Goal: Information Seeking & Learning: Understand process/instructions

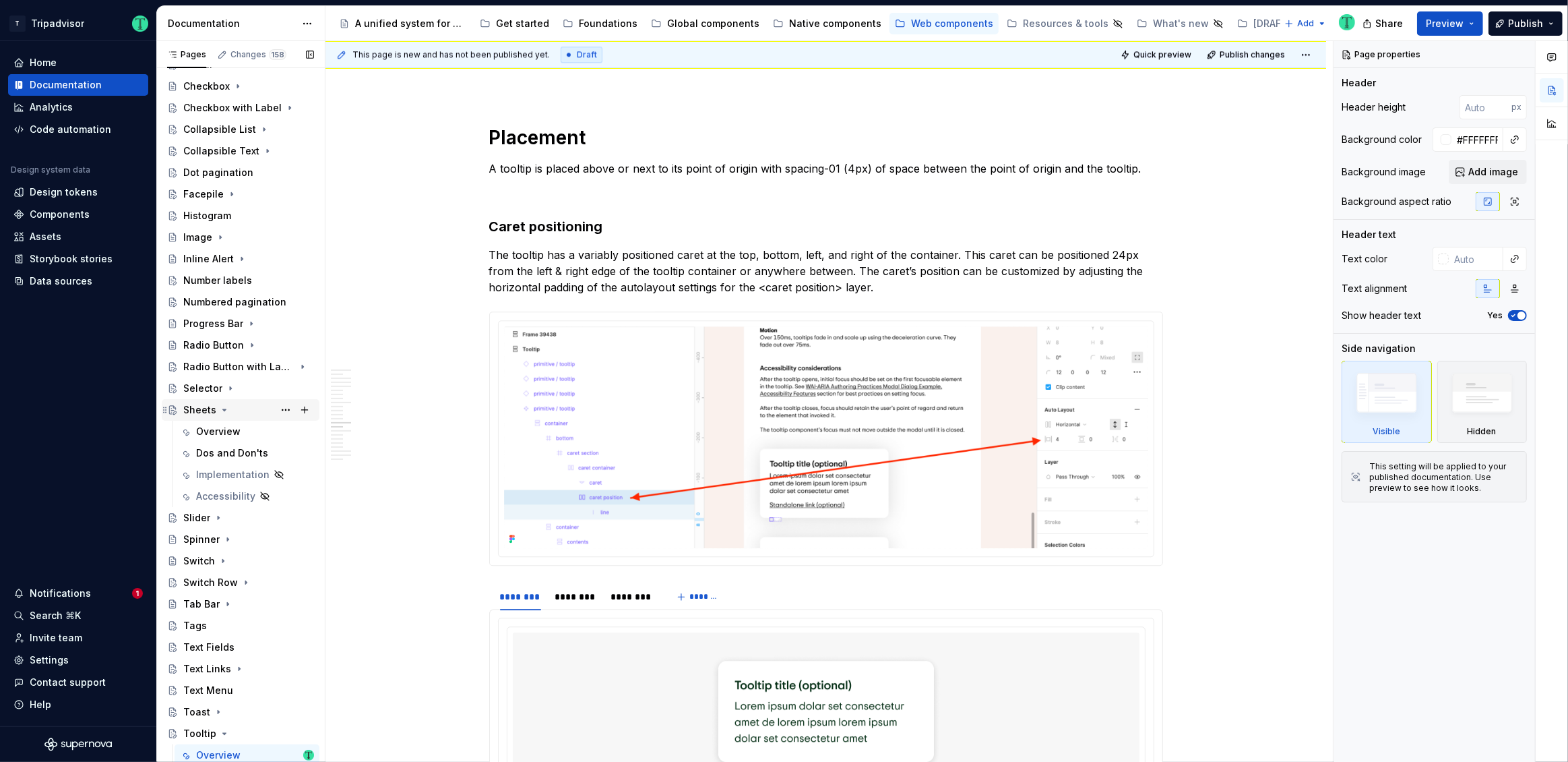
scroll to position [216, 0]
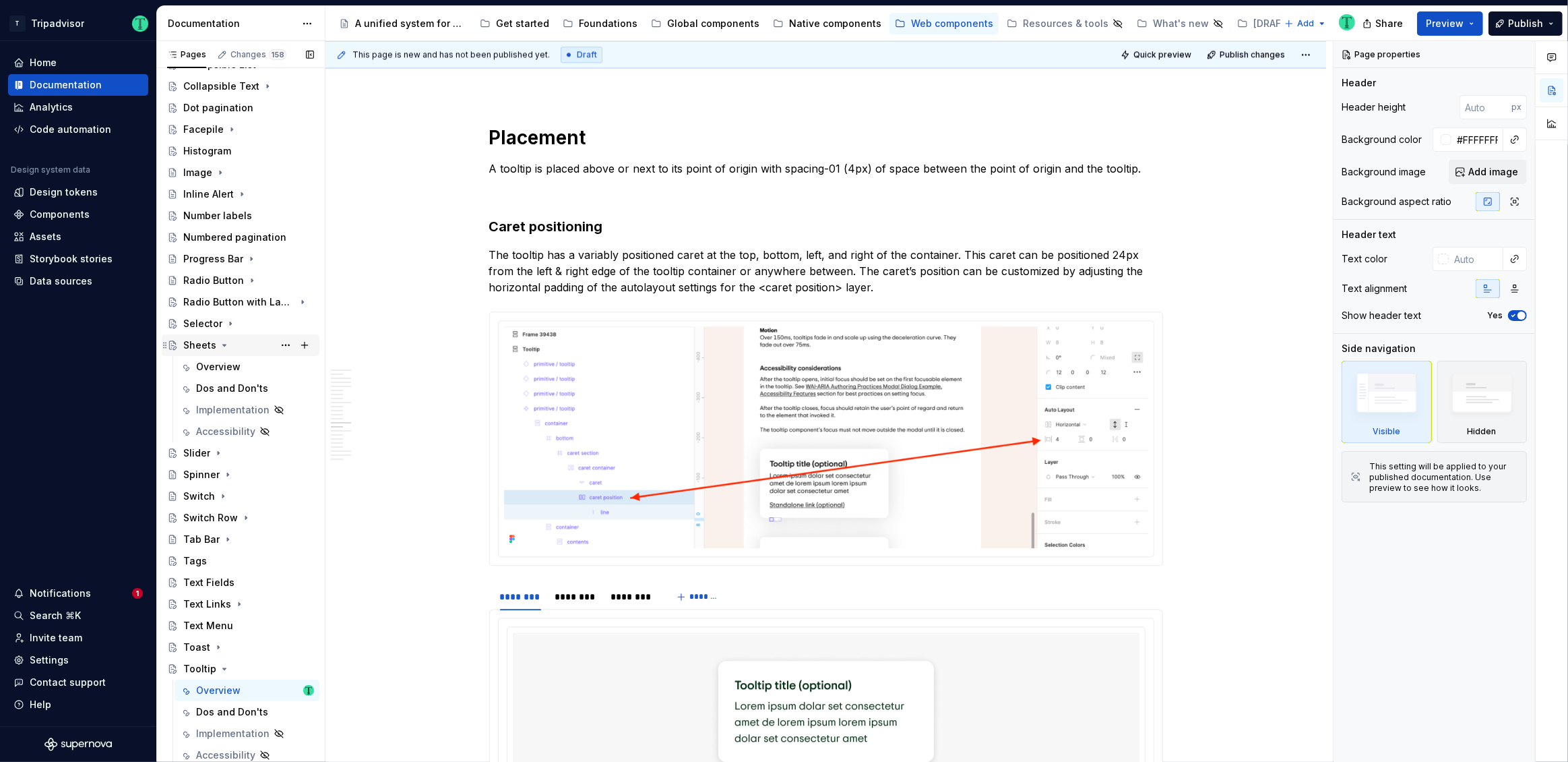
click at [206, 344] on div "Sheets" at bounding box center [200, 345] width 33 height 13
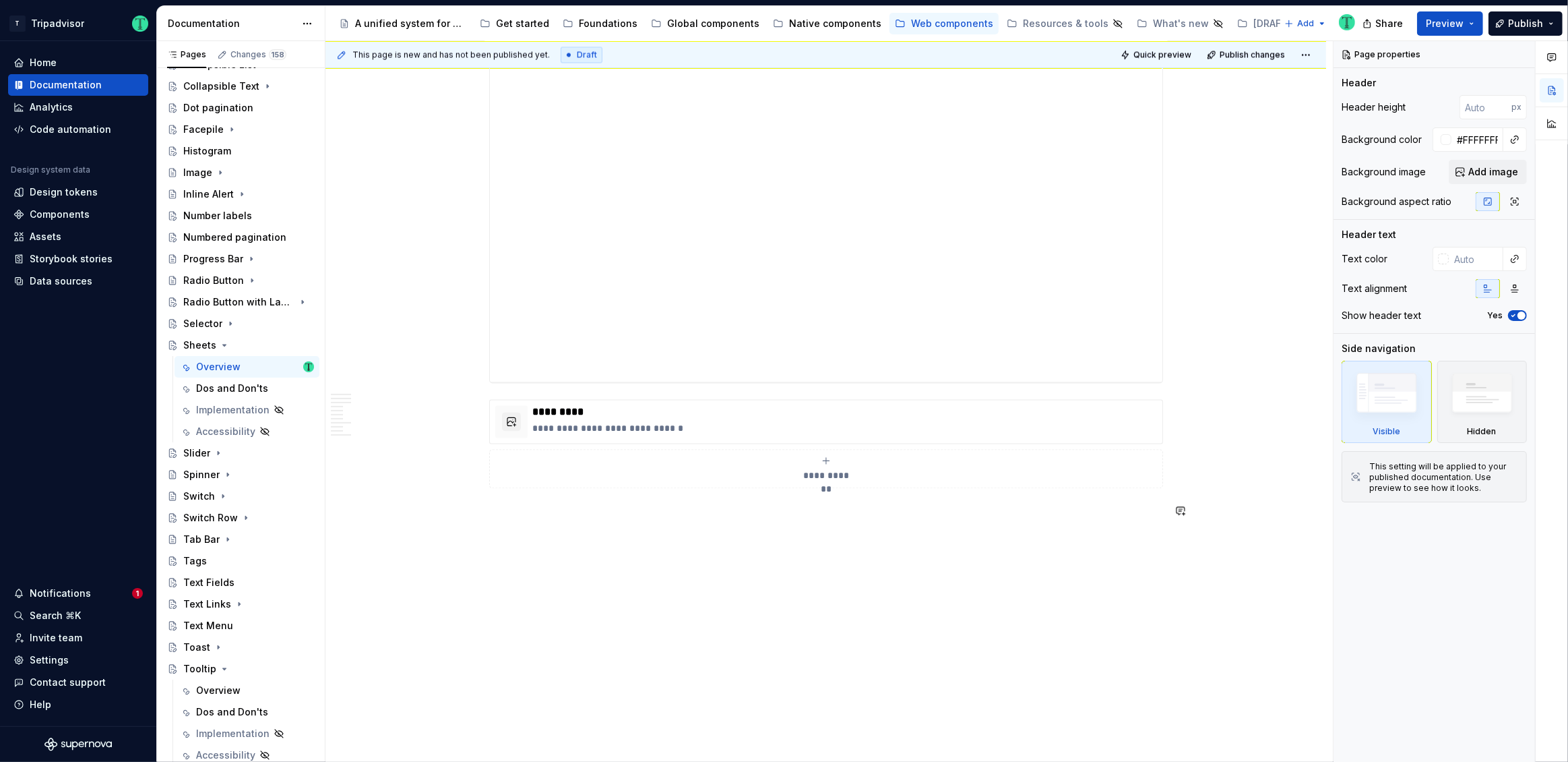
scroll to position [3166, 0]
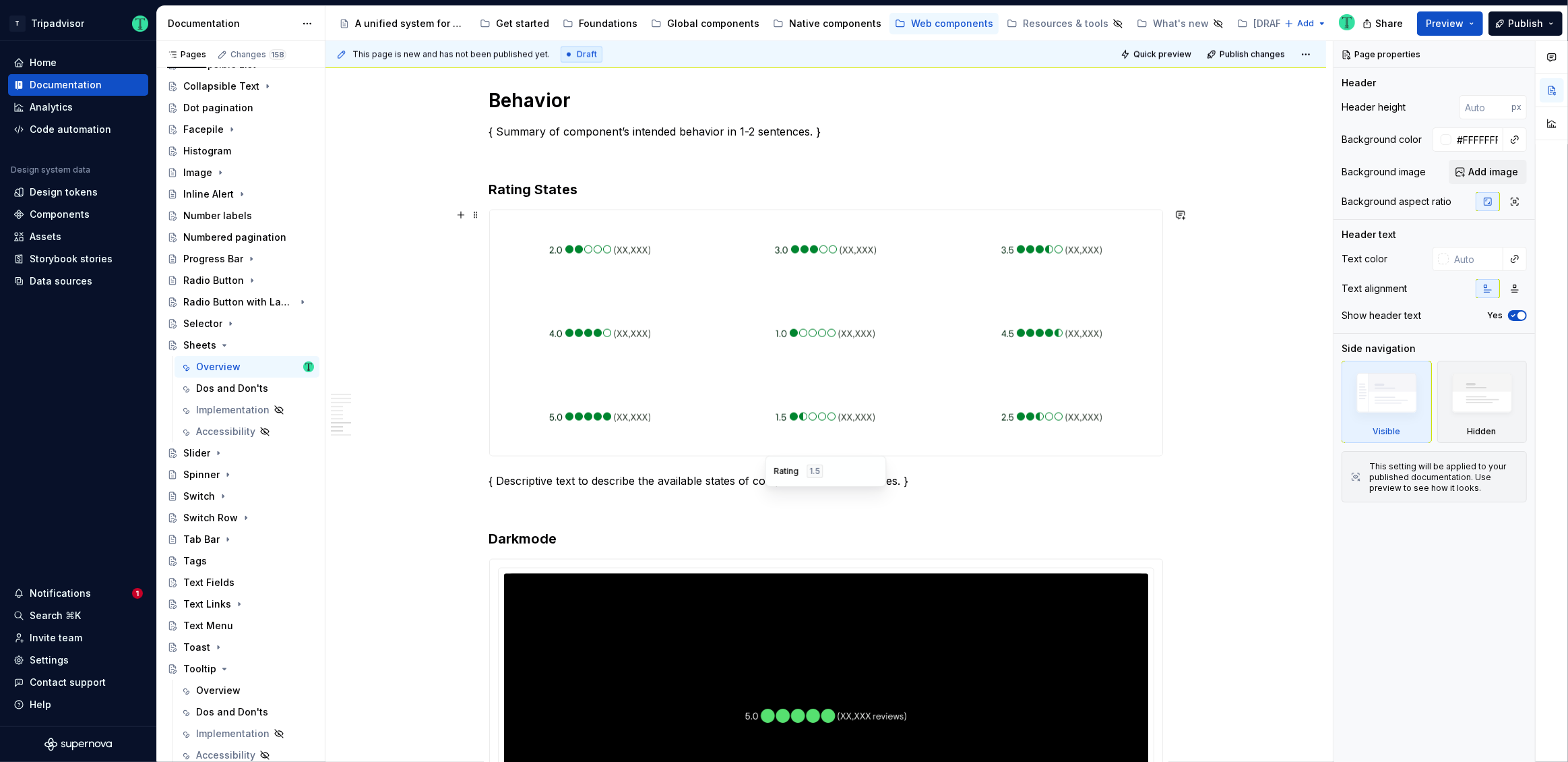
type textarea "*"
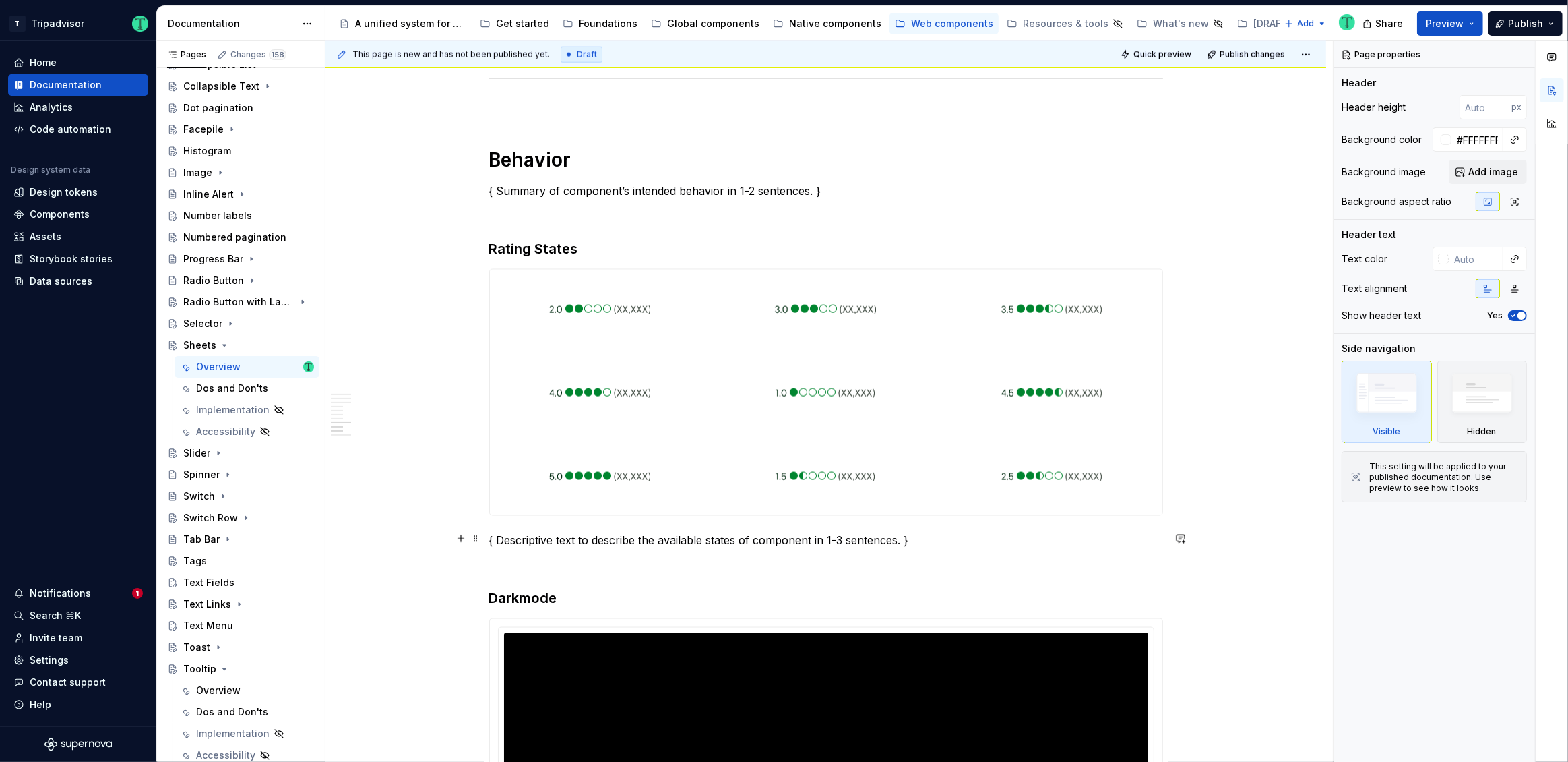
scroll to position [2120, 0]
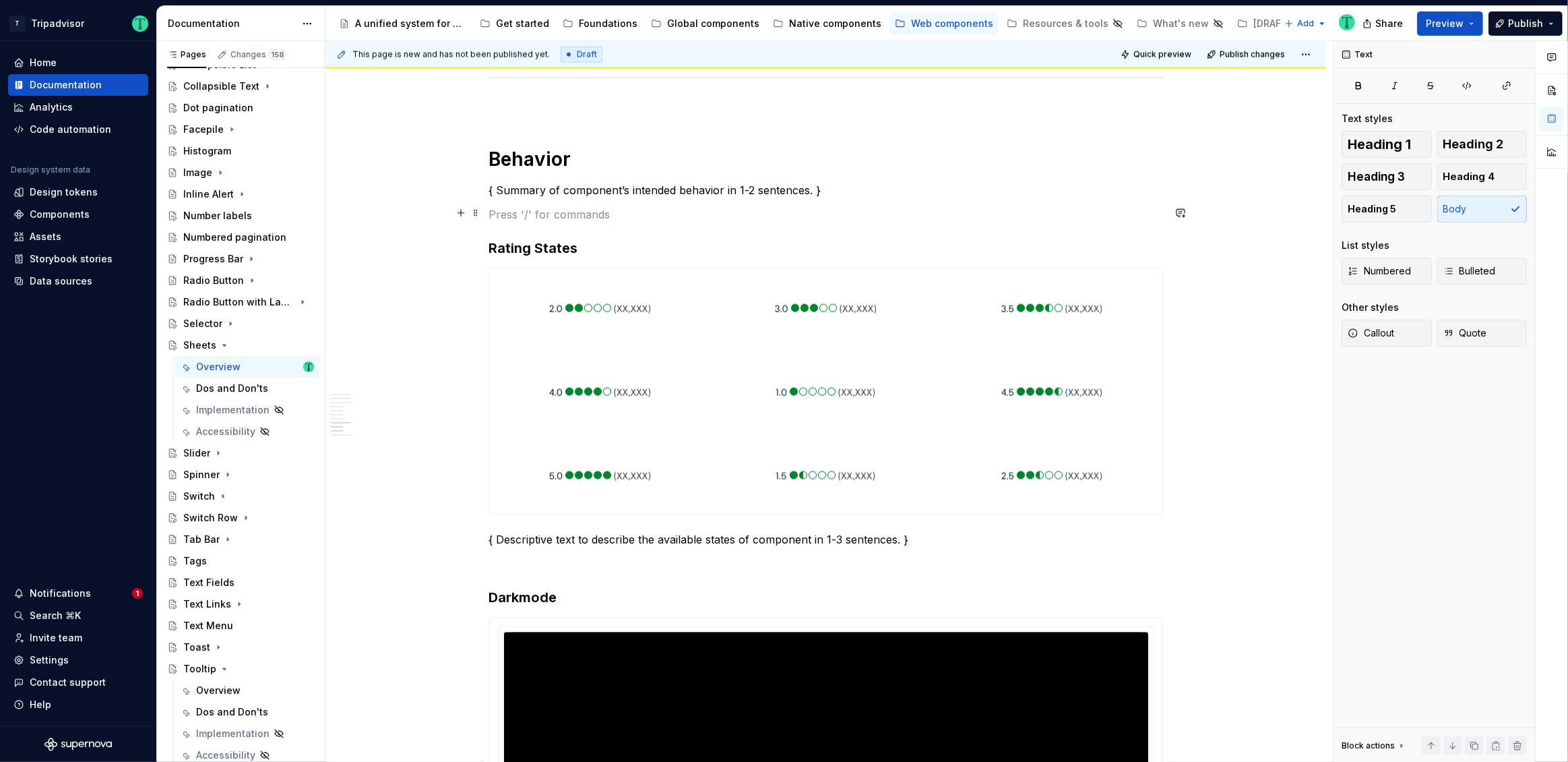
click at [533, 217] on p at bounding box center [826, 215] width 674 height 16
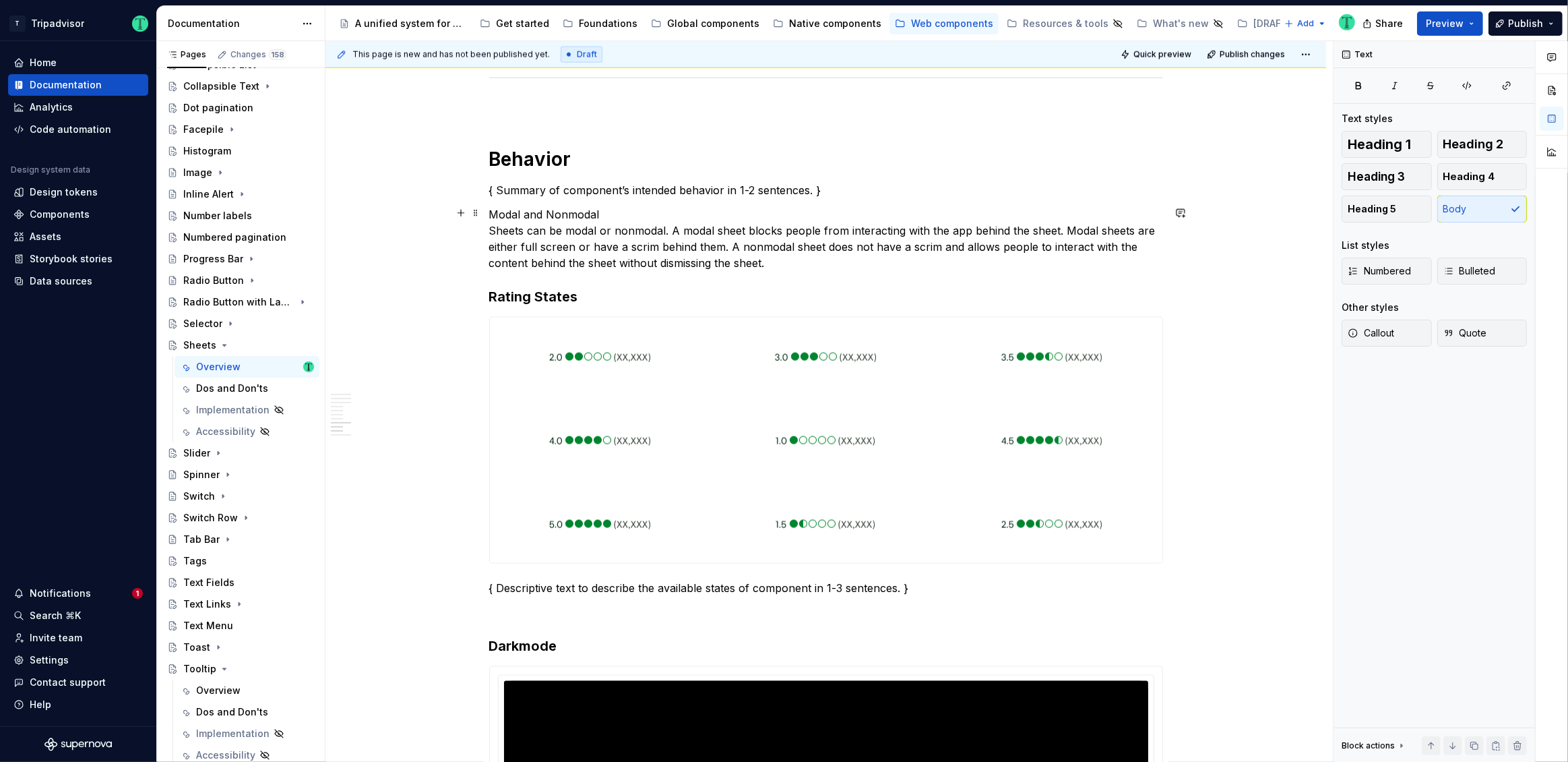
click at [956, 232] on p "Modal and Nonmodal Sheets can be modal or nonmodal. A modal sheet blocks people…" at bounding box center [826, 239] width 674 height 65
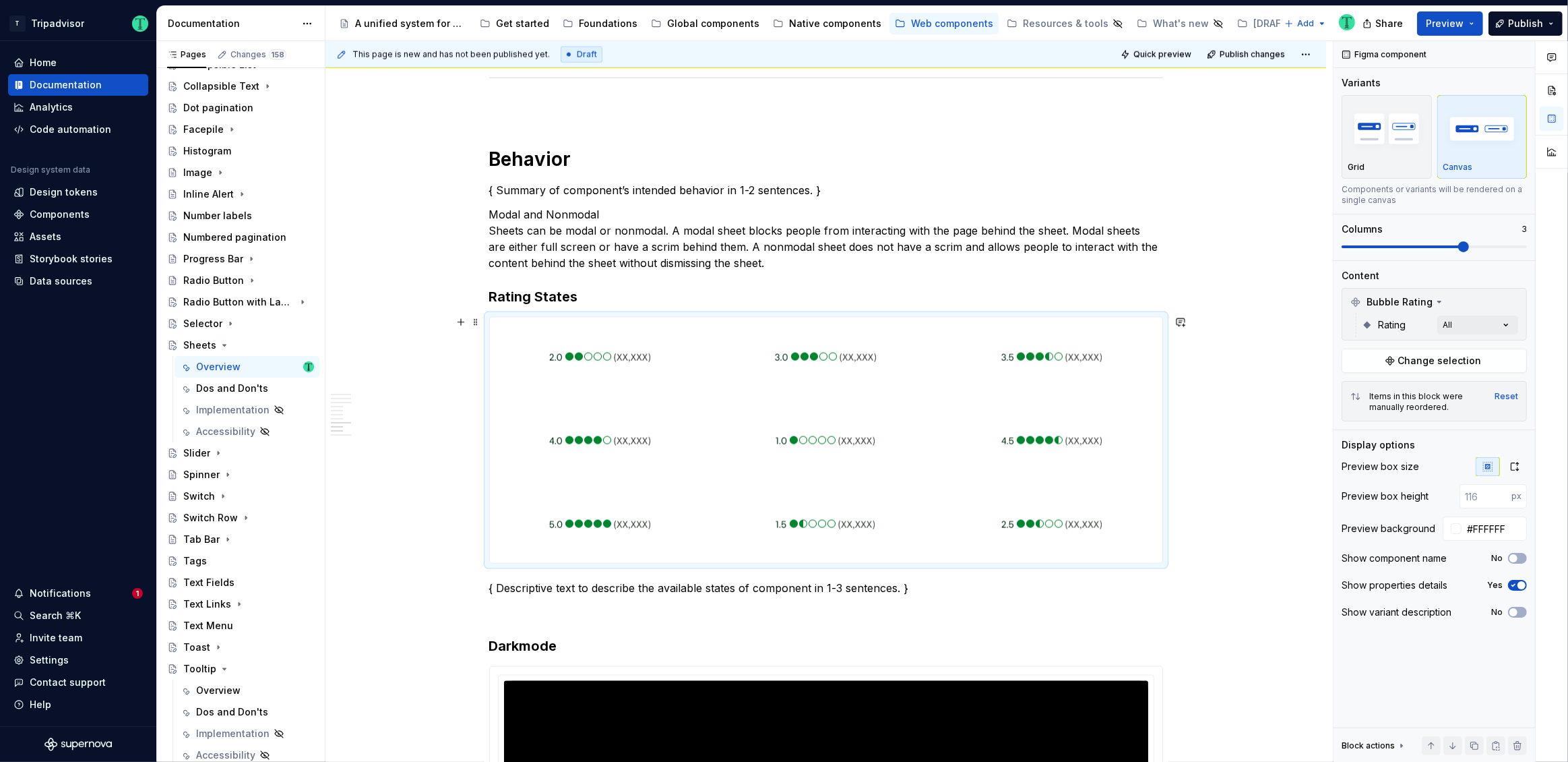
click at [710, 374] on div at bounding box center [826, 440] width 672 height 245
click at [742, 390] on div at bounding box center [826, 356] width 221 height 78
click at [1485, 362] on button "Change selection" at bounding box center [1434, 360] width 186 height 25
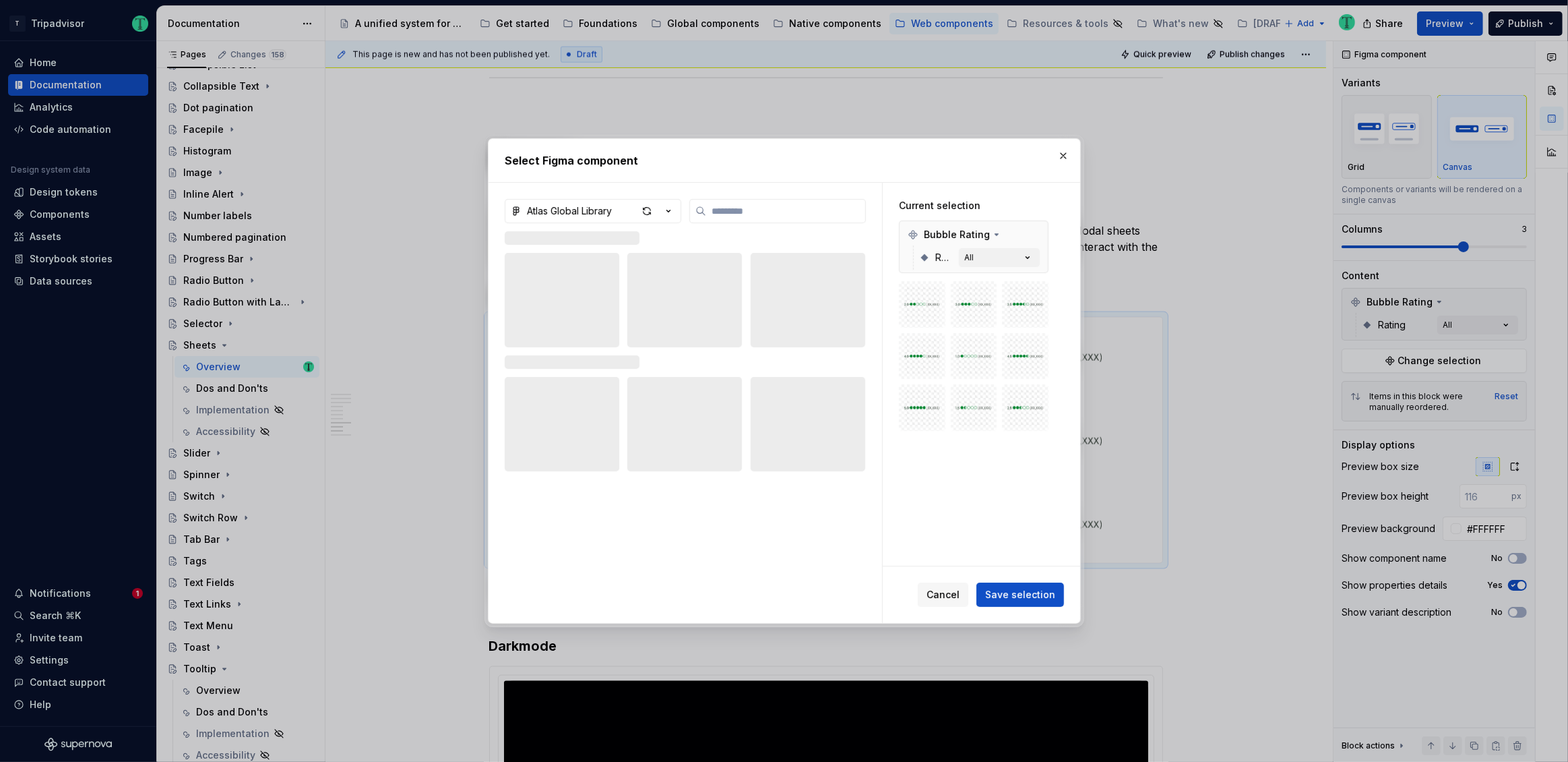
type textarea "*"
click at [592, 205] on div "Atlas Global Library" at bounding box center [569, 211] width 85 height 13
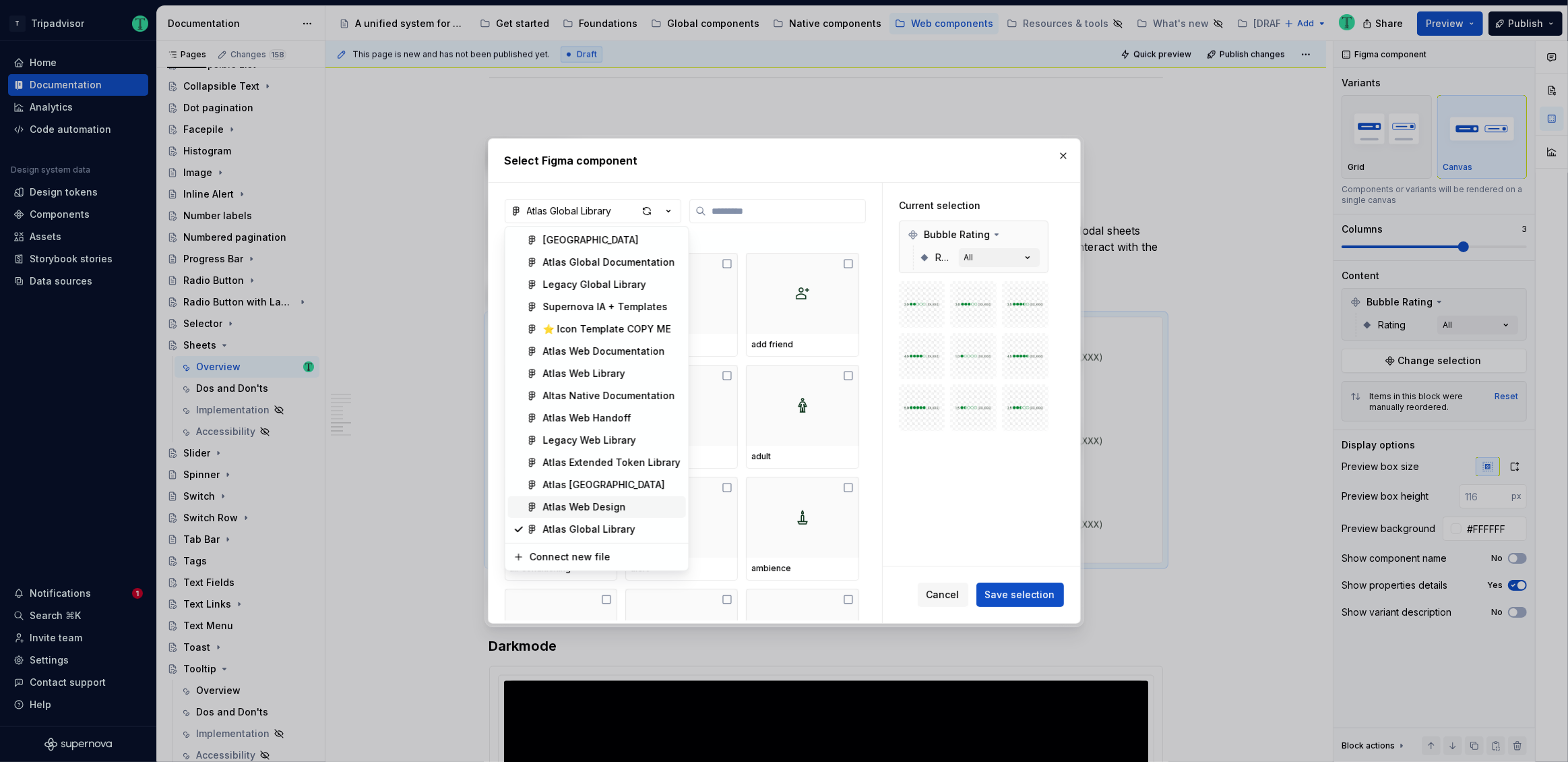
click at [600, 503] on div "Atlas Web Design" at bounding box center [584, 507] width 83 height 13
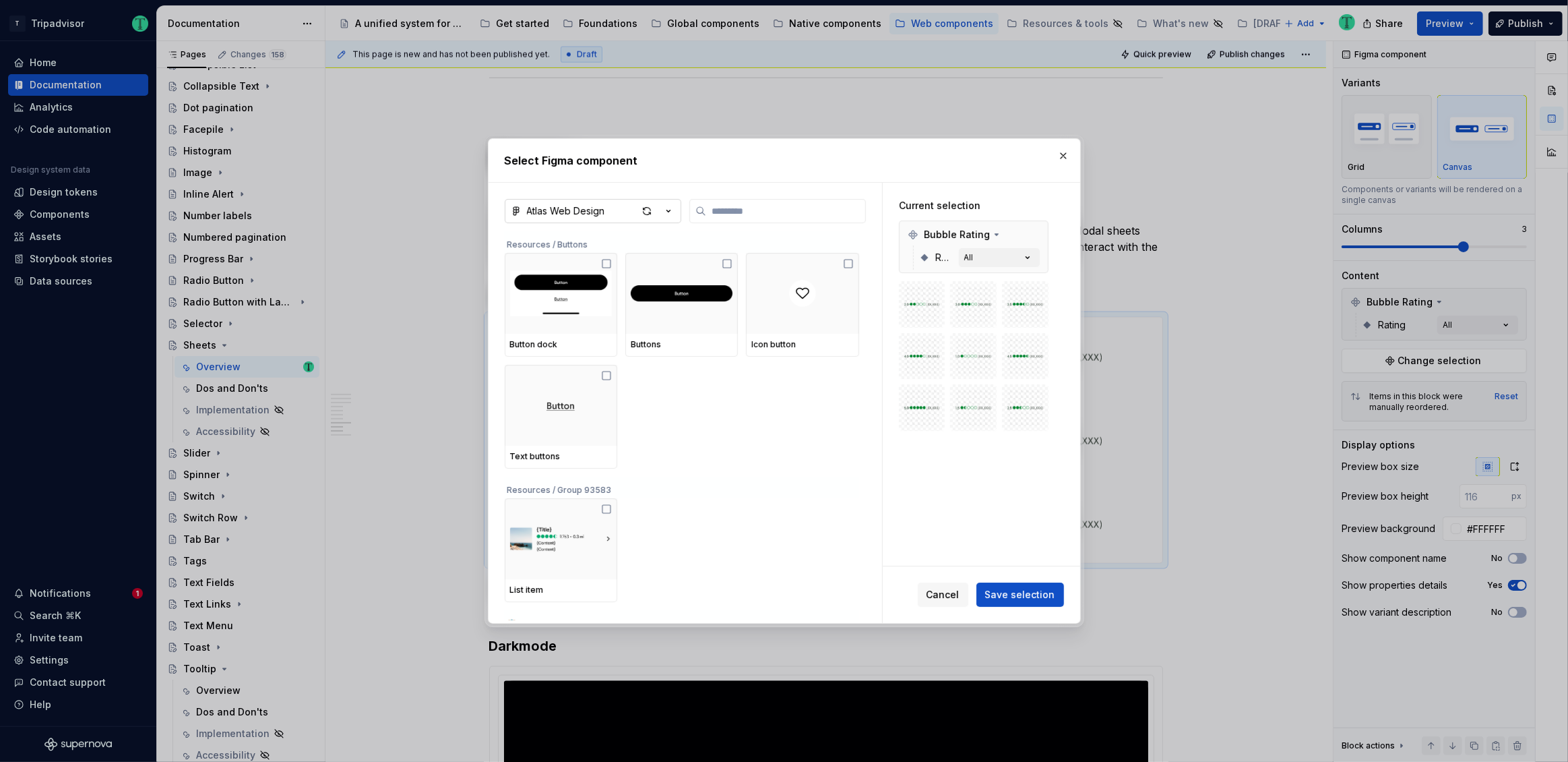
click at [595, 211] on div "Atlas Web Design" at bounding box center [566, 211] width 78 height 13
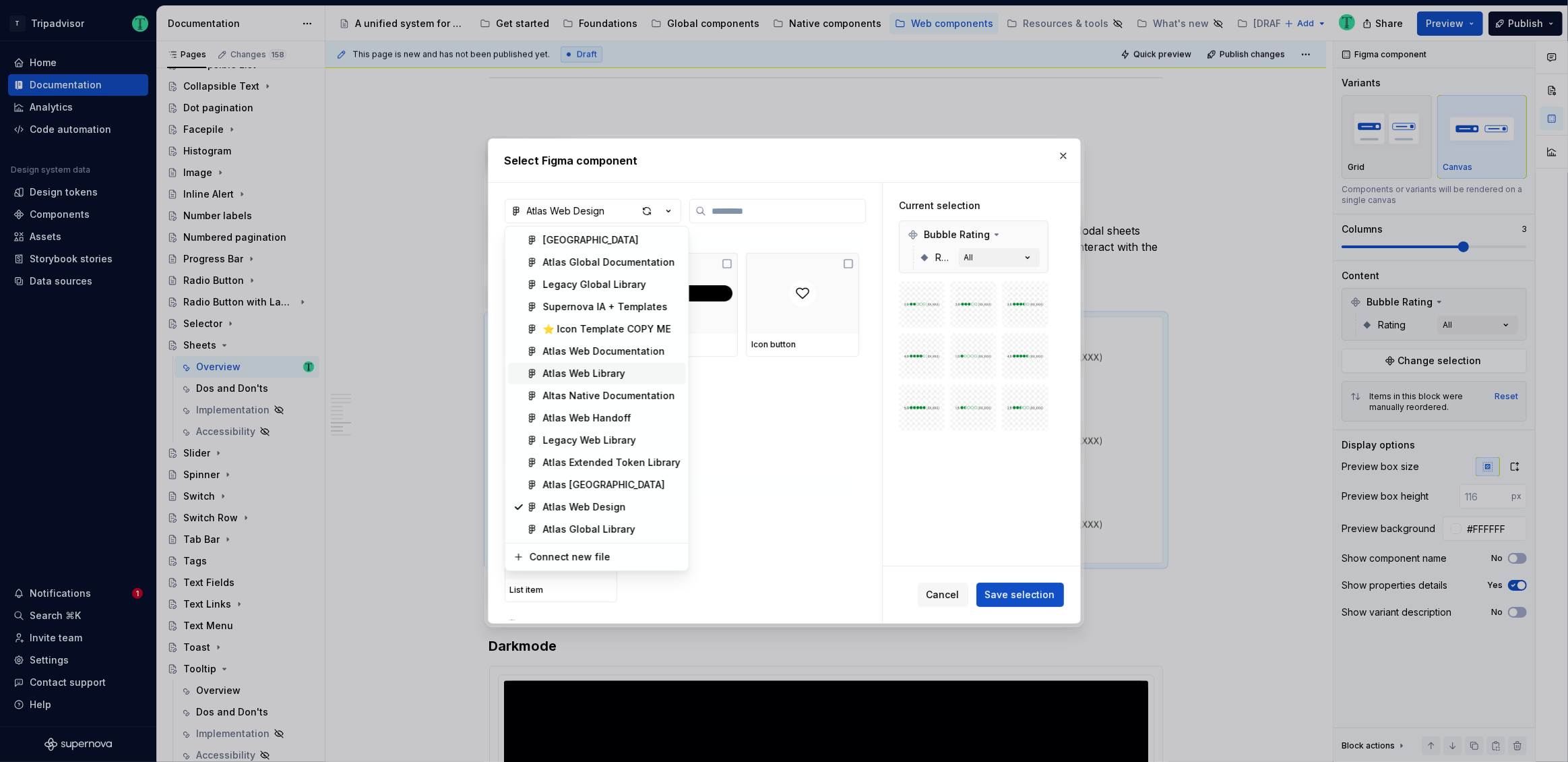
click at [584, 369] on div "Atlas Web Library" at bounding box center [584, 374] width 82 height 13
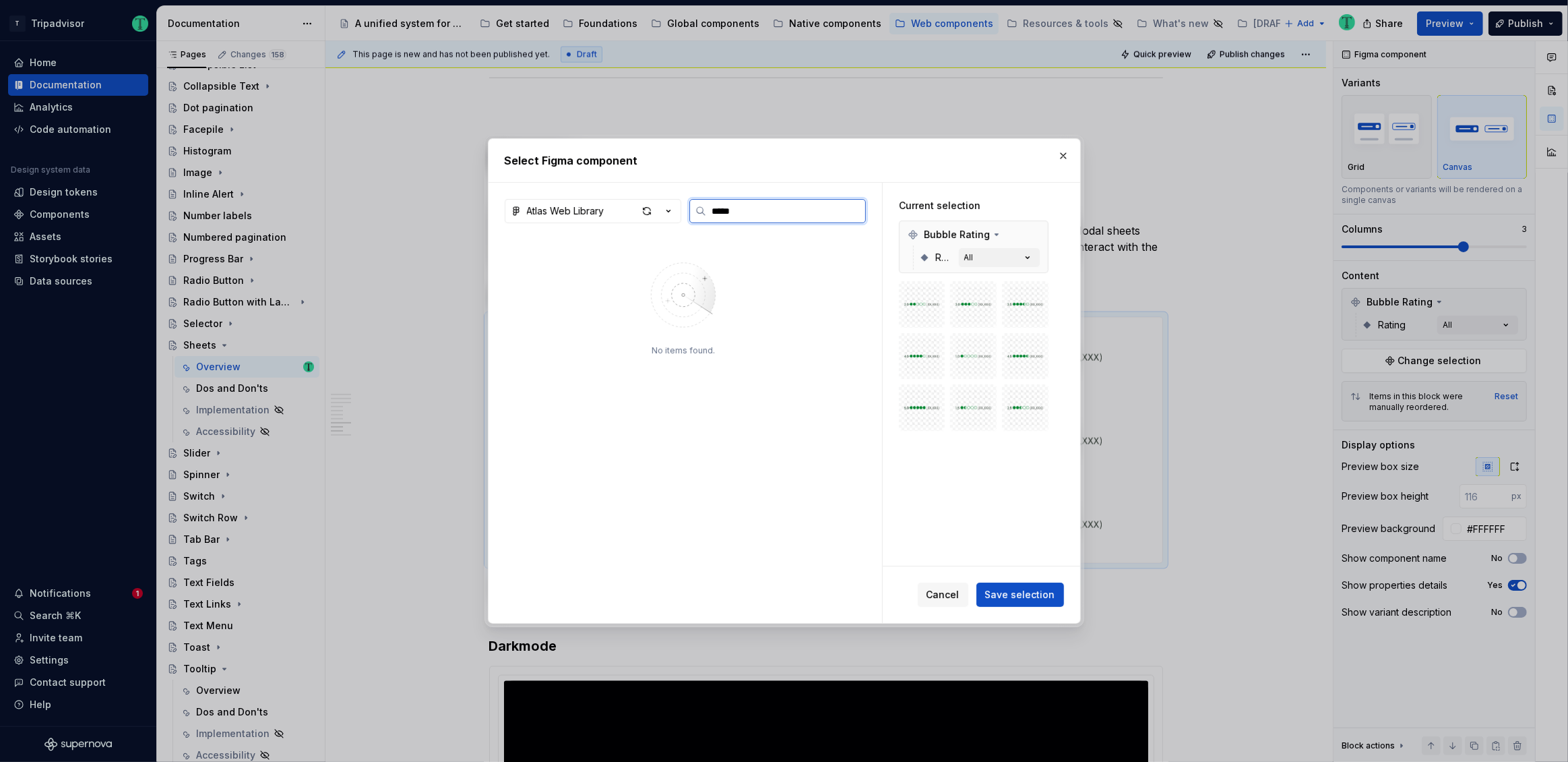
type input "*****"
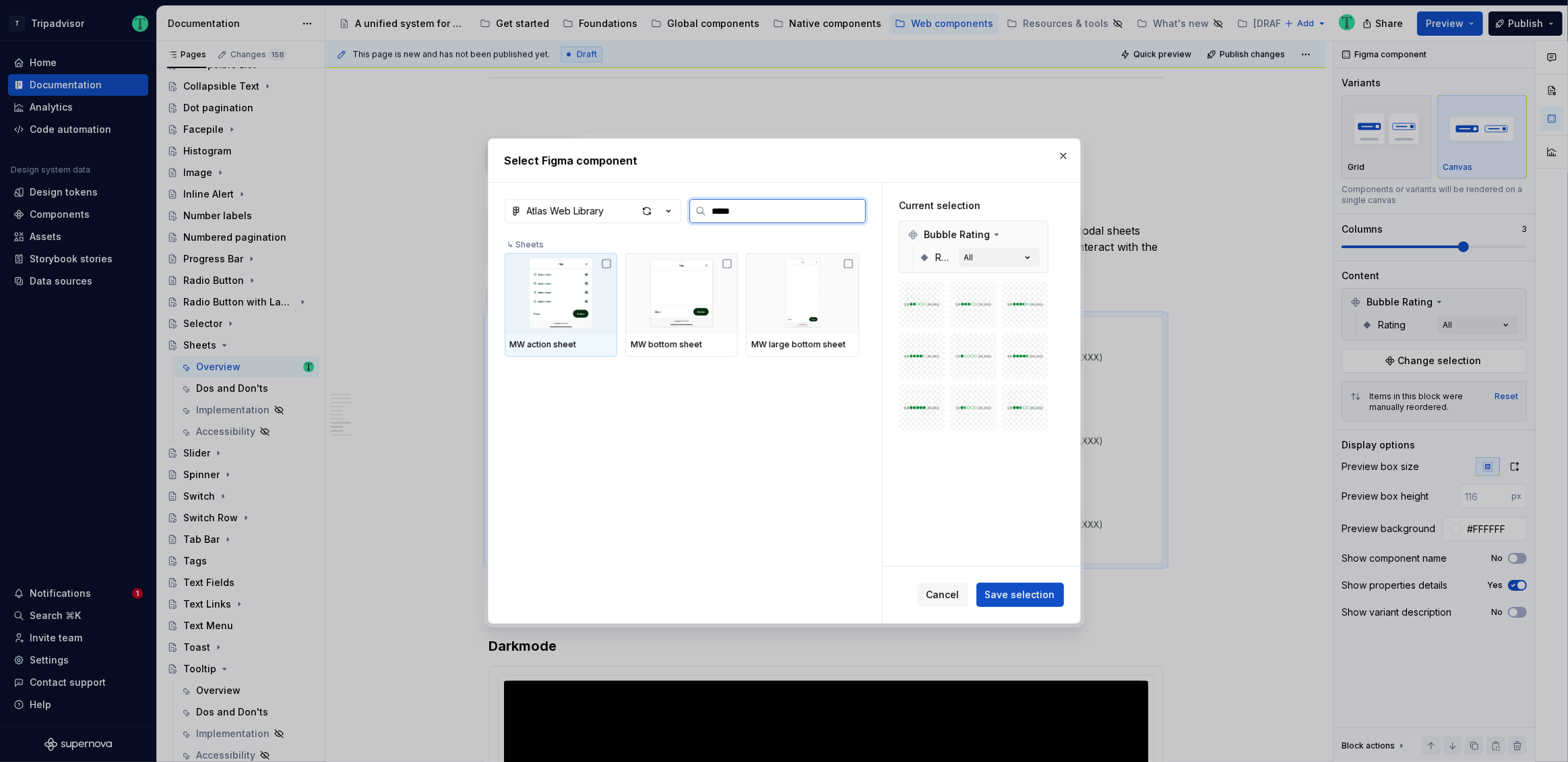
click at [608, 263] on icon at bounding box center [607, 263] width 10 height 10
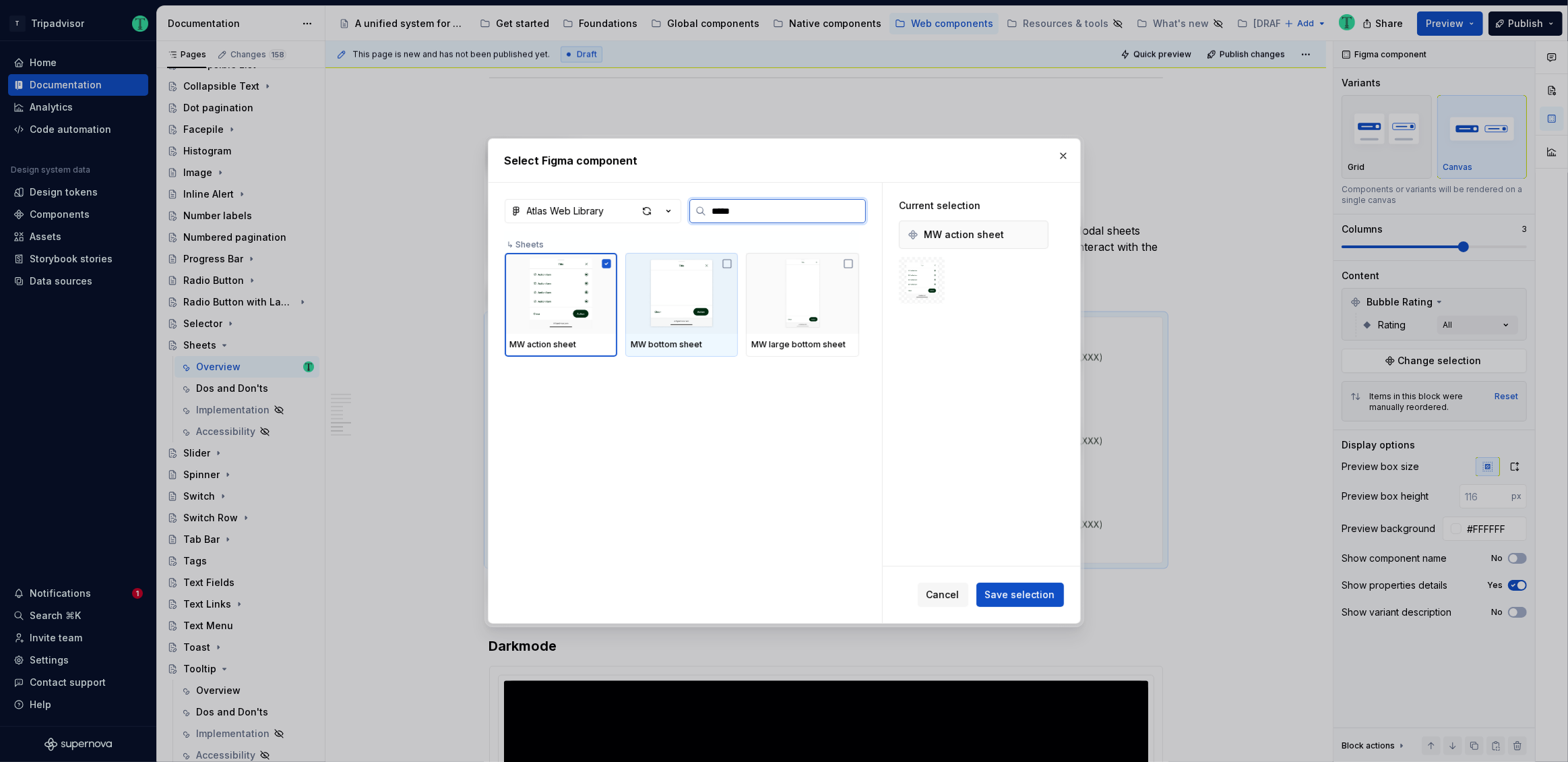
click at [730, 265] on icon at bounding box center [727, 263] width 10 height 10
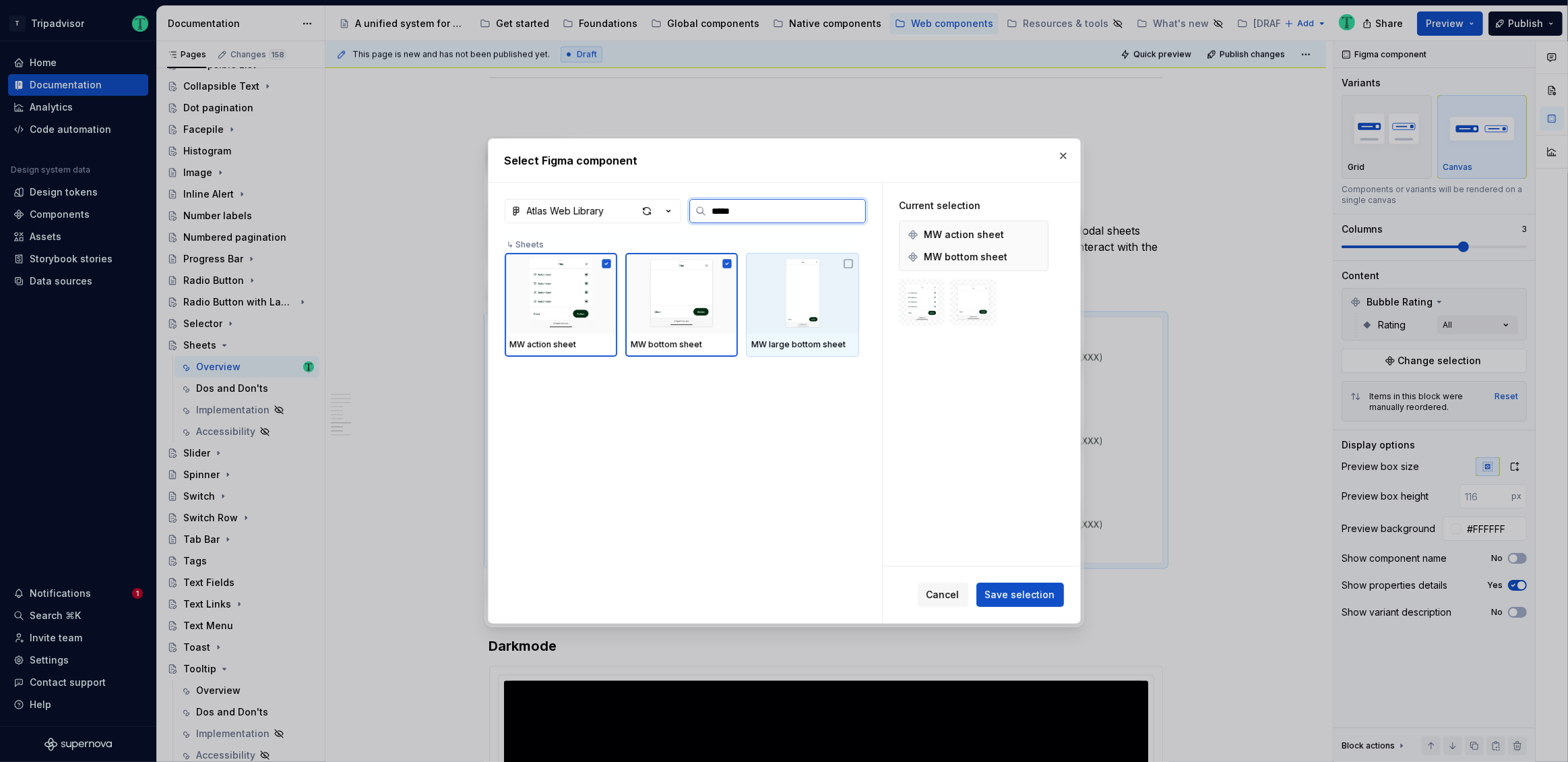
click at [847, 264] on icon at bounding box center [848, 263] width 10 height 10
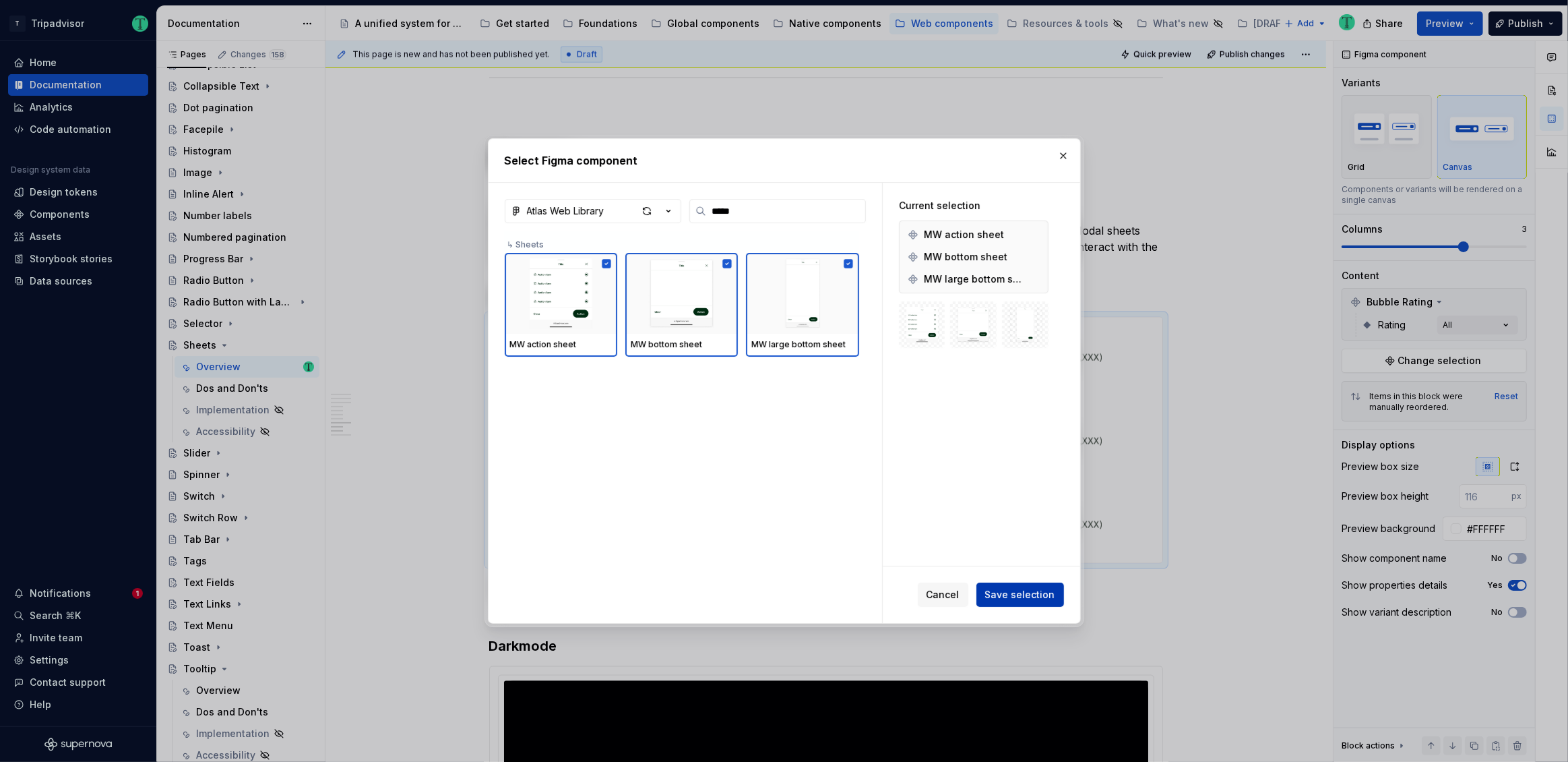
click at [1030, 593] on span "Save selection" at bounding box center [1020, 594] width 70 height 13
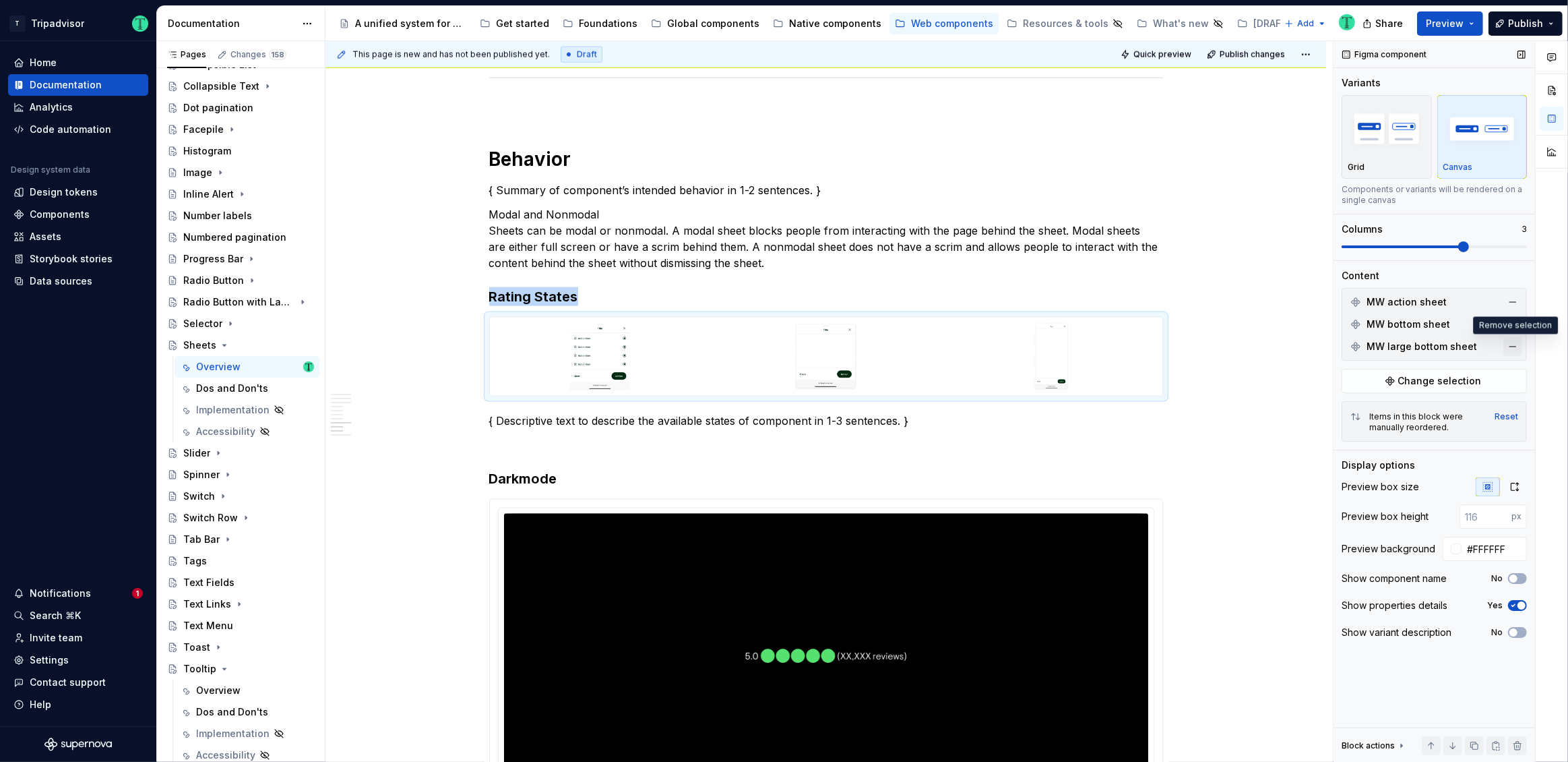
click at [1513, 345] on button "button" at bounding box center [1512, 346] width 19 height 19
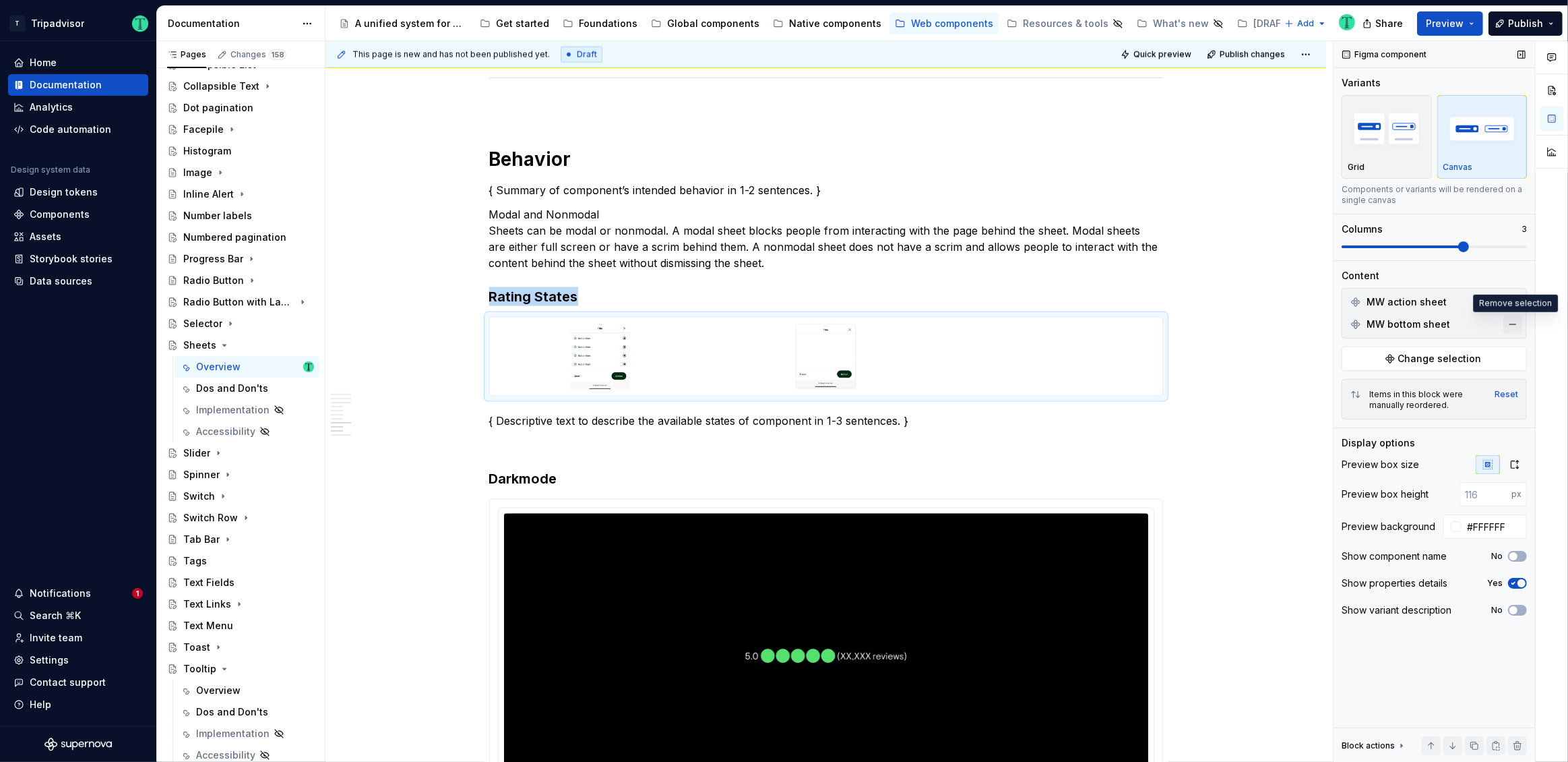
click at [1514, 325] on button "button" at bounding box center [1512, 324] width 19 height 19
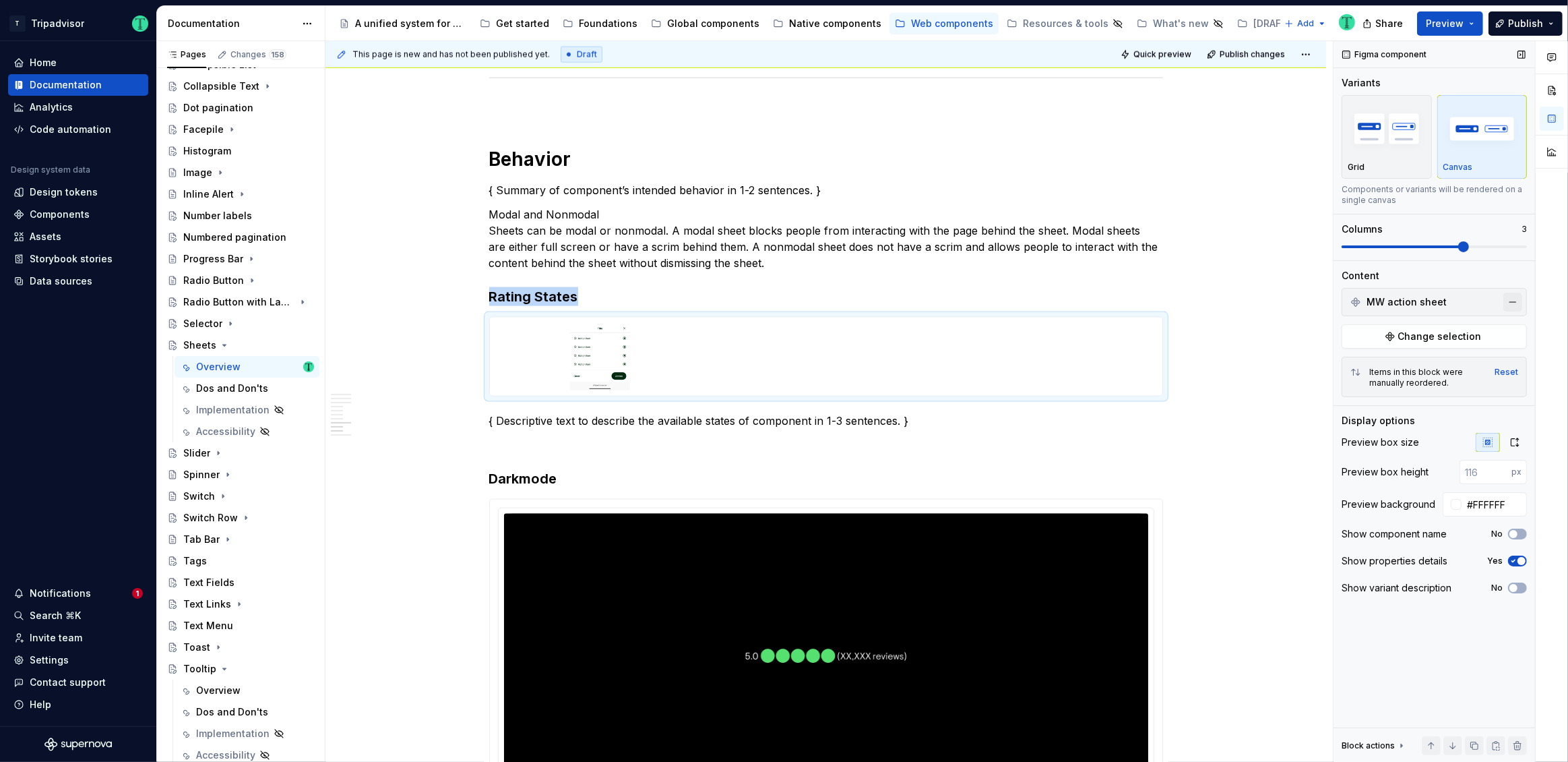
click at [1511, 296] on button "button" at bounding box center [1512, 301] width 19 height 19
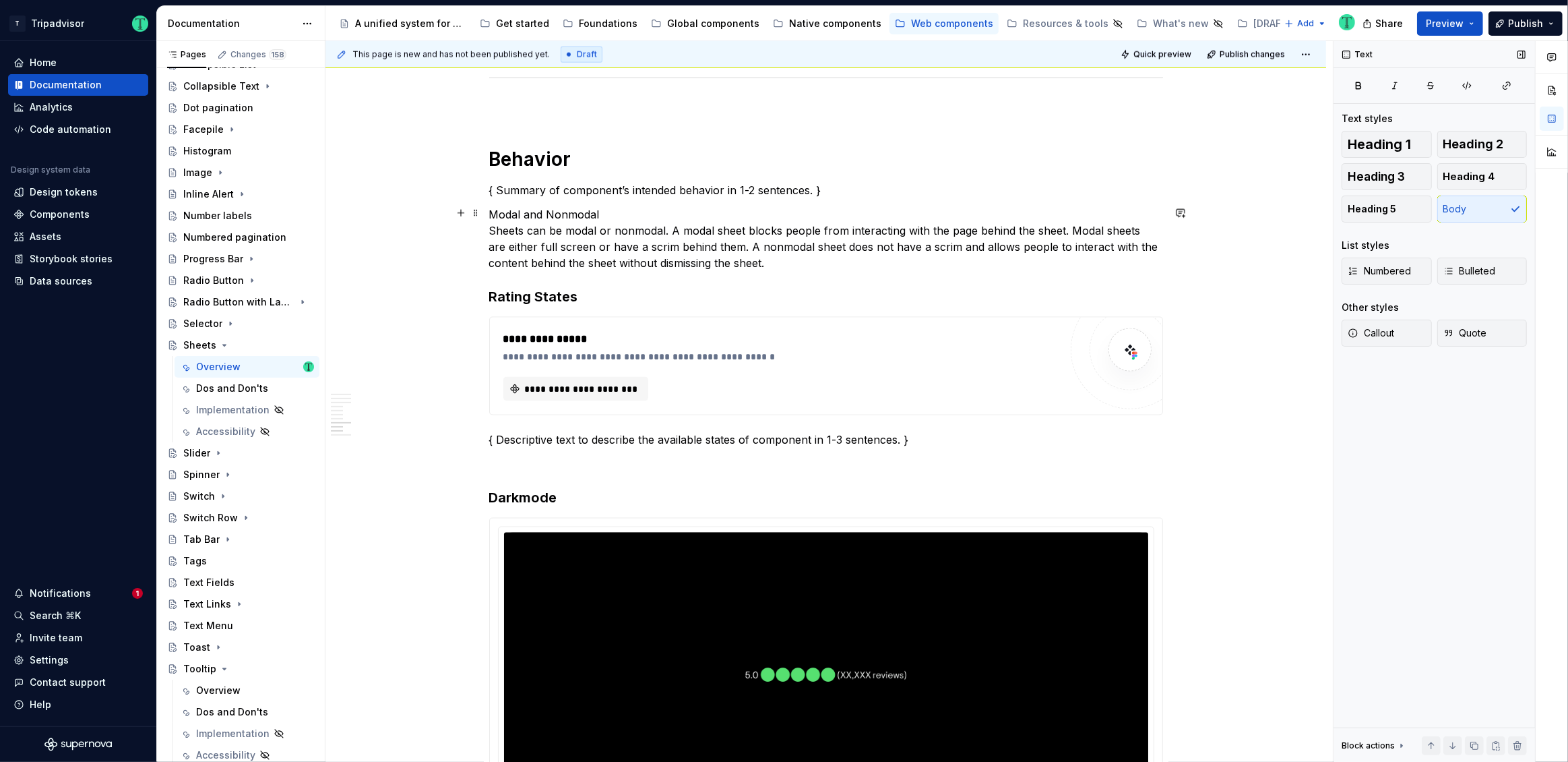
click at [838, 263] on p "Modal and Nonmodal Sheets can be modal or nonmodal. A modal sheet blocks people…" at bounding box center [826, 239] width 674 height 65
click at [576, 210] on p "Modal and Nonmodal Sheets can be modal or nonmodal. A modal sheet blocks people…" at bounding box center [826, 239] width 674 height 65
click at [490, 229] on p "Modal and Nonmodal Sheets can be modal or nonmodal. A modal sheet blocks people…" at bounding box center [826, 239] width 674 height 65
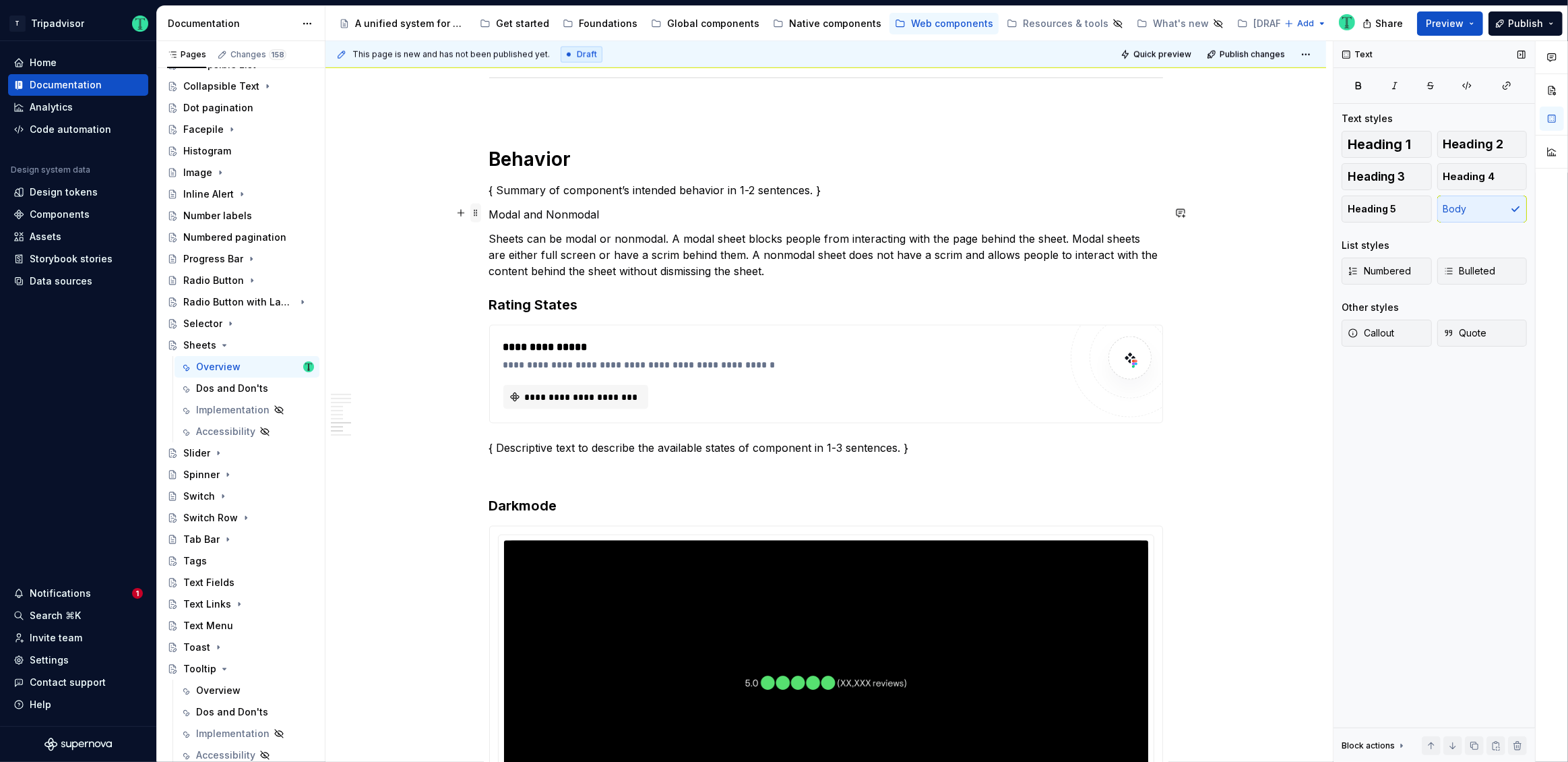
click at [478, 212] on span at bounding box center [475, 212] width 10 height 19
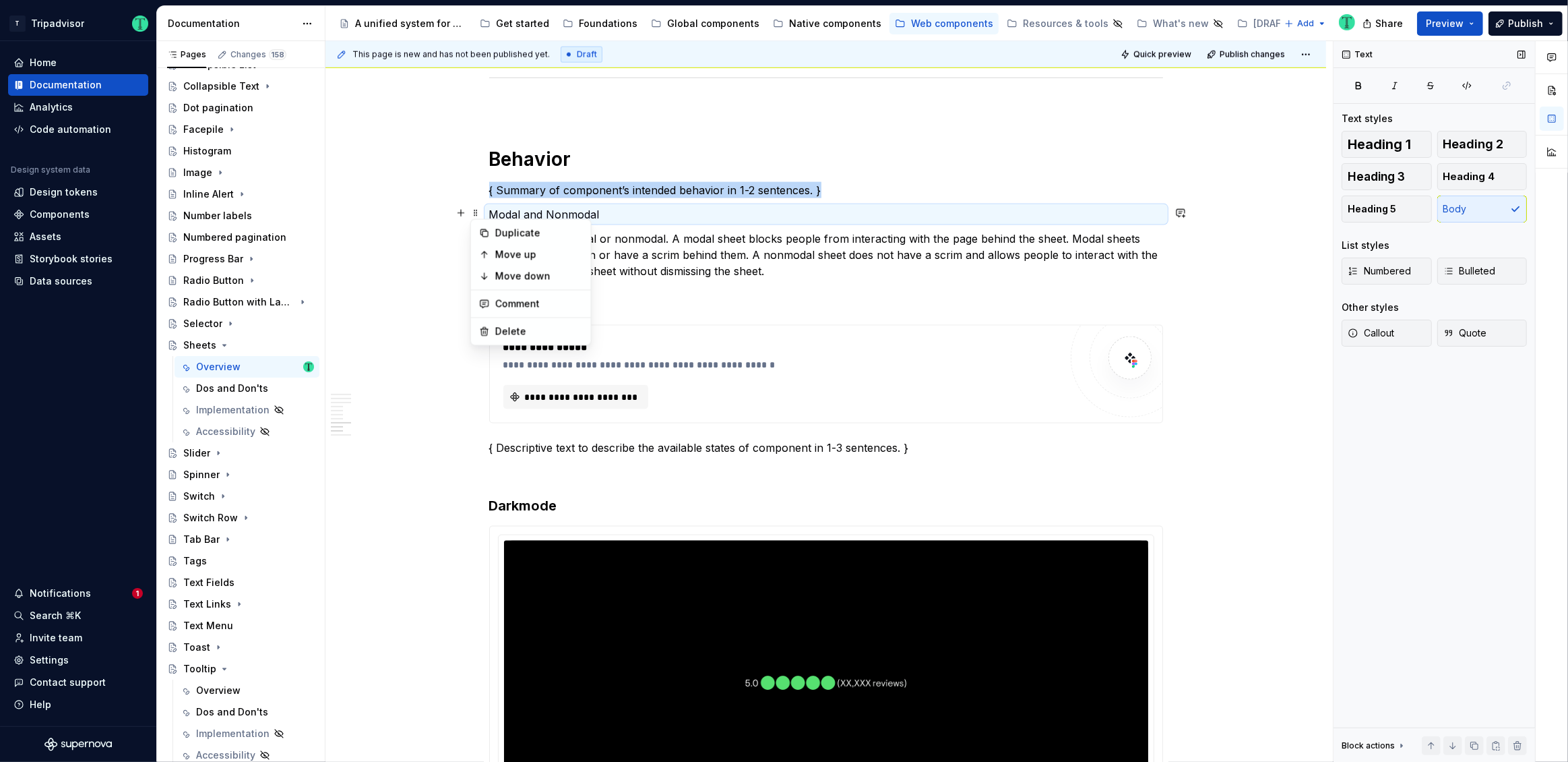
click at [1394, 171] on span "Heading 3" at bounding box center [1376, 177] width 57 height 13
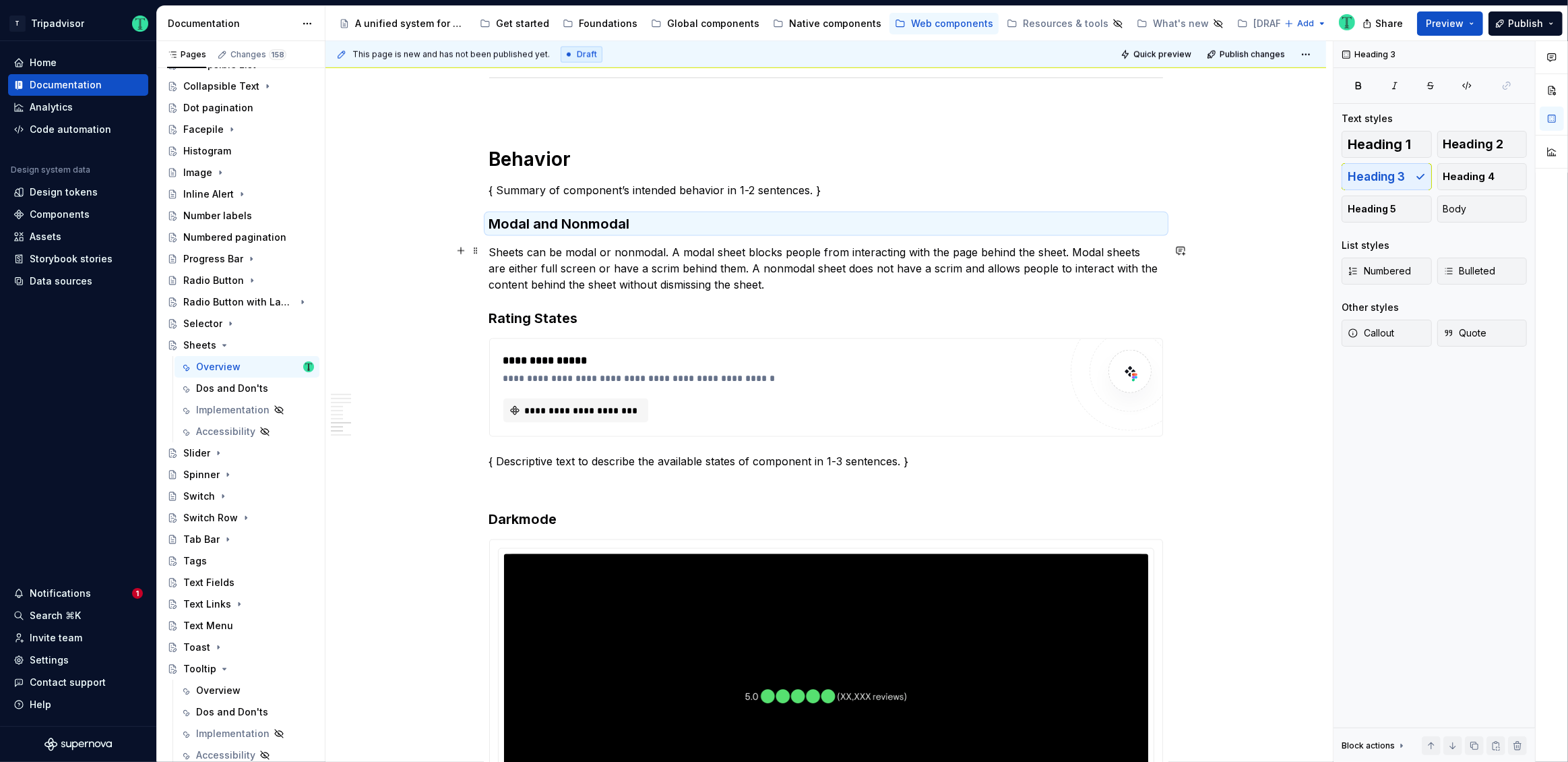
click at [624, 256] on p "Sheets can be modal or nonmodal. A modal sheet blocks people from interacting w…" at bounding box center [826, 268] width 674 height 48
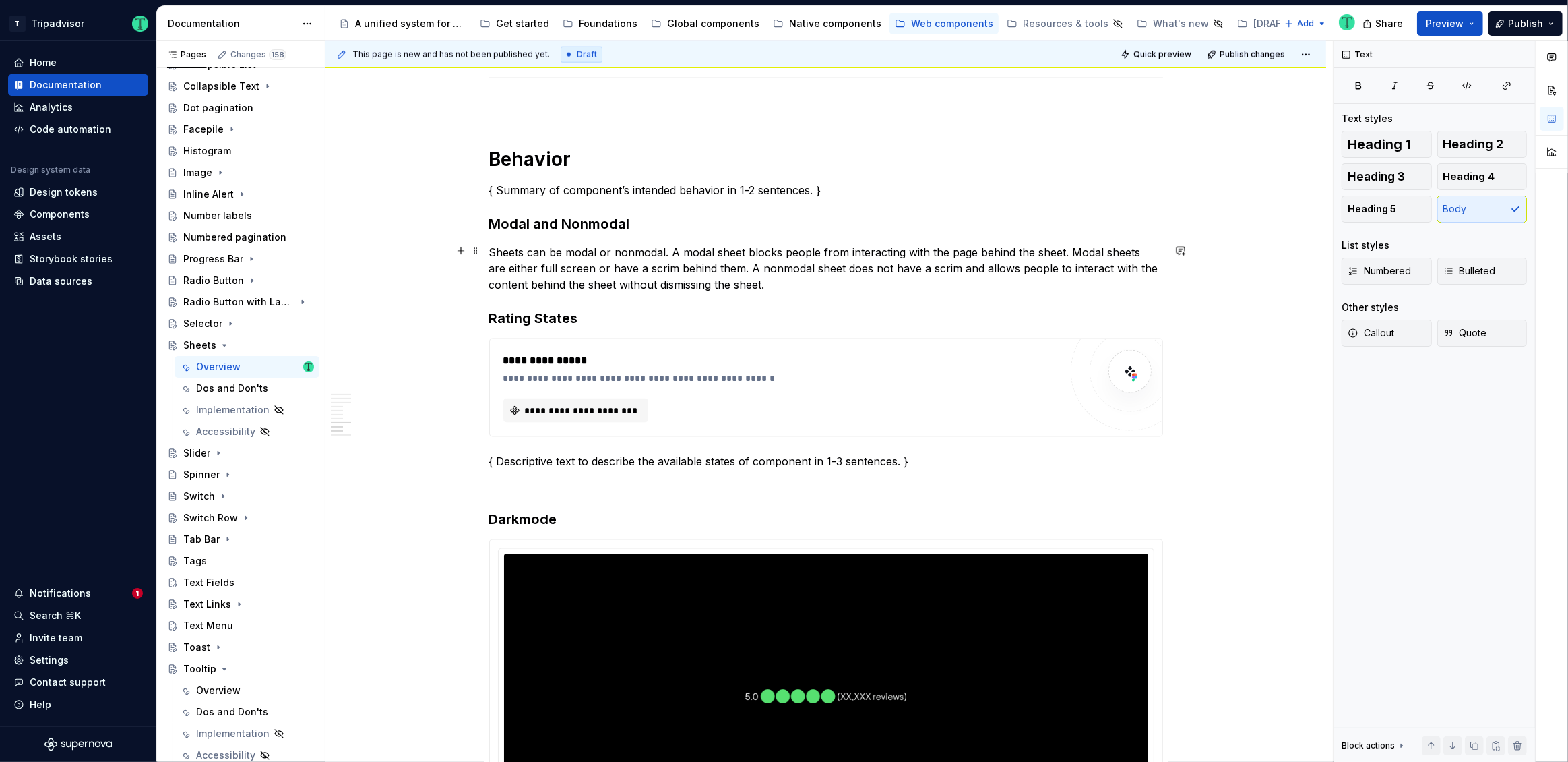
click at [820, 287] on p "Sheets can be modal or nonmodal. A modal sheet blocks people from interacting w…" at bounding box center [826, 268] width 674 height 48
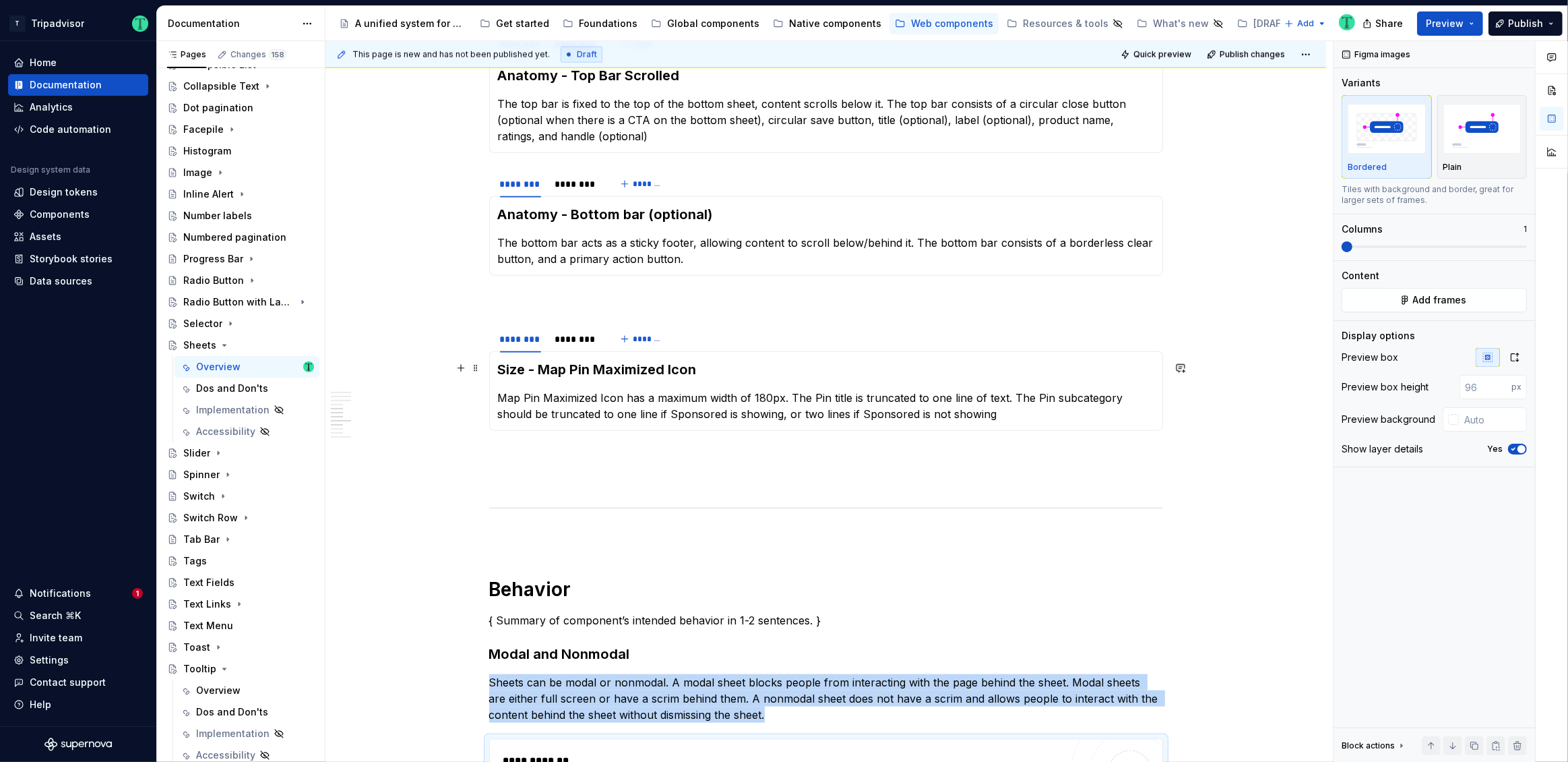
scroll to position [1687, 0]
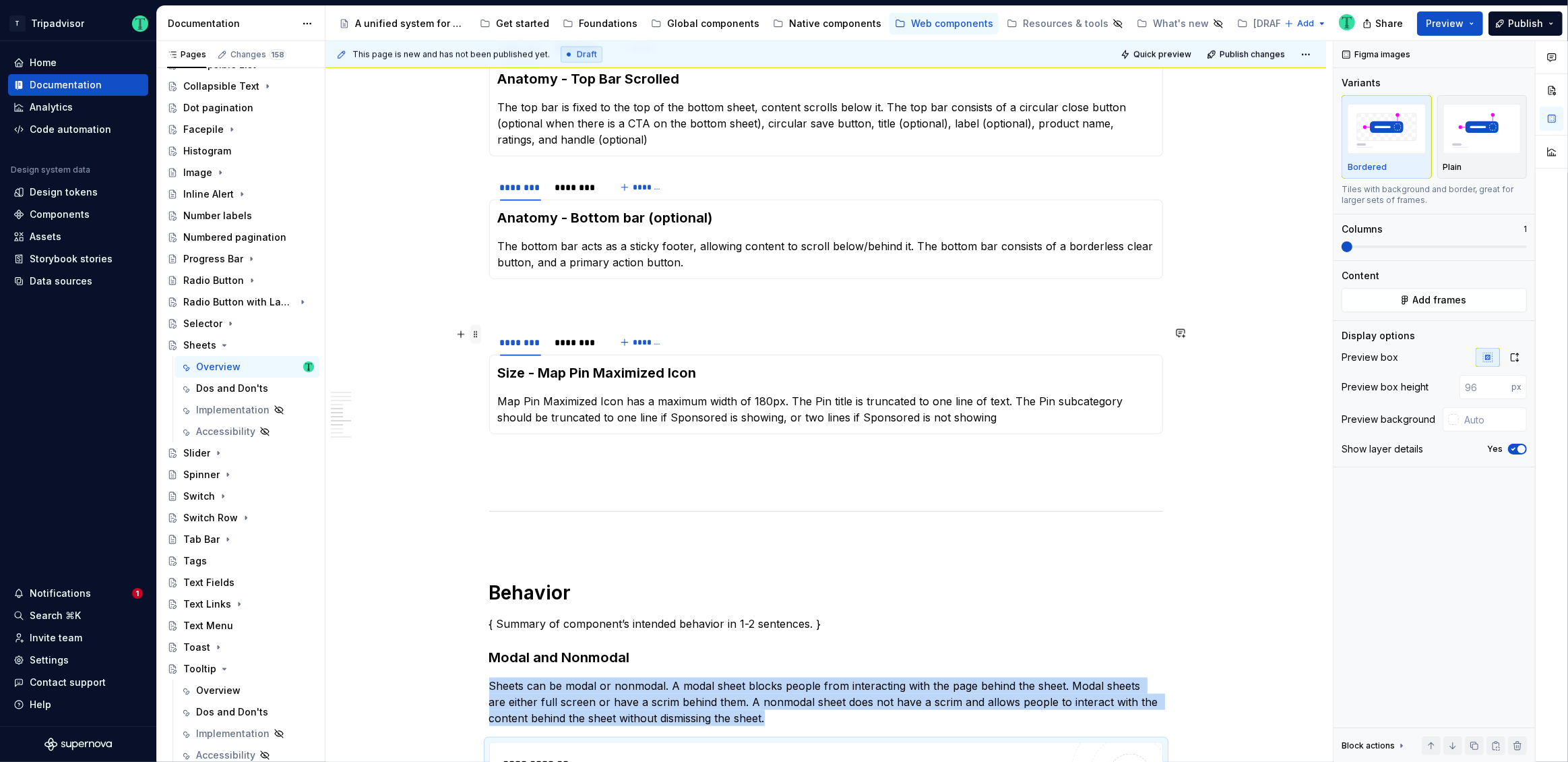
click at [477, 330] on span at bounding box center [475, 334] width 10 height 19
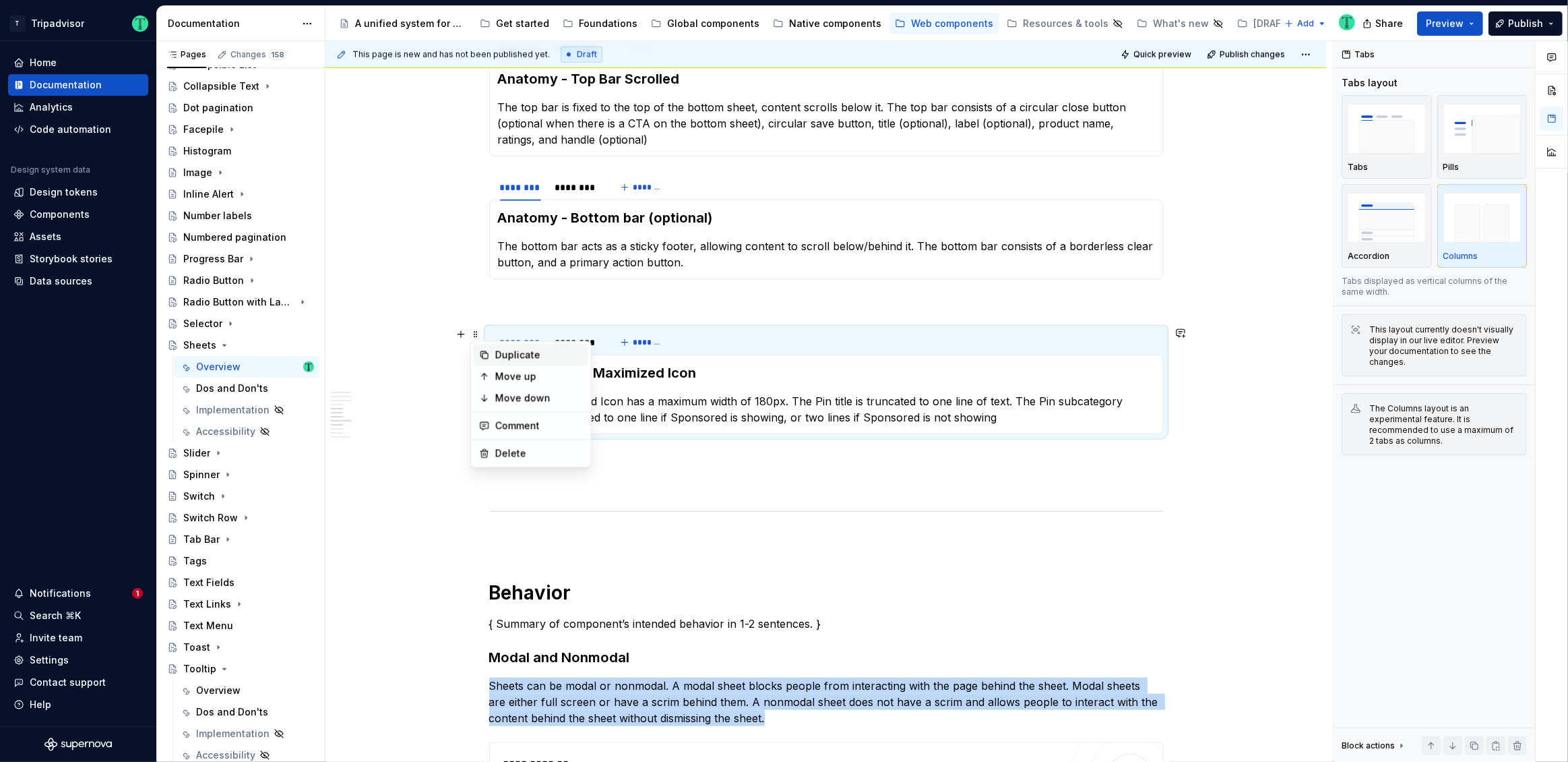
click at [496, 345] on div "Duplicate" at bounding box center [531, 354] width 115 height 22
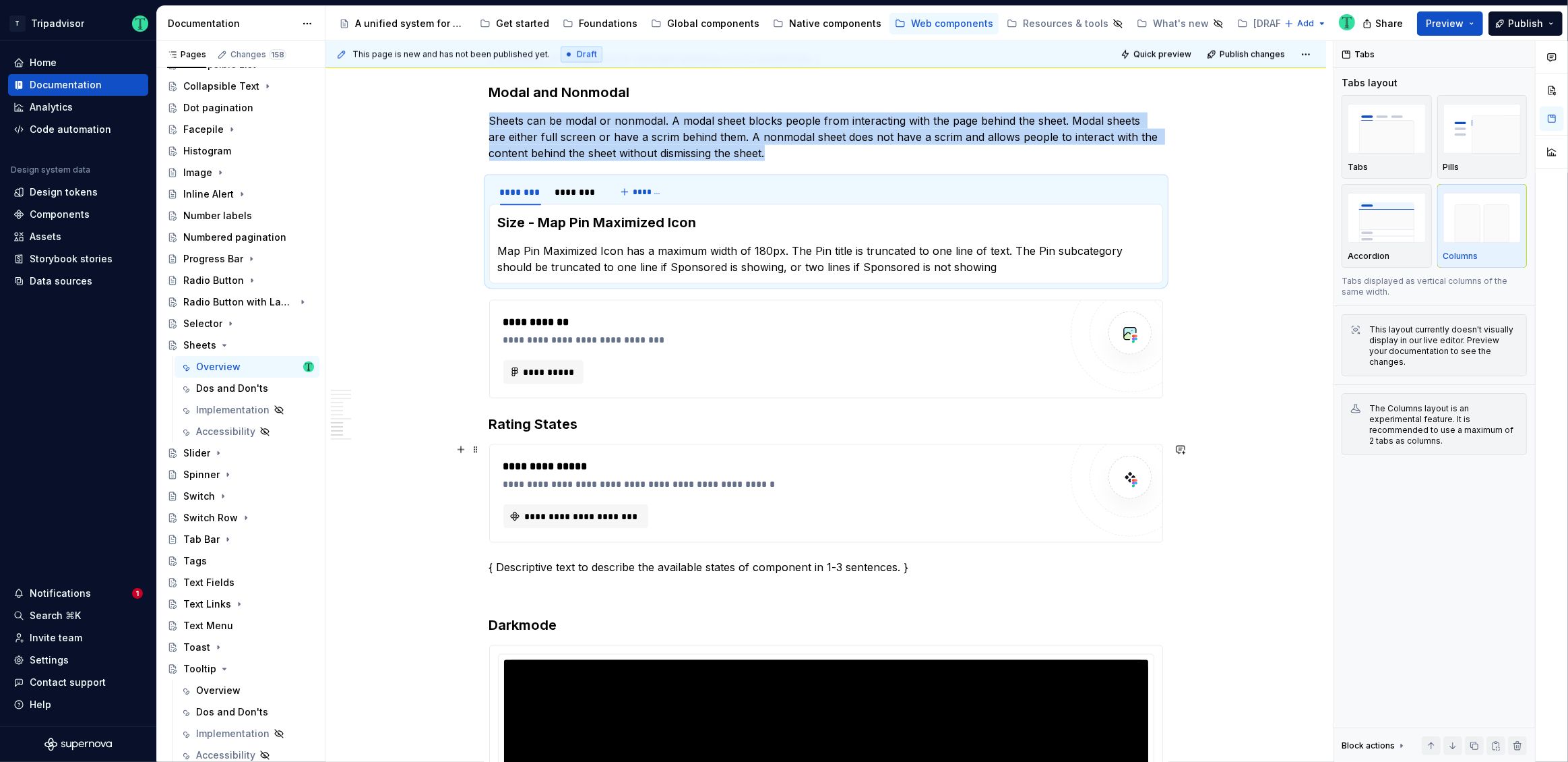
scroll to position [2280, 0]
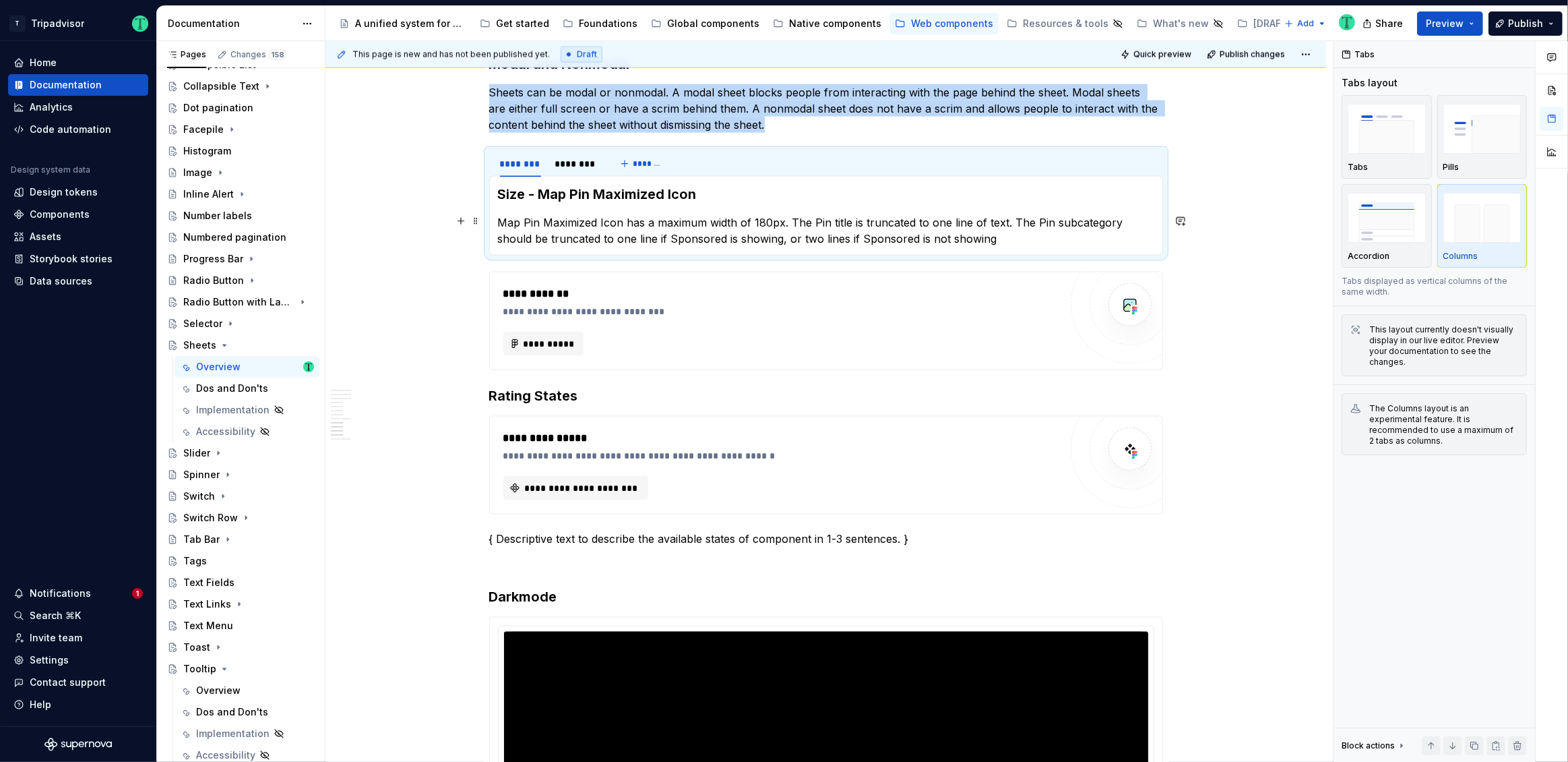
click at [991, 242] on p "Map Pin Maximized Icon has a maximum width of 180px. The Pin title is truncated…" at bounding box center [826, 230] width 657 height 32
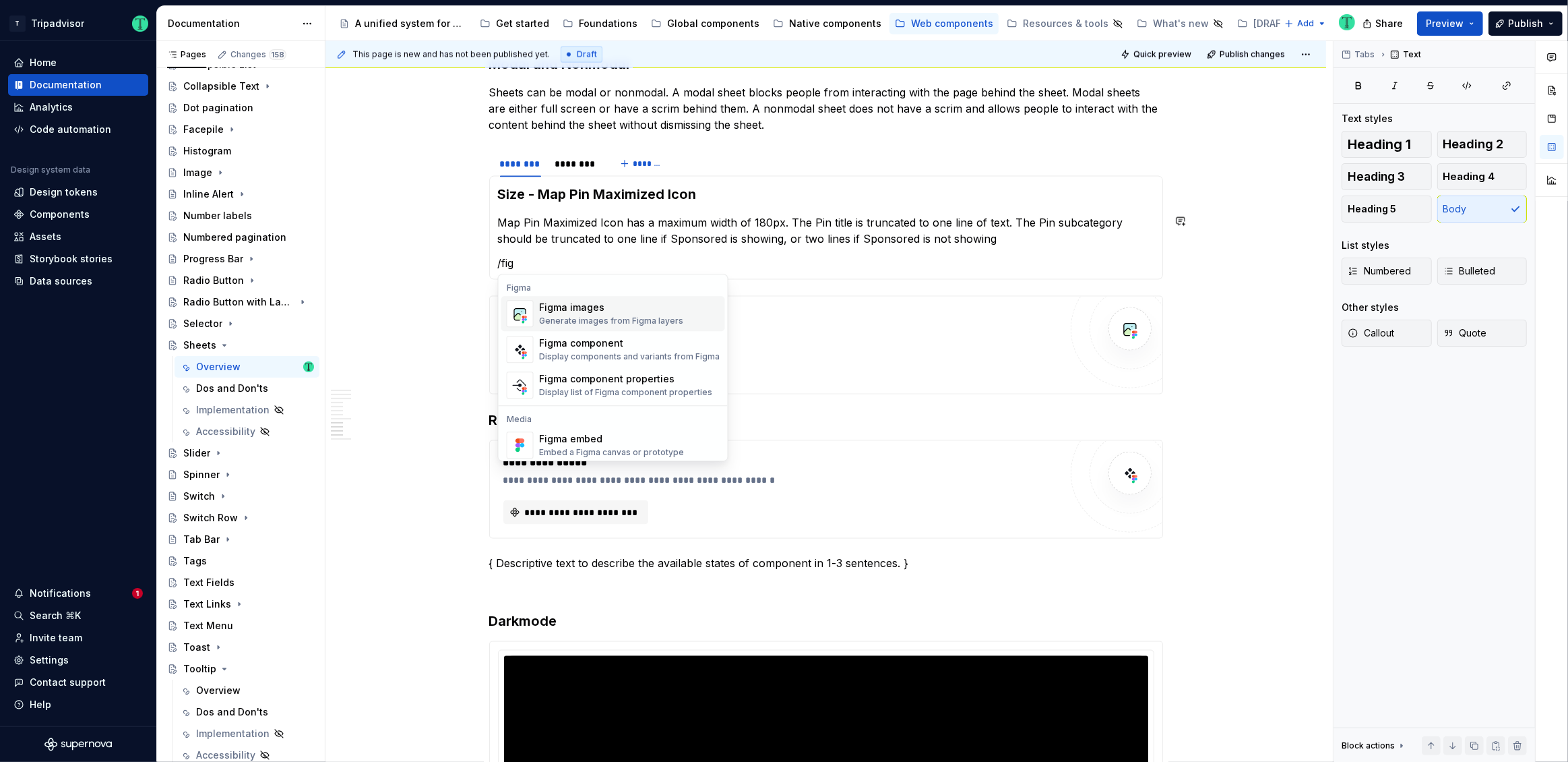
click at [589, 316] on div "Generate images from Figma layers" at bounding box center [610, 321] width 144 height 10
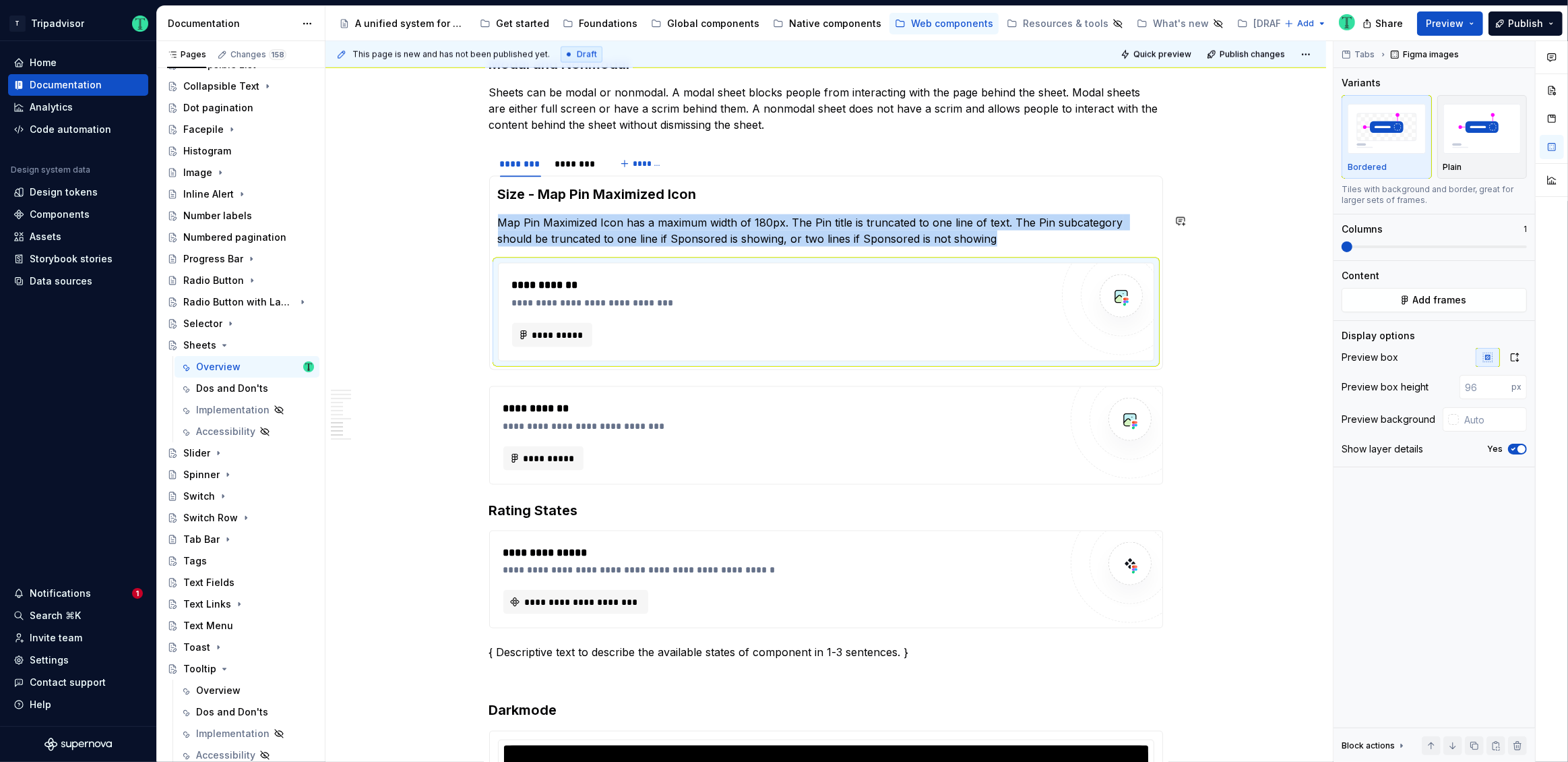
type textarea "*"
click at [570, 335] on span "**********" at bounding box center [557, 335] width 53 height 13
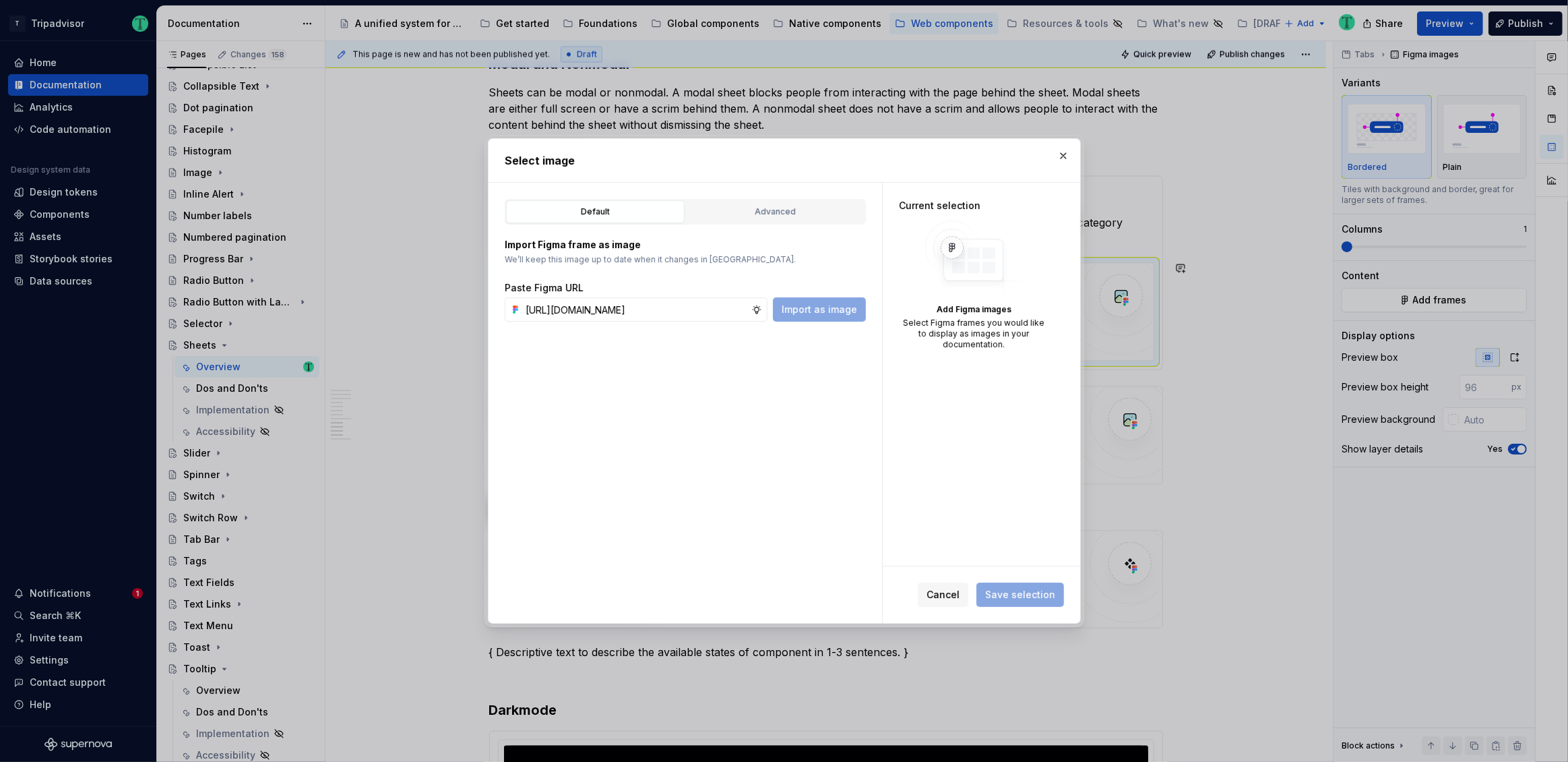
scroll to position [0, 385]
type input "https://www.figma.com/design/Rk3eGC5124Z7punn8EFUkb/Atlas-Web-Documentation?nod…"
click at [801, 315] on span "Import as image" at bounding box center [819, 309] width 75 height 13
click at [1011, 595] on span "Save selection" at bounding box center [1020, 594] width 88 height 25
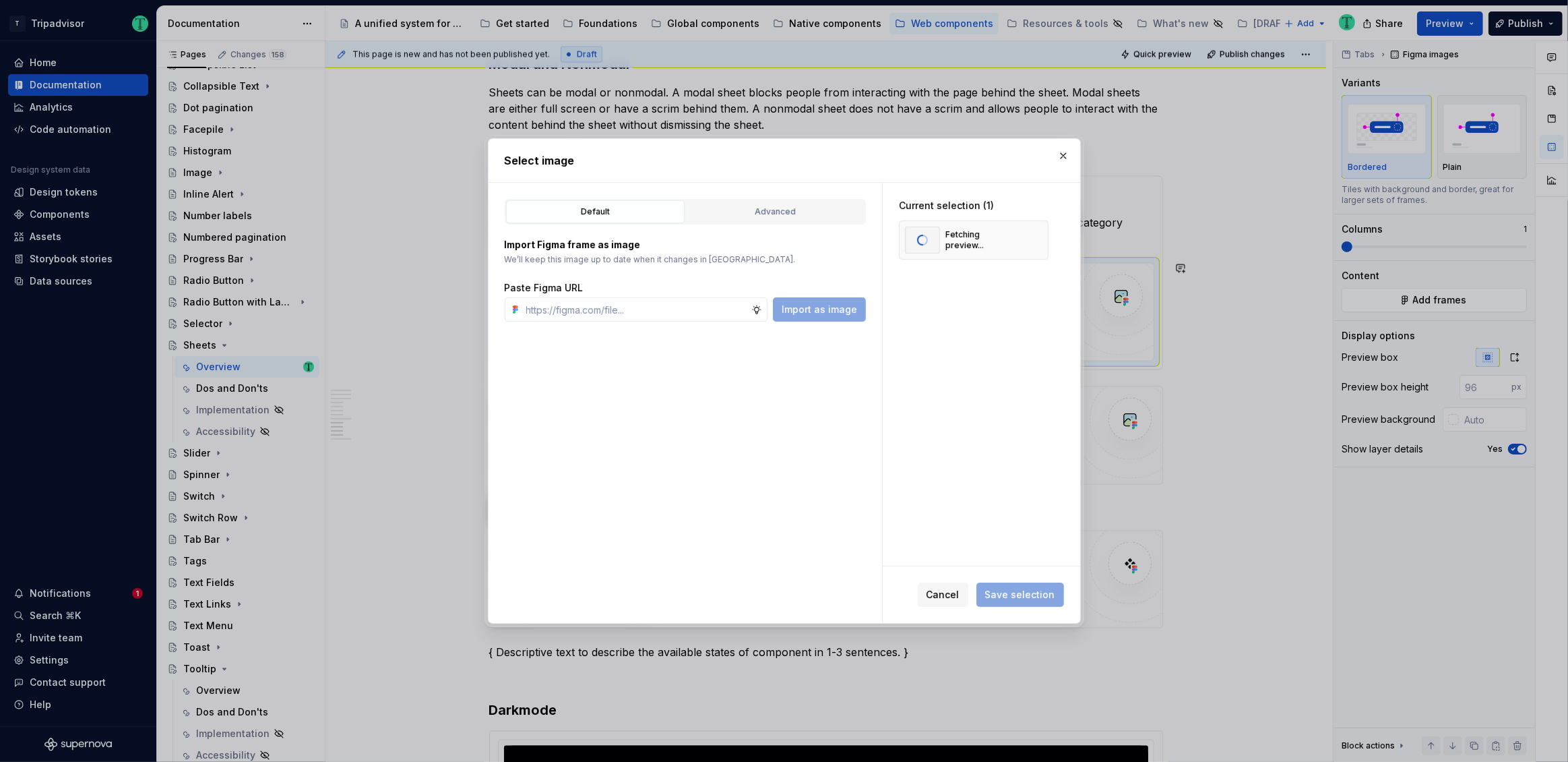
type textarea "*"
click at [1011, 595] on span "Save selection" at bounding box center [1020, 594] width 70 height 13
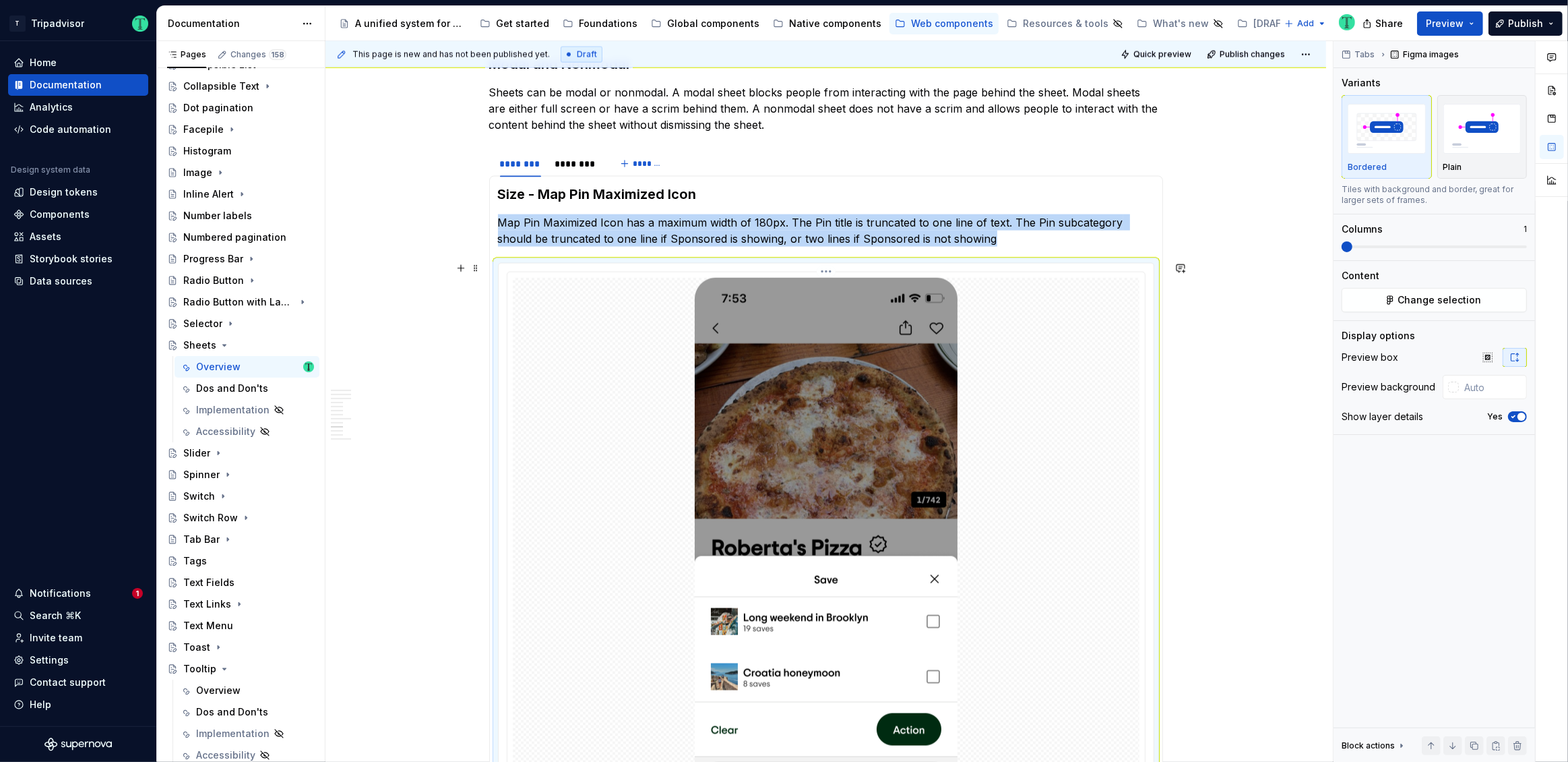
scroll to position [2415, 0]
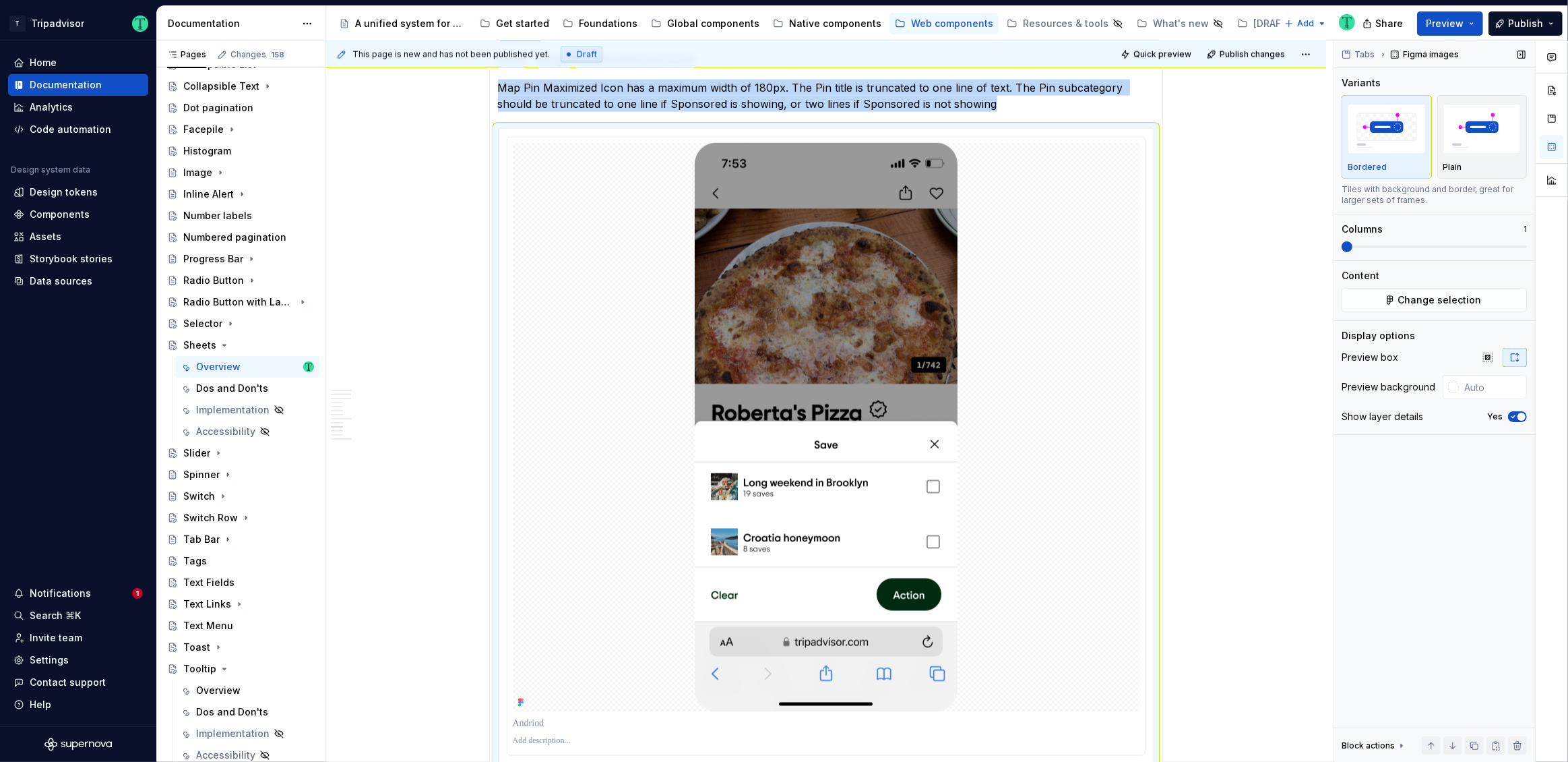
click at [1523, 412] on button "Yes" at bounding box center [1517, 417] width 19 height 10
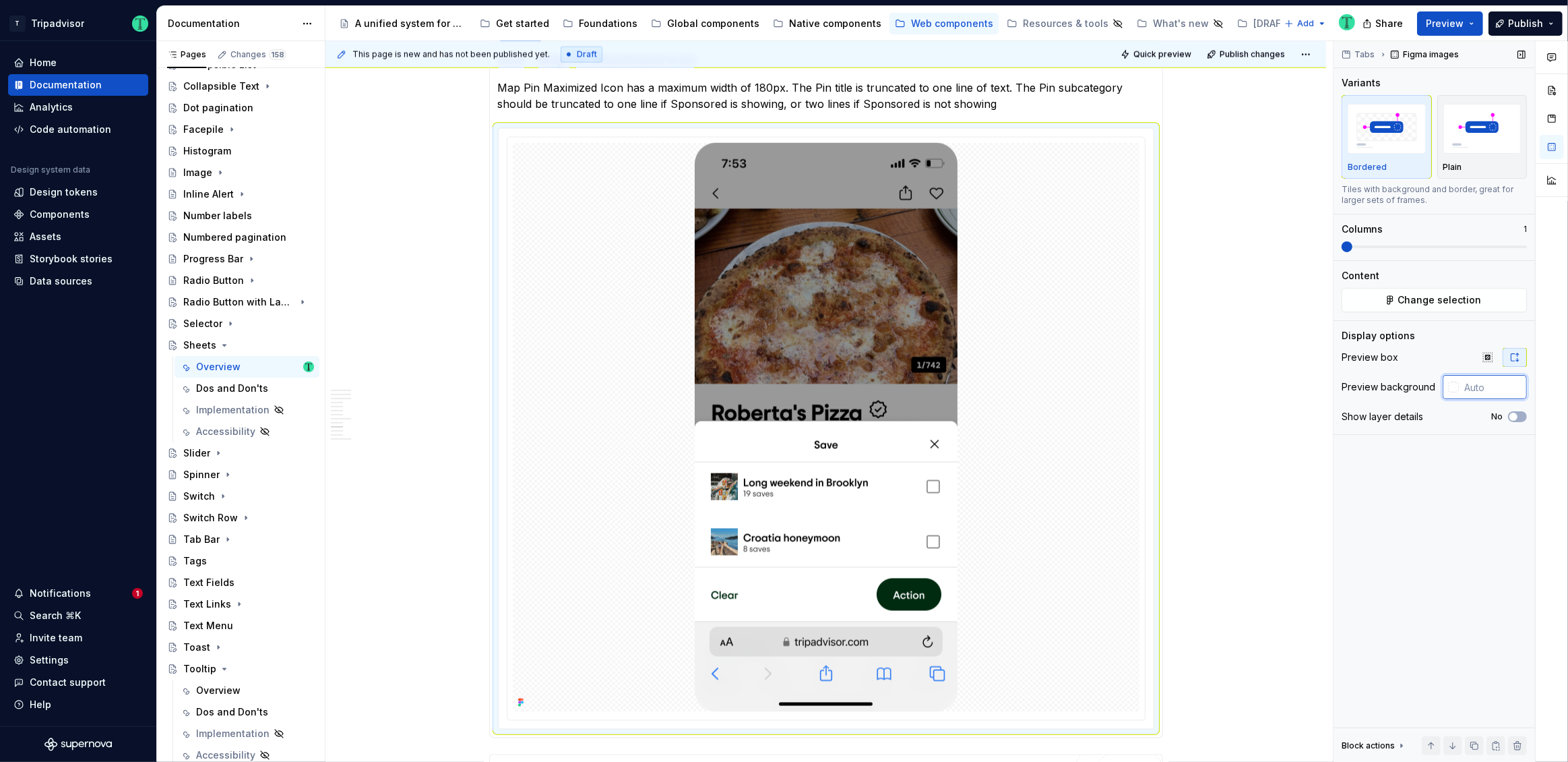
click at [1485, 387] on input "text" at bounding box center [1493, 387] width 68 height 25
type input "#FFFFFF"
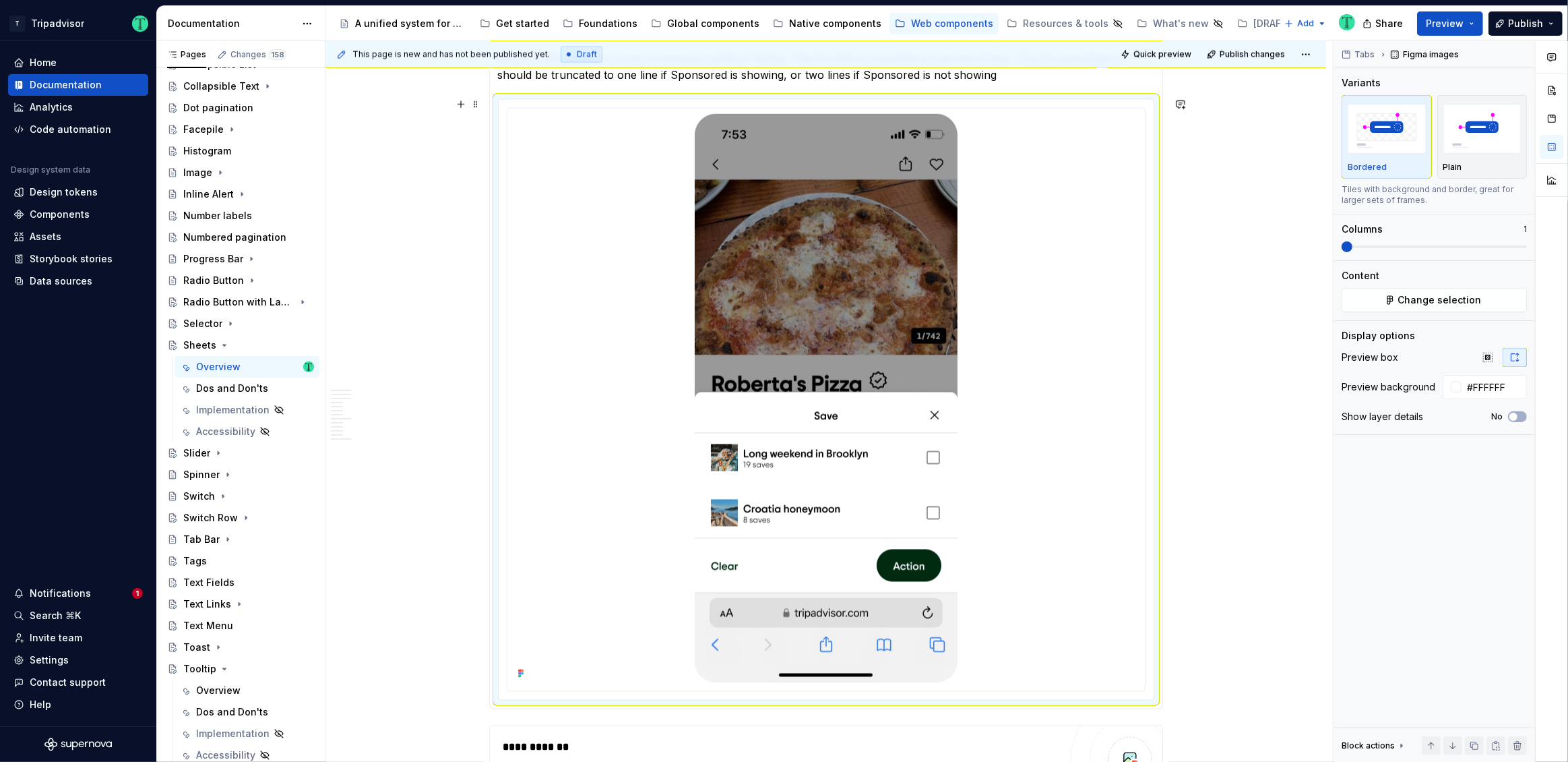
scroll to position [2235, 0]
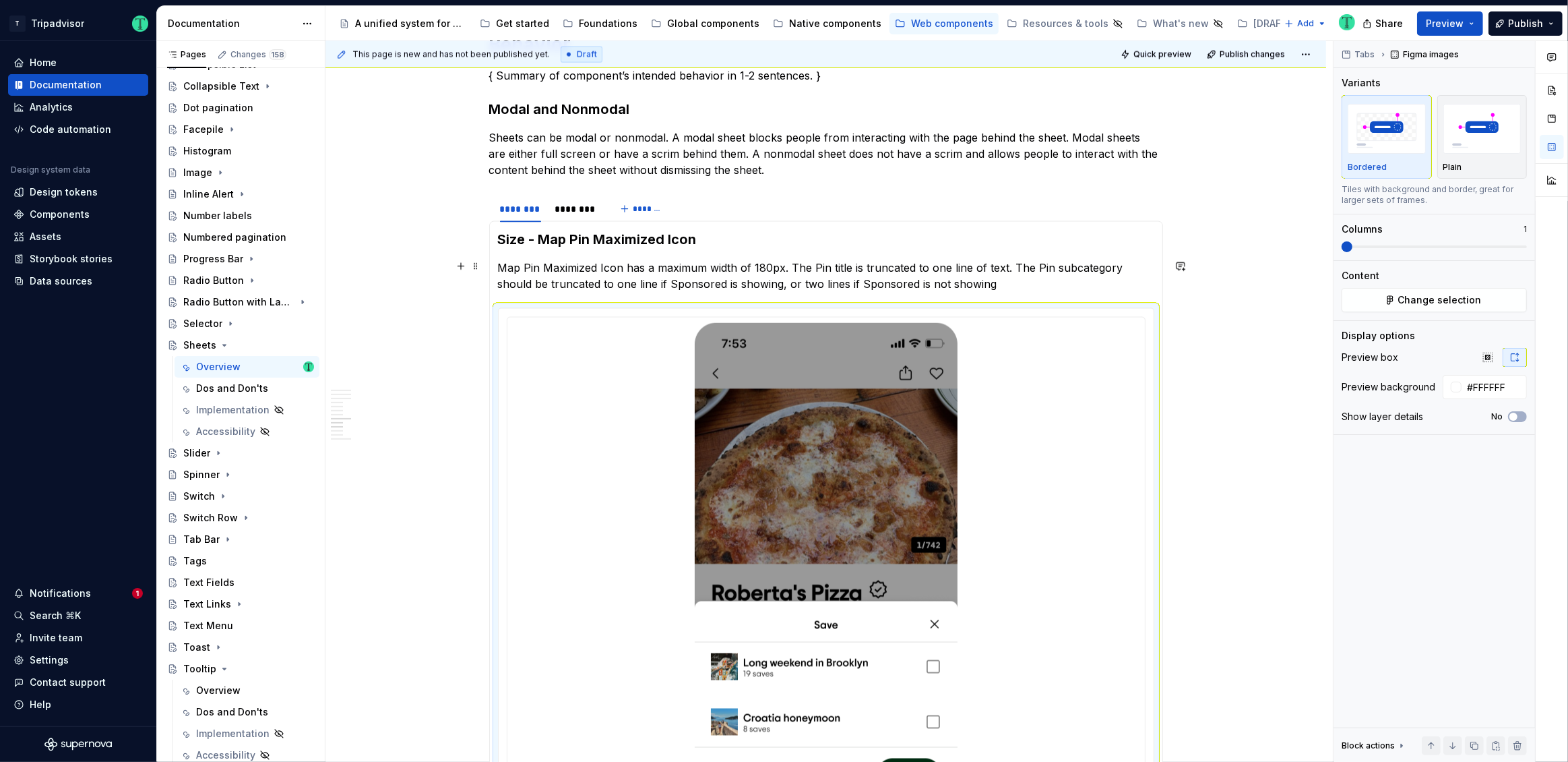
click at [582, 269] on p "Map Pin Maximized Icon has a maximum width of 180px. The Pin title is truncated…" at bounding box center [826, 275] width 657 height 32
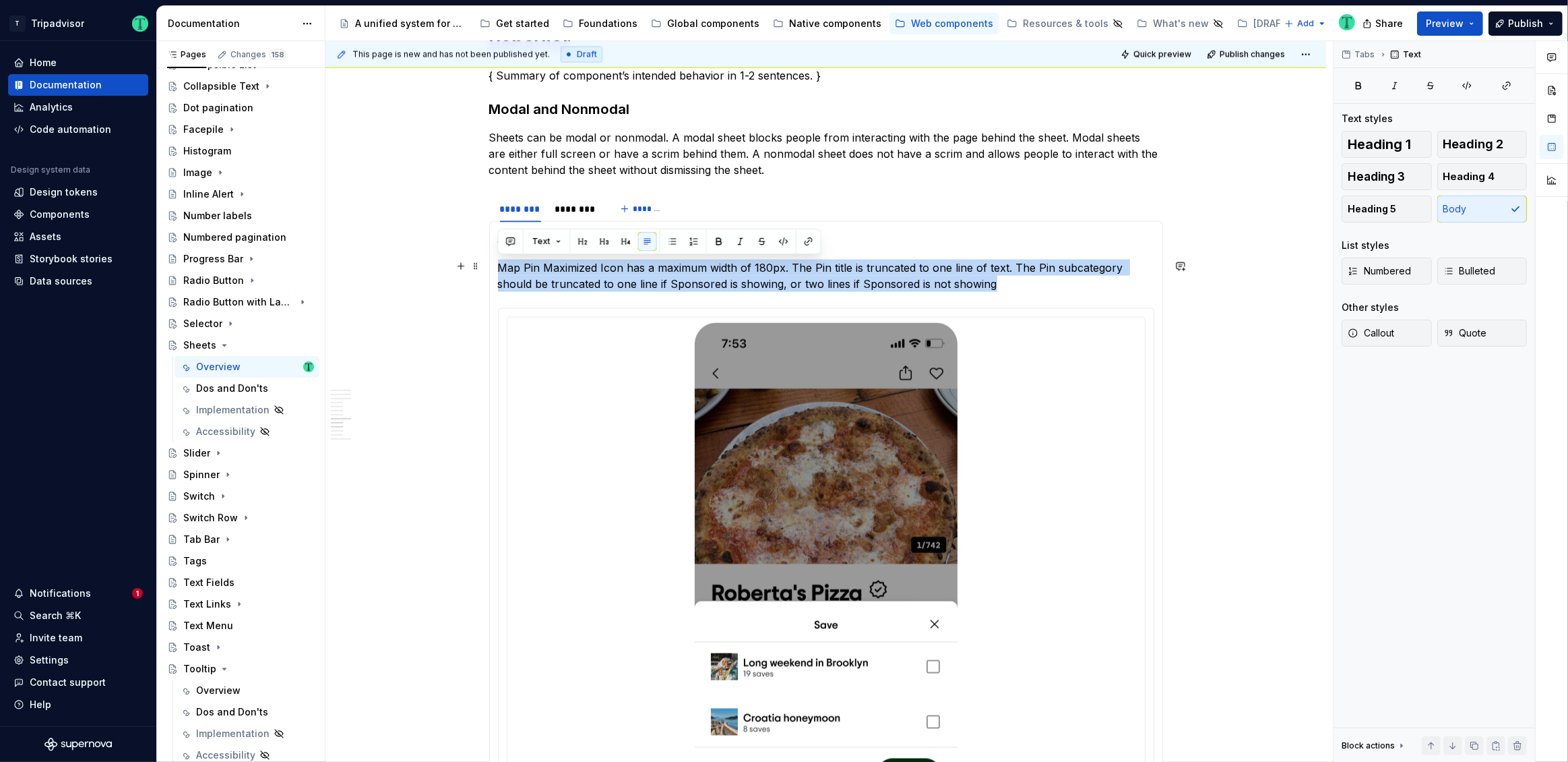
drag, startPoint x: 497, startPoint y: 266, endPoint x: 1022, endPoint y: 280, distance: 525.2
click at [1022, 280] on p "Map Pin Maximized Icon has a maximum width of 180px. The Pin title is truncated…" at bounding box center [826, 275] width 657 height 32
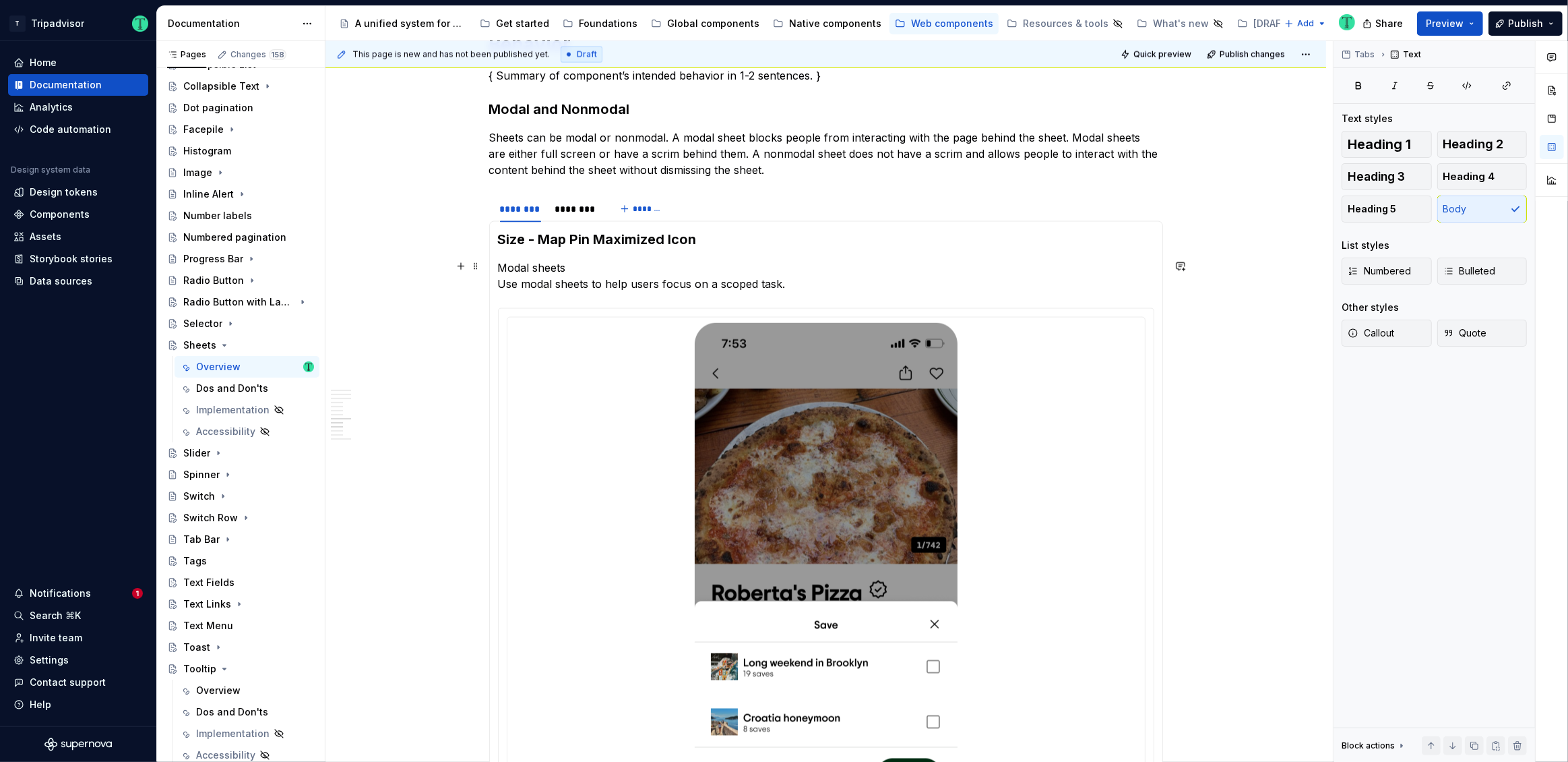
click at [521, 261] on p "Modal sheets Use modal sheets to help users focus on a scoped task." at bounding box center [826, 275] width 657 height 32
drag, startPoint x: 584, startPoint y: 266, endPoint x: 500, endPoint y: 265, distance: 84.0
click at [500, 265] on p "Modal sheets Use modal sheets to help users focus on a scoped task." at bounding box center [826, 275] width 657 height 32
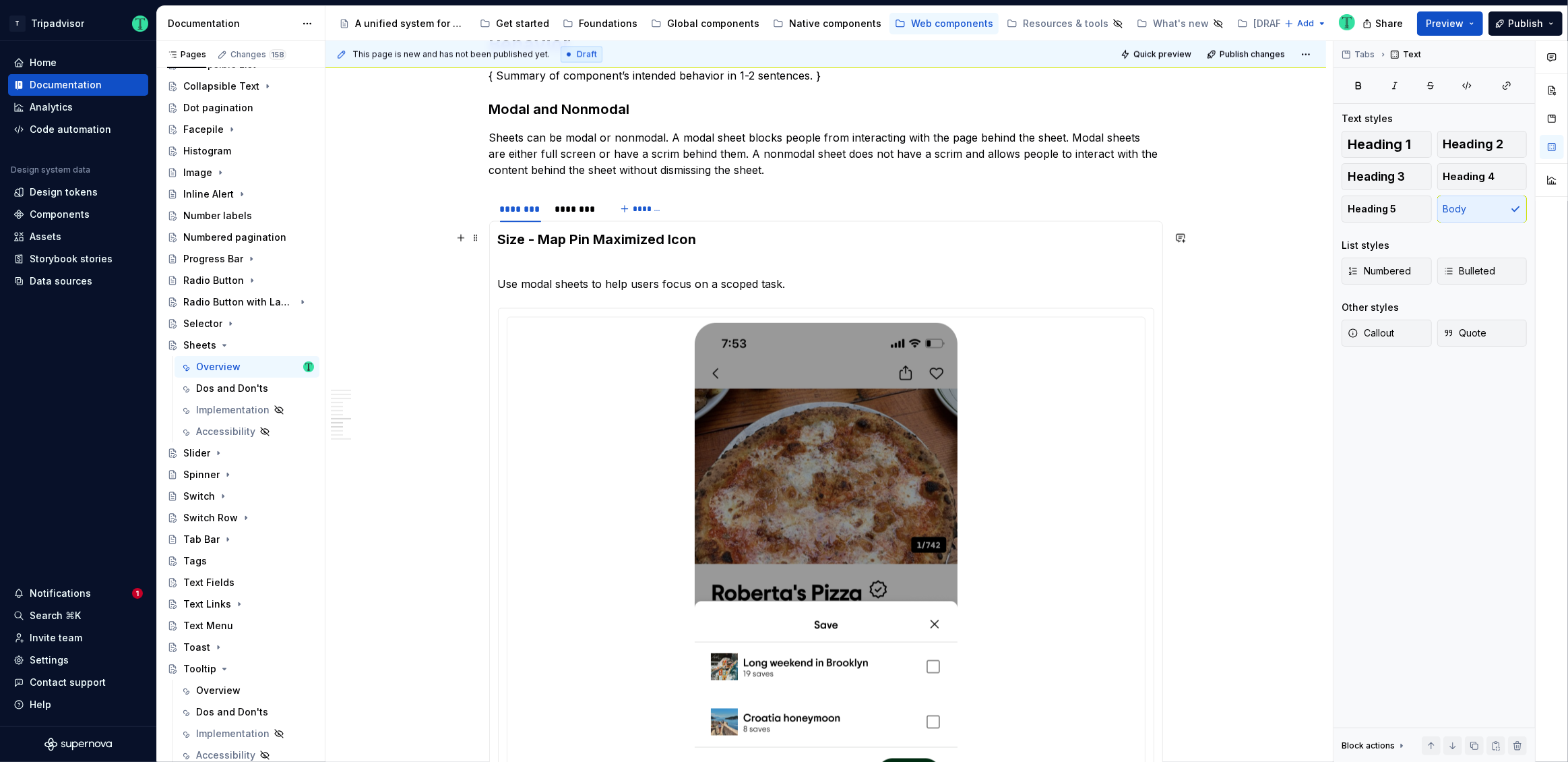
click at [521, 232] on h3 "Size - Map Pin Maximized Icon" at bounding box center [826, 239] width 657 height 19
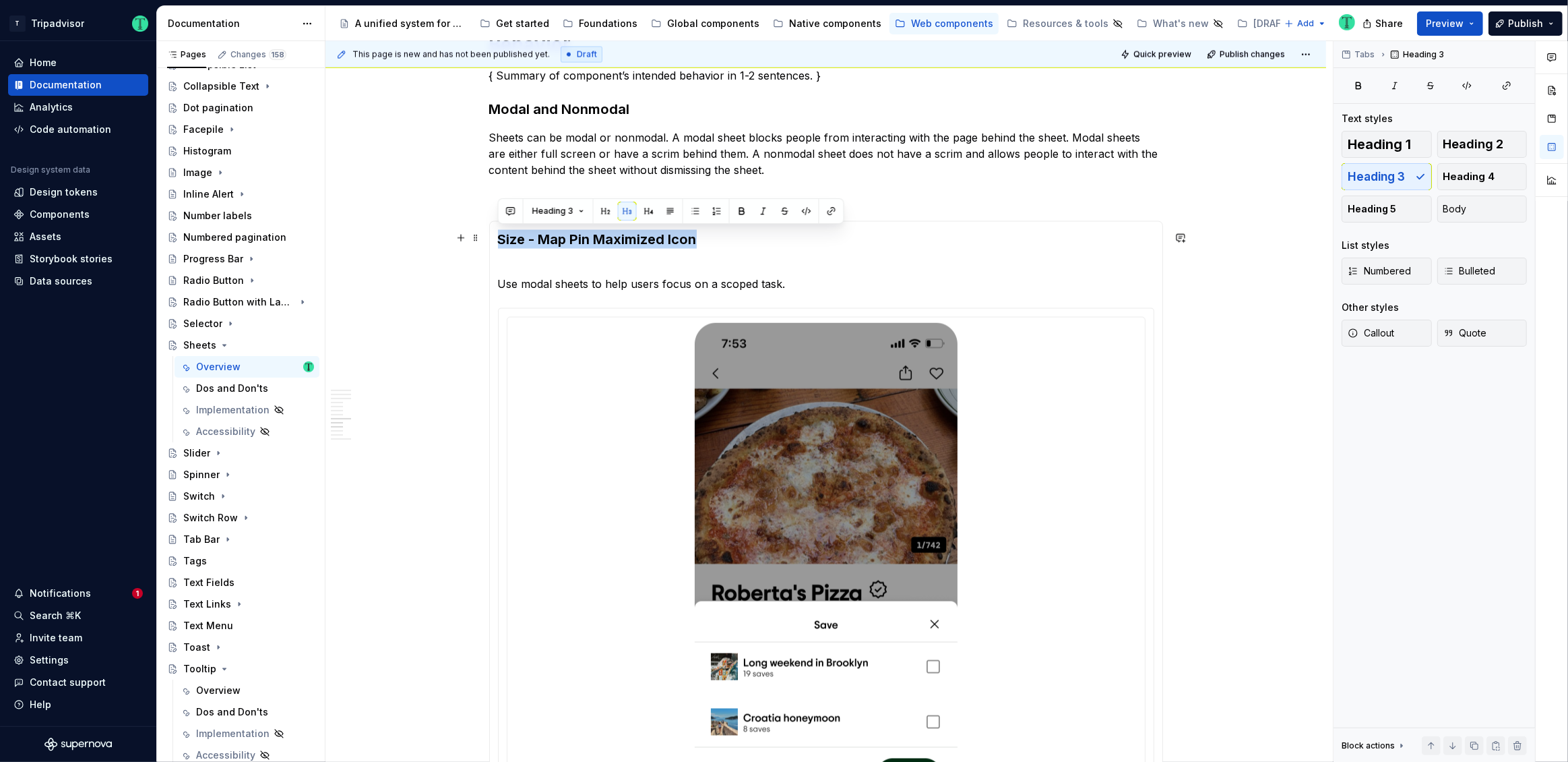
click at [521, 232] on h3 "Size - Map Pin Maximized Icon" at bounding box center [826, 239] width 657 height 19
click at [518, 236] on h3 "Size - Map Pin Maximized Icon" at bounding box center [826, 239] width 657 height 19
click at [518, 235] on h3 "Size - Map Pin Maximized Icon" at bounding box center [826, 239] width 657 height 19
click at [503, 265] on p "Modal sheets Use modal sheets to help users focus on a scoped task." at bounding box center [826, 275] width 657 height 32
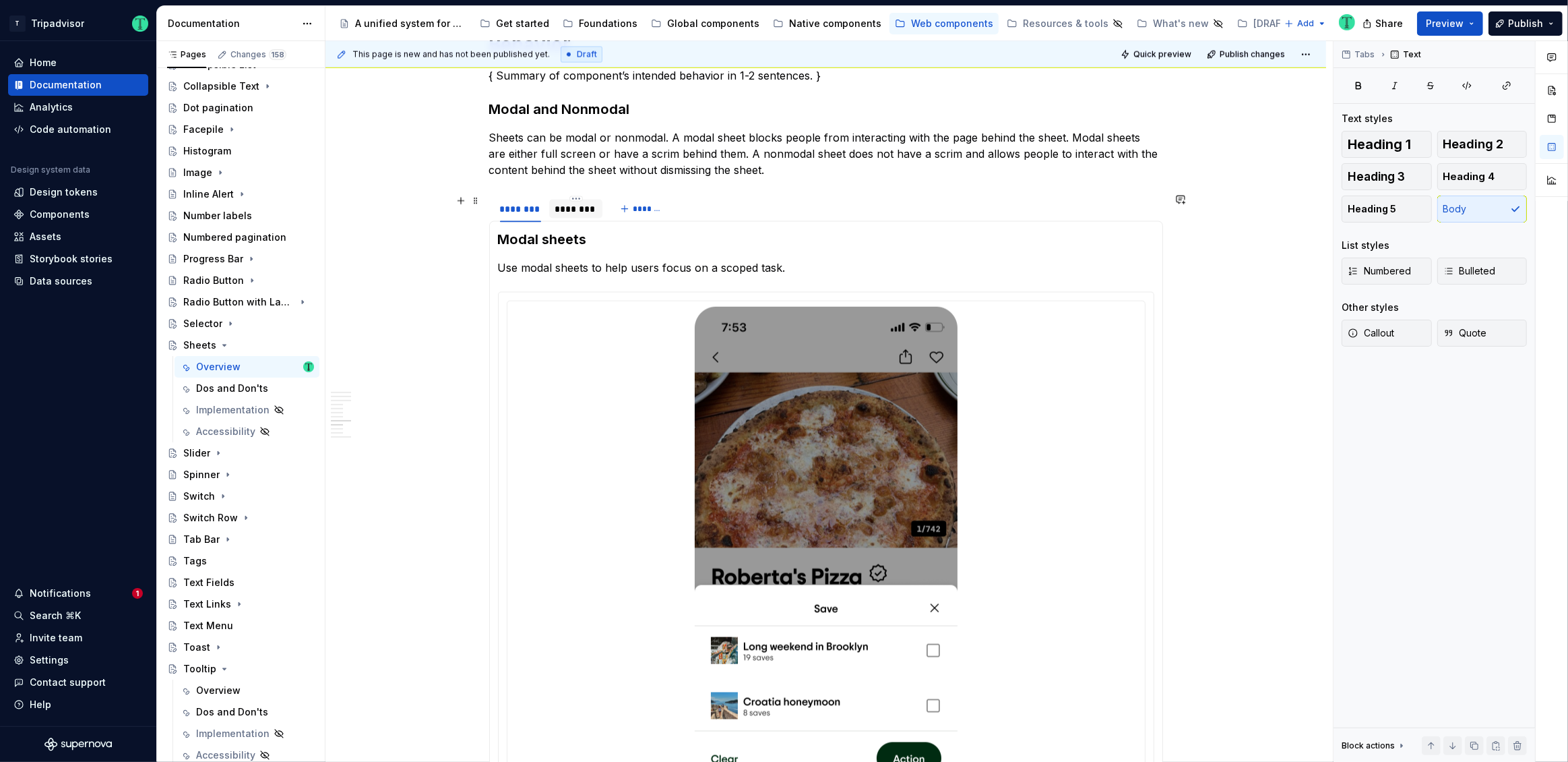
click at [563, 212] on div "********" at bounding box center [576, 209] width 43 height 13
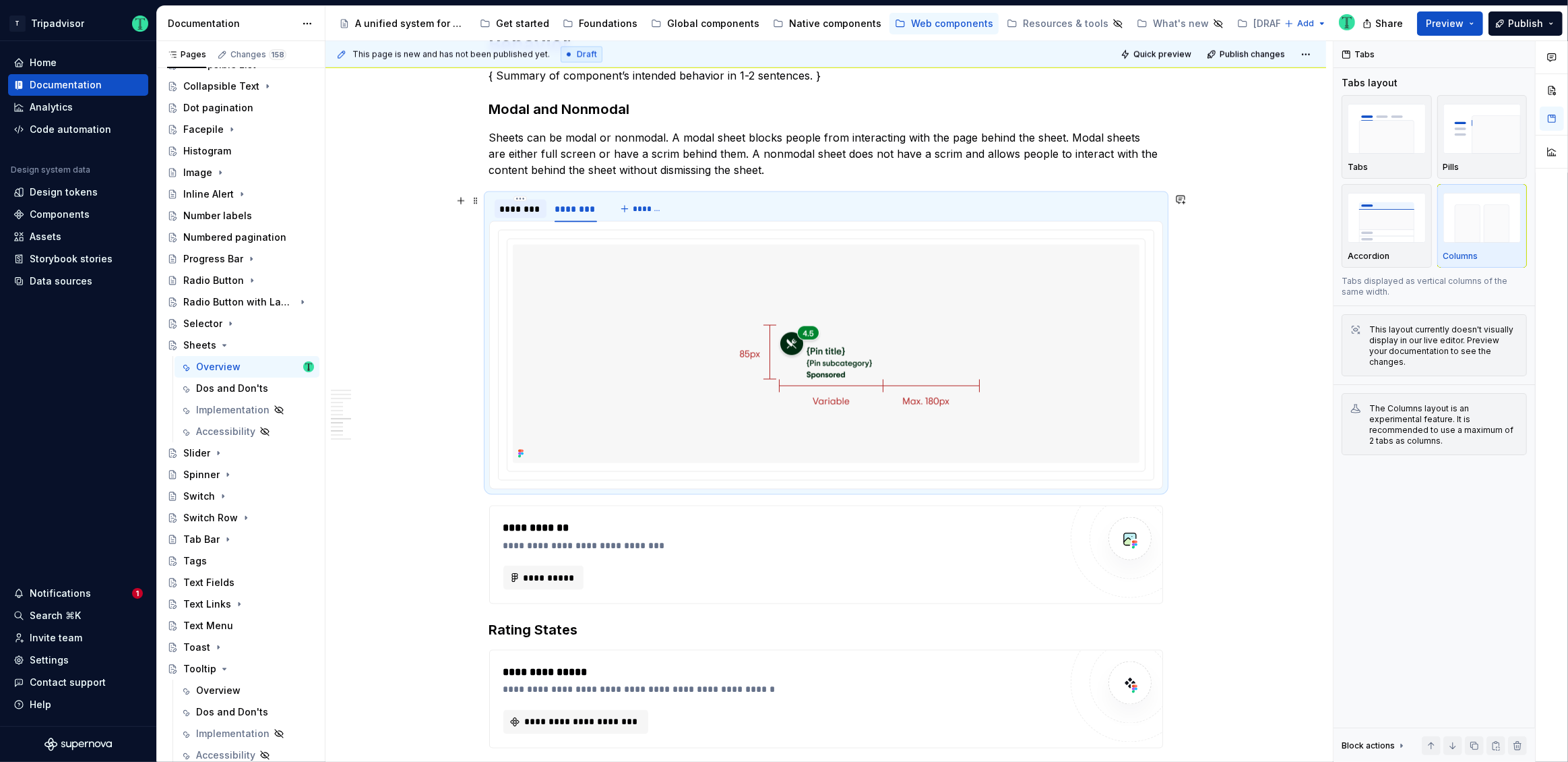
click at [508, 209] on div "********" at bounding box center [520, 209] width 41 height 13
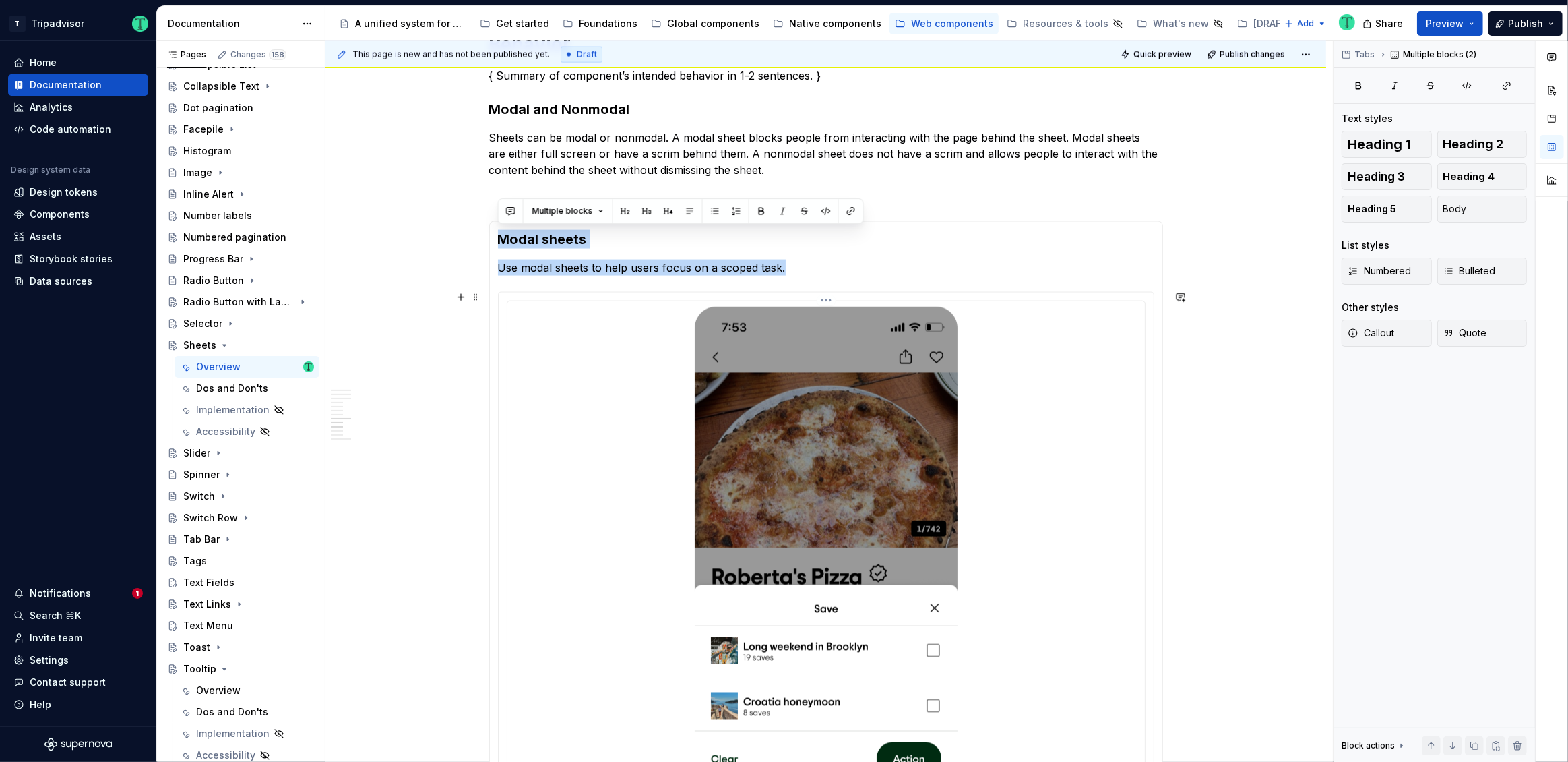
drag, startPoint x: 497, startPoint y: 236, endPoint x: 654, endPoint y: 454, distance: 268.7
click at [674, 468] on section-item-column "Modal sheets Use modal sheets to help users focus on a scoped task." at bounding box center [826, 561] width 657 height 664
click at [408, 229] on div "**********" at bounding box center [829, 401] width 1008 height 721
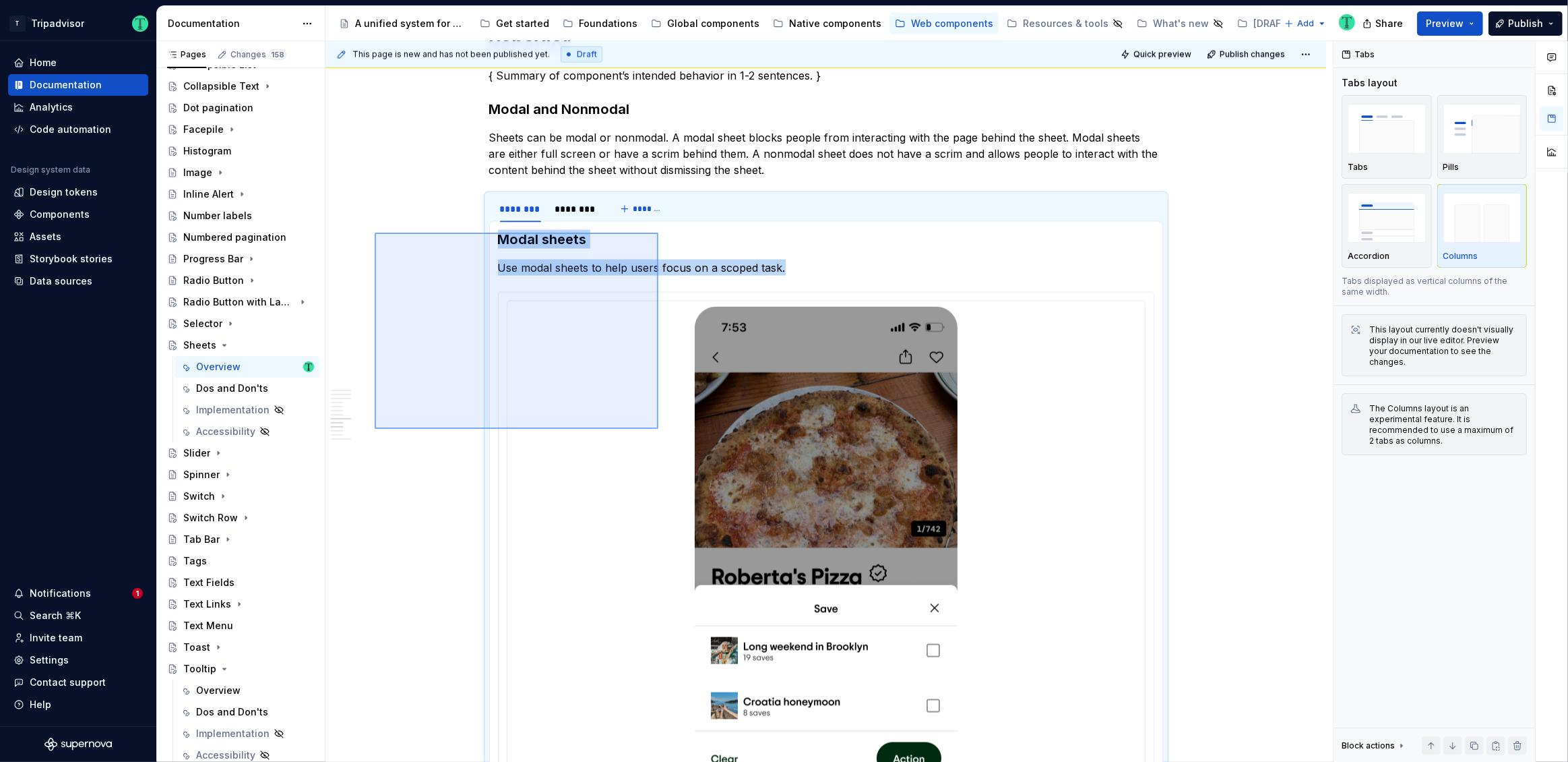
drag, startPoint x: 375, startPoint y: 233, endPoint x: 630, endPoint y: 376, distance: 292.4
click at [657, 426] on div "**********" at bounding box center [829, 401] width 1008 height 721
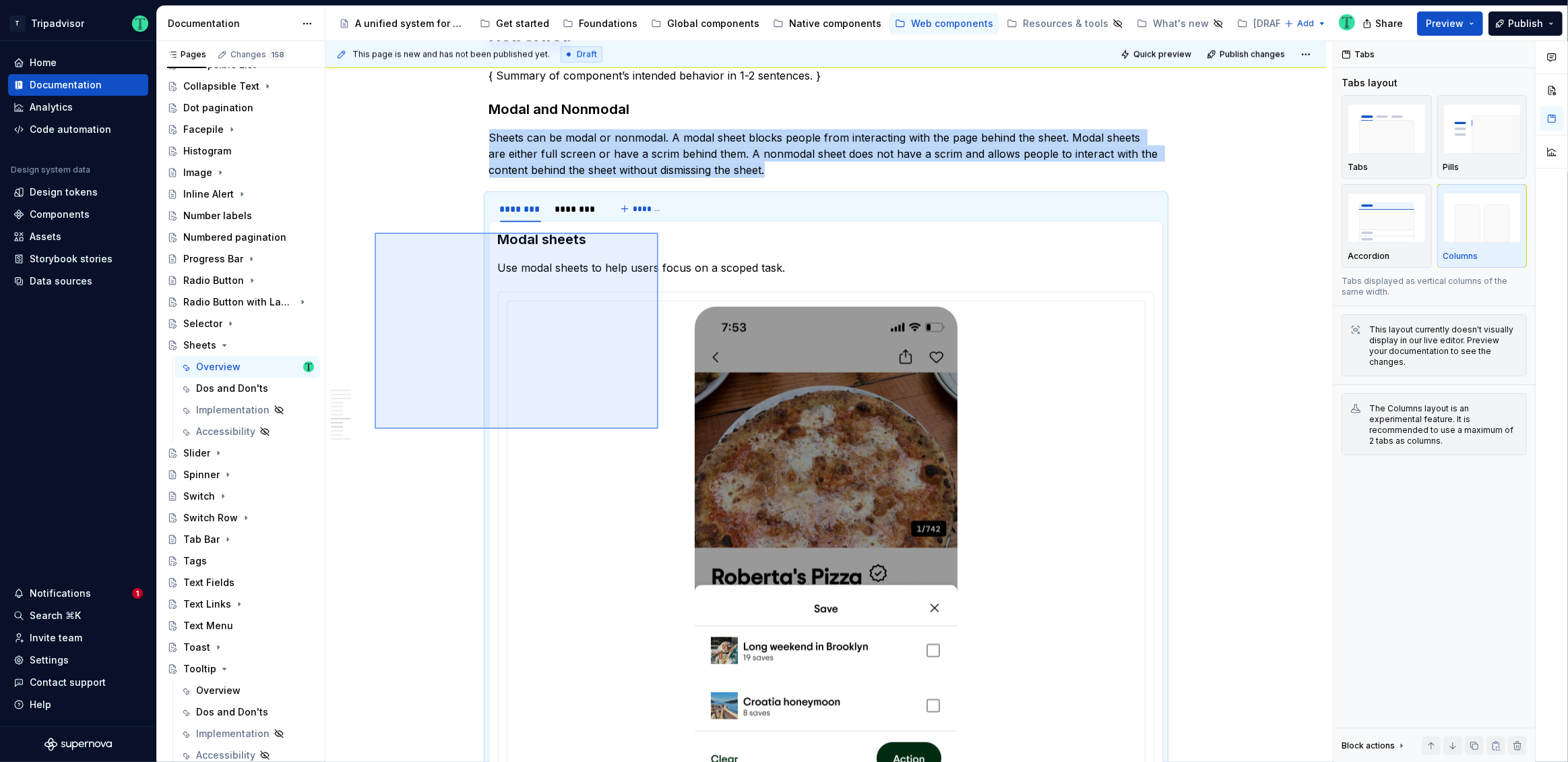
scroll to position [2372, 0]
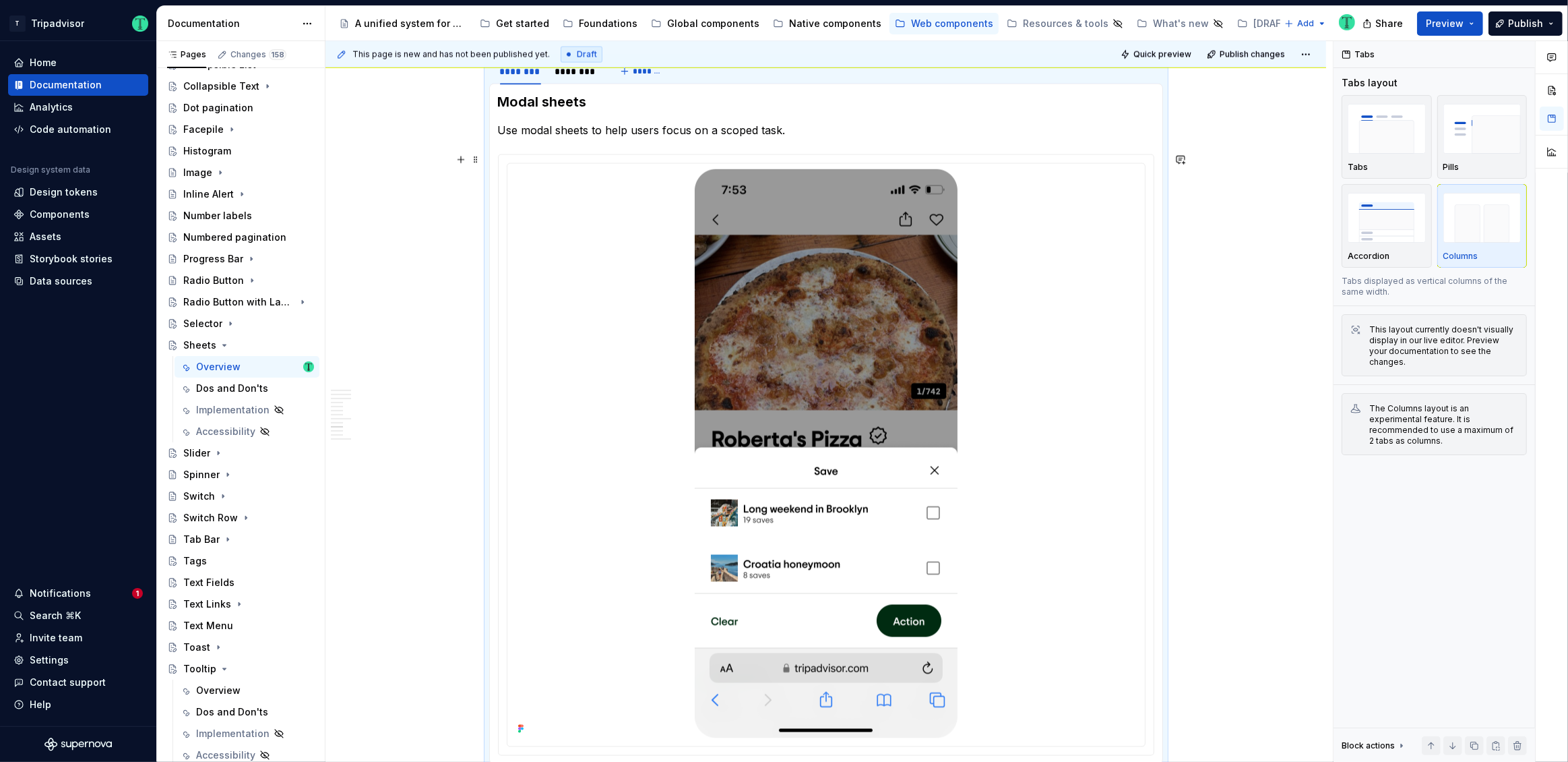
click at [545, 154] on div at bounding box center [826, 455] width 657 height 602
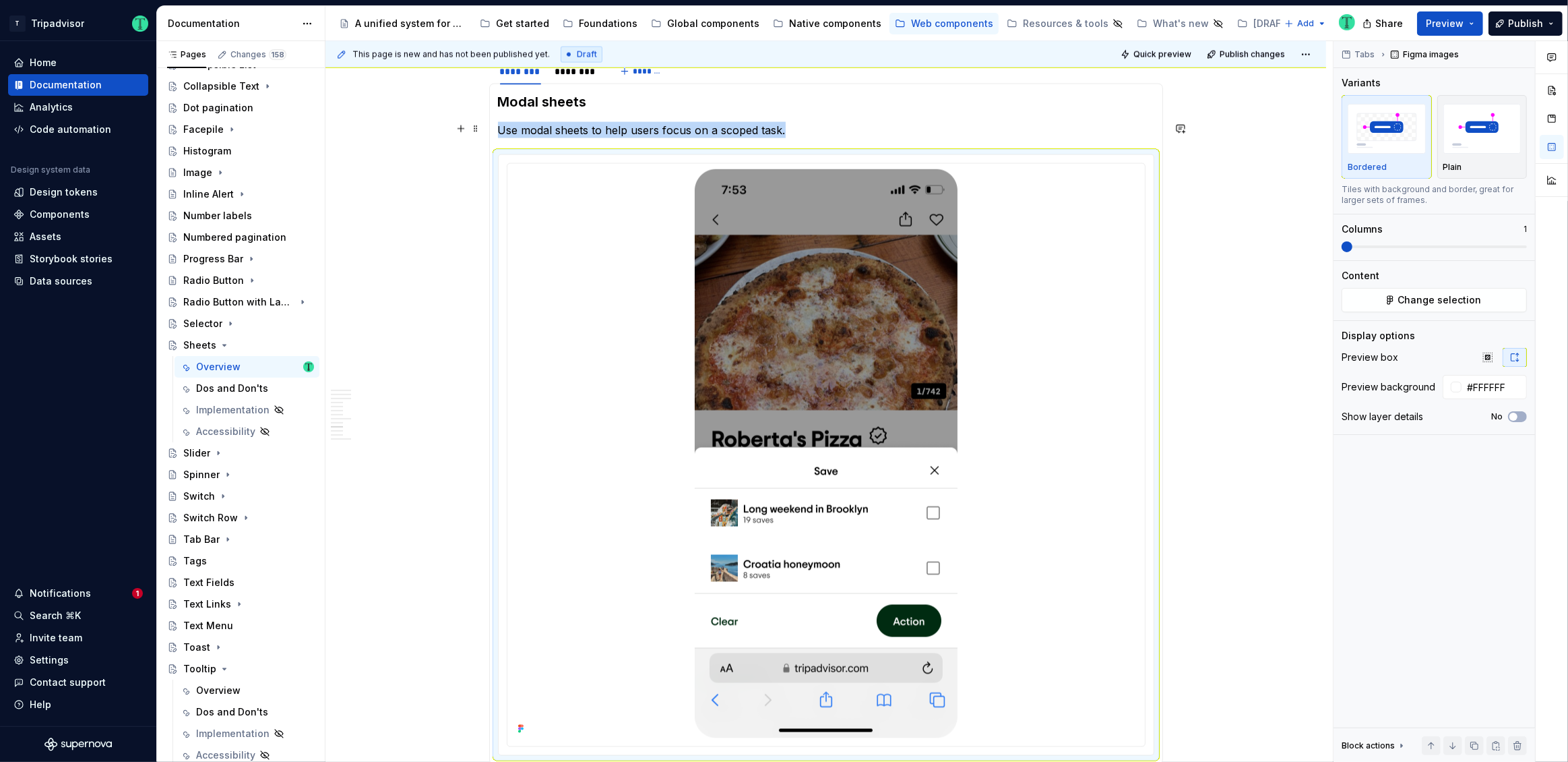
type textarea "*"
click at [540, 126] on p "Use modal sheets to help users focus on a scoped task." at bounding box center [826, 130] width 657 height 16
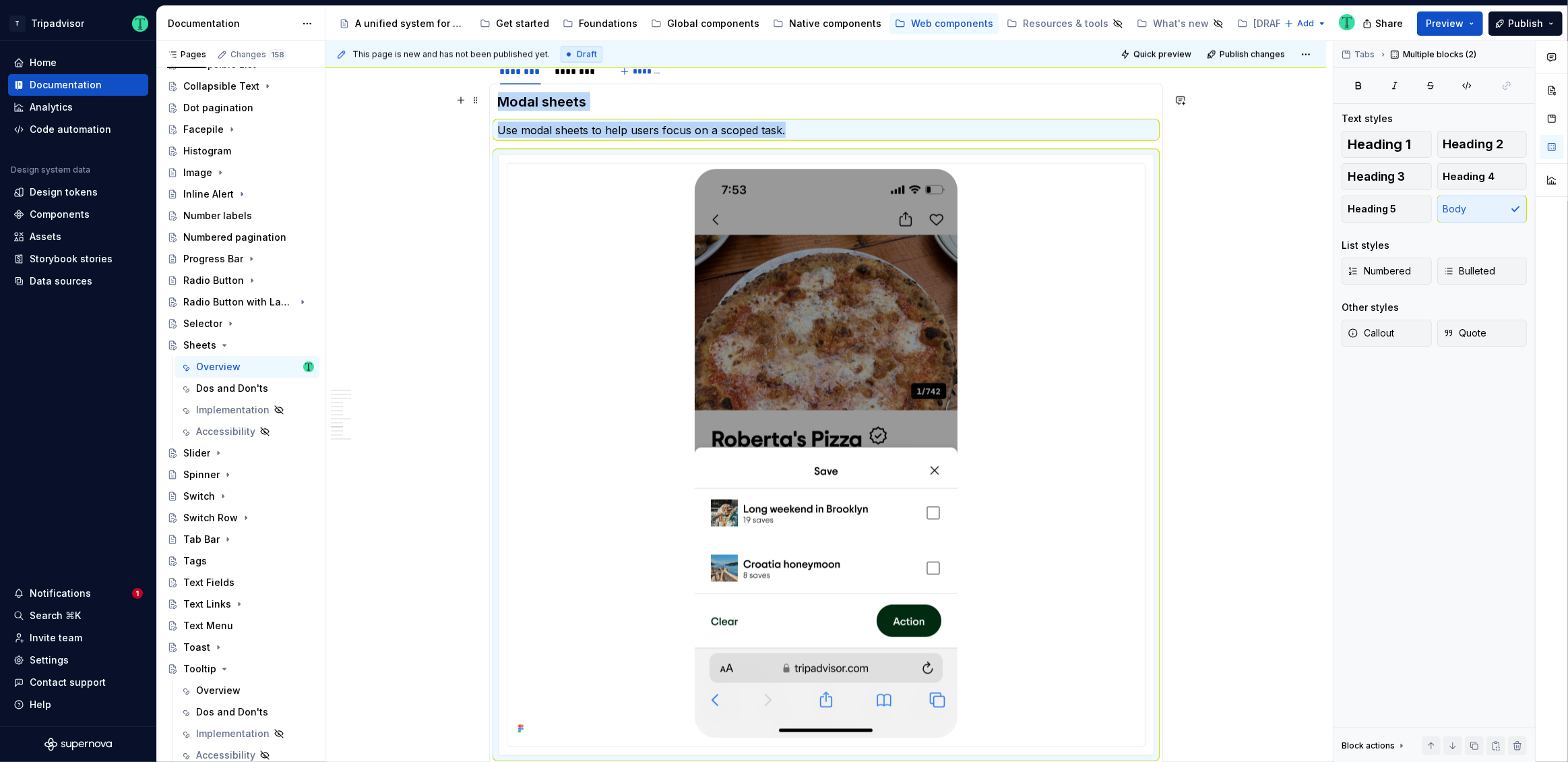
click at [537, 105] on h3 "Modal sheets" at bounding box center [826, 101] width 657 height 19
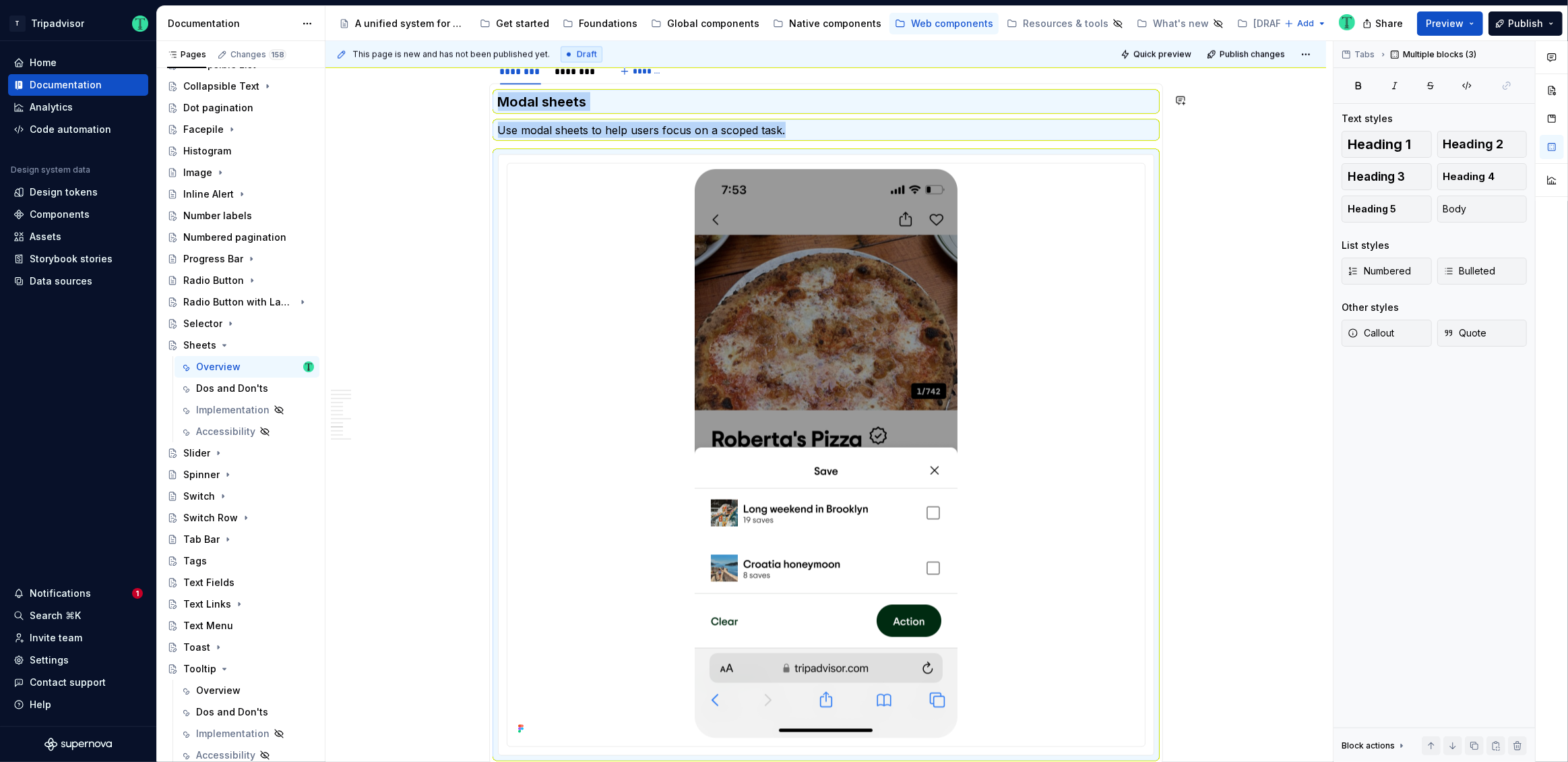
copy section-item-column "Modal sheets Use modal sheets to help users focus on a scoped task."
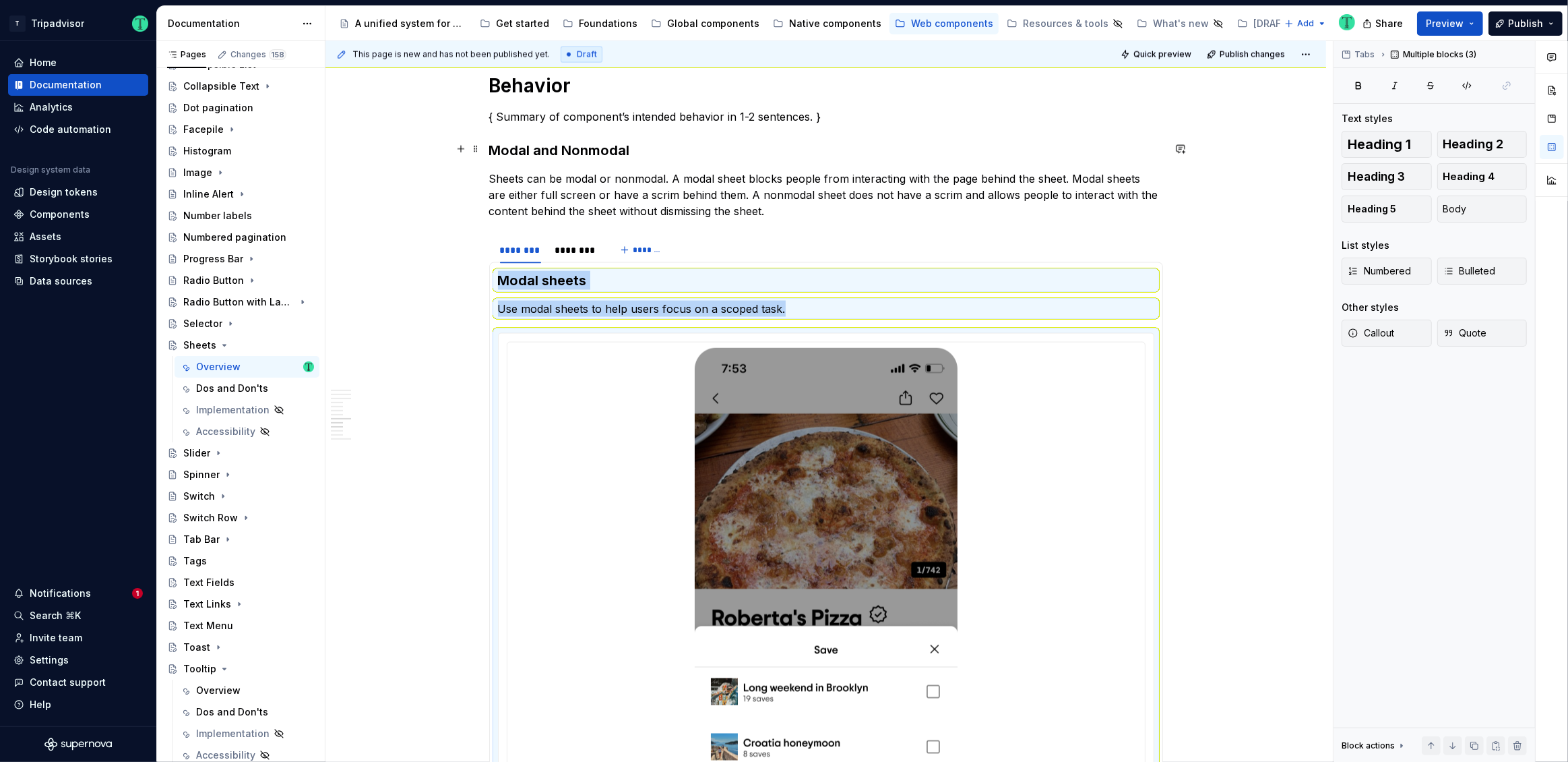
scroll to position [2170, 0]
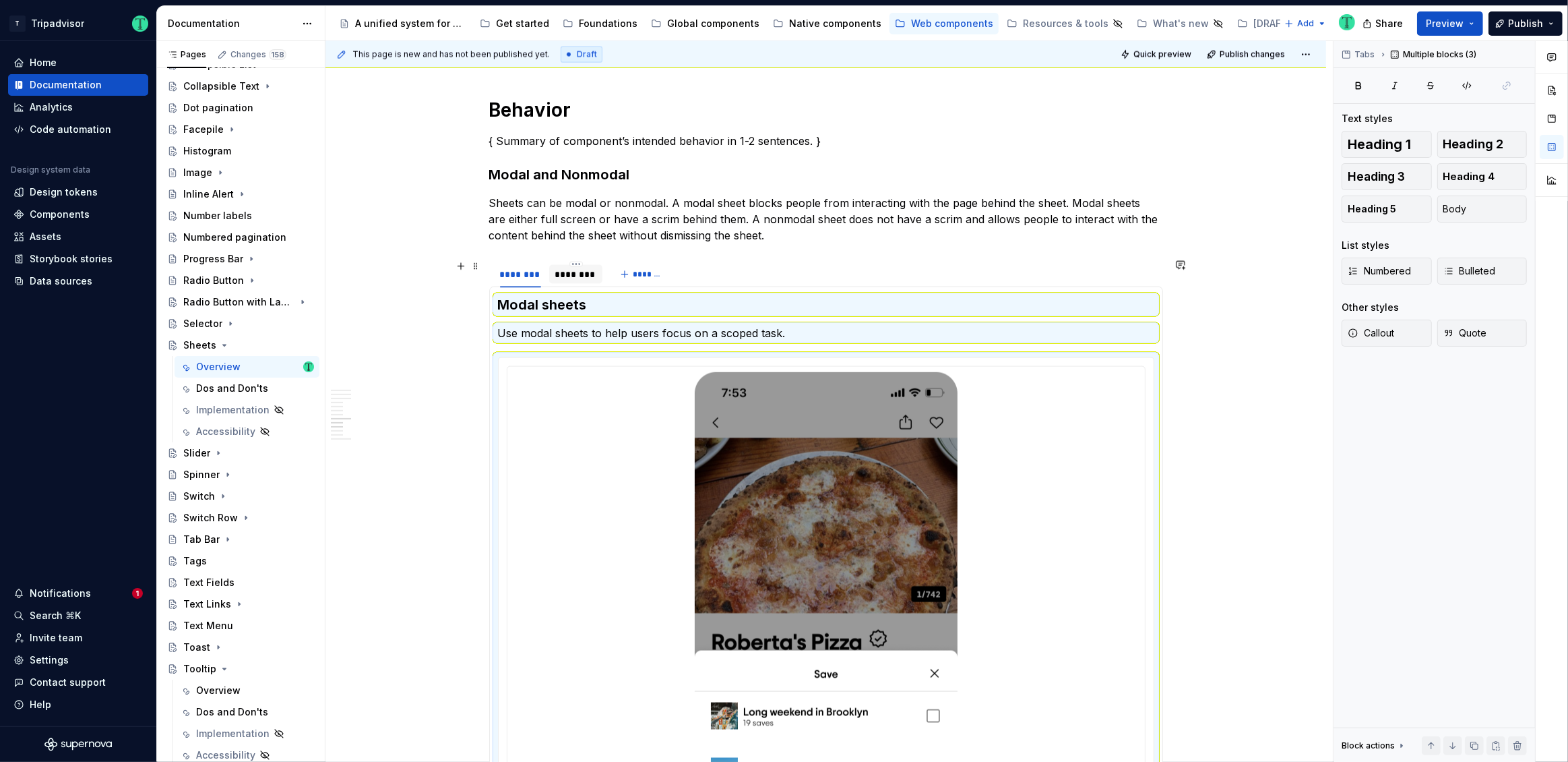
click at [573, 279] on div "********" at bounding box center [576, 274] width 54 height 19
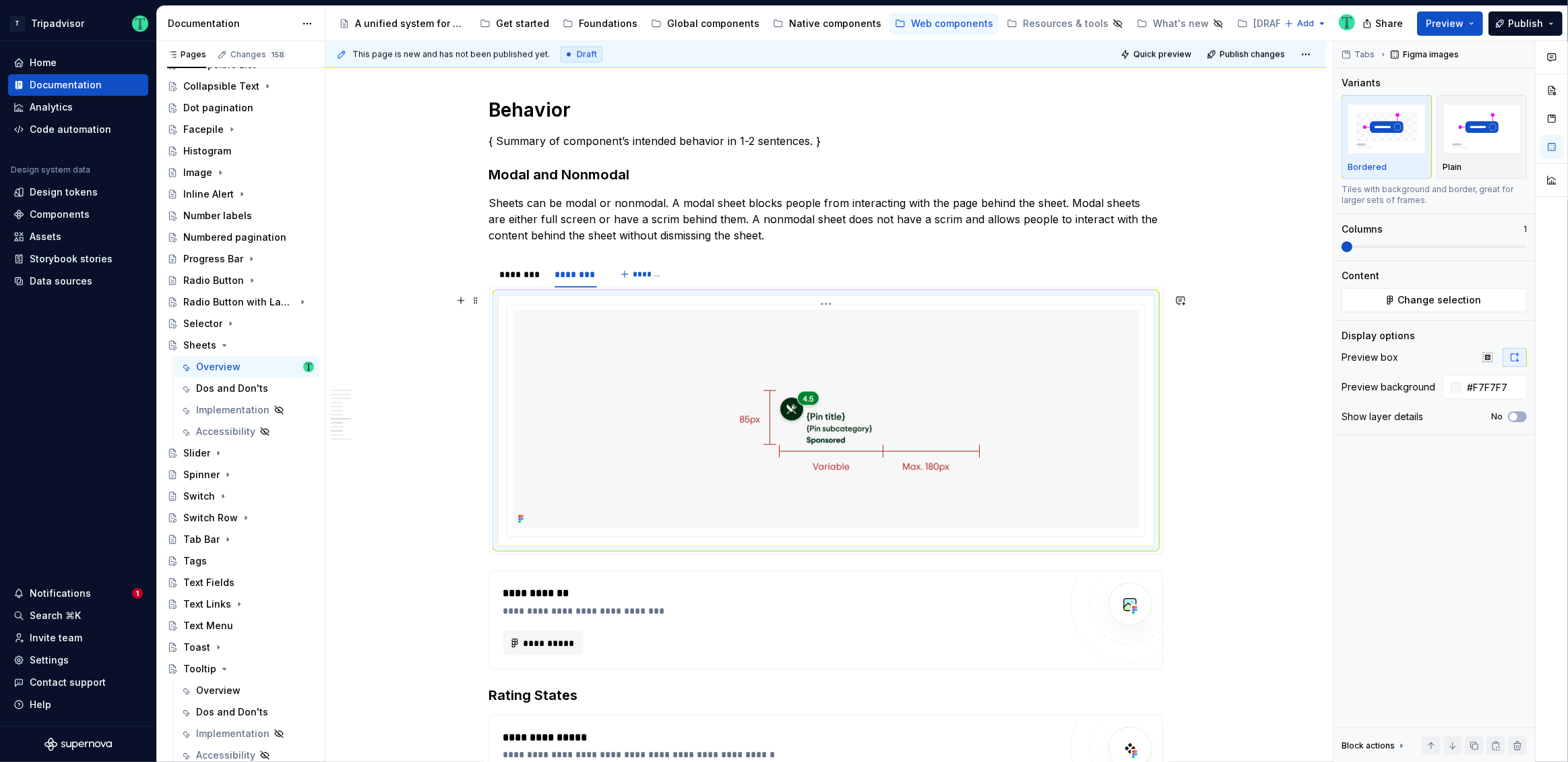
click at [584, 353] on img at bounding box center [826, 419] width 493 height 218
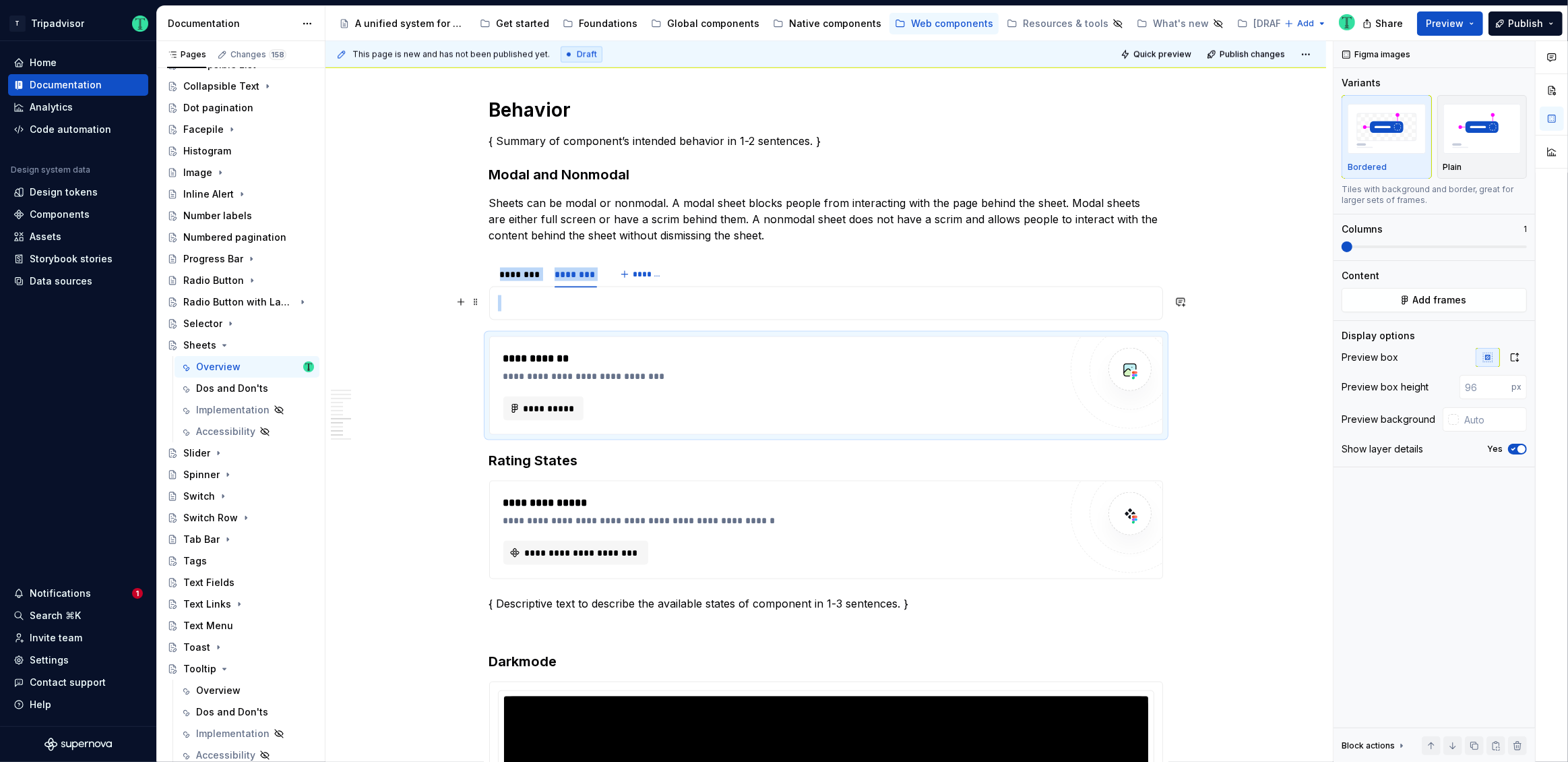
click at [592, 306] on p at bounding box center [826, 303] width 657 height 16
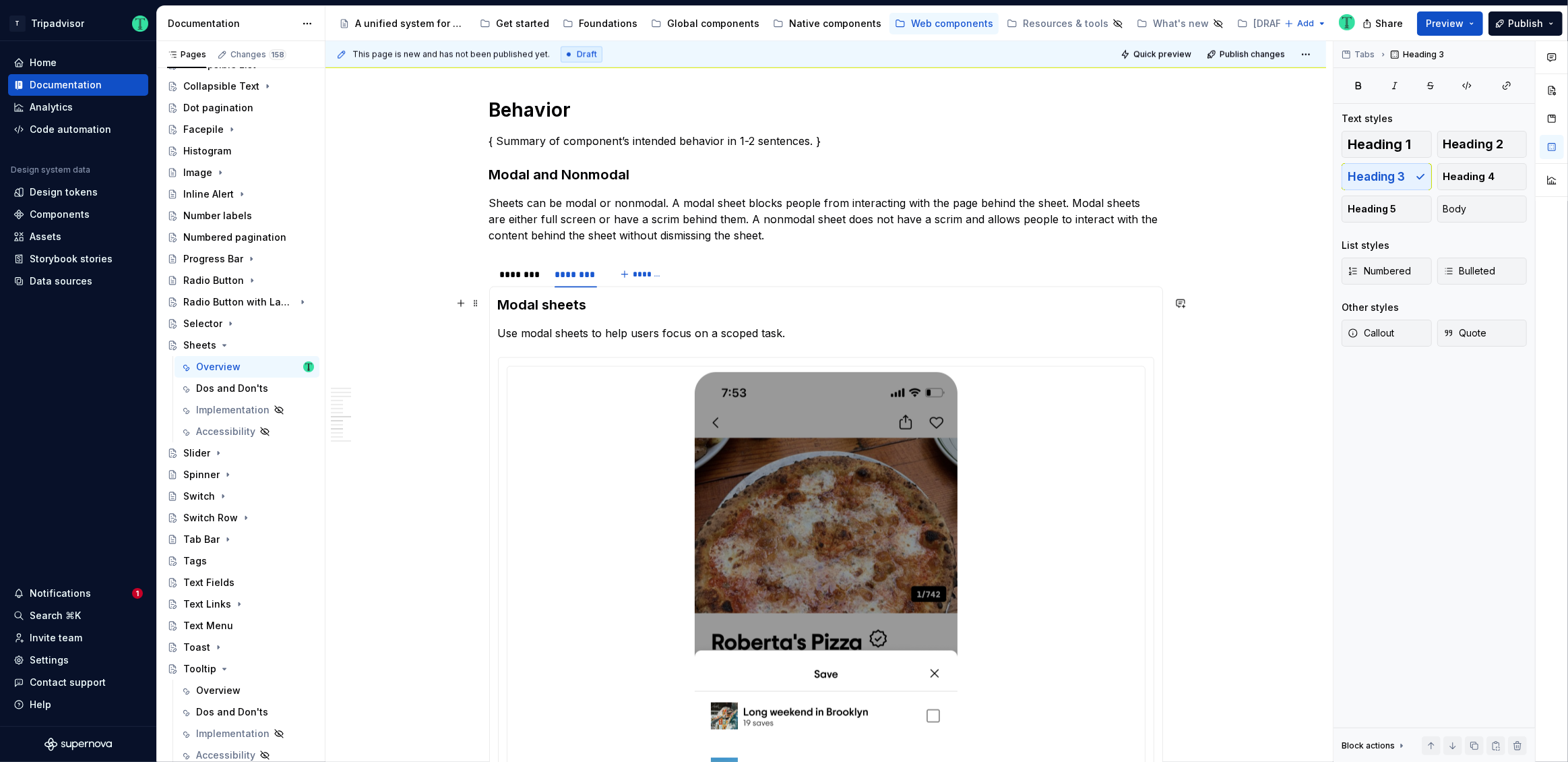
click at [566, 301] on h3 "Modal sheets" at bounding box center [826, 304] width 657 height 19
click at [720, 229] on p "Sheets can be modal or nonmodal. A modal sheet blocks people from interacting w…" at bounding box center [826, 218] width 674 height 48
click at [648, 337] on p "Use modal sheets to help users focus on a scoped task." at bounding box center [826, 333] width 657 height 16
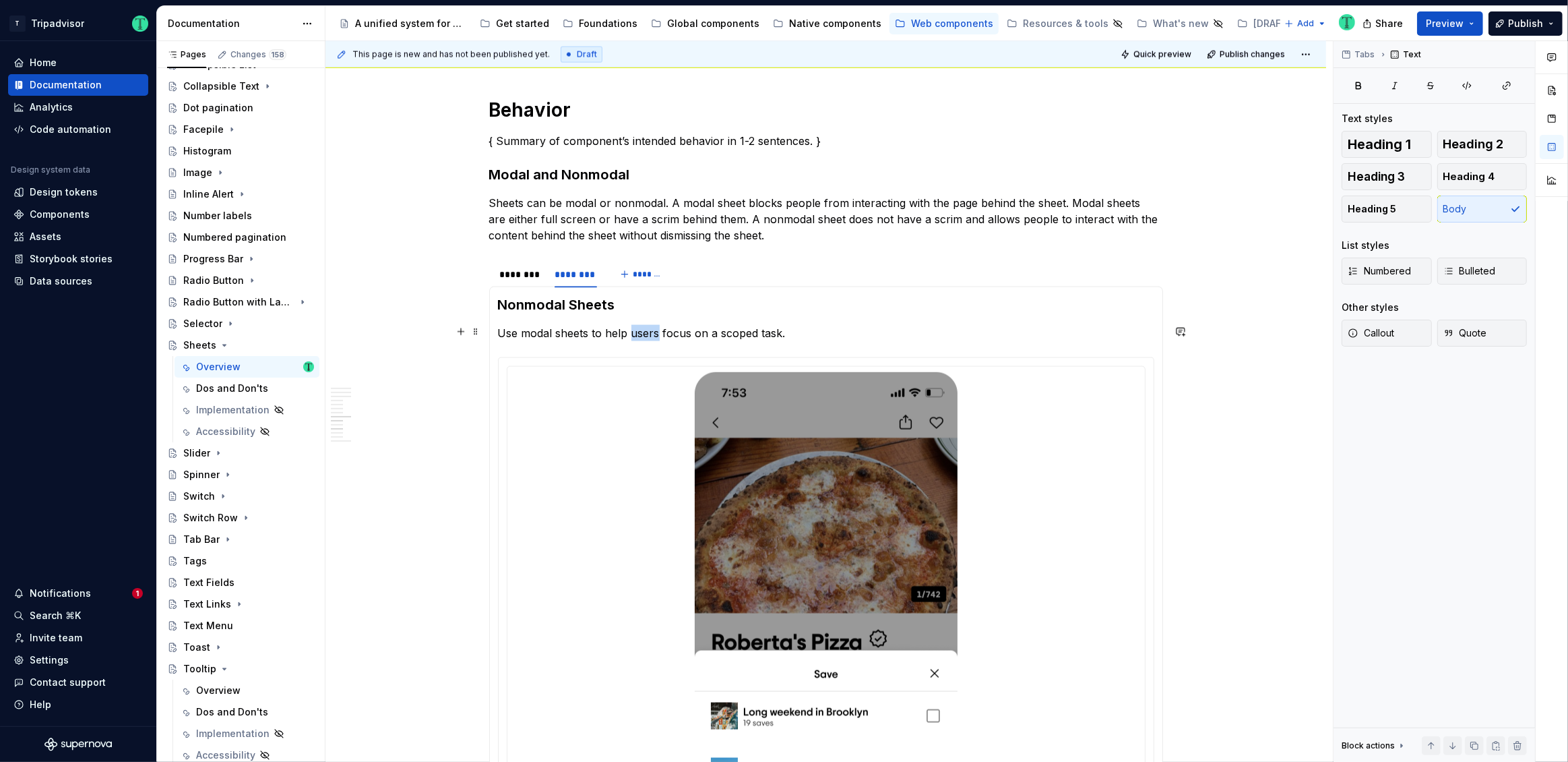
click at [648, 337] on p "Use modal sheets to help users focus on a scoped task." at bounding box center [826, 333] width 657 height 16
click at [418, 289] on div "**********" at bounding box center [826, 309] width 1001 height 4427
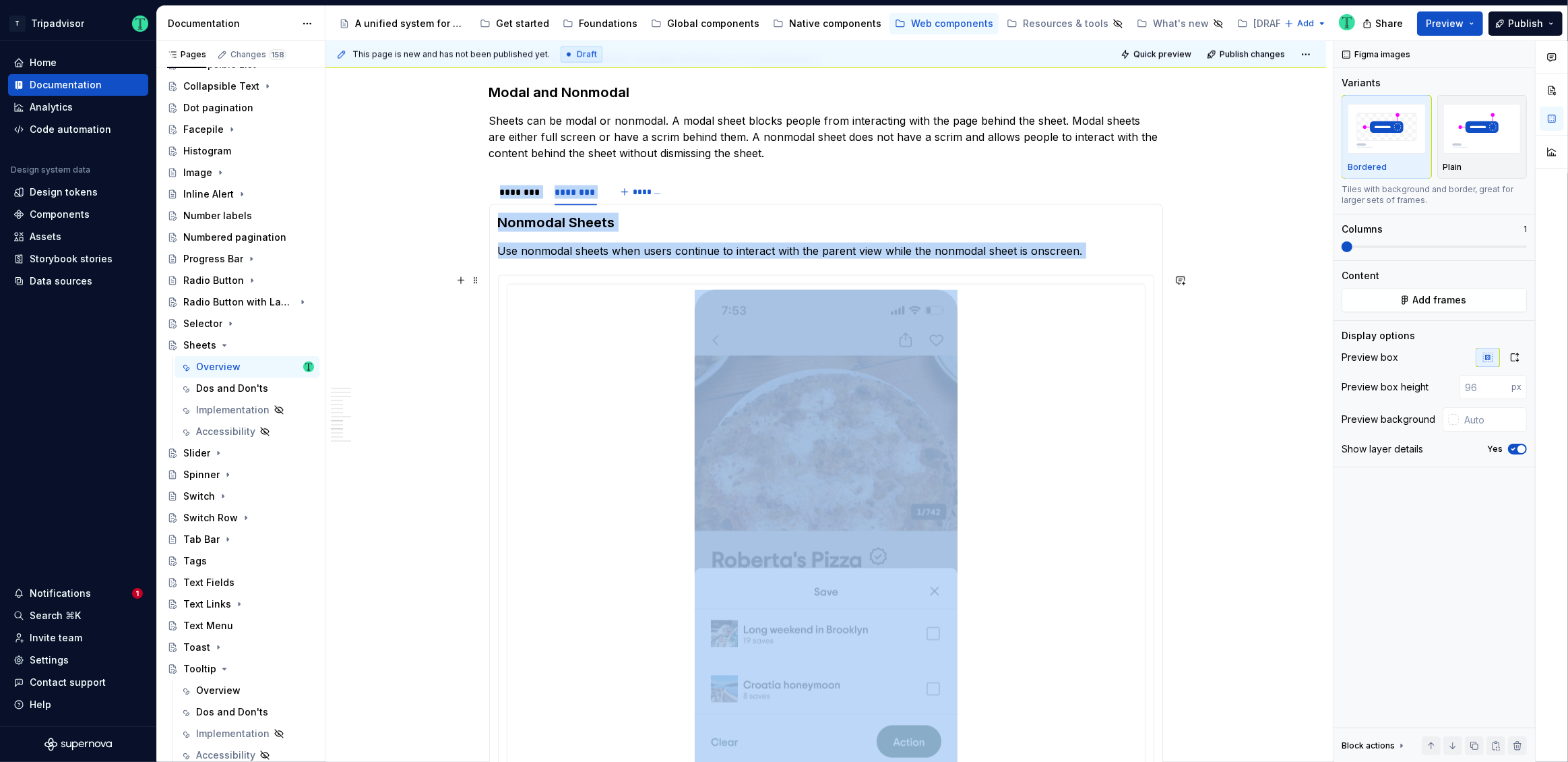
scroll to position [2280, 0]
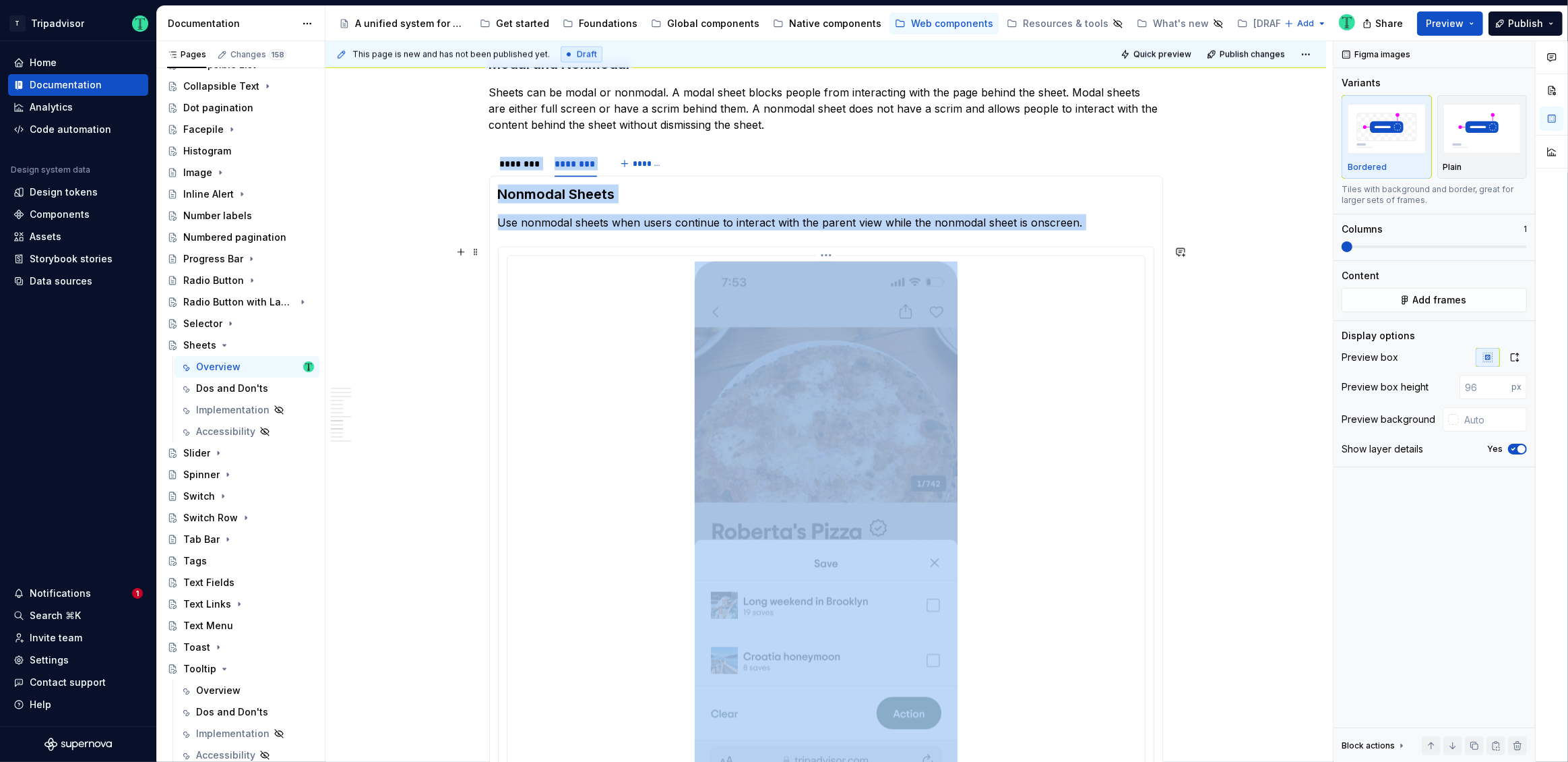
type input "#FFFFFF"
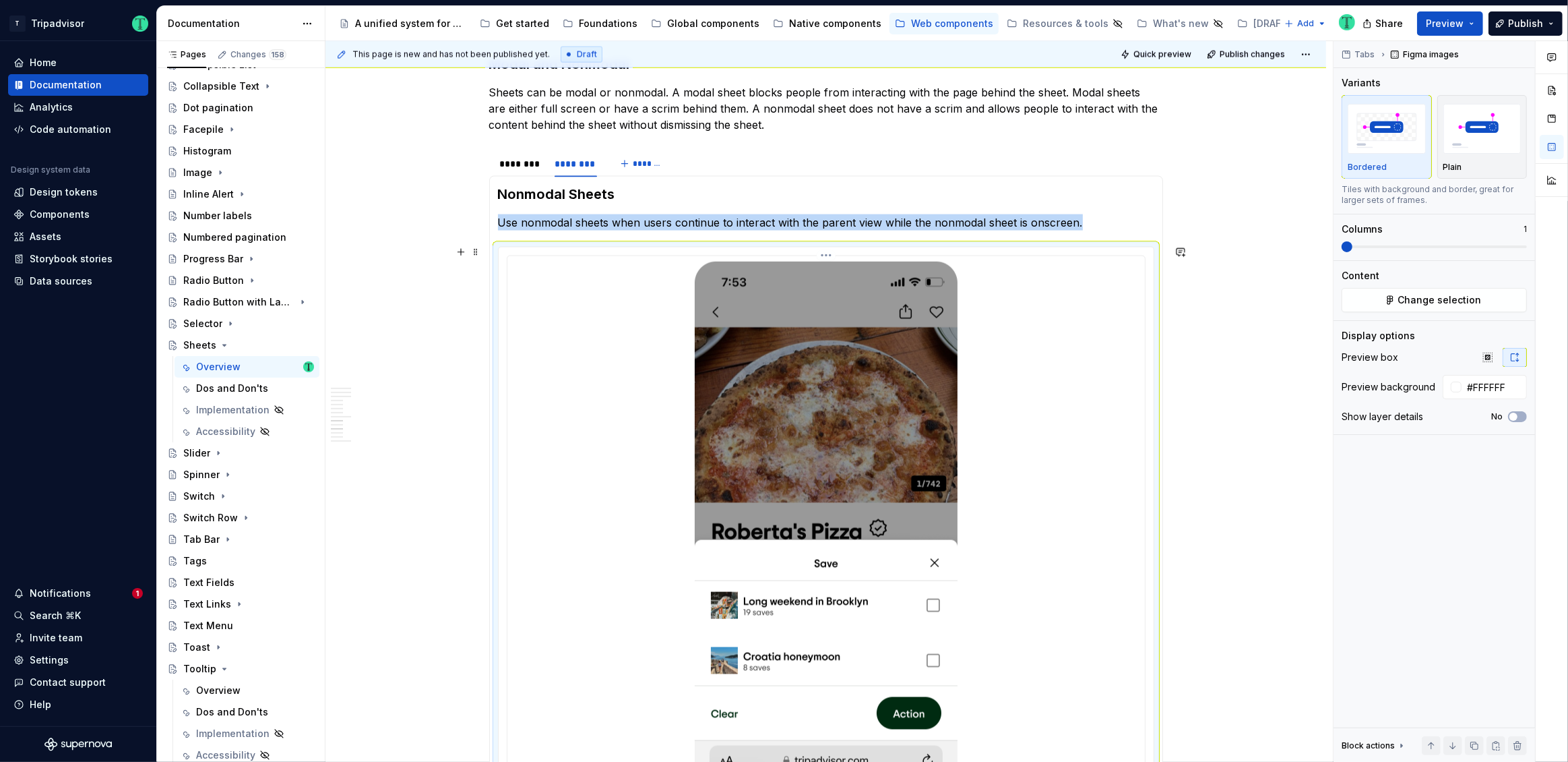
click at [808, 401] on img at bounding box center [826, 546] width 263 height 569
click at [1389, 306] on button "Change selection" at bounding box center [1434, 300] width 186 height 25
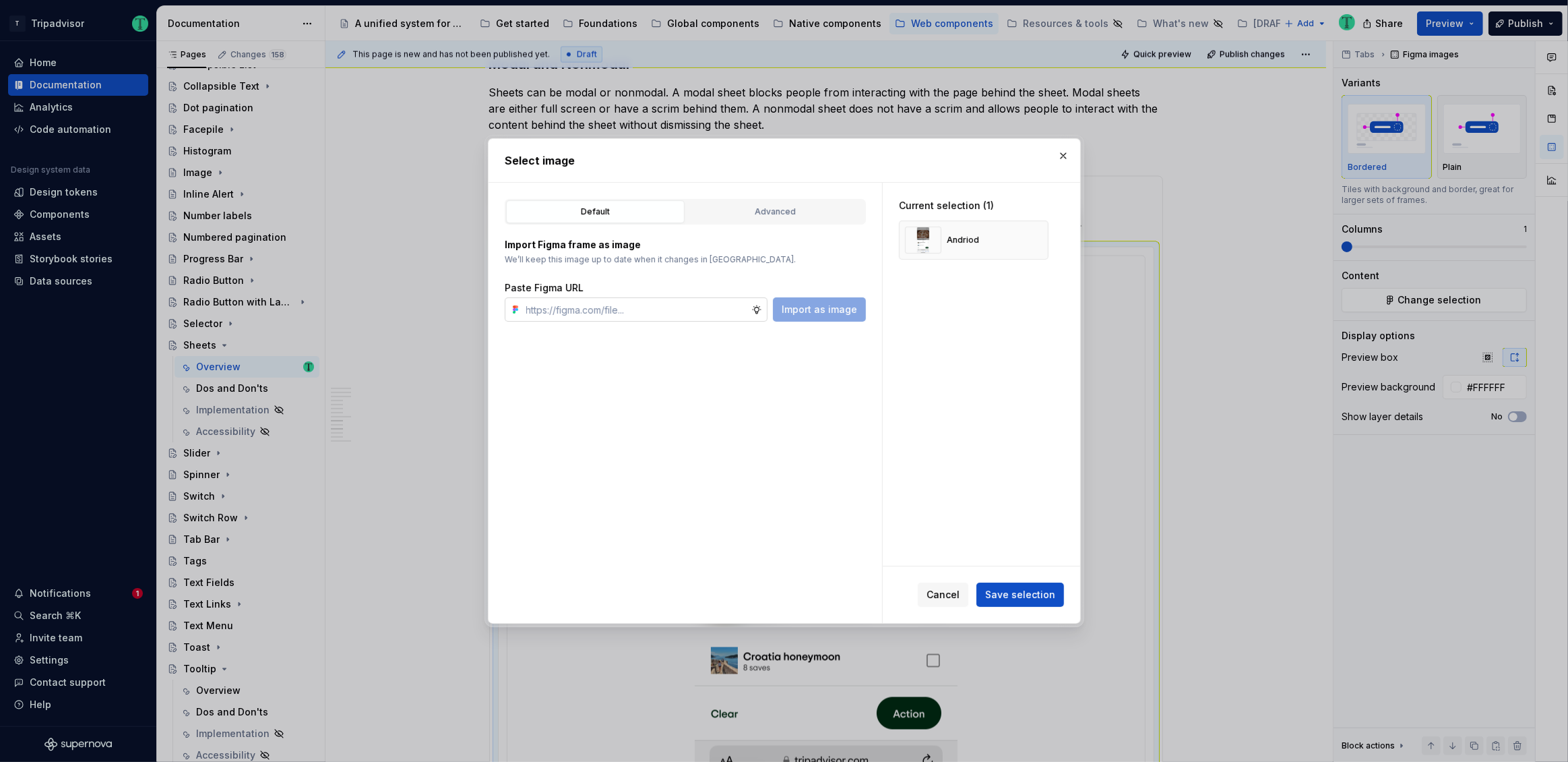
click at [731, 312] on input "text" at bounding box center [636, 309] width 230 height 25
type textarea "*"
type input "https://www.figma.com/design/Rk3eGC5124Z7punn8EFUkb/Atlas-Web-Documentation?nod…"
click at [1032, 239] on button "button" at bounding box center [1032, 239] width 19 height 19
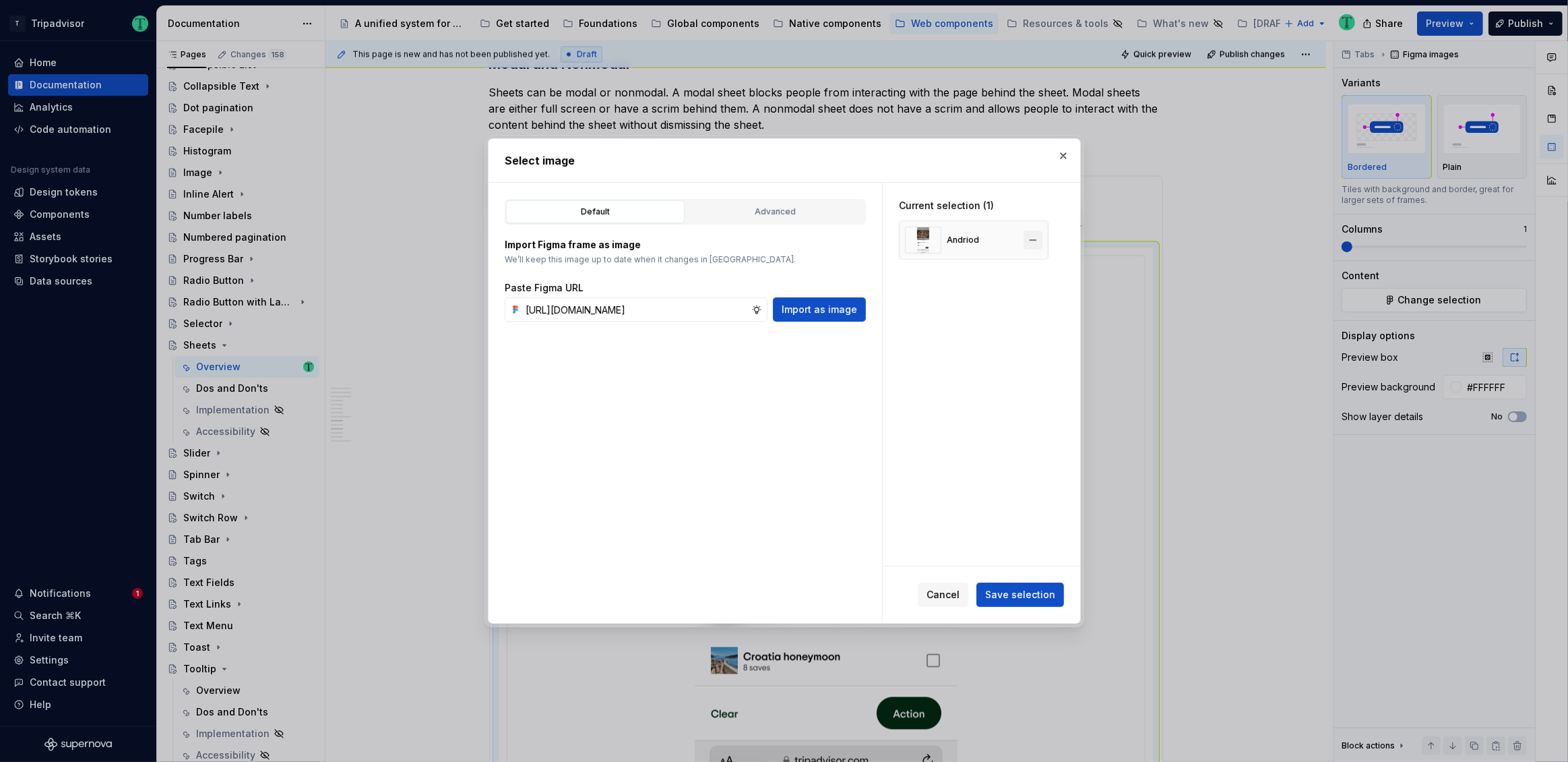
scroll to position [0, 0]
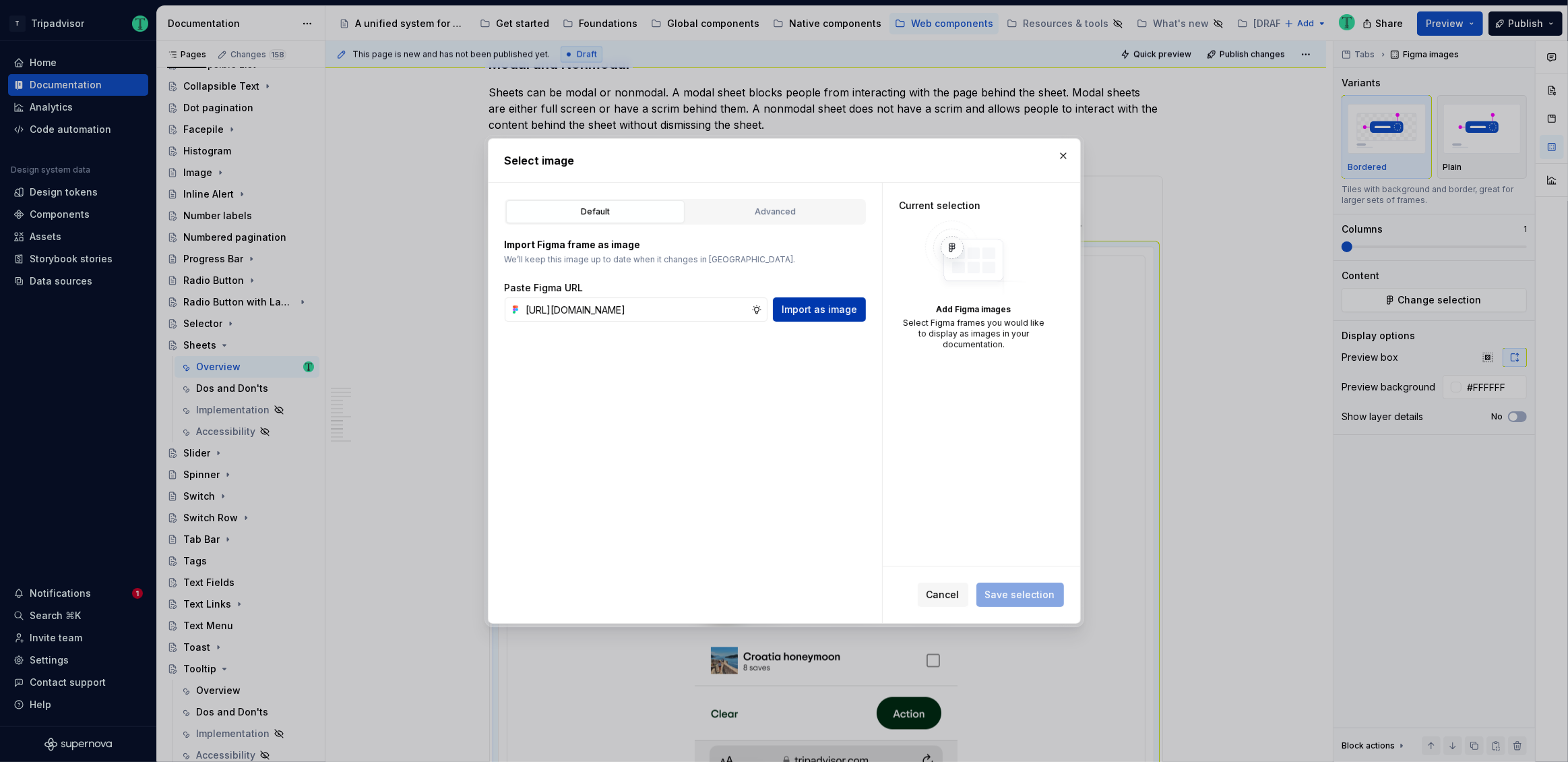
click at [815, 314] on span "Import as image" at bounding box center [819, 309] width 75 height 13
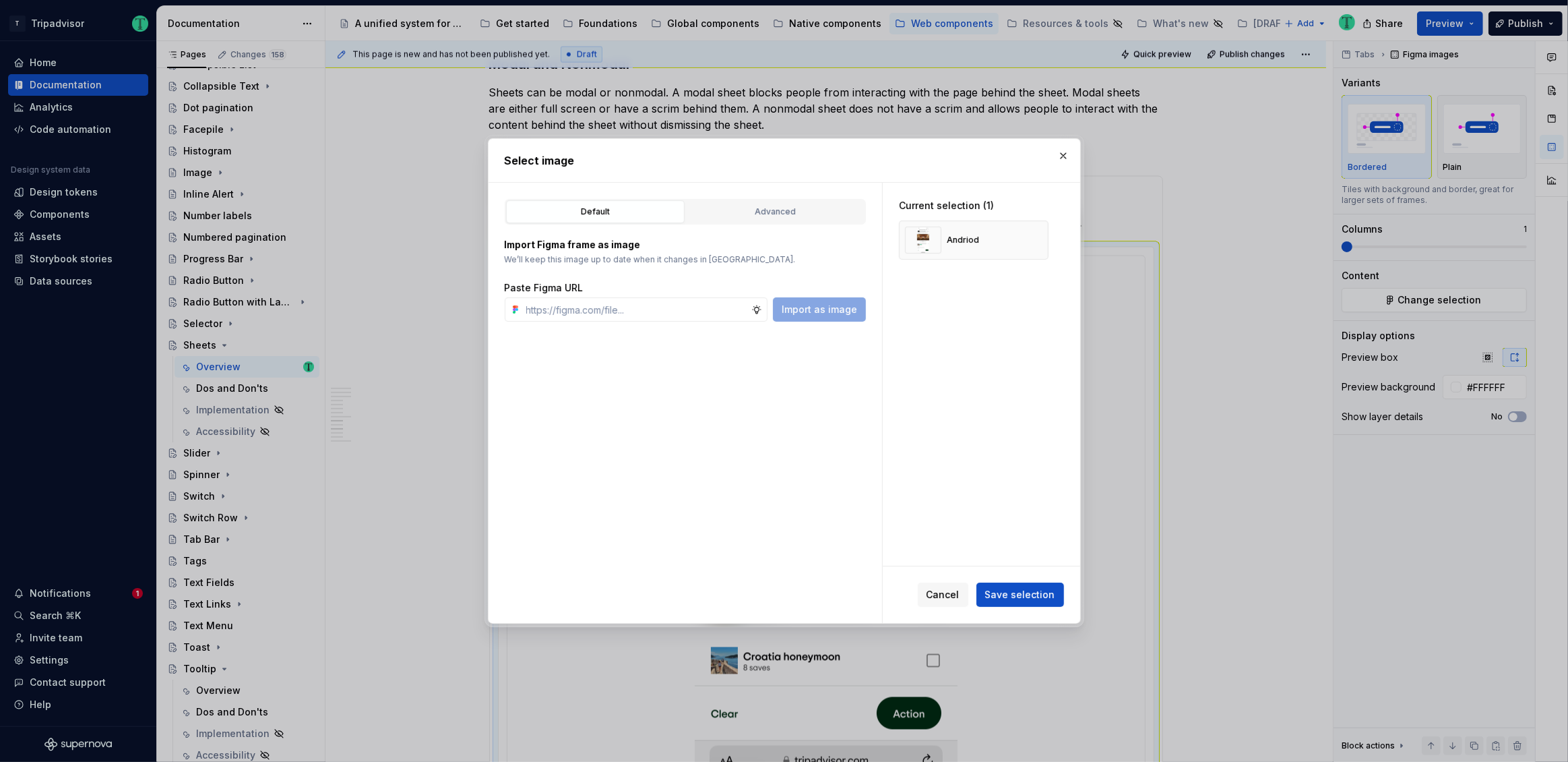
click at [1033, 598] on span "Save selection" at bounding box center [1020, 594] width 70 height 13
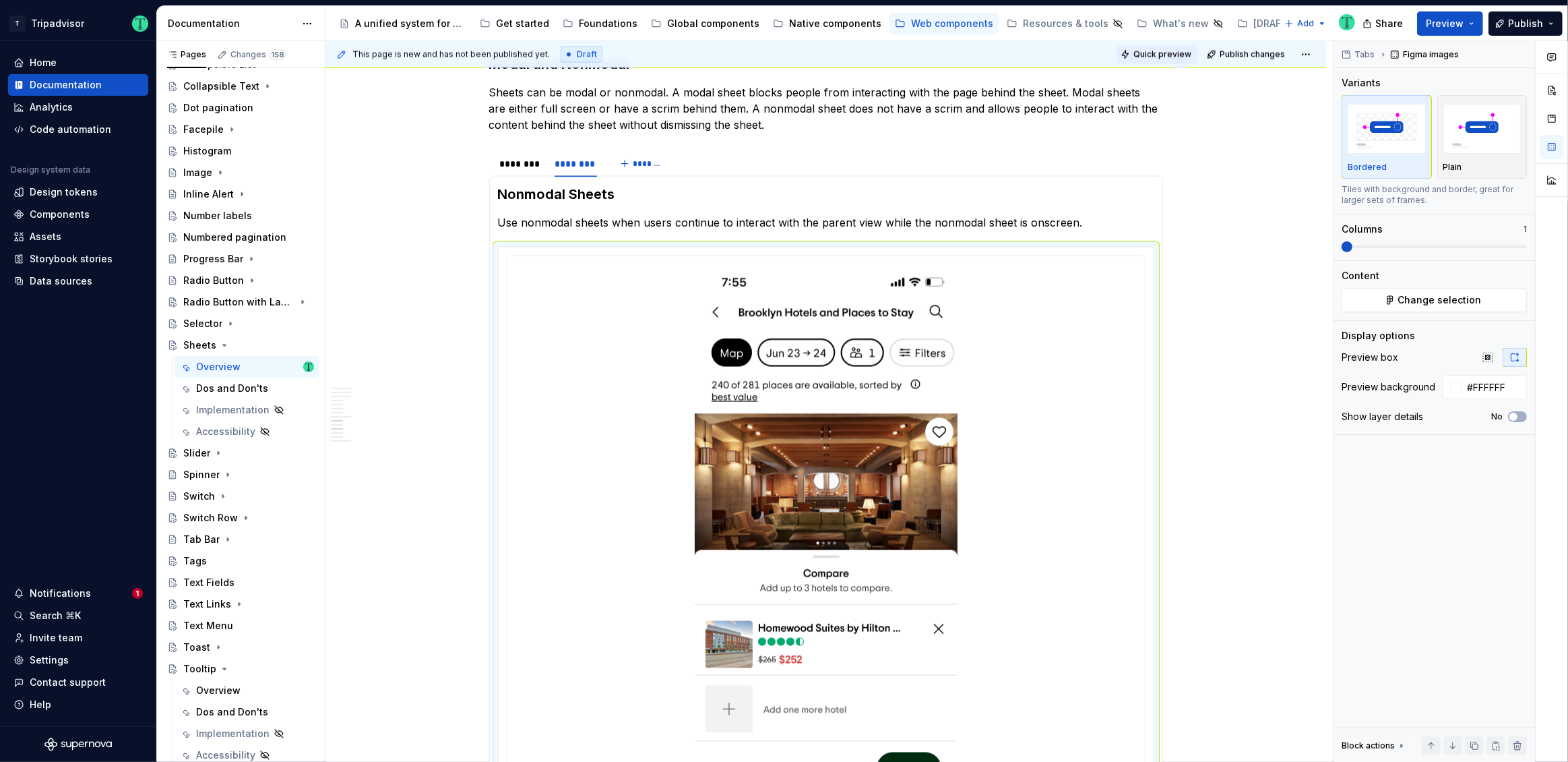
click at [1150, 45] on button "Quick preview" at bounding box center [1157, 54] width 81 height 19
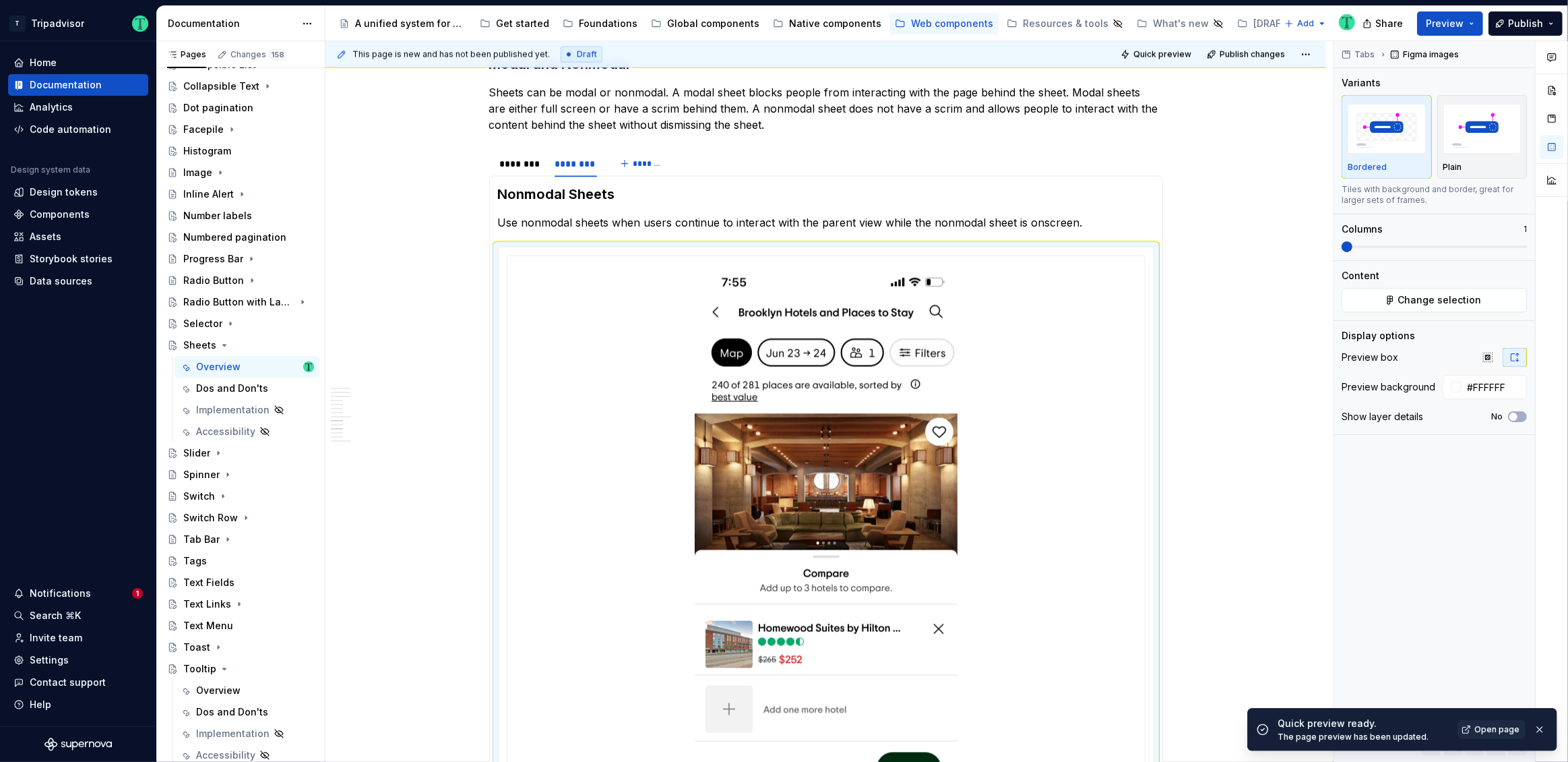
click at [1499, 726] on span "Open page" at bounding box center [1496, 729] width 45 height 10
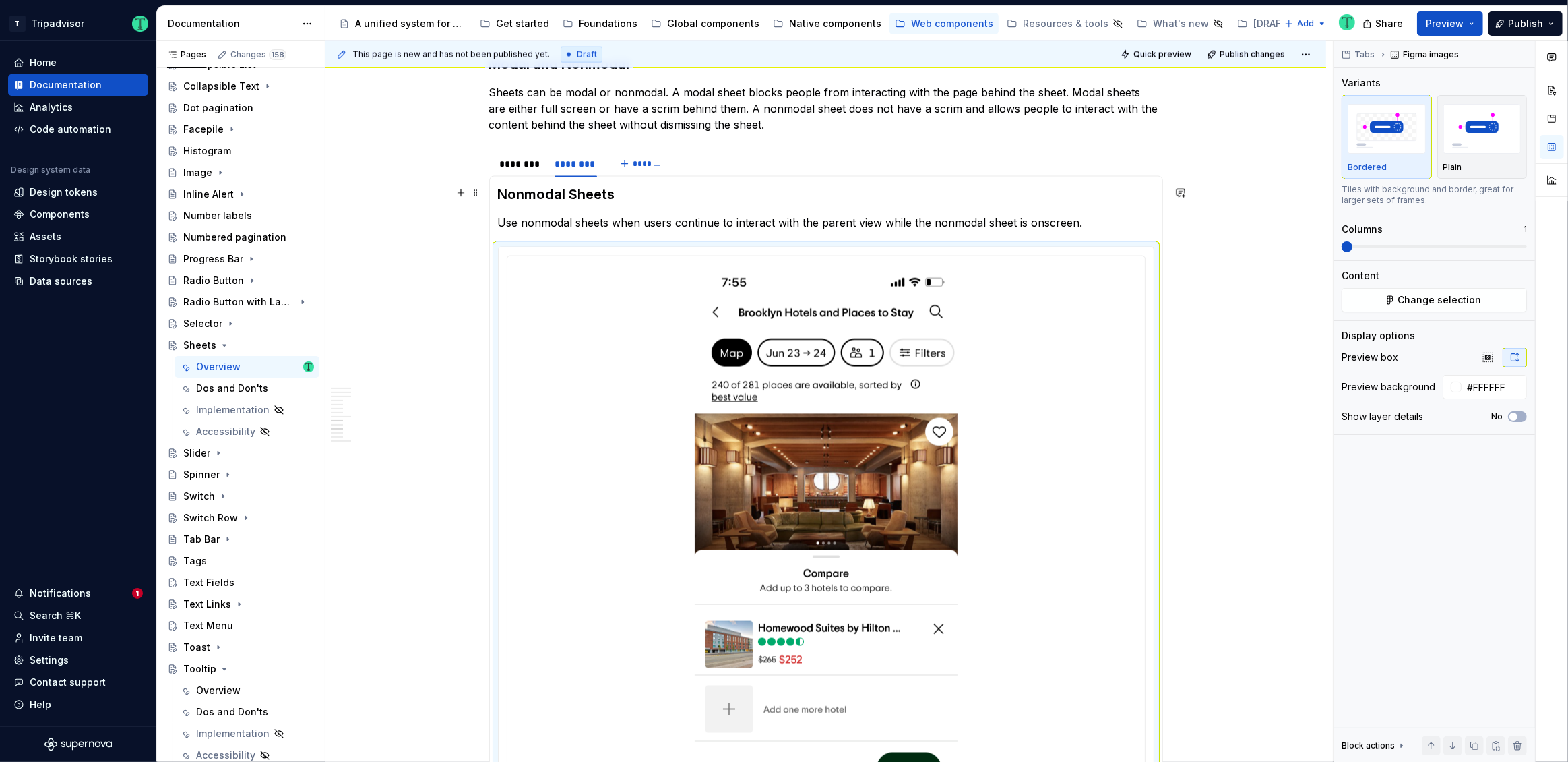
click at [533, 192] on h3 "Nonmodal Sheets" at bounding box center [826, 194] width 657 height 19
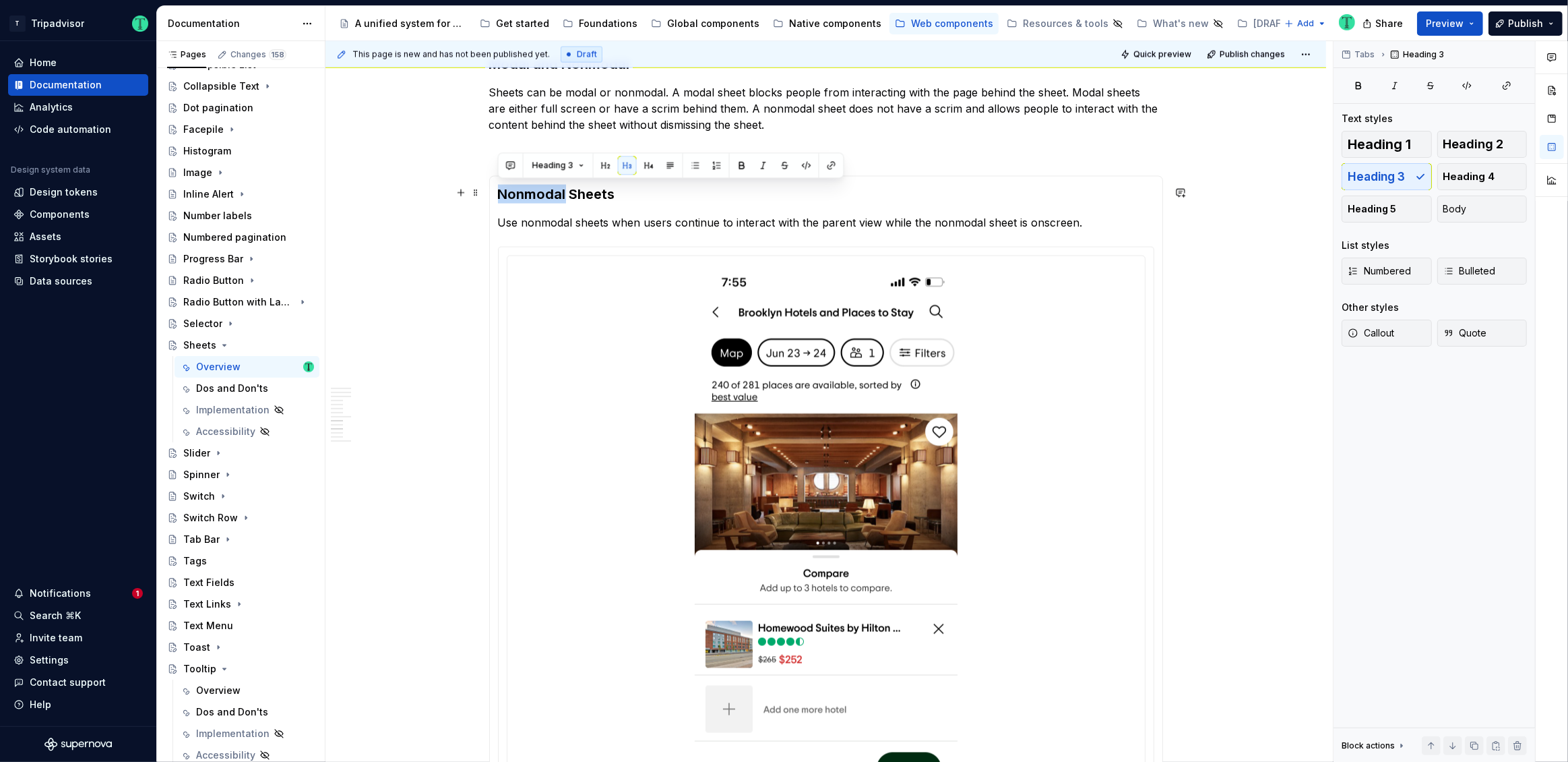
click at [533, 192] on h3 "Nonmodal Sheets" at bounding box center [826, 194] width 657 height 19
click at [1470, 204] on button "Body" at bounding box center [1482, 209] width 90 height 27
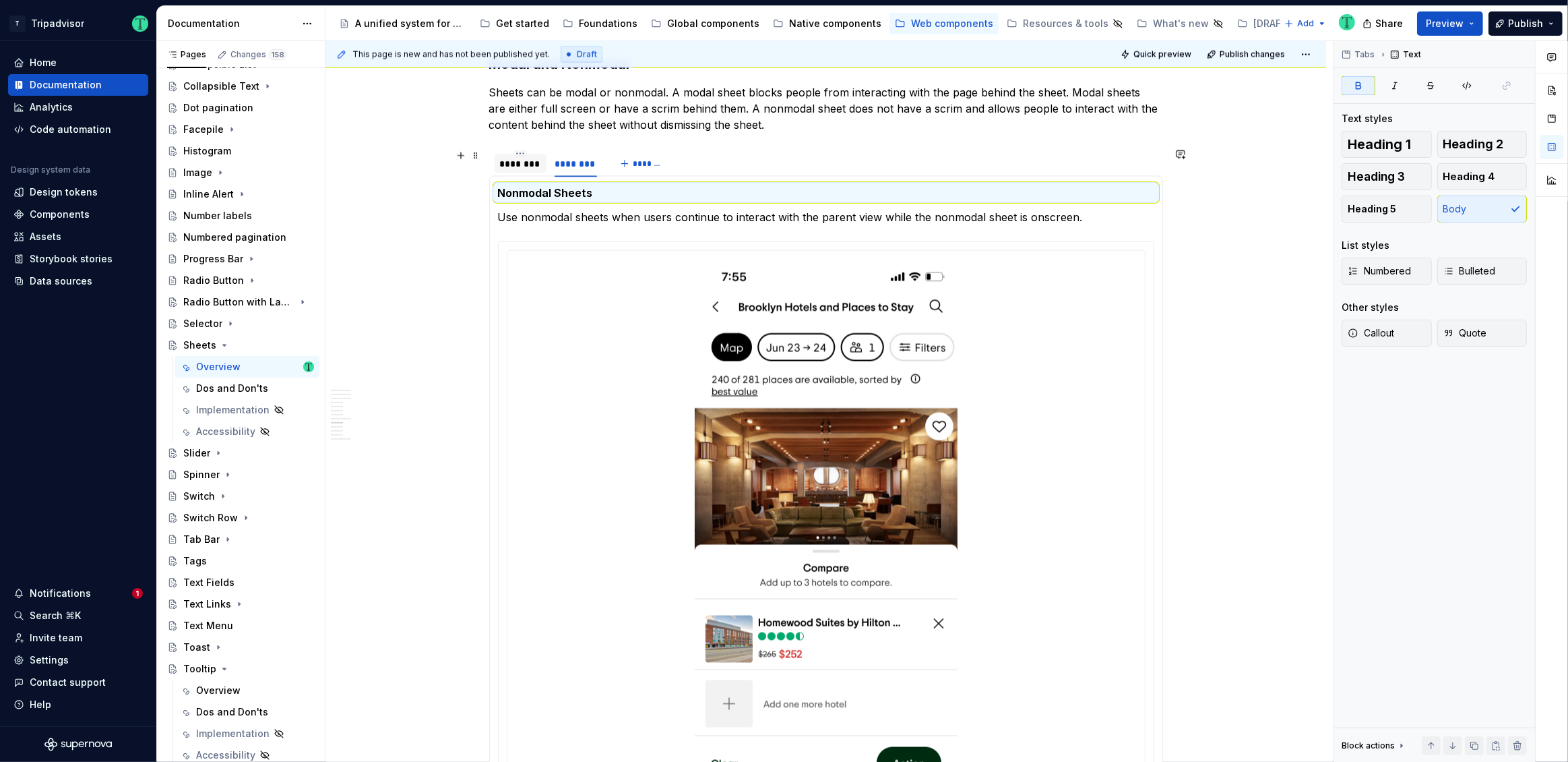
click at [524, 170] on div "********" at bounding box center [521, 163] width 52 height 19
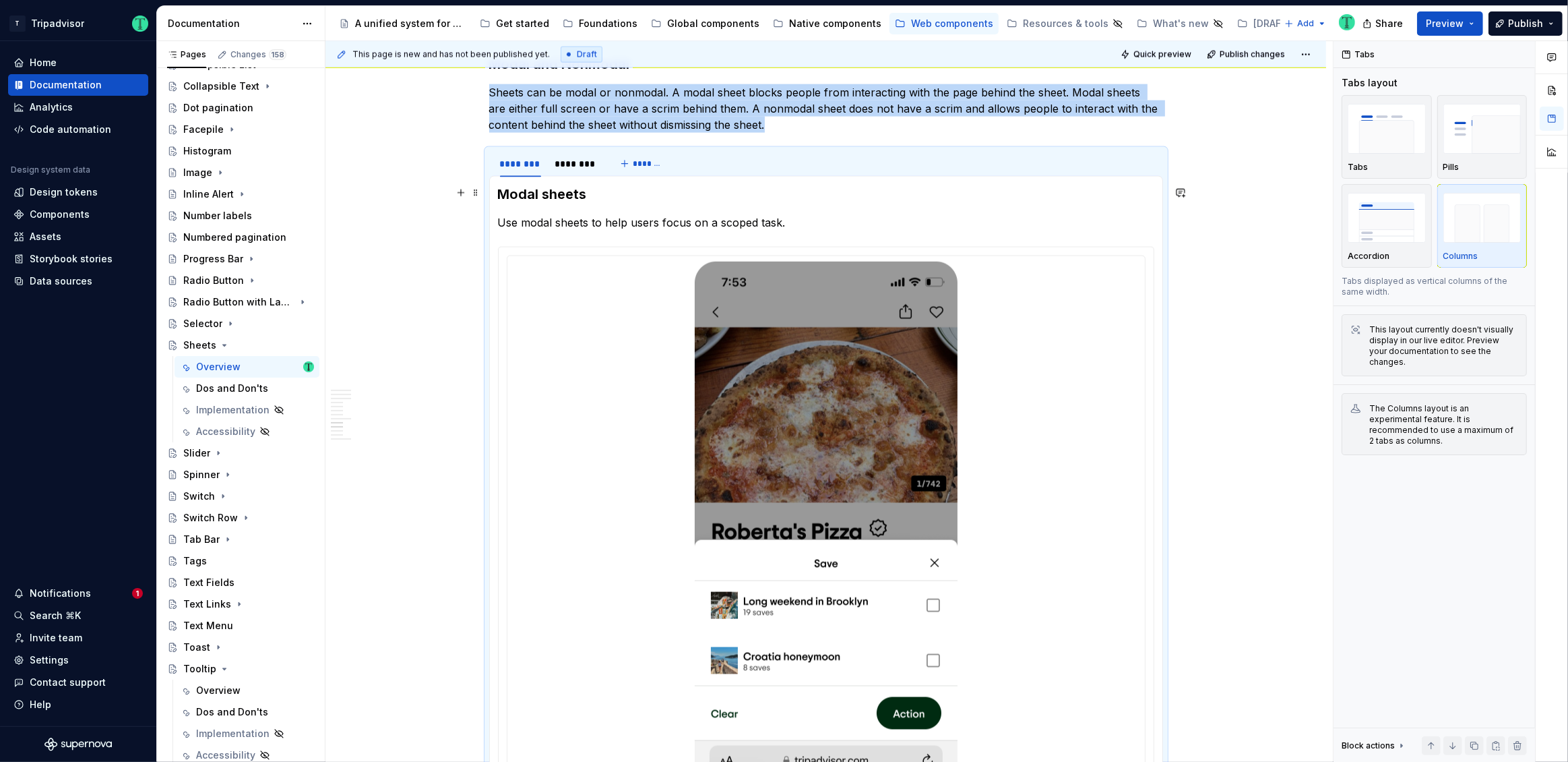
click at [543, 192] on h3 "Modal sheets" at bounding box center [826, 194] width 657 height 19
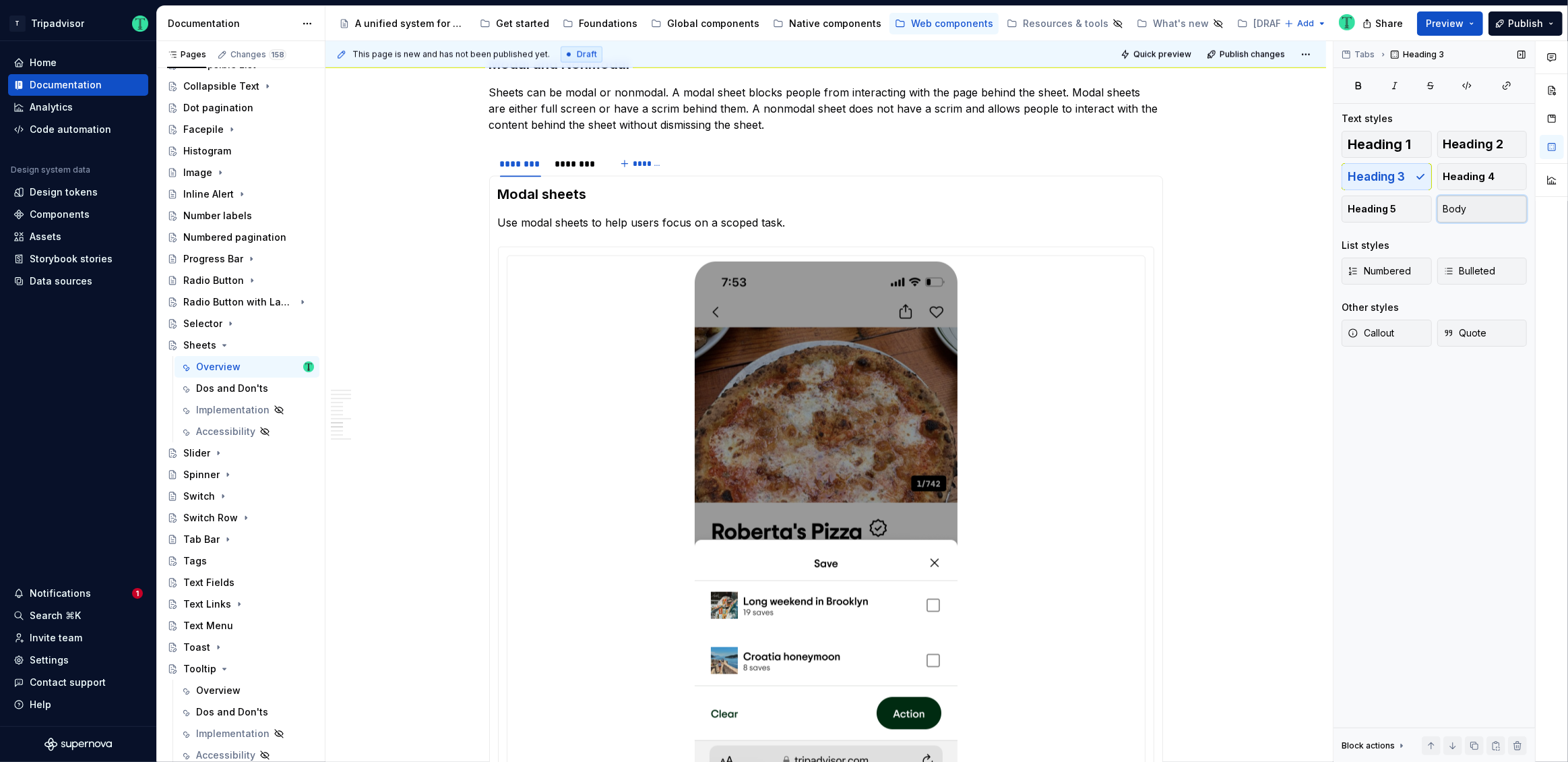
click at [1477, 210] on button "Body" at bounding box center [1482, 209] width 90 height 27
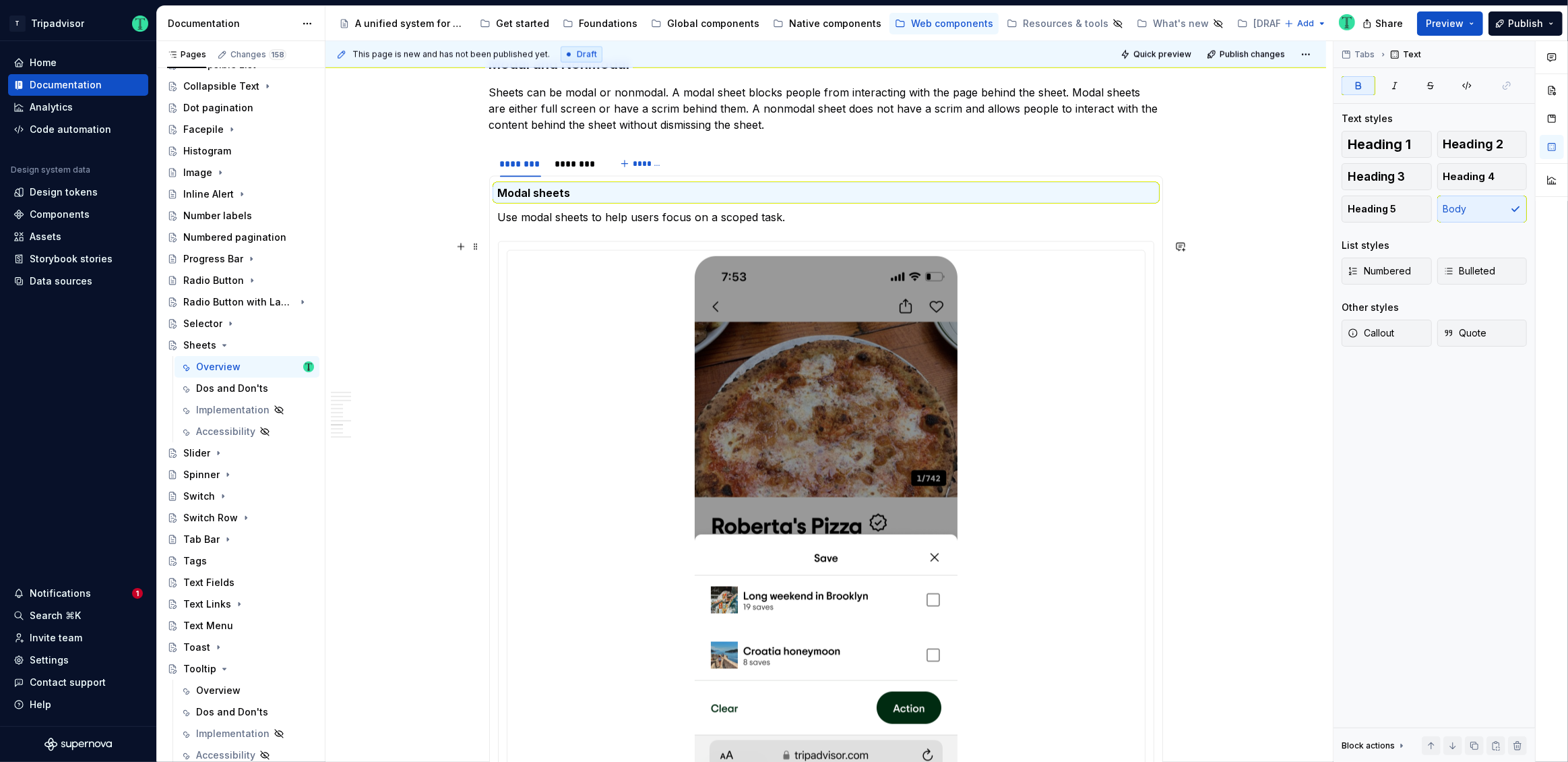
click at [411, 342] on div "**********" at bounding box center [826, 197] width 1001 height 4421
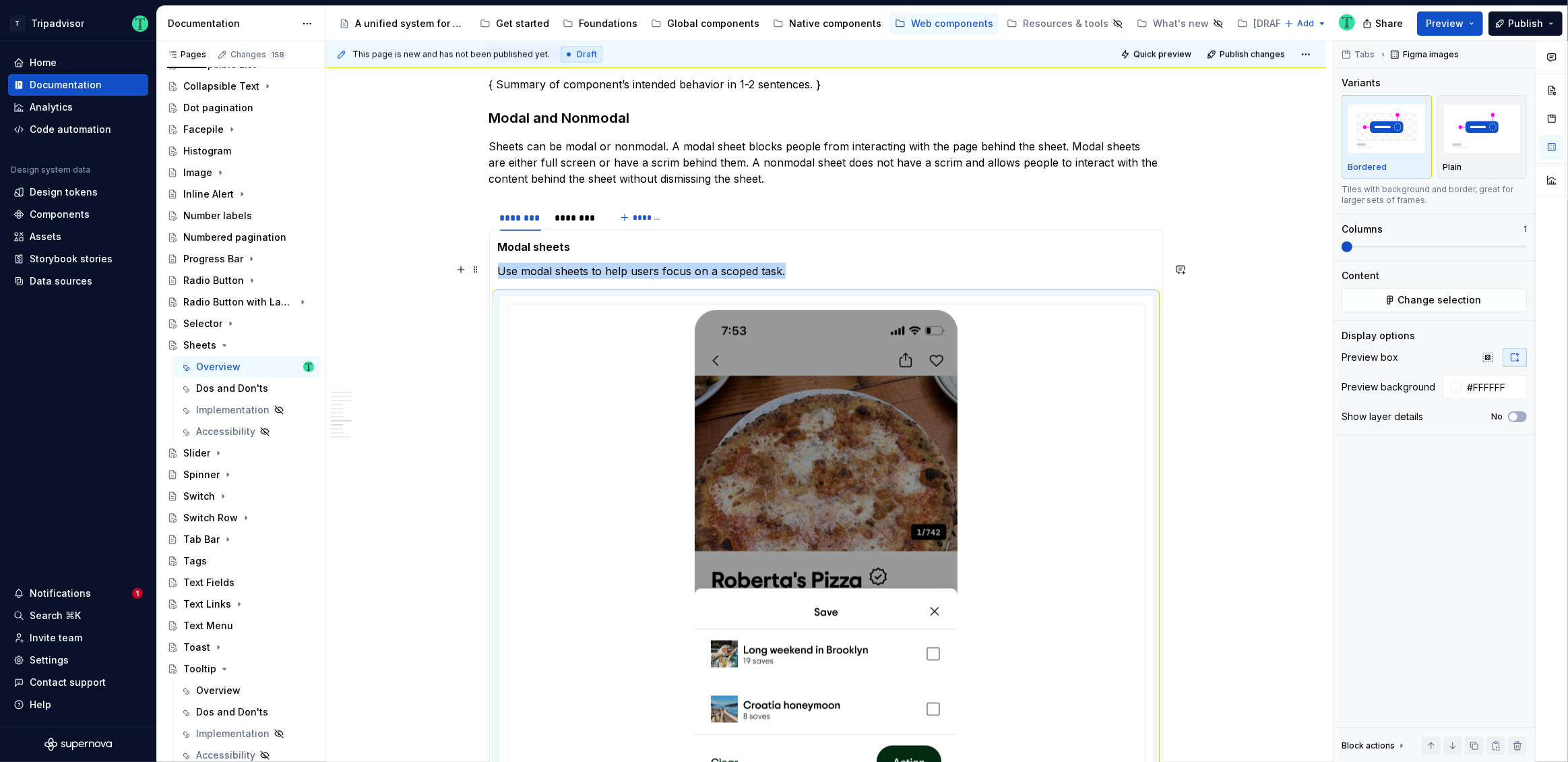
scroll to position [2223, 0]
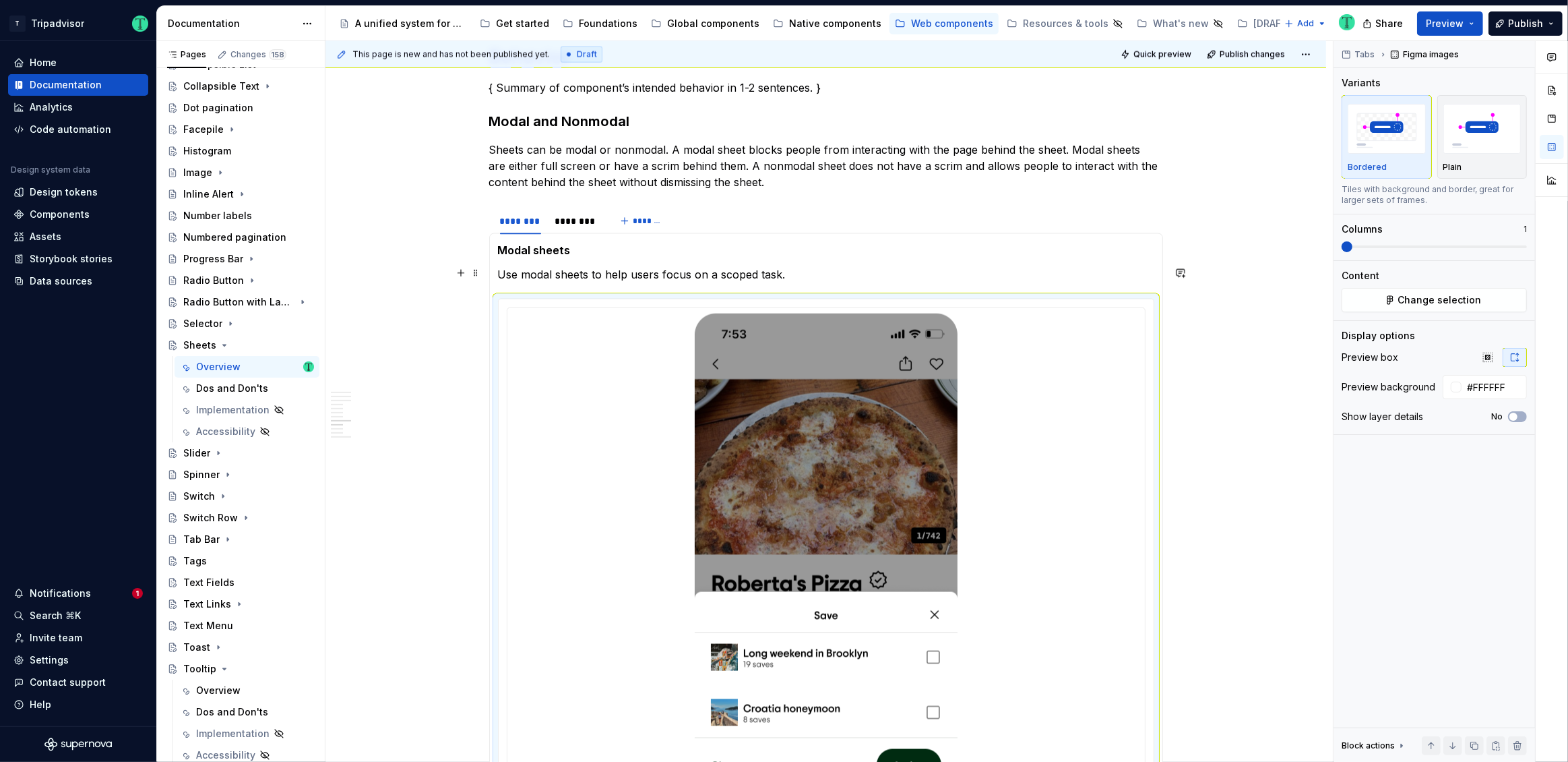
click at [825, 271] on p "Use modal sheets to help users focus on a scoped task." at bounding box center [826, 274] width 657 height 16
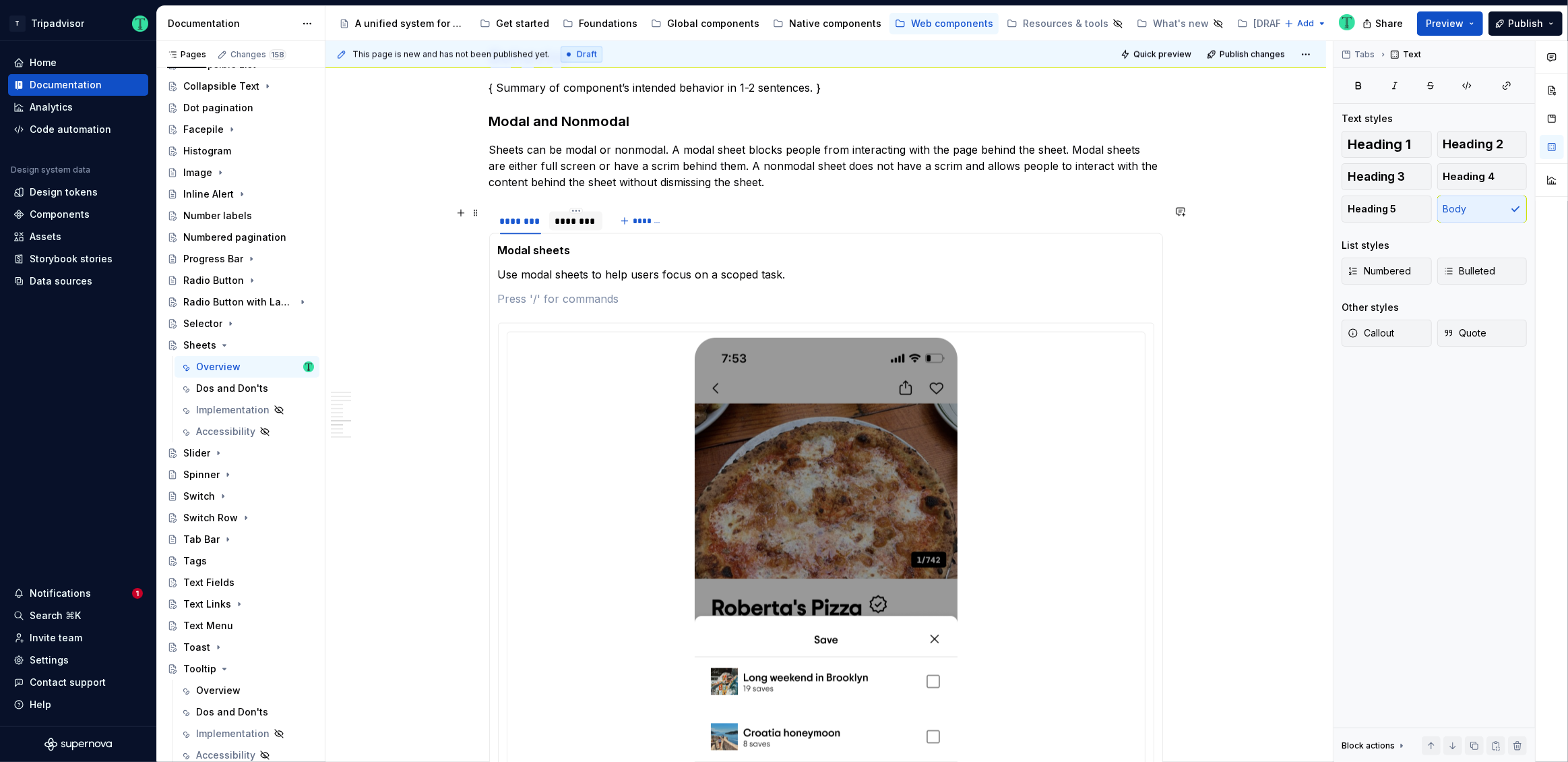
click at [569, 221] on div "********" at bounding box center [576, 221] width 43 height 13
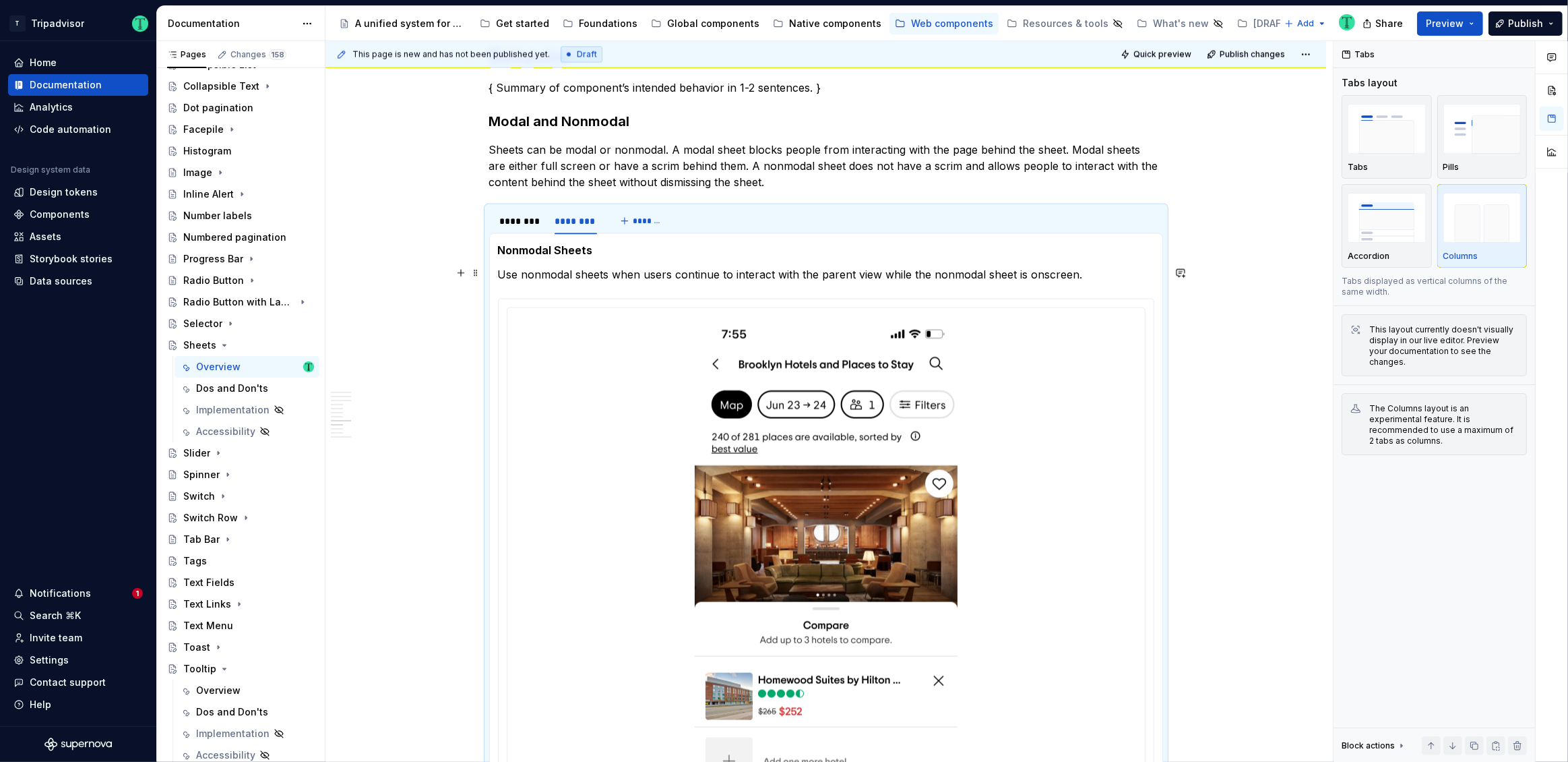
click at [1092, 274] on p "Use nonmodal sheets when users continue to interact with the parent view while …" at bounding box center [826, 274] width 657 height 16
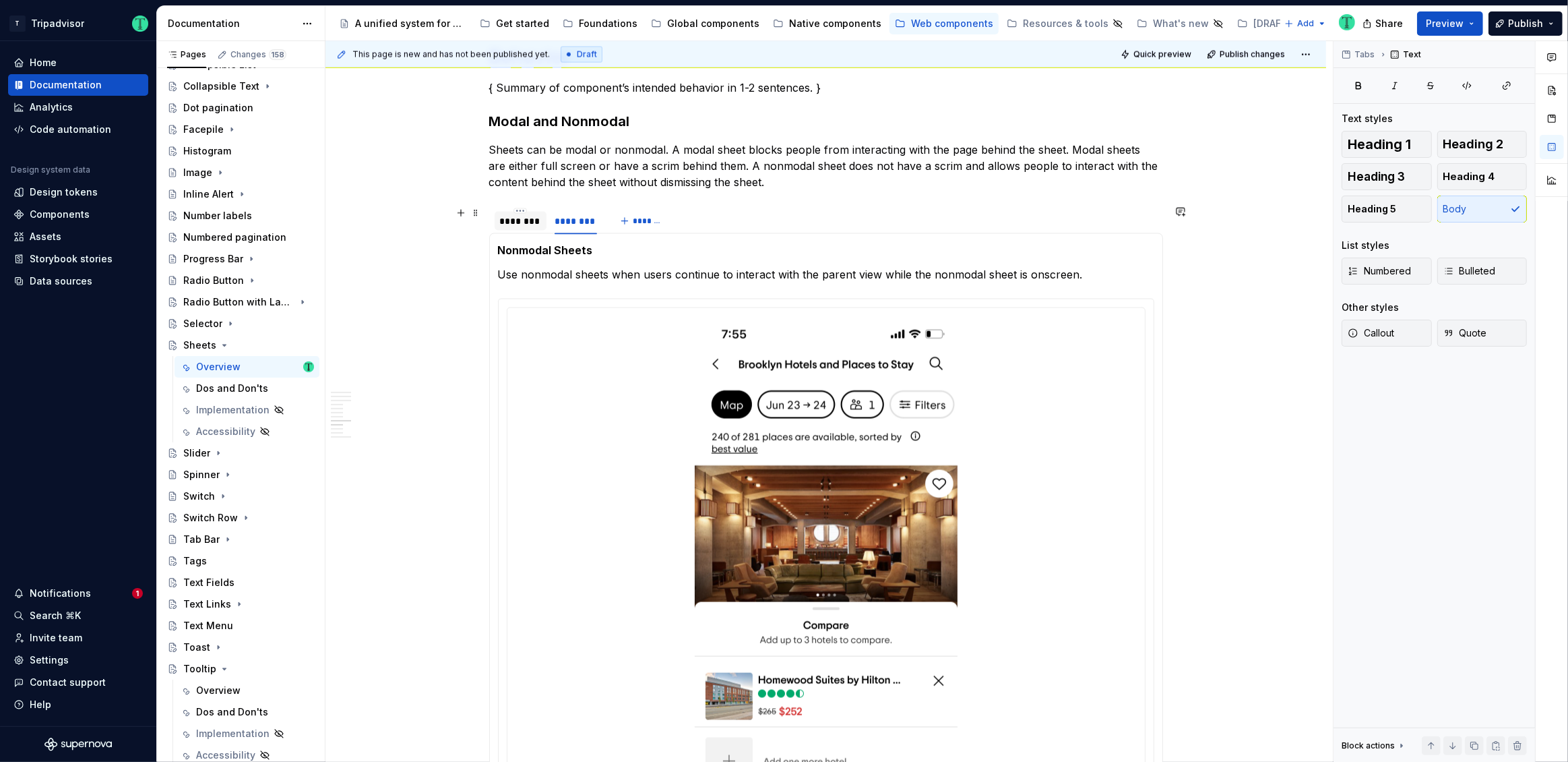
click at [517, 221] on div "********" at bounding box center [520, 221] width 41 height 13
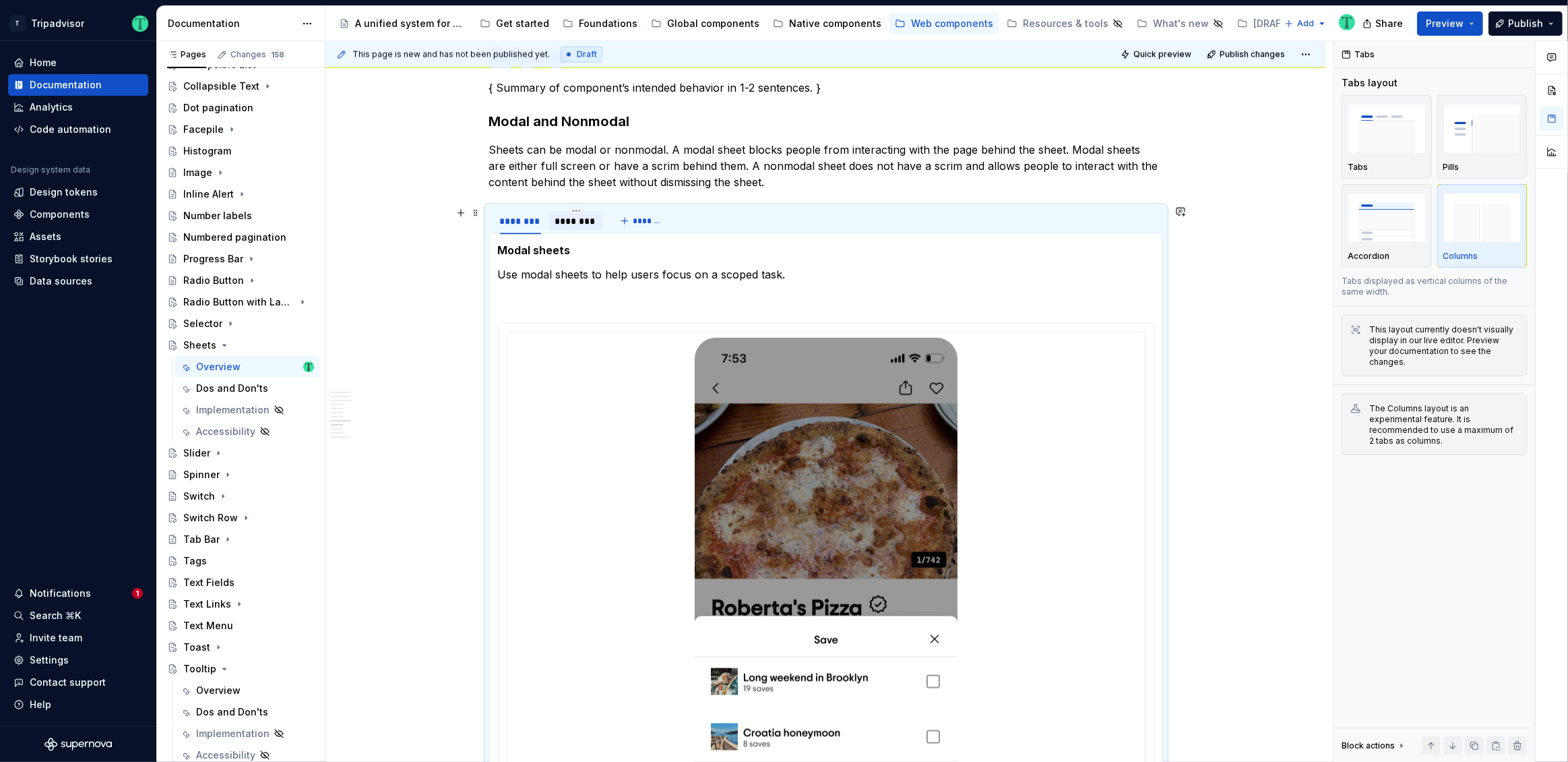
click at [581, 221] on div "********" at bounding box center [576, 221] width 43 height 13
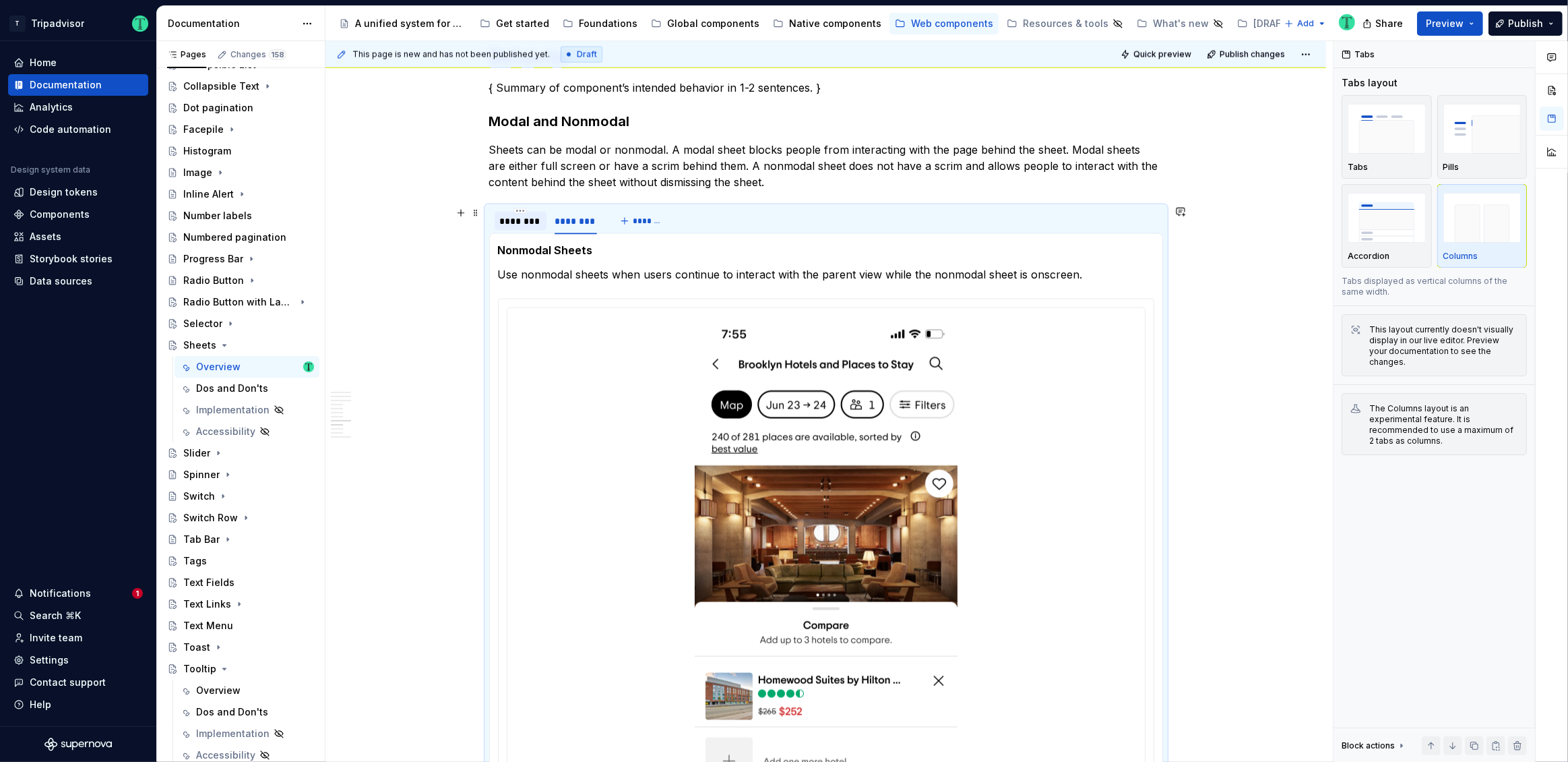
click at [529, 218] on div "********" at bounding box center [520, 221] width 41 height 13
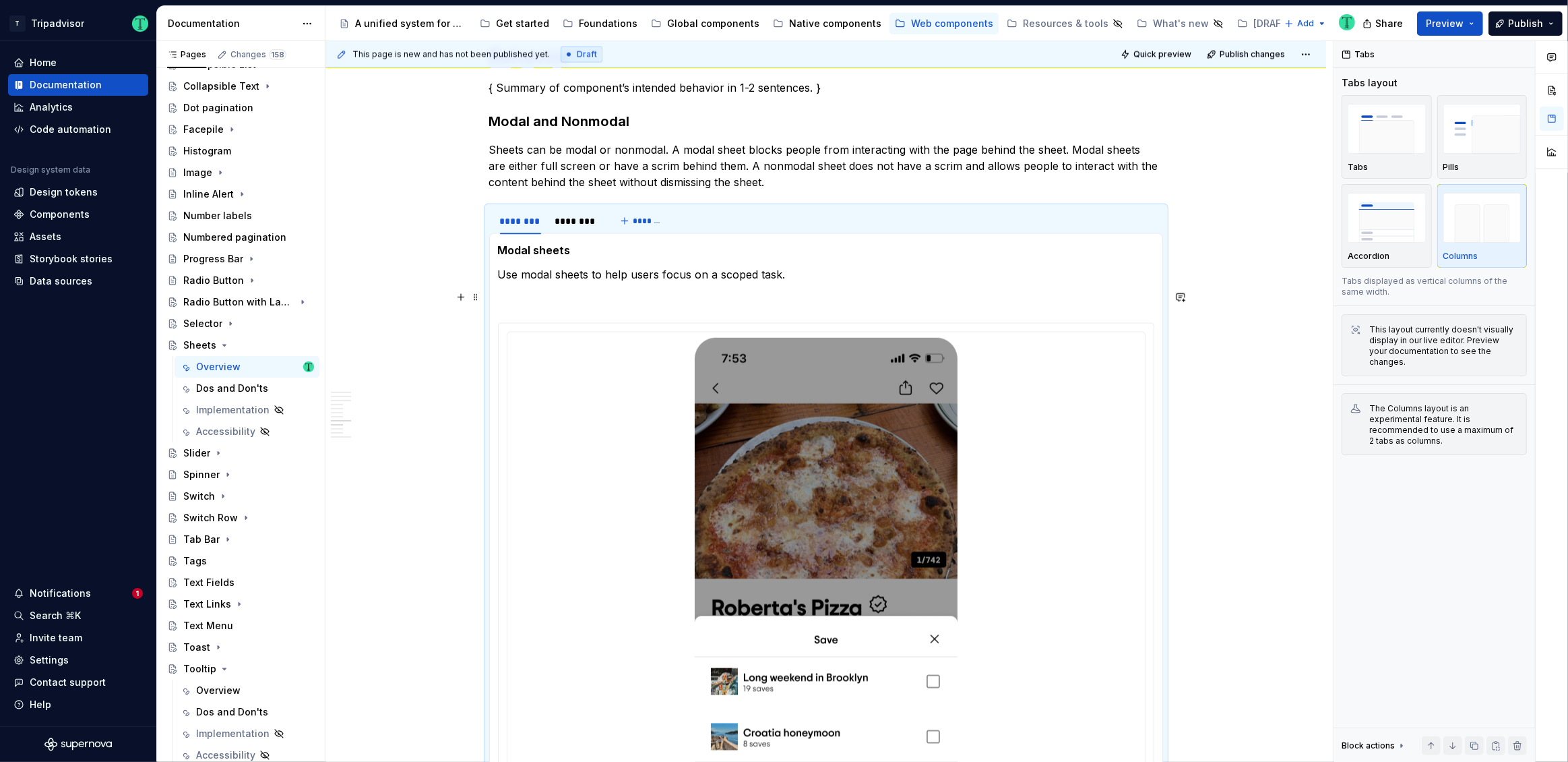
click at [552, 285] on section-item-column "Modal sheets Use modal sheets to help users focus on a scoped task." at bounding box center [826, 583] width 657 height 682
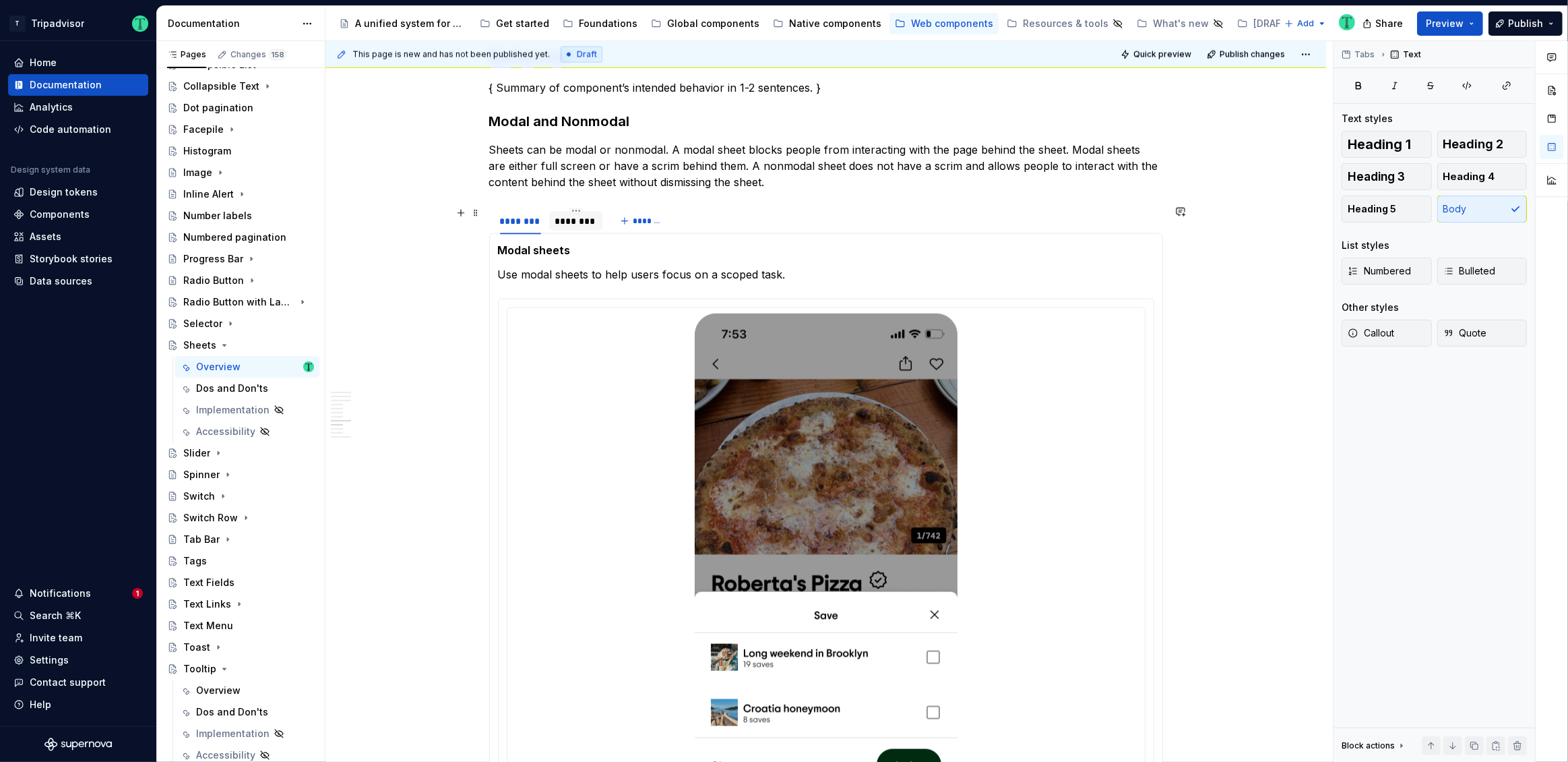
click at [575, 220] on div "********" at bounding box center [576, 221] width 43 height 13
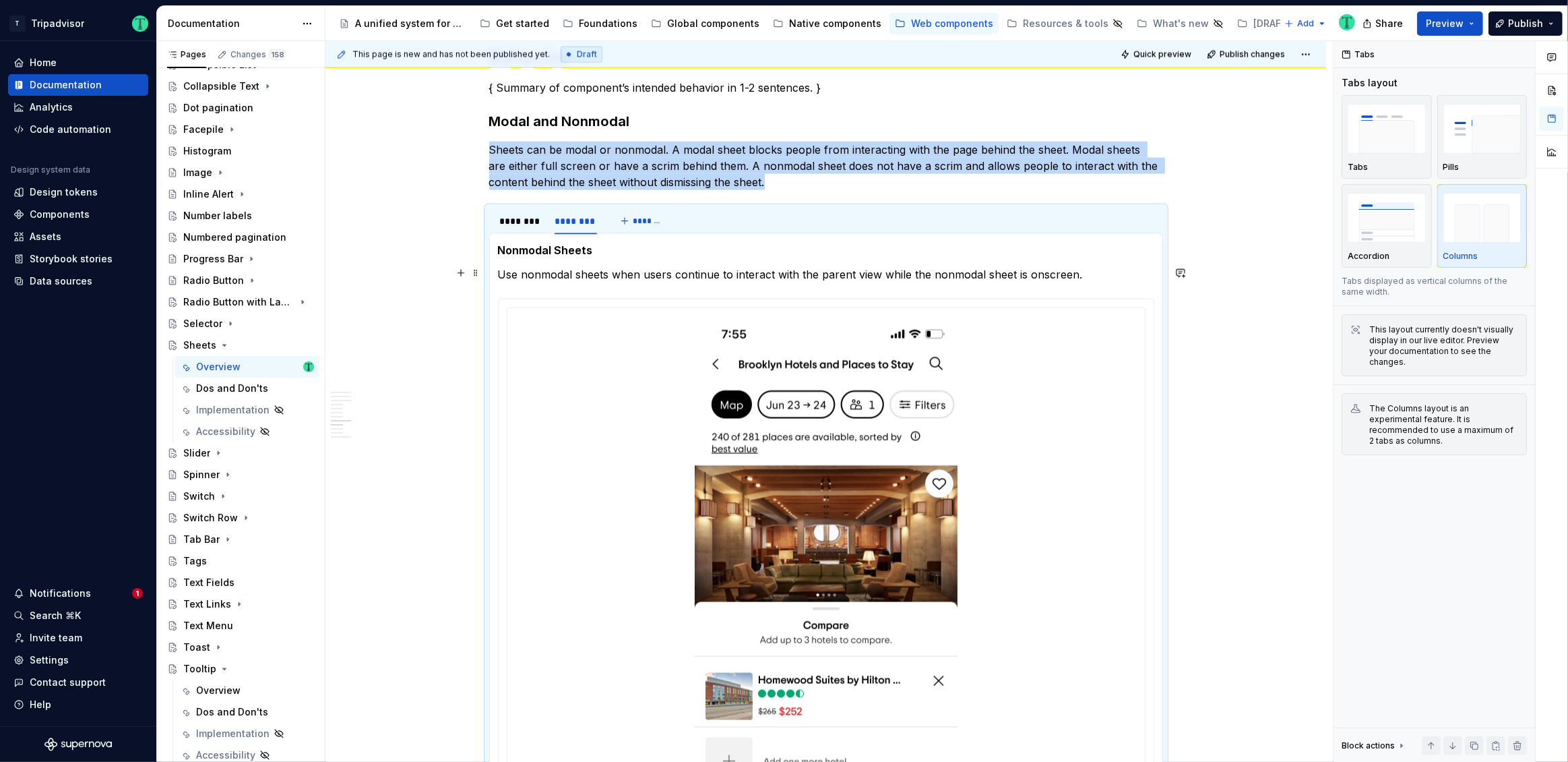
drag, startPoint x: 1084, startPoint y: 275, endPoint x: 1100, endPoint y: 274, distance: 16.0
click at [1084, 275] on p "Use nonmodal sheets when users continue to interact with the parent view while …" at bounding box center [826, 274] width 657 height 16
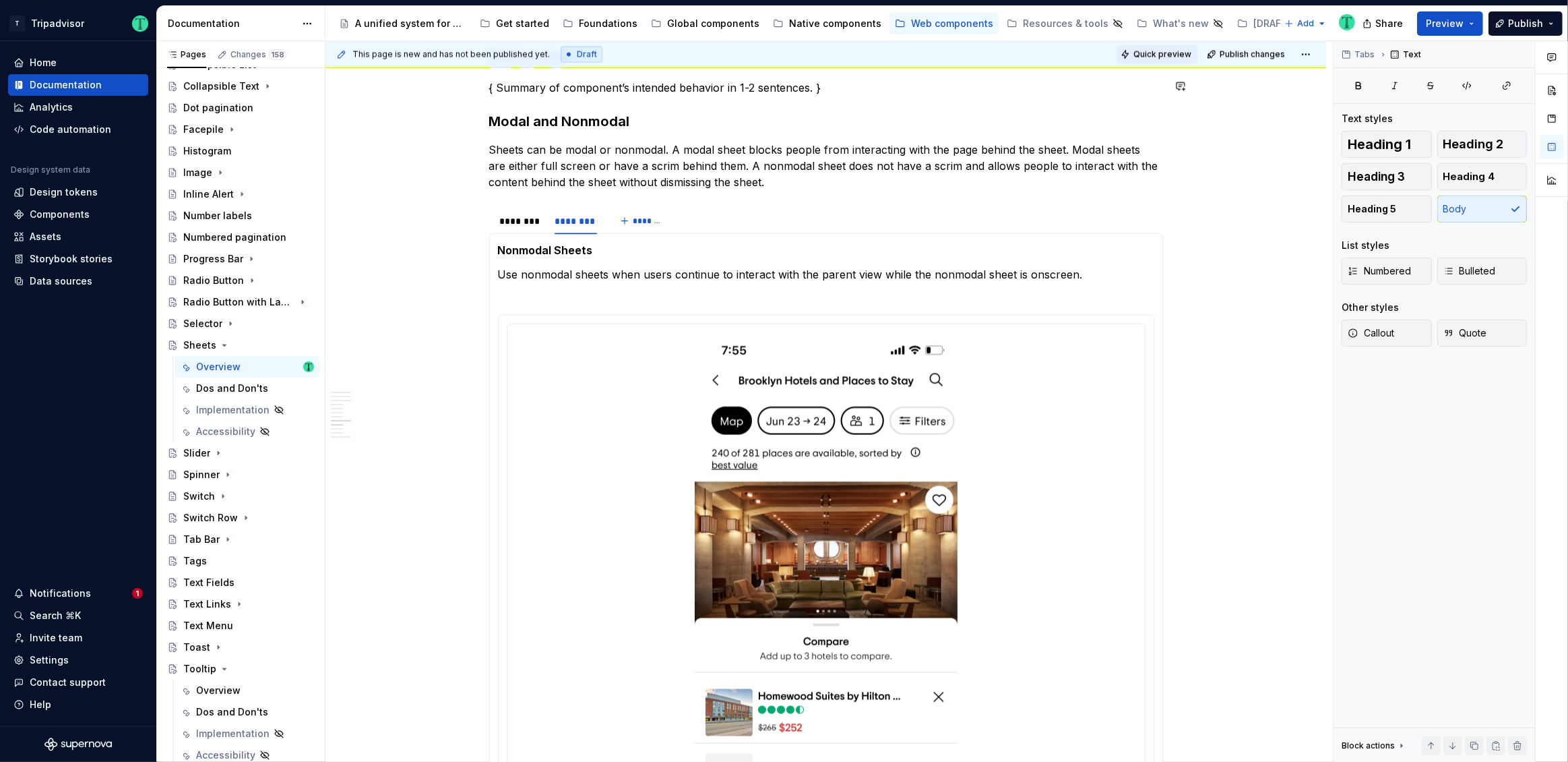
click at [1174, 60] on button "Quick preview" at bounding box center [1157, 54] width 81 height 19
click at [528, 220] on div "********" at bounding box center [520, 221] width 41 height 13
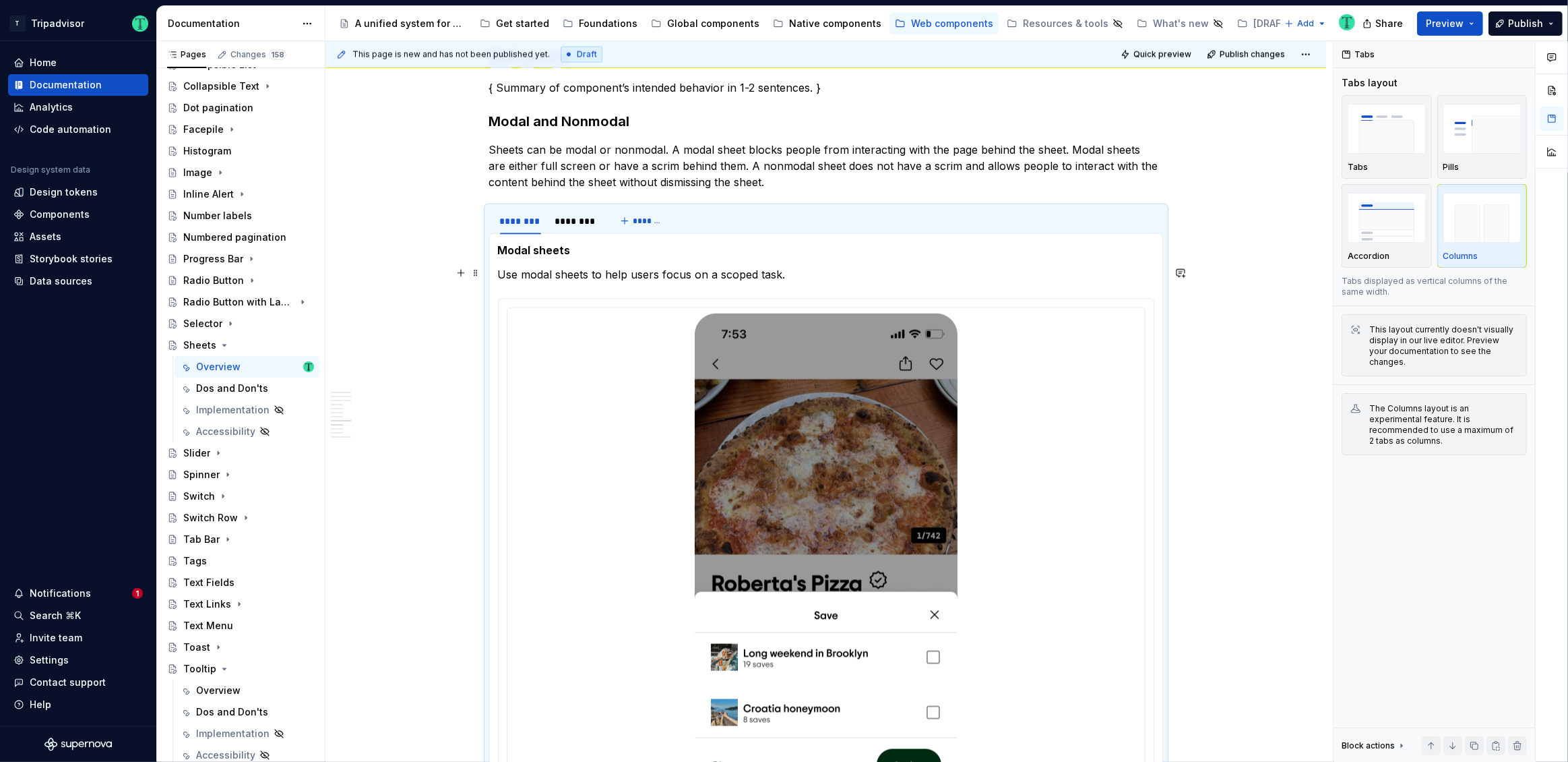
click at [749, 273] on p "Use modal sheets to help users focus on a scoped task." at bounding box center [826, 274] width 657 height 16
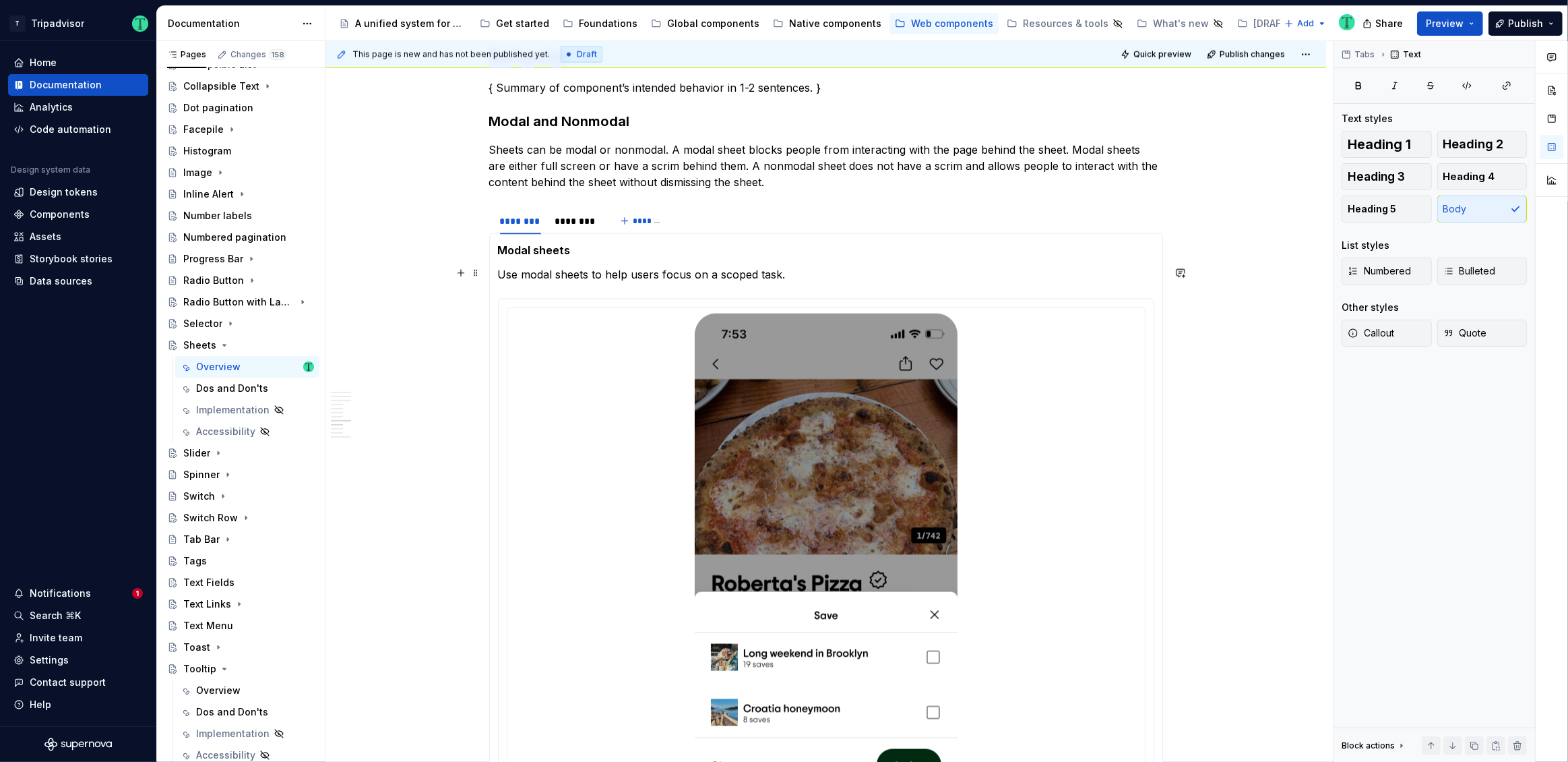
click at [781, 274] on p "Use modal sheets to help users focus on a scoped task." at bounding box center [826, 274] width 657 height 16
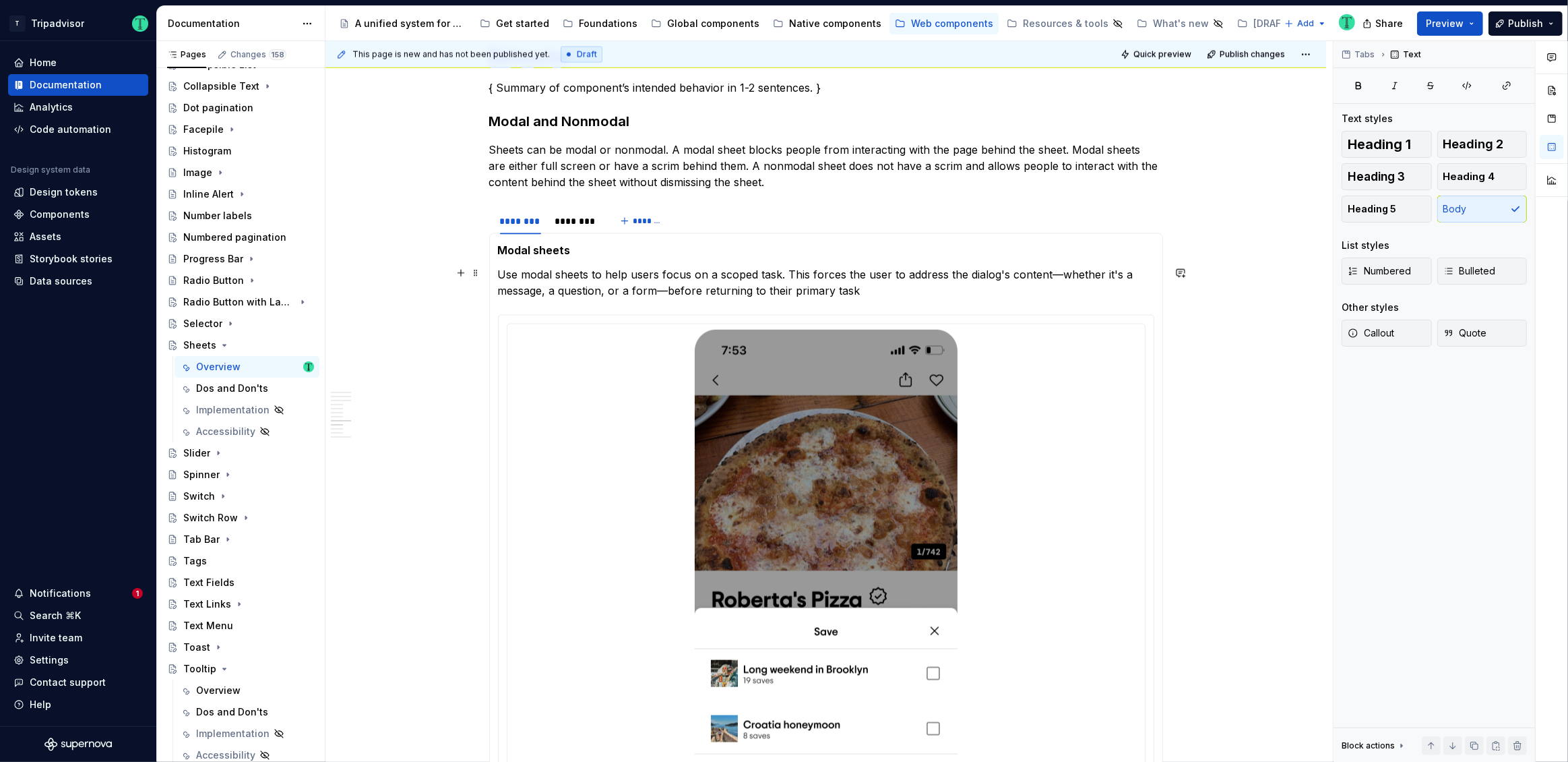
click at [986, 276] on p "Use modal sheets to help users focus on a scoped task. This forces the user to …" at bounding box center [826, 282] width 657 height 32
click at [800, 276] on p "Use modal sheets to help users focus on a scoped task. This forces the user to …" at bounding box center [826, 282] width 657 height 32
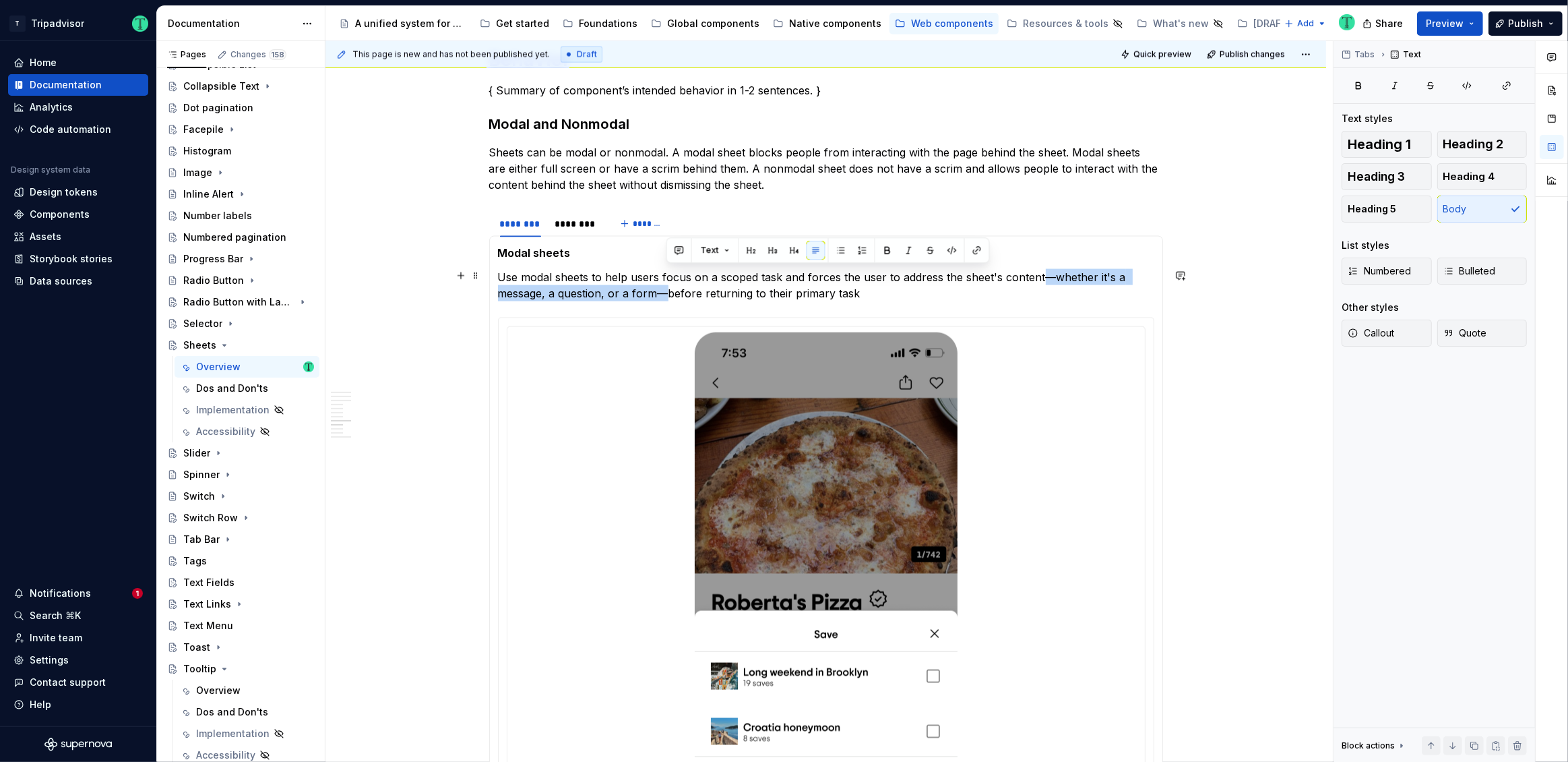
drag, startPoint x: 666, startPoint y: 294, endPoint x: 1045, endPoint y: 285, distance: 379.1
click at [1043, 280] on p "Use modal sheets to help users focus on a scoped task and forces the user to ad…" at bounding box center [826, 285] width 657 height 32
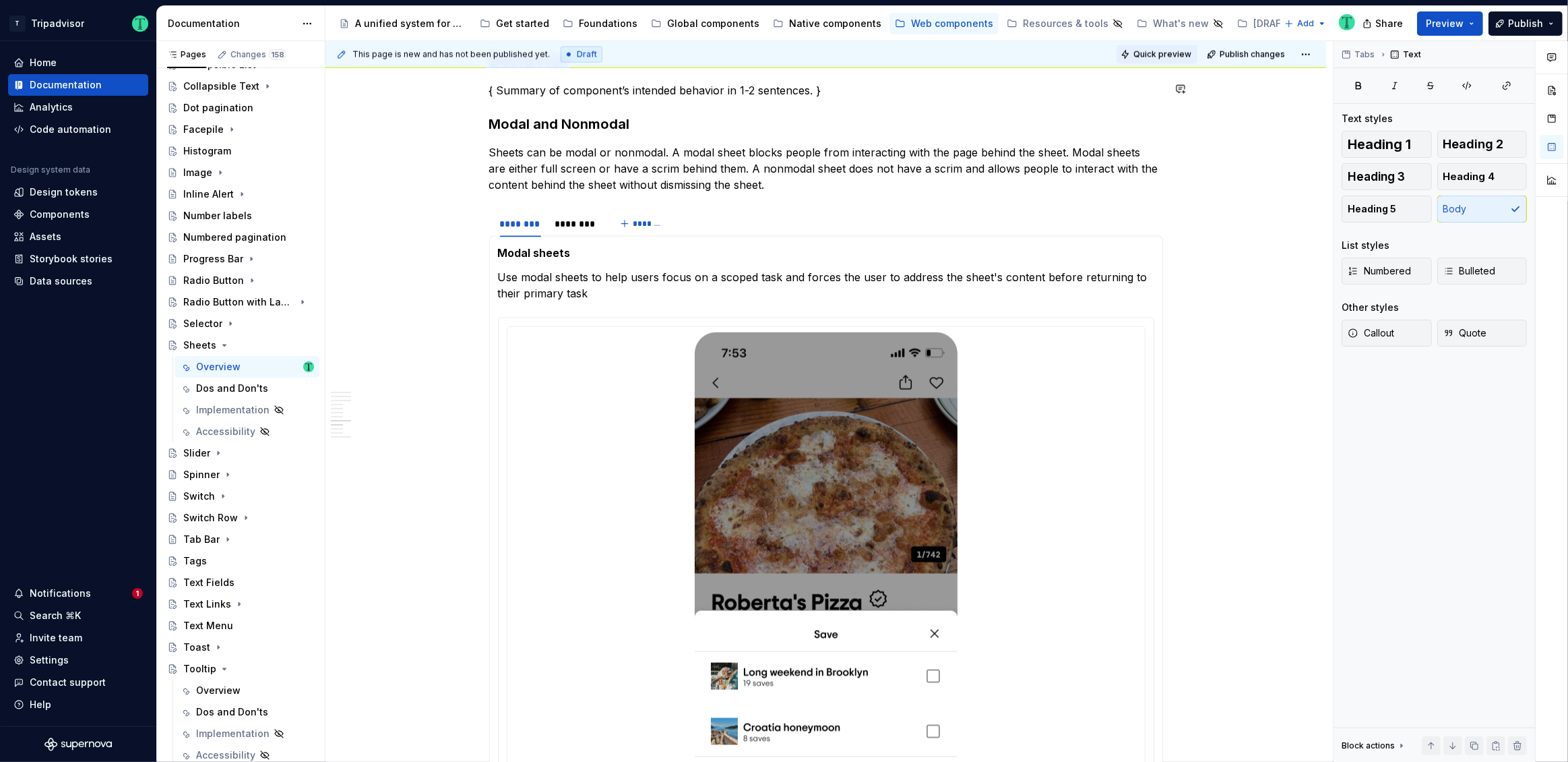
click at [1164, 57] on span "Quick preview" at bounding box center [1163, 54] width 58 height 10
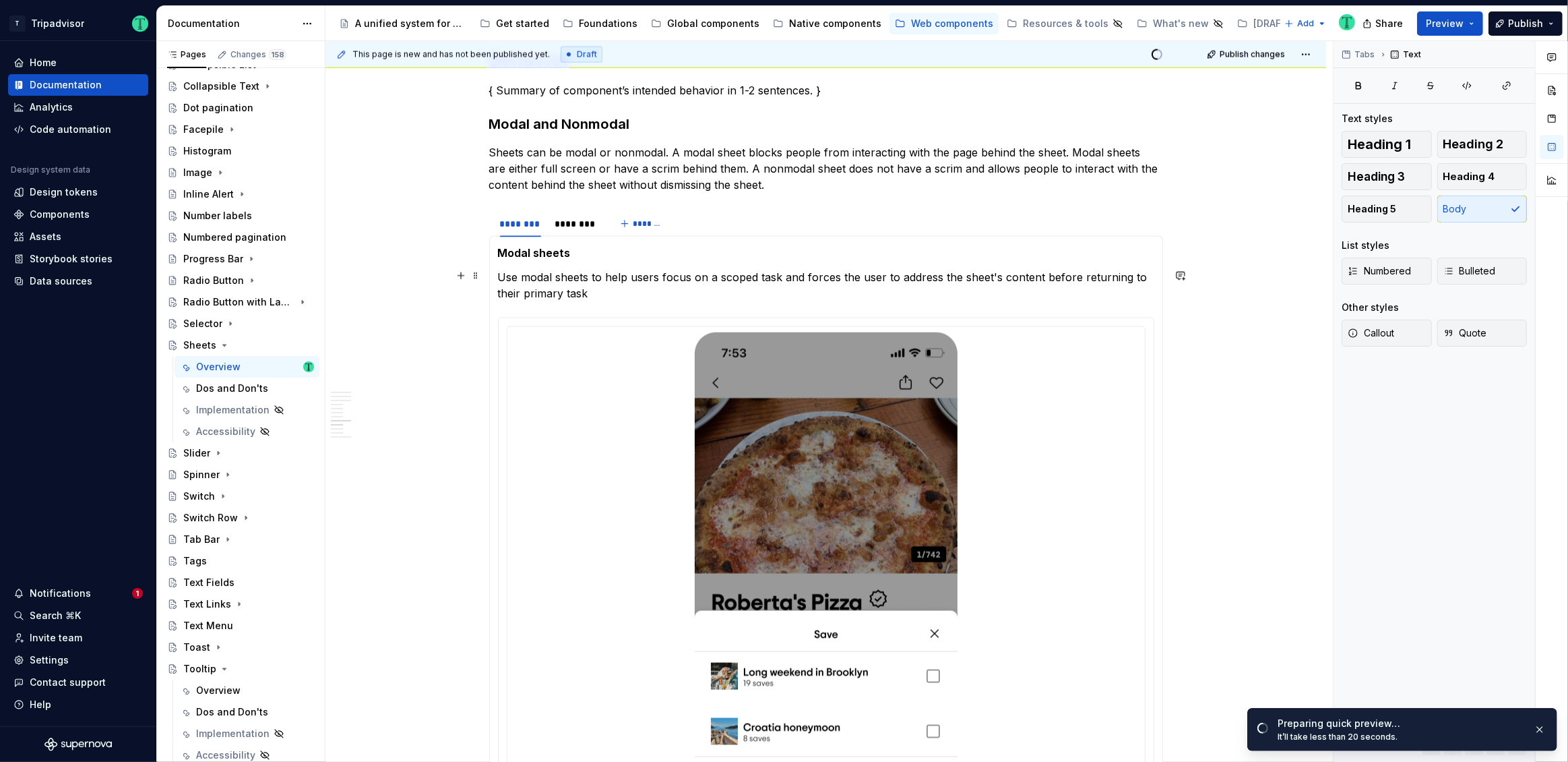
click at [599, 291] on p "Use modal sheets to help users focus on a scoped task and forces the user to ad…" at bounding box center [826, 285] width 657 height 32
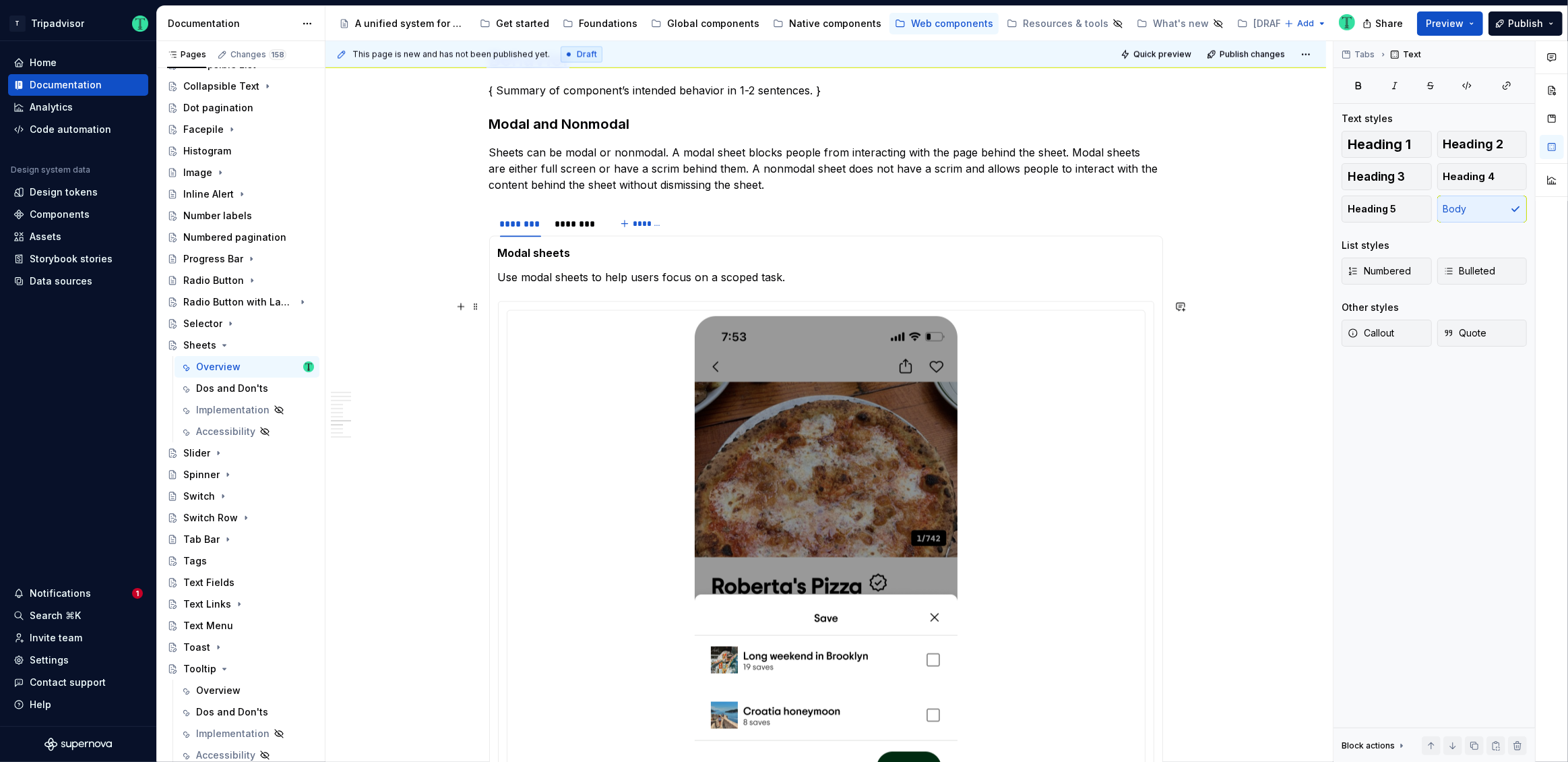
click at [437, 320] on div "**********" at bounding box center [826, 257] width 1001 height 4421
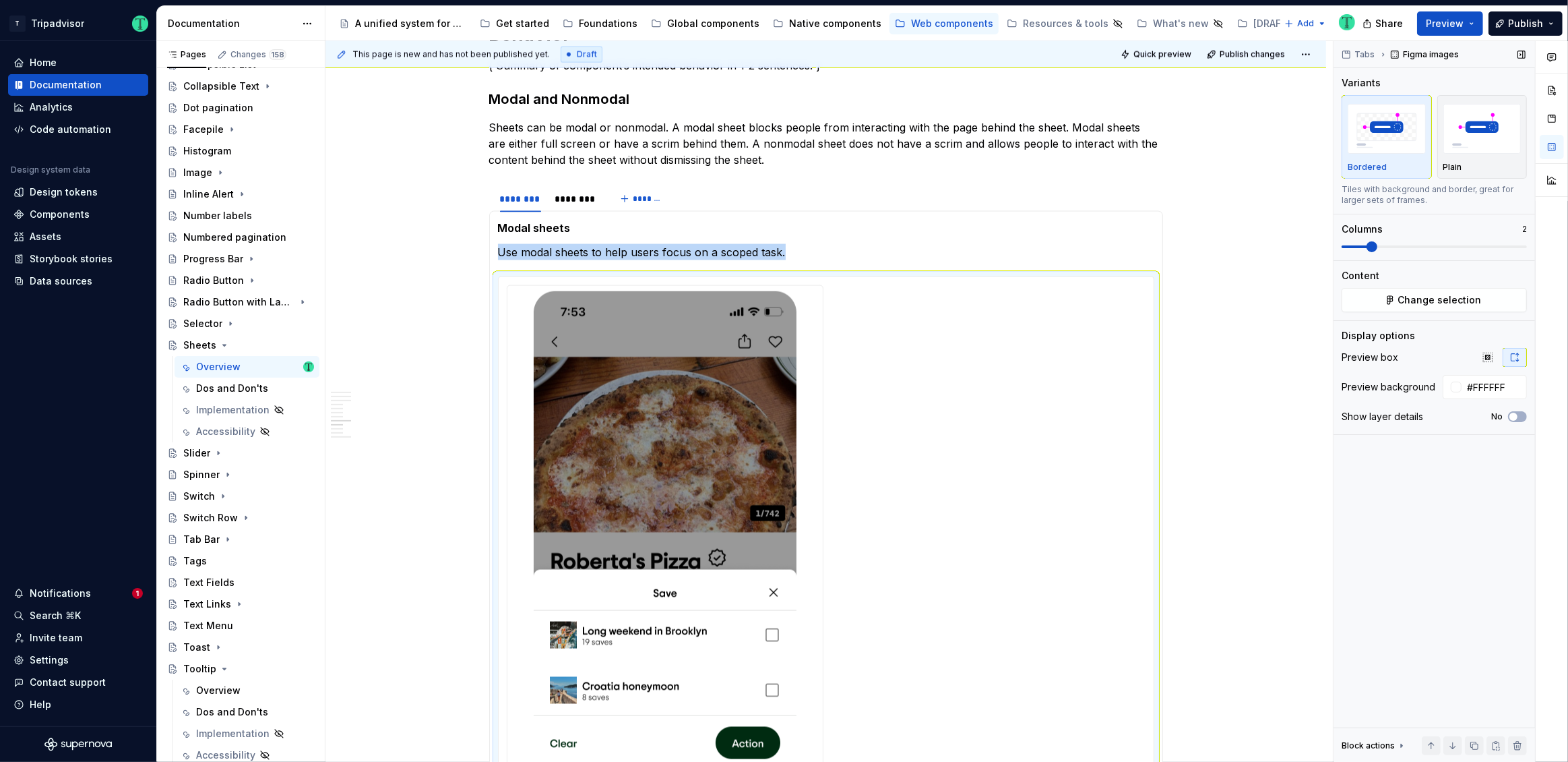
scroll to position [2358, 0]
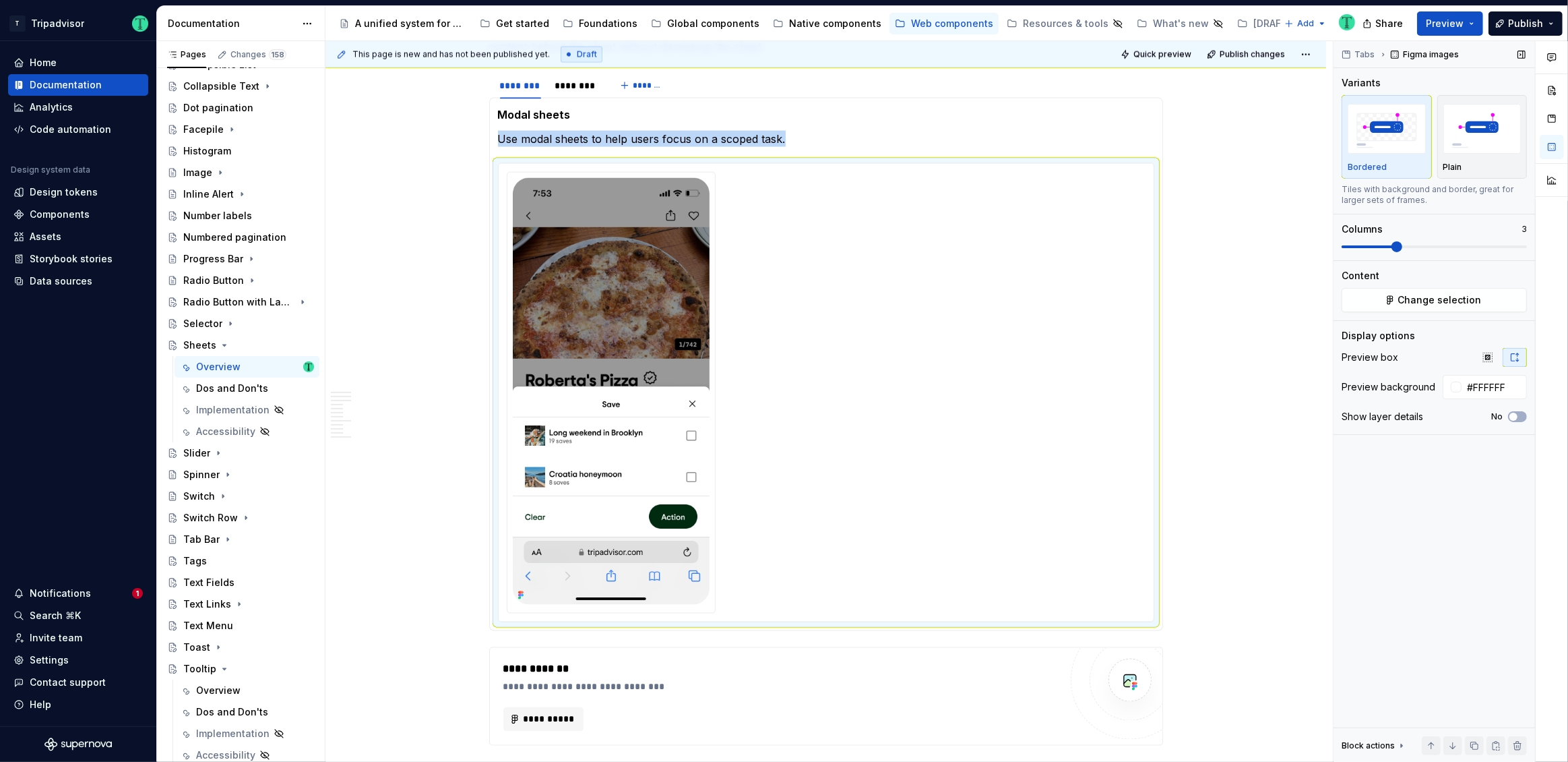
click at [1391, 246] on span at bounding box center [1397, 247] width 10 height 10
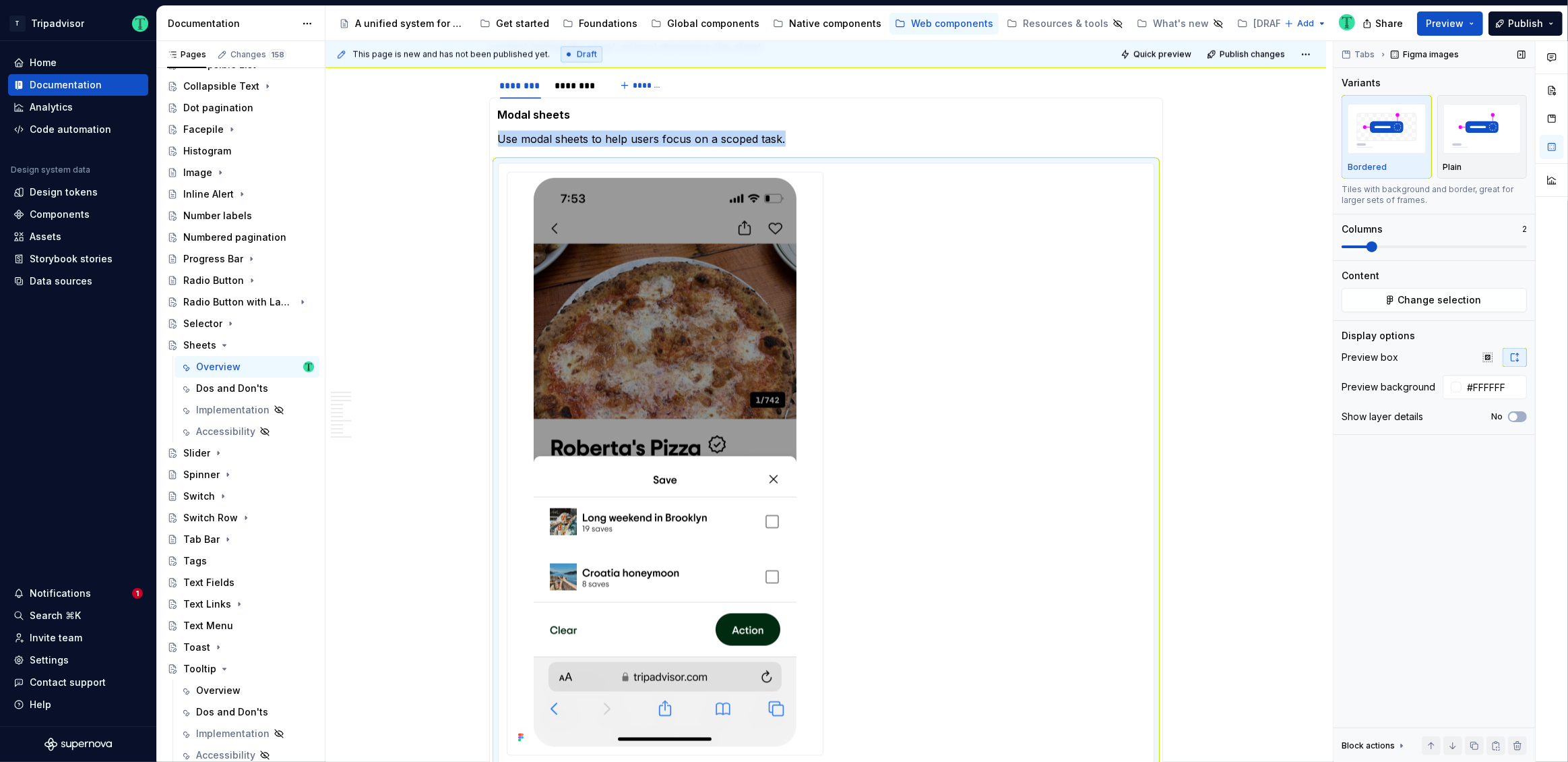
click at [1374, 242] on span at bounding box center [1372, 247] width 10 height 10
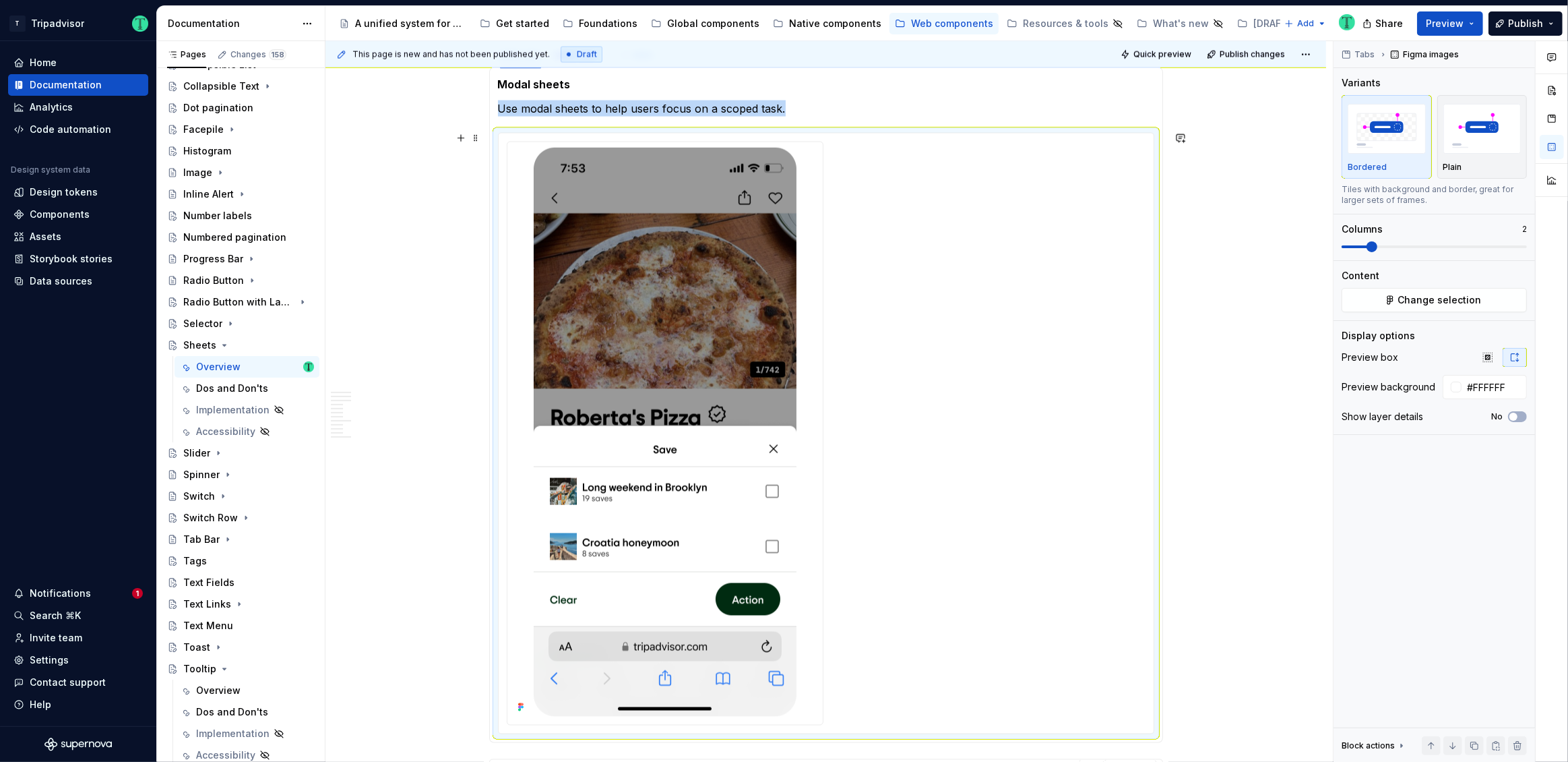
scroll to position [2387, 0]
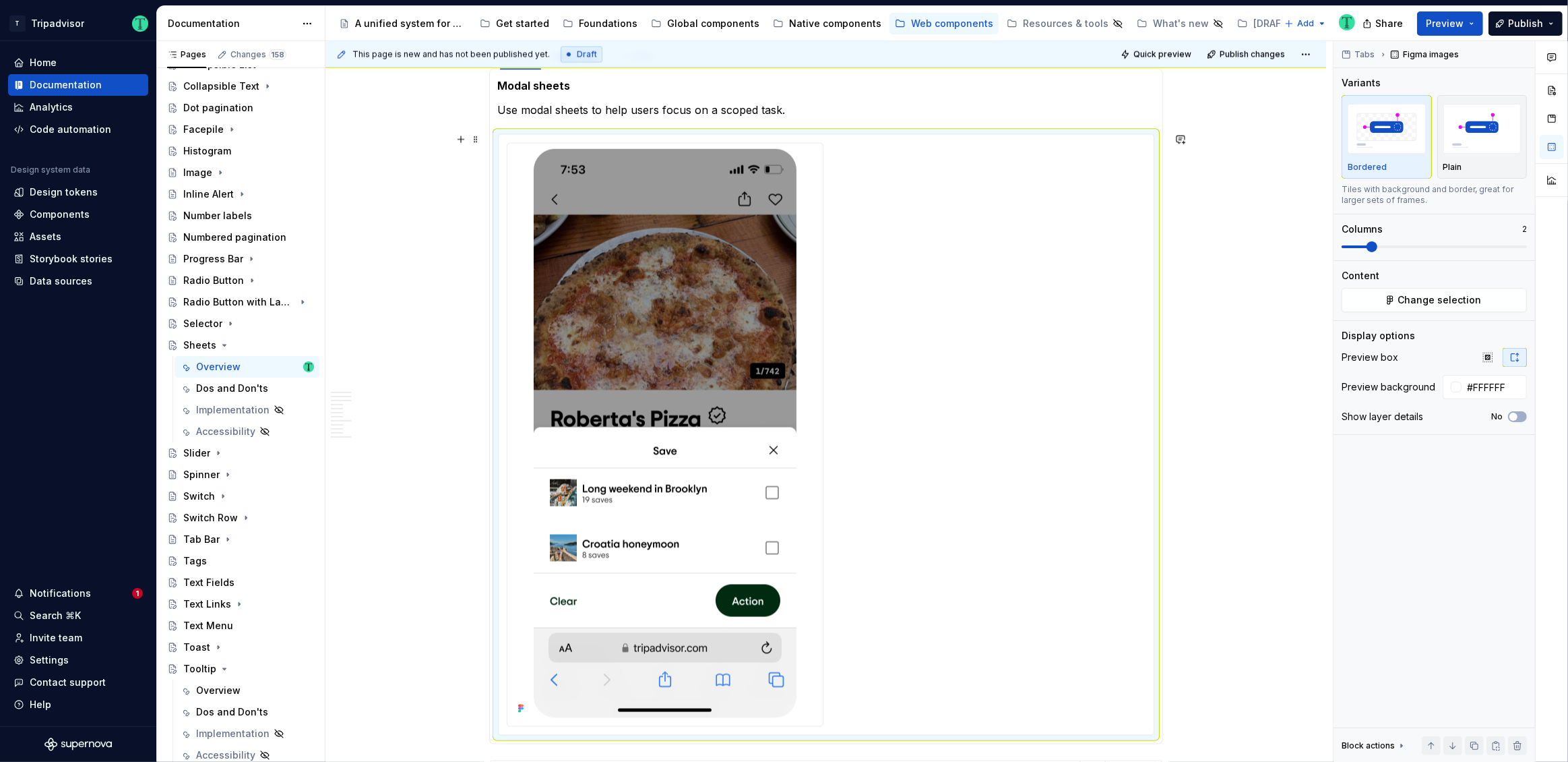
click at [1016, 323] on div at bounding box center [826, 435] width 639 height 584
click at [1406, 295] on span "Change selection" at bounding box center [1440, 300] width 83 height 13
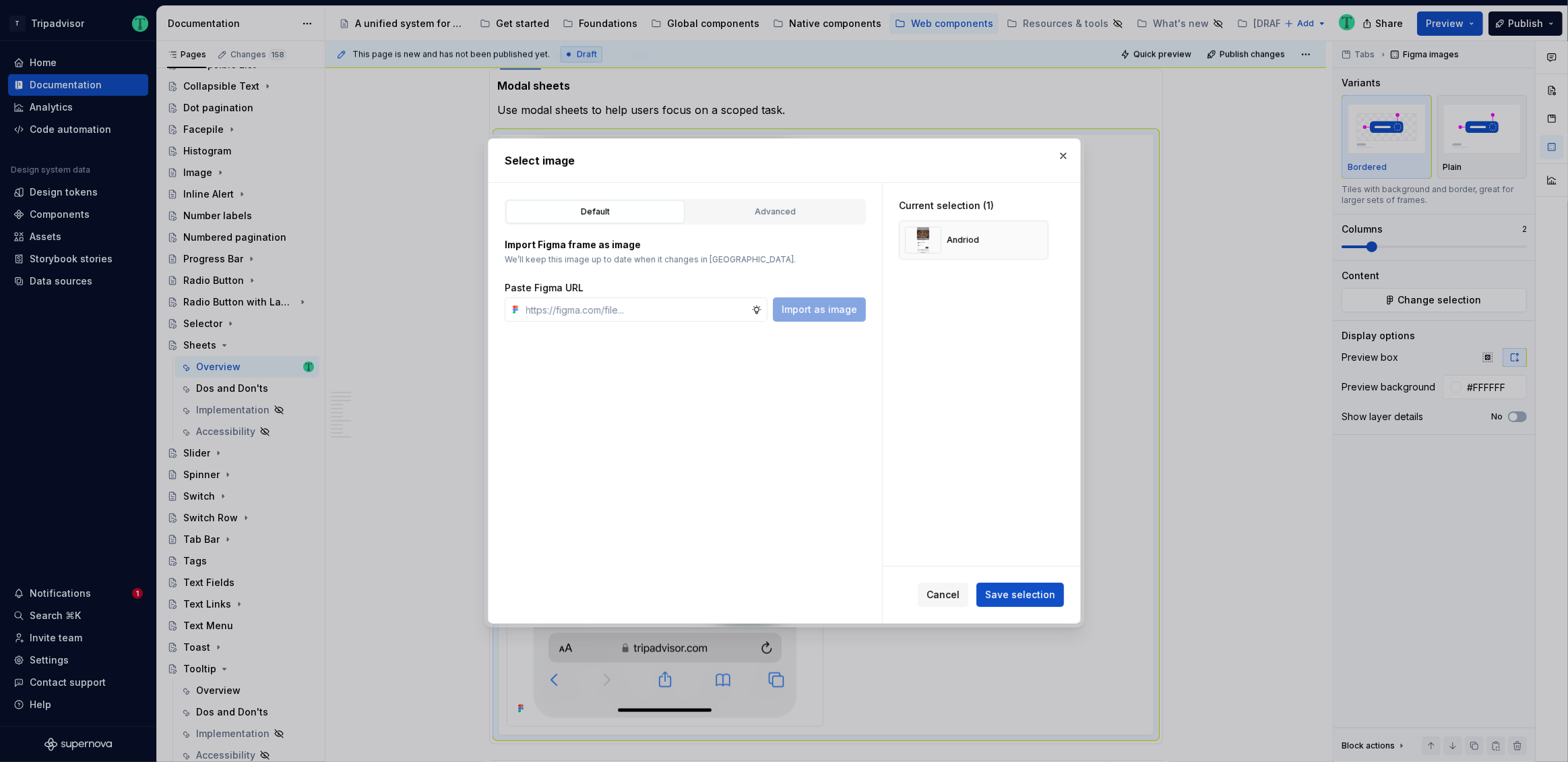
type textarea "*"
click at [675, 306] on input "text" at bounding box center [636, 309] width 230 height 25
paste input "https://www.figma.com/design/Rk3eGC5124Z7punn8EFUkb/Atlas-Web-Documentation?nod…"
type input "https://www.figma.com/design/Rk3eGC5124Z7punn8EFUkb/Atlas-Web-Documentation?nod…"
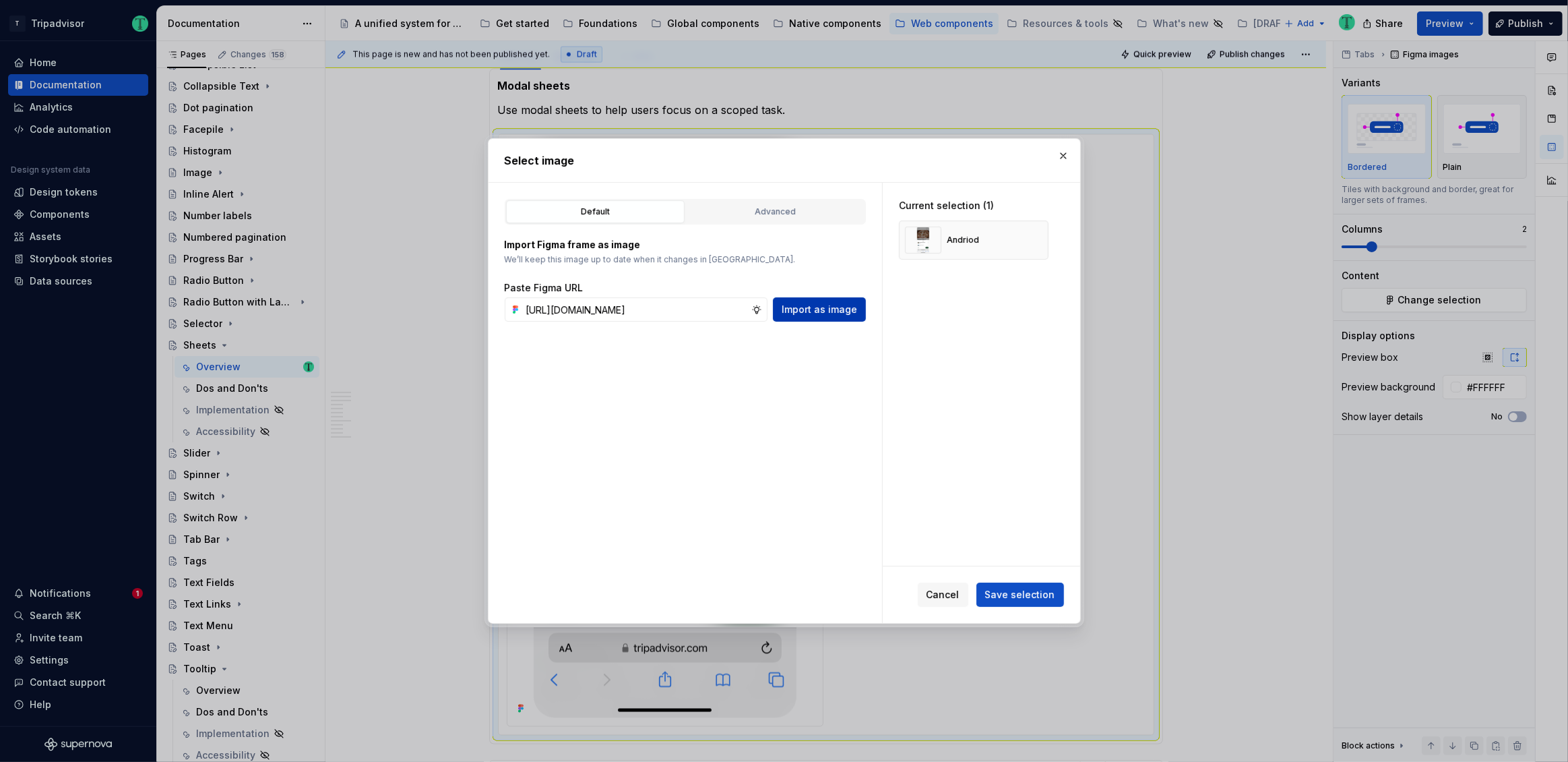
click at [795, 313] on span "Import as image" at bounding box center [819, 309] width 75 height 13
drag, startPoint x: 1031, startPoint y: 282, endPoint x: 841, endPoint y: 291, distance: 190.2
click at [1032, 282] on button "button" at bounding box center [1032, 281] width 19 height 19
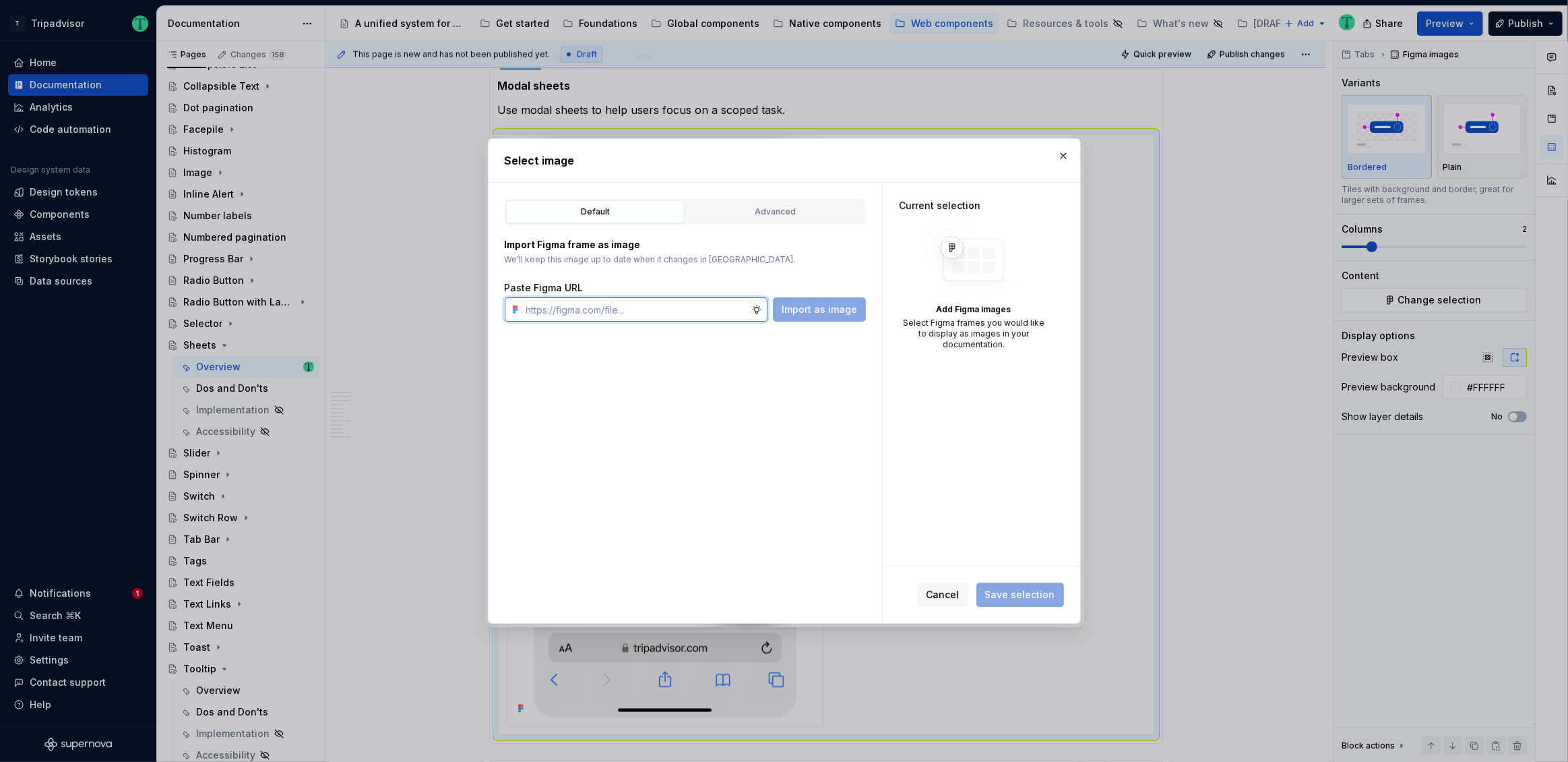
click at [675, 300] on input "text" at bounding box center [636, 309] width 230 height 25
paste input "https://www.figma.com/design/Rk3eGC5124Z7punn8EFUkb/Atlas-Web-Documentation?nod…"
type input "https://www.figma.com/design/Rk3eGC5124Z7punn8EFUkb/Atlas-Web-Documentation?nod…"
click at [826, 320] on button "Import as image" at bounding box center [819, 309] width 93 height 25
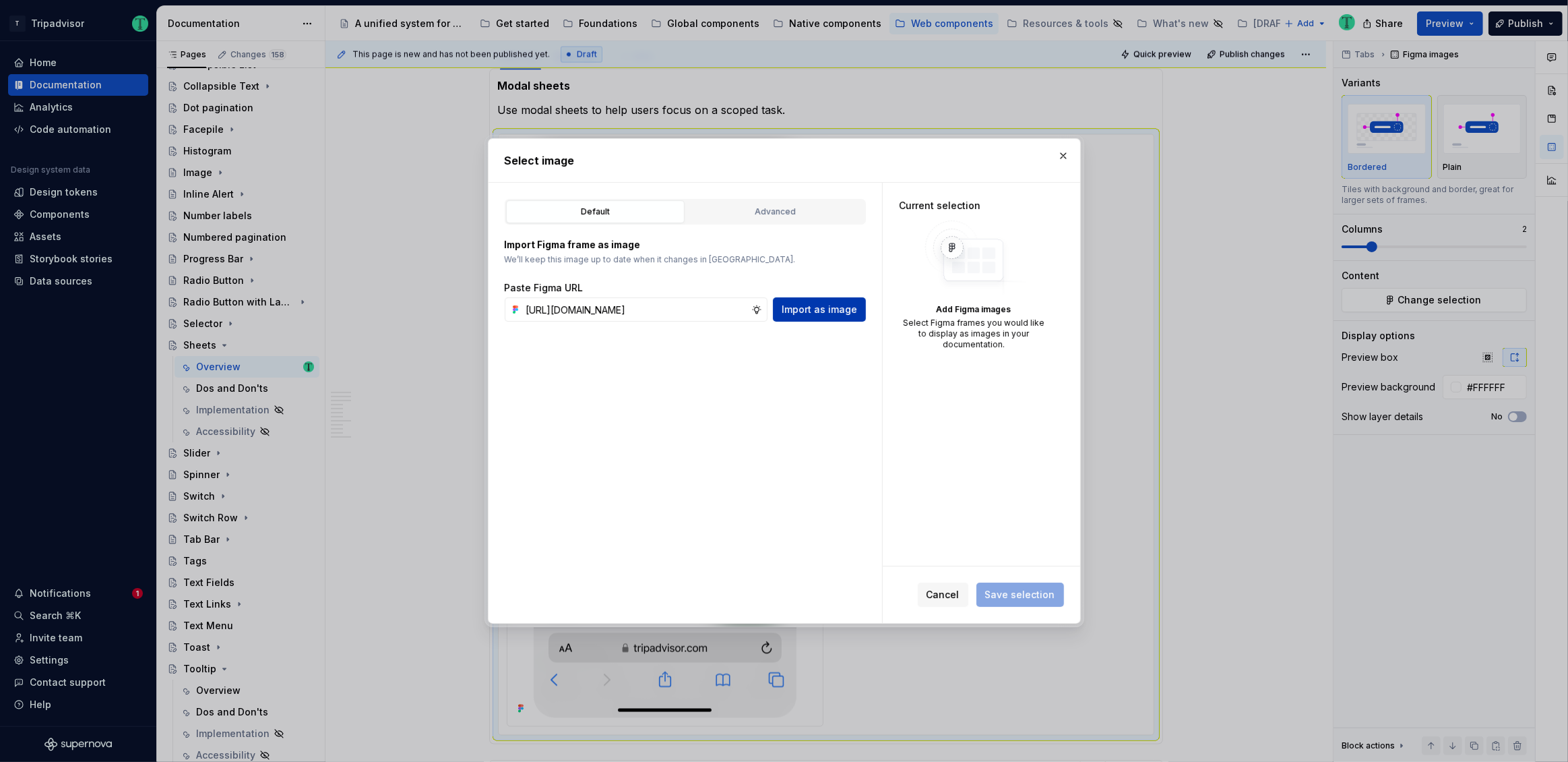
scroll to position [0, 0]
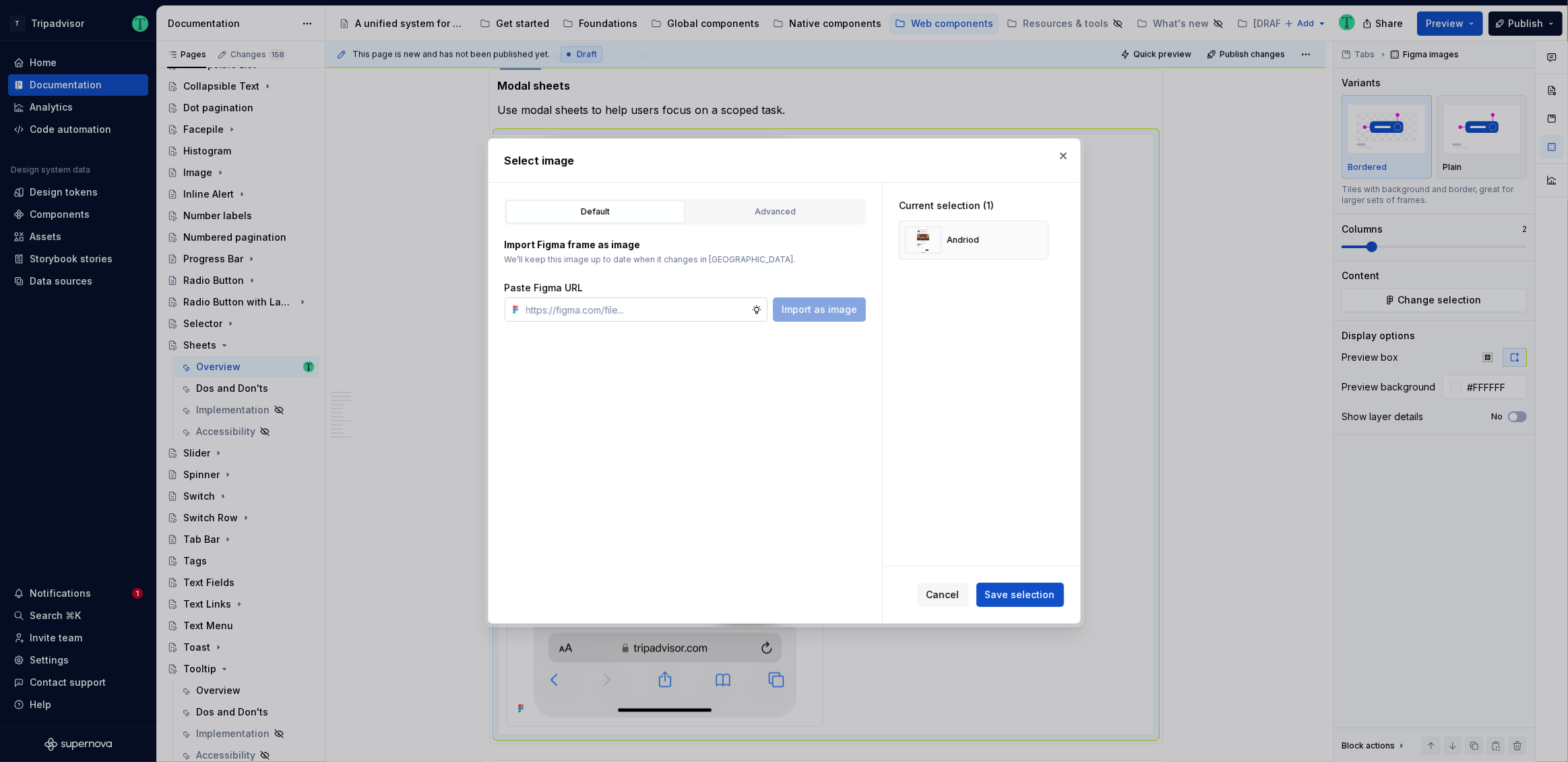
click at [698, 313] on input "text" at bounding box center [636, 309] width 230 height 25
paste input "https://www.figma.com/design/Rk3eGC5124Z7punn8EFUkb/Atlas-Web-Documentation?nod…"
type input "https://www.figma.com/design/Rk3eGC5124Z7punn8EFUkb/Atlas-Web-Documentation?nod…"
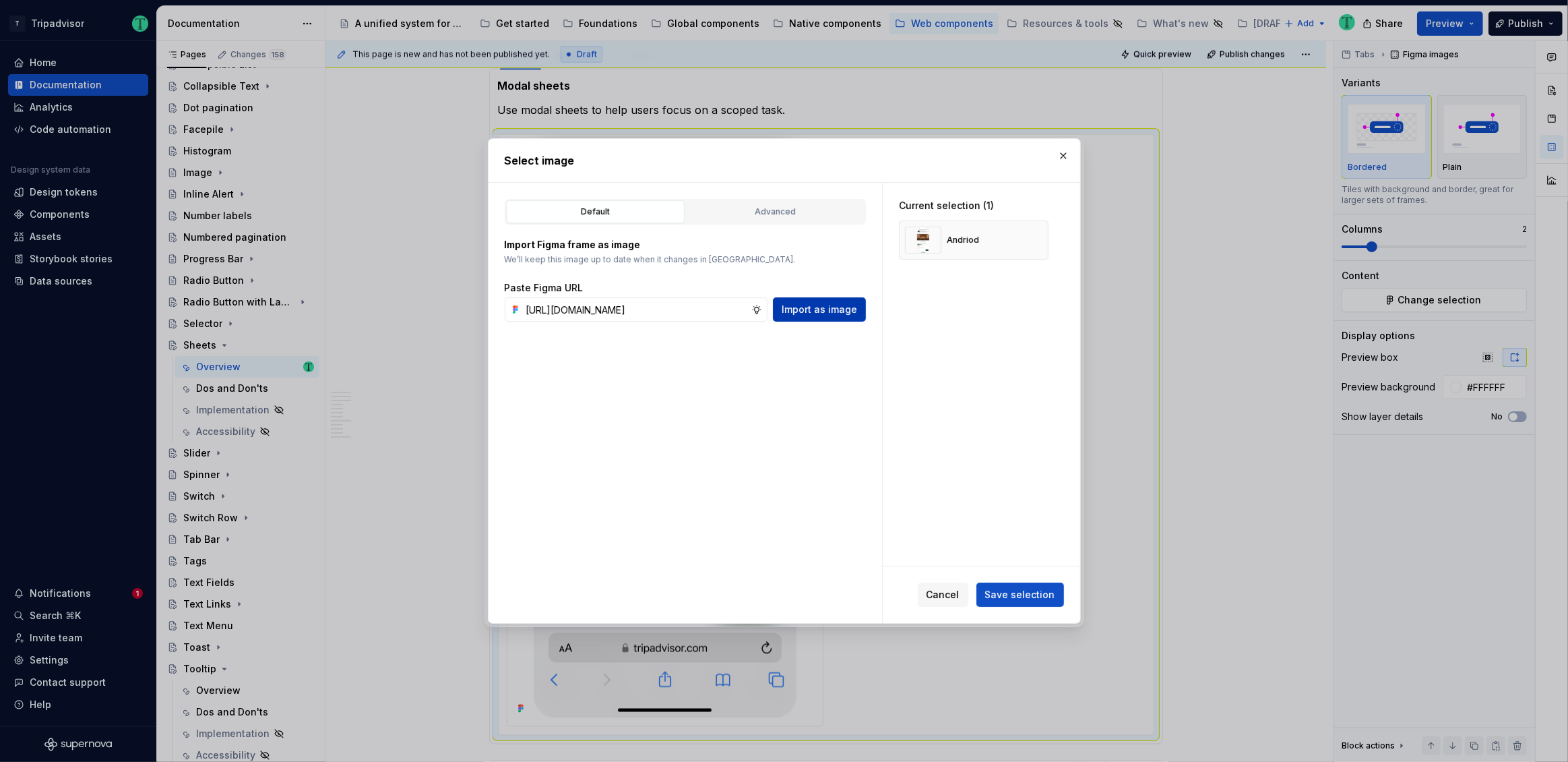
click at [815, 312] on span "Import as image" at bounding box center [819, 309] width 75 height 13
click at [1039, 600] on span "Save selection" at bounding box center [1020, 594] width 70 height 13
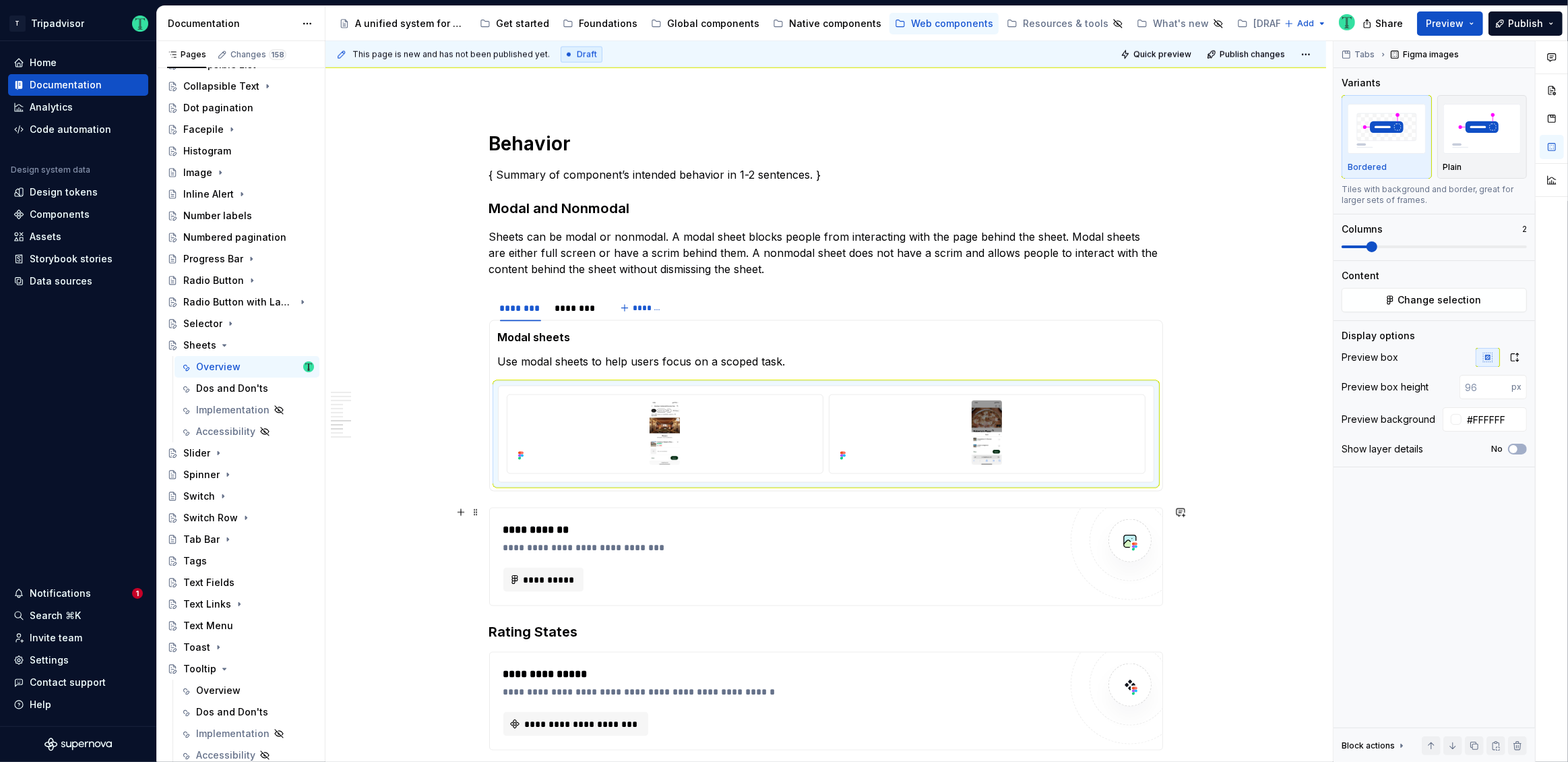
scroll to position [2128, 0]
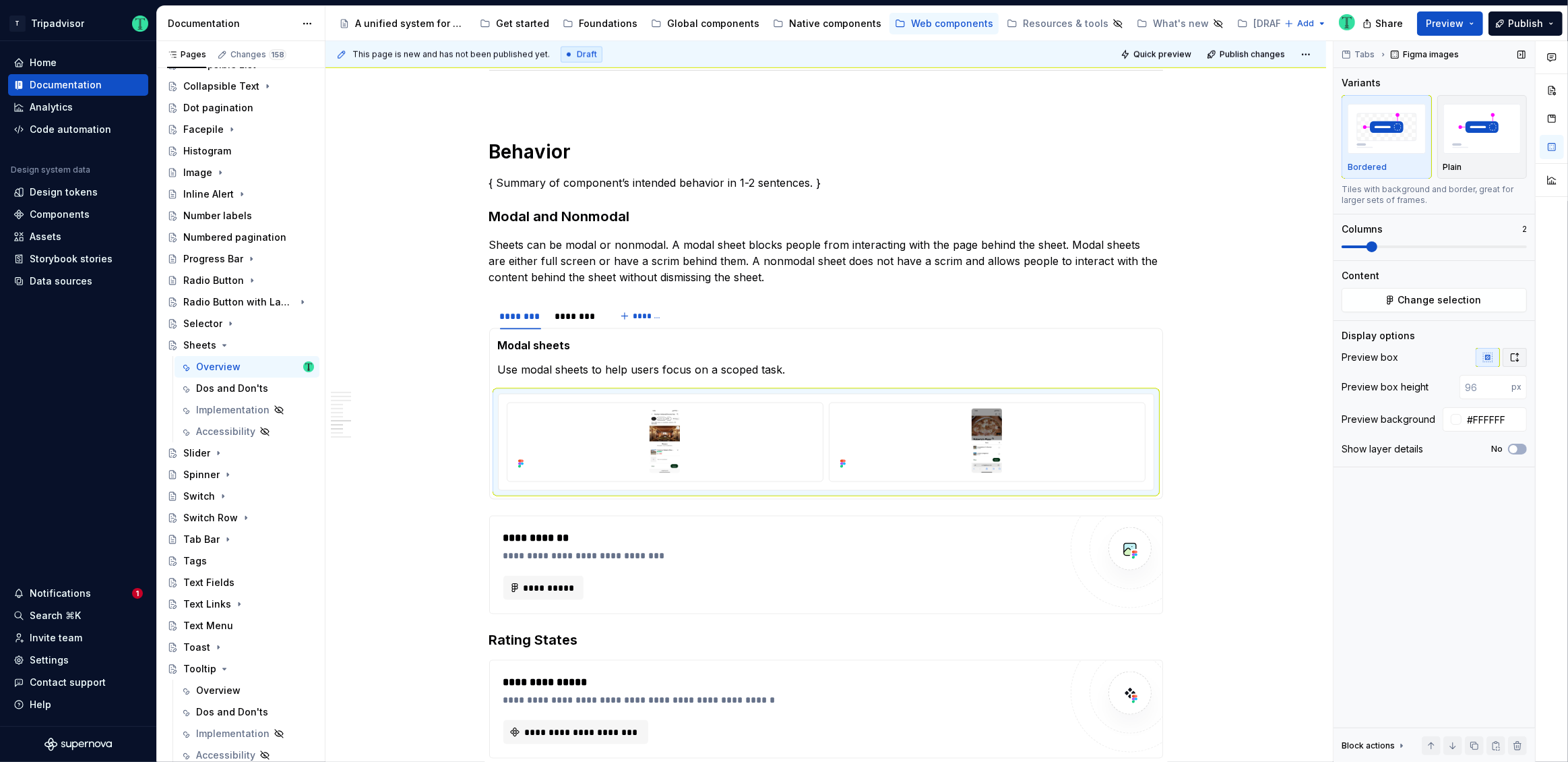
click at [1514, 363] on button "button" at bounding box center [1514, 357] width 25 height 19
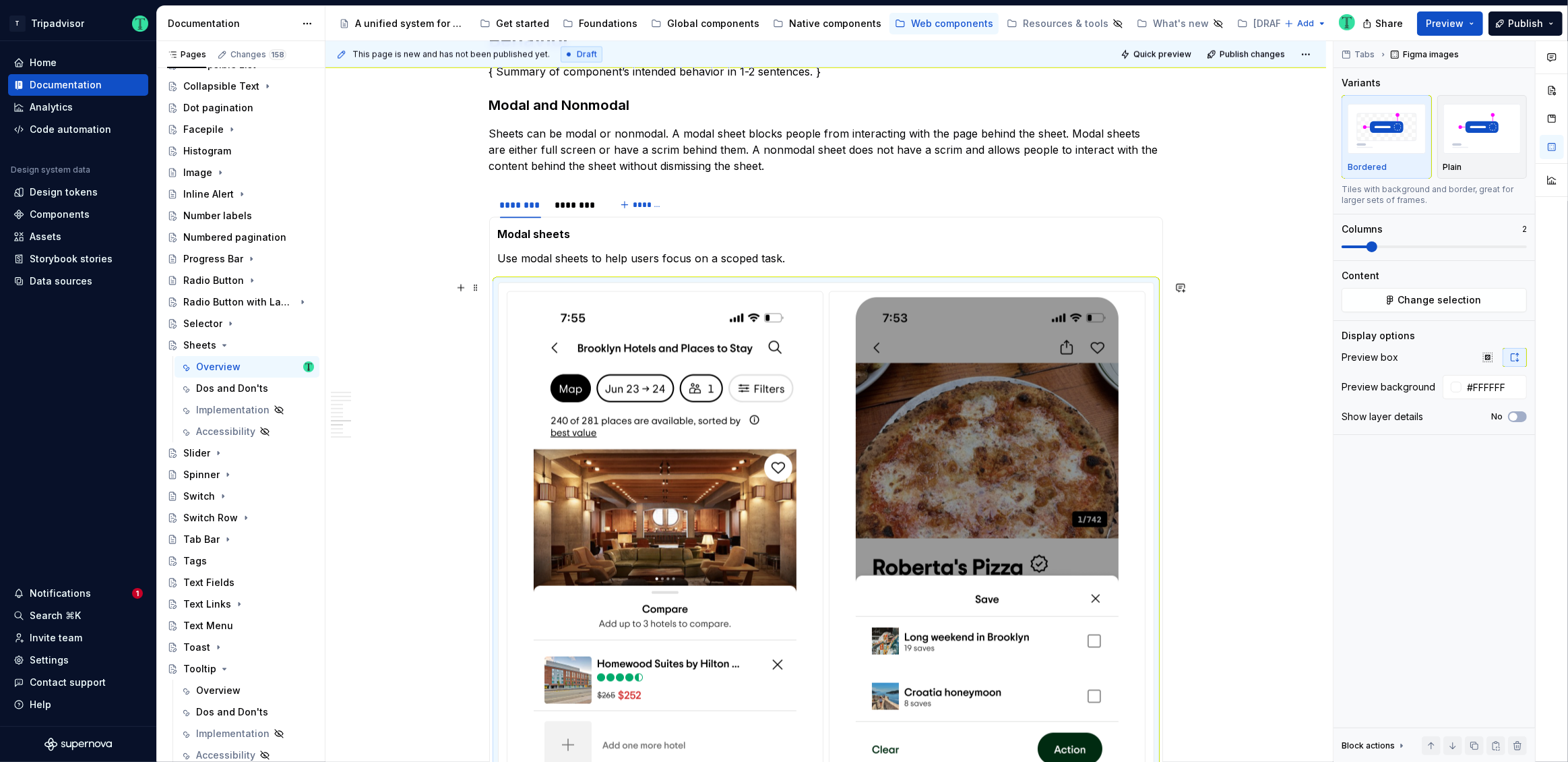
scroll to position [2241, 0]
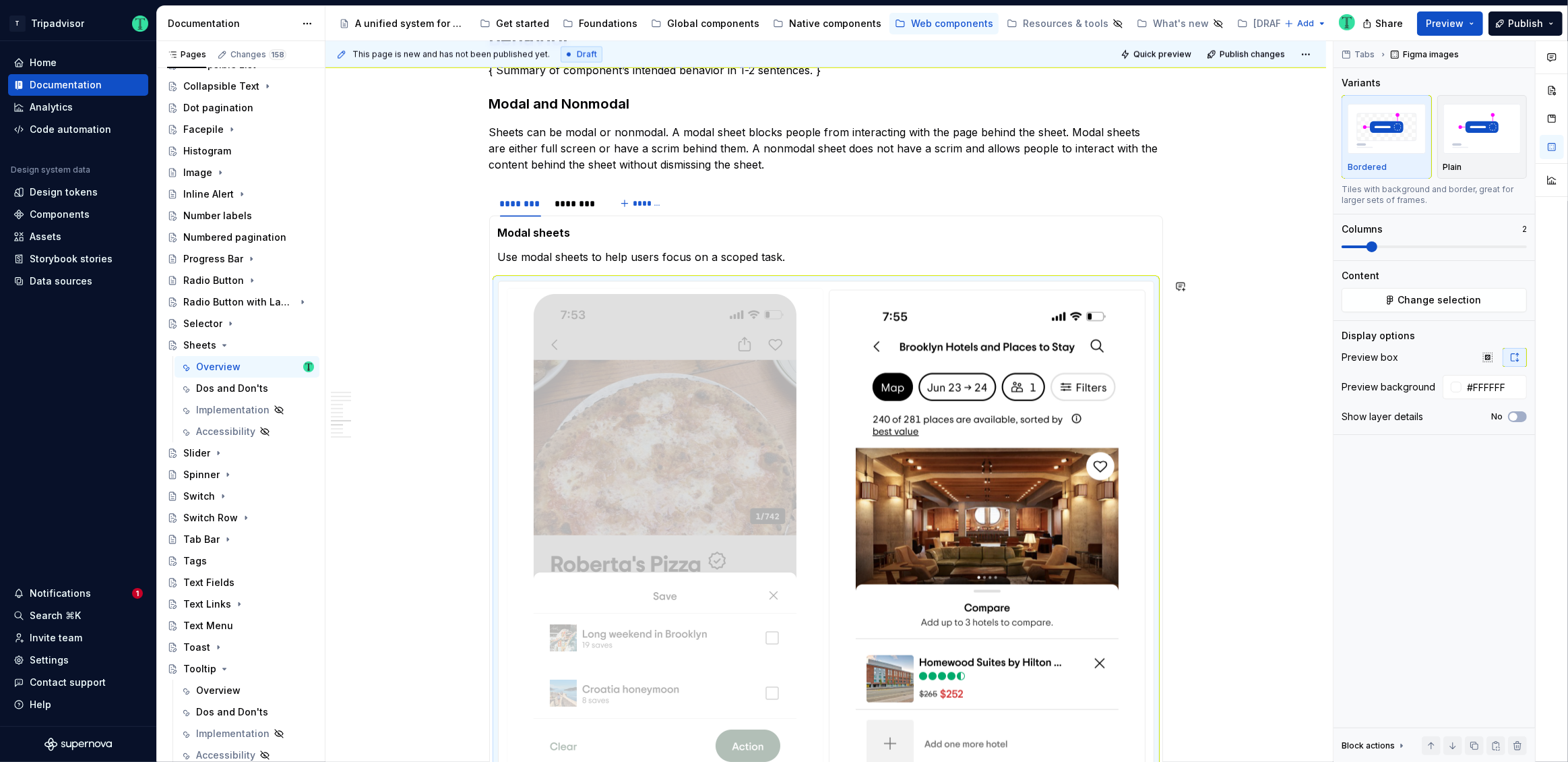
drag, startPoint x: 1017, startPoint y: 547, endPoint x: 736, endPoint y: 538, distance: 281.1
click at [736, 538] on body "T Tripadvisor Home Documentation Analytics Code automation Design system data D…" at bounding box center [784, 381] width 1568 height 762
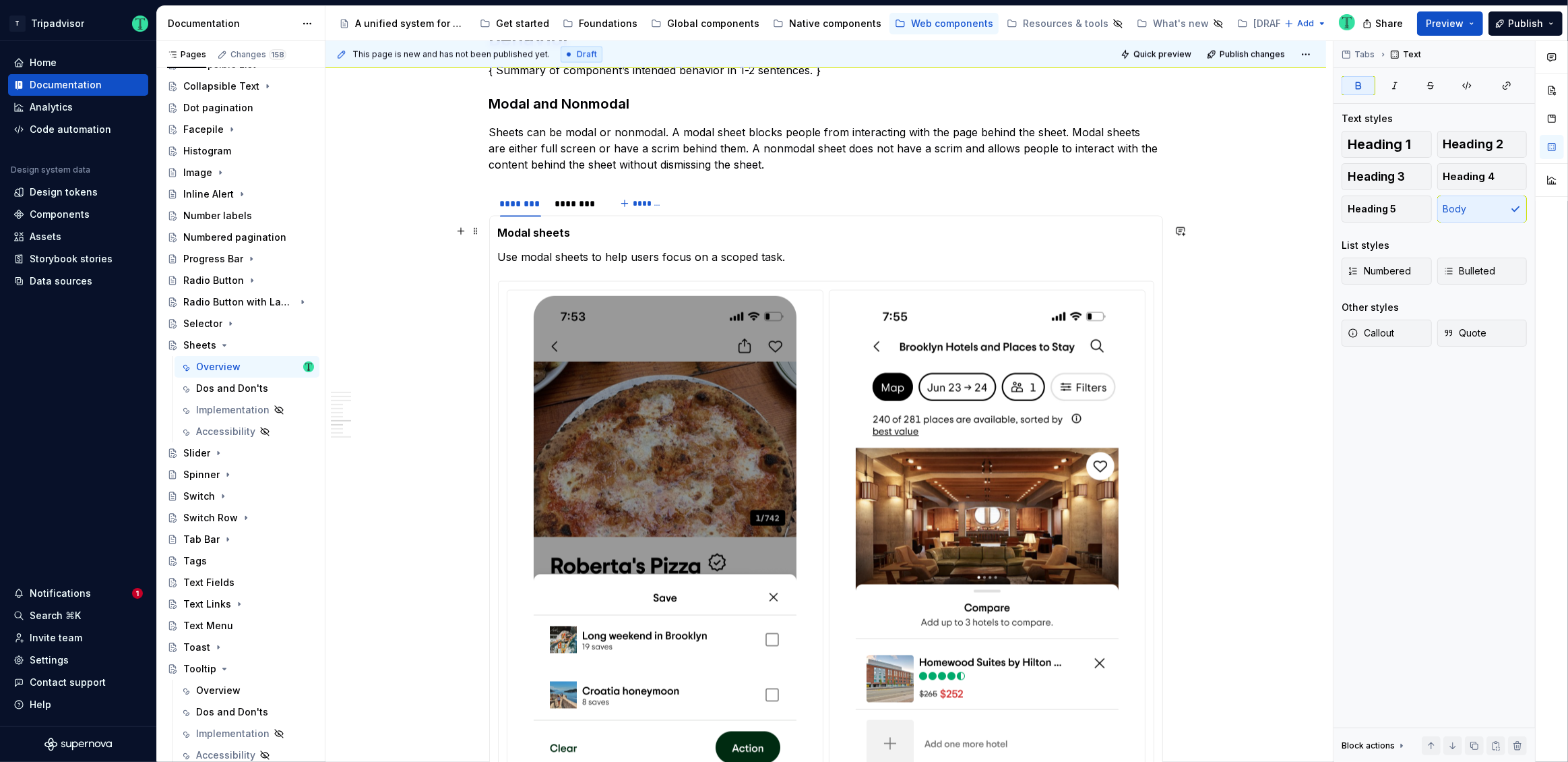
click at [864, 230] on p "Modal sheets" at bounding box center [826, 233] width 657 height 16
click at [809, 261] on p "Use modal sheets to help users focus on a scoped task." at bounding box center [826, 257] width 657 height 16
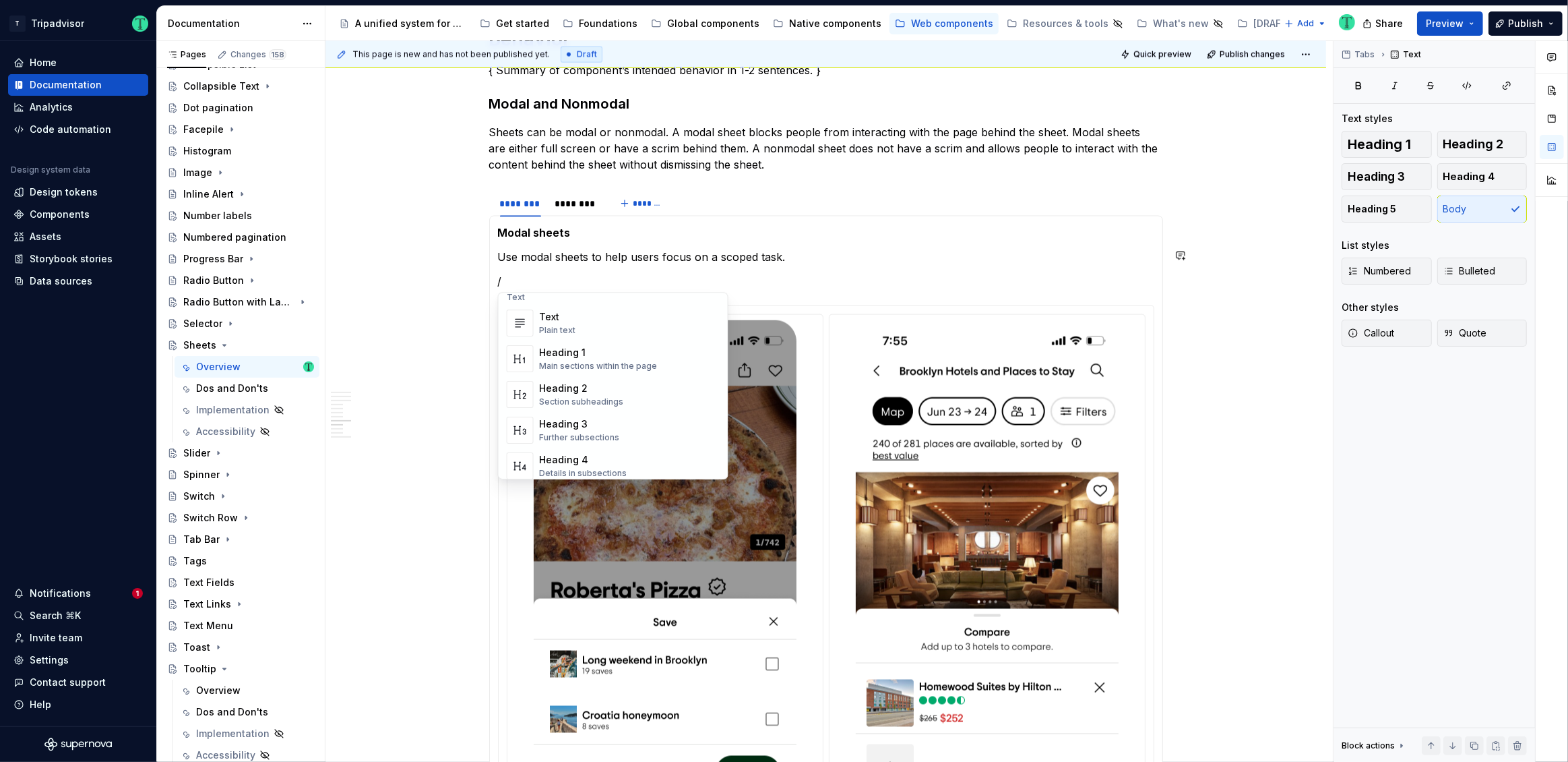
scroll to position [0, 0]
click at [591, 264] on section-item-column "Modal sheets Use modal sheets to help users focus on a scoped task. /" at bounding box center [826, 565] width 657 height 682
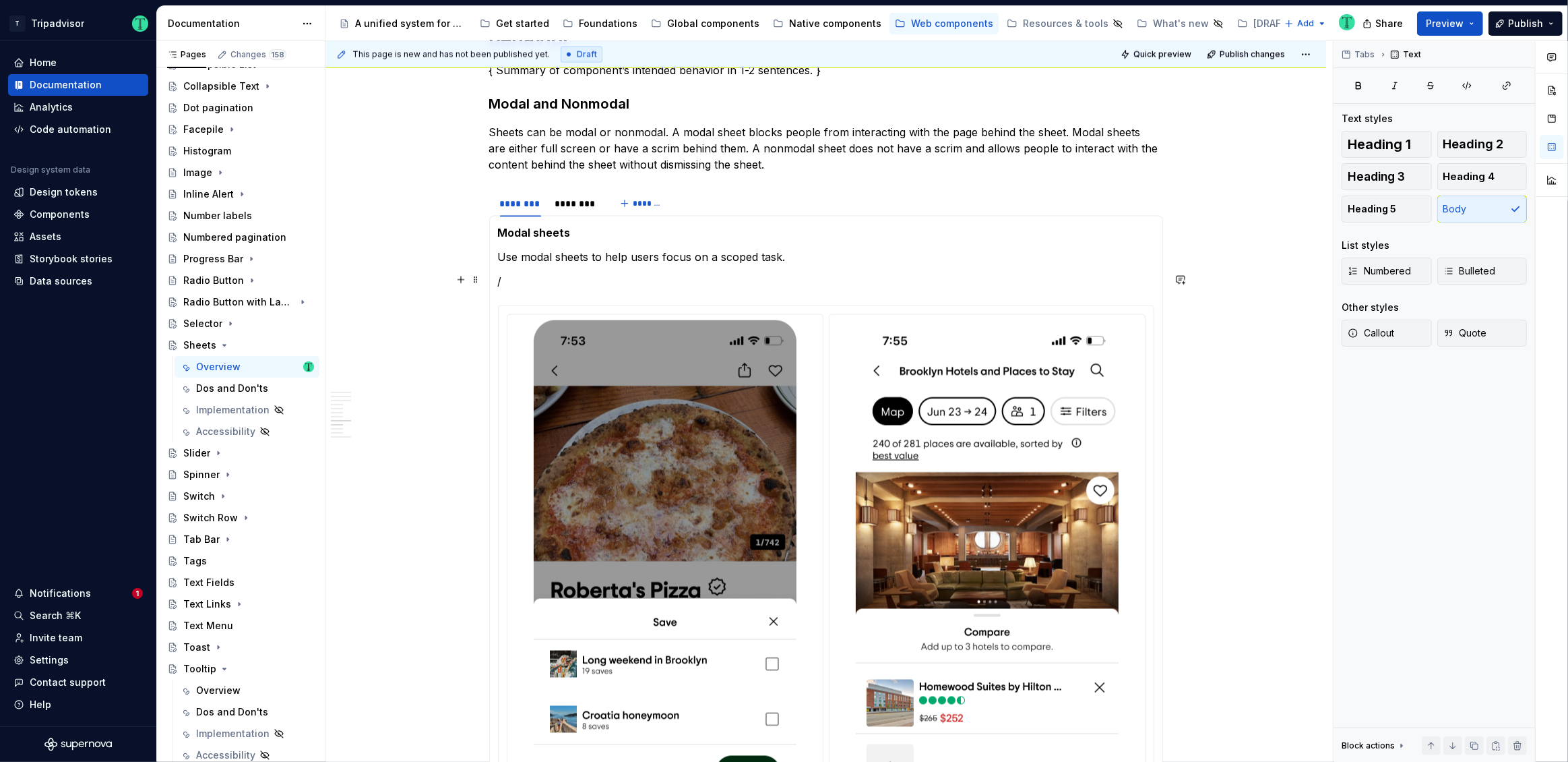
click at [585, 266] on section-item-column "Modal sheets Use modal sheets to help users focus on a scoped task. /" at bounding box center [826, 565] width 657 height 682
click at [588, 282] on p "/" at bounding box center [826, 281] width 657 height 16
click at [473, 195] on span at bounding box center [475, 195] width 10 height 19
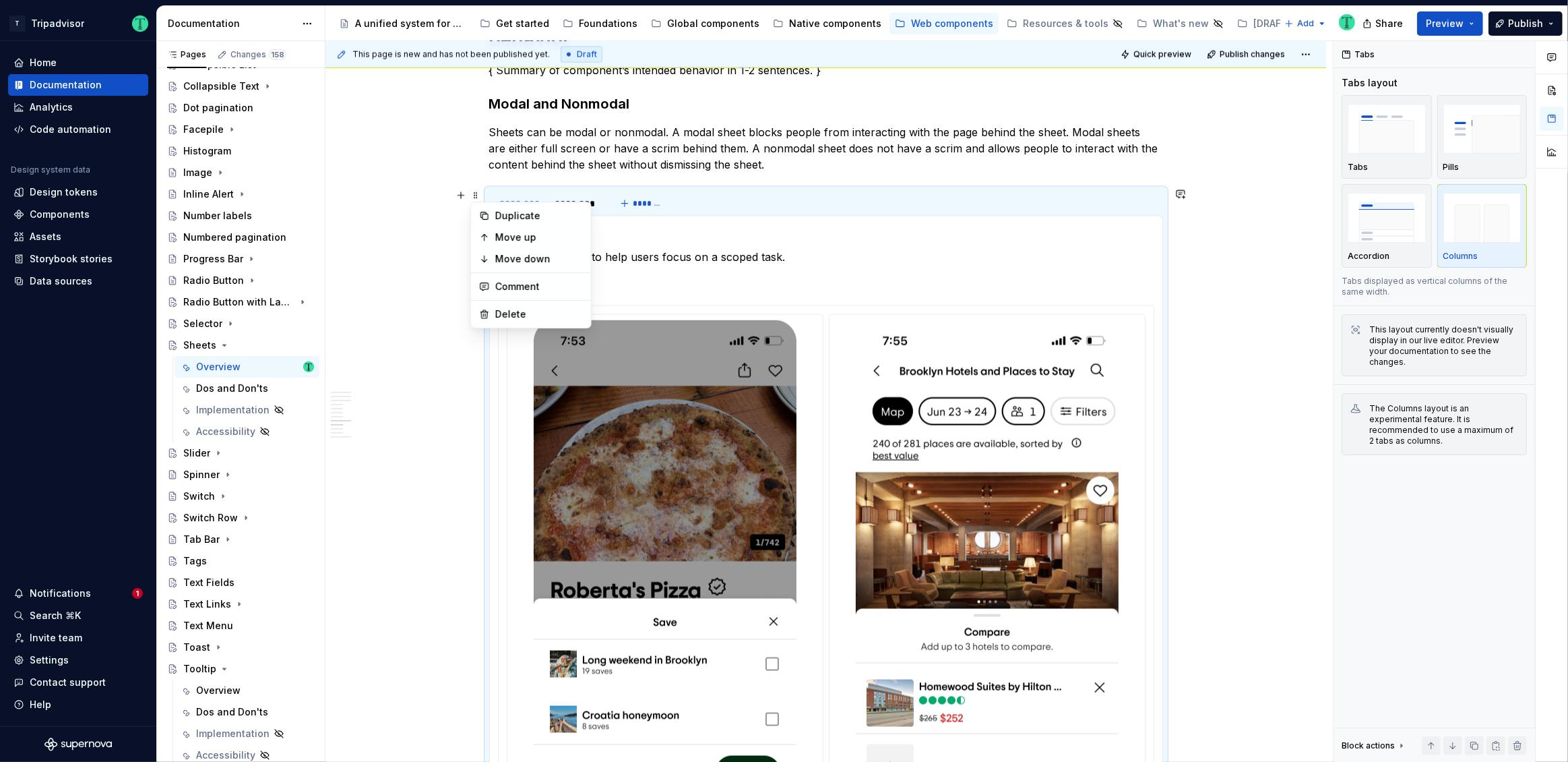
click at [638, 289] on section-item-column "Modal sheets Use modal sheets to help users focus on a scoped task. /" at bounding box center [826, 565] width 657 height 682
click at [636, 288] on section-item-column "Modal sheets Use modal sheets to help users focus on a scoped task. /" at bounding box center [826, 565] width 657 height 682
click at [615, 269] on section-item-column "Modal sheets Use modal sheets to help users focus on a scoped task. /" at bounding box center [826, 565] width 657 height 682
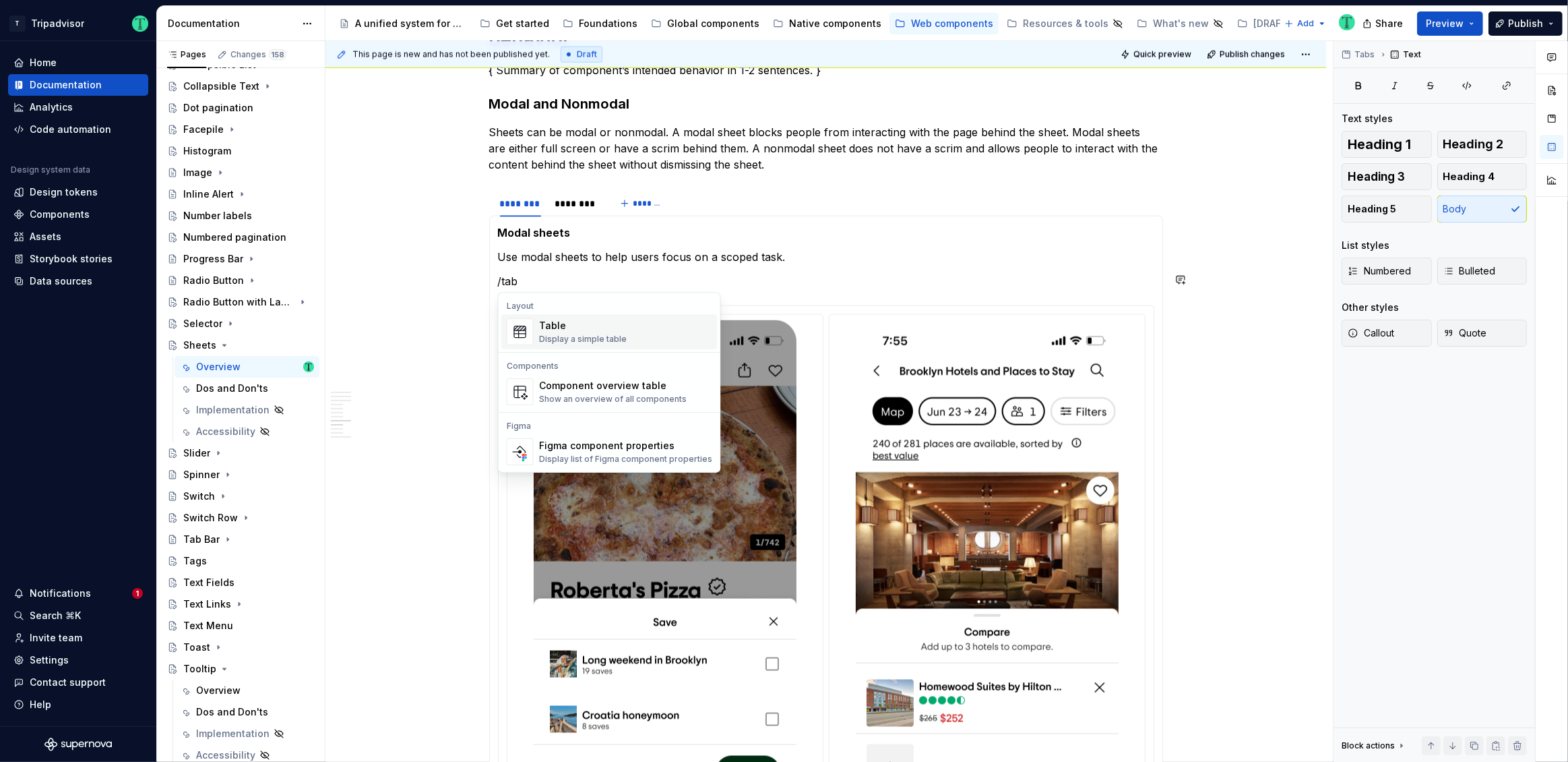
click at [725, 268] on section-item-column "Modal sheets Use modal sheets to help users focus on a scoped task. /tab" at bounding box center [826, 565] width 657 height 682
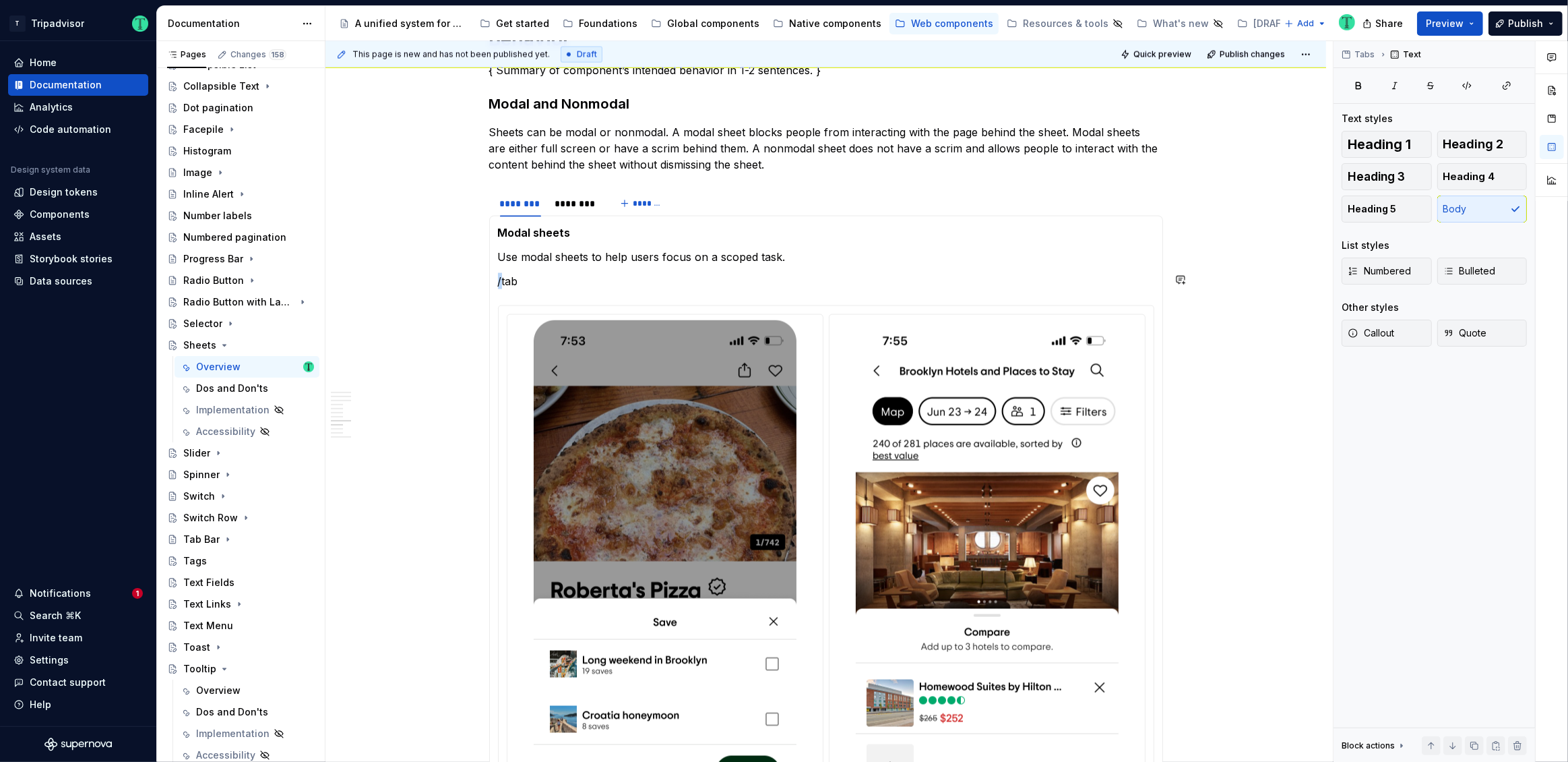
click at [725, 268] on section-item-column "Modal sheets Use modal sheets to help users focus on a scoped task. /tab" at bounding box center [826, 565] width 657 height 682
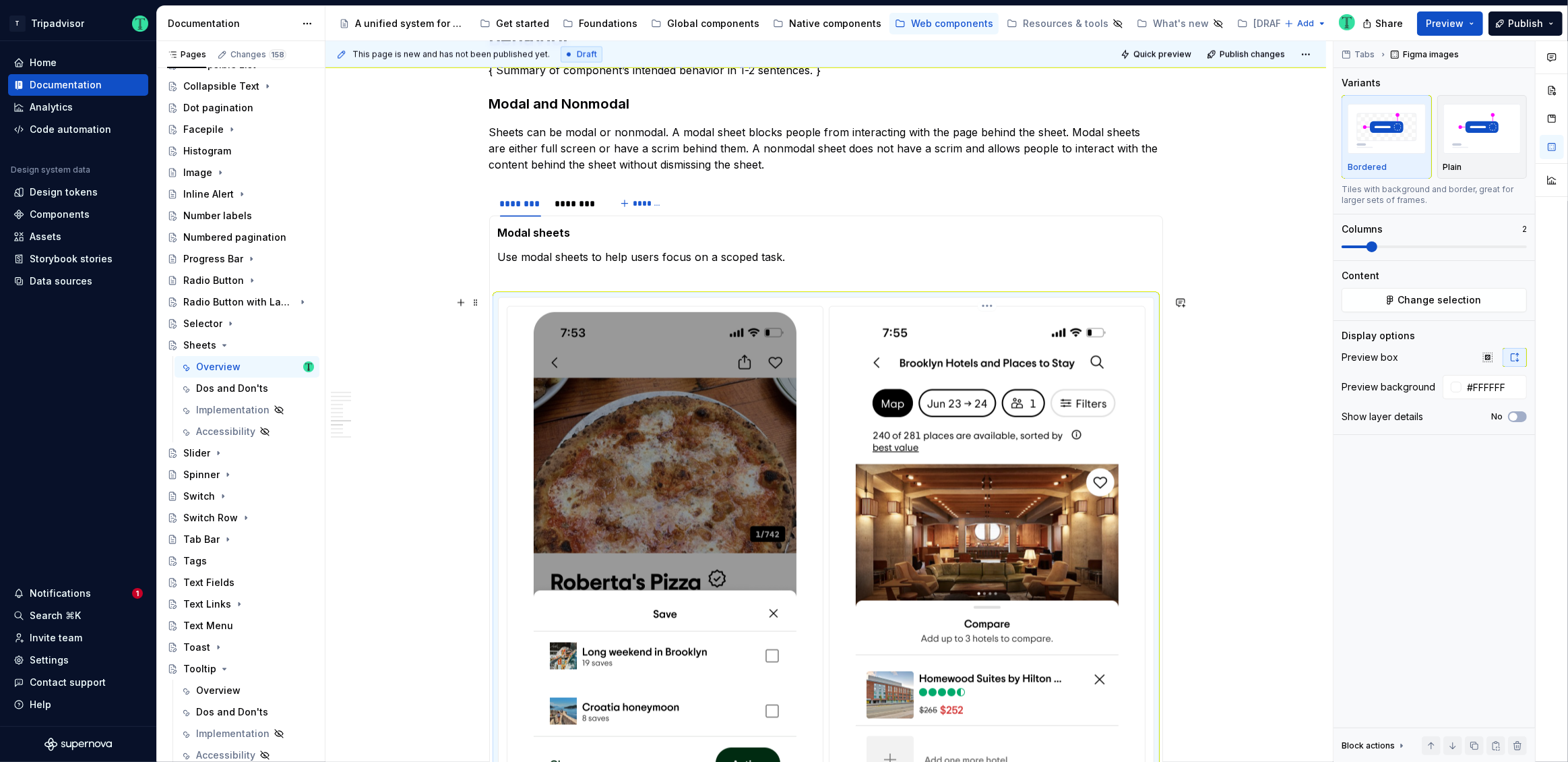
click at [1001, 423] on img at bounding box center [987, 596] width 263 height 569
click at [1391, 300] on button "Change selection" at bounding box center [1434, 300] width 186 height 25
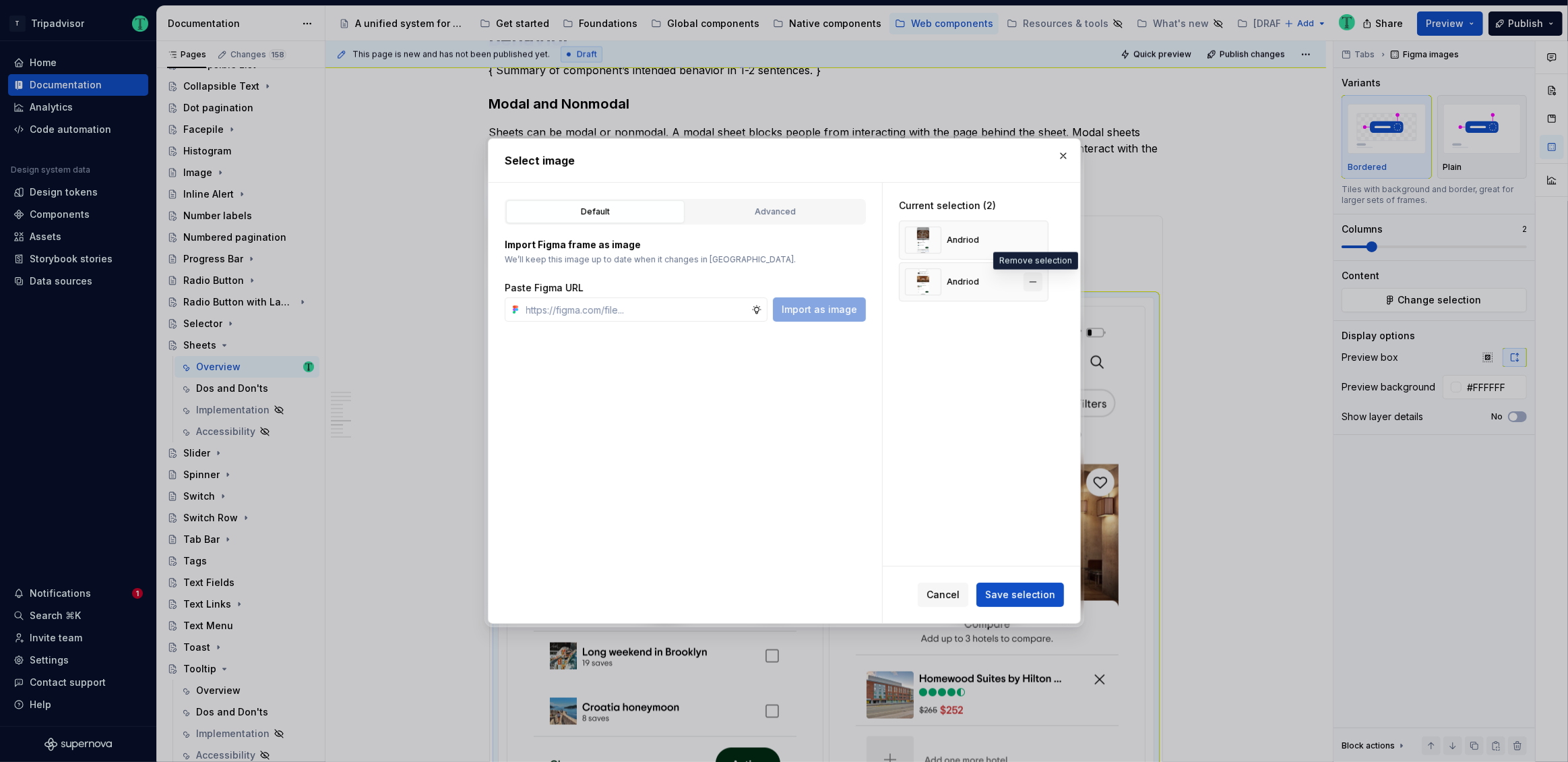
click at [1040, 280] on button "button" at bounding box center [1032, 281] width 19 height 19
click at [1035, 590] on span "Save selection" at bounding box center [1020, 594] width 70 height 13
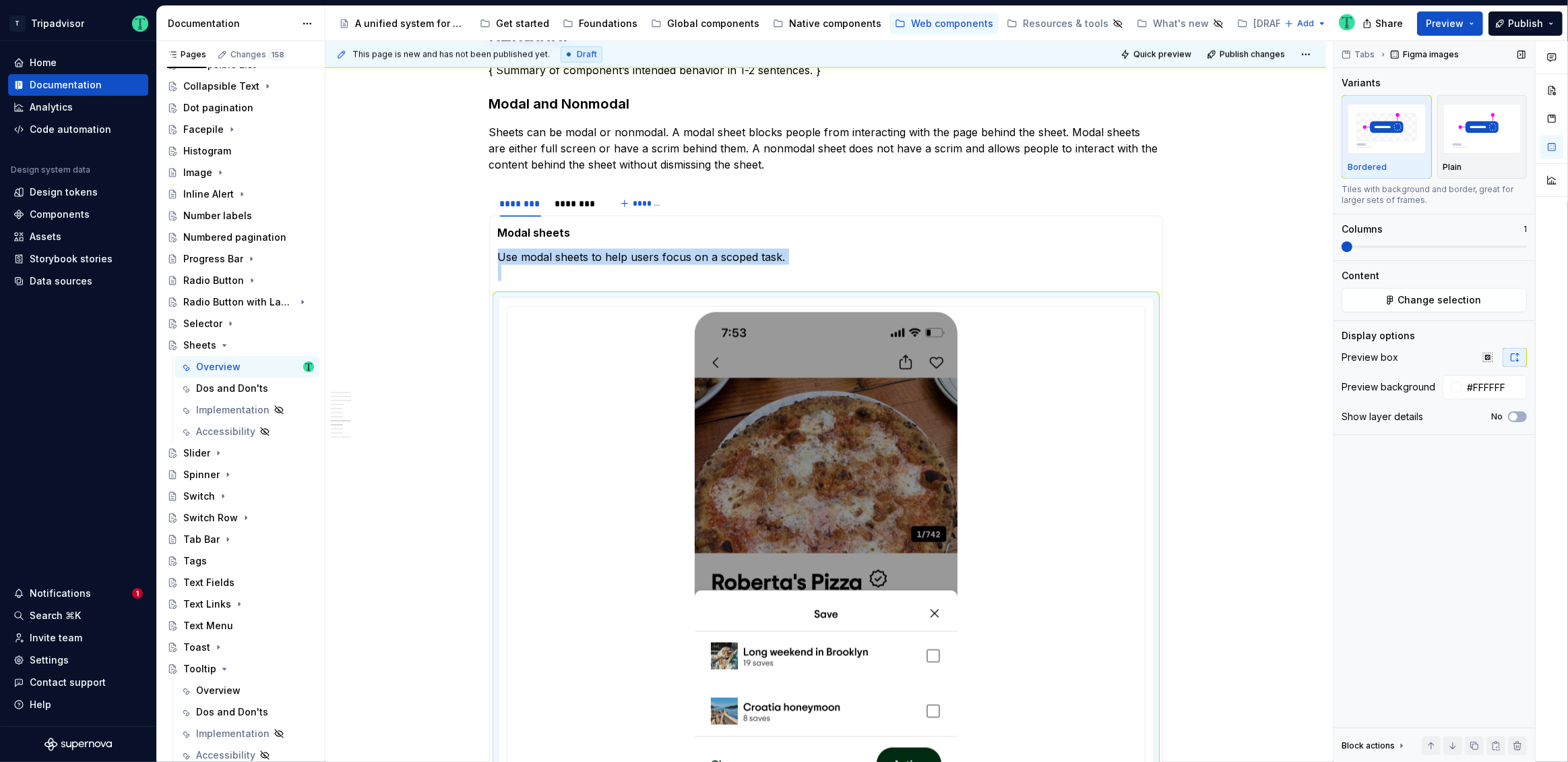
scroll to position [2375, 0]
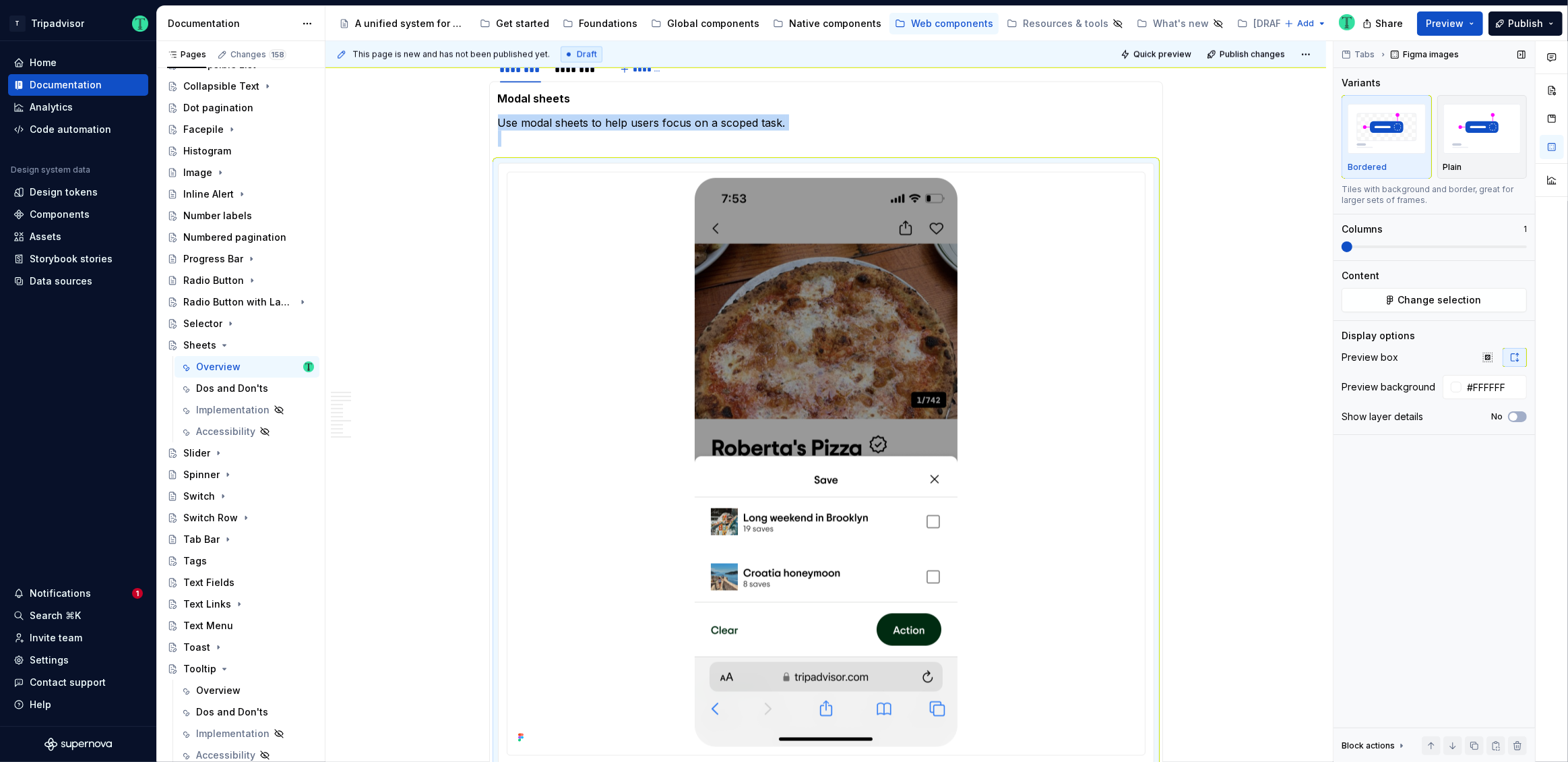
click at [1345, 248] on span at bounding box center [1347, 247] width 10 height 10
click at [1236, 350] on div "**********" at bounding box center [826, 110] width 1001 height 4437
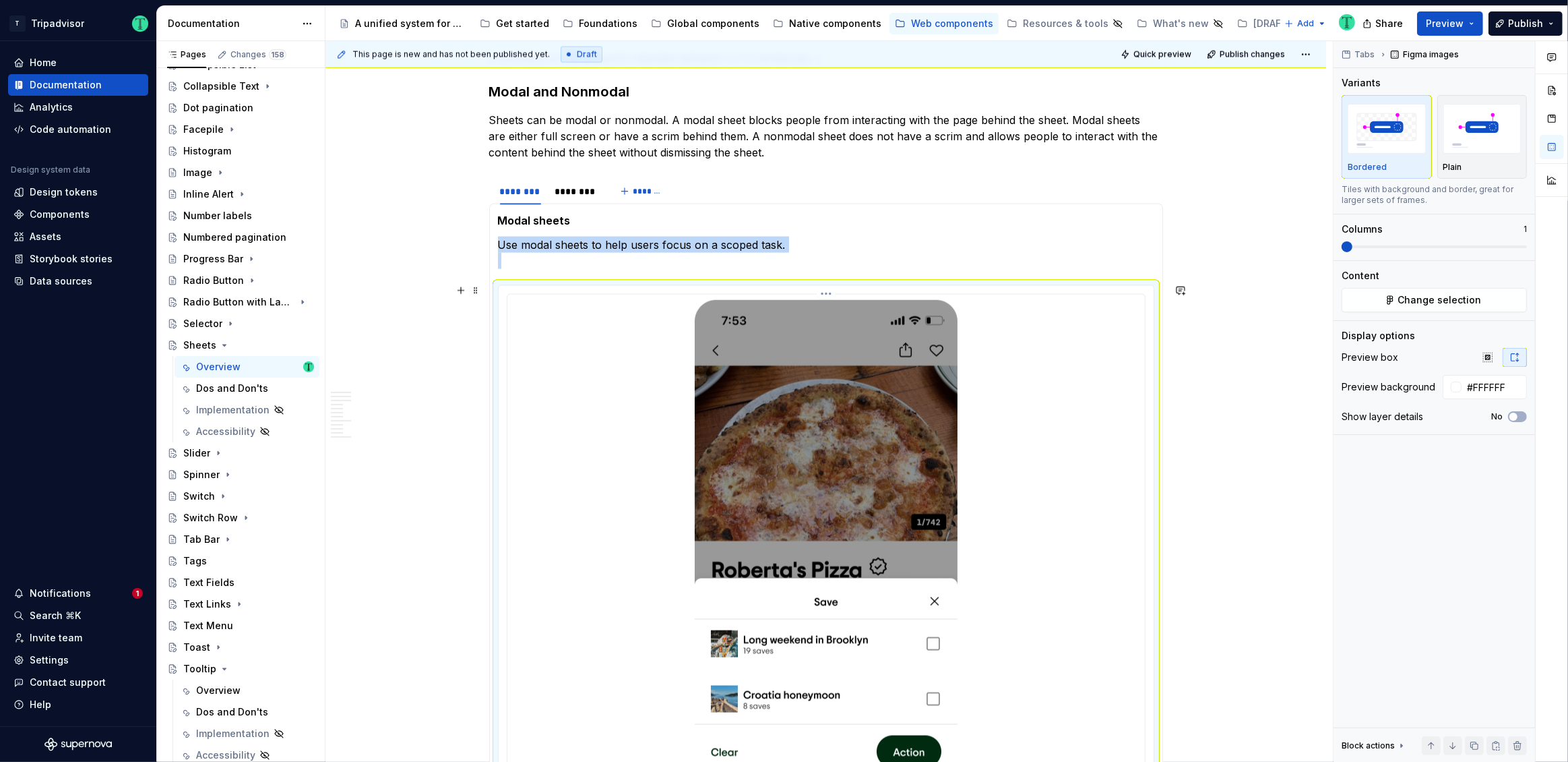
scroll to position [2126, 0]
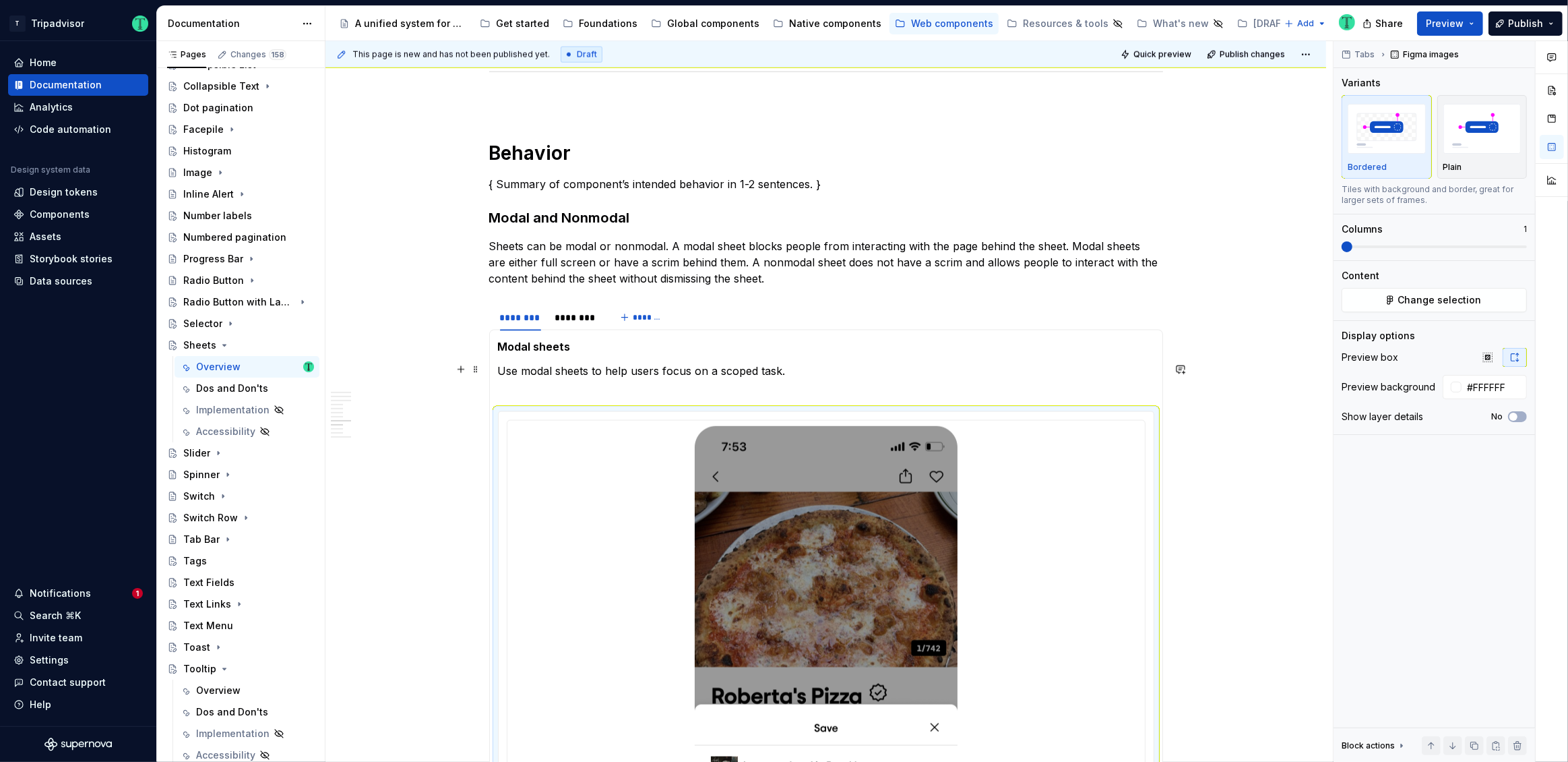
click at [865, 389] on p "Use modal sheets to help users focus on a scoped task." at bounding box center [826, 378] width 657 height 32
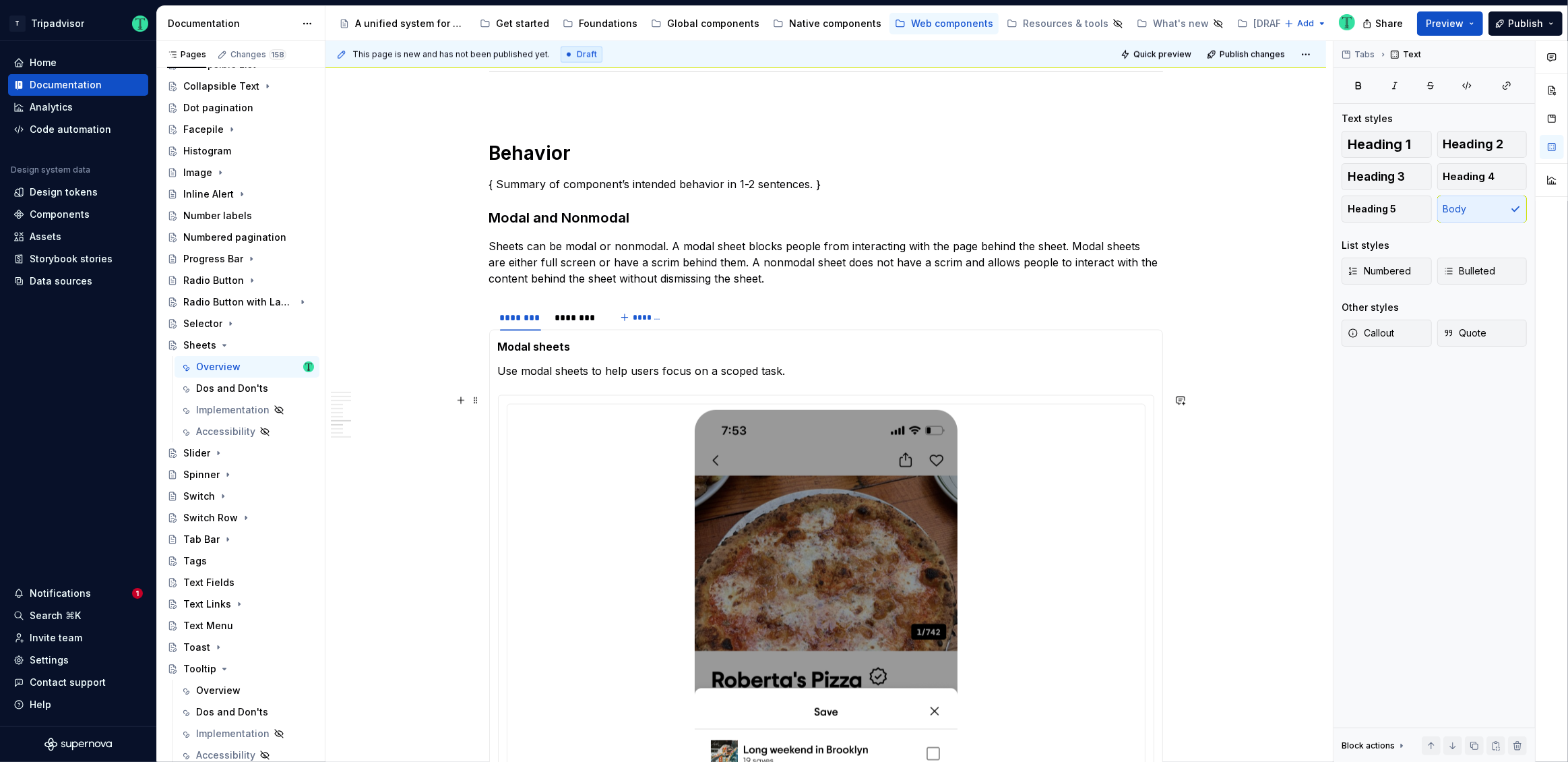
click at [1259, 488] on div "**********" at bounding box center [826, 350] width 1001 height 4421
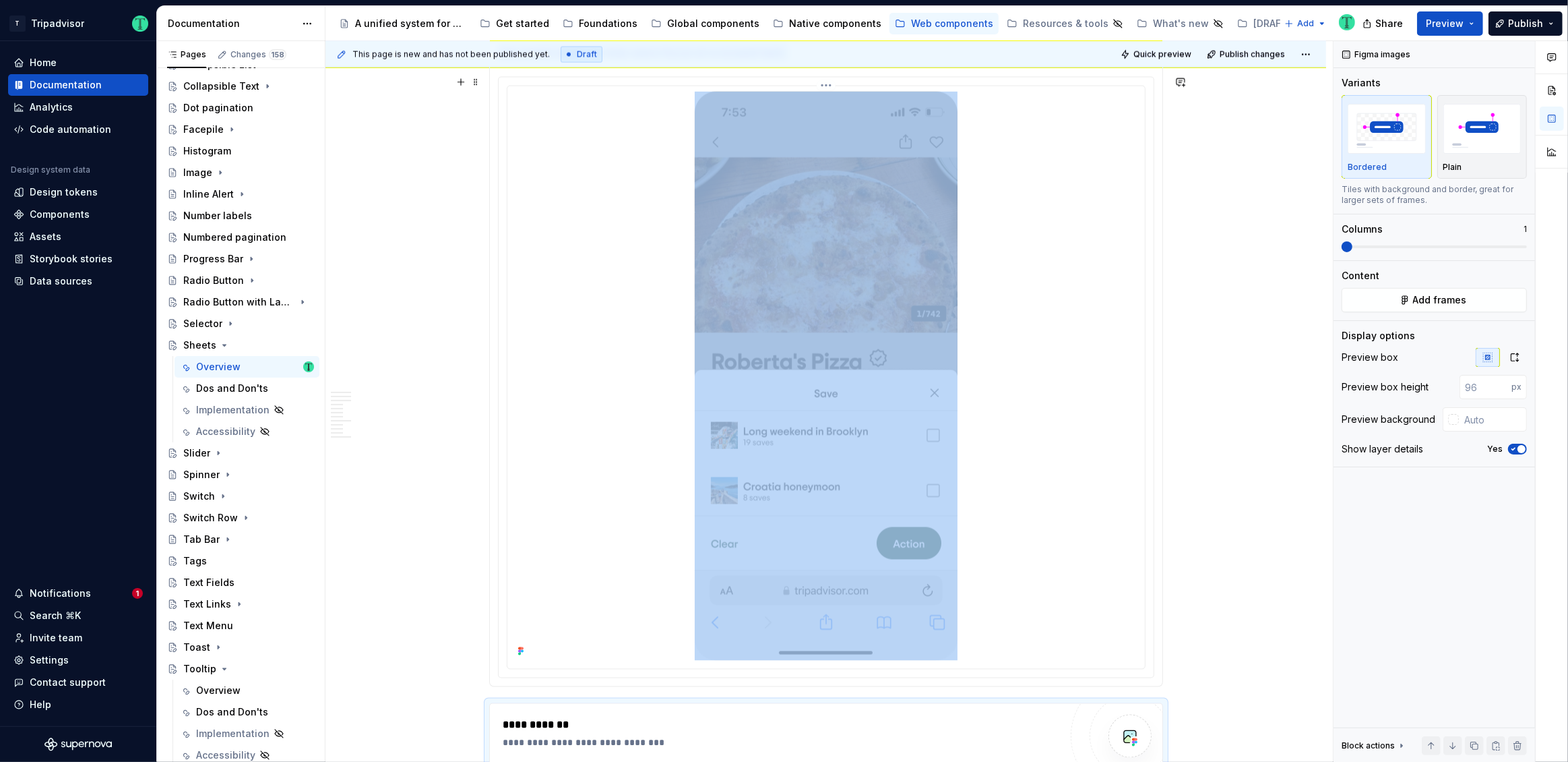
scroll to position [2136, 0]
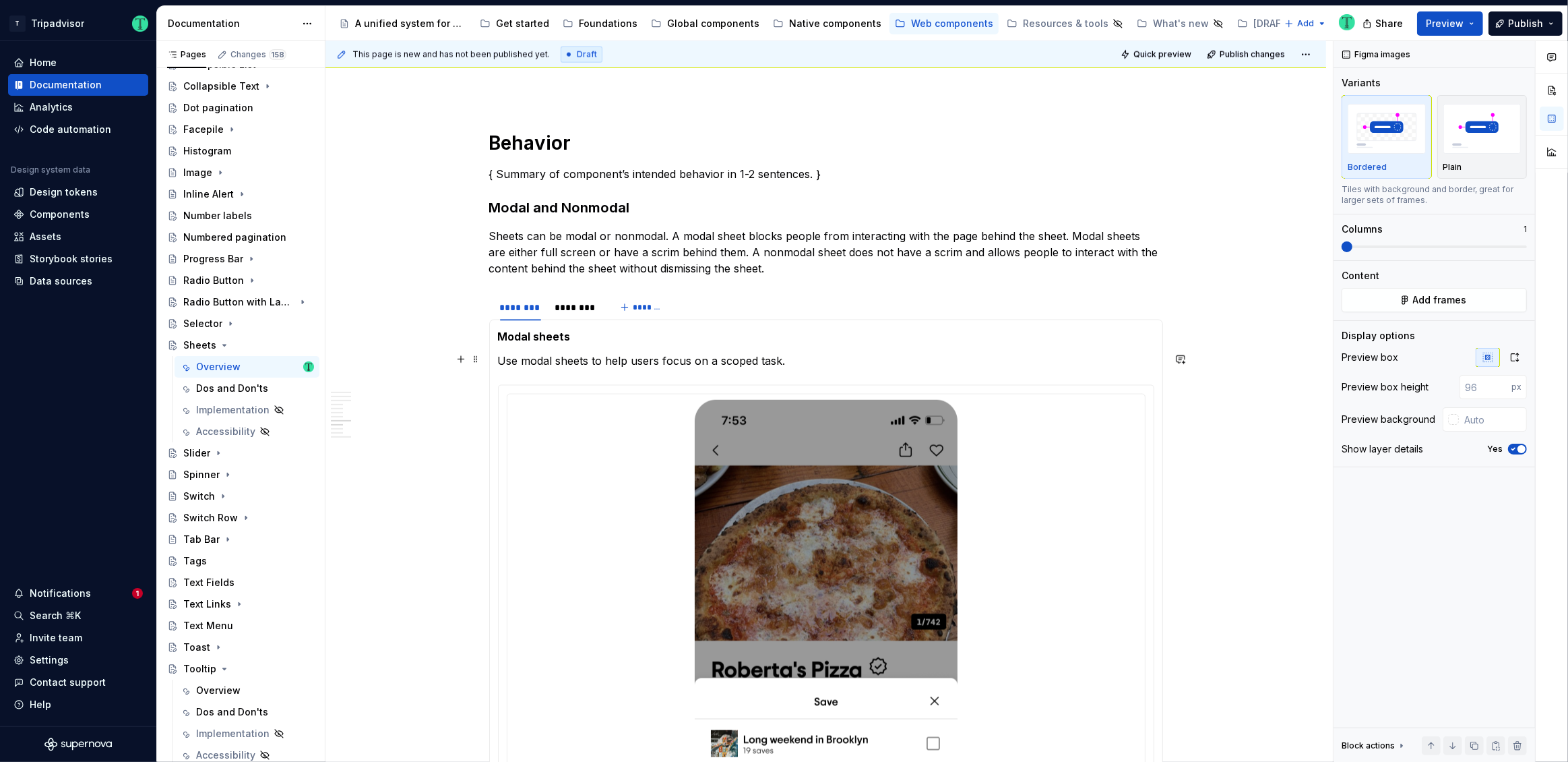
click at [780, 361] on p "Use modal sheets to help users focus on a scoped task." at bounding box center [826, 361] width 657 height 16
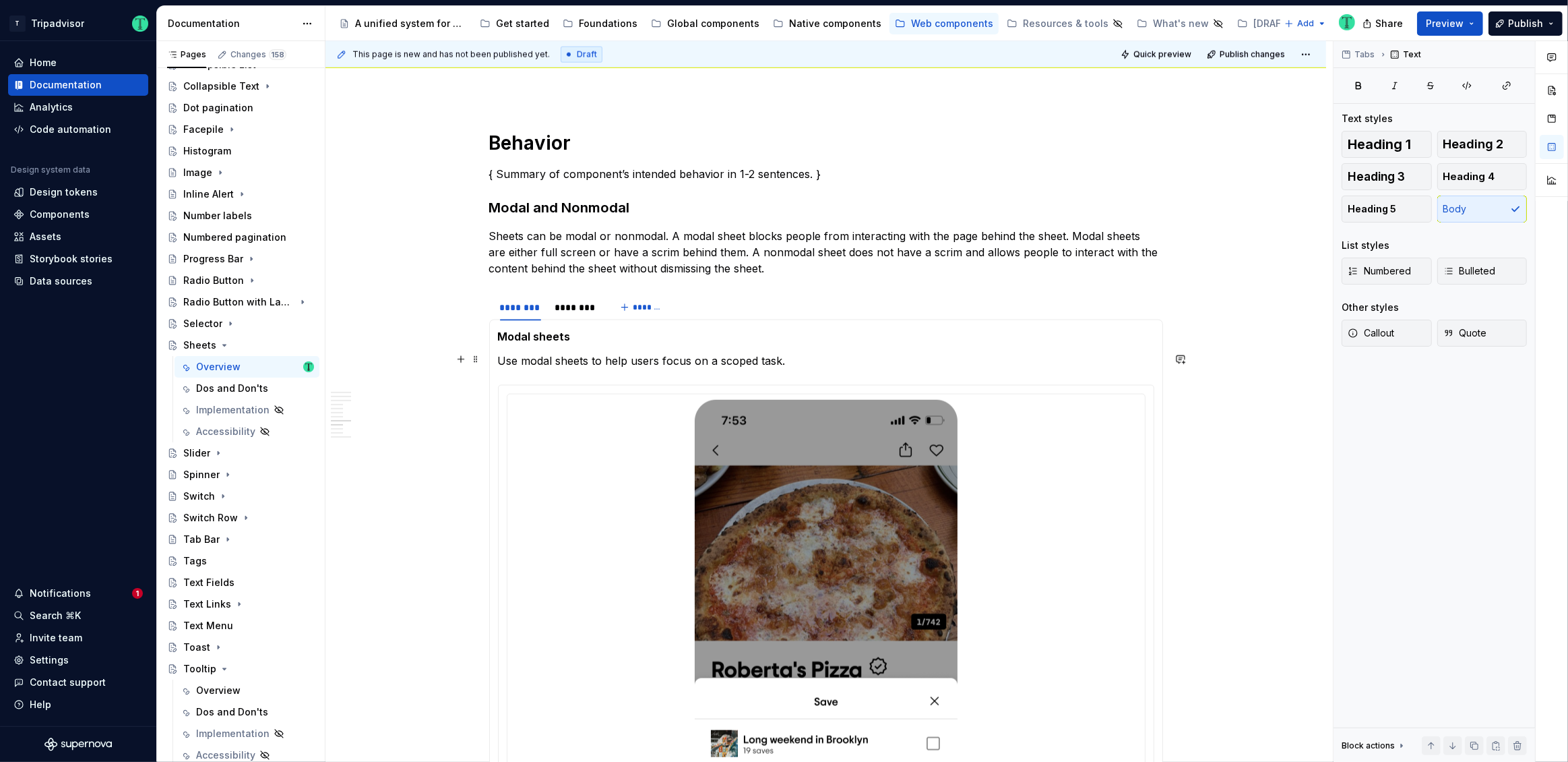
click at [654, 359] on p "Use modal sheets to help users focus on a scoped task." at bounding box center [826, 361] width 657 height 16
click at [868, 353] on p "Use modal sheets to help users focus on a scoped task. It essentially put the m…" at bounding box center [826, 361] width 657 height 16
click at [939, 359] on p "Use modal sheets to help users focus on a scoped task. It essentially puts the …" at bounding box center [826, 361] width 657 height 16
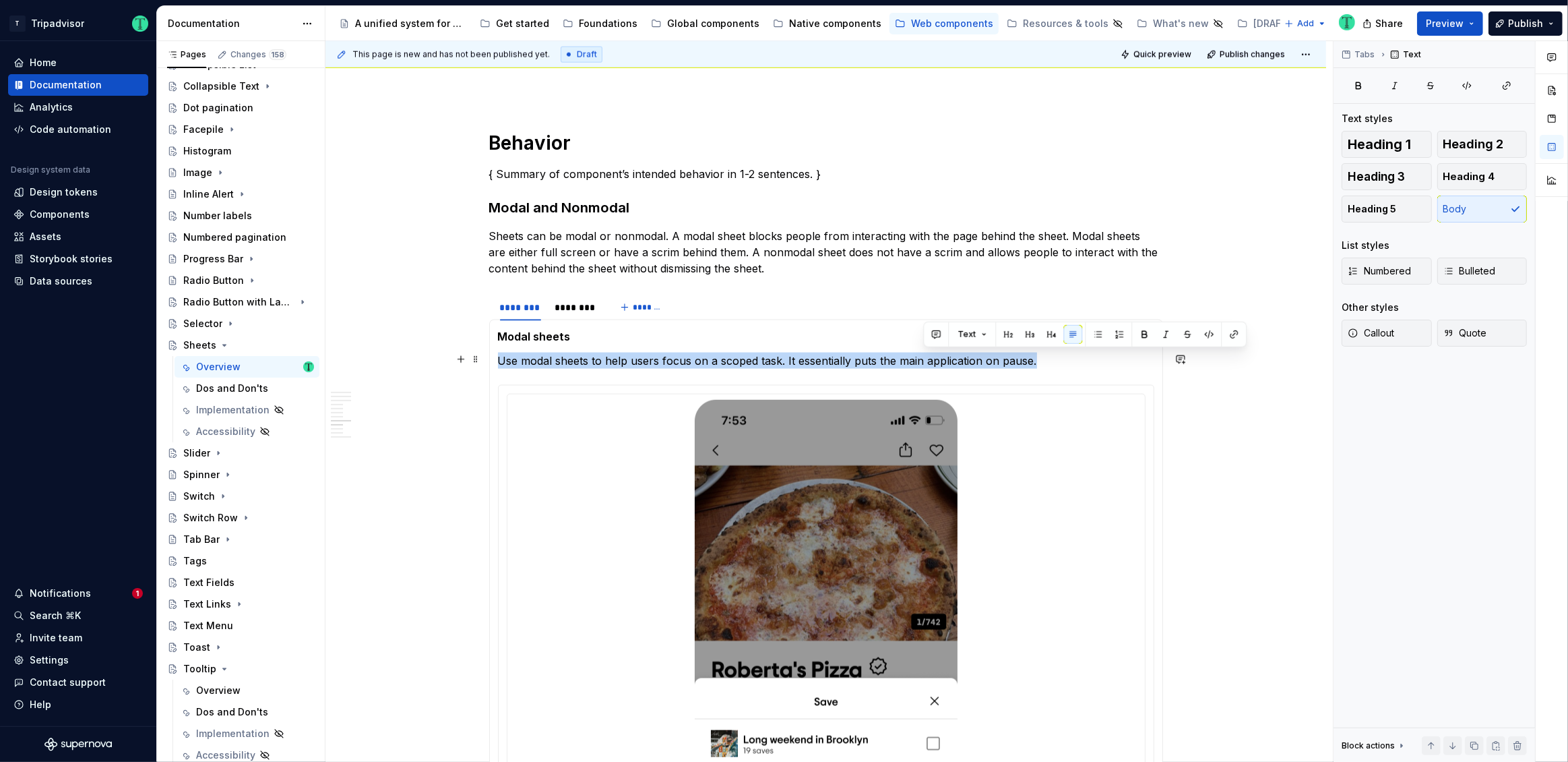
click at [939, 359] on p "Use modal sheets to help users focus on a scoped task. It essentially puts the …" at bounding box center [826, 361] width 657 height 16
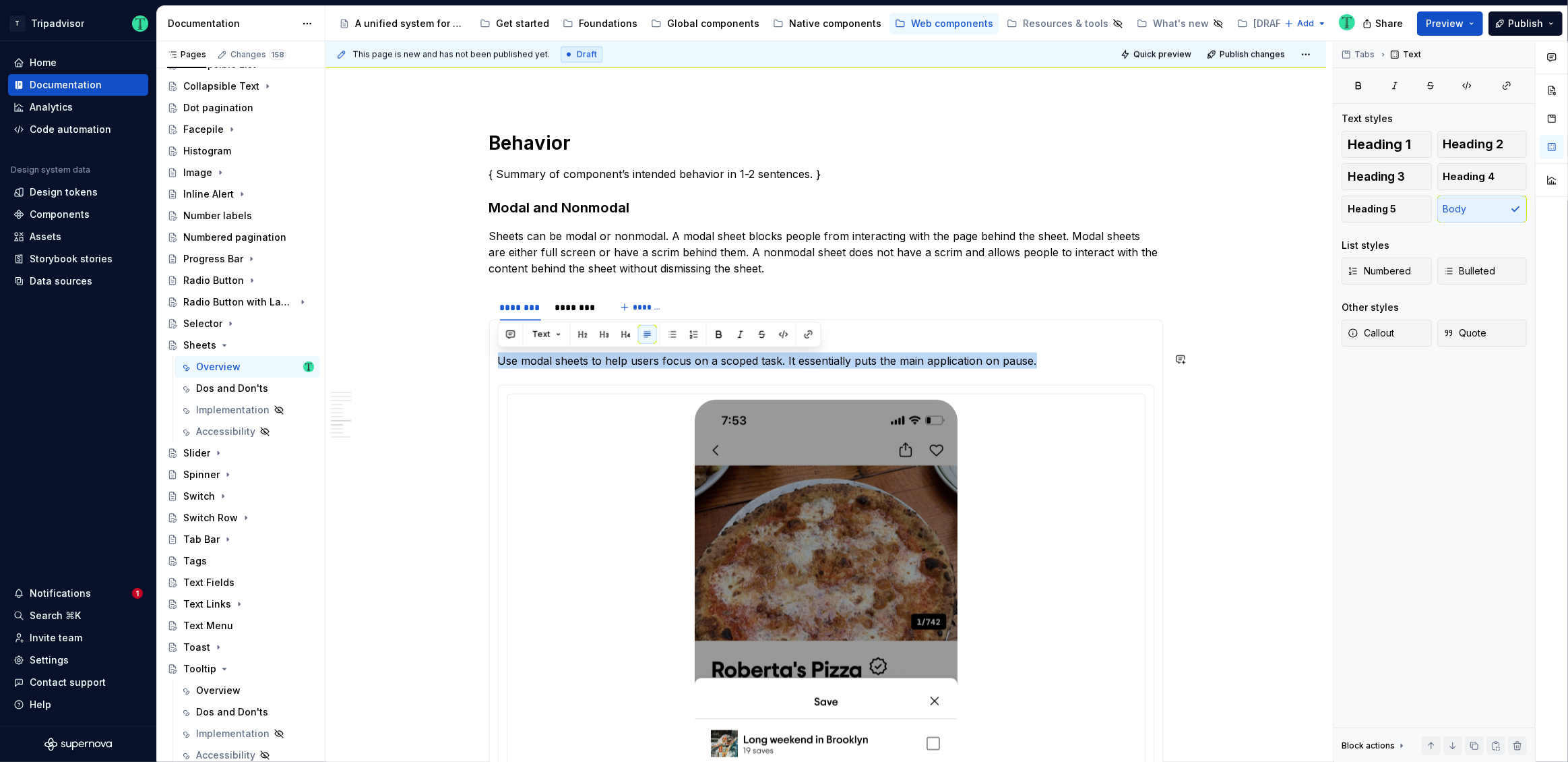
copy p "Use modal sheets to help users focus on a scoped task. It essentially puts the …"
click at [1277, 380] on div "**********" at bounding box center [826, 341] width 1001 height 4421
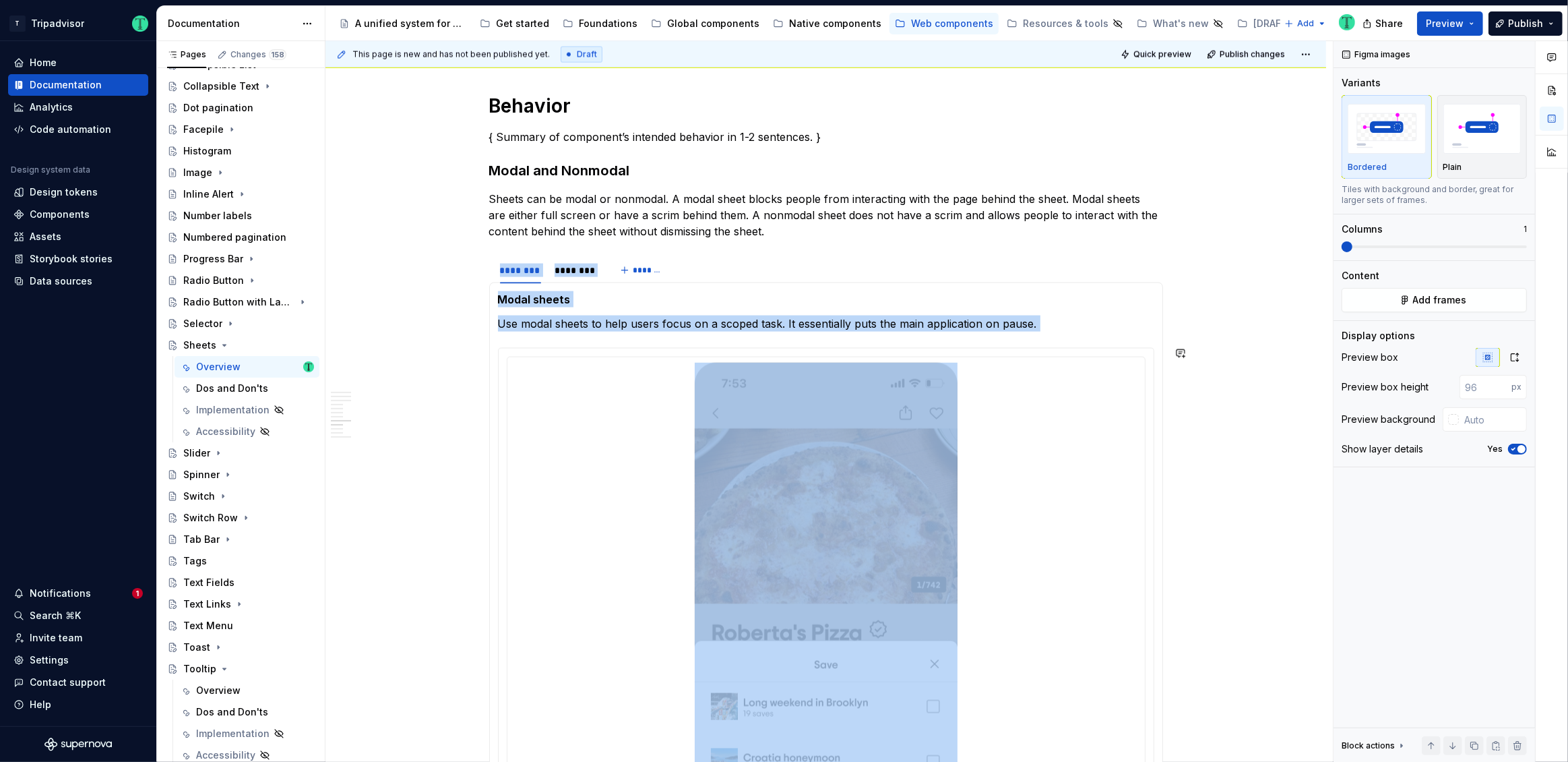
scroll to position [2172, 0]
click at [473, 138] on span at bounding box center [475, 136] width 10 height 19
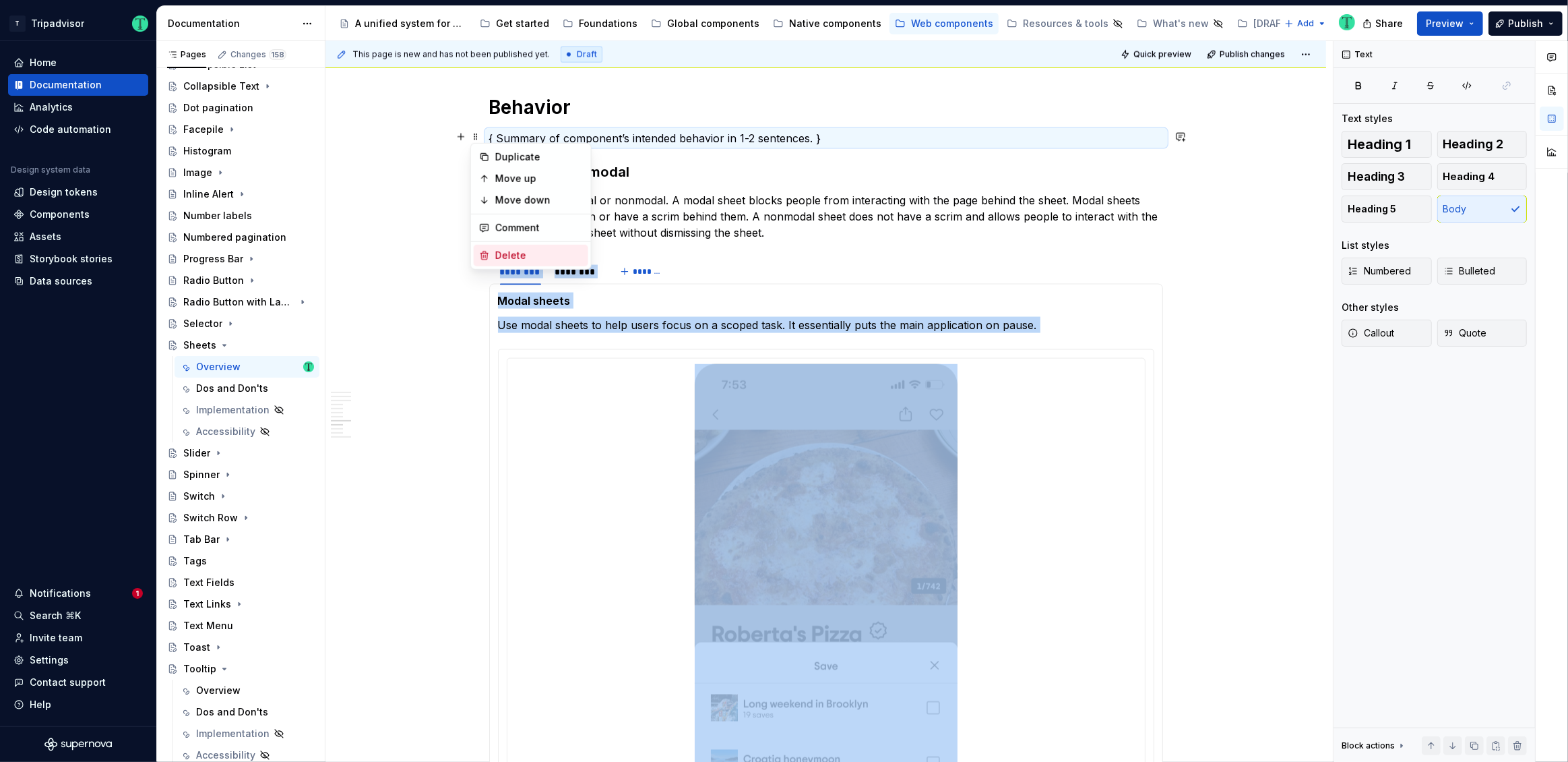
click at [518, 262] on div "Delete" at bounding box center [531, 255] width 115 height 22
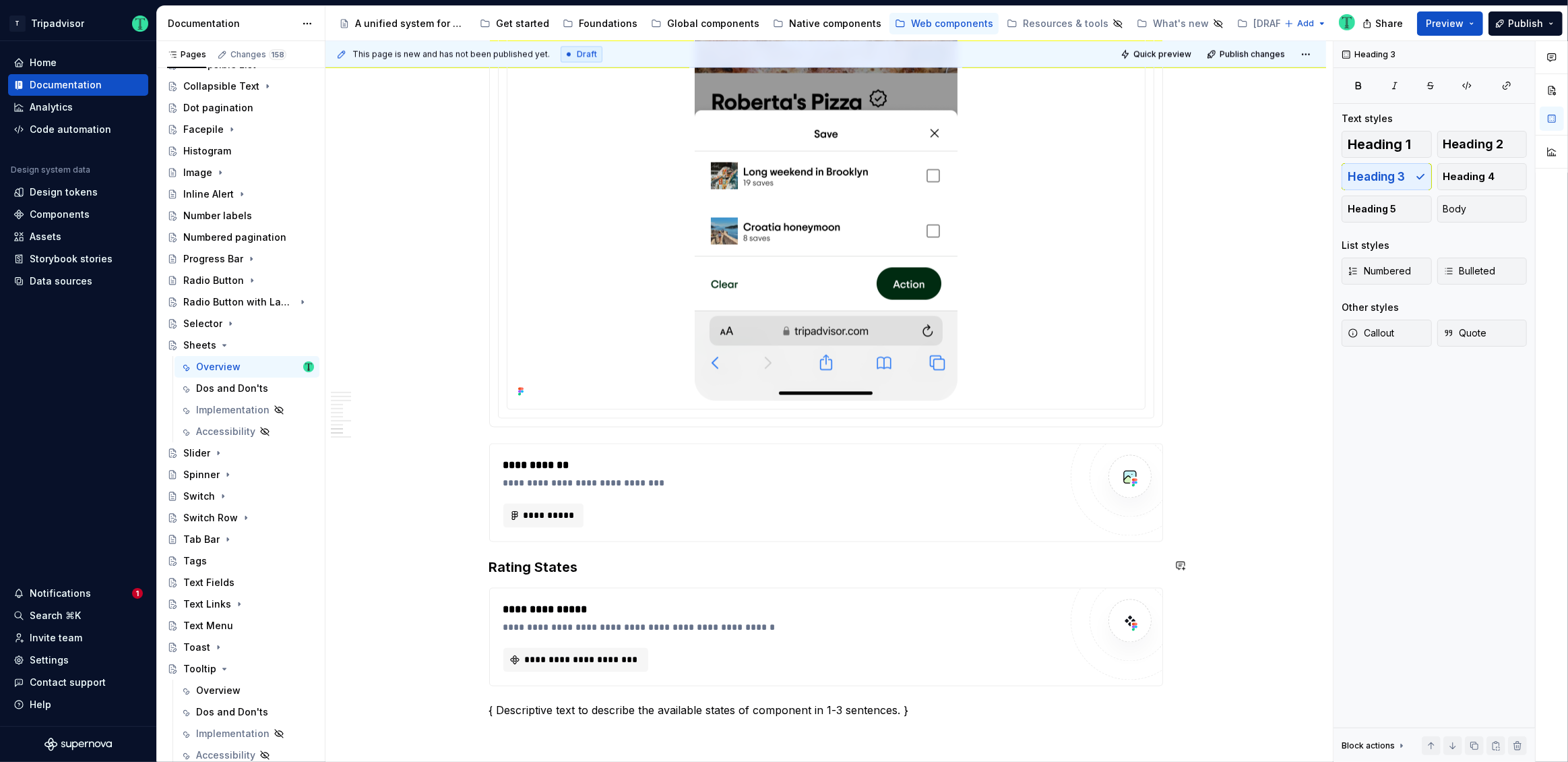
scroll to position [2660, 0]
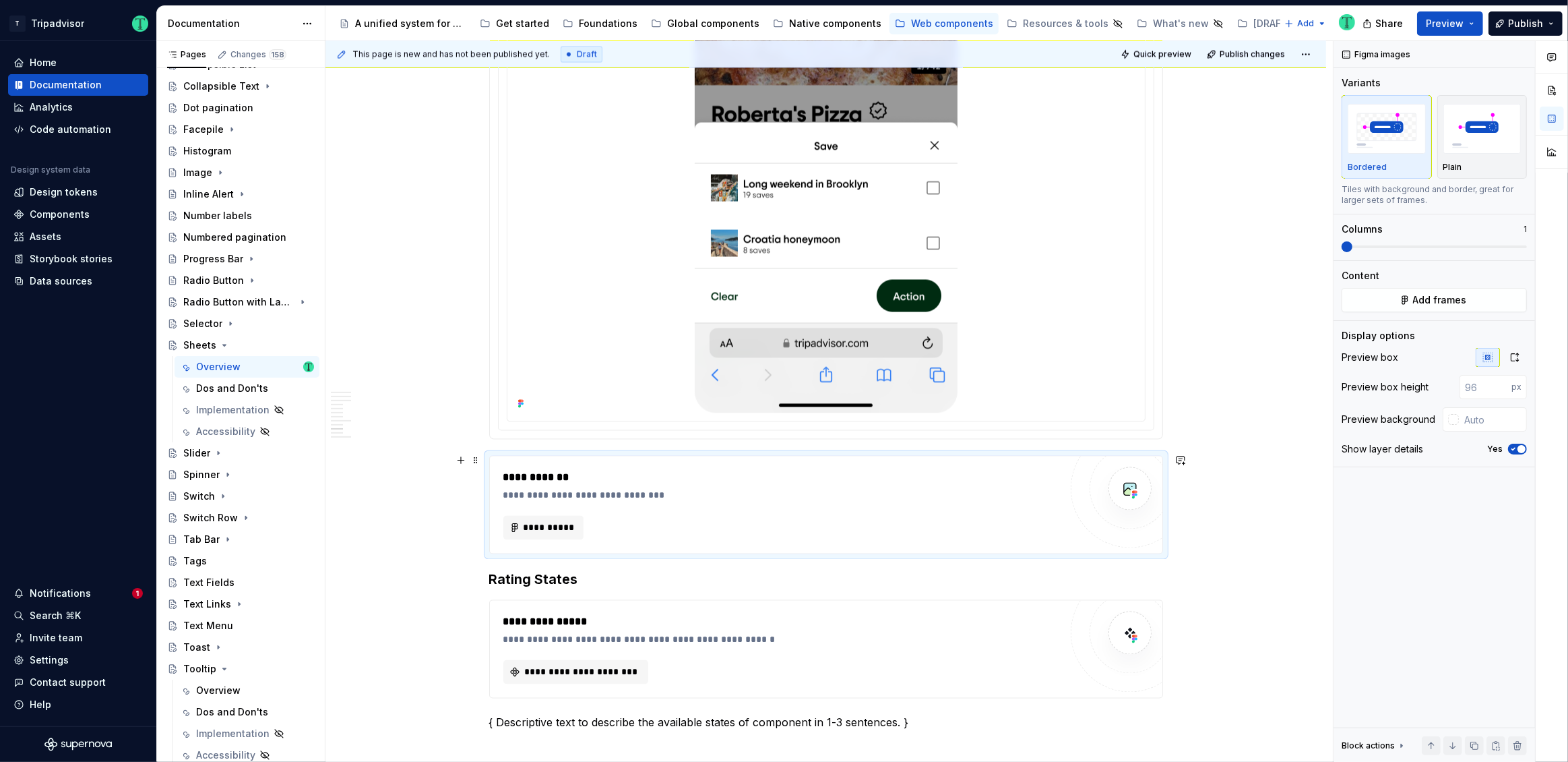
click at [741, 523] on div "**********" at bounding box center [781, 528] width 557 height 25
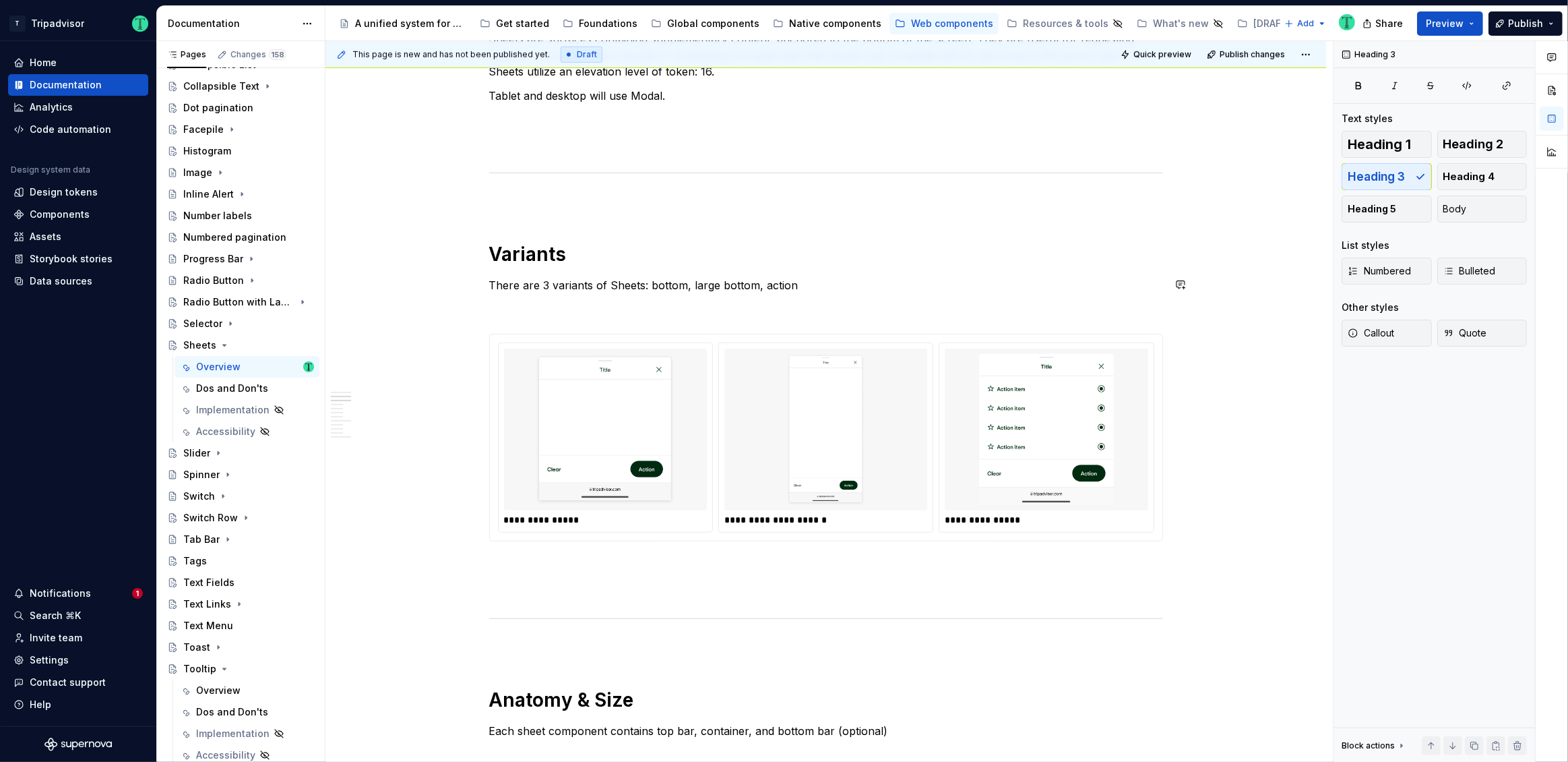
scroll to position [827, 0]
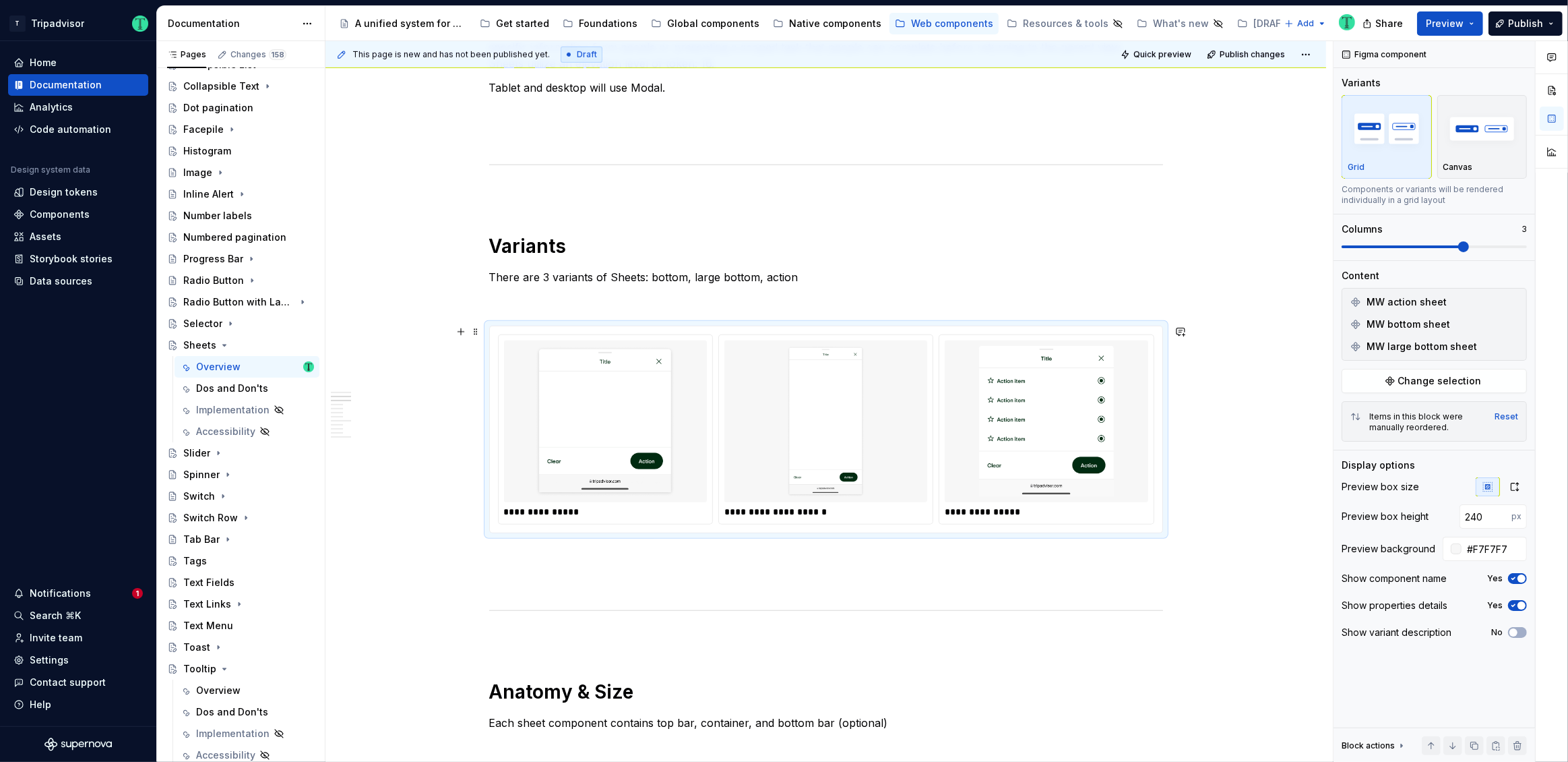
click at [683, 389] on img at bounding box center [606, 421] width 192 height 151
type textarea "*"
click at [1489, 557] on input "#F7F7F7" at bounding box center [1494, 549] width 66 height 25
click at [1489, 556] on input "#F7F7F7" at bounding box center [1494, 549] width 66 height 25
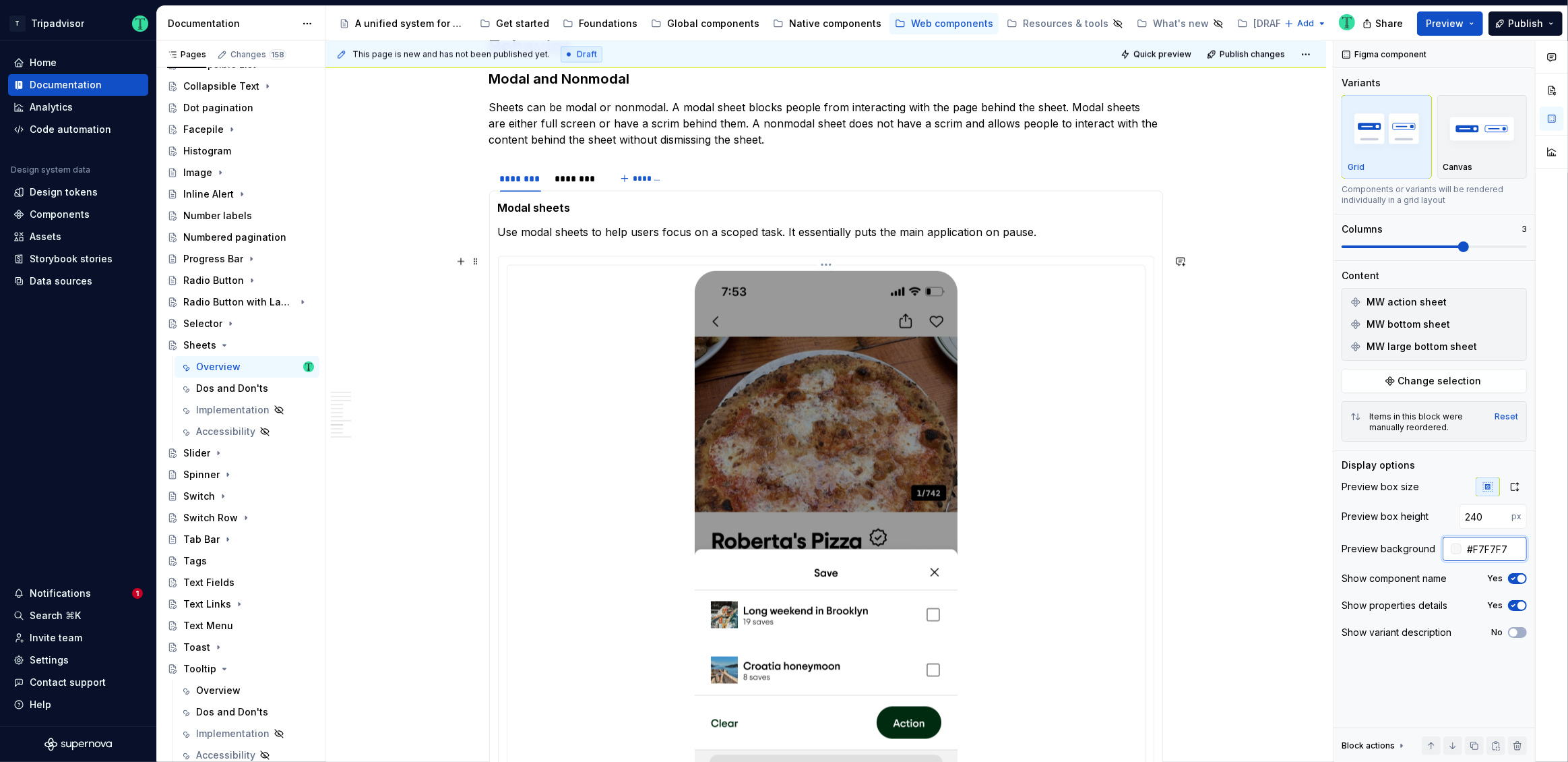
scroll to position [2355, 0]
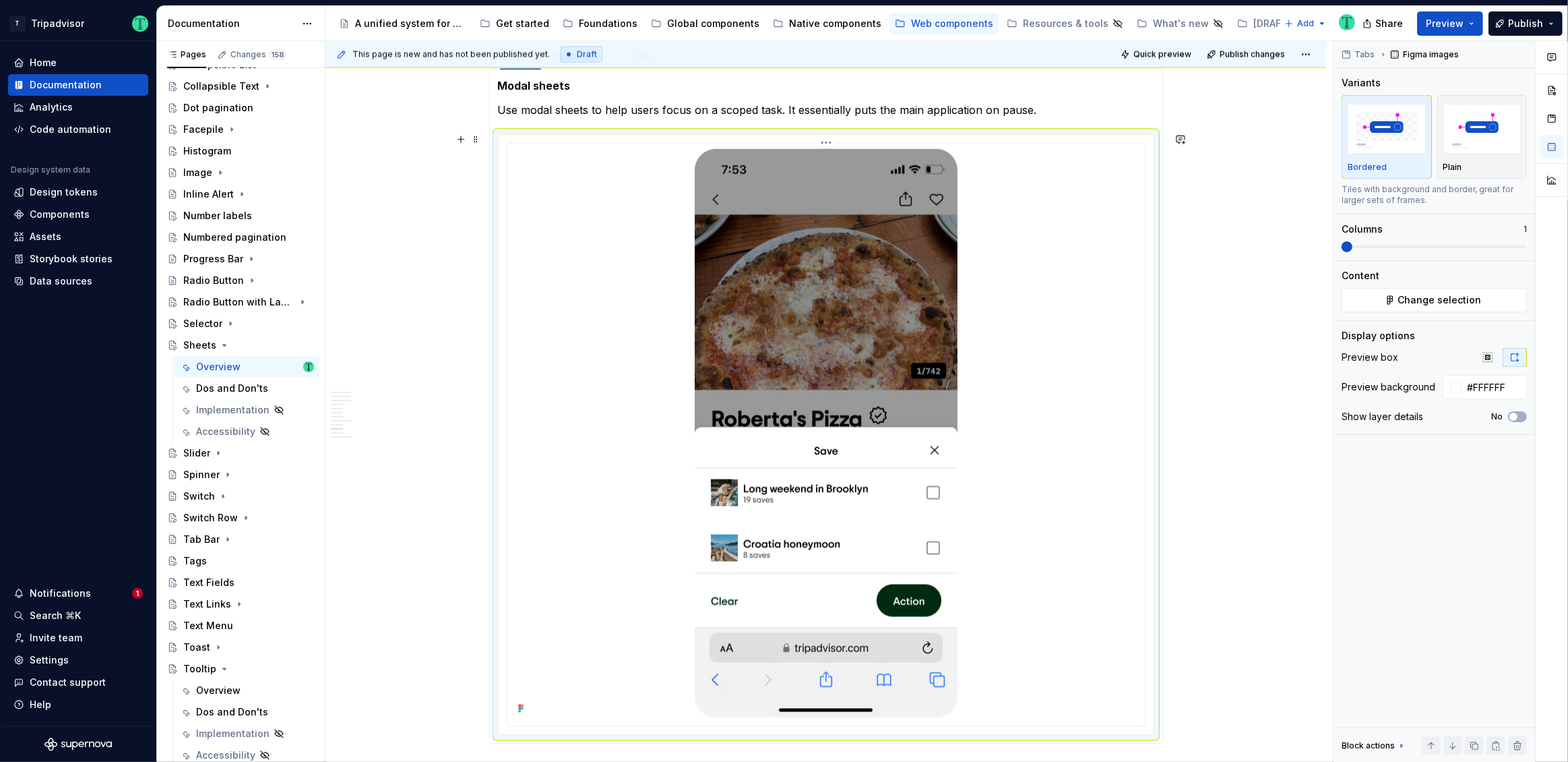
click at [948, 473] on img at bounding box center [826, 433] width 263 height 569
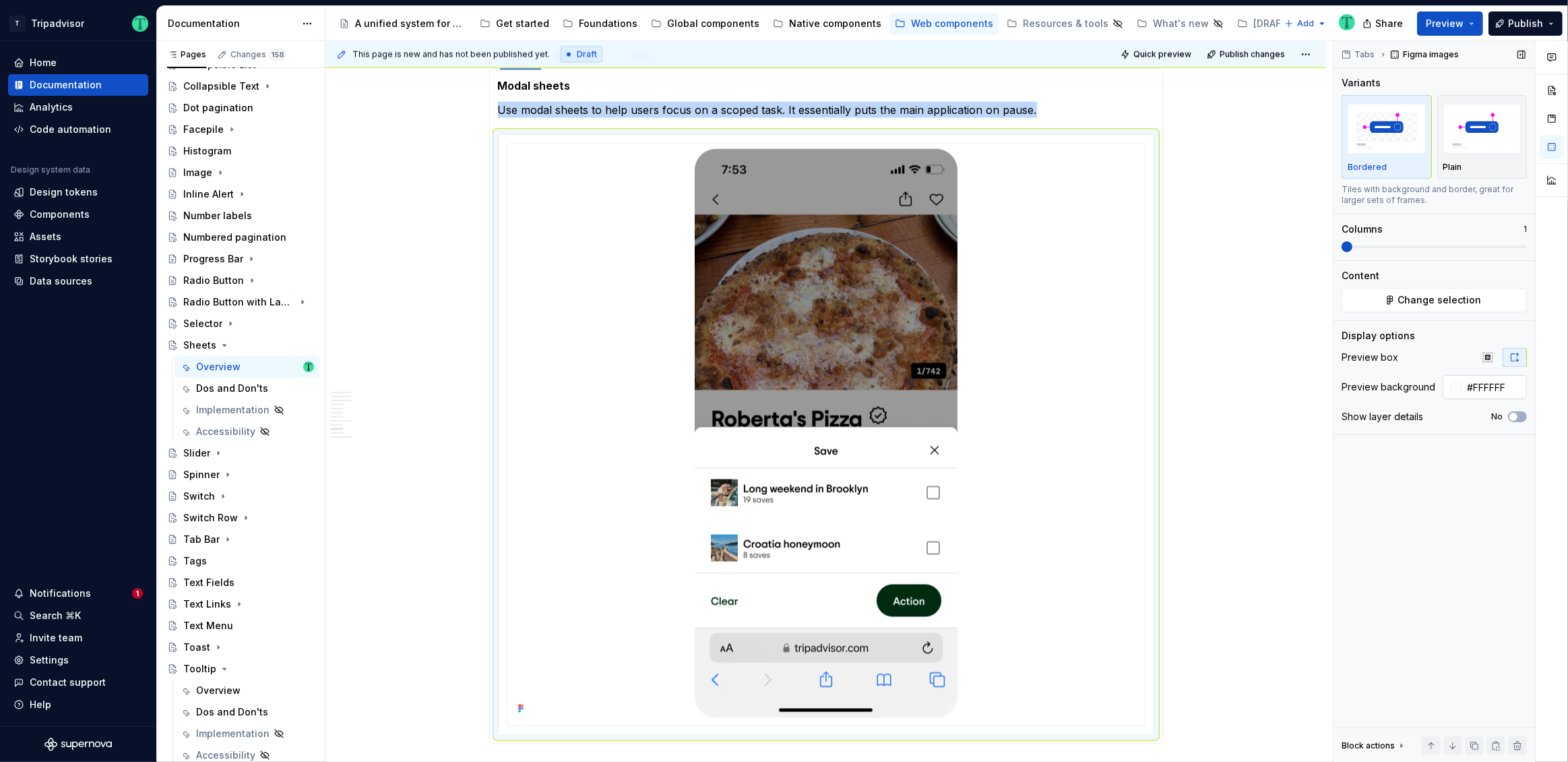
click at [1485, 383] on input "#FFFFFF" at bounding box center [1494, 387] width 66 height 25
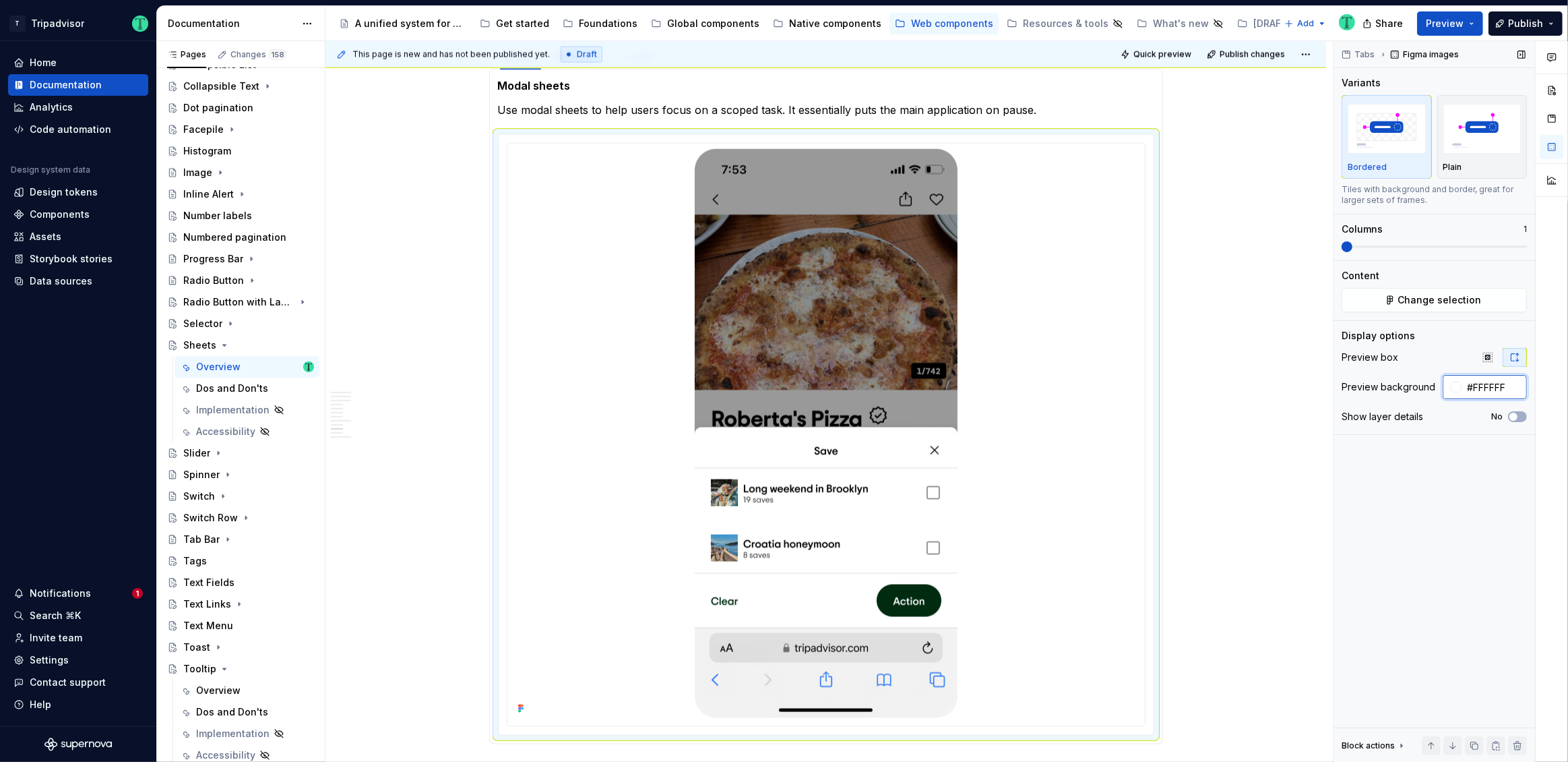
paste input "7F7F7"
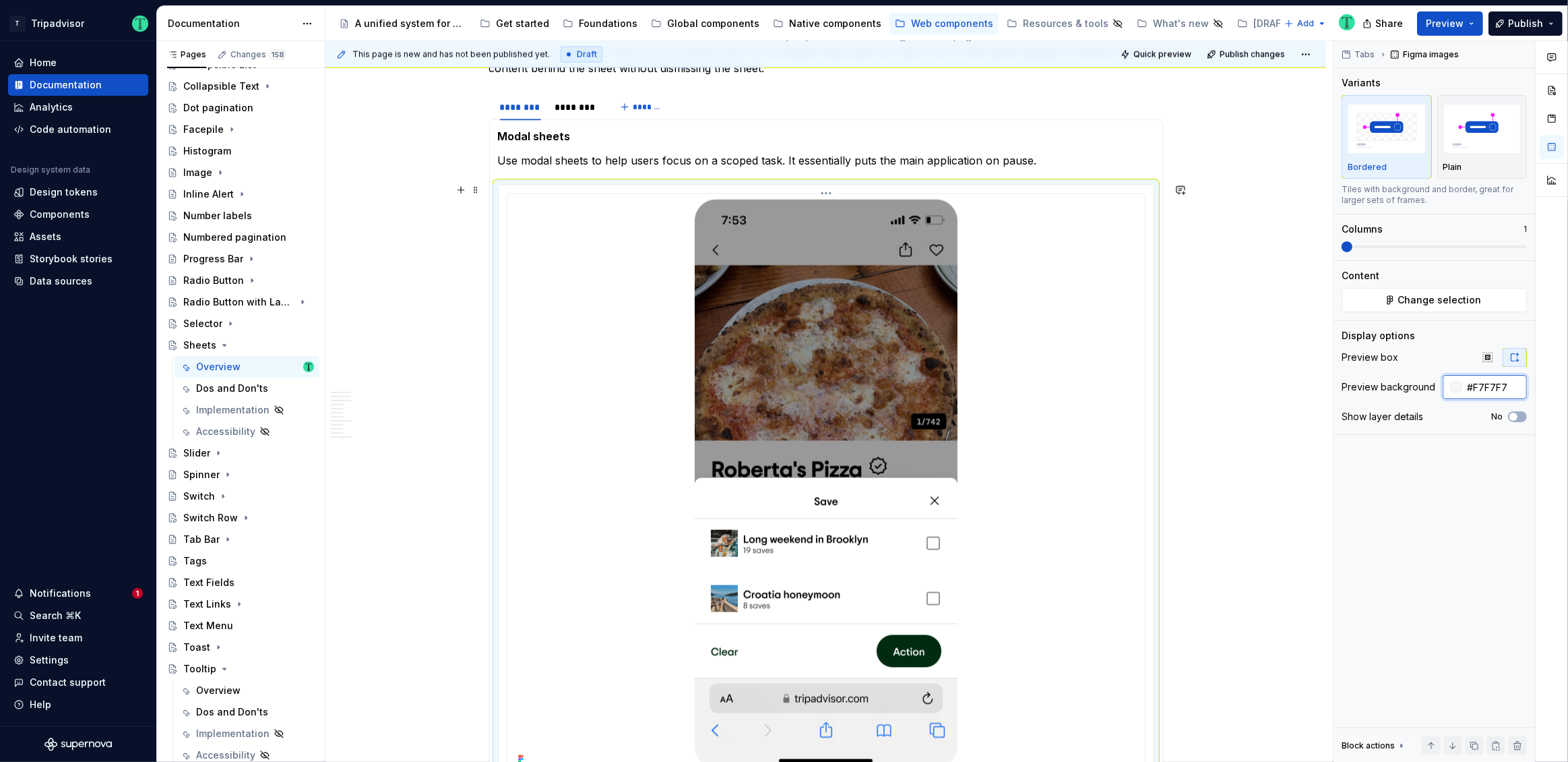
scroll to position [2302, 0]
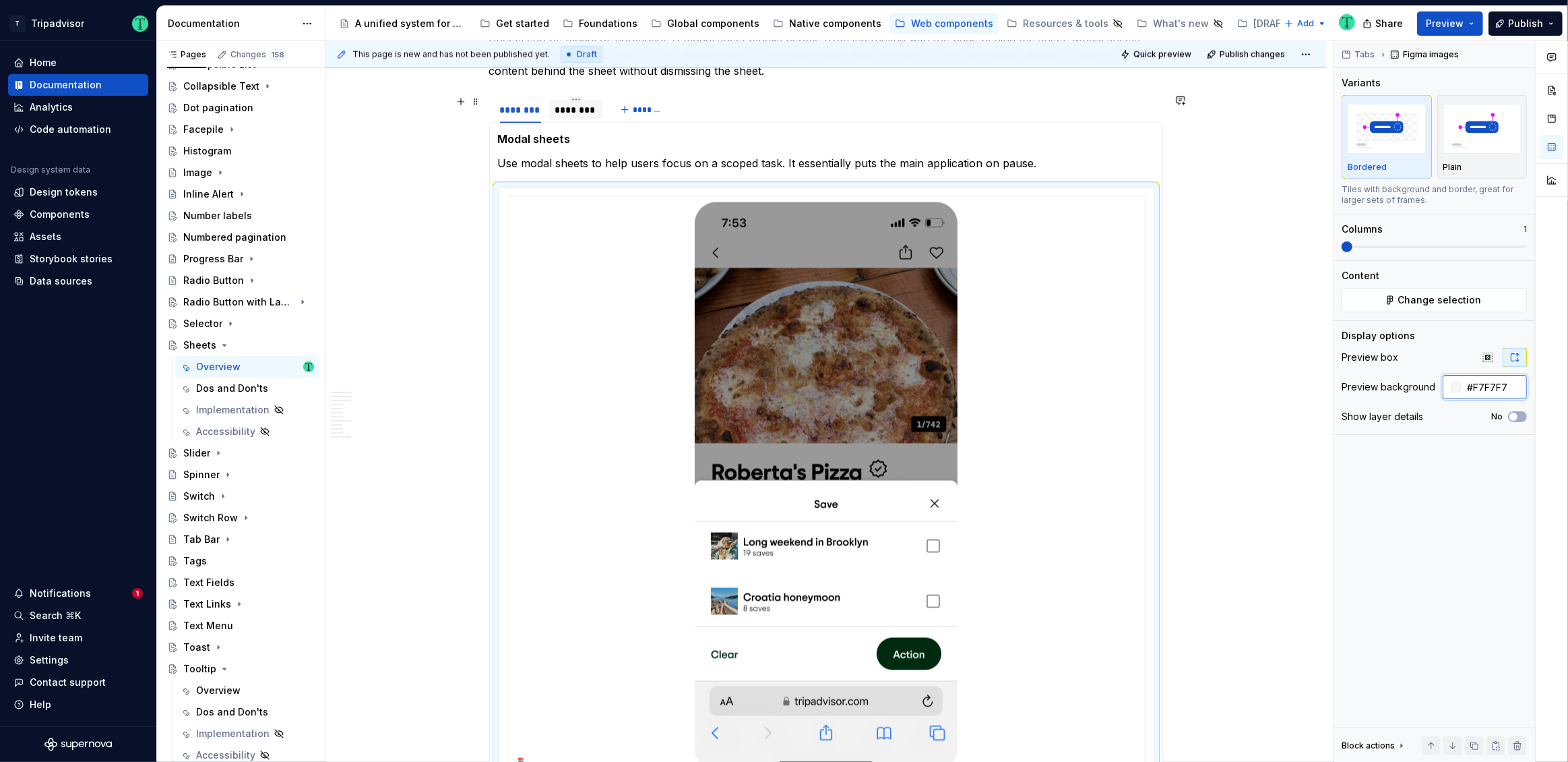
type input "#F7F7F7"
click at [569, 115] on div "********" at bounding box center [576, 110] width 54 height 19
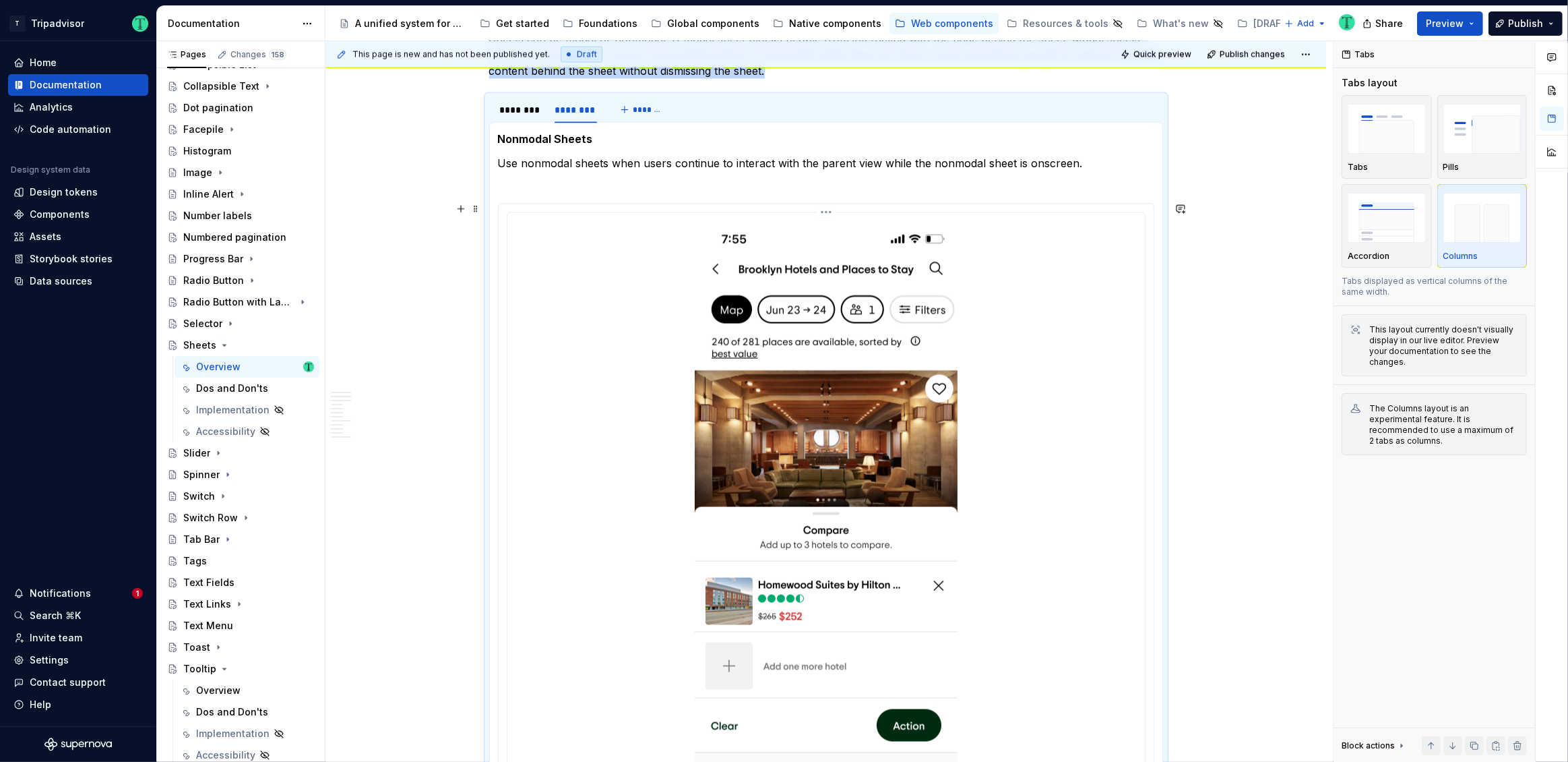
click at [1104, 385] on div at bounding box center [826, 503] width 627 height 569
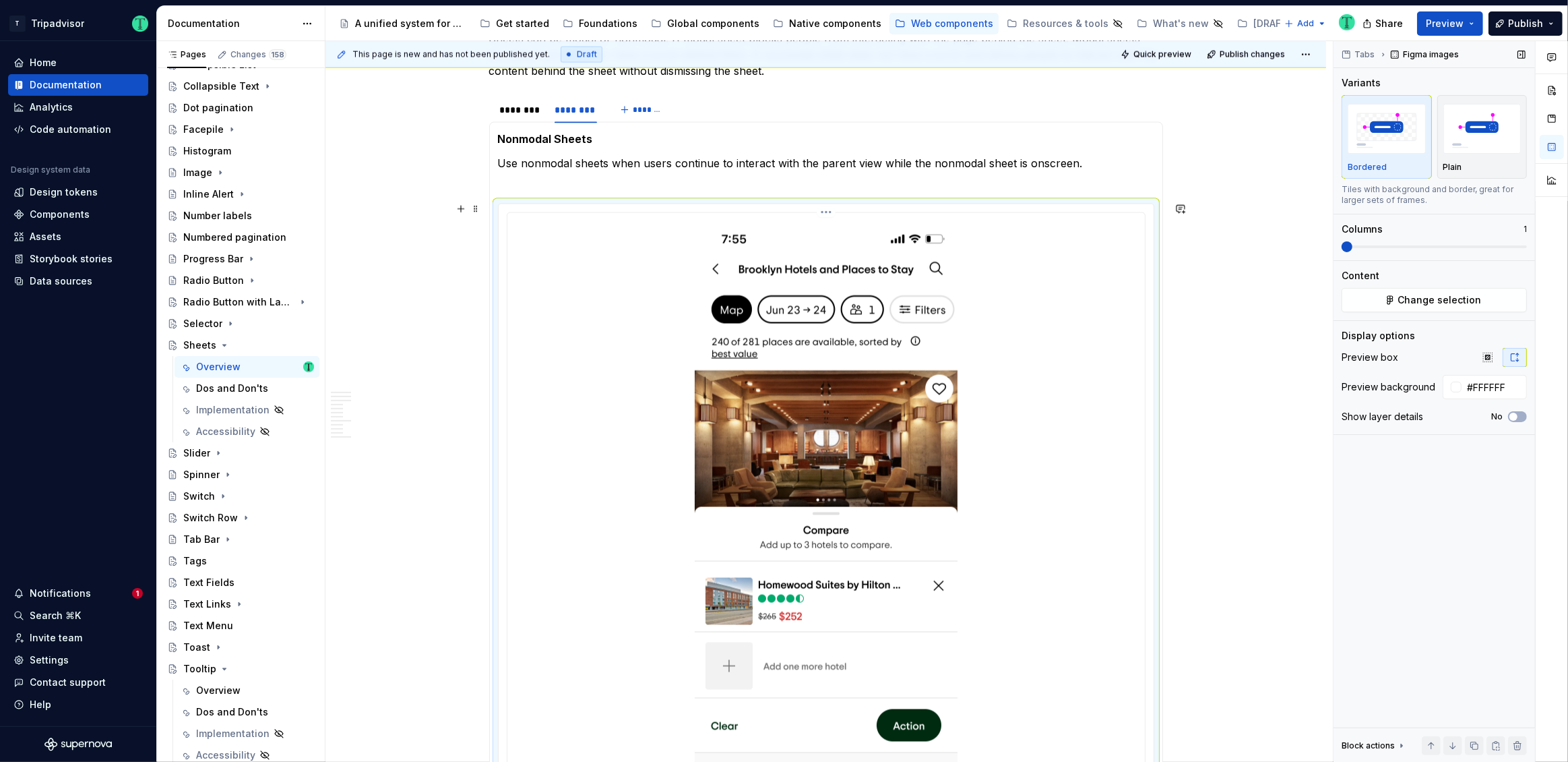
type textarea "*"
click at [1500, 377] on input "#FFFFFF" at bounding box center [1494, 387] width 66 height 25
paste input "7F7F7"
type input "#F7F7F7"
click at [1263, 489] on div "**********" at bounding box center [826, 110] width 1001 height 4290
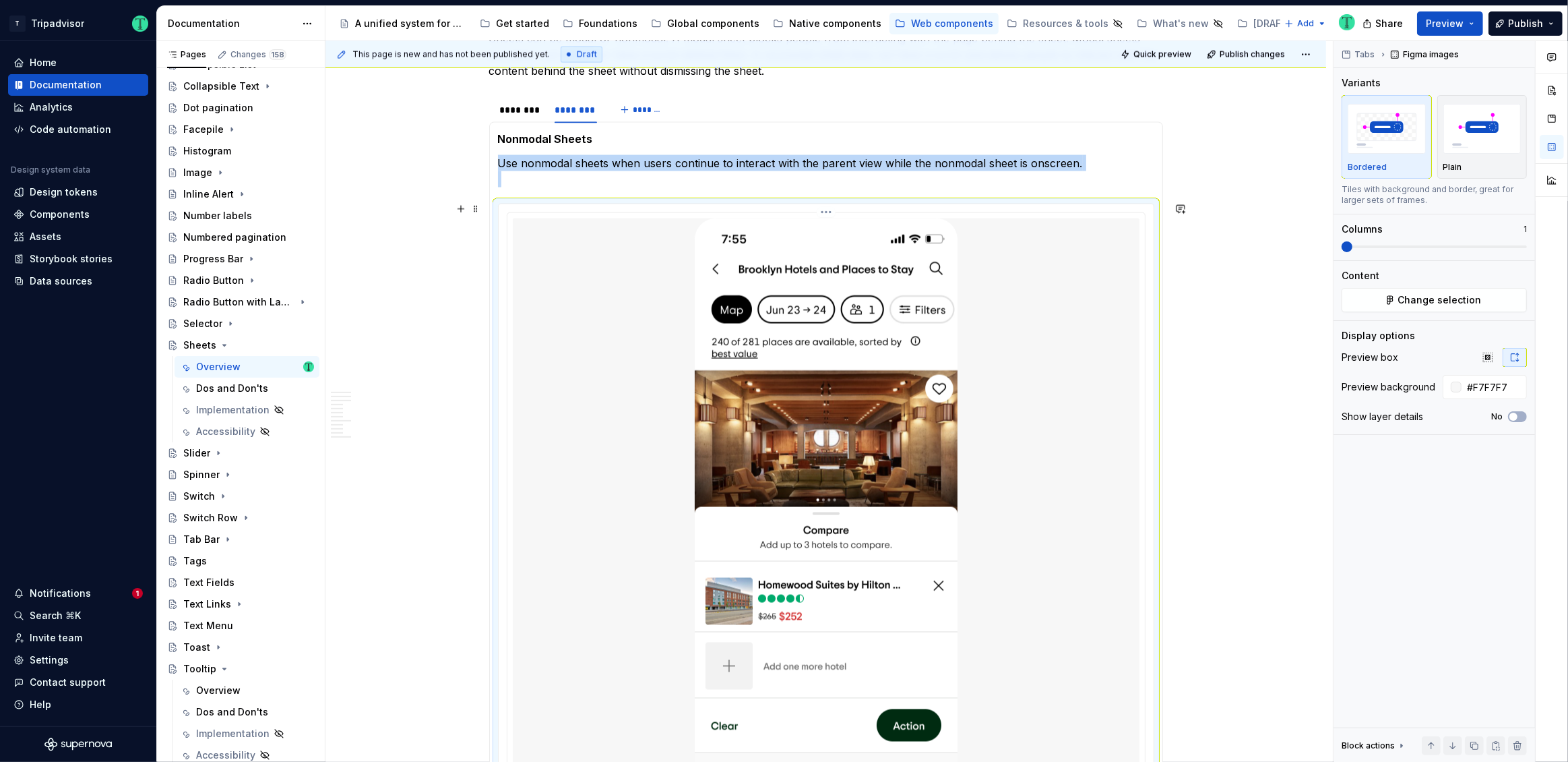
click at [772, 366] on img at bounding box center [826, 503] width 263 height 569
click at [1242, 365] on div "**********" at bounding box center [826, 110] width 1001 height 4290
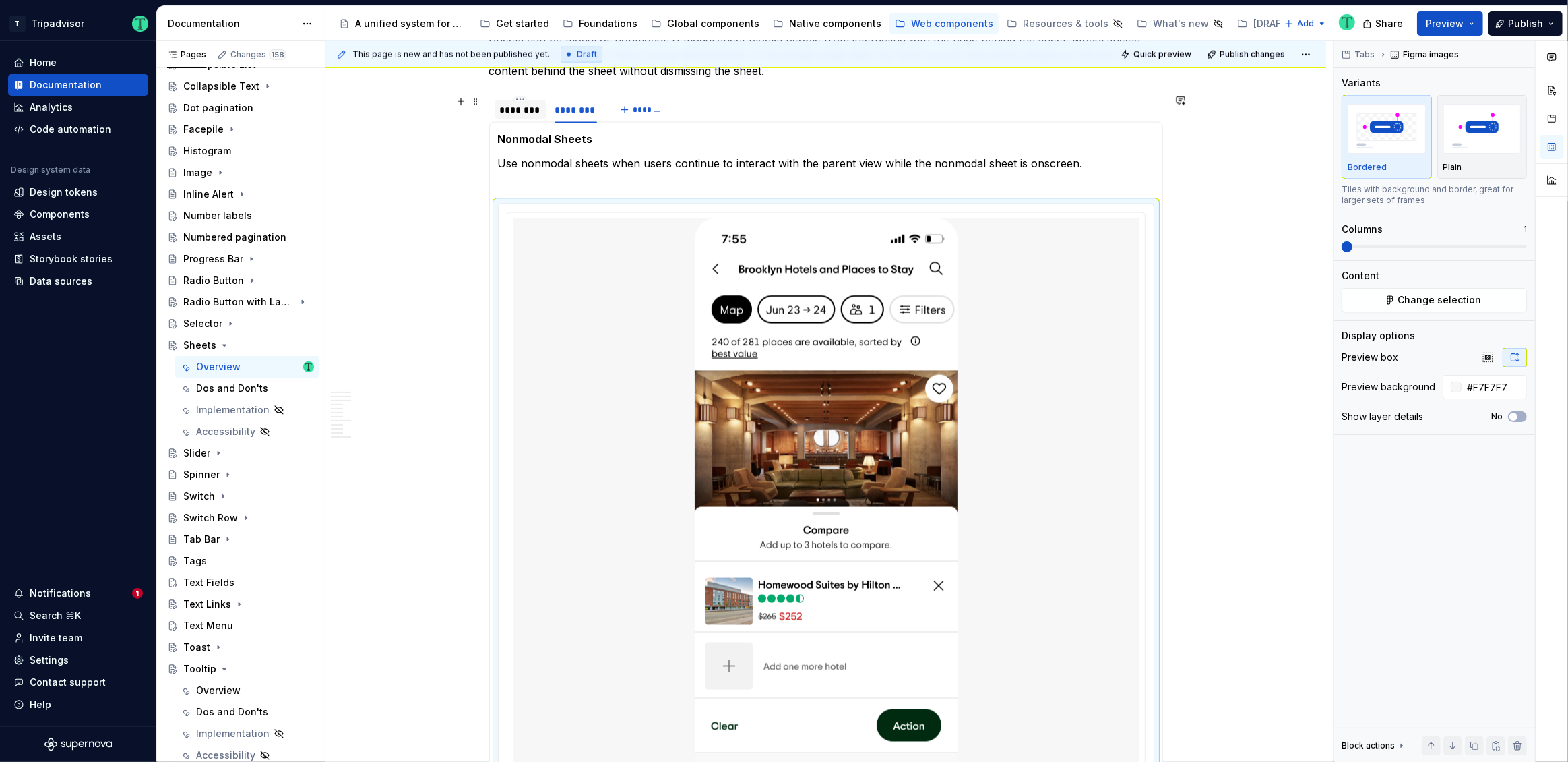
click at [519, 107] on div "********" at bounding box center [520, 110] width 41 height 13
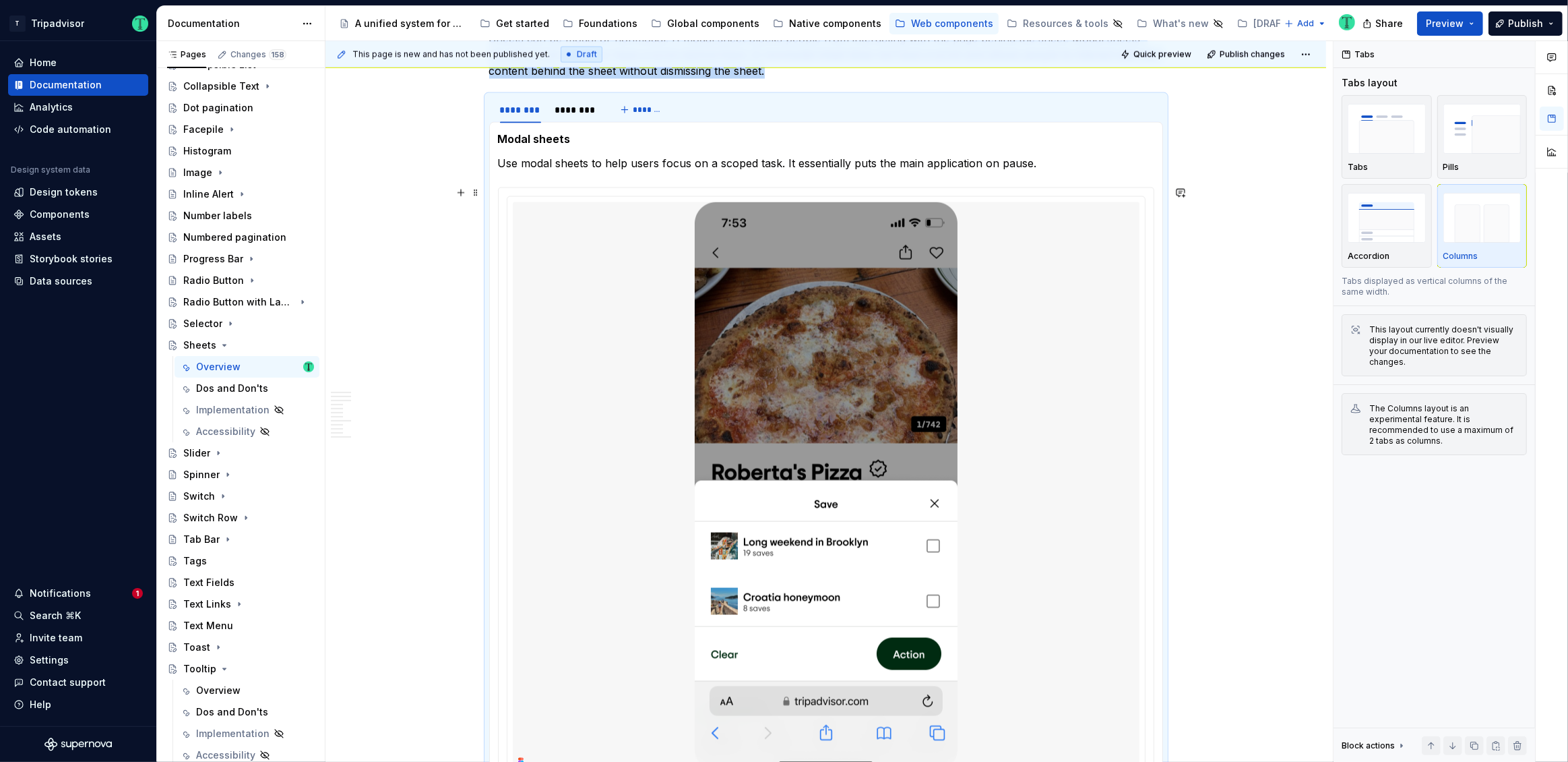
click at [422, 391] on div "**********" at bounding box center [826, 101] width 1001 height 4275
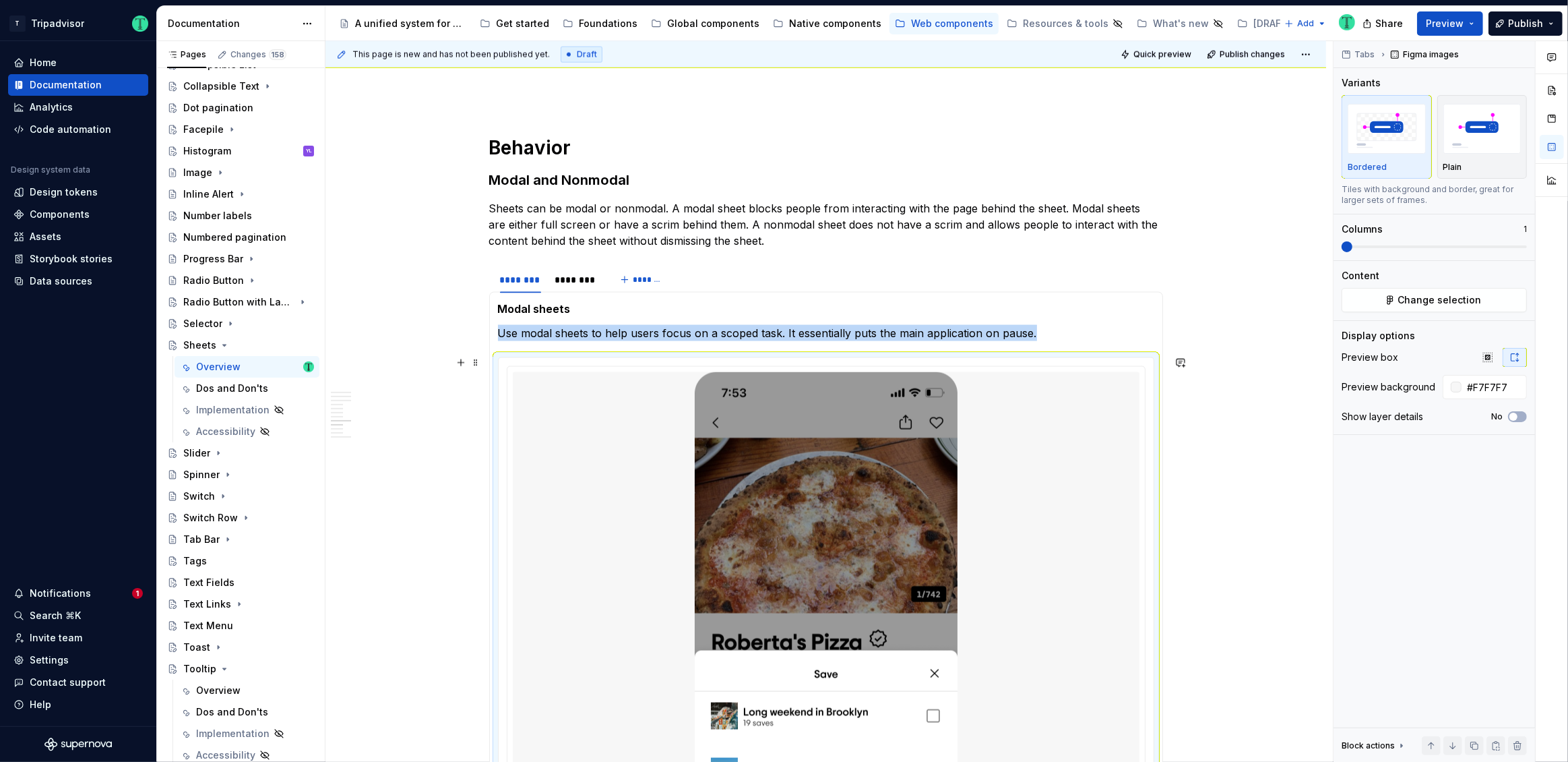
scroll to position [2156, 0]
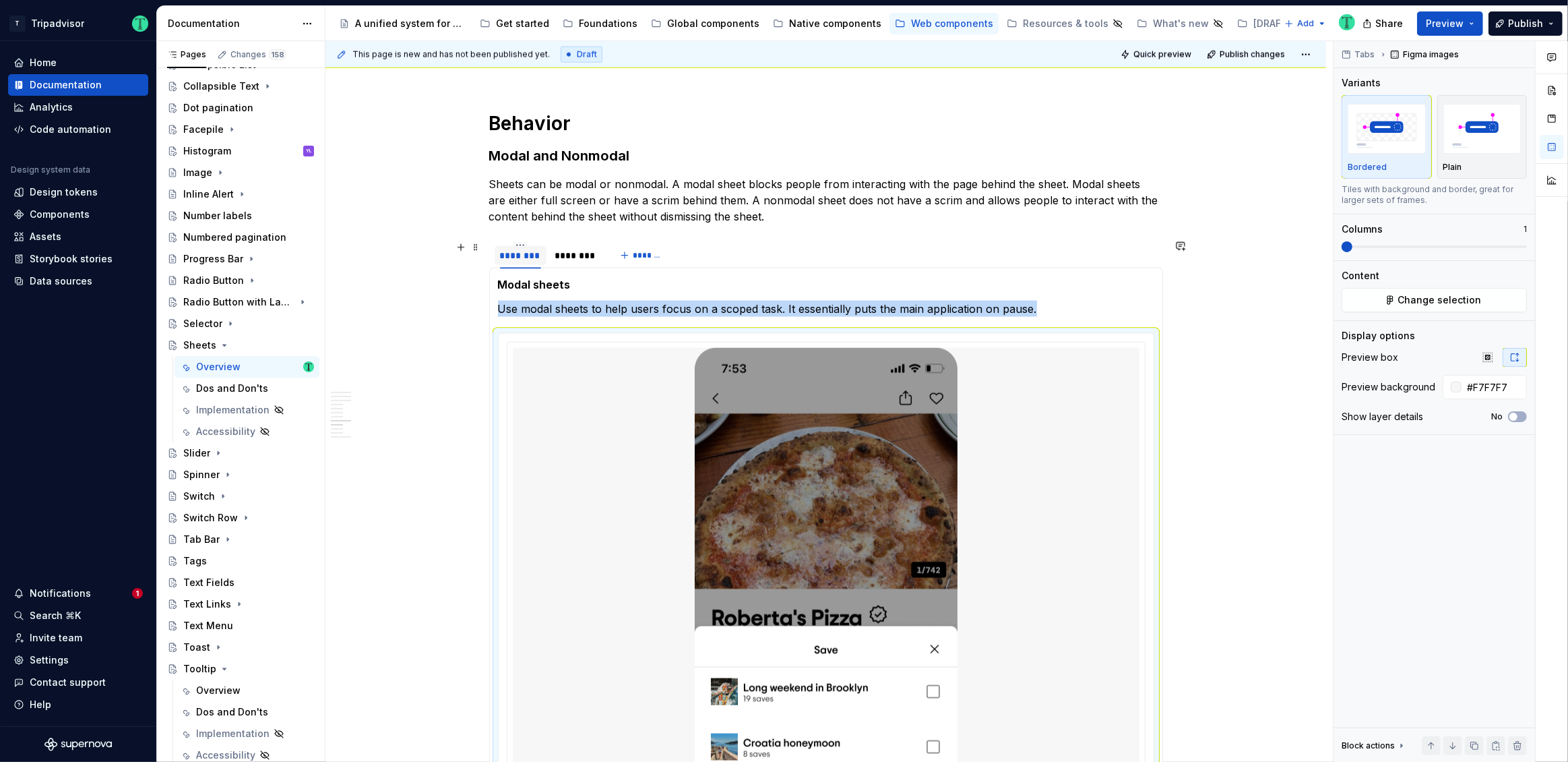
click at [530, 268] on div at bounding box center [520, 268] width 41 height 1
click at [587, 406] on div at bounding box center [826, 632] width 627 height 569
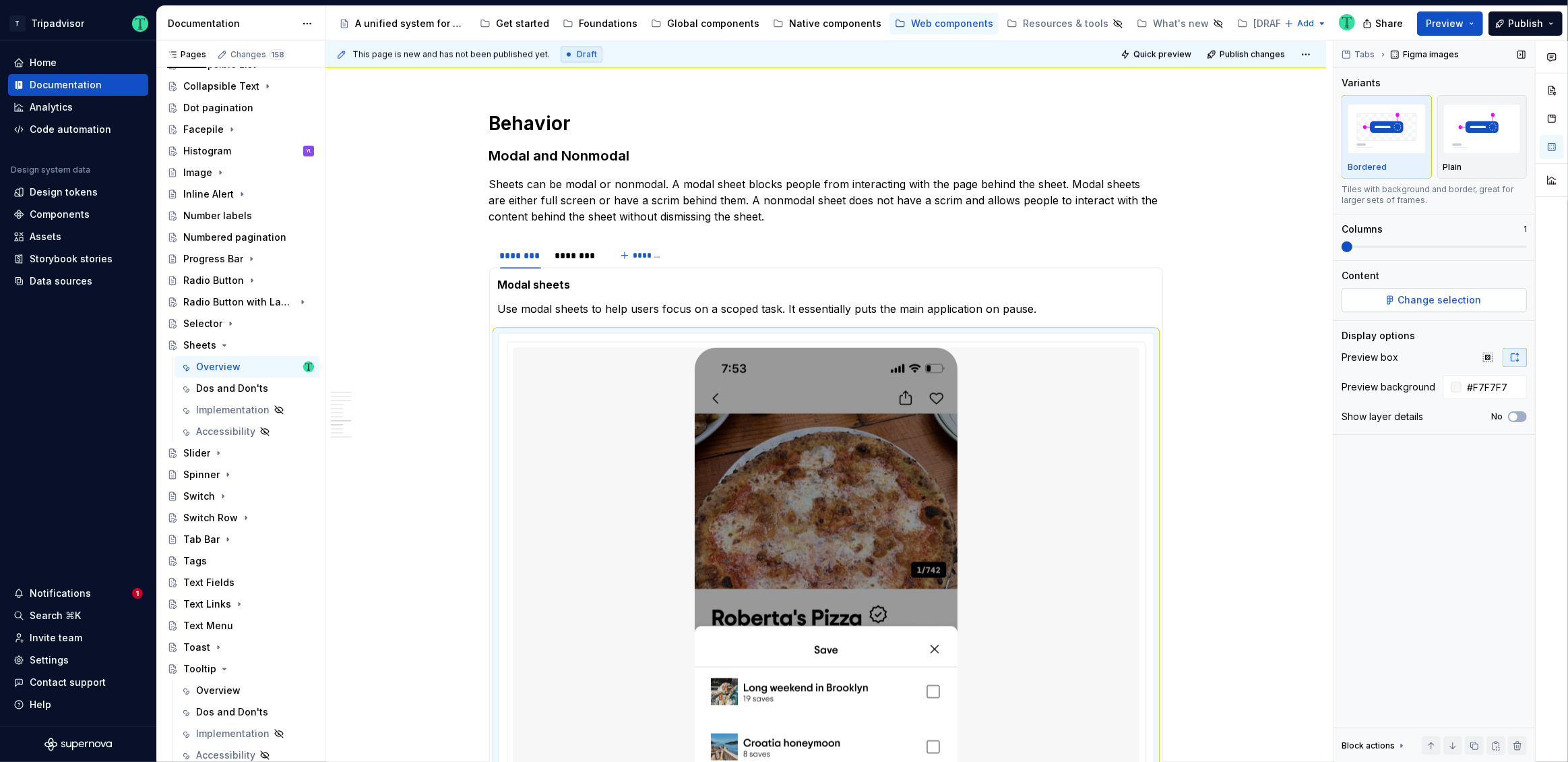
click at [1400, 297] on button "Change selection" at bounding box center [1434, 300] width 186 height 25
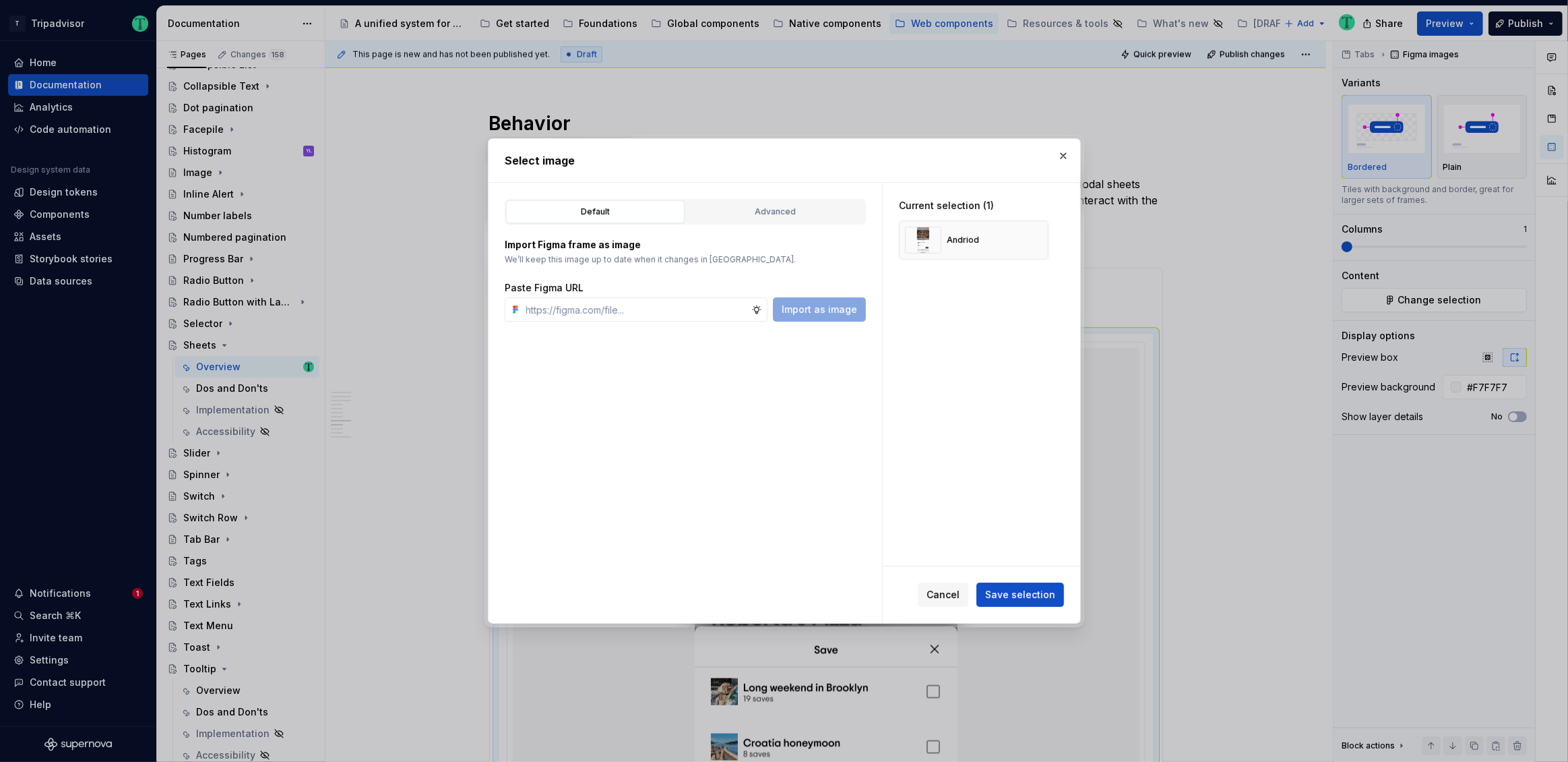
type textarea "*"
click at [1031, 239] on button "button" at bounding box center [1032, 239] width 19 height 19
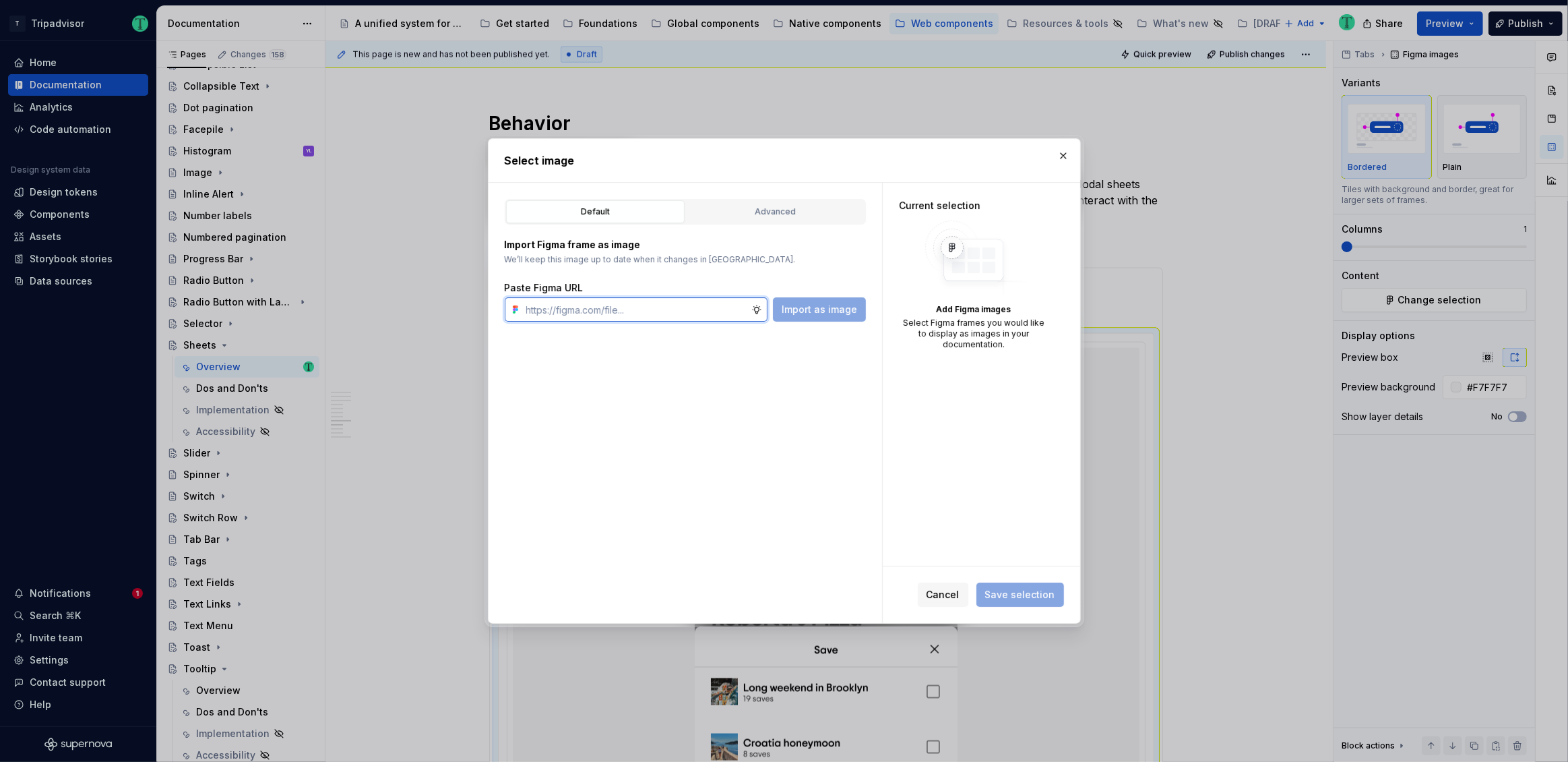
click at [680, 308] on input "text" at bounding box center [636, 309] width 230 height 25
paste input "https://www.figma.com/design/Rk3eGC5124Z7punn8EFUkb/Atlas-Web-Documentation?nod…"
type input "https://www.figma.com/design/Rk3eGC5124Z7punn8EFUkb/Atlas-Web-Documentation?nod…"
click at [841, 318] on button "Import as image" at bounding box center [819, 309] width 93 height 25
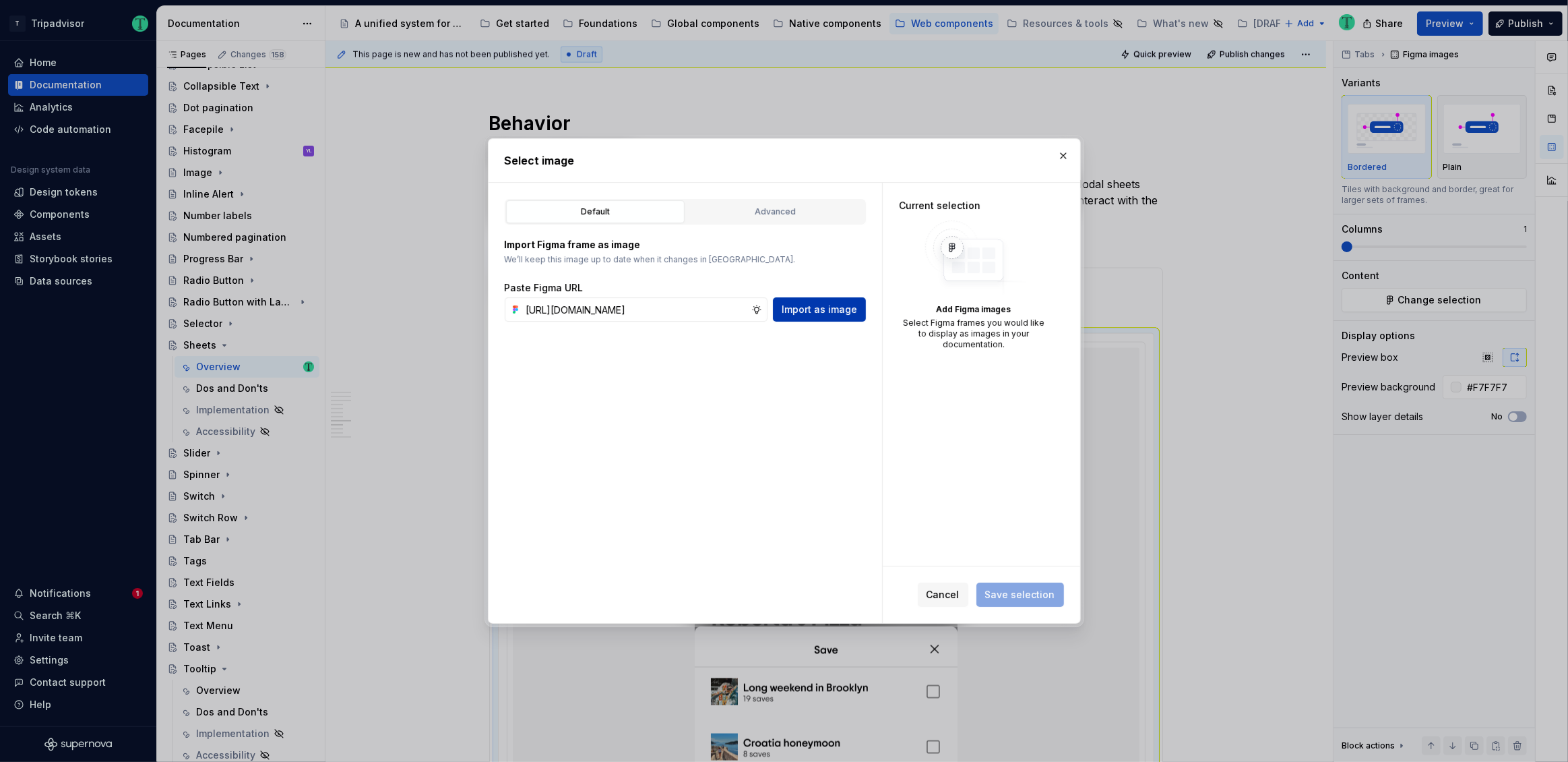
scroll to position [0, 0]
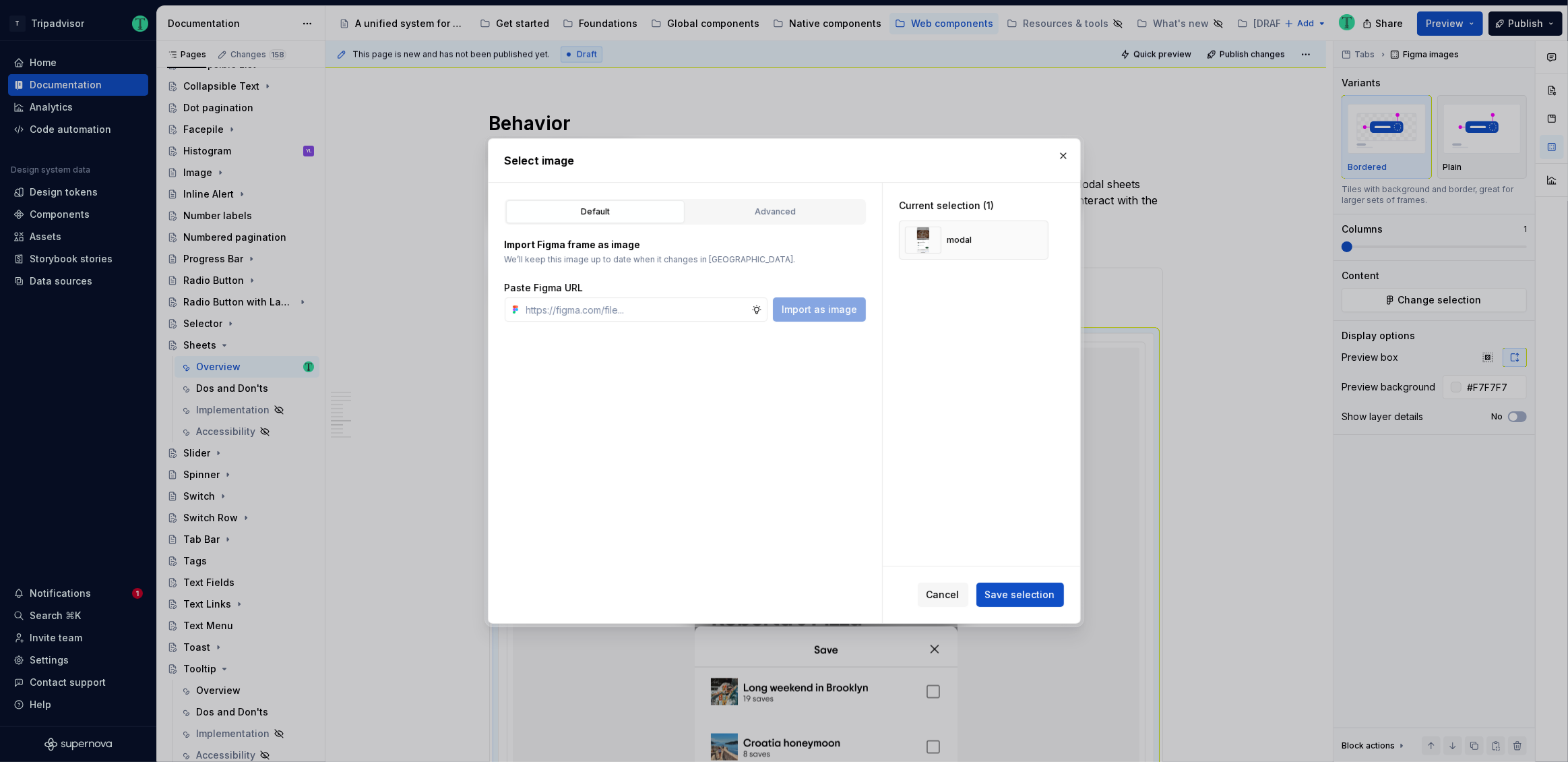
click at [1033, 597] on span "Save selection" at bounding box center [1020, 594] width 70 height 13
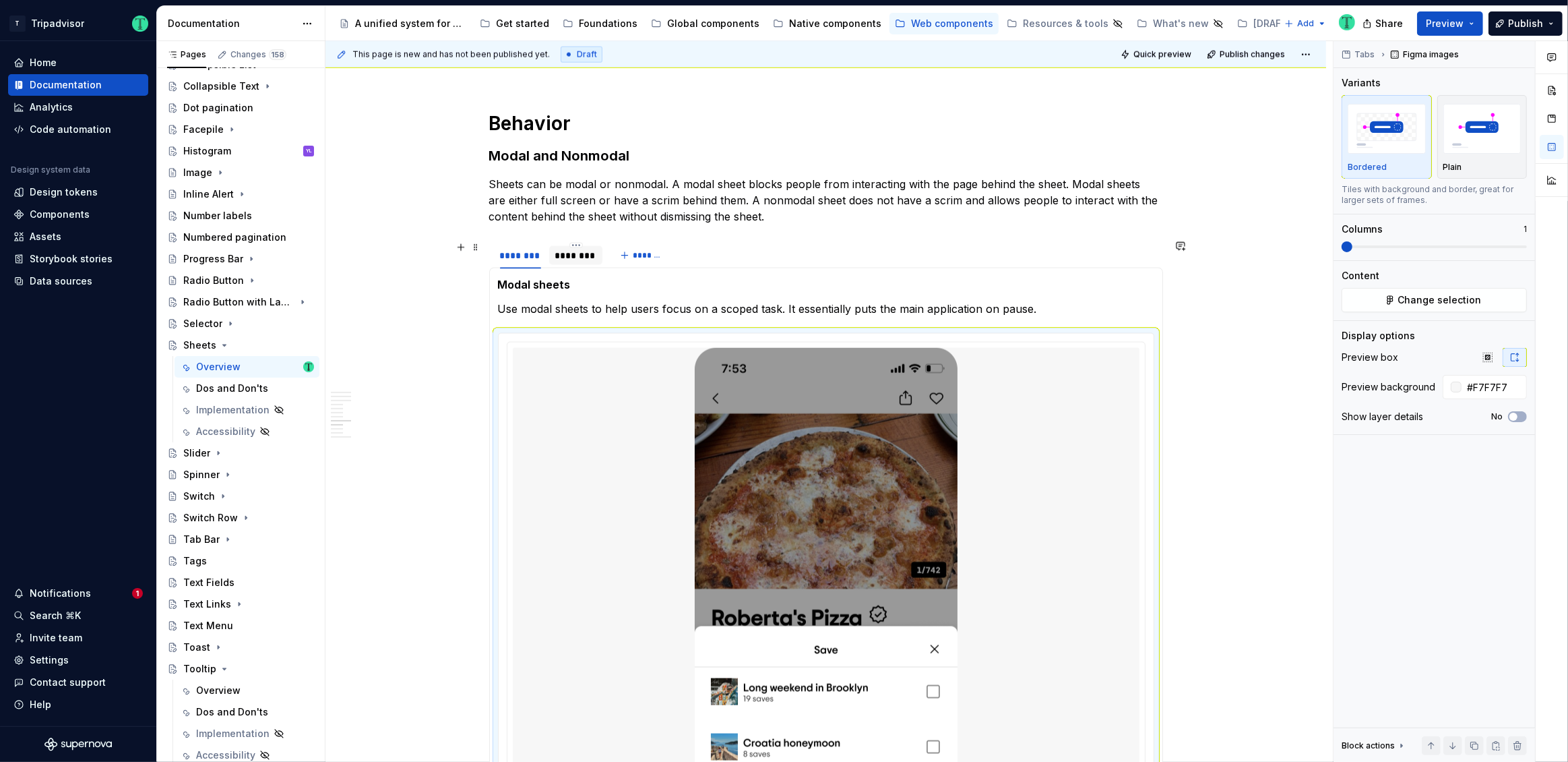
click at [564, 259] on div "********" at bounding box center [576, 256] width 43 height 13
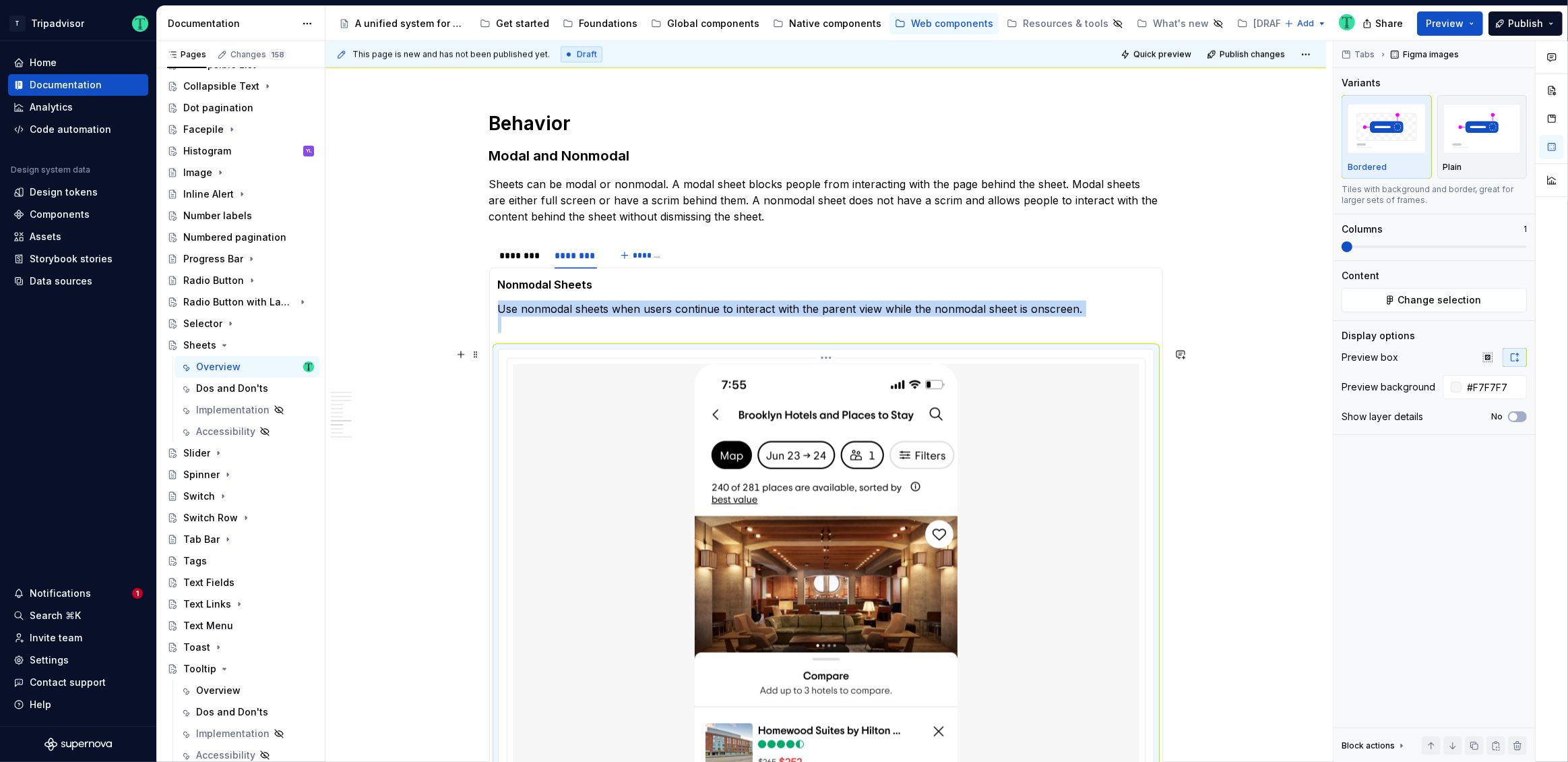
click at [812, 471] on img at bounding box center [826, 648] width 263 height 569
click at [1424, 292] on button "Change selection" at bounding box center [1434, 300] width 186 height 25
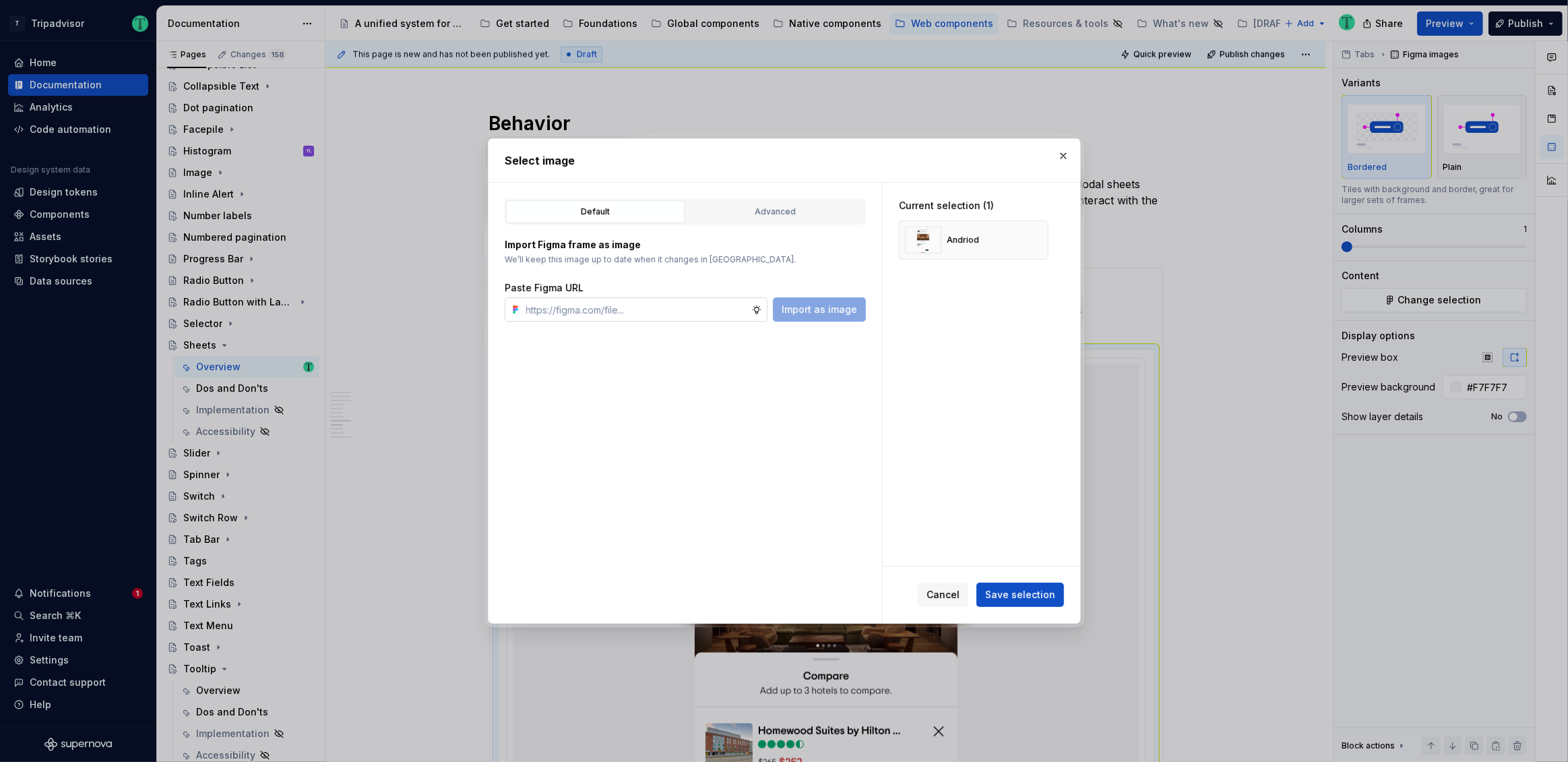
click at [686, 303] on input "text" at bounding box center [636, 309] width 230 height 25
type input "https://www.figma.com/design/Rk3eGC5124Z7punn8EFUkb/Atlas-Web-Documentation?nod…"
click at [1037, 241] on button "button" at bounding box center [1032, 239] width 19 height 19
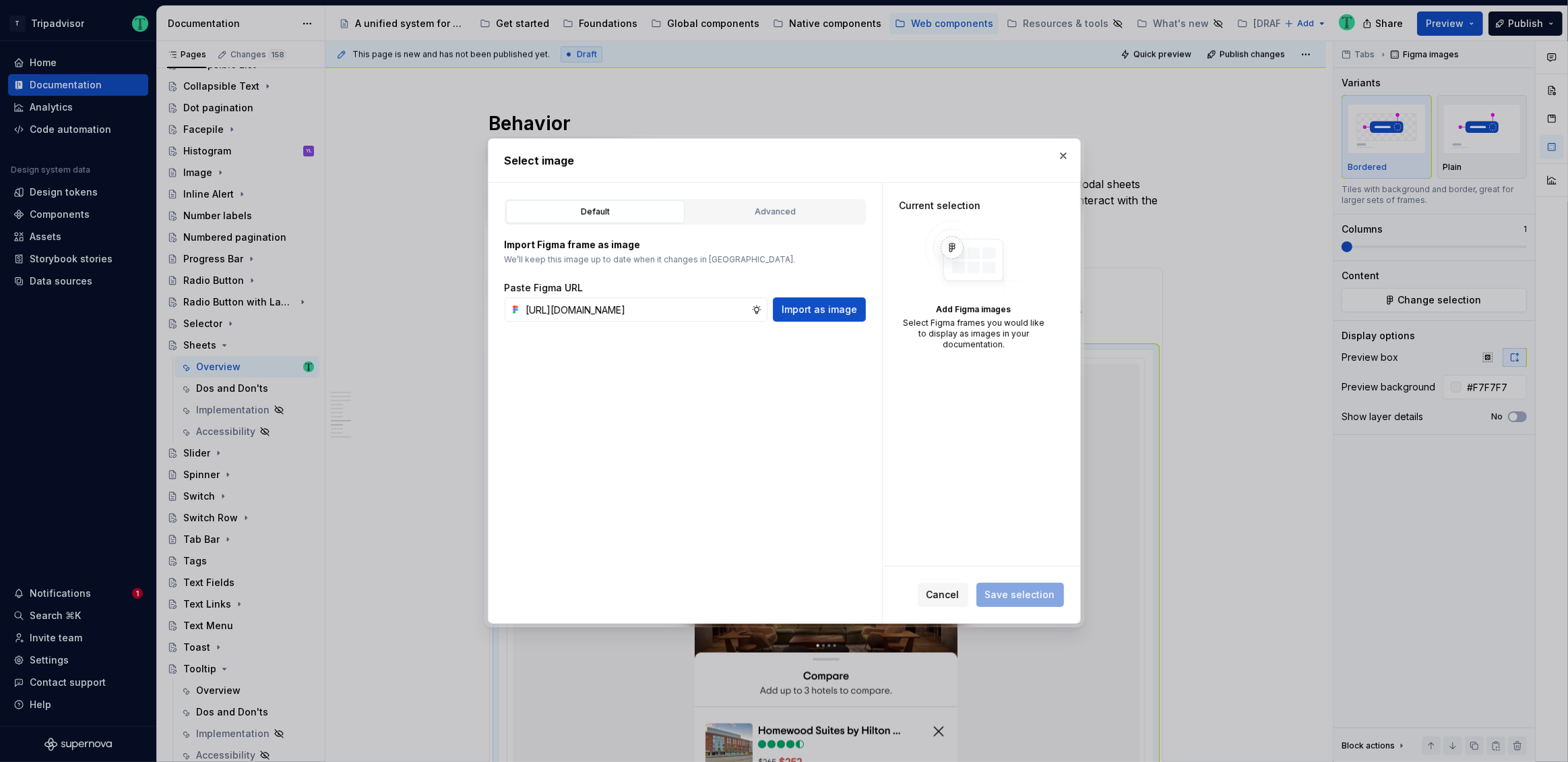
scroll to position [0, 0]
click at [839, 309] on span "Import as image" at bounding box center [819, 309] width 75 height 13
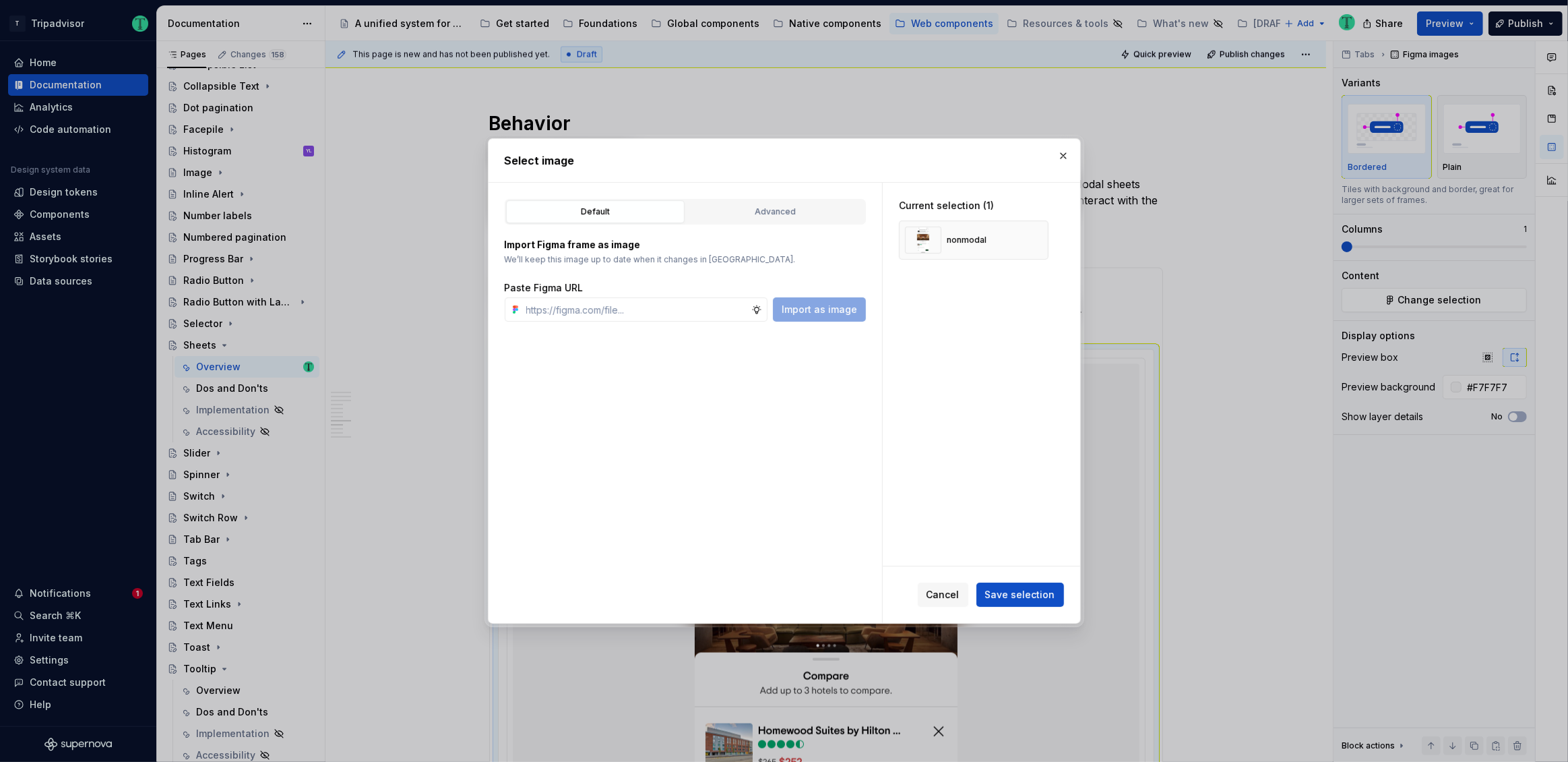
click at [1031, 601] on span "Save selection" at bounding box center [1020, 594] width 70 height 13
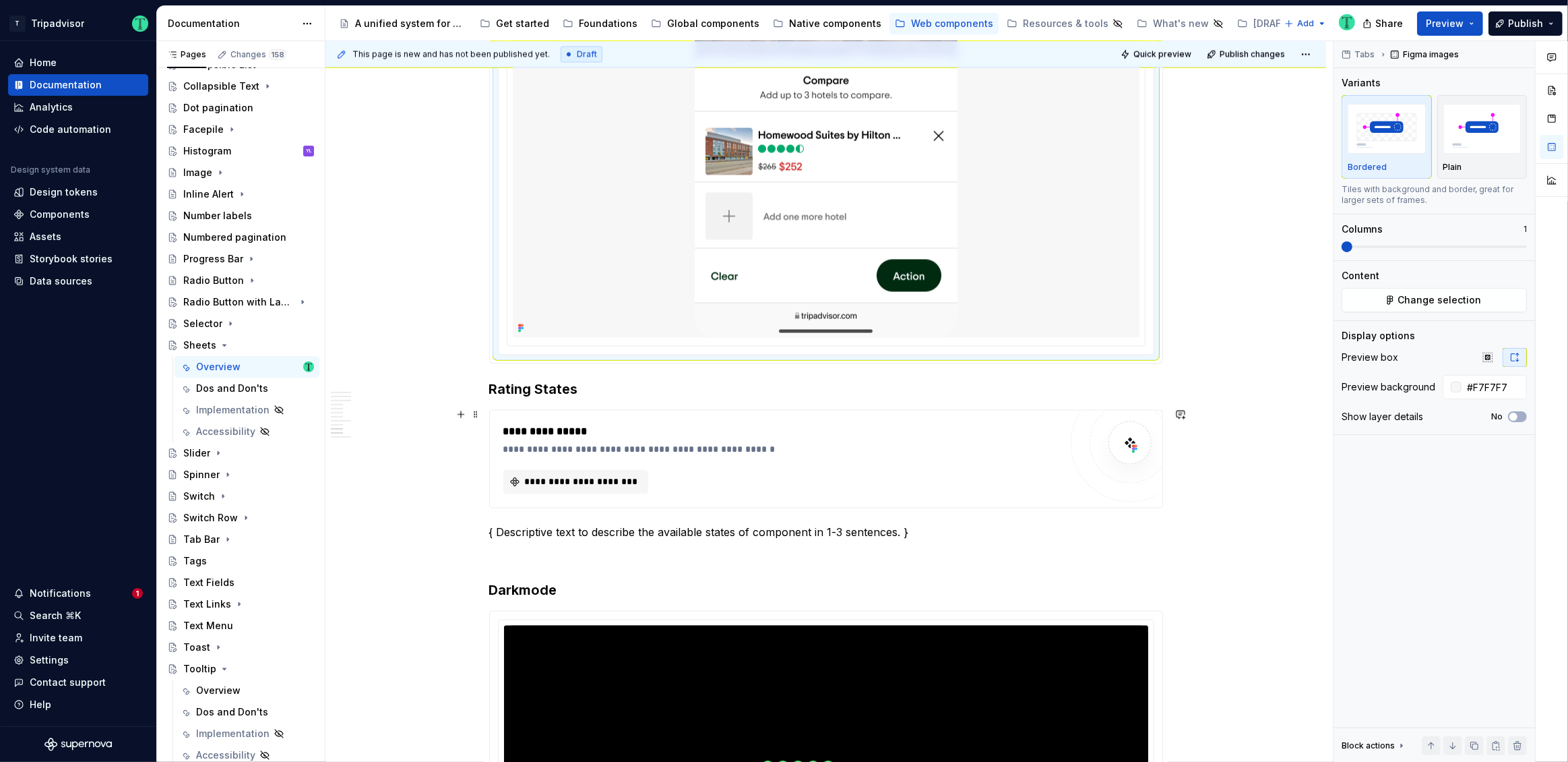
scroll to position [2730, 0]
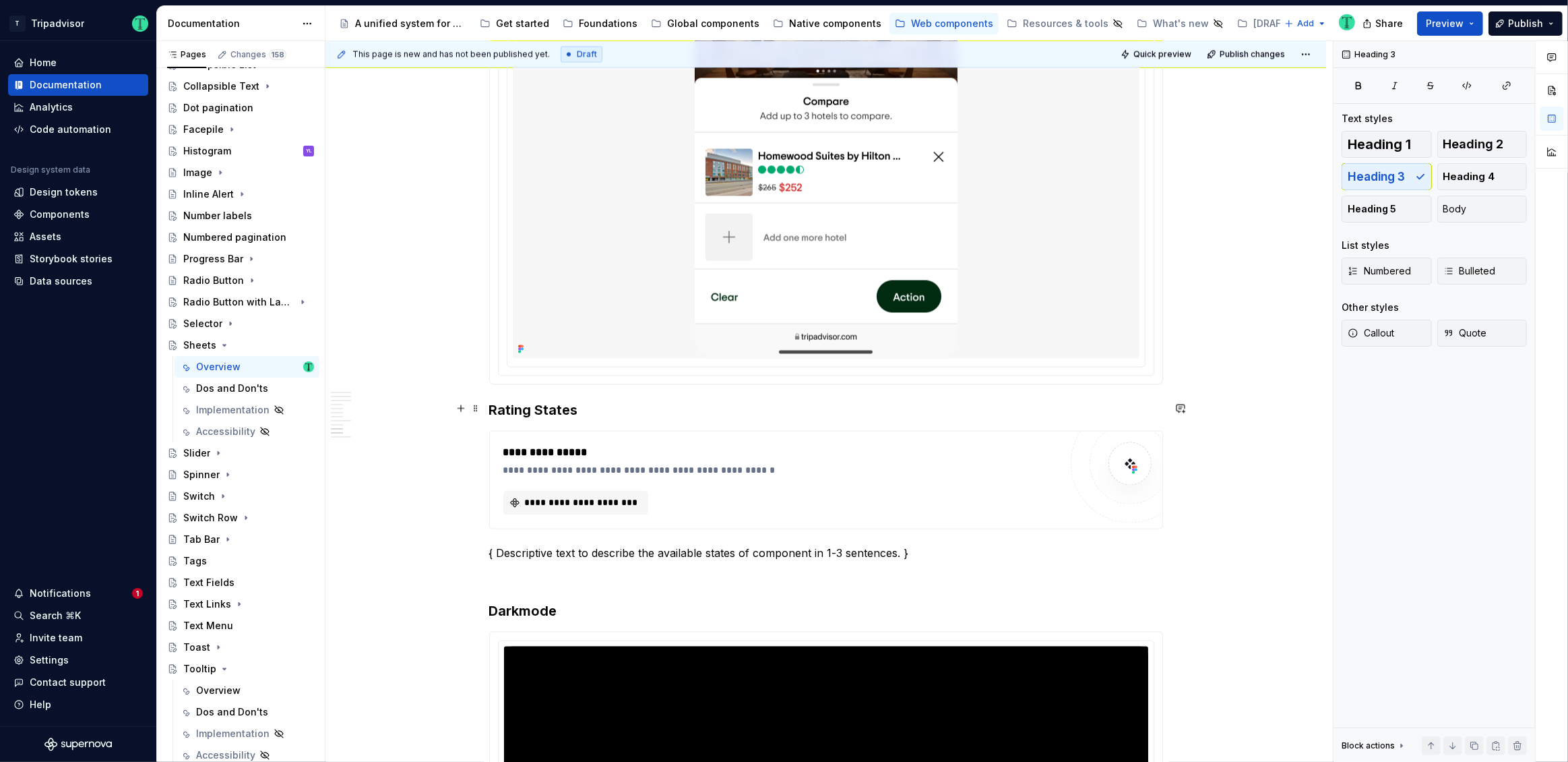
click at [560, 409] on h3 "Rating States" at bounding box center [826, 410] width 674 height 19
click at [557, 409] on h3 "Rating States" at bounding box center [826, 410] width 674 height 19
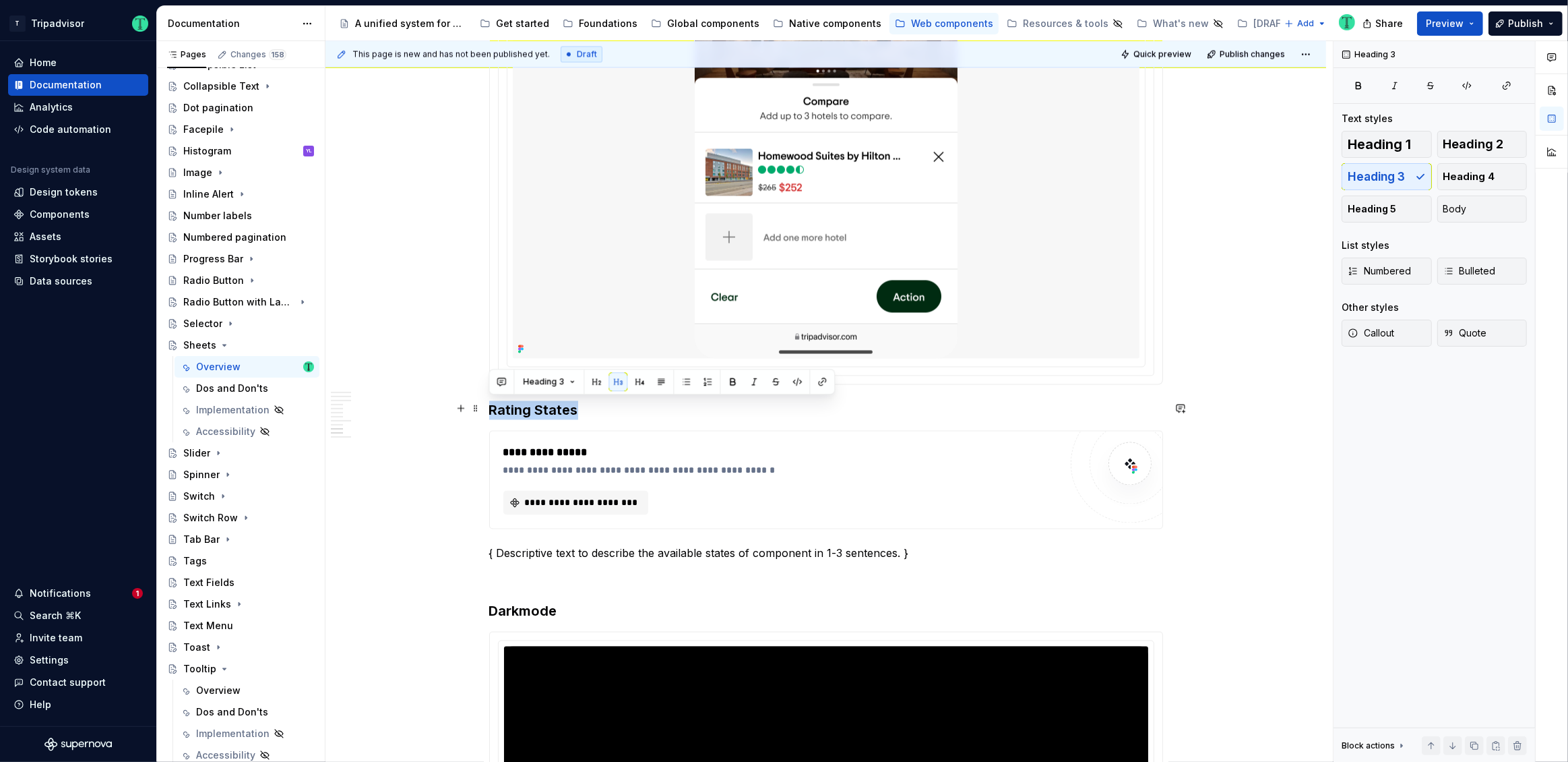
click at [527, 414] on h3 "Rating States" at bounding box center [826, 410] width 674 height 19
click at [527, 413] on h3 "Rating States" at bounding box center [826, 410] width 674 height 19
click at [510, 406] on h3 "Rating States" at bounding box center [826, 410] width 674 height 19
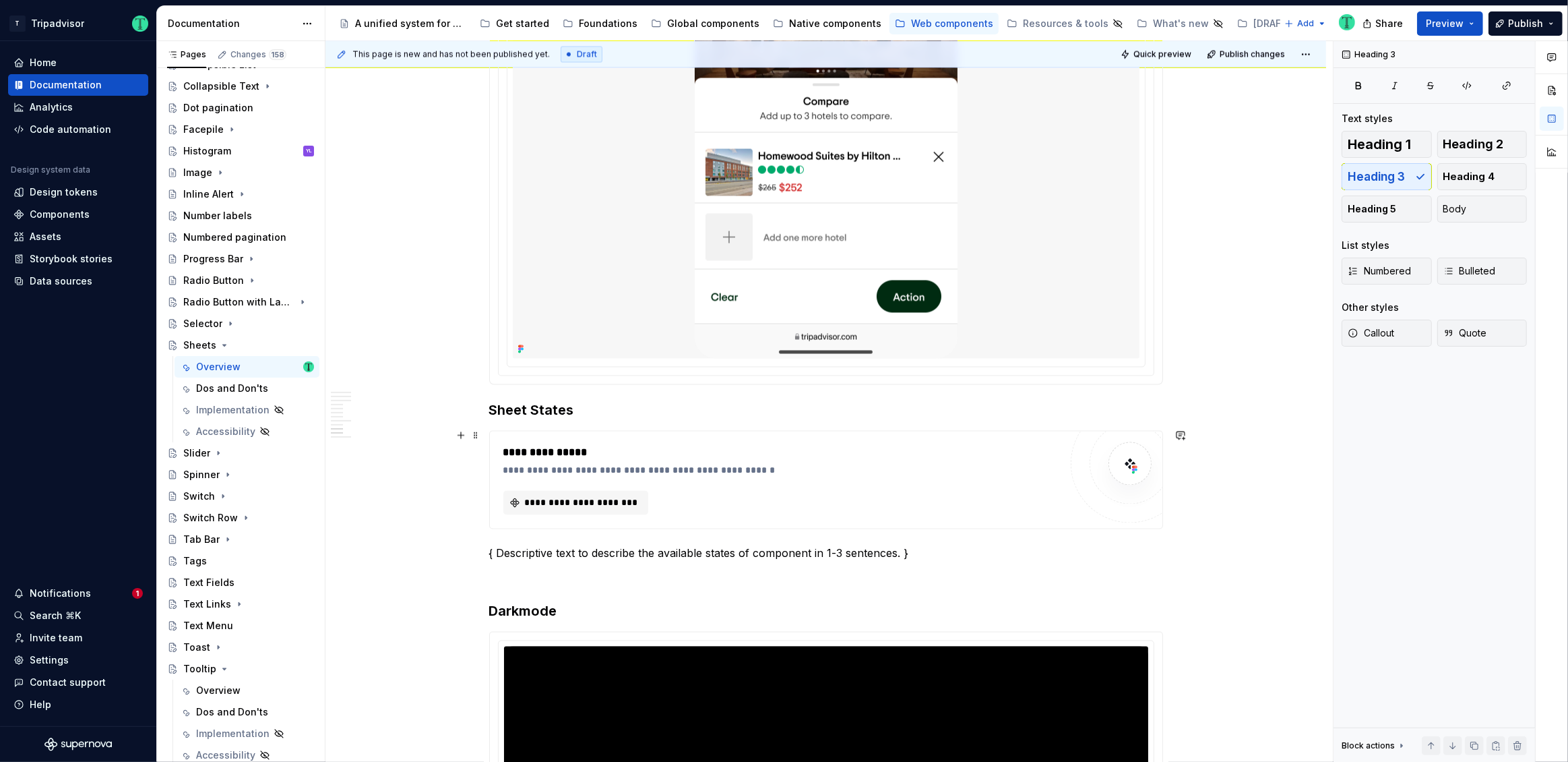
click at [665, 464] on div "**********" at bounding box center [781, 470] width 557 height 13
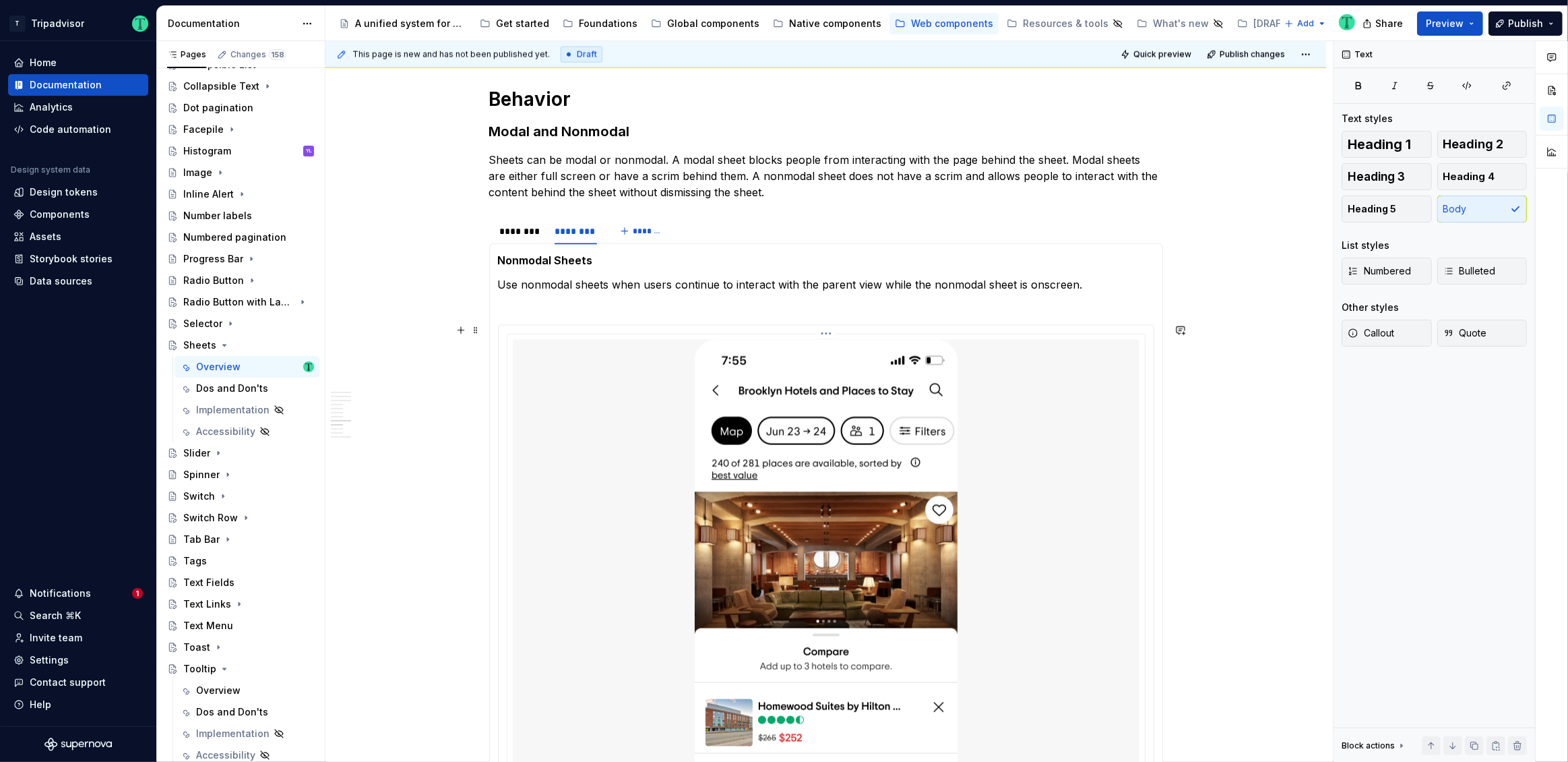
scroll to position [2143, 0]
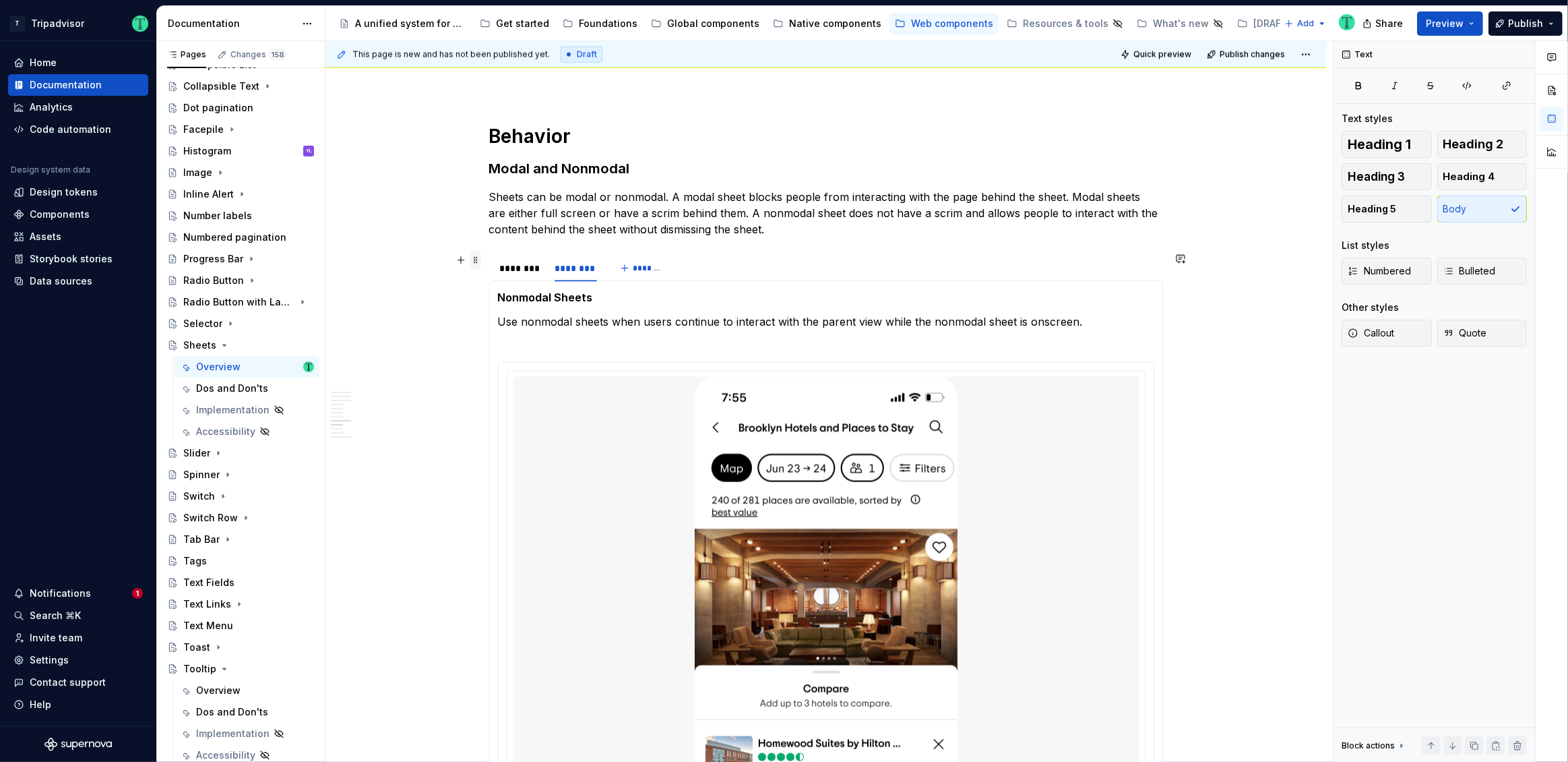
click at [471, 254] on span at bounding box center [475, 259] width 10 height 19
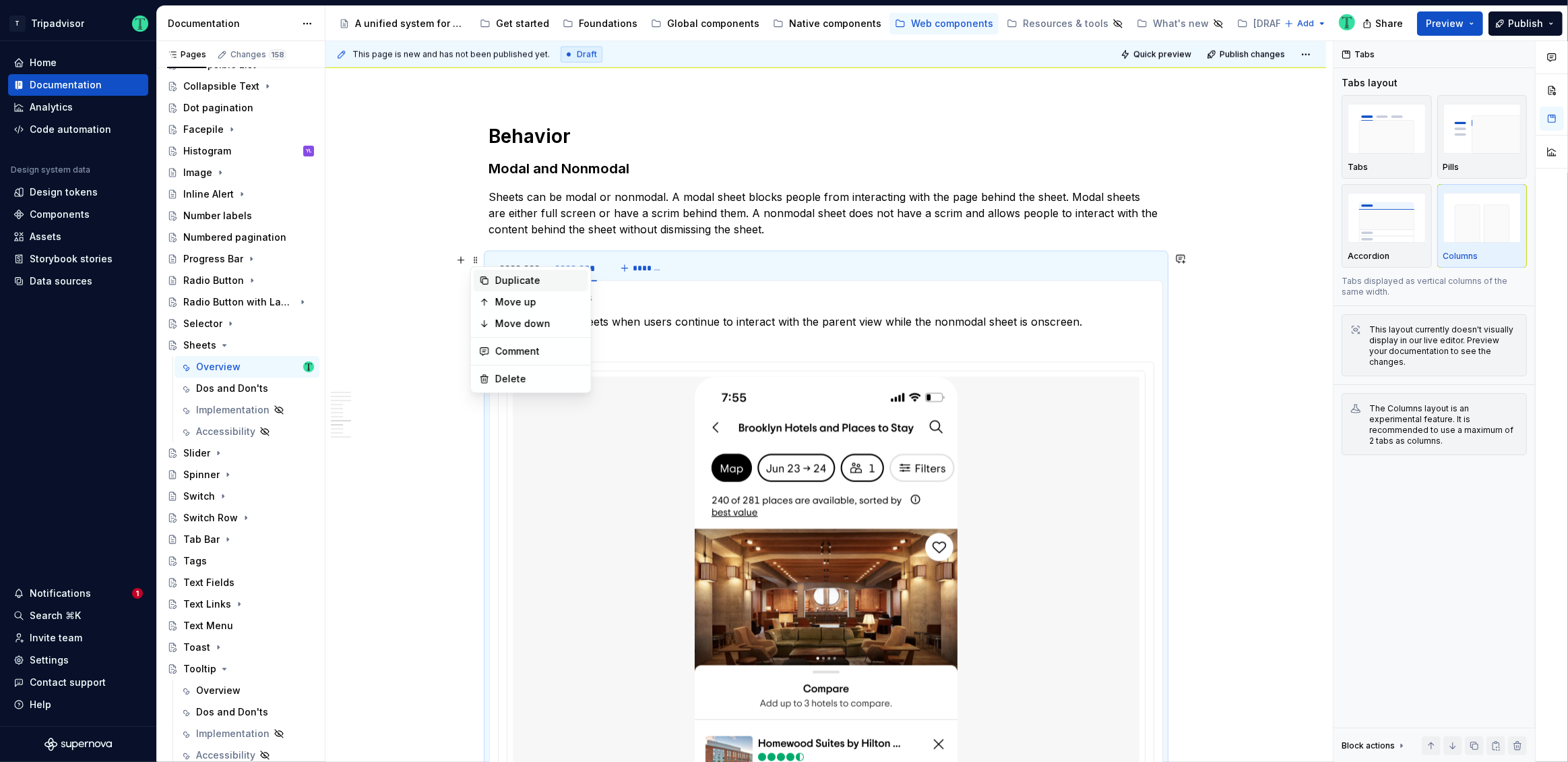
click at [487, 280] on icon at bounding box center [484, 280] width 10 height 10
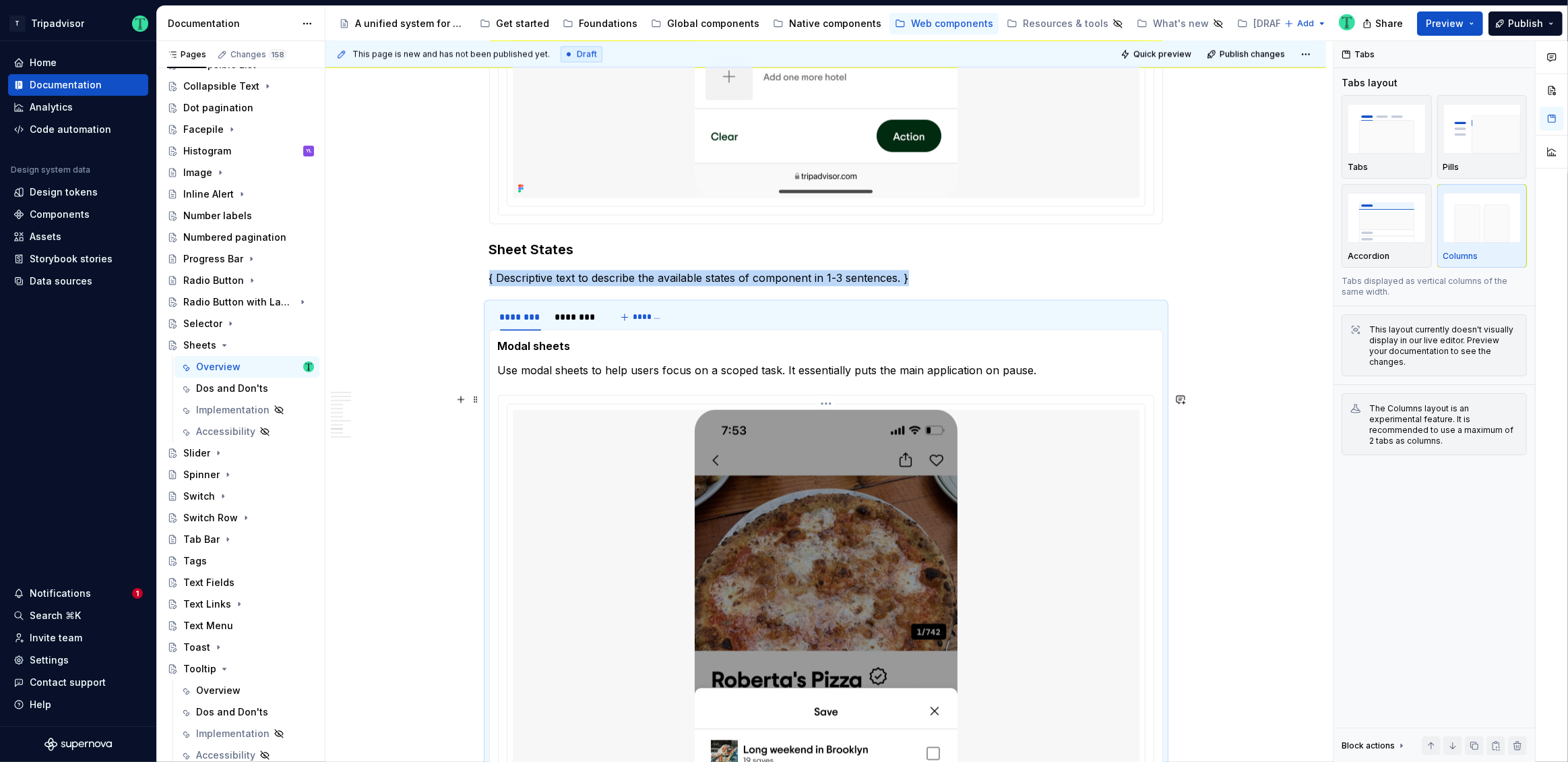
scroll to position [2871, 0]
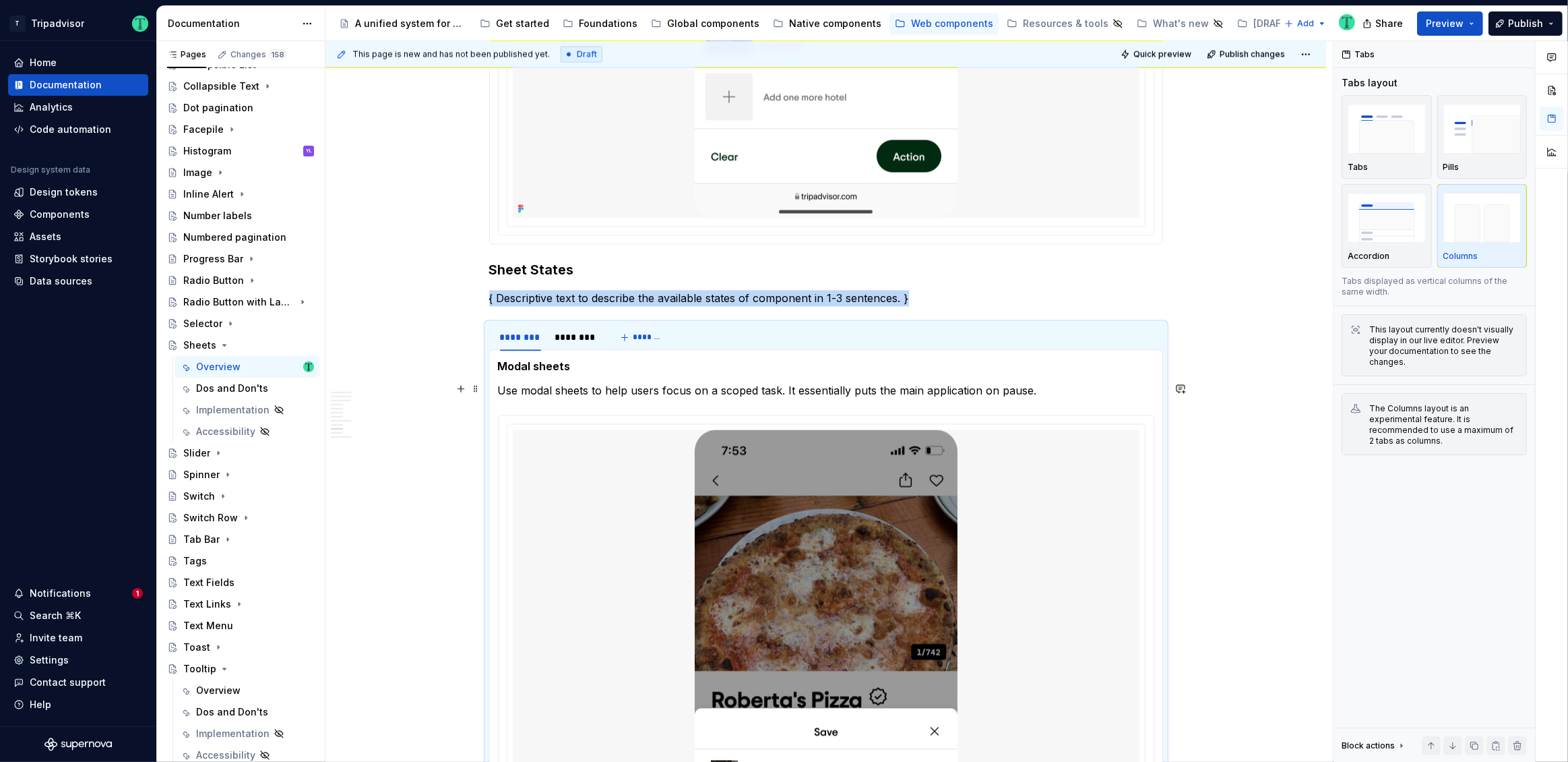
click at [561, 392] on p "Use modal sheets to help users focus on a scoped task. It essentially puts the …" at bounding box center [826, 391] width 657 height 16
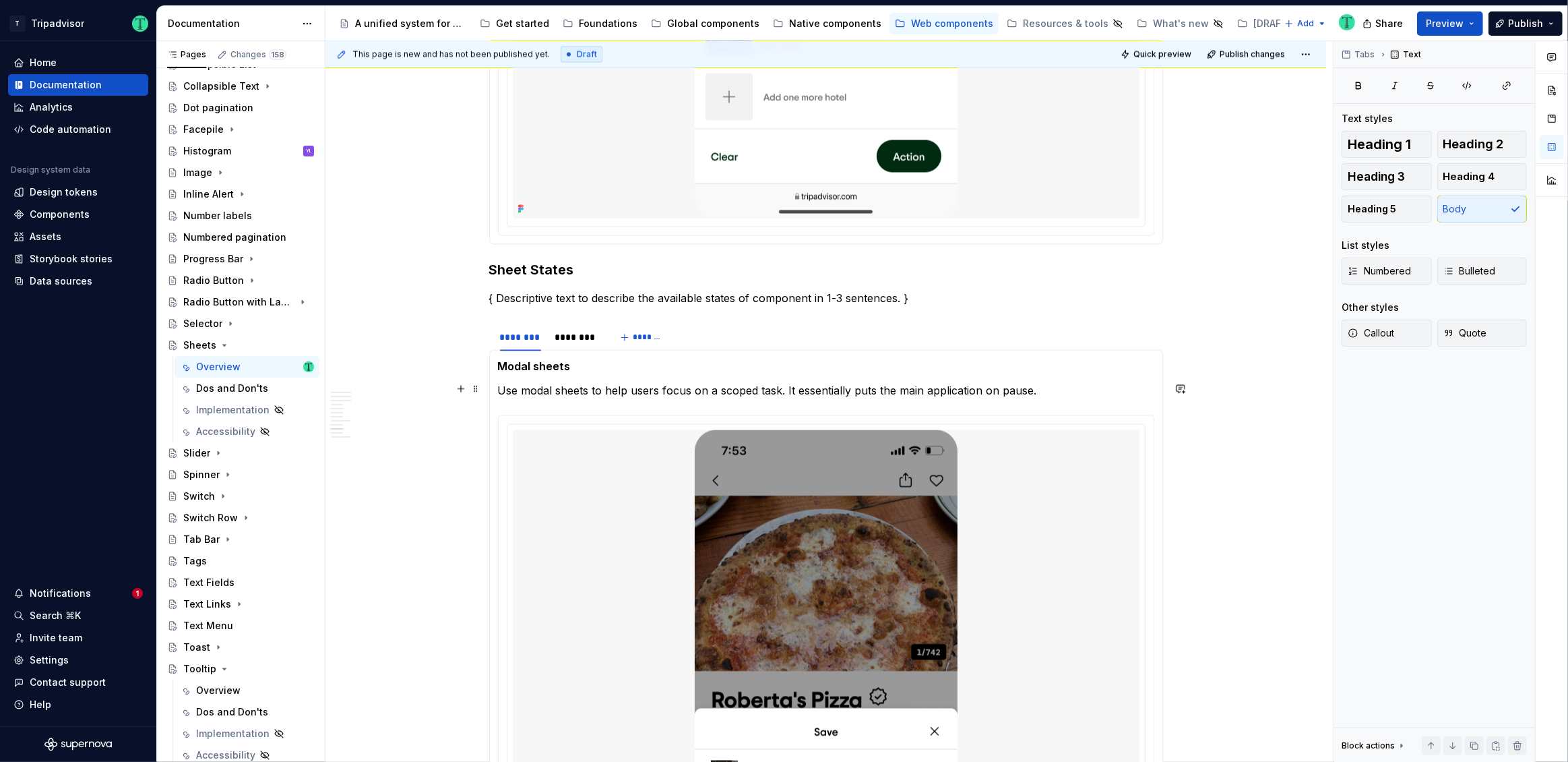
click at [498, 386] on p "Use modal sheets to help users focus on a scoped task. It essentially puts the …" at bounding box center [826, 391] width 657 height 16
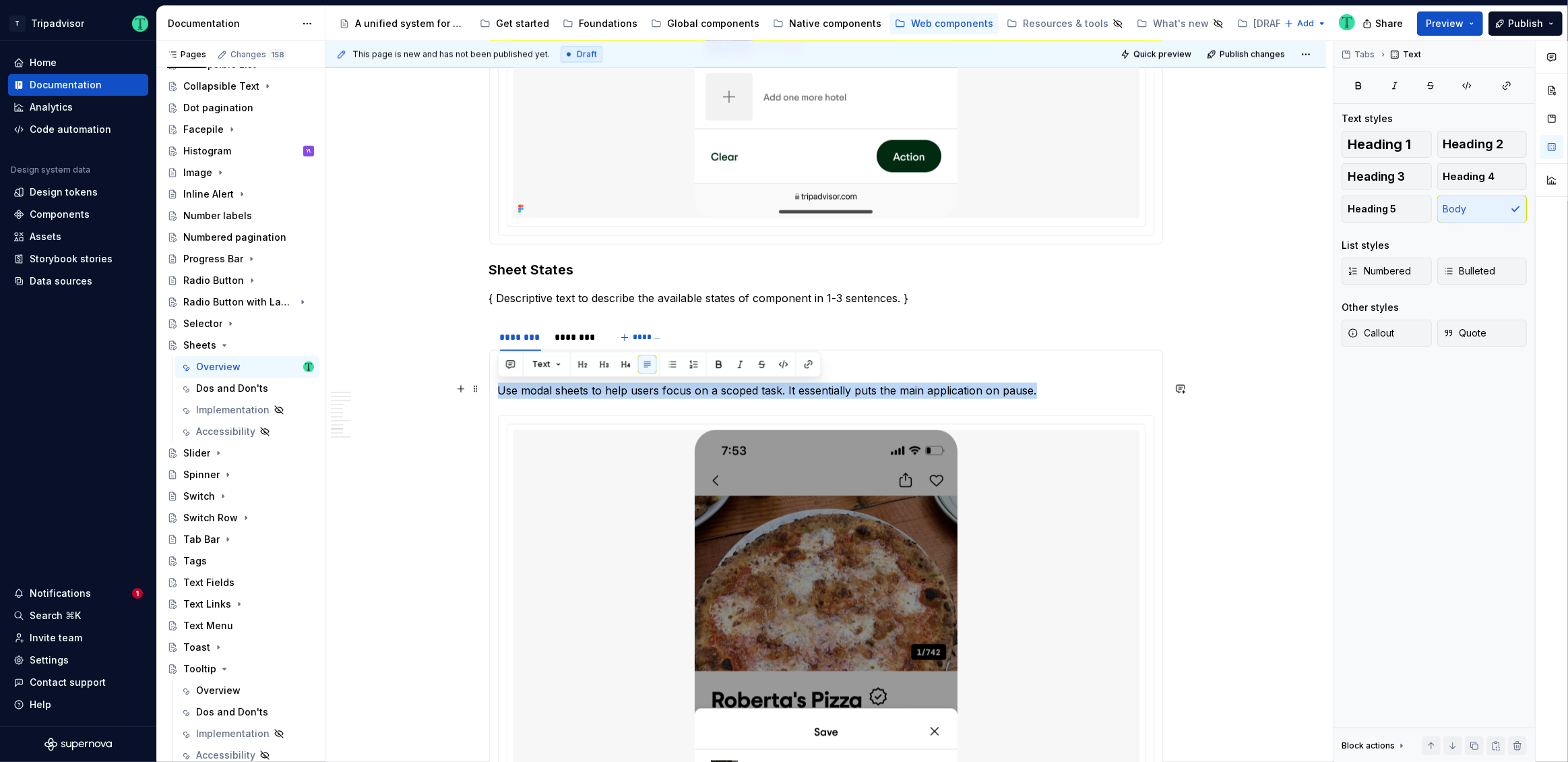
click at [498, 386] on p "Use modal sheets to help users focus on a scoped task. It essentially puts the …" at bounding box center [826, 391] width 657 height 16
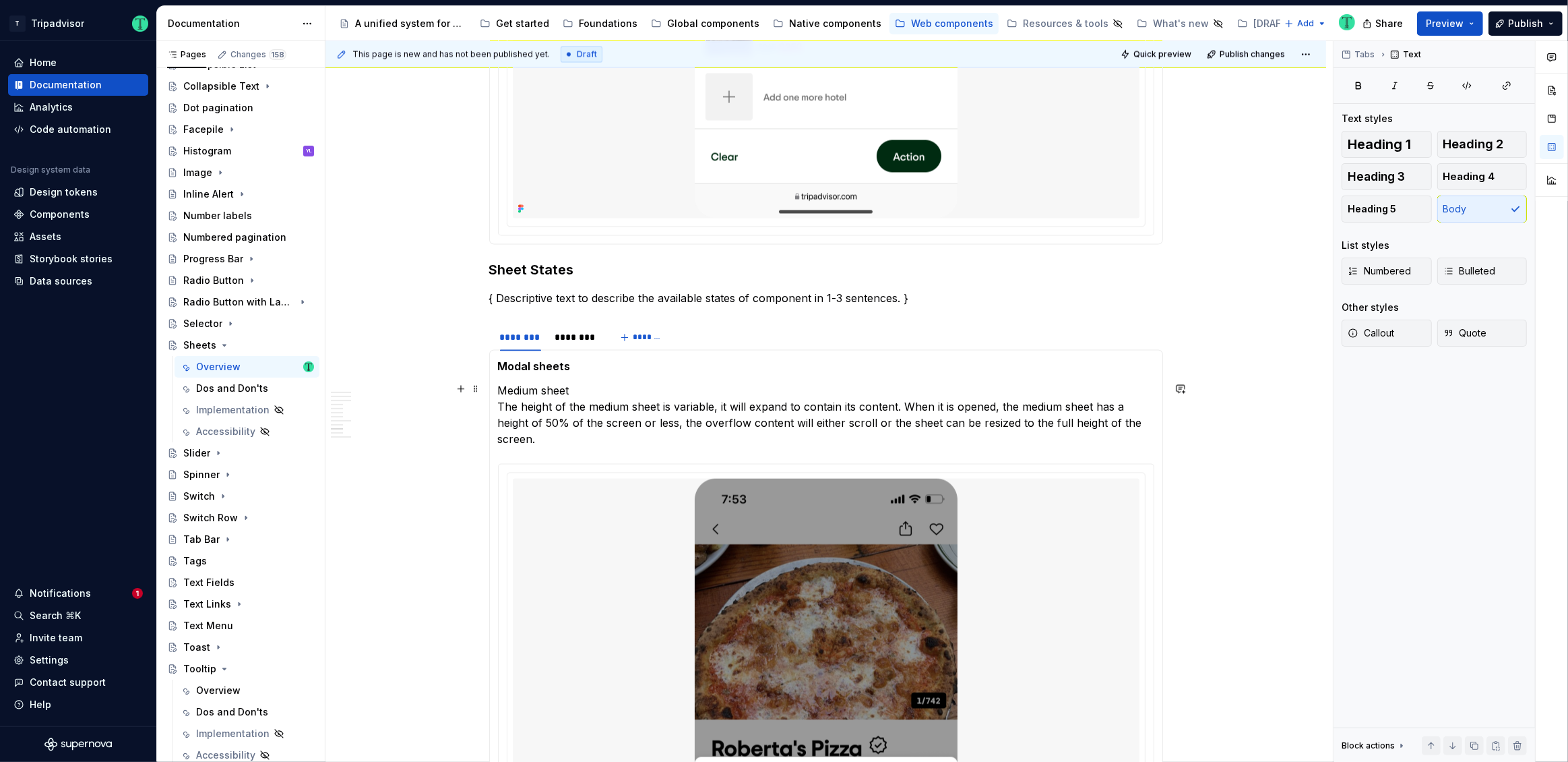
click at [515, 386] on p "Medium sheet The height of the medium sheet is variable, it will expand to cont…" at bounding box center [826, 415] width 657 height 65
click at [565, 387] on p "Medium sheet The height of the medium sheet is variable, it will expand to cont…" at bounding box center [826, 415] width 657 height 65
click at [567, 388] on p "Medium sheet The height of the medium sheet is variable, it will expand to cont…" at bounding box center [826, 415] width 657 height 65
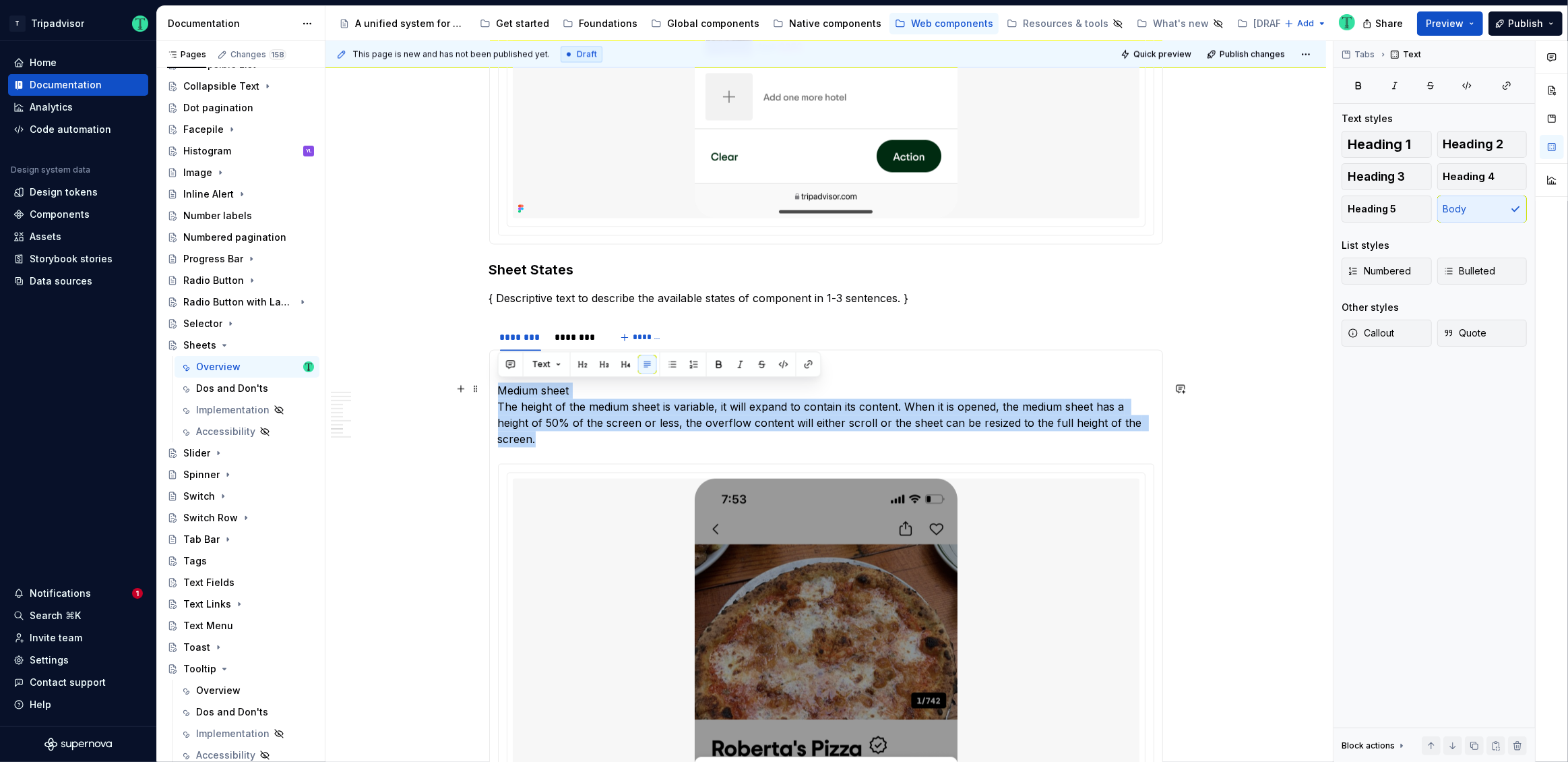
click at [567, 388] on p "Medium sheet The height of the medium sheet is variable, it will expand to cont…" at bounding box center [826, 415] width 657 height 65
click at [578, 389] on p "Medium sheet The height of the medium sheet is variable, it will expand to cont…" at bounding box center [826, 415] width 657 height 65
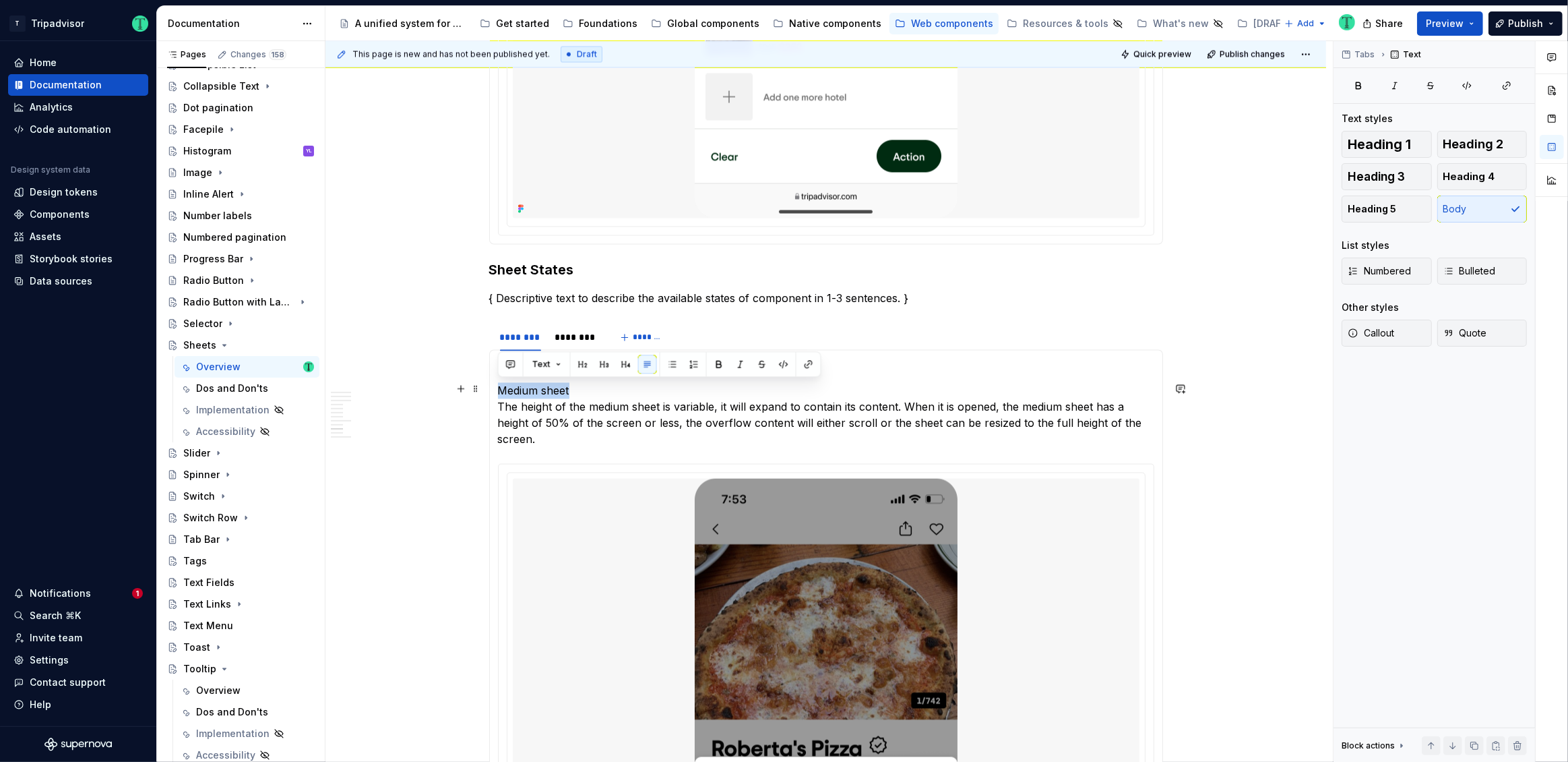
drag, startPoint x: 572, startPoint y: 387, endPoint x: 492, endPoint y: 391, distance: 80.1
click at [492, 391] on div "Modal sheets Medium sheet The height of the medium sheet is variable, it will e…" at bounding box center [826, 711] width 674 height 724
click at [513, 362] on strong "Modal sheets" at bounding box center [534, 367] width 73 height 13
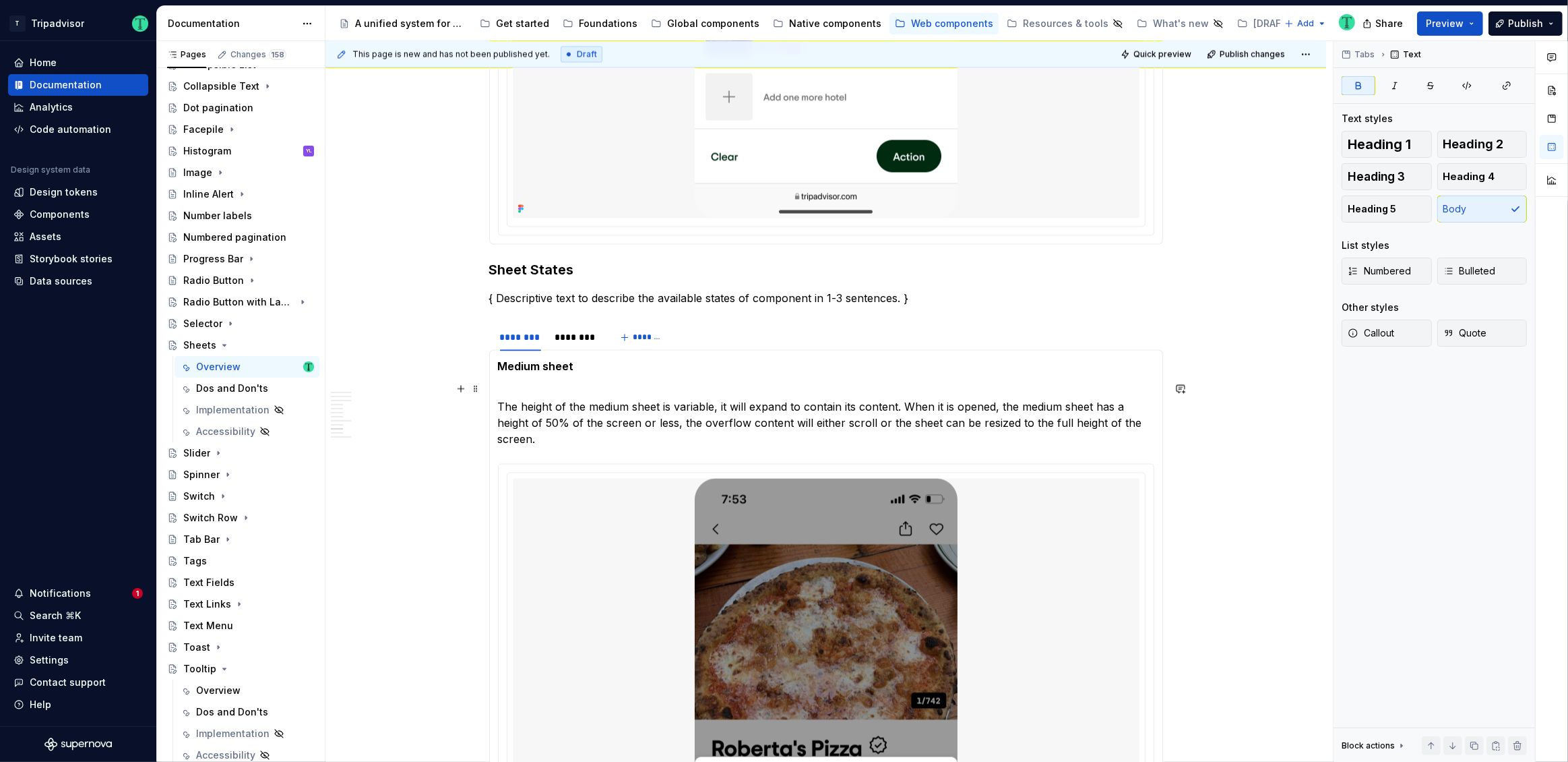
click at [545, 397] on p "The height of the medium sheet is variable, it will expand to contain its conte…" at bounding box center [826, 415] width 657 height 65
click at [472, 394] on span at bounding box center [475, 388] width 10 height 19
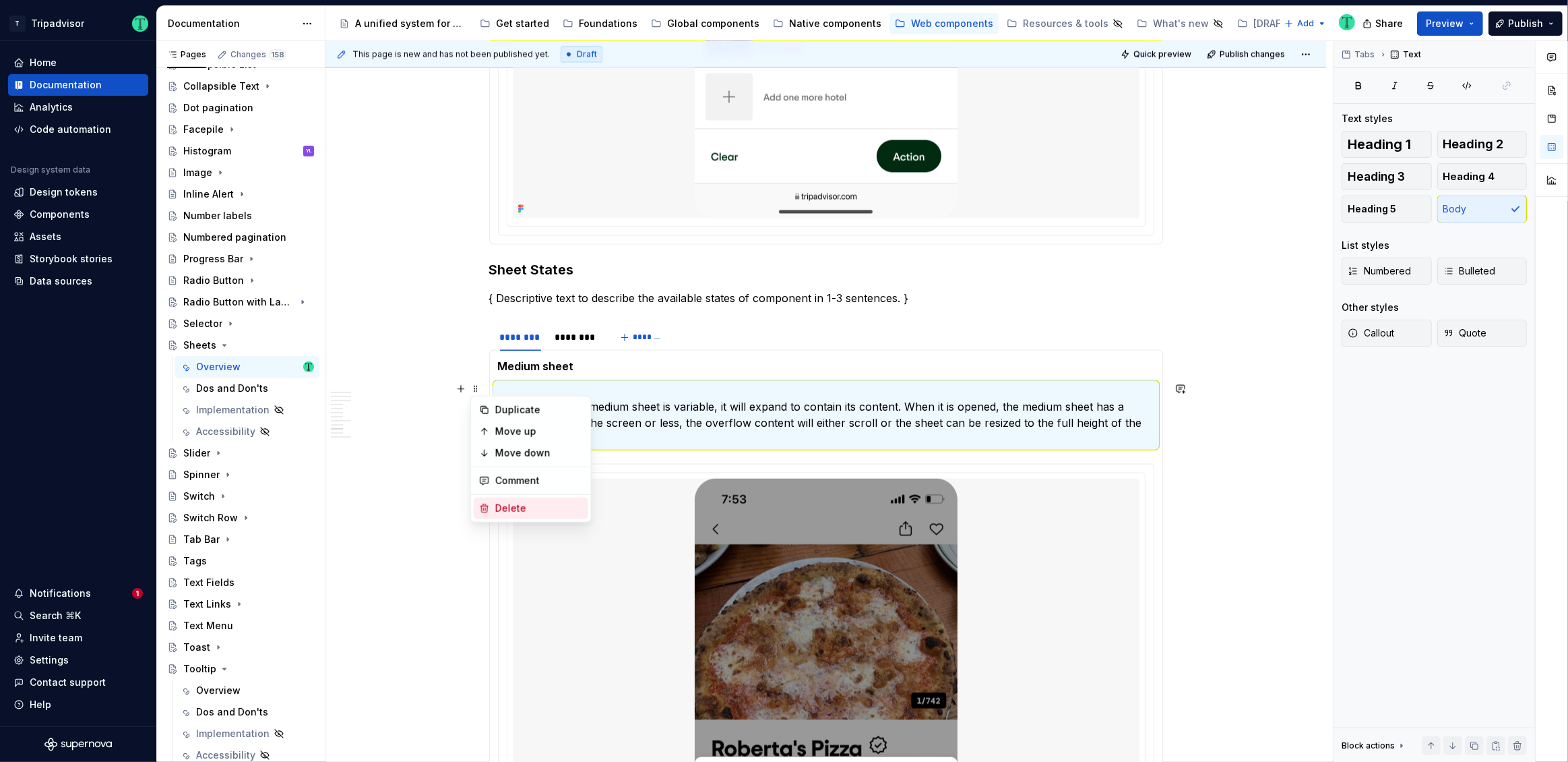
click at [517, 506] on div "Delete" at bounding box center [540, 508] width 88 height 13
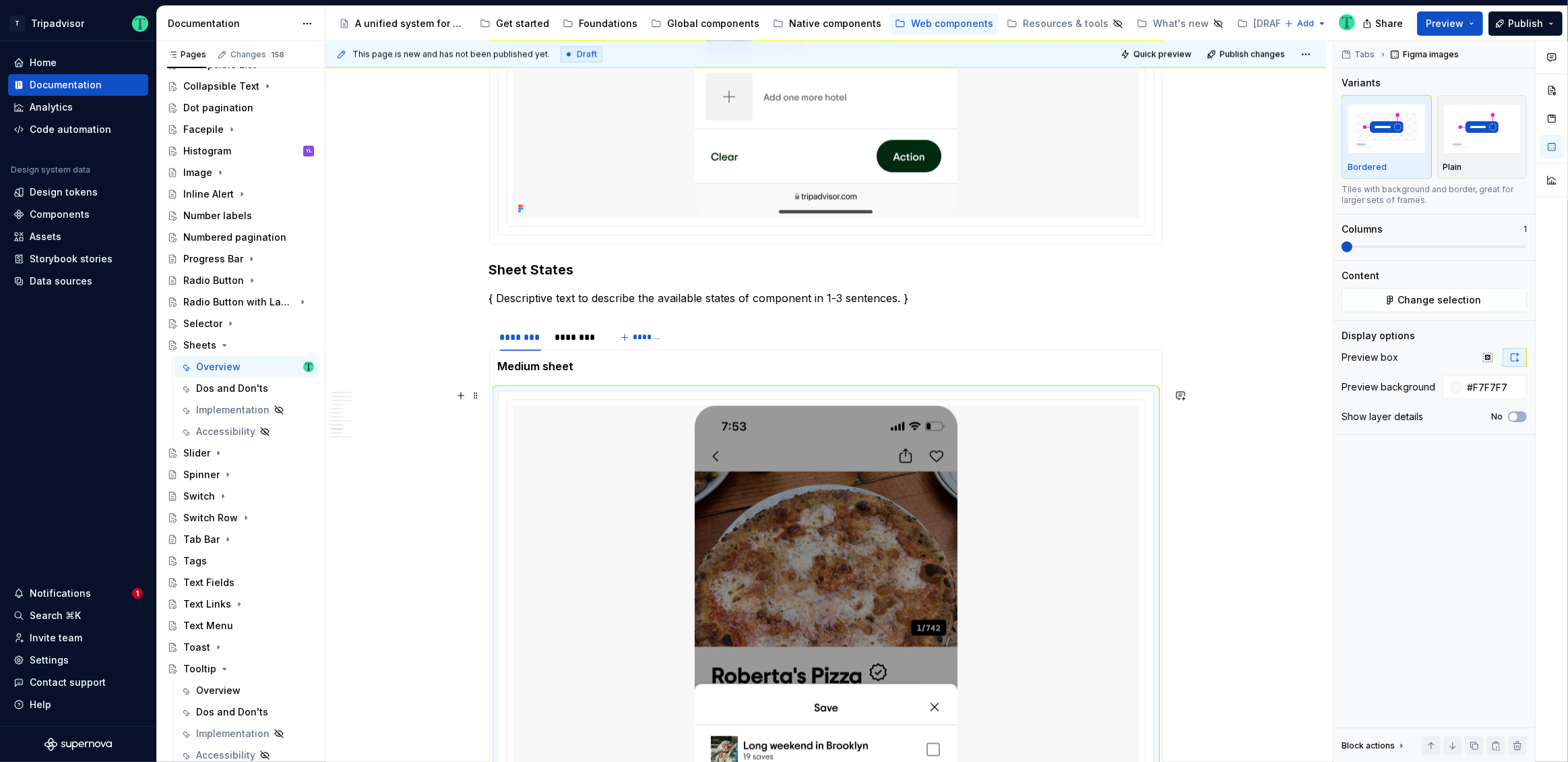
scroll to position [3098, 0]
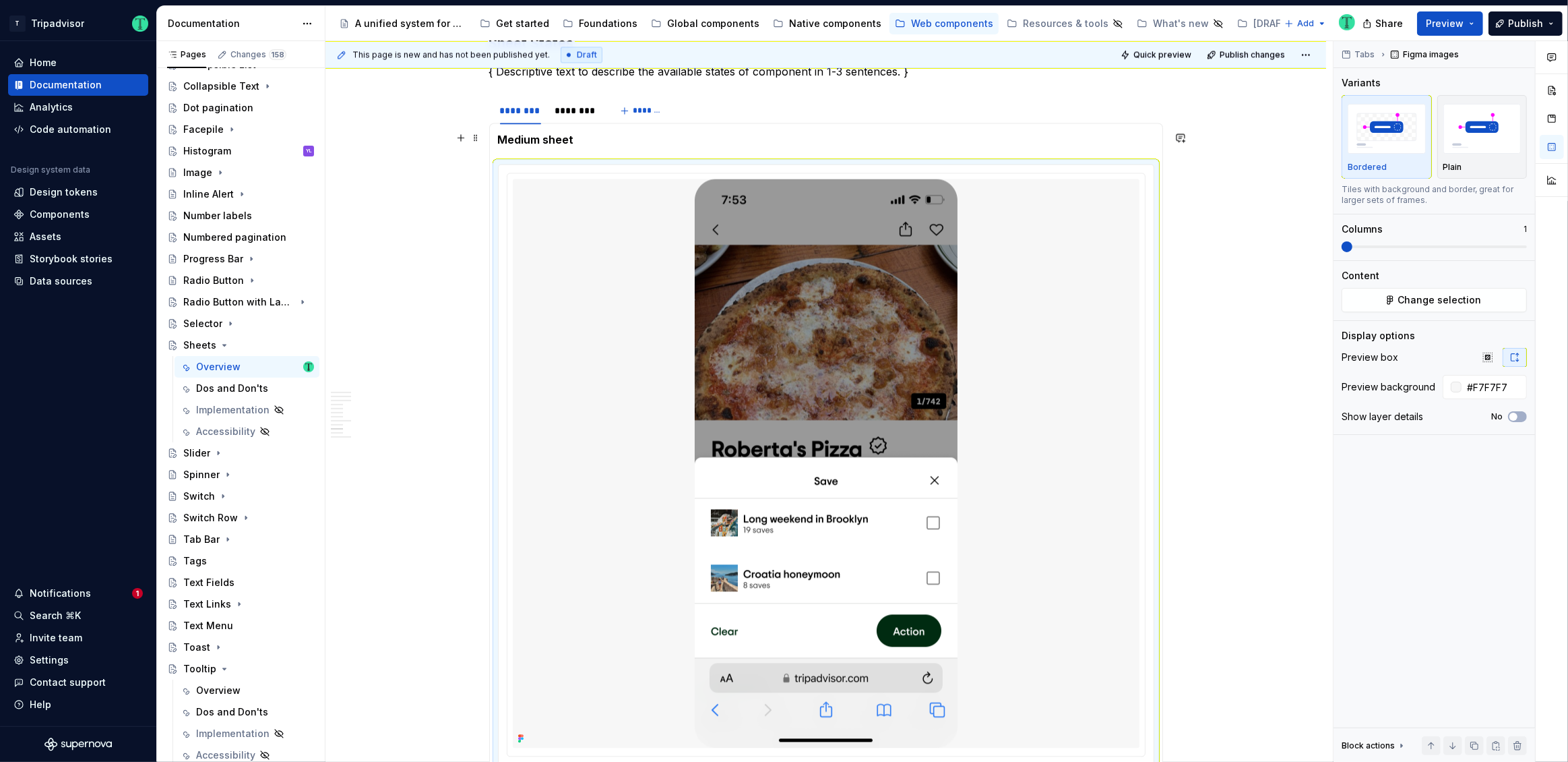
click at [587, 136] on p "Medium sheet" at bounding box center [826, 139] width 657 height 16
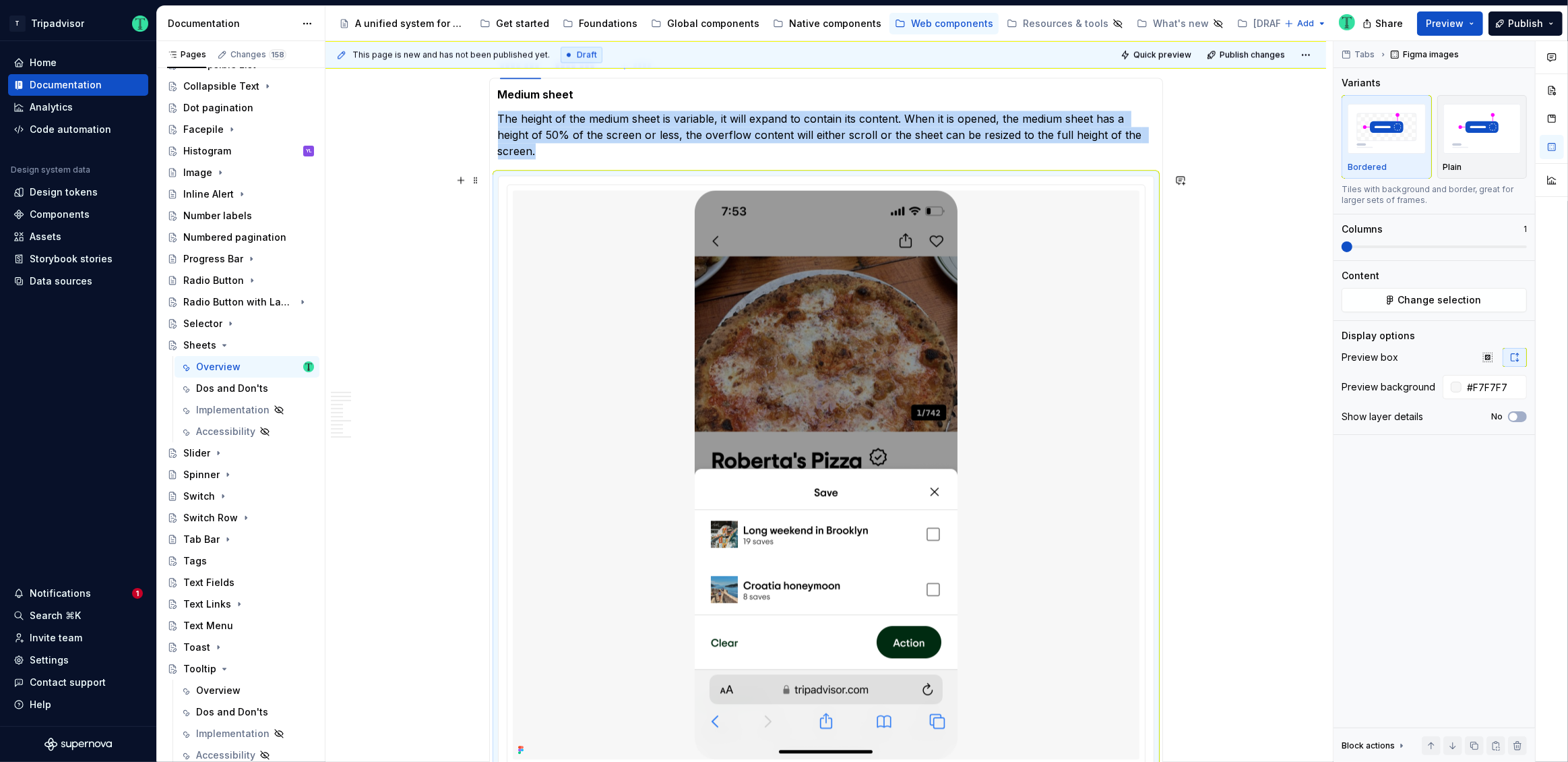
scroll to position [3144, 0]
click at [824, 423] on img at bounding box center [826, 473] width 263 height 569
click at [1417, 298] on span "Change selection" at bounding box center [1440, 300] width 83 height 13
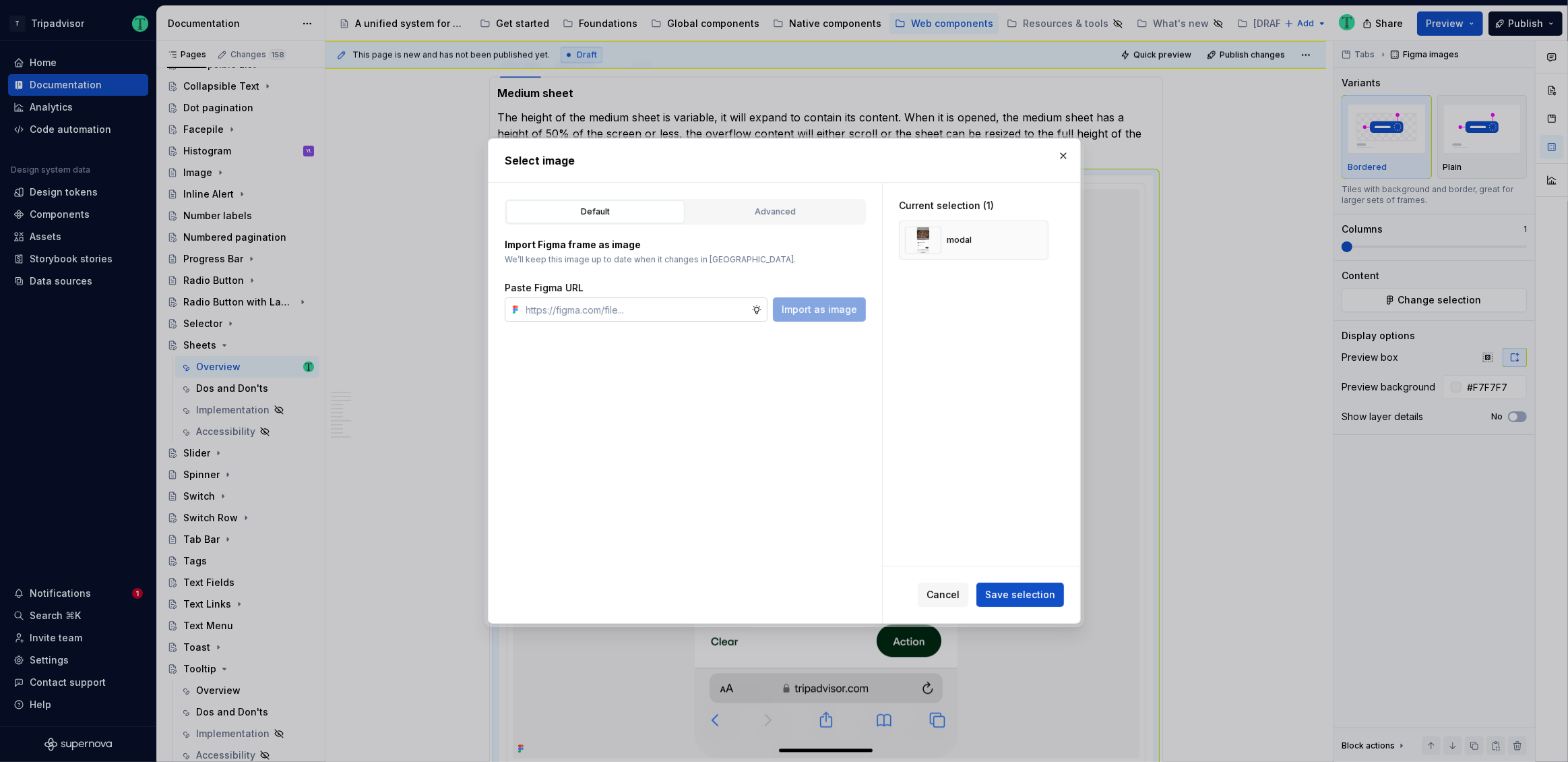
click at [616, 307] on input "text" at bounding box center [636, 309] width 230 height 25
type textarea "*"
type input "https://www.figma.com/design/Rk3eGC5124Z7punn8EFUkb/Atlas-Web-Documentation?nod…"
click at [845, 308] on span "Import as image" at bounding box center [819, 309] width 75 height 13
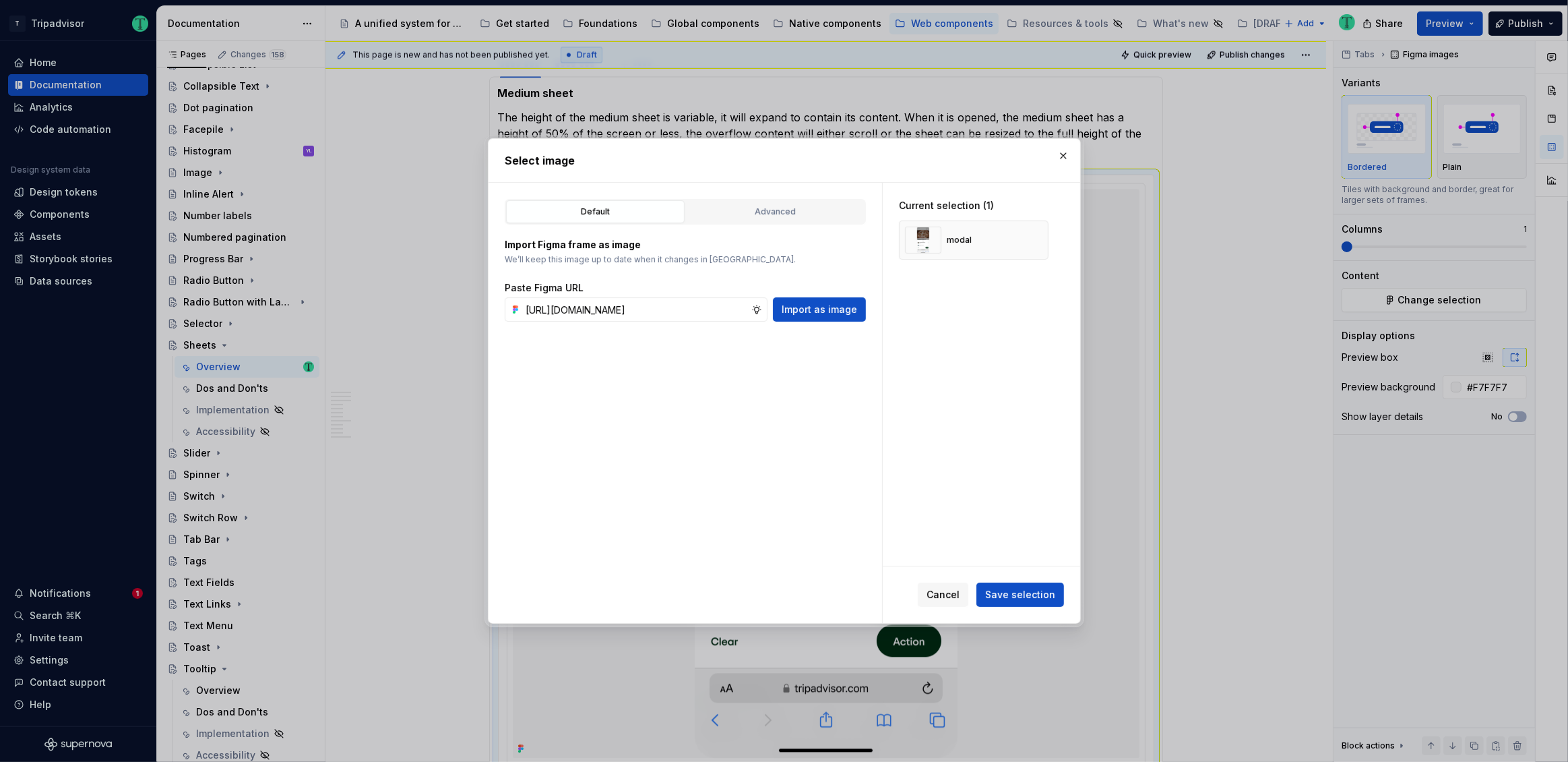
scroll to position [0, 0]
click at [1032, 241] on button "button" at bounding box center [1032, 239] width 19 height 19
click at [1031, 600] on span "Save selection" at bounding box center [1020, 594] width 70 height 13
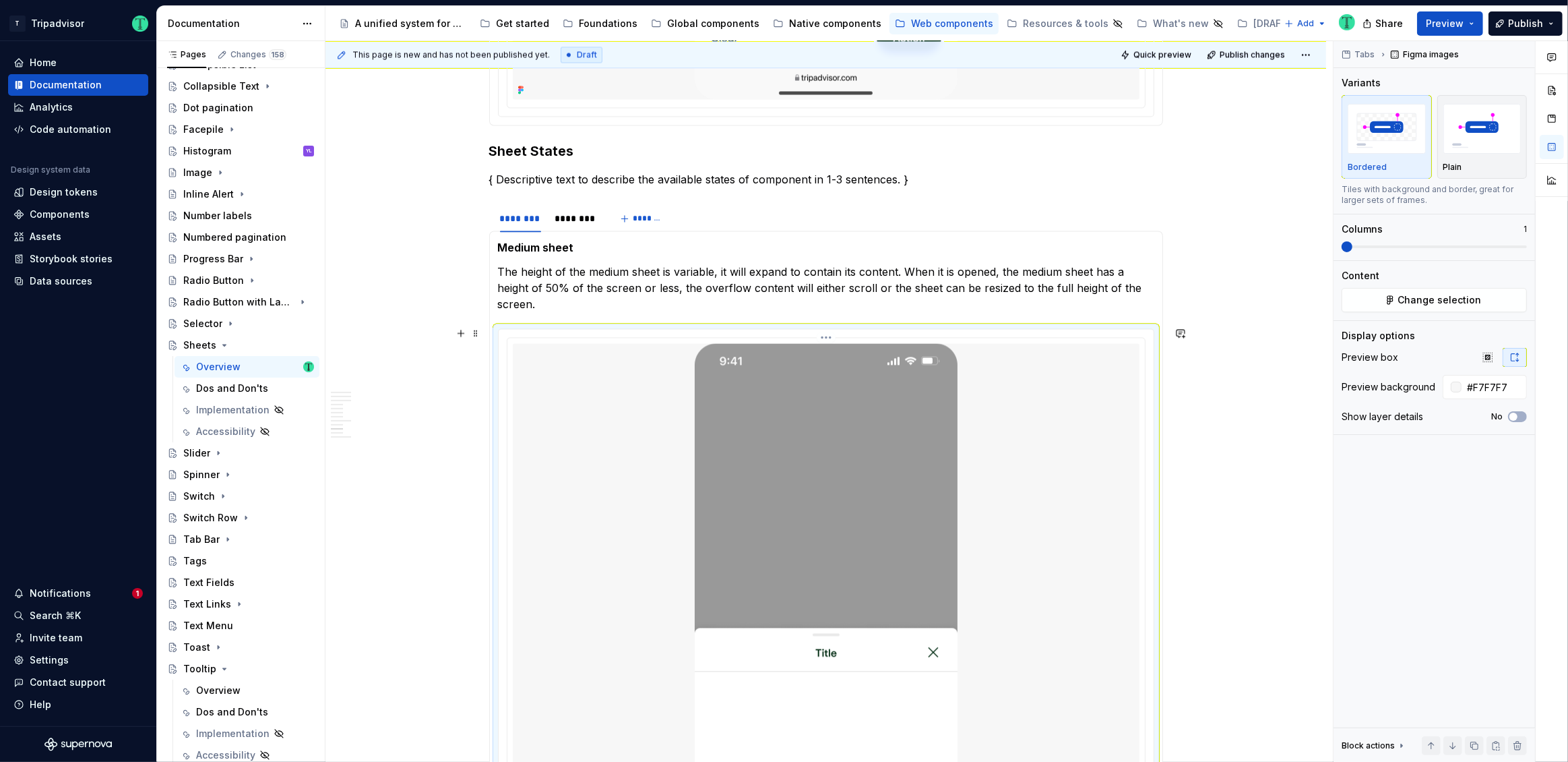
scroll to position [2989, 0]
click at [578, 207] on html "T Tripadvisor Home Documentation Analytics Code automation Design system data D…" at bounding box center [784, 381] width 1568 height 762
click at [607, 318] on div "Delete tab" at bounding box center [638, 319] width 88 height 13
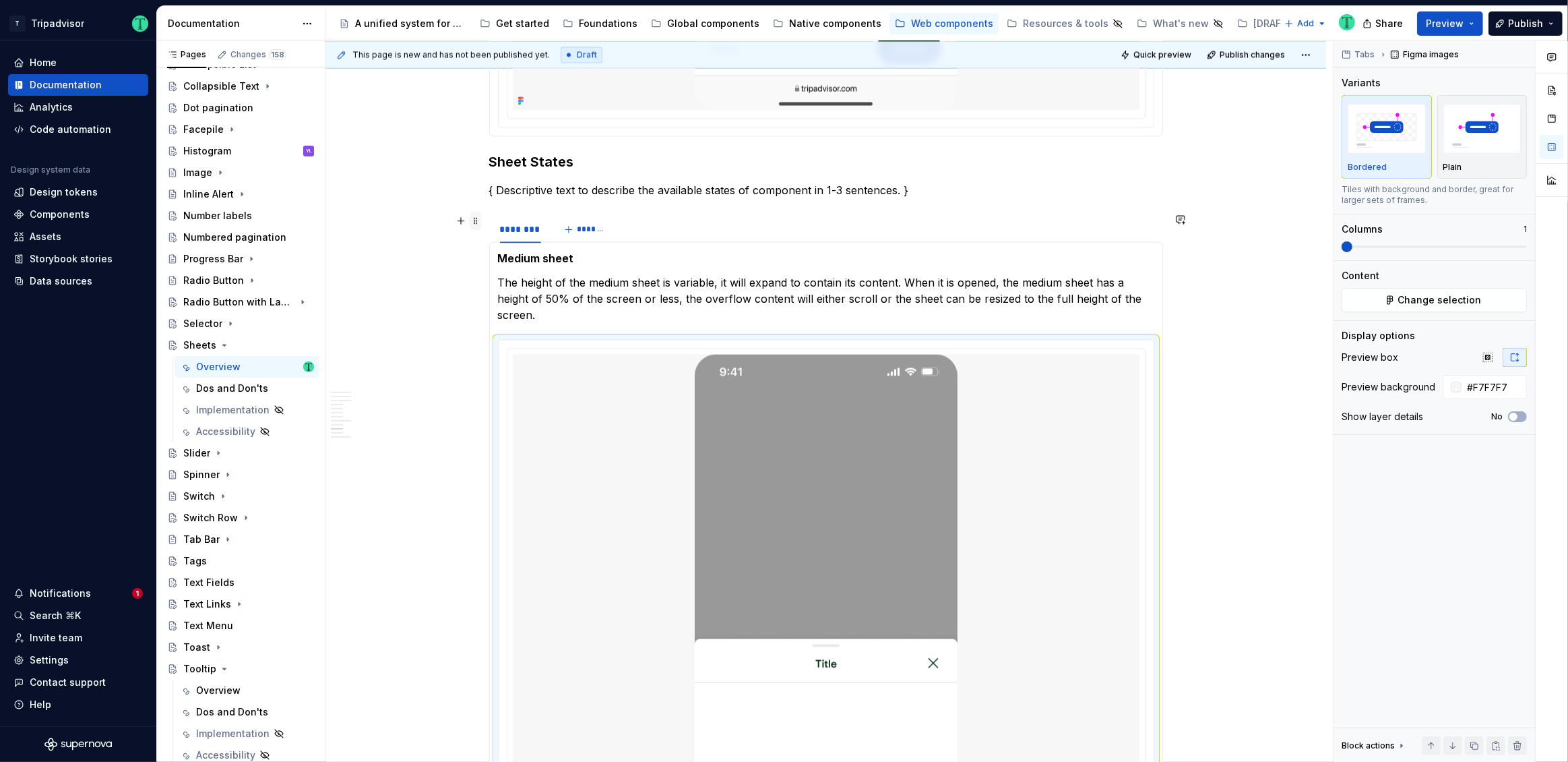
click at [476, 221] on span at bounding box center [475, 220] width 10 height 19
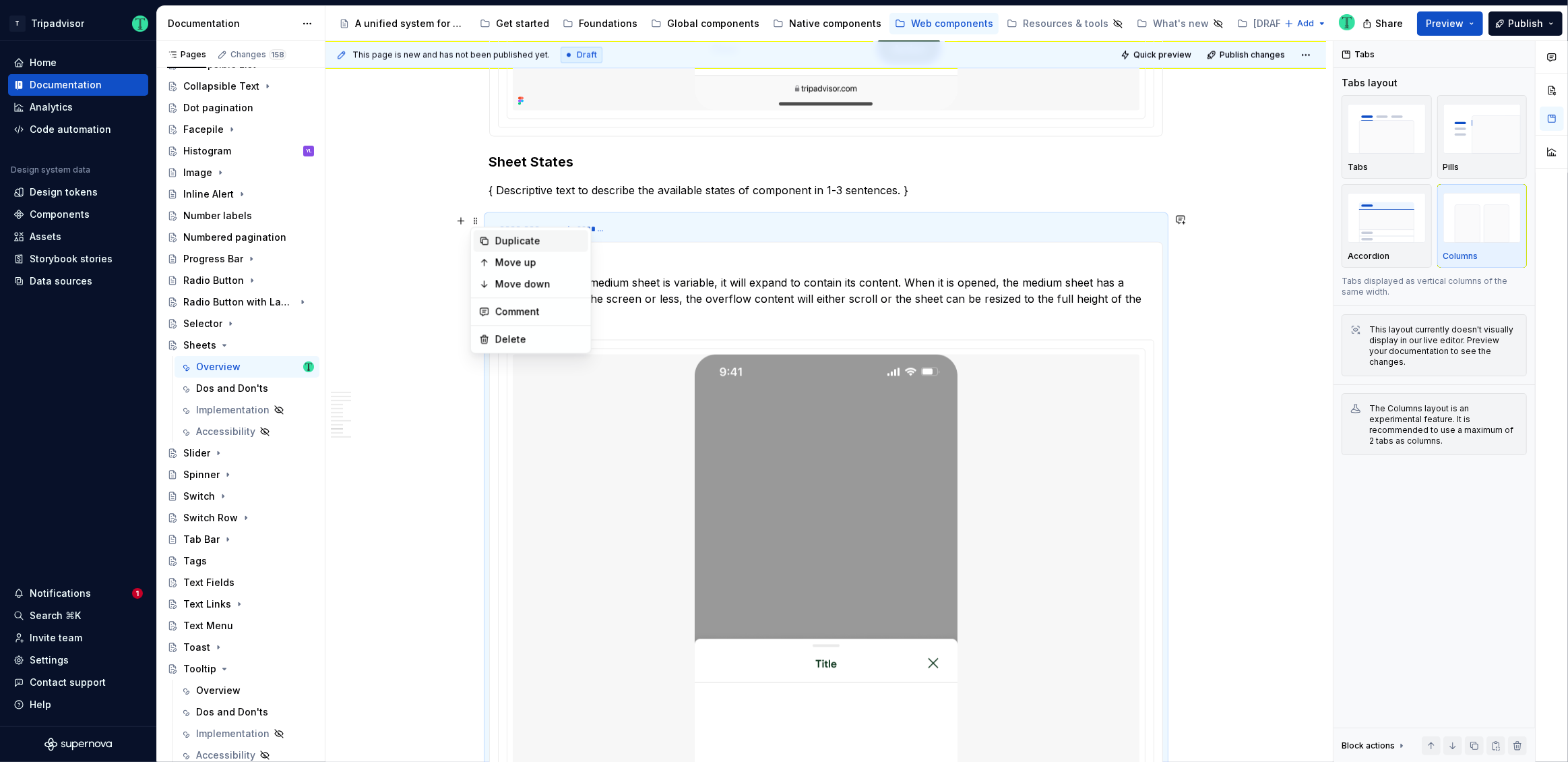
click at [487, 243] on icon at bounding box center [484, 241] width 7 height 7
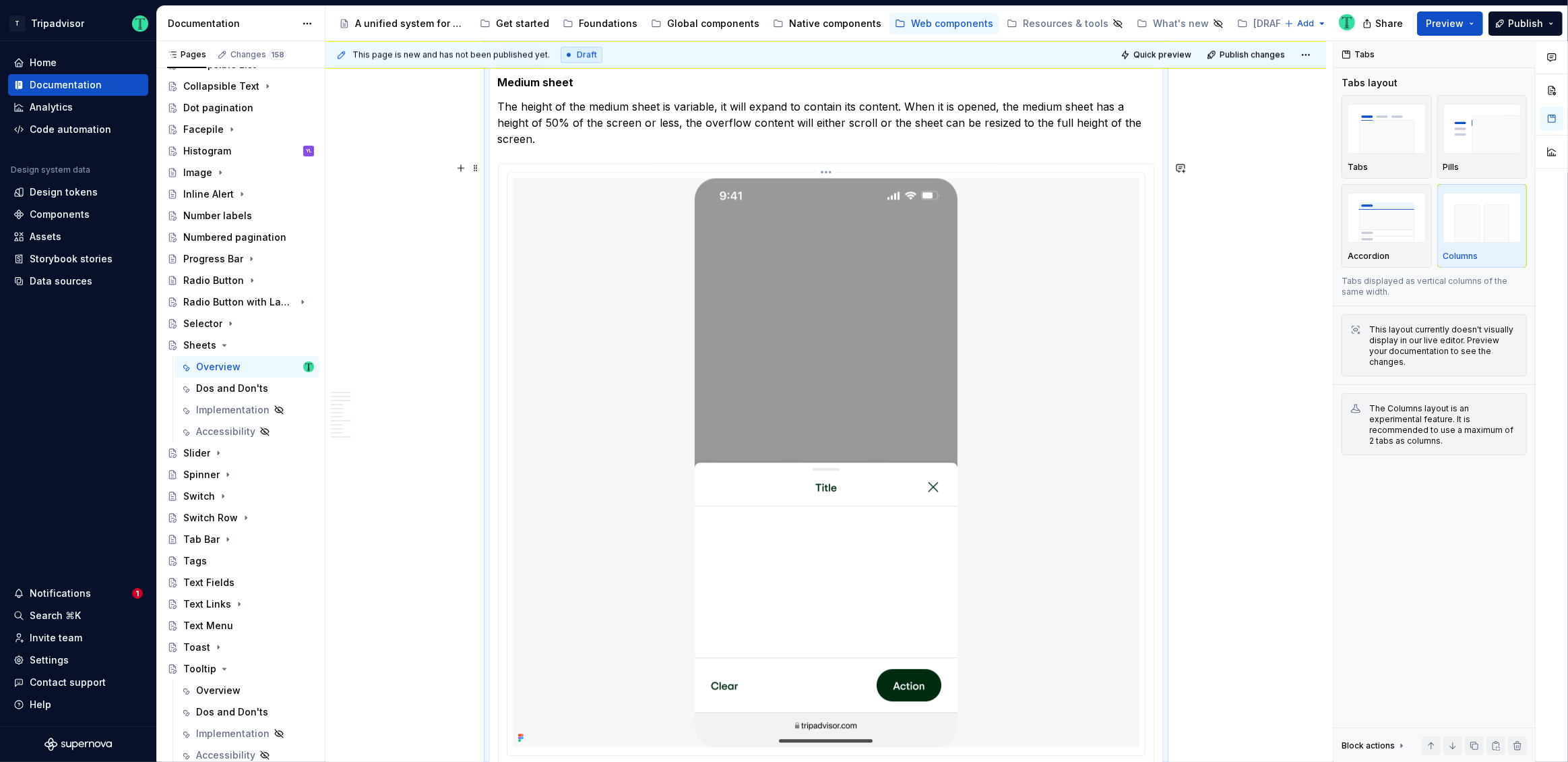
scroll to position [3899, 0]
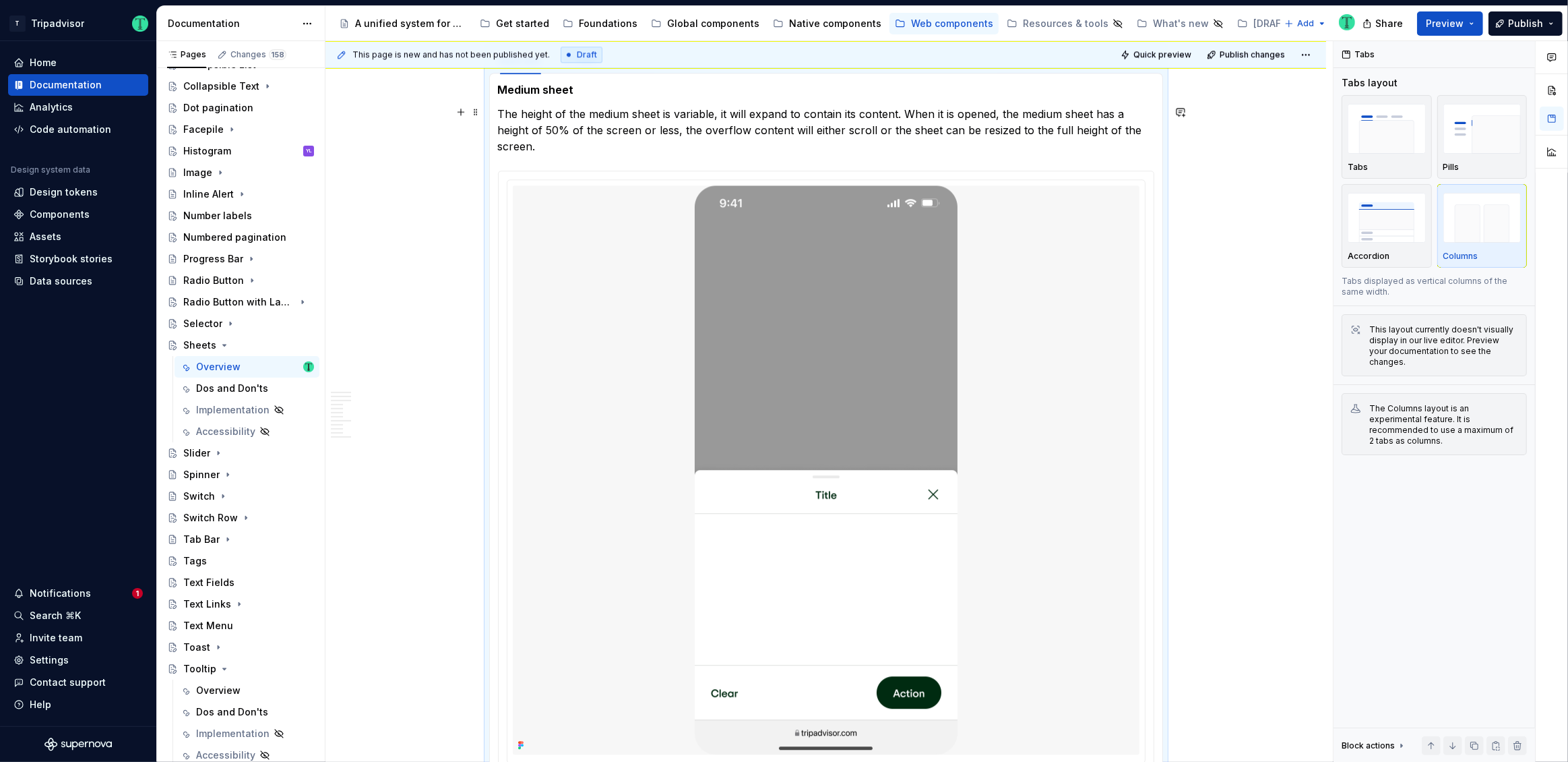
click at [542, 146] on p "The height of the medium sheet is variable, it will expand to contain its conte…" at bounding box center [826, 130] width 657 height 48
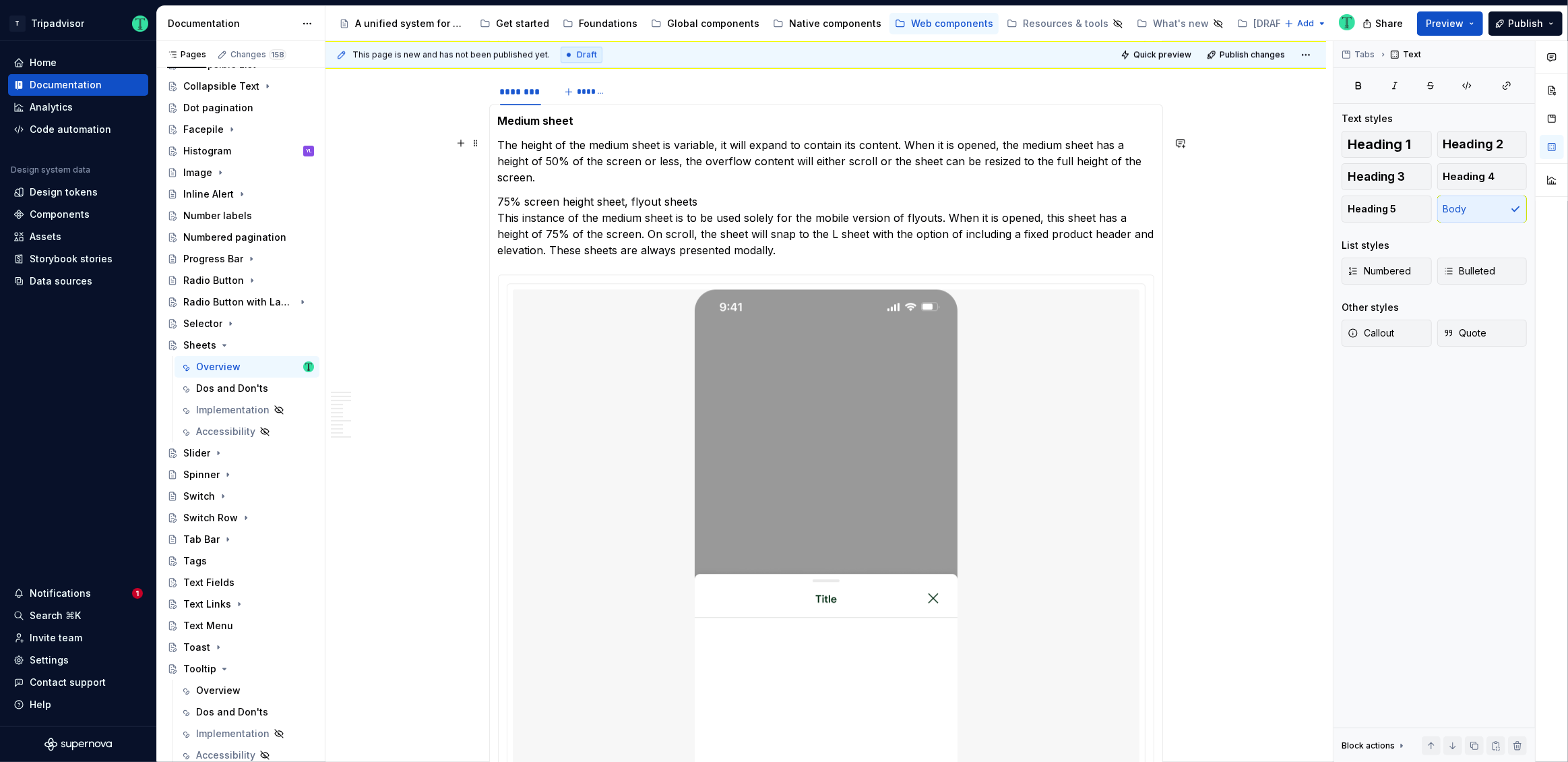
scroll to position [3838, 0]
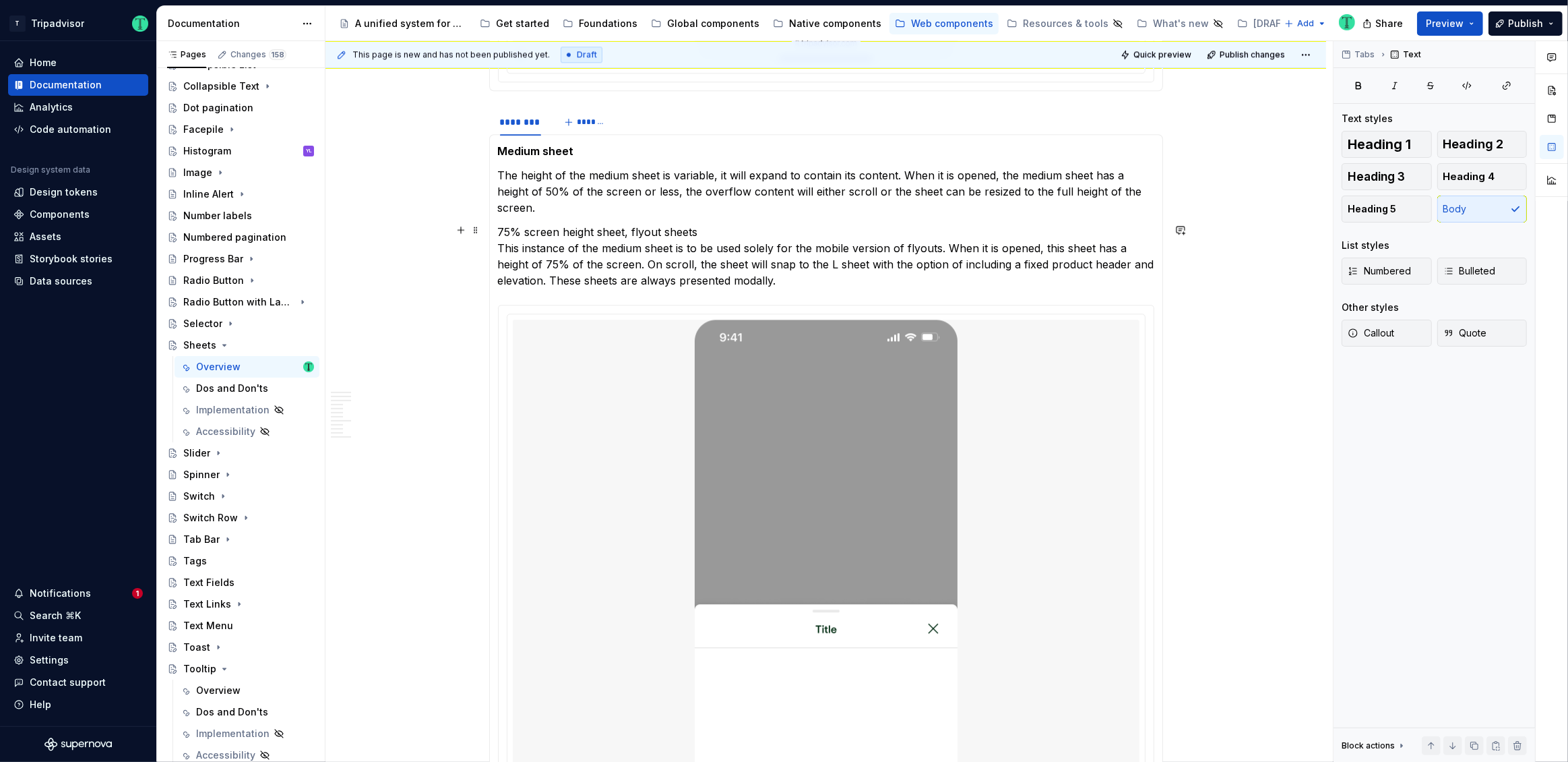
click at [551, 227] on p "75% screen height sheet, flyout sheets This instance of the medium sheet is to …" at bounding box center [826, 256] width 657 height 65
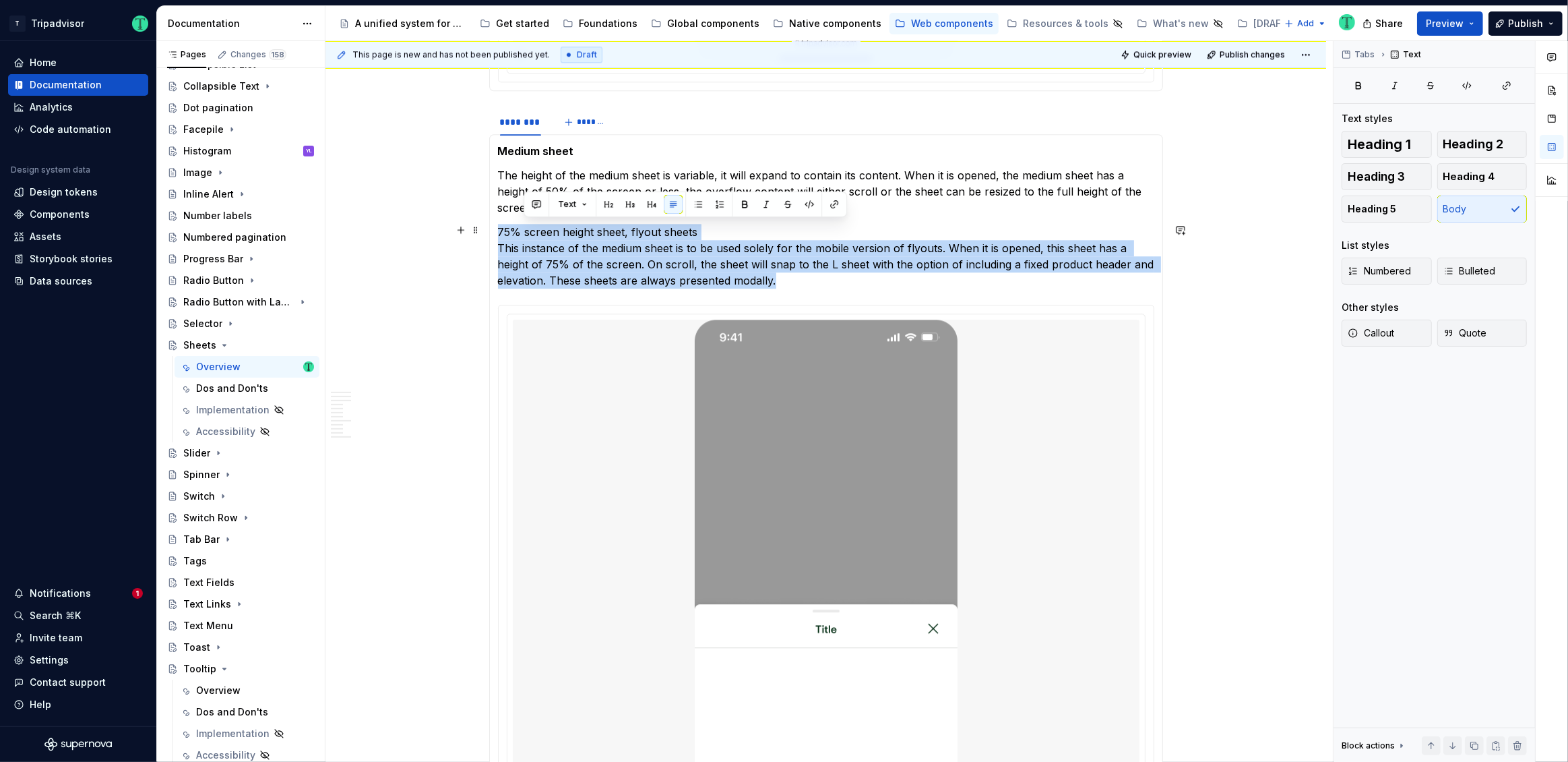
click at [551, 227] on p "75% screen height sheet, flyout sheets This instance of the medium sheet is to …" at bounding box center [826, 256] width 657 height 65
click at [685, 224] on p "75% screen height sheet, flyout sheets This instance of the medium sheet is to …" at bounding box center [826, 256] width 657 height 65
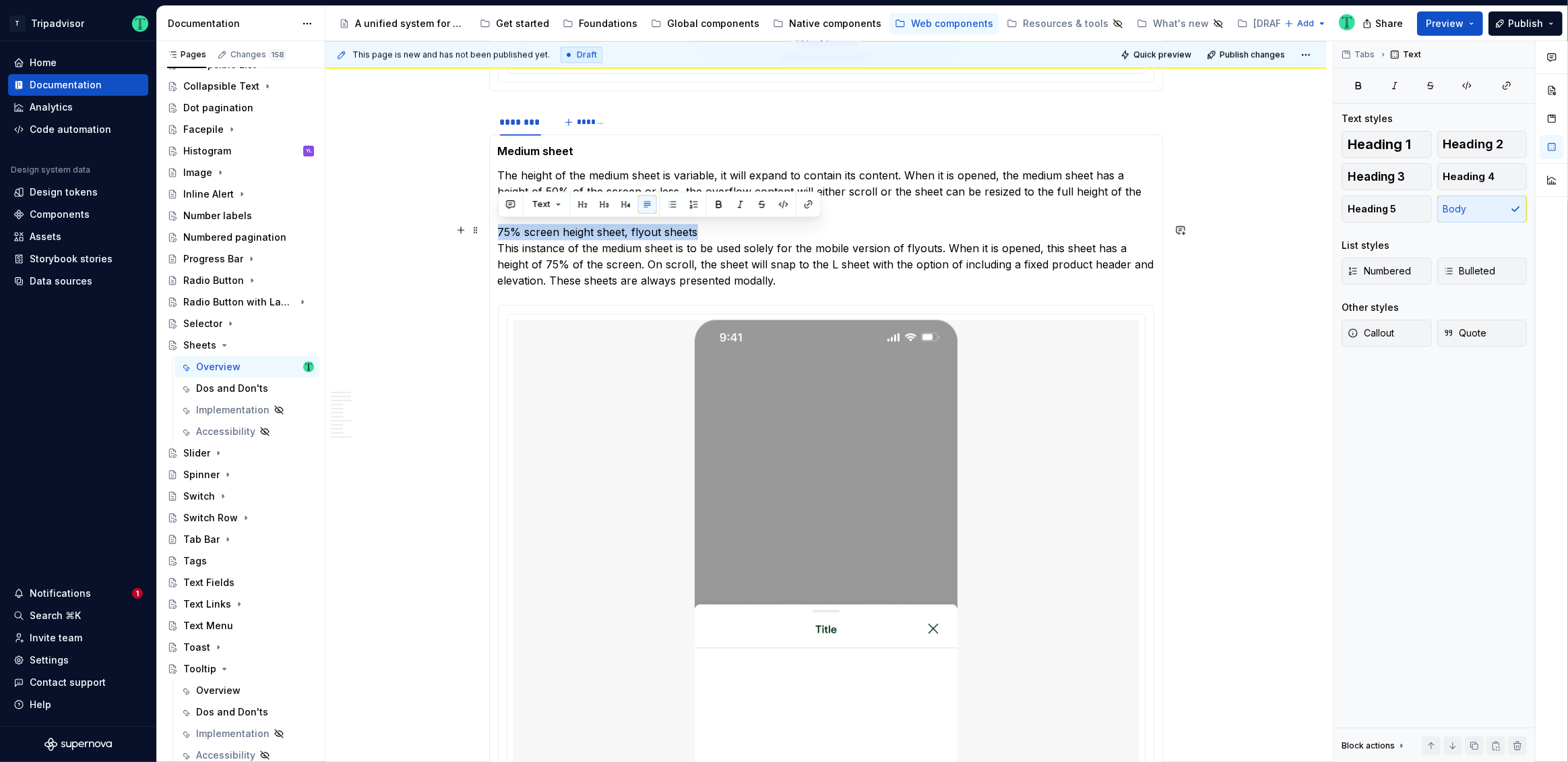
drag, startPoint x: 701, startPoint y: 225, endPoint x: 499, endPoint y: 223, distance: 202.0
click at [499, 224] on p "75% screen height sheet, flyout sheets This instance of the medium sheet is to …" at bounding box center [826, 256] width 657 height 65
copy p "75% screen height sheet, flyout sheets"
click at [513, 144] on strong "Medium sheet" at bounding box center [536, 151] width 76 height 13
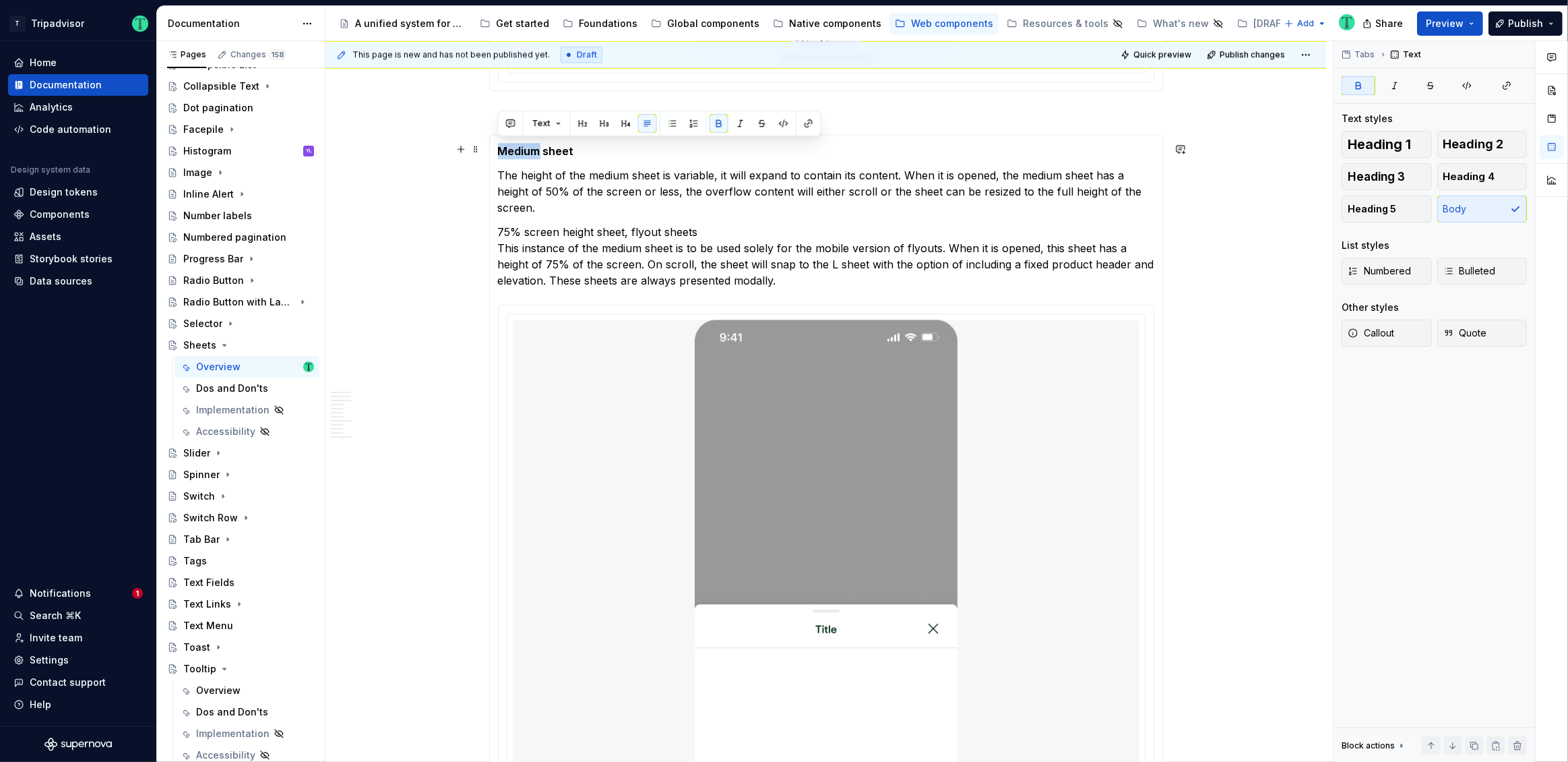
click at [513, 144] on strong "Medium sheet" at bounding box center [536, 151] width 76 height 13
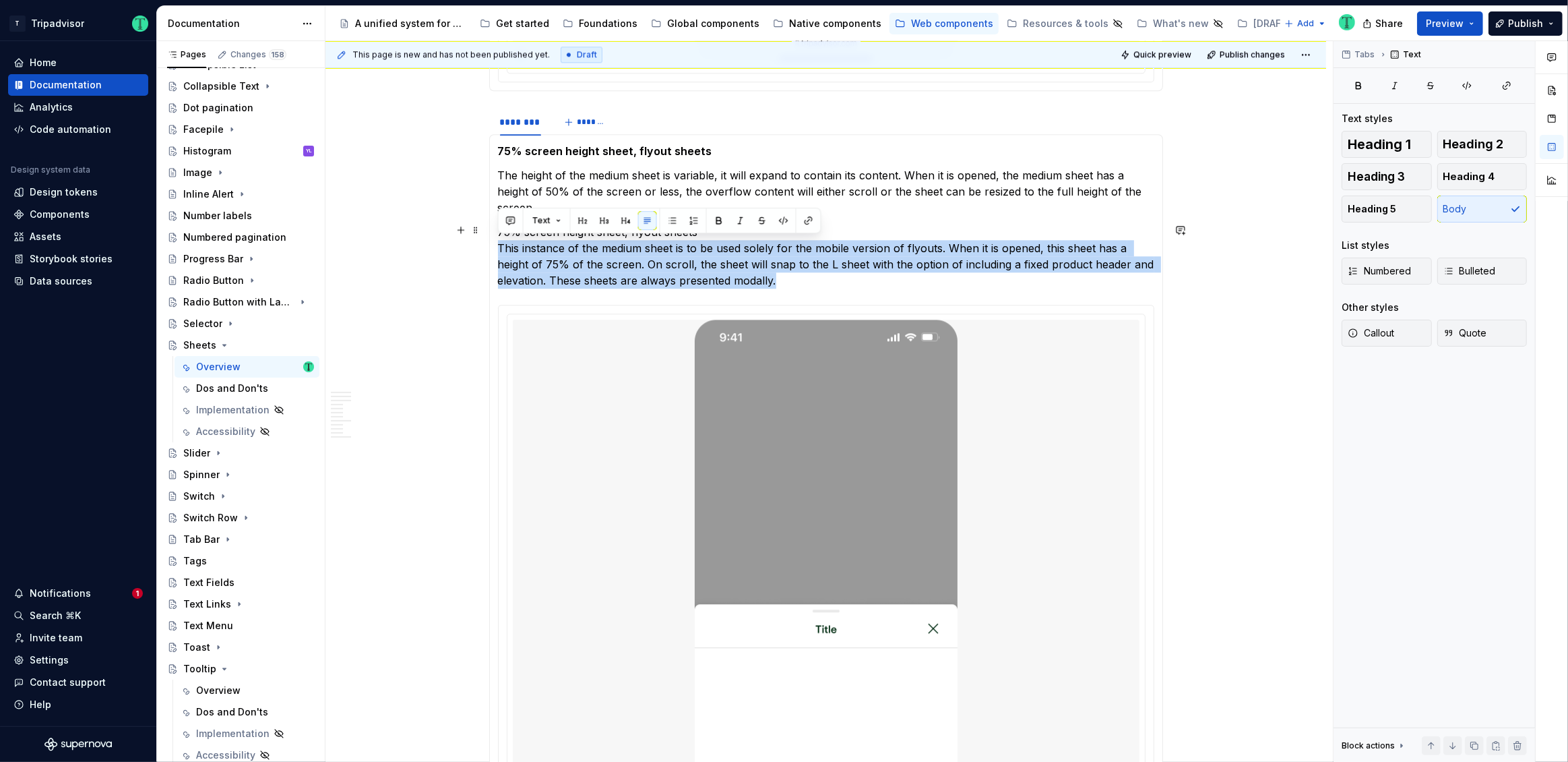
drag, startPoint x: 497, startPoint y: 248, endPoint x: 786, endPoint y: 277, distance: 290.5
click at [786, 277] on p "75% screen height sheet, flyout sheets This instance of the medium sheet is to …" at bounding box center [826, 256] width 657 height 65
copy p "This instance of the medium sheet is to be used solely for the mobile version o…"
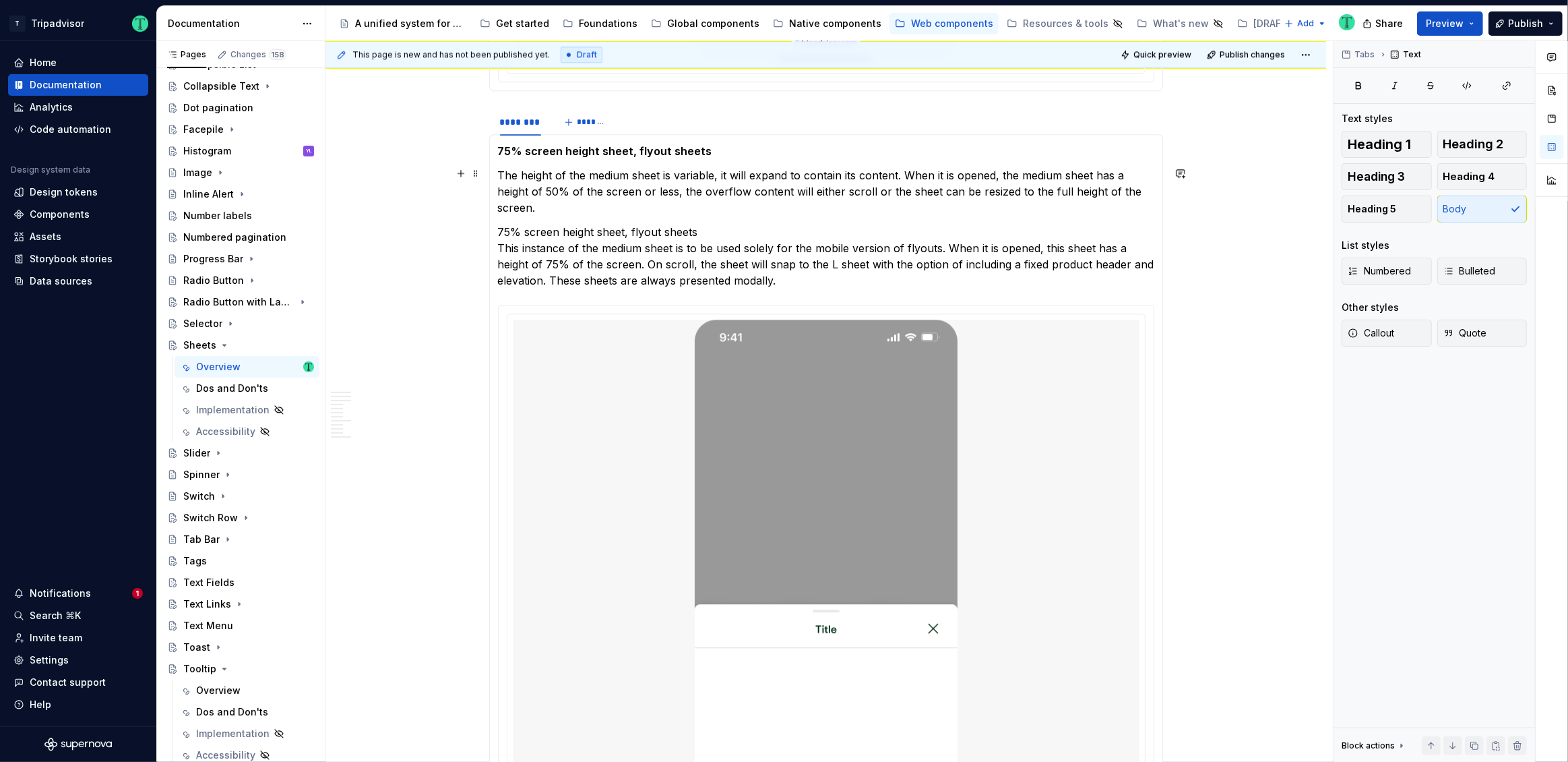
click at [522, 171] on p "The height of the medium sheet is variable, it will expand to contain its conte…" at bounding box center [826, 191] width 657 height 48
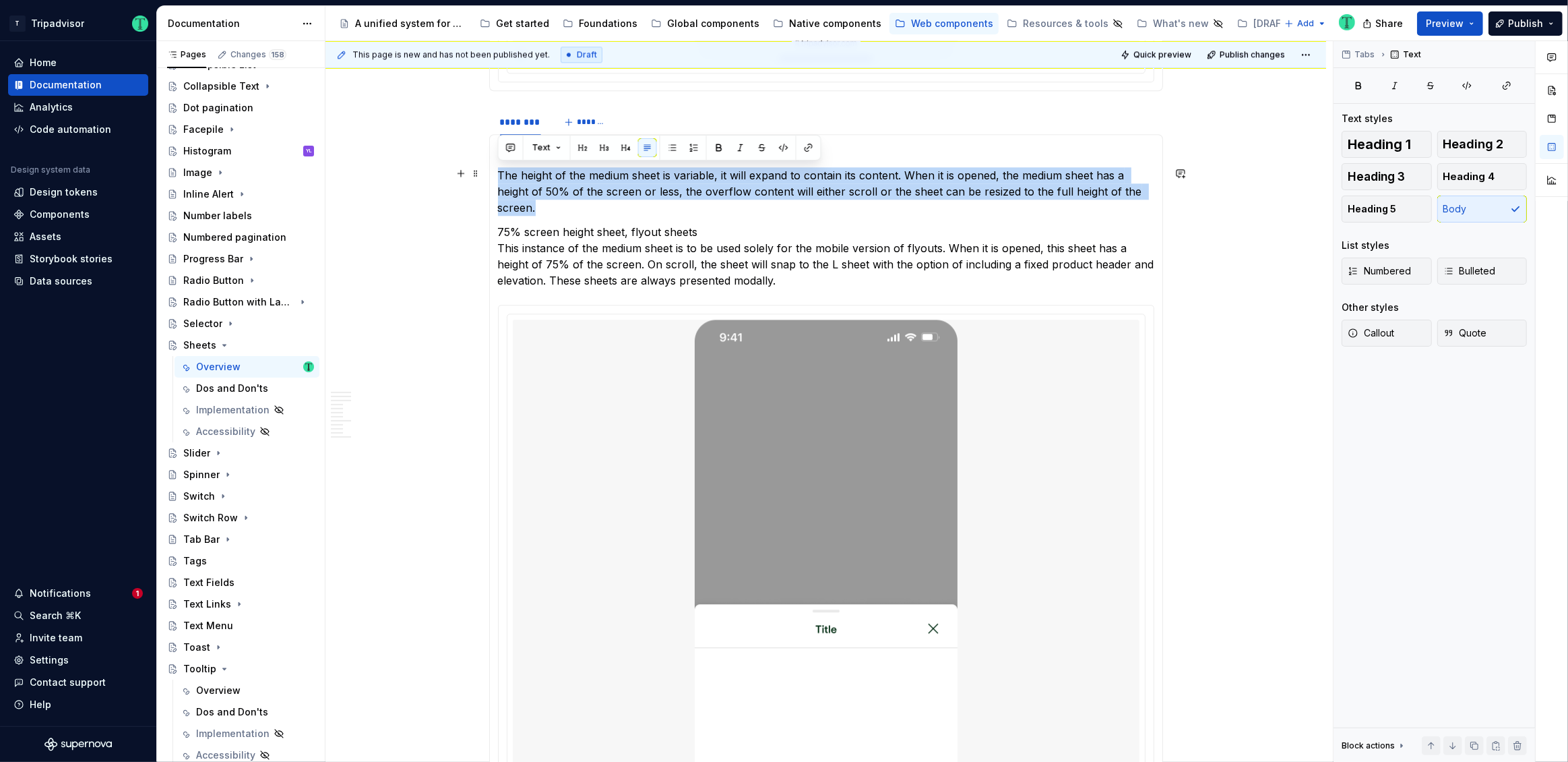
drag, startPoint x: 496, startPoint y: 172, endPoint x: 543, endPoint y: 208, distance: 59.2
click at [543, 208] on div "75% screen height sheet, flyout sheets The height of the medium sheet is variab…" at bounding box center [826, 524] width 674 height 781
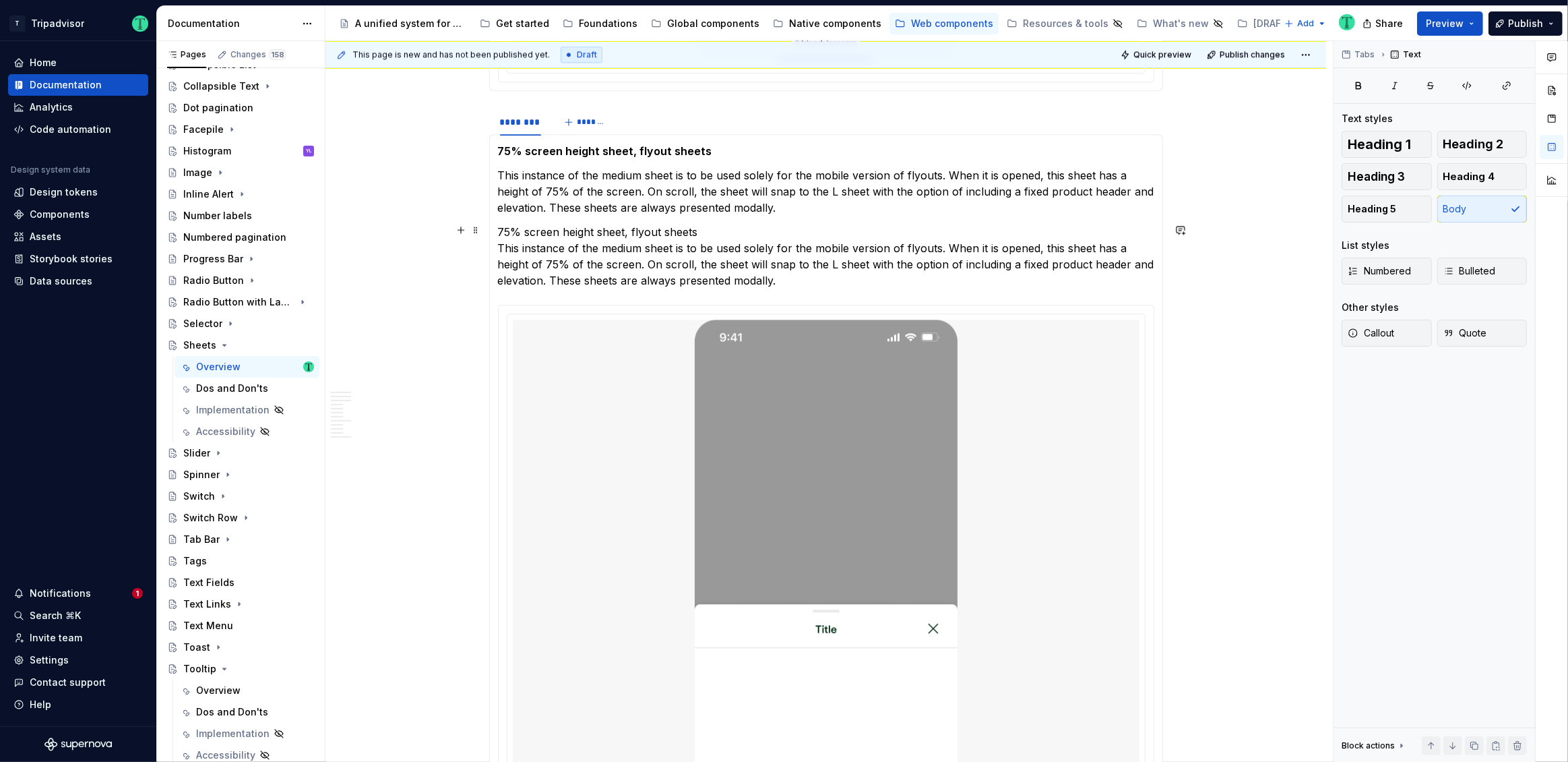
click at [517, 235] on p "75% screen height sheet, flyout sheets This instance of the medium sheet is to …" at bounding box center [826, 256] width 657 height 65
click at [475, 227] on span at bounding box center [475, 230] width 10 height 19
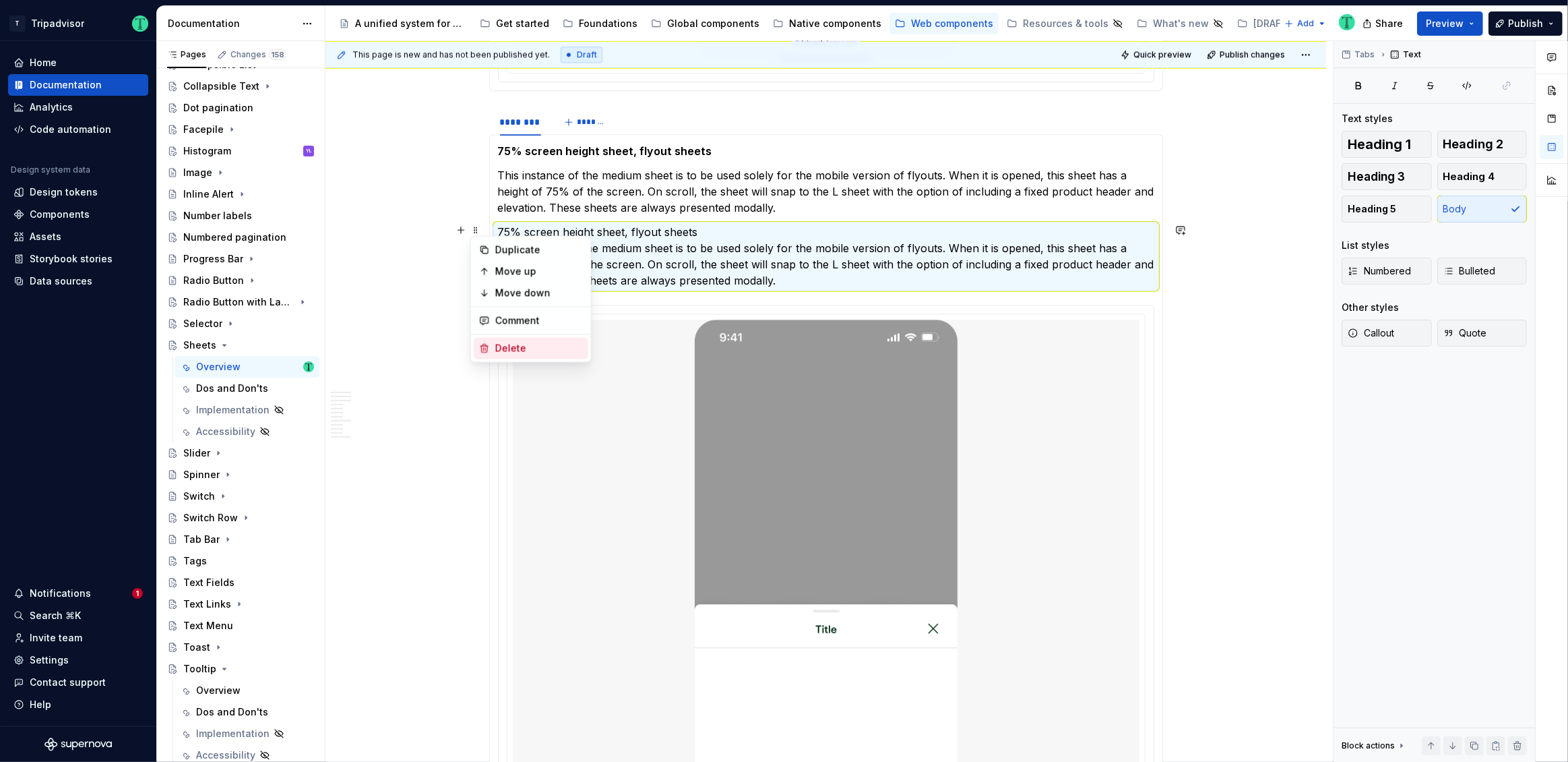
click at [498, 343] on div "Delete" at bounding box center [540, 348] width 88 height 13
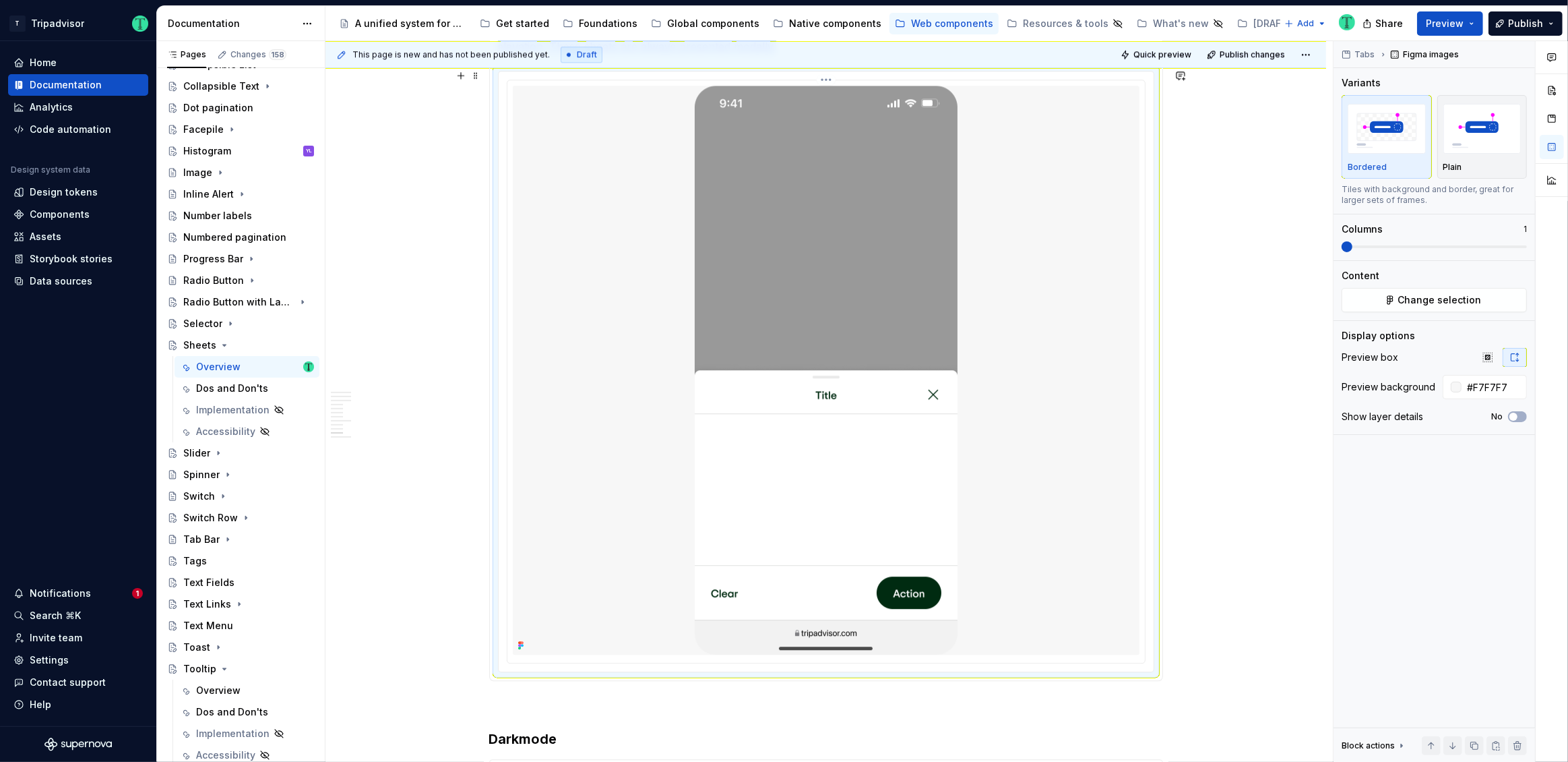
scroll to position [3997, 0]
click at [835, 418] on img at bounding box center [826, 371] width 263 height 569
click at [1401, 297] on span "Change selection" at bounding box center [1440, 300] width 83 height 13
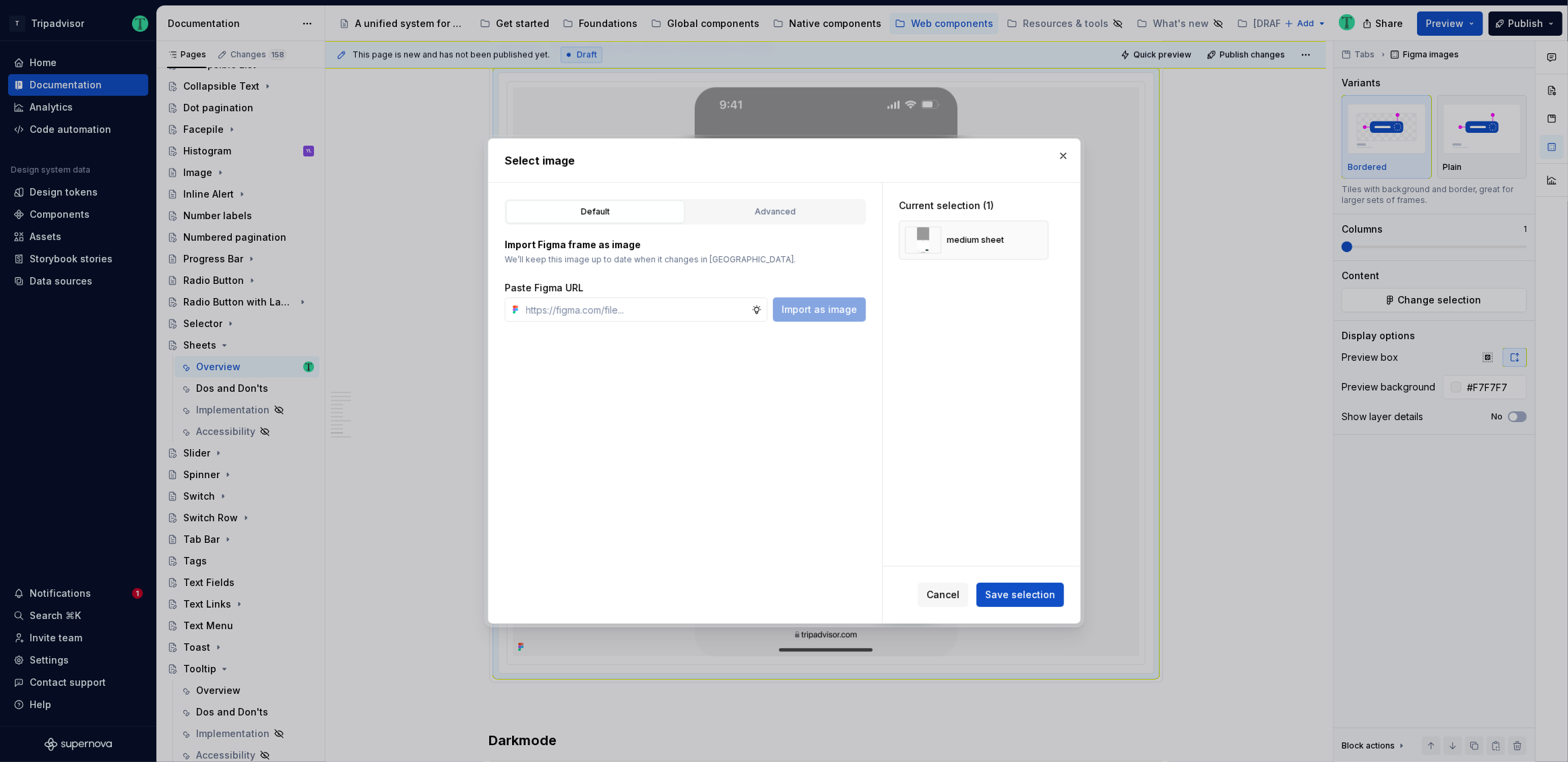
type textarea "*"
paste input "https://www.figma.com/design/Rk3eGC5124Z7punn8EFUkb/Atlas-Web-Documentation?nod…"
type input "https://www.figma.com/design/Rk3eGC5124Z7punn8EFUkb/Atlas-Web-Documentation?nod…"
click at [802, 314] on span "Import as image" at bounding box center [819, 309] width 75 height 13
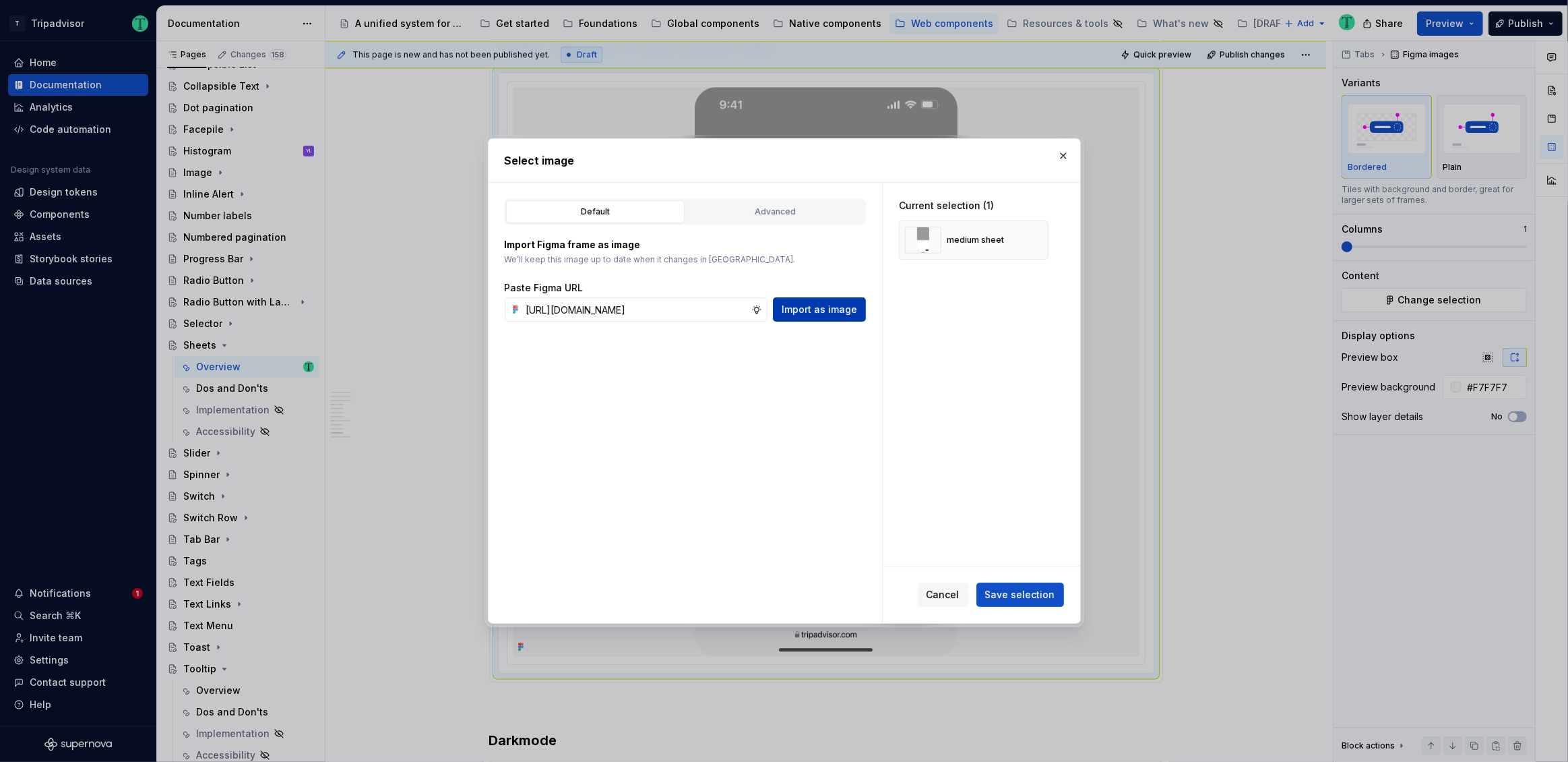
scroll to position [0, 0]
click at [1036, 243] on button "button" at bounding box center [1032, 239] width 19 height 19
click at [701, 306] on input "text" at bounding box center [636, 309] width 230 height 25
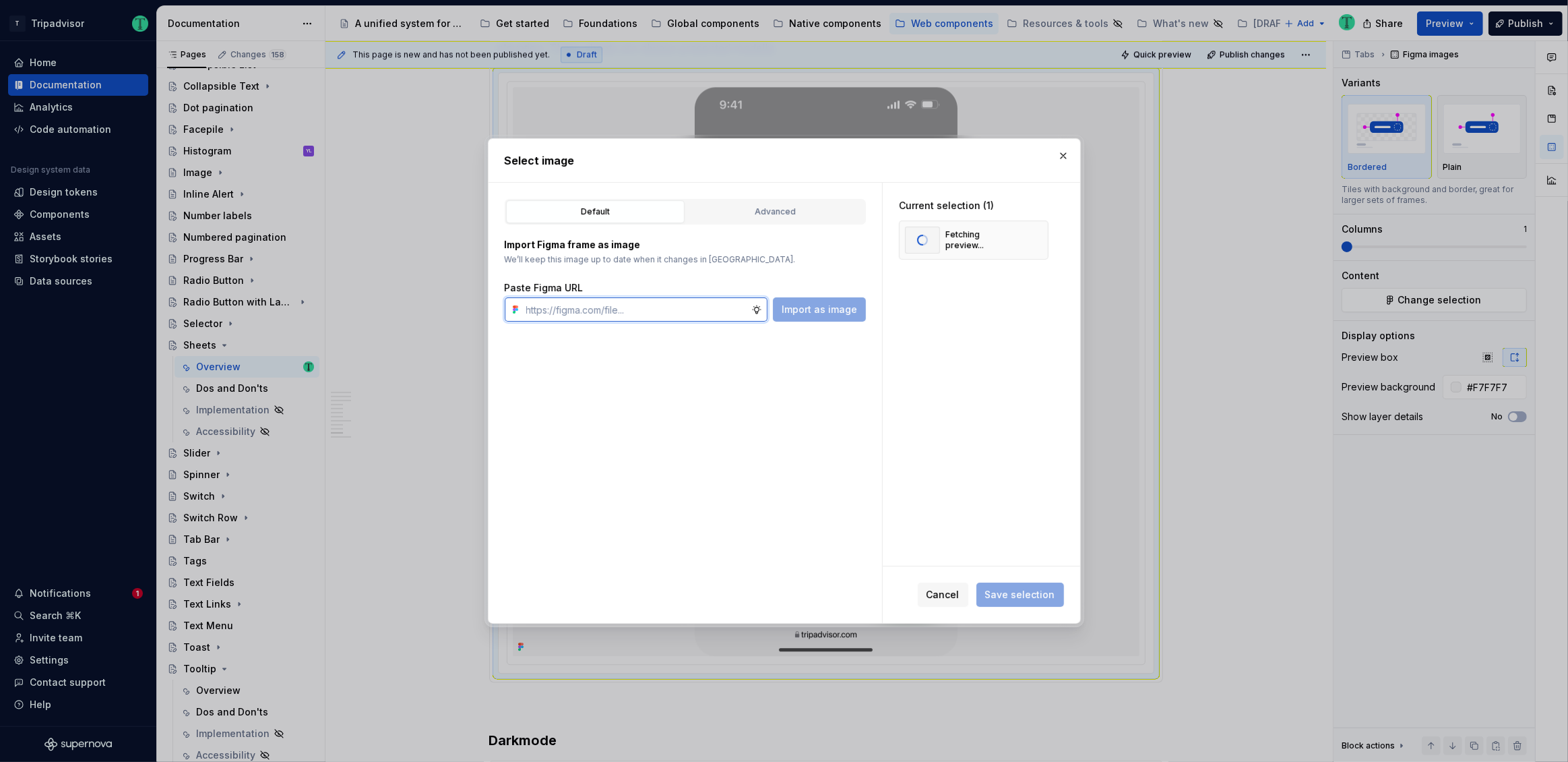
paste input "https://www.figma.com/design/Rk3eGC5124Z7punn8EFUkb/Atlas-Web-Documentation?nod…"
type input "https://www.figma.com/design/Rk3eGC5124Z7punn8EFUkb/Atlas-Web-Documentation?nod…"
click at [808, 306] on span "Import as image" at bounding box center [819, 309] width 75 height 13
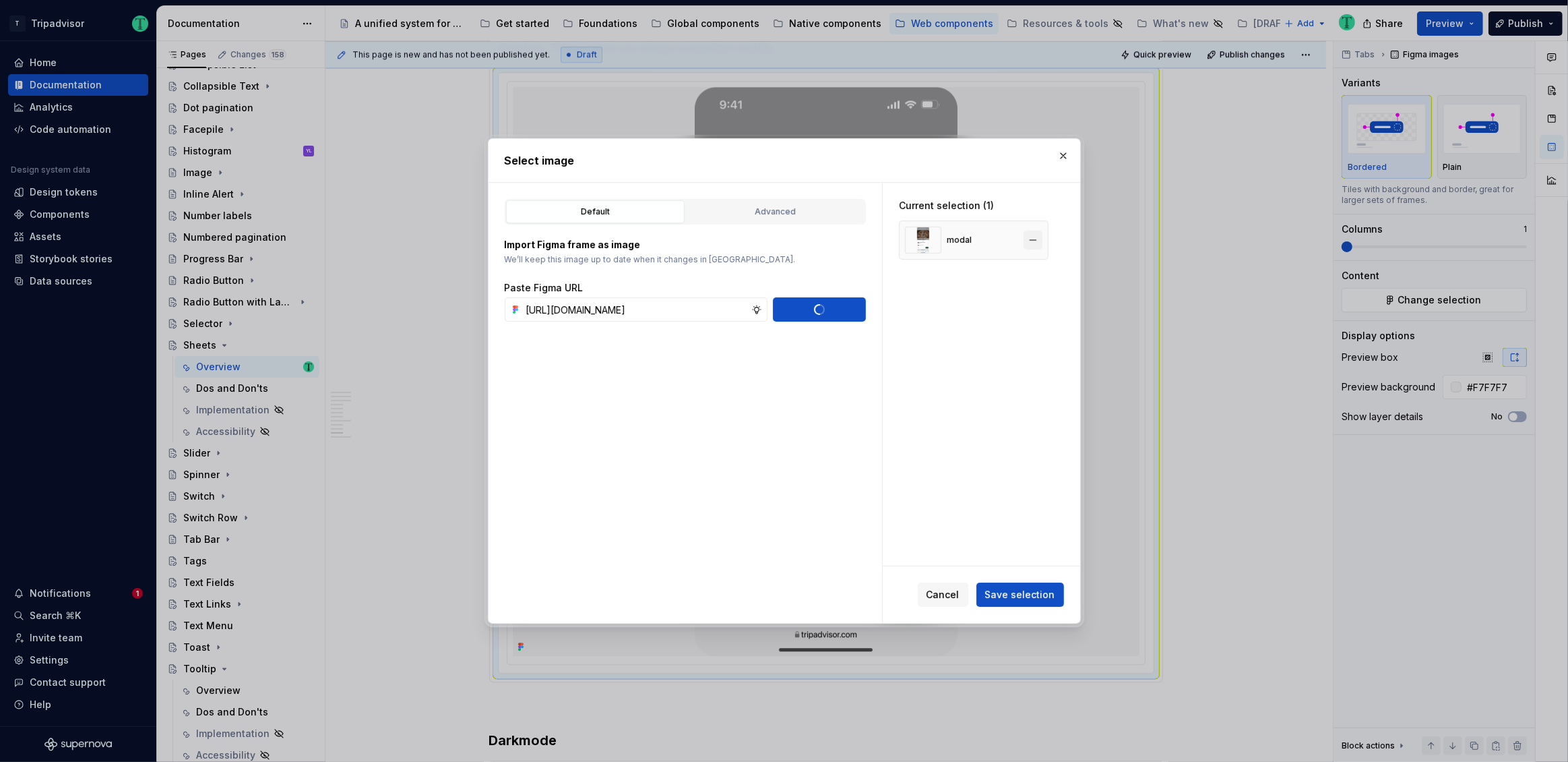
click at [1036, 243] on button "button" at bounding box center [1032, 239] width 19 height 19
click at [664, 314] on input "text" at bounding box center [636, 309] width 230 height 25
paste input "https://www.figma.com/design/Rk3eGC5124Z7punn8EFUkb/Atlas-Web-Documentation?nod…"
type input "https://www.figma.com/design/Rk3eGC5124Z7punn8EFUkb/Atlas-Web-Documentation?nod…"
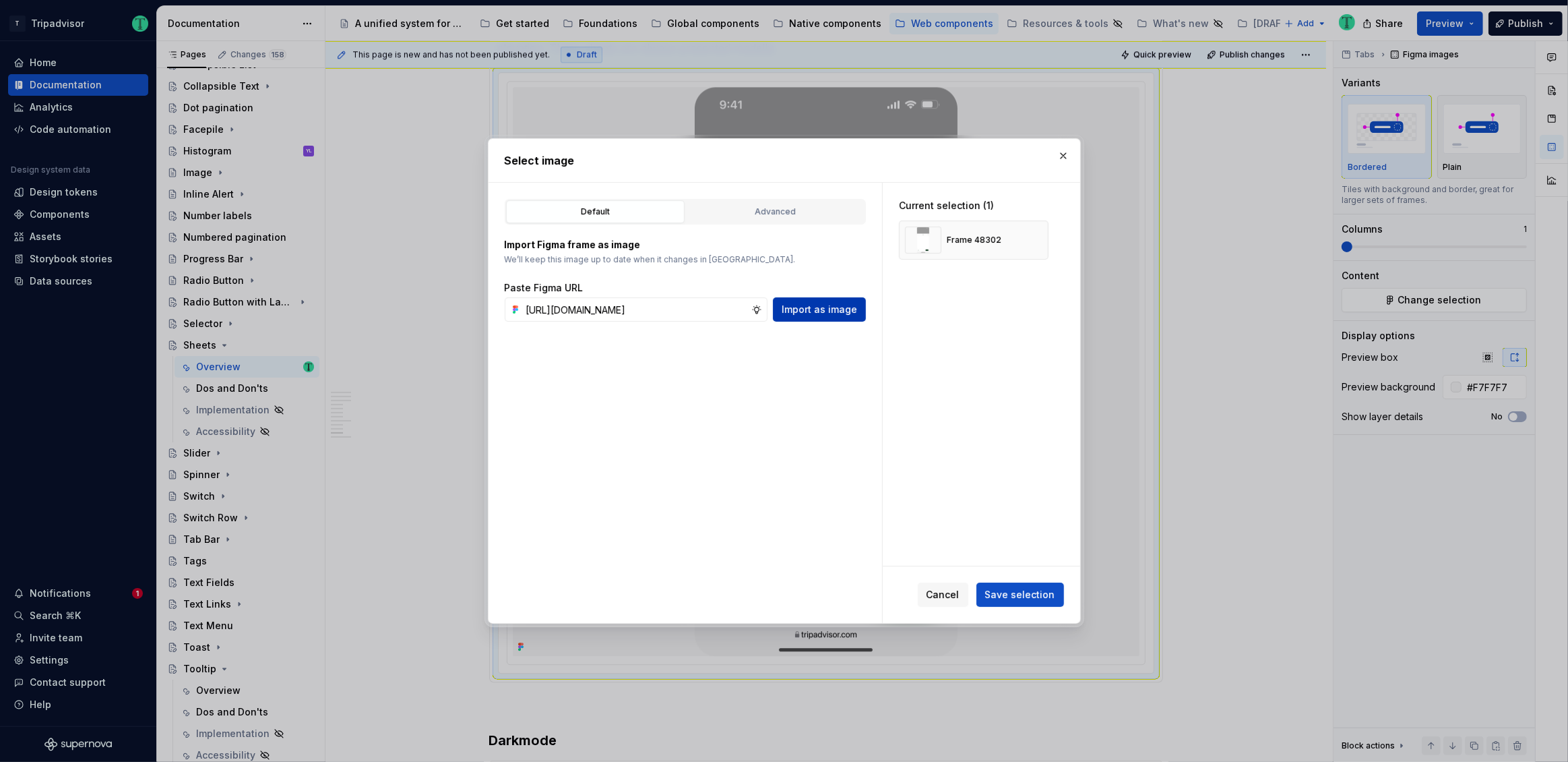
click at [812, 312] on span "Import as image" at bounding box center [819, 309] width 75 height 13
click at [1035, 599] on span "Save selection" at bounding box center [1020, 594] width 70 height 13
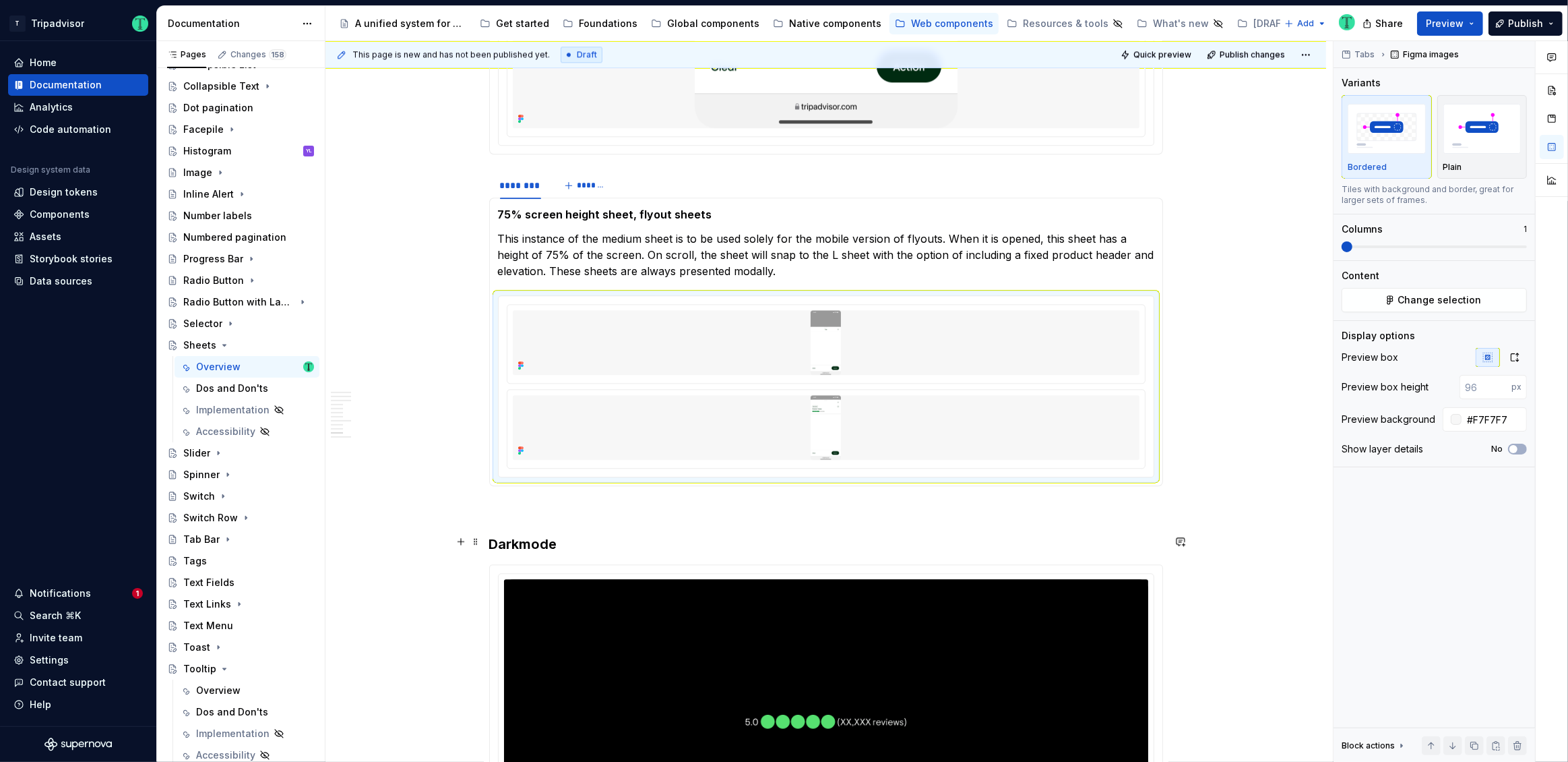
scroll to position [3713, 0]
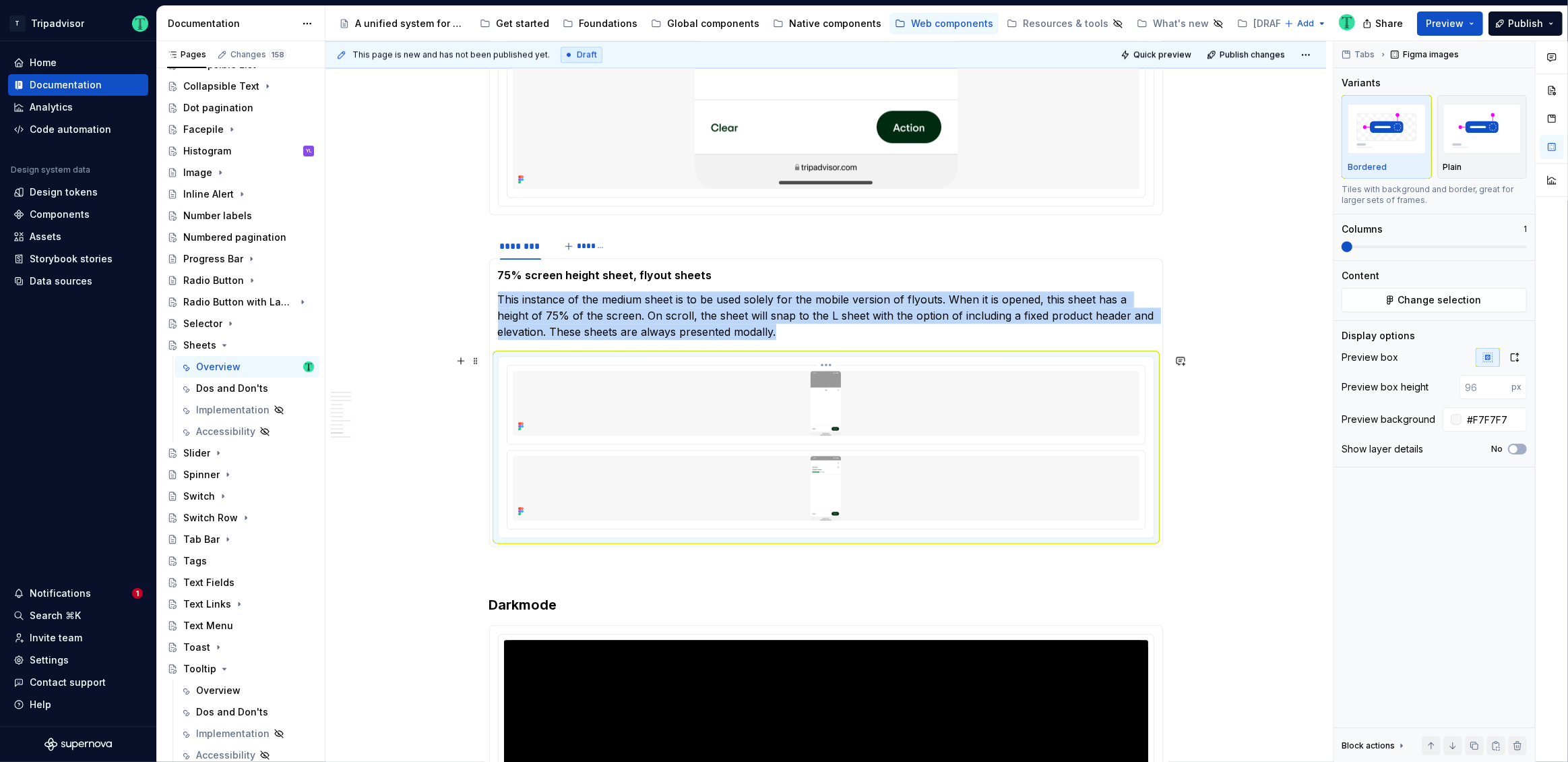
click at [1038, 436] on div at bounding box center [826, 404] width 637 height 78
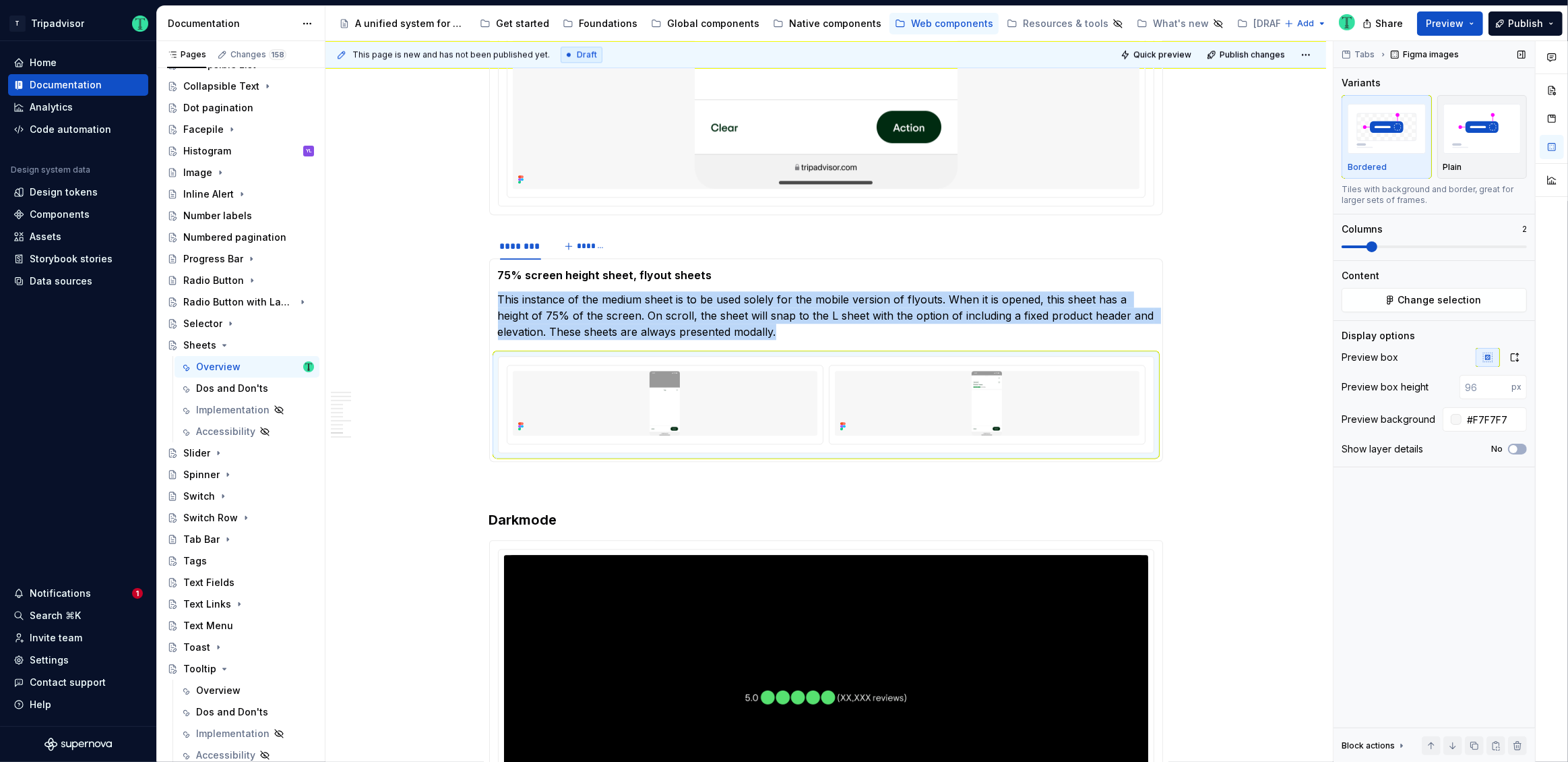
click at [1375, 242] on span at bounding box center [1372, 247] width 10 height 10
click at [1516, 352] on icon "button" at bounding box center [1514, 357] width 10 height 10
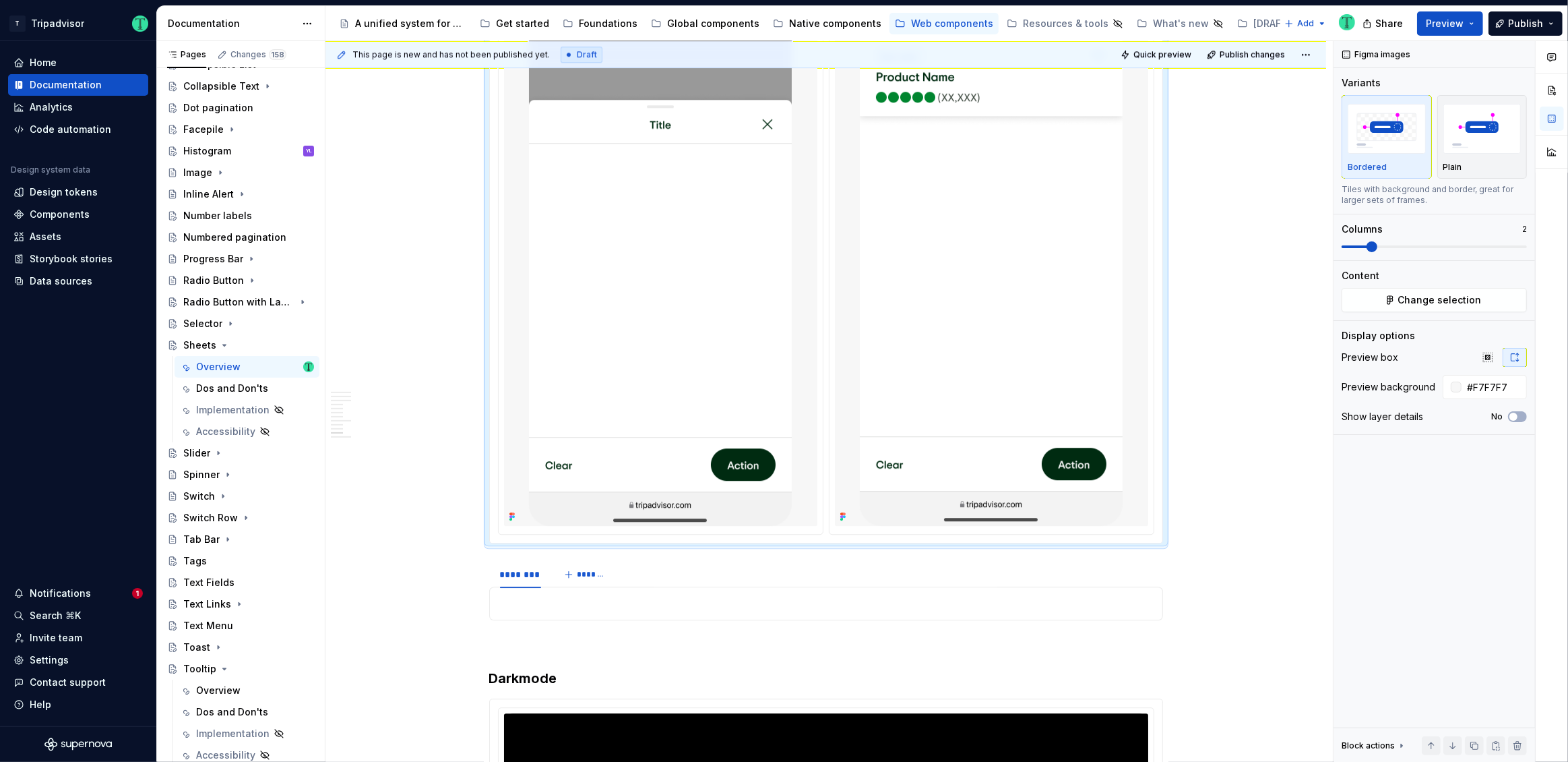
scroll to position [4190, 0]
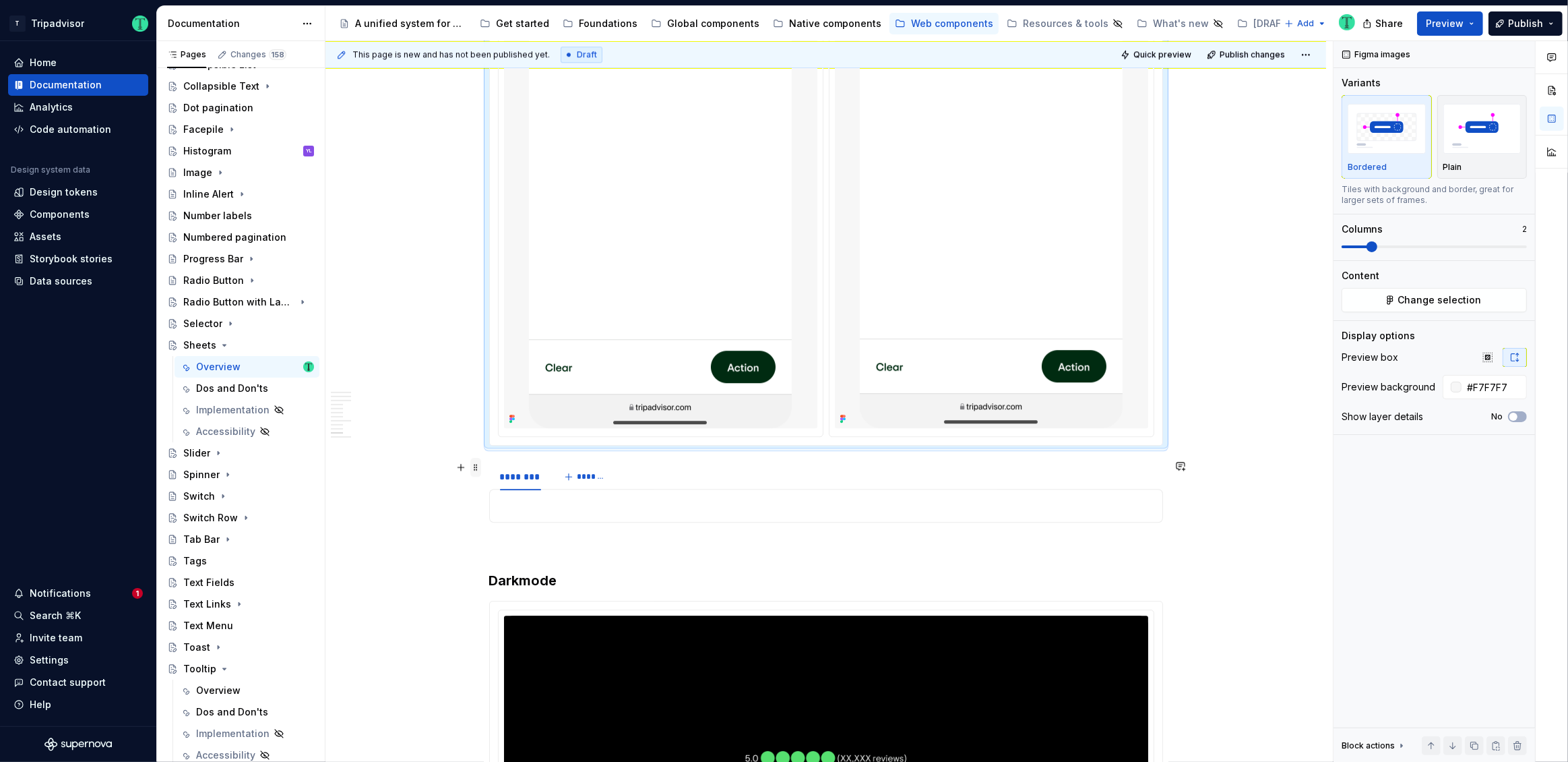
click at [473, 473] on span at bounding box center [475, 467] width 10 height 19
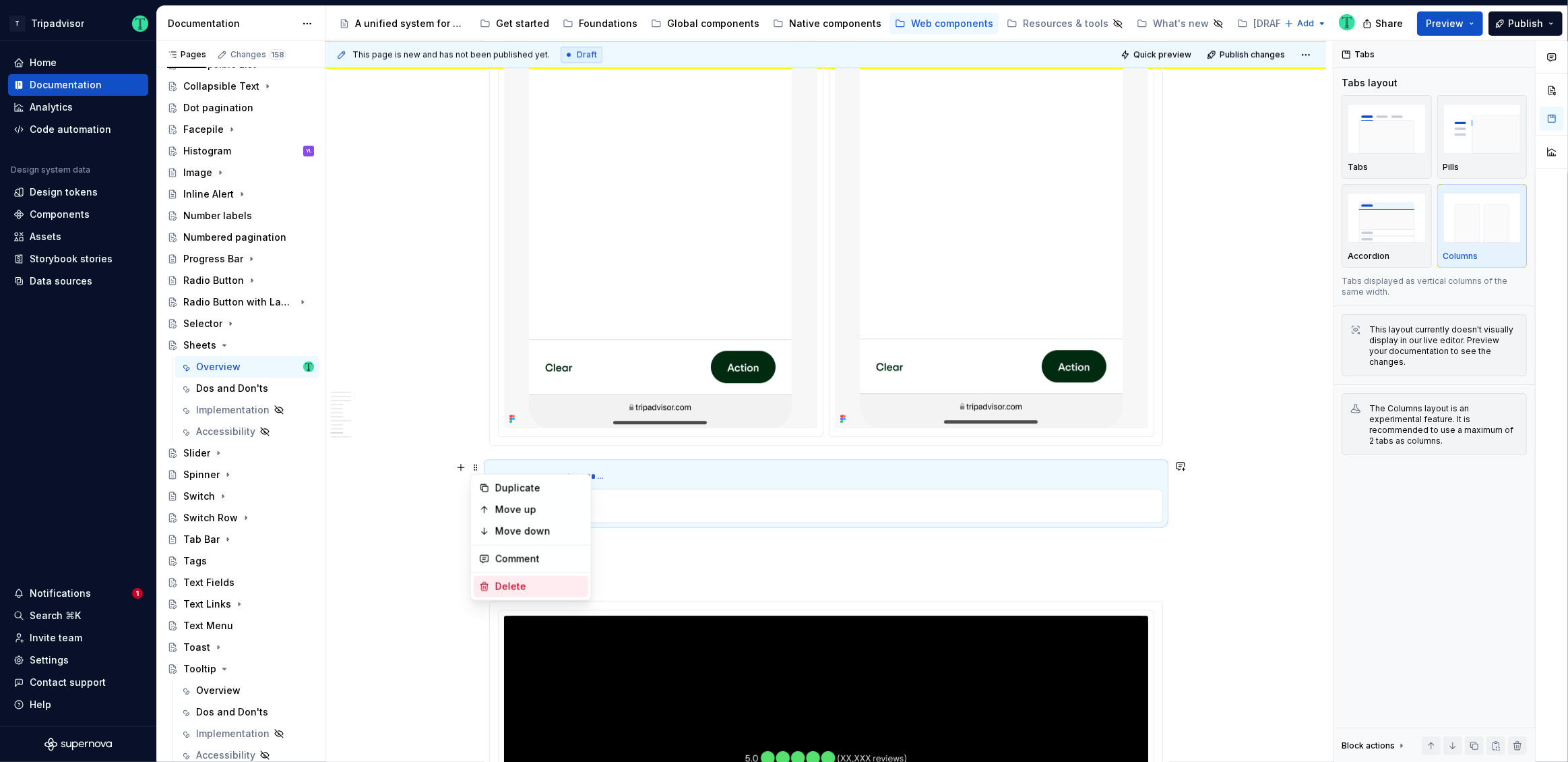
click at [494, 581] on div "Delete" at bounding box center [531, 586] width 115 height 22
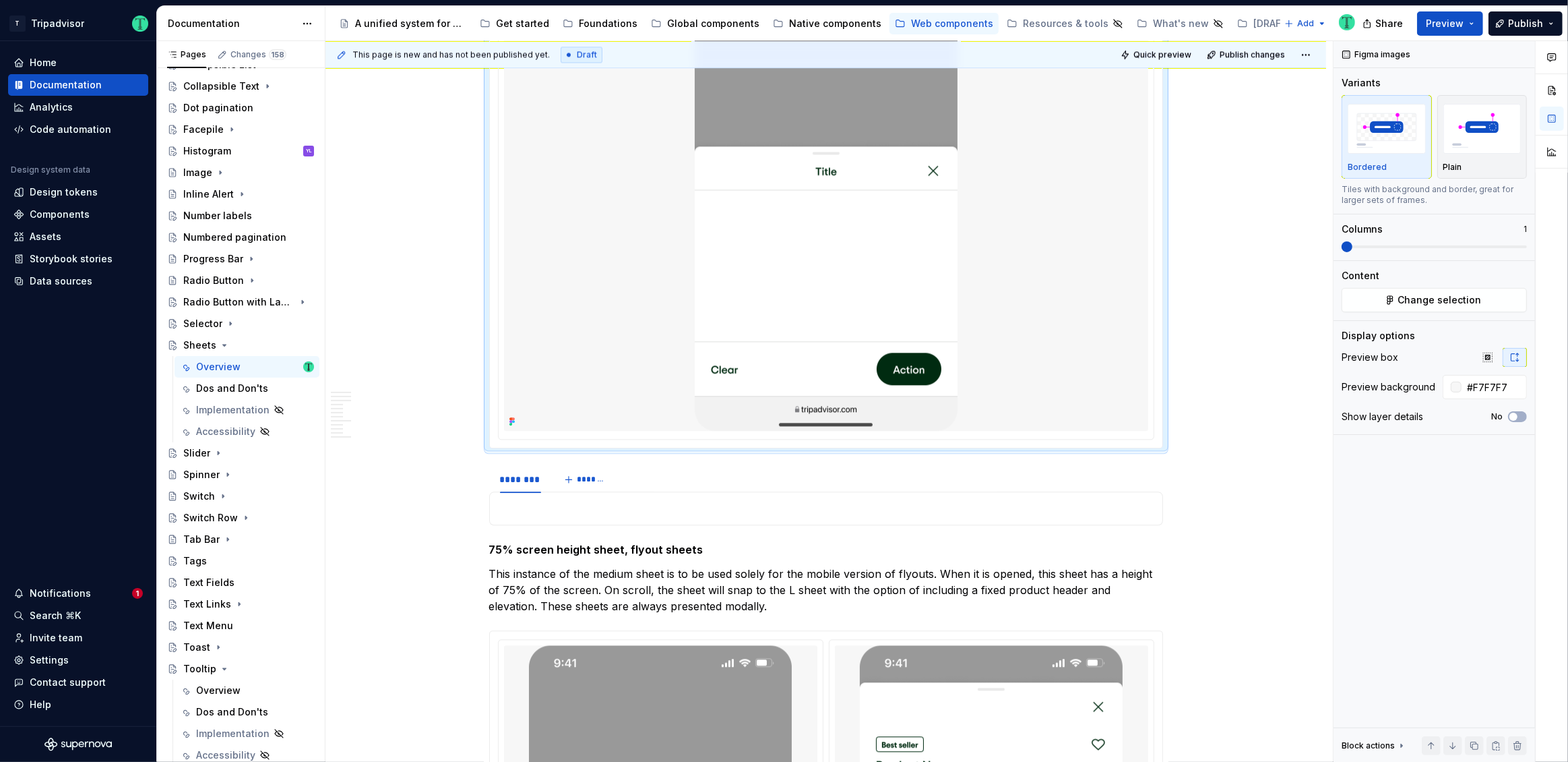
scroll to position [3409, 0]
click at [473, 469] on span at bounding box center [475, 472] width 10 height 19
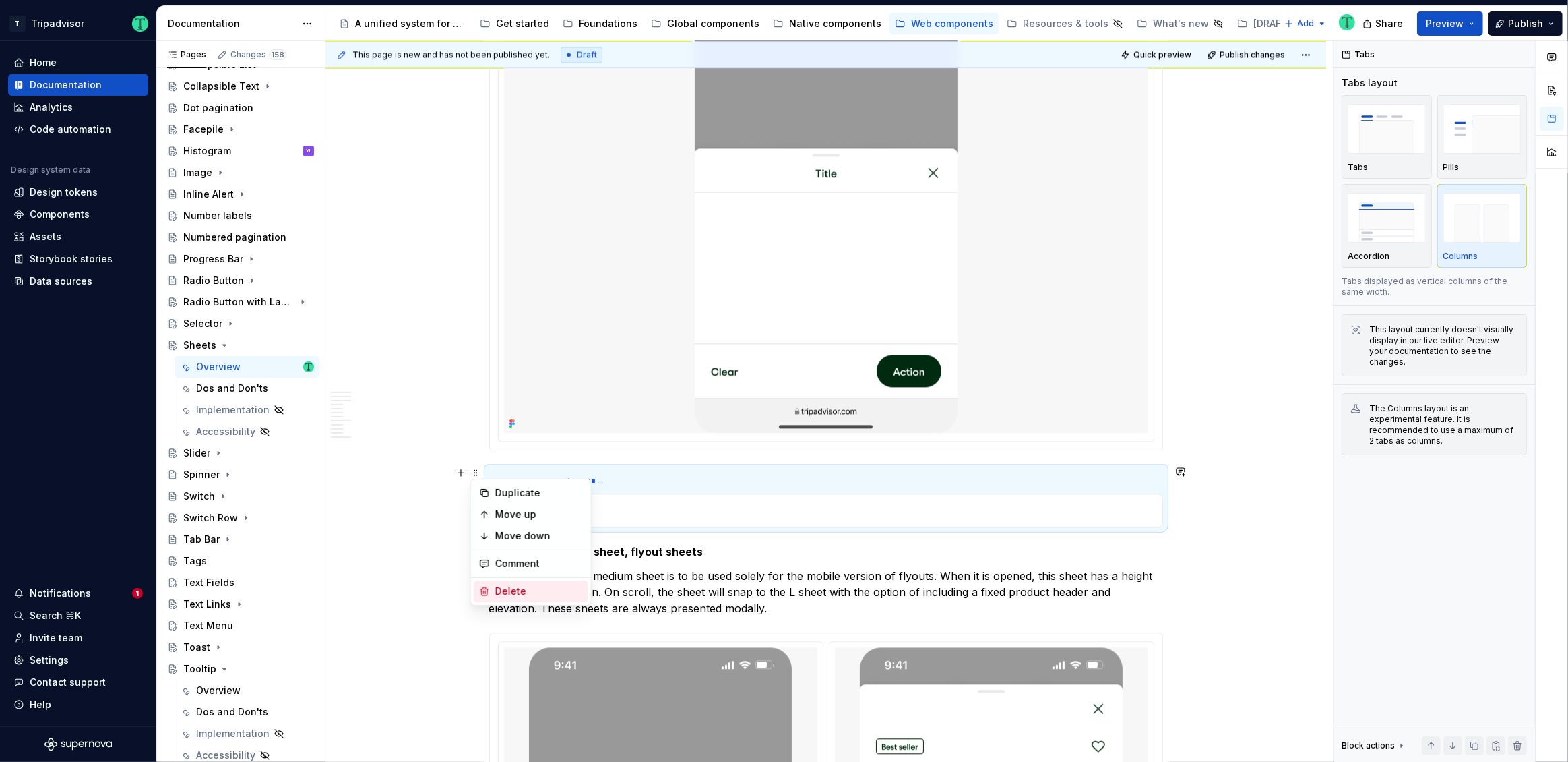
click at [505, 588] on div "Delete" at bounding box center [540, 591] width 88 height 13
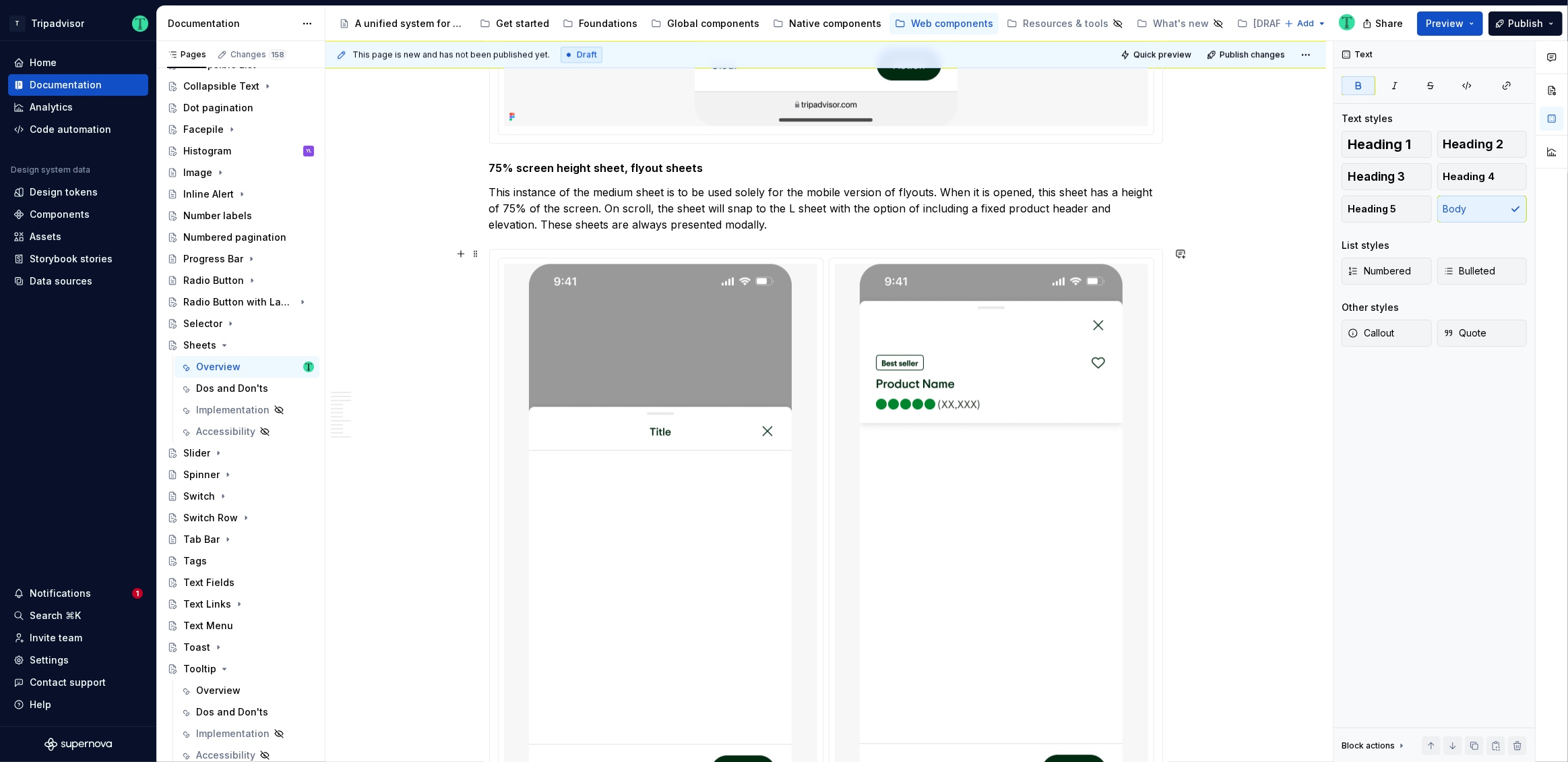
scroll to position [3647, 0]
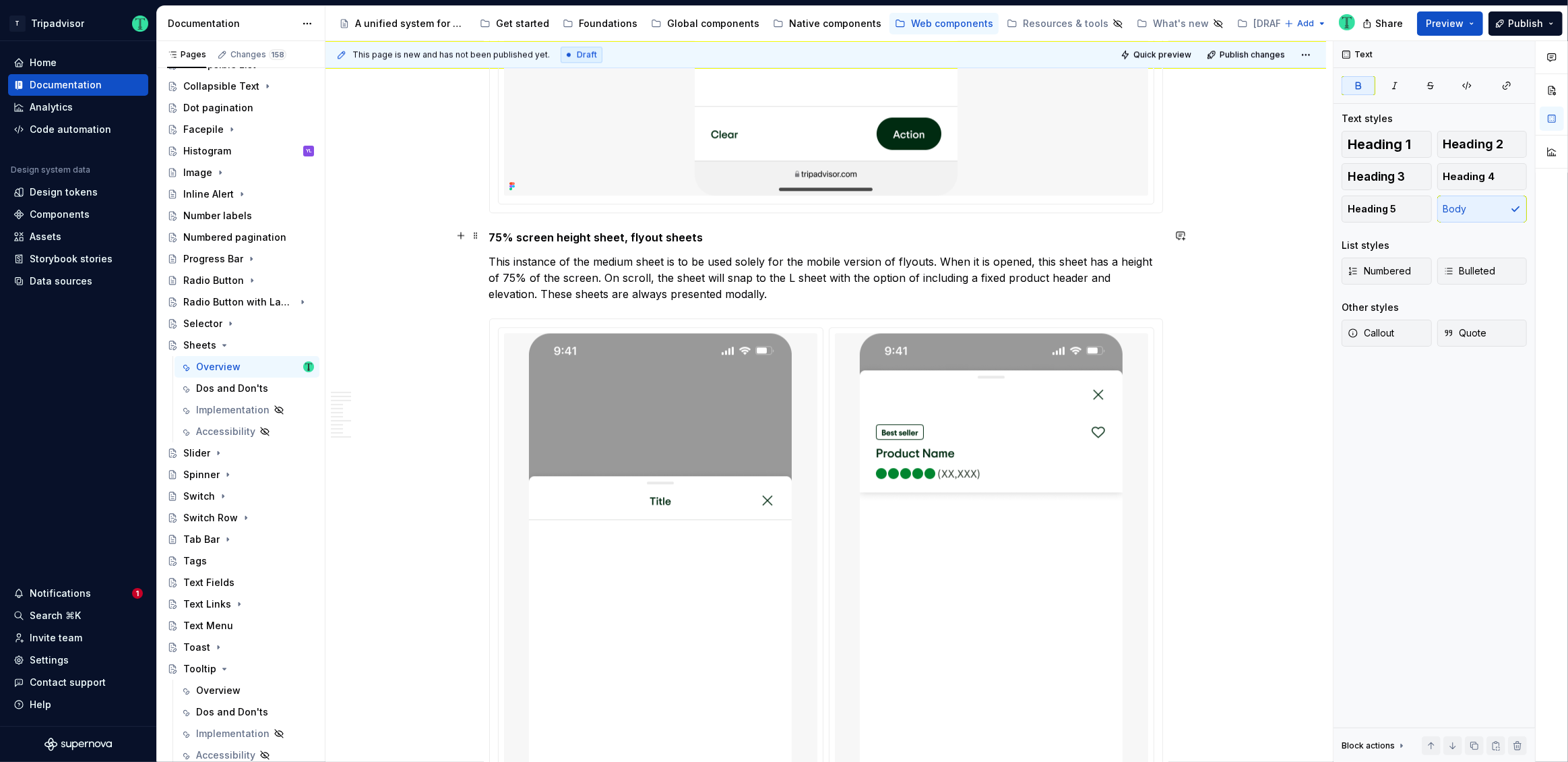
click at [489, 236] on strong "75% screen height sheet, flyout sheets" at bounding box center [596, 237] width 215 height 13
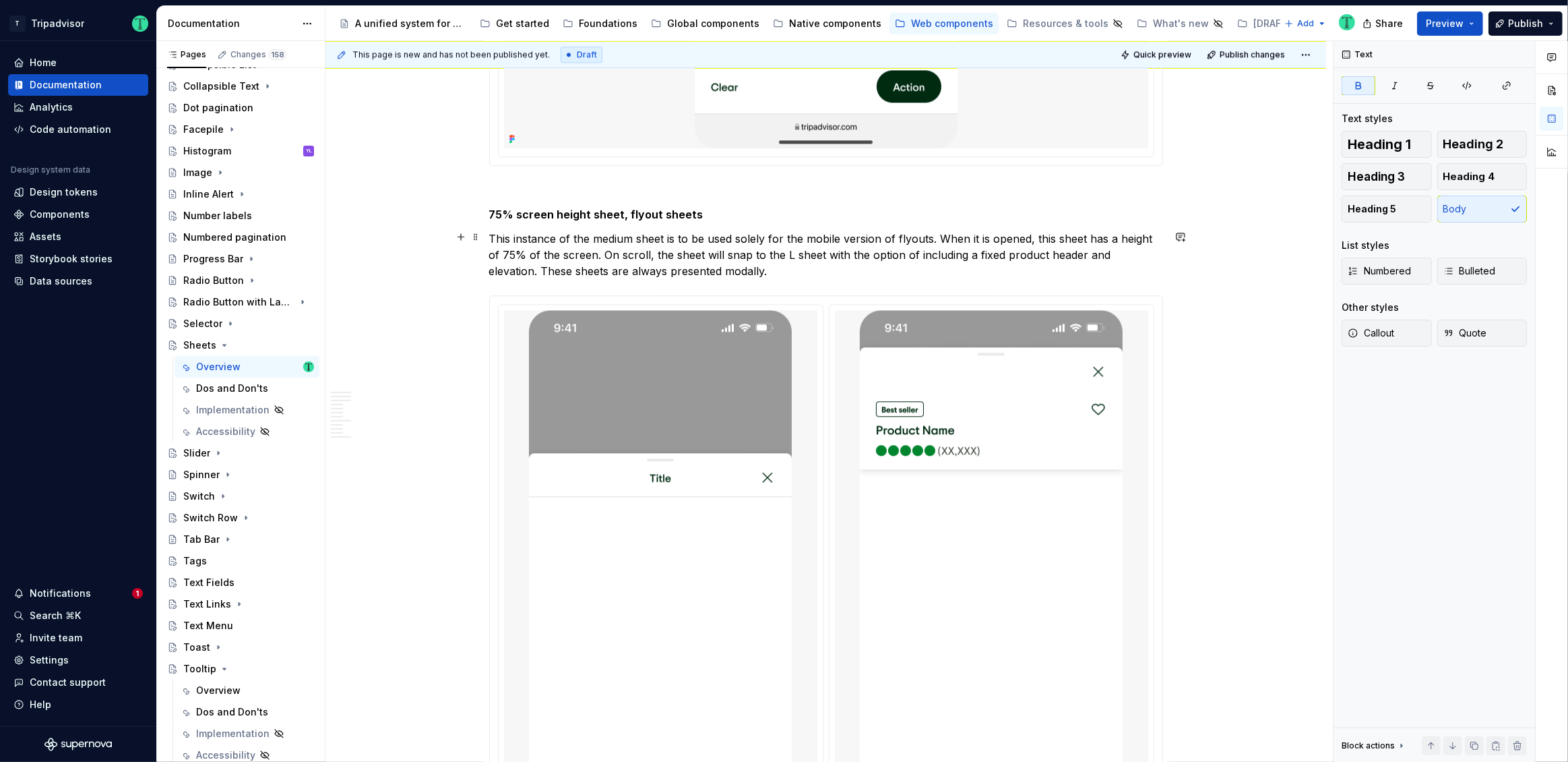
scroll to position [3709, 0]
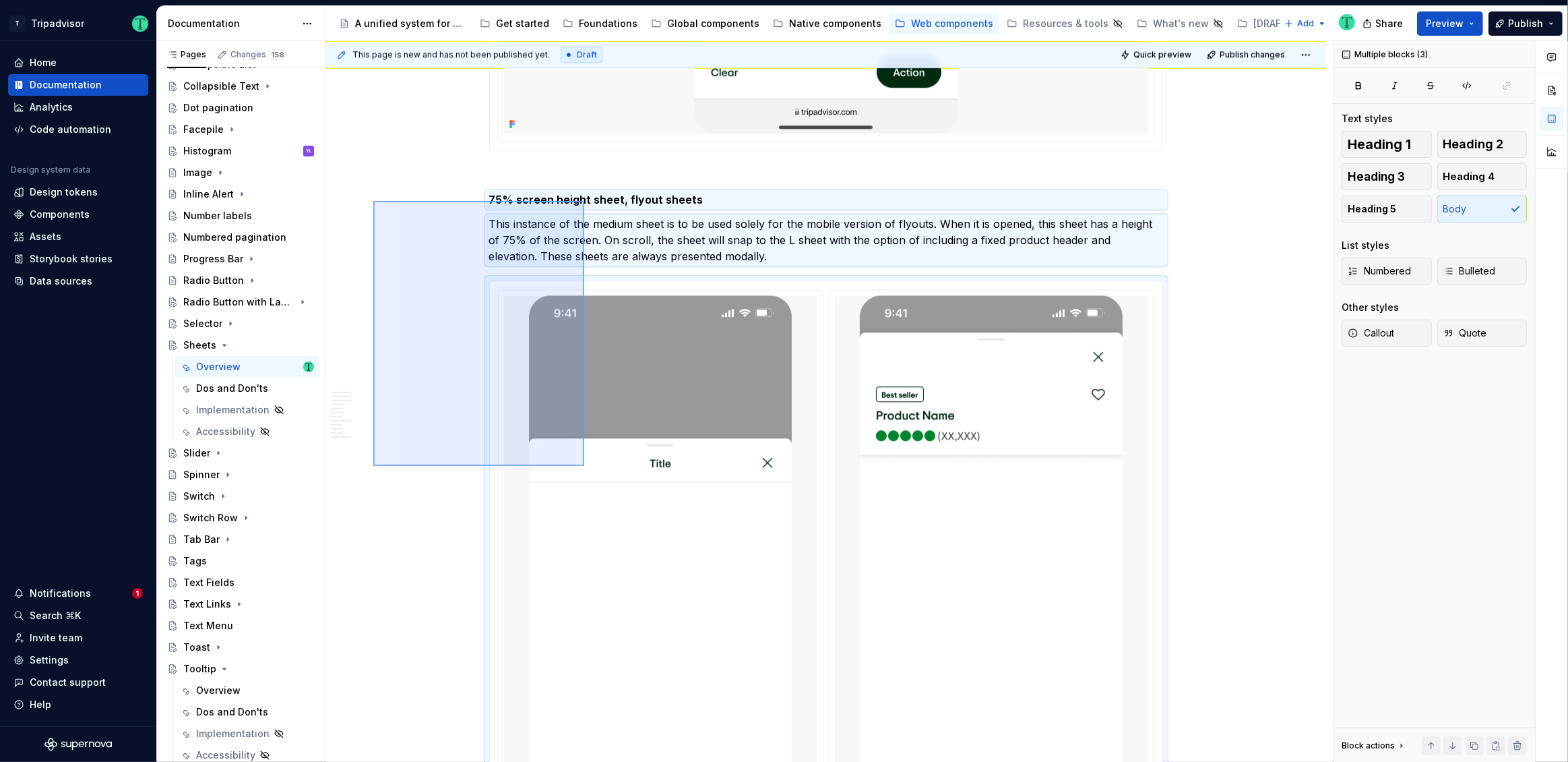
drag, startPoint x: 373, startPoint y: 201, endPoint x: 584, endPoint y: 466, distance: 338.7
click at [584, 466] on div "**********" at bounding box center [829, 401] width 1008 height 721
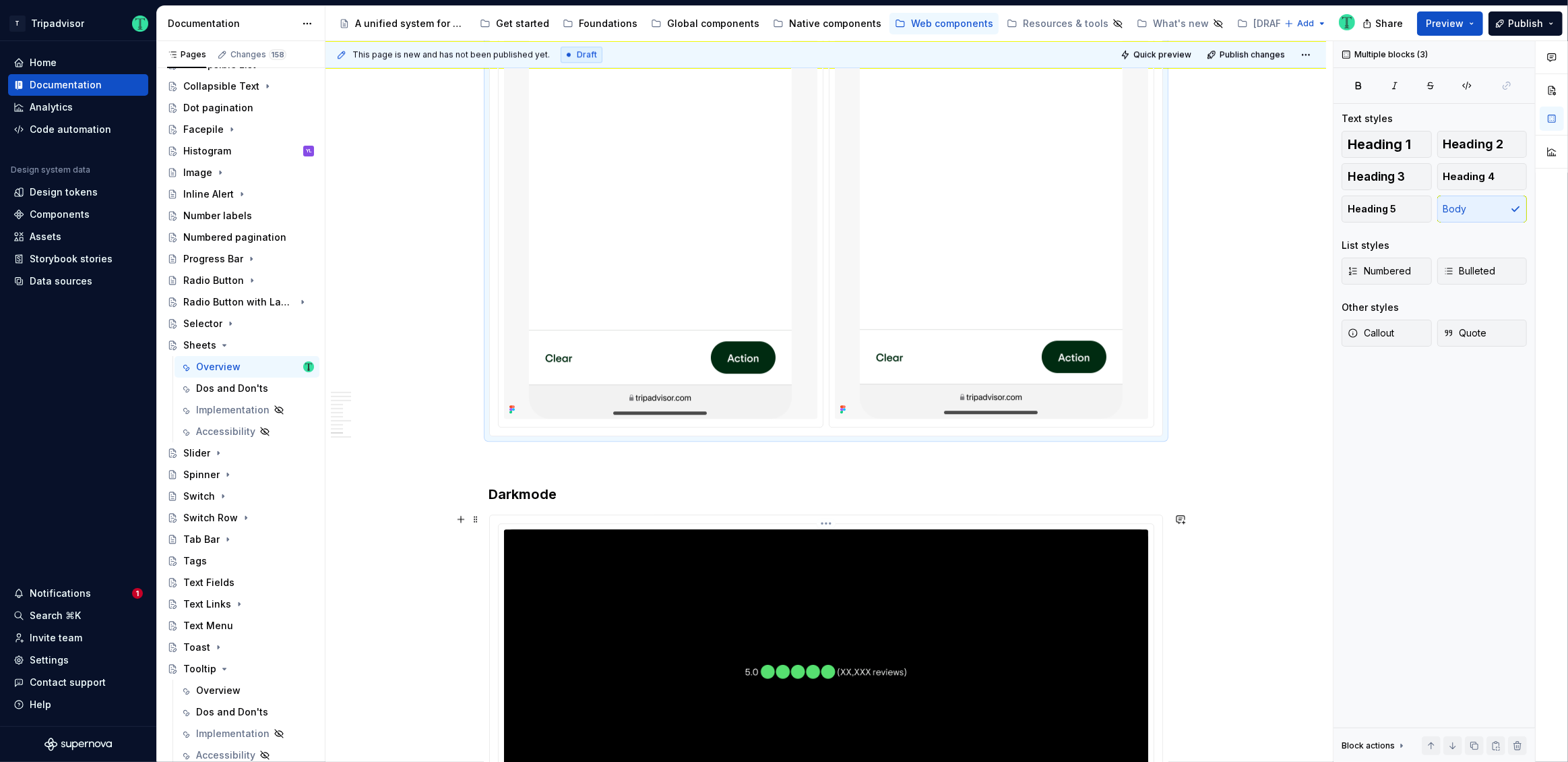
scroll to position [4301, 0]
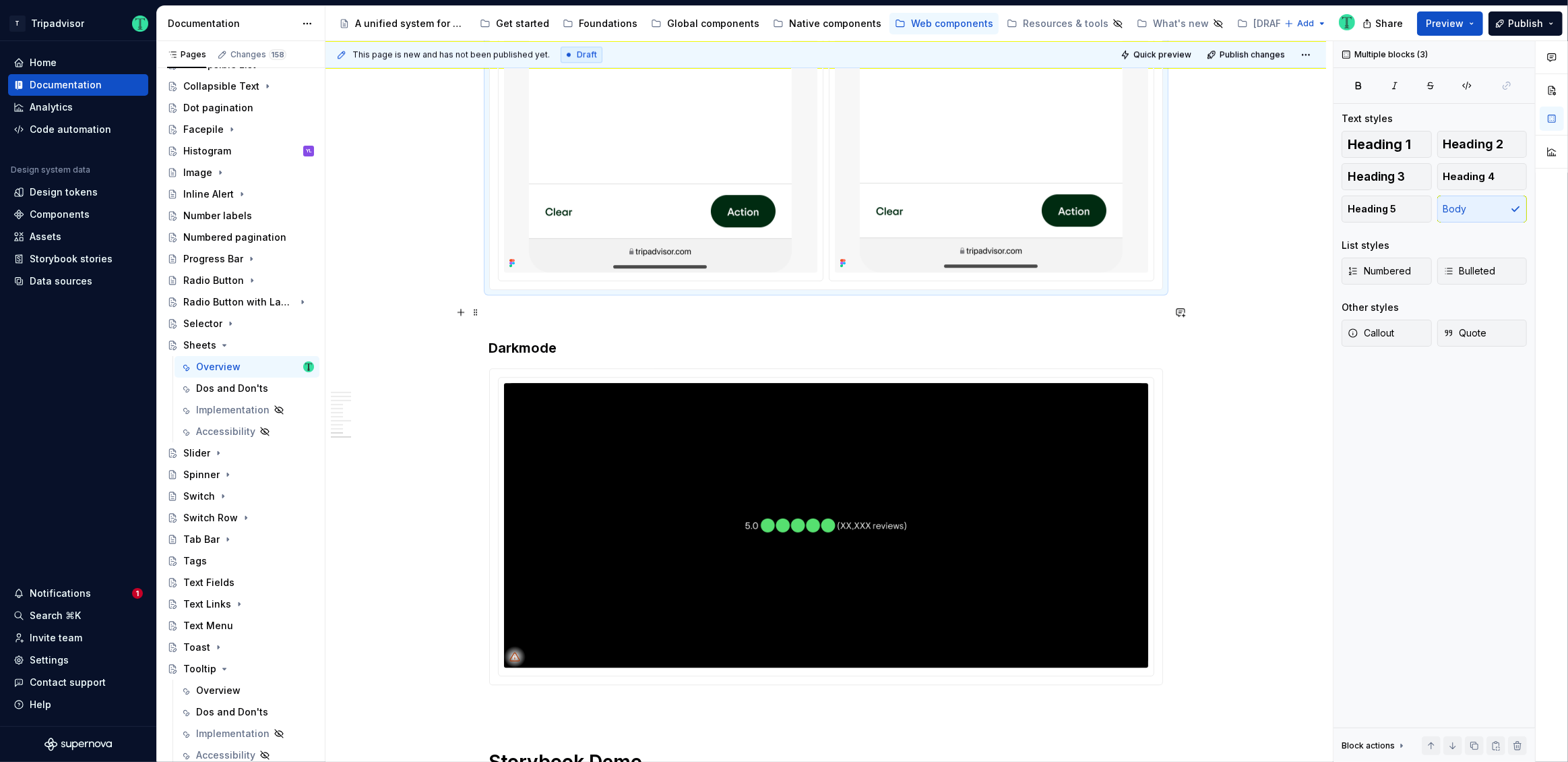
click at [510, 315] on p at bounding box center [826, 315] width 674 height 16
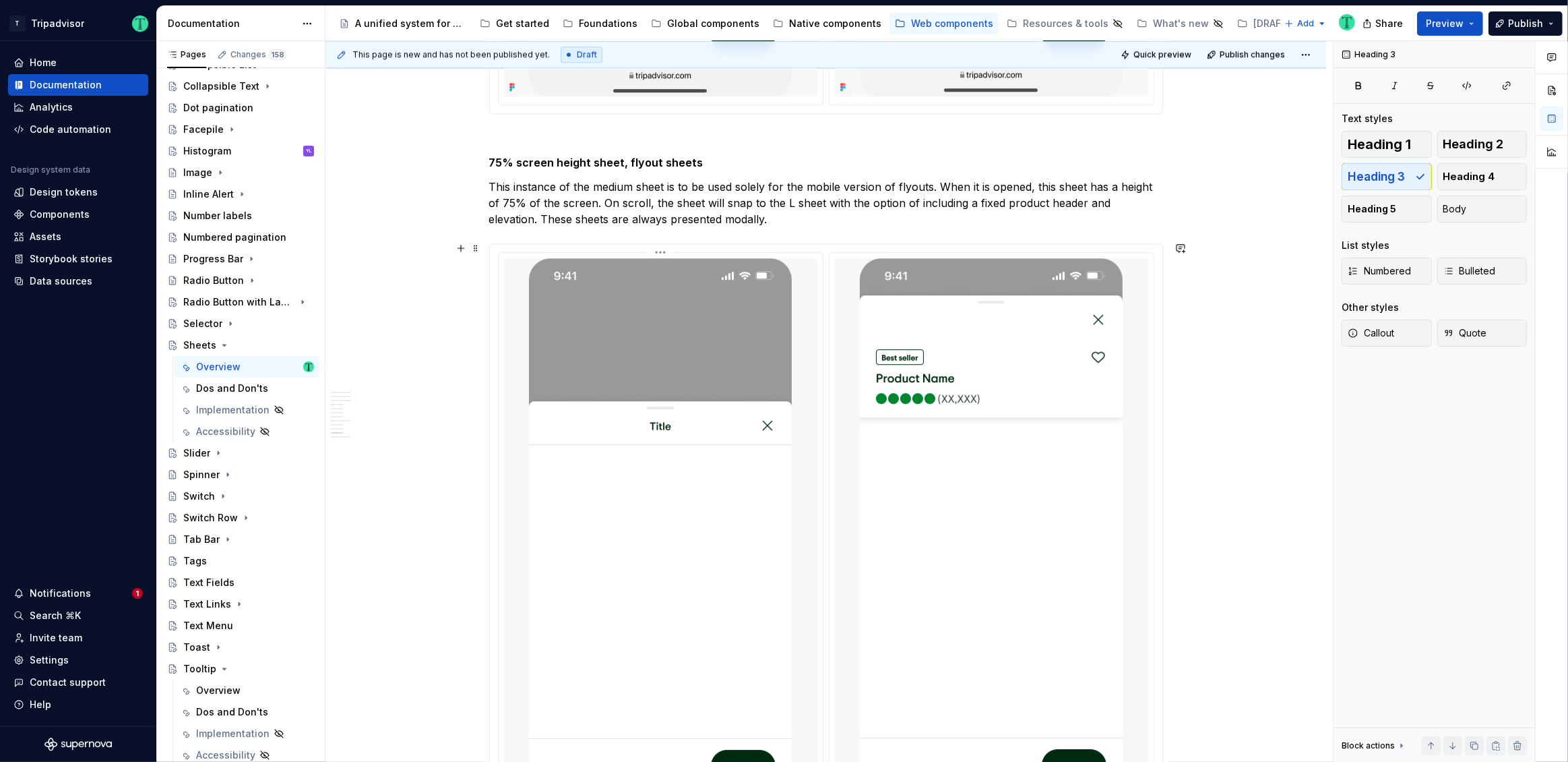
scroll to position [4844, 0]
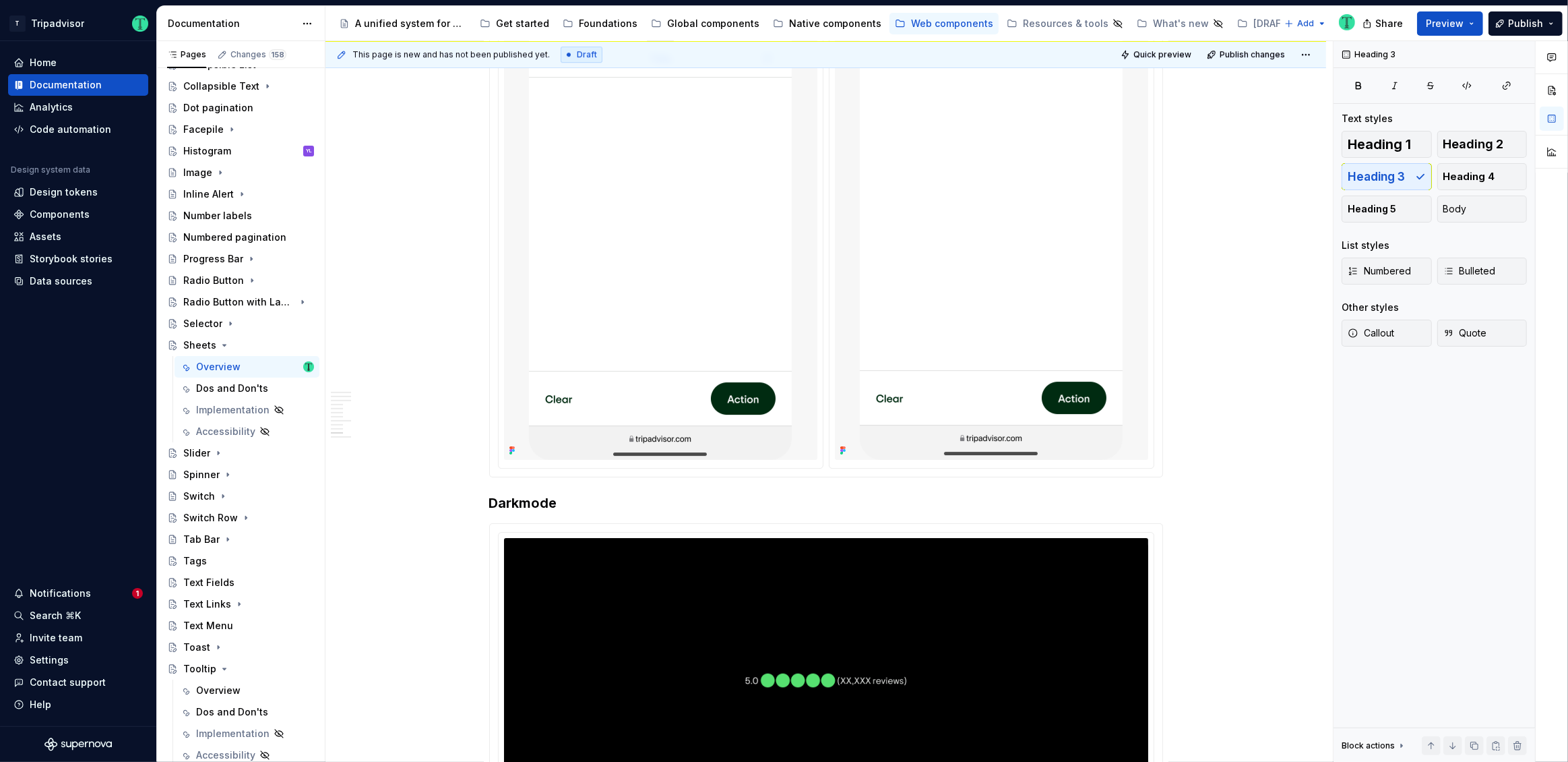
click at [988, 352] on img at bounding box center [991, 175] width 263 height 569
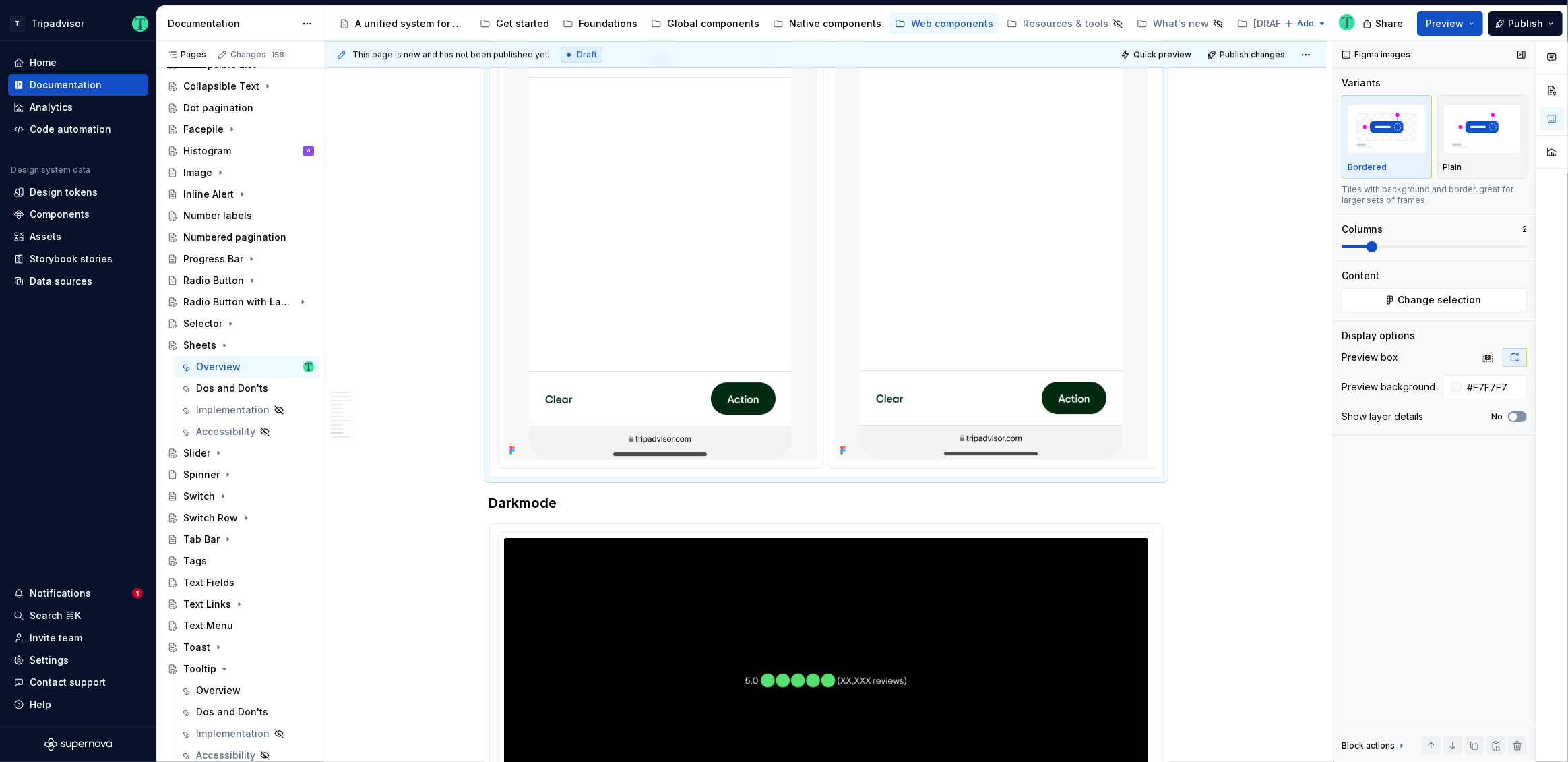
click at [1514, 415] on span "button" at bounding box center [1513, 416] width 8 height 8
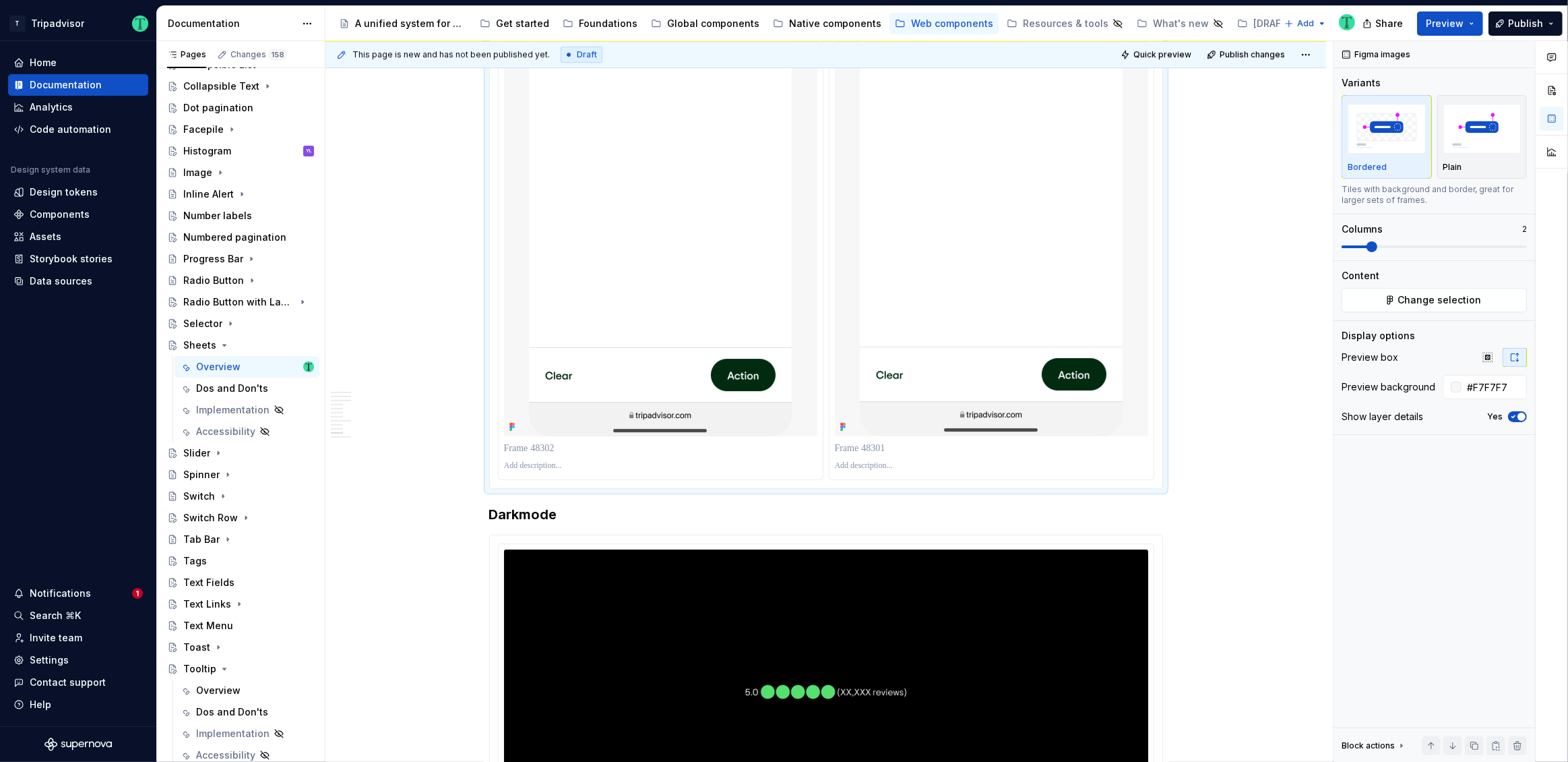
scroll to position [4869, 0]
click at [560, 464] on p at bounding box center [660, 465] width 313 height 10
click at [618, 459] on p at bounding box center [660, 465] width 313 height 10
click at [894, 461] on p at bounding box center [991, 465] width 313 height 10
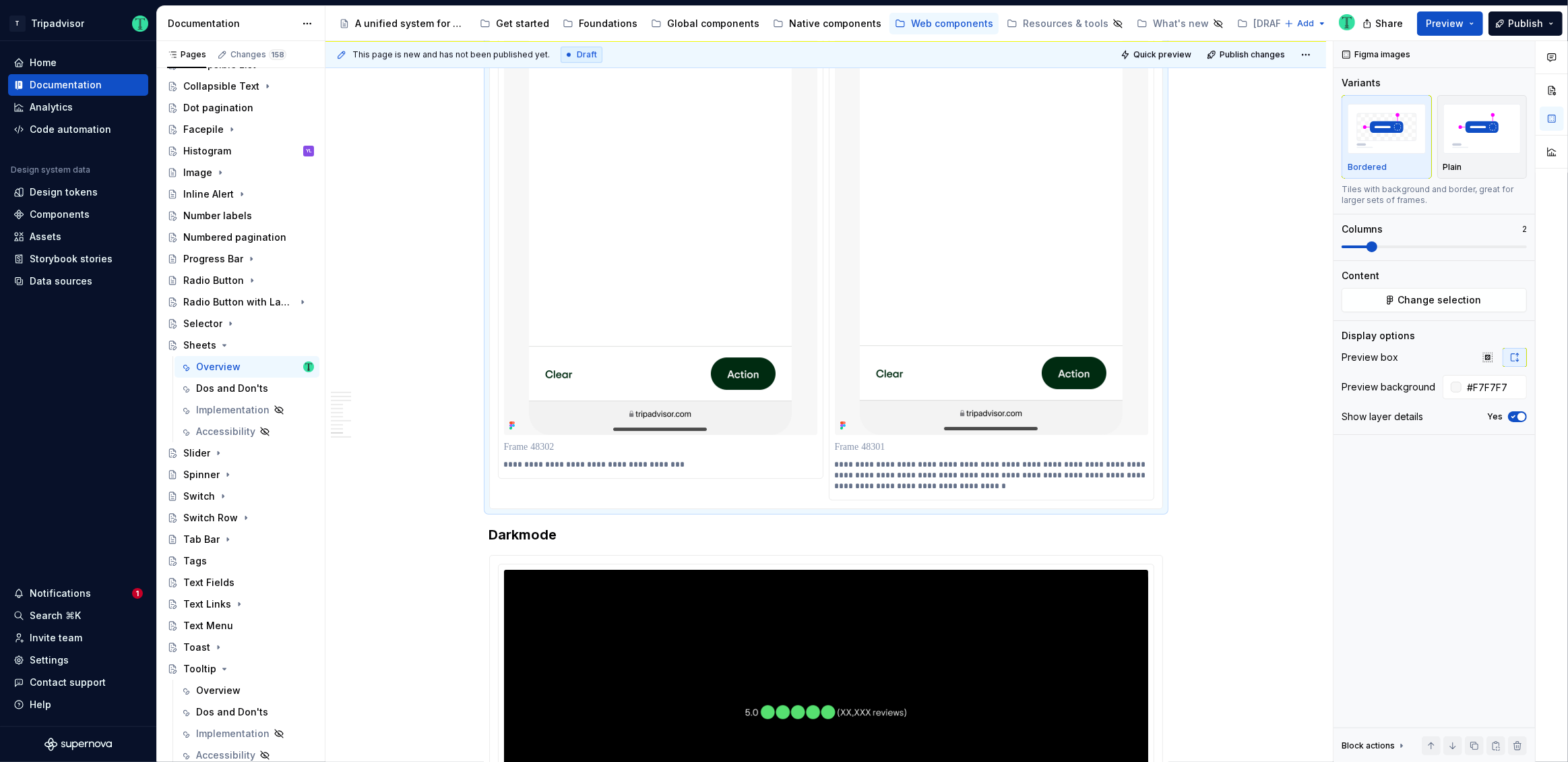
click at [1047, 262] on img at bounding box center [991, 150] width 263 height 569
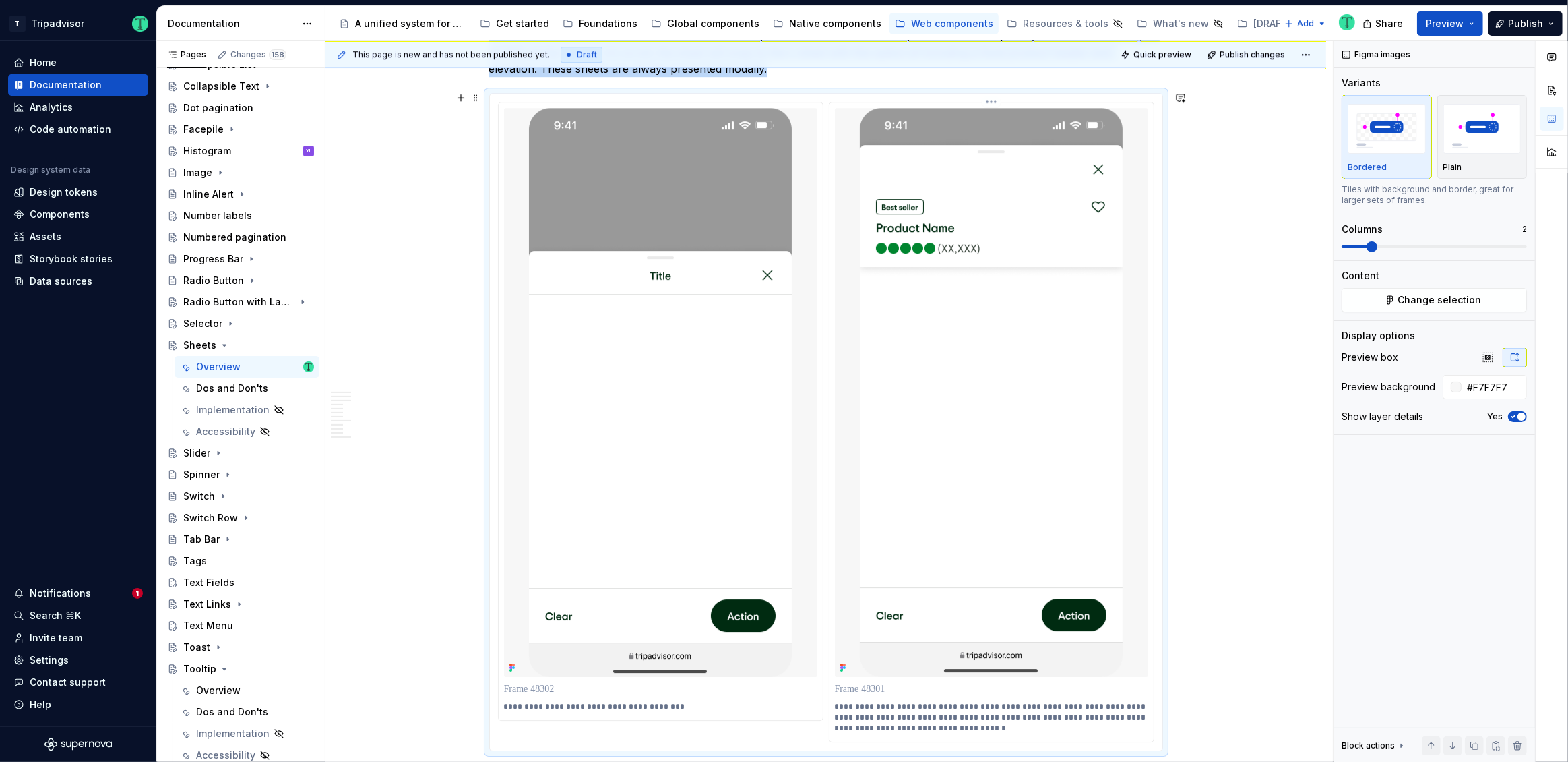
click at [987, 99] on html "T Tripadvisor Home Documentation Analytics Code automation Design system data D…" at bounding box center [784, 381] width 1568 height 762
click at [1008, 171] on div "Update Figma image" at bounding box center [1063, 170] width 113 height 13
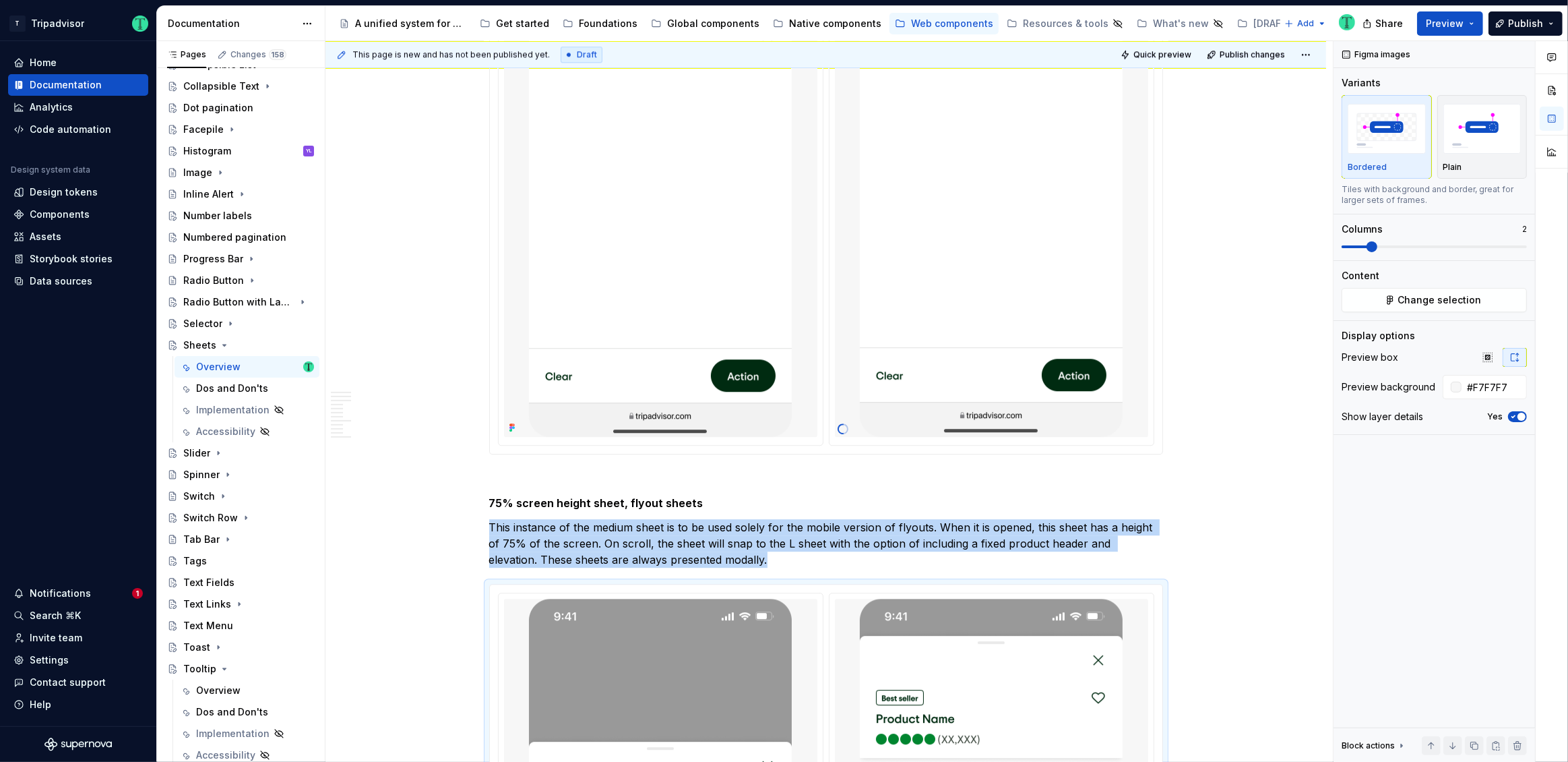
scroll to position [3878, 0]
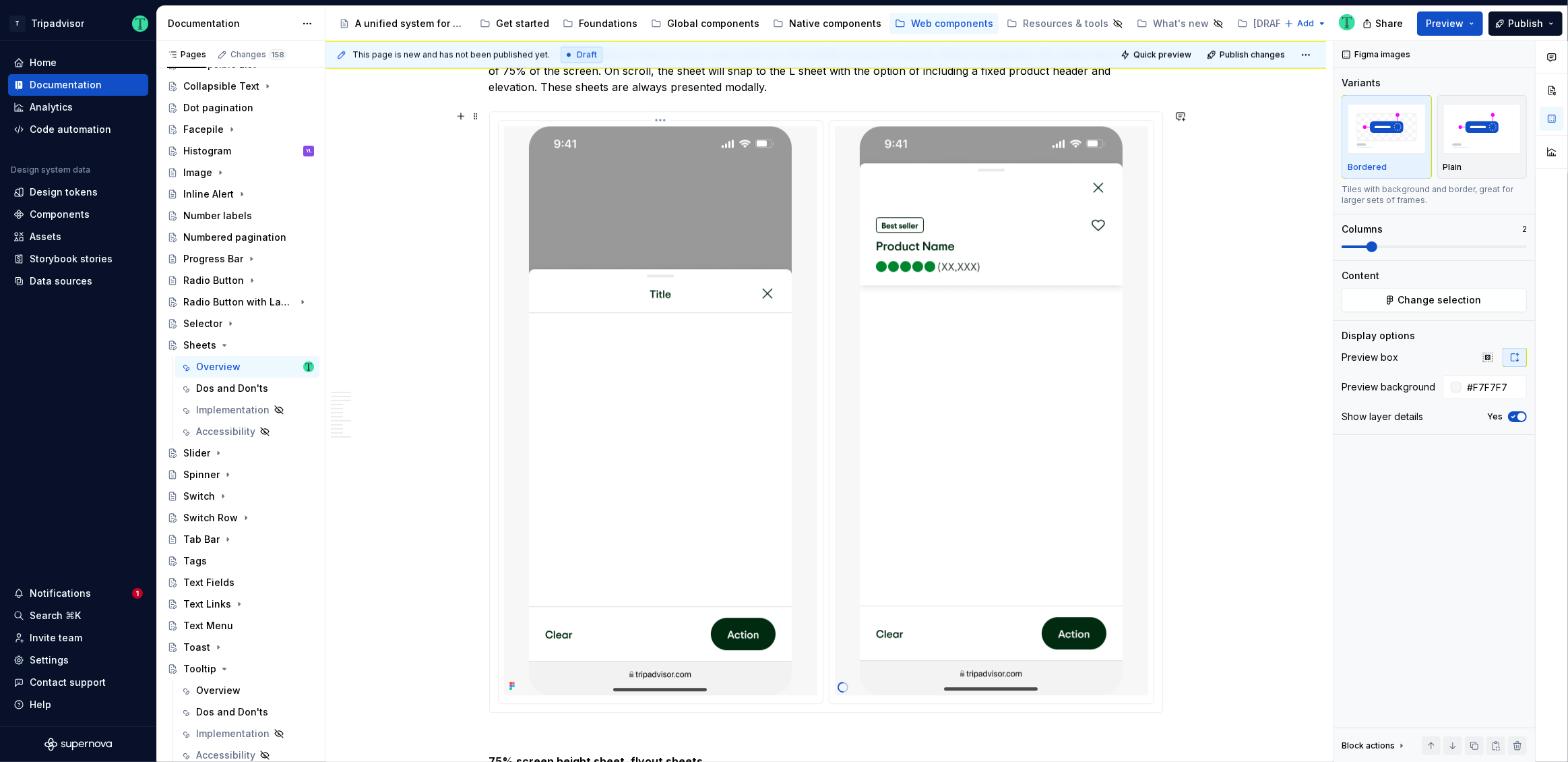
click at [659, 117] on html "T Tripadvisor Home Documentation Analytics Code automation Design system data D…" at bounding box center [784, 381] width 1568 height 762
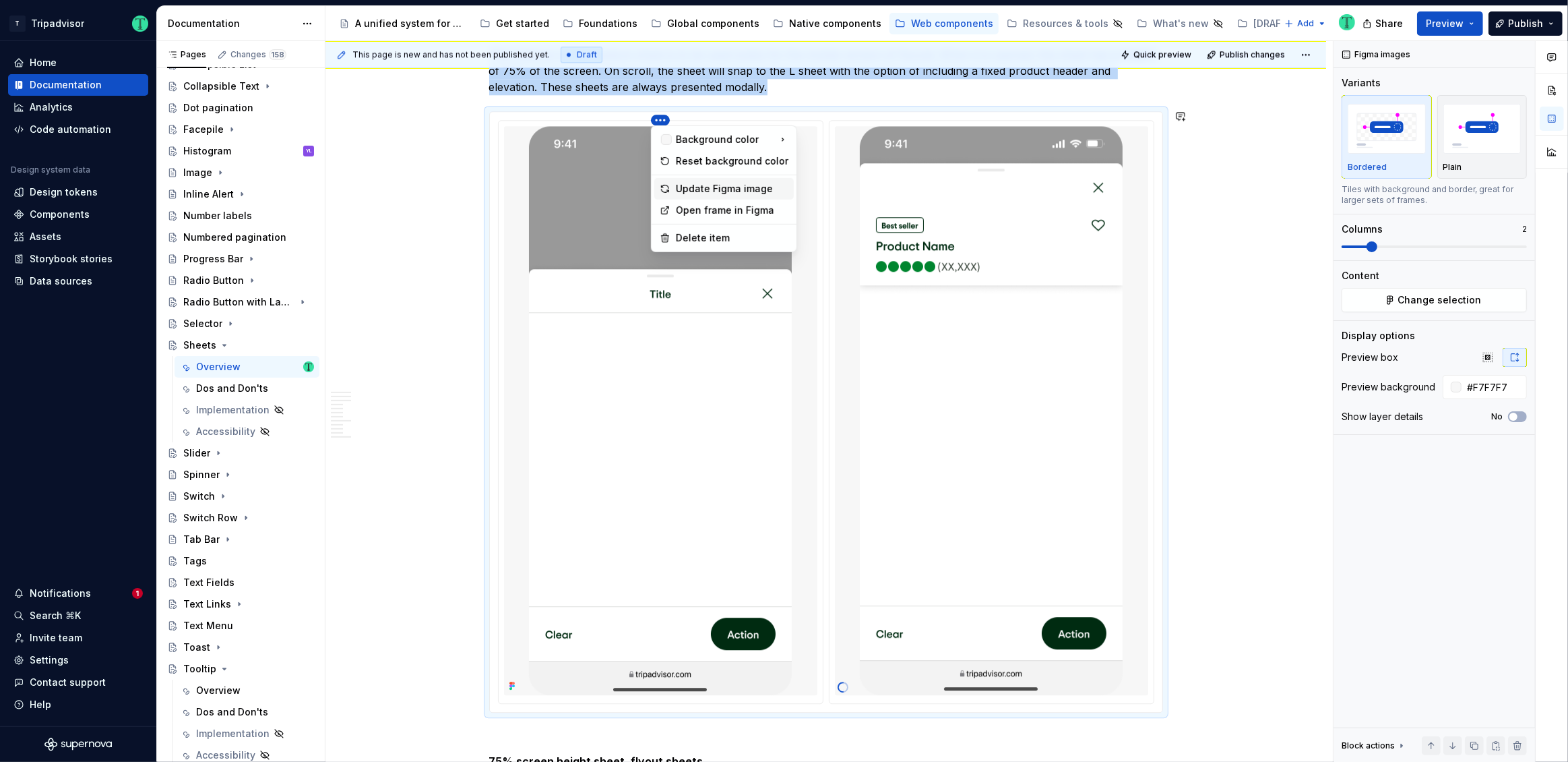
click at [683, 188] on div "Update Figma image" at bounding box center [732, 189] width 113 height 13
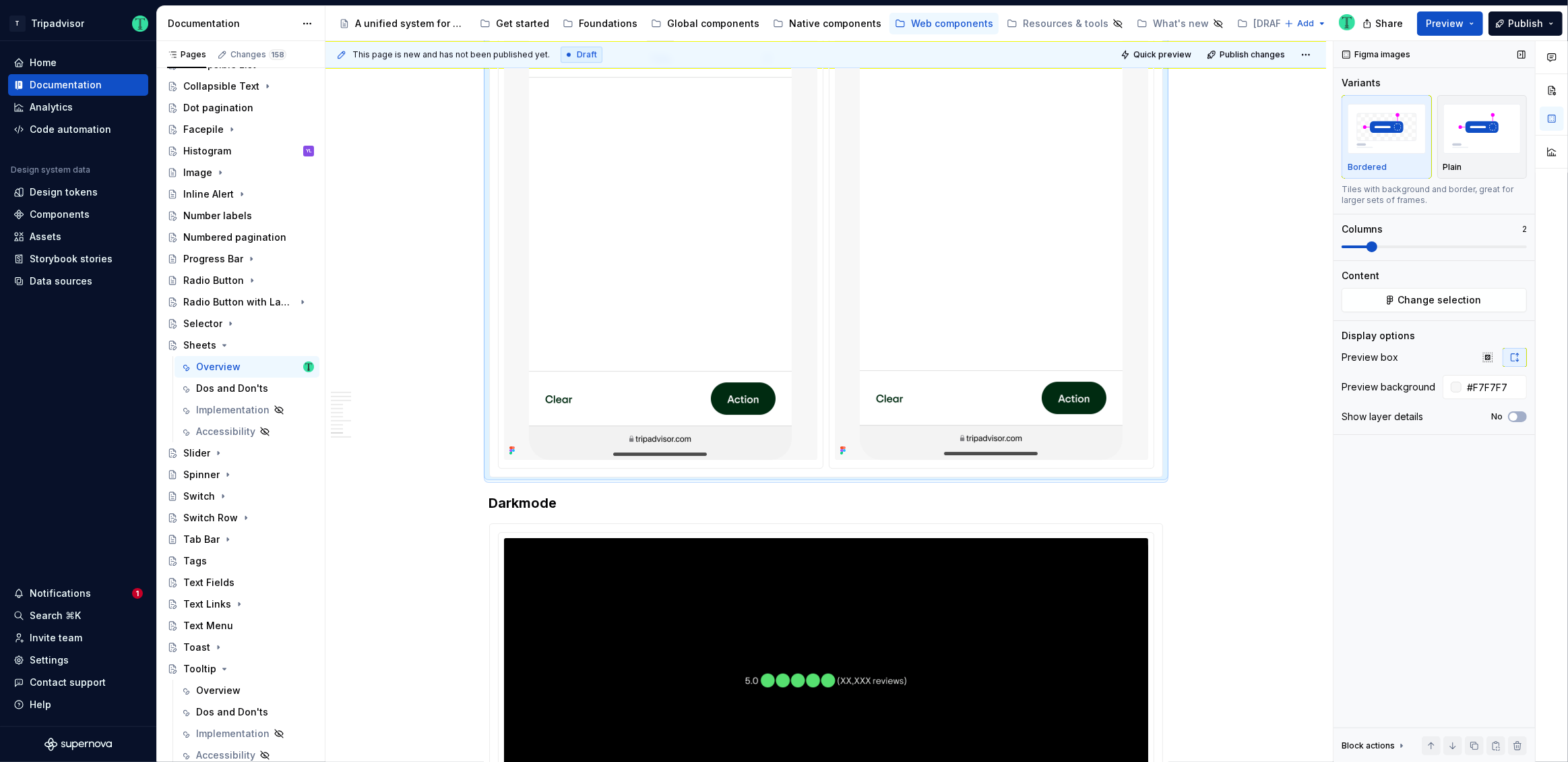
scroll to position [4732, 0]
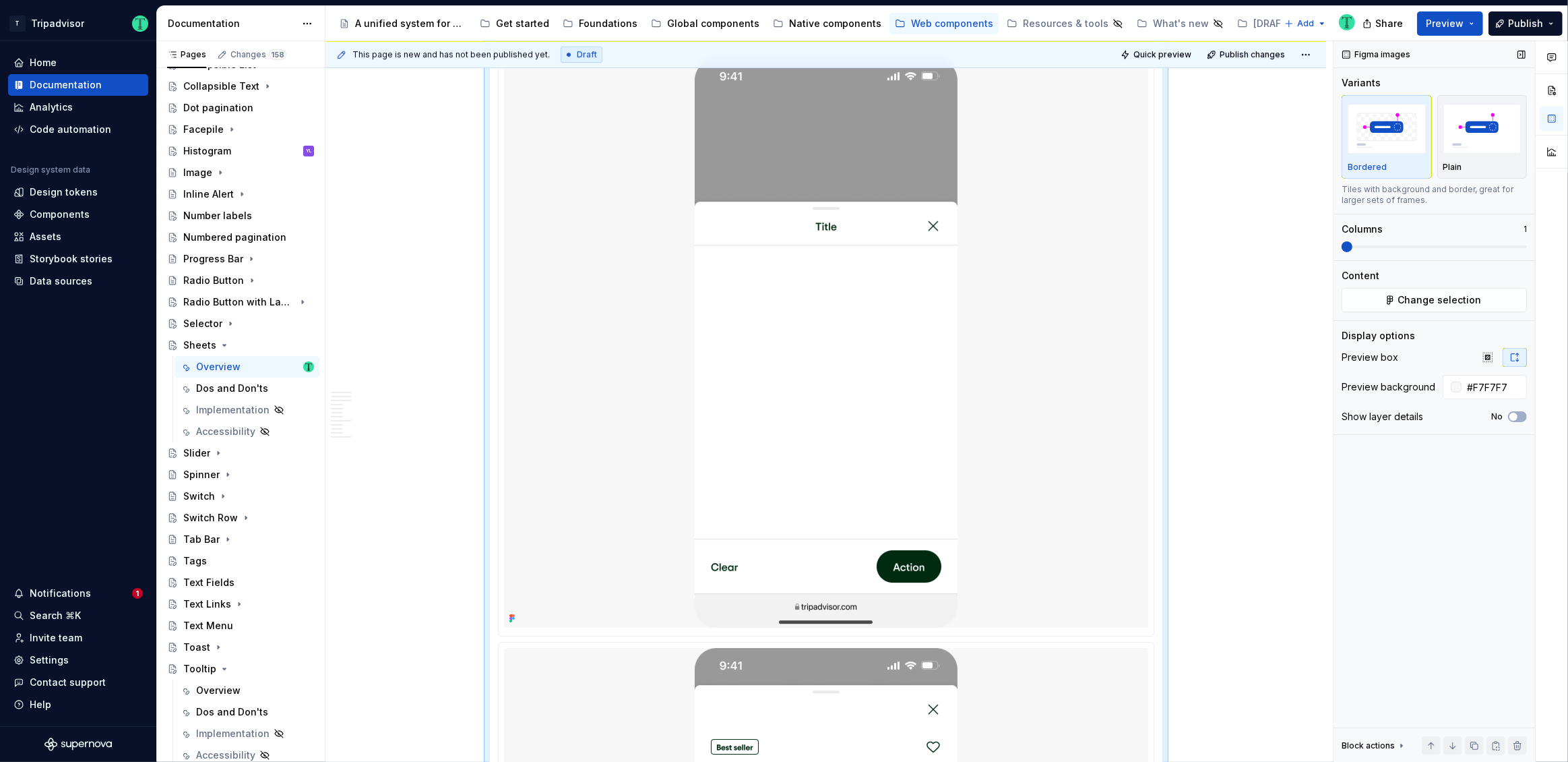
click at [1341, 248] on span at bounding box center [1347, 247] width 10 height 10
click at [1052, 534] on div at bounding box center [826, 343] width 644 height 569
click at [1369, 297] on button "Change selection" at bounding box center [1434, 300] width 186 height 25
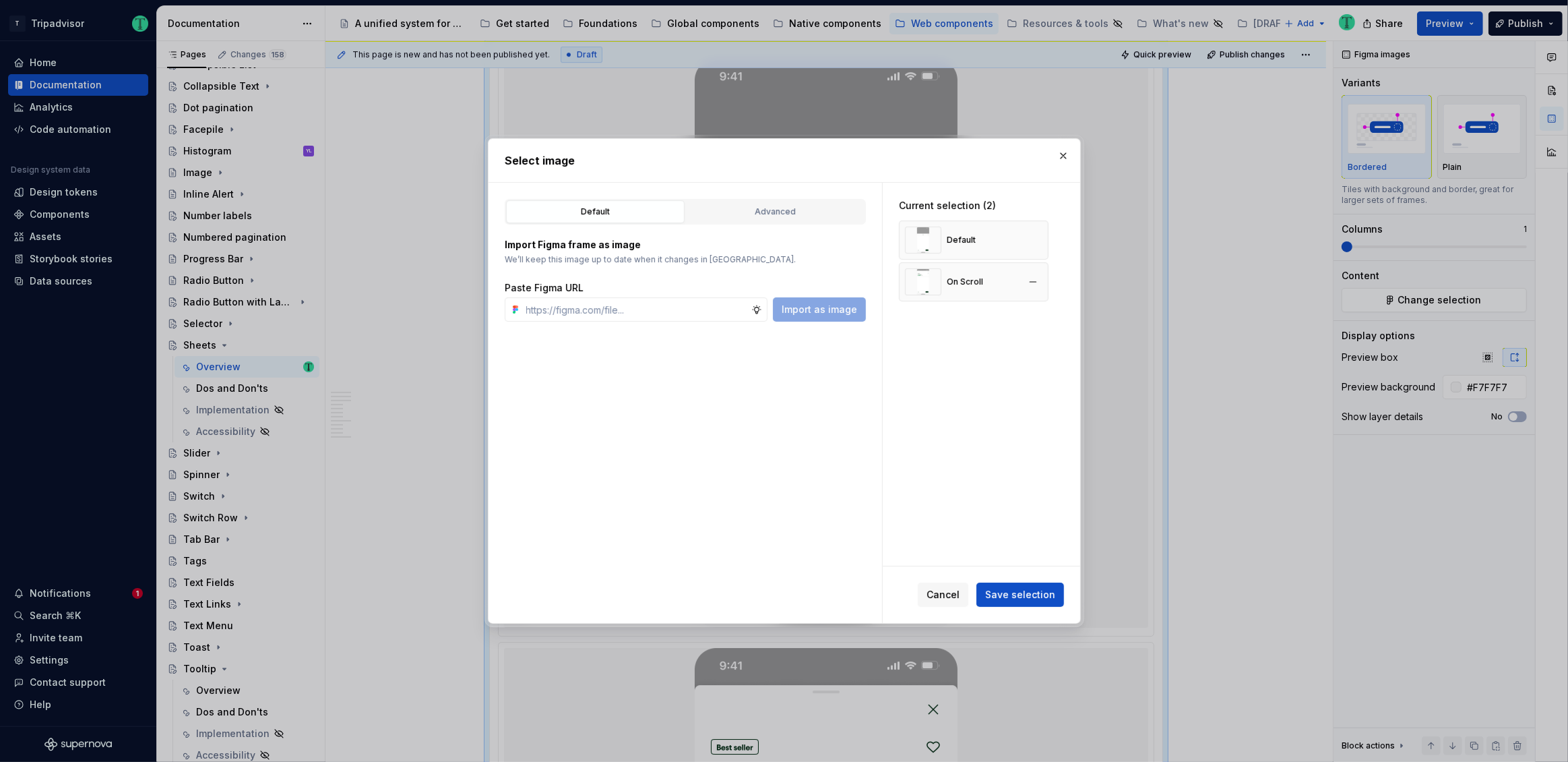
type textarea "*"
click at [1034, 278] on button "button" at bounding box center [1032, 281] width 19 height 19
click at [1027, 243] on button "button" at bounding box center [1032, 239] width 19 height 19
click at [680, 309] on input "text" at bounding box center [636, 309] width 230 height 25
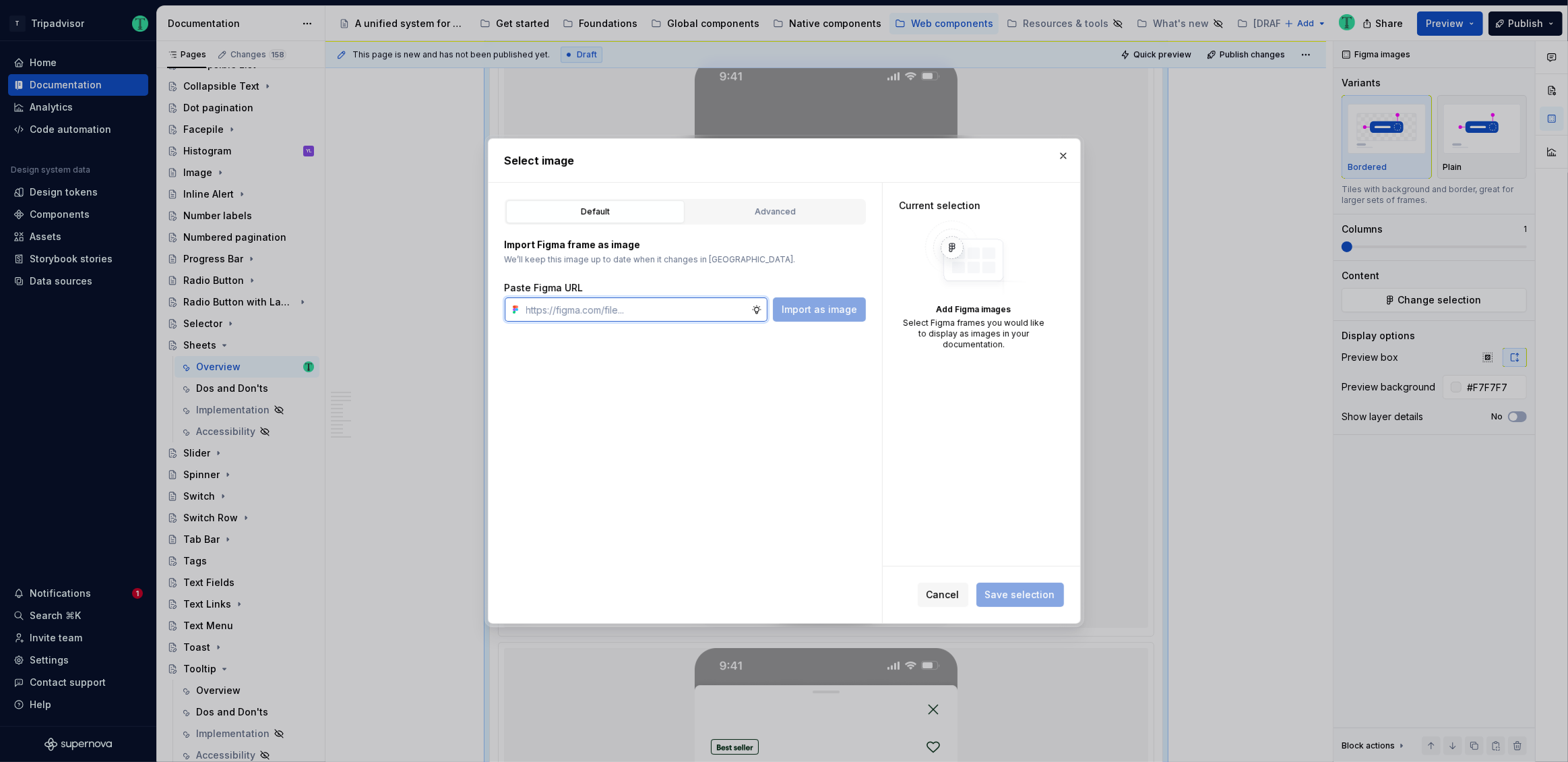
paste input "https://www.figma.com/design/Rk3eGC5124Z7punn8EFUkb/Atlas-Web-Documentation?nod…"
type input "https://www.figma.com/design/Rk3eGC5124Z7punn8EFUkb/Atlas-Web-Documentation?nod…"
click at [826, 315] on span "Import as image" at bounding box center [819, 309] width 75 height 13
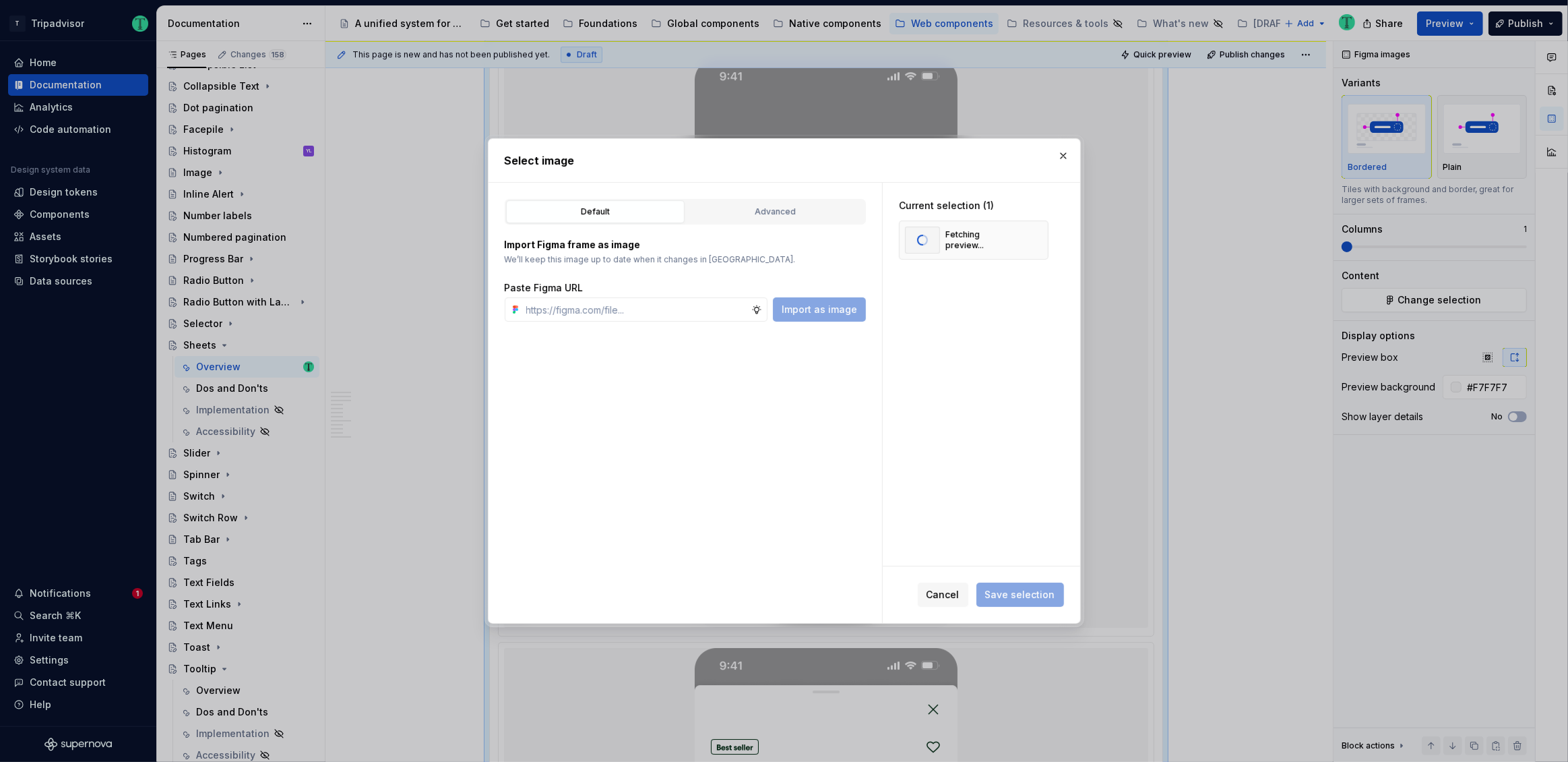
click at [1016, 599] on span "Save selection" at bounding box center [1020, 594] width 88 height 25
click at [1002, 596] on span "Save selection" at bounding box center [1020, 594] width 70 height 13
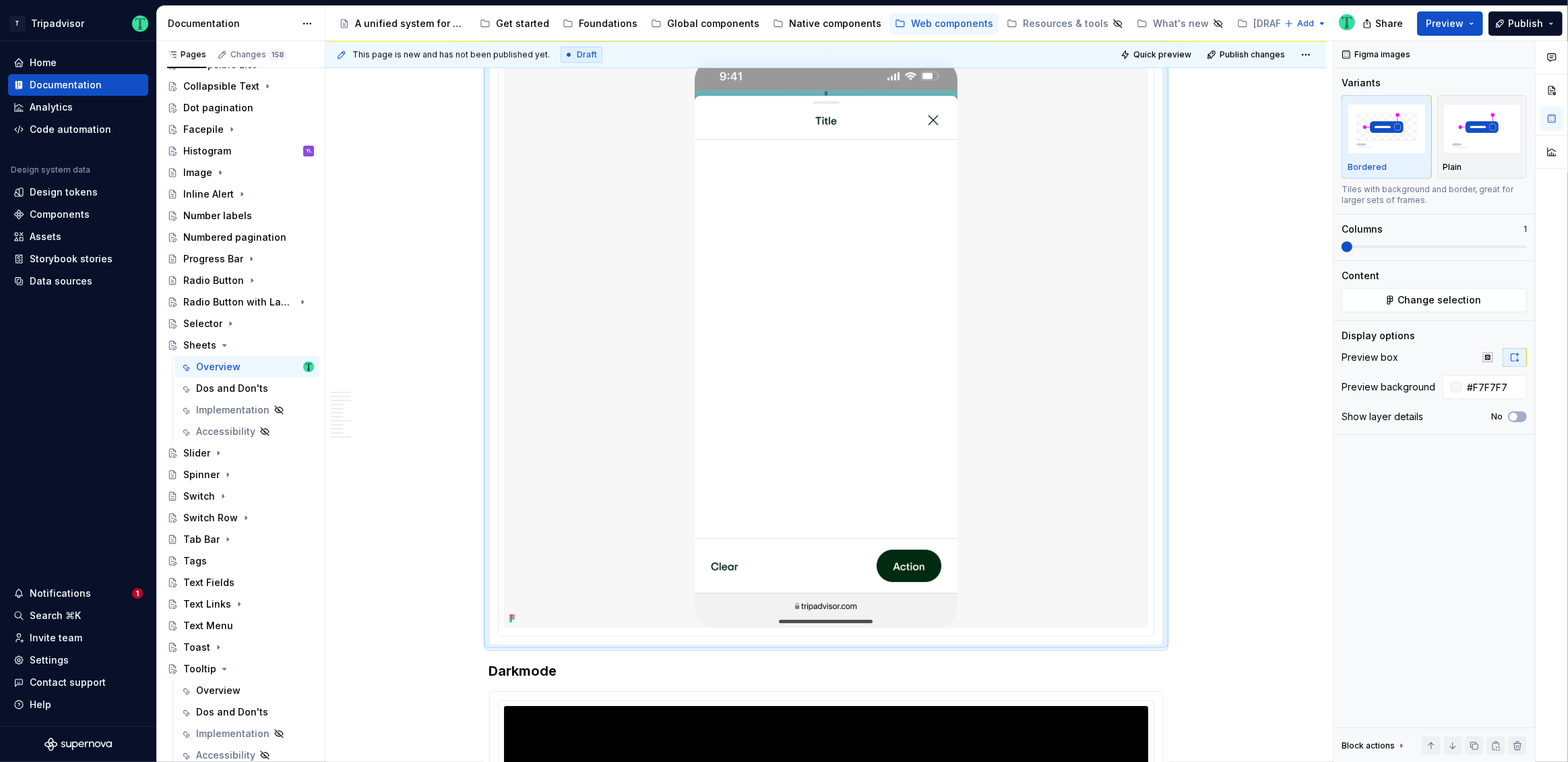
scroll to position [4444, 0]
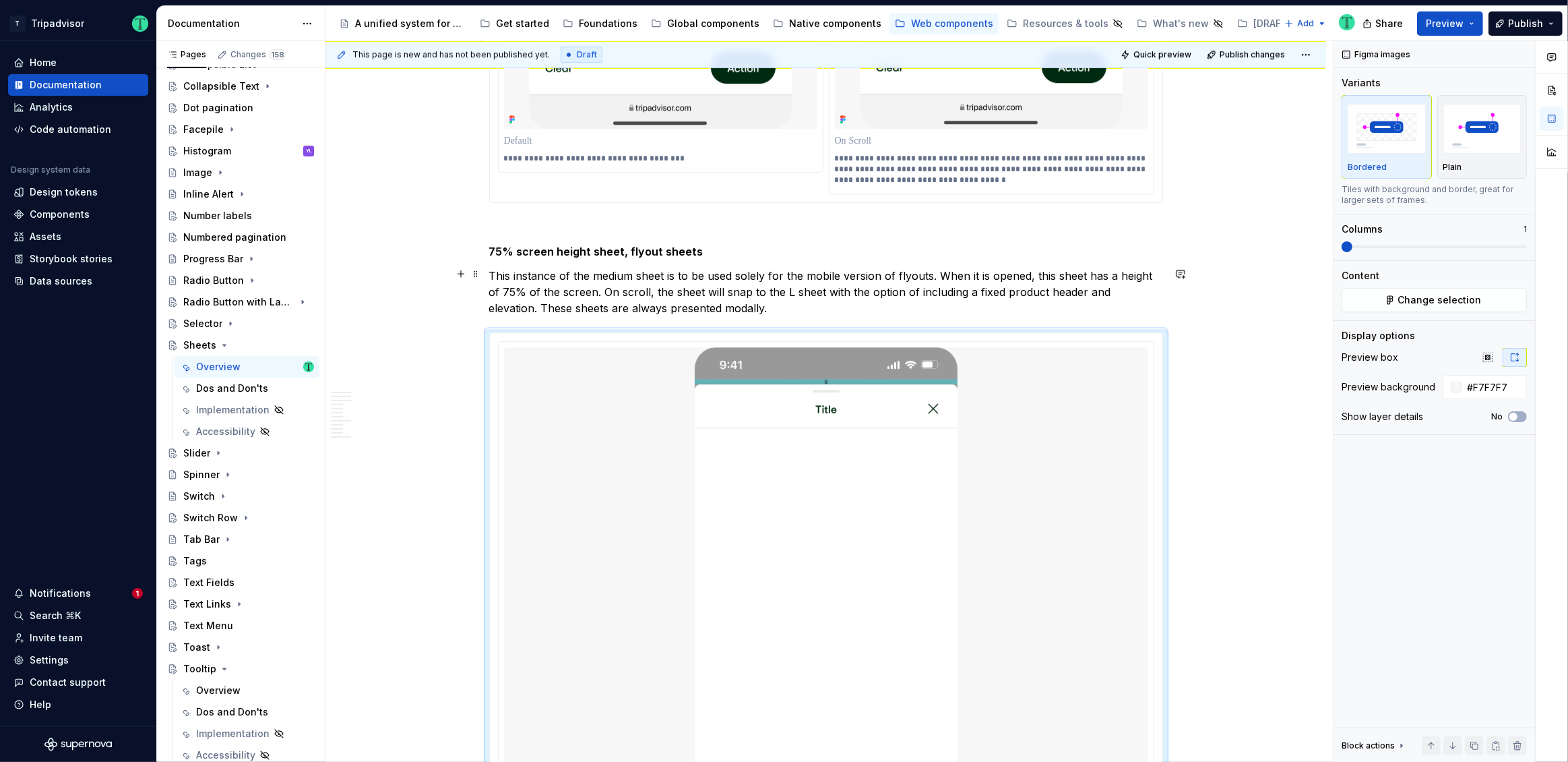
click at [575, 280] on p "This instance of the medium sheet is to be used solely for the mobile version o…" at bounding box center [826, 292] width 674 height 48
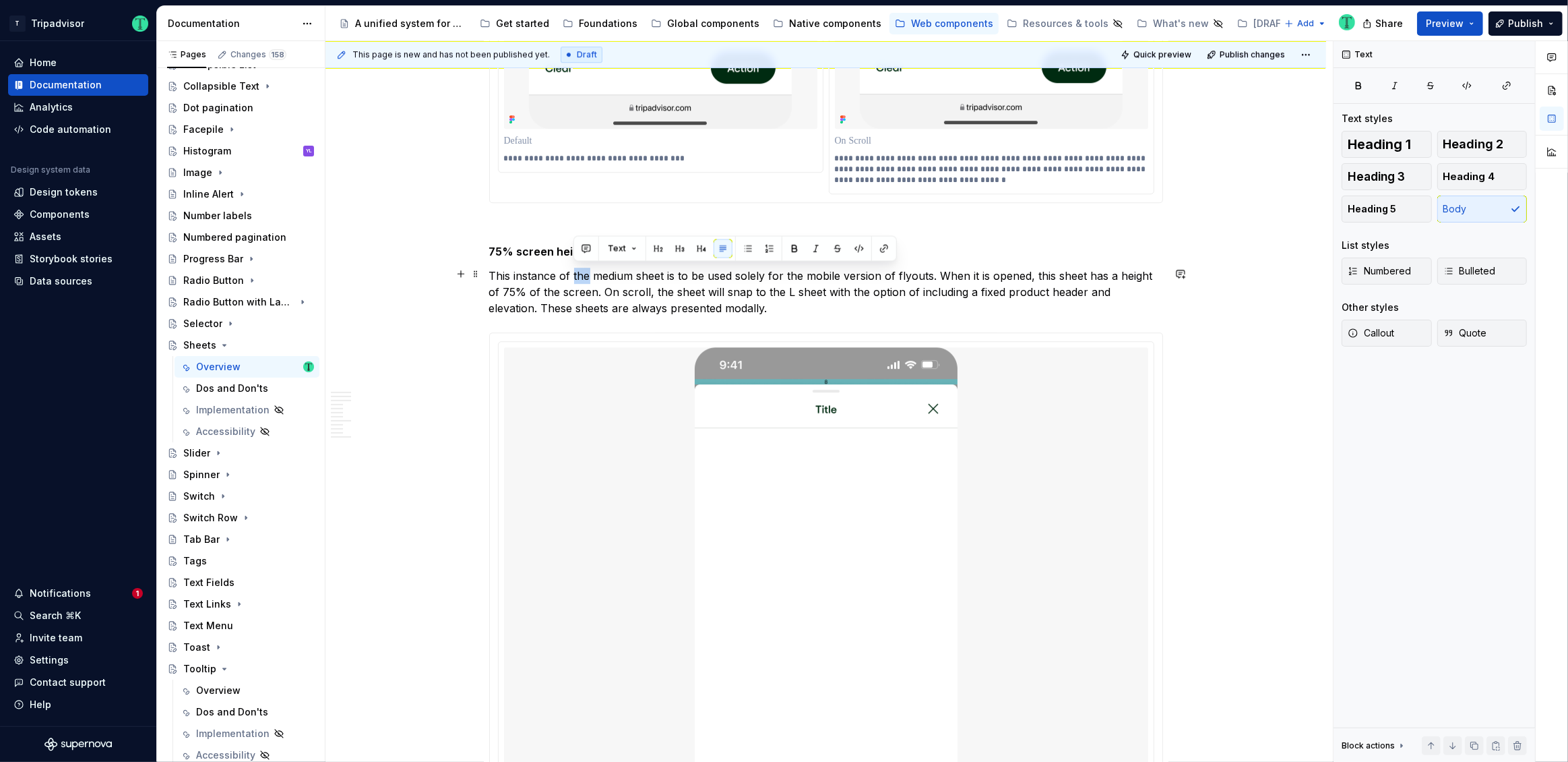
click at [575, 280] on p "This instance of the medium sheet is to be used solely for the mobile version o…" at bounding box center [826, 292] width 674 height 48
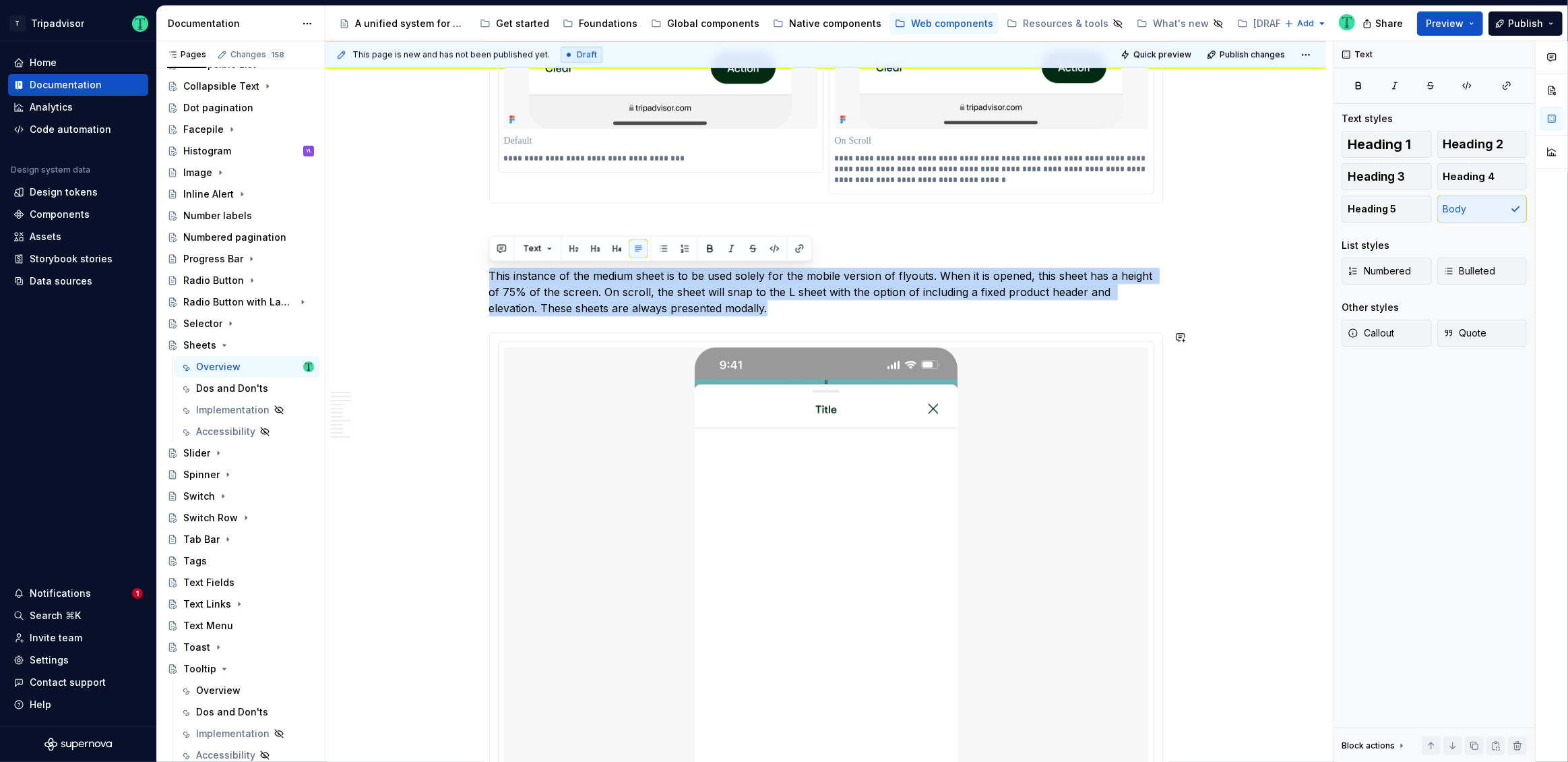
drag, startPoint x: 489, startPoint y: 271, endPoint x: 750, endPoint y: 320, distance: 265.6
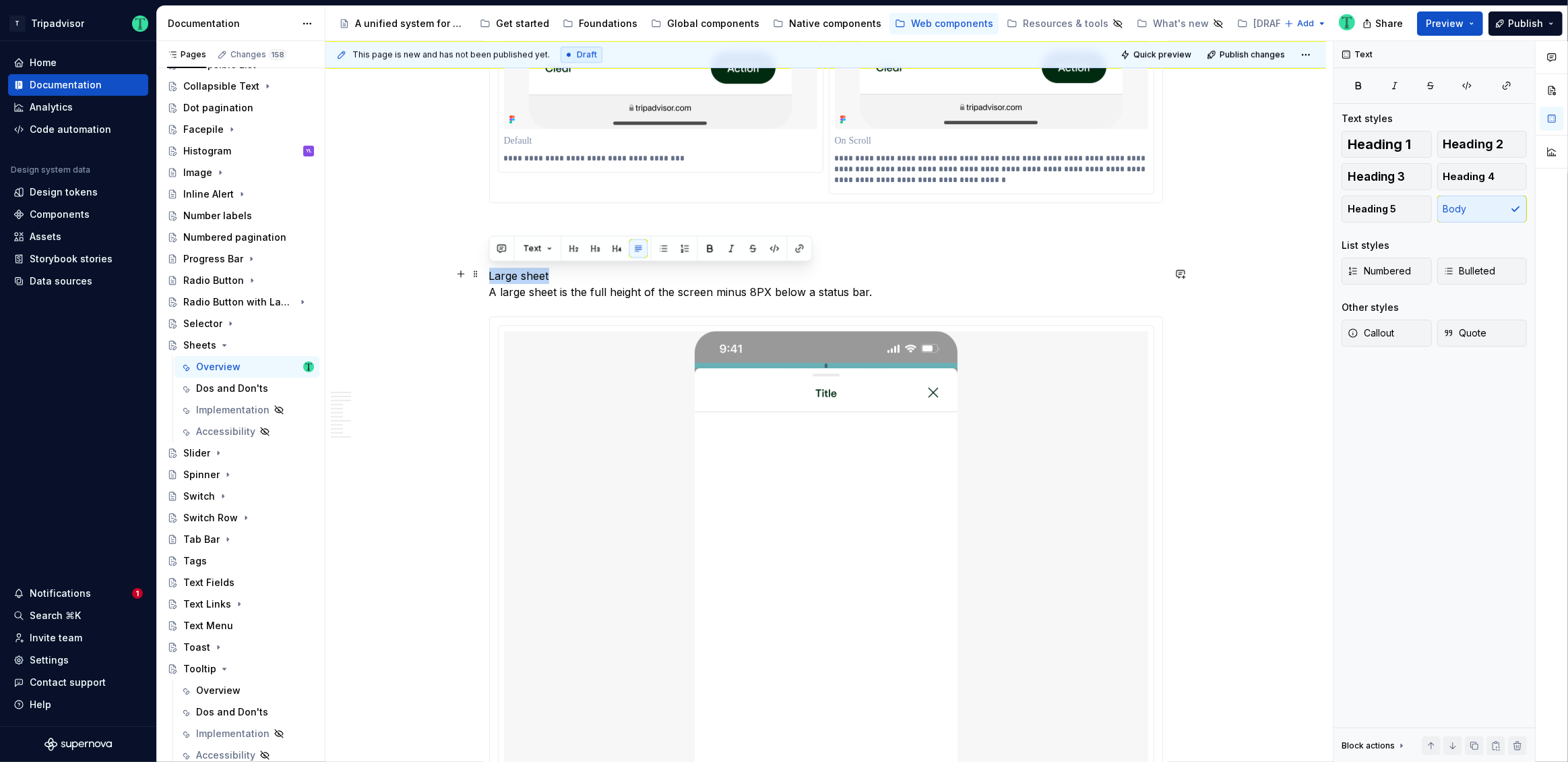
drag, startPoint x: 549, startPoint y: 271, endPoint x: 488, endPoint y: 275, distance: 61.1
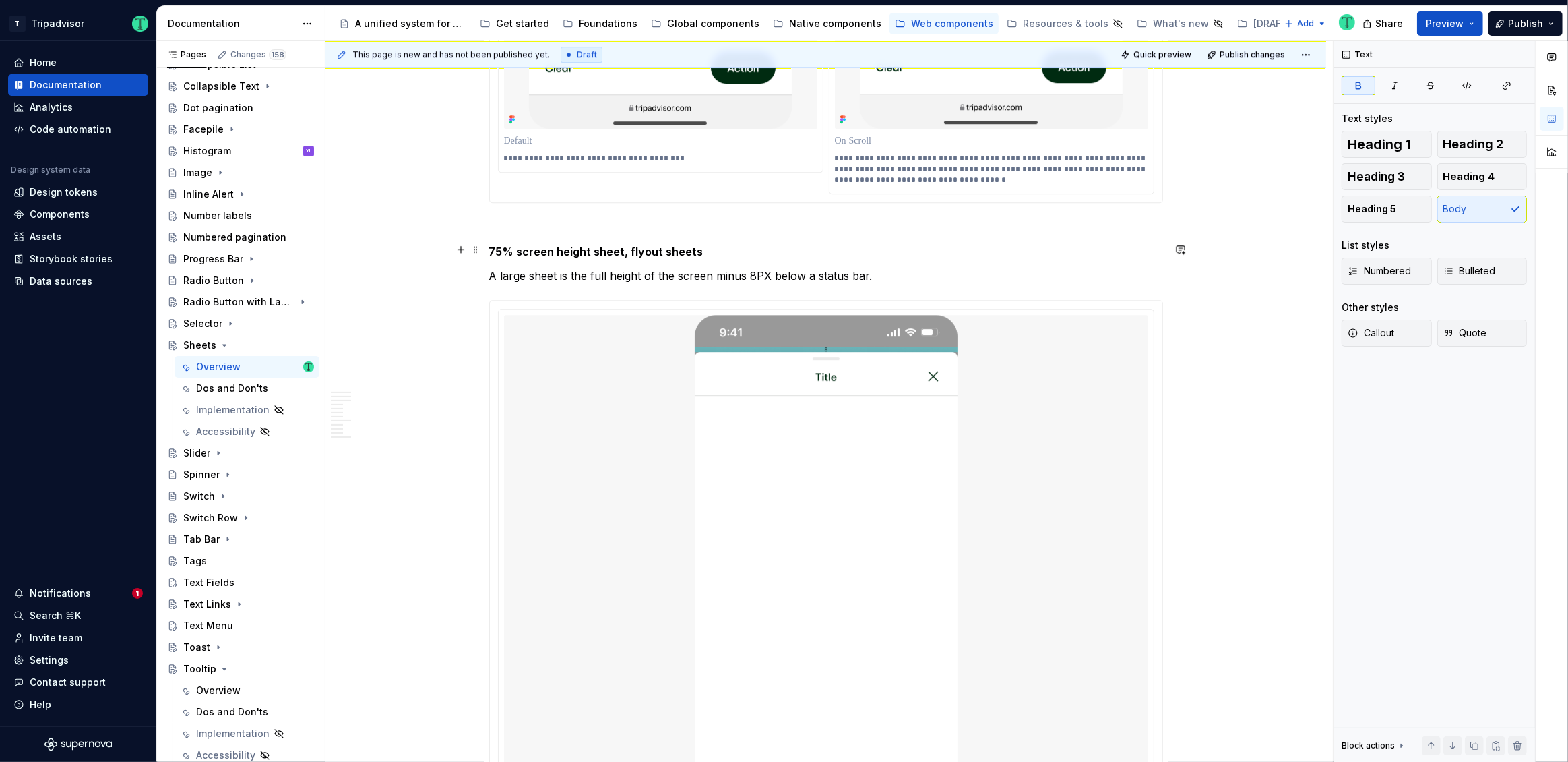
click at [536, 251] on strong "75% screen height sheet, flyout sheets" at bounding box center [596, 251] width 215 height 13
click at [537, 251] on strong "75% screen height sheet, flyout sheets" at bounding box center [596, 251] width 215 height 13
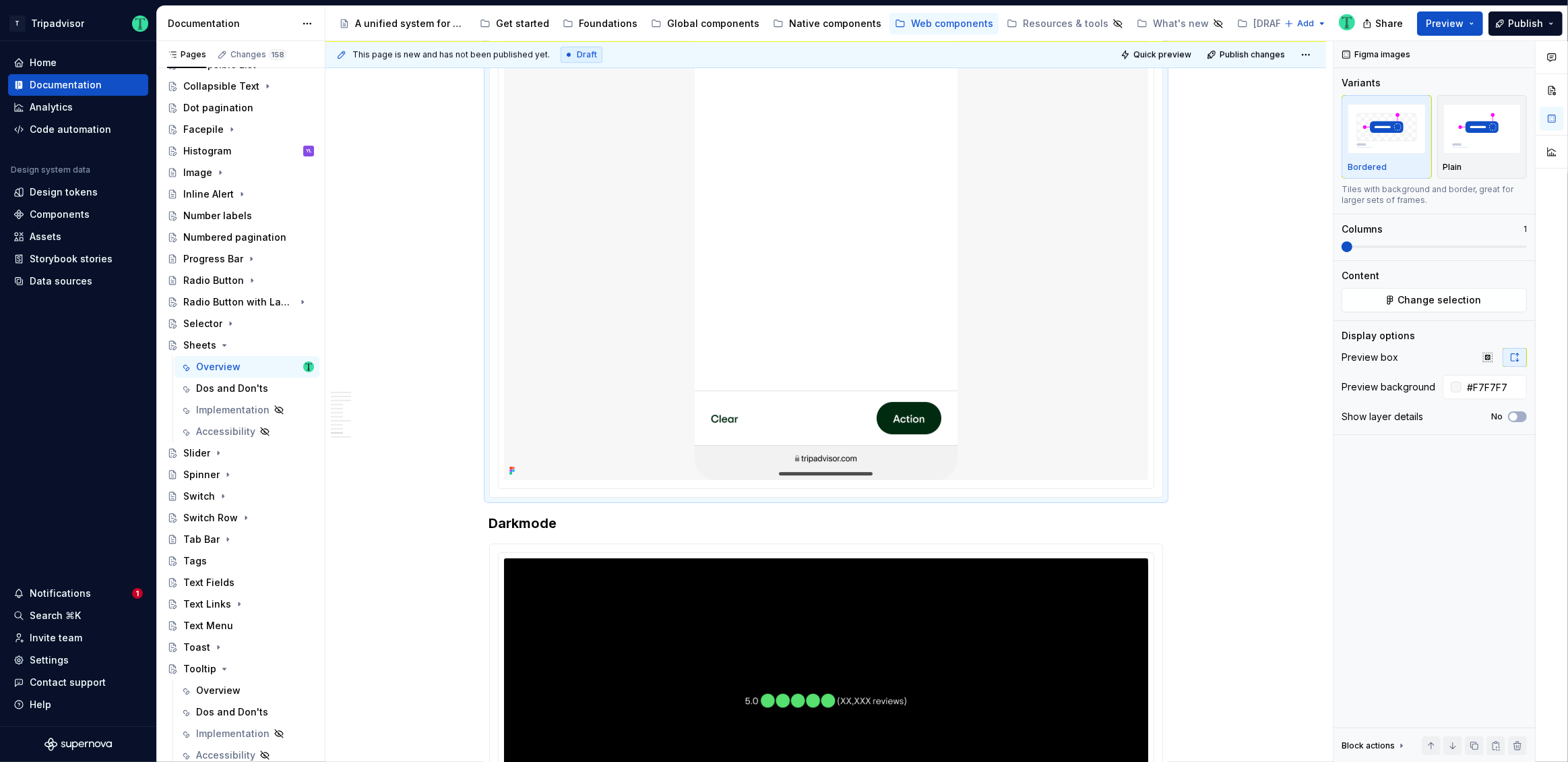
scroll to position [4884, 0]
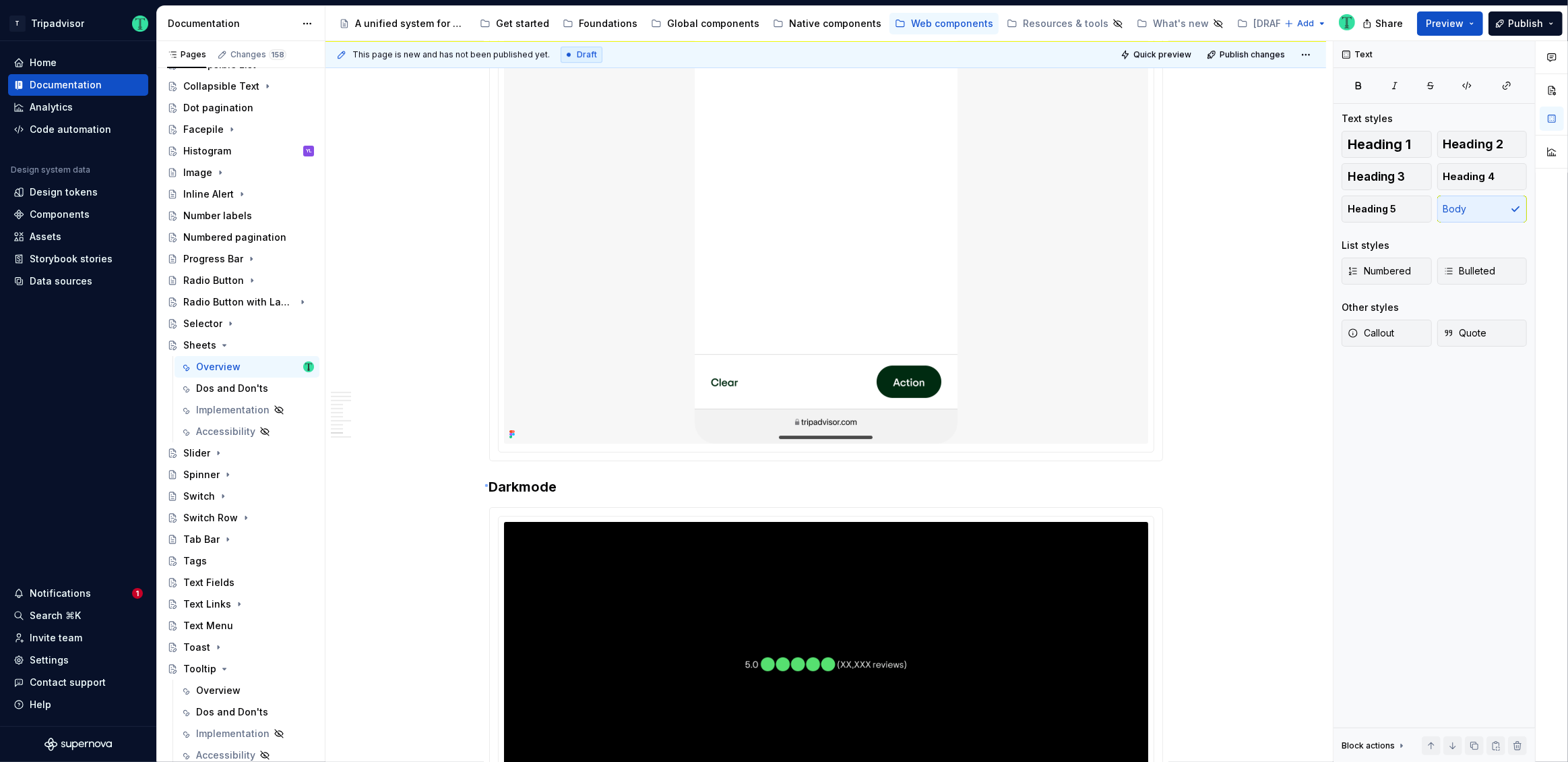
click at [487, 484] on div "**********" at bounding box center [829, 401] width 1008 height 721
click at [489, 477] on h3 "Darkmode" at bounding box center [826, 486] width 674 height 19
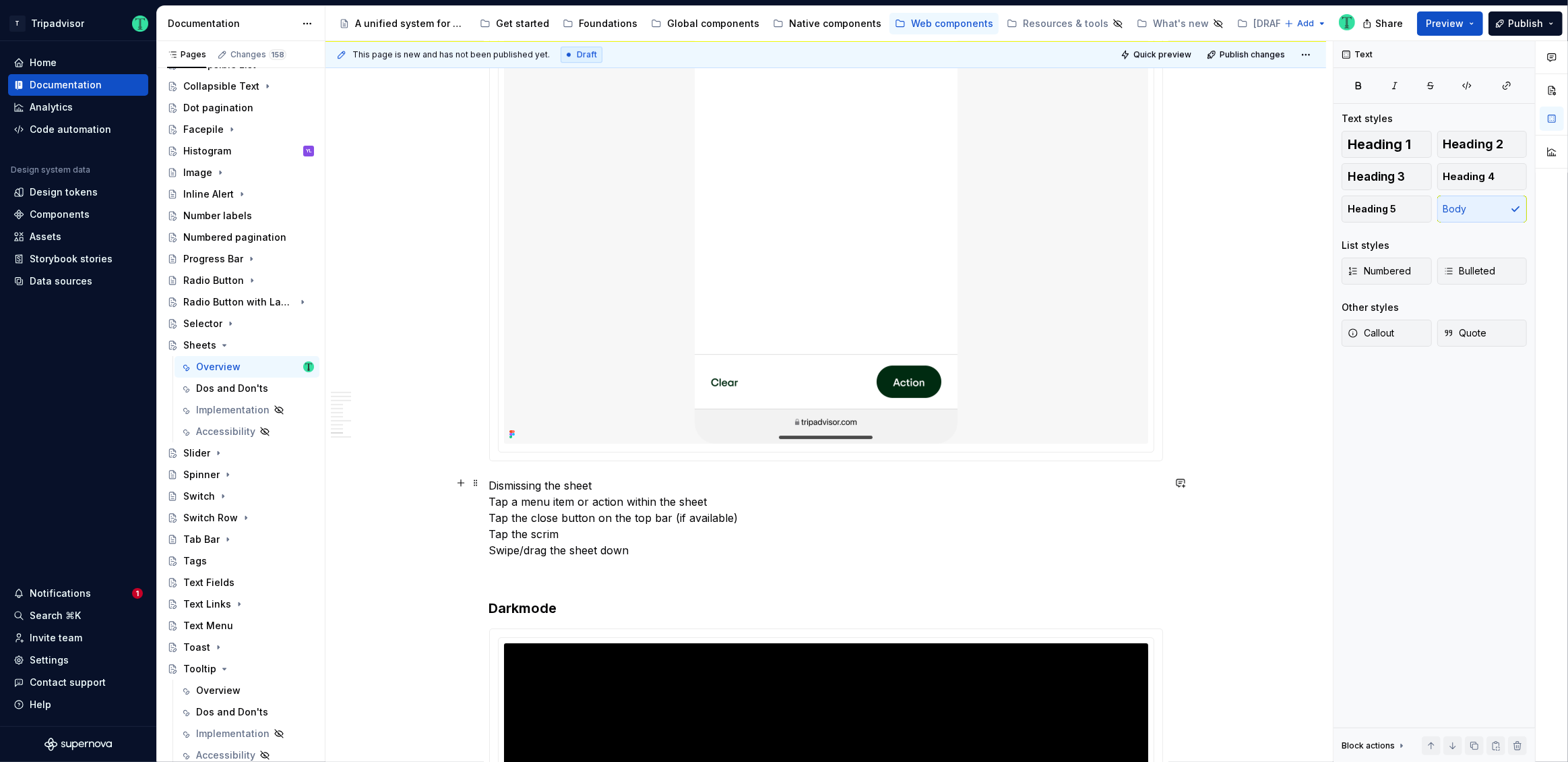
click at [492, 495] on p "Dismissing the sheet Tap a menu item or action within the sheet Tap the close b…" at bounding box center [826, 517] width 674 height 81
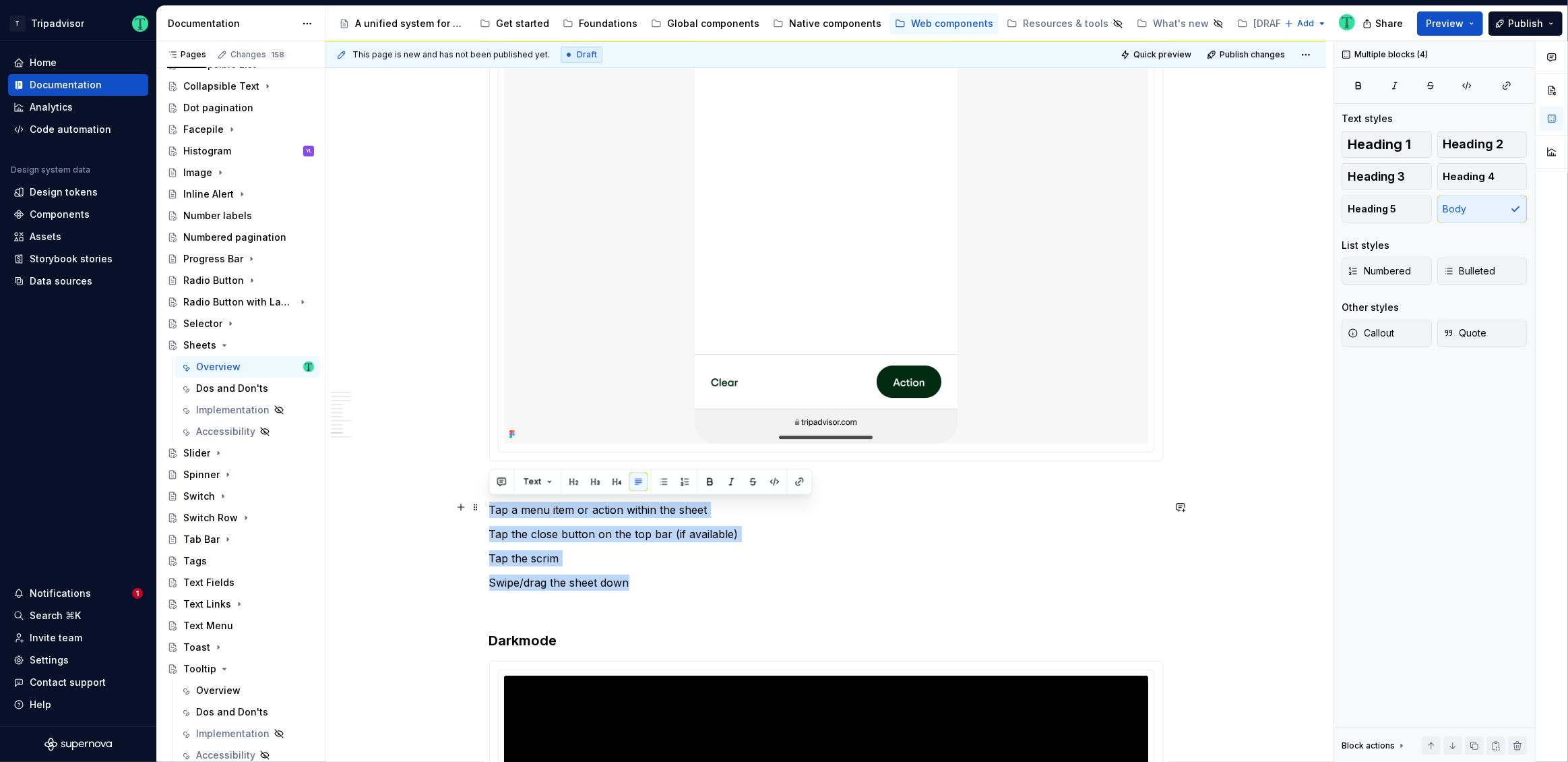
drag, startPoint x: 638, startPoint y: 577, endPoint x: 485, endPoint y: 503, distance: 170.0
drag, startPoint x: 662, startPoint y: 481, endPoint x: 659, endPoint y: 498, distance: 17.3
click at [662, 480] on button "button" at bounding box center [663, 481] width 19 height 19
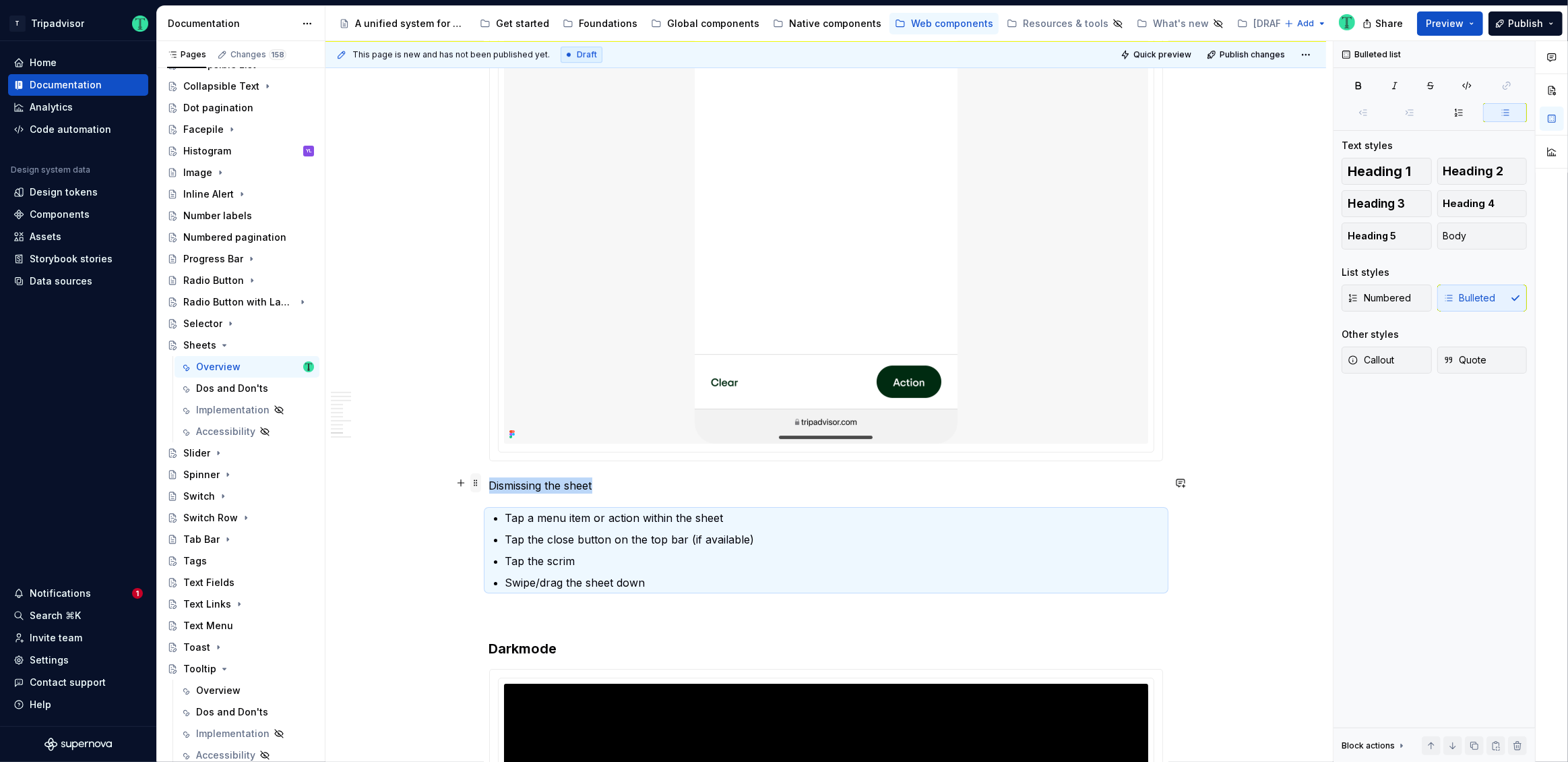
click at [477, 482] on span at bounding box center [475, 482] width 10 height 19
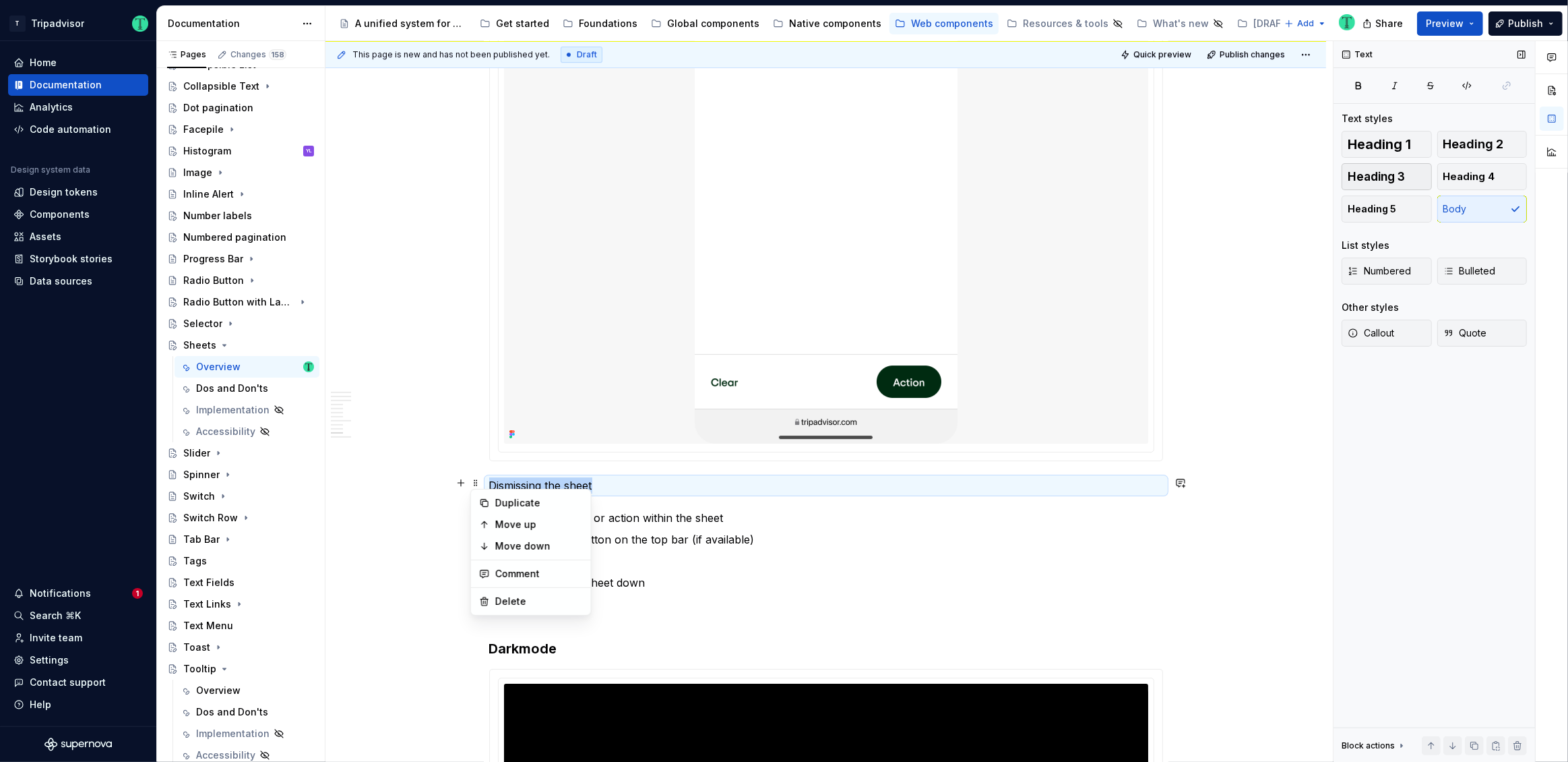
click at [1407, 172] on button "Heading 3" at bounding box center [1386, 177] width 90 height 27
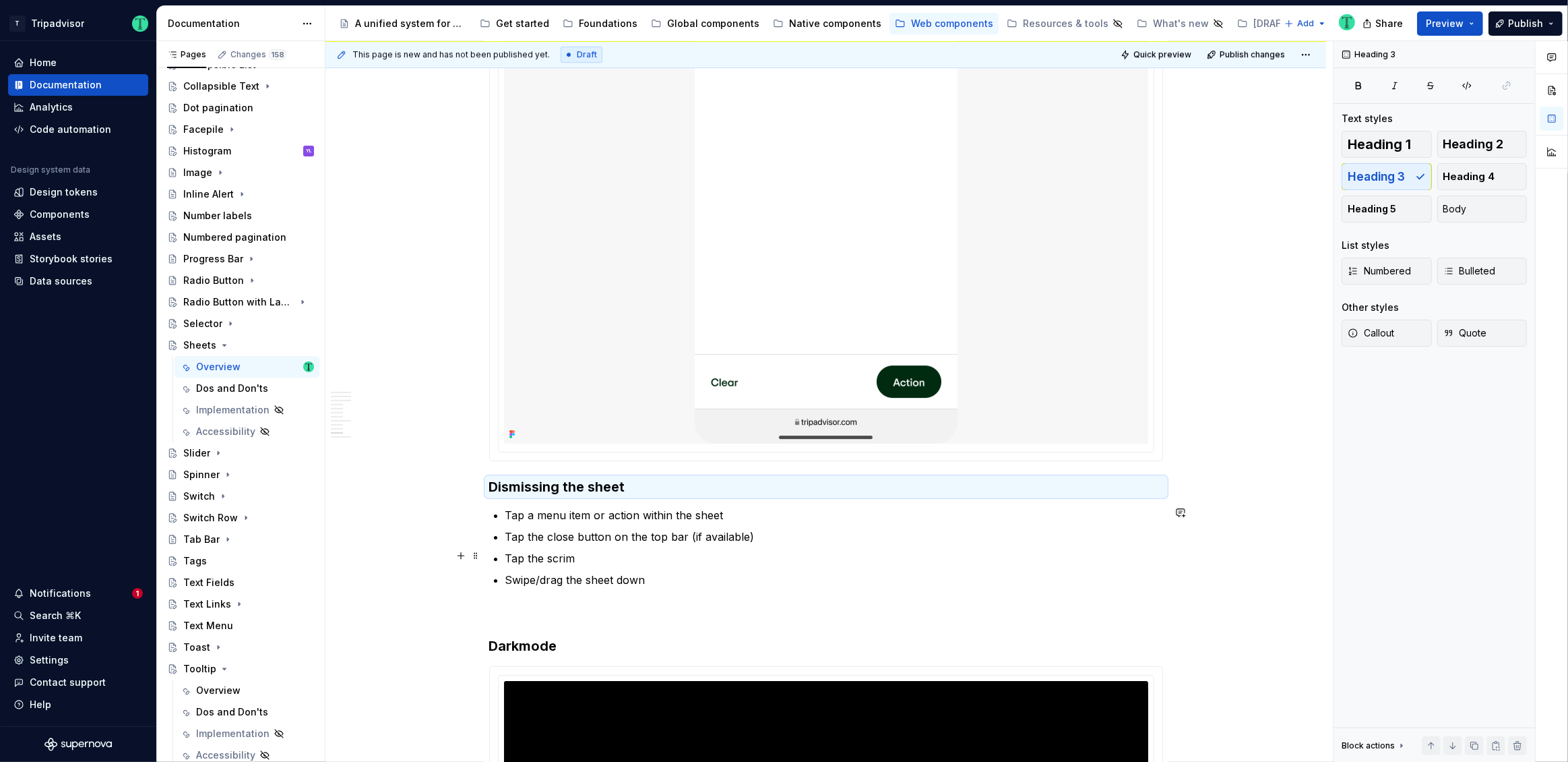
click at [1021, 545] on ul "Tap a menu item or action within the sheet Tap the close button on the top bar …" at bounding box center [834, 547] width 657 height 81
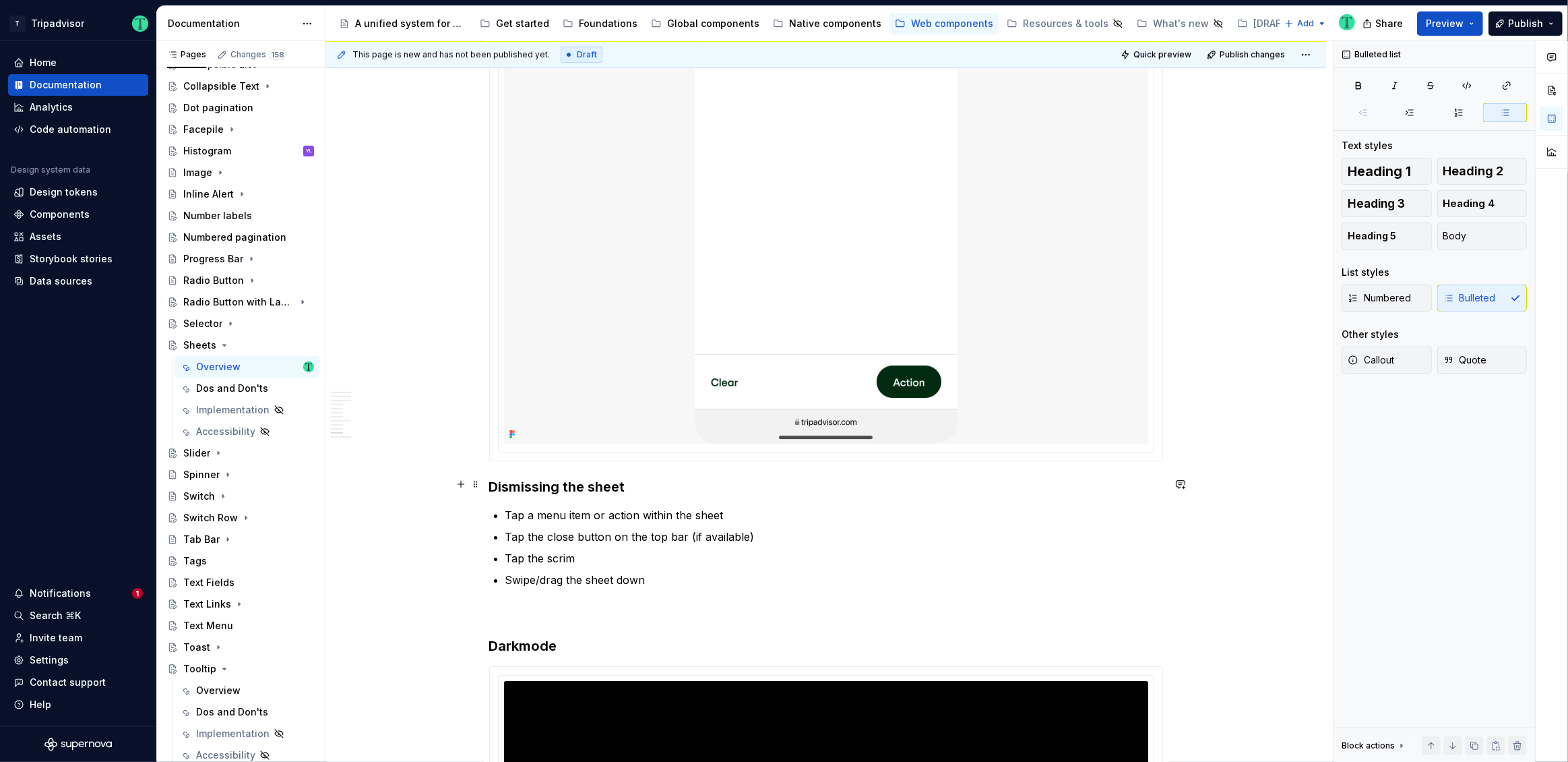
click at [489, 483] on h3 "Dismissing the sheet" at bounding box center [826, 486] width 674 height 19
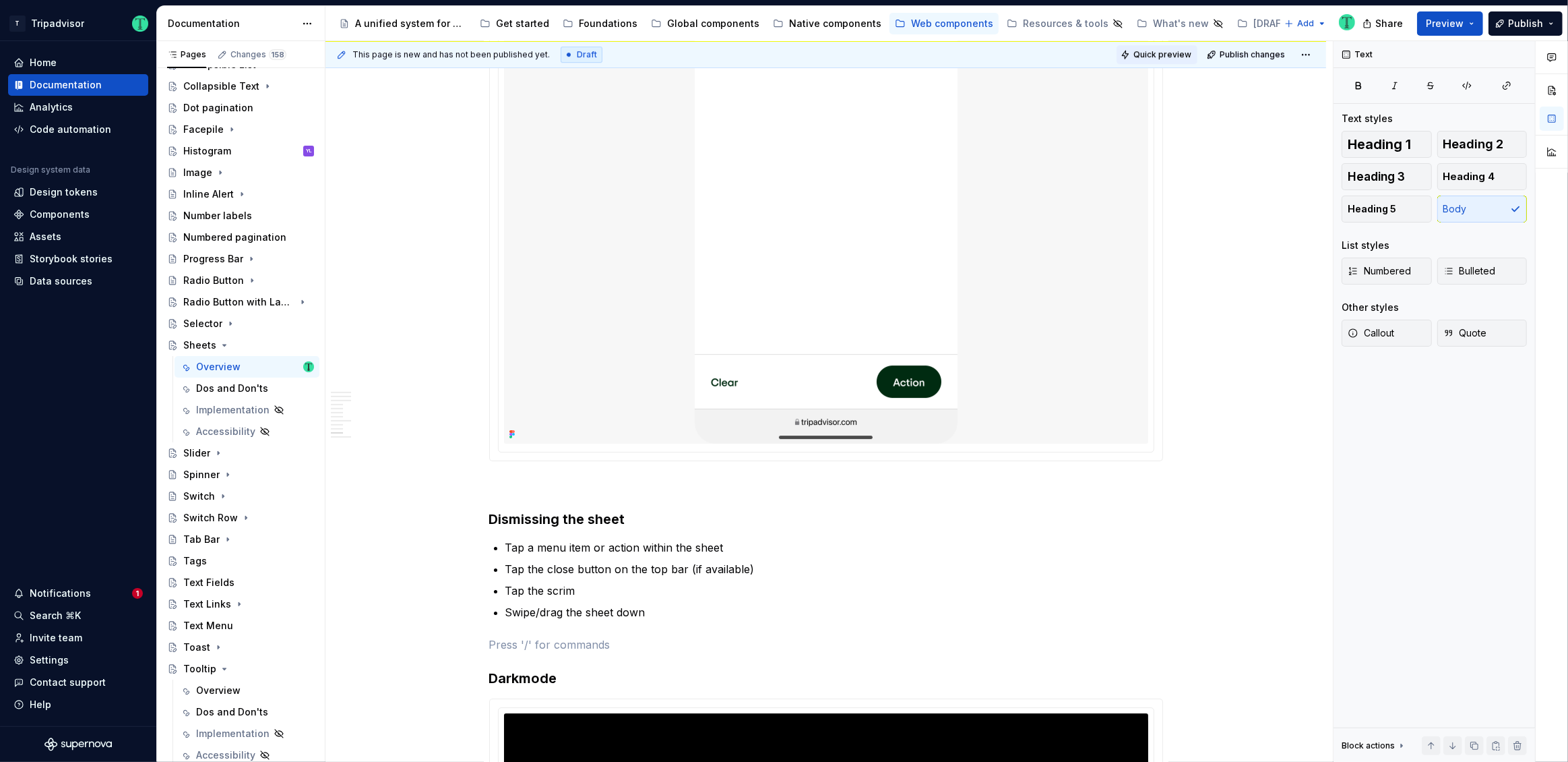
click at [1165, 60] on button "Quick preview" at bounding box center [1157, 54] width 81 height 19
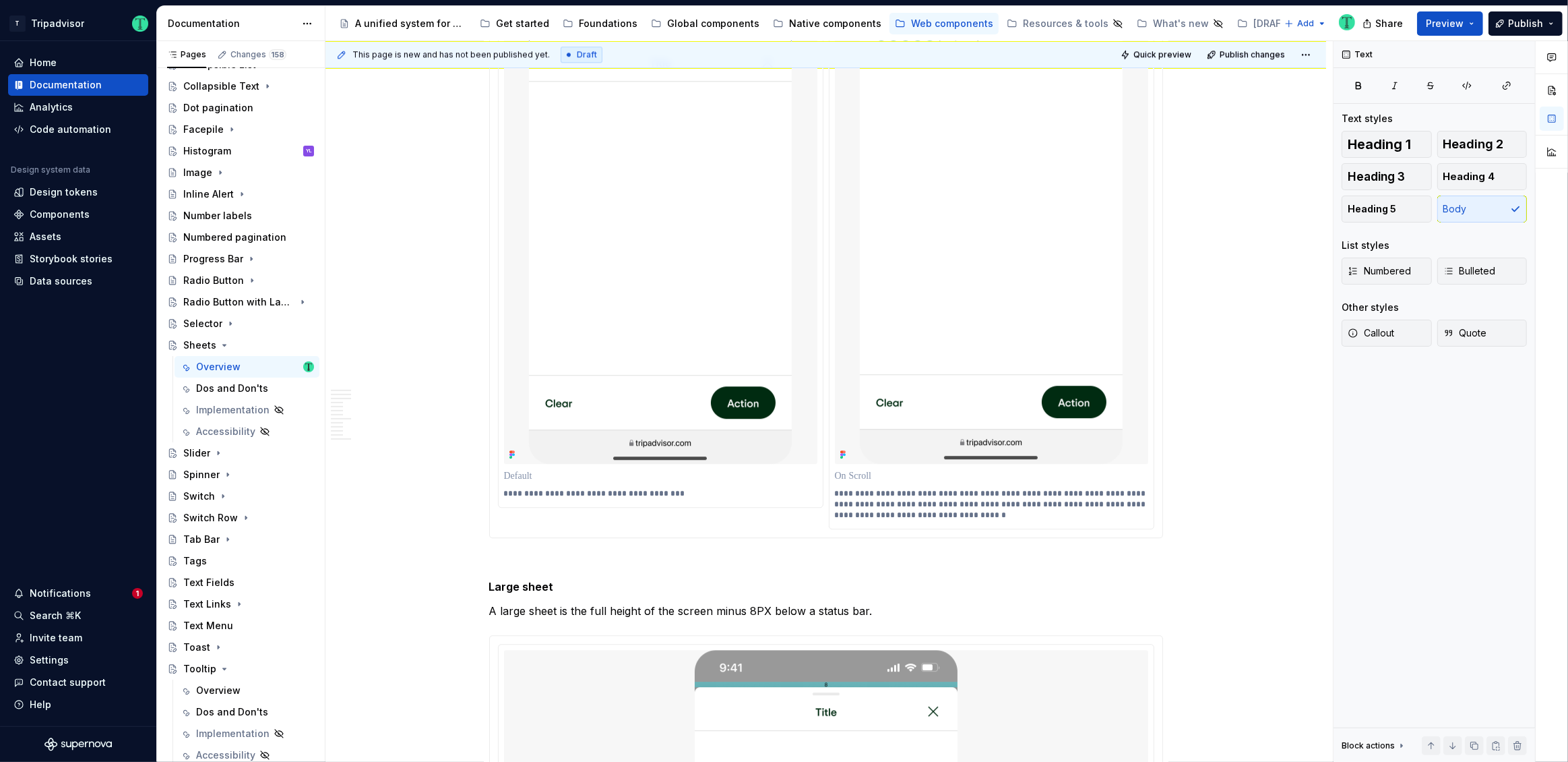
scroll to position [3794, 0]
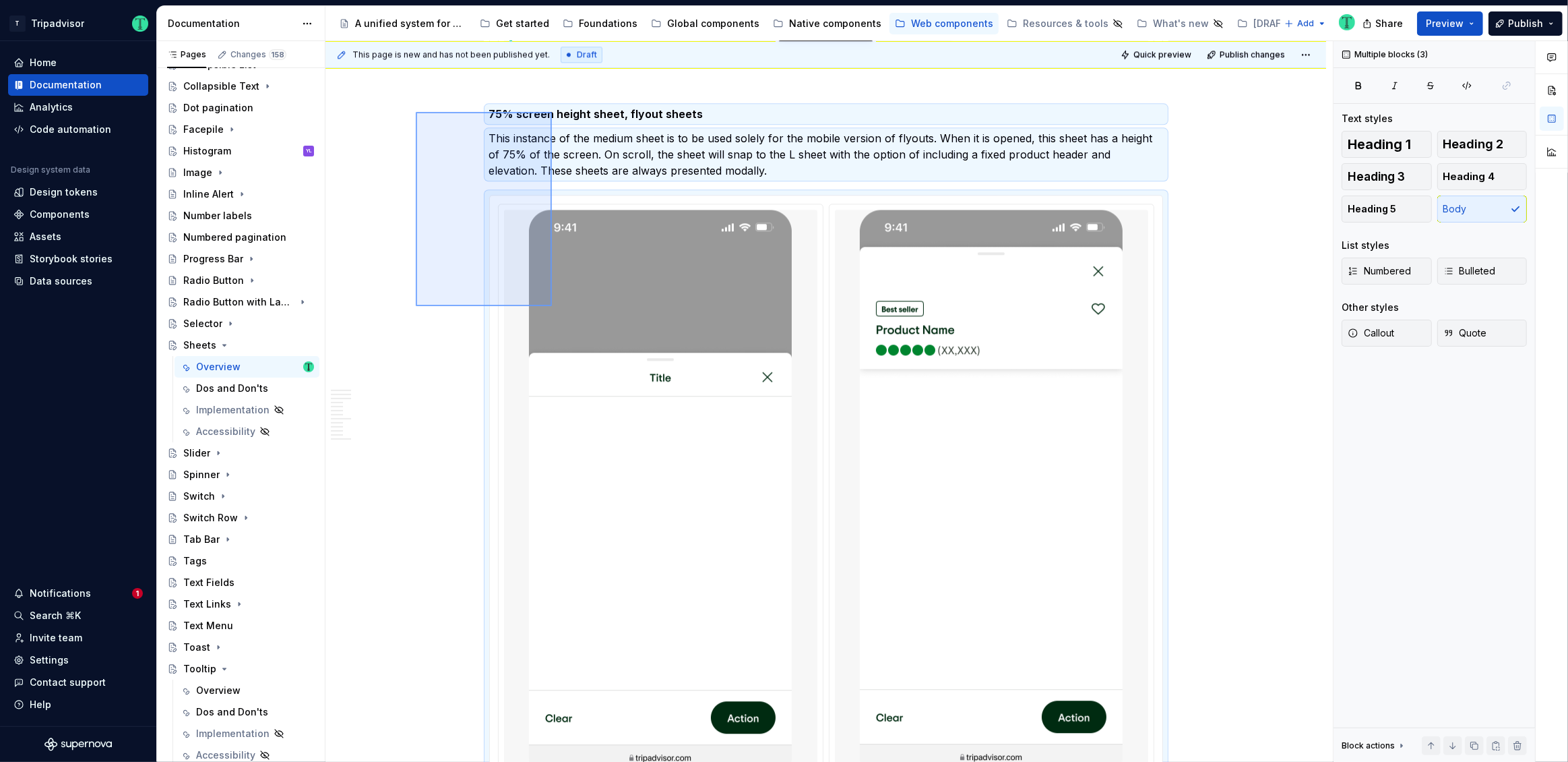
drag, startPoint x: 416, startPoint y: 112, endPoint x: 541, endPoint y: 279, distance: 208.6
click at [551, 304] on div "**********" at bounding box center [829, 401] width 1008 height 721
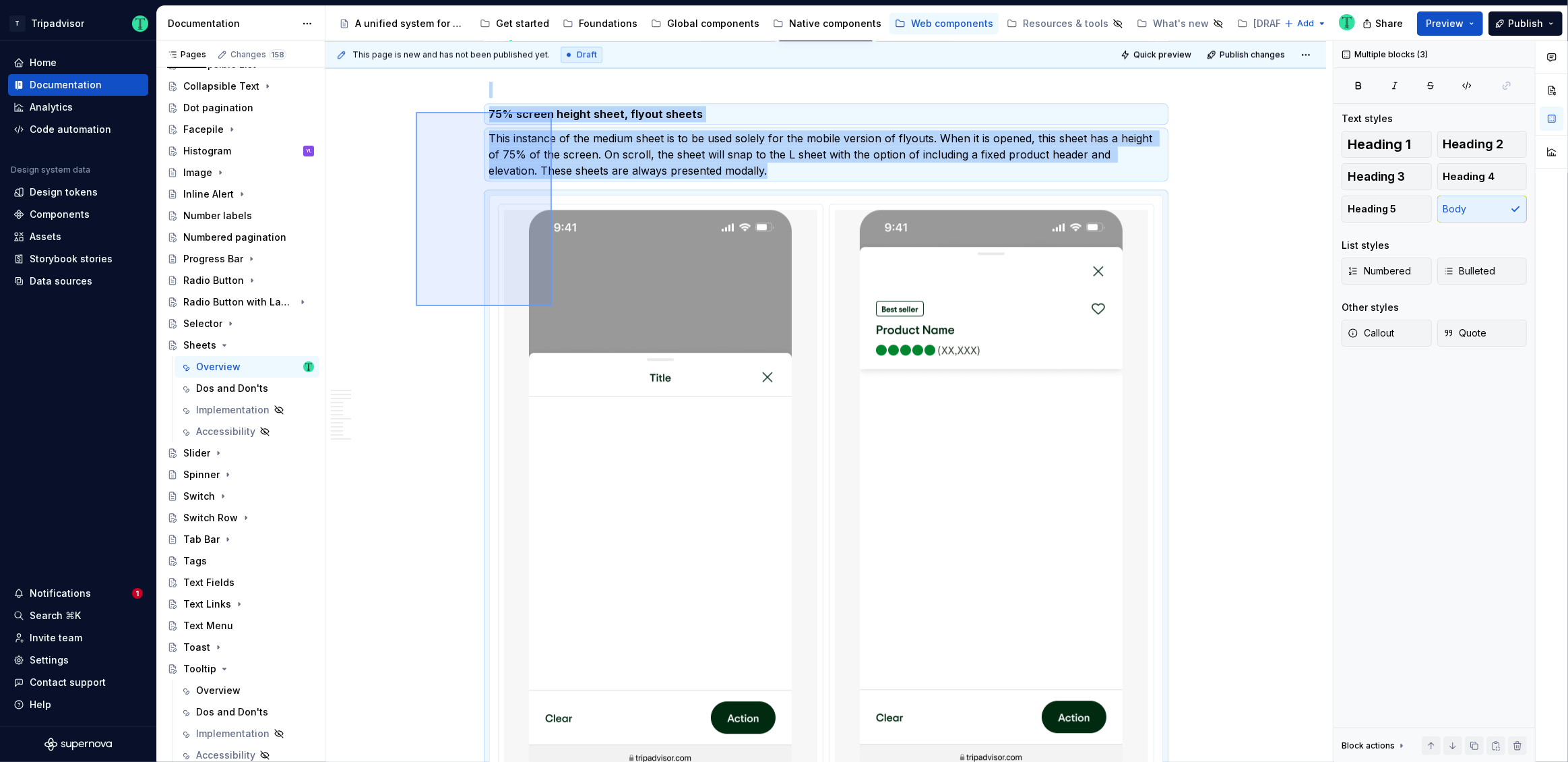
scroll to position [3882, 0]
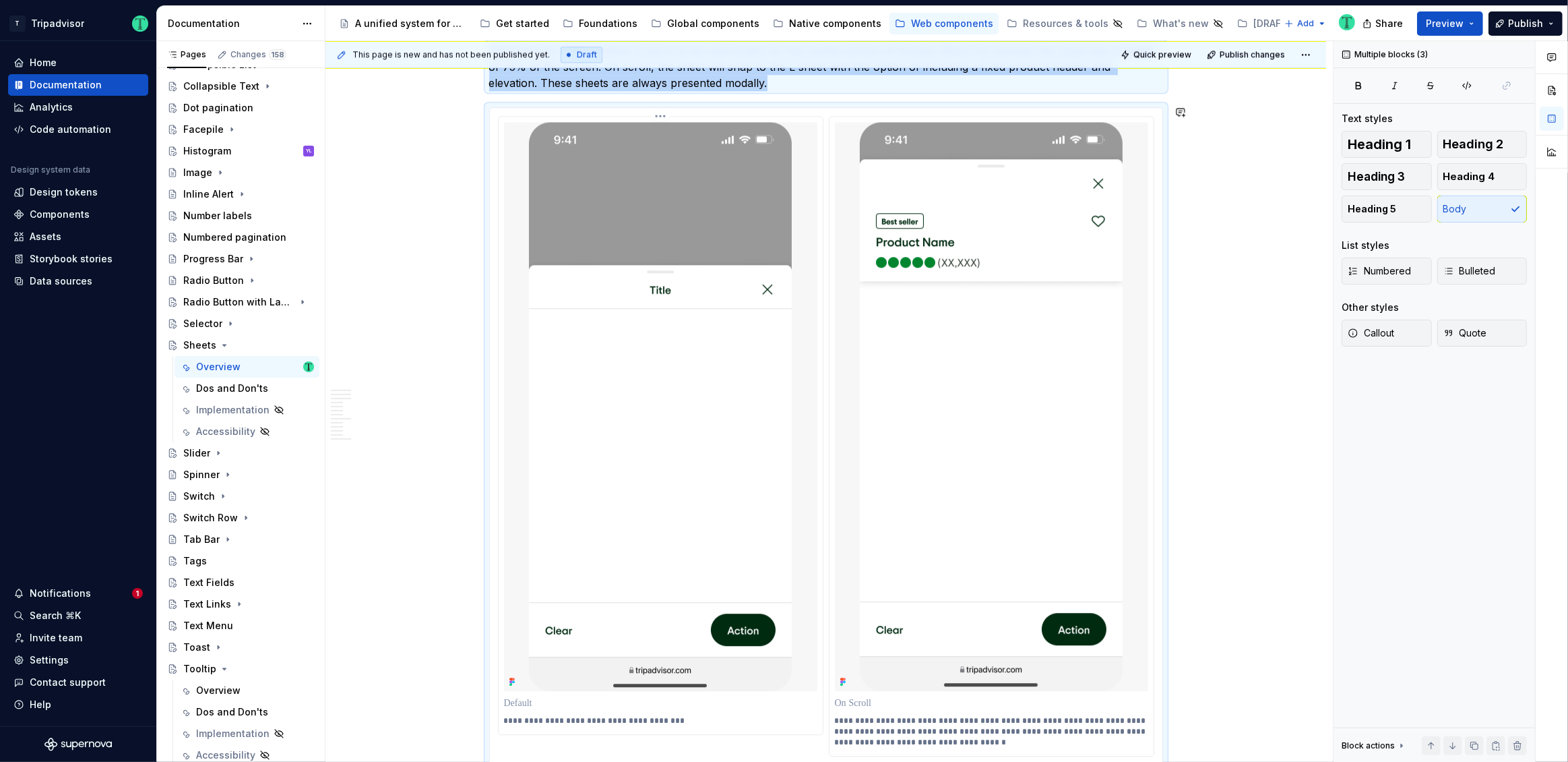
copy div "75% screen height sheet, flyout sheets This instance of the medium sheet is to …"
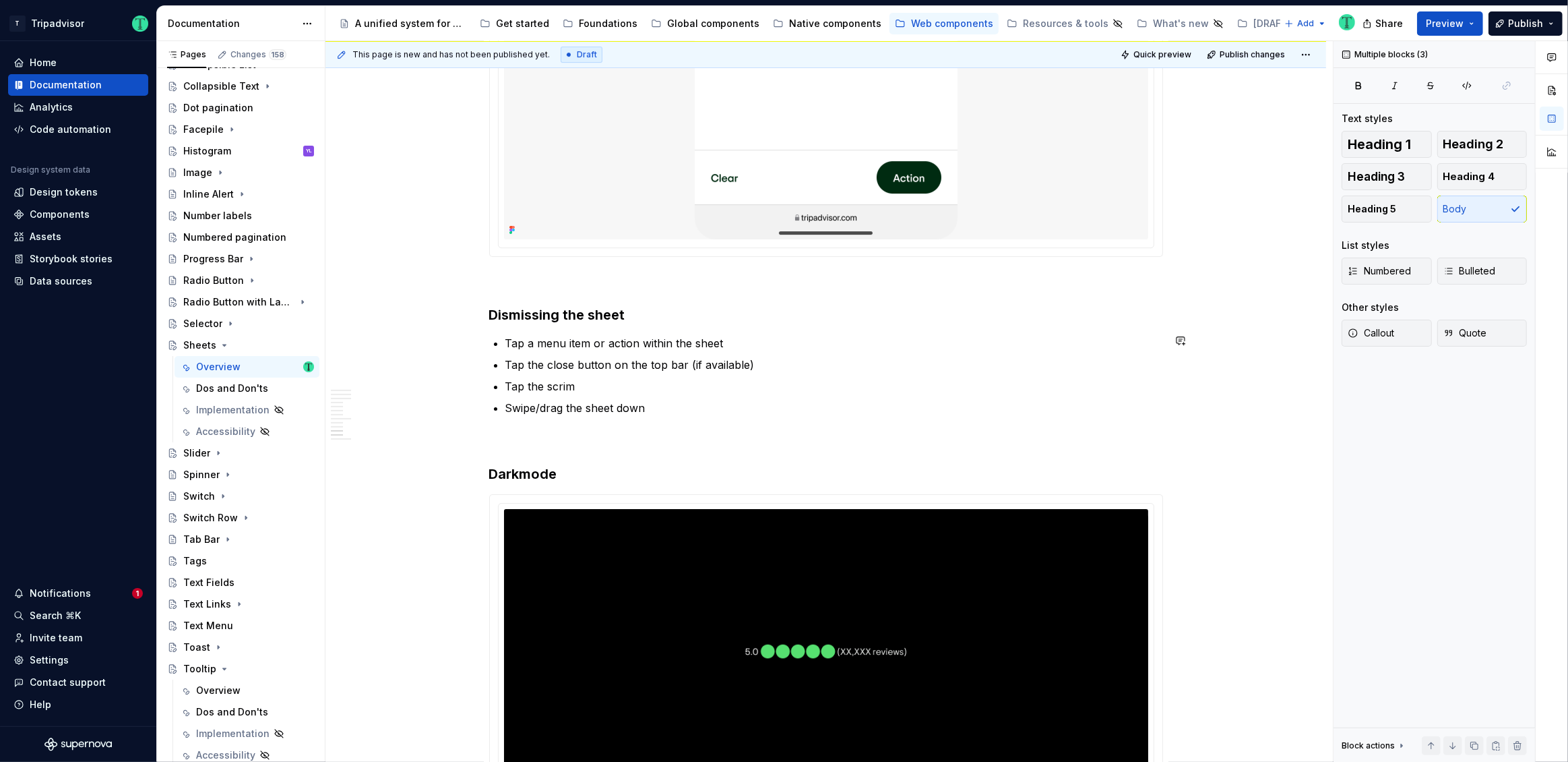
scroll to position [5113, 0]
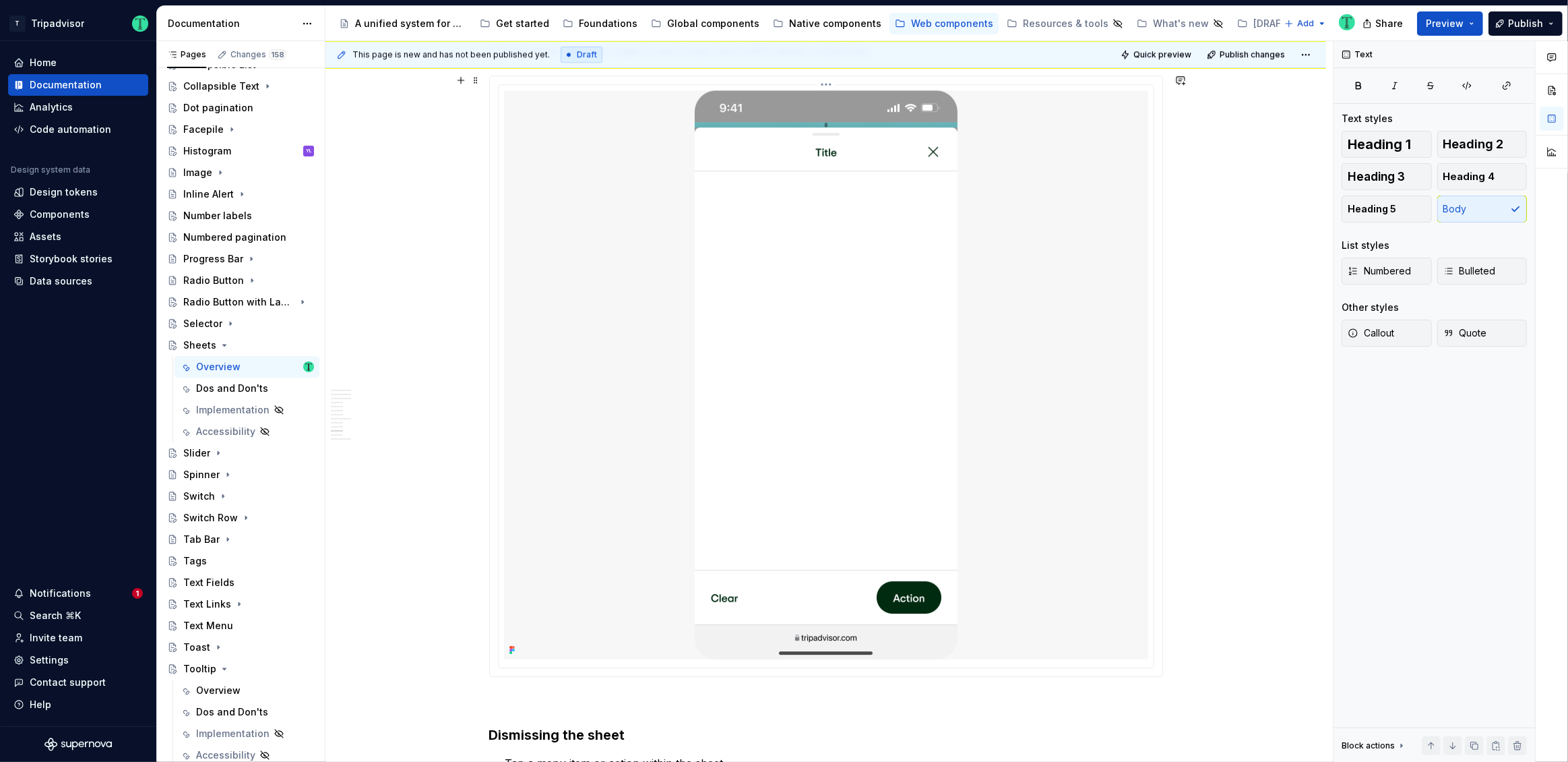
scroll to position [5049, 0]
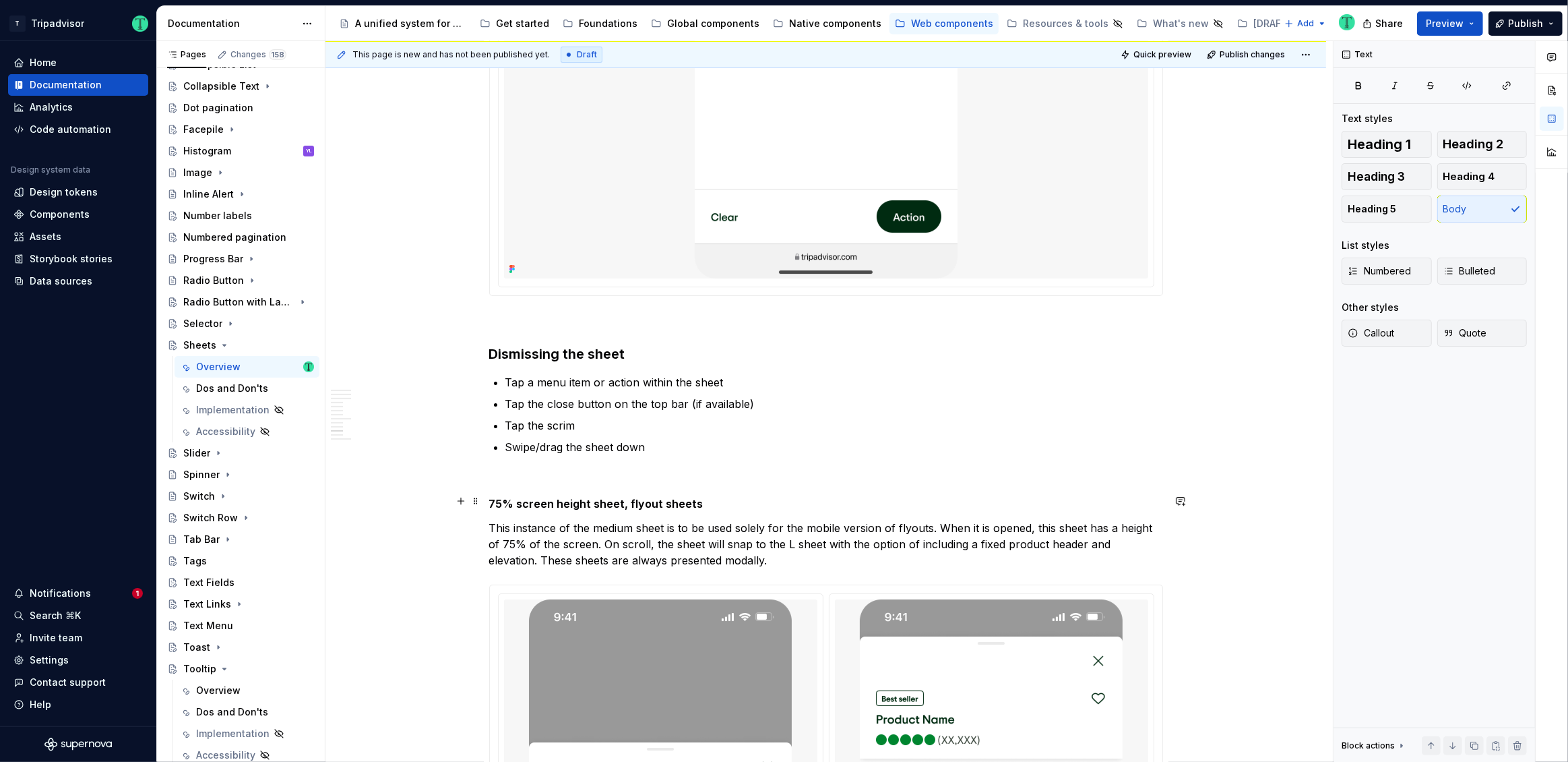
click at [587, 497] on strong "75% screen height sheet, flyout sheets" at bounding box center [596, 503] width 215 height 13
click at [587, 497] on strong "75% screen height sheet, flyout sheets" at bounding box center [596, 503] width 215 height 13
click at [588, 499] on strong "75% screen height sheet, flyout sheets" at bounding box center [596, 503] width 215 height 13
click at [480, 503] on span at bounding box center [475, 500] width 10 height 19
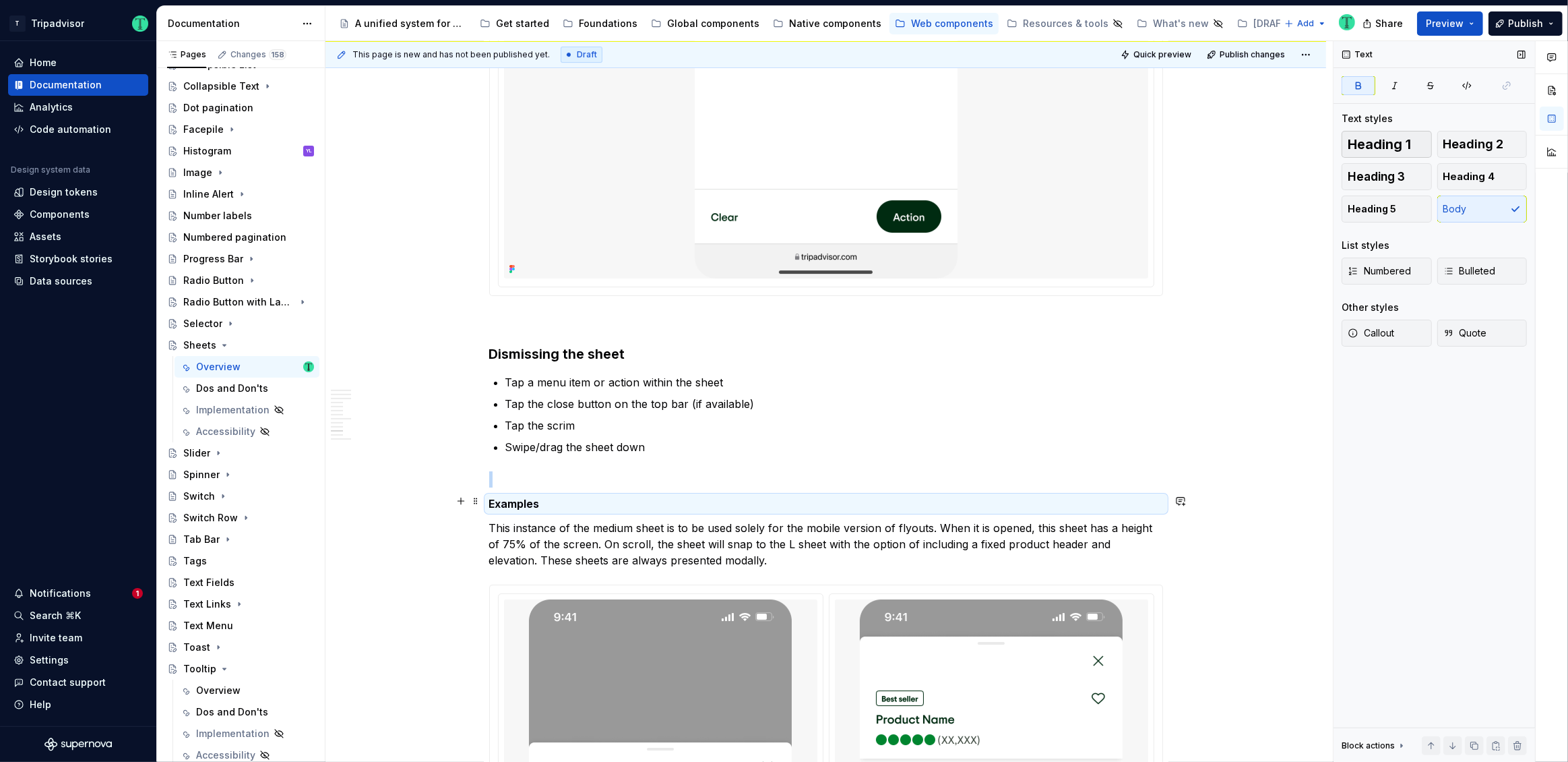
click at [1375, 156] on button "Heading 1" at bounding box center [1386, 144] width 90 height 27
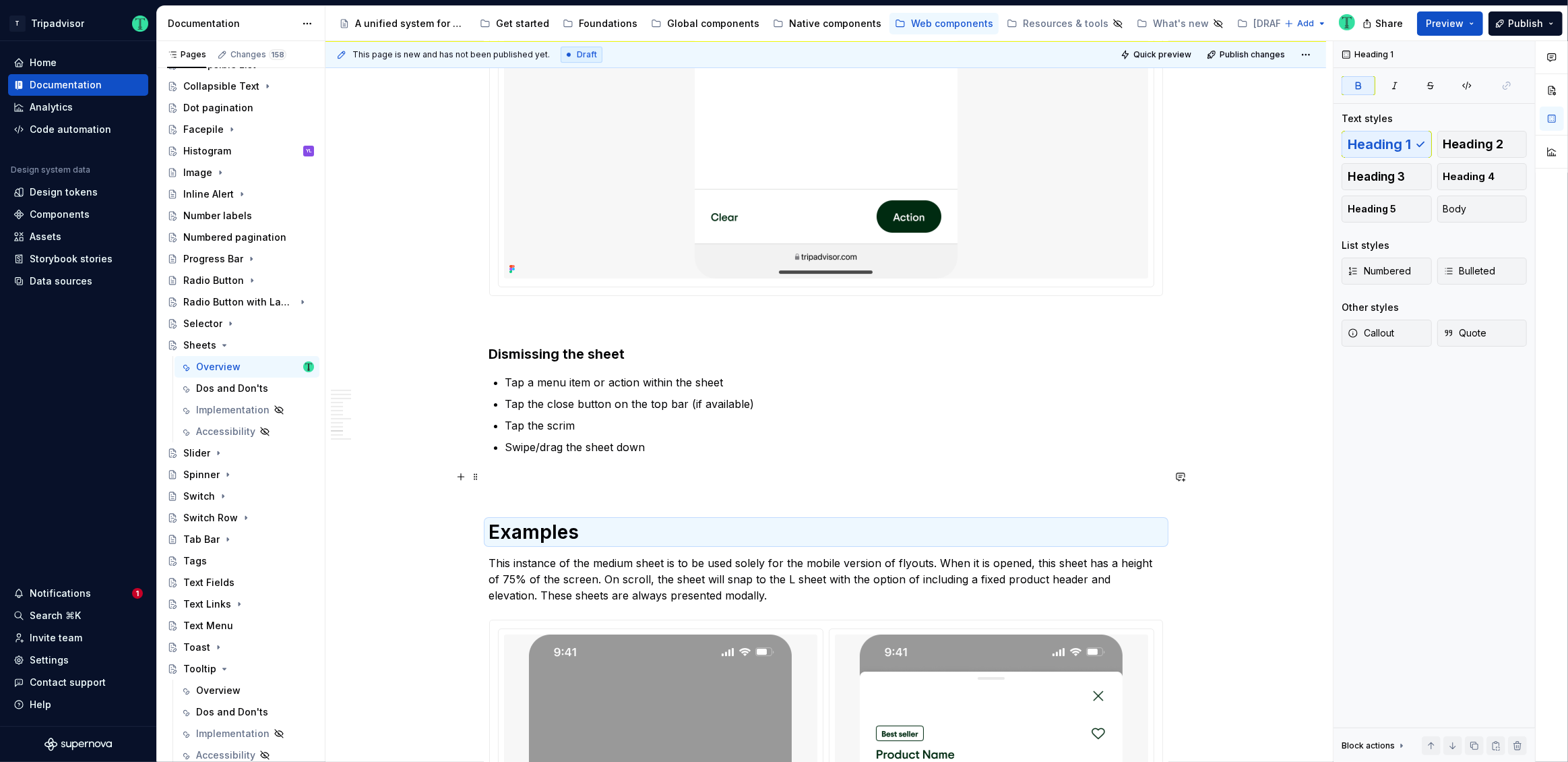
click at [549, 476] on p at bounding box center [826, 479] width 674 height 16
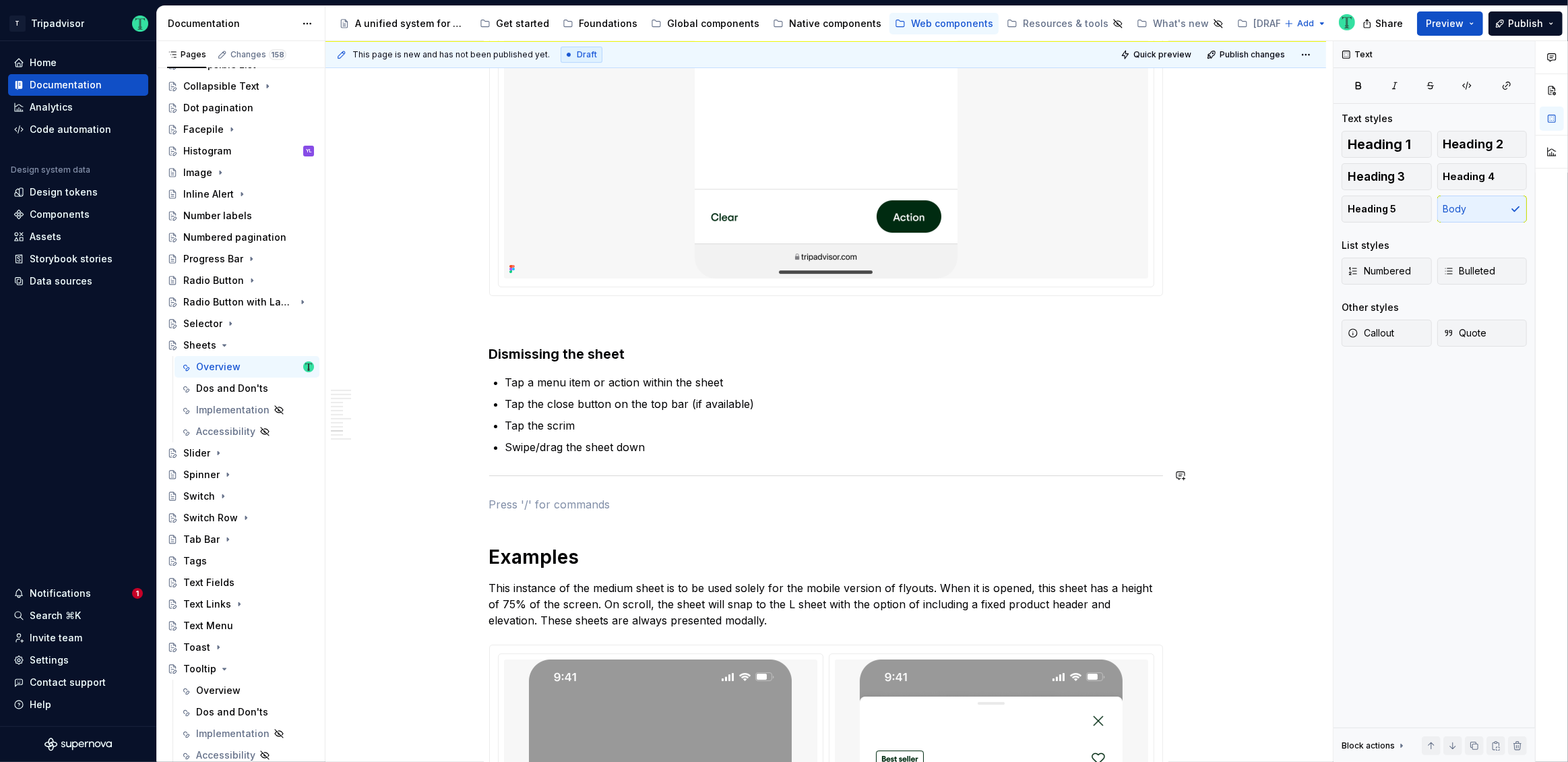
click at [714, 450] on p "Swipe/drag the sheet down" at bounding box center [834, 447] width 657 height 16
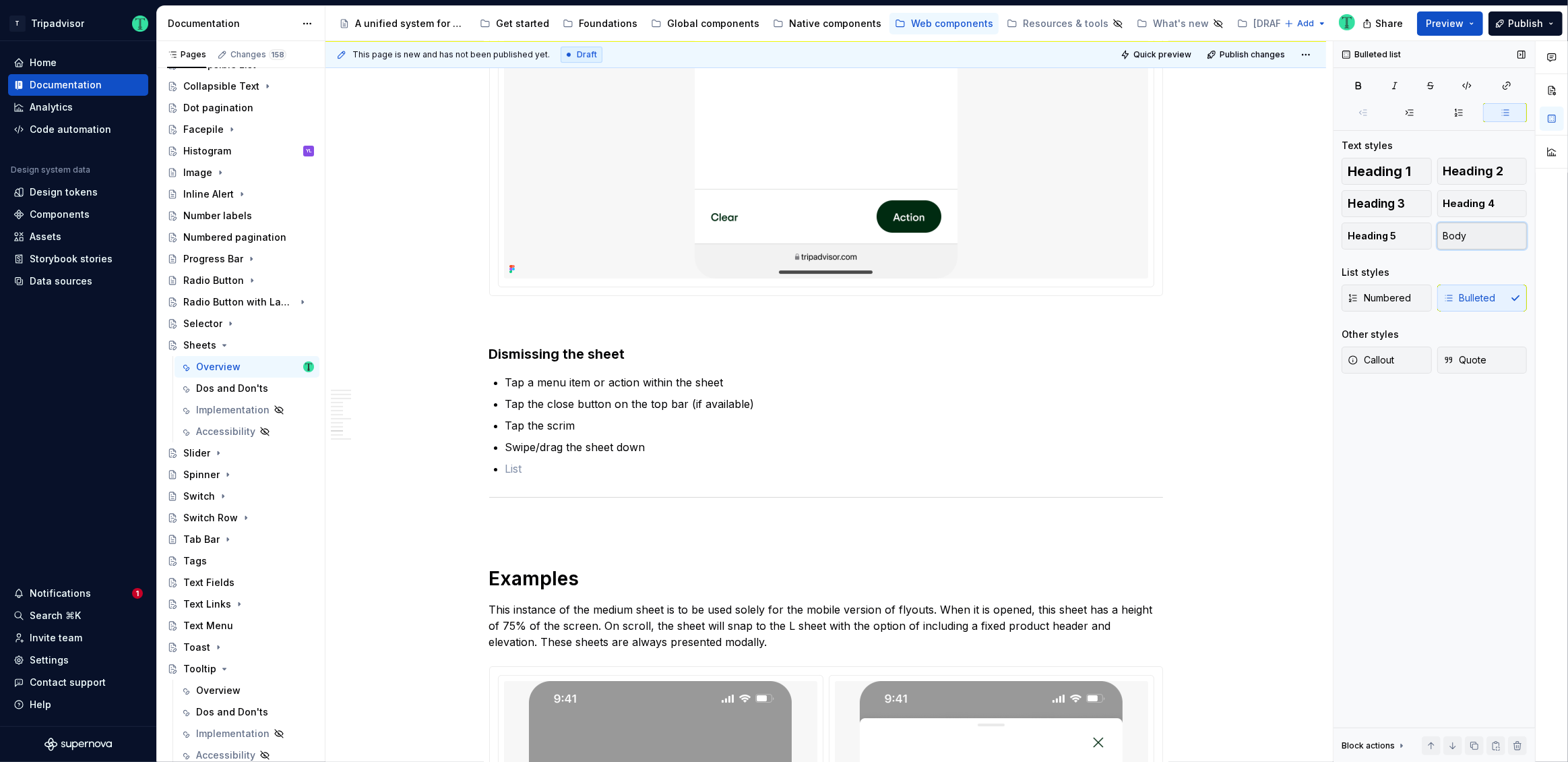
click at [1451, 231] on span "Body" at bounding box center [1455, 236] width 24 height 13
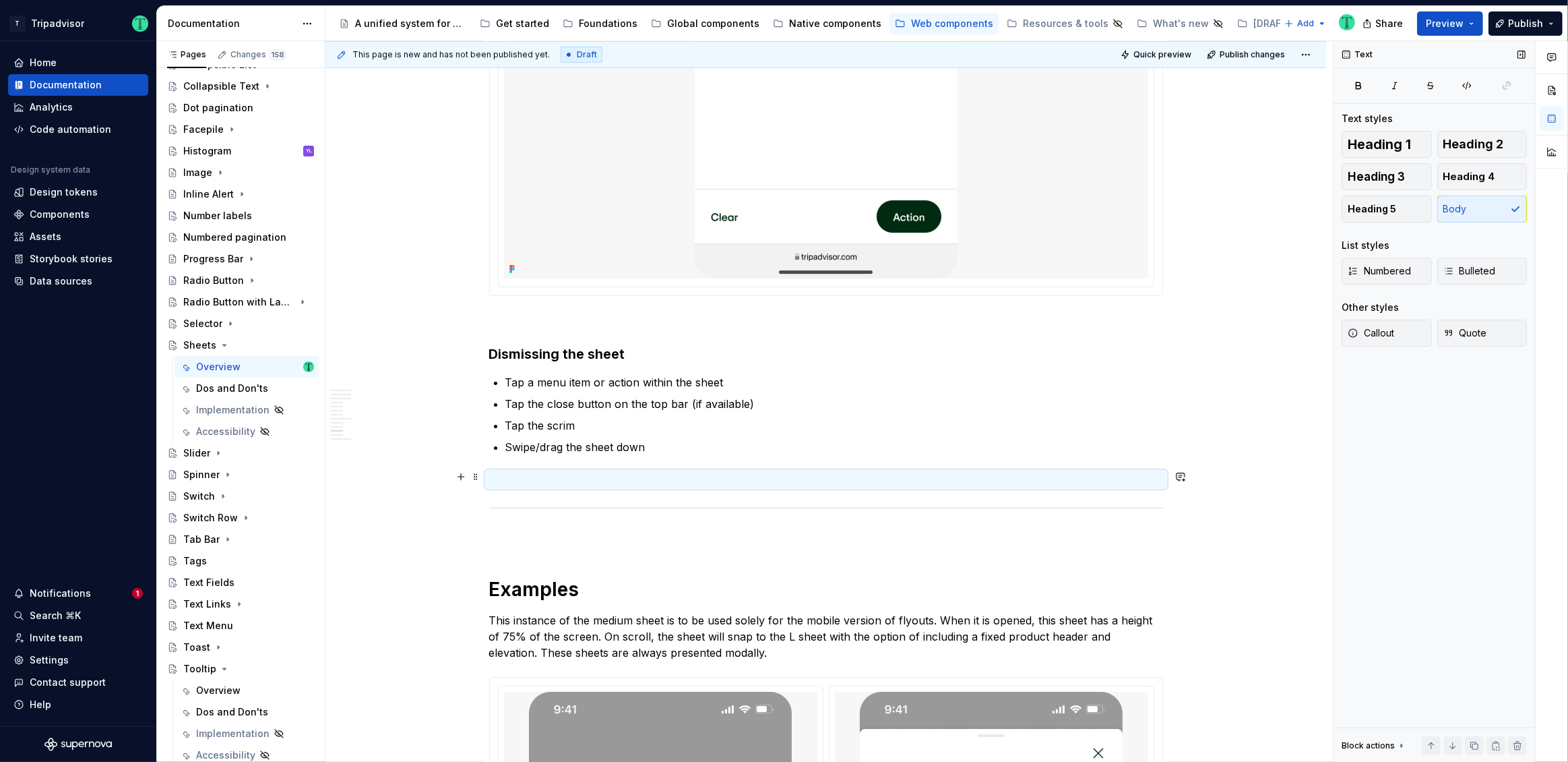
click at [544, 481] on p at bounding box center [826, 479] width 674 height 16
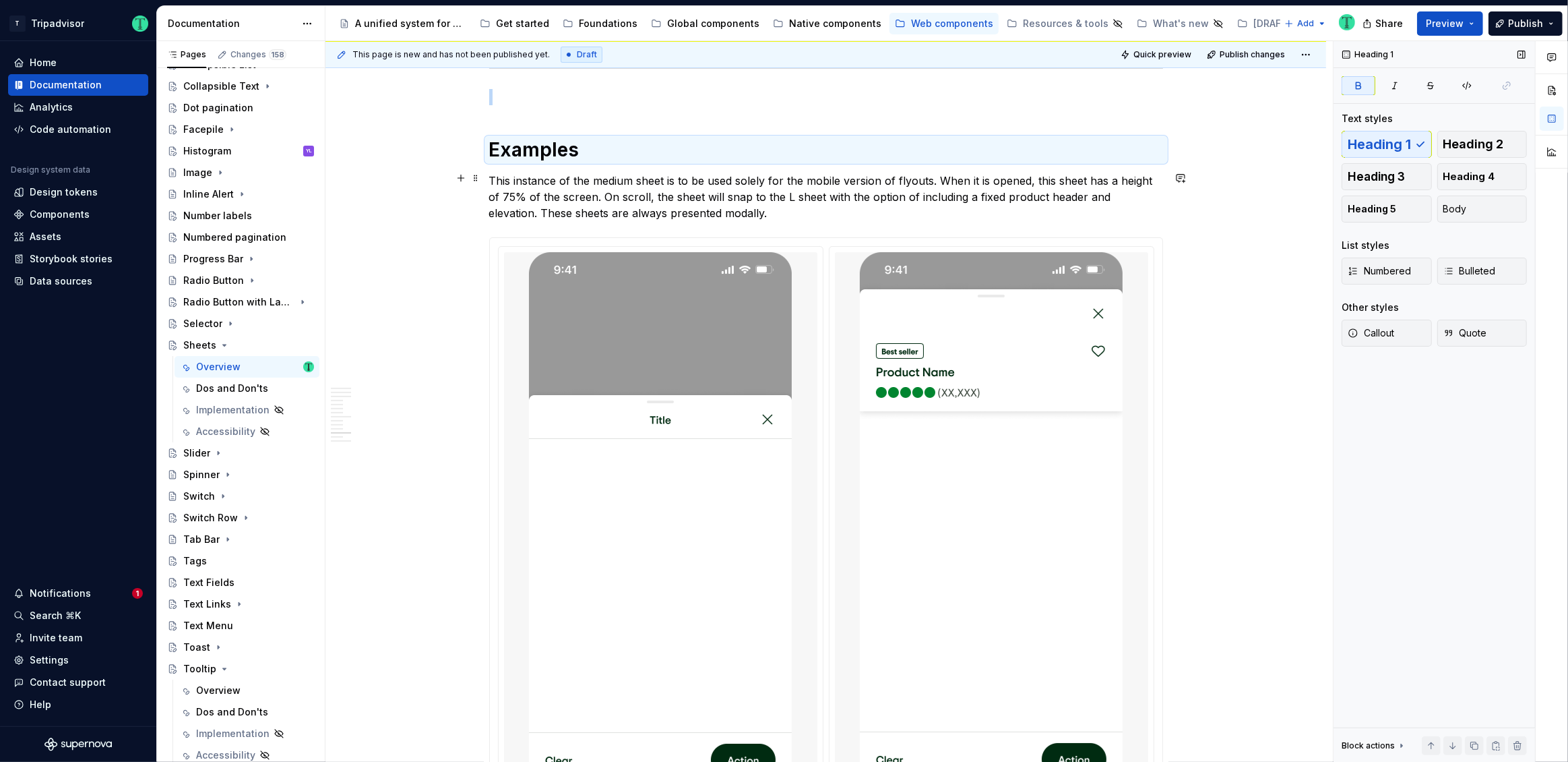
scroll to position [5549, 0]
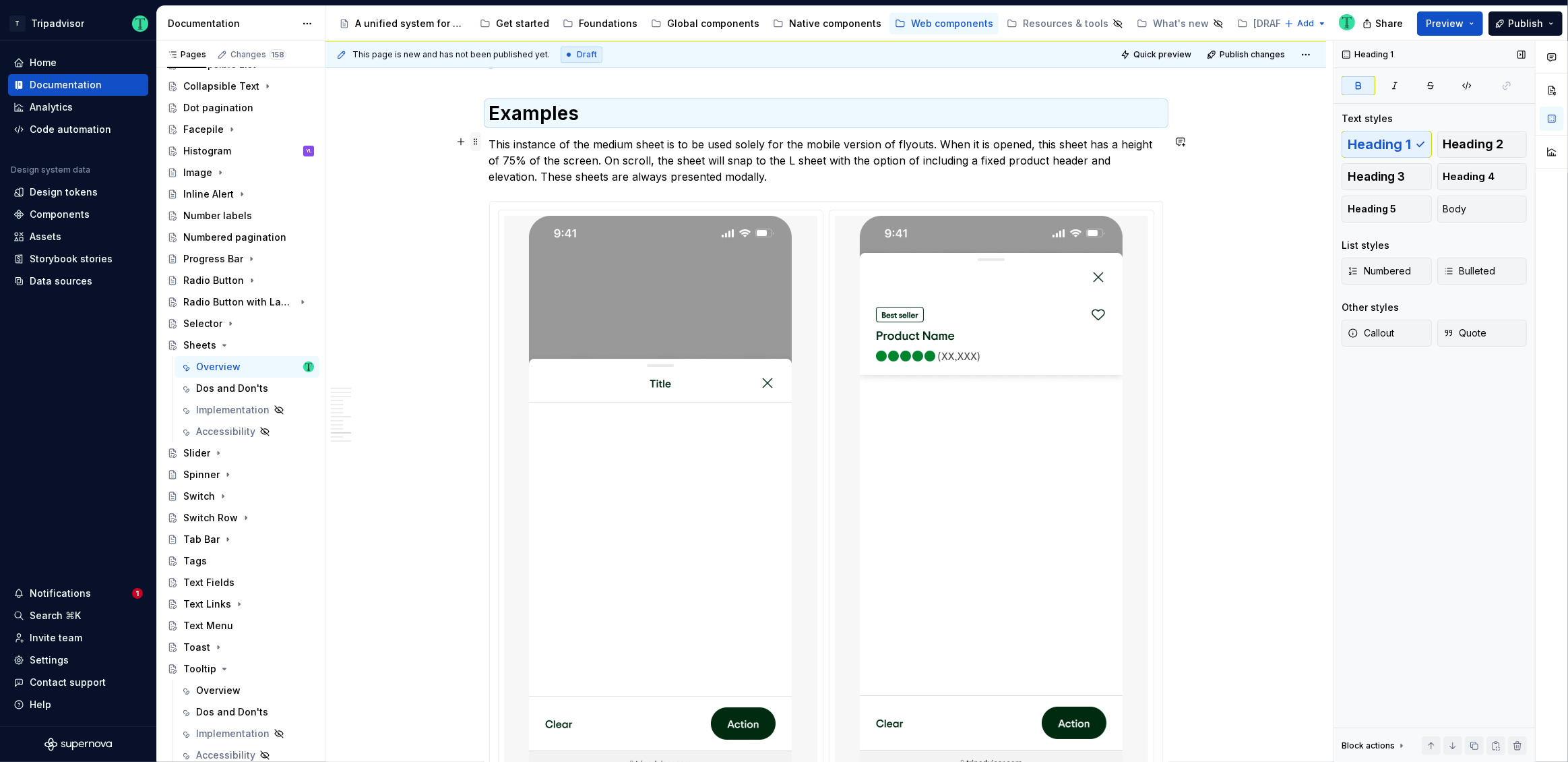
click at [479, 141] on span at bounding box center [475, 141] width 10 height 19
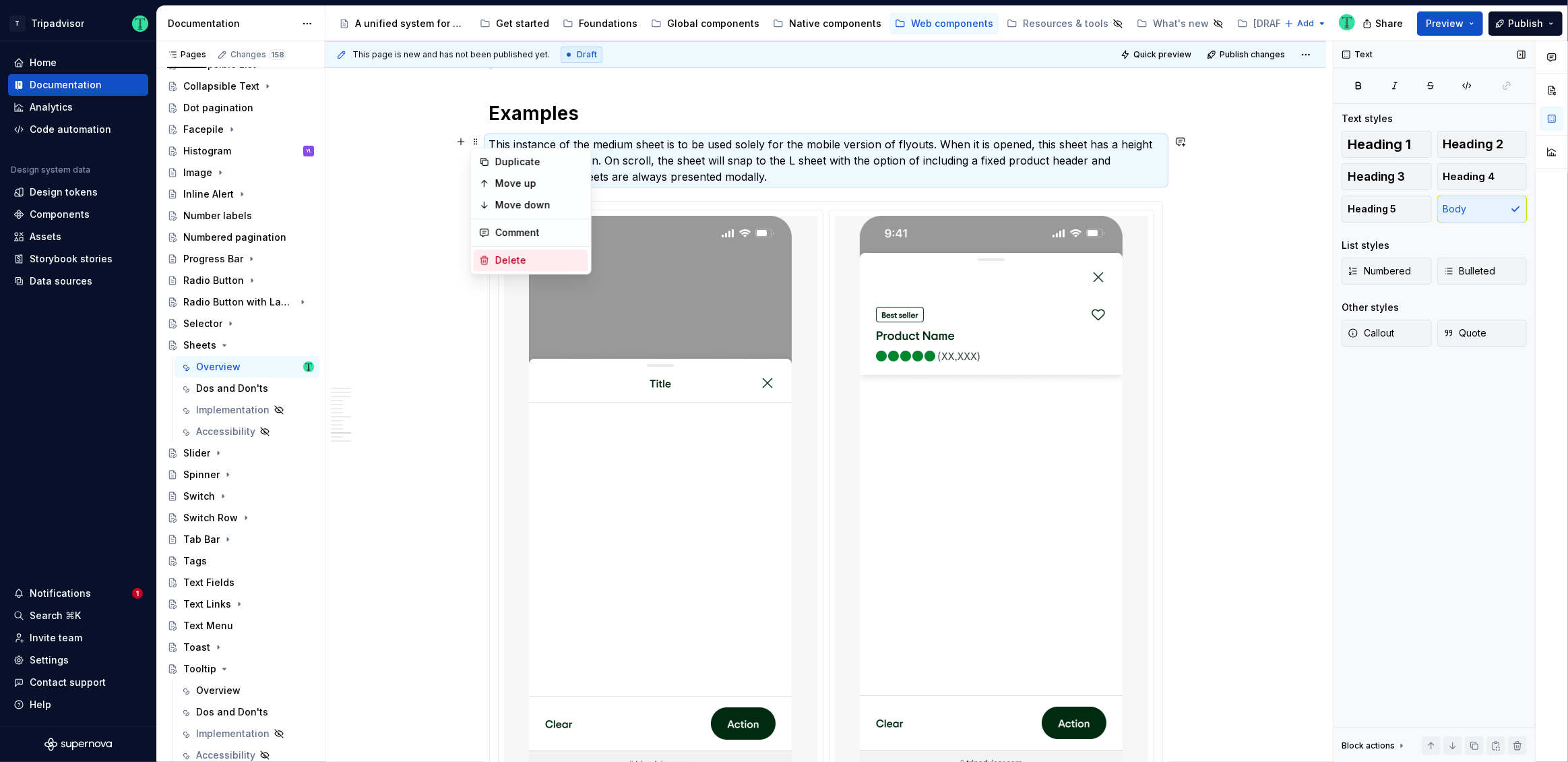
click at [499, 256] on div "Delete" at bounding box center [540, 260] width 88 height 13
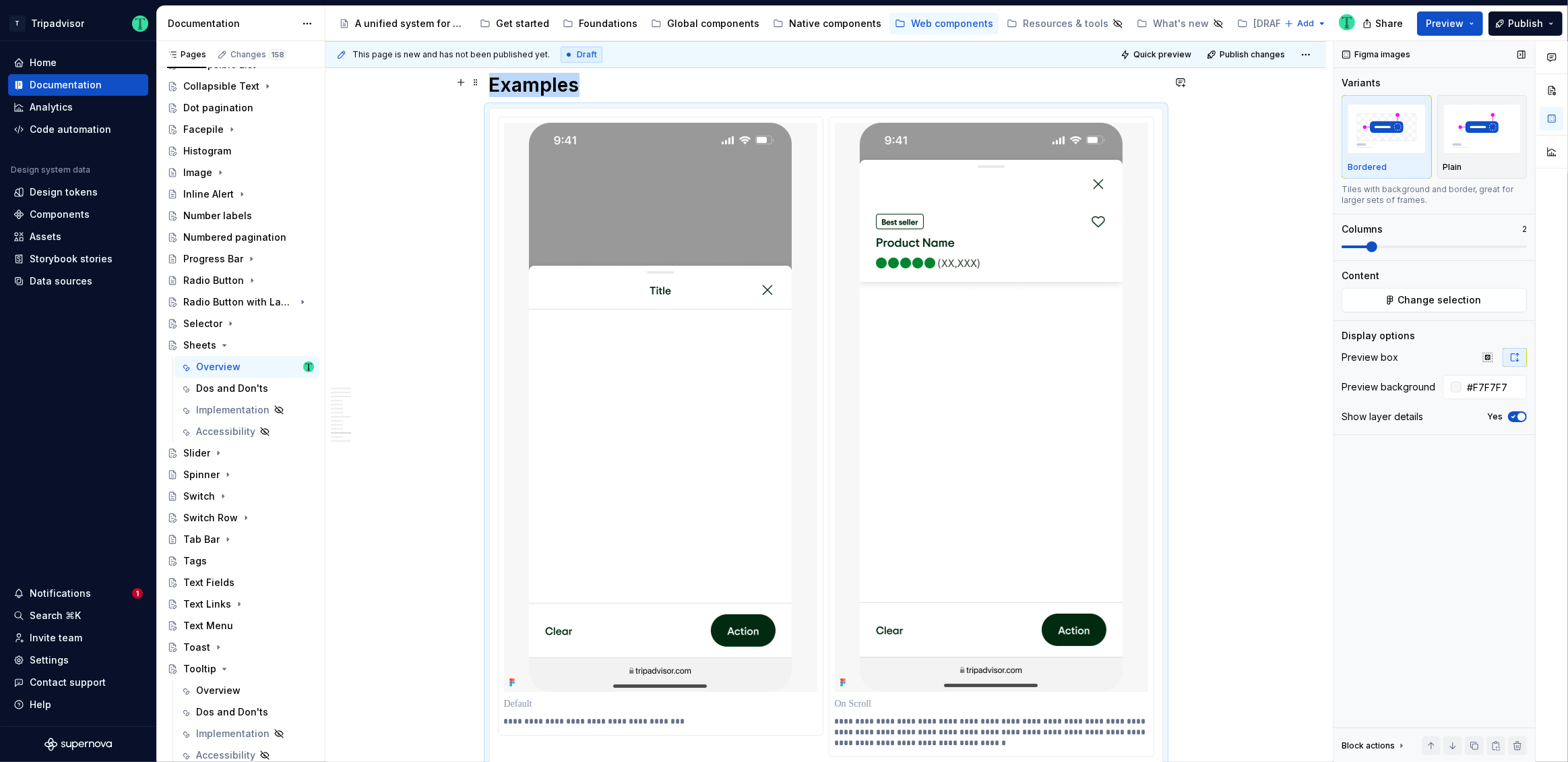
scroll to position [5485, 0]
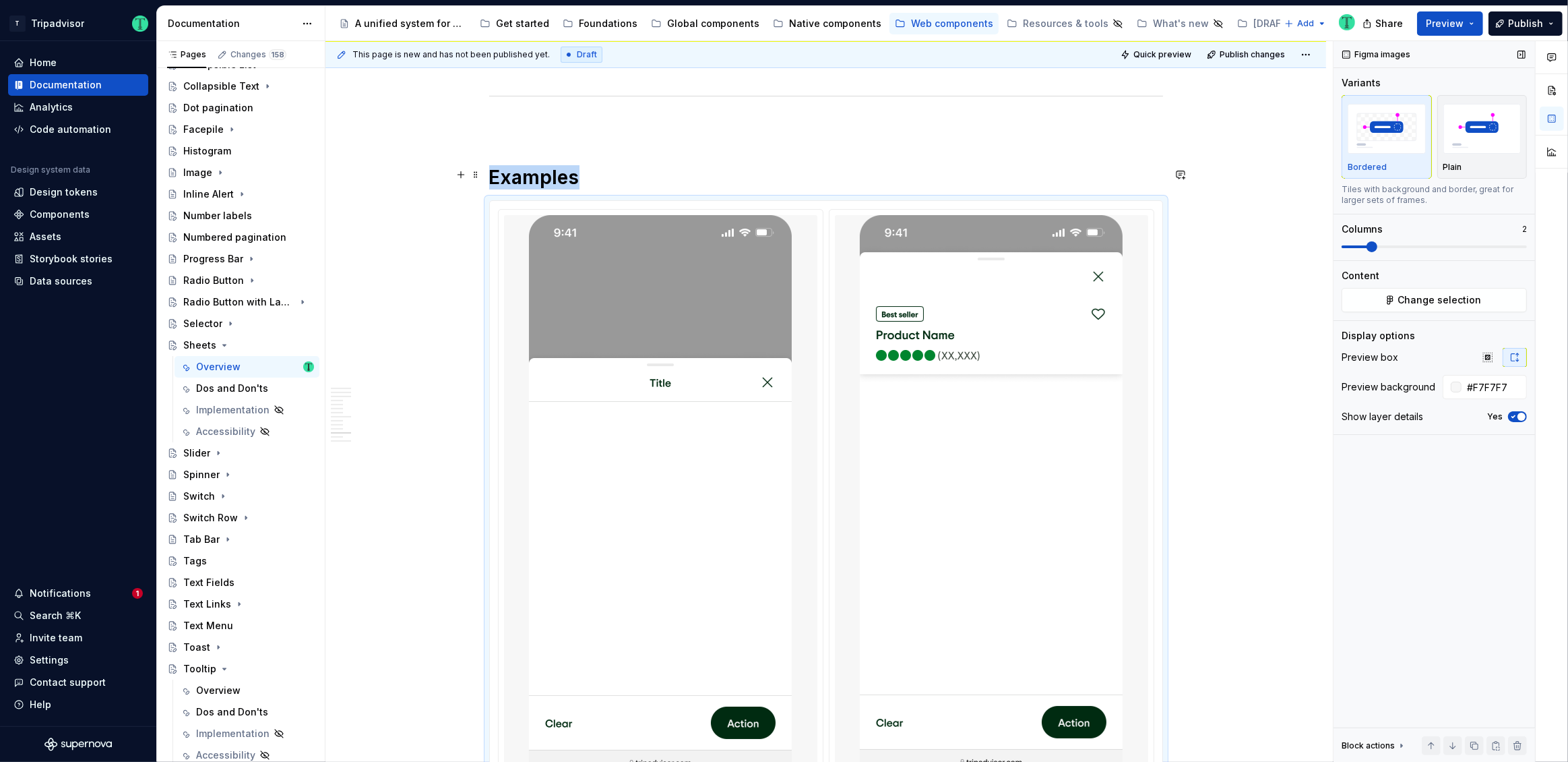
click at [630, 181] on h1 "Examples" at bounding box center [826, 177] width 674 height 25
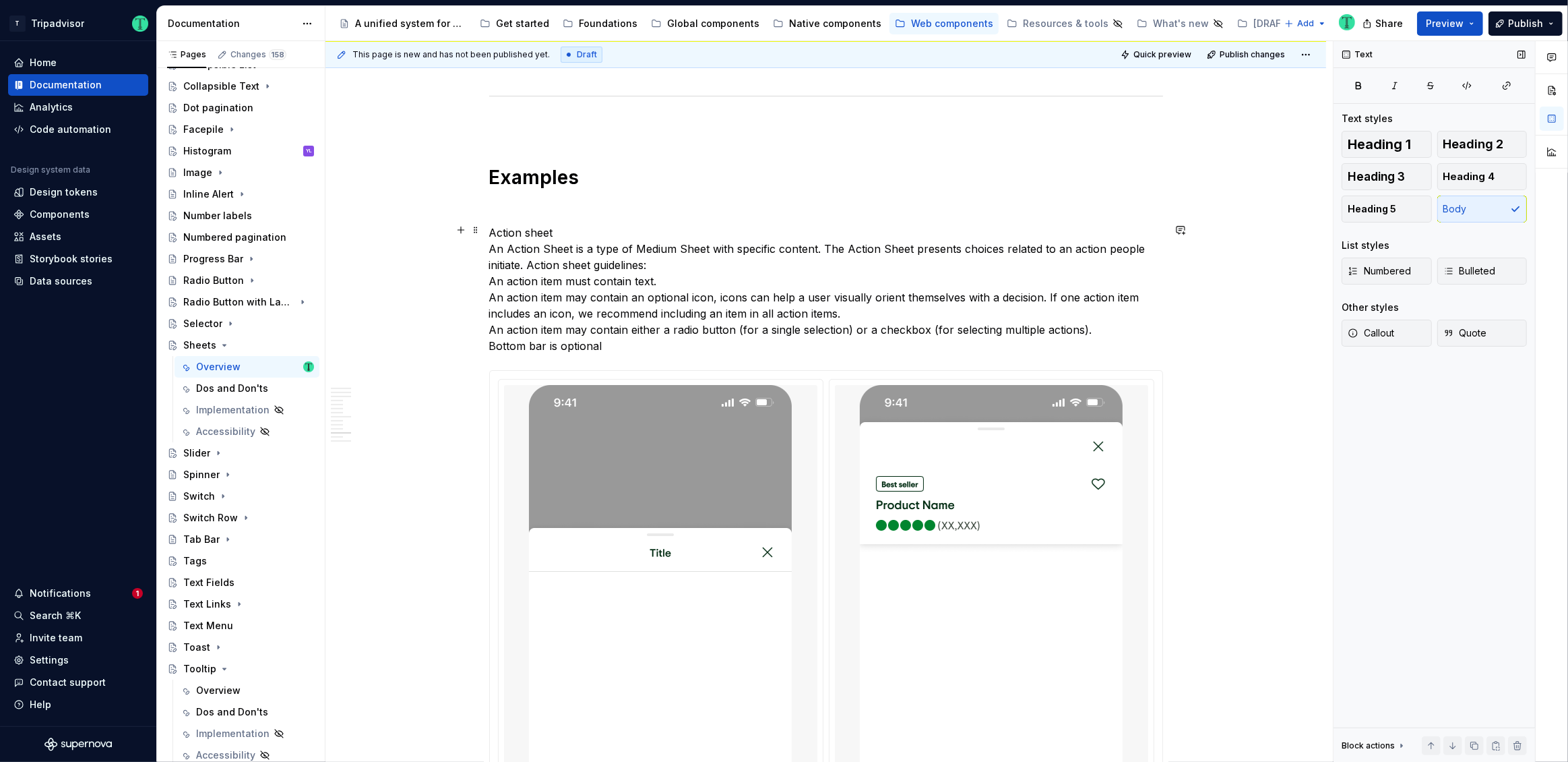
click at [489, 243] on p "Action sheet An Action Sheet is a type of Medium Sheet with specific content. T…" at bounding box center [826, 289] width 674 height 130
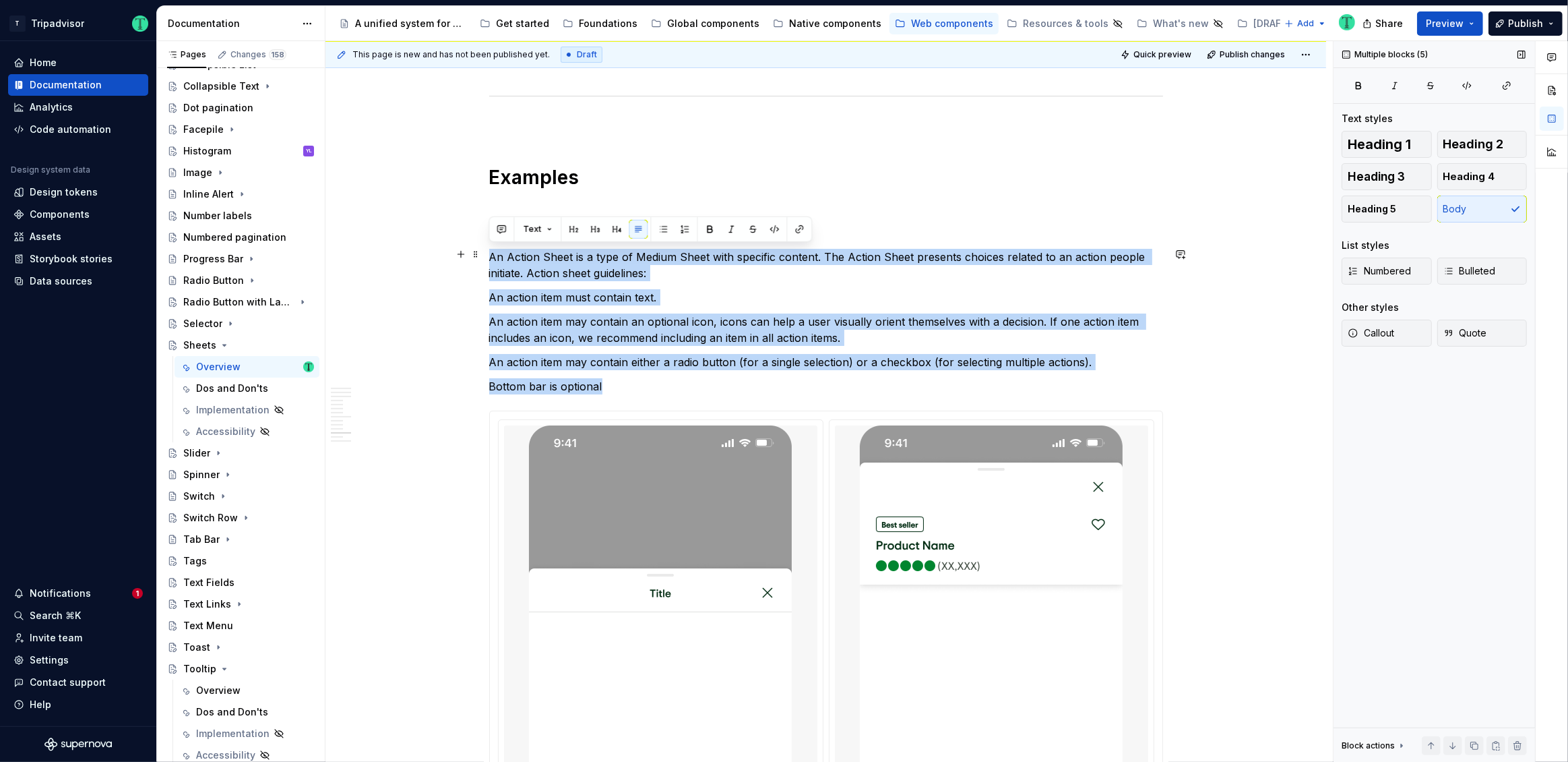
drag, startPoint x: 604, startPoint y: 381, endPoint x: 489, endPoint y: 247, distance: 176.6
click at [685, 224] on button "button" at bounding box center [684, 229] width 19 height 19
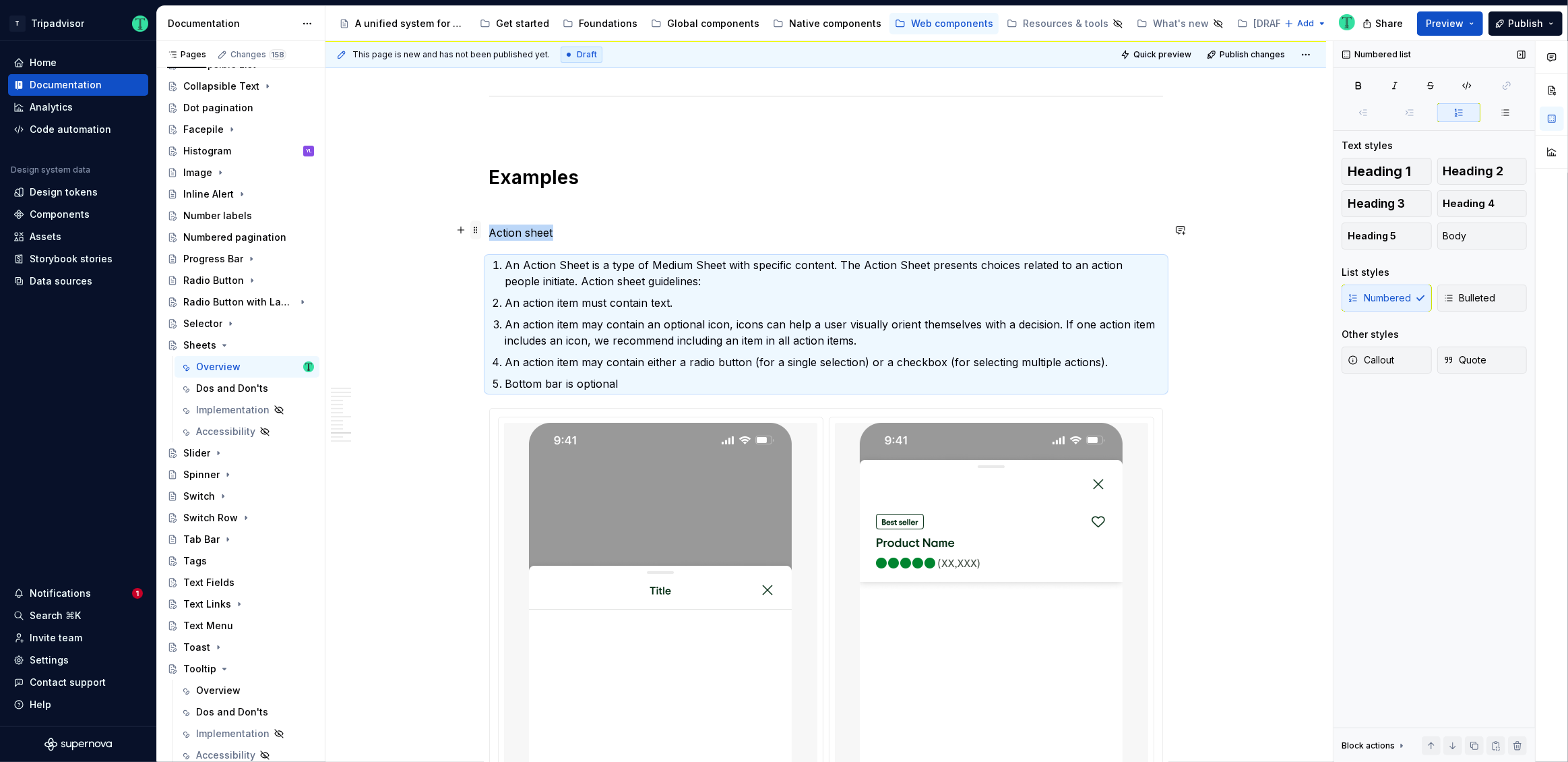
click at [476, 230] on span at bounding box center [475, 230] width 10 height 19
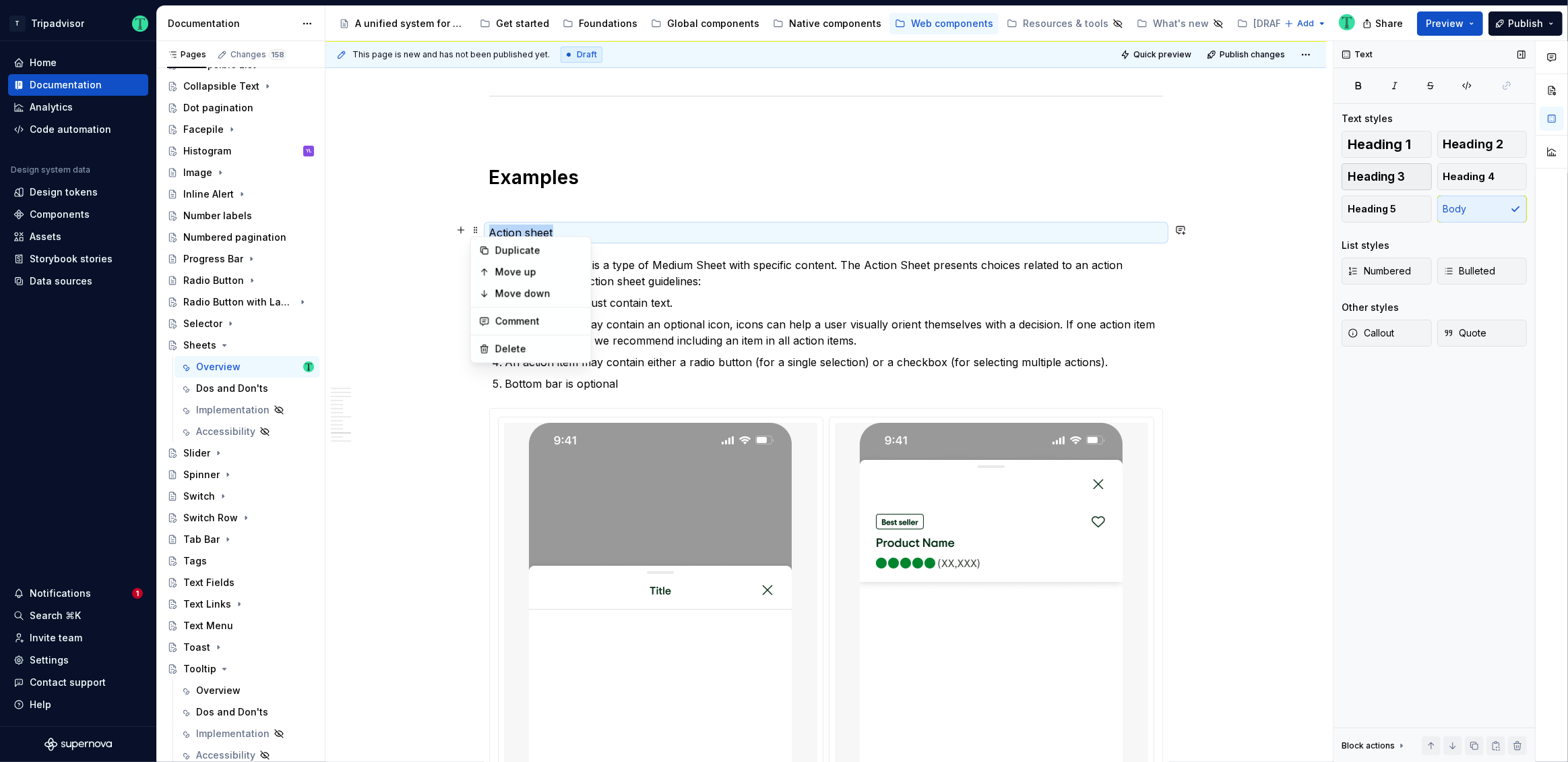
click at [1379, 177] on span "Heading 3" at bounding box center [1376, 177] width 57 height 13
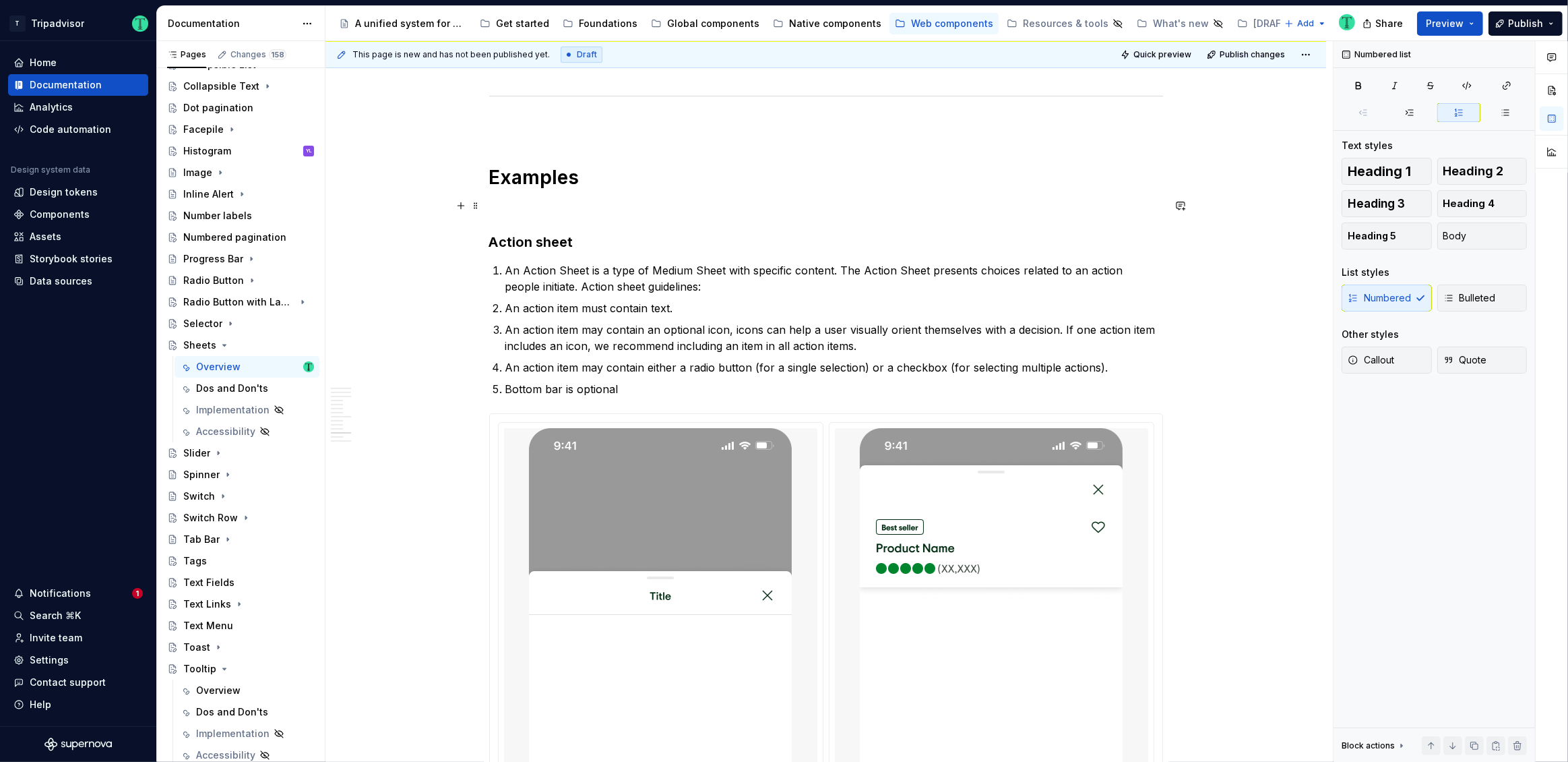
click at [478, 212] on span at bounding box center [475, 205] width 10 height 19
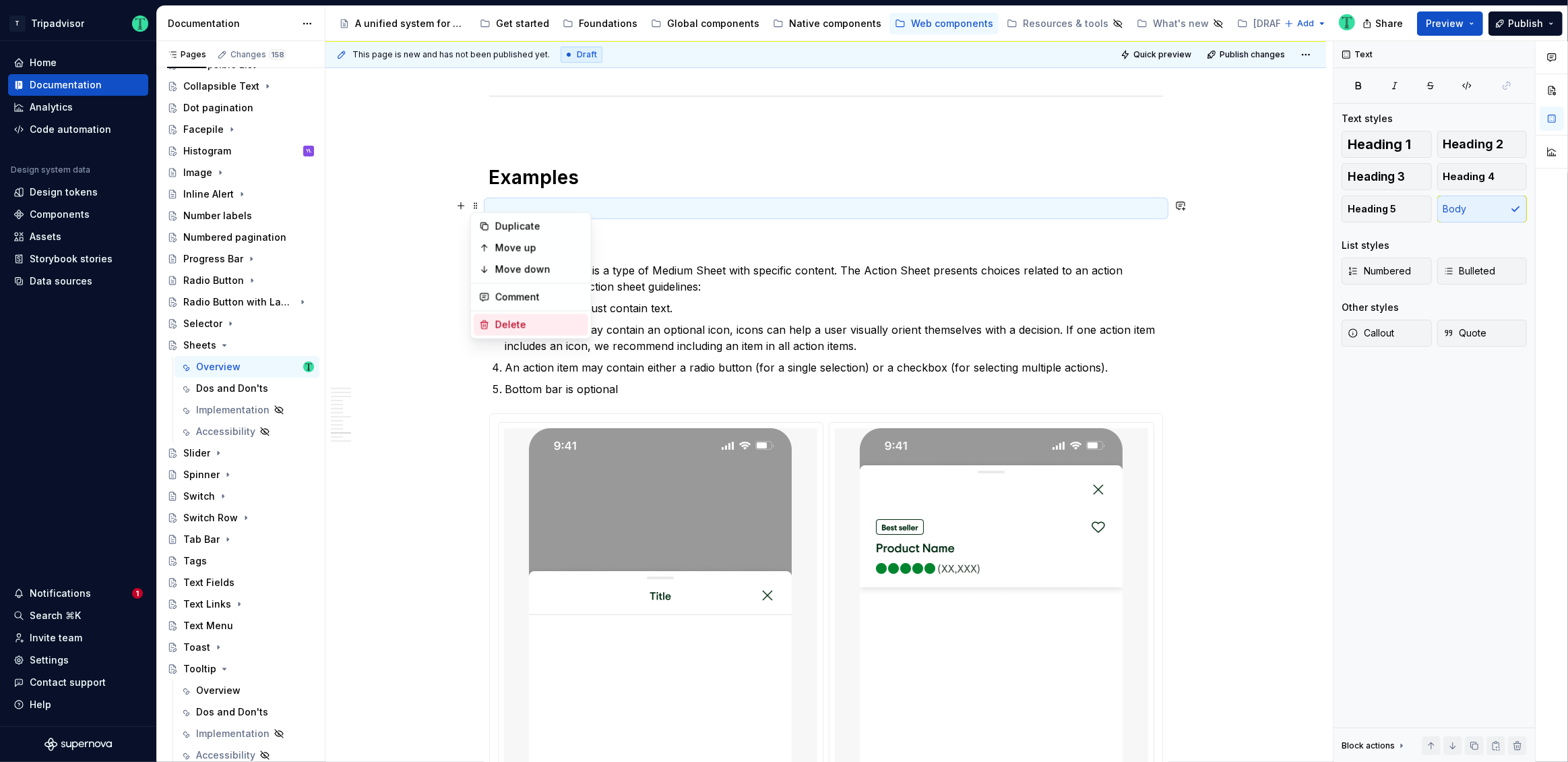
click at [502, 318] on div "Delete" at bounding box center [540, 325] width 88 height 13
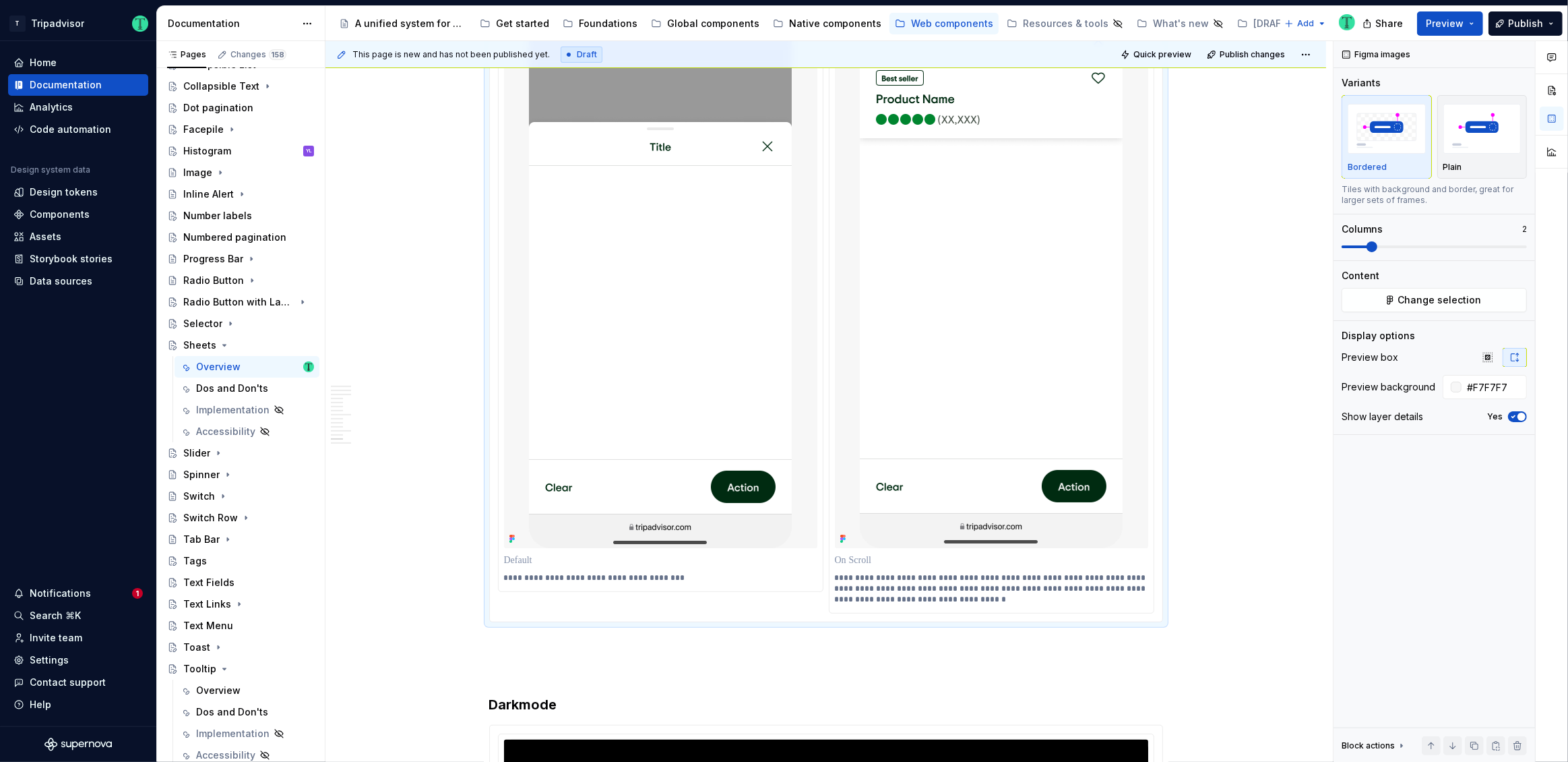
scroll to position [5901, 0]
click at [683, 324] on img at bounding box center [660, 265] width 263 height 569
click at [1456, 297] on span "Change selection" at bounding box center [1440, 300] width 83 height 13
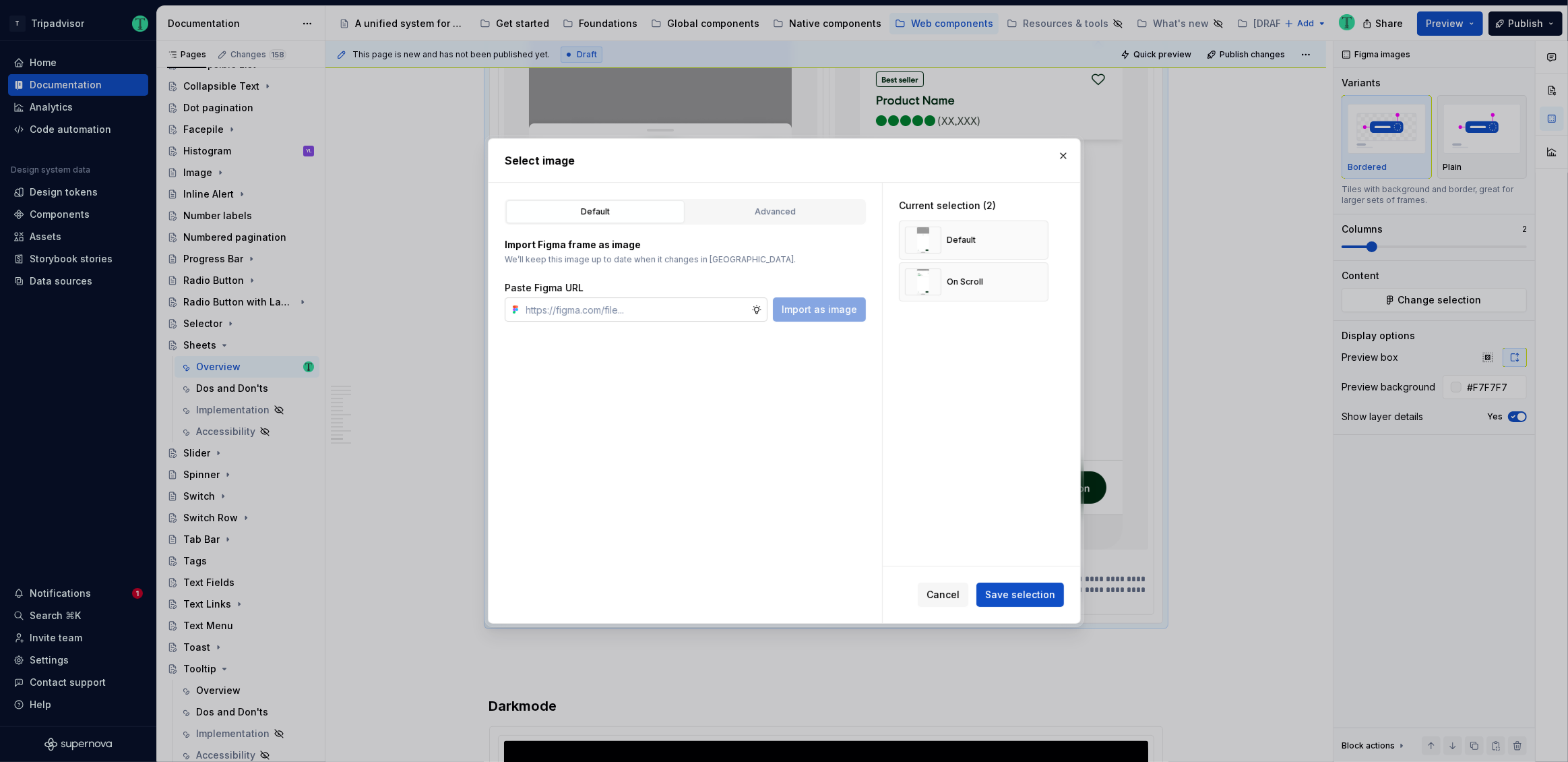
type textarea "*"
click at [703, 314] on input "text" at bounding box center [636, 309] width 230 height 25
click at [1036, 280] on button "button" at bounding box center [1032, 281] width 19 height 19
click at [1031, 237] on button "button" at bounding box center [1032, 239] width 19 height 19
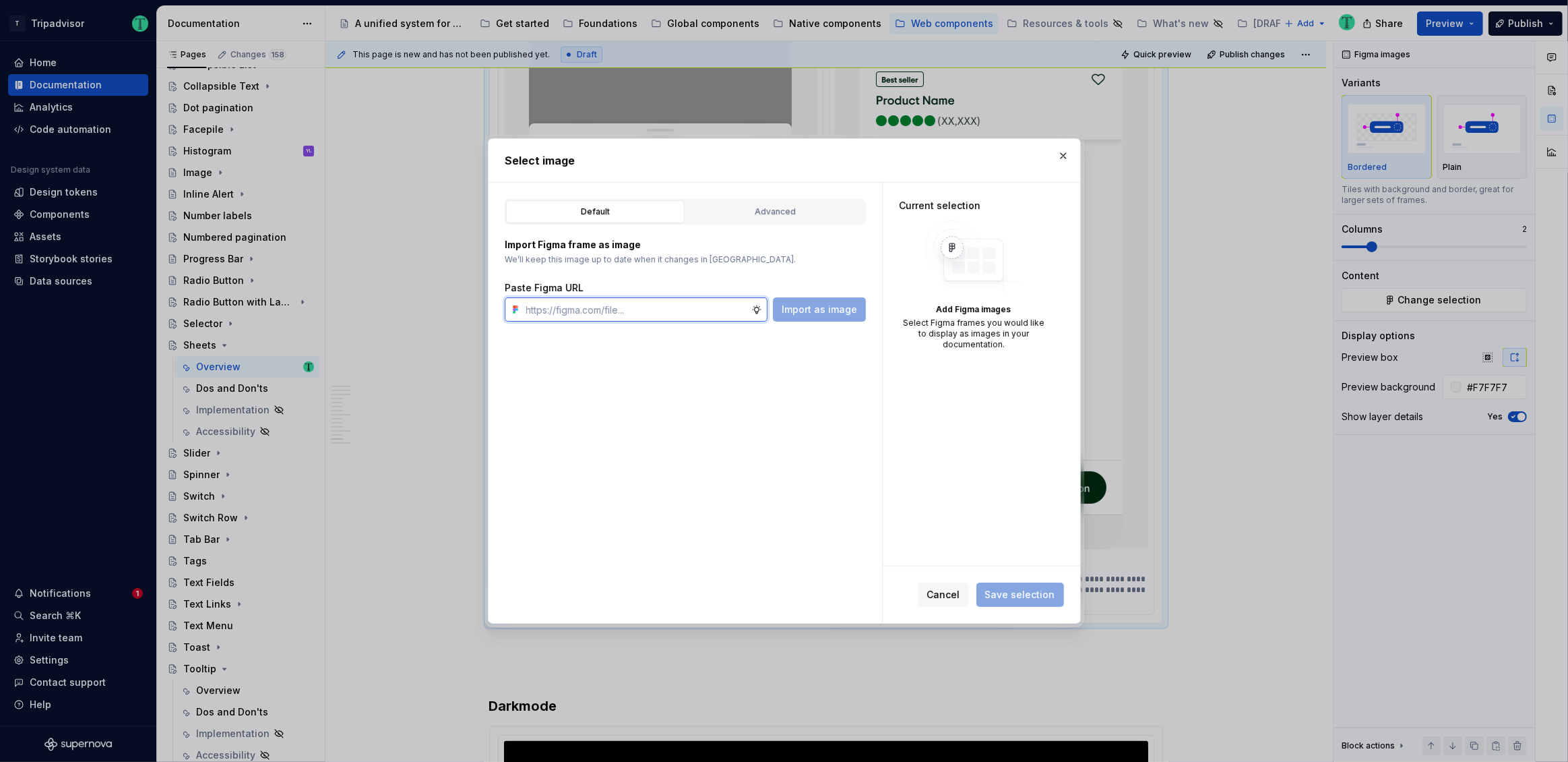
click at [661, 309] on input "text" at bounding box center [636, 309] width 230 height 25
paste input "https://www.figma.com/design/Rk3eGC5124Z7punn8EFUkb/Atlas-Web-Documentation?nod…"
type input "https://www.figma.com/design/Rk3eGC5124Z7punn8EFUkb/Atlas-Web-Documentation?nod…"
click at [810, 314] on span "Import as image" at bounding box center [819, 309] width 75 height 13
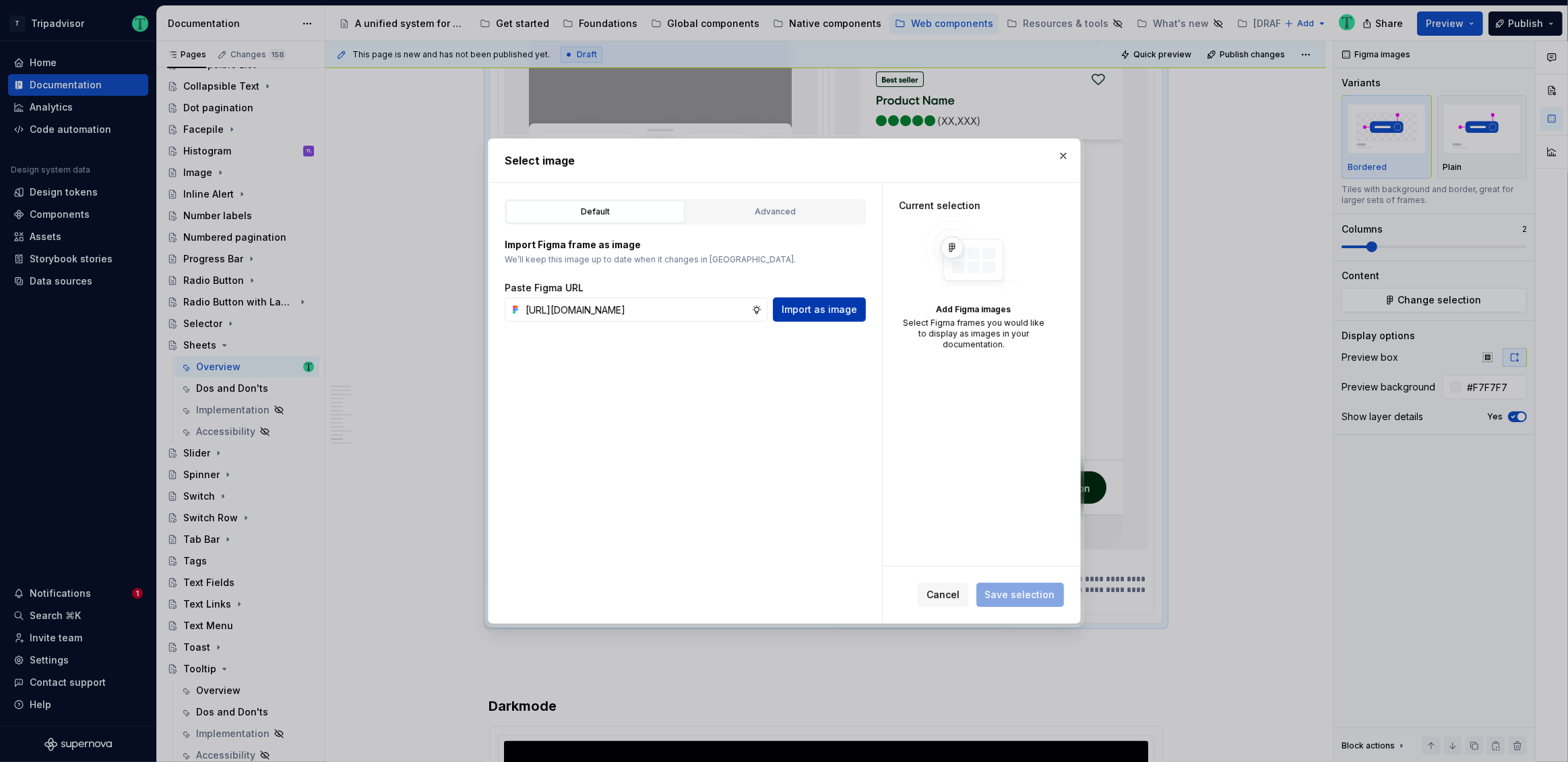
scroll to position [0, 0]
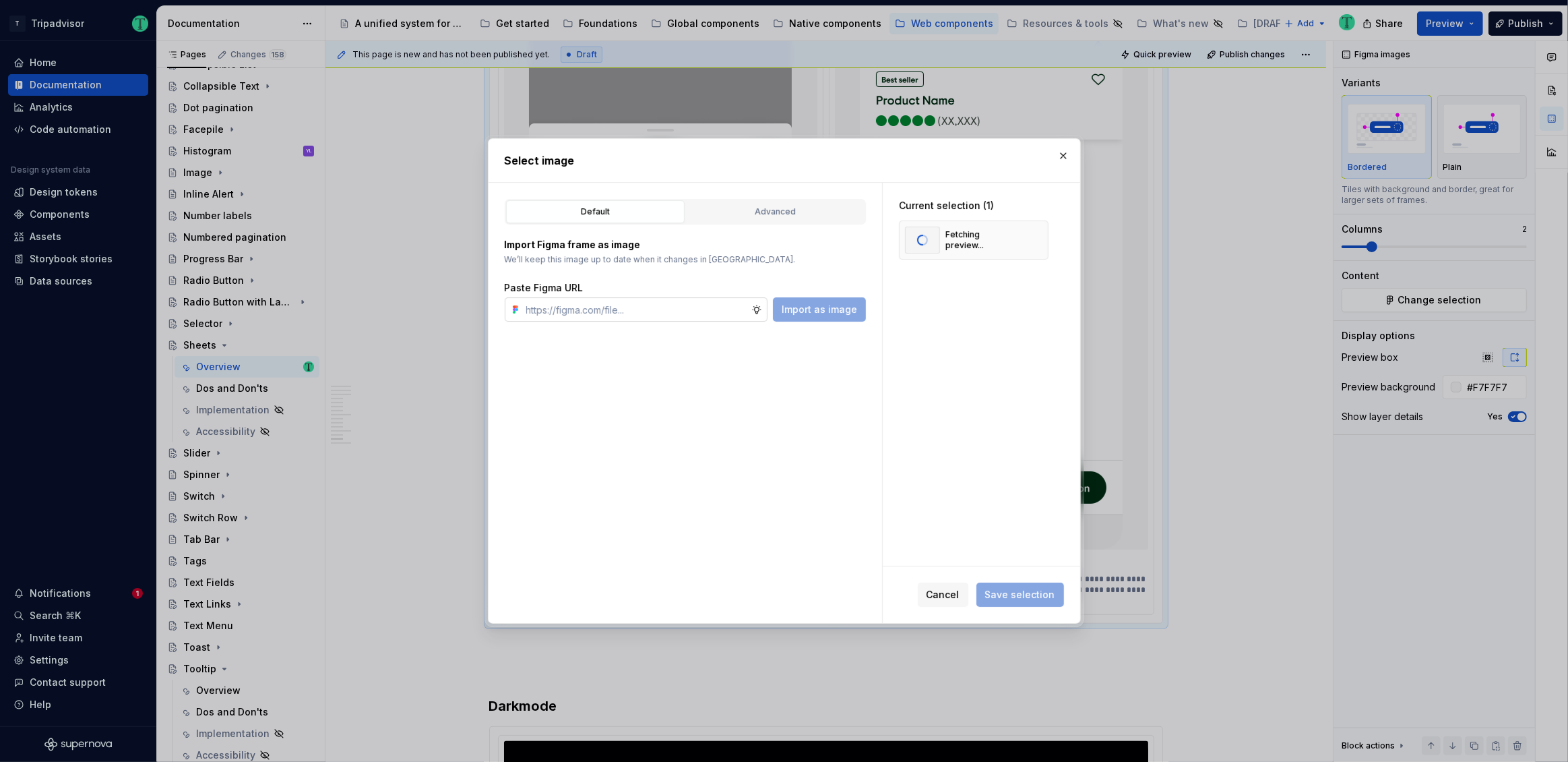
click at [666, 315] on input "text" at bounding box center [636, 309] width 230 height 25
paste input "https://www.figma.com/design/Rk3eGC5124Z7punn8EFUkb/Atlas-Web-Documentation?nod…"
type input "https://www.figma.com/design/Rk3eGC5124Z7punn8EFUkb/Atlas-Web-Documentation?nod…"
click at [807, 306] on span "Import as image" at bounding box center [819, 309] width 75 height 13
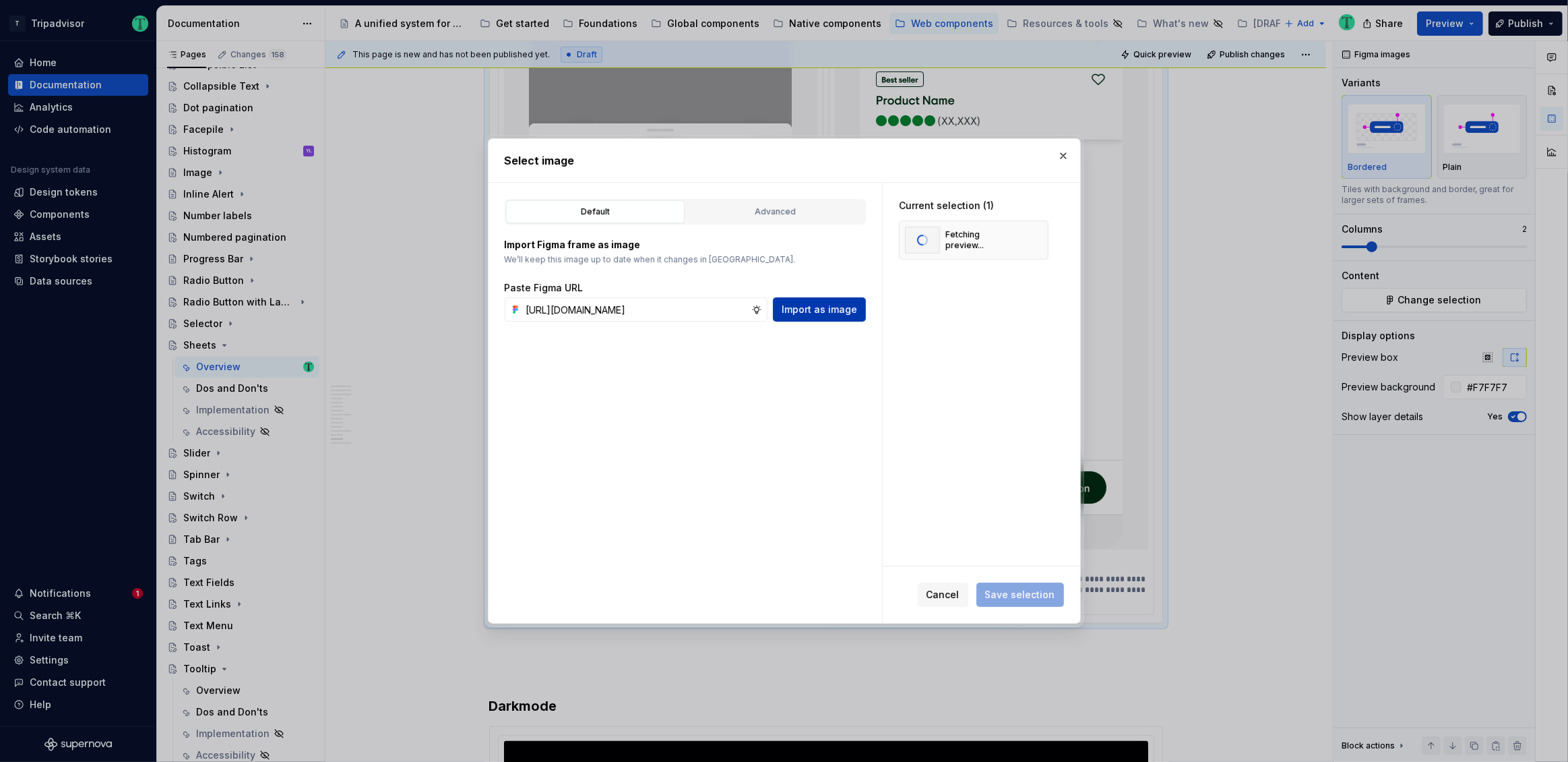
scroll to position [0, 0]
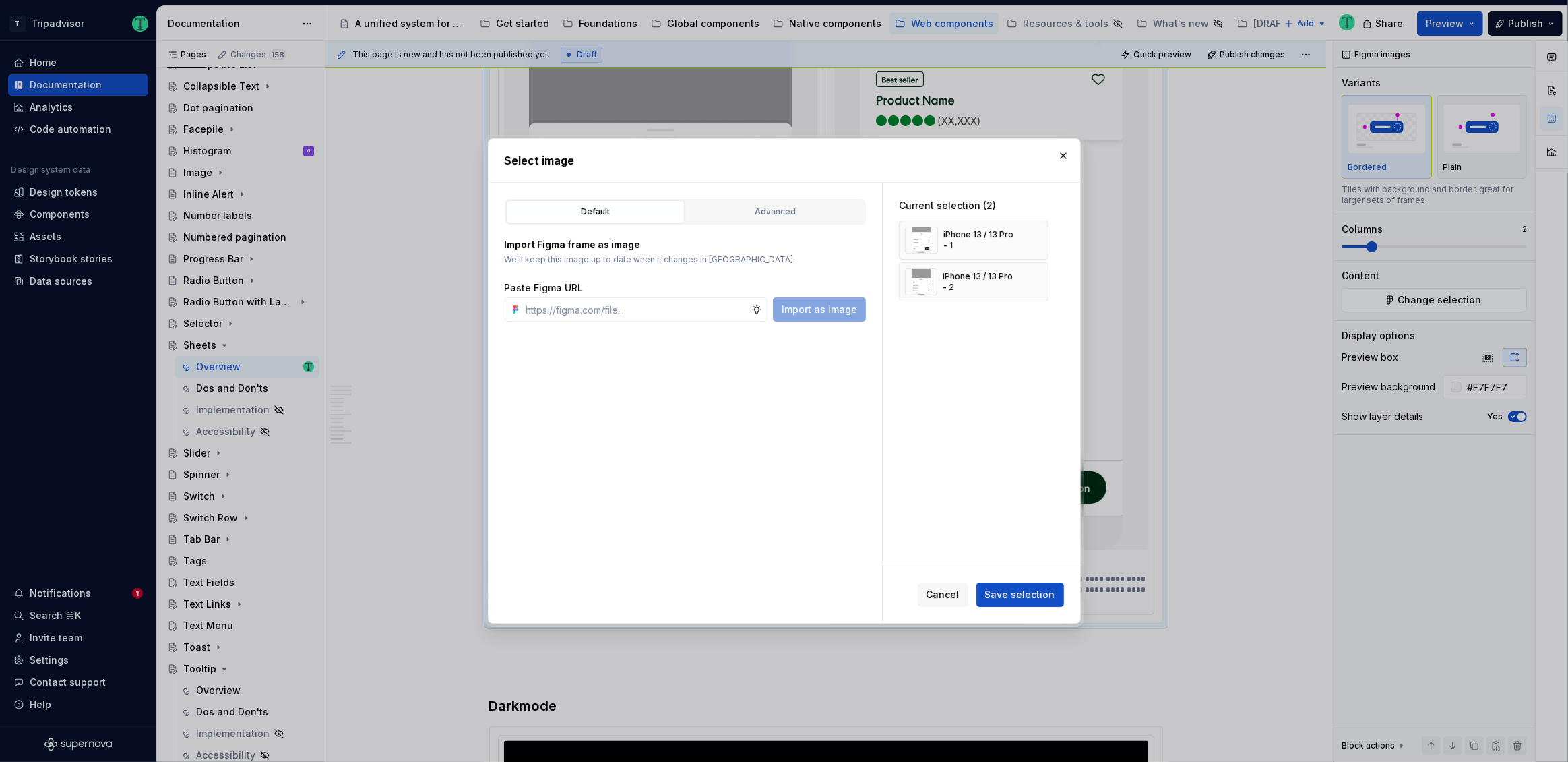
click at [1019, 600] on span "Save selection" at bounding box center [1020, 594] width 70 height 13
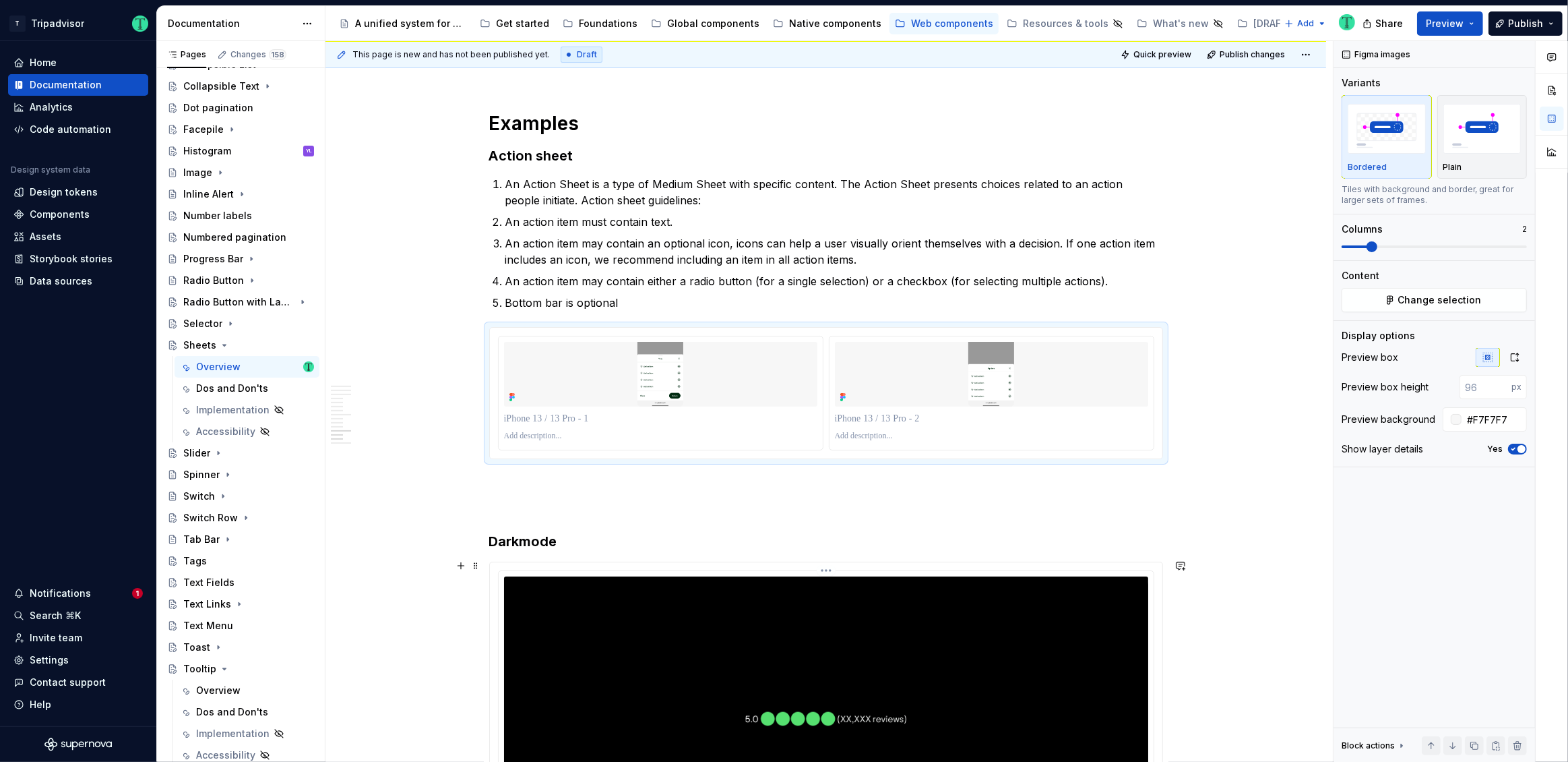
scroll to position [5538, 0]
click at [1514, 358] on icon "button" at bounding box center [1514, 357] width 10 height 10
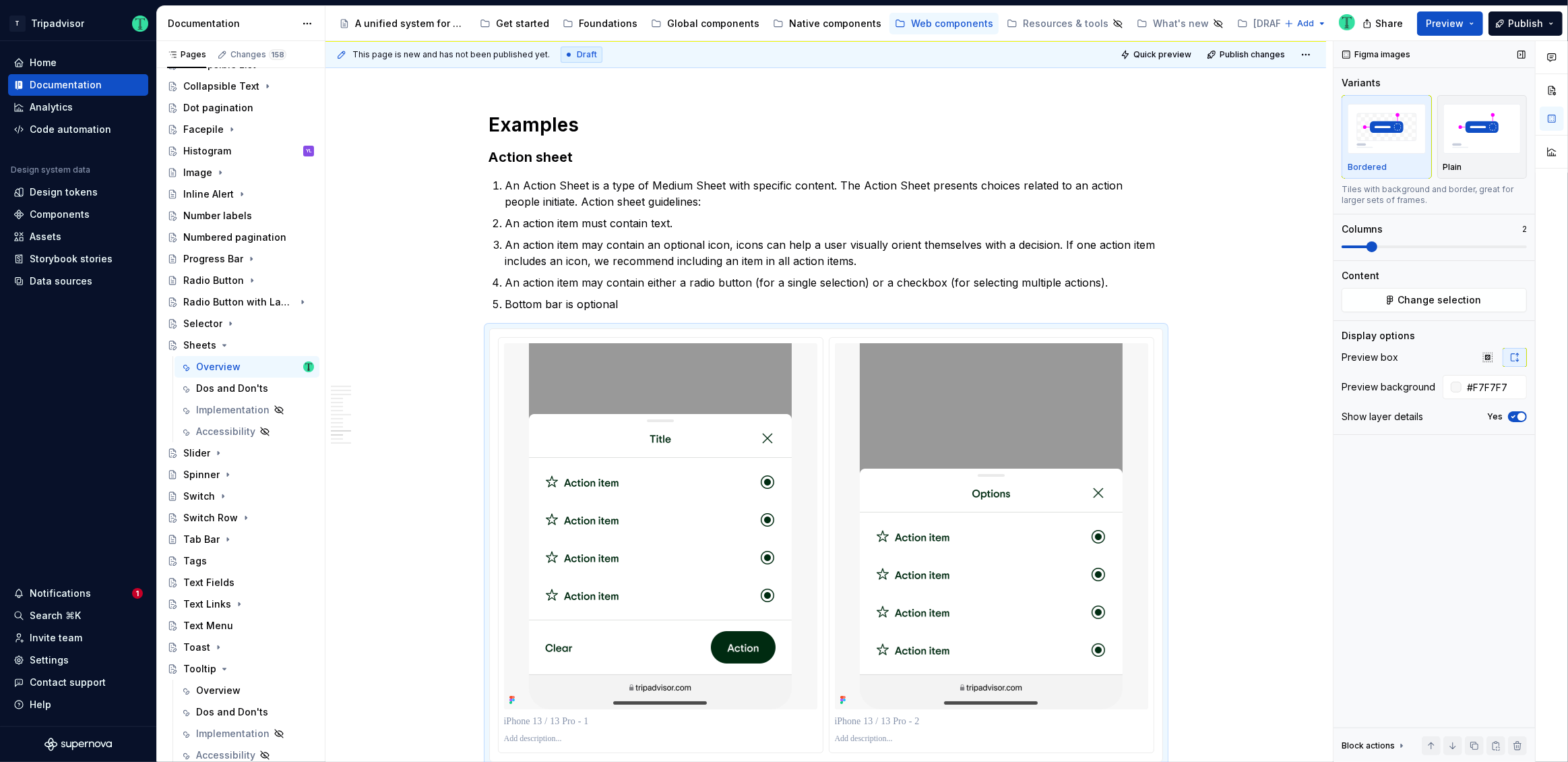
click at [1526, 413] on button "Yes" at bounding box center [1517, 417] width 19 height 10
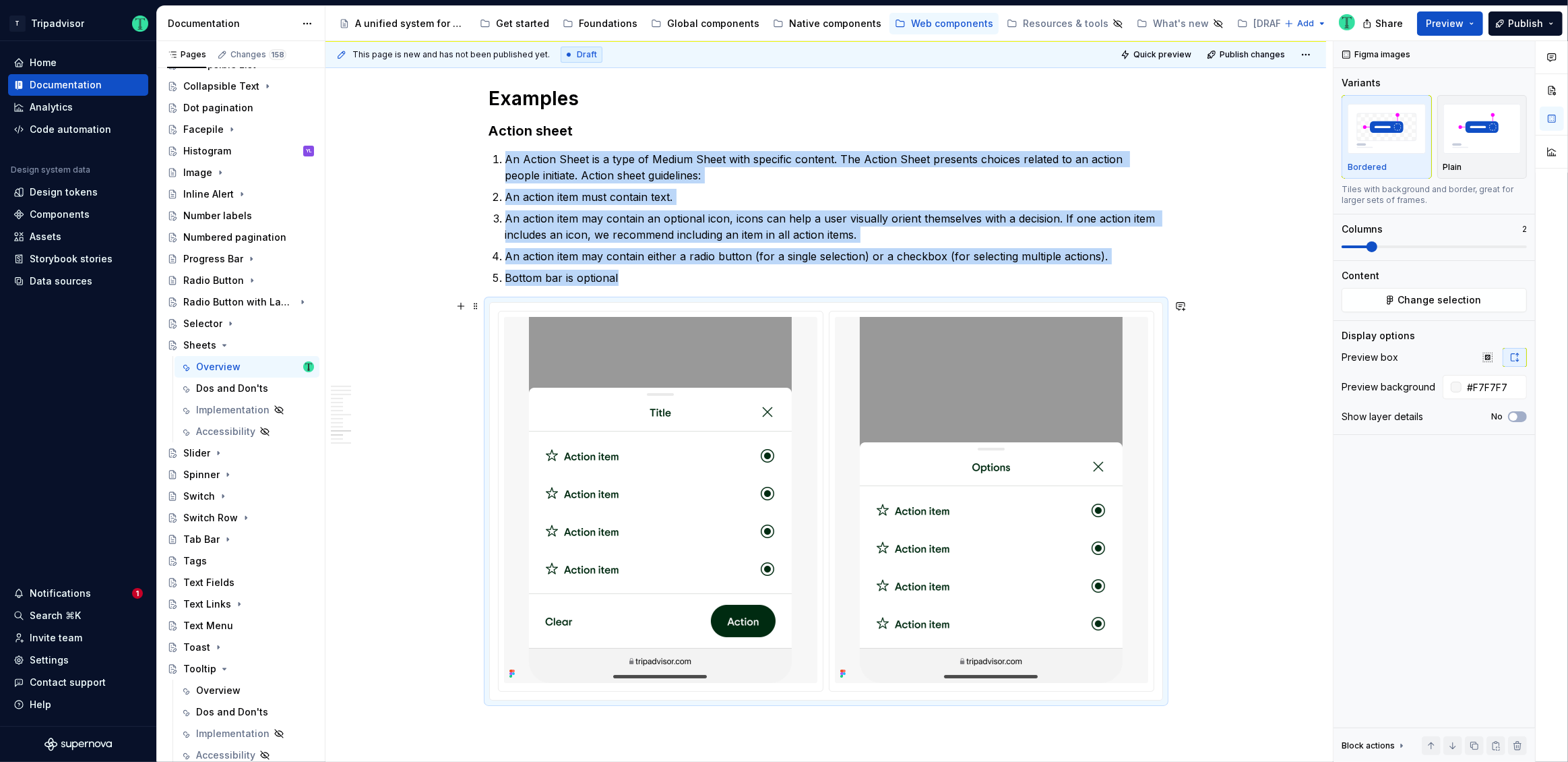
scroll to position [5564, 0]
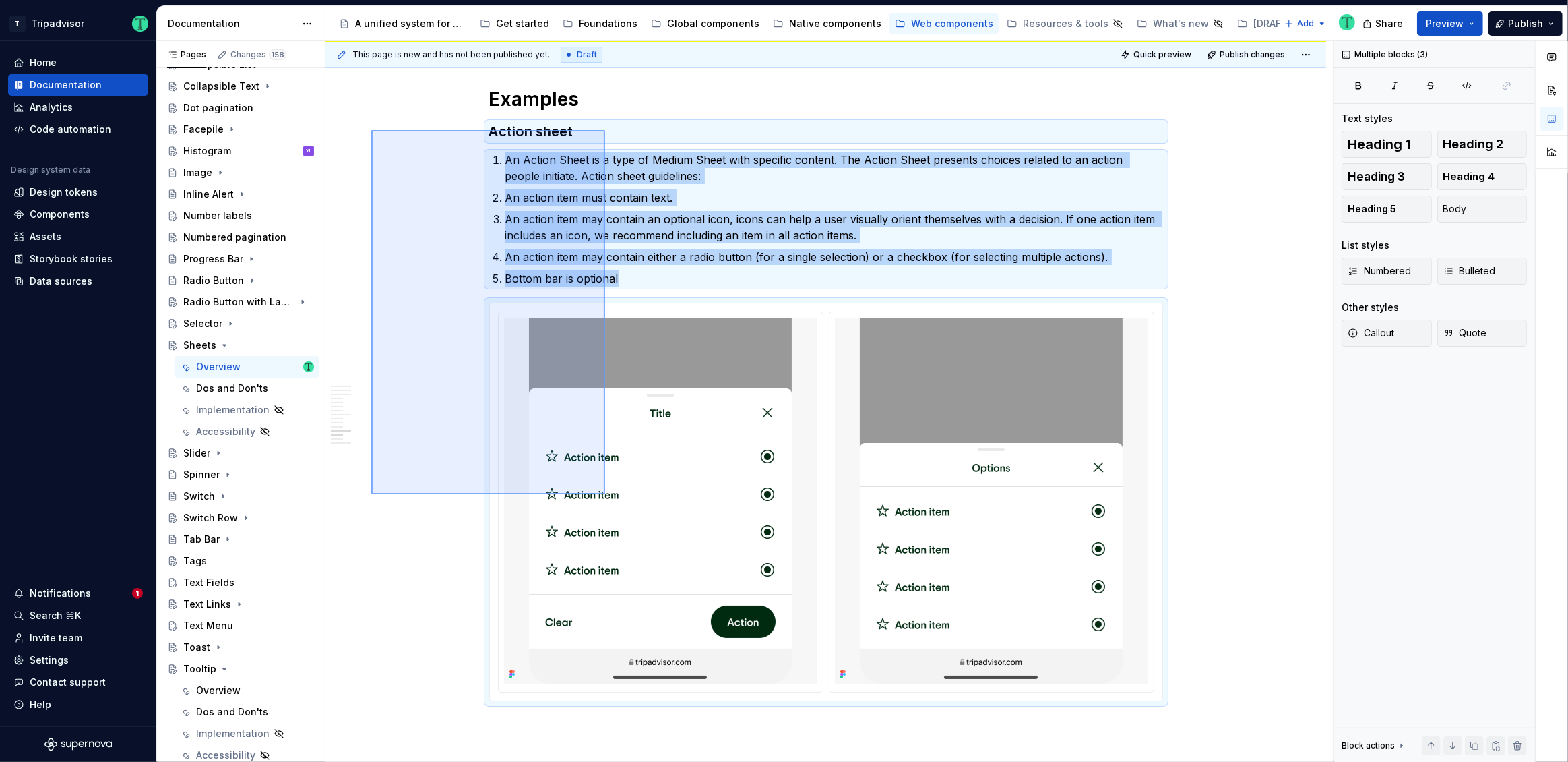
drag, startPoint x: 371, startPoint y: 130, endPoint x: 605, endPoint y: 494, distance: 432.7
click at [605, 494] on div "**********" at bounding box center [829, 401] width 1008 height 721
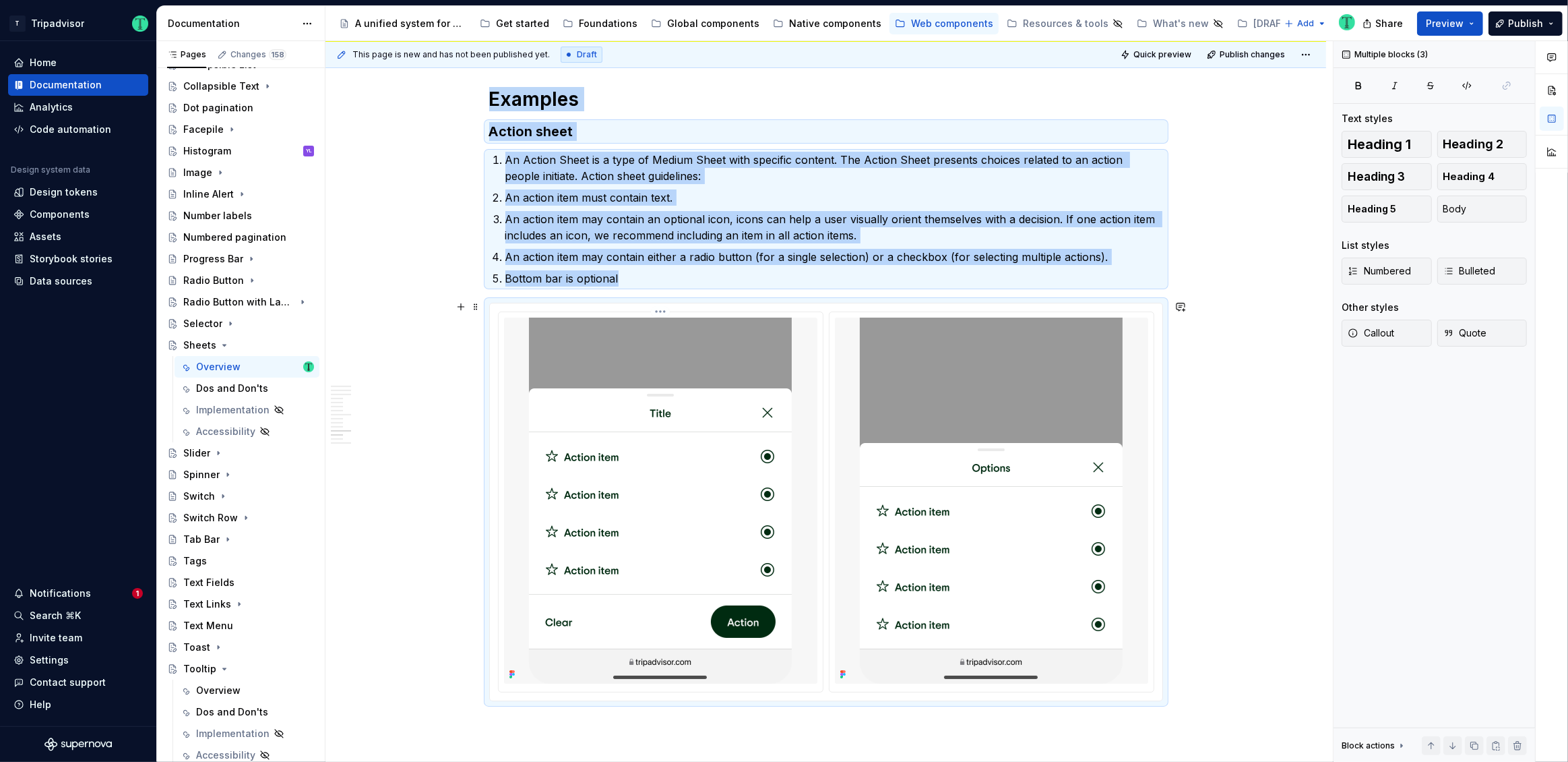
scroll to position [5857, 0]
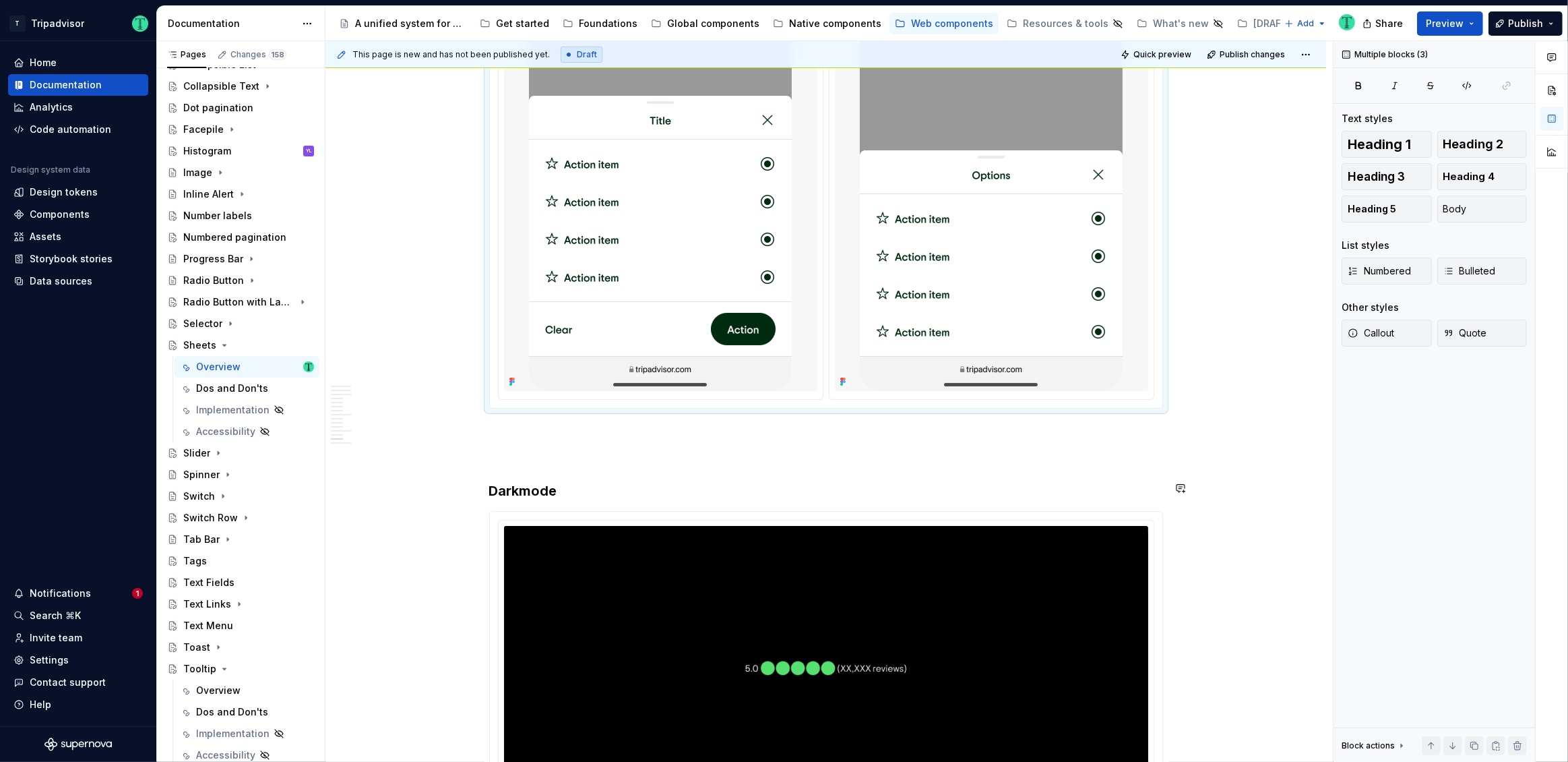
copy div "Examples Action sheet An Action Sheet is a type of Medium Sheet with specific c…"
click at [622, 432] on p at bounding box center [826, 433] width 674 height 16
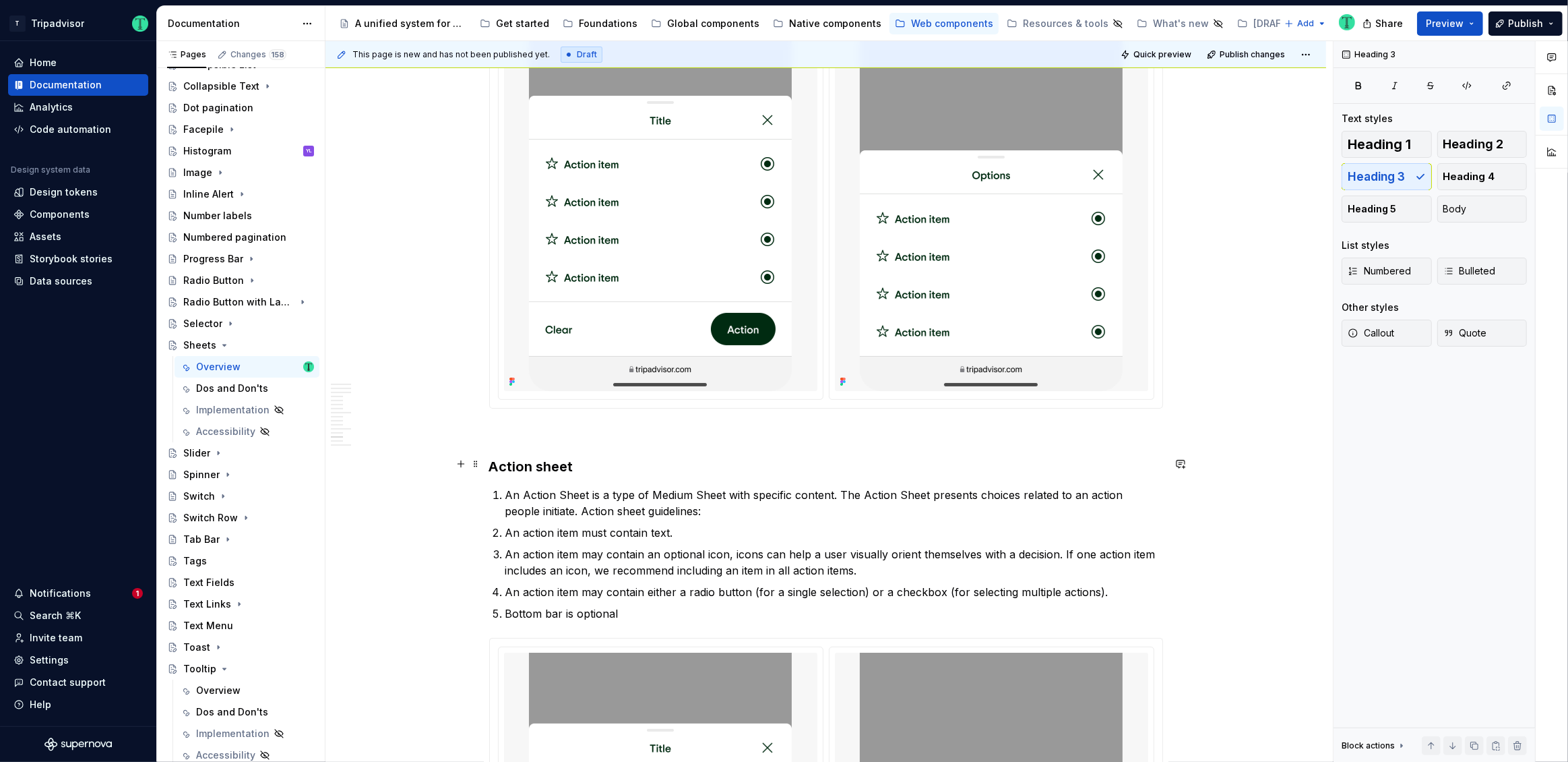
click at [555, 459] on h3 "Action sheet" at bounding box center [826, 466] width 674 height 19
click at [569, 506] on p "An Action Sheet is a type of Medium Sheet with specific content. The Action She…" at bounding box center [834, 503] width 657 height 32
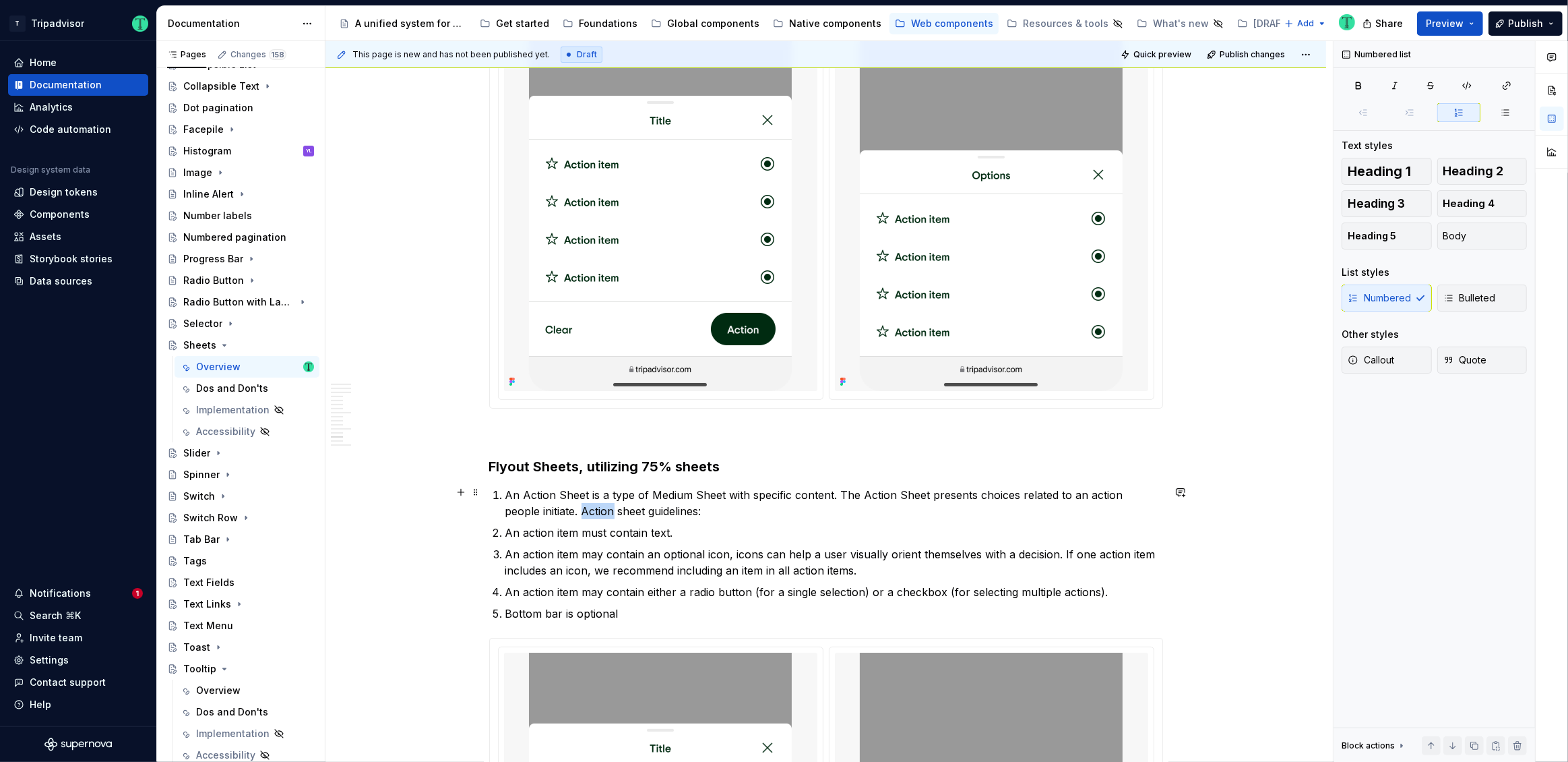
click at [569, 506] on p "An Action Sheet is a type of Medium Sheet with specific content. The Action She…" at bounding box center [834, 503] width 657 height 32
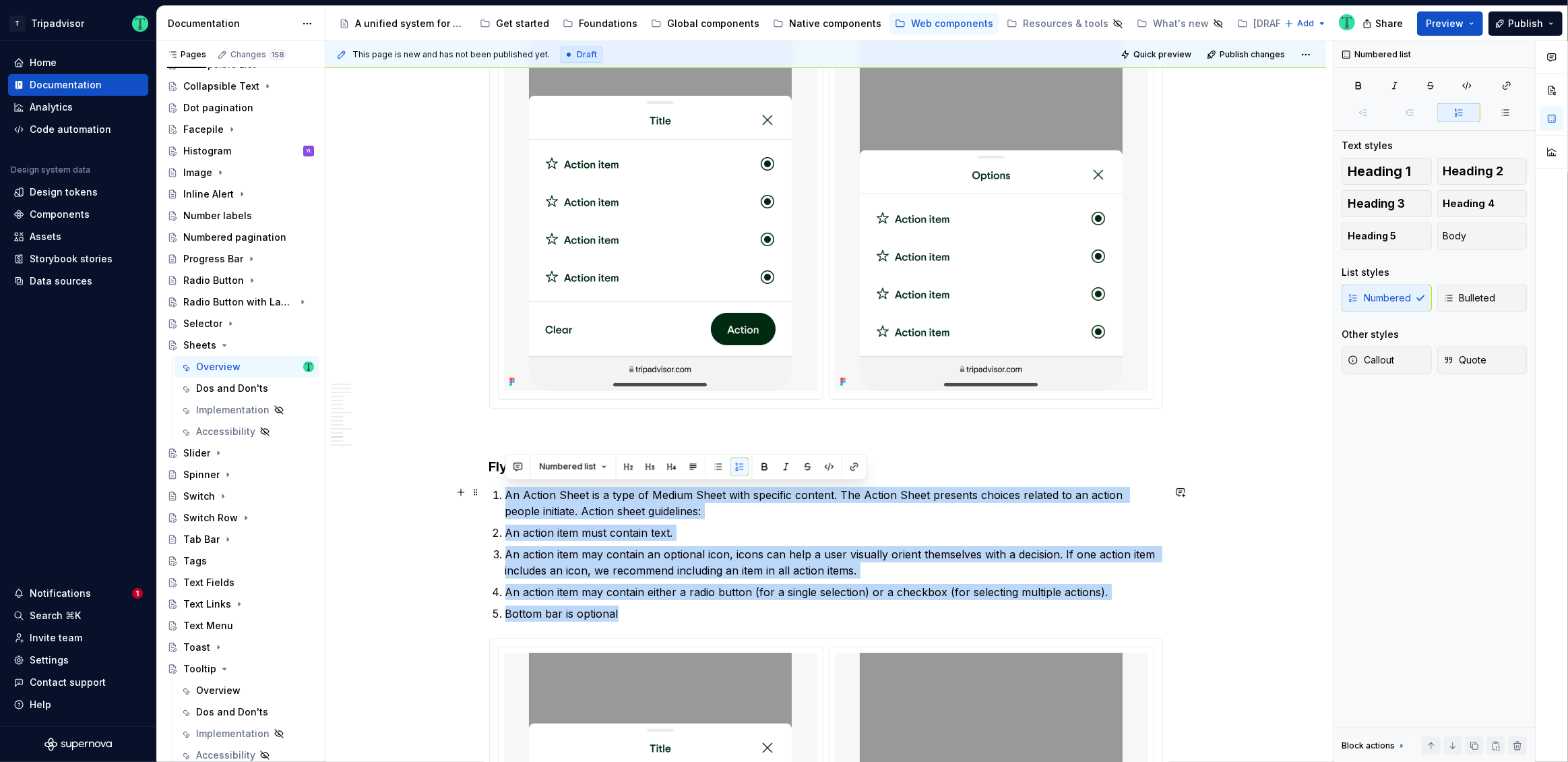
drag, startPoint x: 648, startPoint y: 606, endPoint x: 499, endPoint y: 489, distance: 189.4
click at [505, 489] on ol "An Action Sheet is a type of Medium Sheet with specific content. The Action She…" at bounding box center [834, 554] width 657 height 135
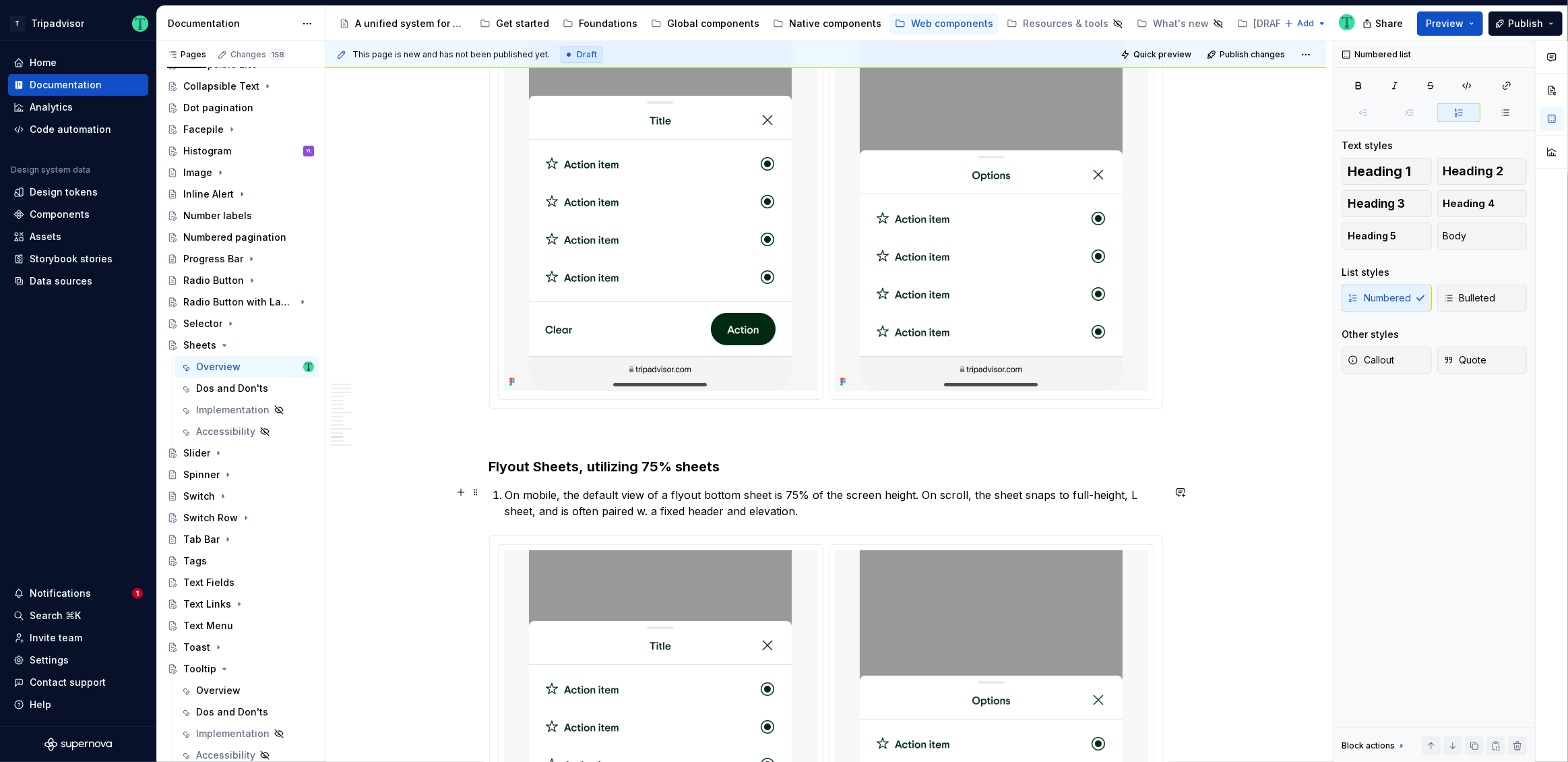
click at [505, 493] on p "On mobile, the default view of a flyout bottom sheet is 75% of the screen heigh…" at bounding box center [834, 503] width 657 height 32
click at [1452, 241] on span "Body" at bounding box center [1455, 236] width 24 height 13
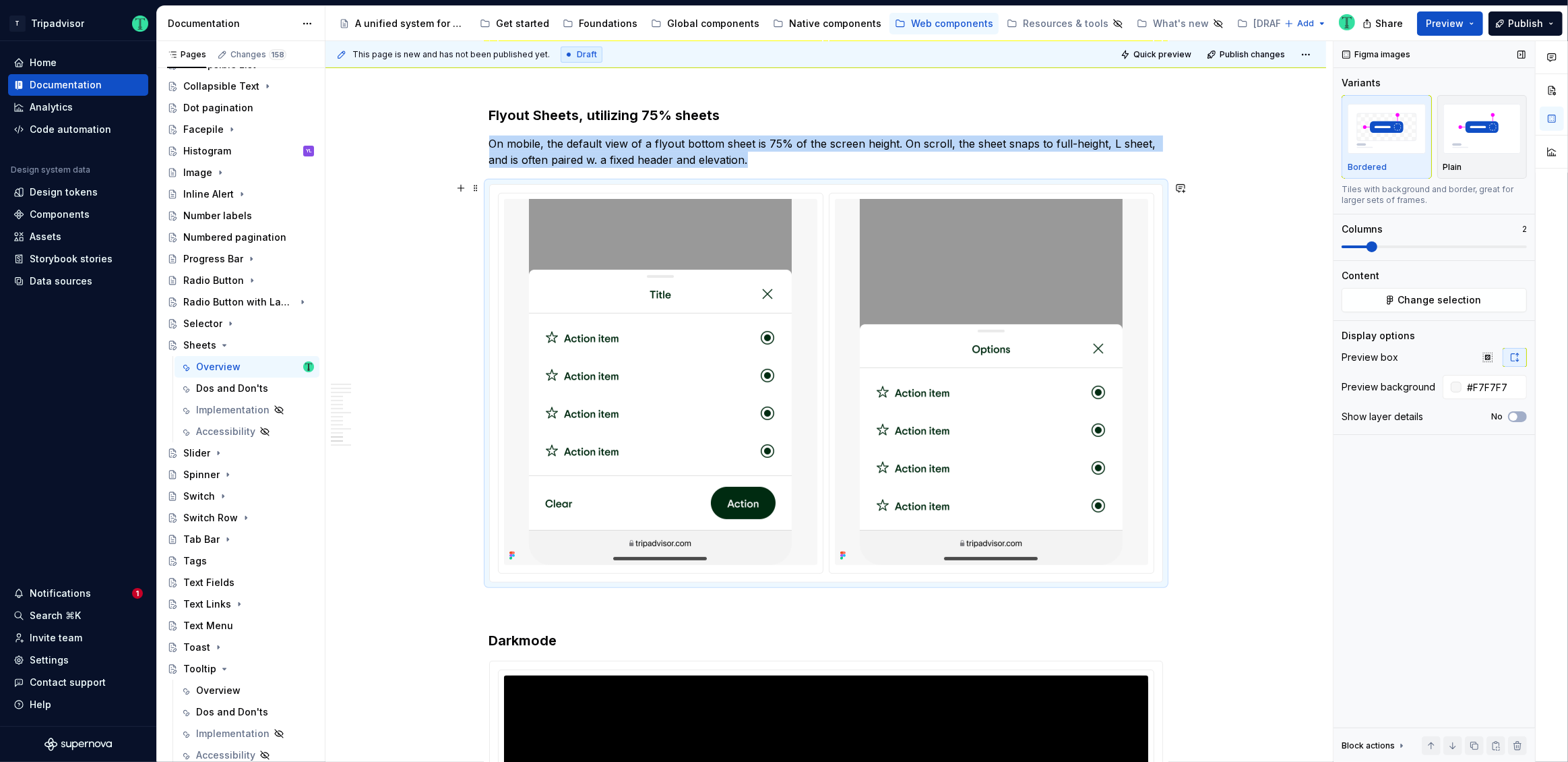
scroll to position [6184, 0]
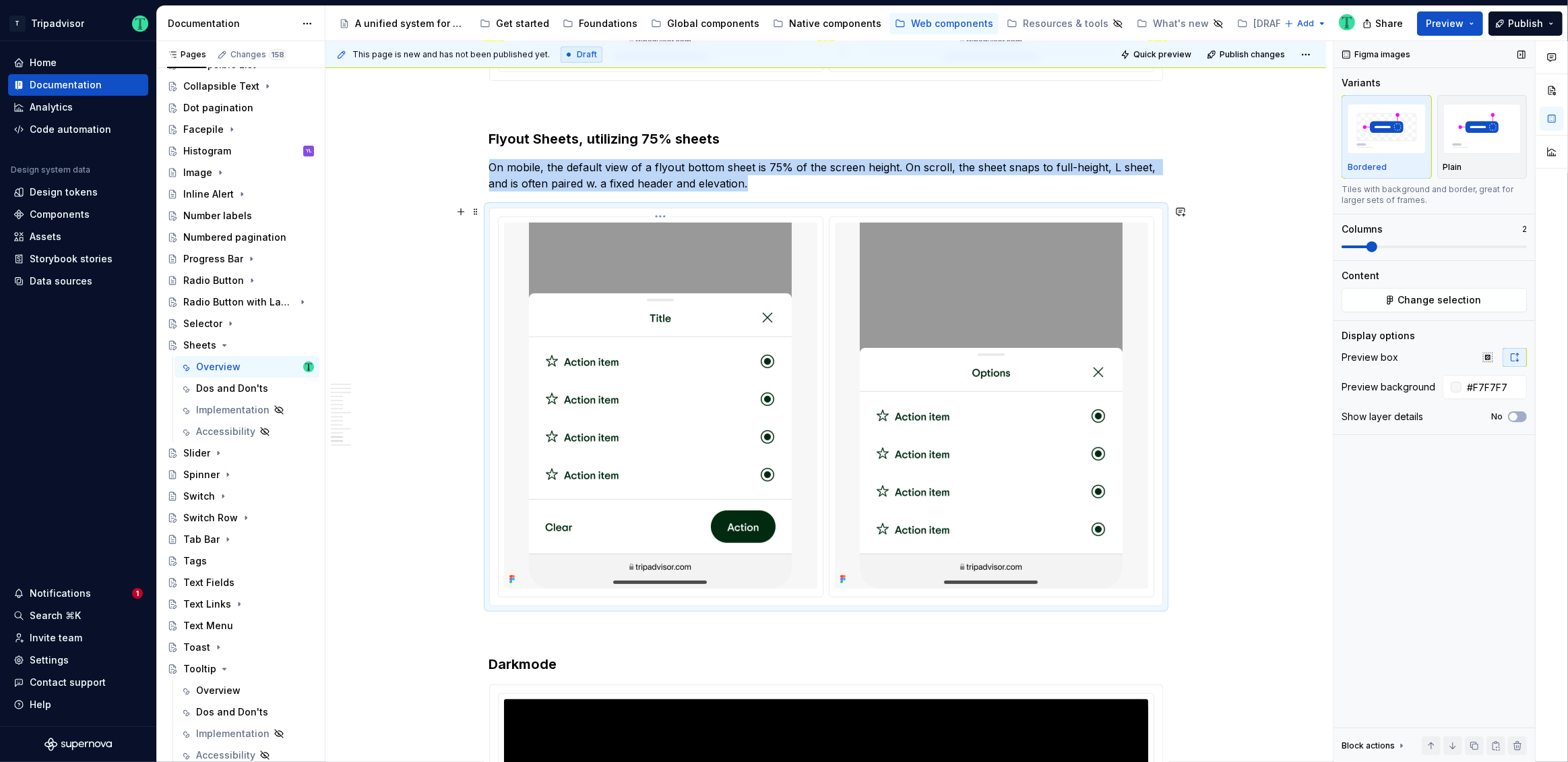
click at [664, 380] on img at bounding box center [660, 405] width 263 height 366
click at [706, 438] on img at bounding box center [660, 405] width 263 height 366
click at [1359, 297] on button "Change selection" at bounding box center [1434, 300] width 186 height 25
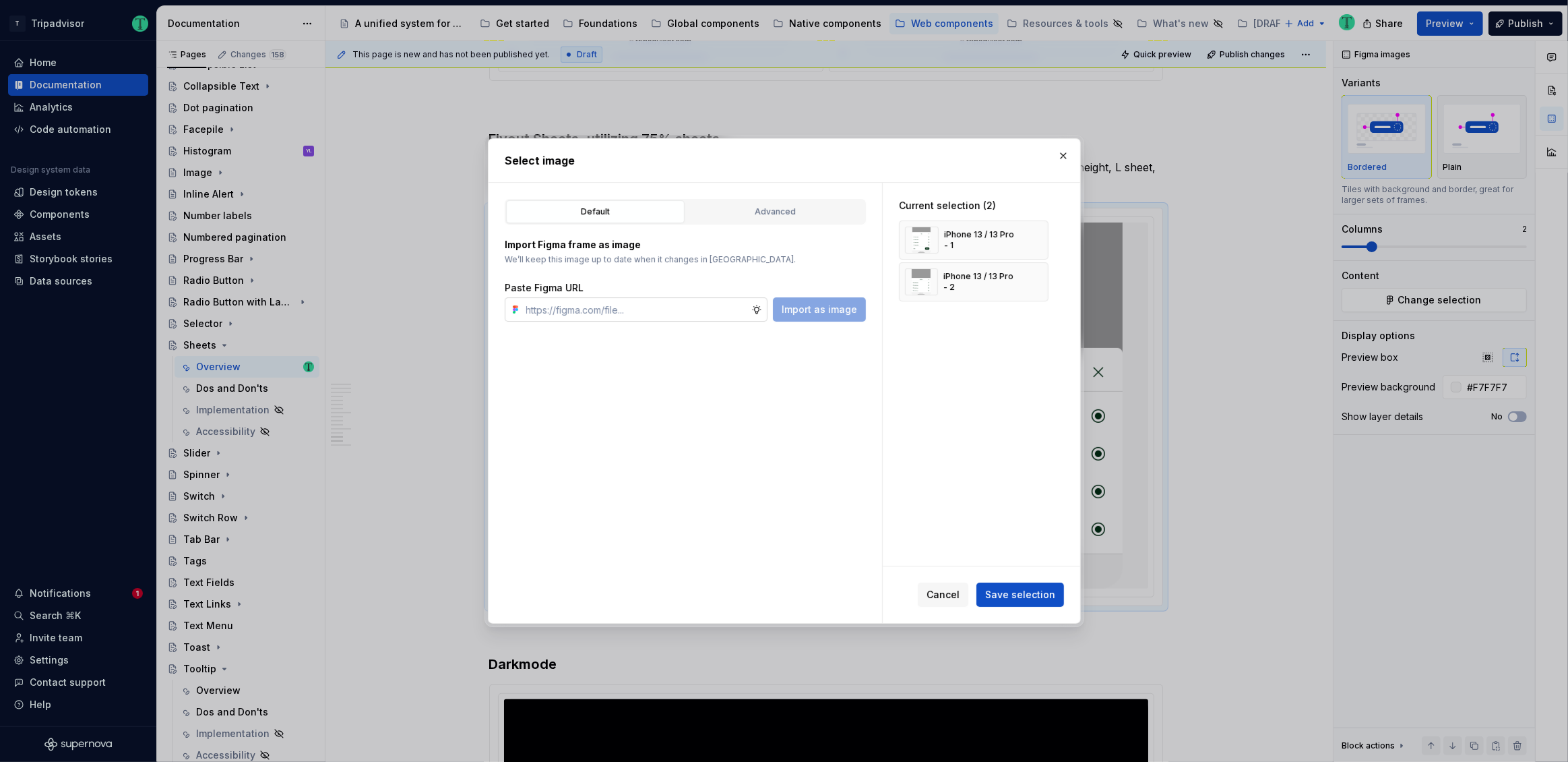
type textarea "*"
click at [602, 309] on input "text" at bounding box center [636, 309] width 230 height 25
click at [1037, 280] on button "button" at bounding box center [1032, 281] width 19 height 19
click at [1034, 236] on button "button" at bounding box center [1032, 239] width 19 height 19
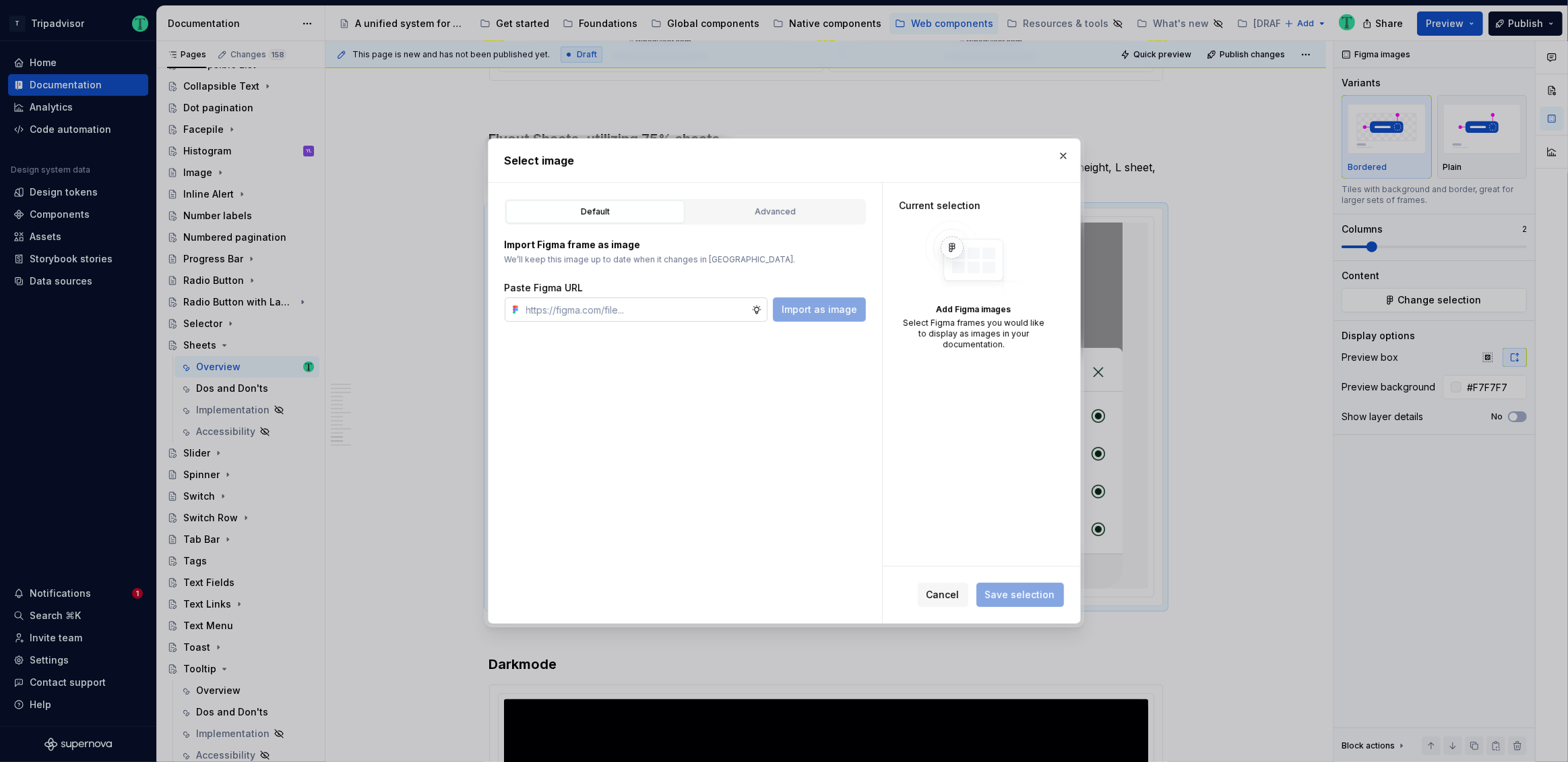
click at [705, 303] on input "text" at bounding box center [636, 309] width 230 height 25
paste input "https://www.figma.com/design/Rk3eGC5124Z7punn8EFUkb/Atlas-Web-Documentation?nod…"
type input "https://www.figma.com/design/Rk3eGC5124Z7punn8EFUkb/Atlas-Web-Documentation?nod…"
click at [853, 306] on span "Import as image" at bounding box center [819, 309] width 75 height 13
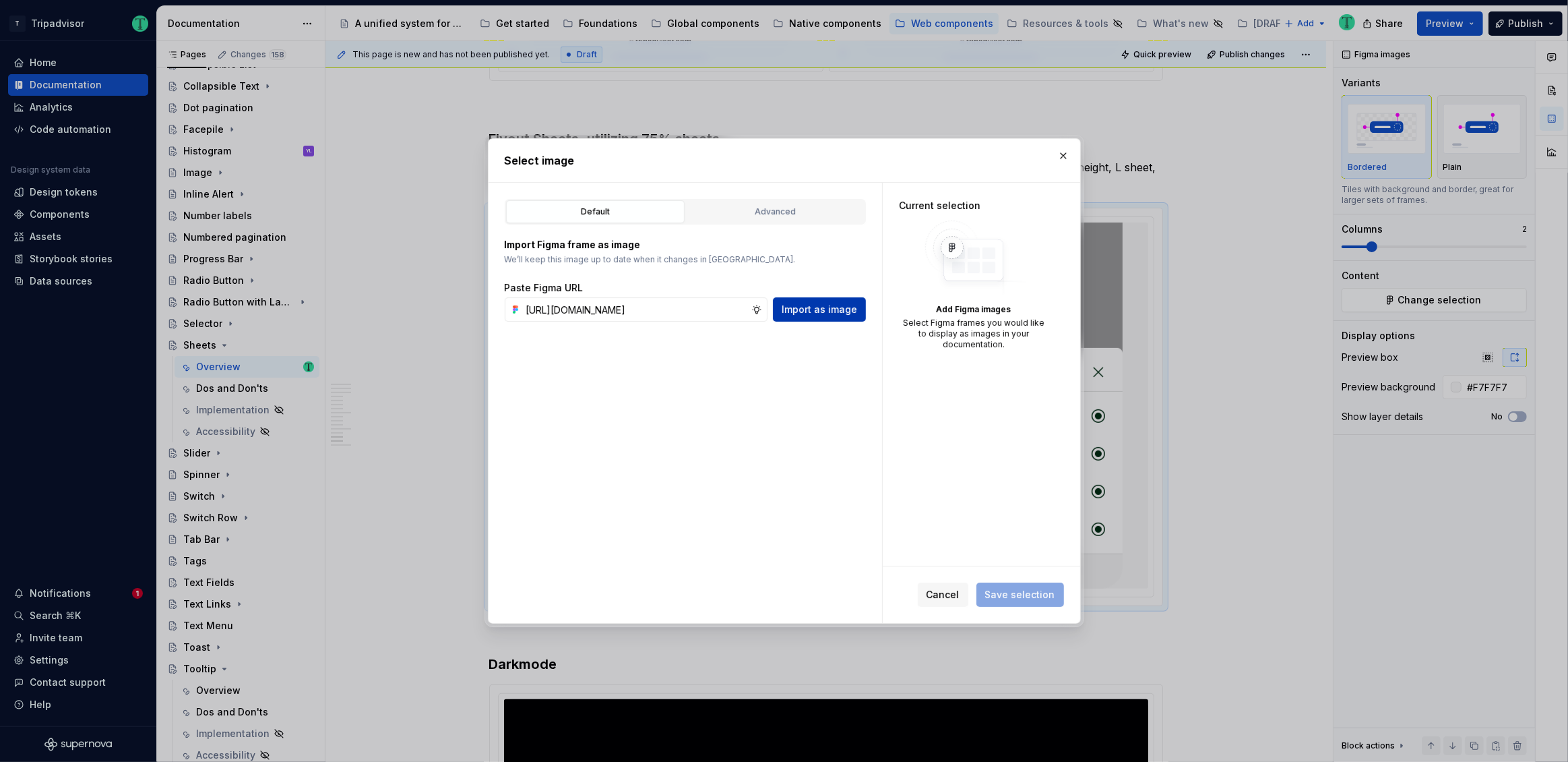
scroll to position [0, 0]
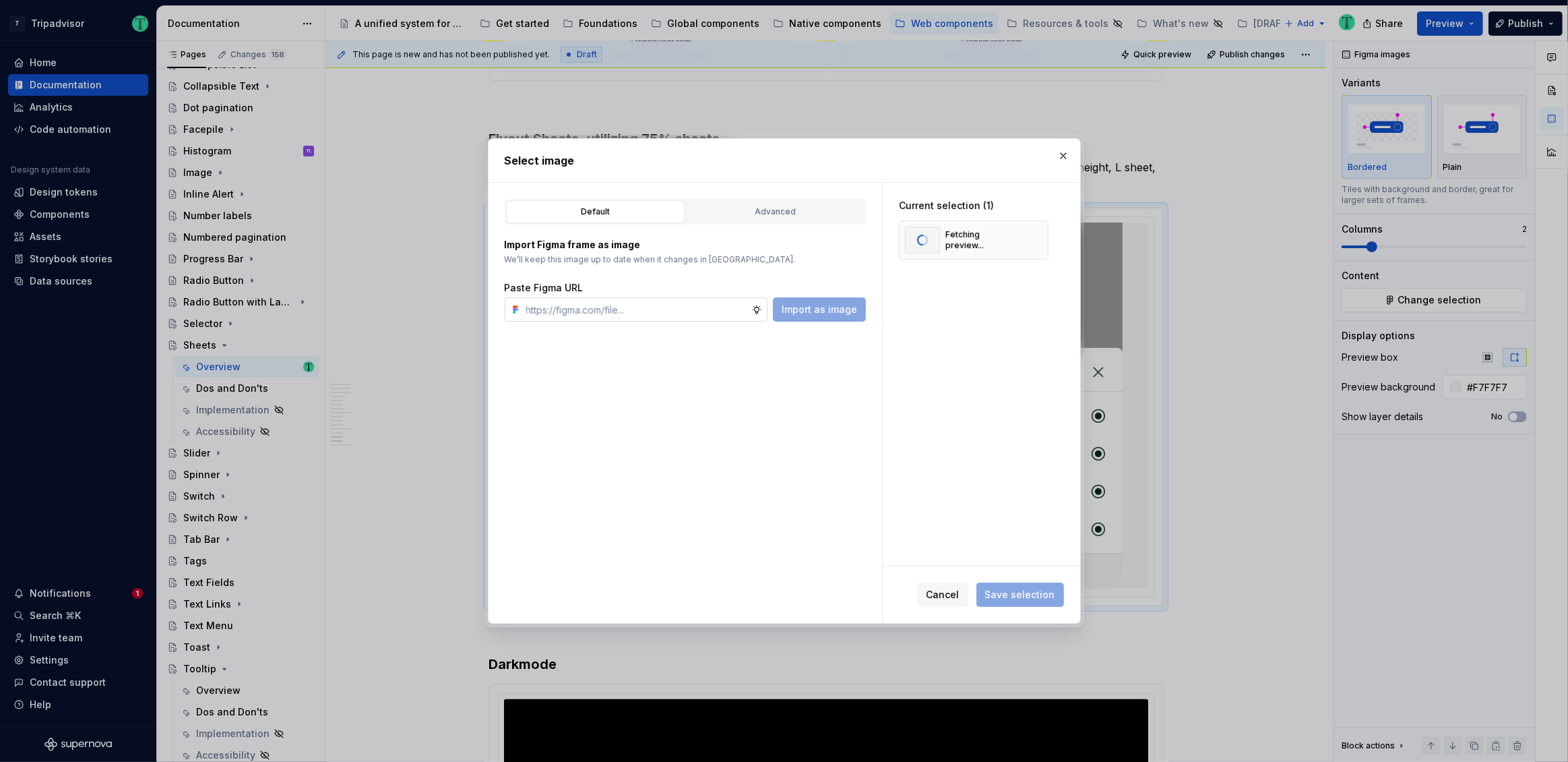
click at [712, 310] on input "text" at bounding box center [636, 309] width 230 height 25
paste input "https://www.figma.com/design/Rk3eGC5124Z7punn8EFUkb/Atlas-Web-Documentation?nod…"
type input "https://www.figma.com/design/Rk3eGC5124Z7punn8EFUkb/Atlas-Web-Documentation?nod…"
click at [803, 308] on span "Import as image" at bounding box center [819, 309] width 75 height 13
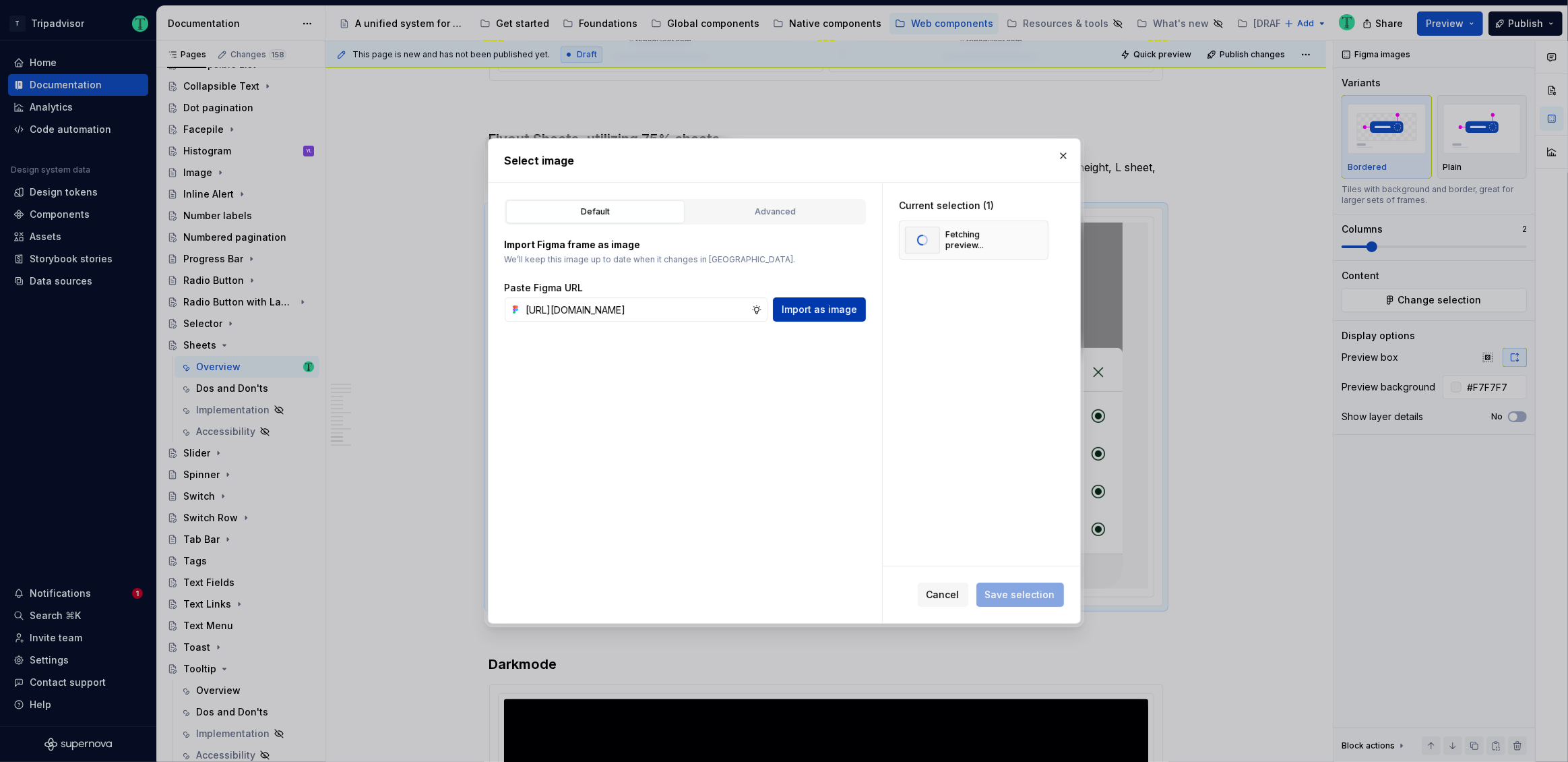
scroll to position [0, 0]
click at [1024, 598] on span "Save selection" at bounding box center [1020, 594] width 70 height 13
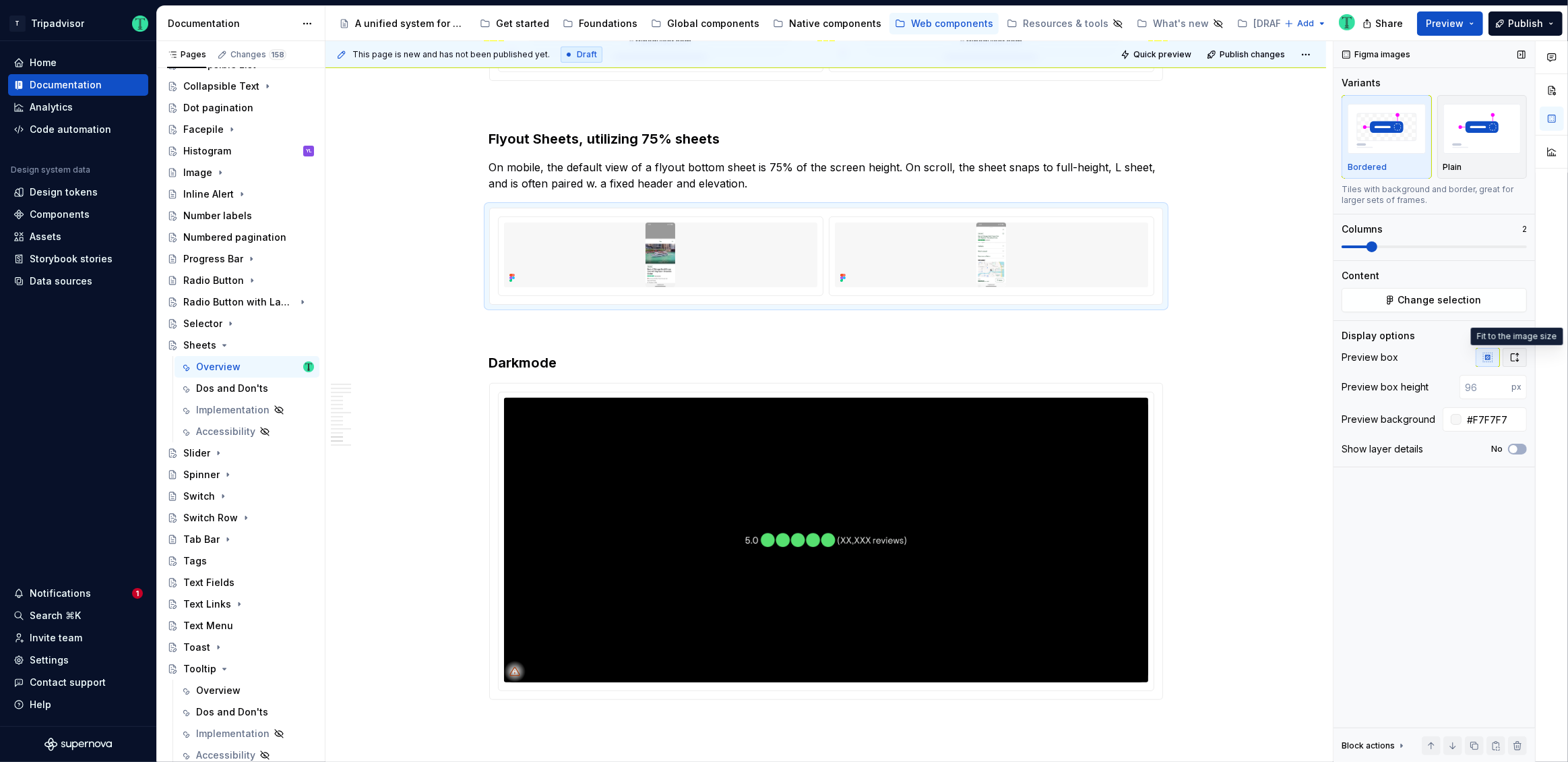
click at [1520, 350] on button "button" at bounding box center [1514, 357] width 25 height 19
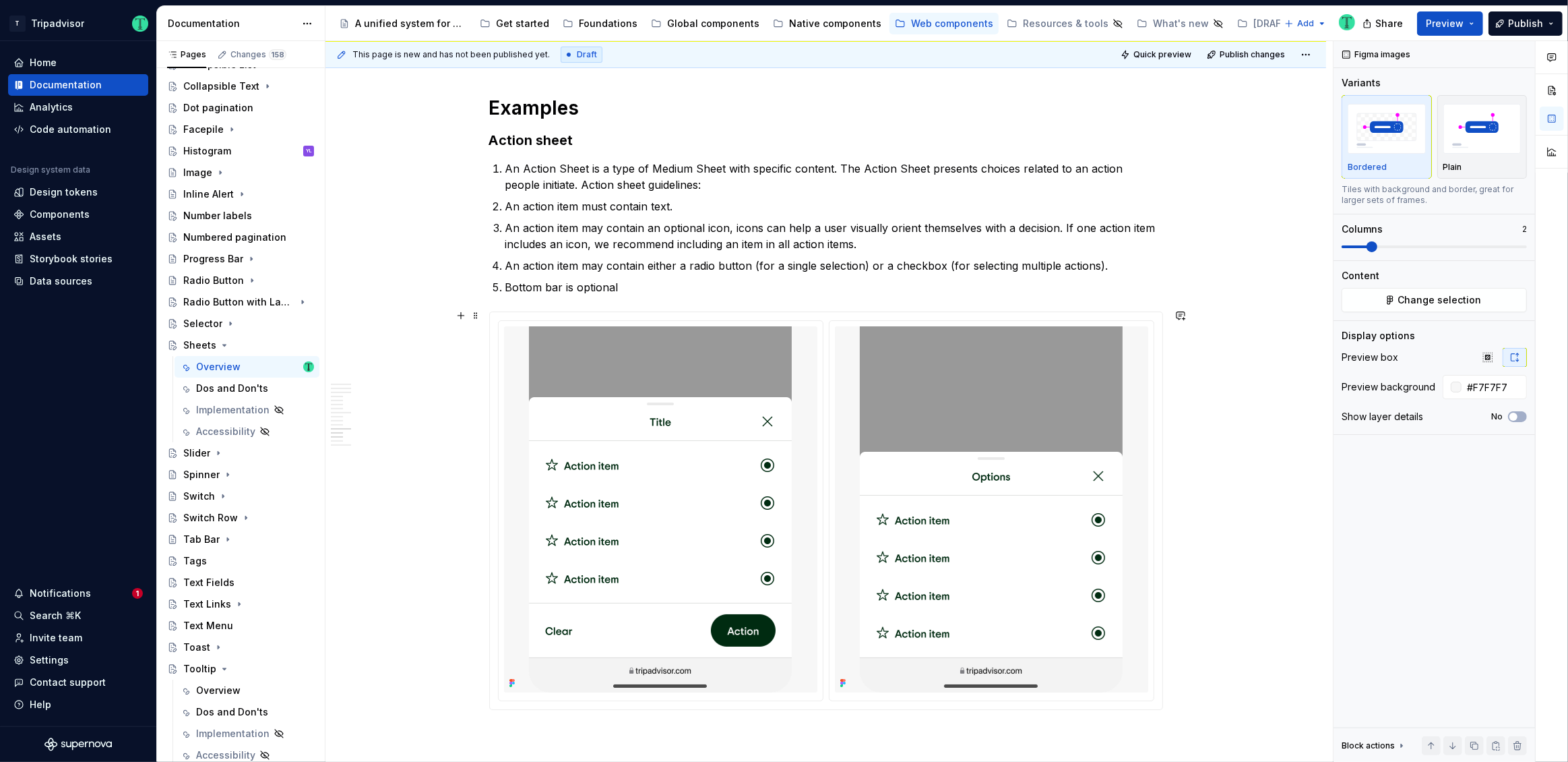
scroll to position [5556, 0]
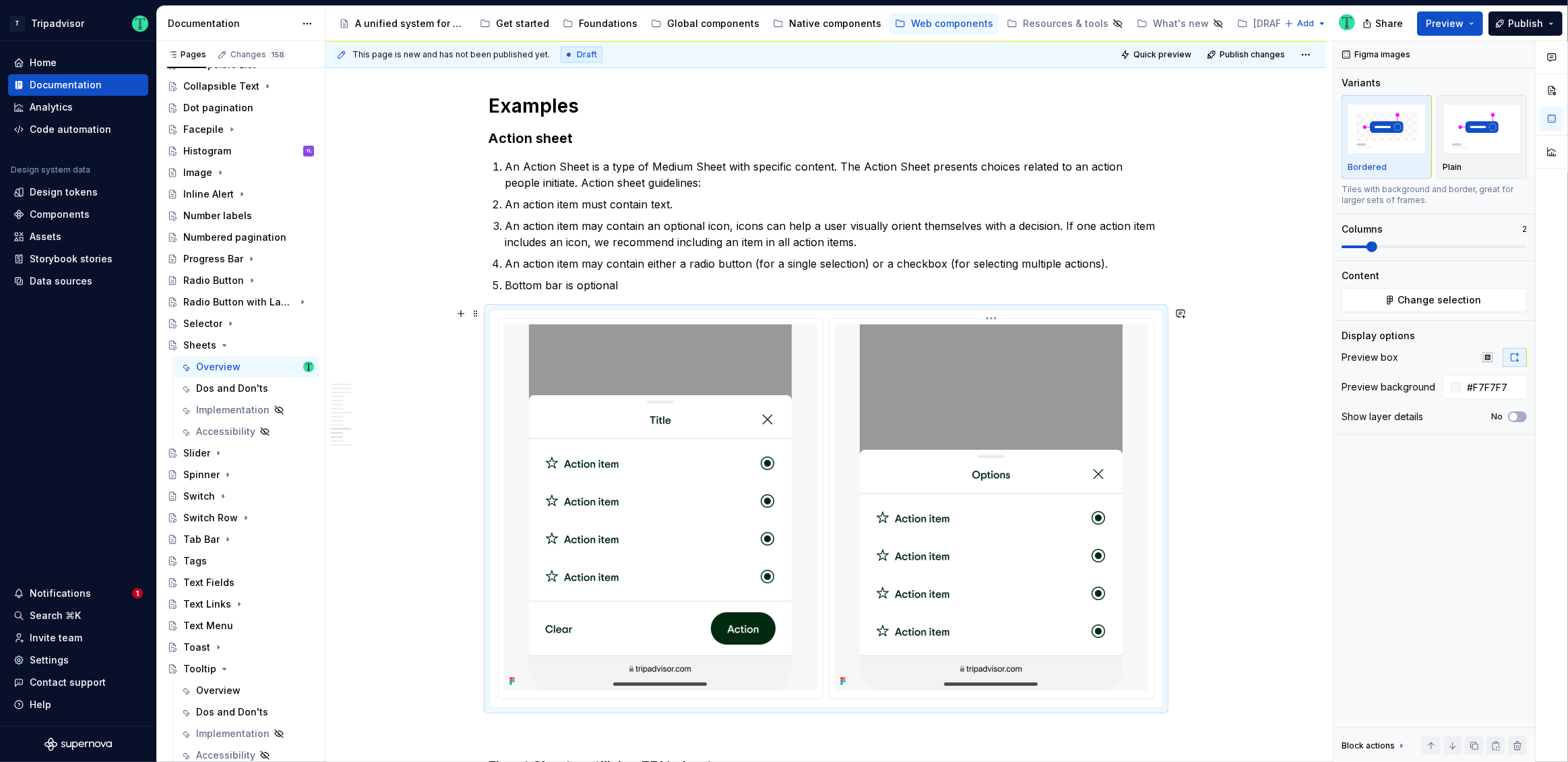
click at [1037, 471] on img at bounding box center [991, 507] width 263 height 366
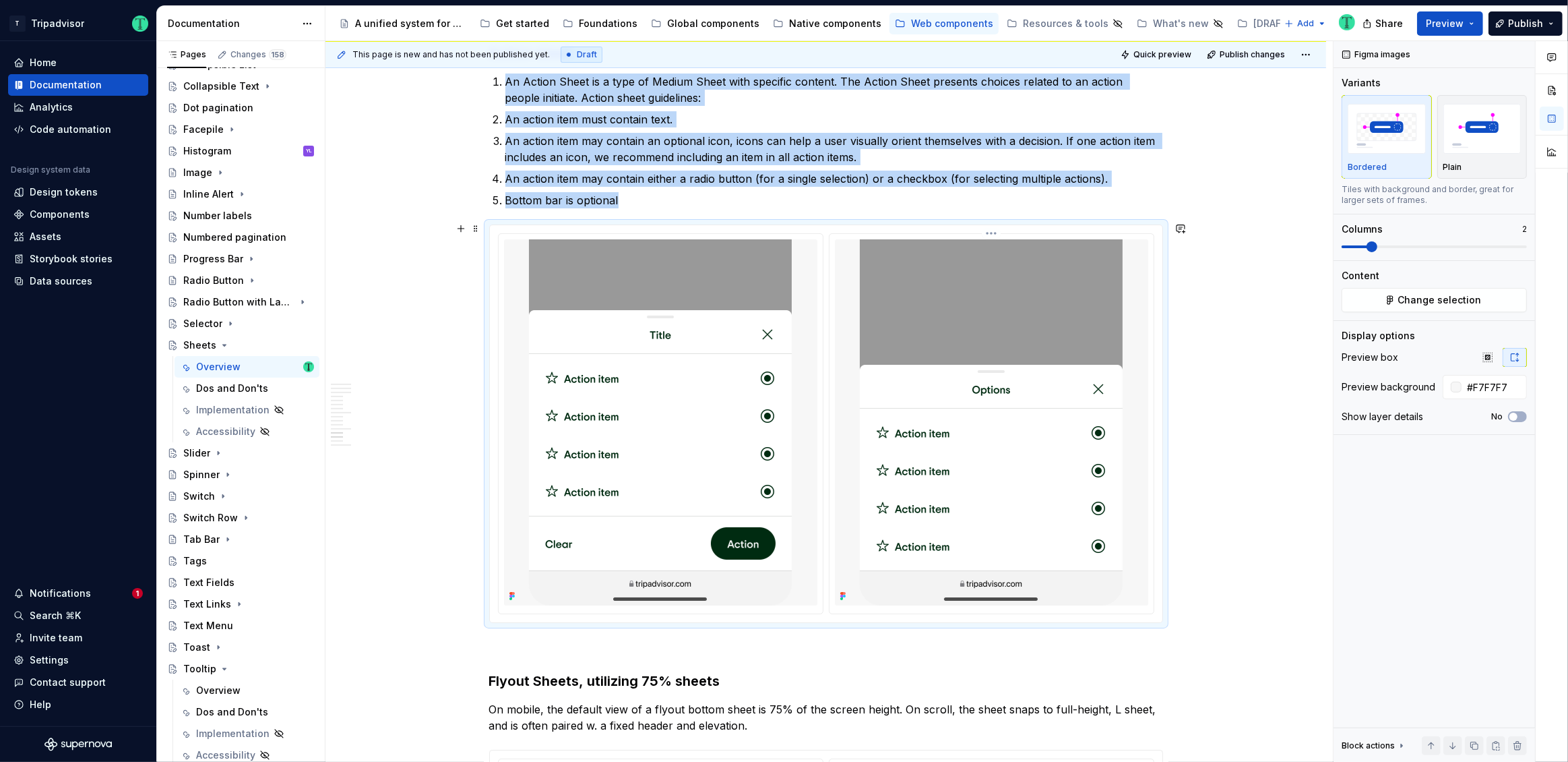
scroll to position [5643, 0]
click at [1520, 415] on button "No" at bounding box center [1517, 417] width 19 height 10
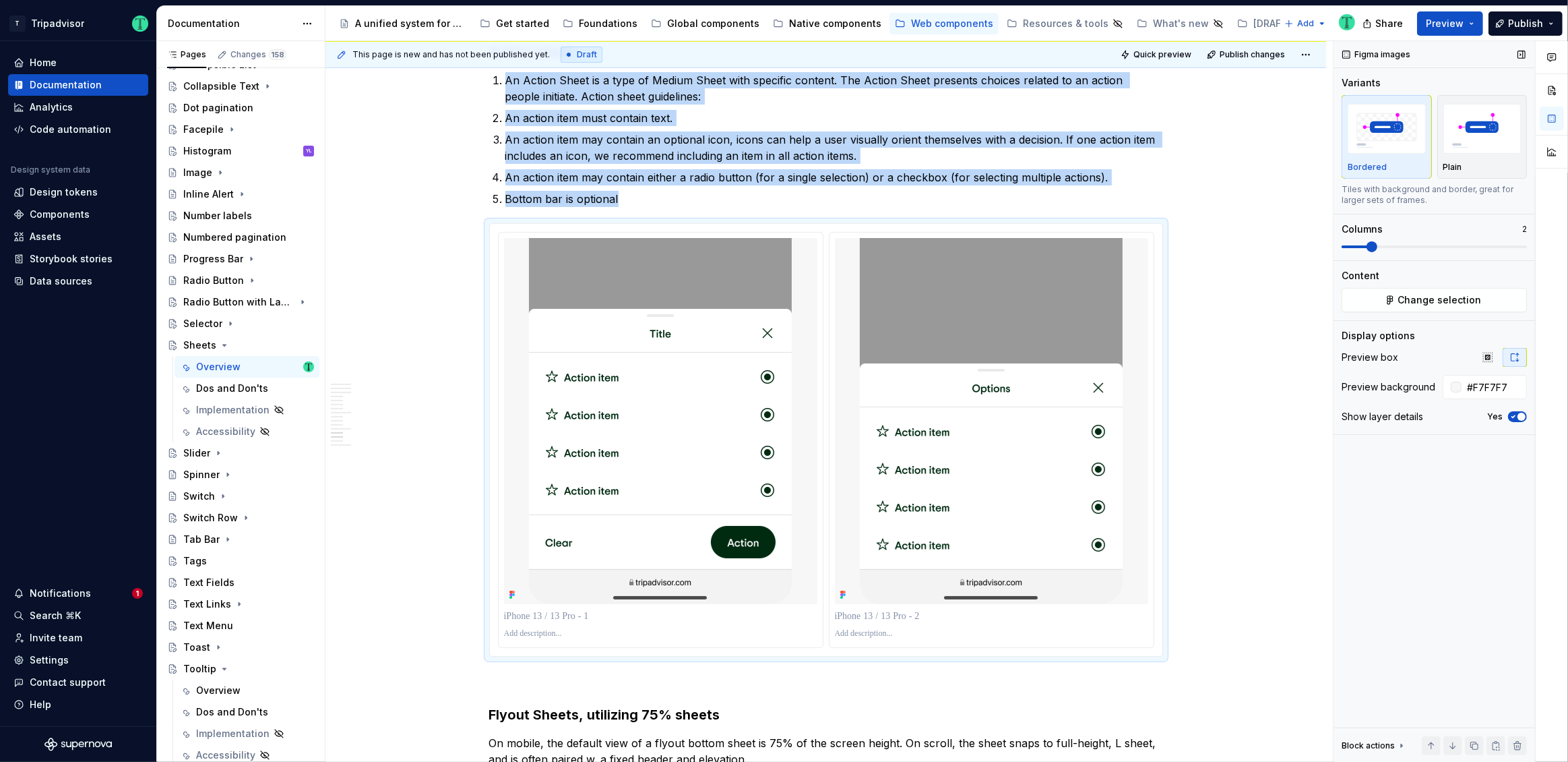
click at [1520, 415] on span "button" at bounding box center [1521, 416] width 8 height 8
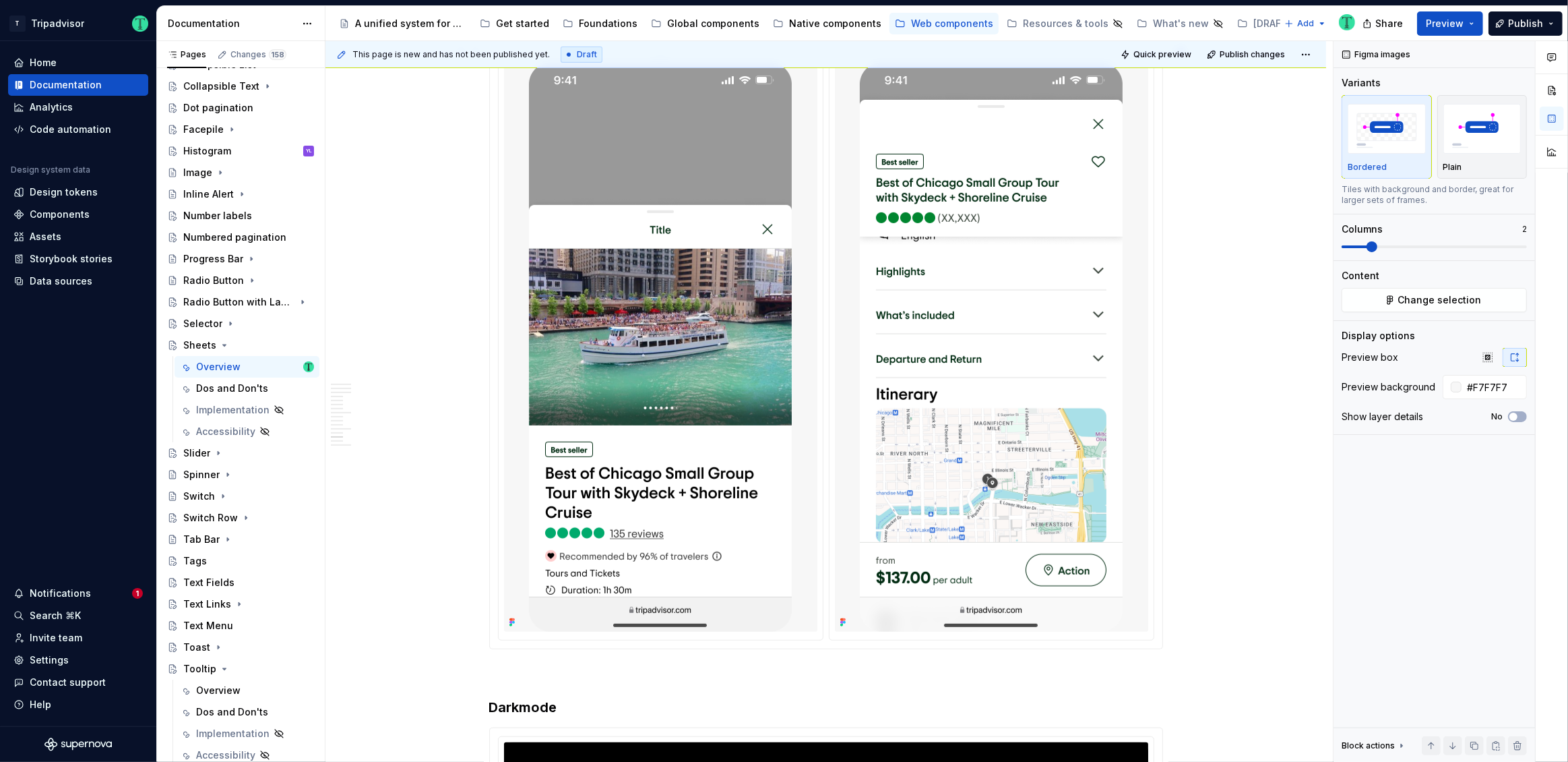
scroll to position [5949, 0]
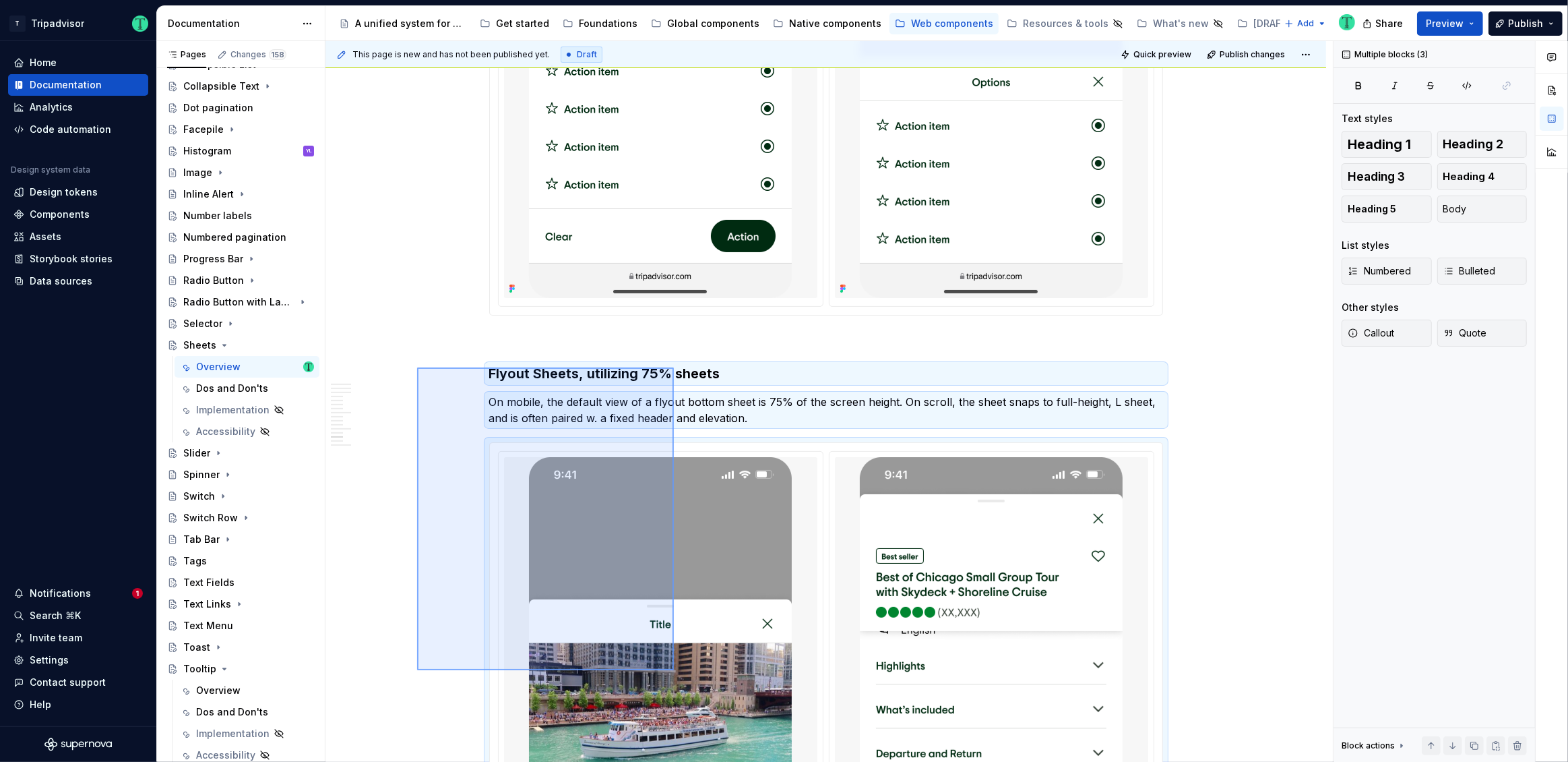
drag, startPoint x: 417, startPoint y: 368, endPoint x: 678, endPoint y: 638, distance: 375.5
click at [674, 670] on div "**********" at bounding box center [829, 401] width 1008 height 721
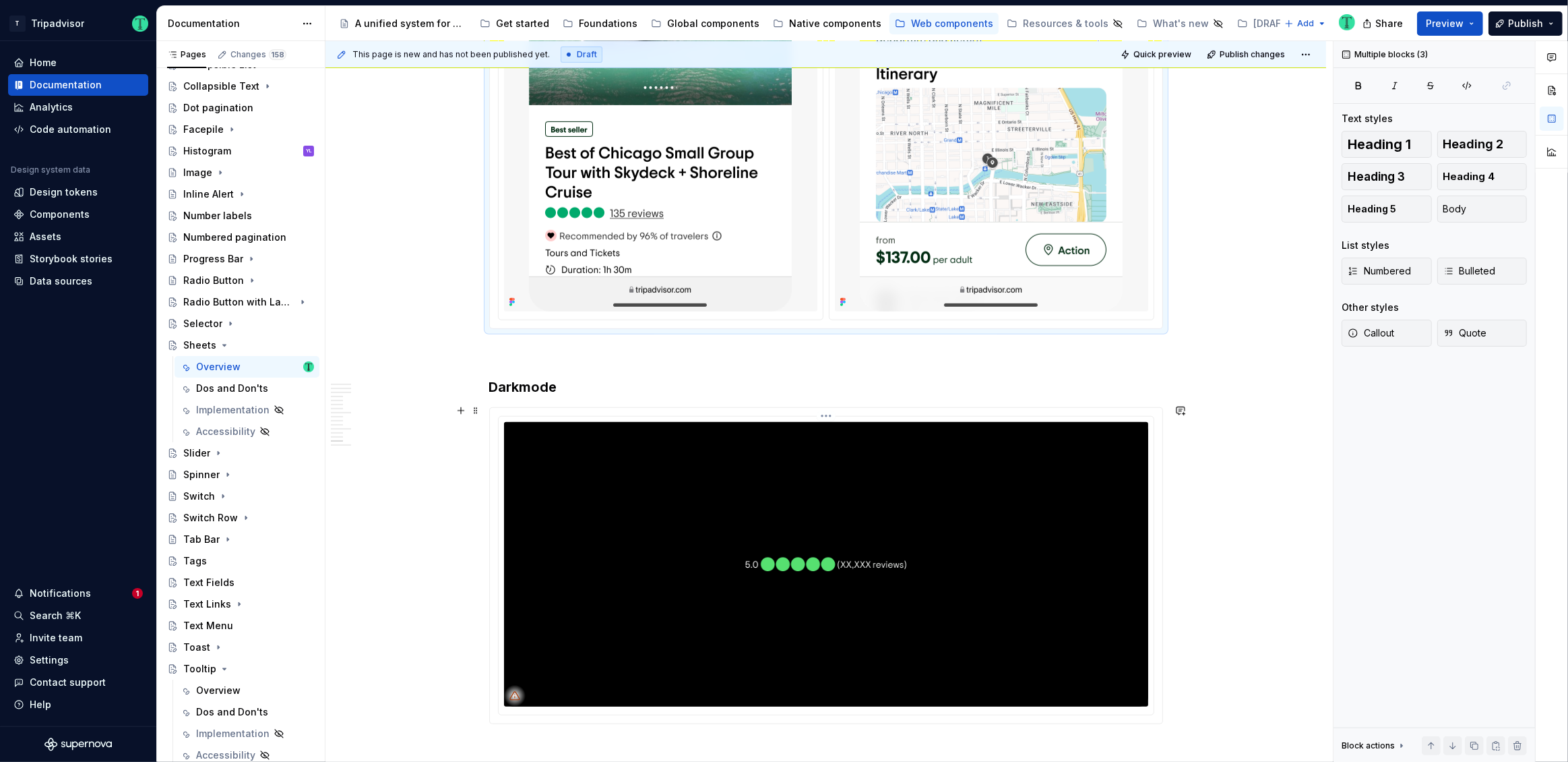
scroll to position [6689, 0]
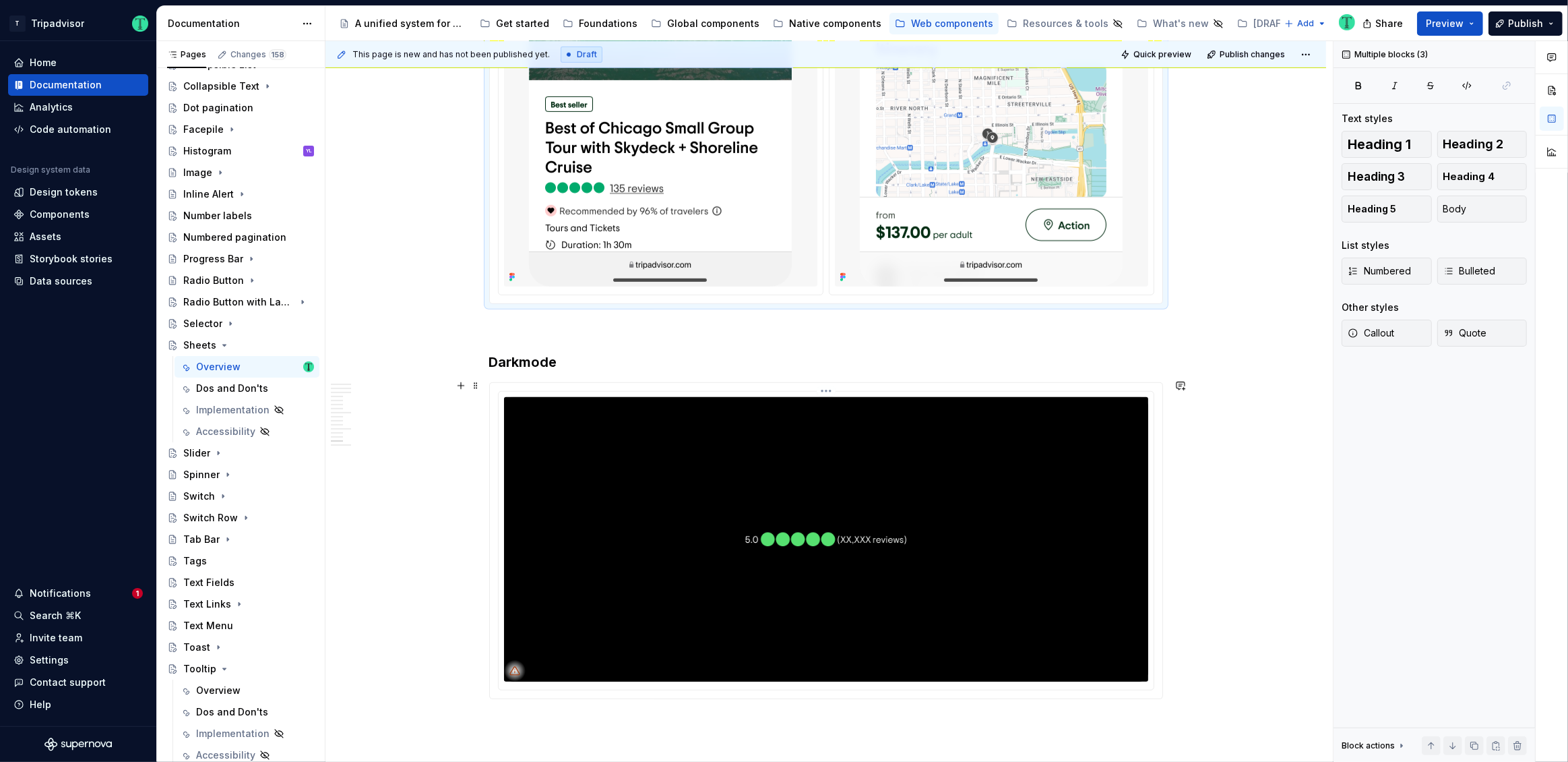
copy div "Flyout Sheets, utilizing 75% sheets On mobile, the default view of a flyout bot…"
click at [598, 320] on p at bounding box center [826, 328] width 674 height 16
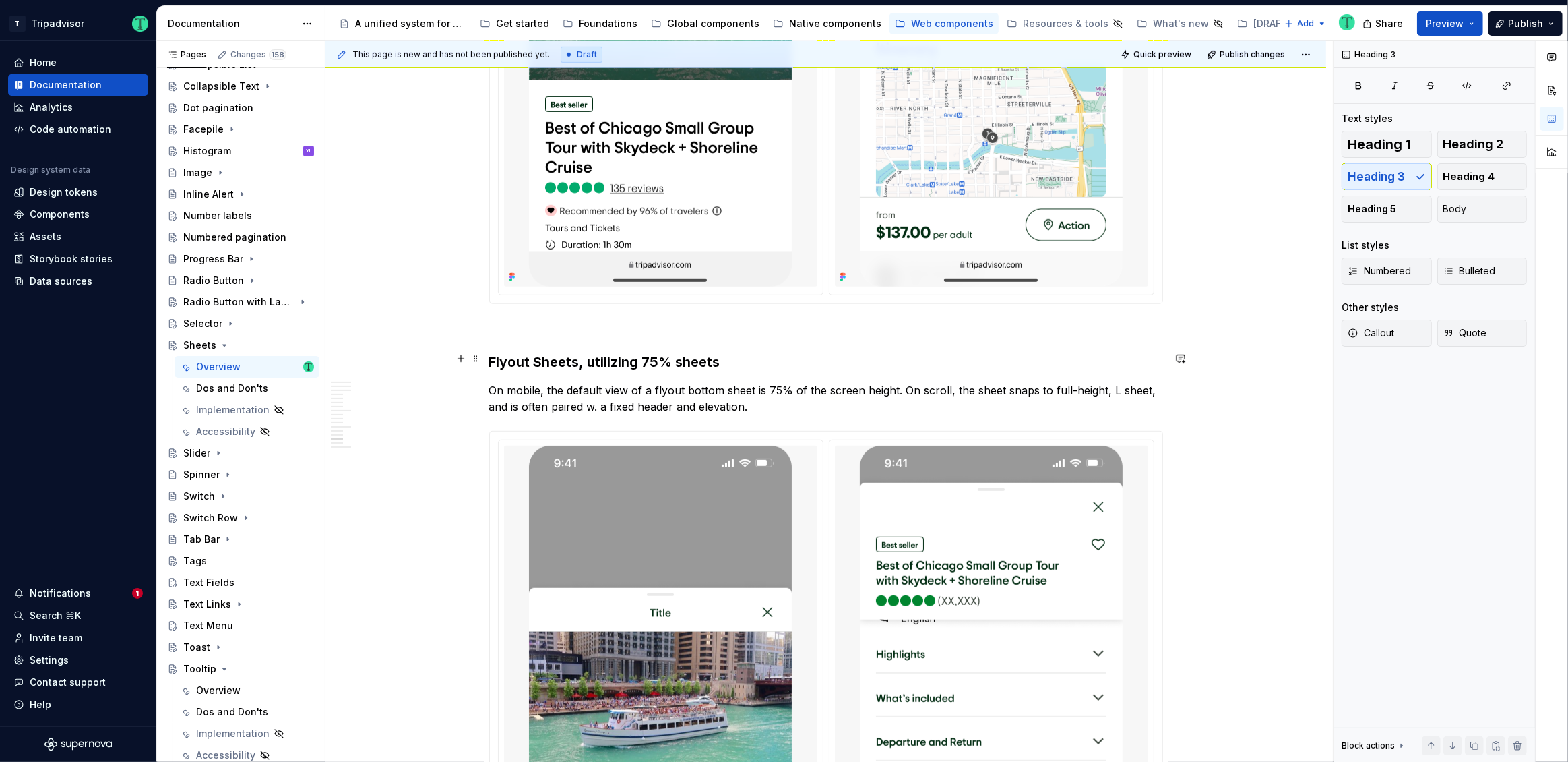
drag, startPoint x: 554, startPoint y: 349, endPoint x: 552, endPoint y: 357, distance: 8.2
click at [554, 353] on h3 "Flyout Sheets, utilizing 75% sheets" at bounding box center [826, 362] width 674 height 19
click at [552, 361] on h3 "Flyout Sheets, utilizing 75% sheets" at bounding box center [826, 362] width 674 height 19
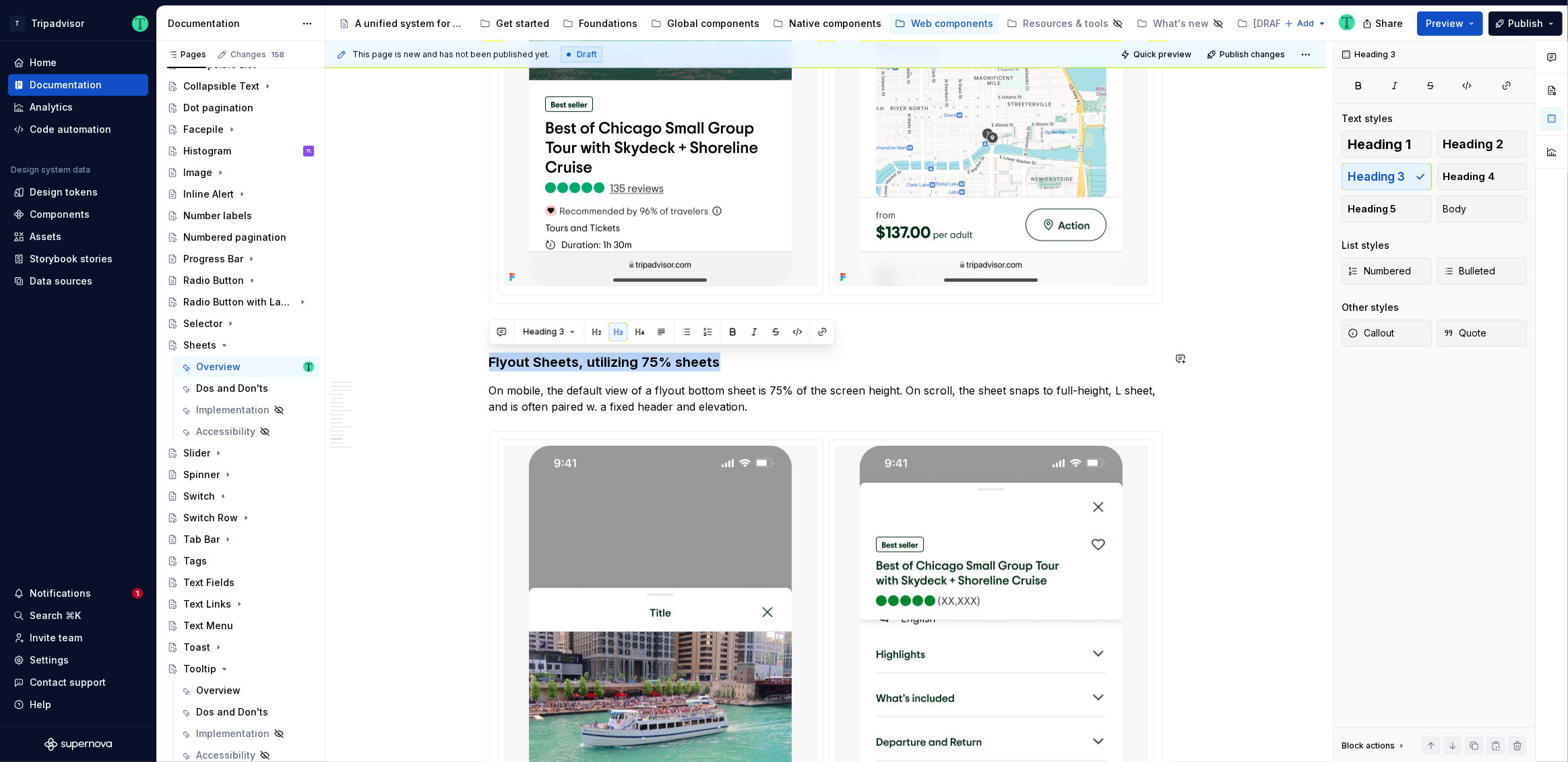
copy h3 "Flyout Sheets, utilizing 75% sheets"
click at [565, 353] on h3 "Flyout Sheets, utilizing 75% sheets" at bounding box center [826, 362] width 674 height 19
click at [586, 396] on p "On mobile, the default view of a flyout bottom sheet is 75% of the screen heigh…" at bounding box center [826, 398] width 674 height 32
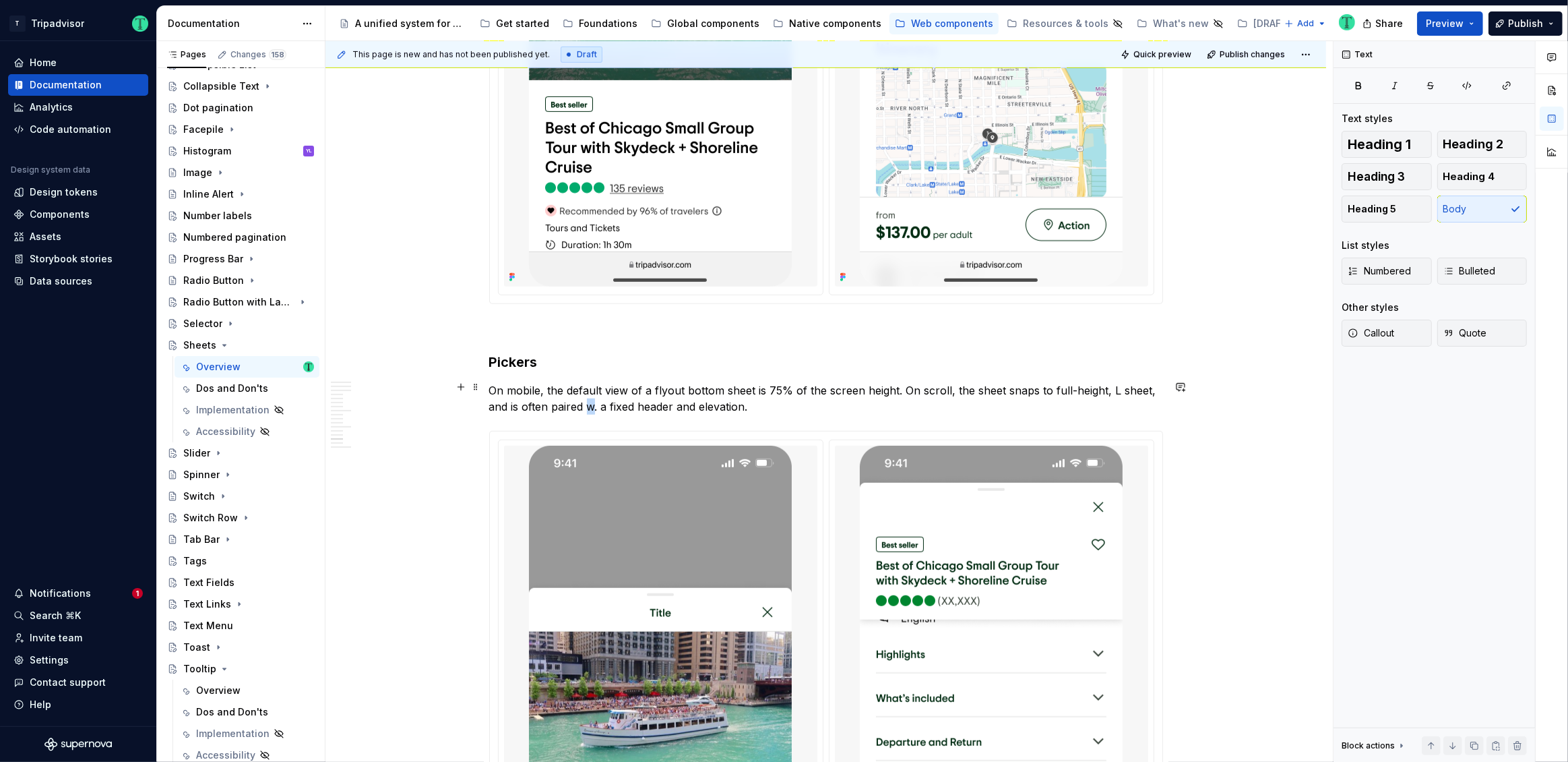
click at [586, 396] on p "On mobile, the default view of a flyout bottom sheet is 75% of the screen heigh…" at bounding box center [826, 398] width 674 height 32
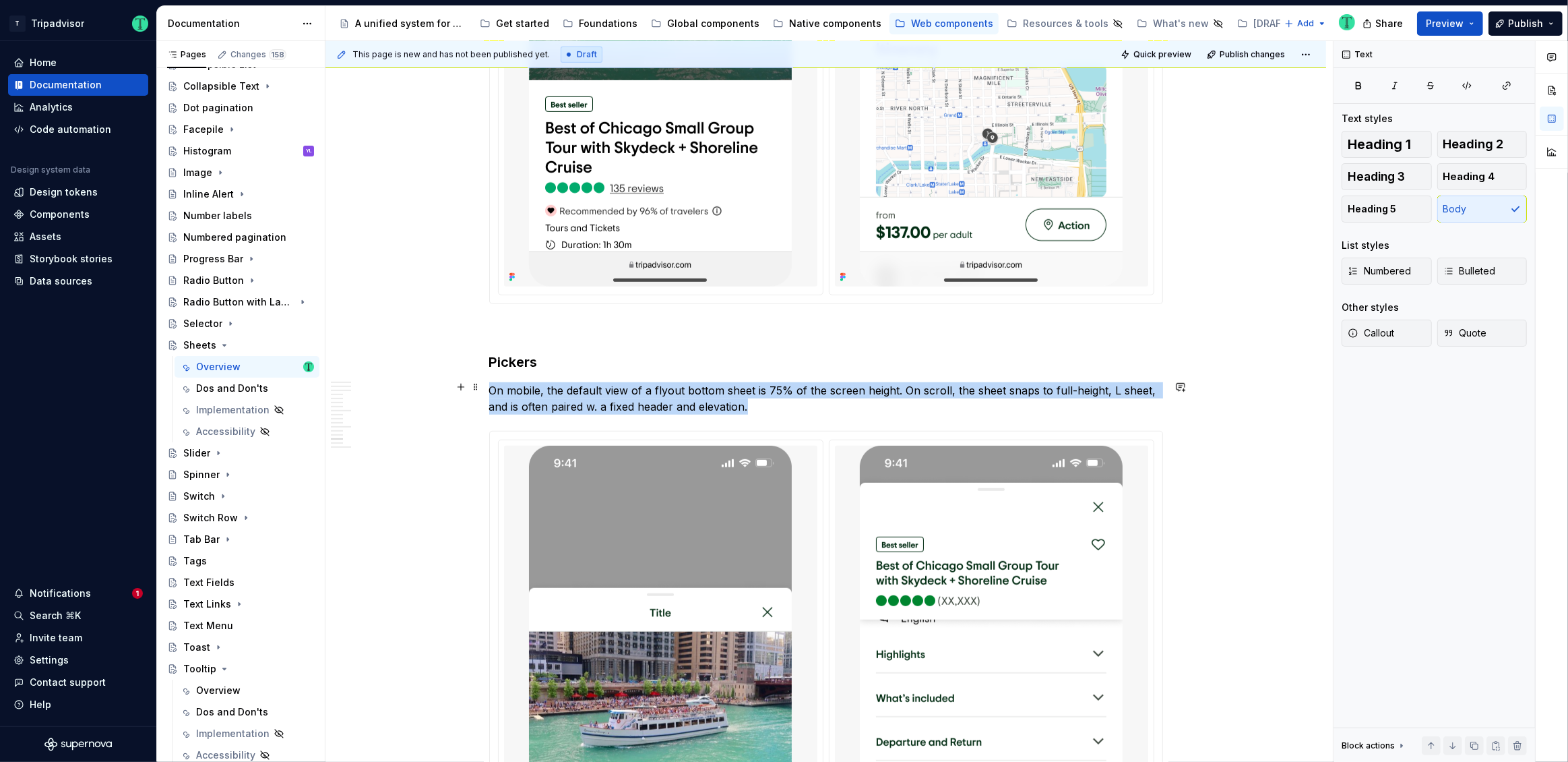
click at [586, 396] on p "On mobile, the default view of a flyout bottom sheet is 75% of the screen heigh…" at bounding box center [826, 398] width 674 height 32
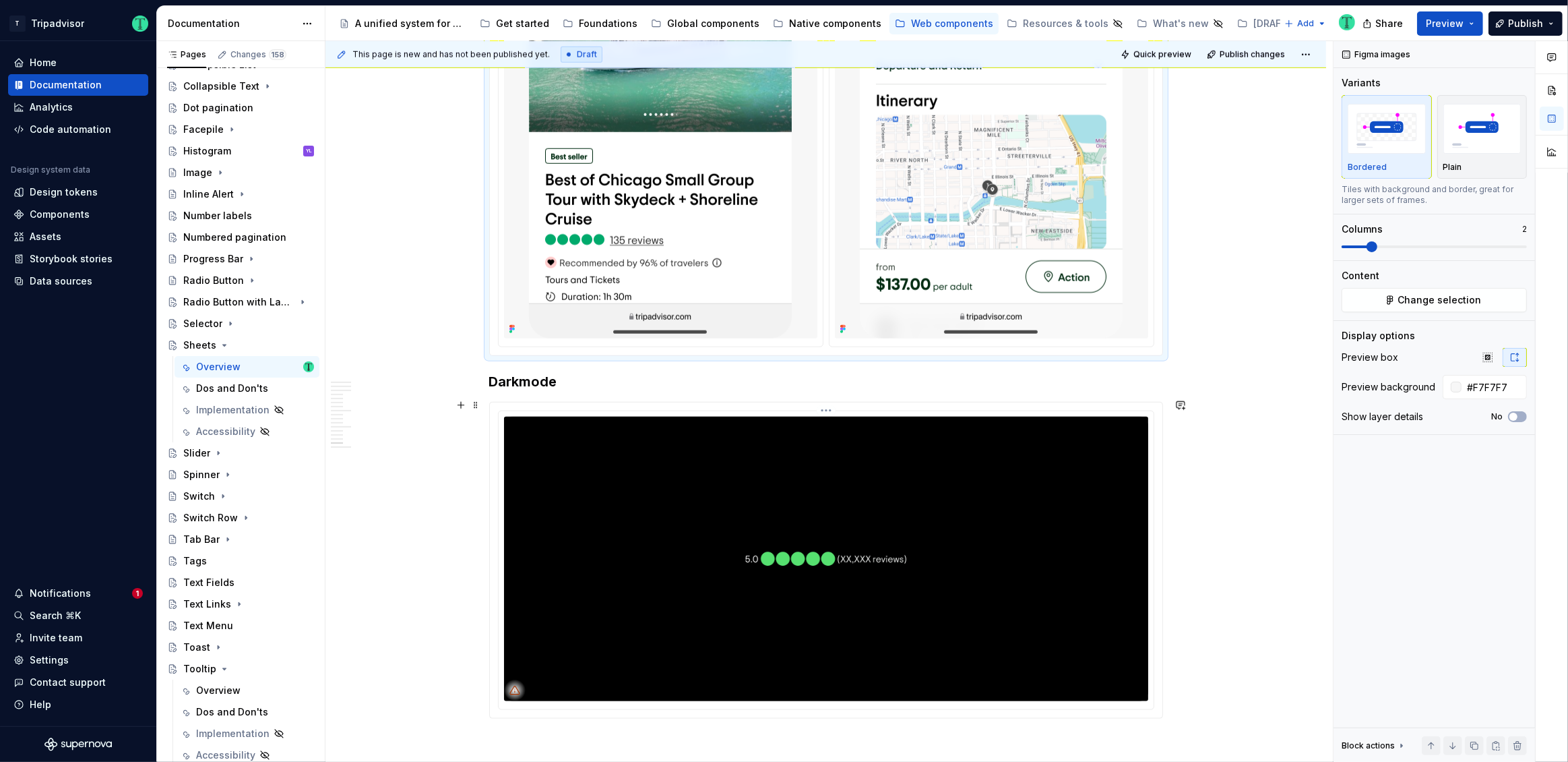
scroll to position [7361, 0]
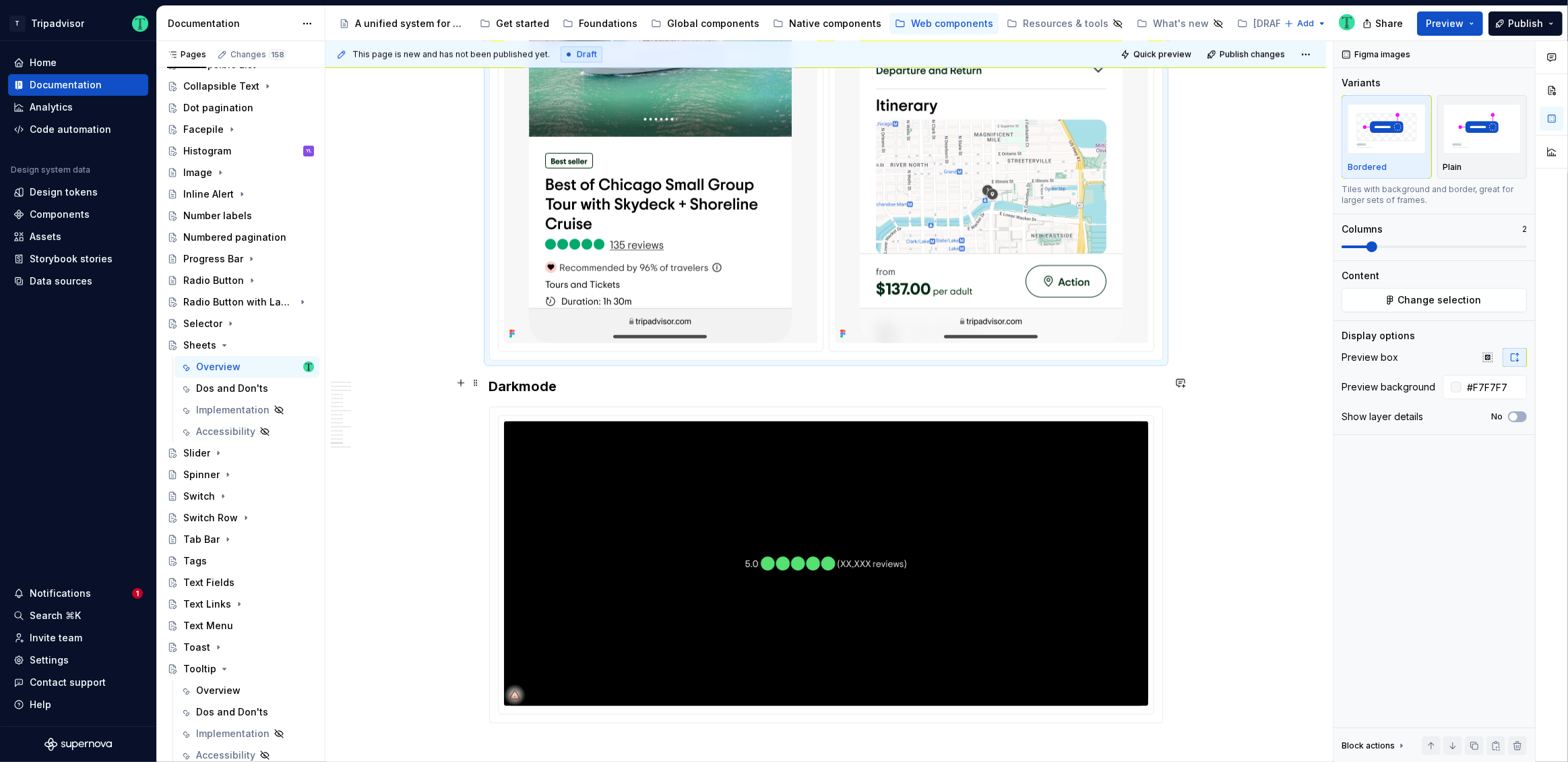
click at [493, 379] on h3 "Darkmode" at bounding box center [826, 385] width 674 height 19
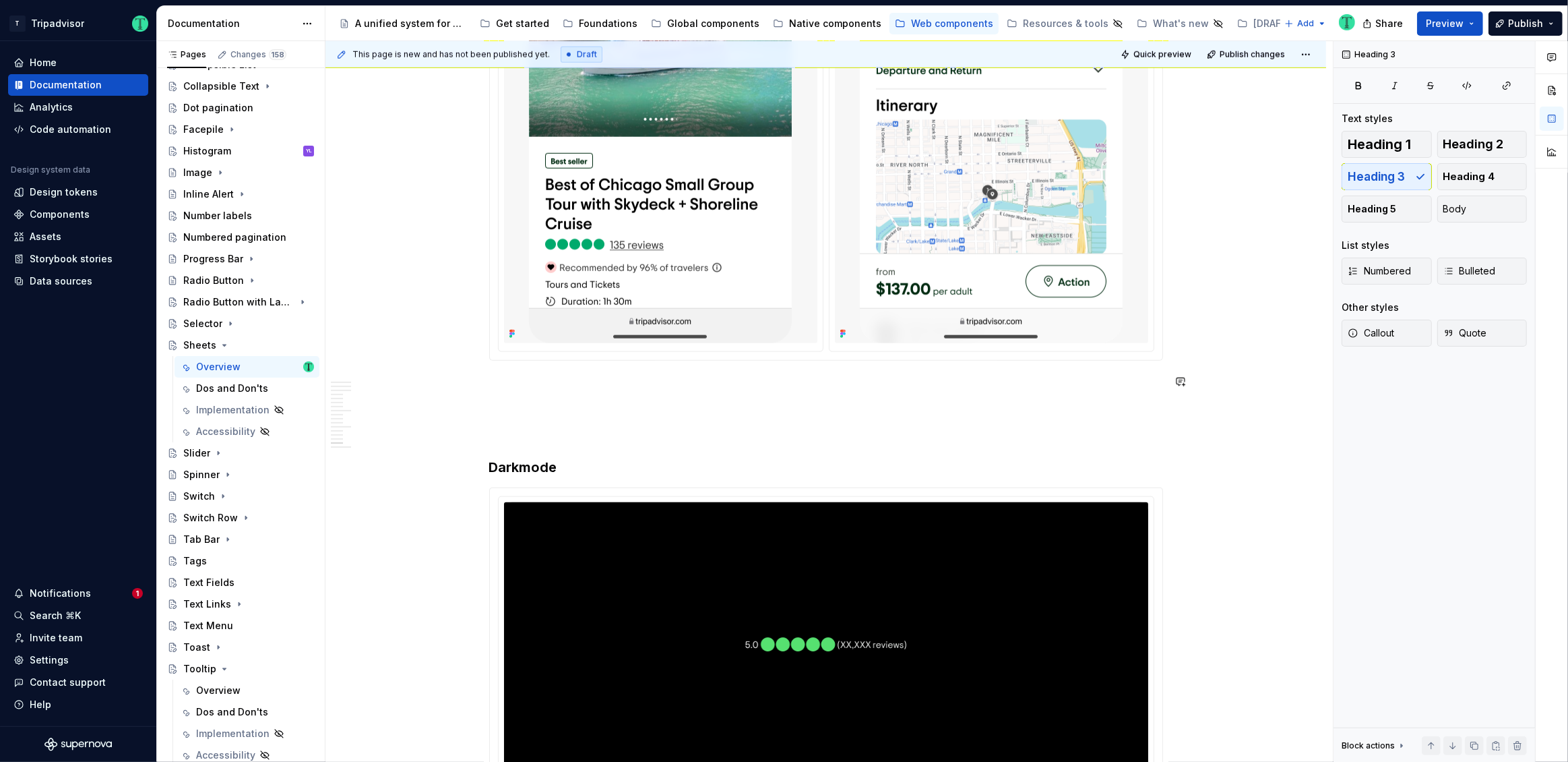
click at [602, 405] on p at bounding box center [826, 409] width 674 height 16
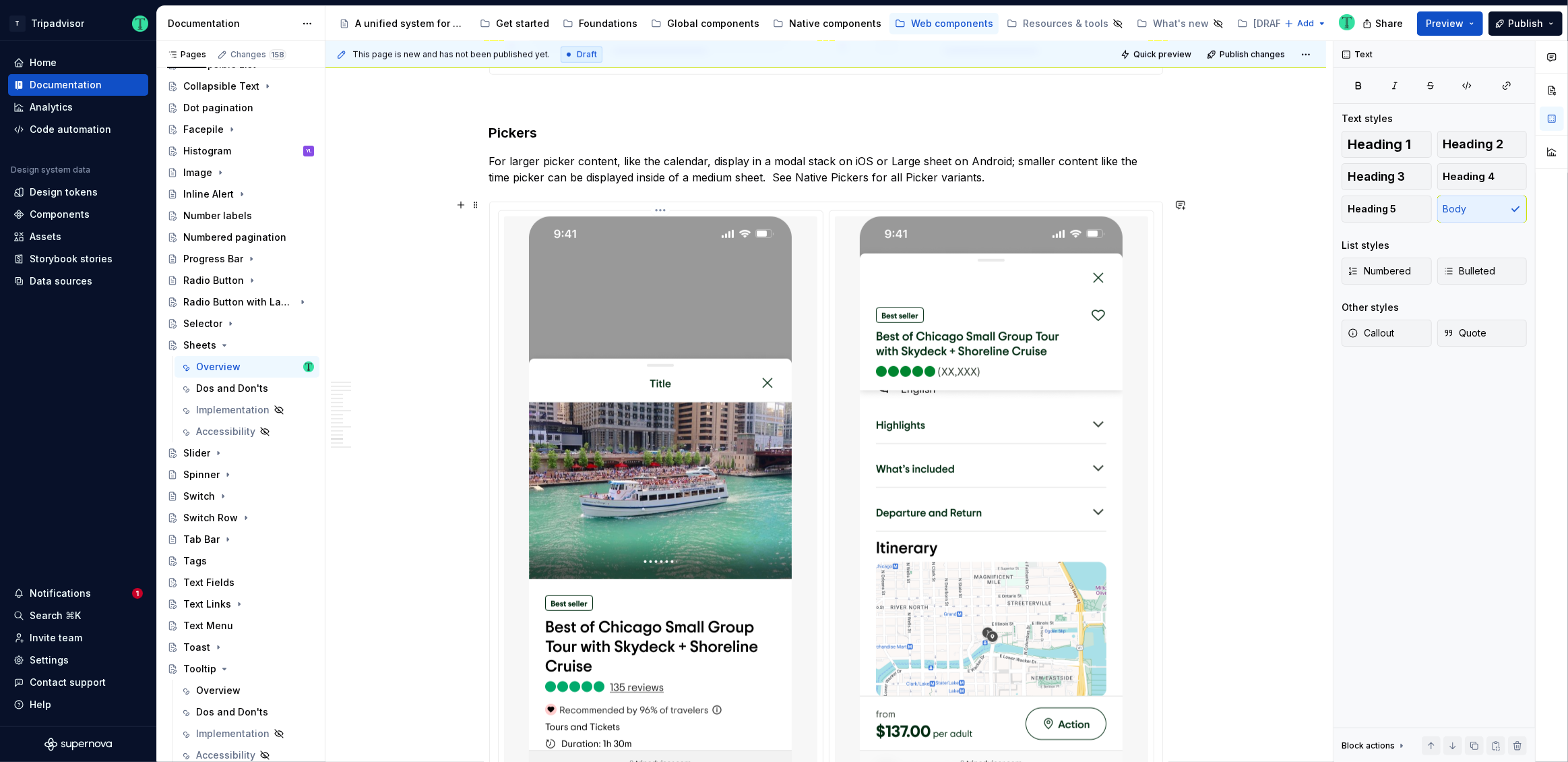
scroll to position [6909, 0]
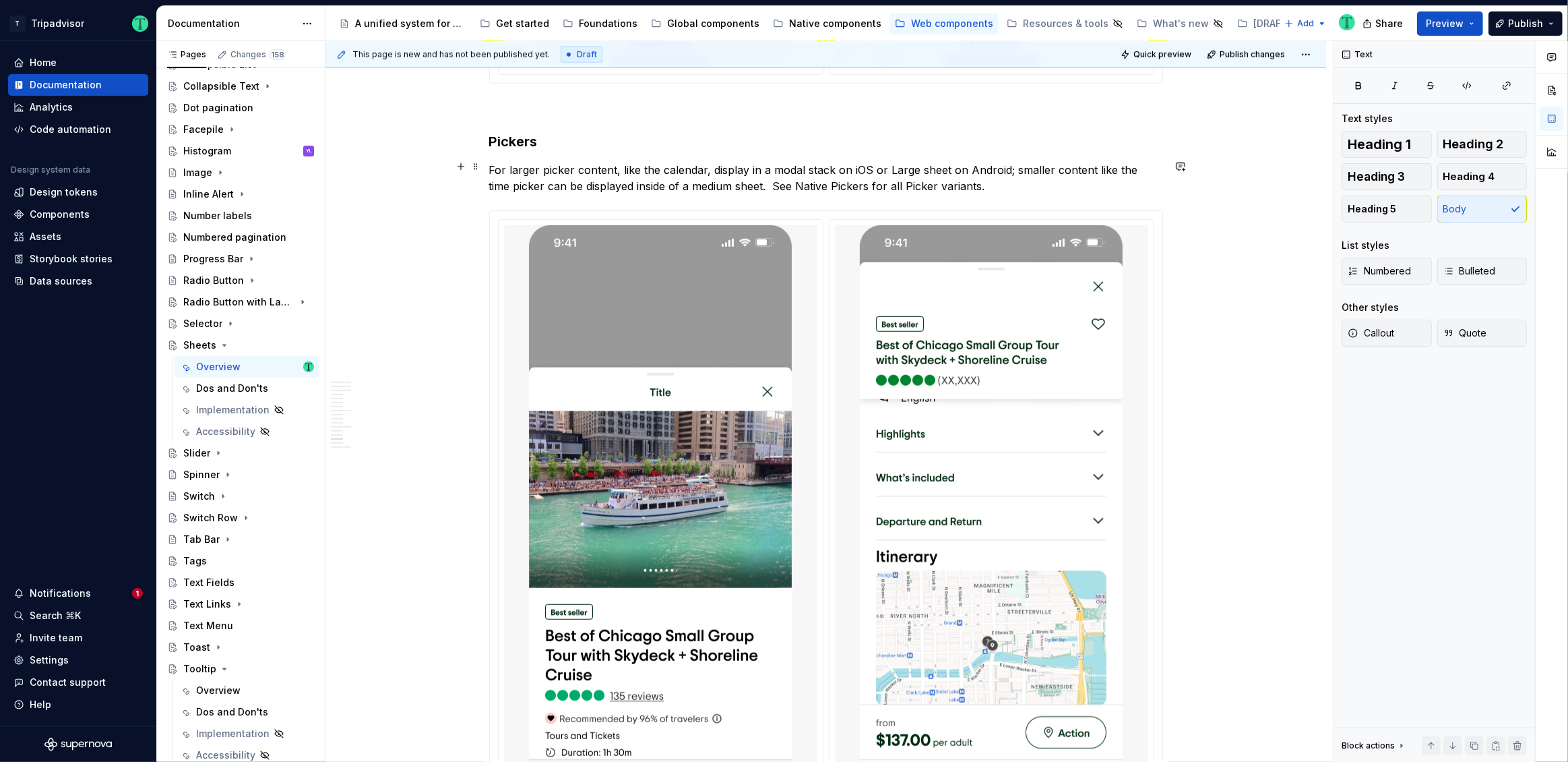
click at [993, 180] on p "For larger picker content, like the calendar, display in a modal stack on iOS o…" at bounding box center [826, 177] width 674 height 32
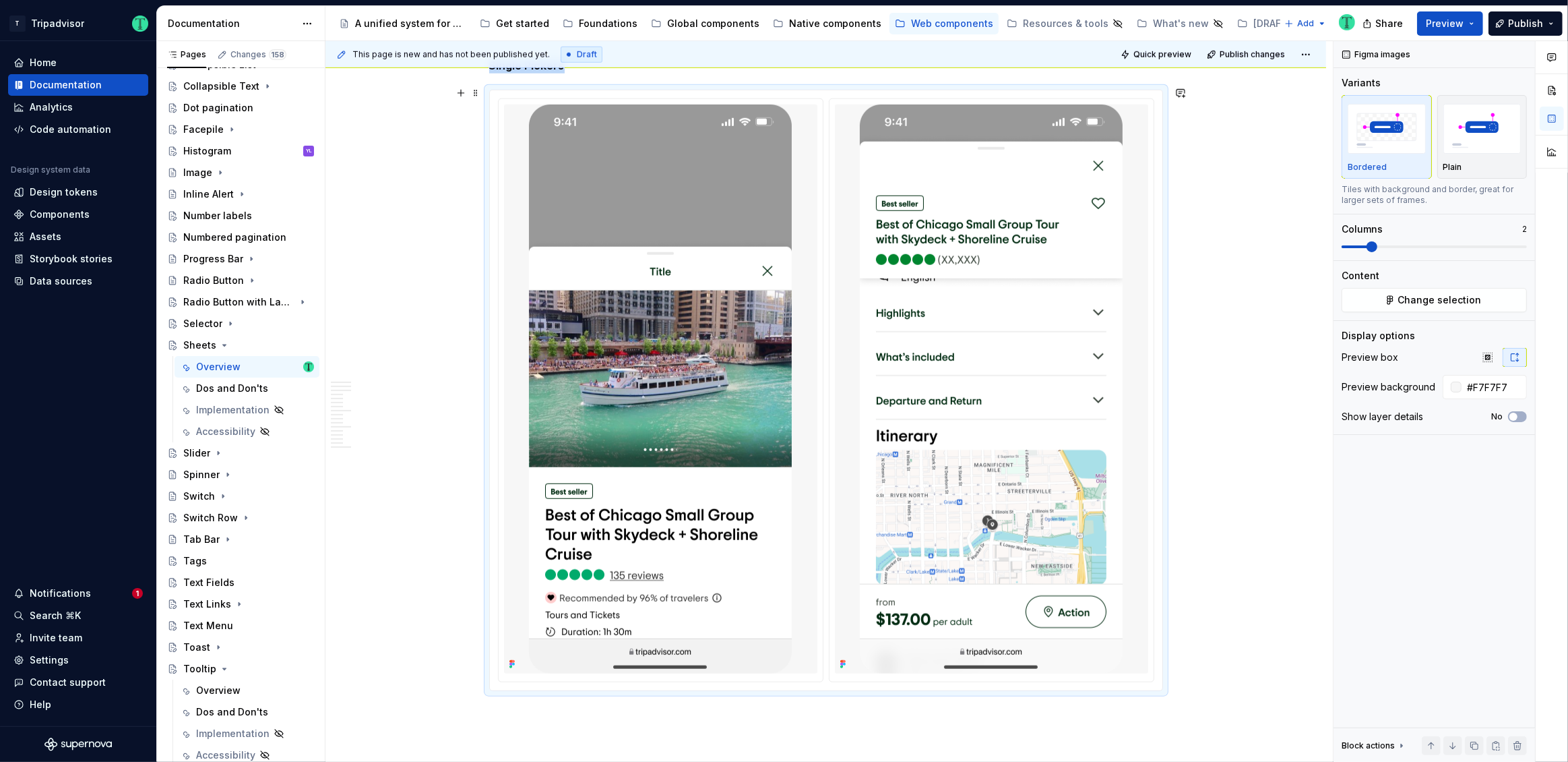
scroll to position [7030, 0]
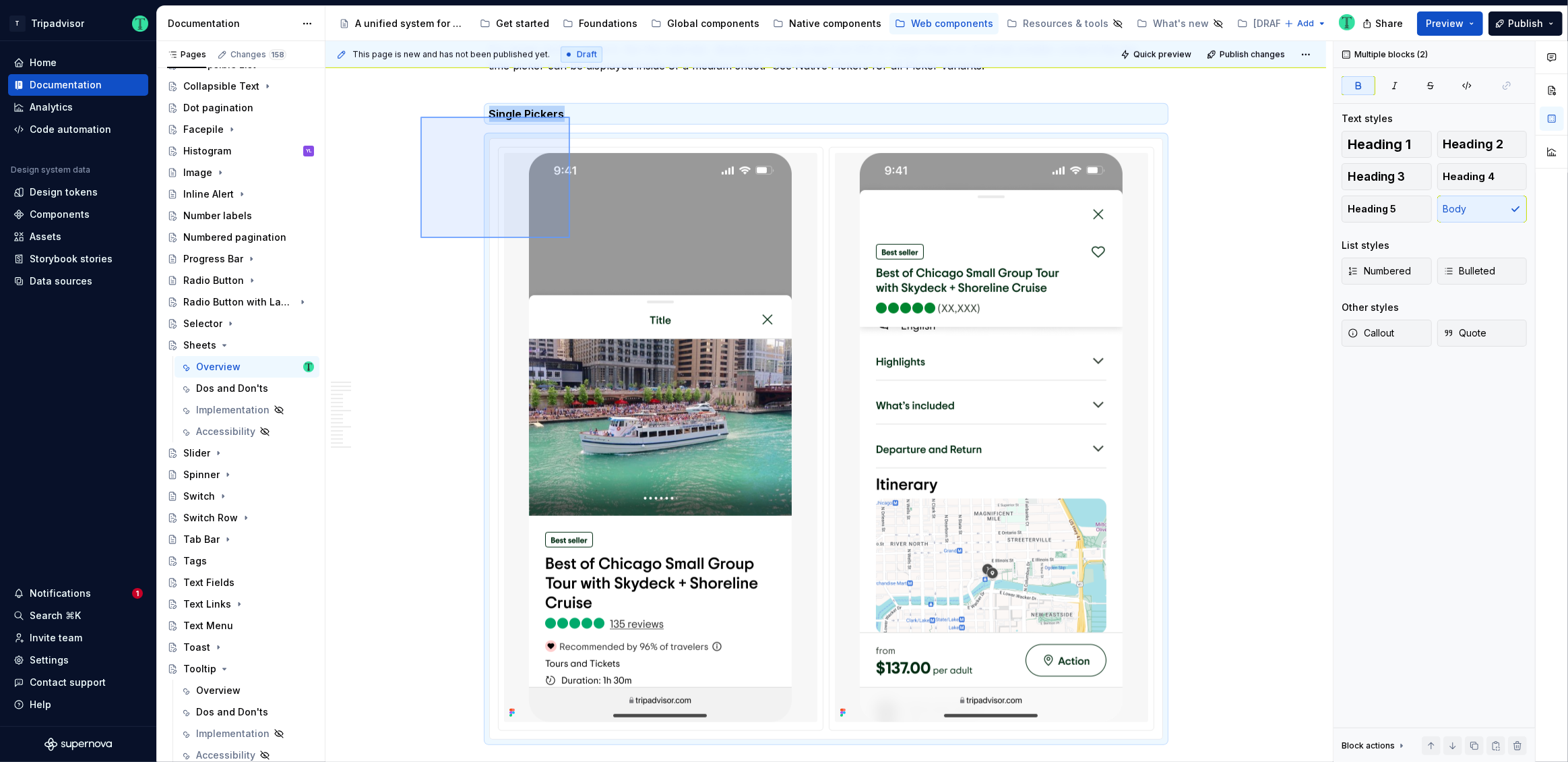
drag, startPoint x: 420, startPoint y: 116, endPoint x: 570, endPoint y: 238, distance: 193.3
click at [570, 238] on div "**********" at bounding box center [829, 401] width 1008 height 721
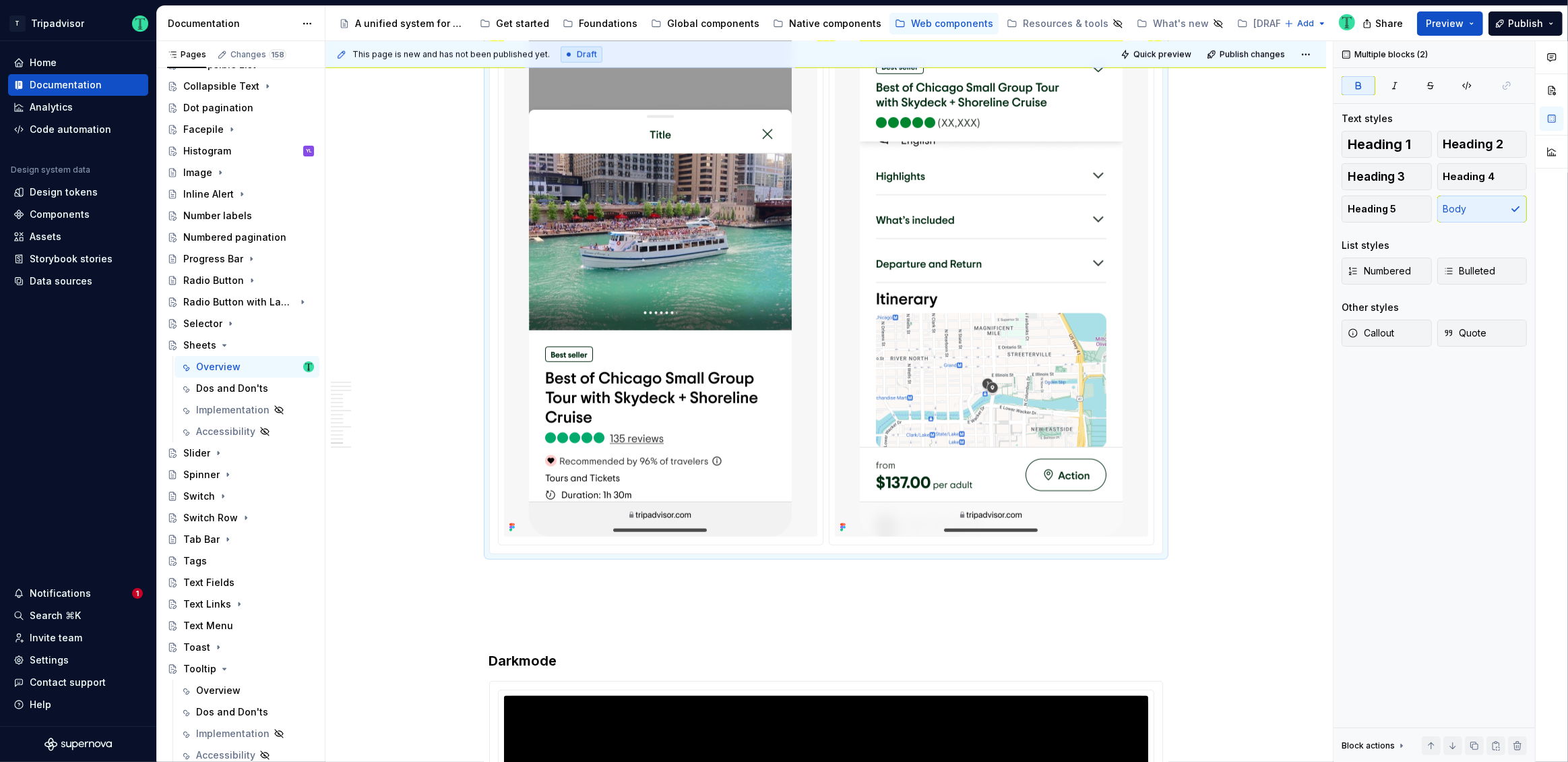
scroll to position [7252, 0]
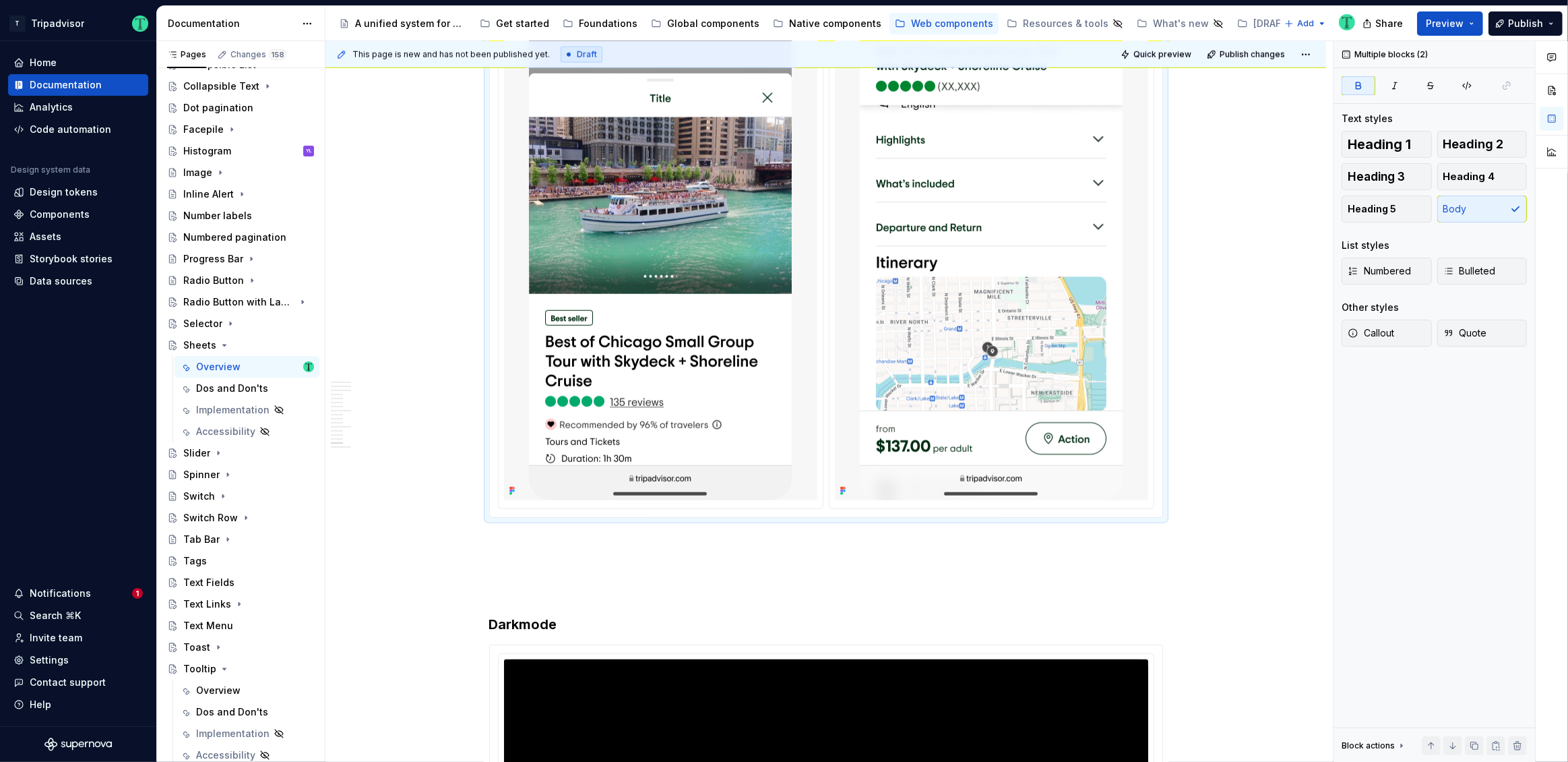
click at [562, 534] on p at bounding box center [826, 542] width 674 height 16
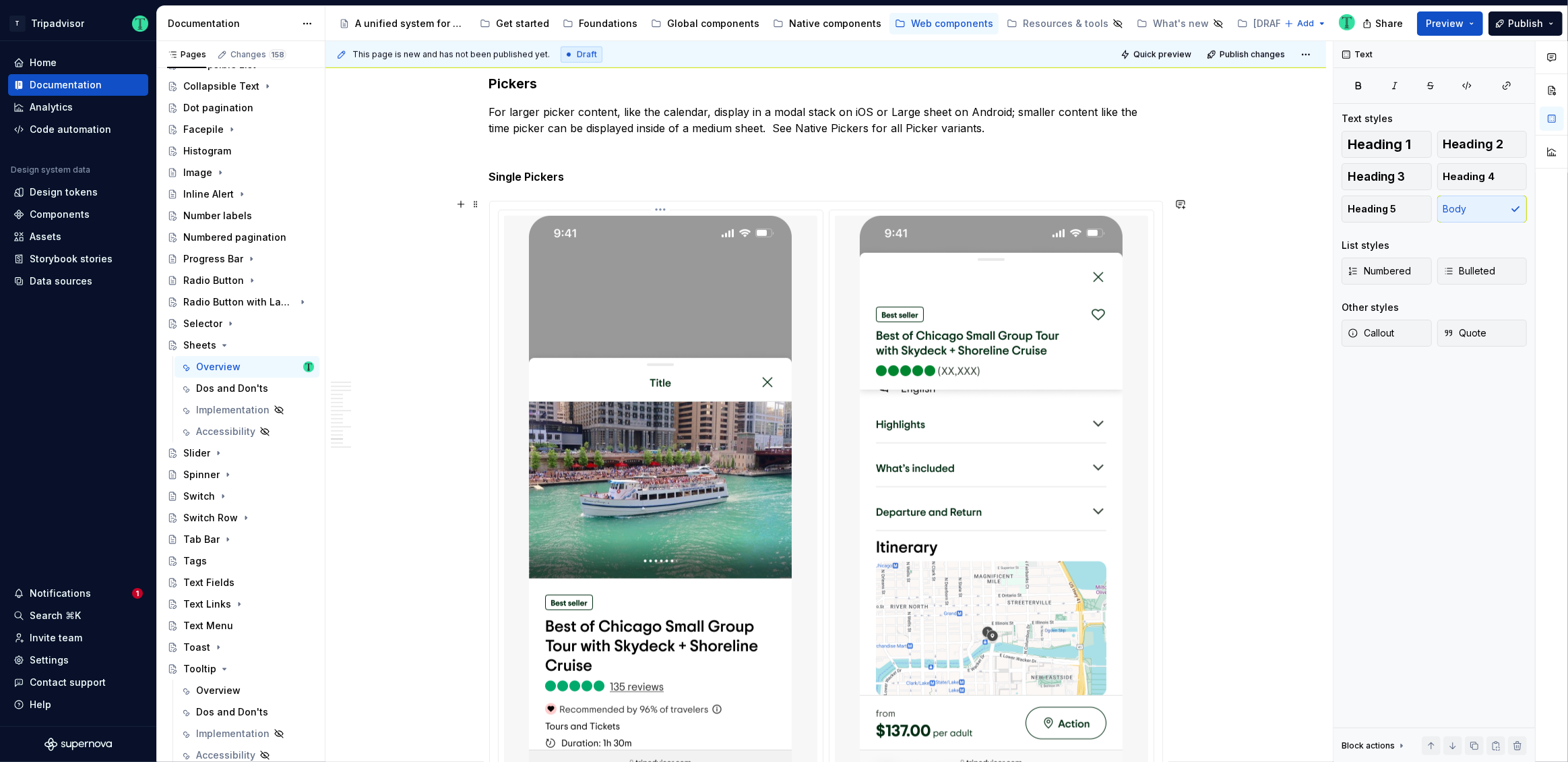
scroll to position [6959, 0]
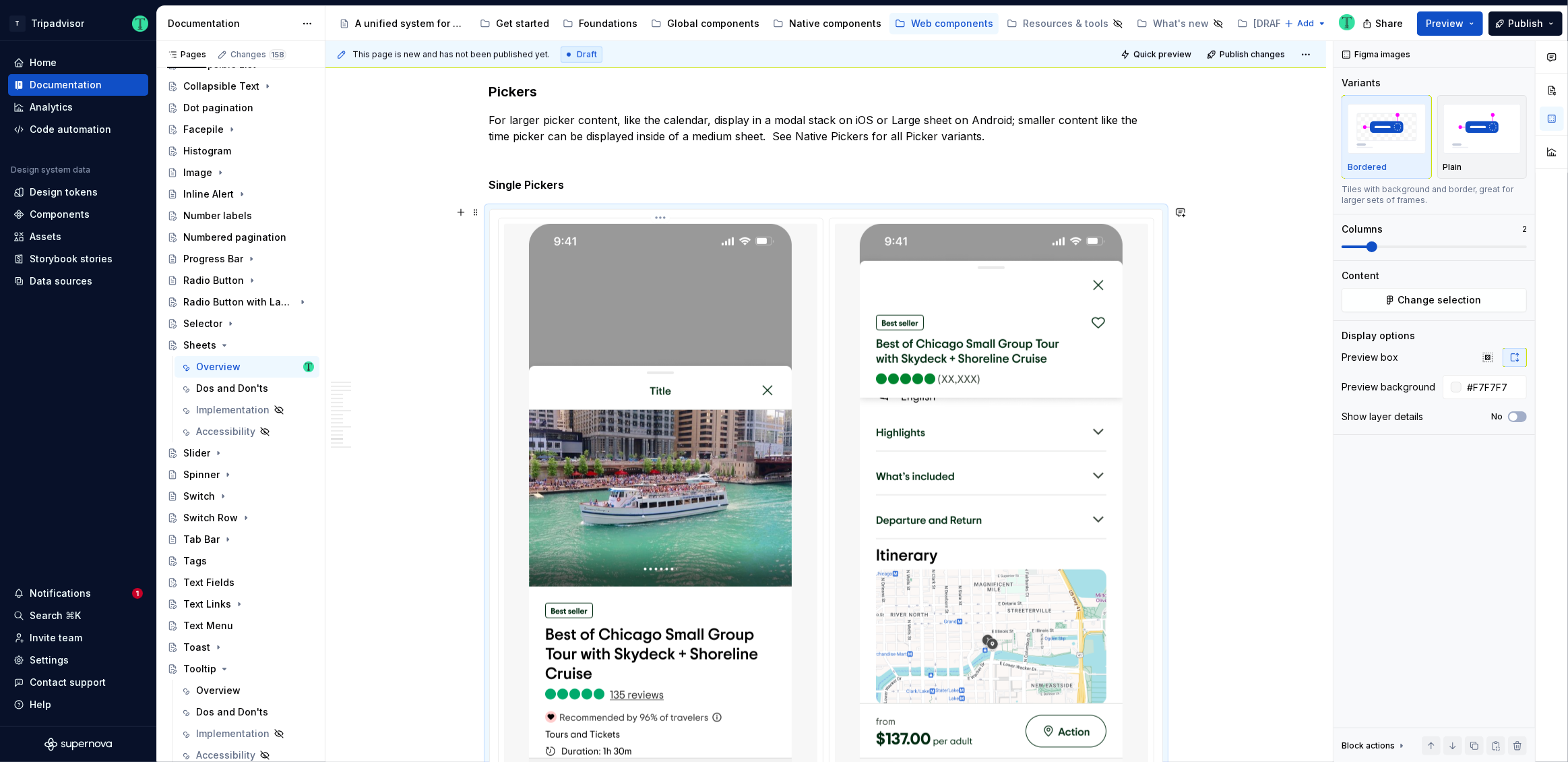
click at [686, 411] on img at bounding box center [660, 508] width 263 height 569
click at [1379, 292] on button "Change selection" at bounding box center [1434, 300] width 186 height 25
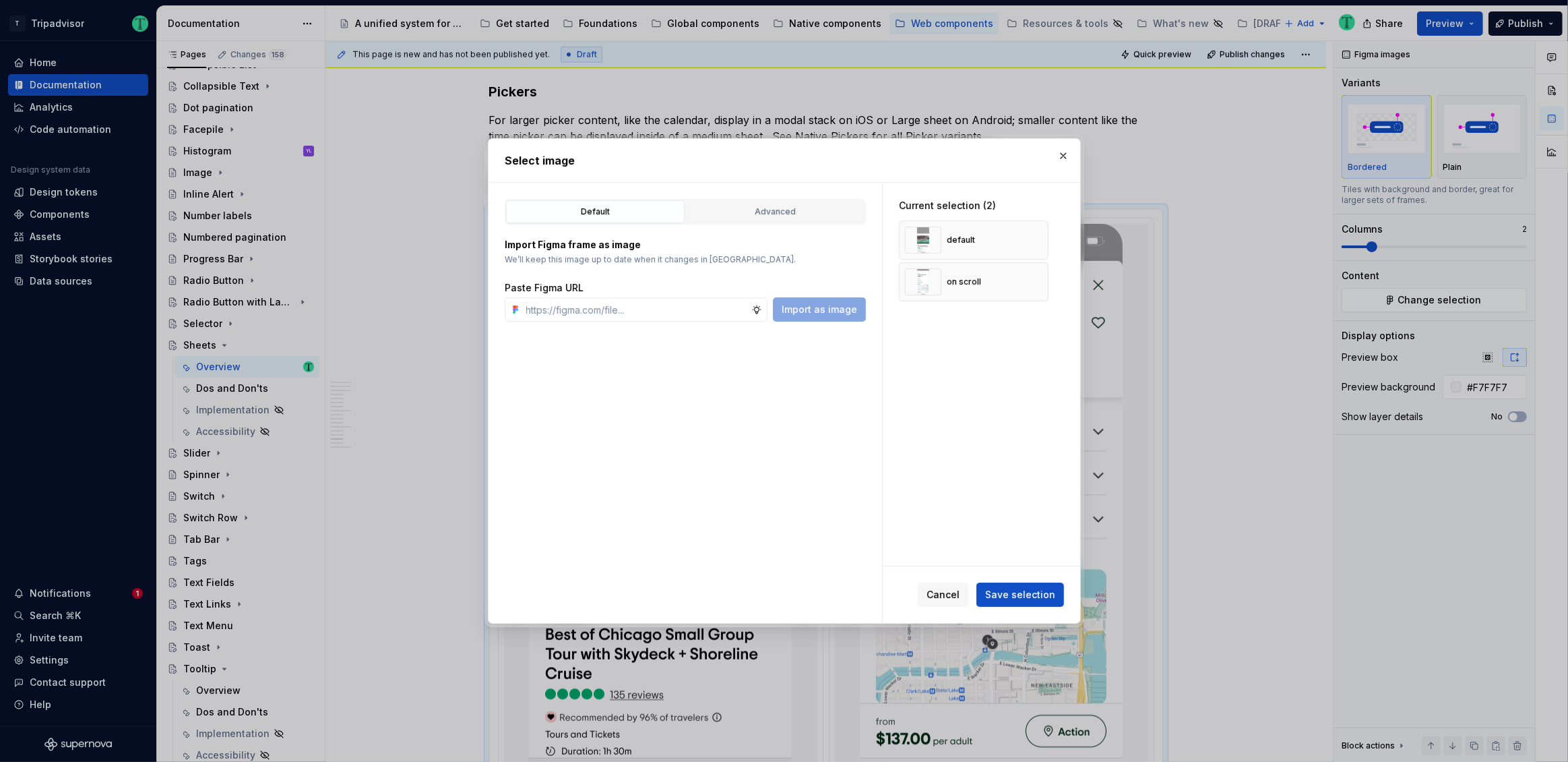
type textarea "*"
click at [1039, 282] on button "button" at bounding box center [1032, 281] width 19 height 19
click at [1031, 248] on button "button" at bounding box center [1032, 239] width 19 height 19
click at [589, 314] on input "text" at bounding box center [636, 309] width 230 height 25
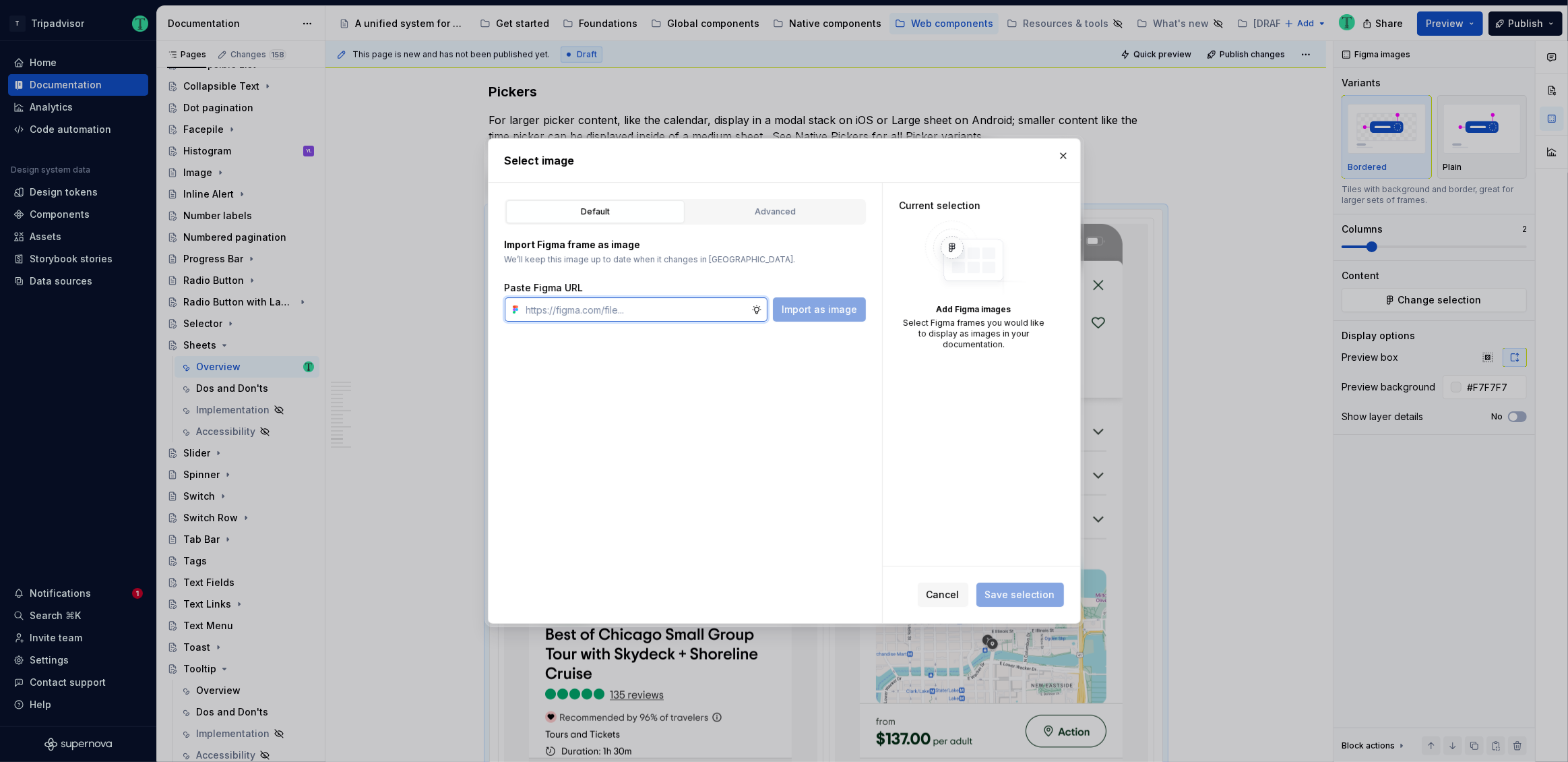
paste input "https://www.figma.com/design/Rk3eGC5124Z7punn8EFUkb/Atlas-Web-Documentation?nod…"
type input "https://www.figma.com/design/Rk3eGC5124Z7punn8EFUkb/Atlas-Web-Documentation?nod…"
click at [850, 312] on span "Import as image" at bounding box center [819, 309] width 75 height 13
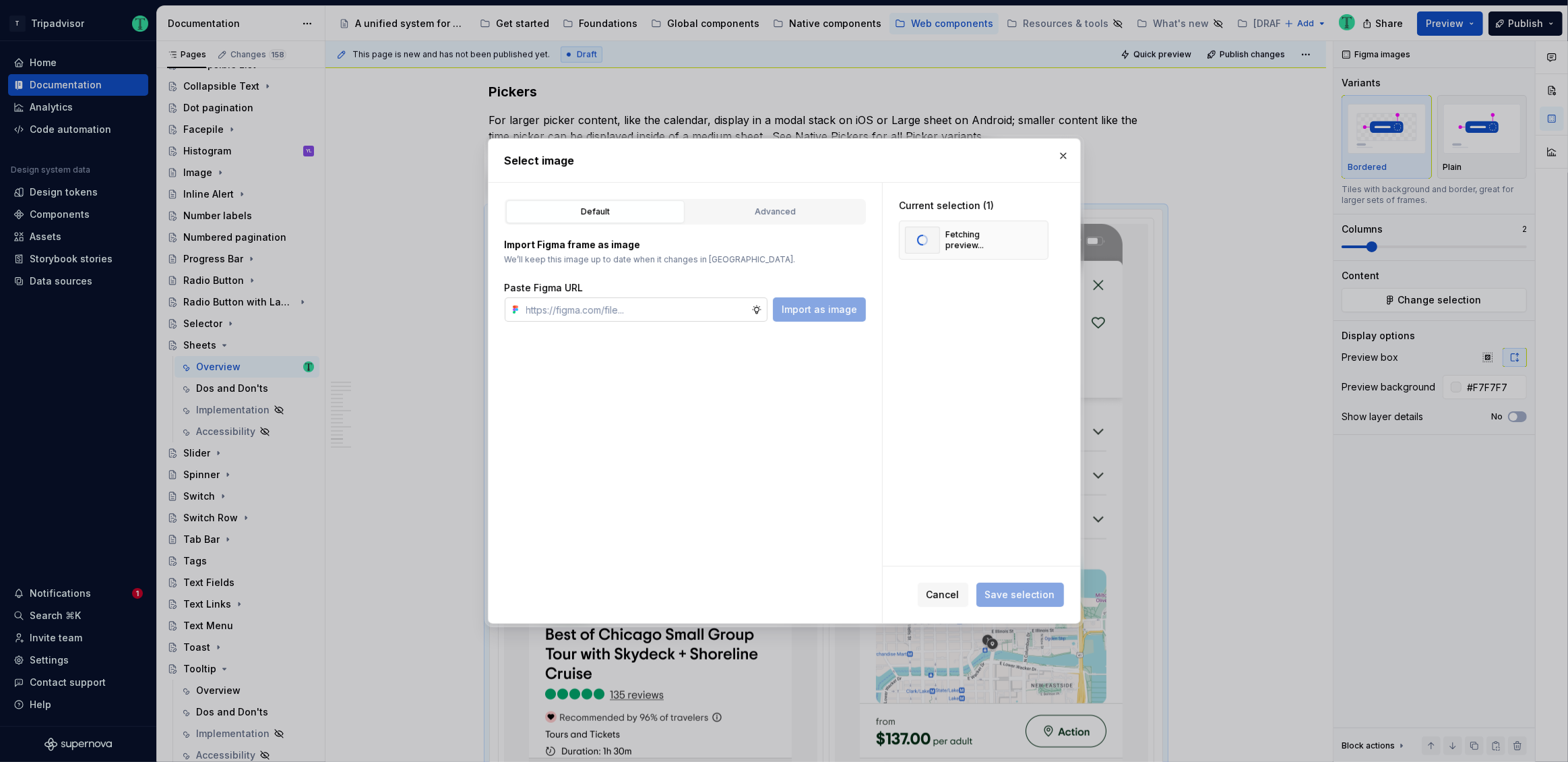
click at [721, 311] on input "text" at bounding box center [636, 309] width 230 height 25
paste input "https://www.figma.com/design/Rk3eGC5124Z7punn8EFUkb/Atlas-Web-Documentation?nod…"
type input "https://www.figma.com/design/Rk3eGC5124Z7punn8EFUkb/Atlas-Web-Documentation?nod…"
click at [826, 311] on span "Import as image" at bounding box center [819, 309] width 75 height 13
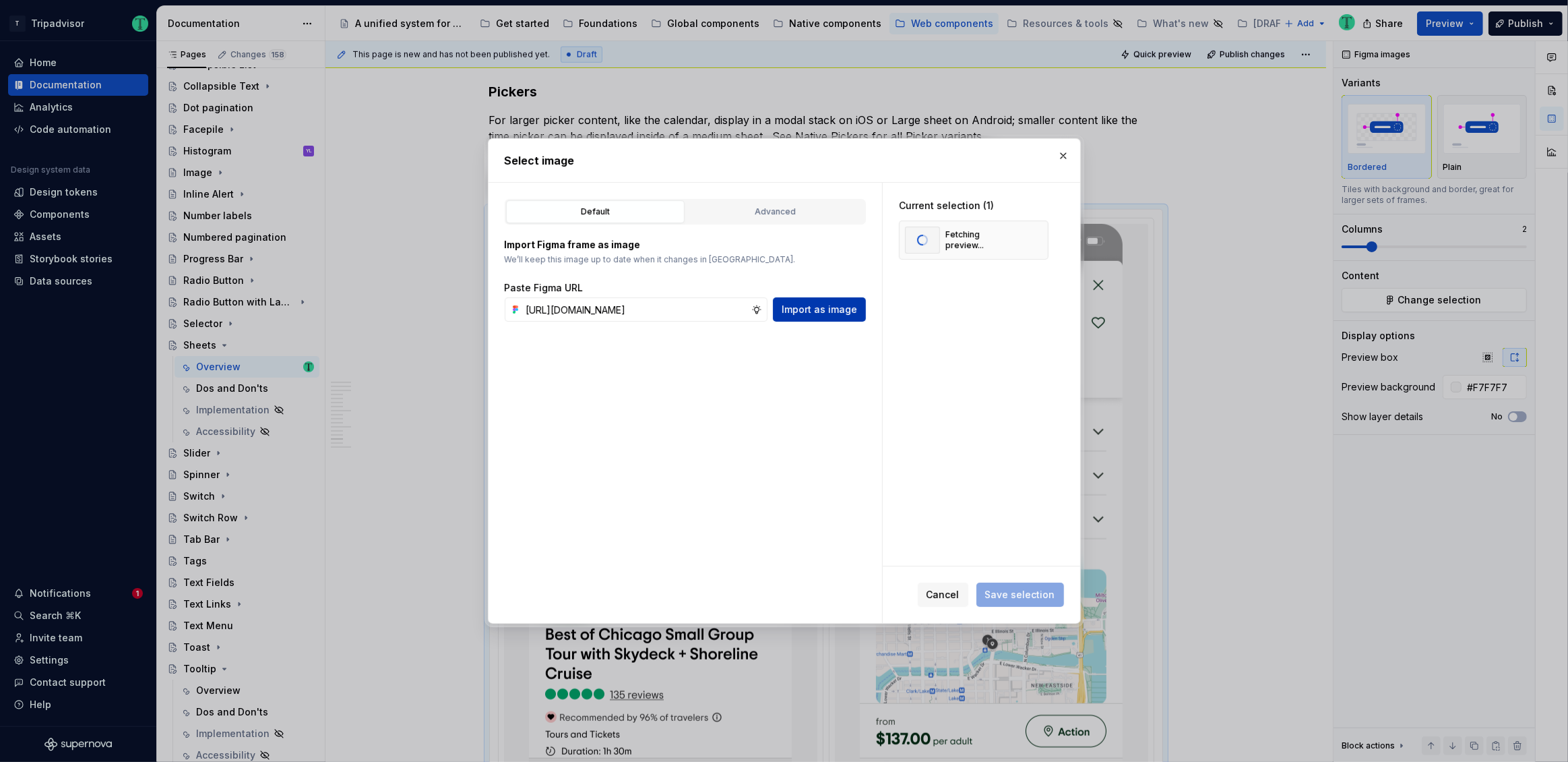
scroll to position [0, 0]
click at [1040, 602] on button "Save selection" at bounding box center [1020, 594] width 88 height 25
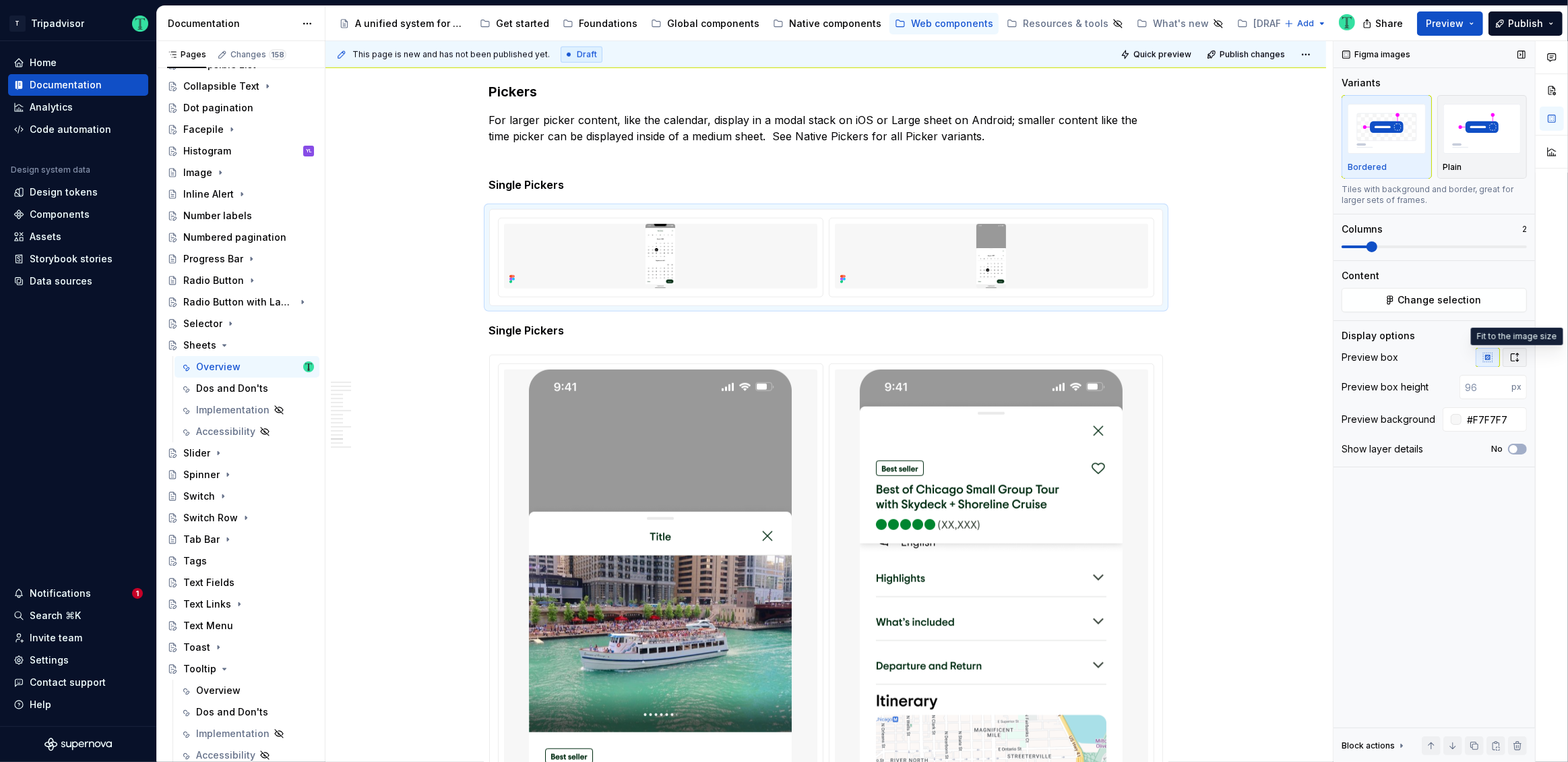
click at [1515, 363] on button "button" at bounding box center [1514, 357] width 25 height 19
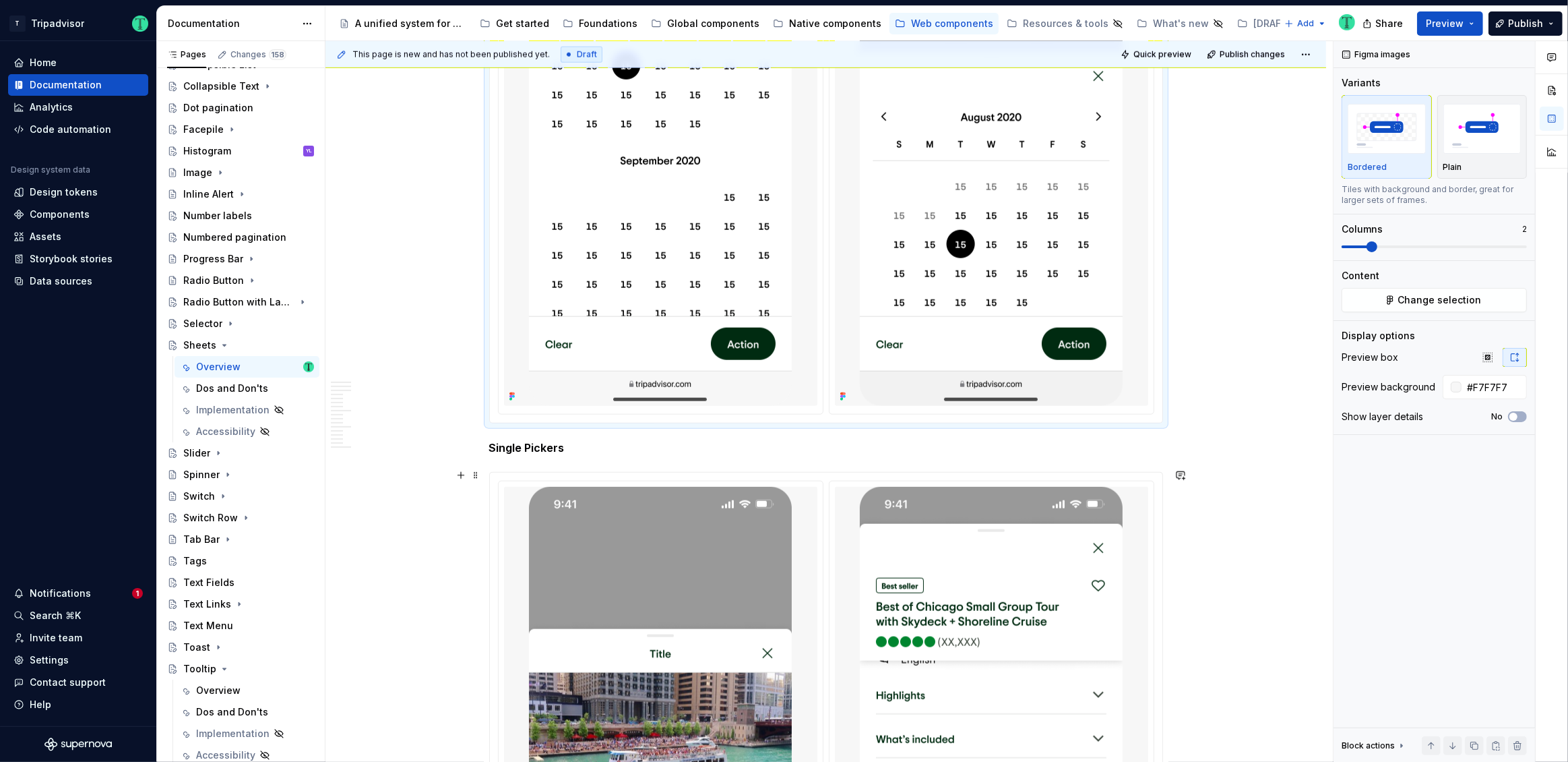
scroll to position [7347, 0]
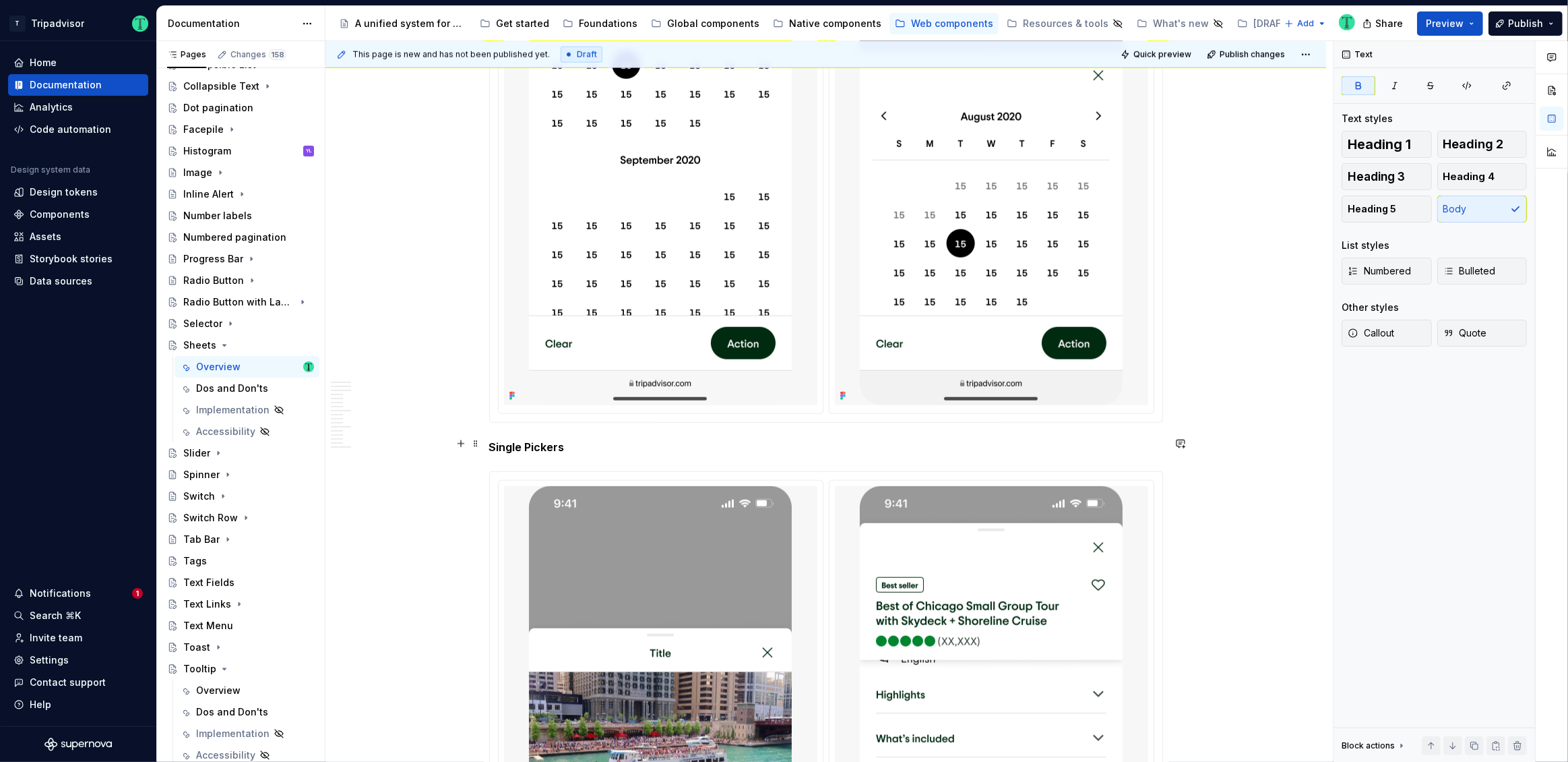
click at [543, 443] on strong "Single Pickers" at bounding box center [526, 447] width 75 height 13
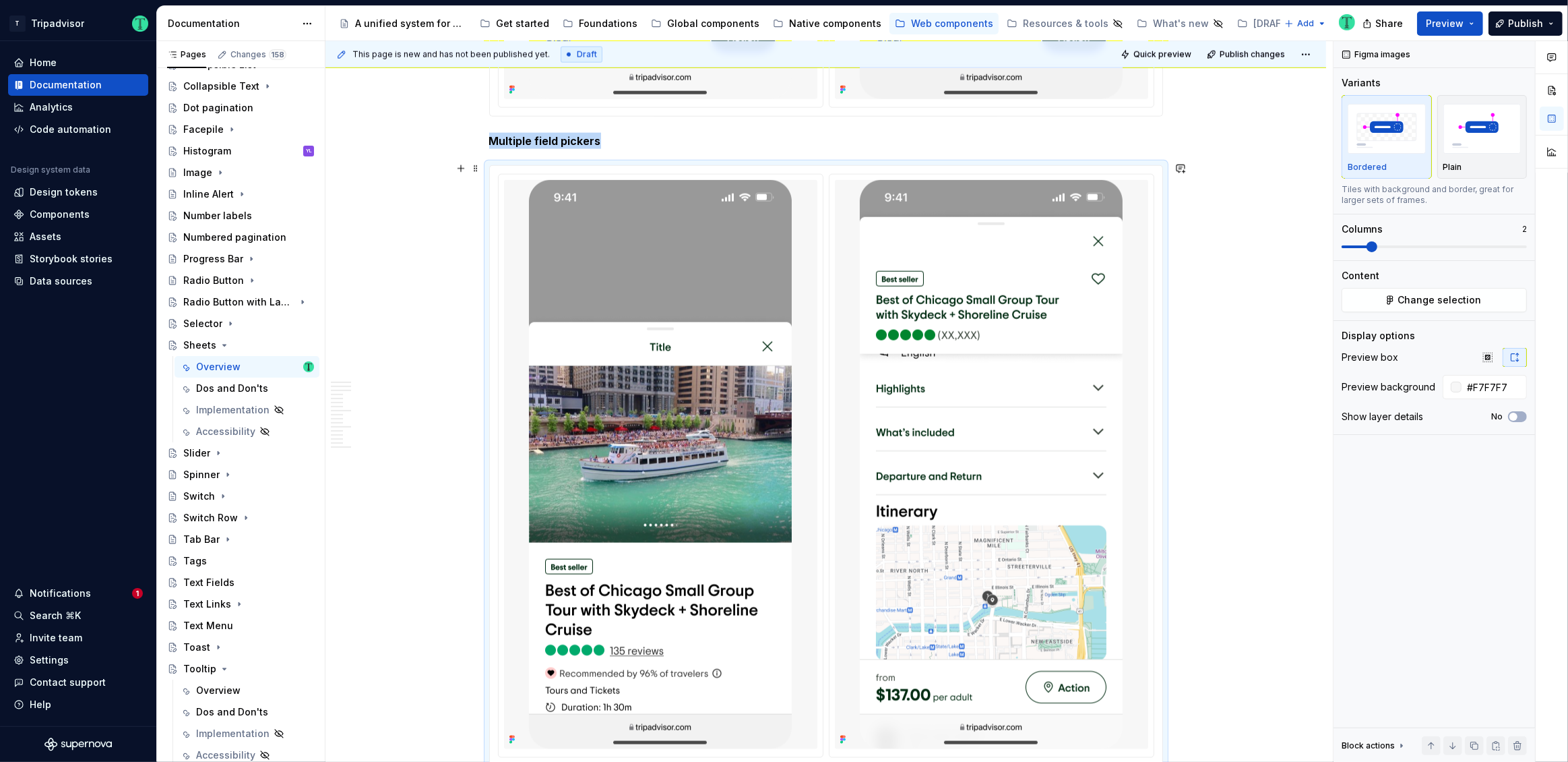
scroll to position [7534, 0]
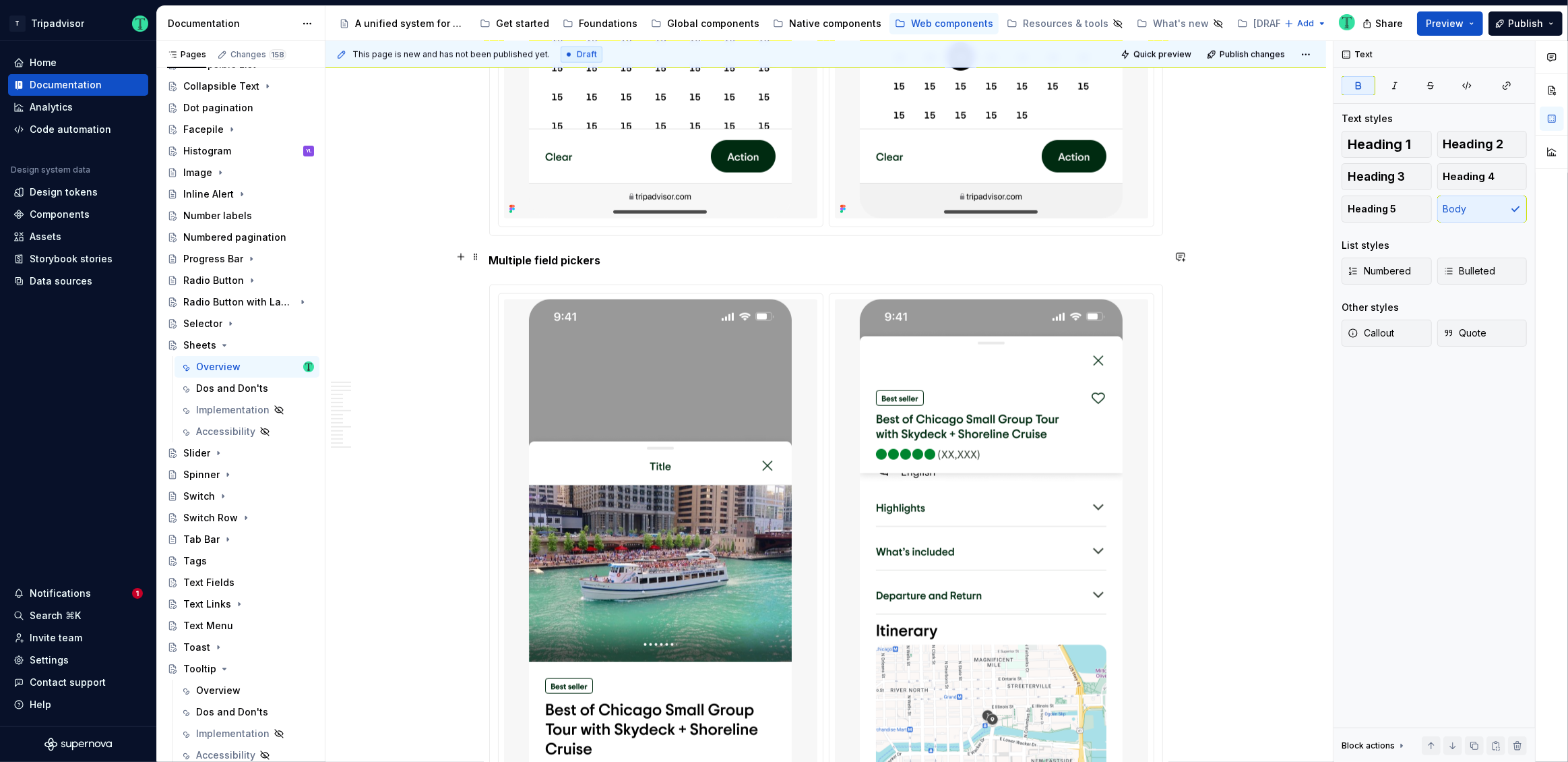
click at [490, 259] on strong "Multiple field pickers" at bounding box center [545, 260] width 112 height 13
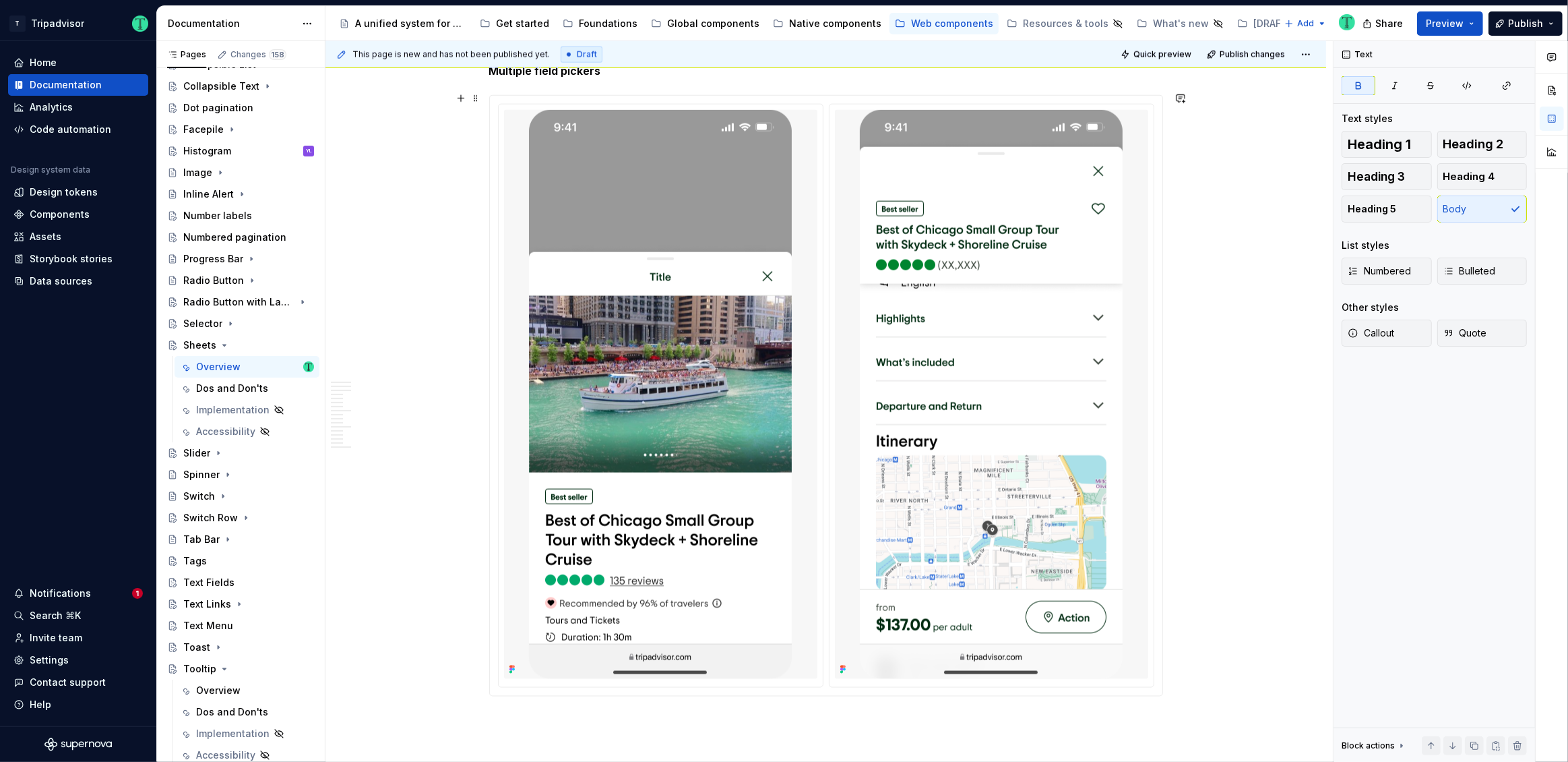
scroll to position [7750, 0]
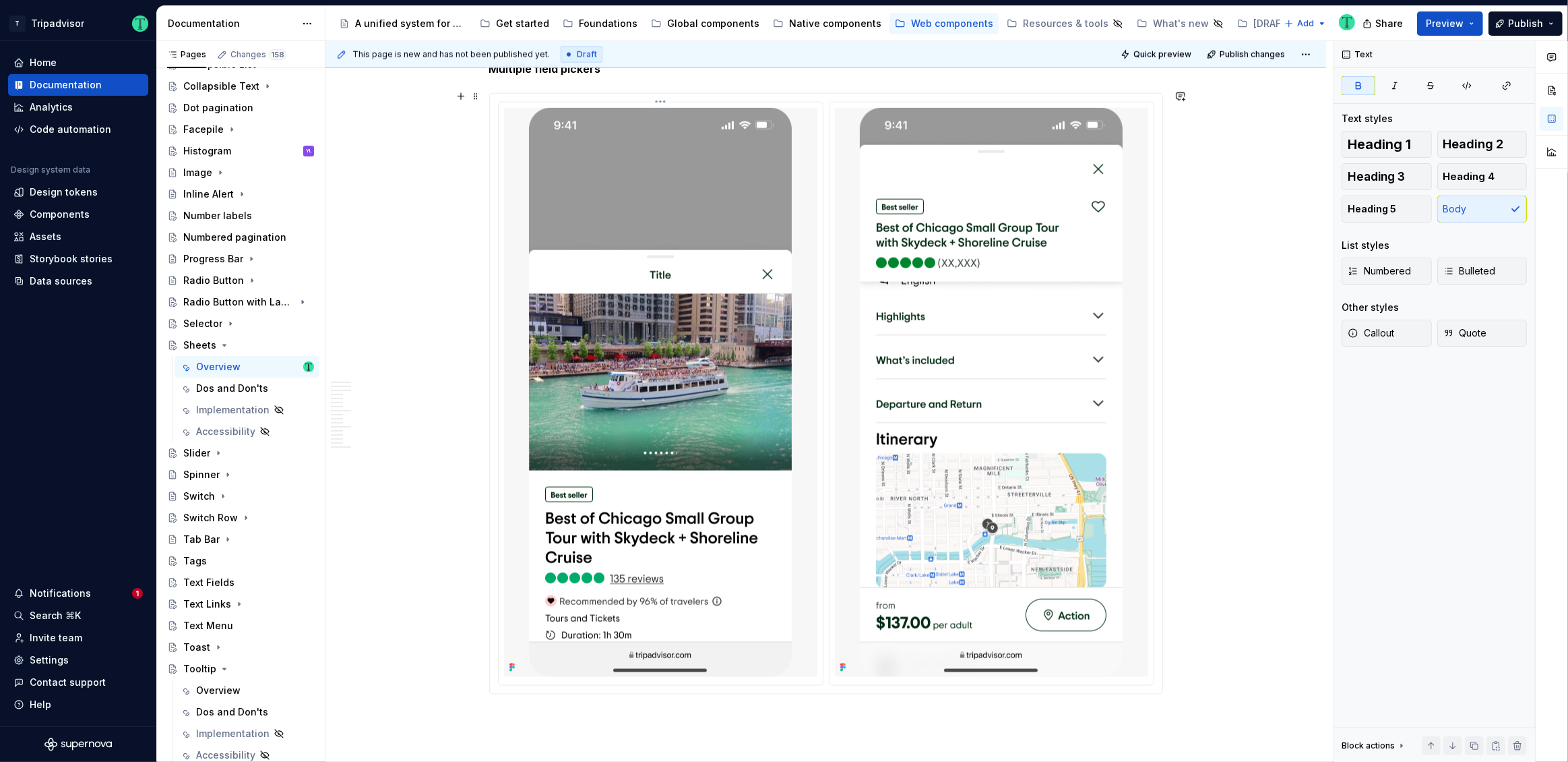
click at [639, 385] on img at bounding box center [660, 392] width 263 height 569
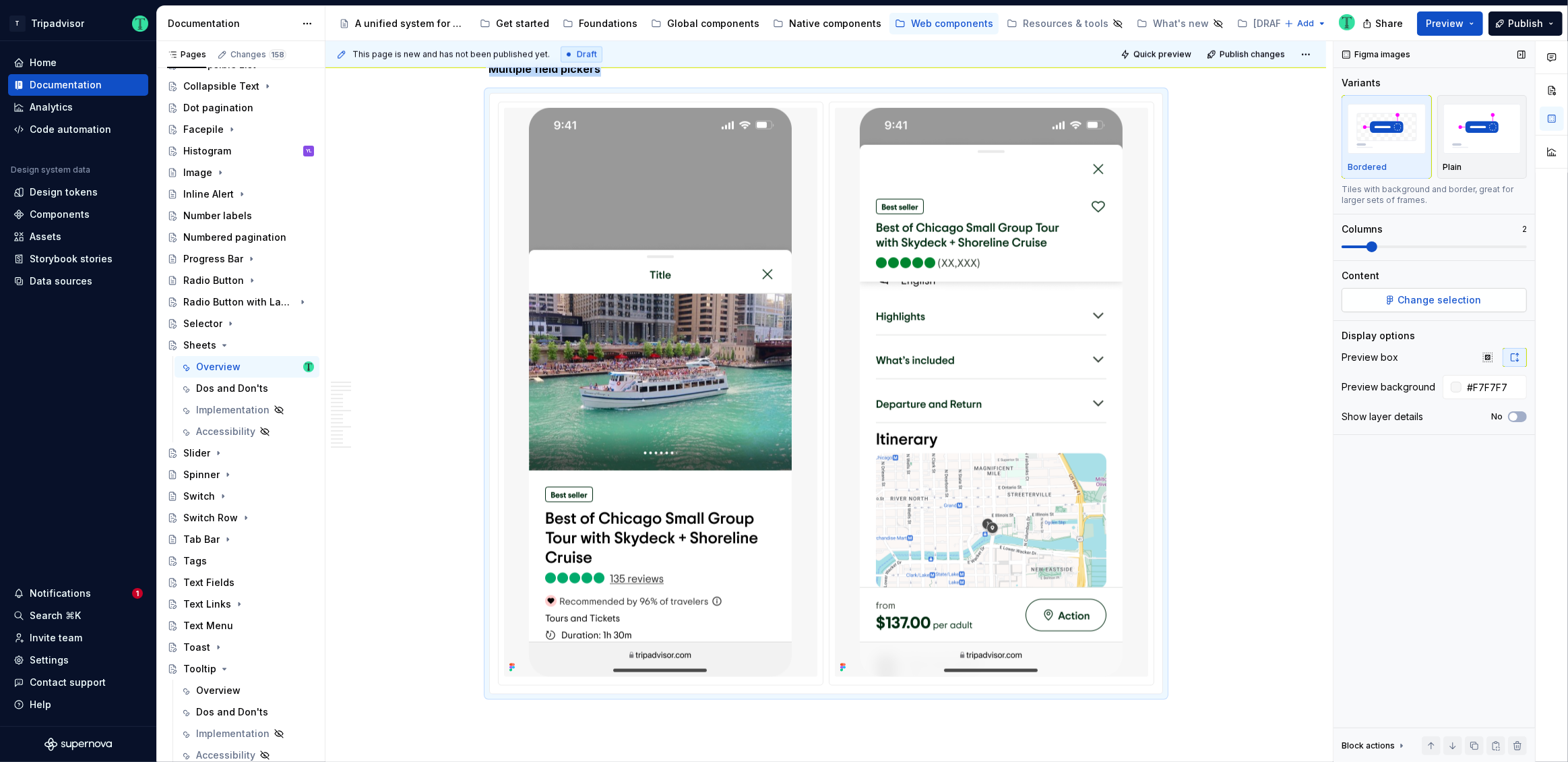
click at [1481, 301] on button "Change selection" at bounding box center [1434, 300] width 186 height 25
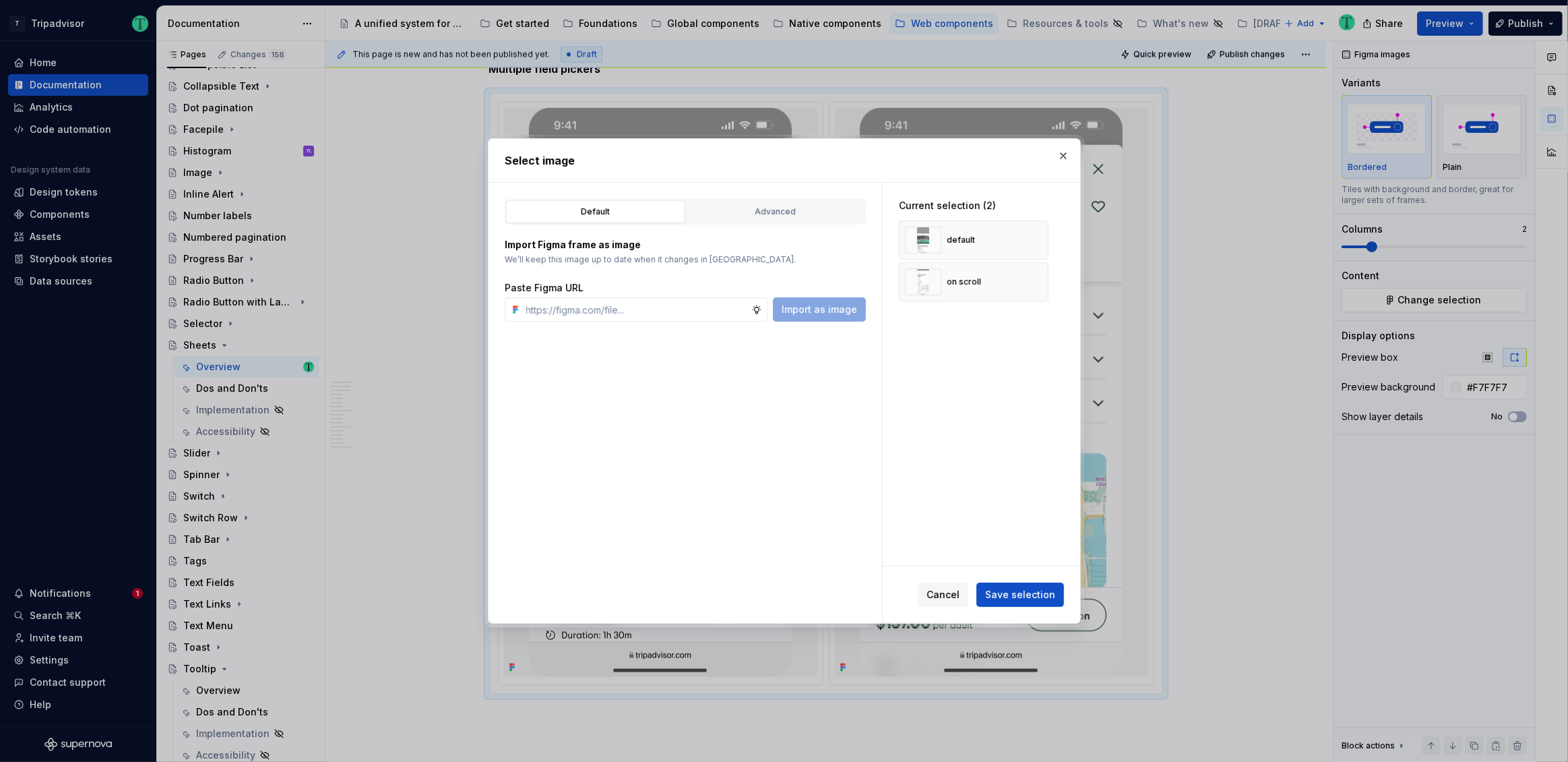
type textarea "*"
click at [1037, 280] on button "button" at bounding box center [1032, 281] width 19 height 19
click at [1030, 236] on button "button" at bounding box center [1032, 239] width 19 height 19
click at [608, 312] on input "text" at bounding box center [636, 309] width 230 height 25
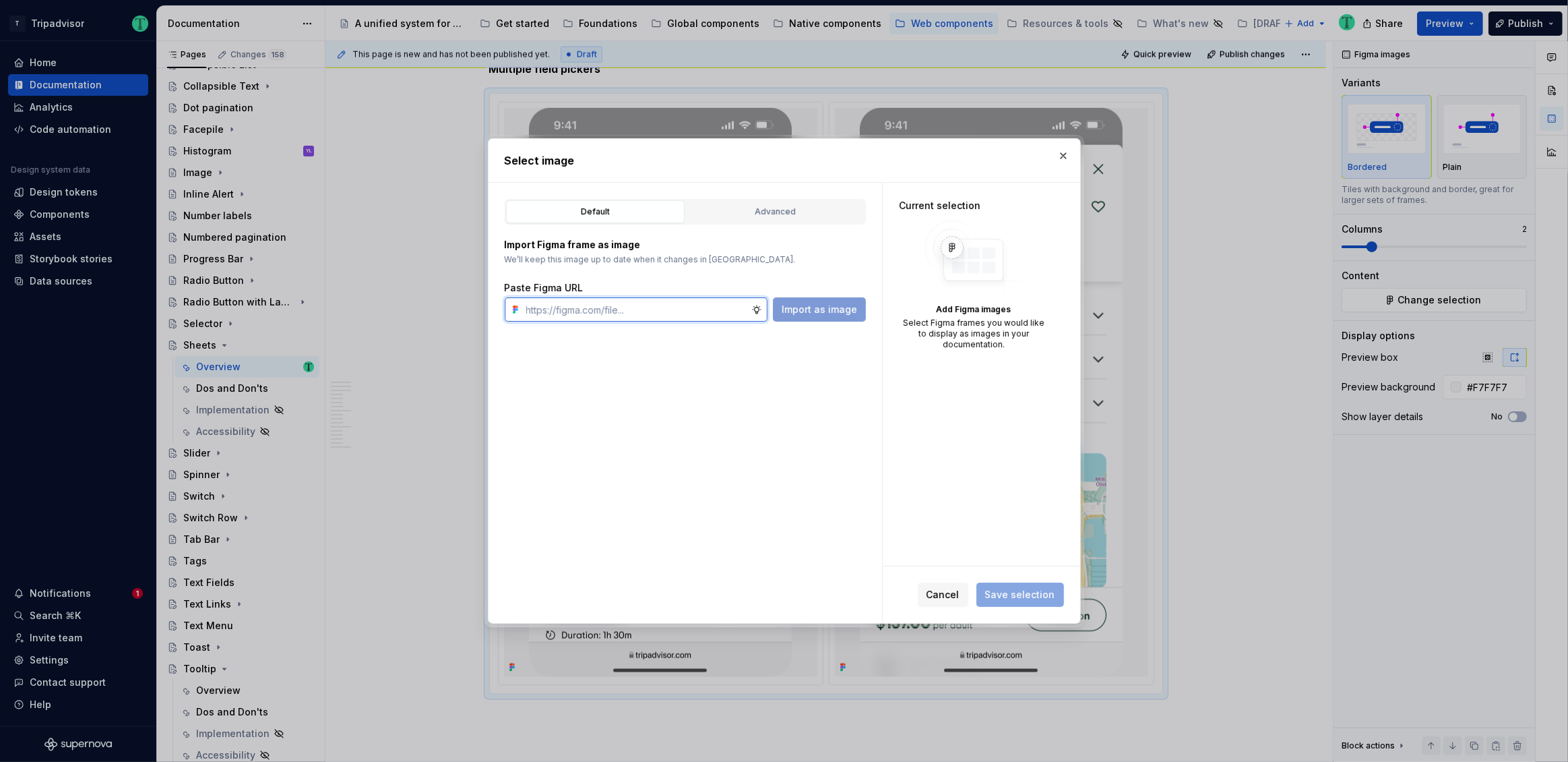
paste input "https://www.figma.com/design/Rk3eGC5124Z7punn8EFUkb/Atlas-Web-Documentation?nod…"
type input "https://www.figma.com/design/Rk3eGC5124Z7punn8EFUkb/Atlas-Web-Documentation?nod…"
click at [835, 313] on span "Import as image" at bounding box center [819, 309] width 75 height 13
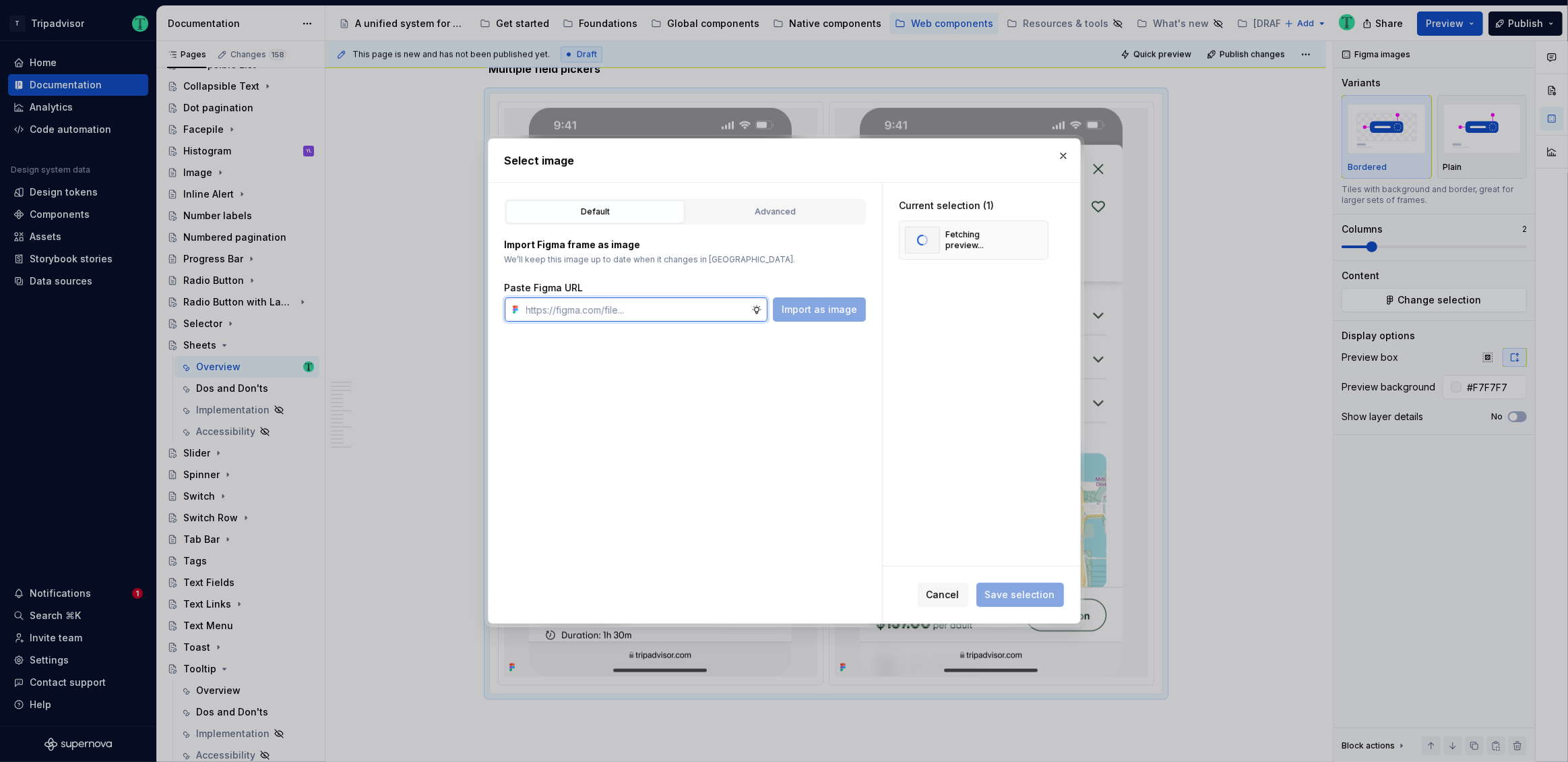
click at [691, 306] on input "text" at bounding box center [636, 309] width 230 height 25
paste input "https://www.figma.com/design/Rk3eGC5124Z7punn8EFUkb/Atlas-Web-Documentation?nod…"
type input "https://www.figma.com/design/Rk3eGC5124Z7punn8EFUkb/Atlas-Web-Documentation?nod…"
click at [820, 312] on span "Import as image" at bounding box center [819, 309] width 75 height 13
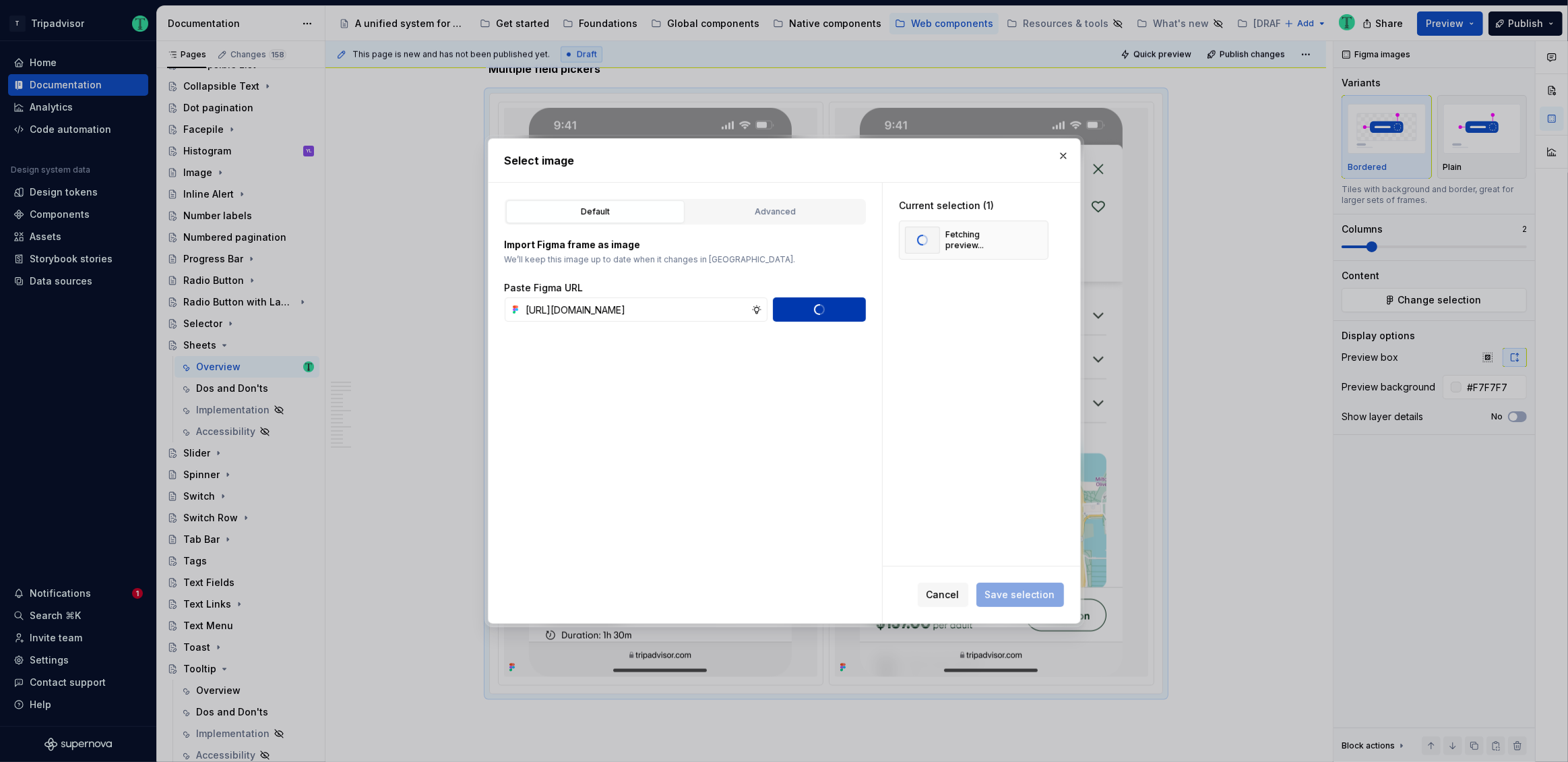
scroll to position [0, 0]
click at [1026, 594] on span "Save selection" at bounding box center [1020, 594] width 70 height 13
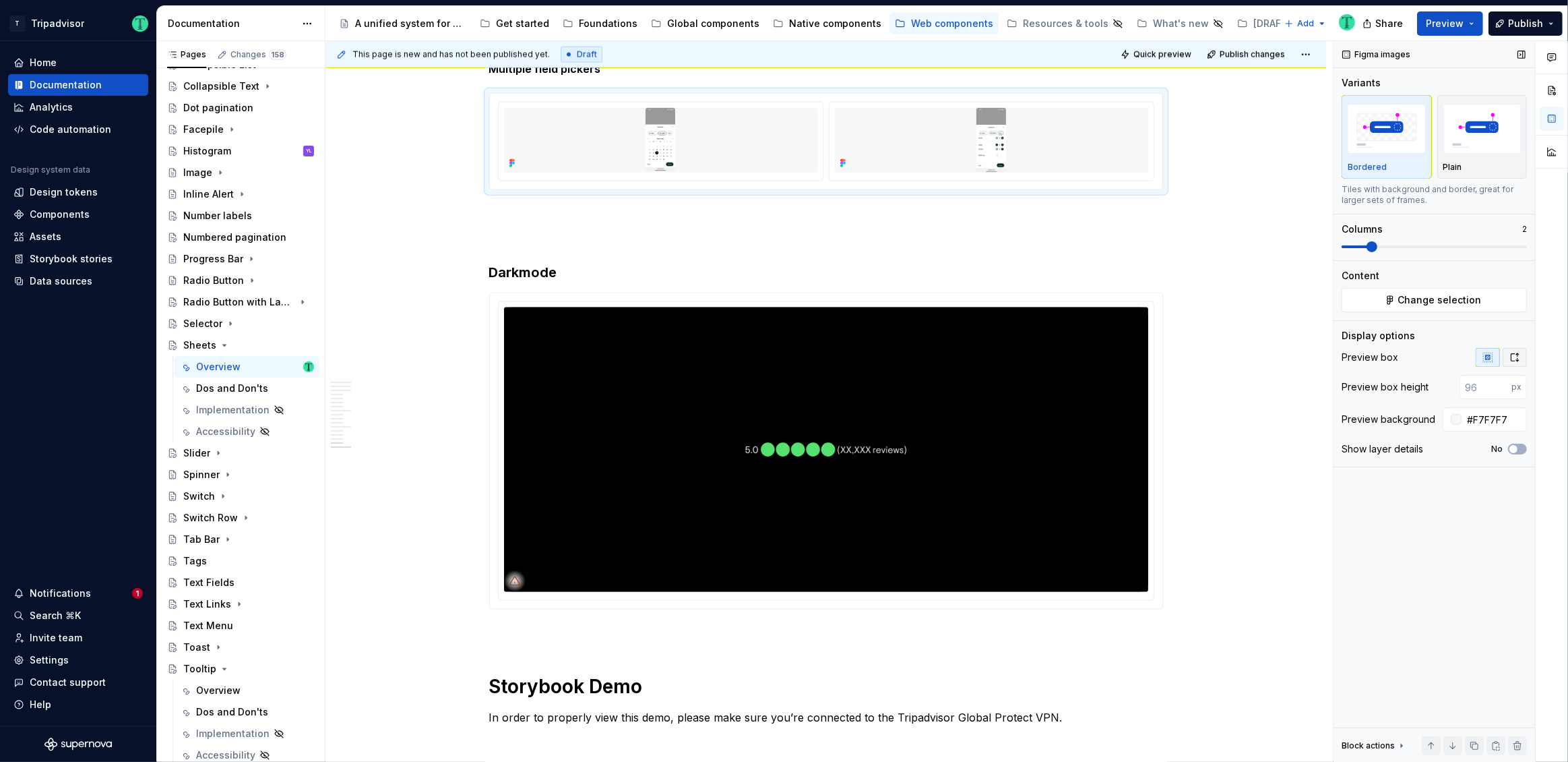
click at [1518, 357] on icon "button" at bounding box center [1514, 357] width 10 height 10
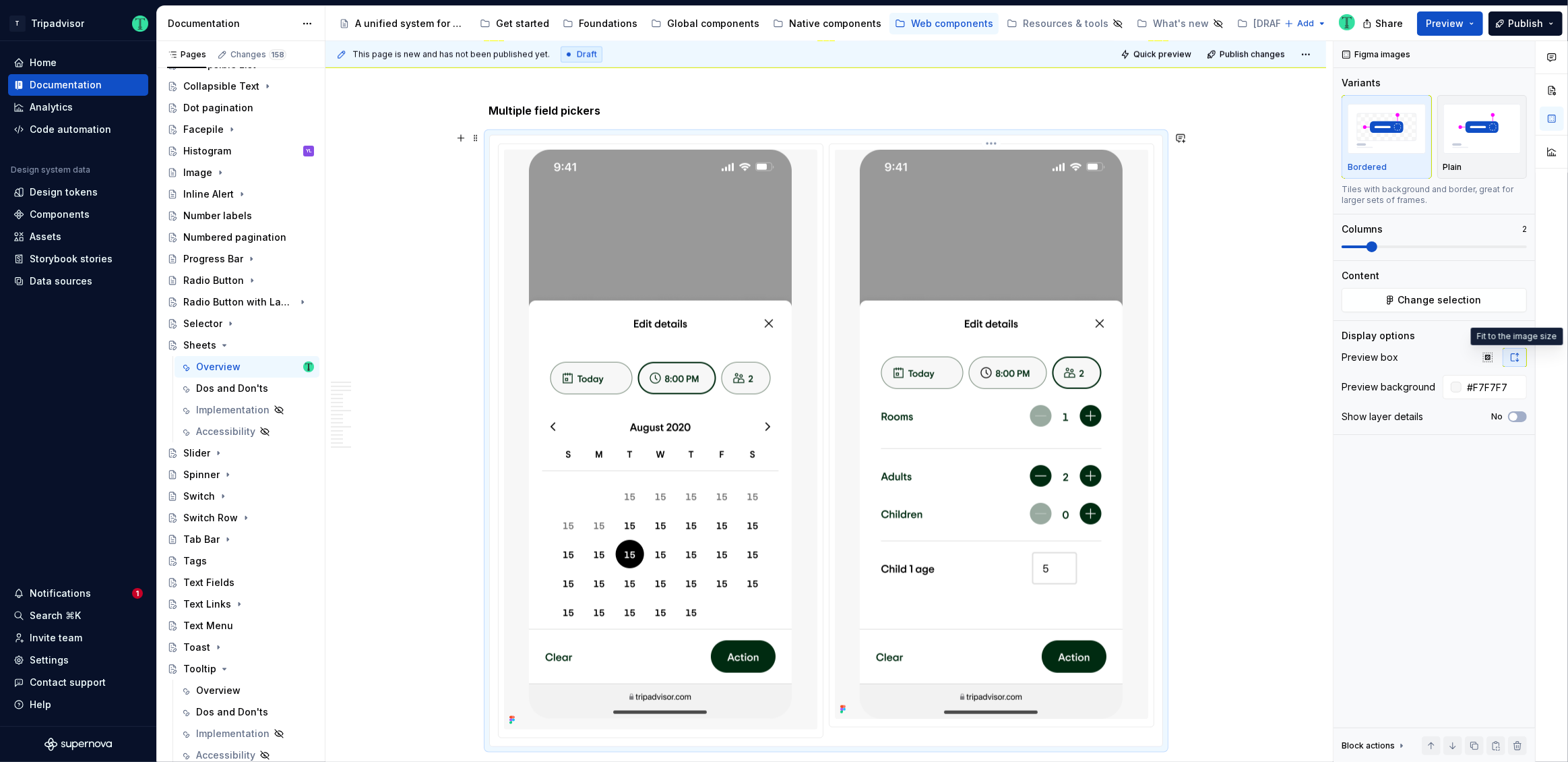
scroll to position [7700, 0]
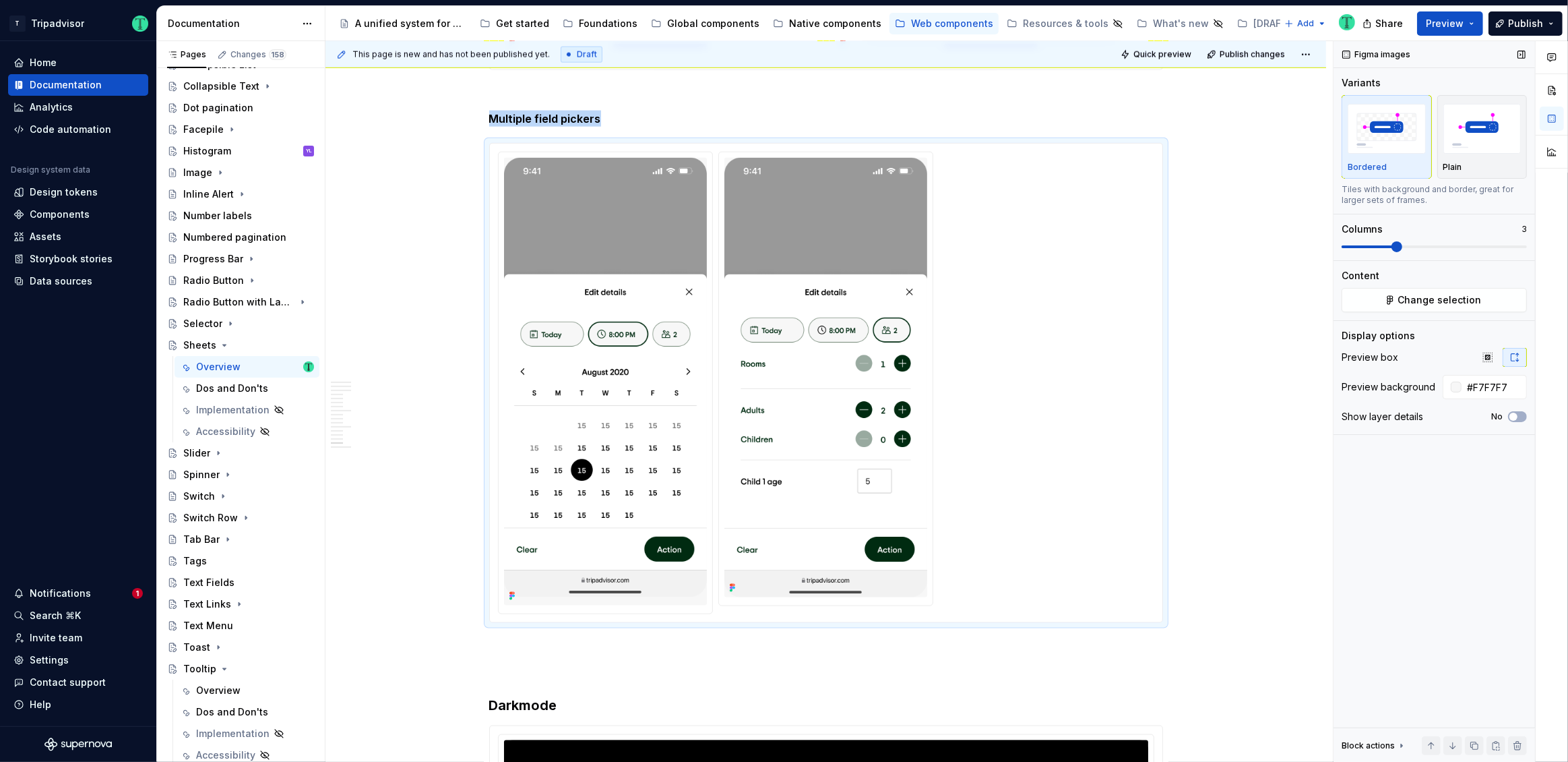
click at [1391, 251] on span at bounding box center [1397, 247] width 10 height 10
click at [1382, 301] on button "Change selection" at bounding box center [1434, 300] width 186 height 25
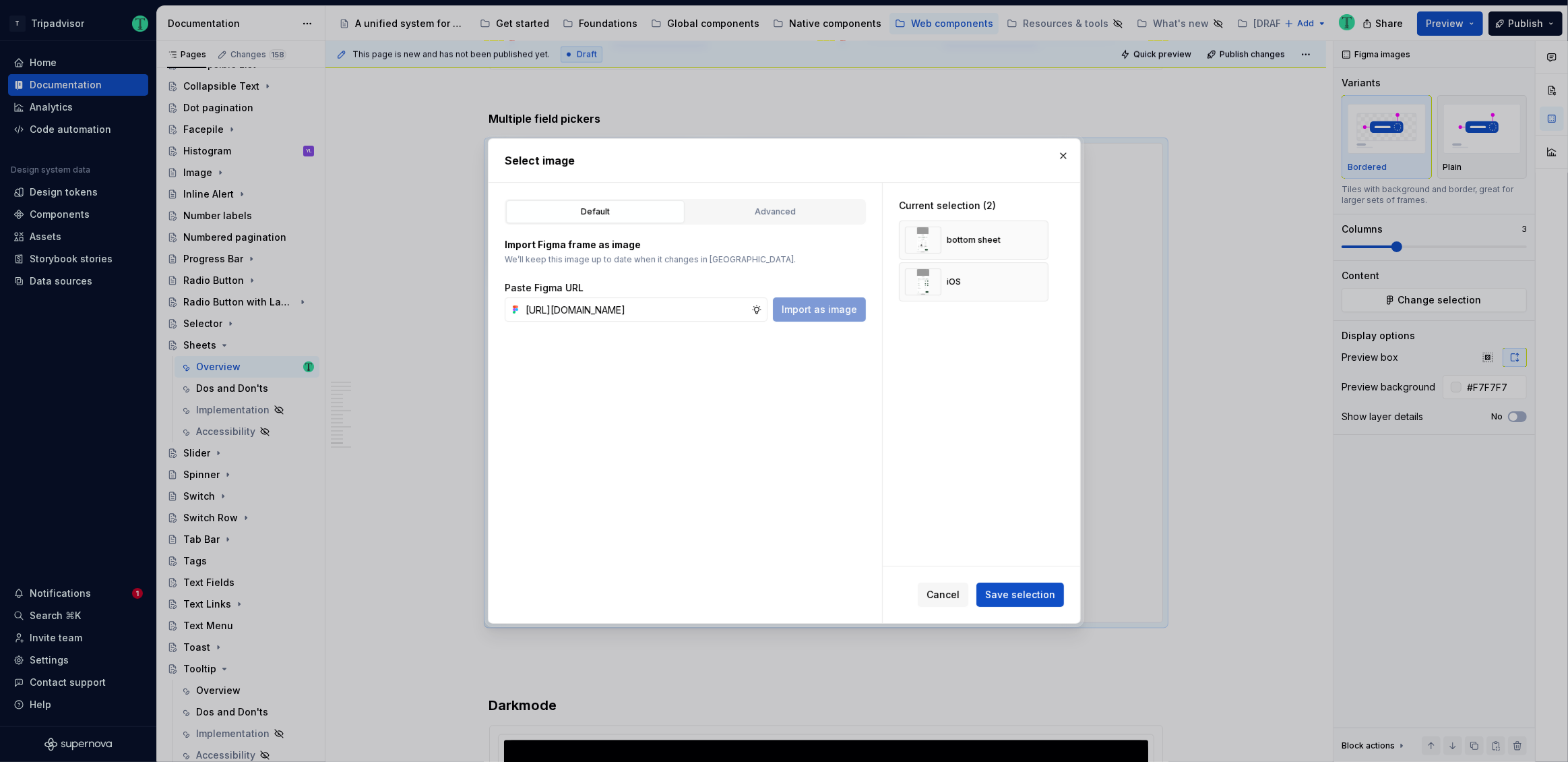
scroll to position [0, 388]
type input "https://www.figma.com/design/Rk3eGC5124Z7punn8EFUkb/Atlas-Web-Documentation?nod…"
click at [811, 308] on span "Import as image" at bounding box center [819, 309] width 75 height 13
click at [1037, 599] on span "Save selection" at bounding box center [1020, 594] width 70 height 13
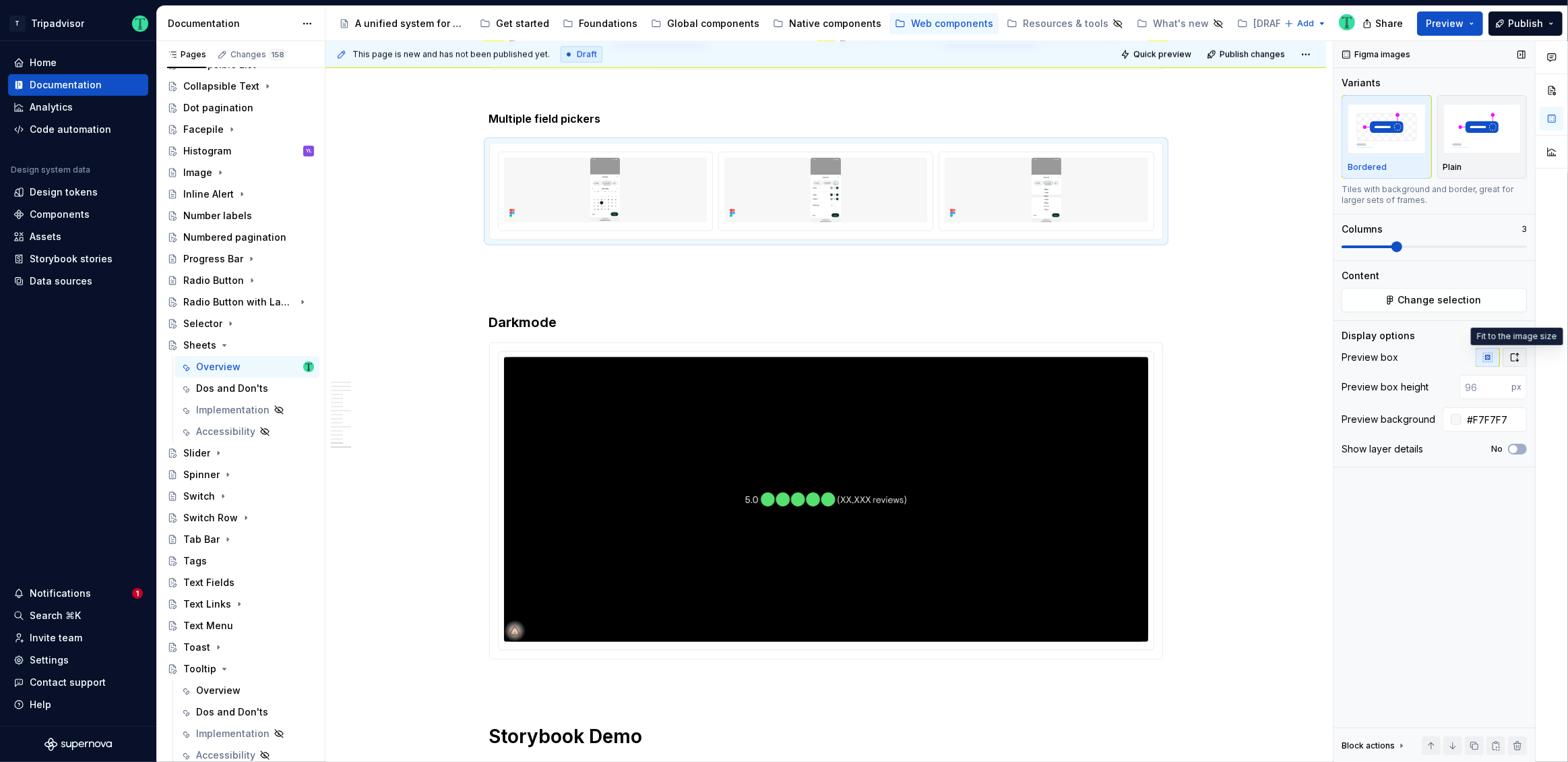
click at [1517, 352] on icon "button" at bounding box center [1514, 357] width 10 height 10
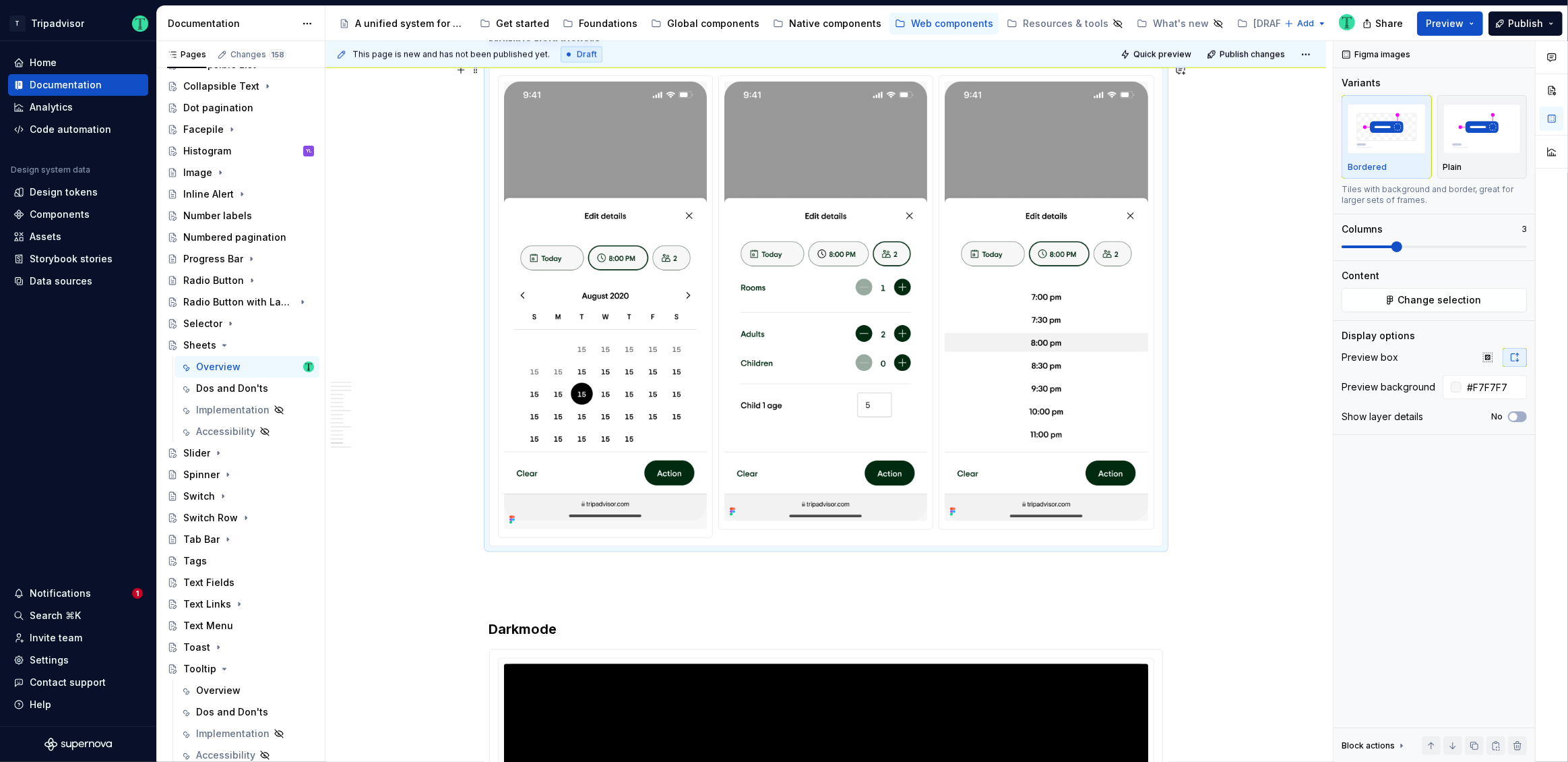
scroll to position [7804, 0]
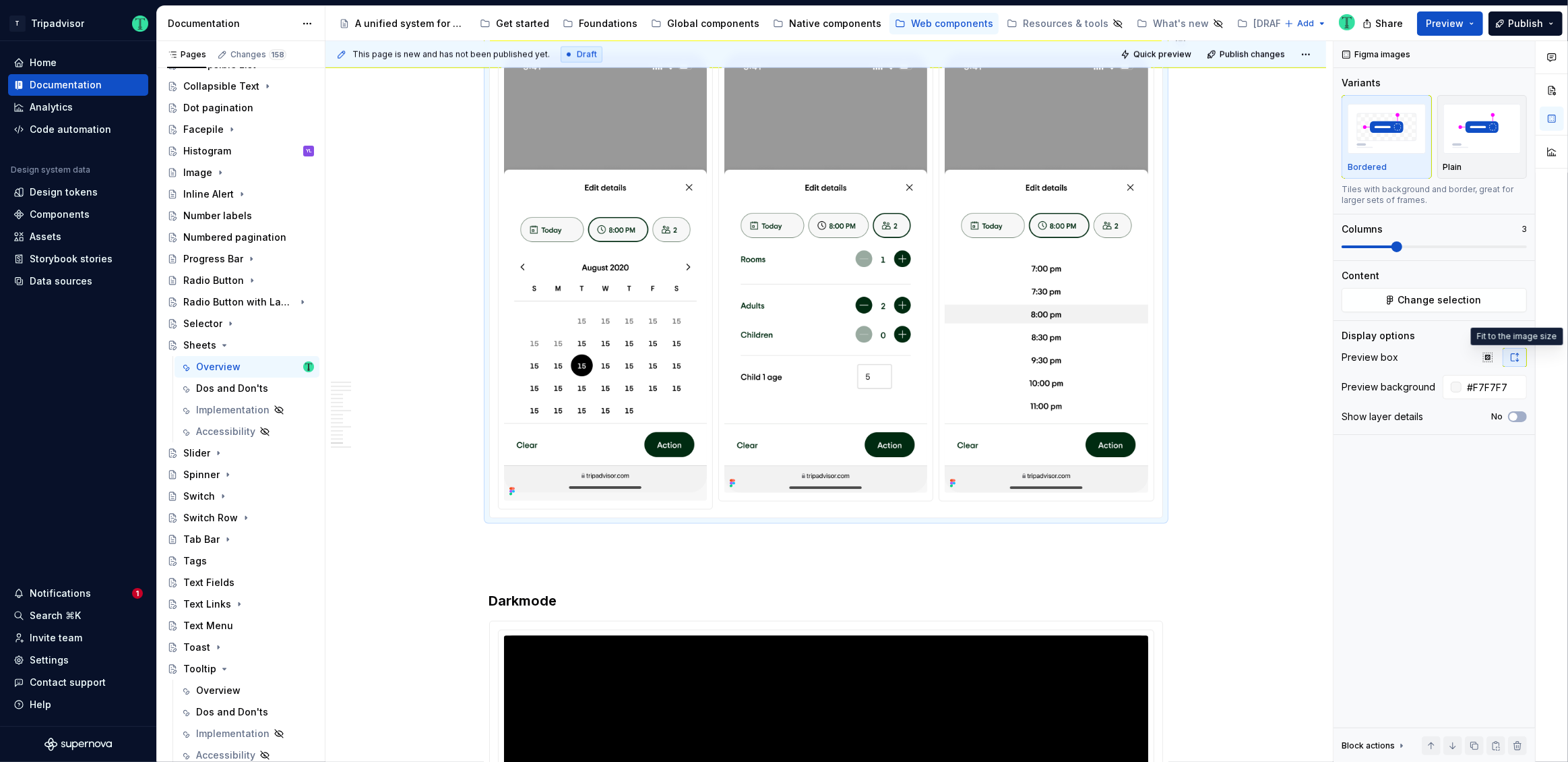
click at [1172, 65] on div "This page is new and has not been published yet. Draft Quick preview Publish ch…" at bounding box center [826, 54] width 1001 height 27
click at [1178, 52] on span "Quick preview" at bounding box center [1163, 54] width 58 height 10
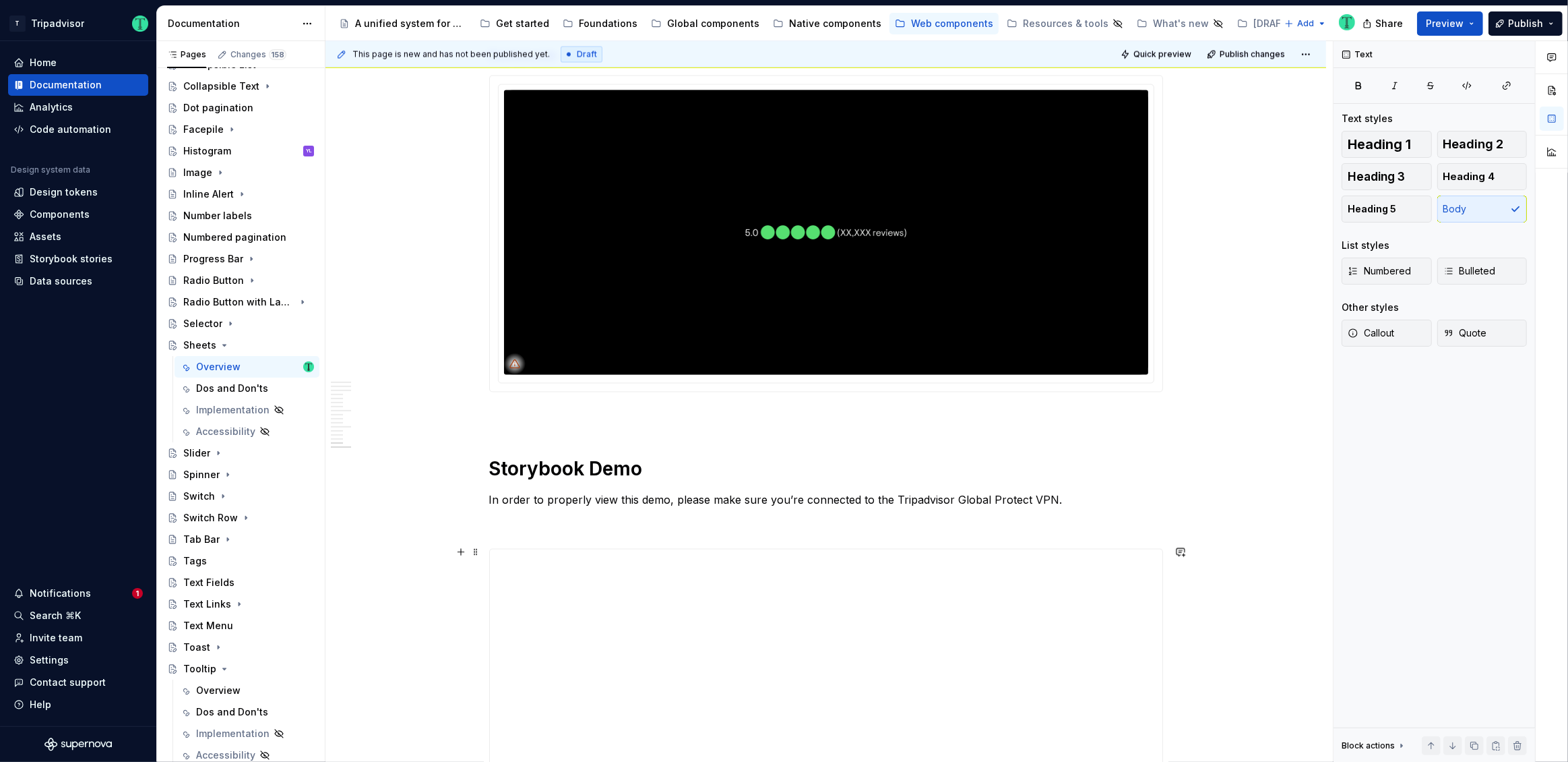
scroll to position [8113, 0]
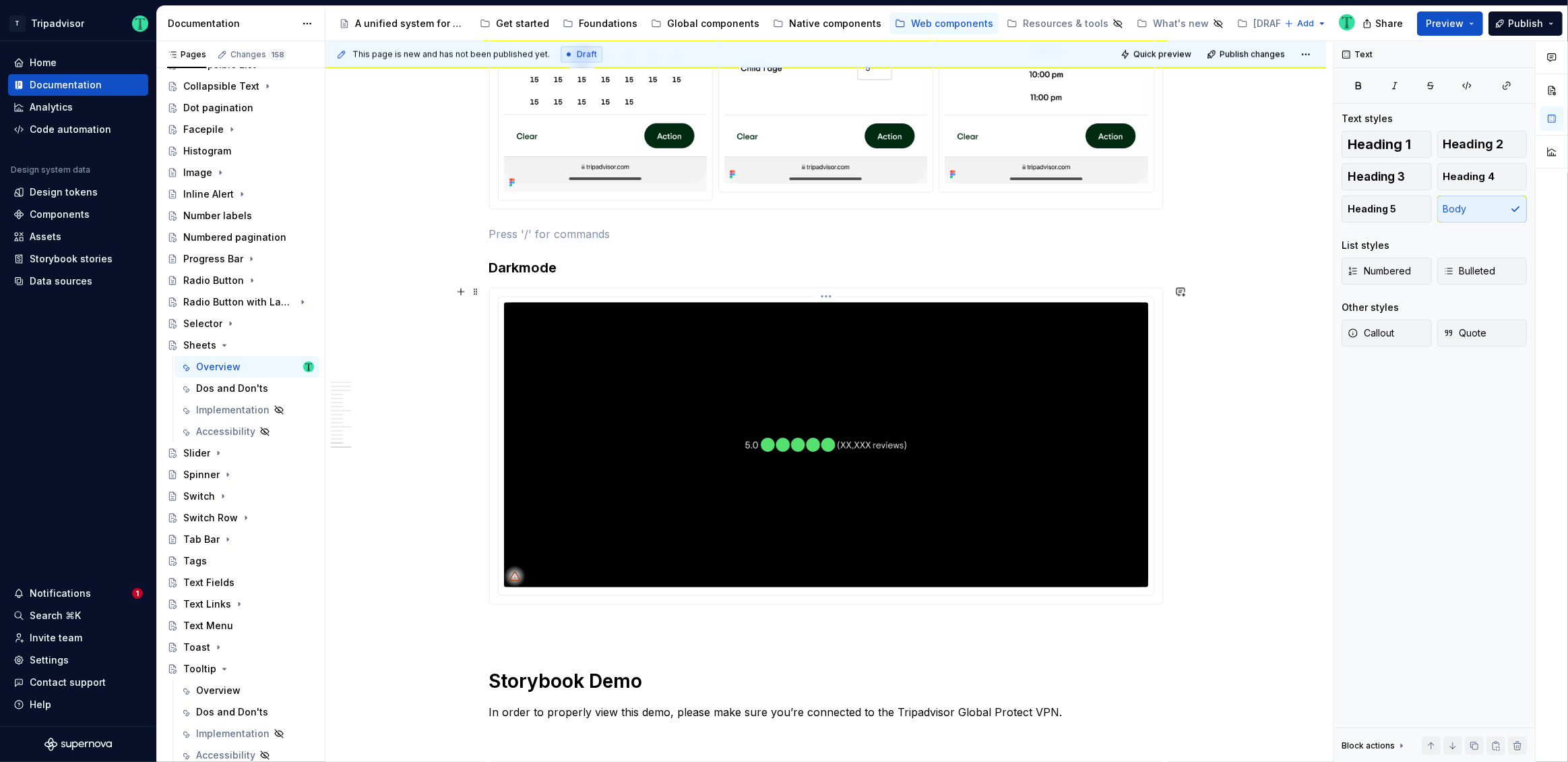
click at [759, 461] on img at bounding box center [826, 445] width 644 height 285
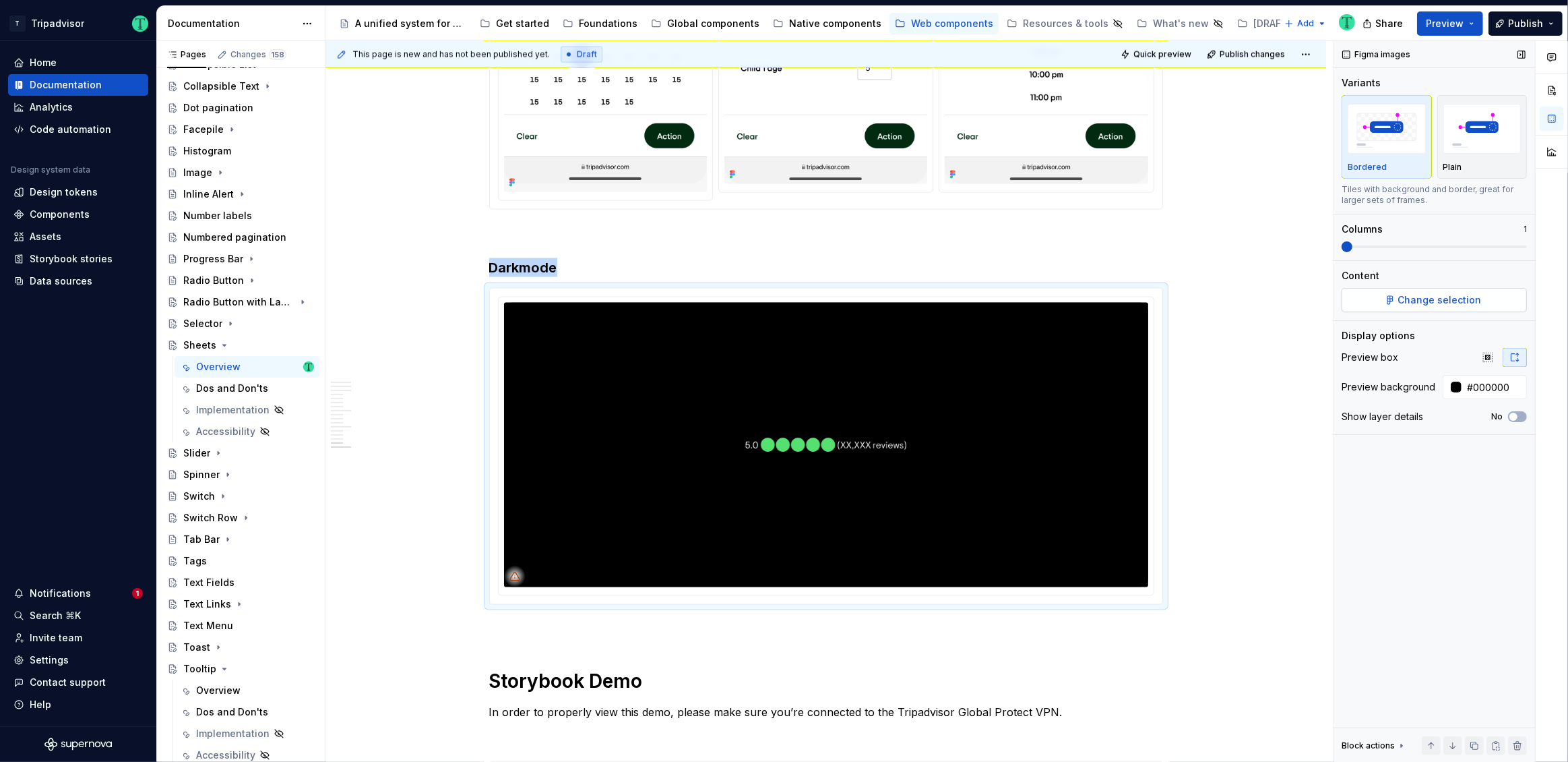
click at [1420, 292] on button "Change selection" at bounding box center [1434, 300] width 186 height 25
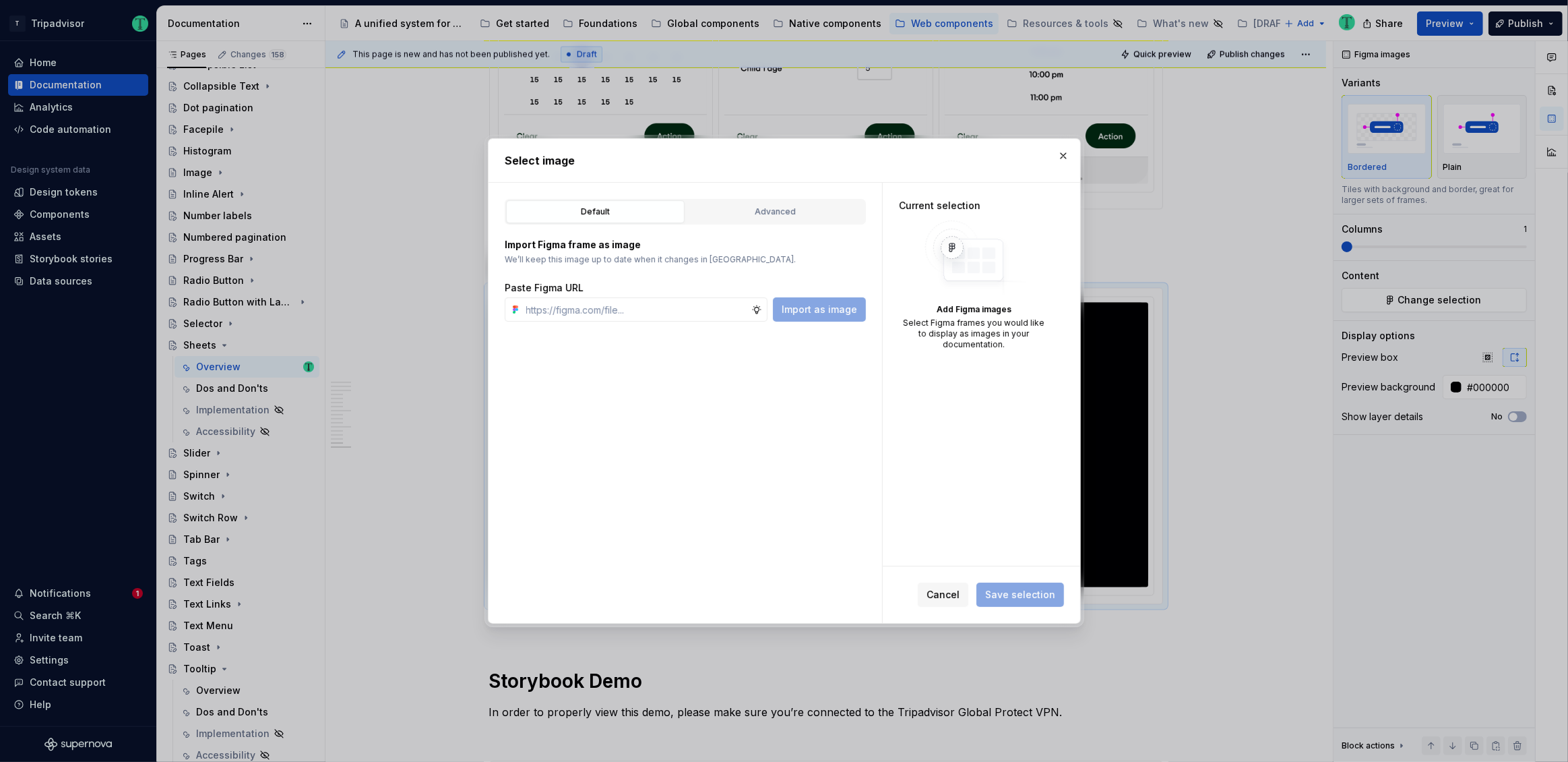
type textarea "*"
type input "https://www.figma.com/design/Rk3eGC5124Z7punn8EFUkb/Atlas-Web-Documentation?nod…"
click at [845, 299] on button "Import as image" at bounding box center [819, 309] width 93 height 25
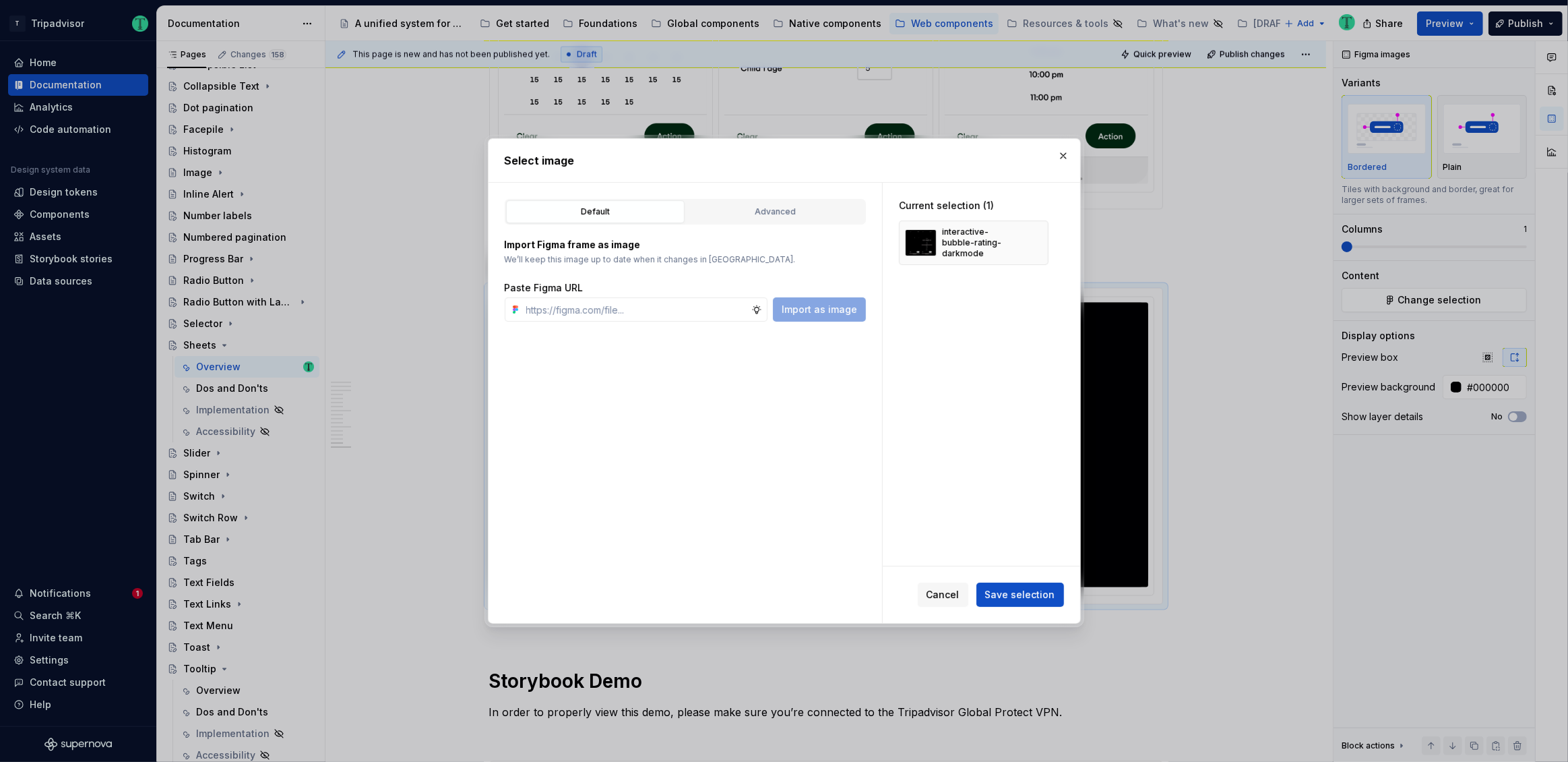
click at [1020, 598] on span "Save selection" at bounding box center [1020, 594] width 70 height 13
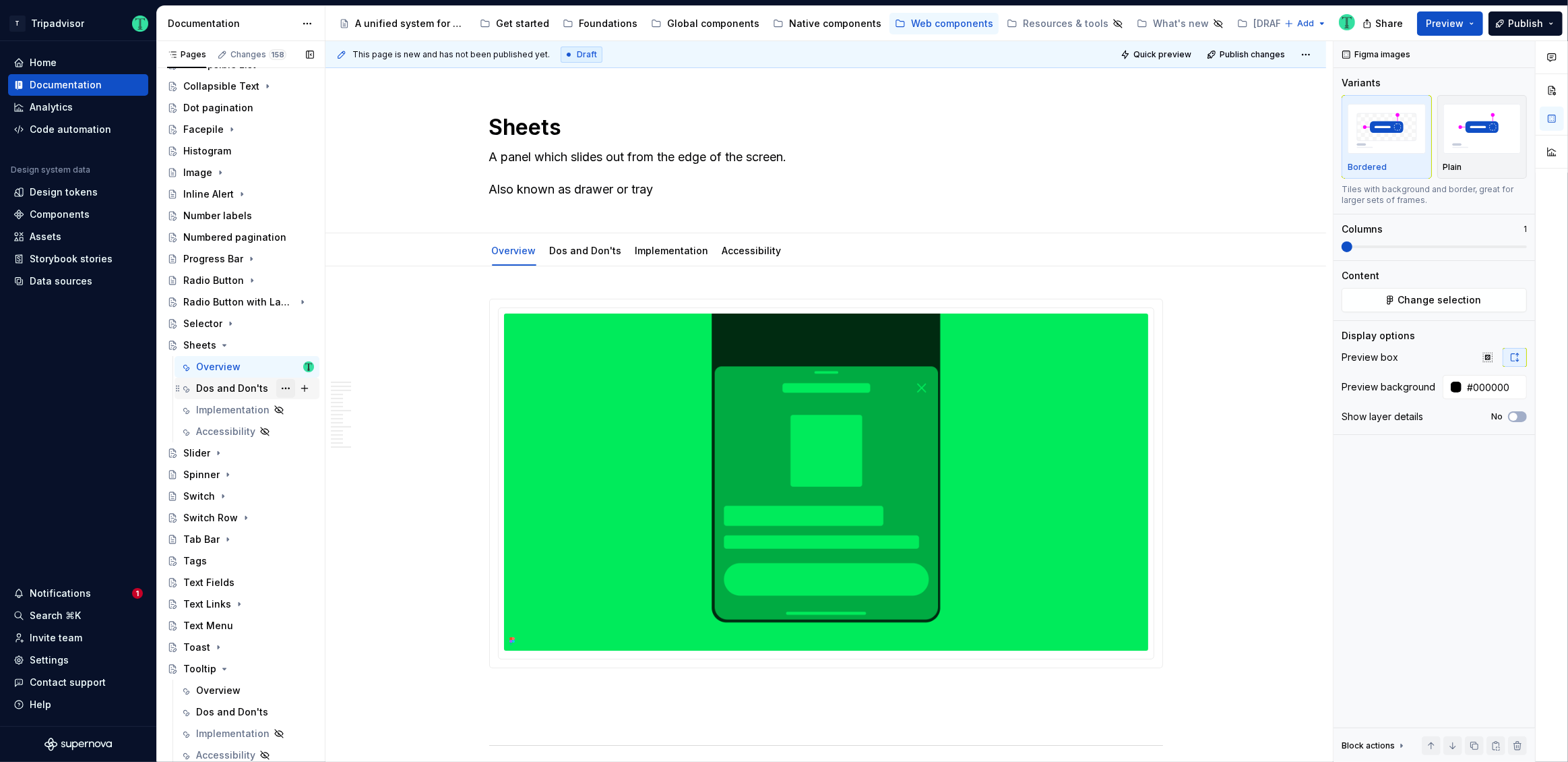
click at [282, 390] on button "Page tree" at bounding box center [285, 388] width 19 height 19
click at [351, 456] on div "Hide tab" at bounding box center [360, 461] width 132 height 13
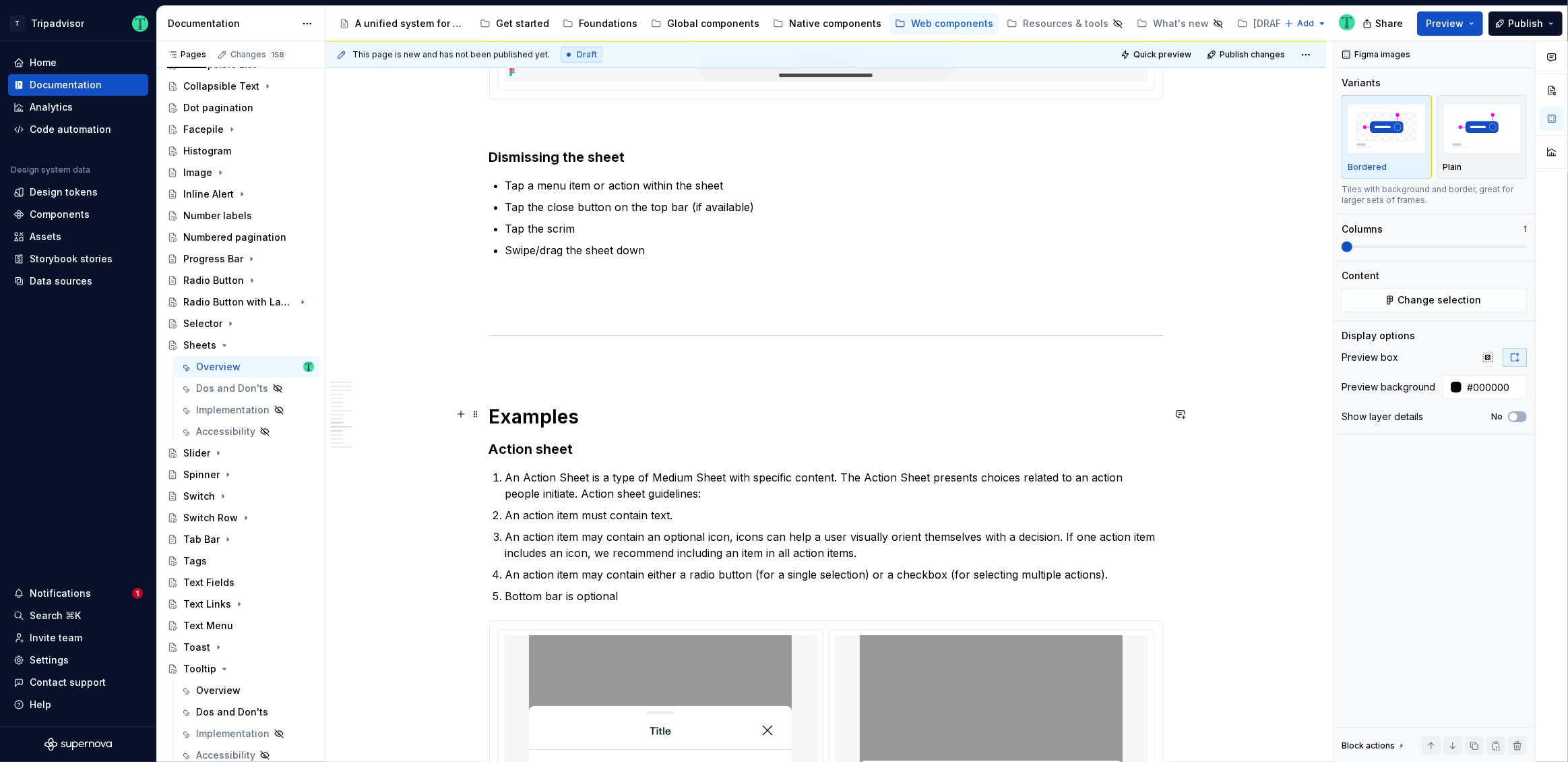
scroll to position [5222, 0]
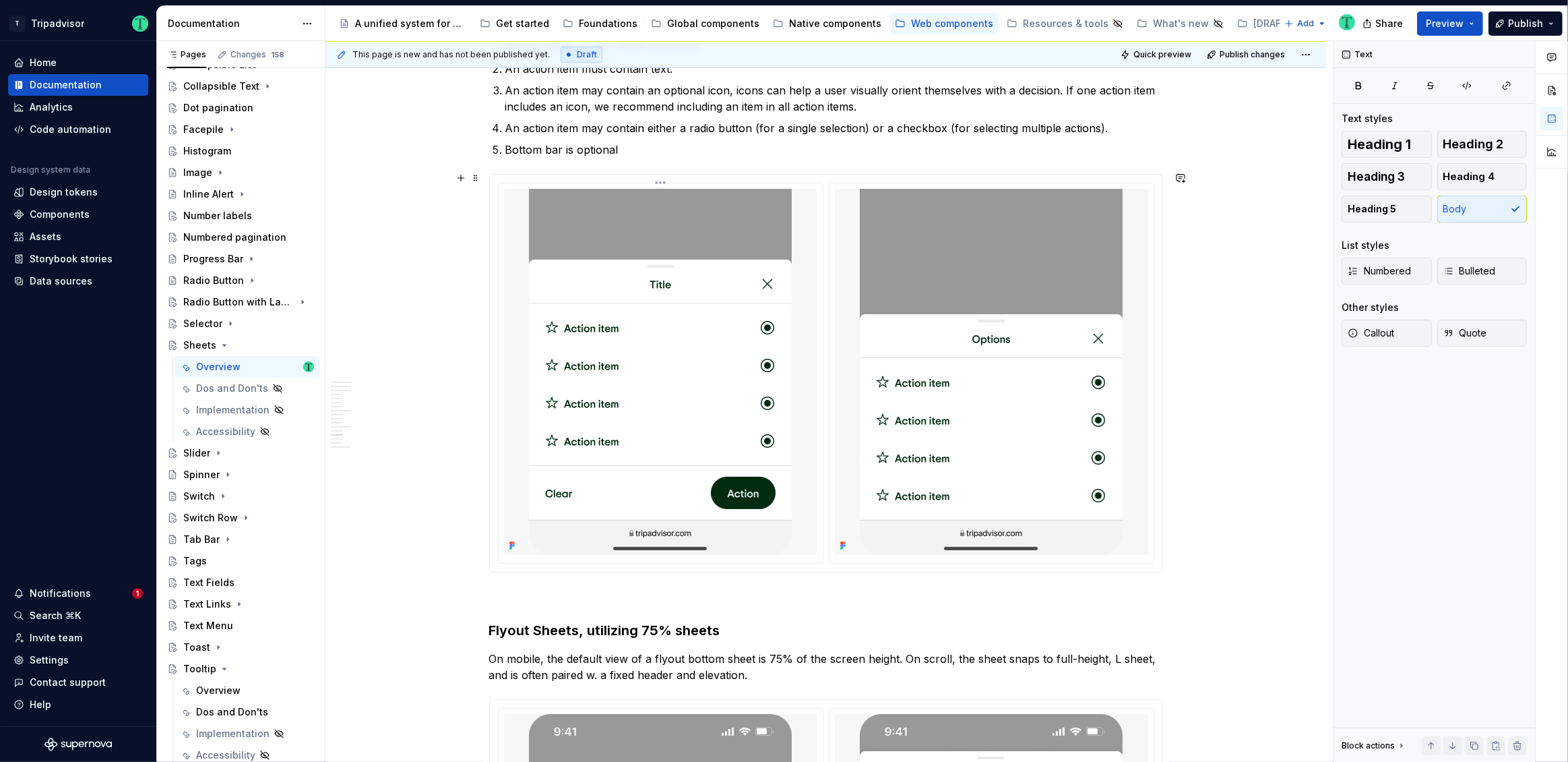
scroll to position [5725, 0]
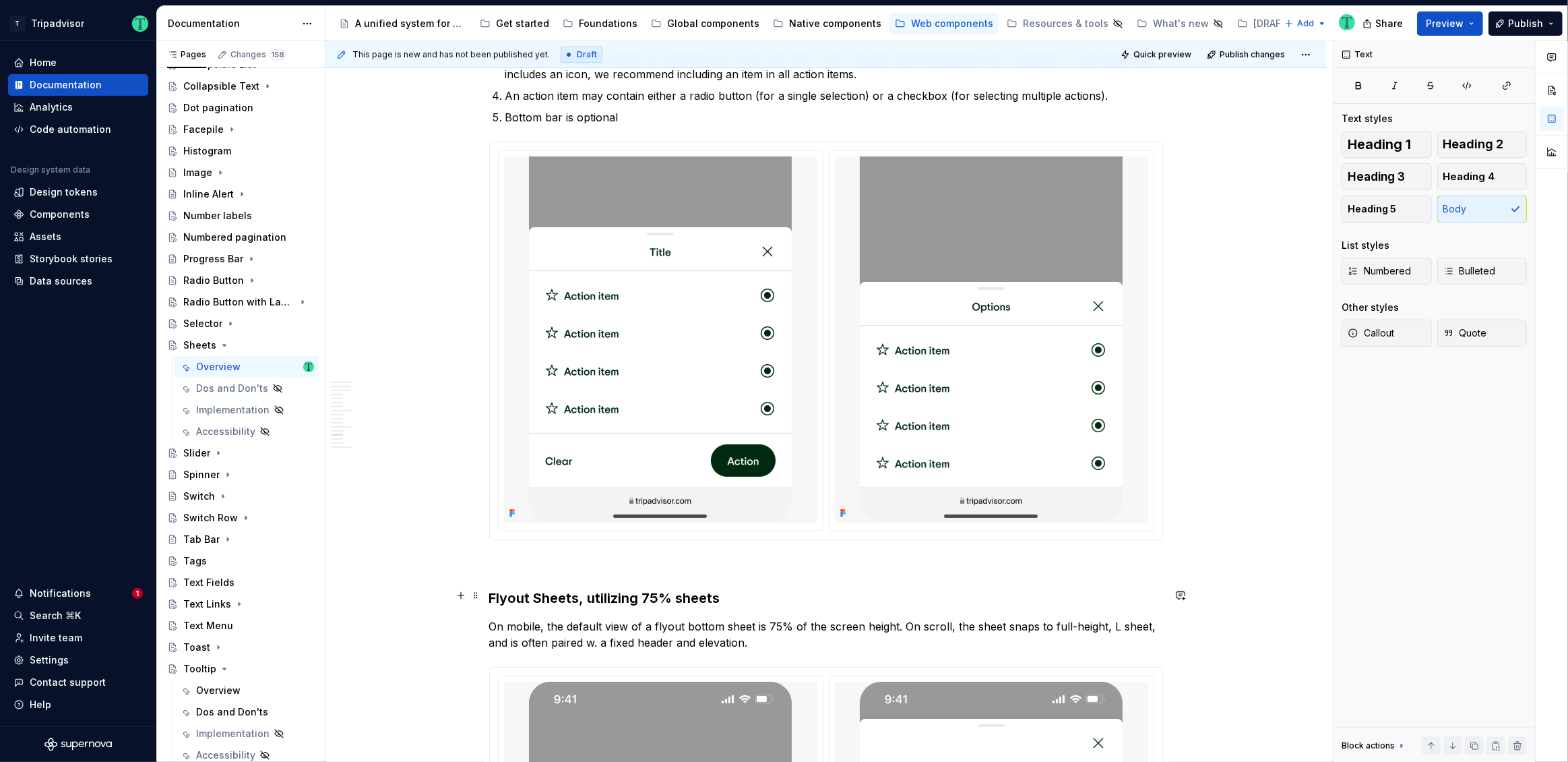
click at [544, 599] on h3 "Flyout Sheets, utilizing 75% sheets" at bounding box center [826, 597] width 674 height 19
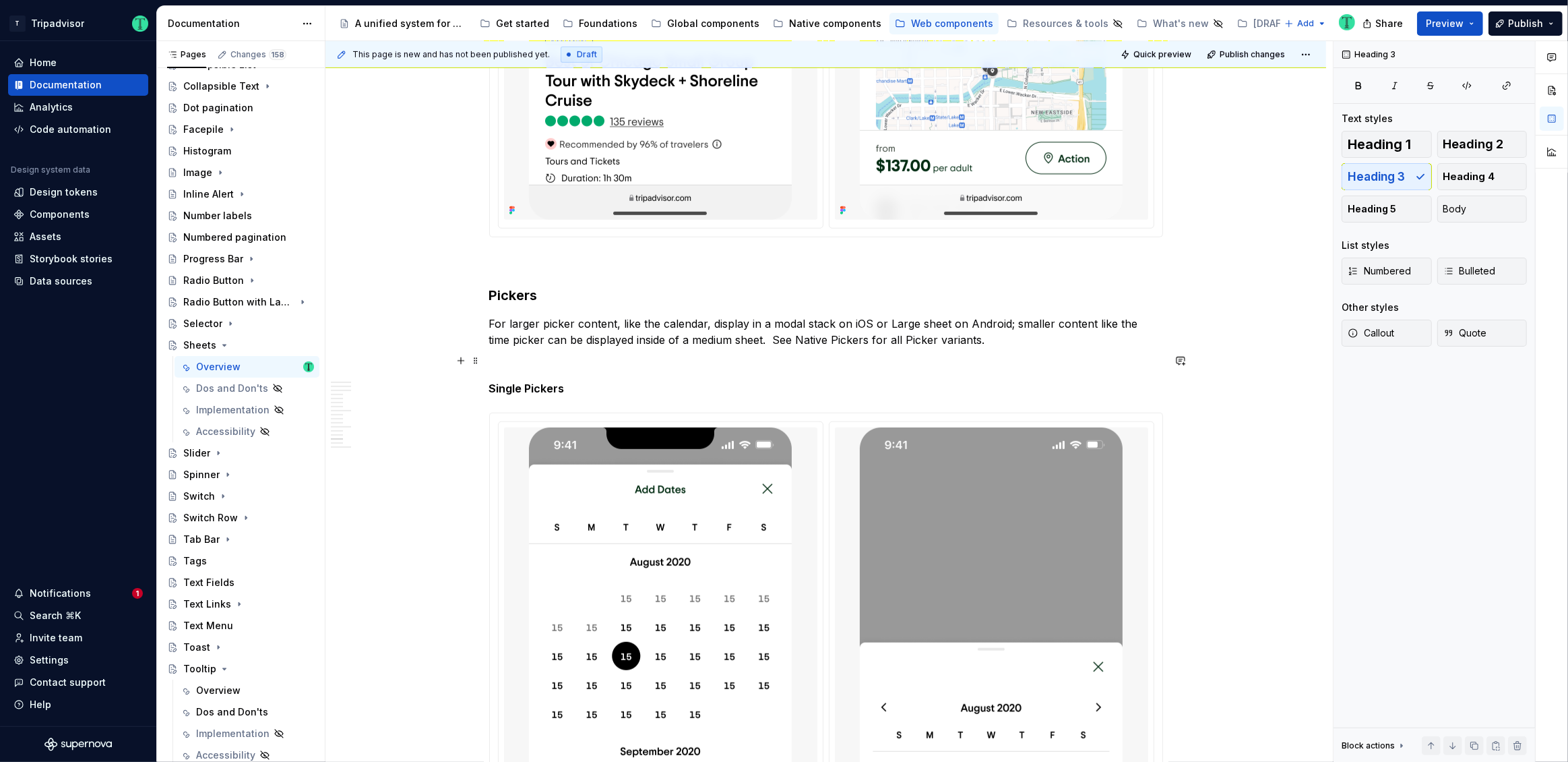
scroll to position [6757, 0]
click at [981, 338] on p "For larger picker content, like the calendar, display in a modal stack on iOS o…" at bounding box center [826, 330] width 674 height 32
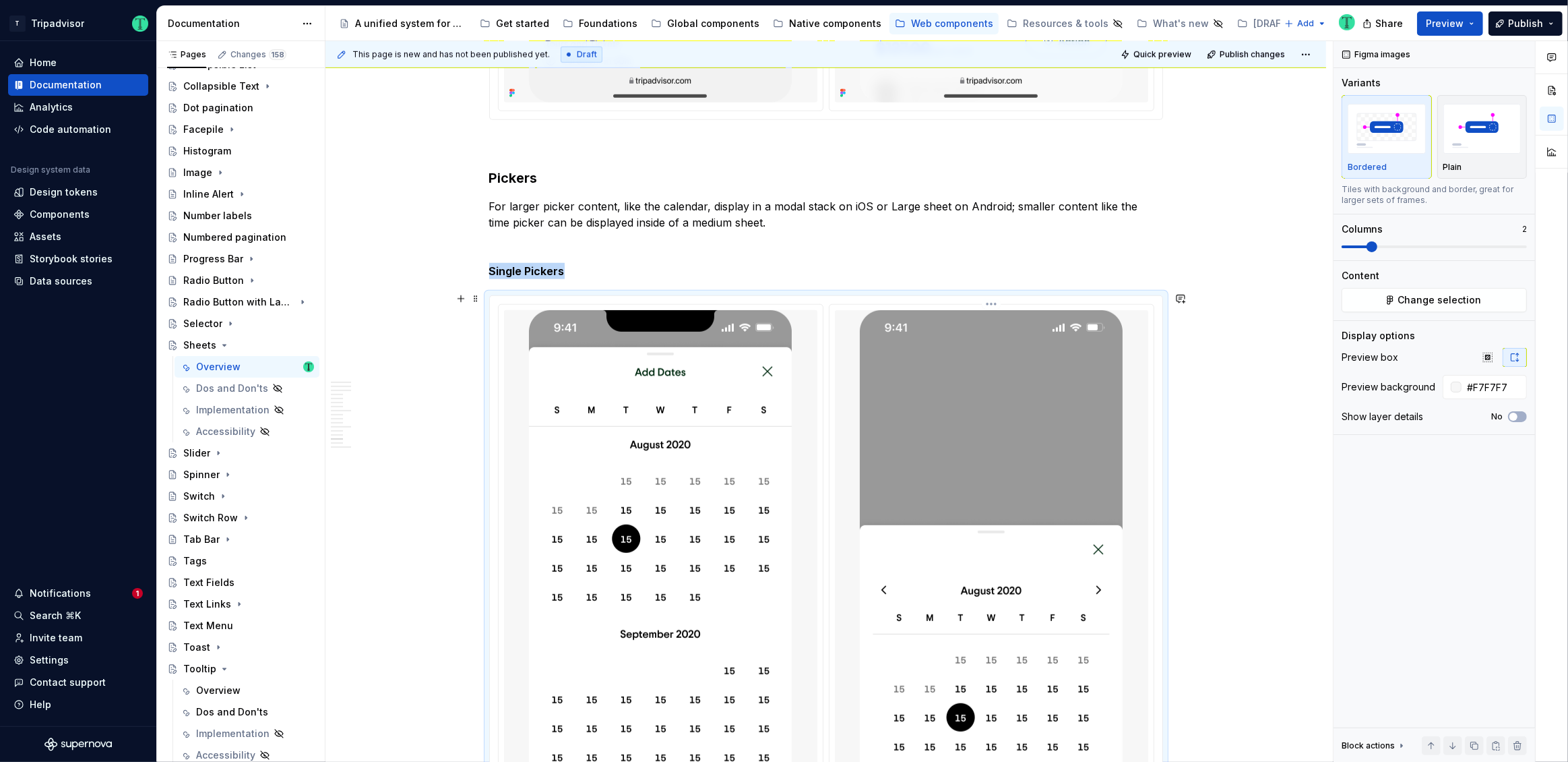
scroll to position [6881, 0]
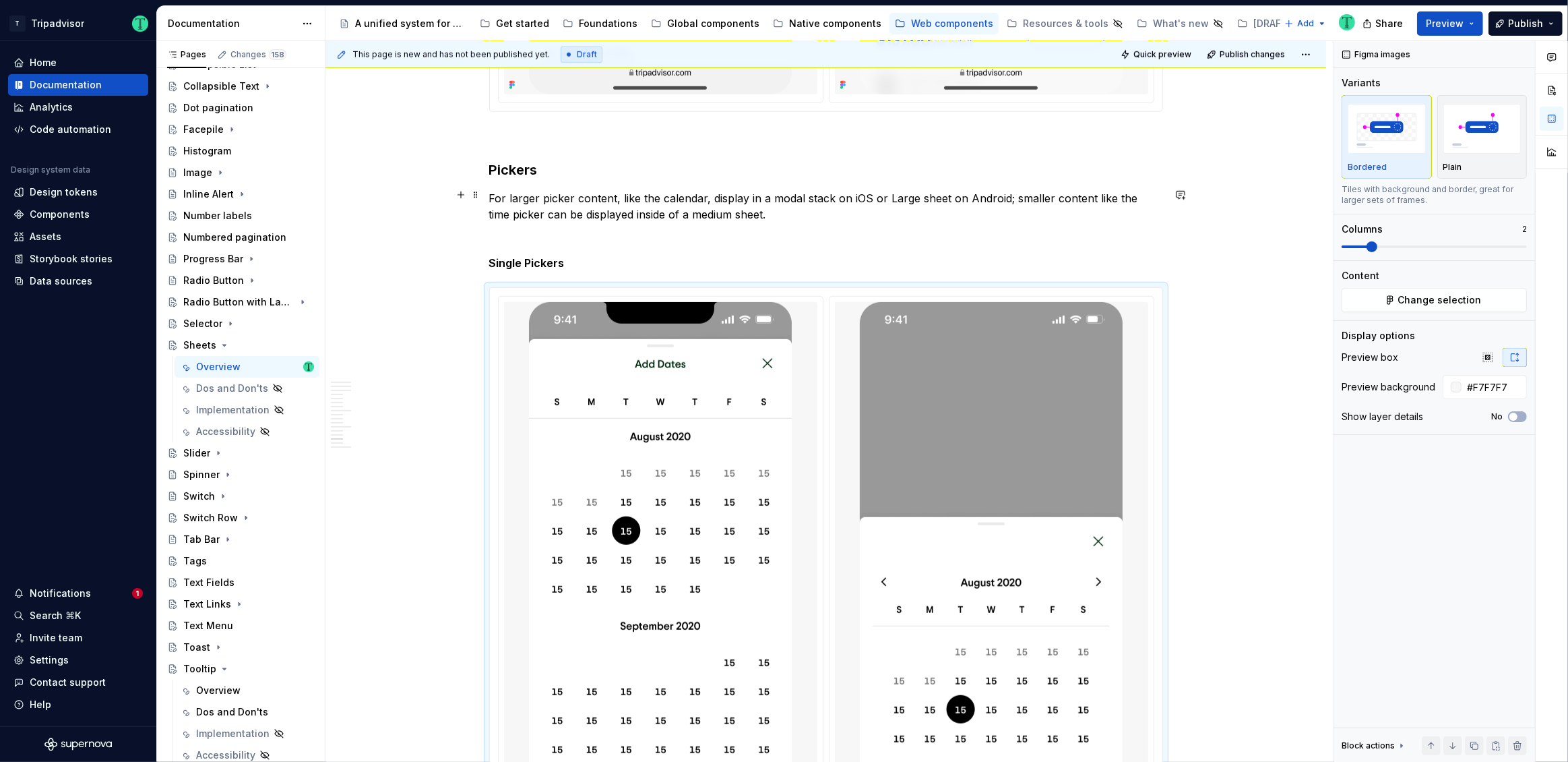
click at [759, 198] on p "For larger picker content, like the calendar, display in a modal stack on iOS o…" at bounding box center [826, 206] width 674 height 32
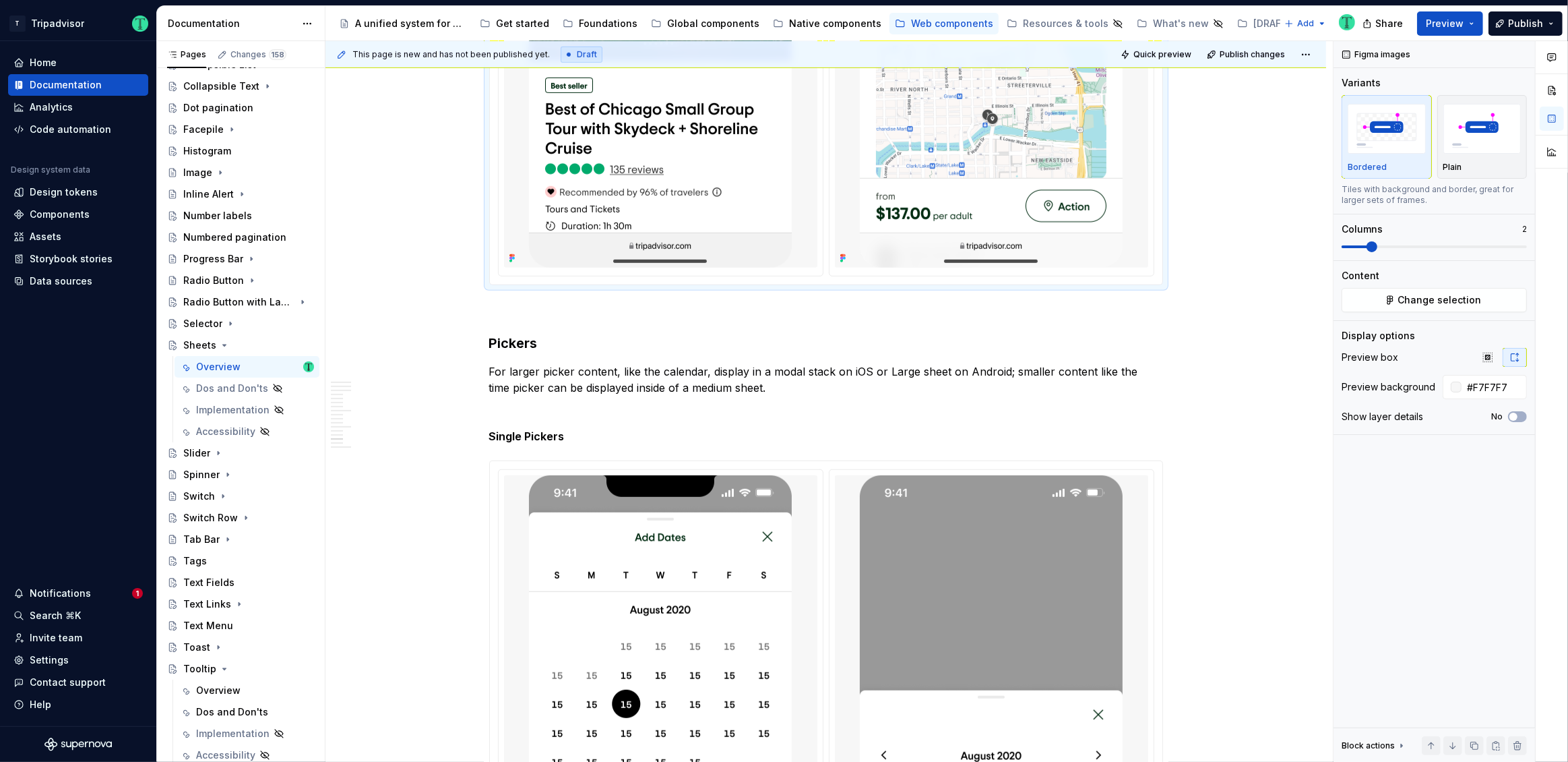
scroll to position [6704, 0]
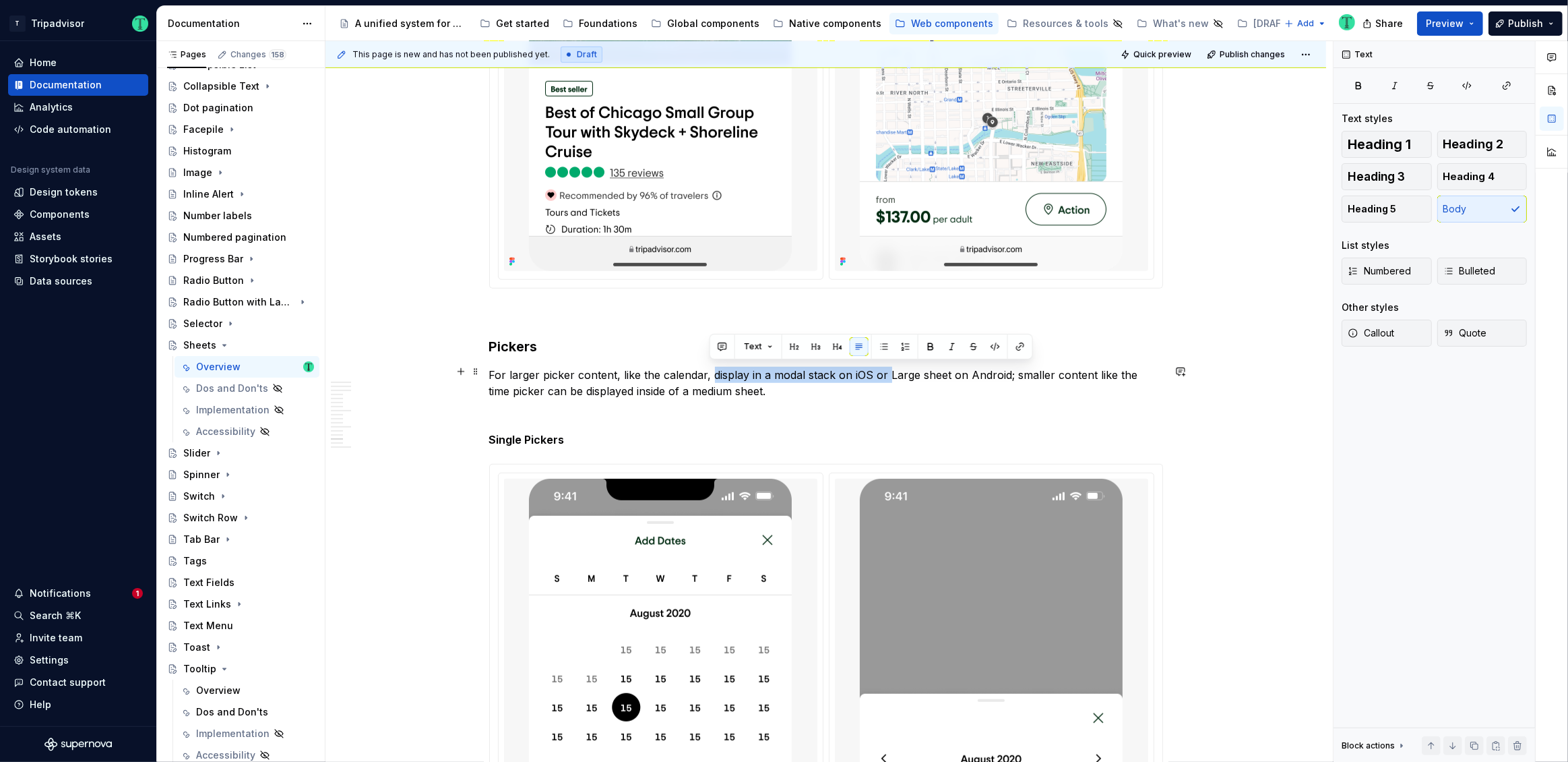
drag, startPoint x: 884, startPoint y: 368, endPoint x: 712, endPoint y: 364, distance: 172.0
click at [712, 367] on p "For larger picker content, like the calendar, display in a modal stack on iOS o…" at bounding box center [826, 382] width 674 height 32
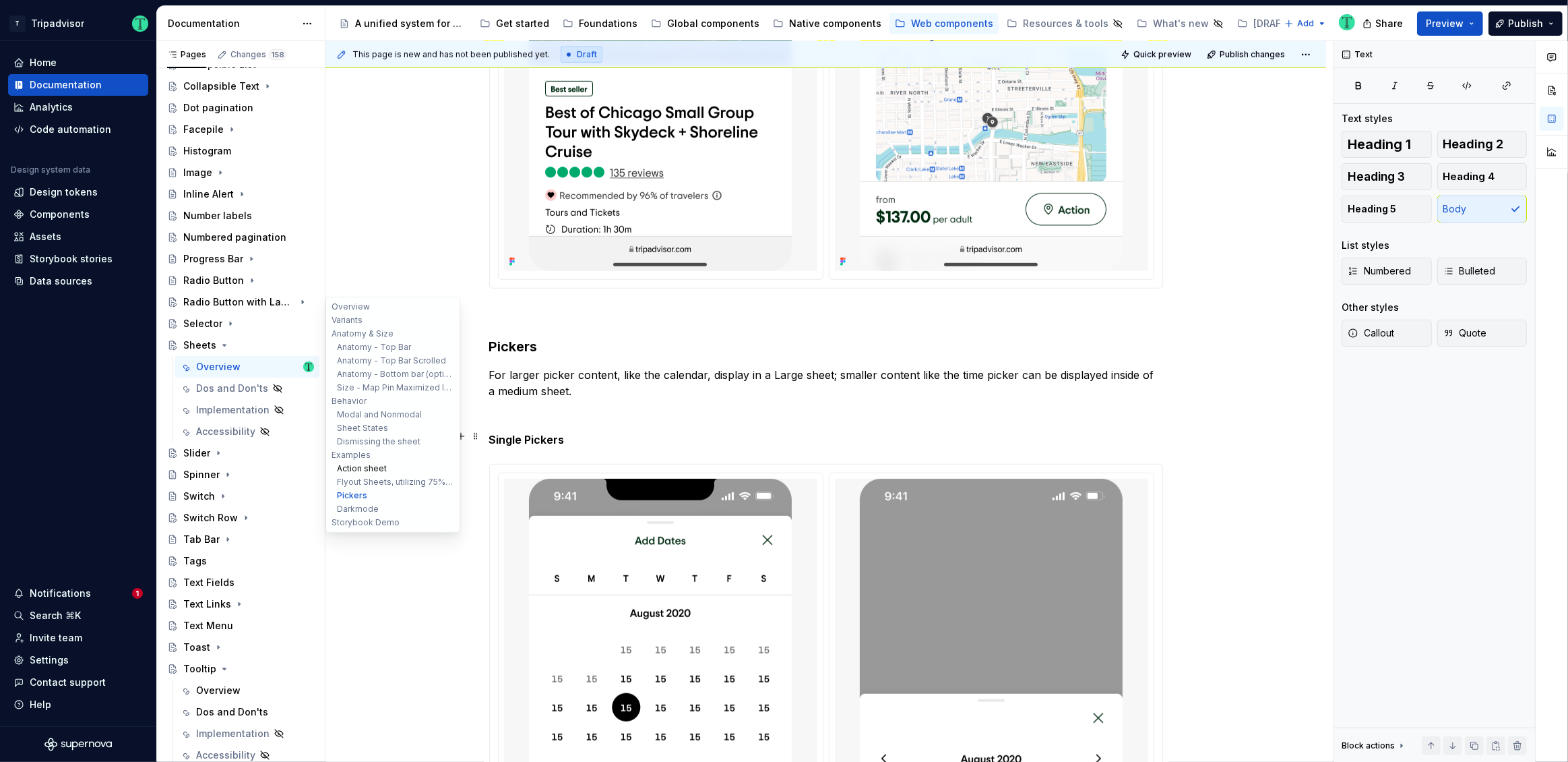
scroll to position [215, 0]
click at [439, 461] on button "Examples" at bounding box center [393, 455] width 128 height 13
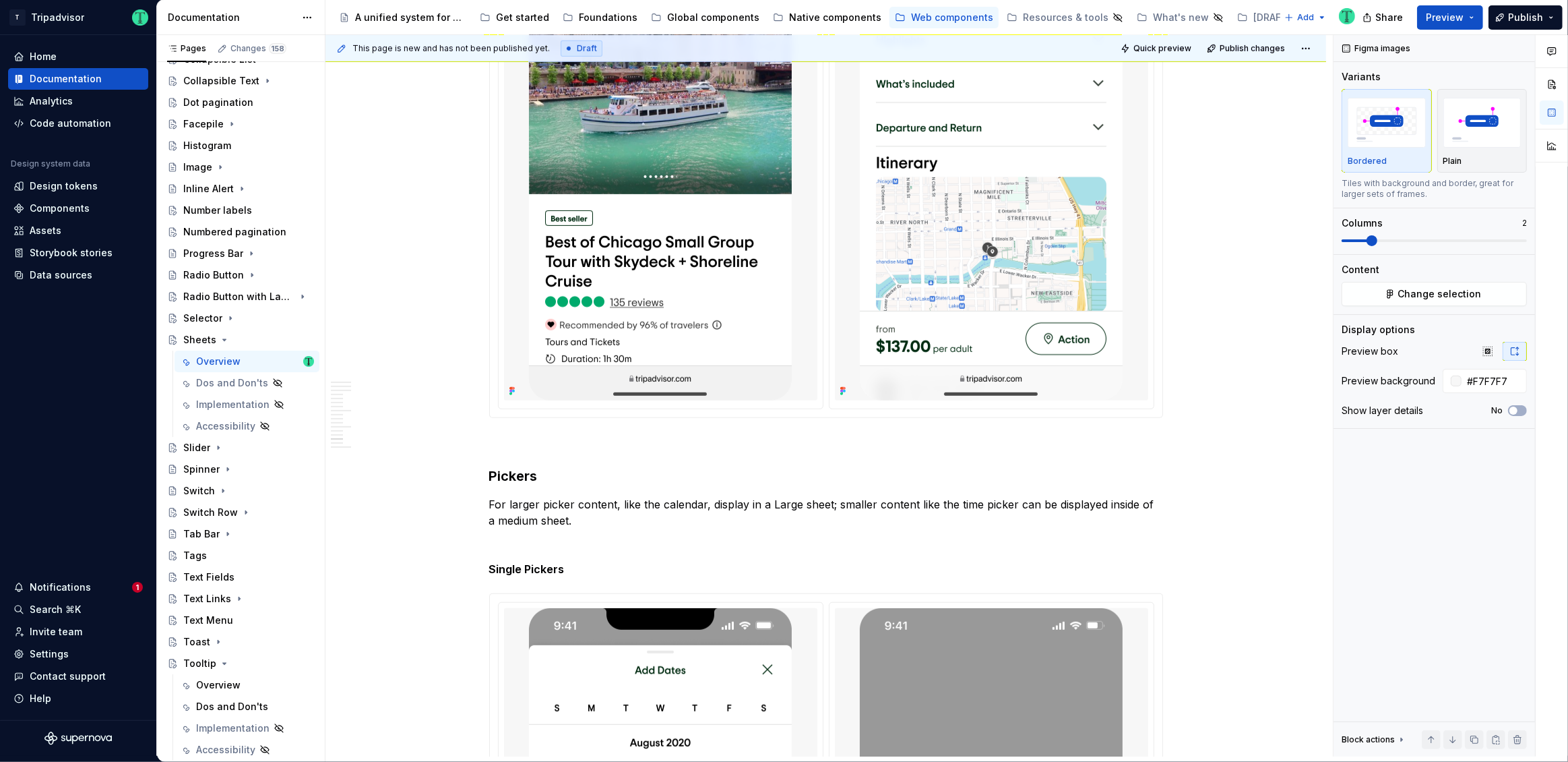
scroll to position [6561, 0]
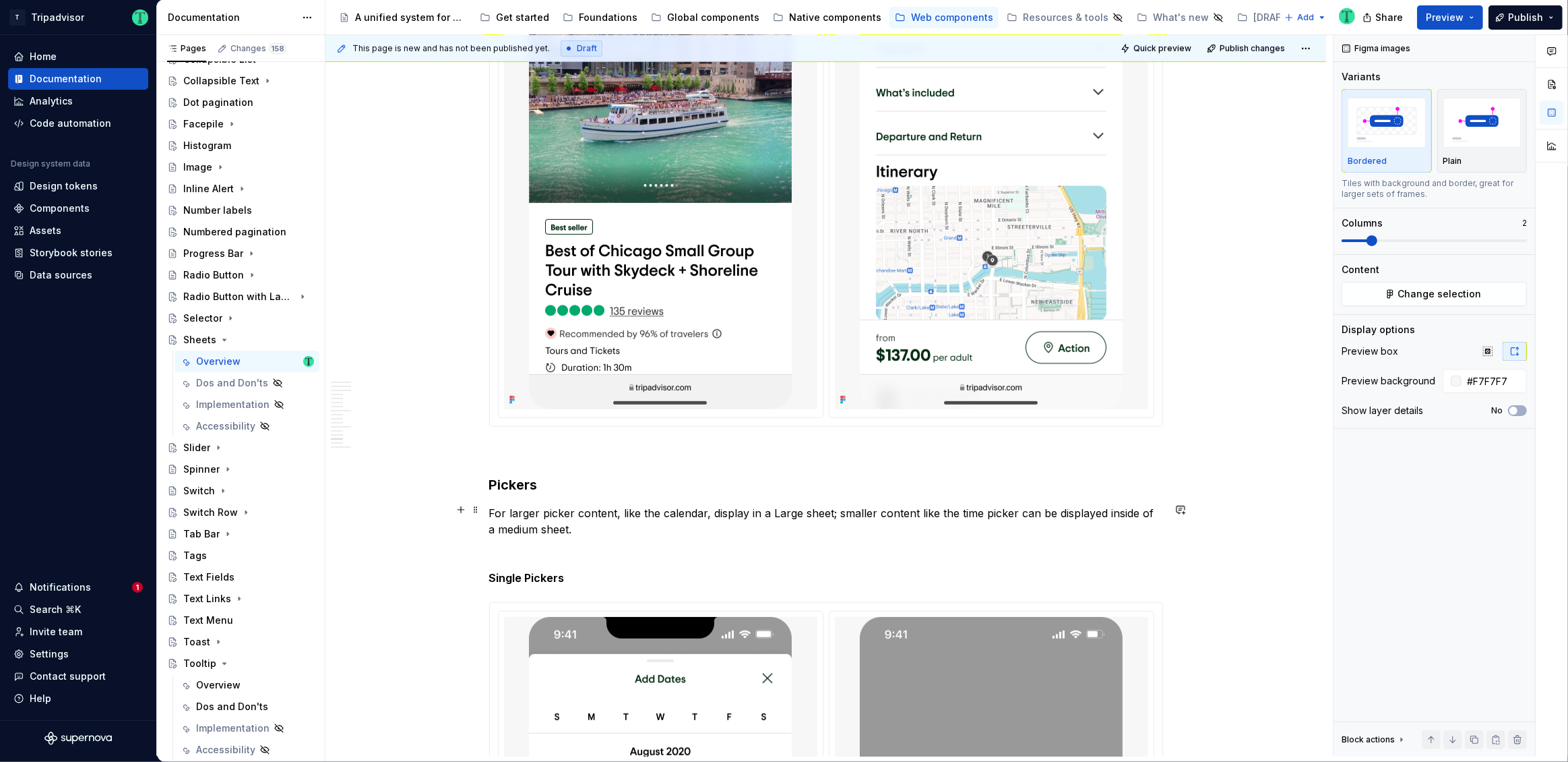
click at [531, 512] on p "For larger picker content, like the calendar, display in a Large sheet; smaller…" at bounding box center [826, 520] width 674 height 32
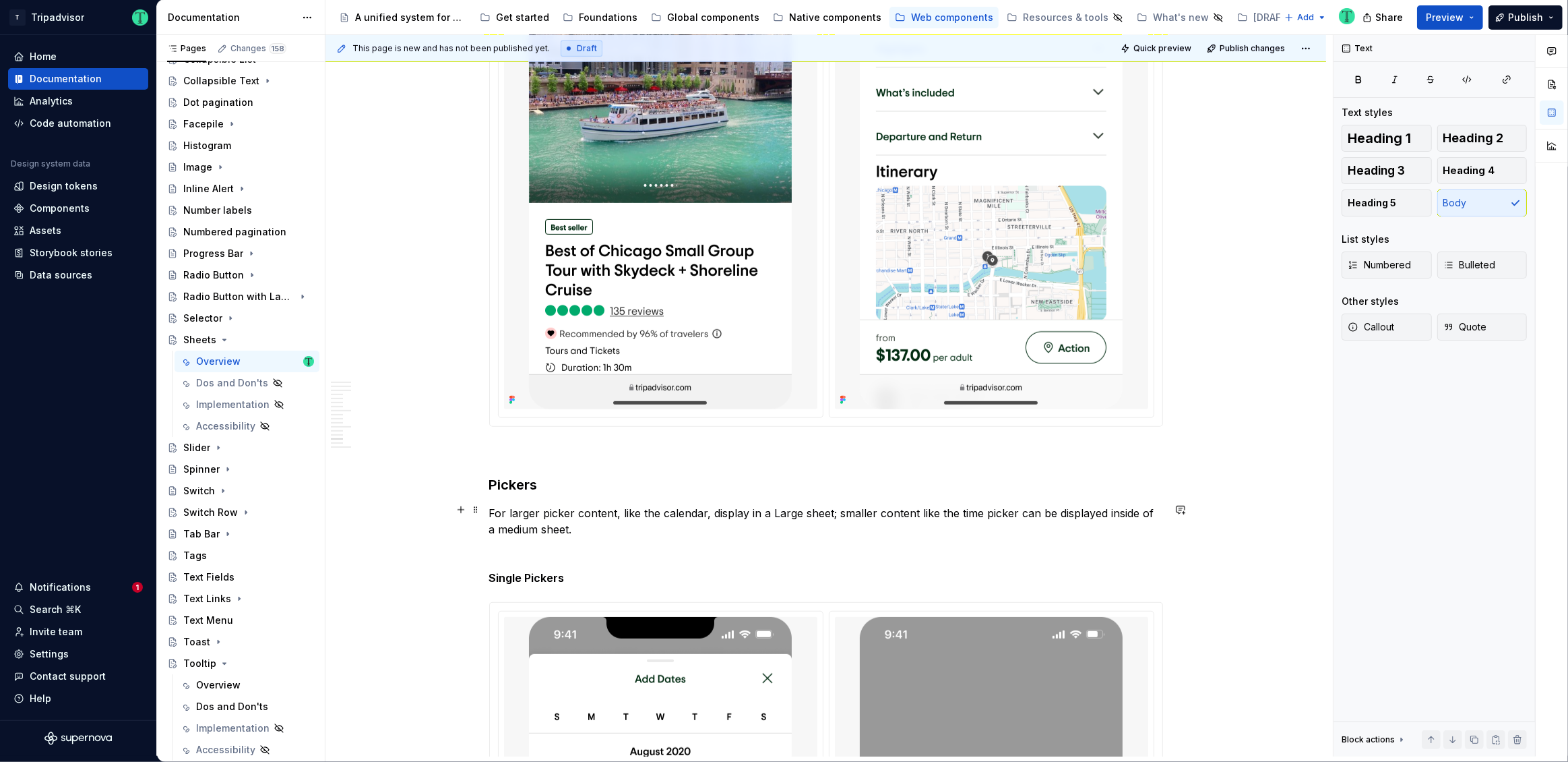
click at [531, 512] on p "For larger picker content, like the calendar, display in a Large sheet; smaller…" at bounding box center [826, 520] width 674 height 32
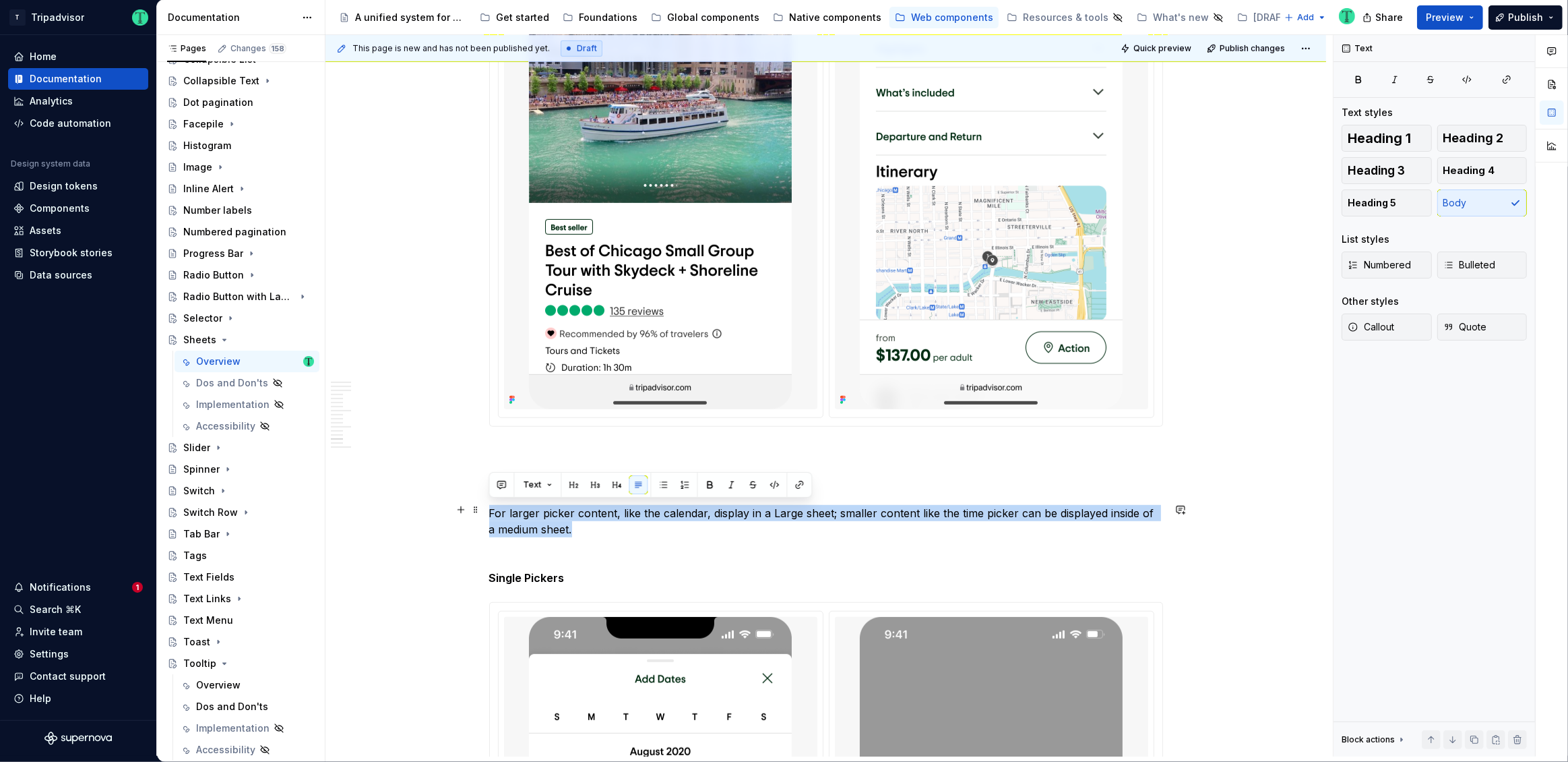
click at [531, 512] on p "For larger picker content, like the calendar, display in a Large sheet; smaller…" at bounding box center [826, 520] width 674 height 32
copy p "For larger picker content, like the calendar, display in a Large sheet; smaller…"
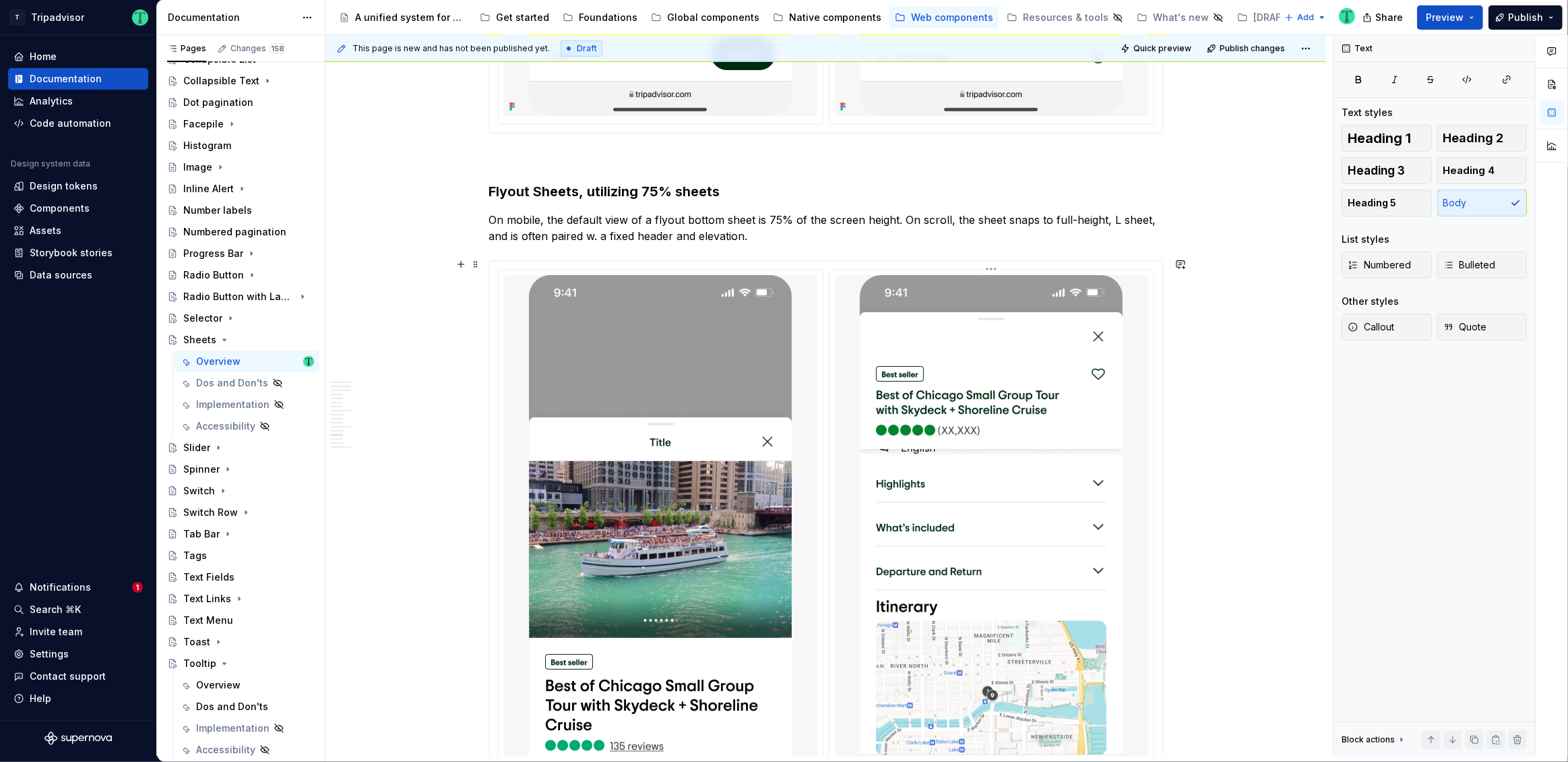
scroll to position [6118, 0]
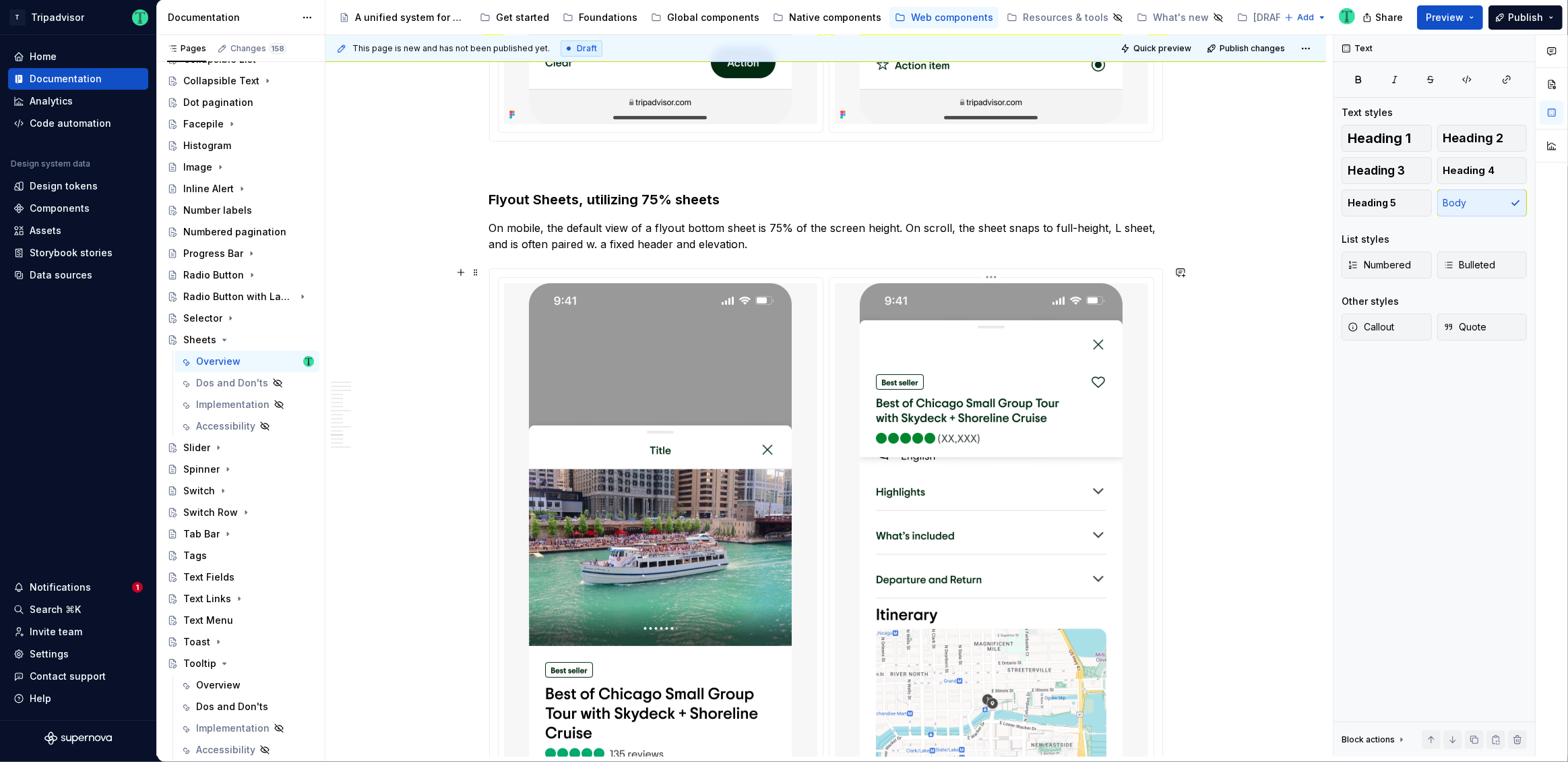
click at [990, 271] on html "T Tripadvisor Home Documentation Analytics Code automation Design system data D…" at bounding box center [784, 381] width 1568 height 762
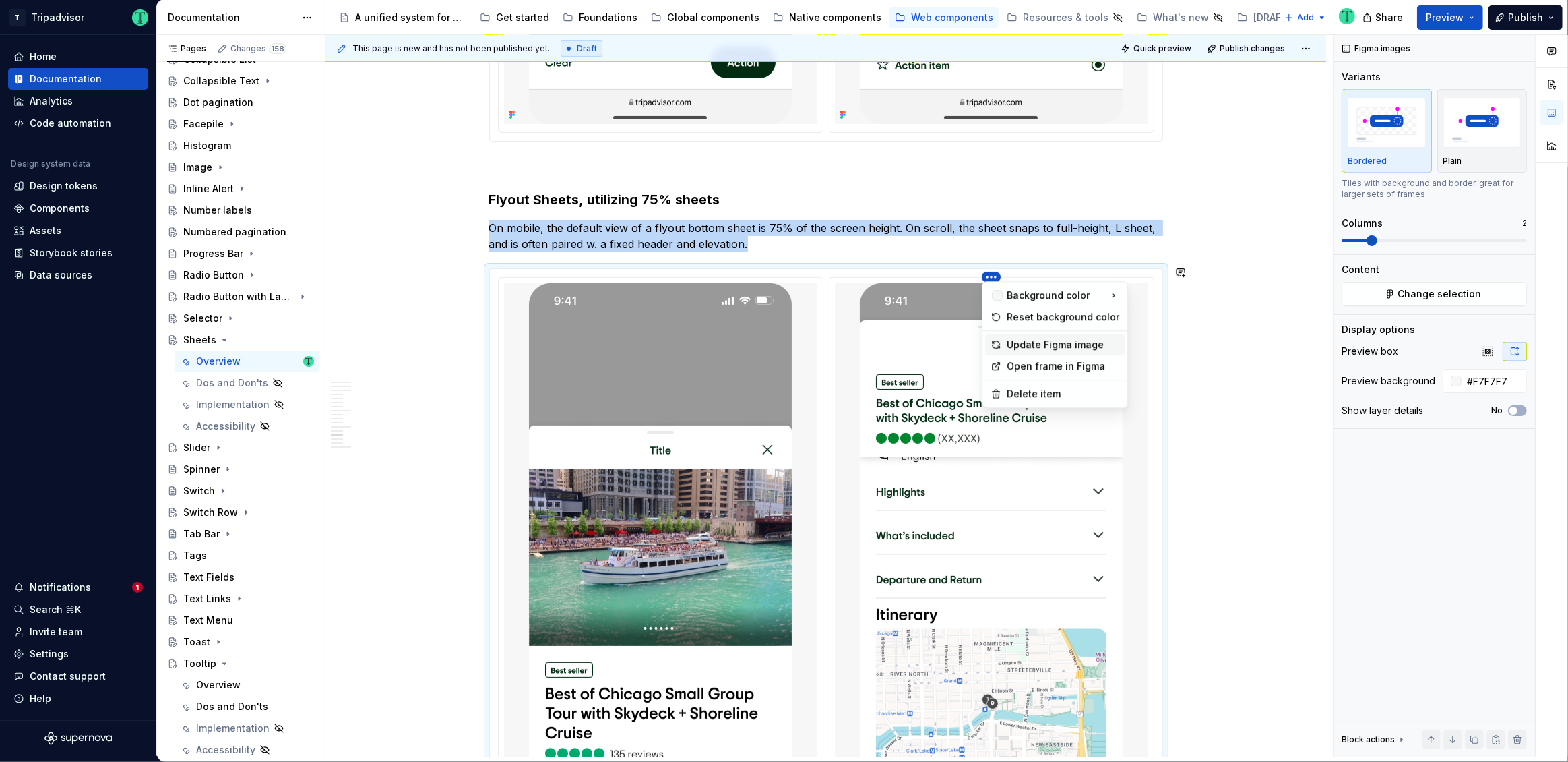
click at [1002, 342] on div "Update Figma image" at bounding box center [1055, 344] width 139 height 22
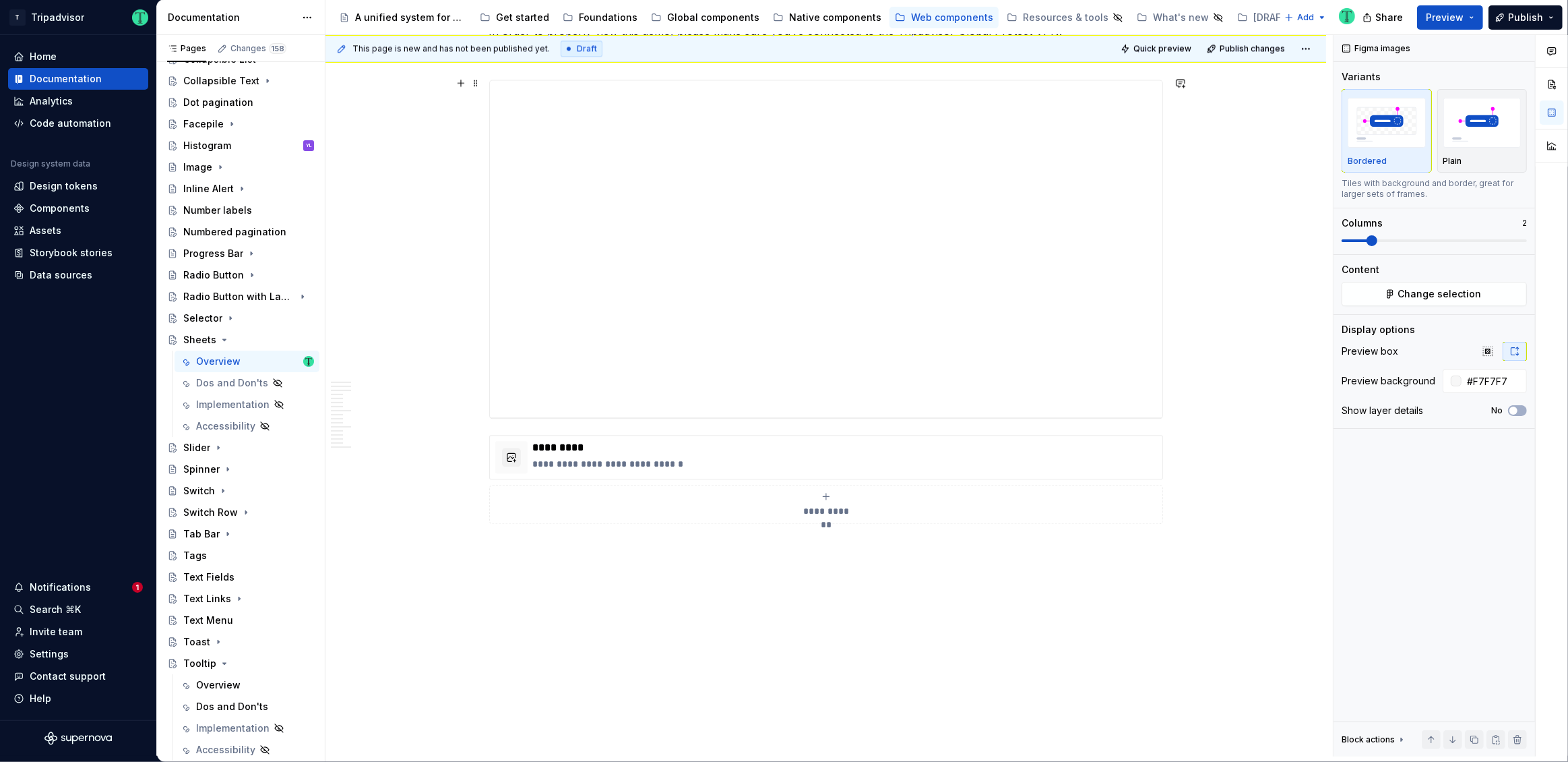
scroll to position [9086, 0]
click at [1440, 21] on span "Preview" at bounding box center [1444, 17] width 38 height 13
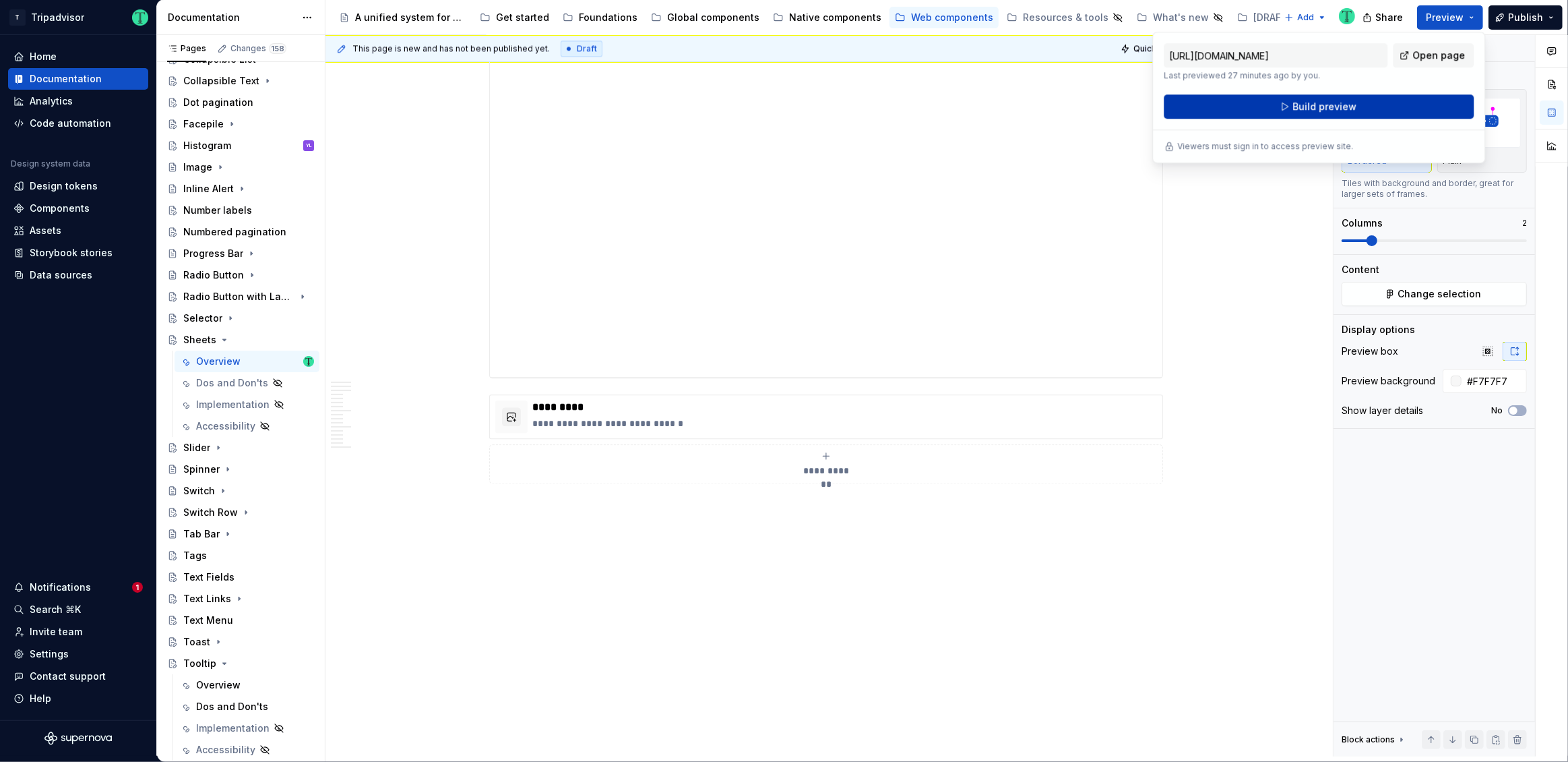
click at [1381, 115] on button "Build preview" at bounding box center [1319, 107] width 310 height 25
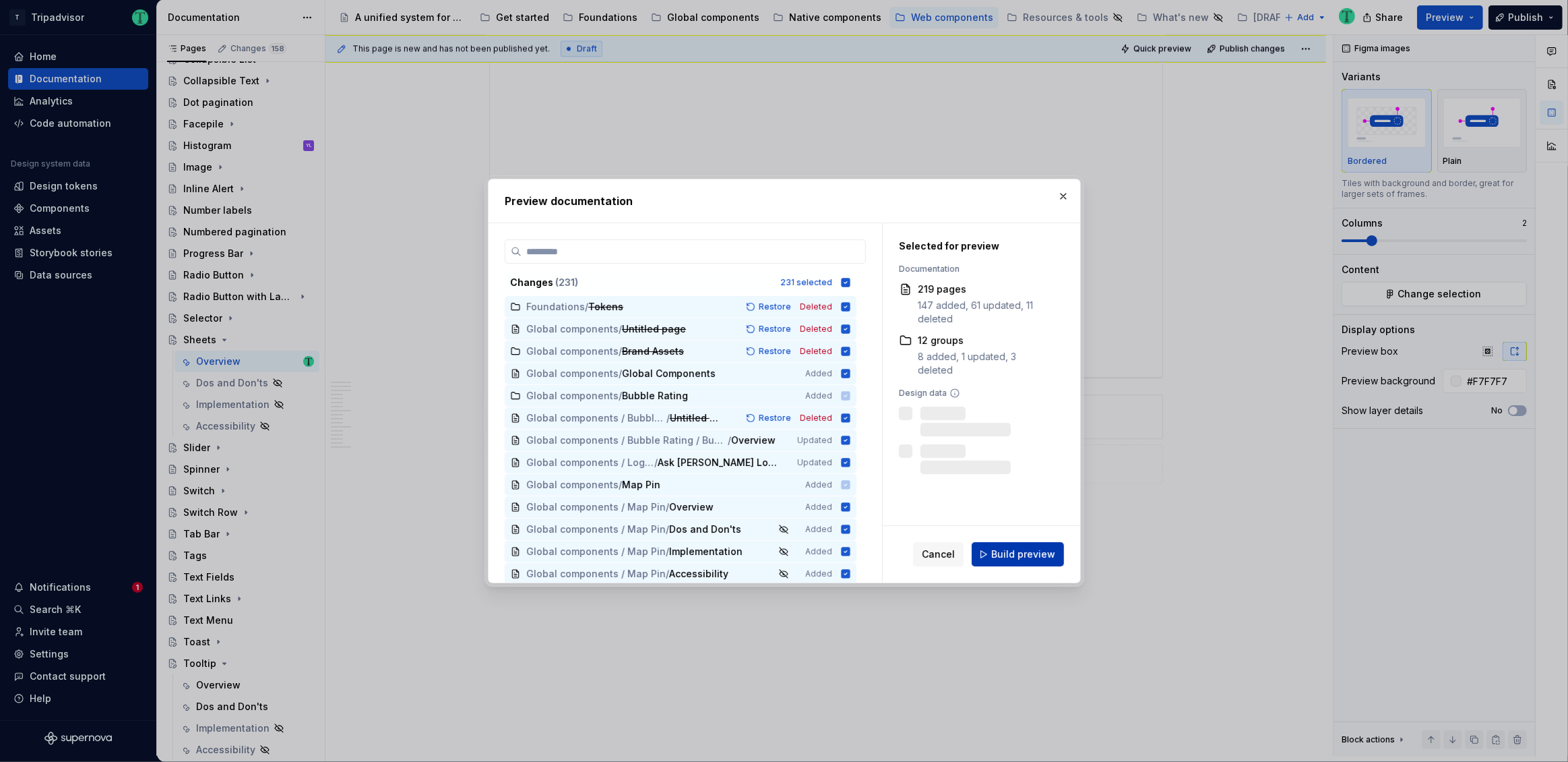
click at [1038, 556] on span "Build preview" at bounding box center [1023, 554] width 64 height 13
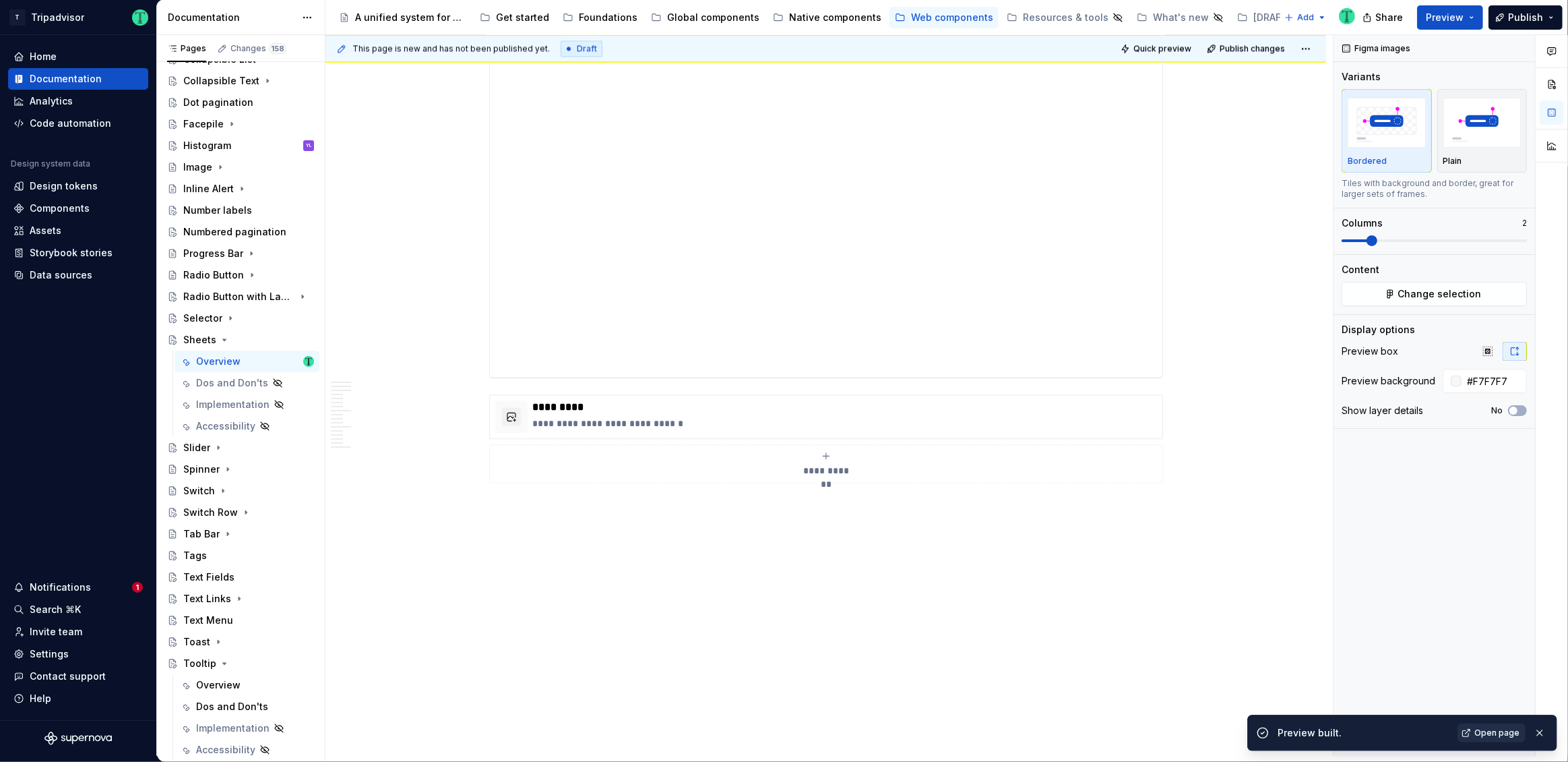
click at [1490, 731] on span "Open page" at bounding box center [1496, 733] width 45 height 10
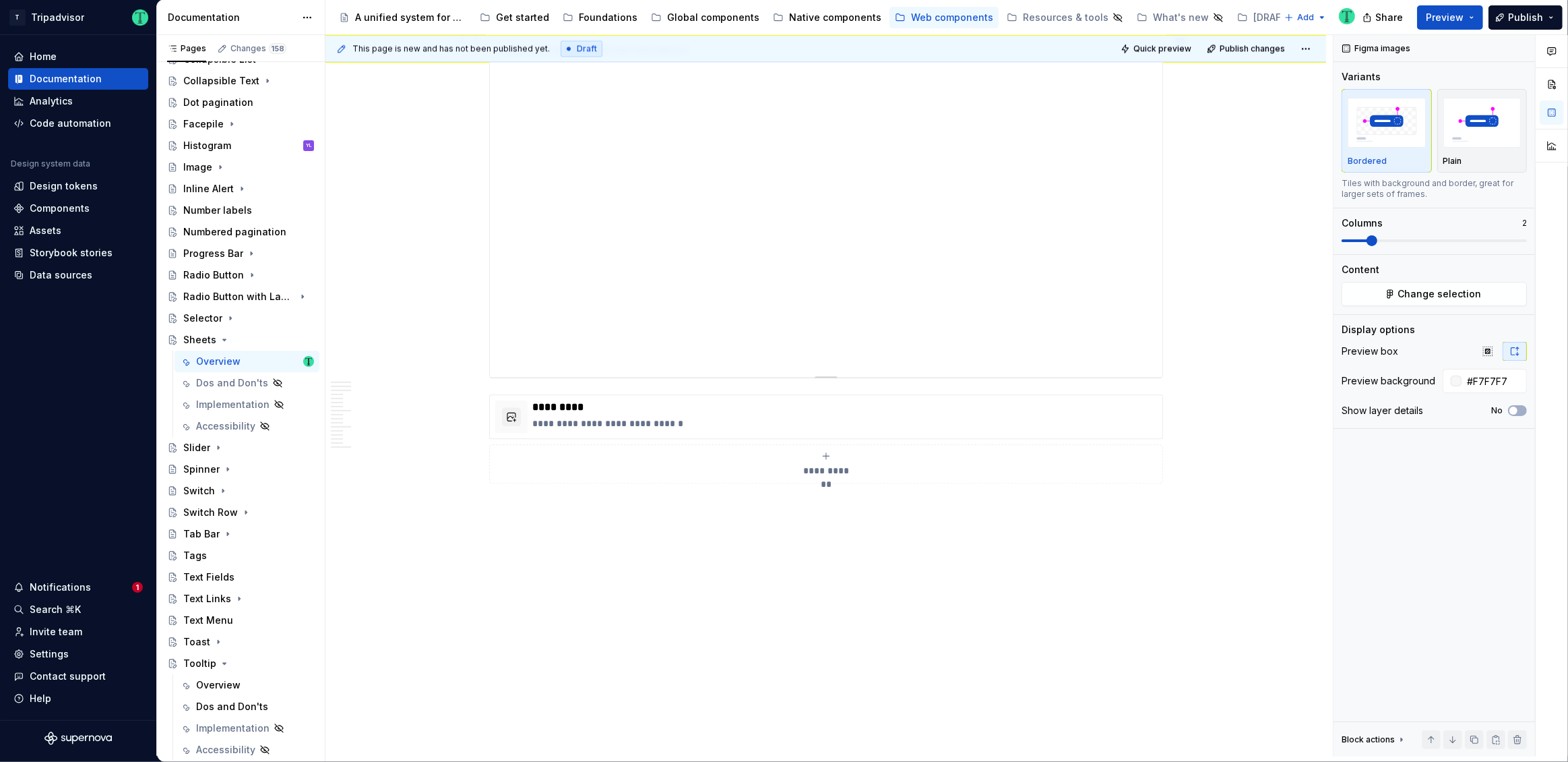
click at [1068, 309] on div "**********" at bounding box center [826, 208] width 672 height 337
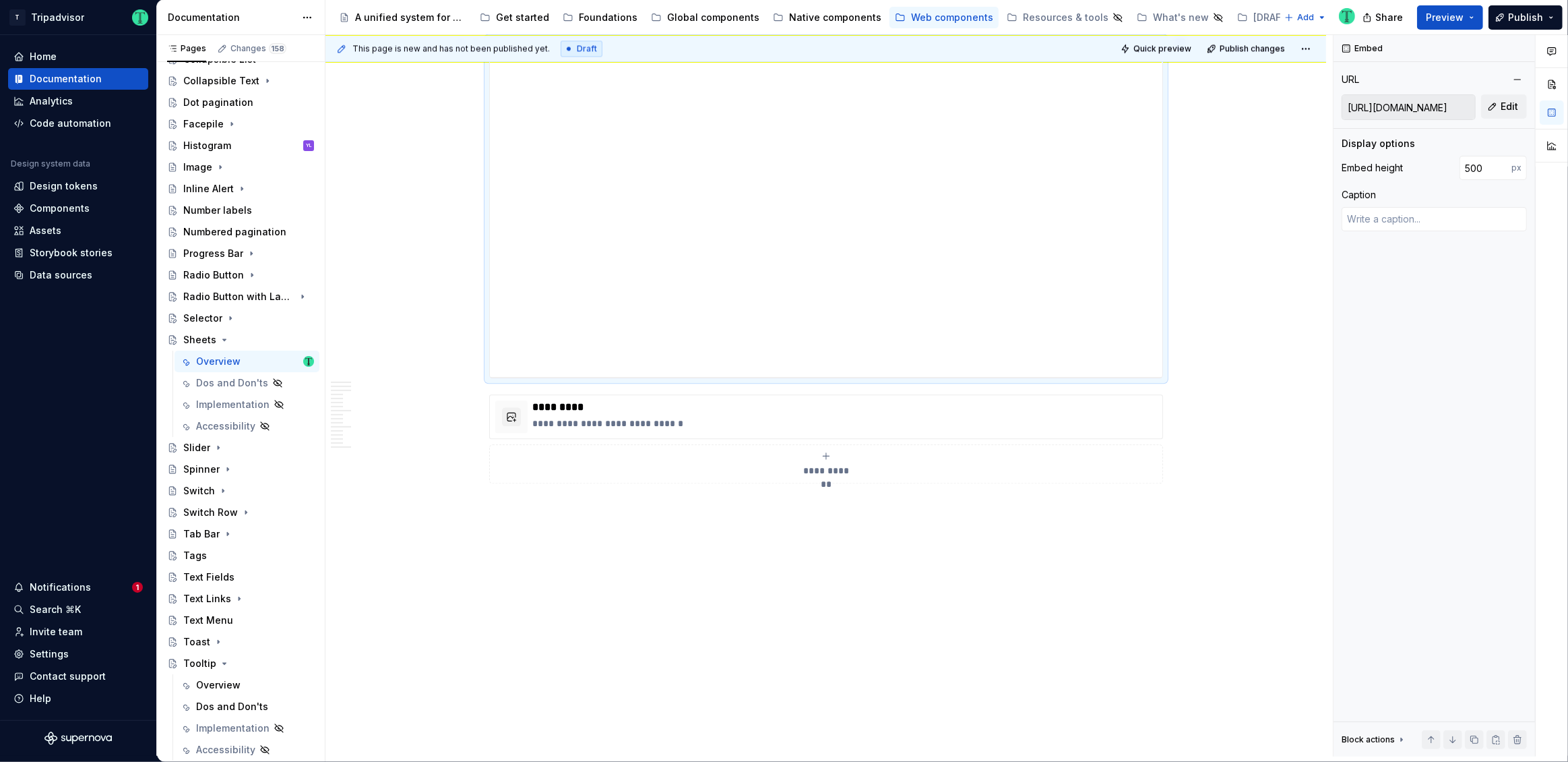
scroll to position [8917, 0]
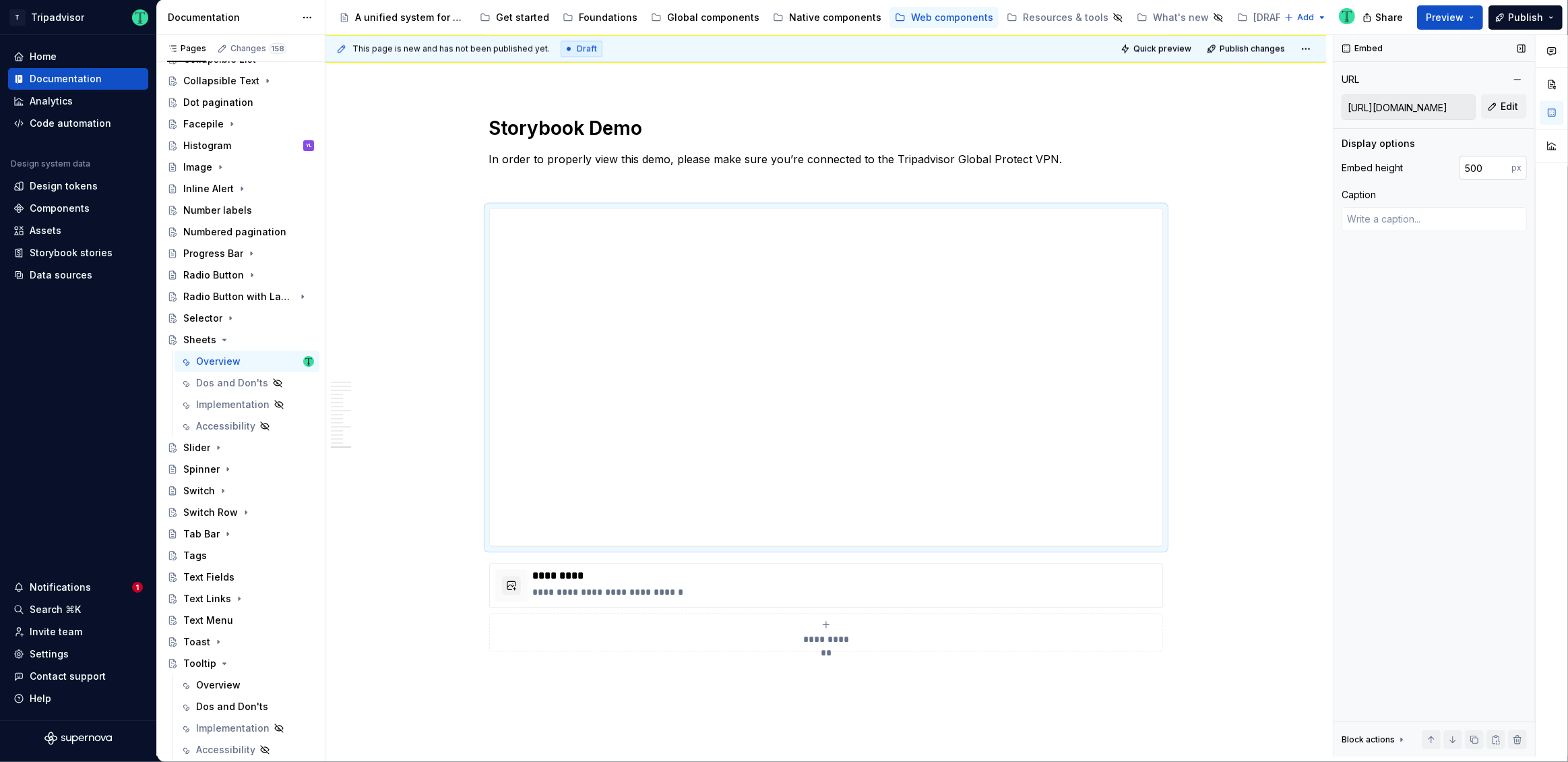
type textarea "*"
click at [1484, 169] on input "500" at bounding box center [1485, 168] width 52 height 25
type input "550"
type textarea "*"
click at [1527, 157] on div "px" at bounding box center [1519, 168] width 16 height 25
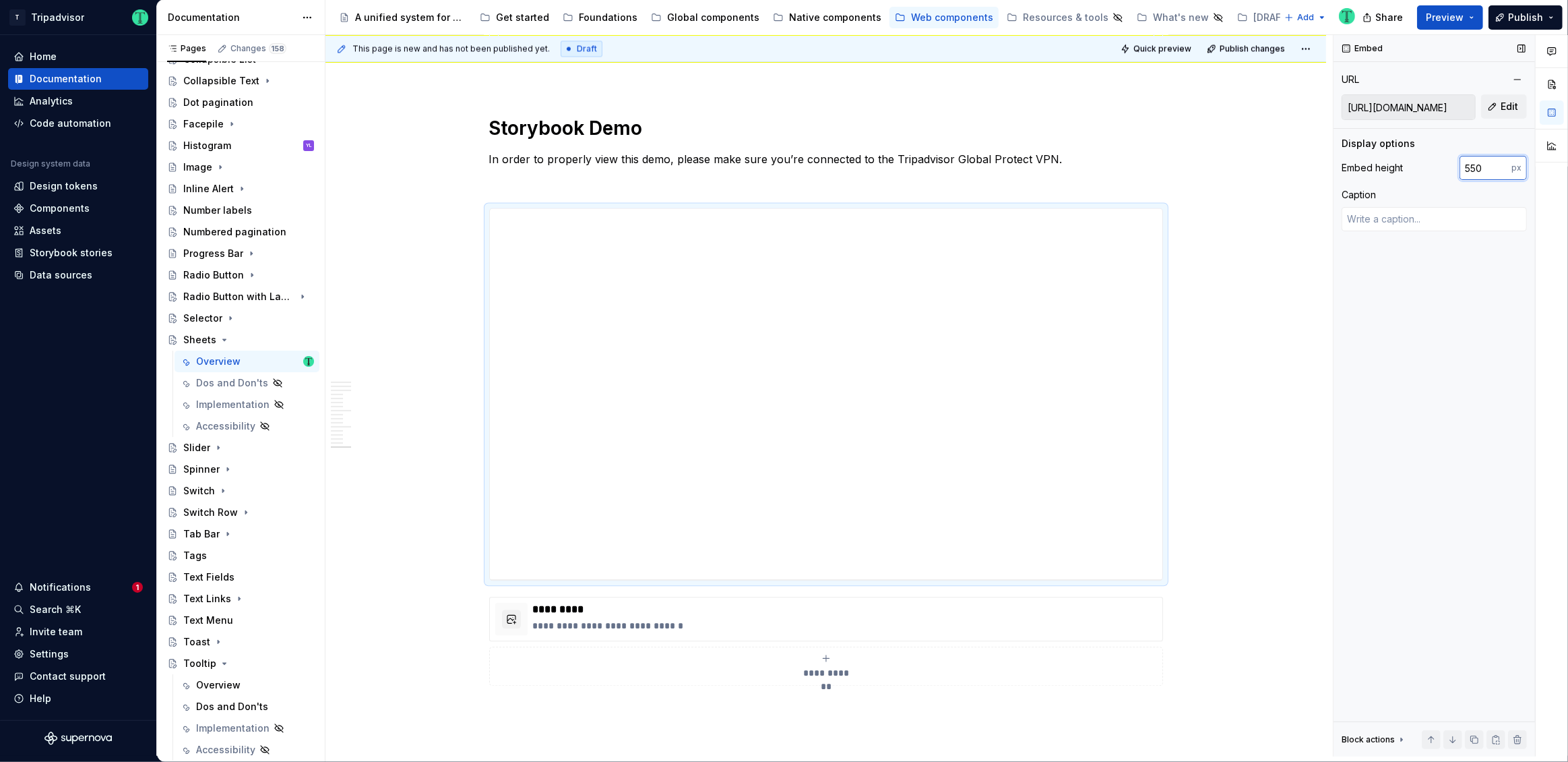
click at [1489, 169] on input "550" at bounding box center [1485, 168] width 52 height 25
click at [1490, 169] on input "550" at bounding box center [1485, 168] width 52 height 25
type input "600"
type textarea "*"
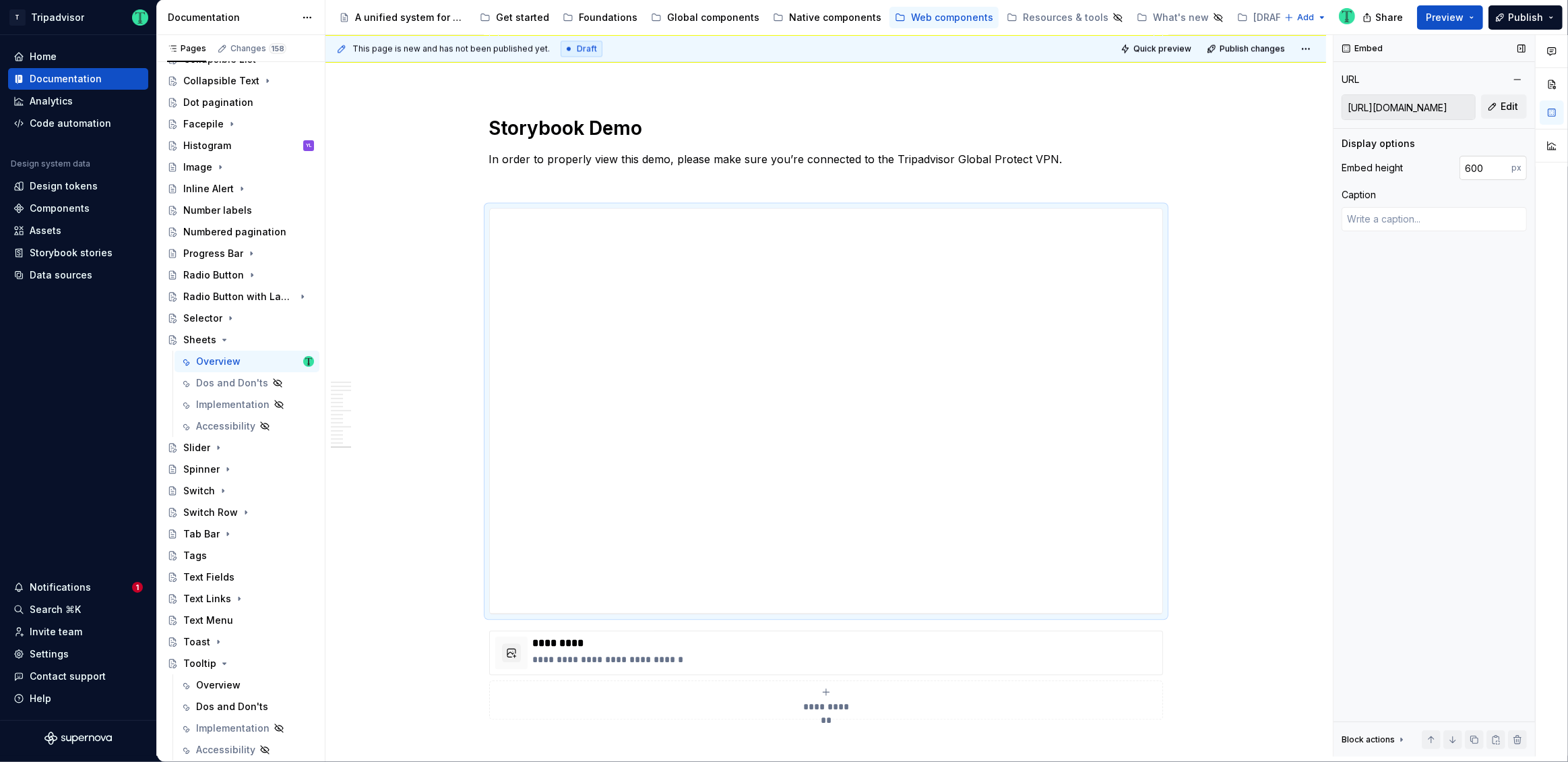
click at [1472, 168] on input "600" at bounding box center [1485, 168] width 52 height 25
type input "635"
click at [1473, 167] on input "635" at bounding box center [1485, 168] width 52 height 25
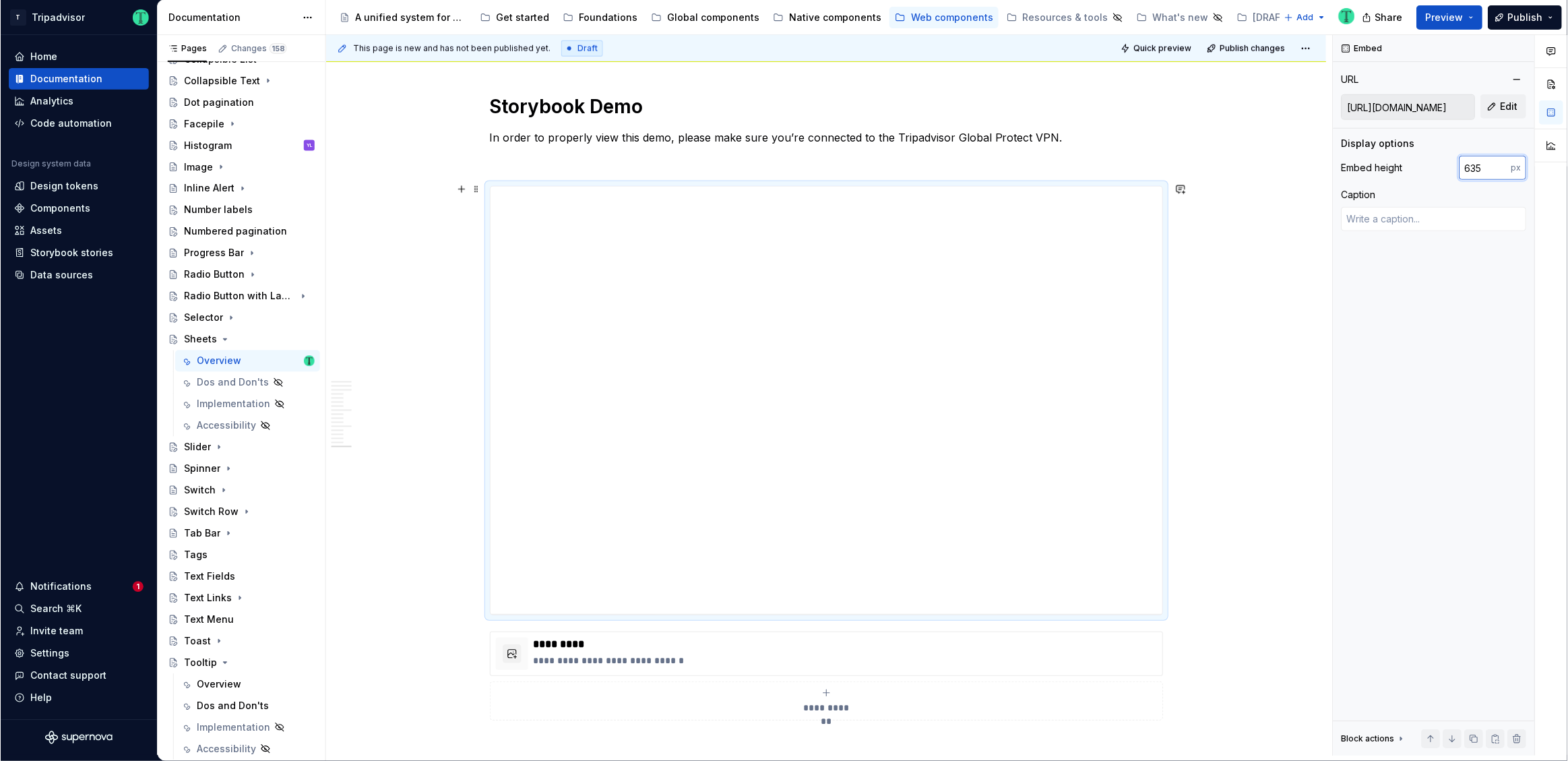
scroll to position [8879, 0]
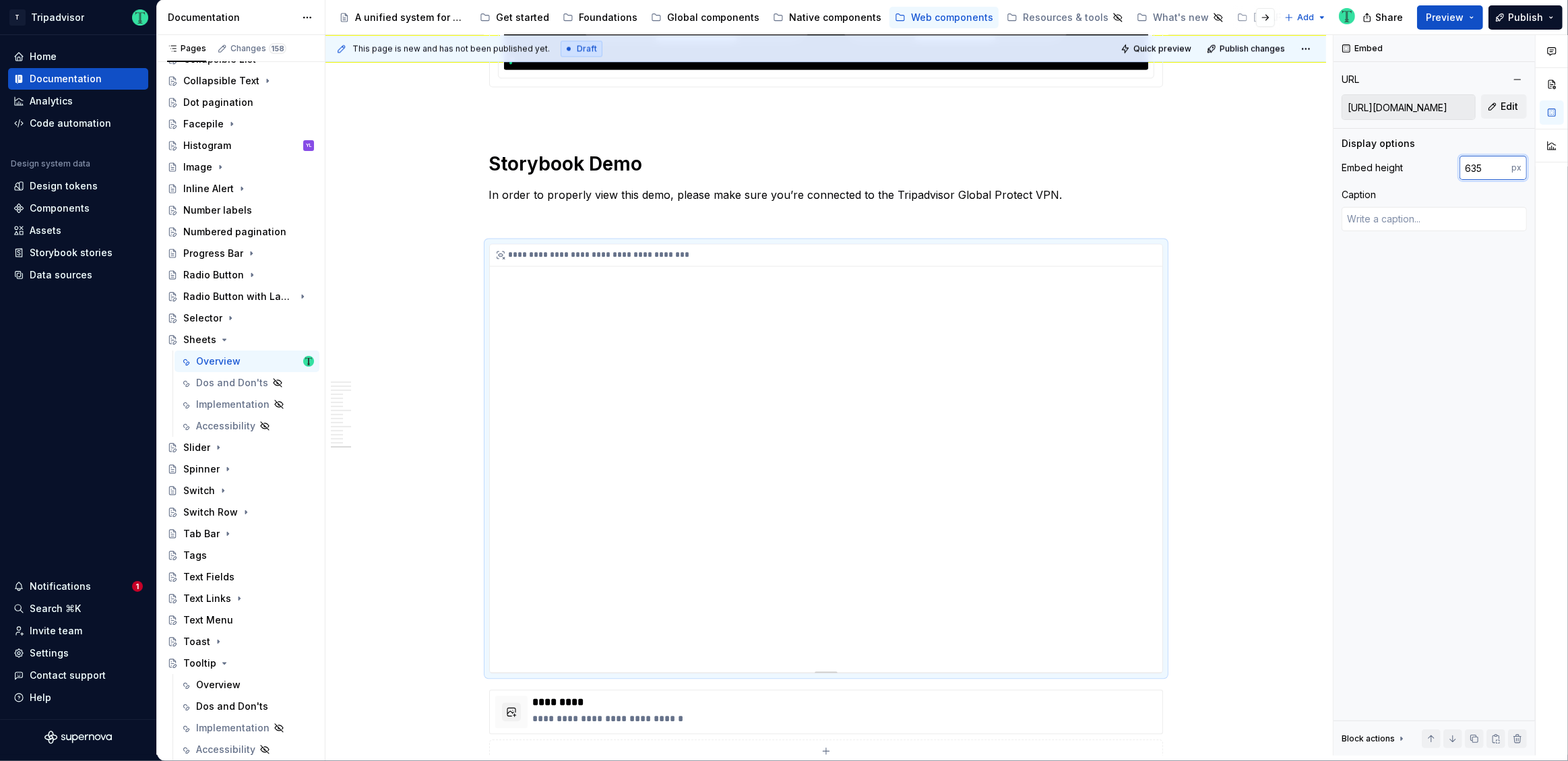
type textarea "*"
click at [1495, 165] on input "635" at bounding box center [1485, 168] width 52 height 25
type input "602"
type textarea "*"
click at [1488, 168] on input "602" at bounding box center [1485, 168] width 52 height 25
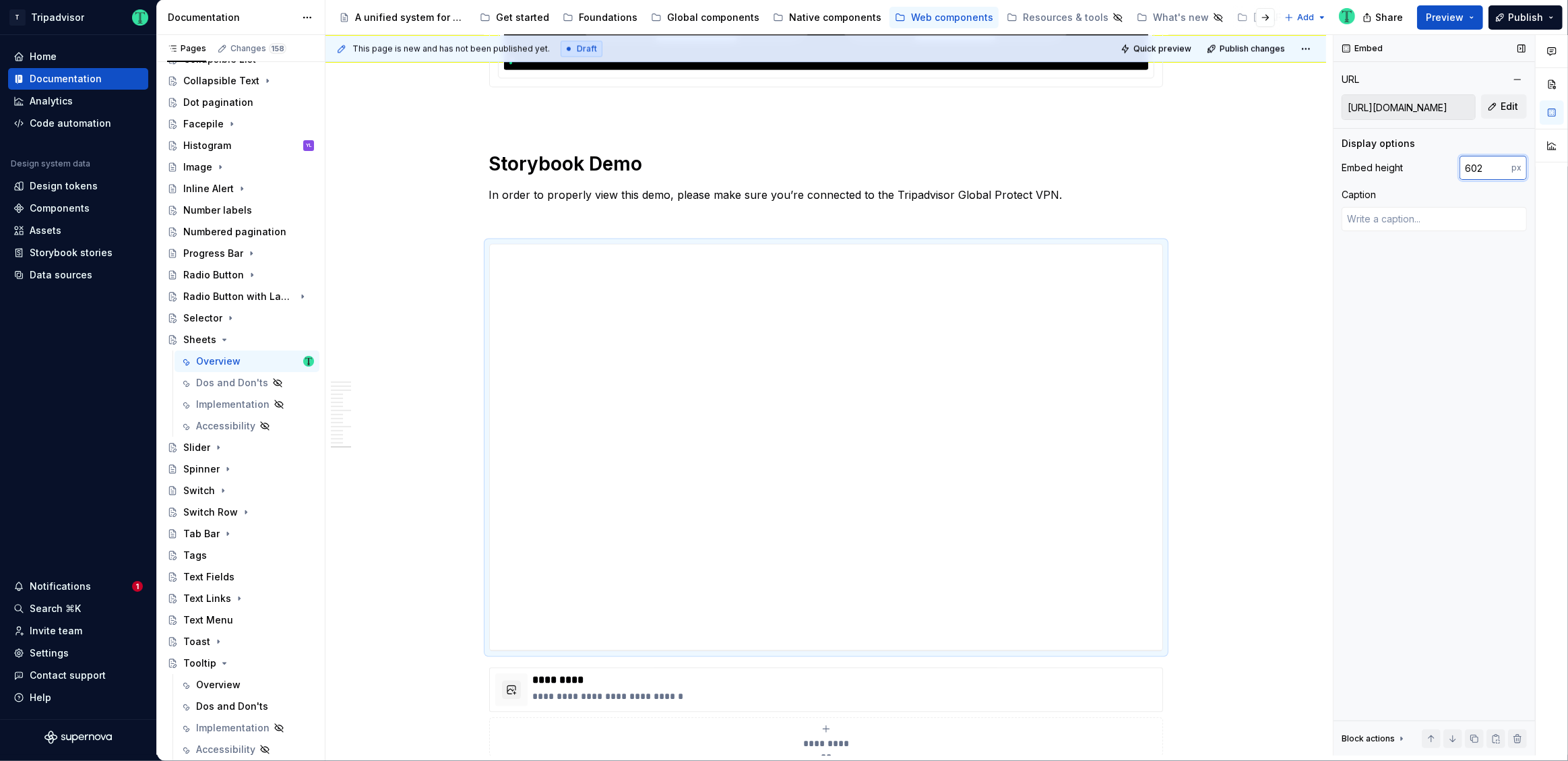
click at [1488, 168] on input "602" at bounding box center [1485, 168] width 52 height 25
type input "610"
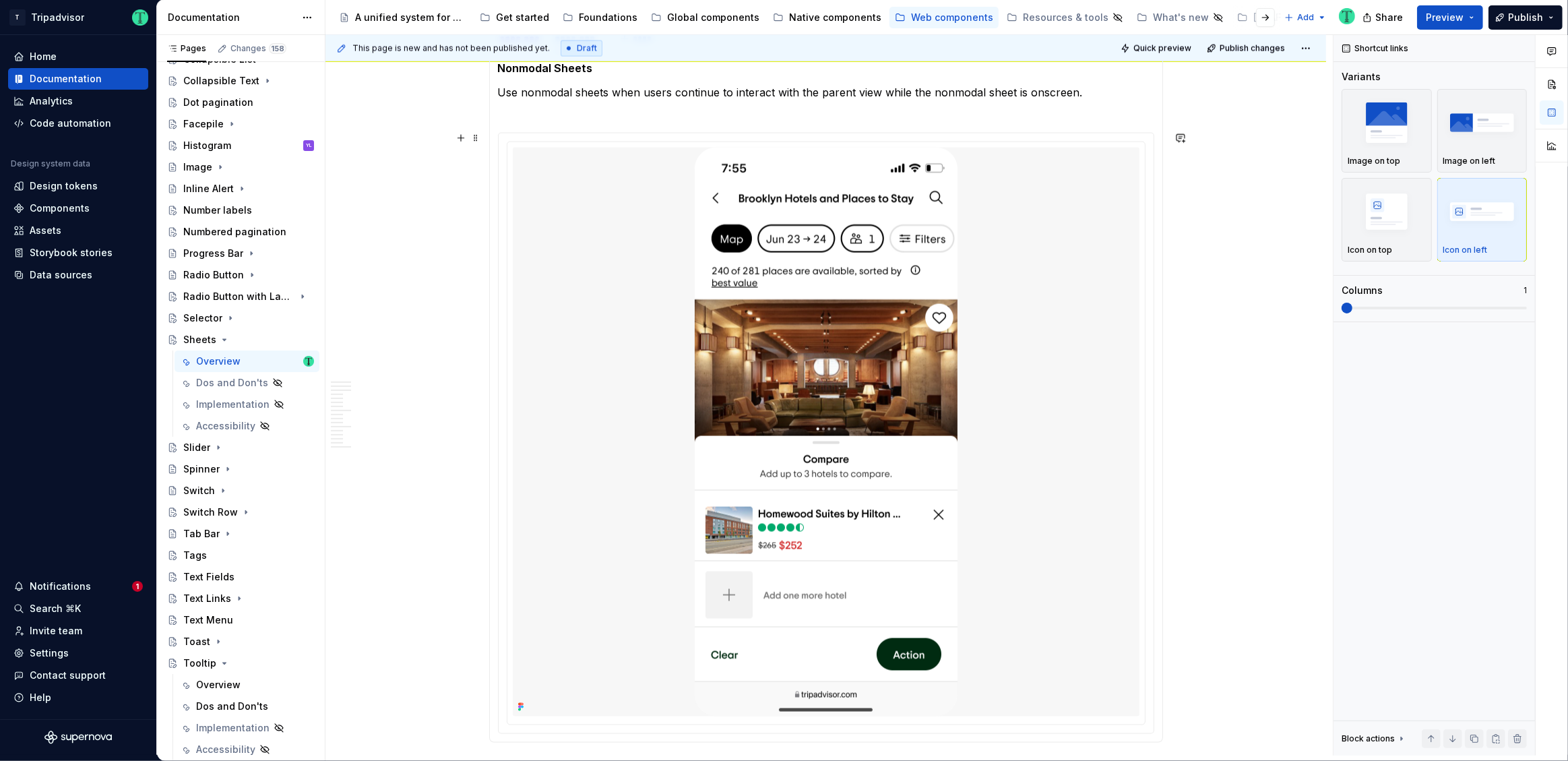
scroll to position [2367, 0]
click at [823, 139] on html "T Tripadvisor Home Documentation Analytics Code automation Design system data D…" at bounding box center [784, 380] width 1568 height 761
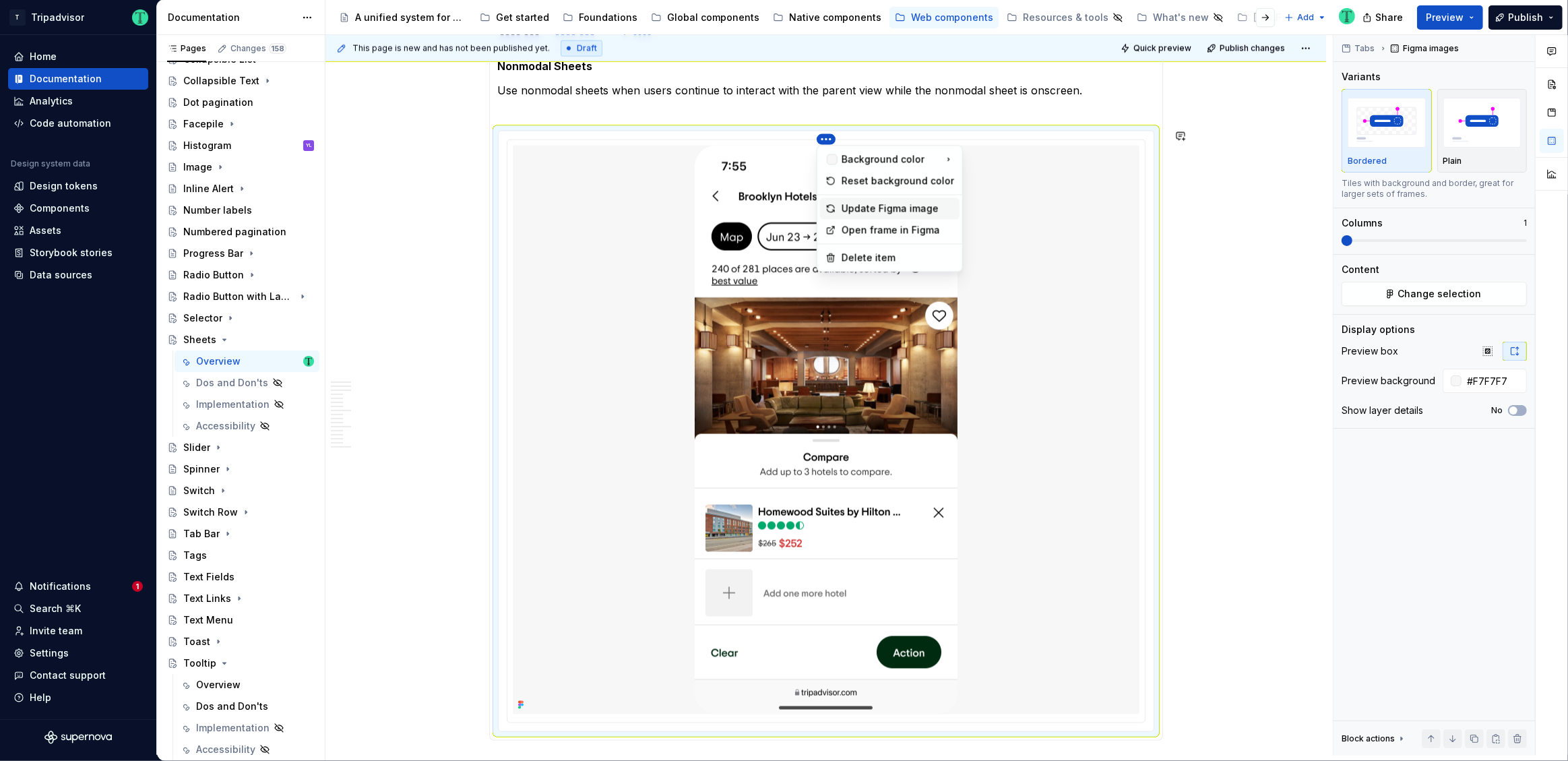
click at [838, 202] on div "Update Figma image" at bounding box center [889, 208] width 139 height 22
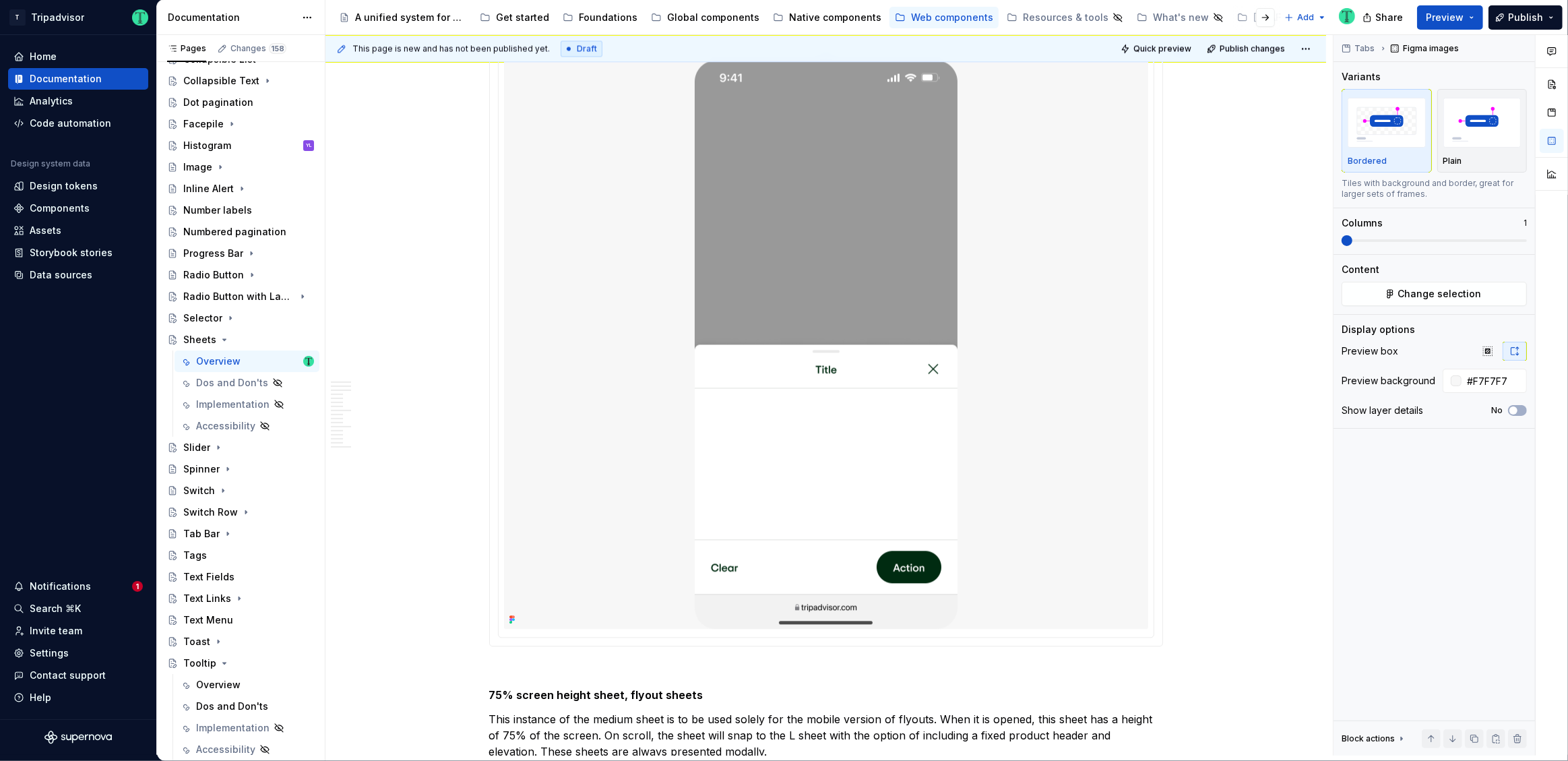
scroll to position [3206, 0]
click at [1094, 464] on div at bounding box center [826, 344] width 644 height 569
click at [1450, 285] on button "Change selection" at bounding box center [1434, 294] width 186 height 25
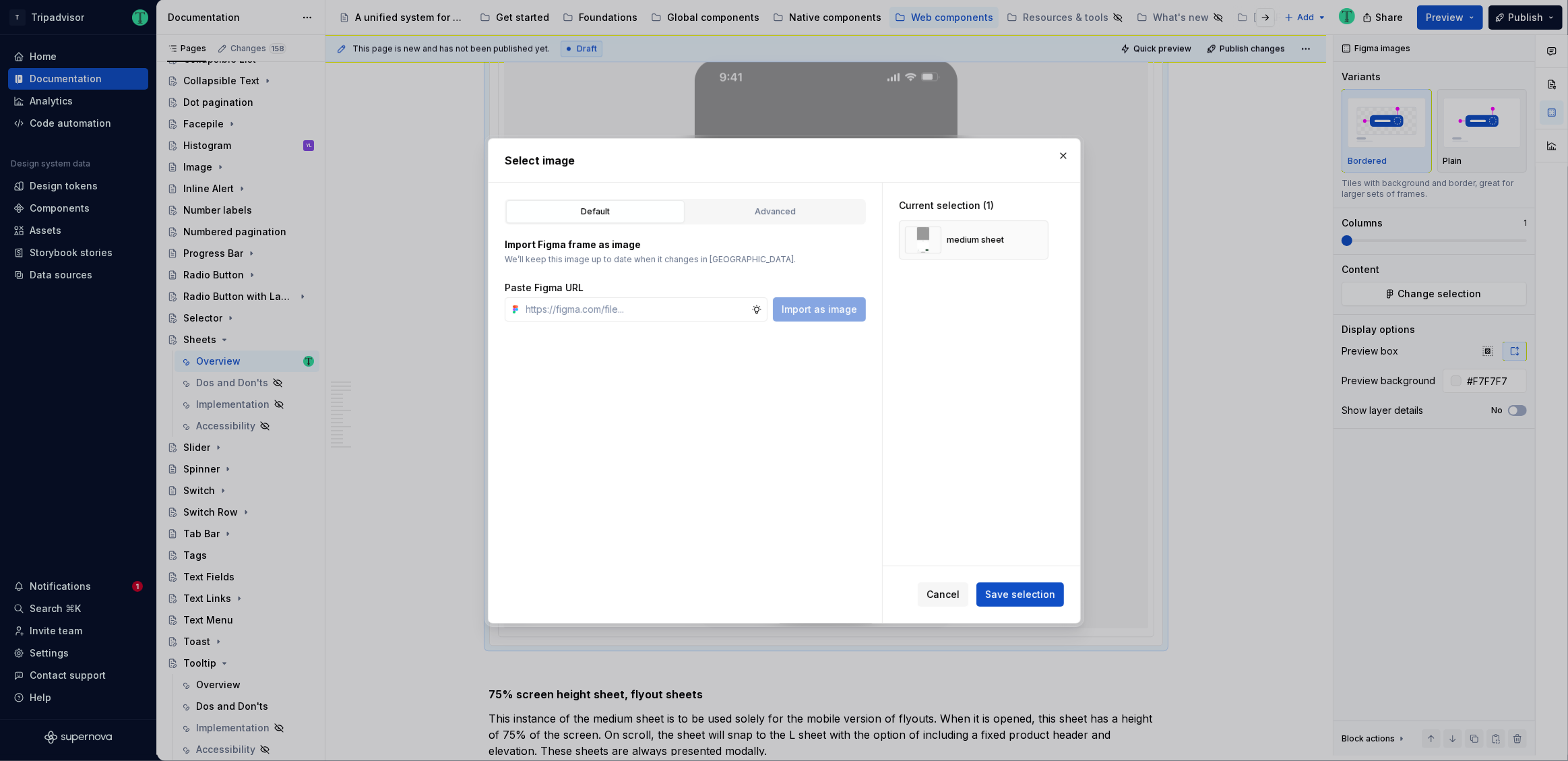
scroll to position [2773, 0]
click at [833, 210] on div "Advanced" at bounding box center [775, 212] width 169 height 13
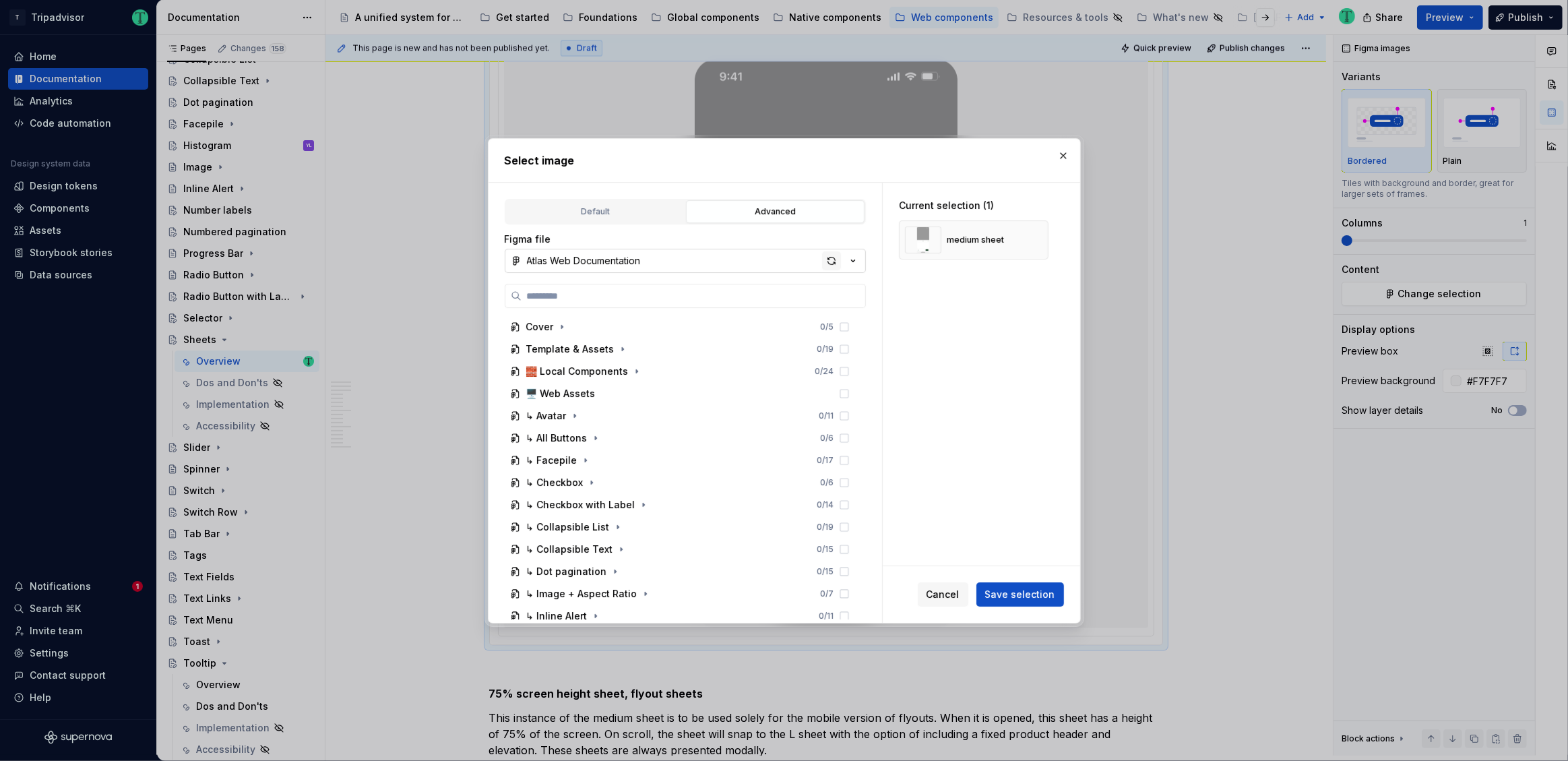
click at [832, 260] on div "button" at bounding box center [831, 260] width 19 height 19
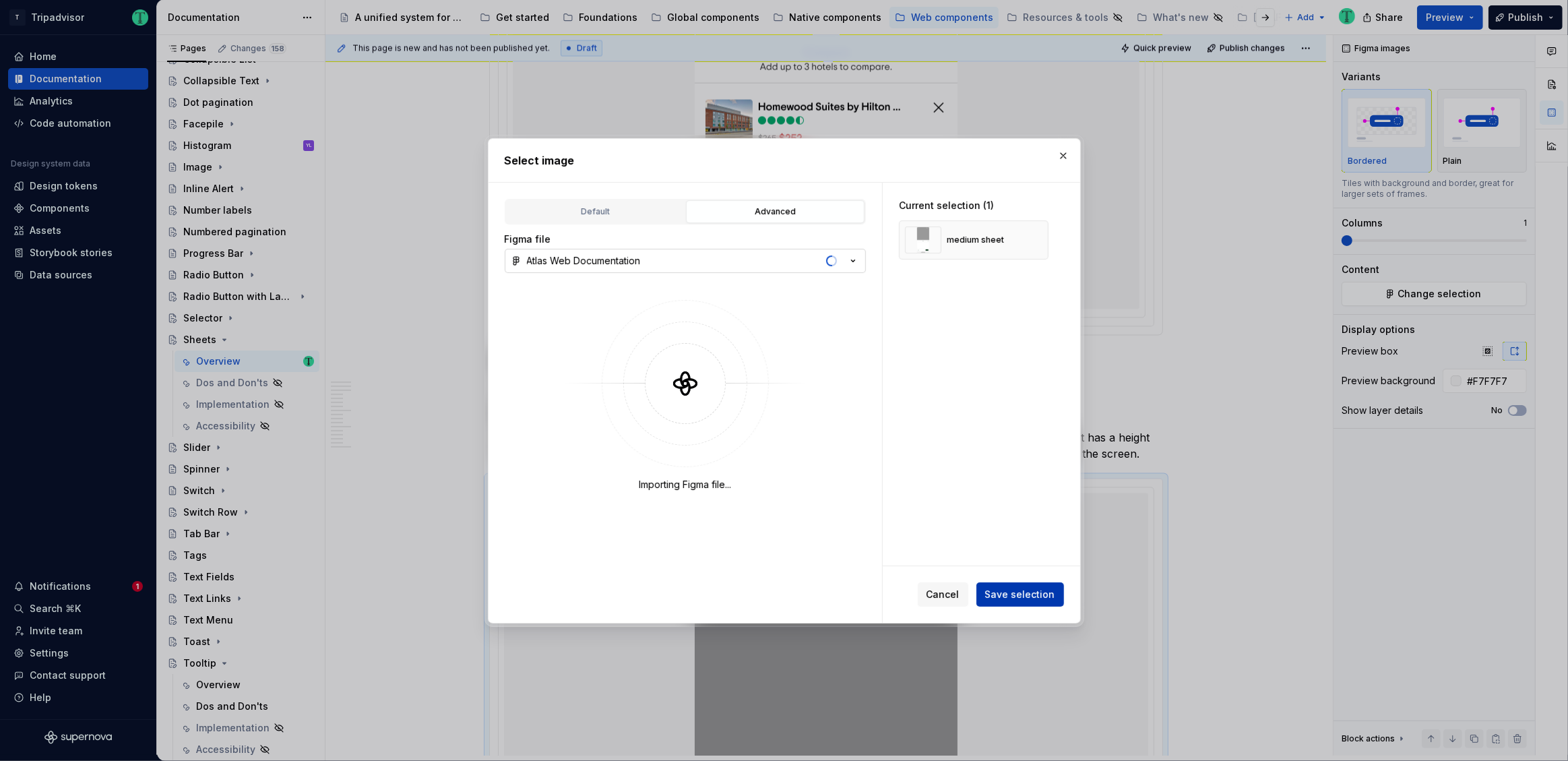
scroll to position [3206, 0]
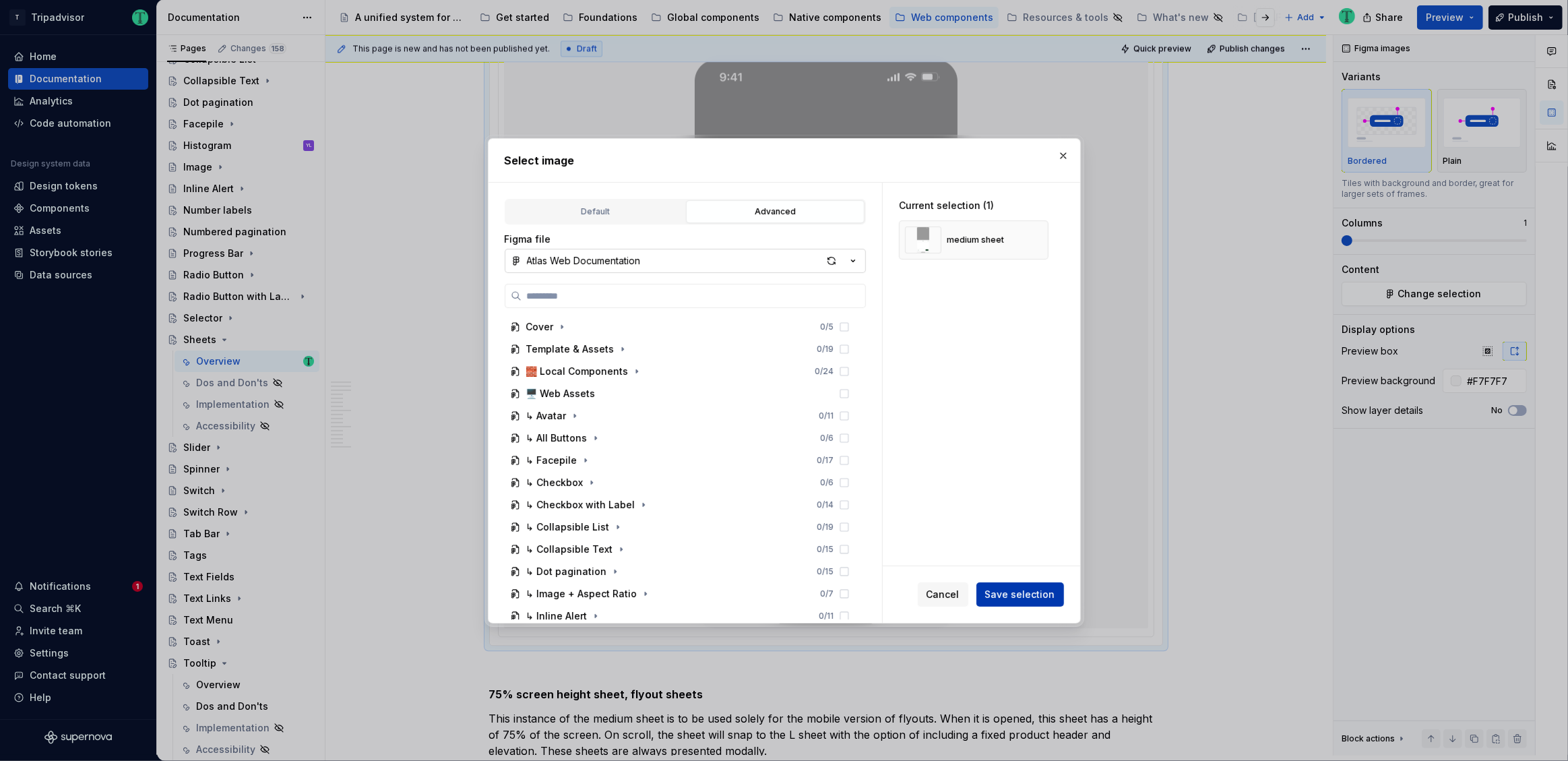
click at [1046, 597] on span "Save selection" at bounding box center [1020, 594] width 70 height 13
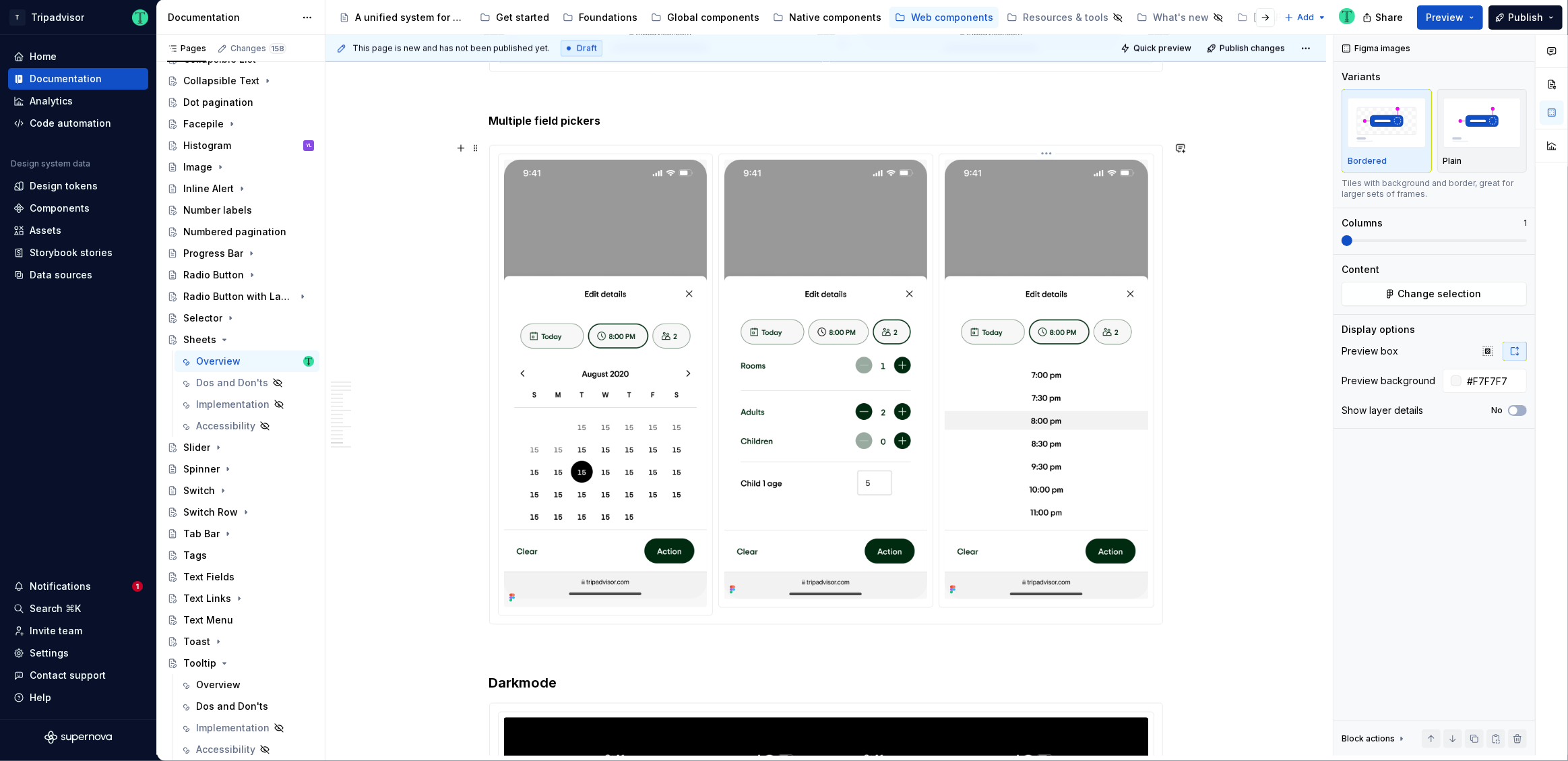
scroll to position [7688, 0]
click at [654, 457] on img at bounding box center [605, 385] width 203 height 447
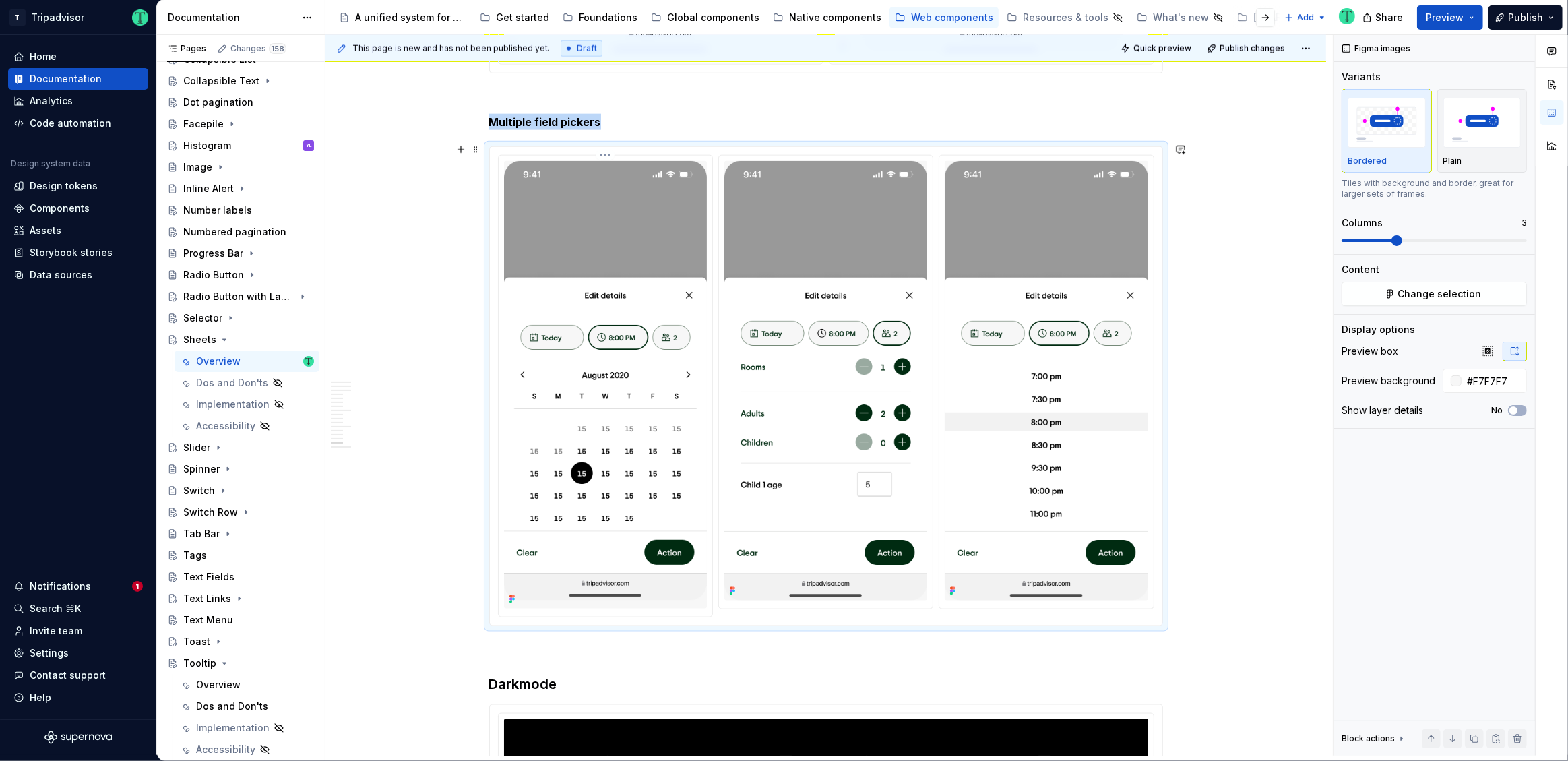
click at [654, 457] on img at bounding box center [605, 385] width 203 height 447
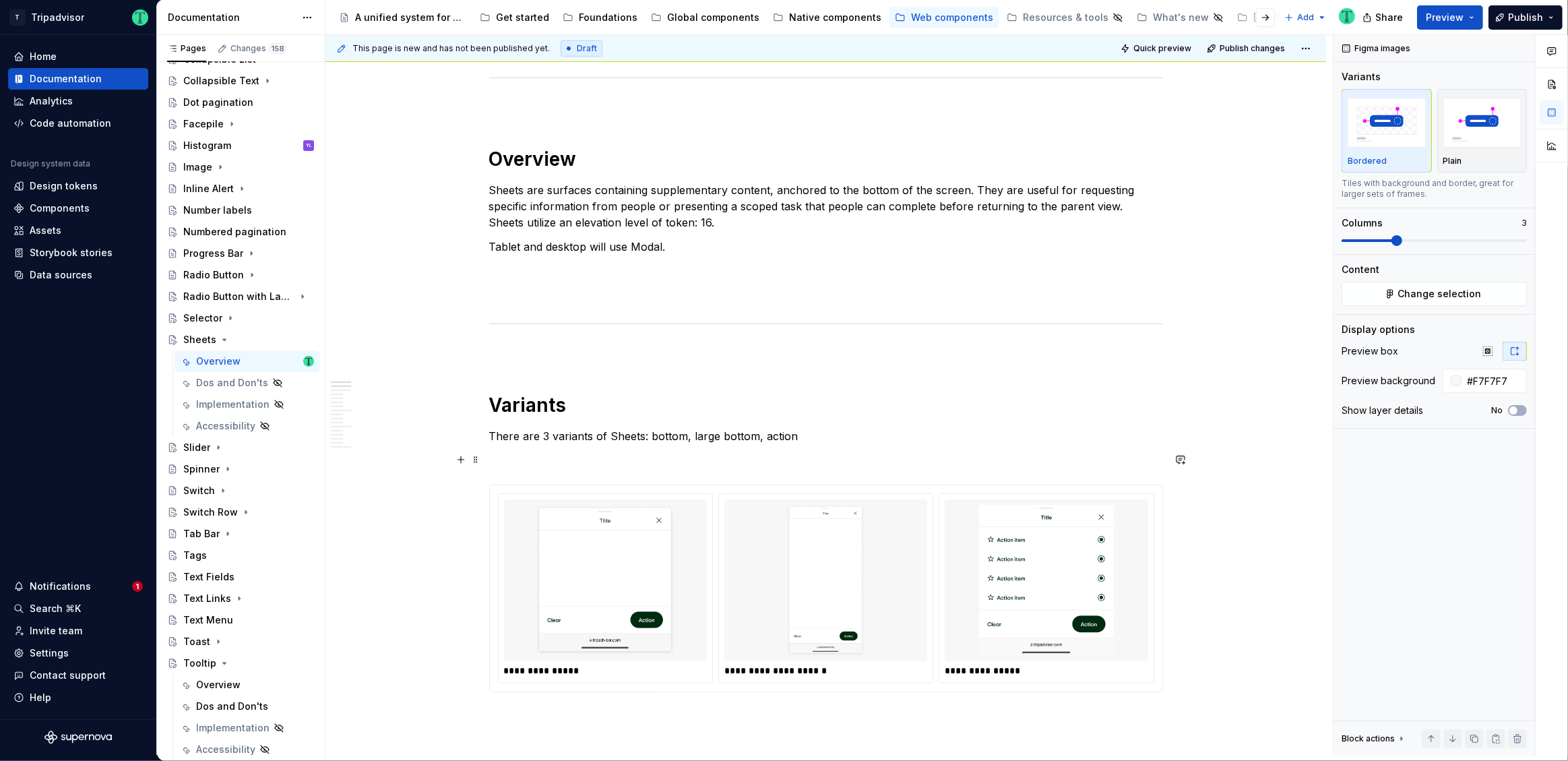
scroll to position [679, 0]
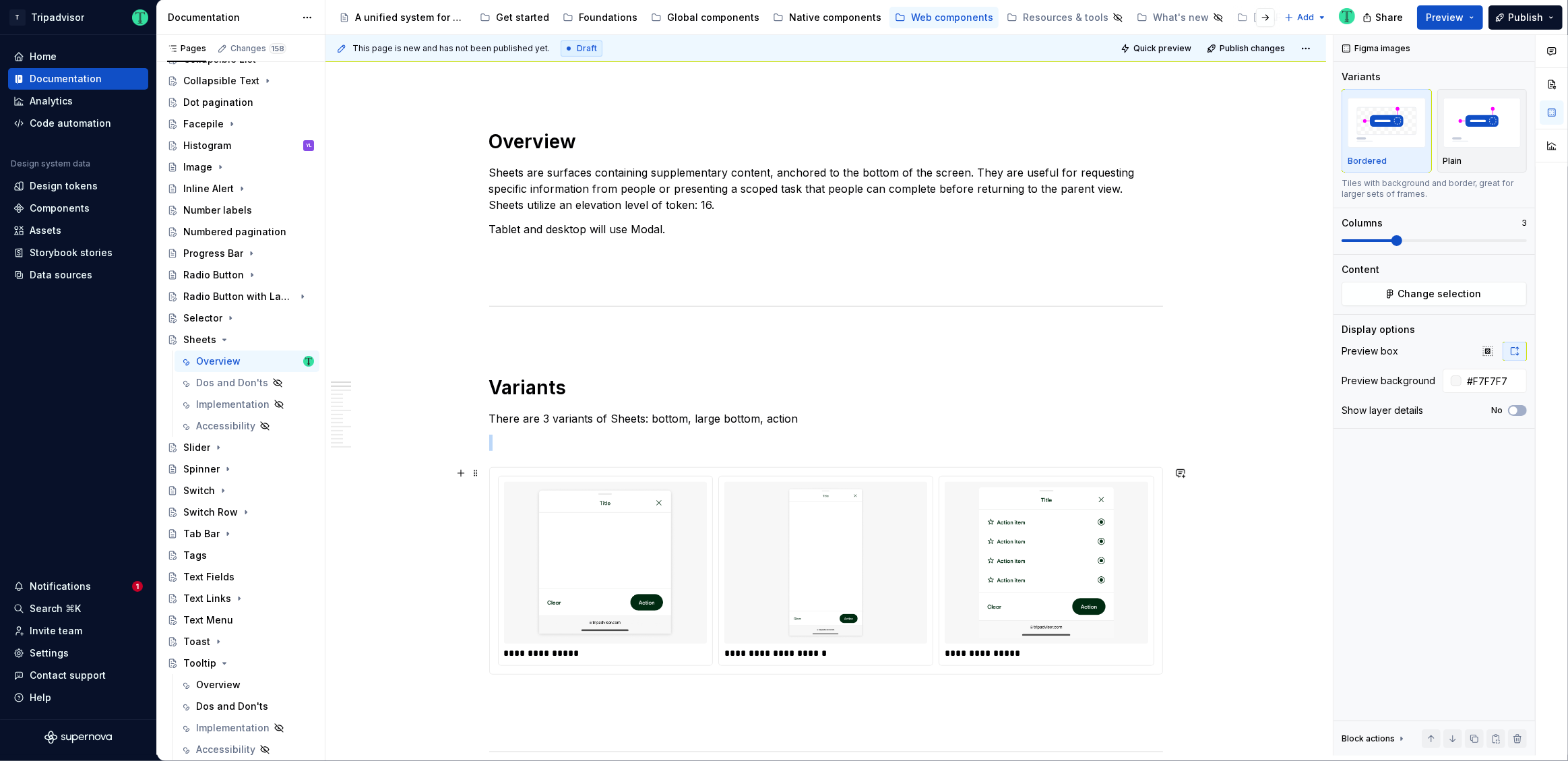
click at [923, 569] on div at bounding box center [826, 562] width 203 height 162
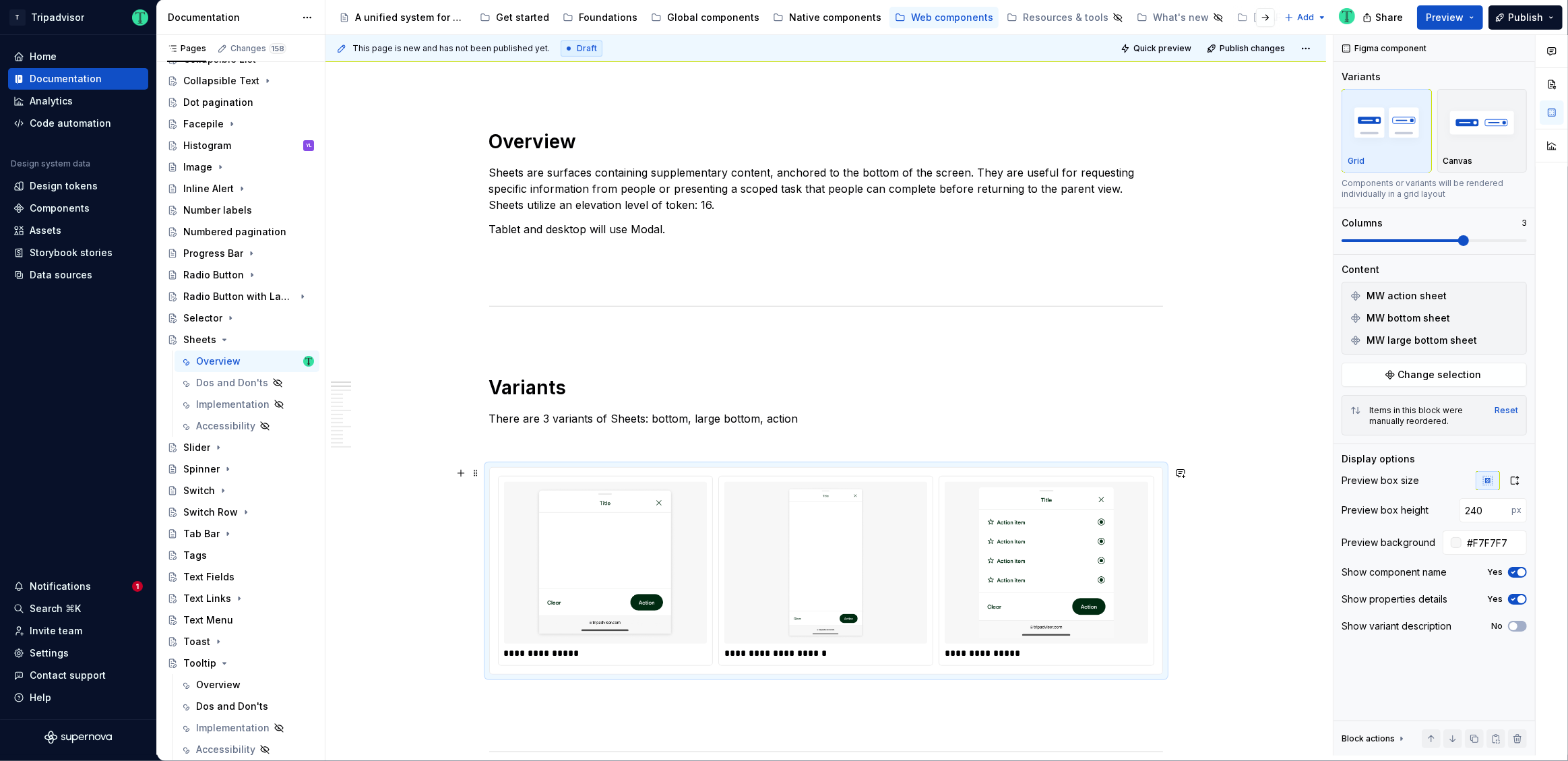
type textarea "*"
click at [1496, 546] on input "#F7F7F7" at bounding box center [1494, 543] width 66 height 25
click at [926, 557] on div at bounding box center [826, 562] width 203 height 162
click at [1490, 542] on input "#F7F7F7" at bounding box center [1494, 543] width 66 height 25
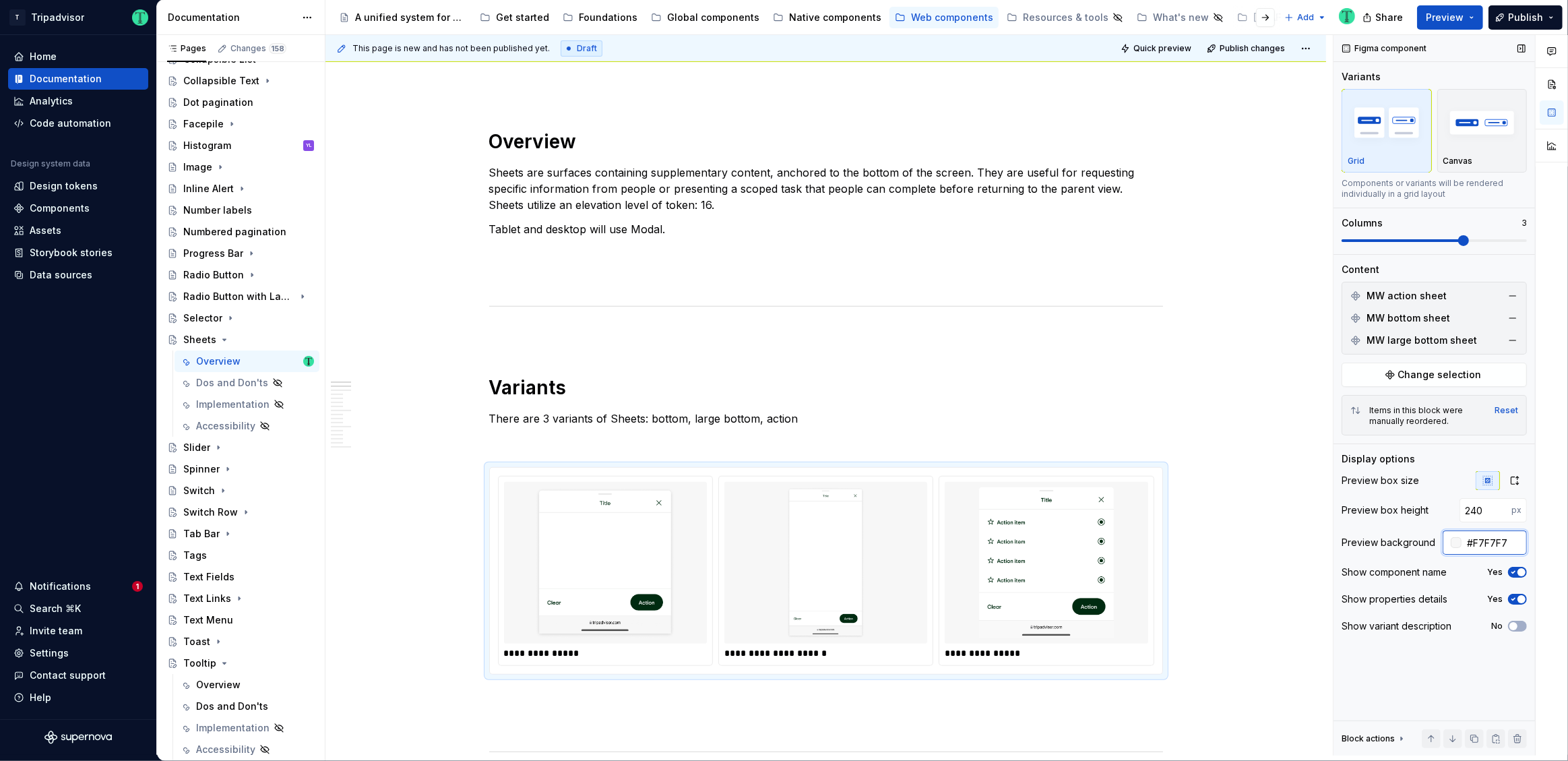
paste input "EAEAEA"
type input "EAEAEA"
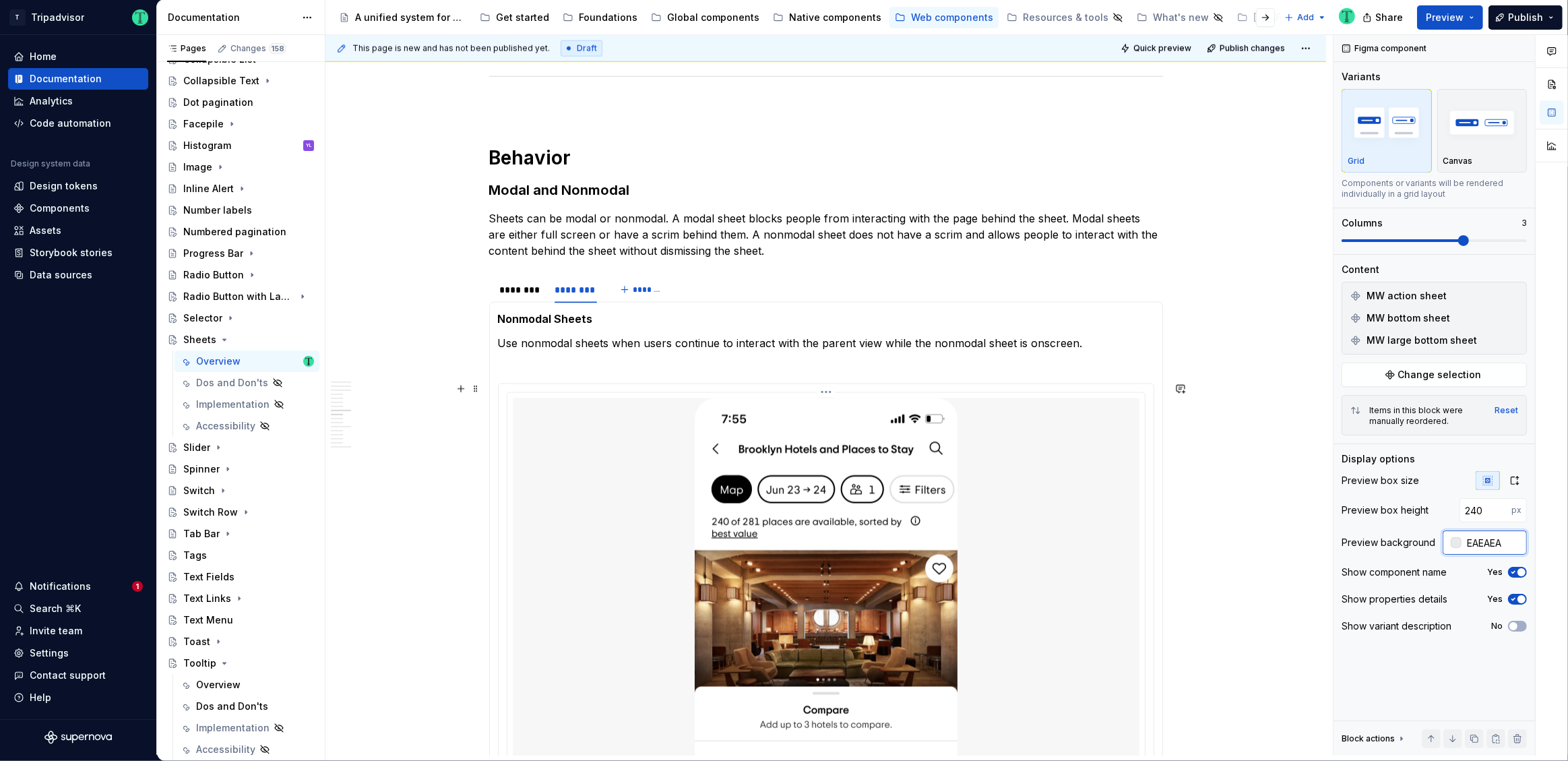
scroll to position [2106, 0]
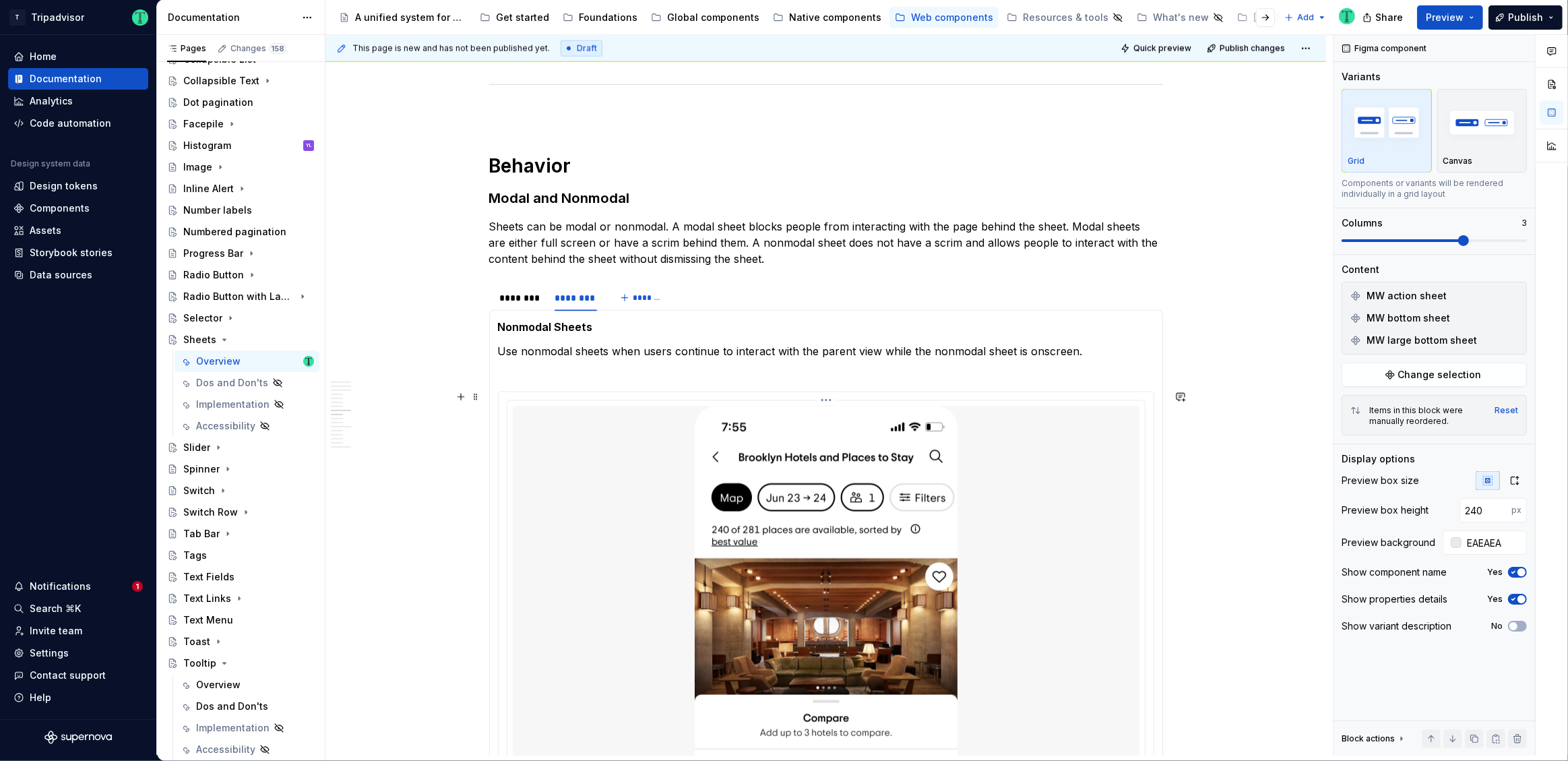
click at [1071, 494] on div at bounding box center [826, 690] width 627 height 569
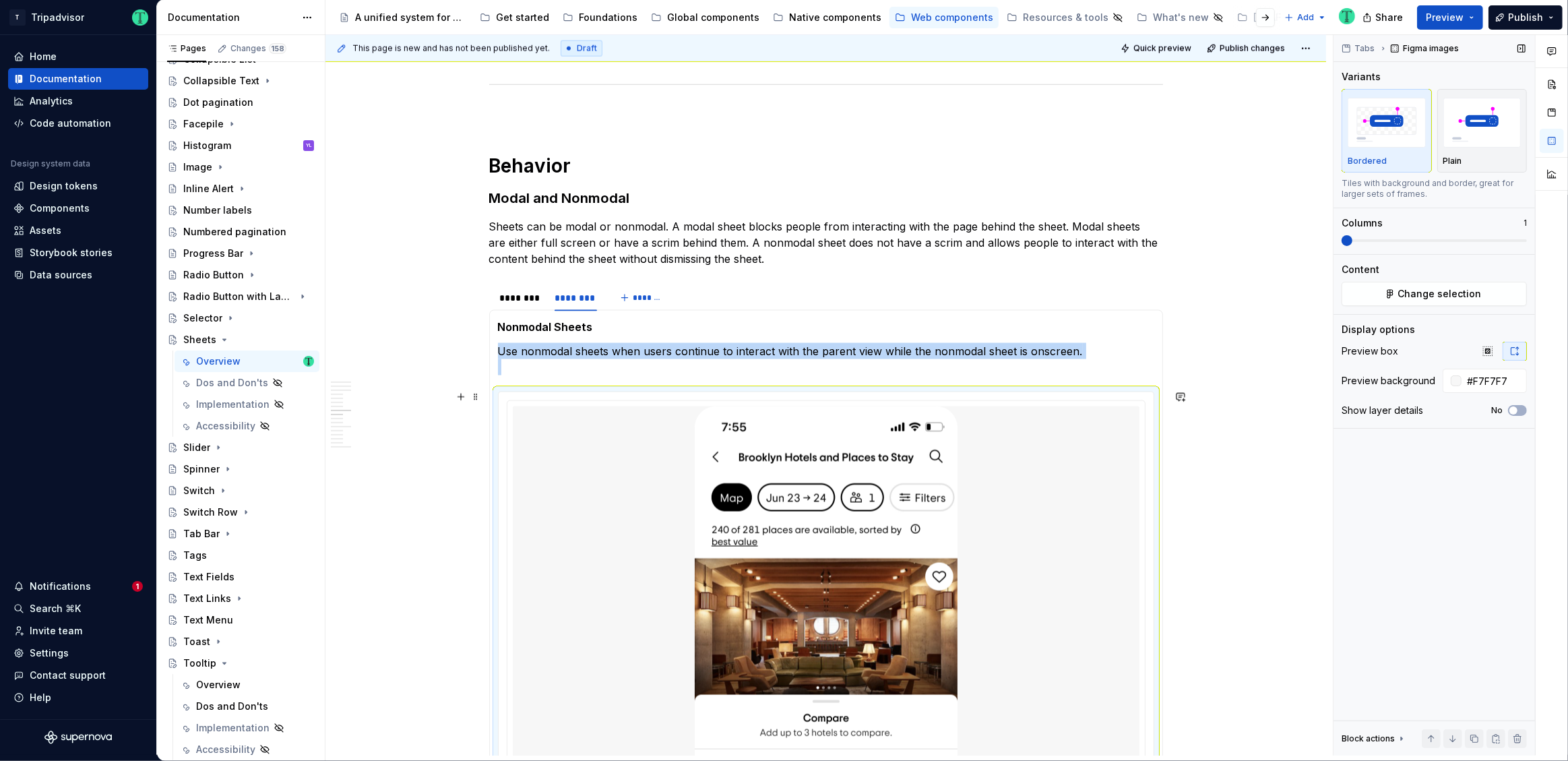
type textarea "*"
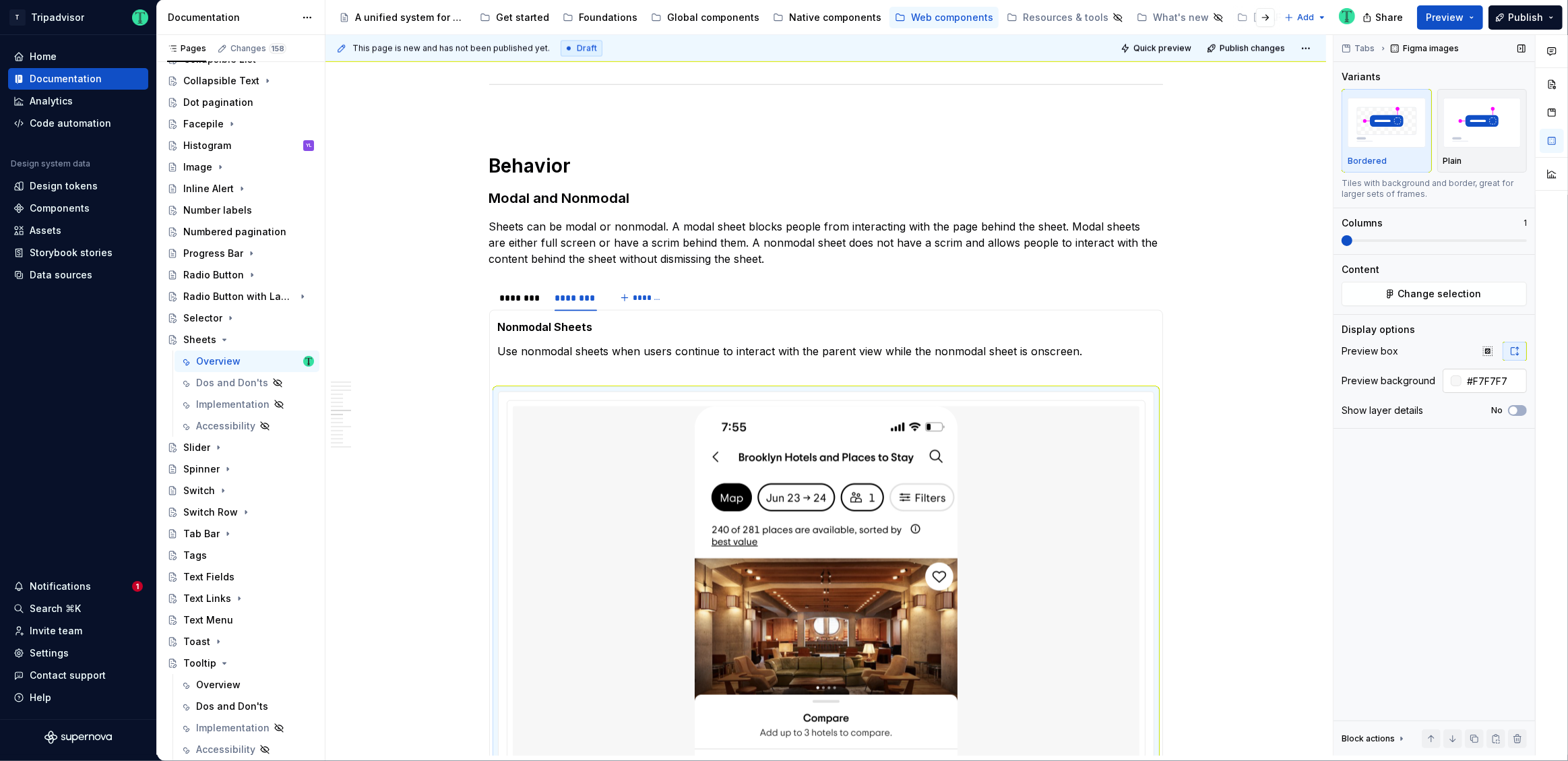
click at [1495, 375] on input "#F7F7F7" at bounding box center [1494, 381] width 66 height 25
paste input "EAEAEA"
type input "EAEAEA"
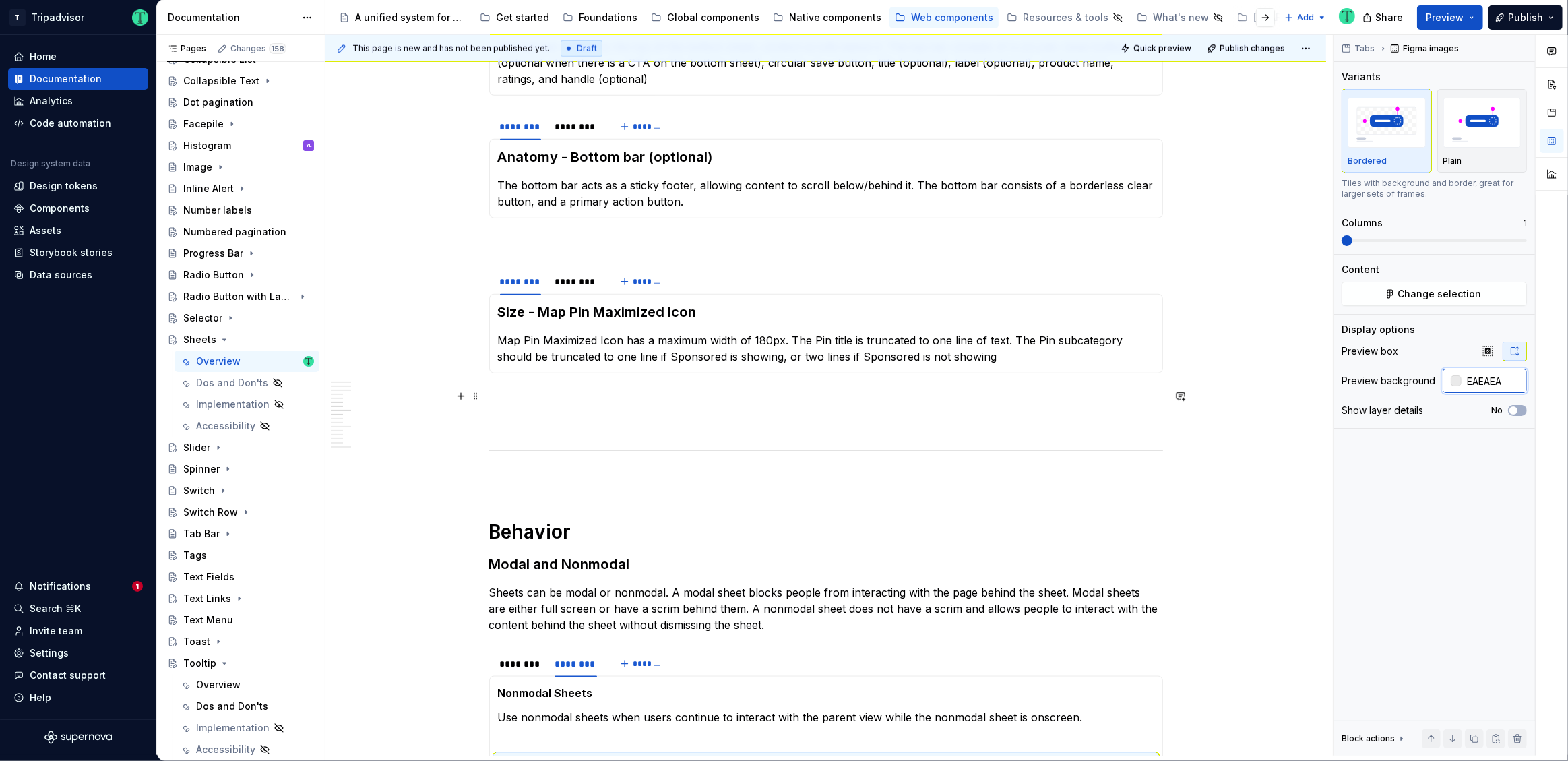
scroll to position [1740, 0]
click at [593, 290] on div "********" at bounding box center [576, 282] width 54 height 19
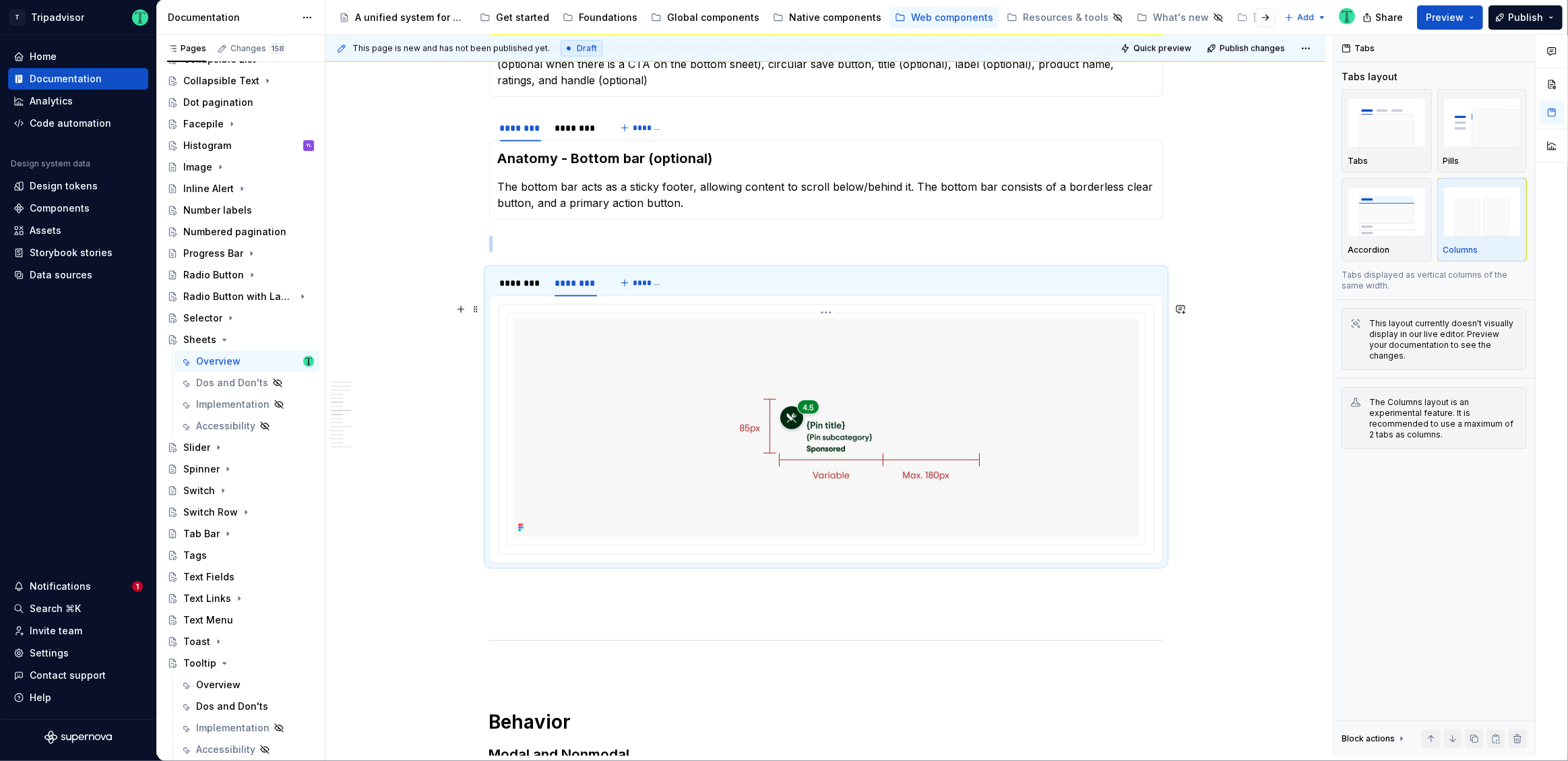
click at [631, 379] on img at bounding box center [826, 428] width 493 height 218
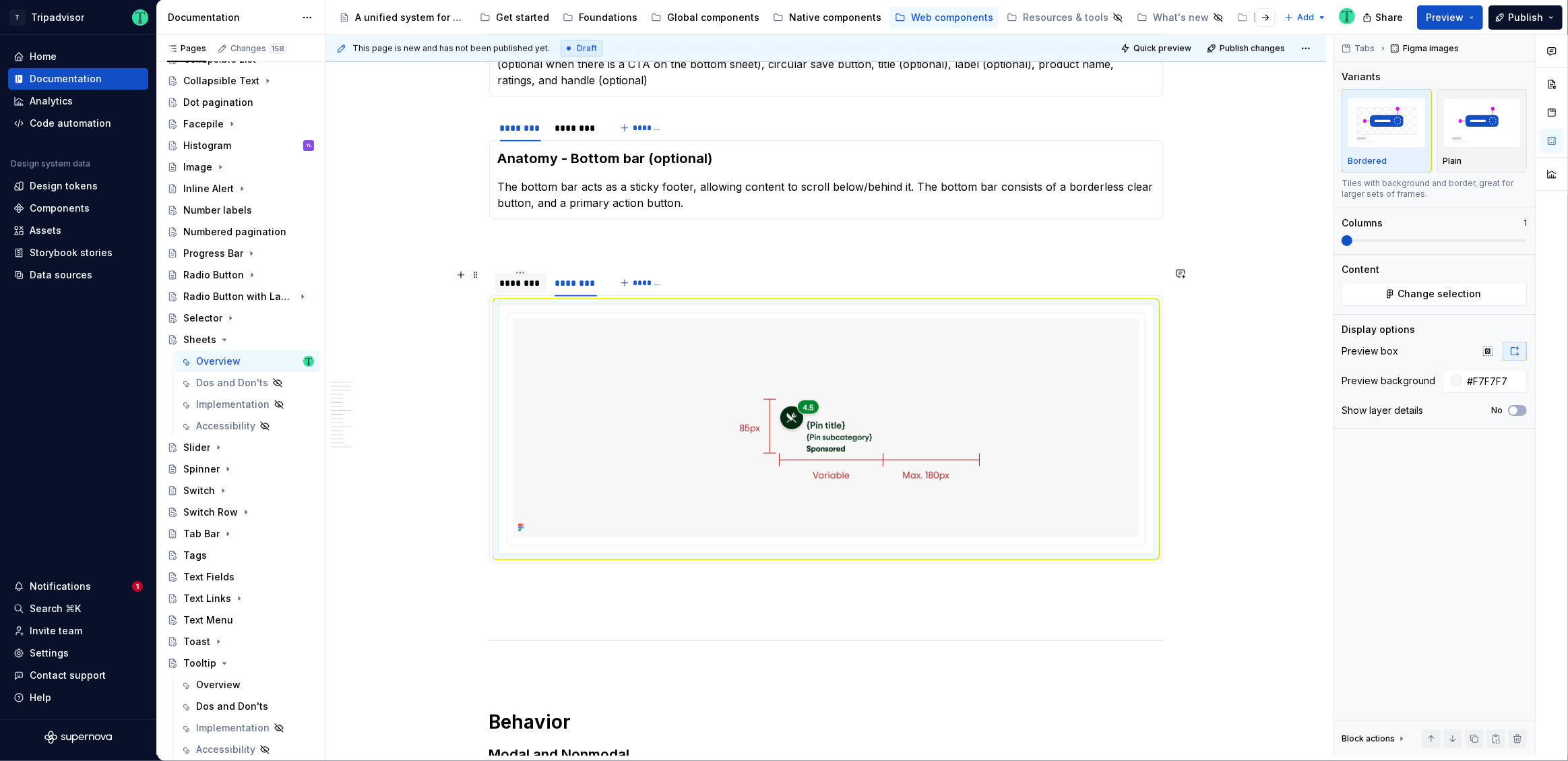
click at [534, 284] on div "********" at bounding box center [520, 283] width 41 height 13
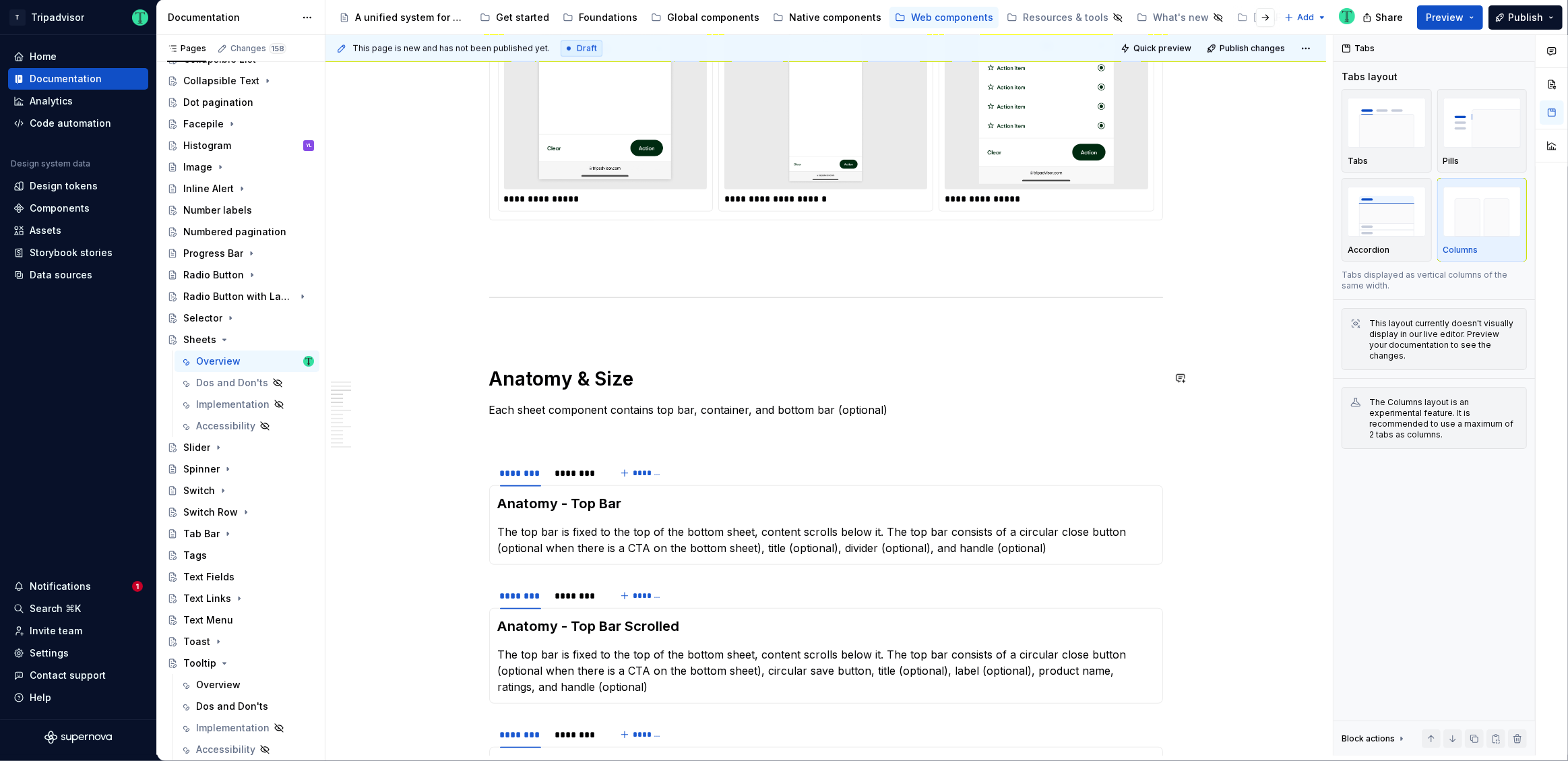
scroll to position [1132, 0]
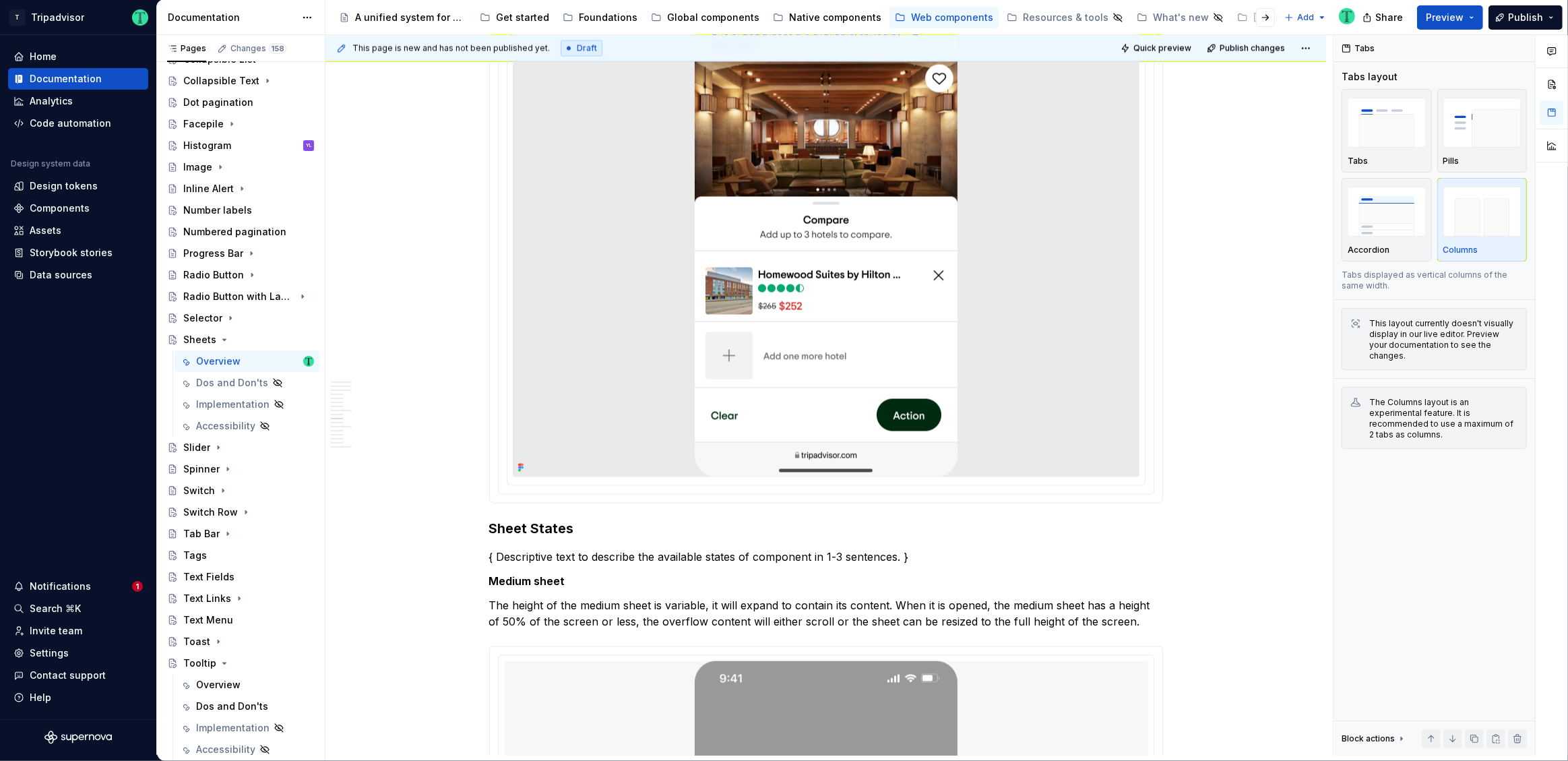
click at [1044, 315] on div at bounding box center [826, 192] width 627 height 569
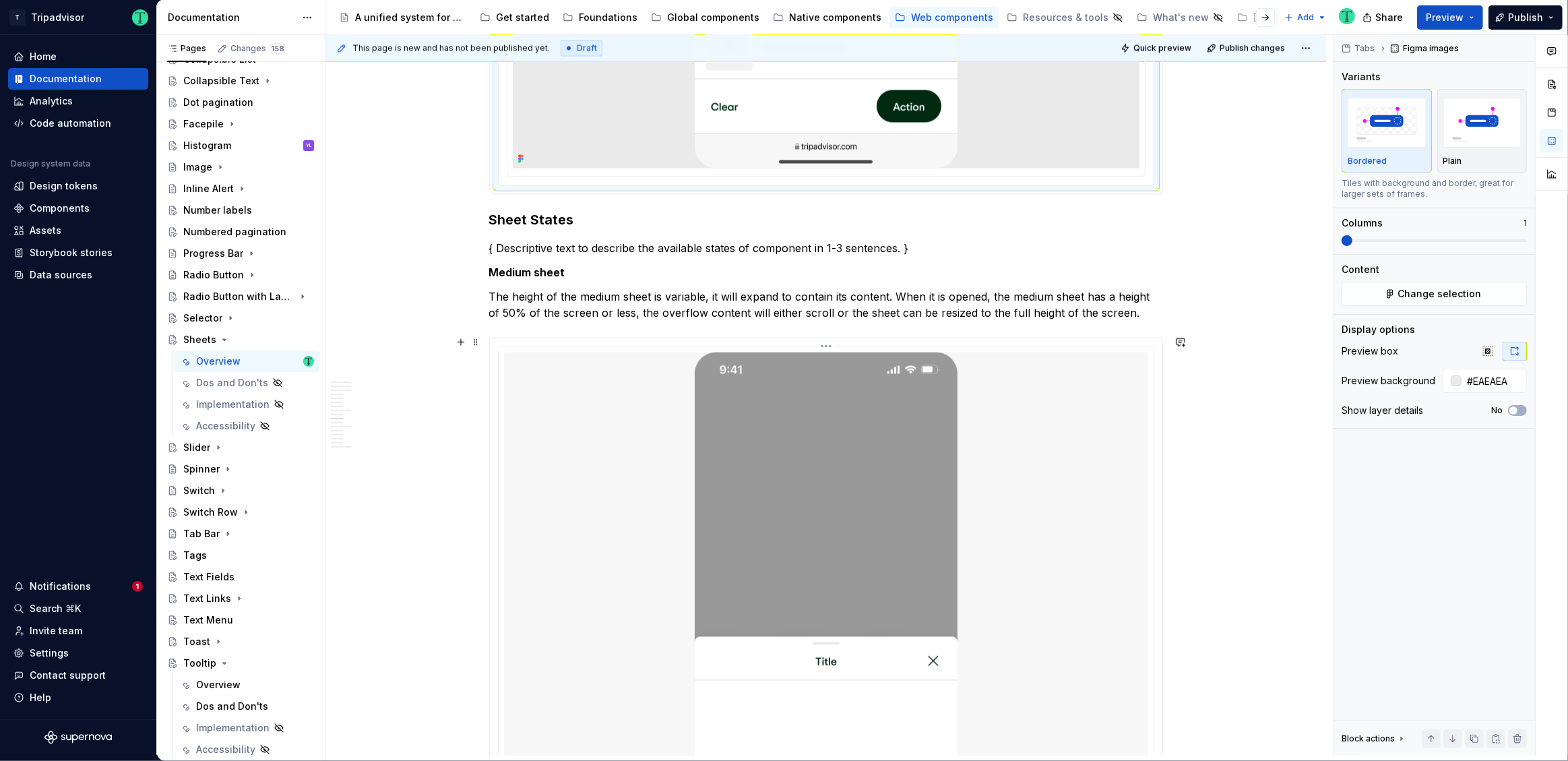
scroll to position [2923, 0]
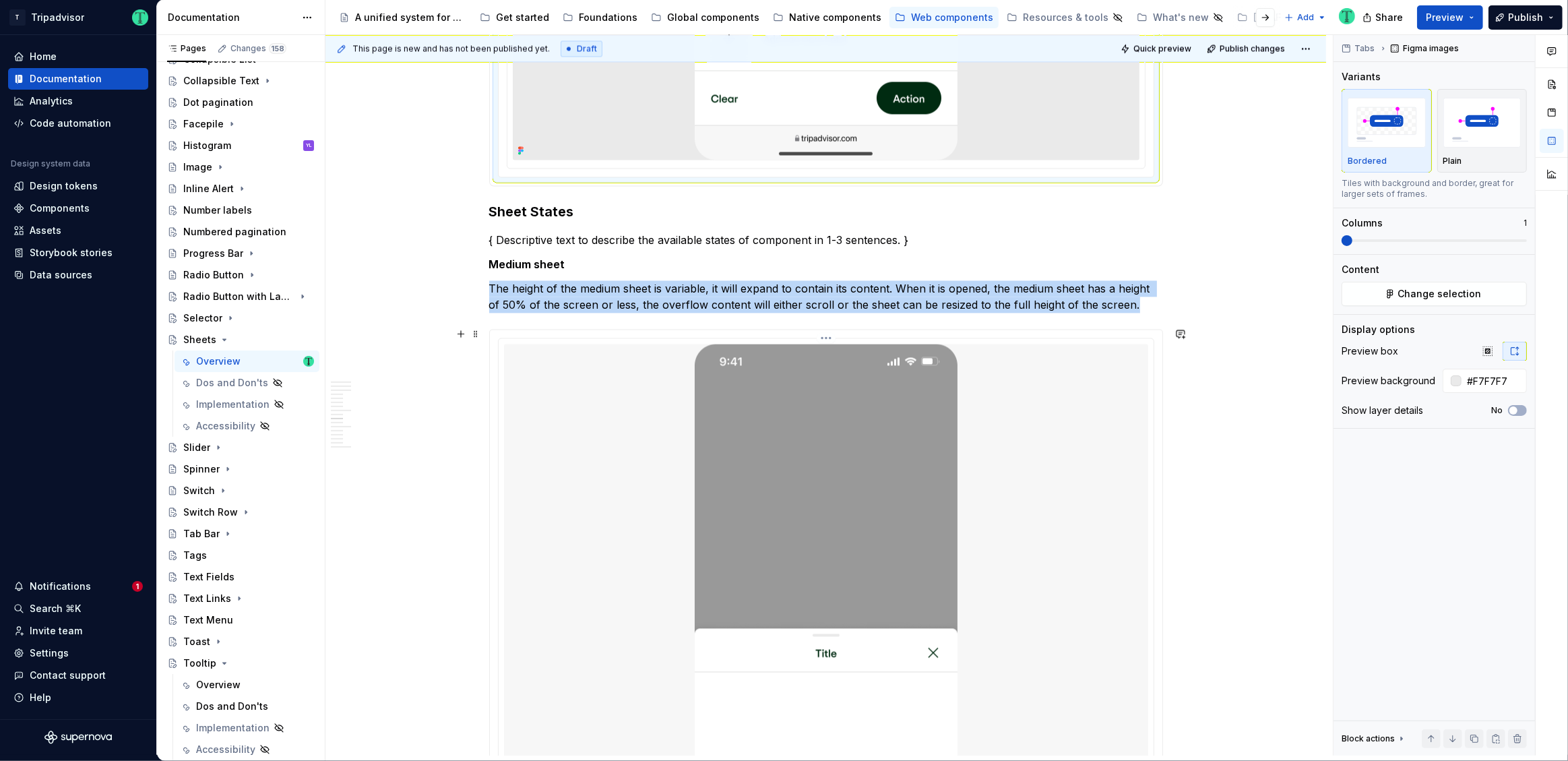
click at [1075, 418] on div at bounding box center [826, 628] width 644 height 569
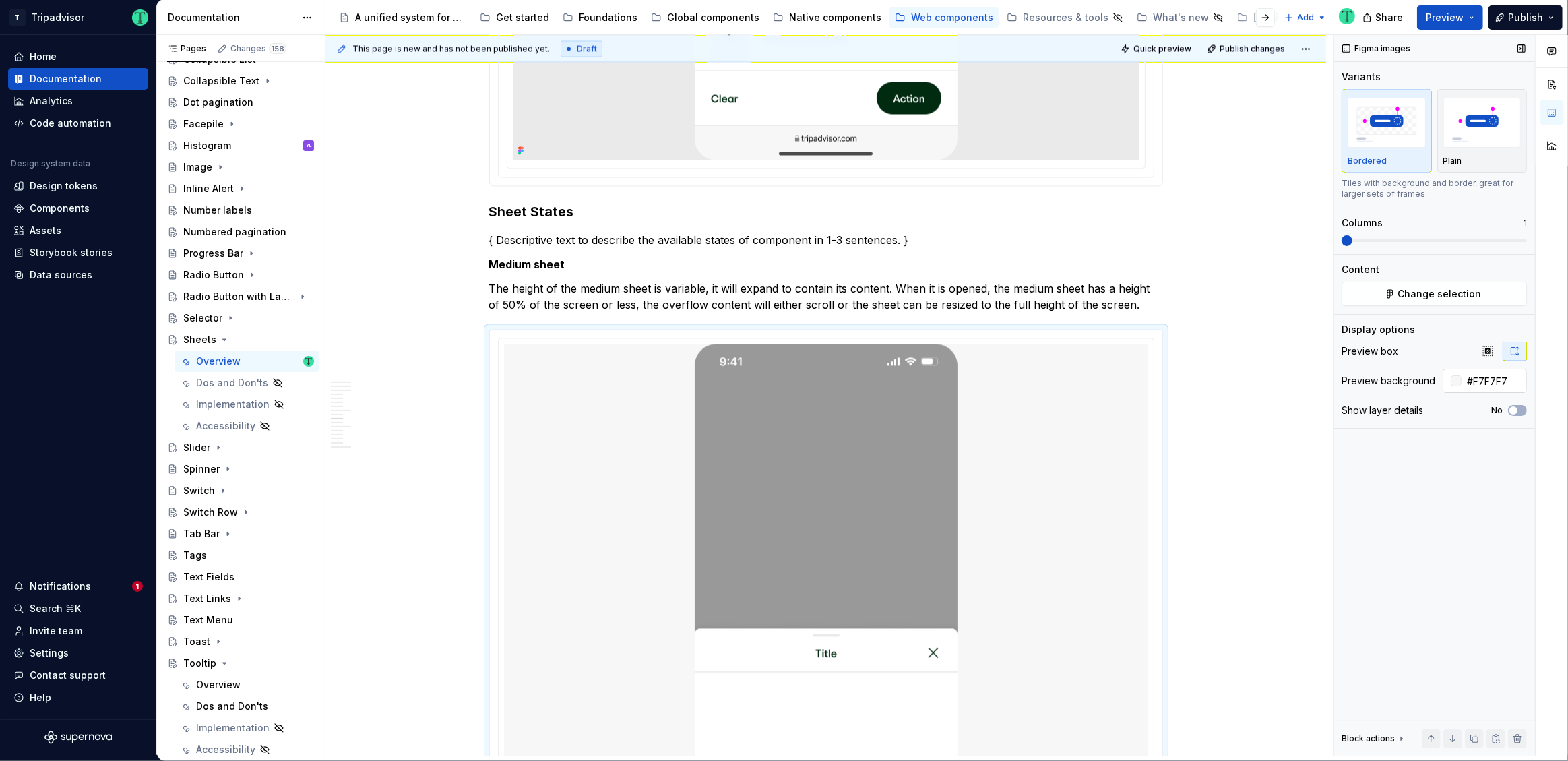
click at [1505, 381] on input "#F7F7F7" at bounding box center [1494, 381] width 66 height 25
paste input "EAEAEA"
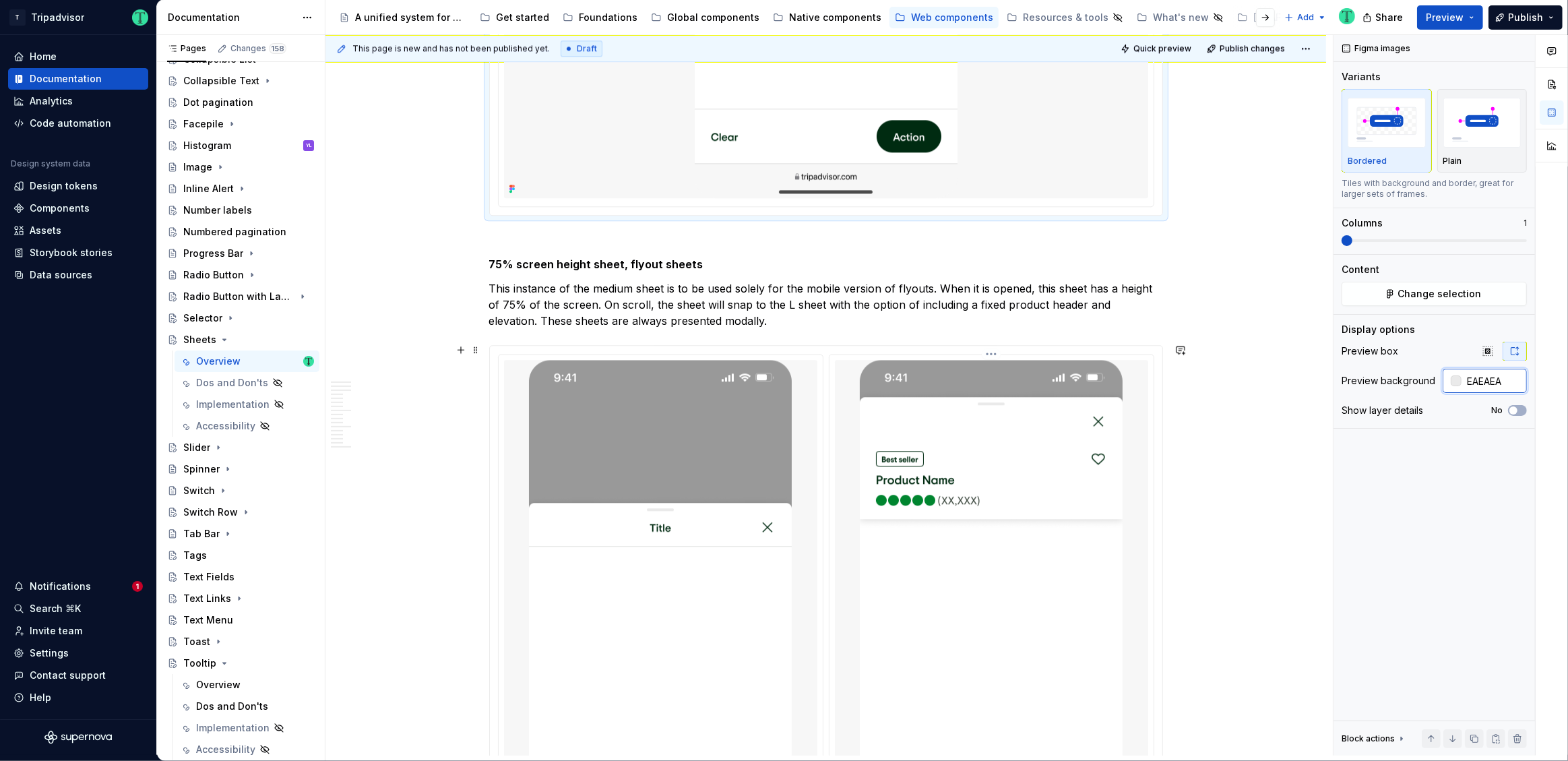
scroll to position [3645, 0]
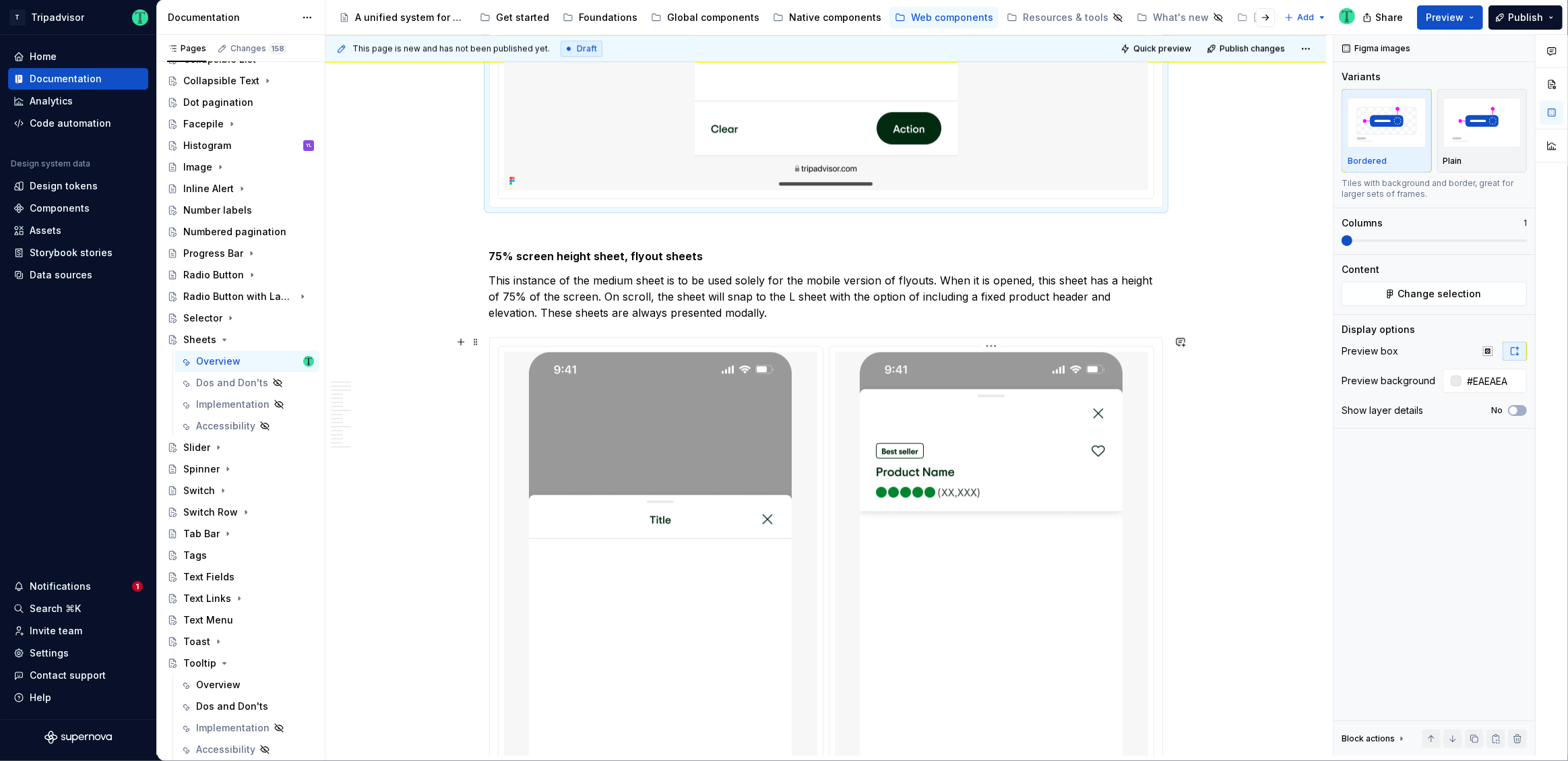
click at [1050, 577] on img at bounding box center [991, 636] width 263 height 569
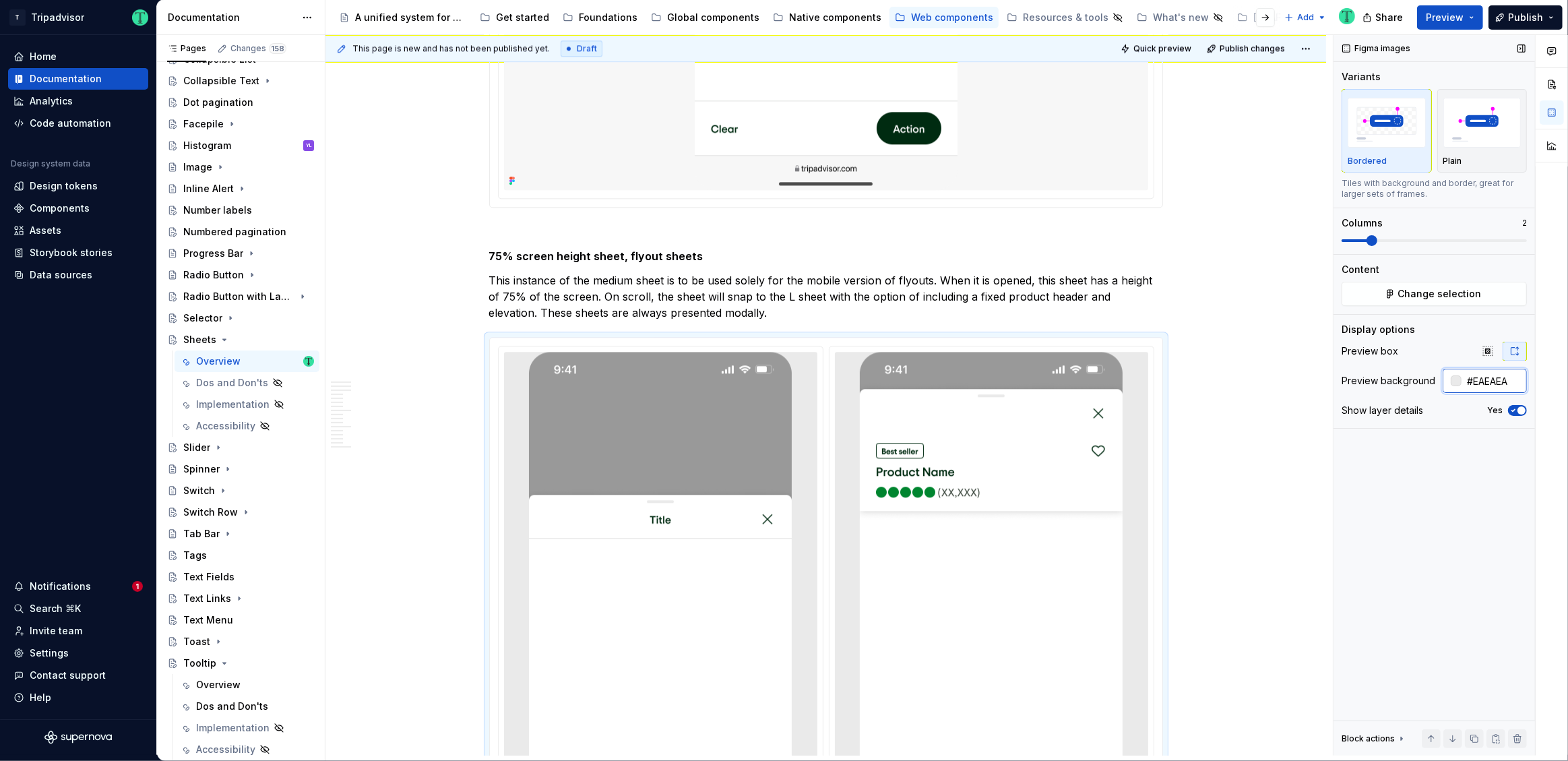
click at [1485, 382] on input "#EAEAEA" at bounding box center [1494, 381] width 66 height 25
paste input "text"
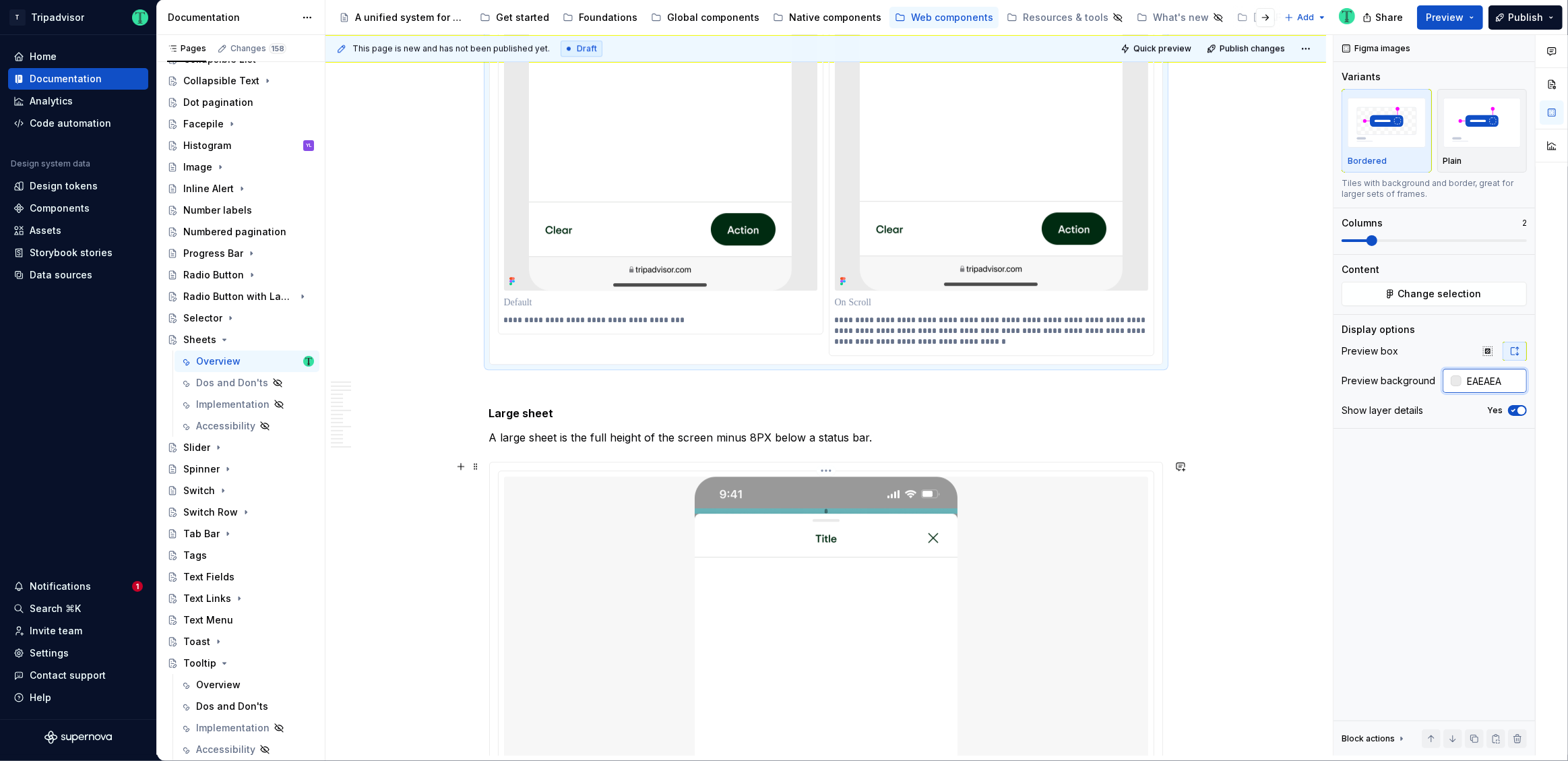
scroll to position [4429, 0]
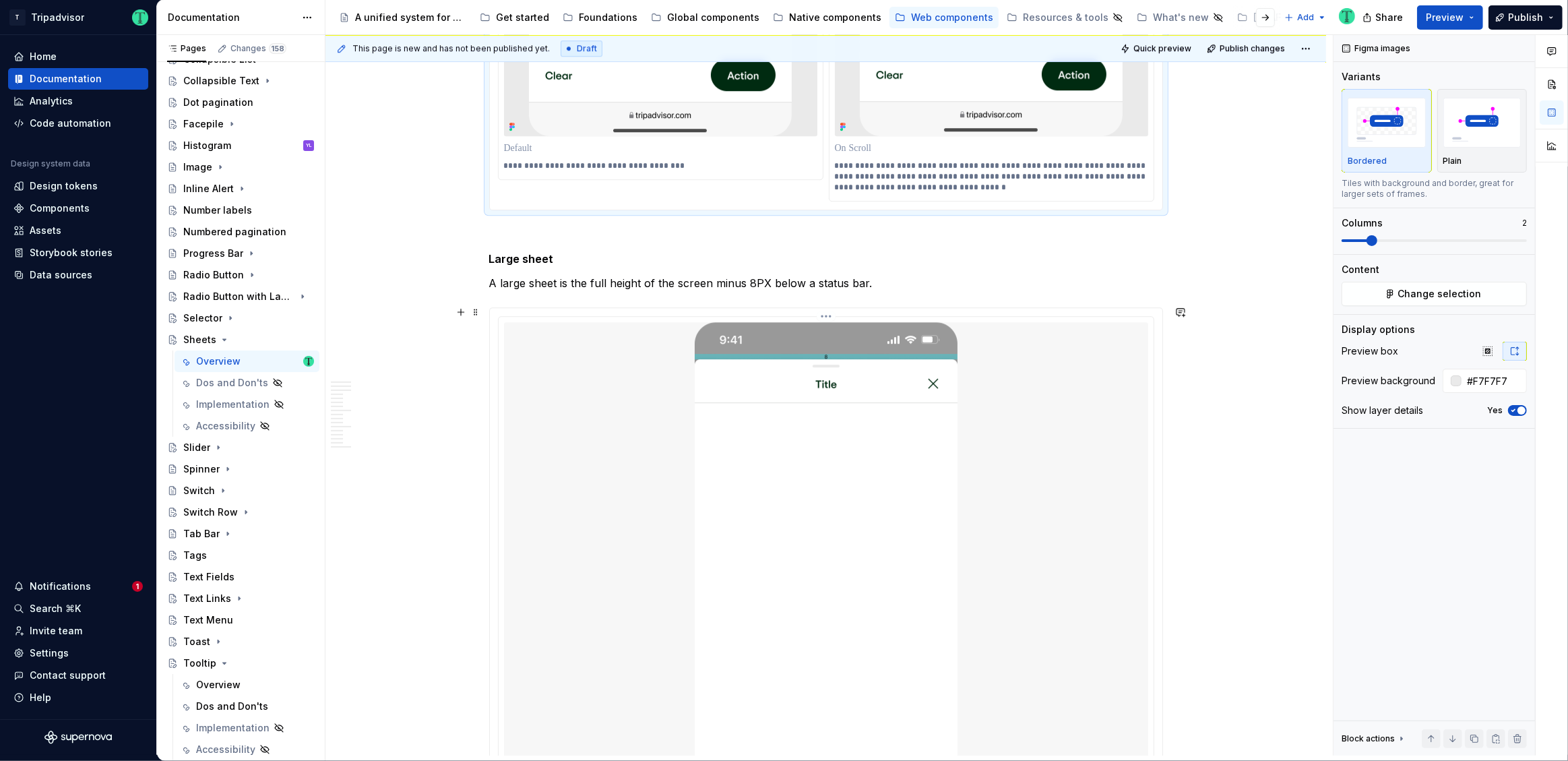
click at [1022, 496] on div at bounding box center [826, 606] width 644 height 569
click at [1488, 377] on input "#F7F7F7" at bounding box center [1494, 381] width 66 height 25
paste input "EAEAEA"
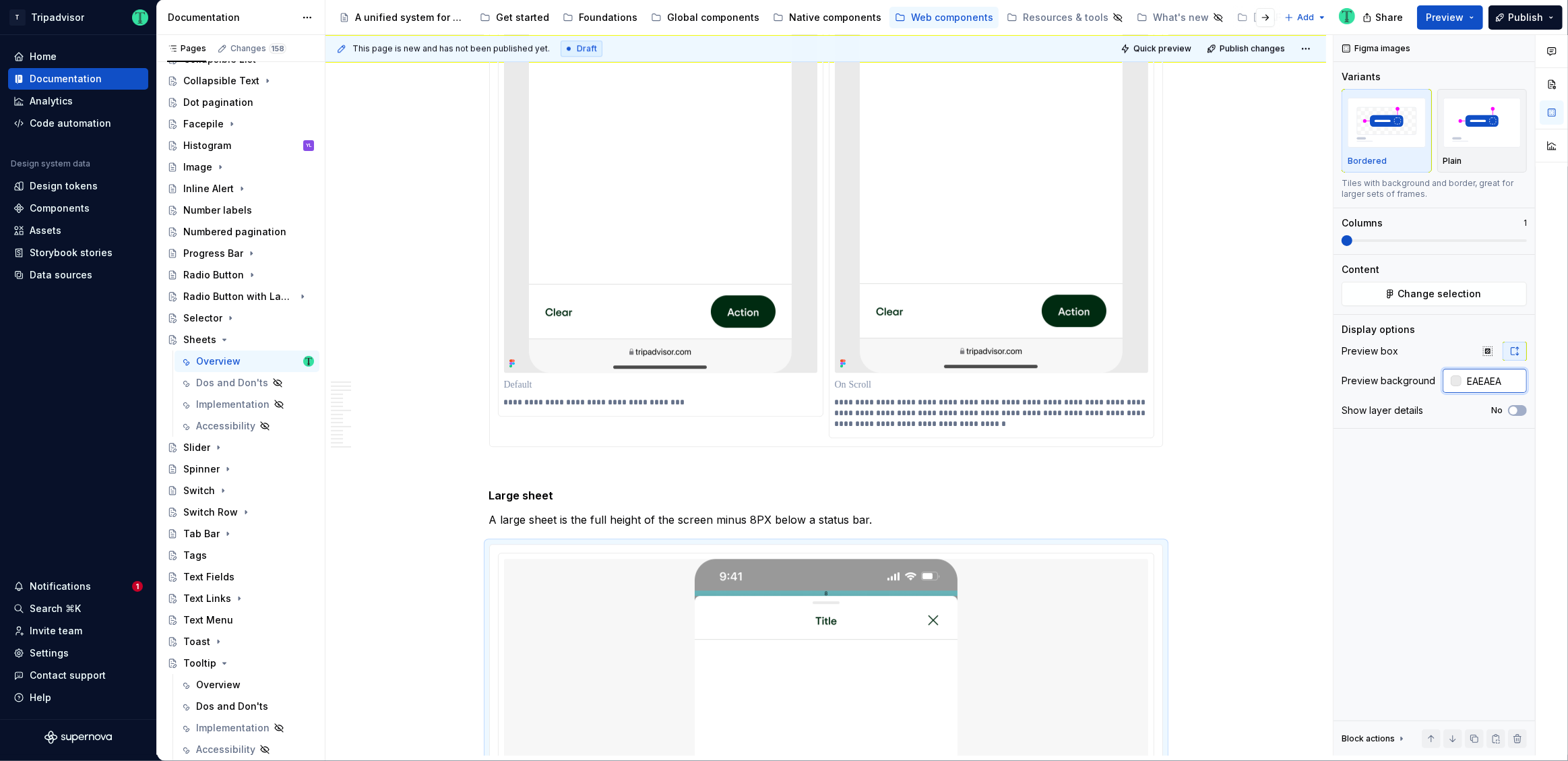
scroll to position [4188, 0]
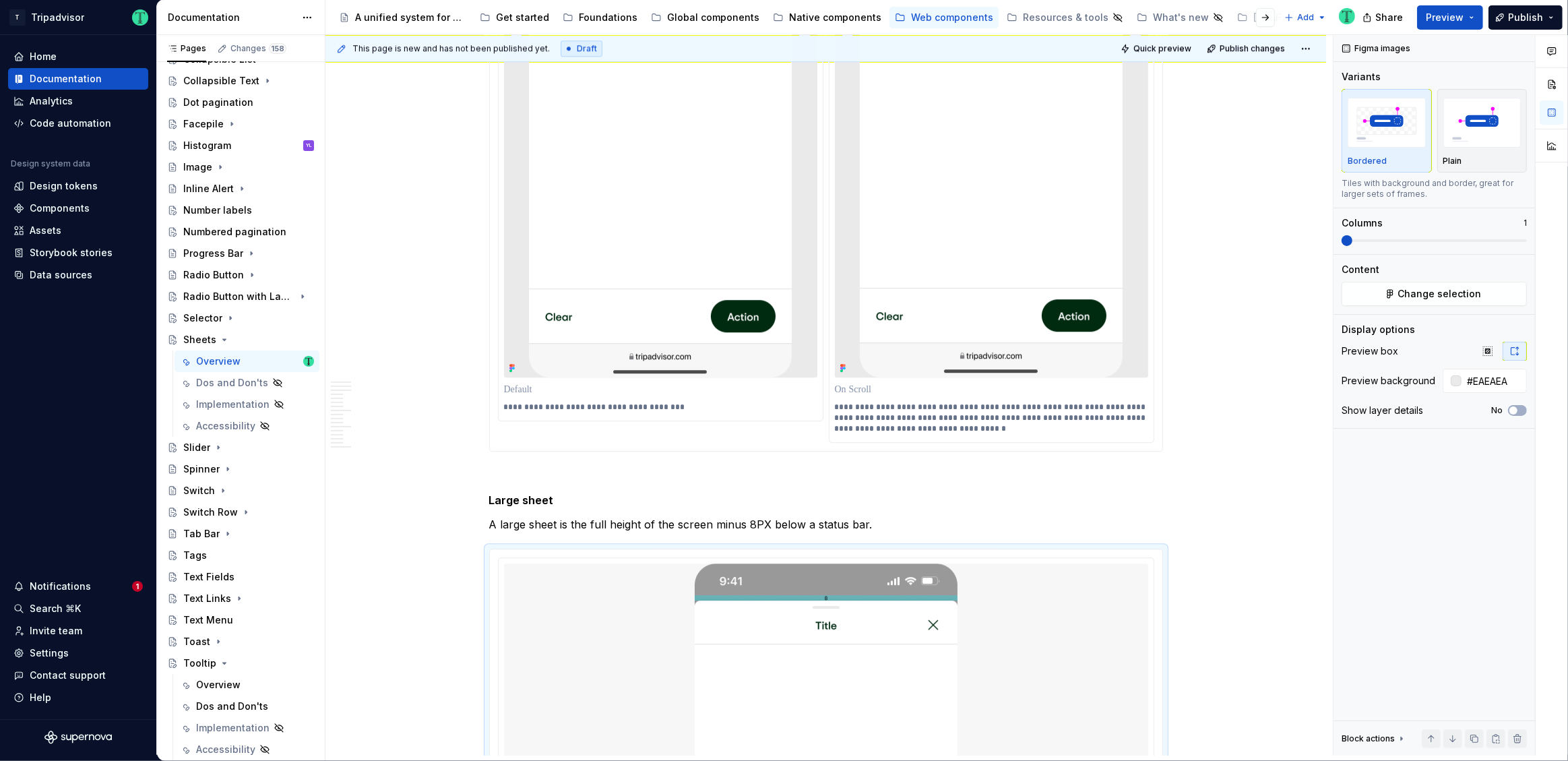
click at [1058, 275] on img at bounding box center [991, 92] width 263 height 569
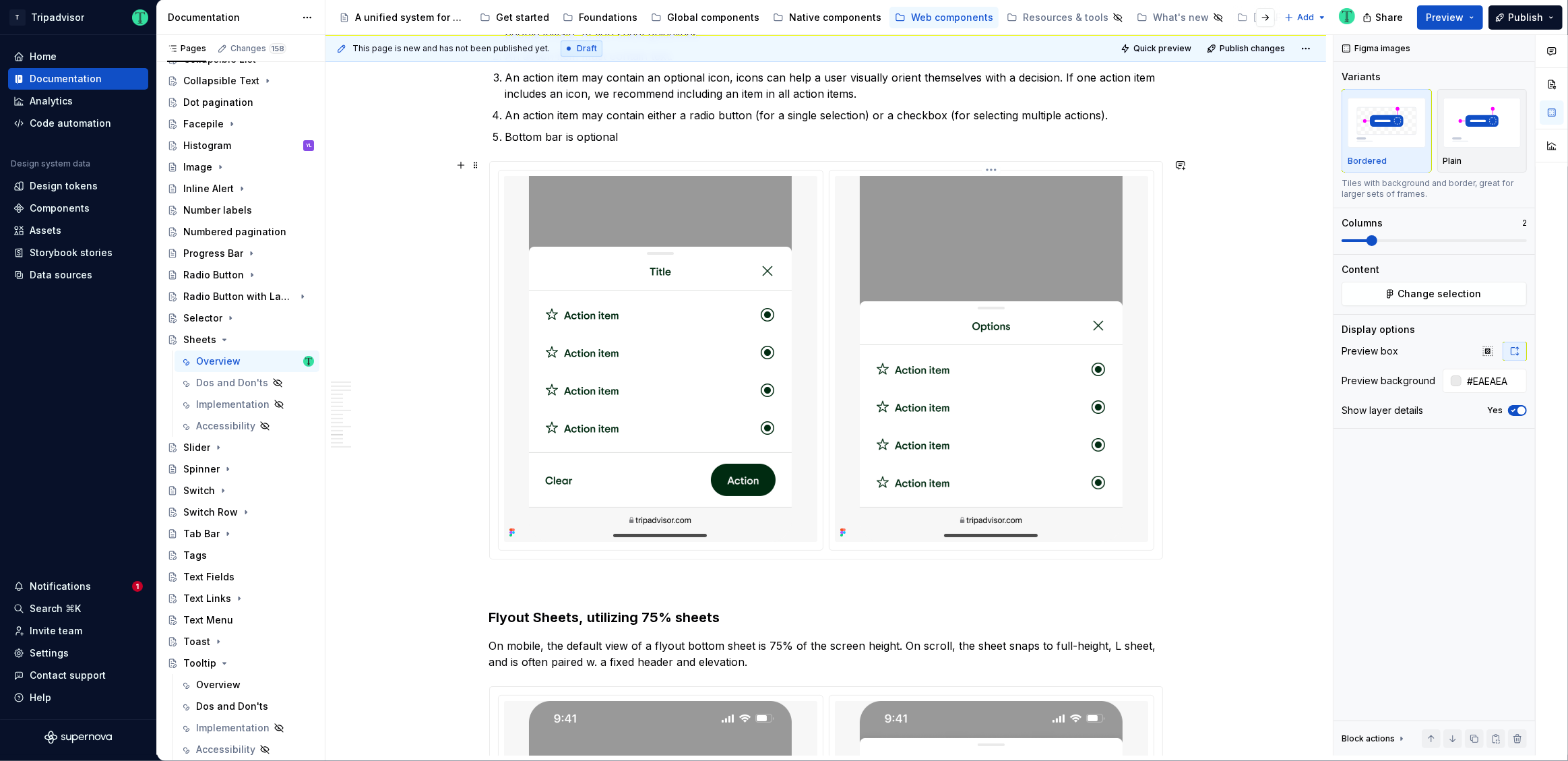
scroll to position [5696, 0]
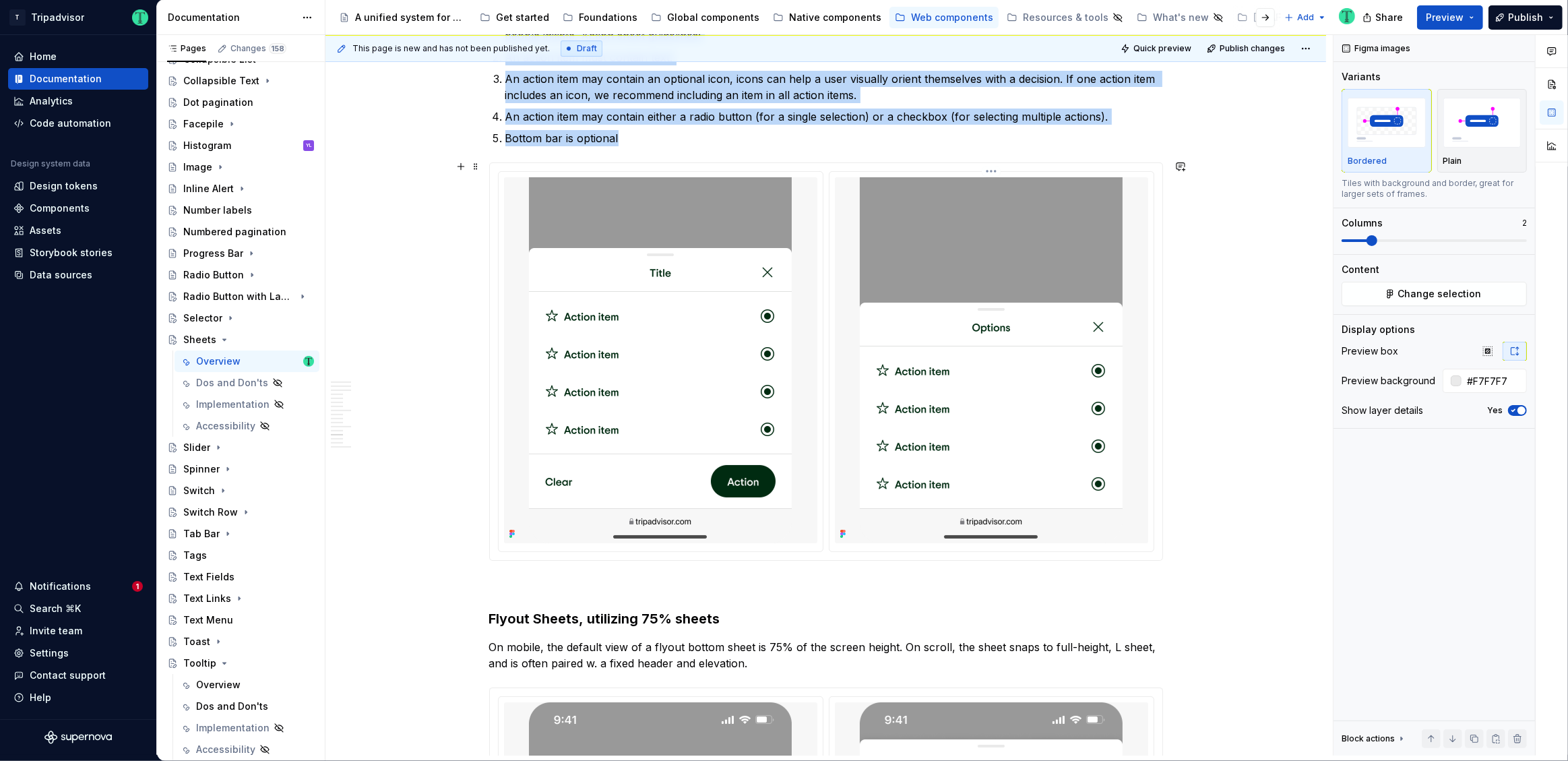
click at [1092, 461] on img at bounding box center [991, 360] width 263 height 366
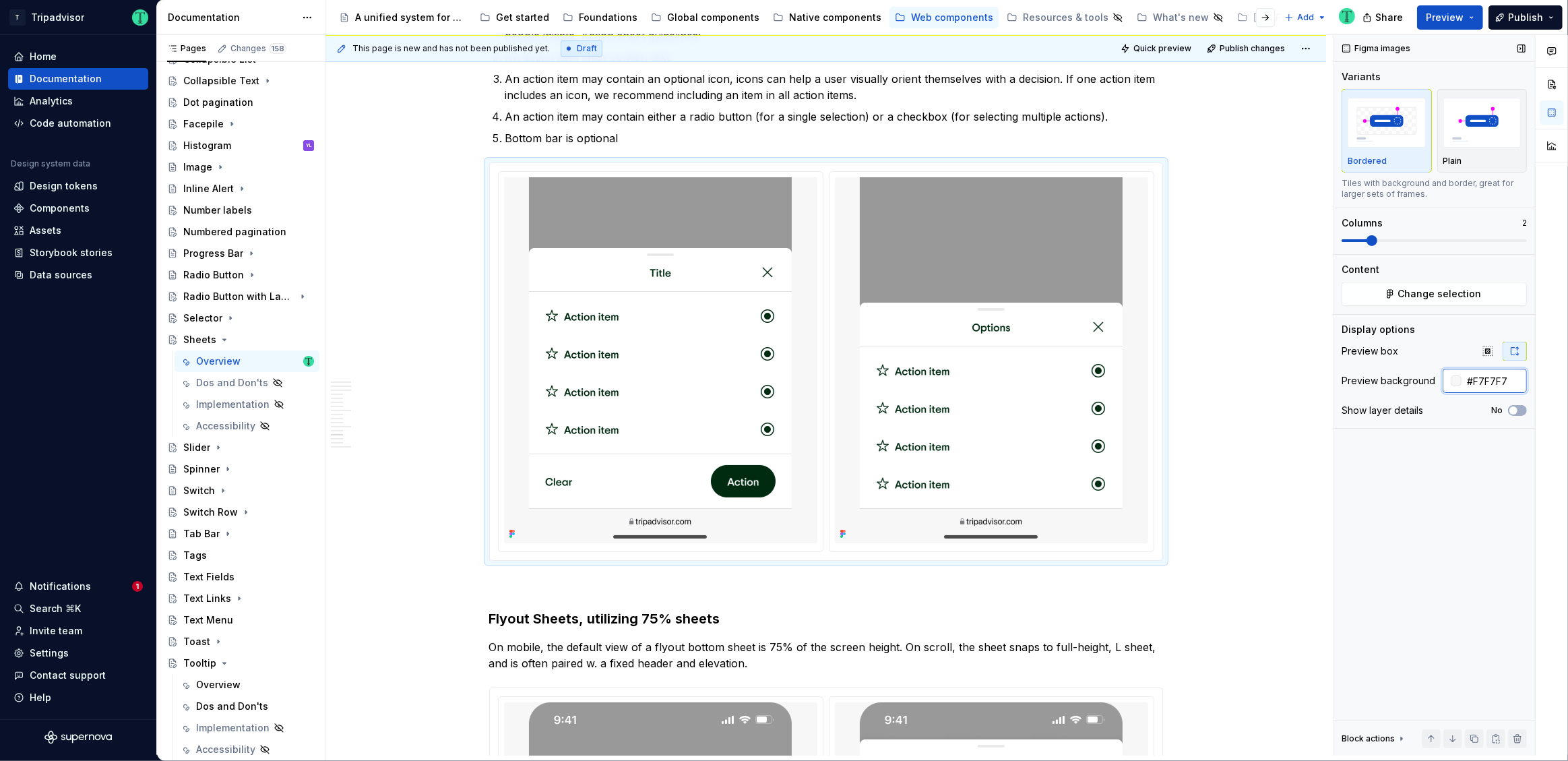
click at [1488, 386] on input "#F7F7F7" at bounding box center [1494, 381] width 66 height 25
paste input "EAEAEA"
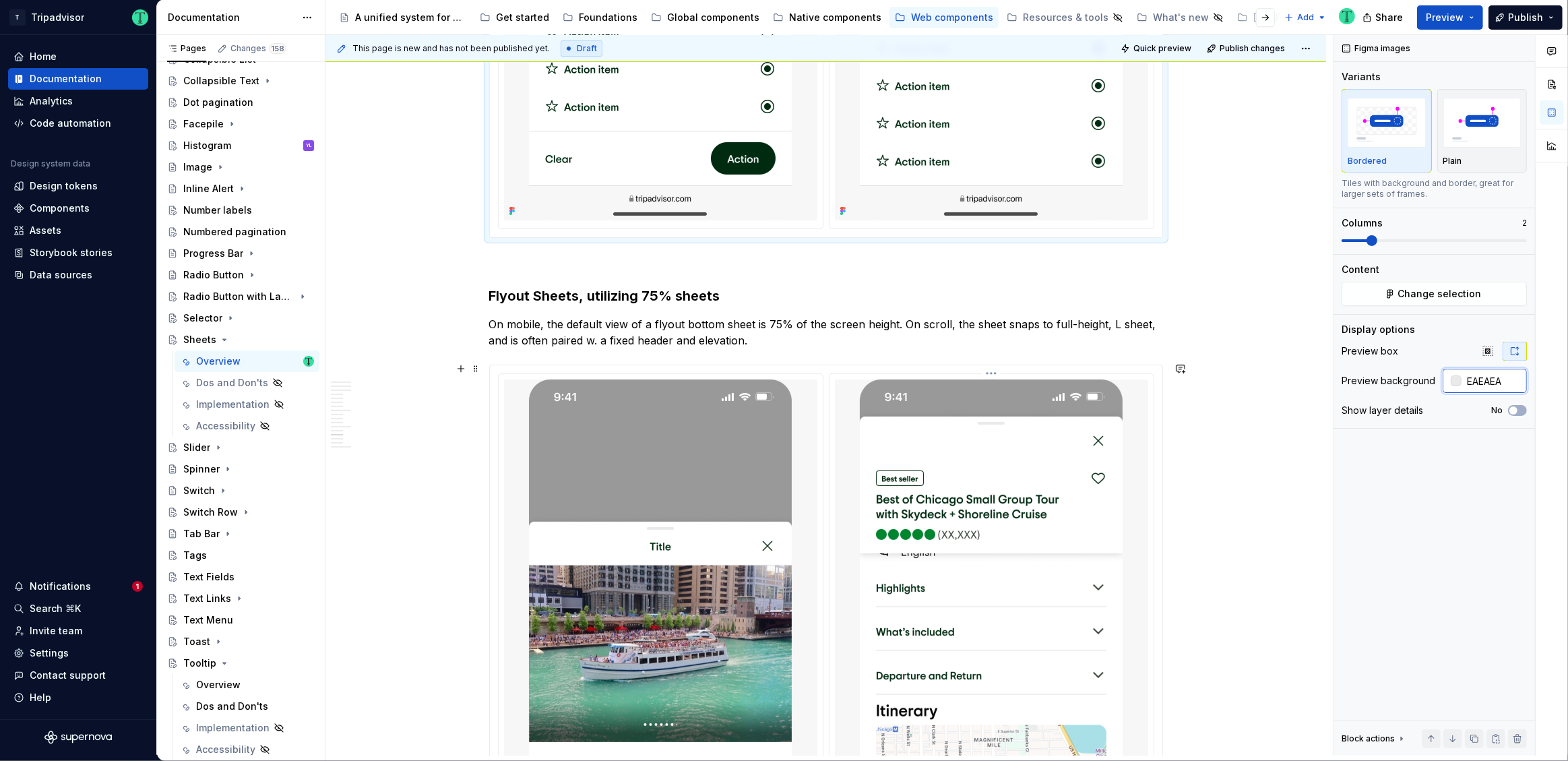
scroll to position [6018, 0]
click at [1024, 502] on img at bounding box center [991, 664] width 263 height 569
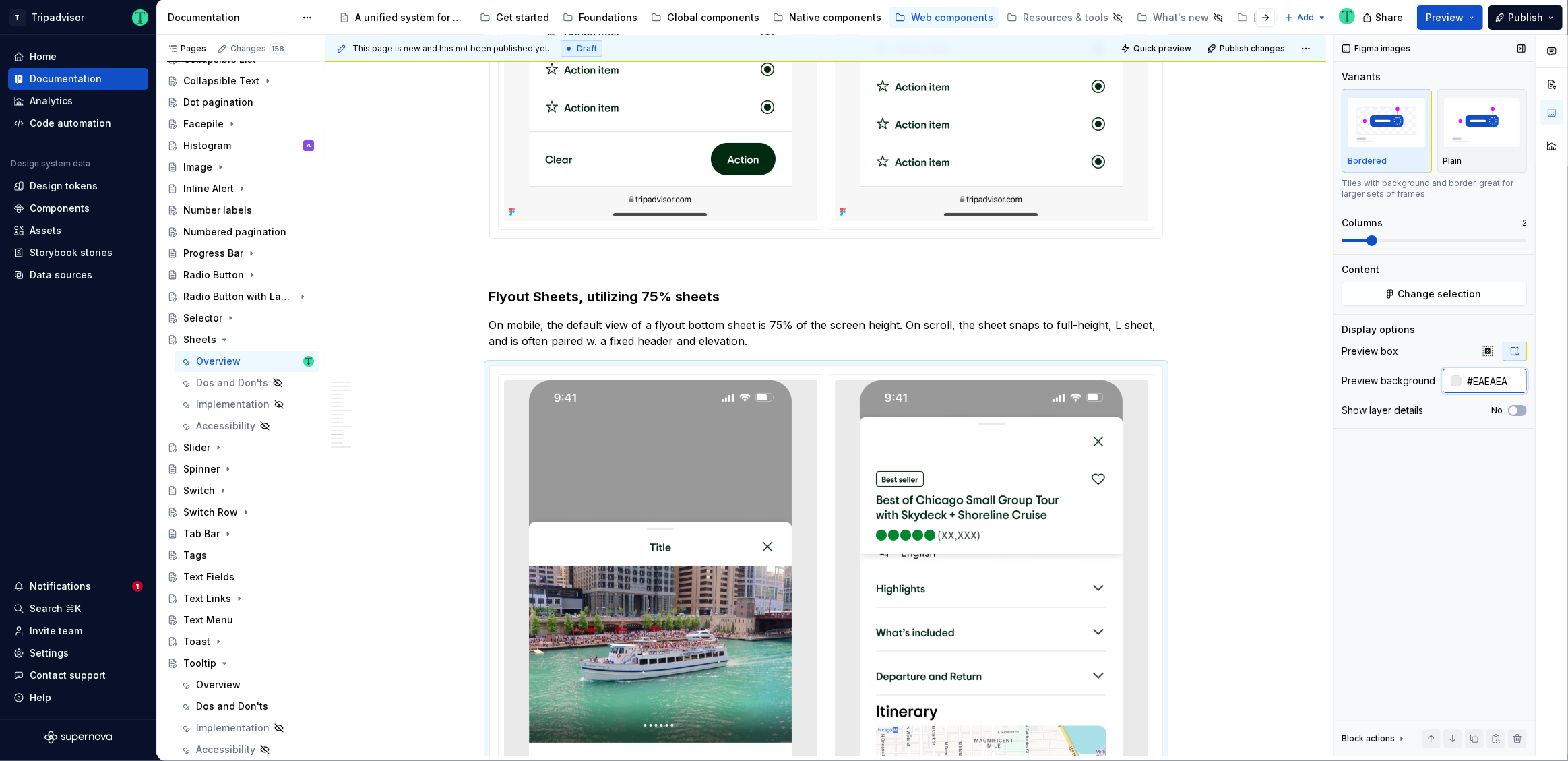
click at [1495, 383] on input "#EAEAEA" at bounding box center [1494, 381] width 66 height 25
paste input "text"
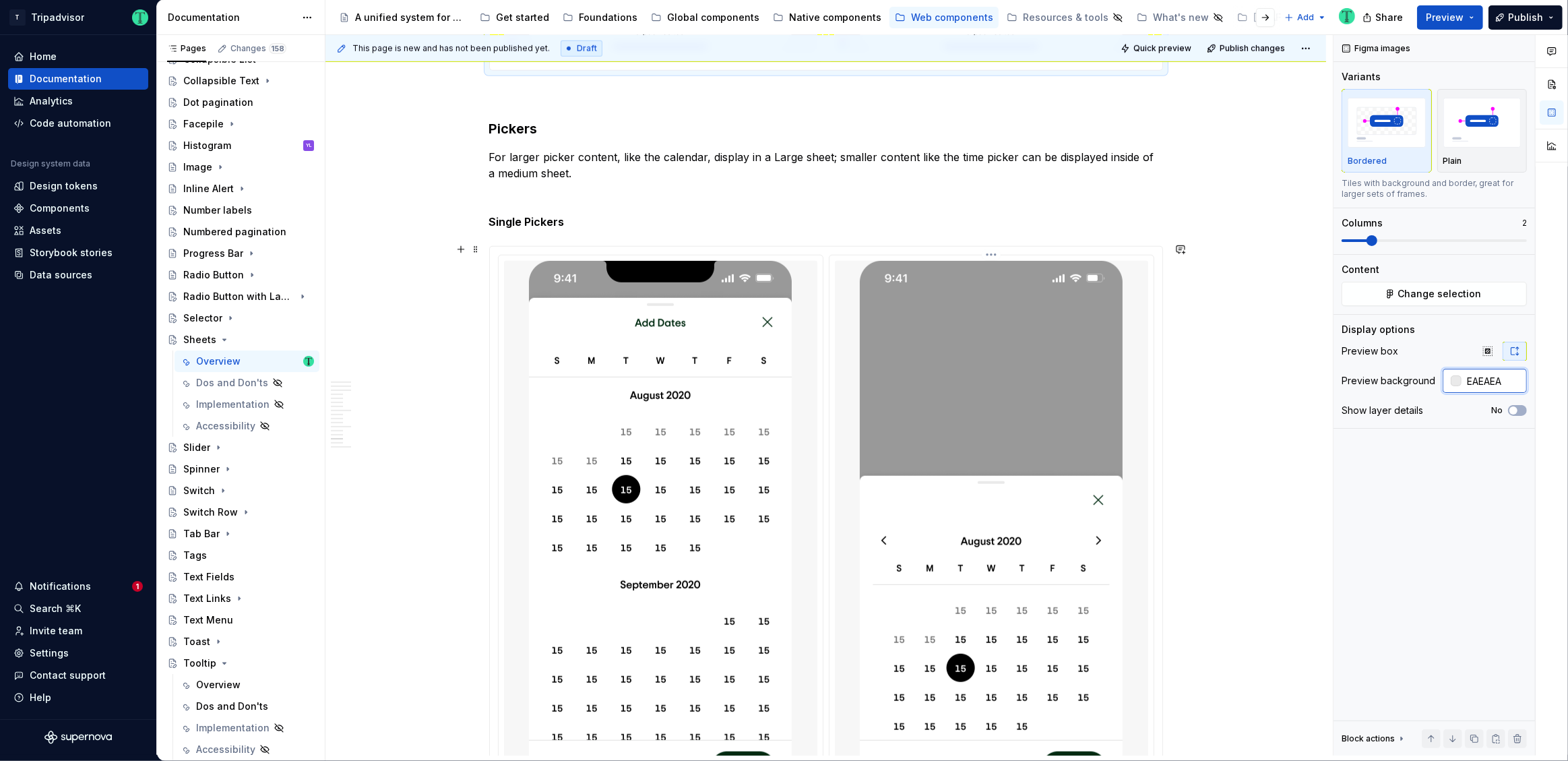
scroll to position [7080, 0]
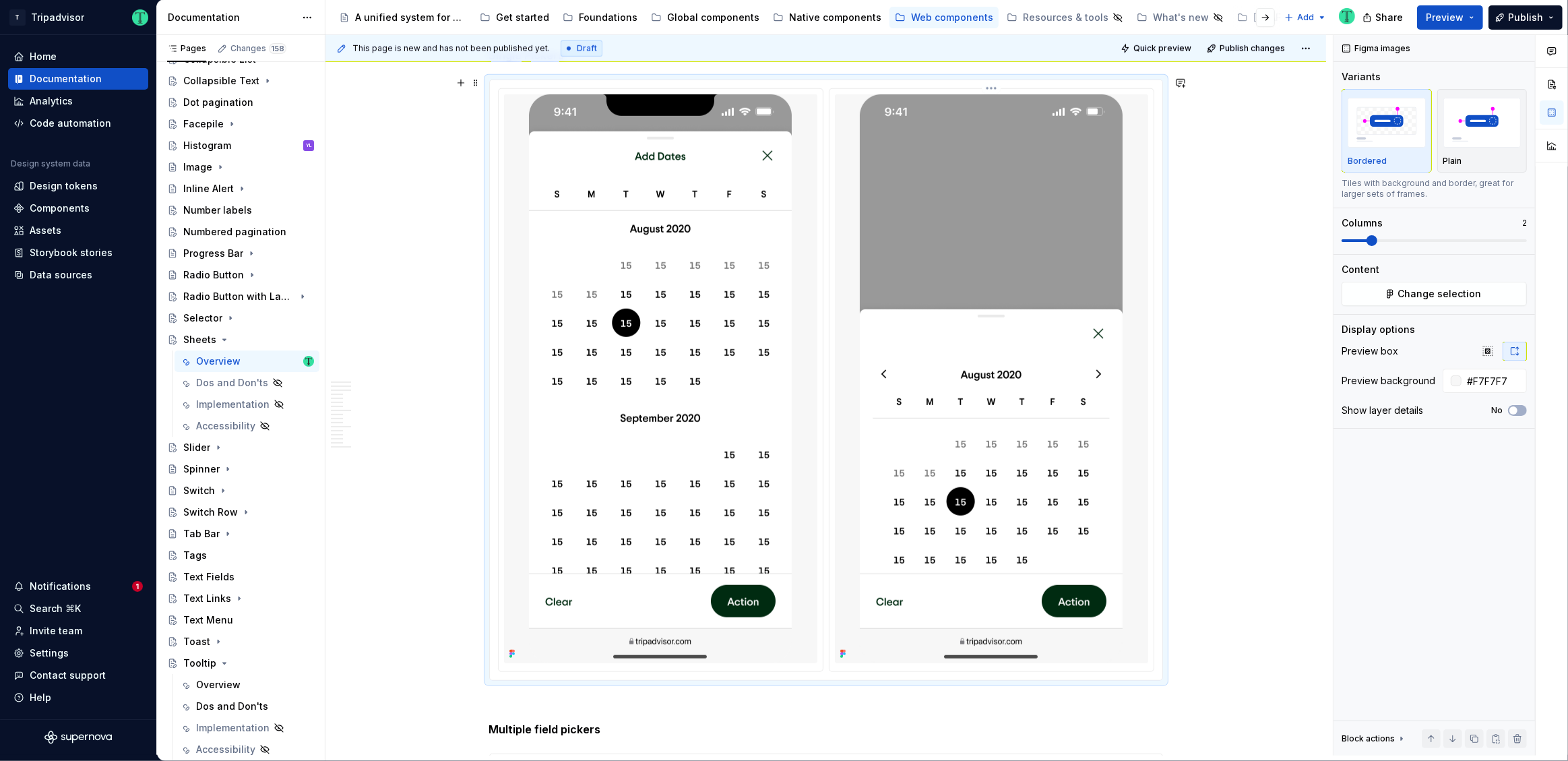
click at [986, 435] on img at bounding box center [991, 379] width 263 height 569
click at [1490, 383] on input "#F7F7F7" at bounding box center [1494, 381] width 66 height 25
paste input "EAEAEA"
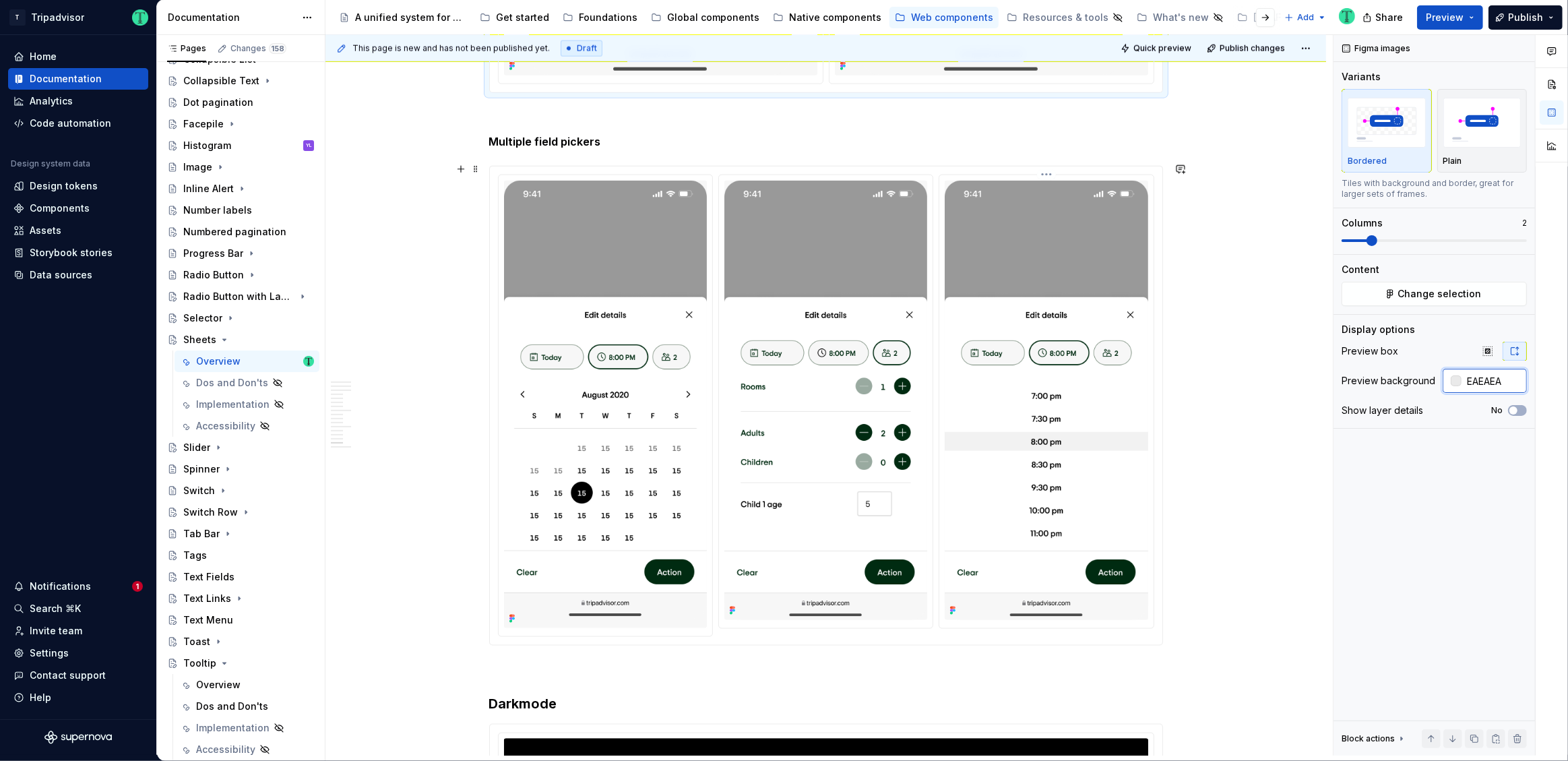
scroll to position [7615, 0]
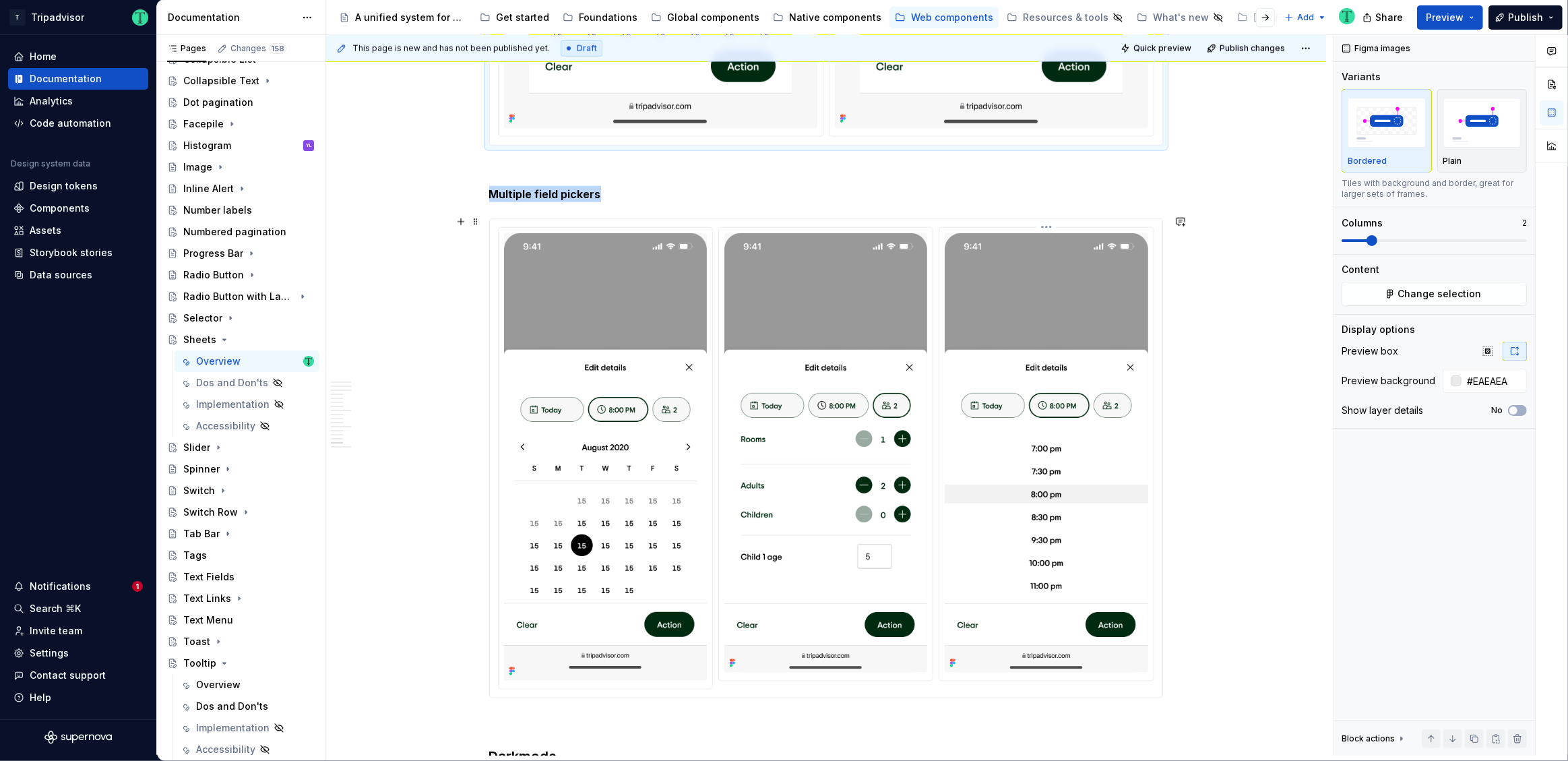
click at [1058, 463] on img at bounding box center [1046, 453] width 203 height 440
click at [1485, 382] on input "#EAEAEA" at bounding box center [1494, 381] width 66 height 25
paste input "text"
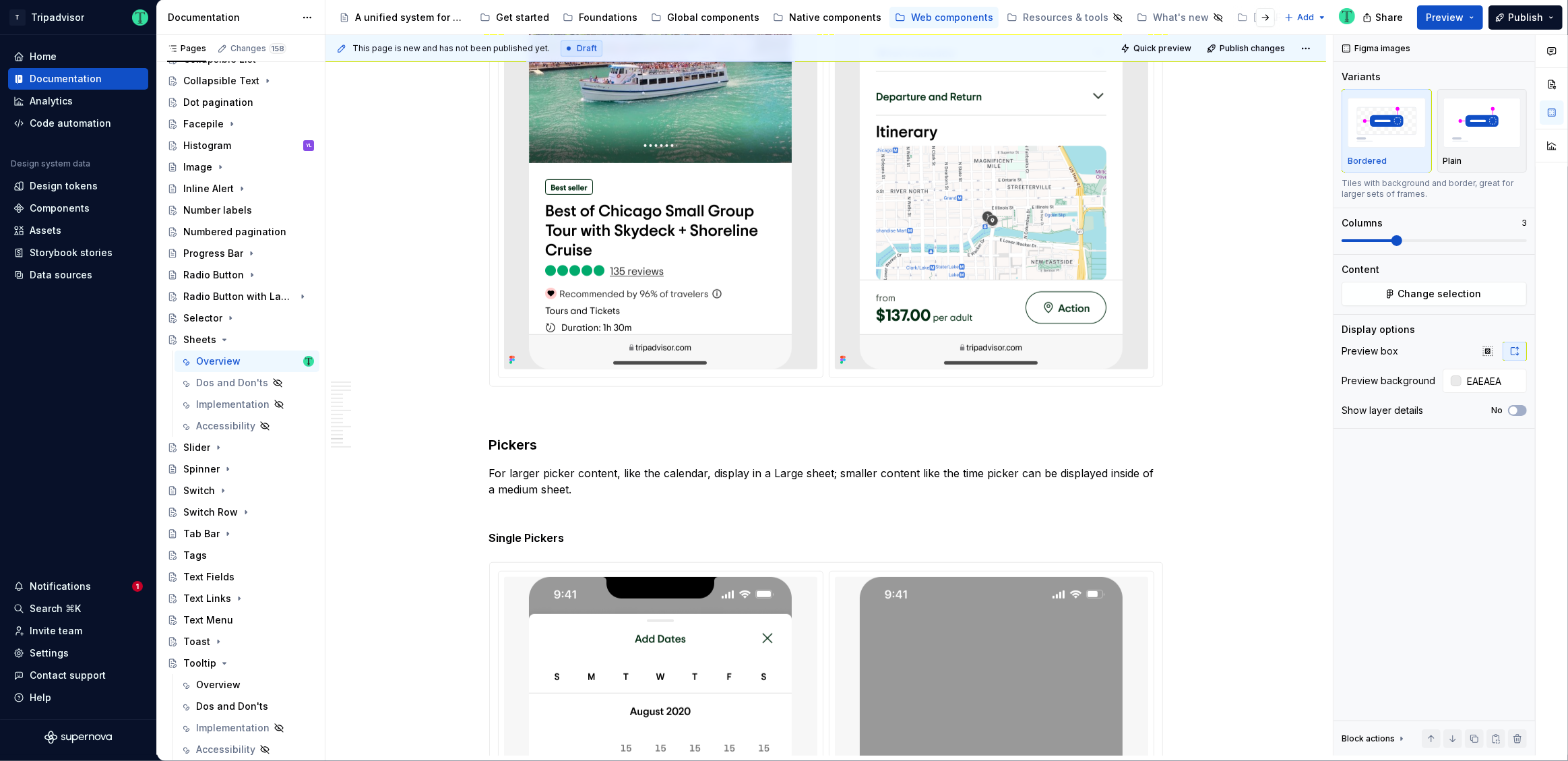
type input "#EAEAEA"
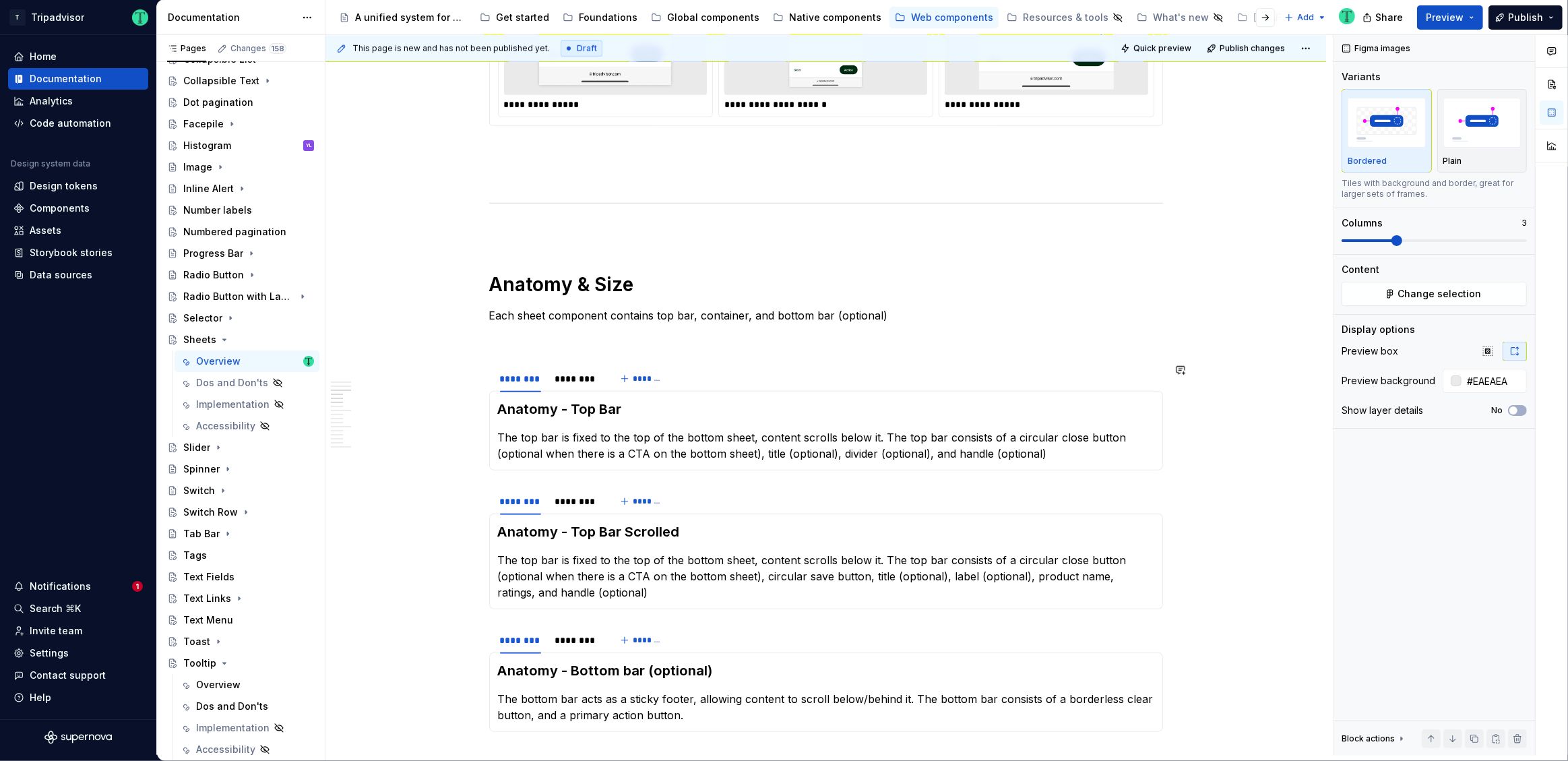
scroll to position [1230, 0]
click at [576, 383] on div "********" at bounding box center [576, 376] width 54 height 19
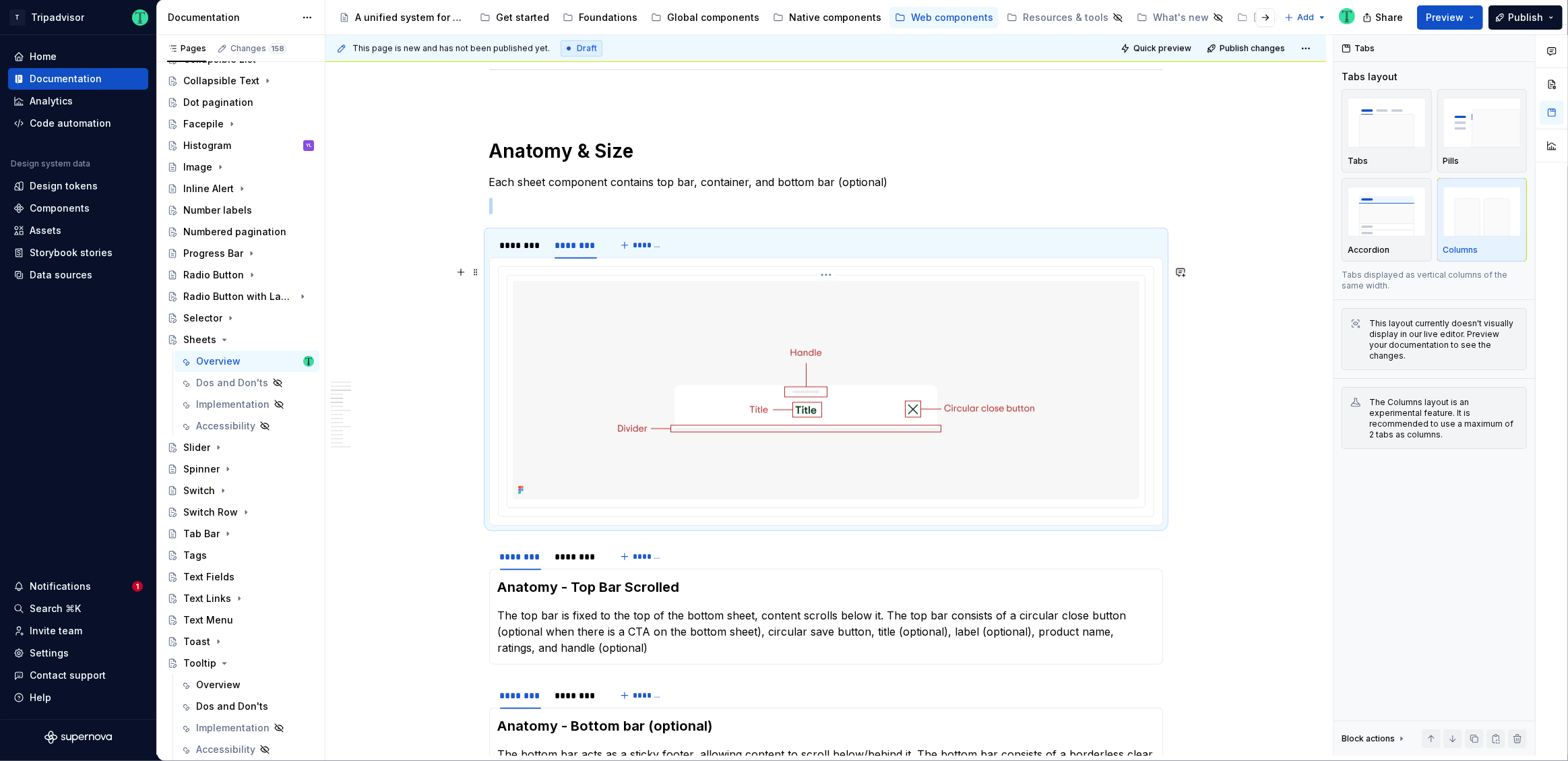
scroll to position [1462, 0]
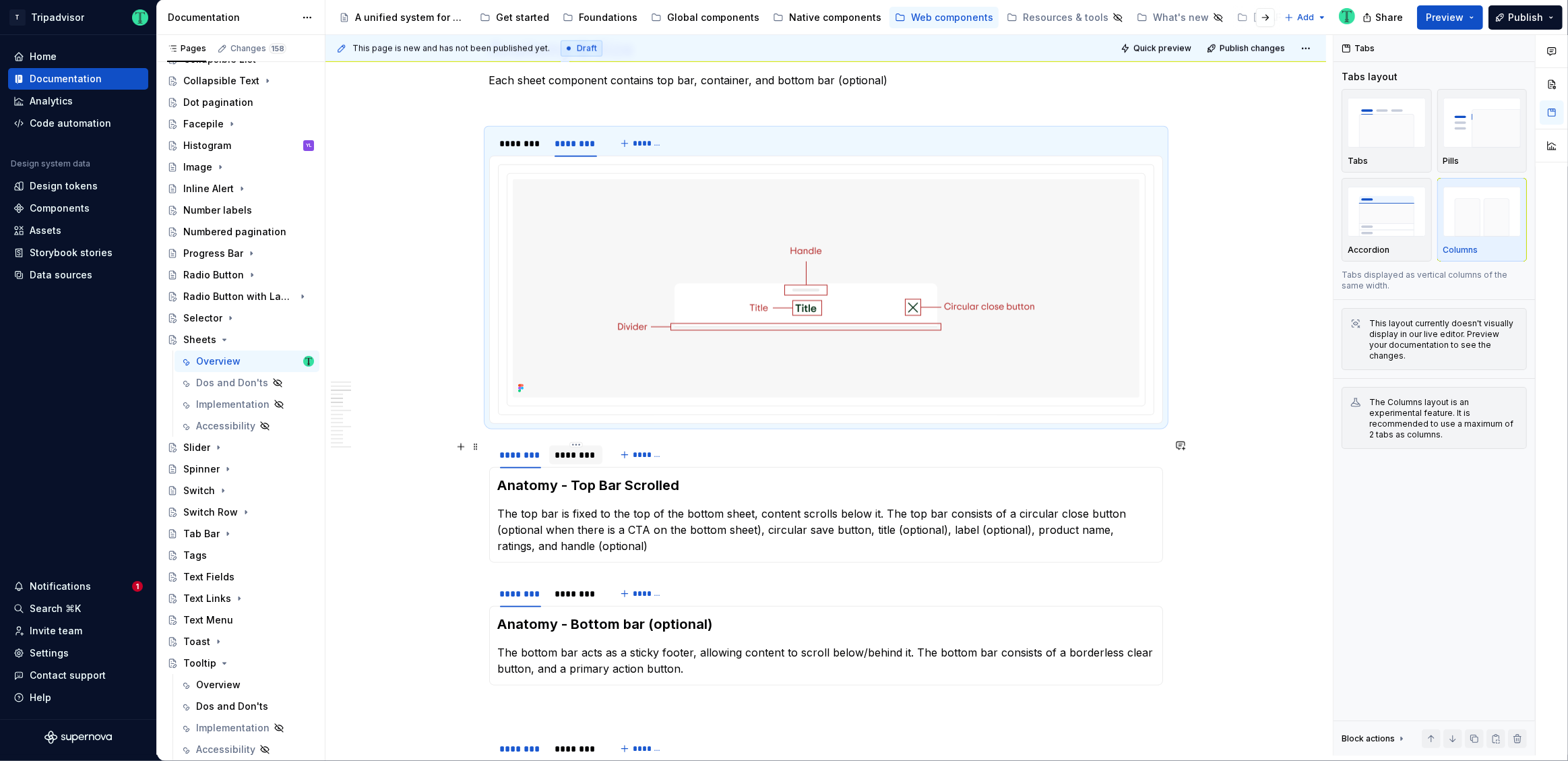
click at [580, 456] on div "********" at bounding box center [576, 455] width 43 height 13
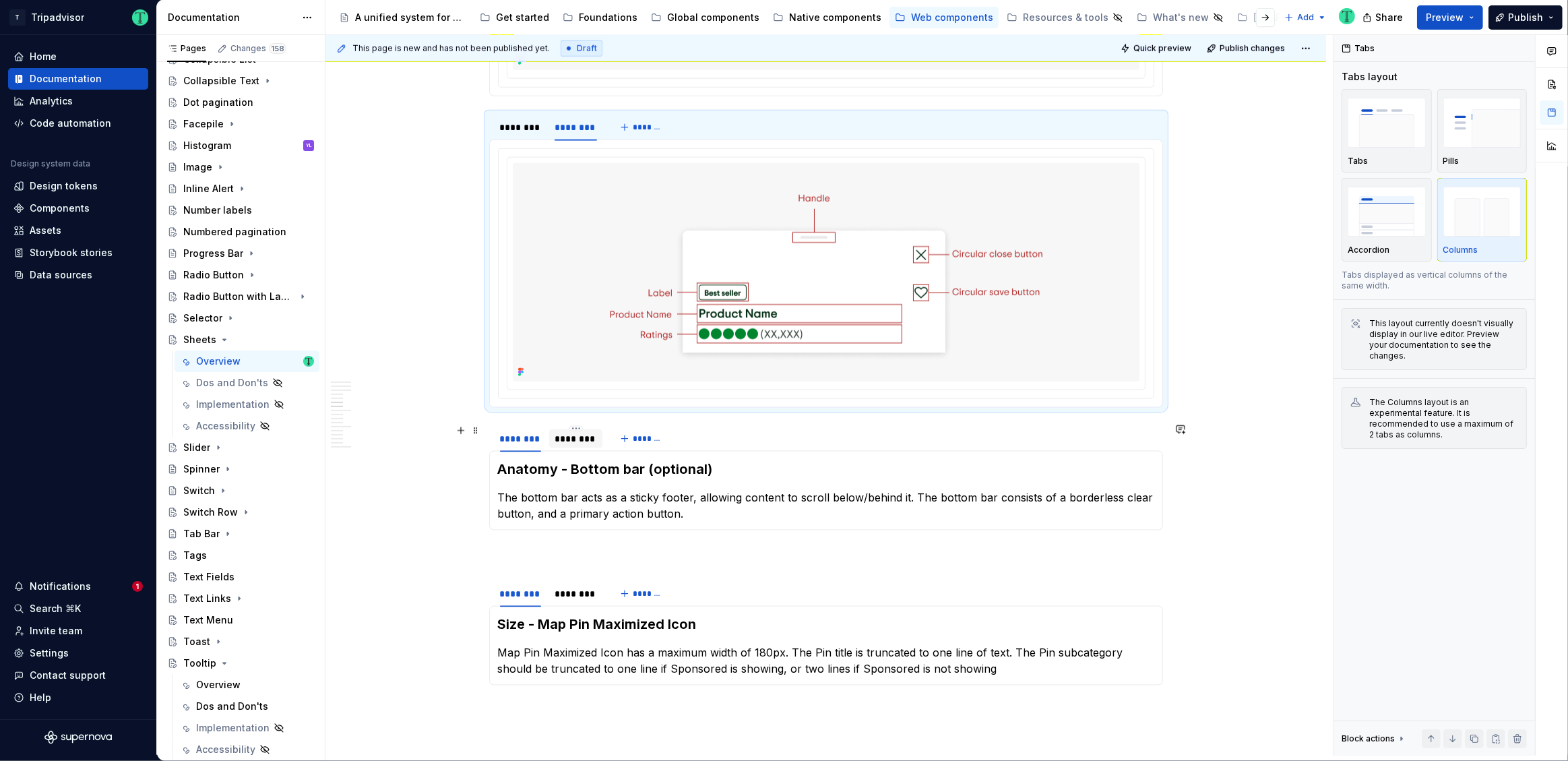
click at [590, 442] on div "********" at bounding box center [576, 439] width 43 height 13
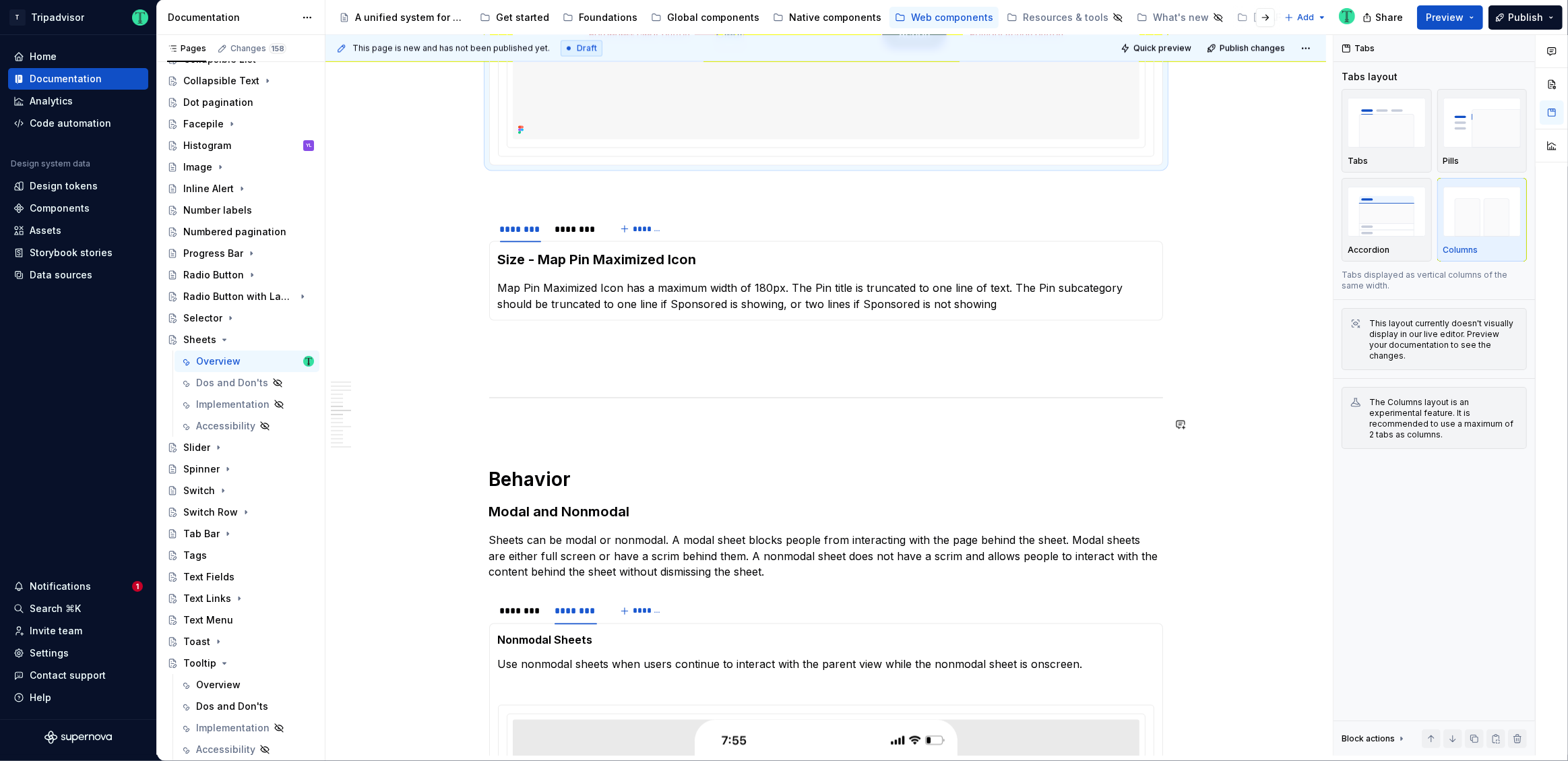
scroll to position [2306, 0]
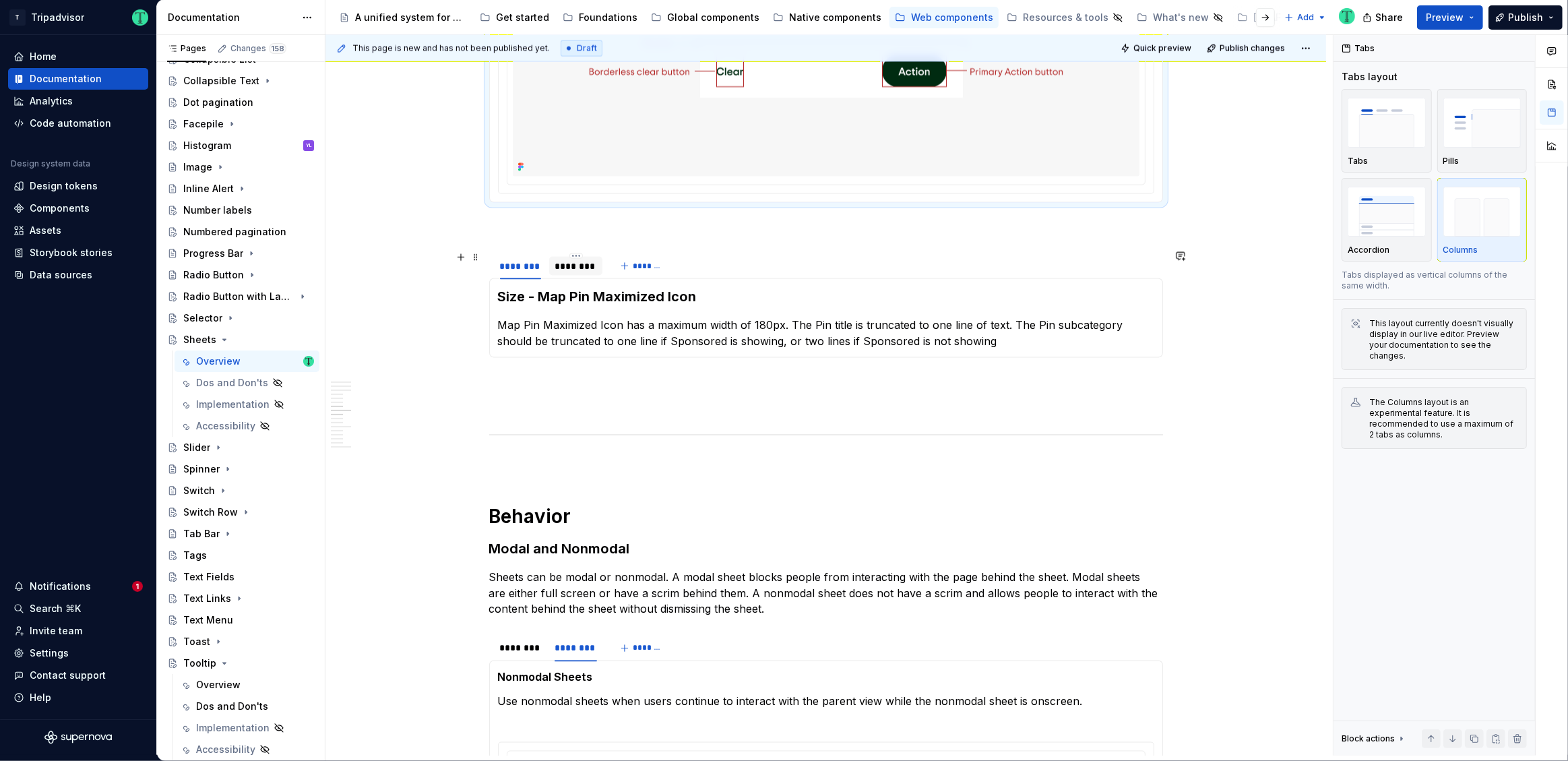
click at [594, 268] on div "********" at bounding box center [576, 266] width 43 height 13
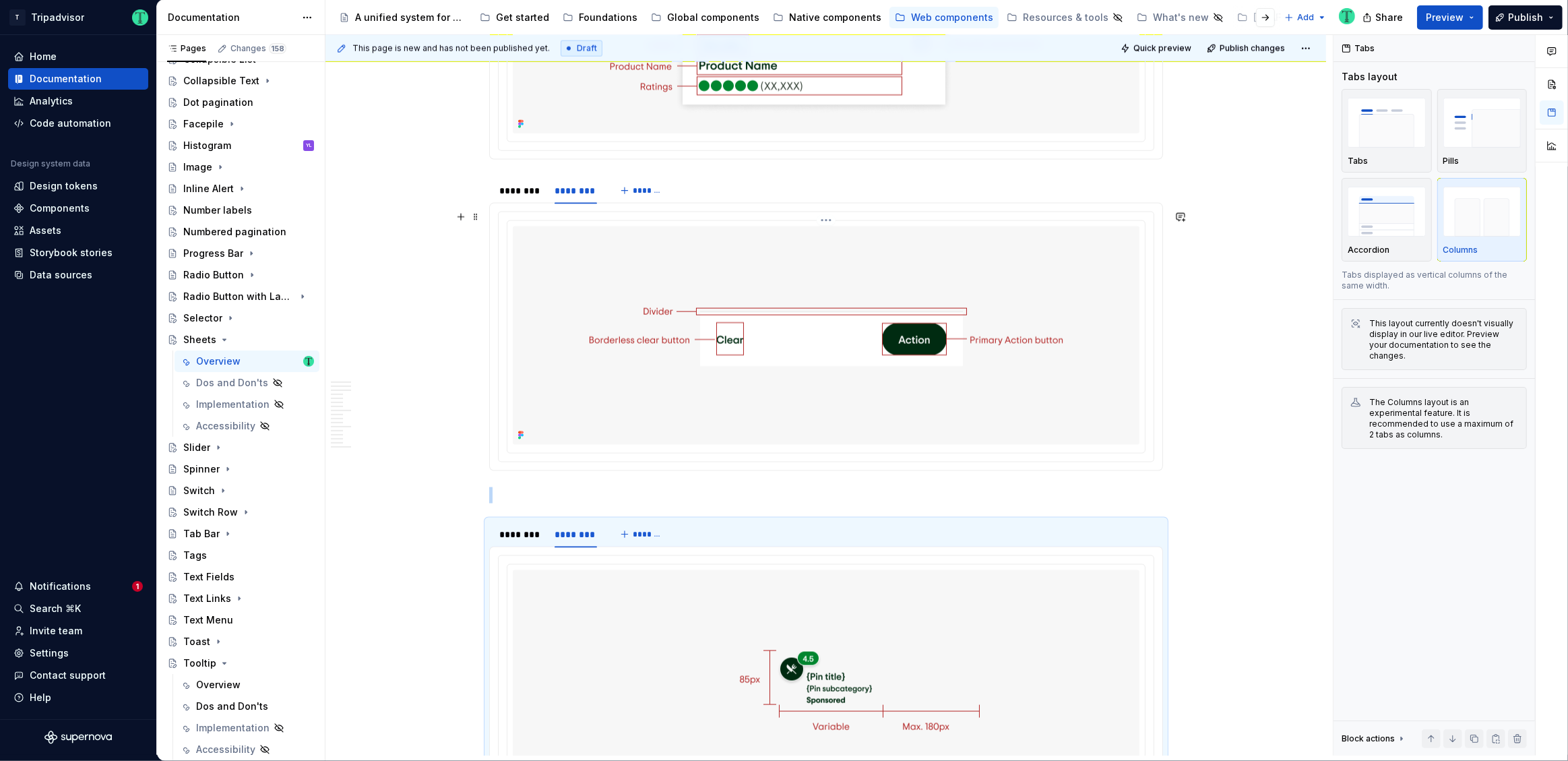
scroll to position [2022, 0]
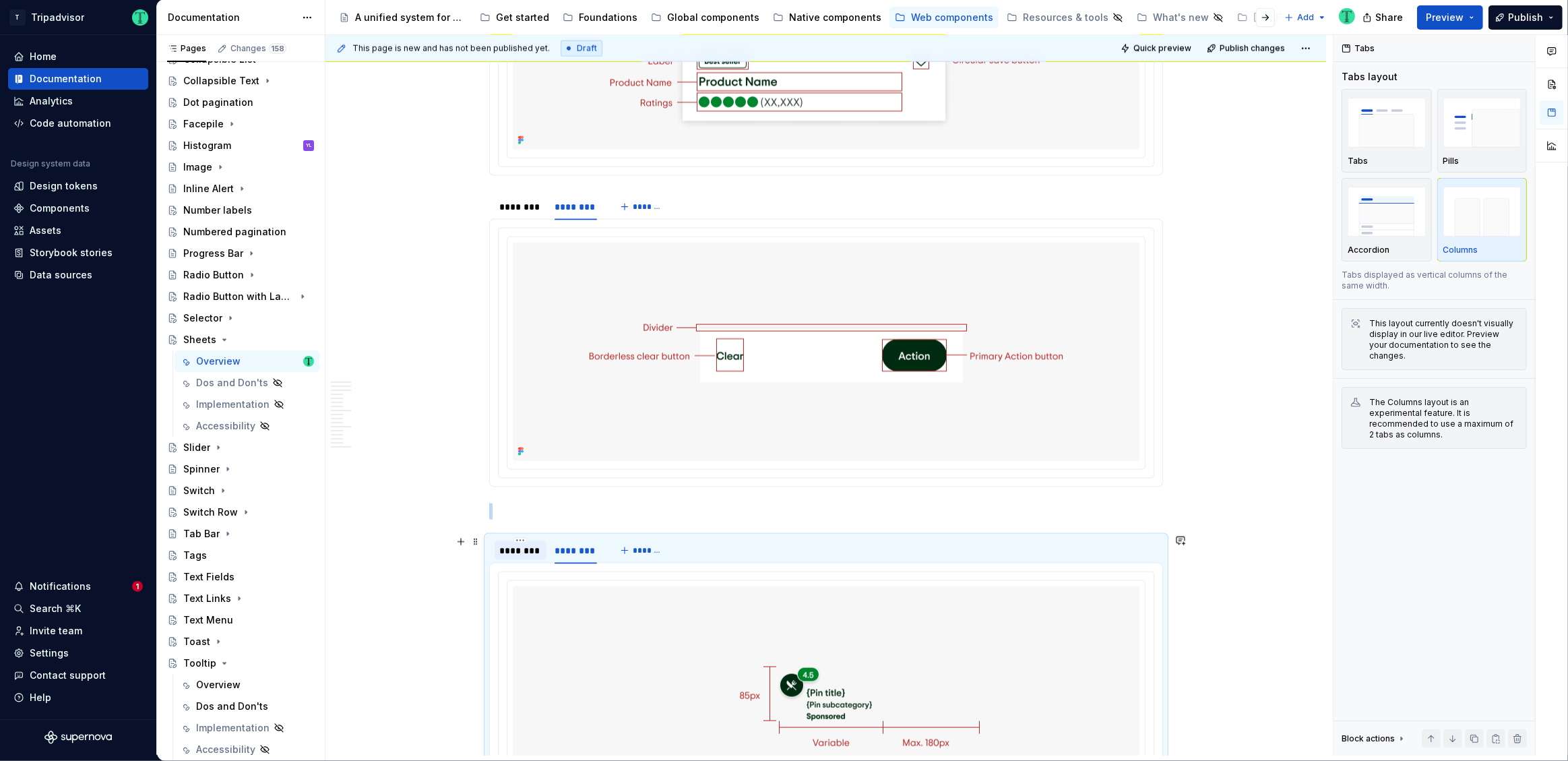
click at [513, 548] on div "********" at bounding box center [520, 551] width 41 height 13
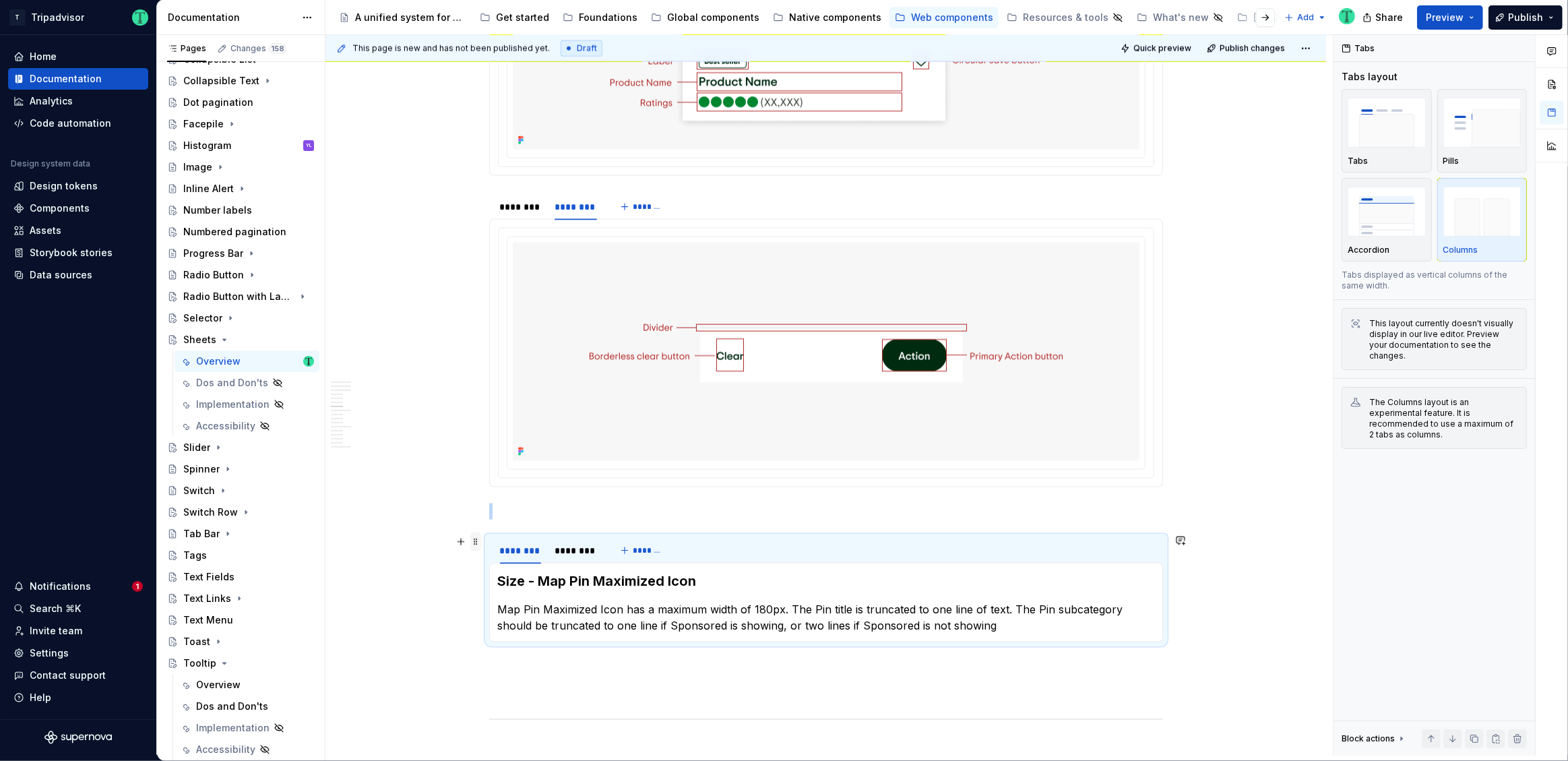
click at [471, 543] on span at bounding box center [475, 541] width 10 height 19
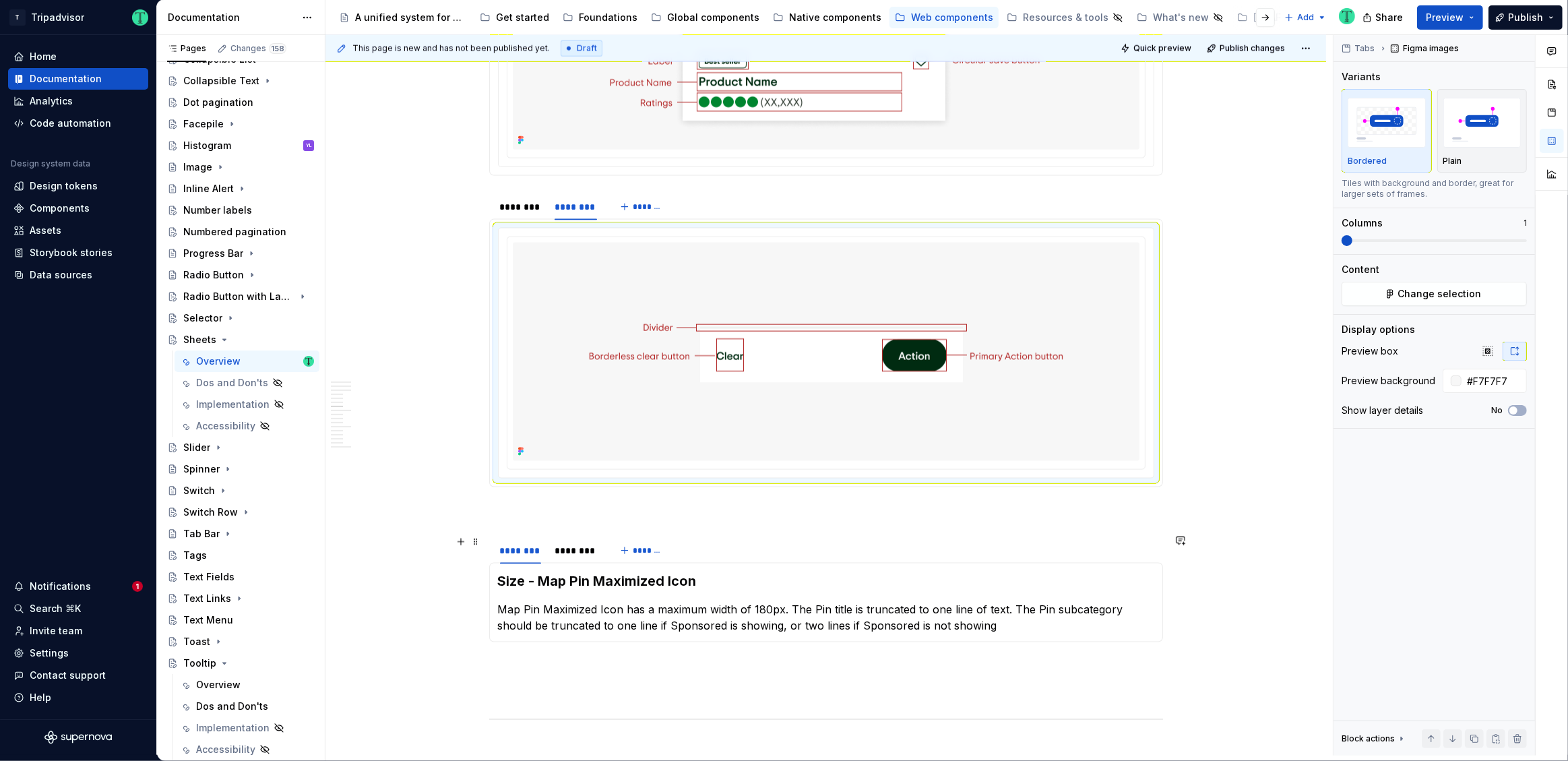
scroll to position [1822, 0]
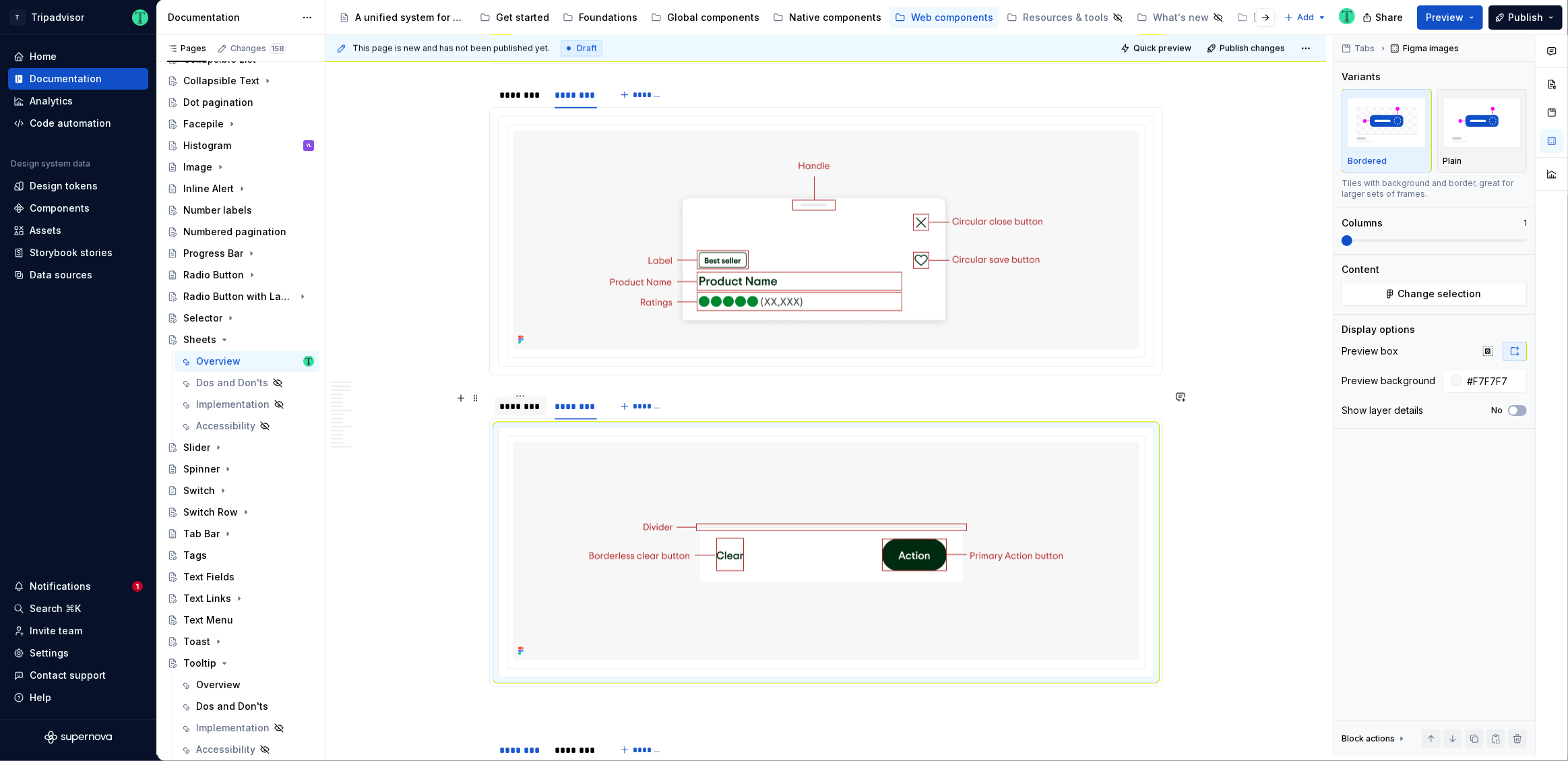
click at [523, 405] on div "********" at bounding box center [520, 406] width 41 height 13
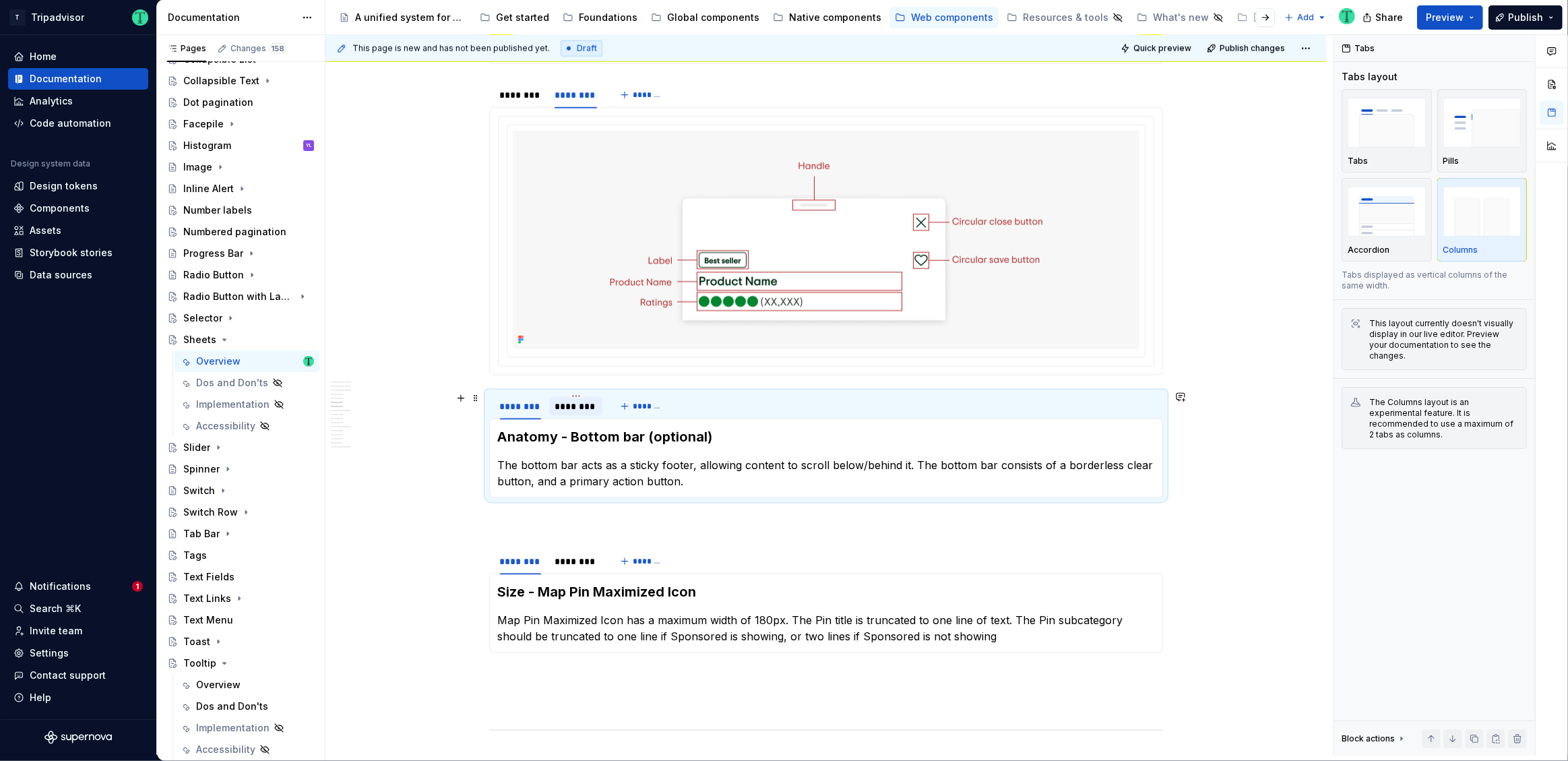
click at [567, 405] on div "********" at bounding box center [576, 406] width 43 height 13
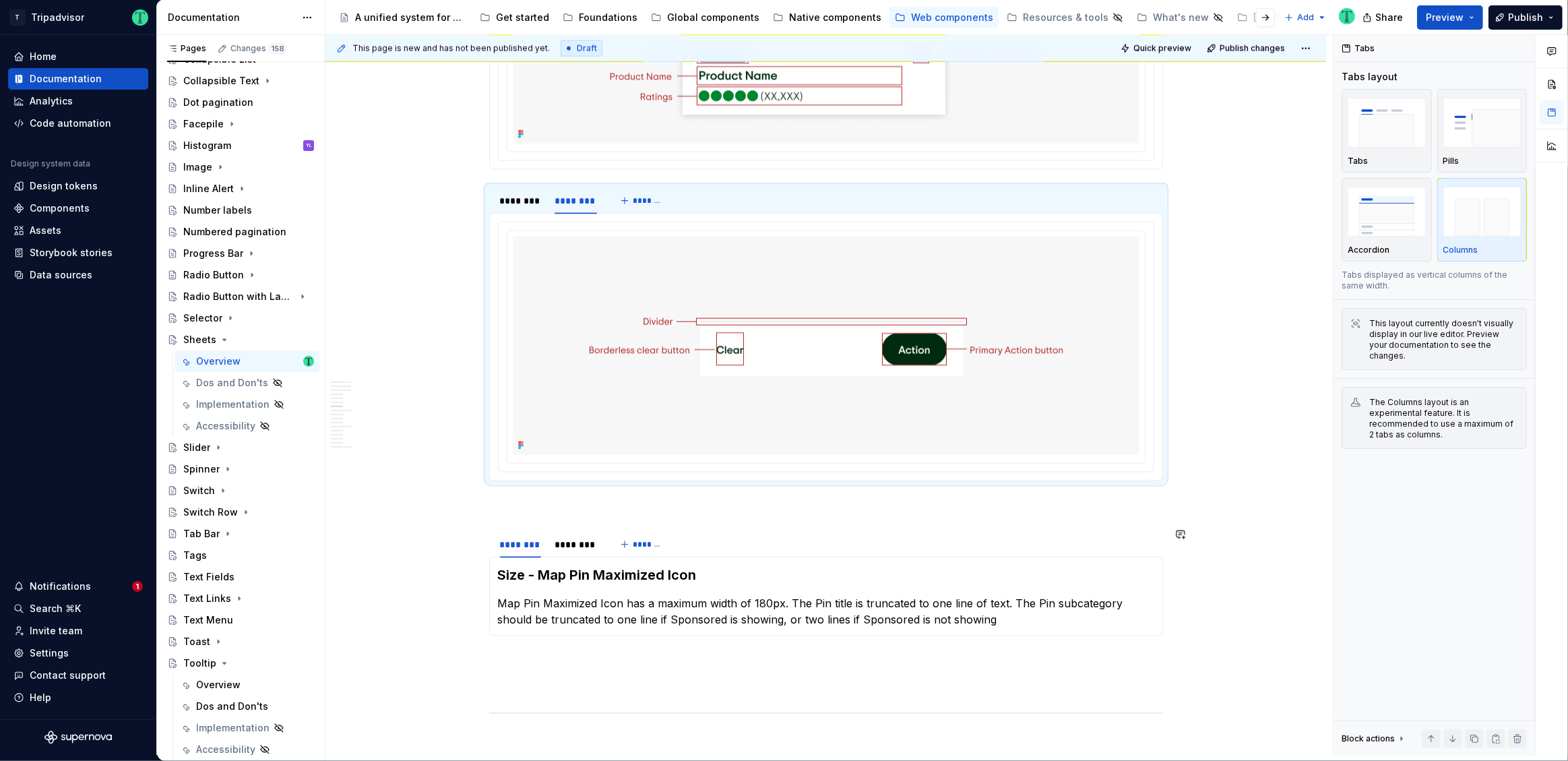
scroll to position [2023, 0]
click at [525, 203] on div "********" at bounding box center [520, 206] width 41 height 13
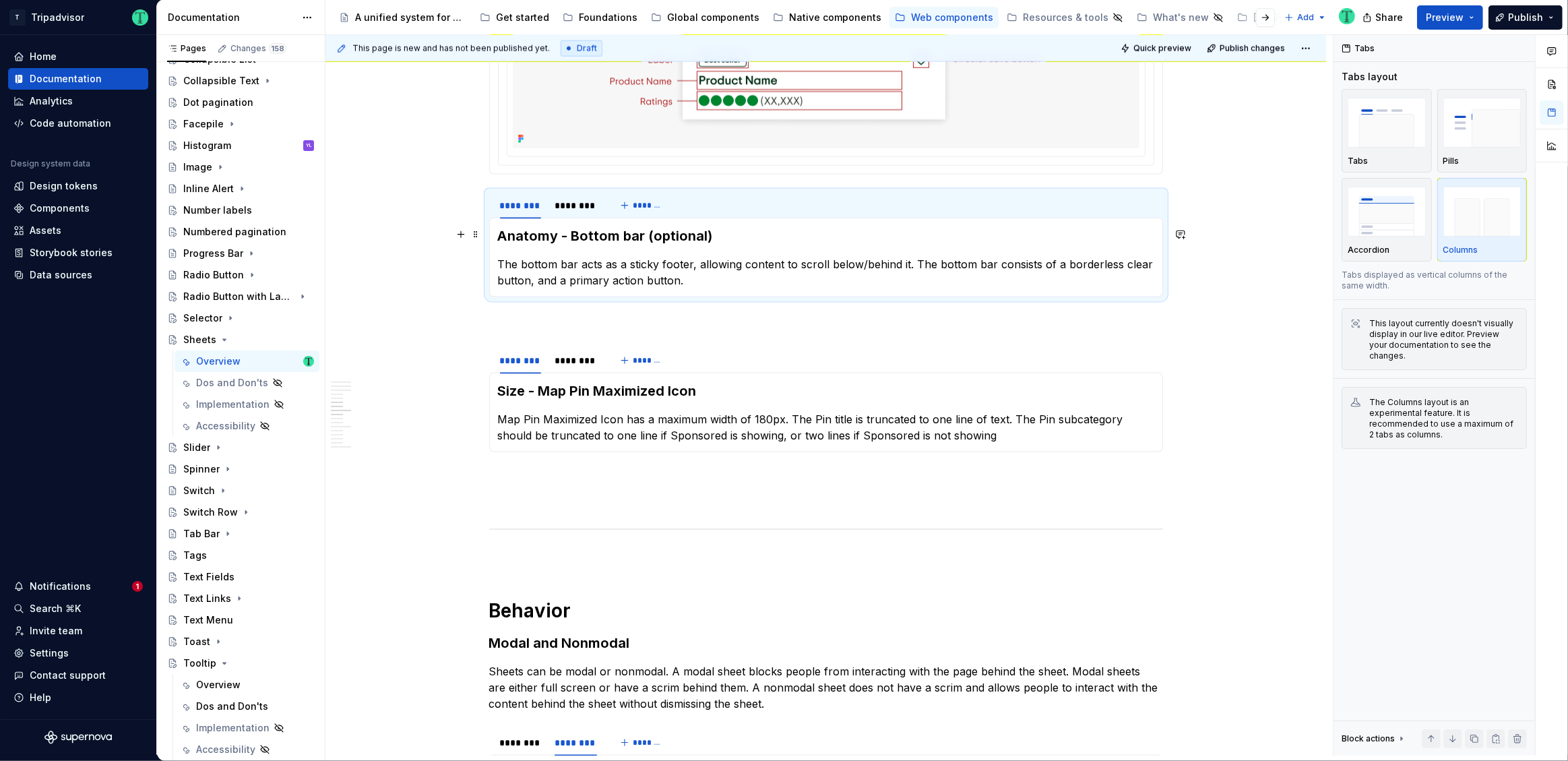
click at [540, 236] on h3 "Anatomy - Bottom bar (optional)" at bounding box center [826, 236] width 657 height 19
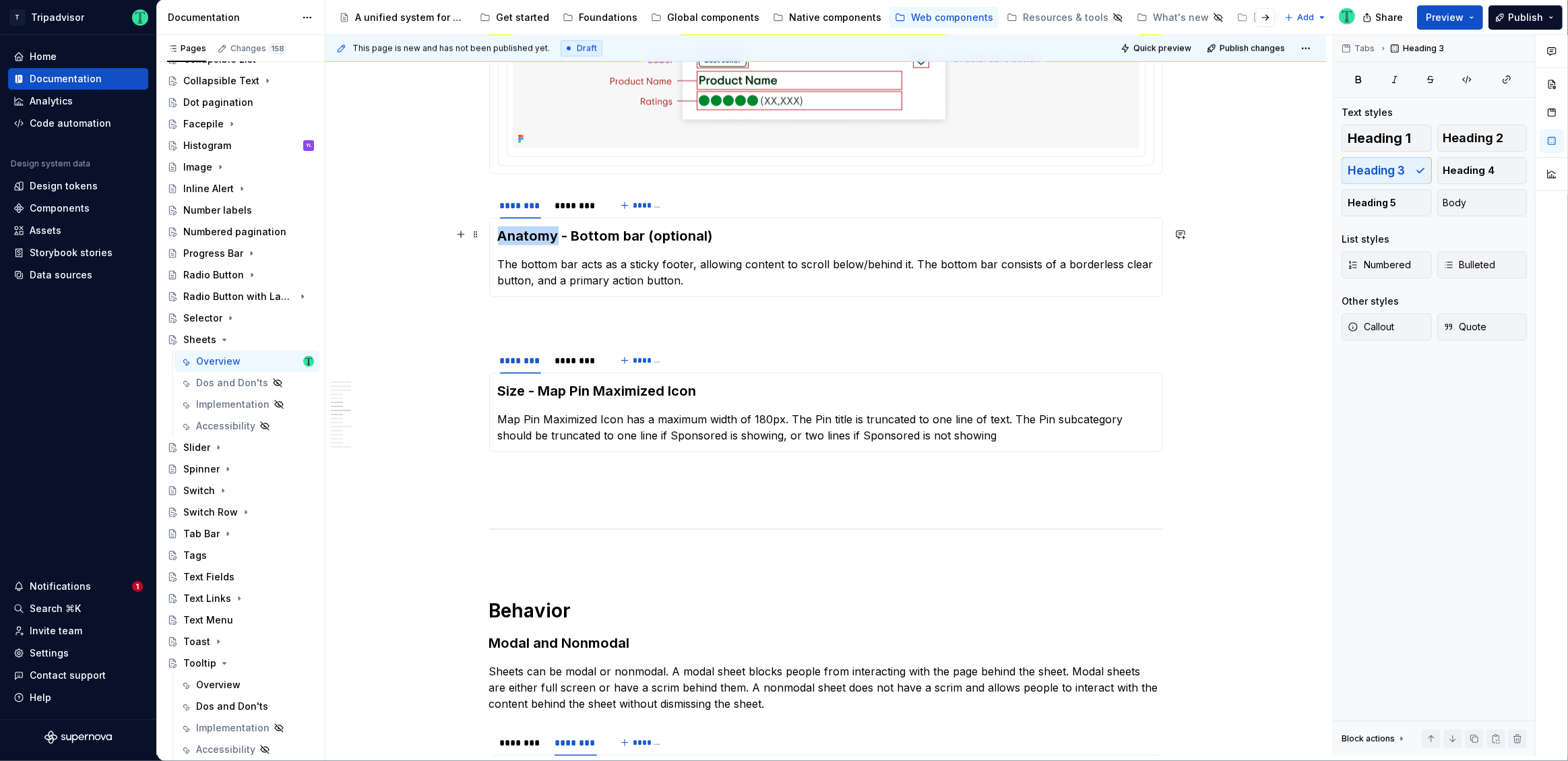
click at [540, 236] on h3 "Anatomy - Bottom bar (optional)" at bounding box center [826, 236] width 657 height 19
copy h3 "Anatomy - Bottom bar (optional)"
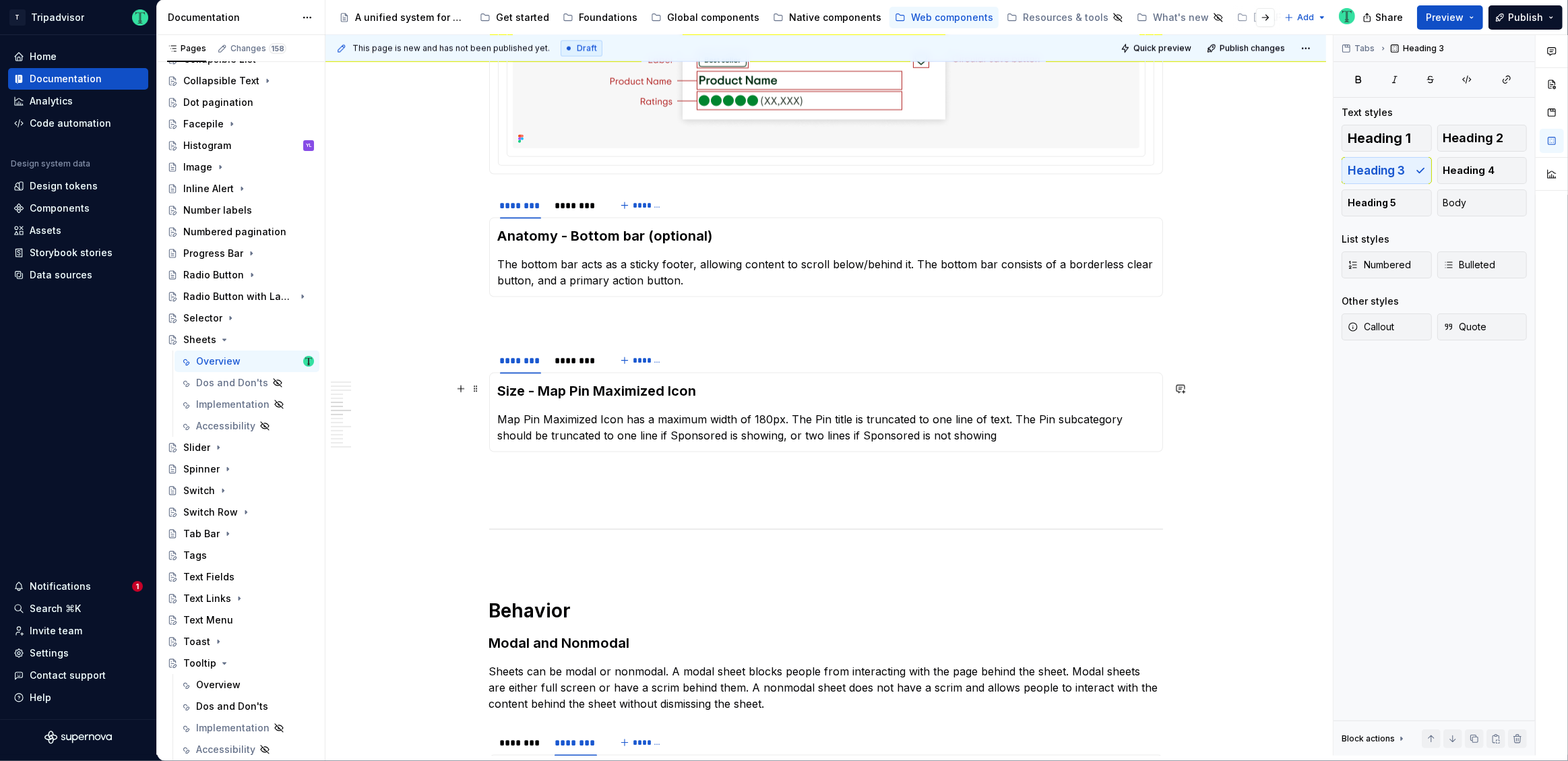
click at [544, 391] on h3 "Size - Map Pin Maximized Icon" at bounding box center [826, 391] width 657 height 19
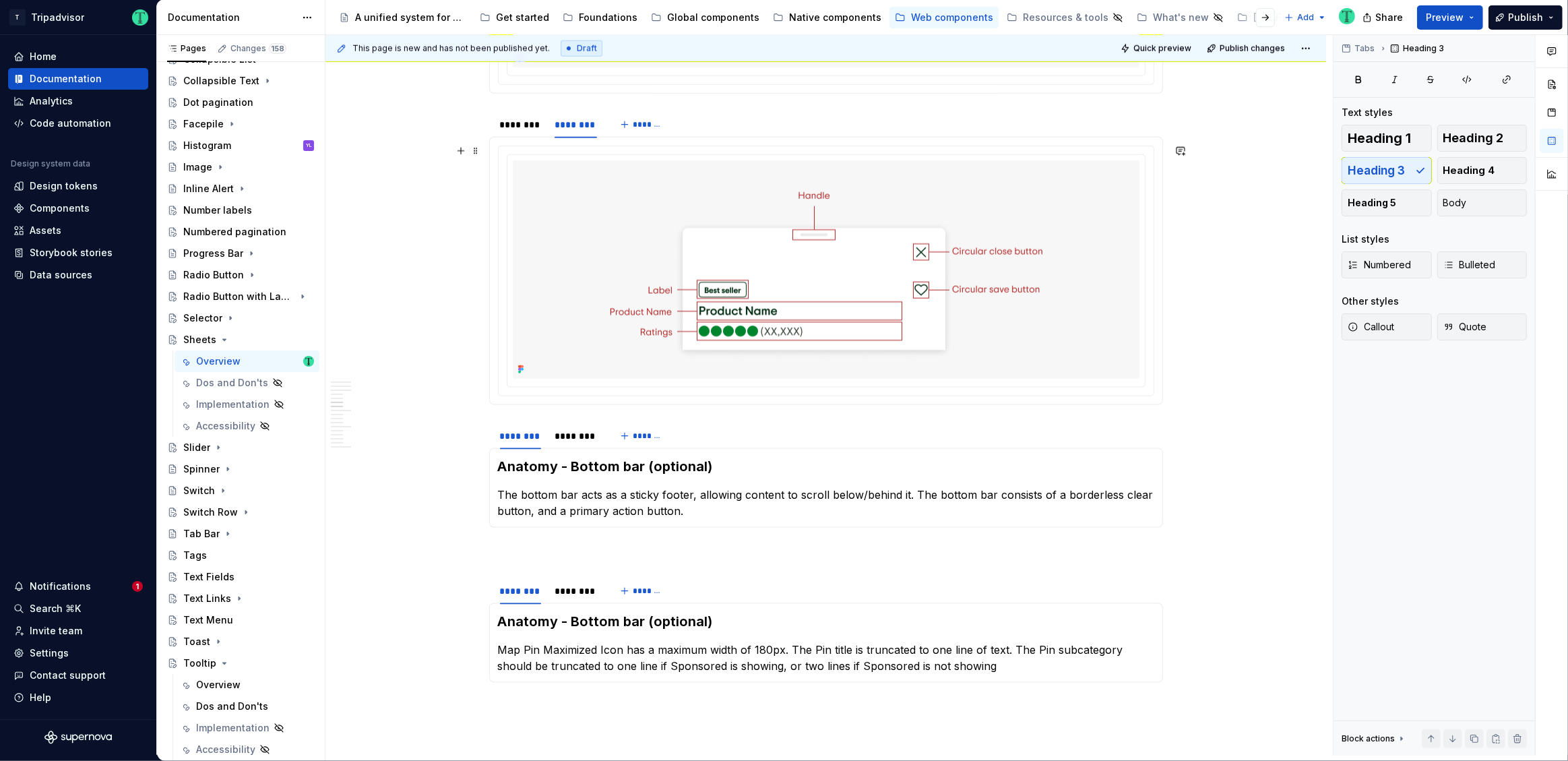
scroll to position [1772, 0]
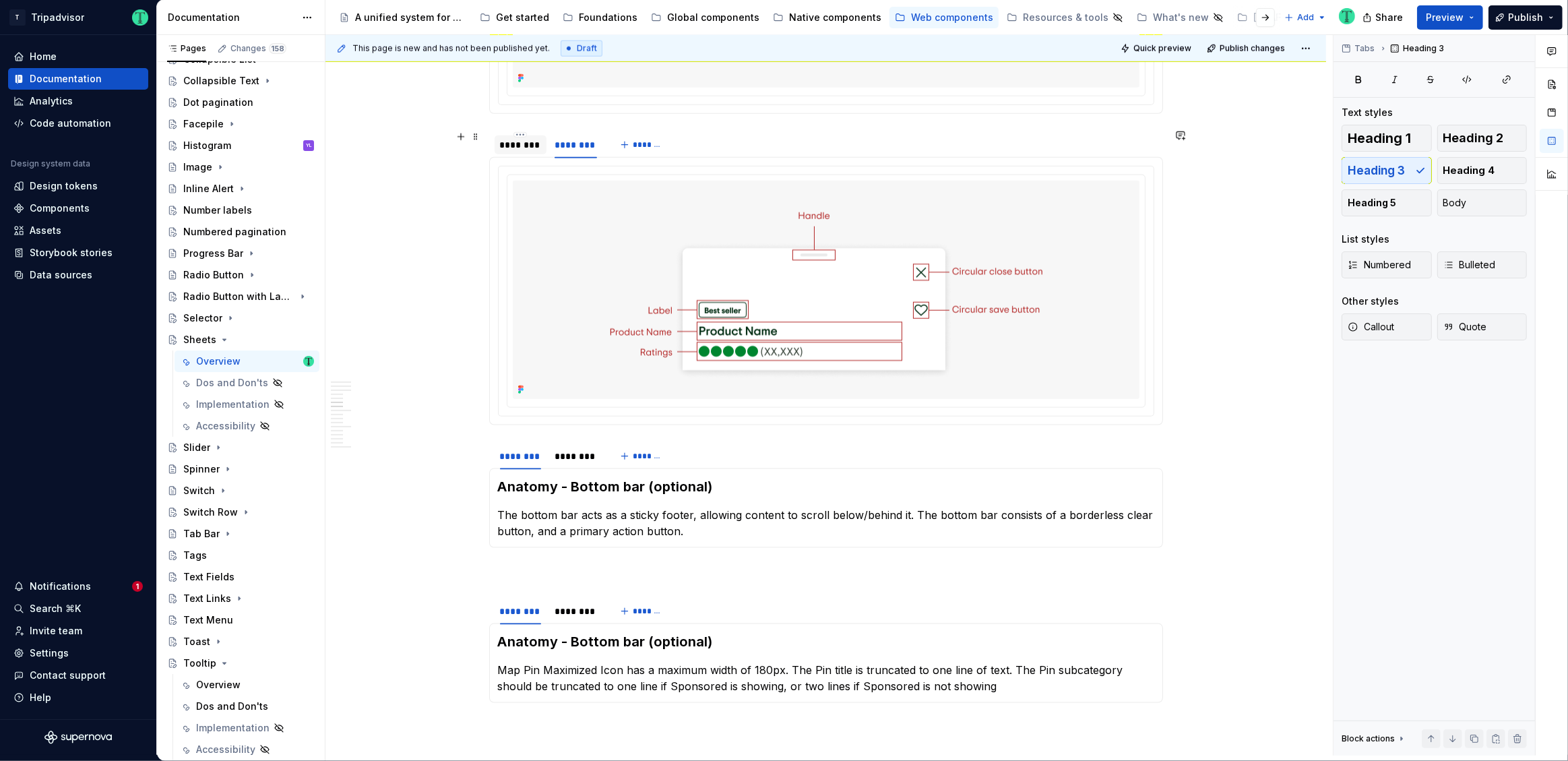
click at [517, 150] on div "********" at bounding box center [521, 145] width 52 height 19
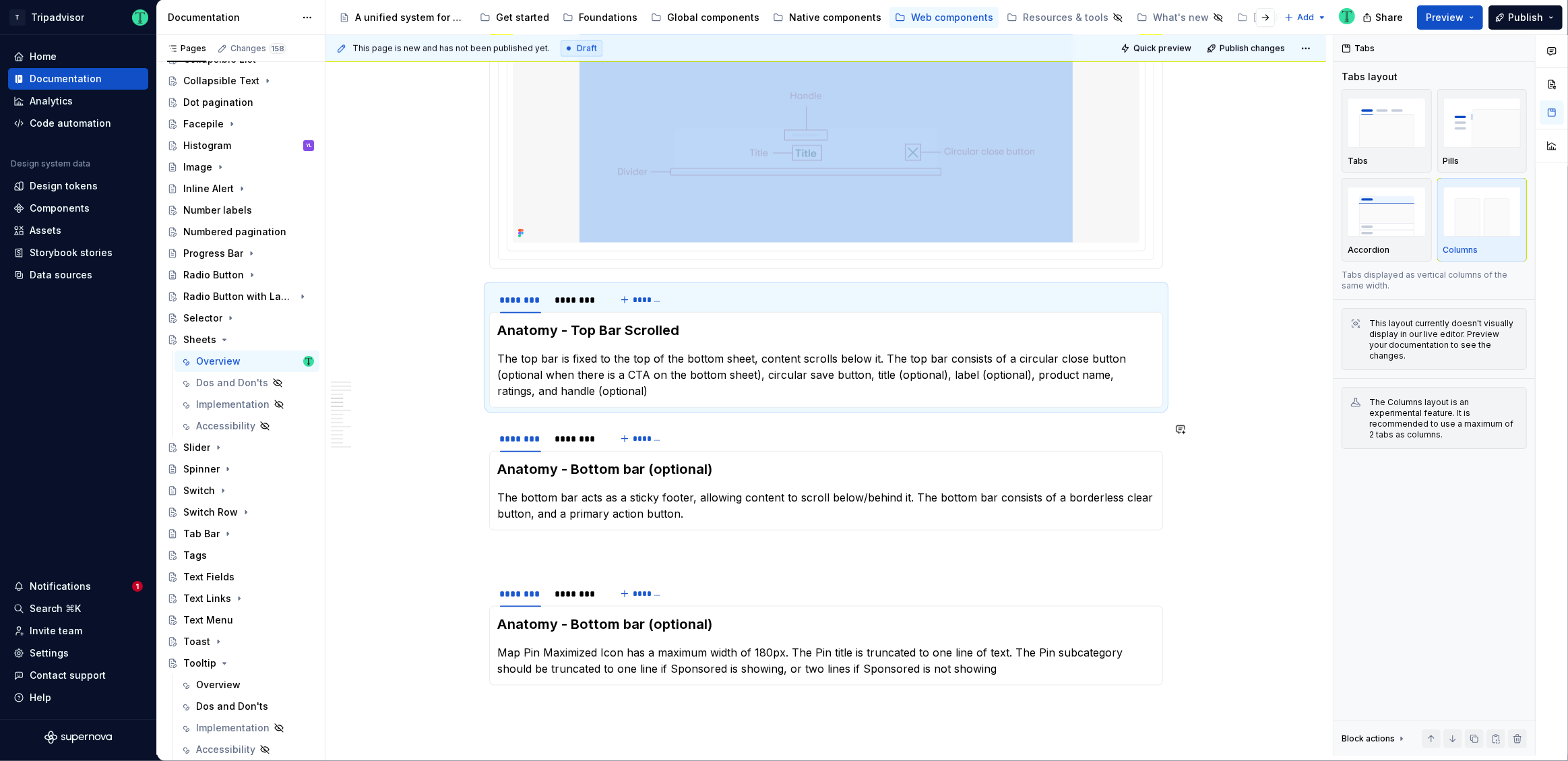
scroll to position [1621, 0]
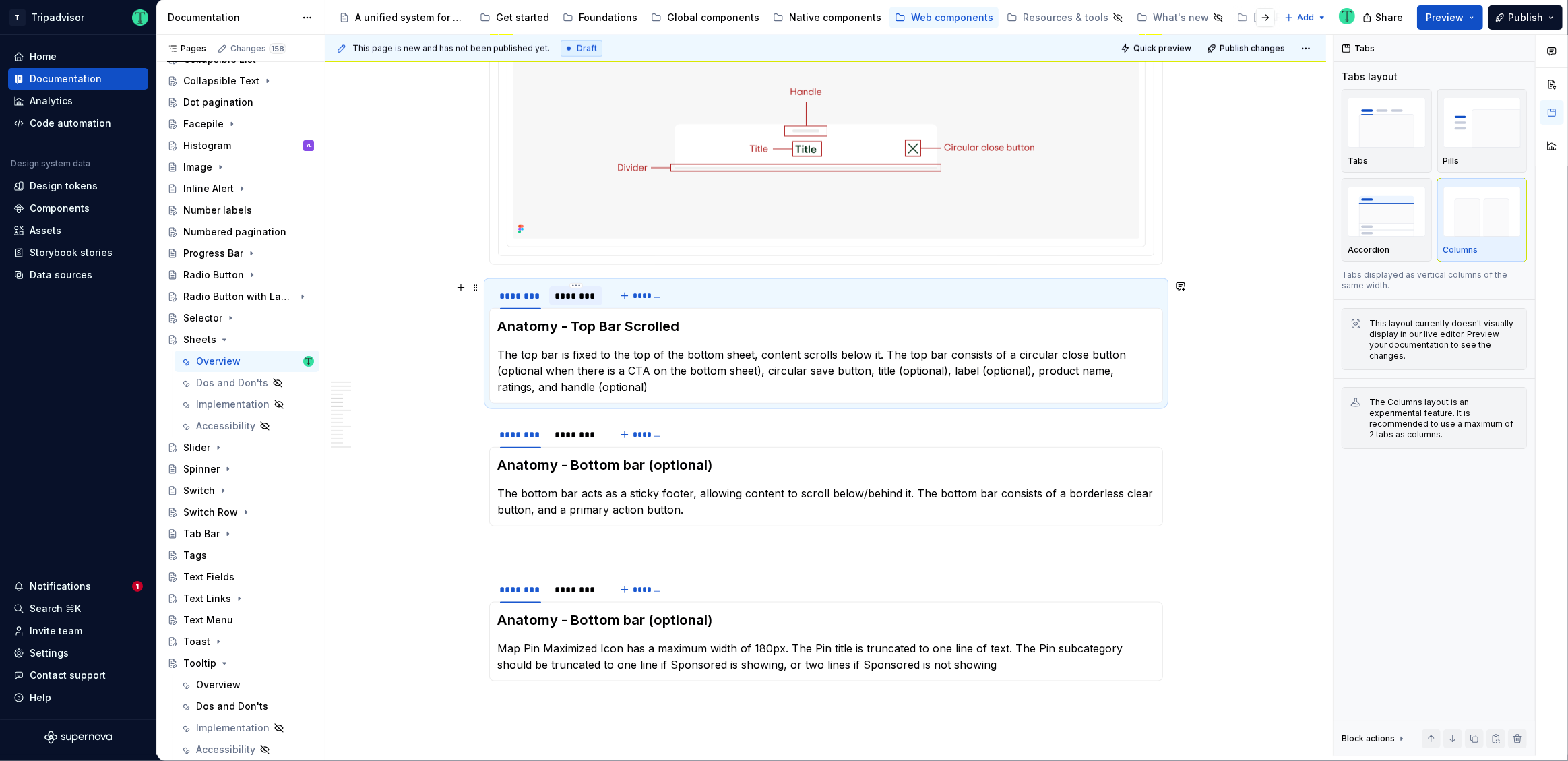
click at [575, 291] on div "********" at bounding box center [576, 296] width 43 height 13
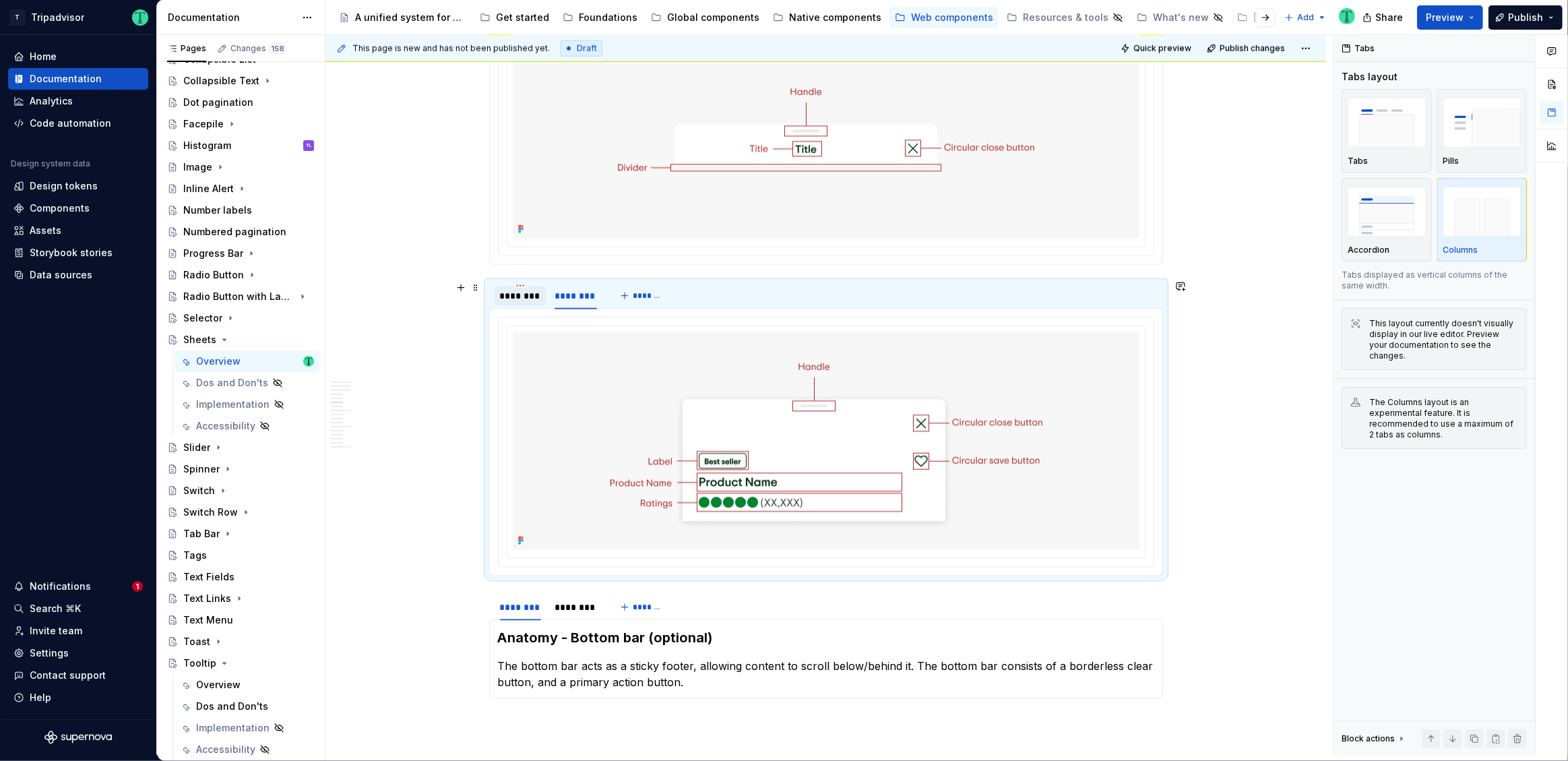
click at [531, 294] on div "********" at bounding box center [520, 296] width 41 height 13
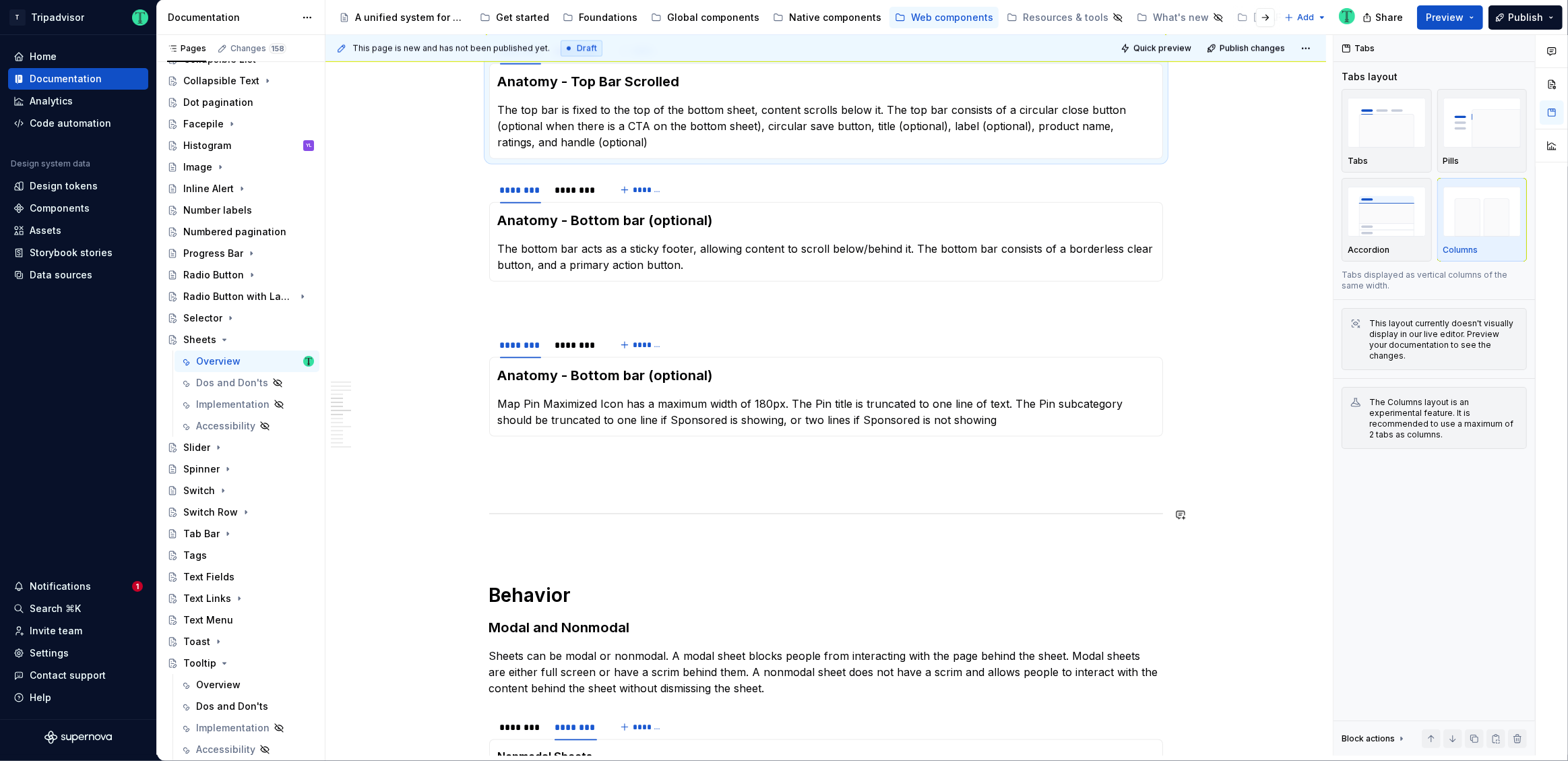
scroll to position [1865, 0]
click at [523, 378] on h3 "Anatomy - Bottom bar (optional)" at bounding box center [826, 376] width 657 height 19
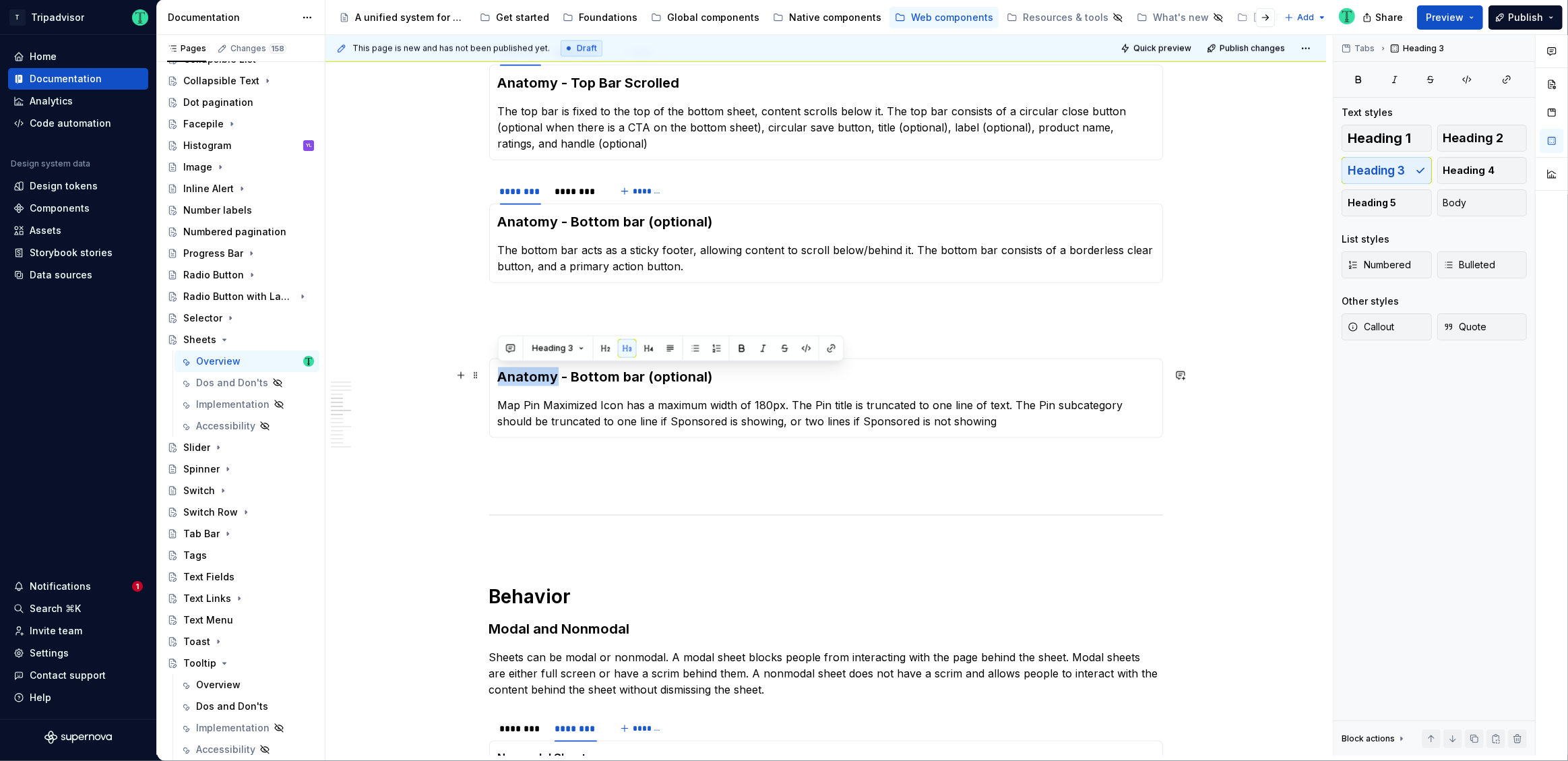
click at [523, 378] on h3 "Anatomy - Bottom bar (optional)" at bounding box center [826, 376] width 657 height 19
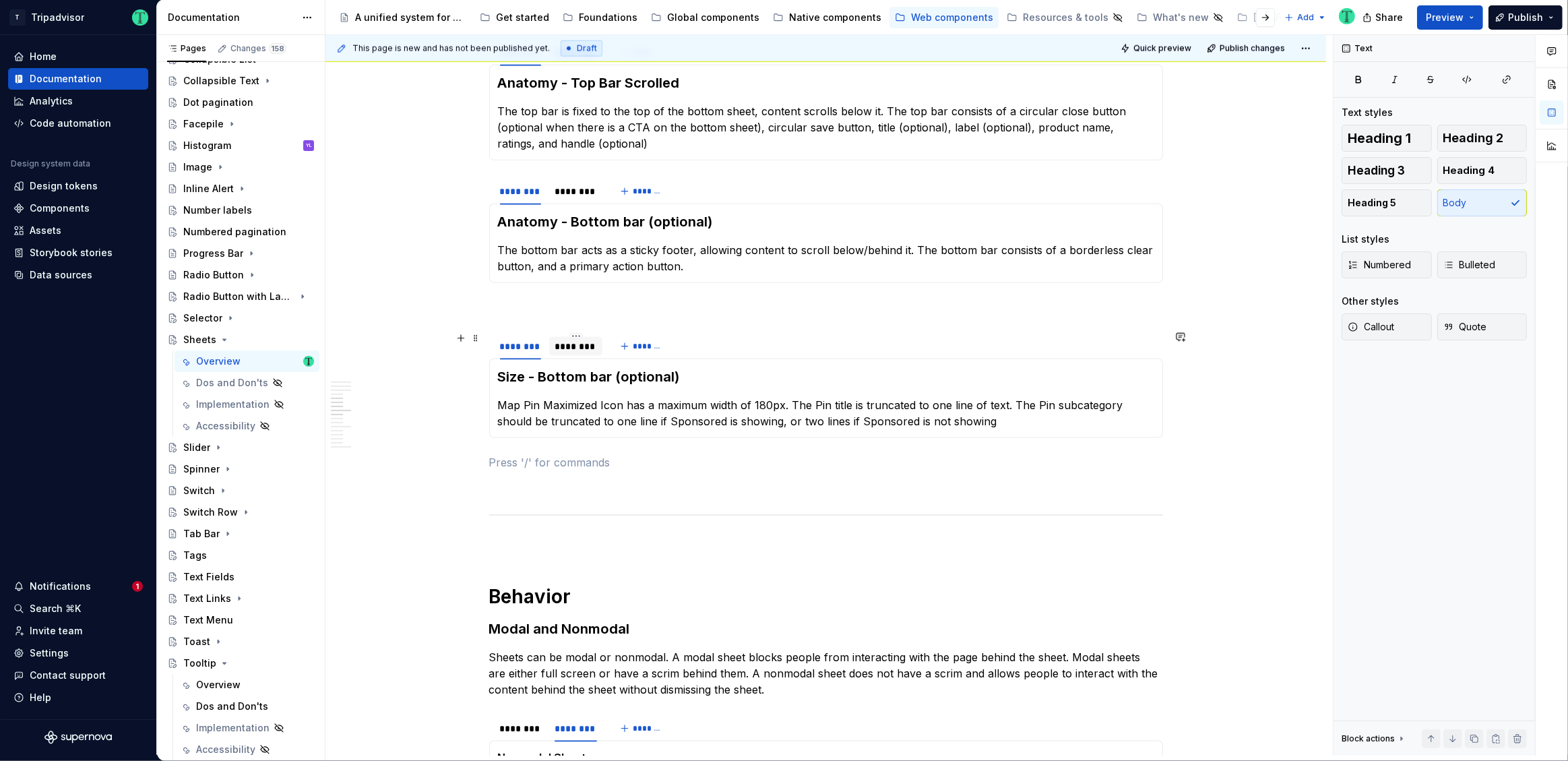
click at [591, 347] on div "********" at bounding box center [576, 347] width 43 height 13
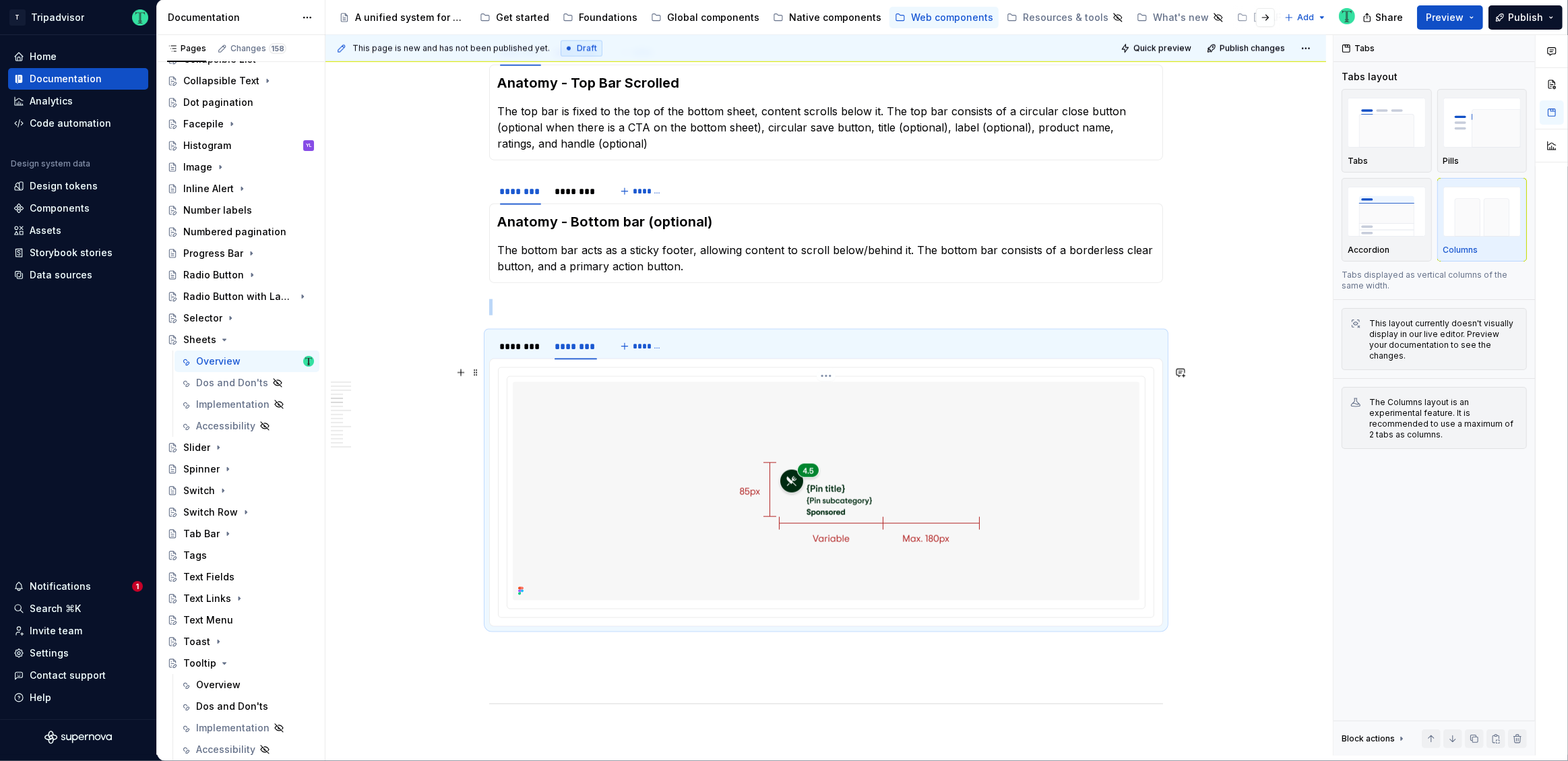
click at [843, 464] on img at bounding box center [826, 491] width 493 height 218
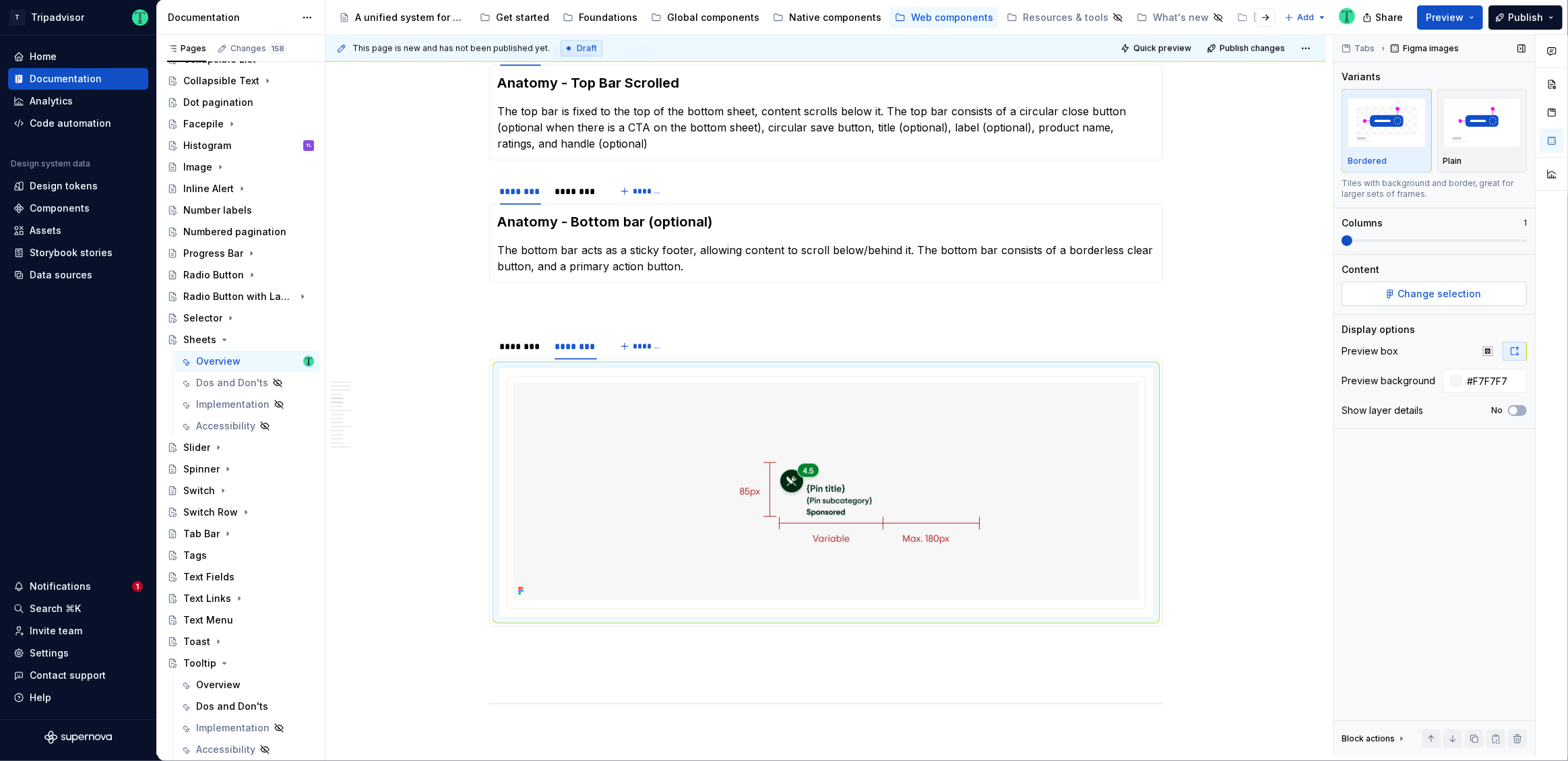
click at [1491, 297] on button "Change selection" at bounding box center [1434, 294] width 186 height 25
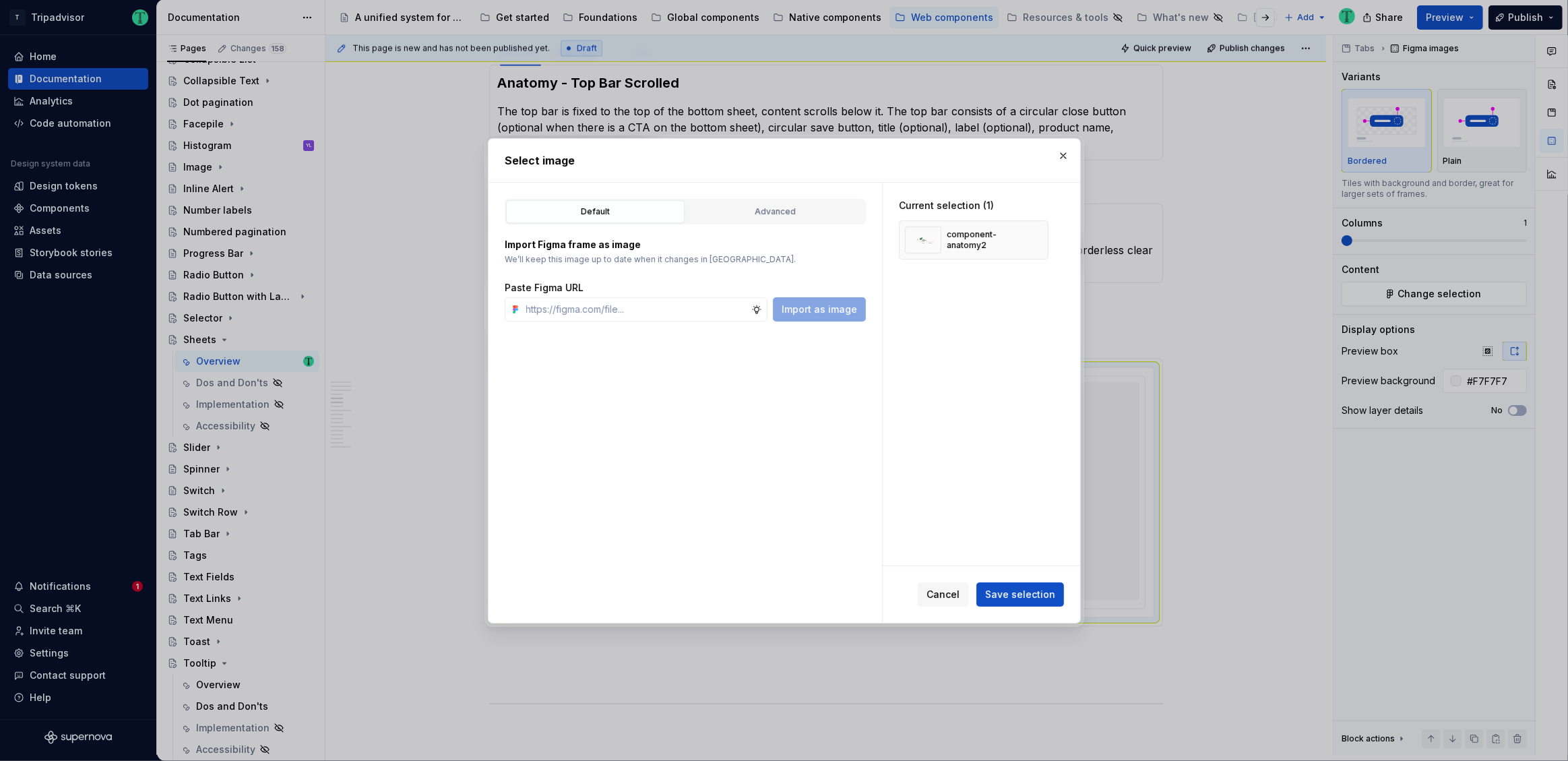
type textarea "*"
type input "https://www.figma.com/design/Rk3eGC5124Z7punn8EFUkb/Atlas-Web-Documentation?nod…"
click at [829, 309] on span "Import as image" at bounding box center [819, 309] width 75 height 13
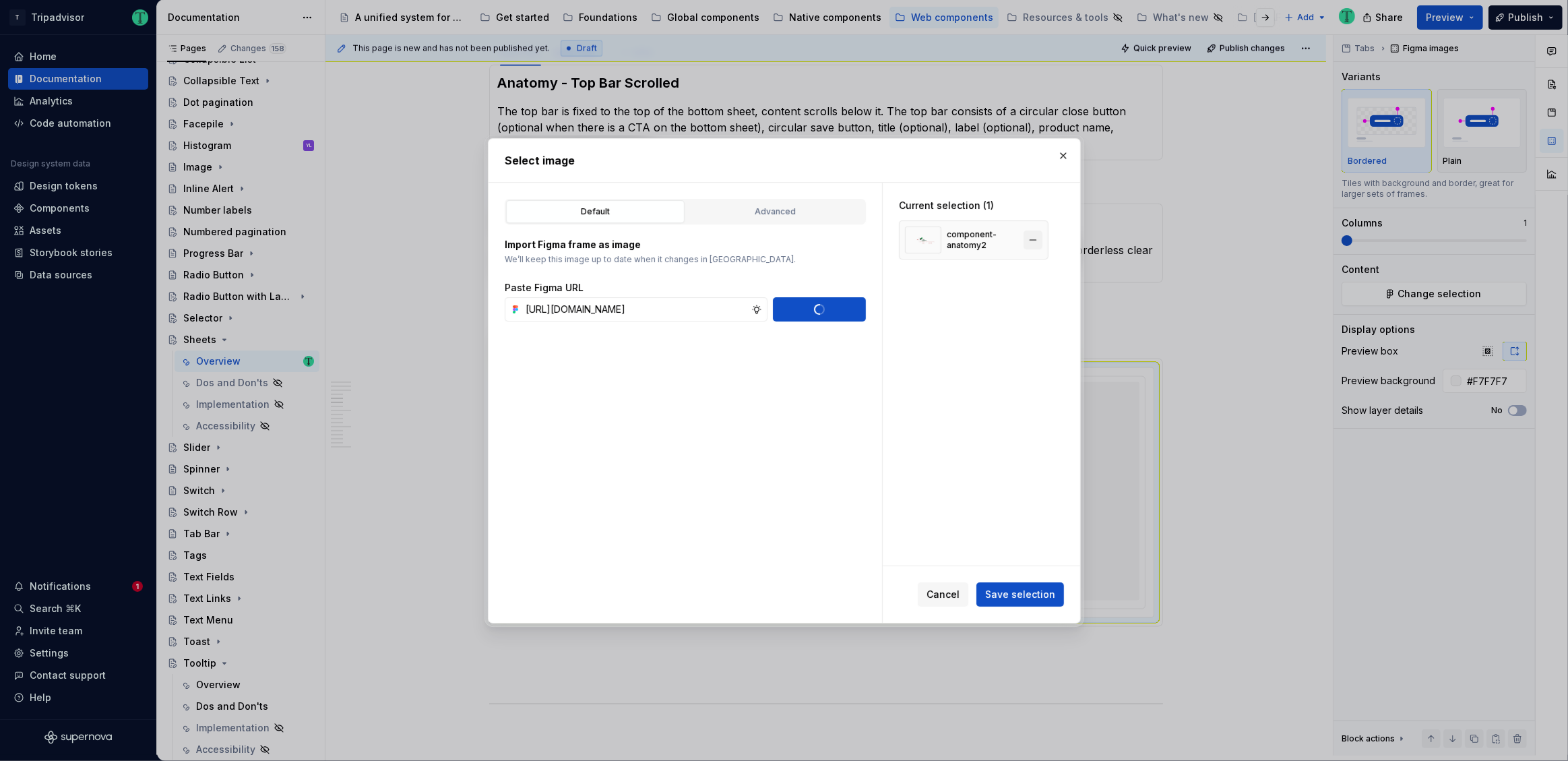
click at [1037, 239] on button "button" at bounding box center [1032, 239] width 19 height 19
click at [1047, 598] on span "Save selection" at bounding box center [1020, 594] width 70 height 13
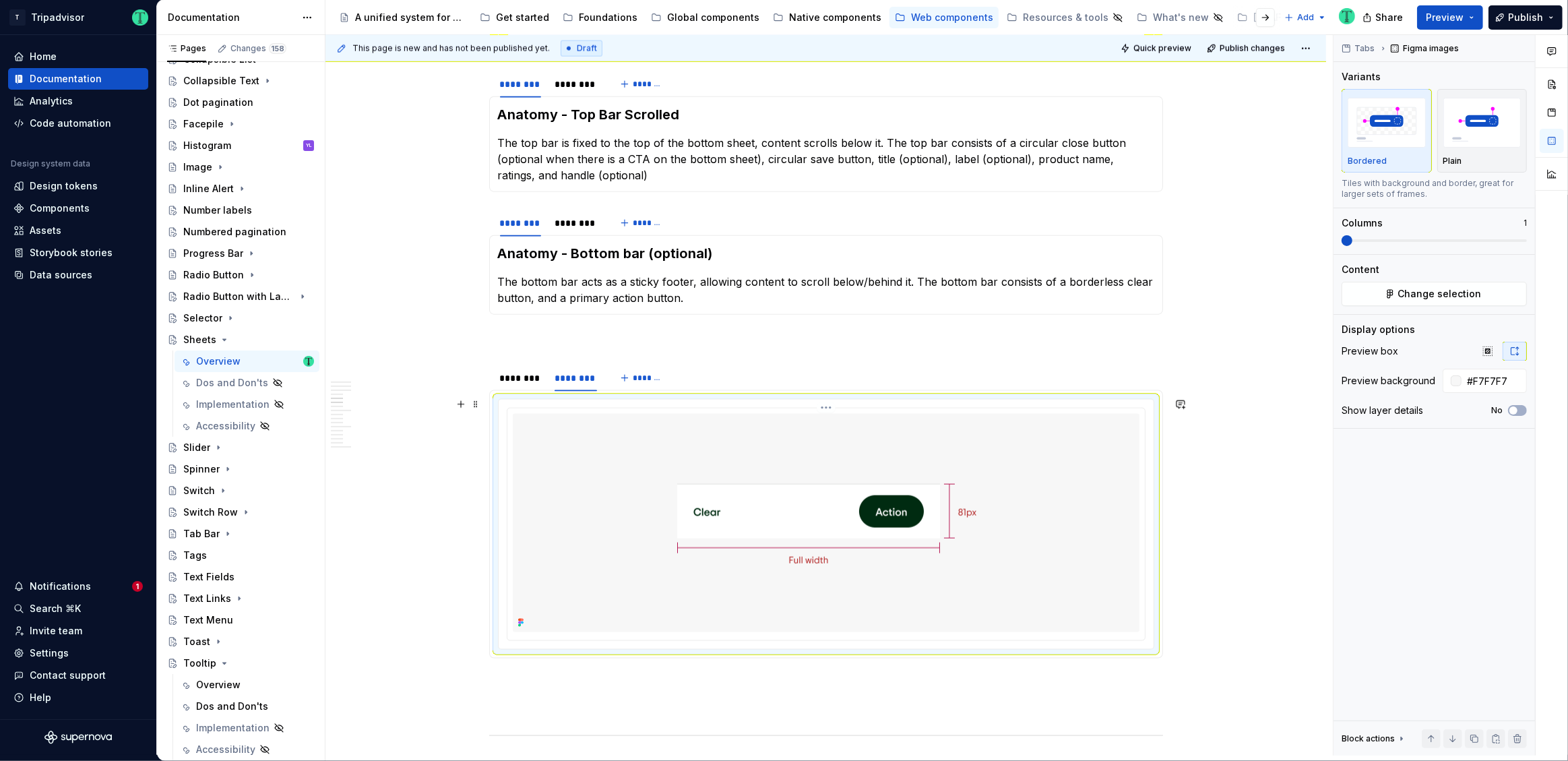
scroll to position [1832, 0]
click at [532, 377] on div "********" at bounding box center [520, 379] width 41 height 13
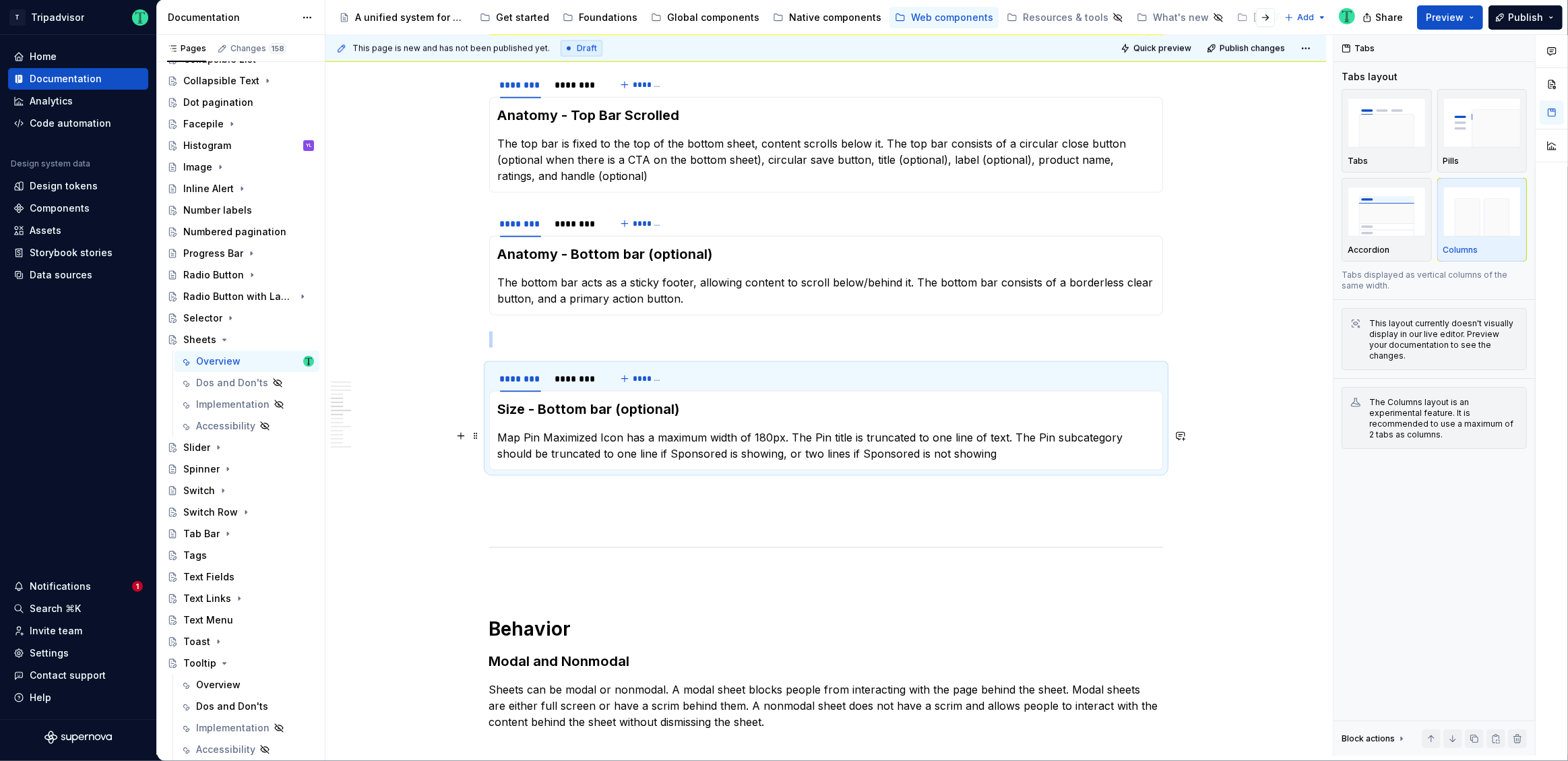
click at [633, 451] on p "Map Pin Maximized Icon has a maximum width of 180px. The Pin title is truncated…" at bounding box center [826, 445] width 657 height 32
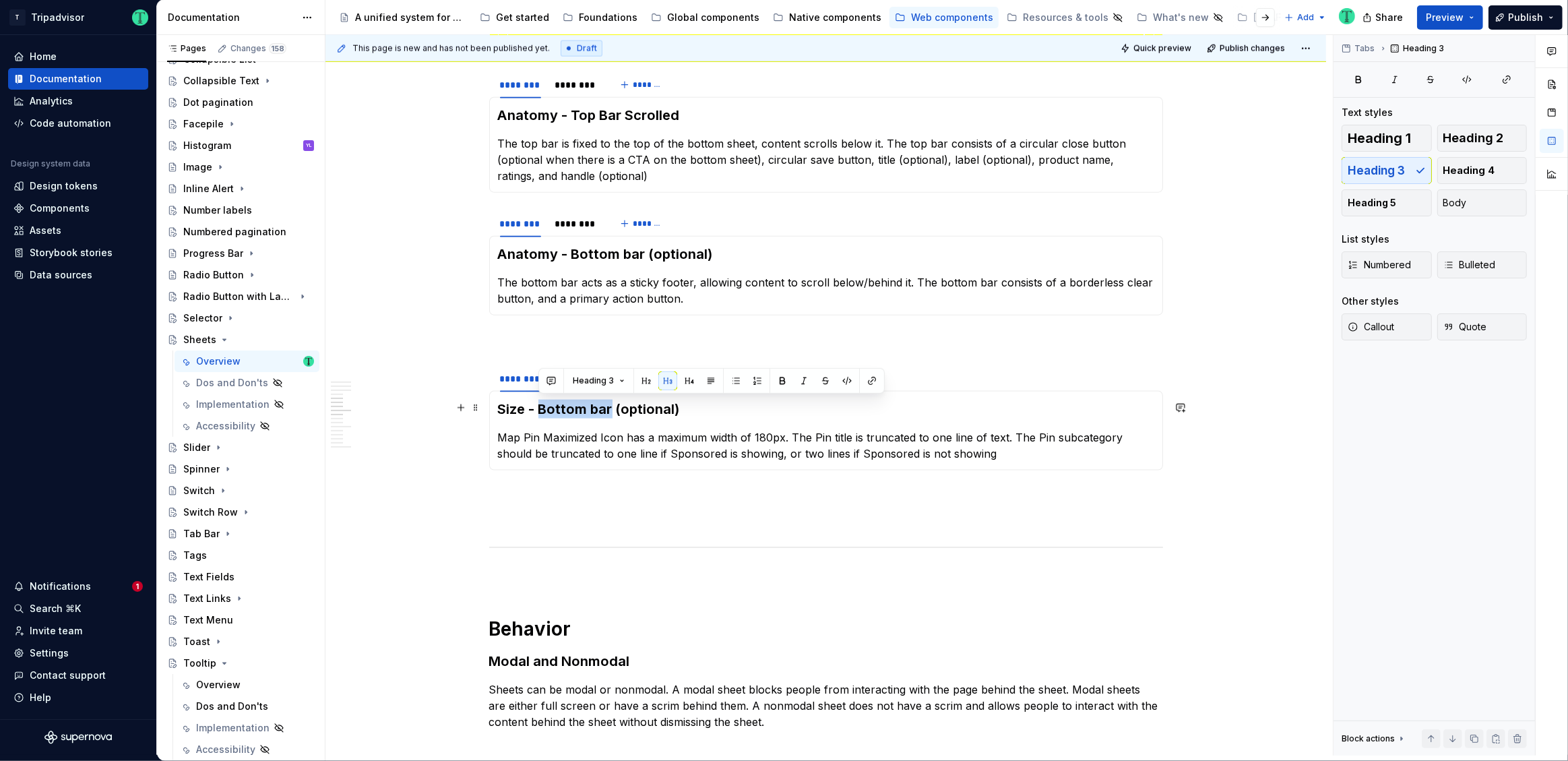
drag, startPoint x: 538, startPoint y: 408, endPoint x: 608, endPoint y: 409, distance: 70.0
click at [608, 409] on h3 "Size - Bottom bar (optional)" at bounding box center [826, 408] width 657 height 19
click at [574, 443] on p "Map Pin Maximized Icon has a maximum width of 180px. The Pin title is truncated…" at bounding box center [826, 445] width 657 height 32
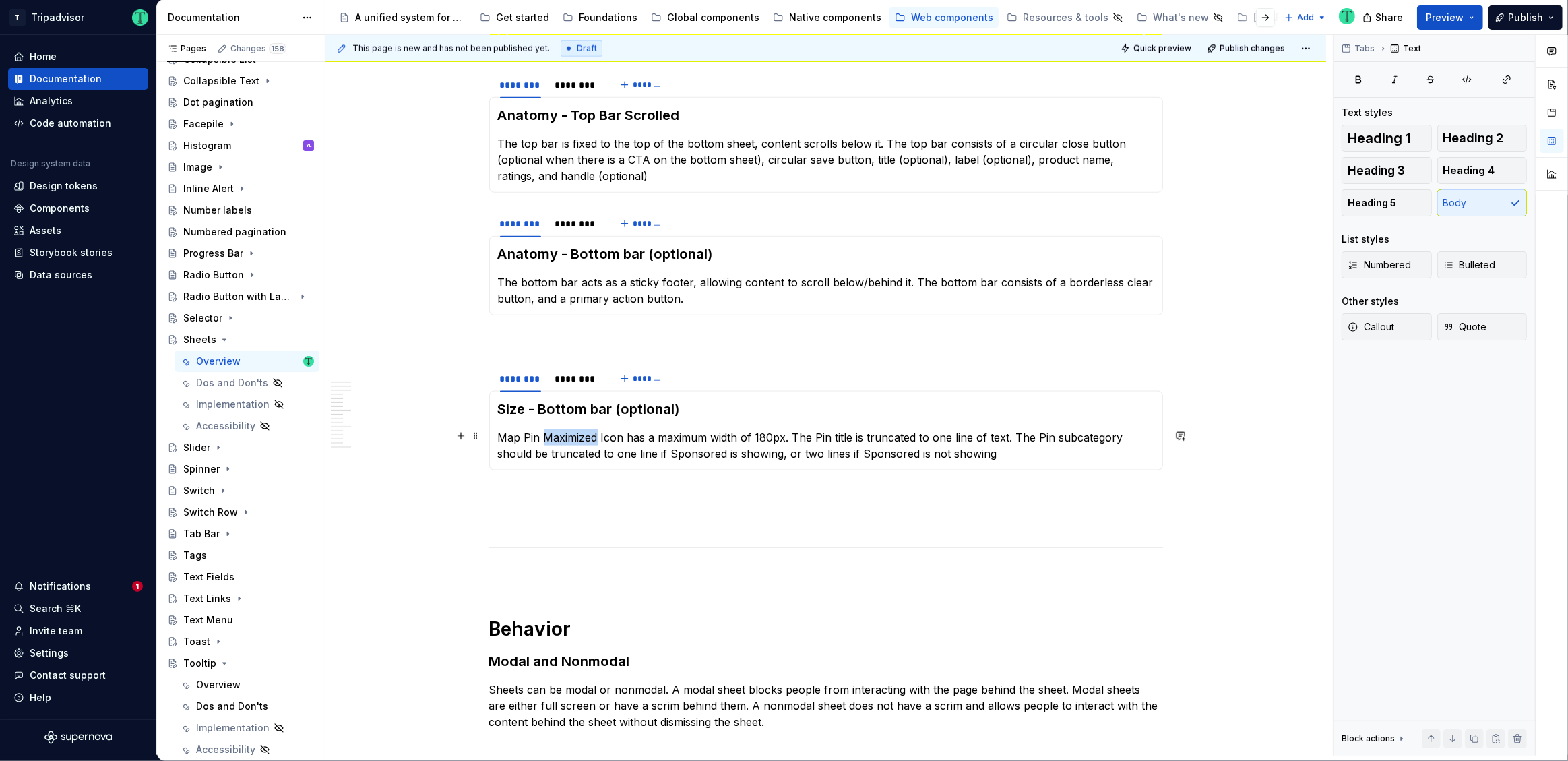
click at [573, 443] on p "Map Pin Maximized Icon has a maximum width of 180px. The Pin title is truncated…" at bounding box center [826, 445] width 657 height 32
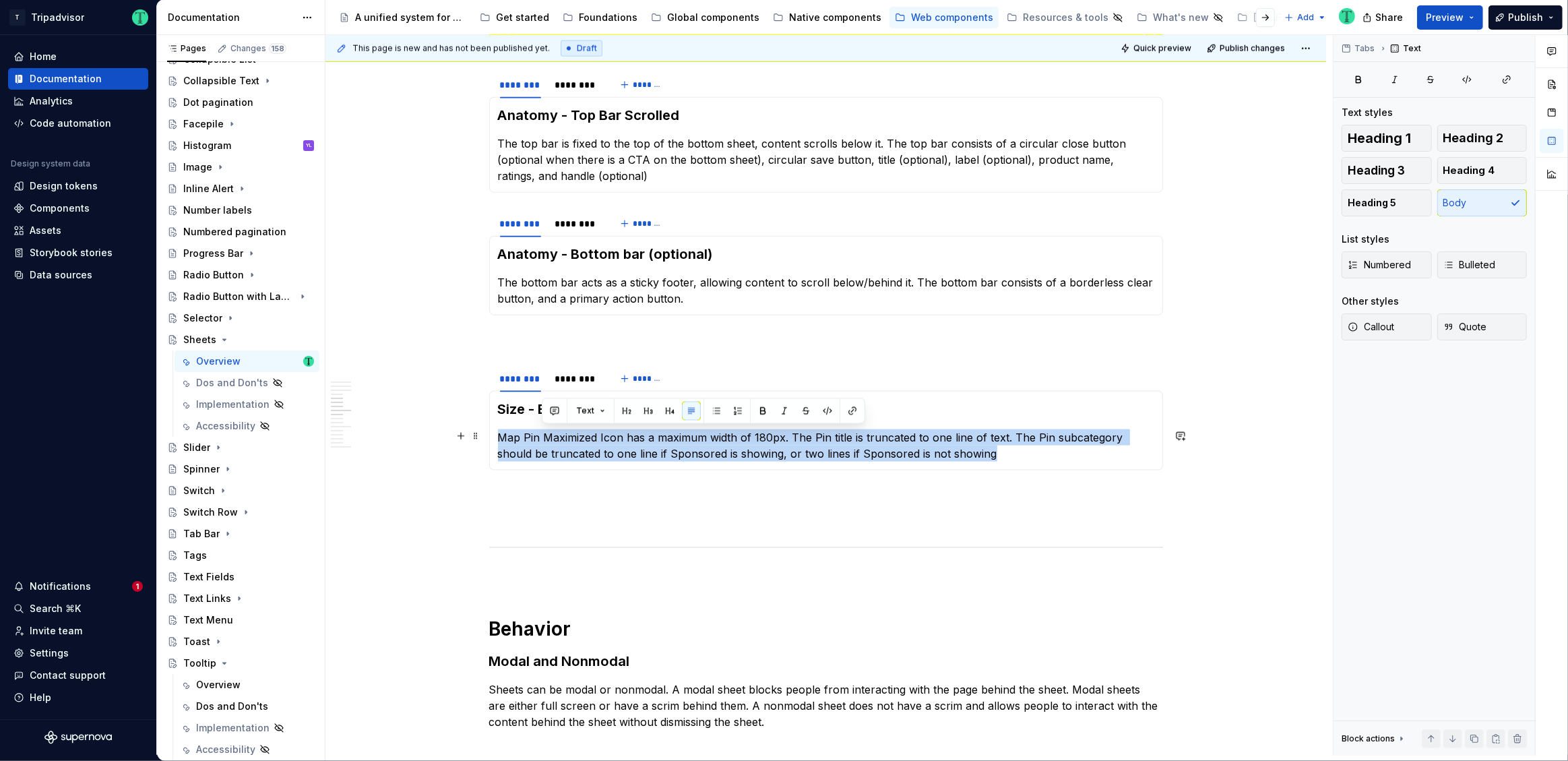
click at [573, 443] on p "Map Pin Maximized Icon has a maximum width of 180px. The Pin title is truncated…" at bounding box center [826, 445] width 657 height 32
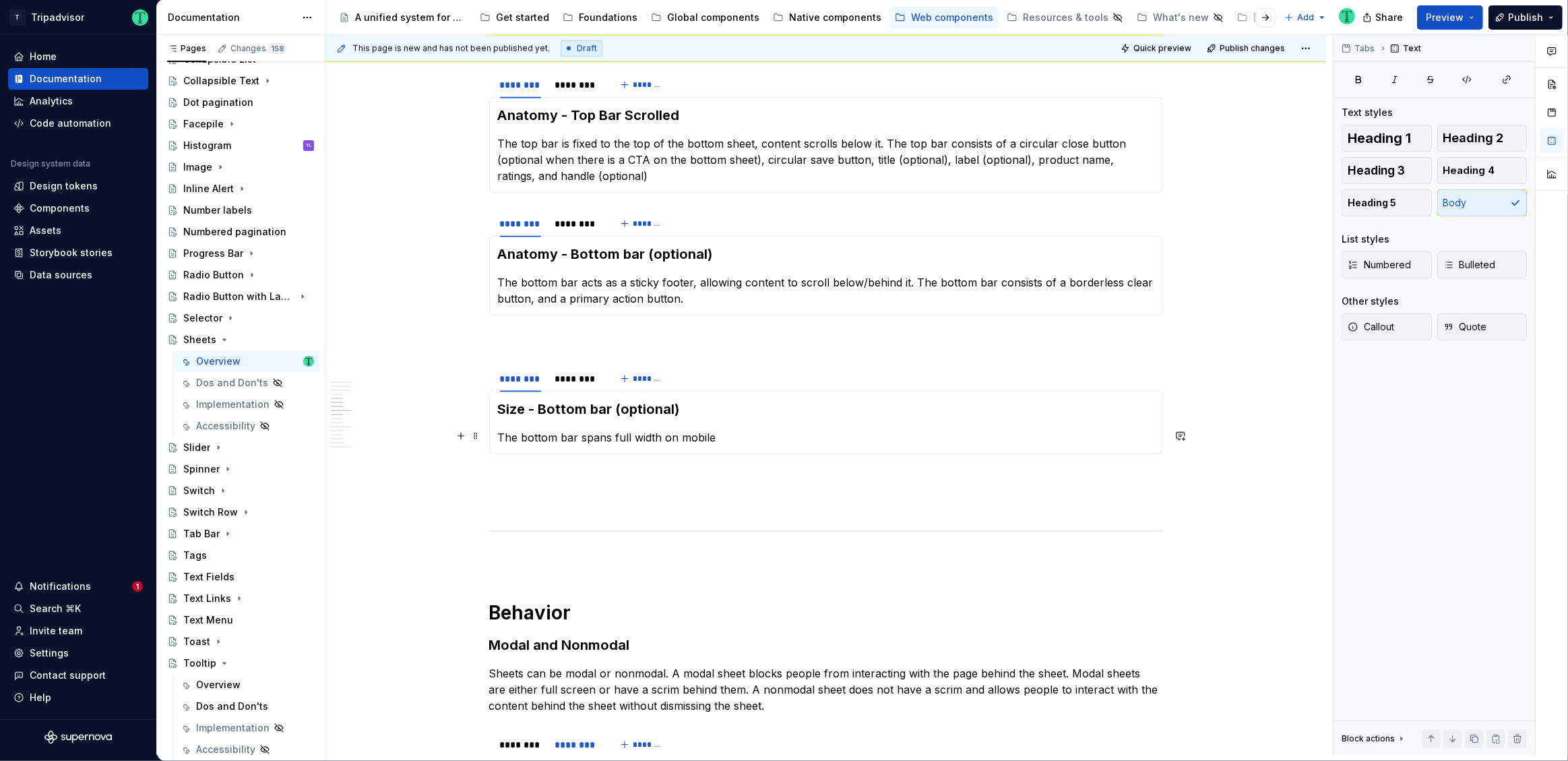
click at [524, 430] on p "The bottom bar spans full width on mobile" at bounding box center [826, 438] width 657 height 16
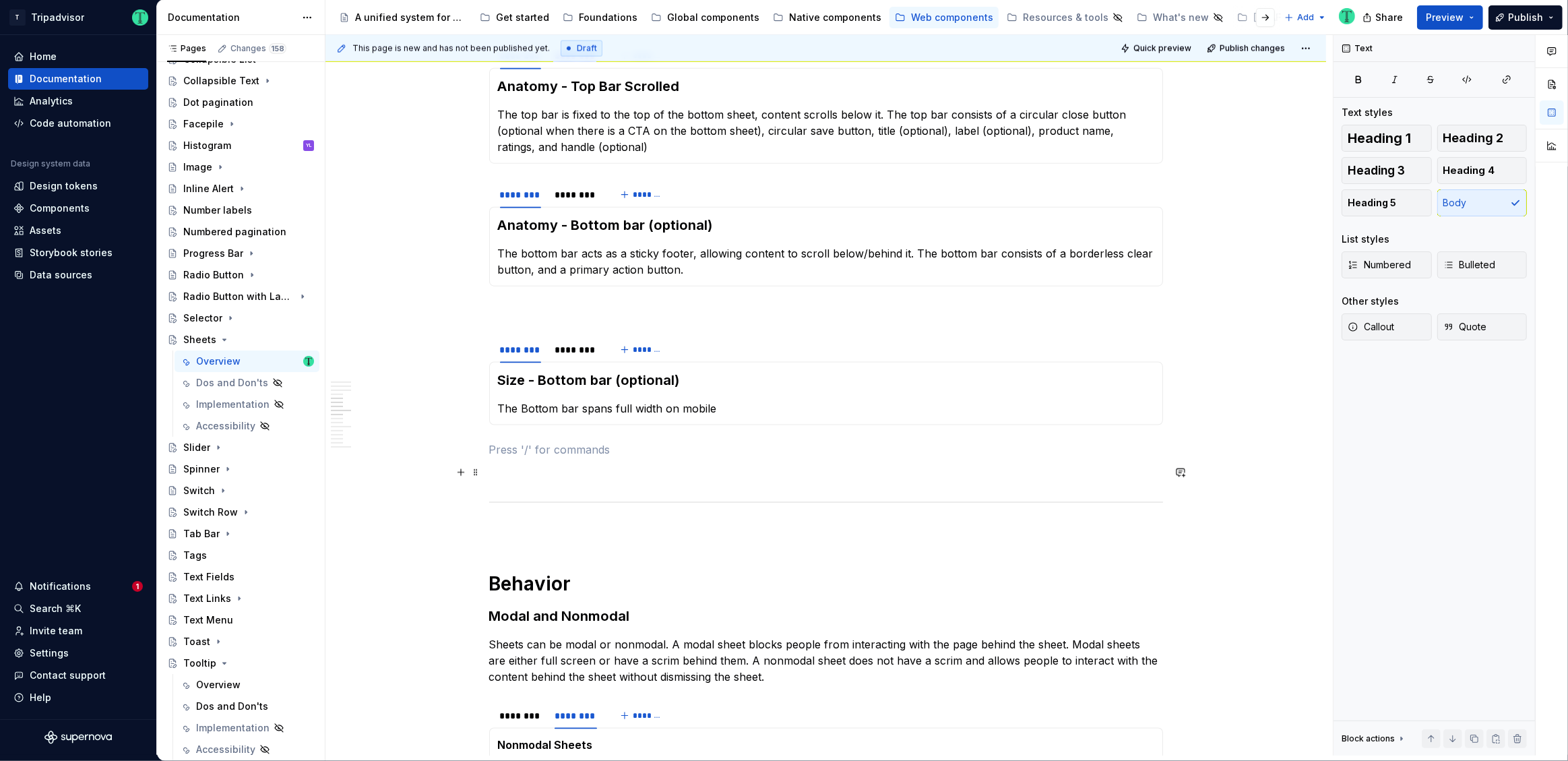
scroll to position [1854, 0]
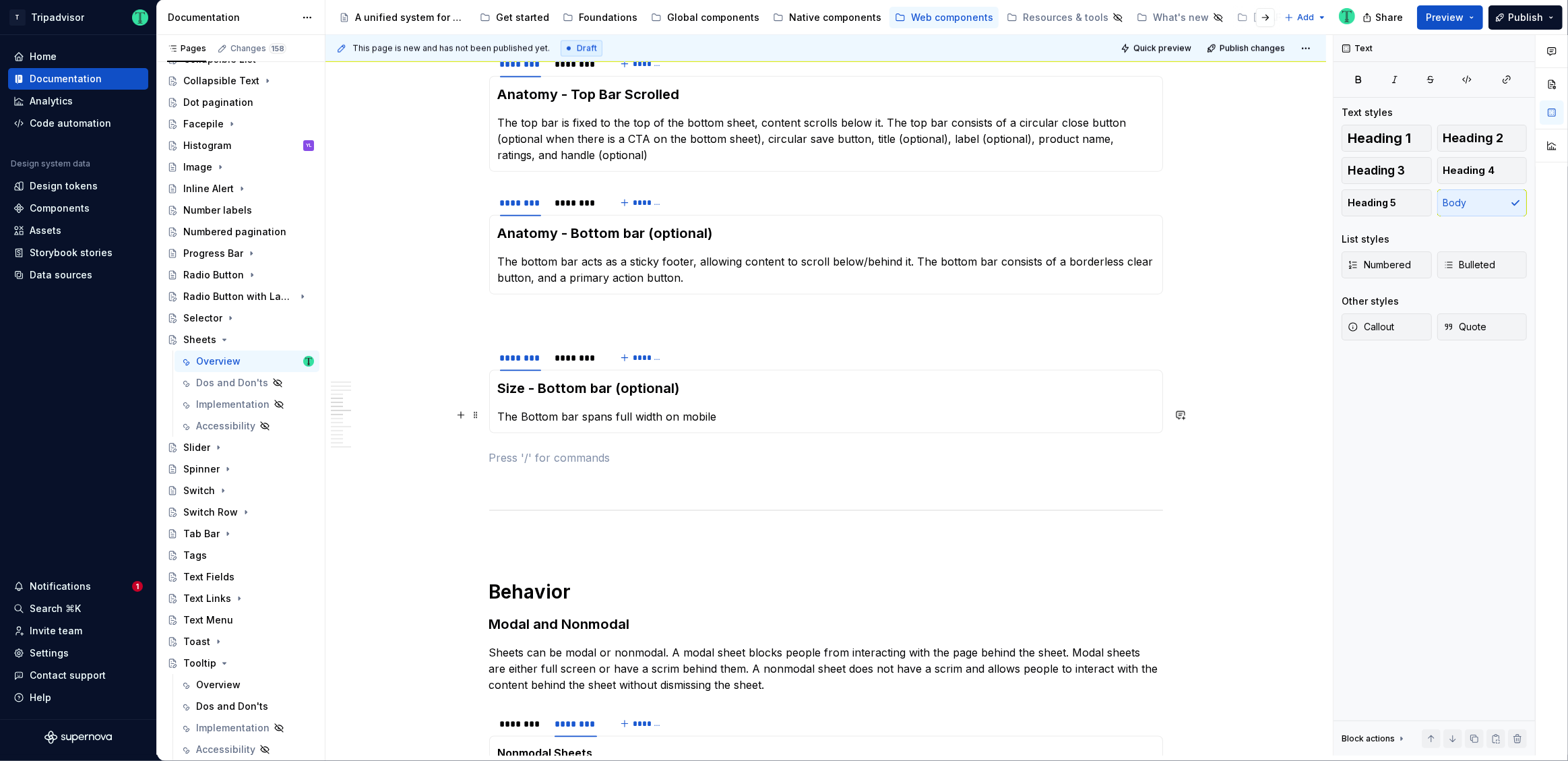
click at [720, 414] on p "The Bottom bar spans full width on mobile" at bounding box center [826, 417] width 657 height 16
click at [859, 415] on p "The Bottom bar spans full width on mobile and the height measures 81px (include…" at bounding box center [826, 417] width 657 height 16
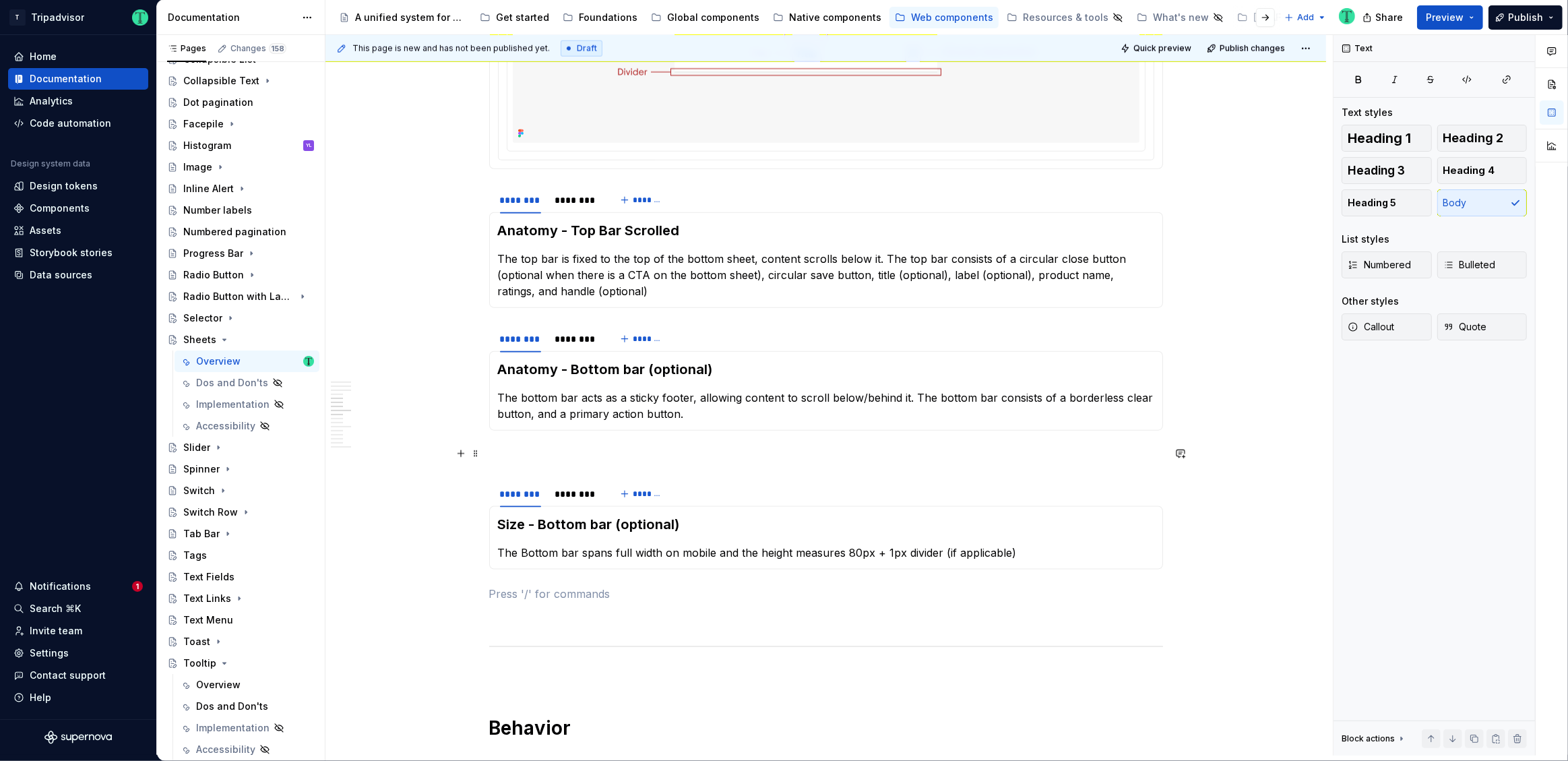
scroll to position [1717, 0]
click at [710, 552] on p "The Bottom bar spans full width on mobile and the height measures 80px + 1px di…" at bounding box center [826, 553] width 657 height 16
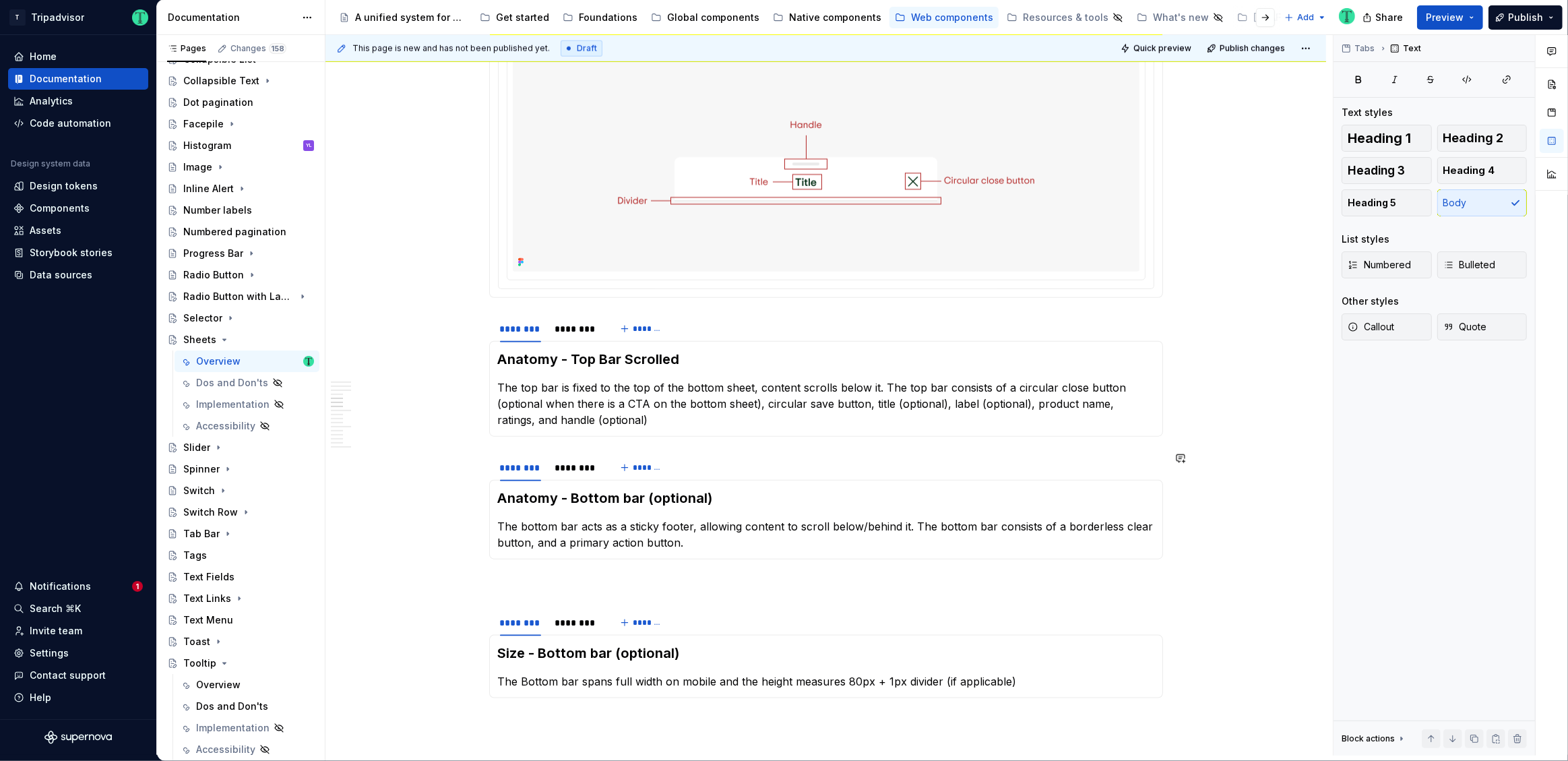
scroll to position [1572, 0]
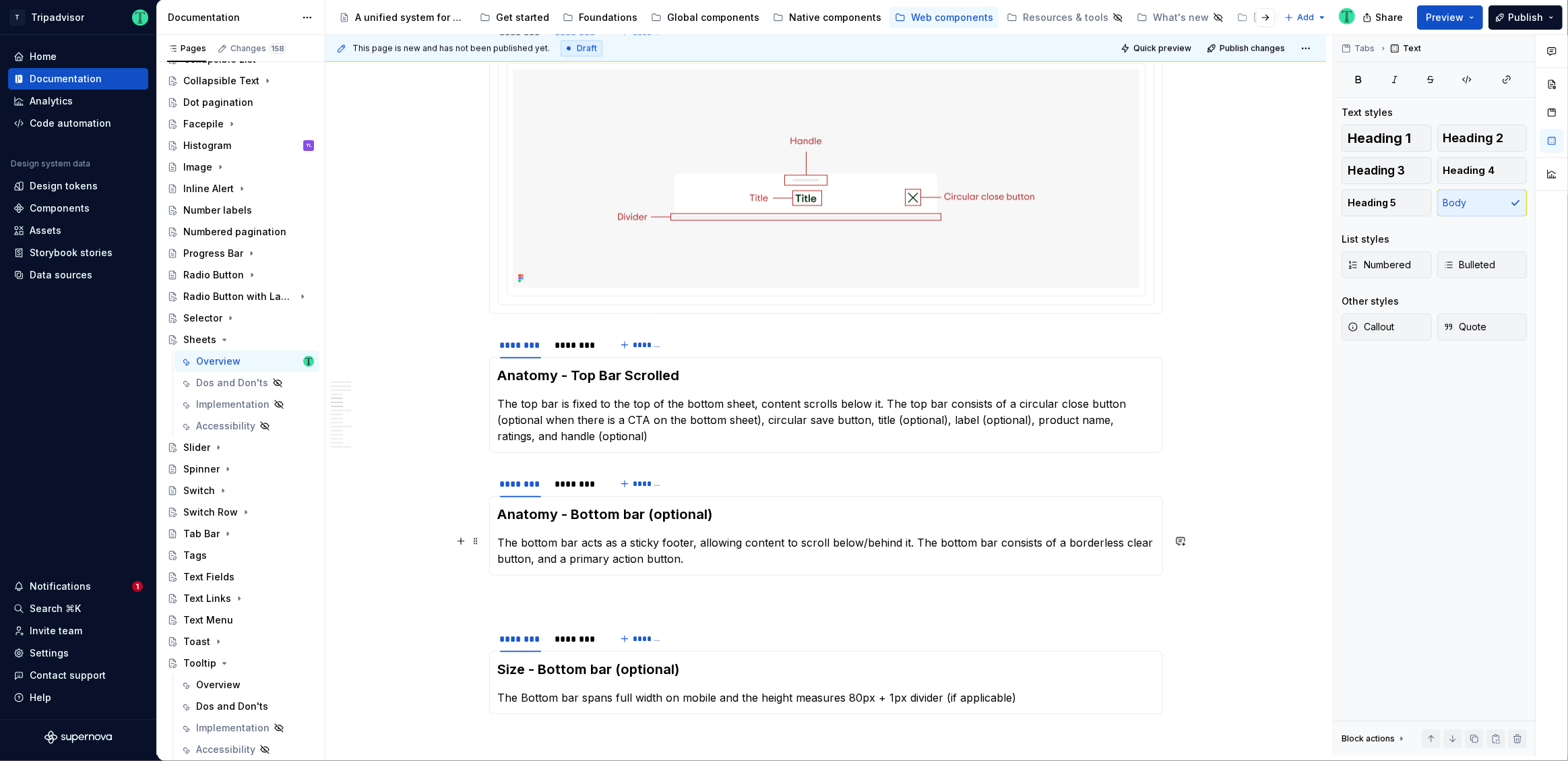
click at [755, 545] on p "The bottom bar acts as a sticky footer, allowing content to scroll below/behind…" at bounding box center [826, 550] width 657 height 32
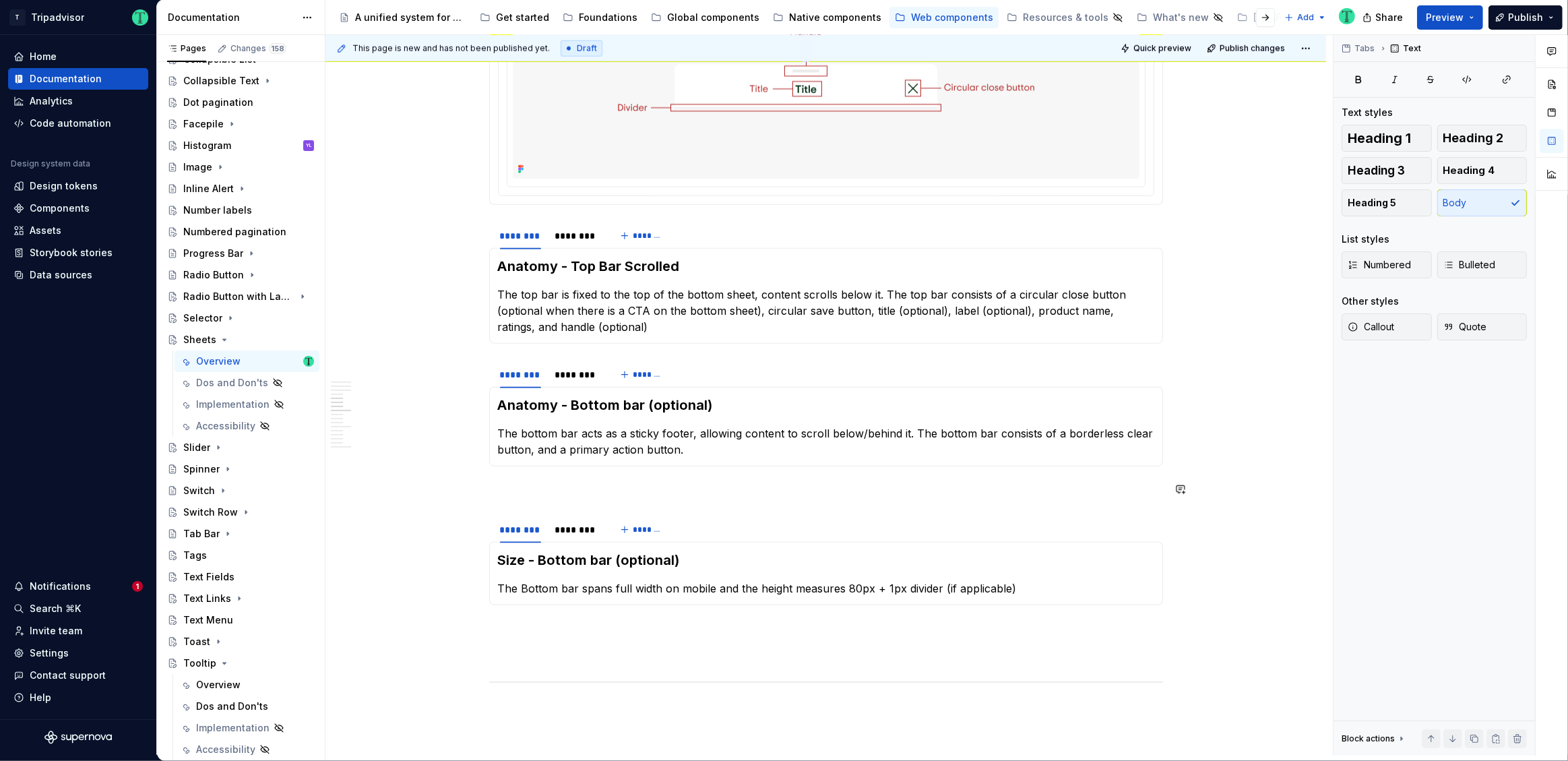
scroll to position [1690, 0]
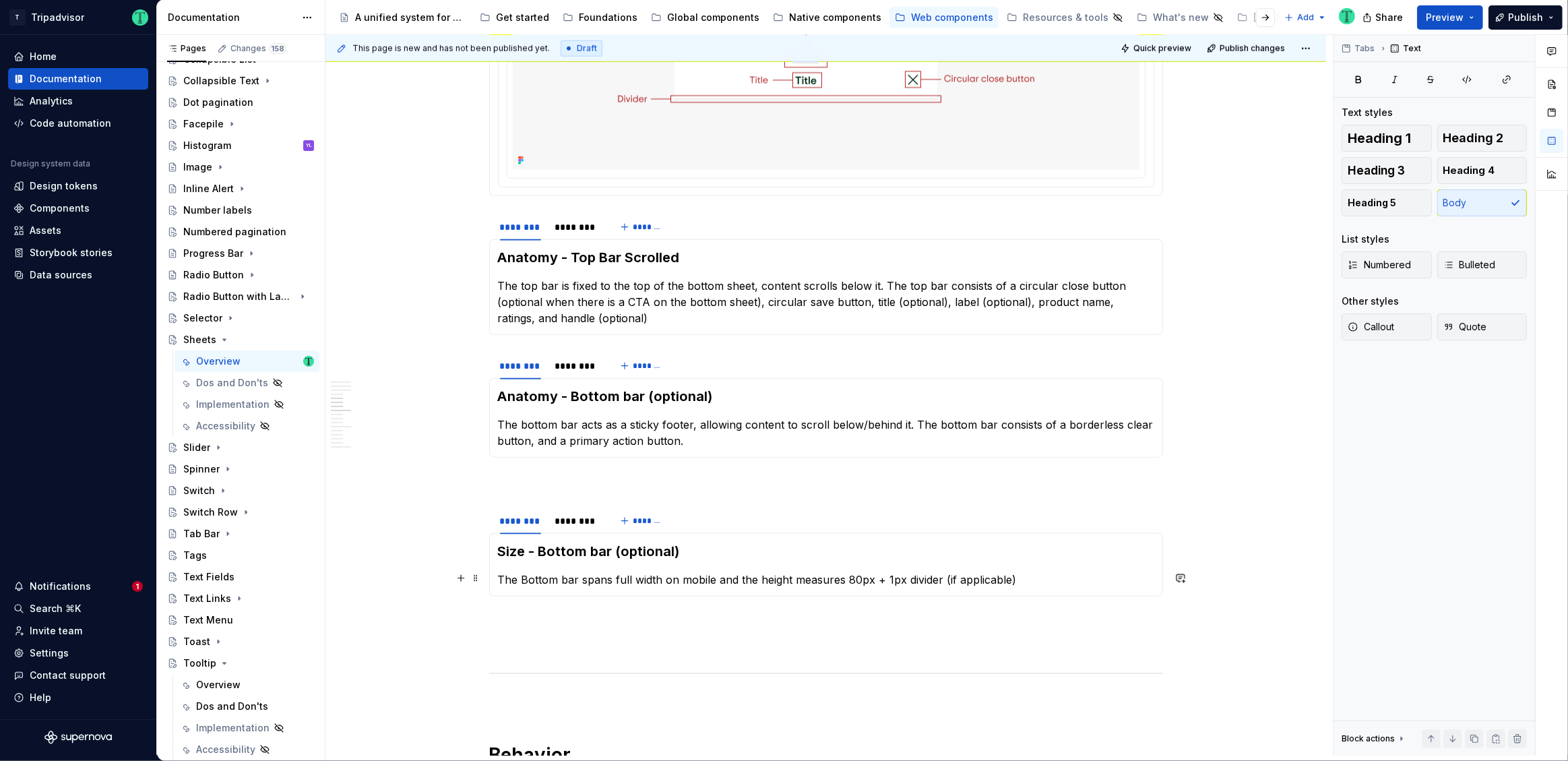
click at [720, 577] on p "The Bottom bar spans full width on mobile and the height measures 80px + 1px di…" at bounding box center [826, 580] width 657 height 16
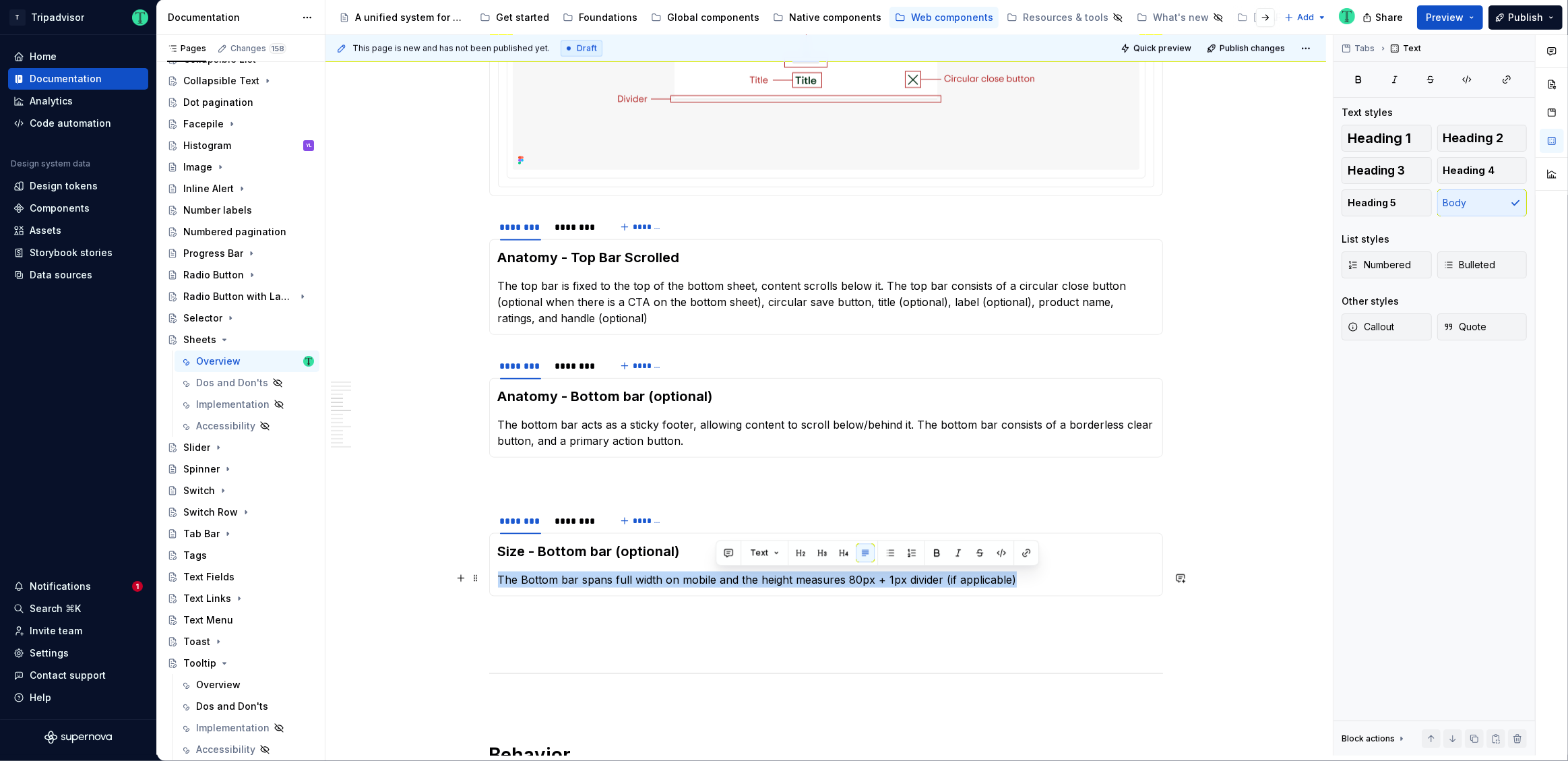
click at [720, 577] on p "The Bottom bar spans full width on mobile and the height measures 80px + 1px di…" at bounding box center [826, 580] width 657 height 16
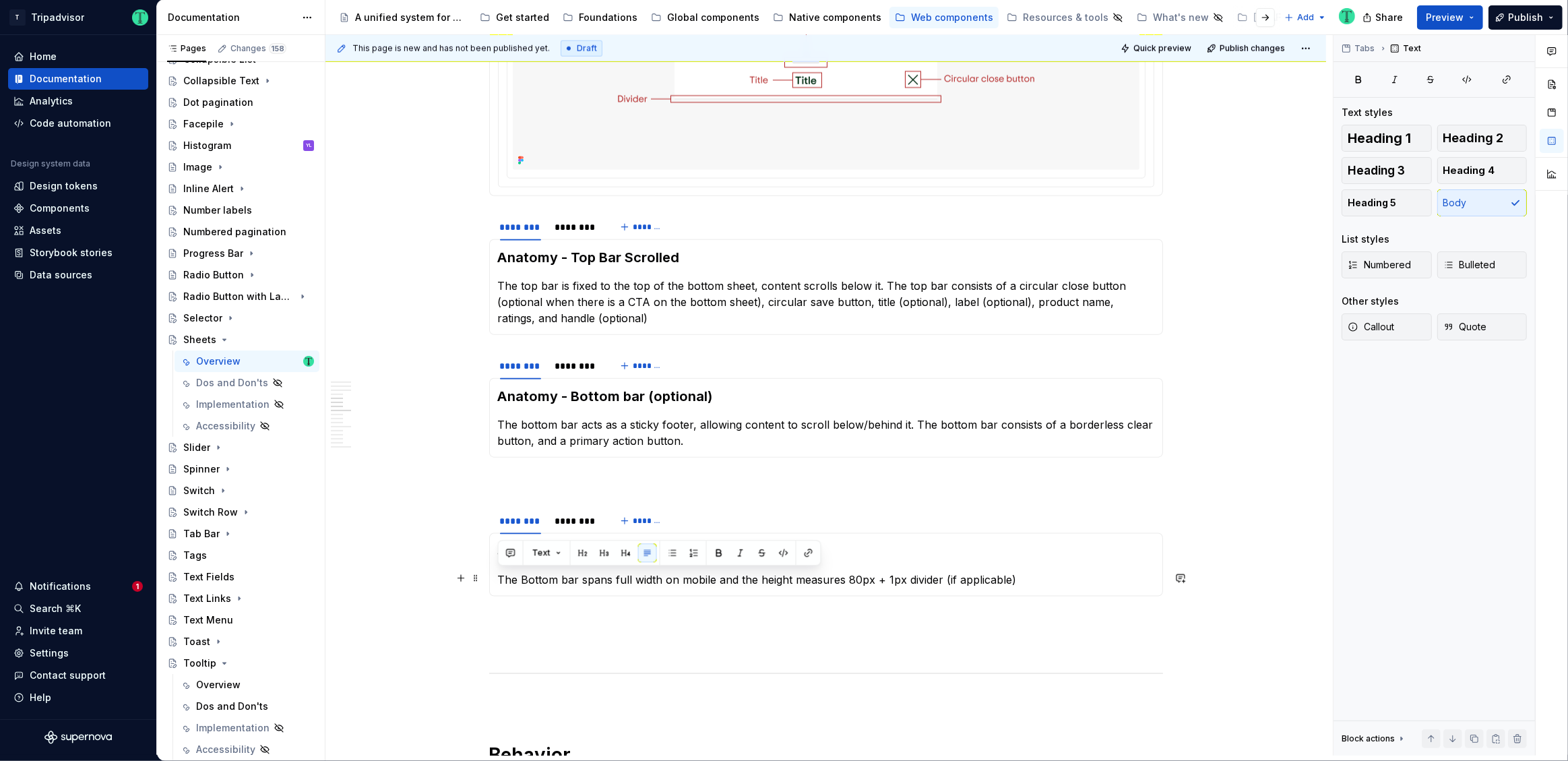
click at [688, 578] on p "The Bottom bar spans full width on mobile and the height measures 80px + 1px di…" at bounding box center [826, 580] width 657 height 16
click at [767, 578] on p "The Bottom bar spans the full width of the screen and the height measures 80px …" at bounding box center [826, 580] width 657 height 16
click at [784, 577] on p "The Bottom bar spans the full width of the screen and the height measures 80px …" at bounding box center [826, 580] width 657 height 16
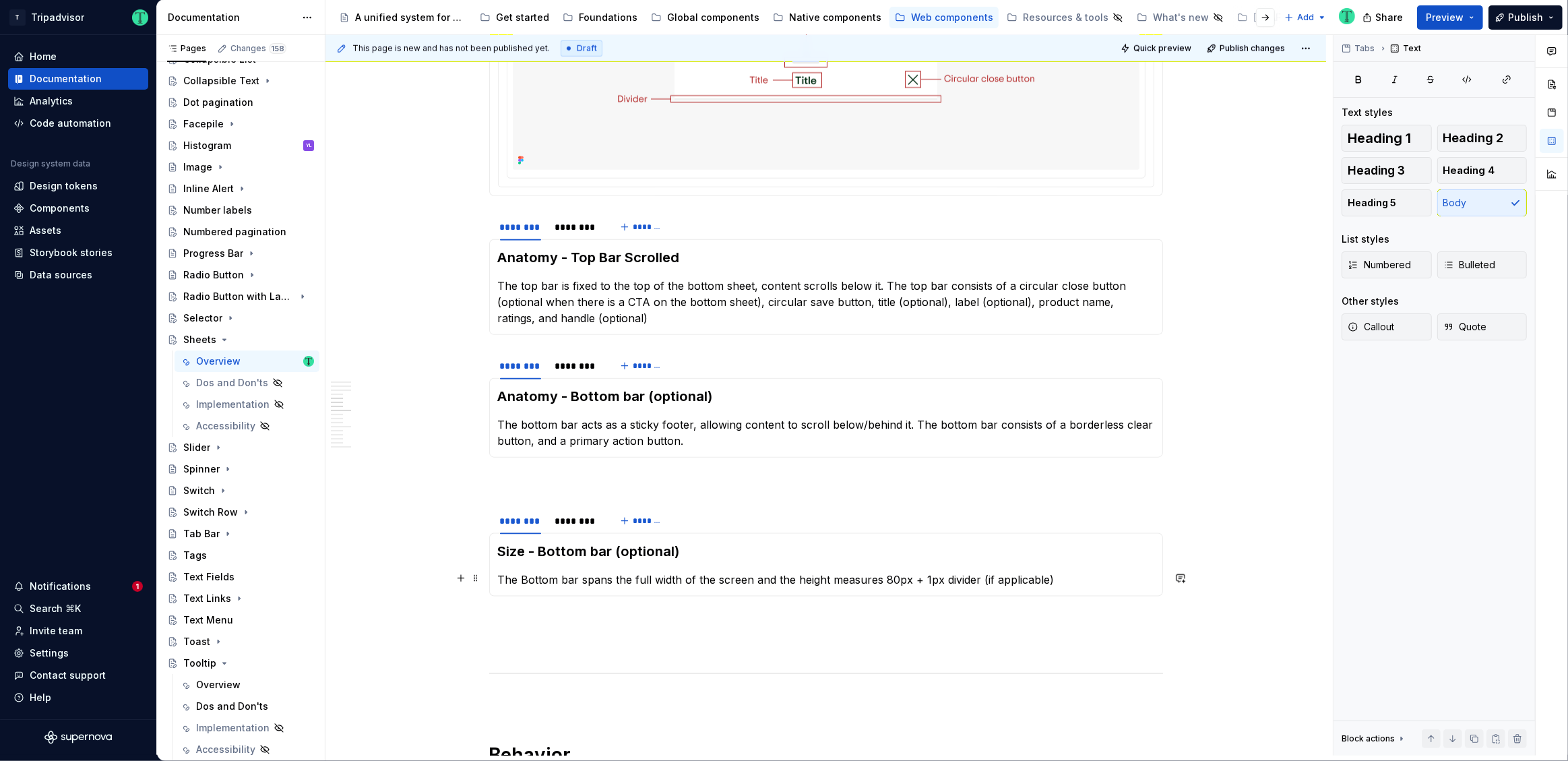
click at [768, 574] on p "The Bottom bar spans the full width of the screen and the height measures 80px …" at bounding box center [826, 580] width 657 height 16
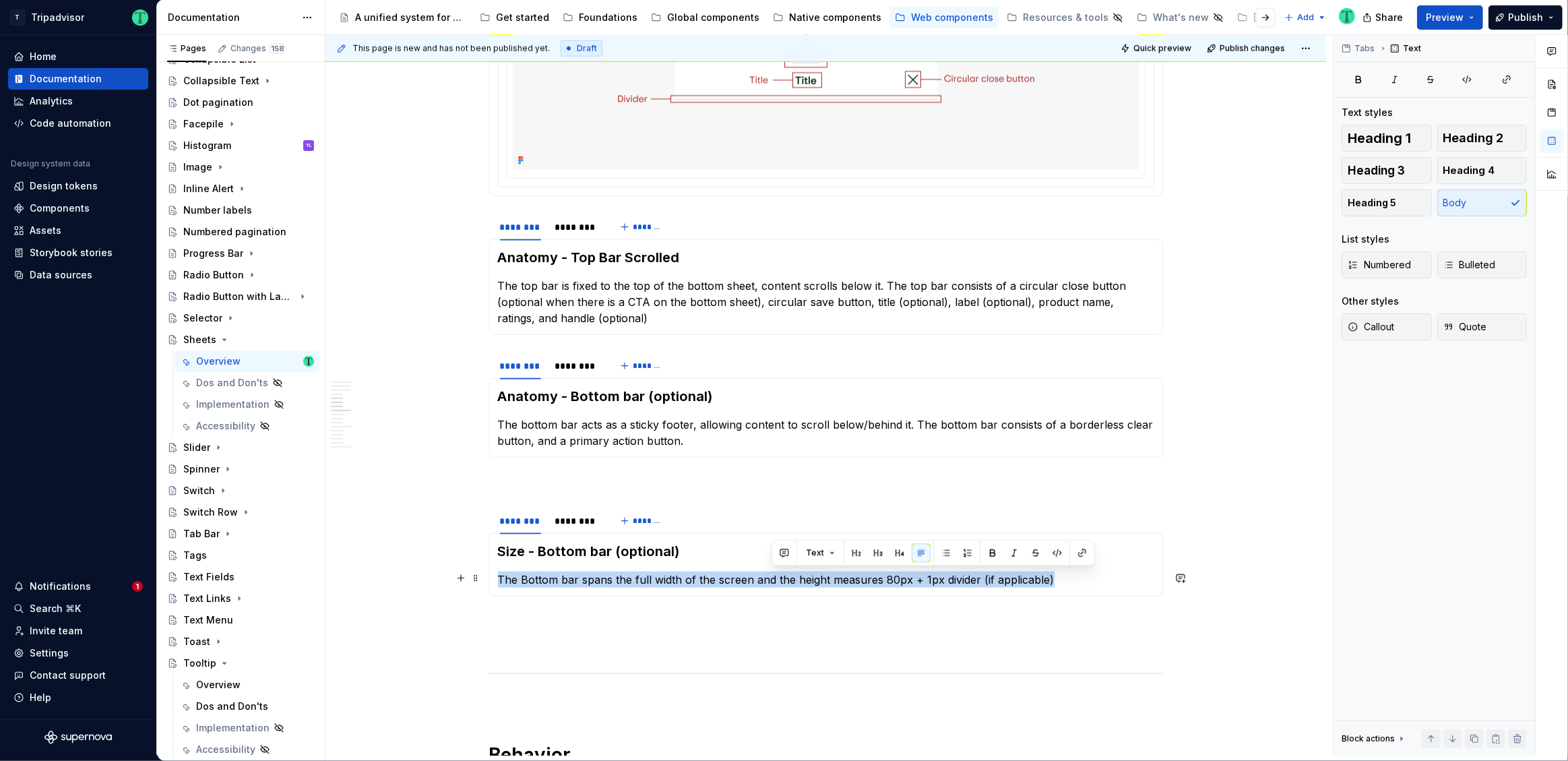
click at [768, 574] on p "The Bottom bar spans the full width of the screen and the height measures 80px …" at bounding box center [826, 580] width 657 height 16
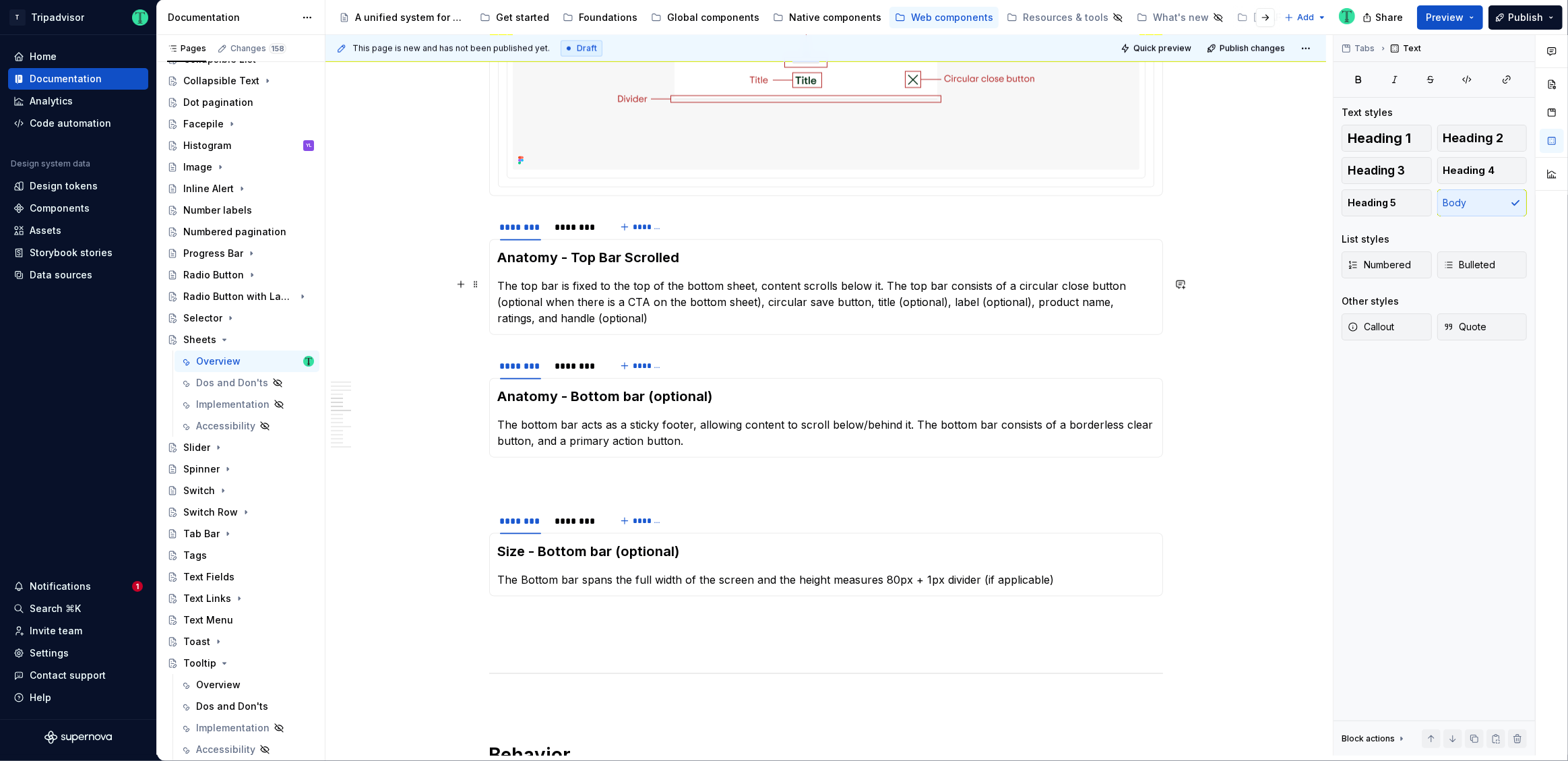
click at [667, 291] on p "The top bar is fixed to the top of the bottom sheet, content scrolls below it. …" at bounding box center [826, 302] width 657 height 48
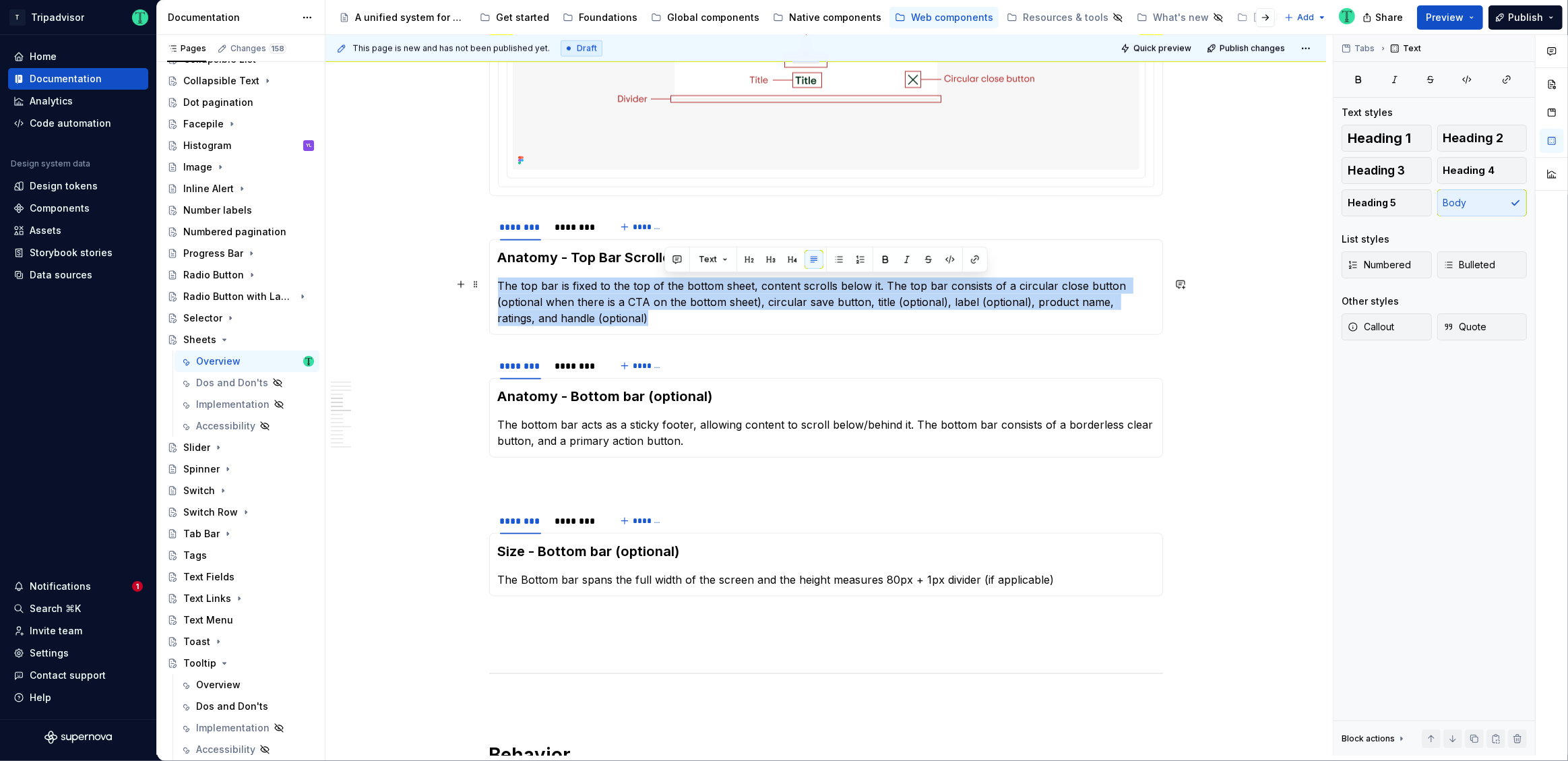
click at [667, 291] on p "The top bar is fixed to the top of the bottom sheet, content scrolls below it. …" at bounding box center [826, 302] width 657 height 48
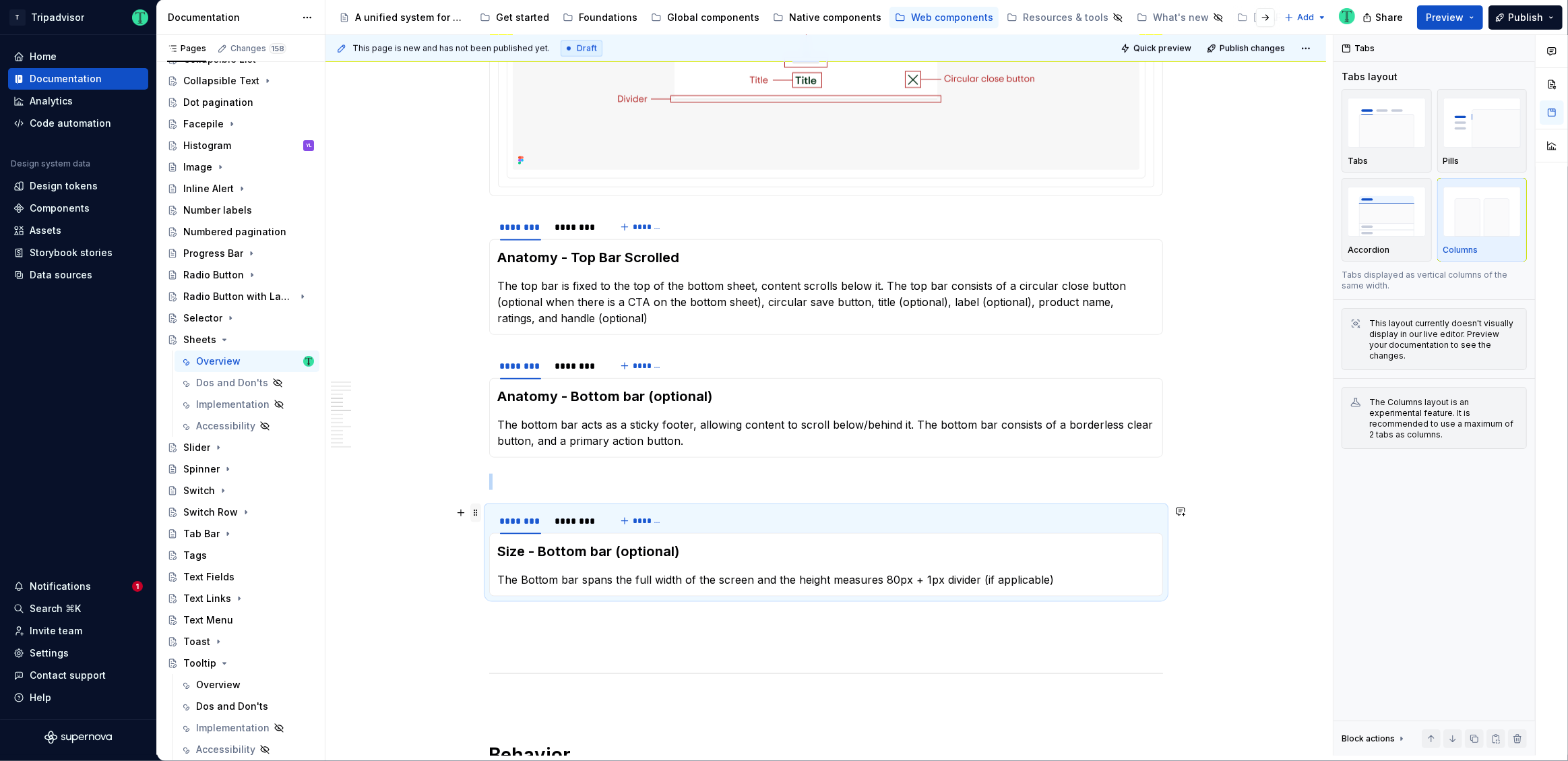
click at [472, 514] on span at bounding box center [475, 512] width 10 height 19
click at [487, 532] on icon at bounding box center [484, 534] width 7 height 7
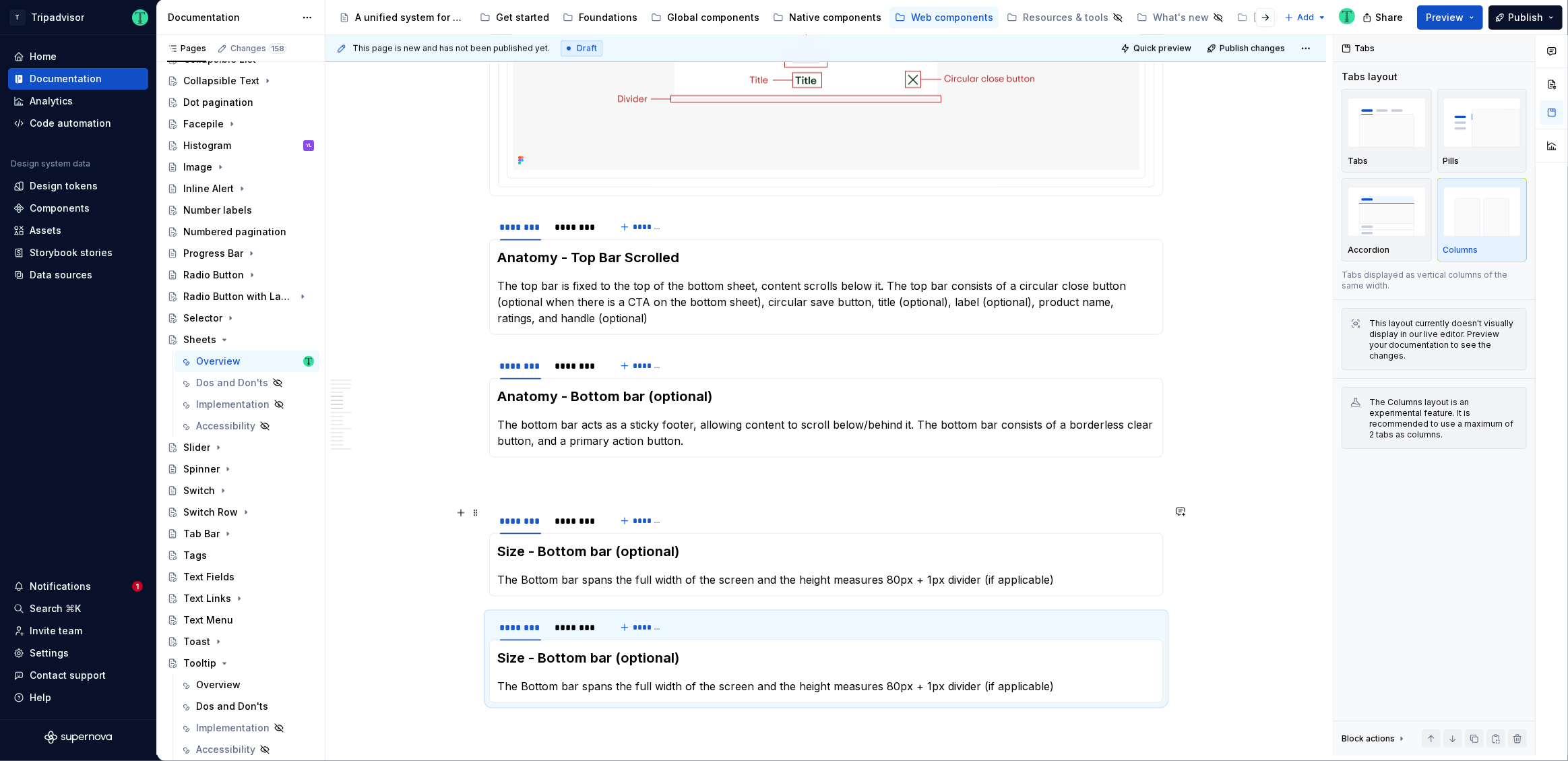
type textarea "*"
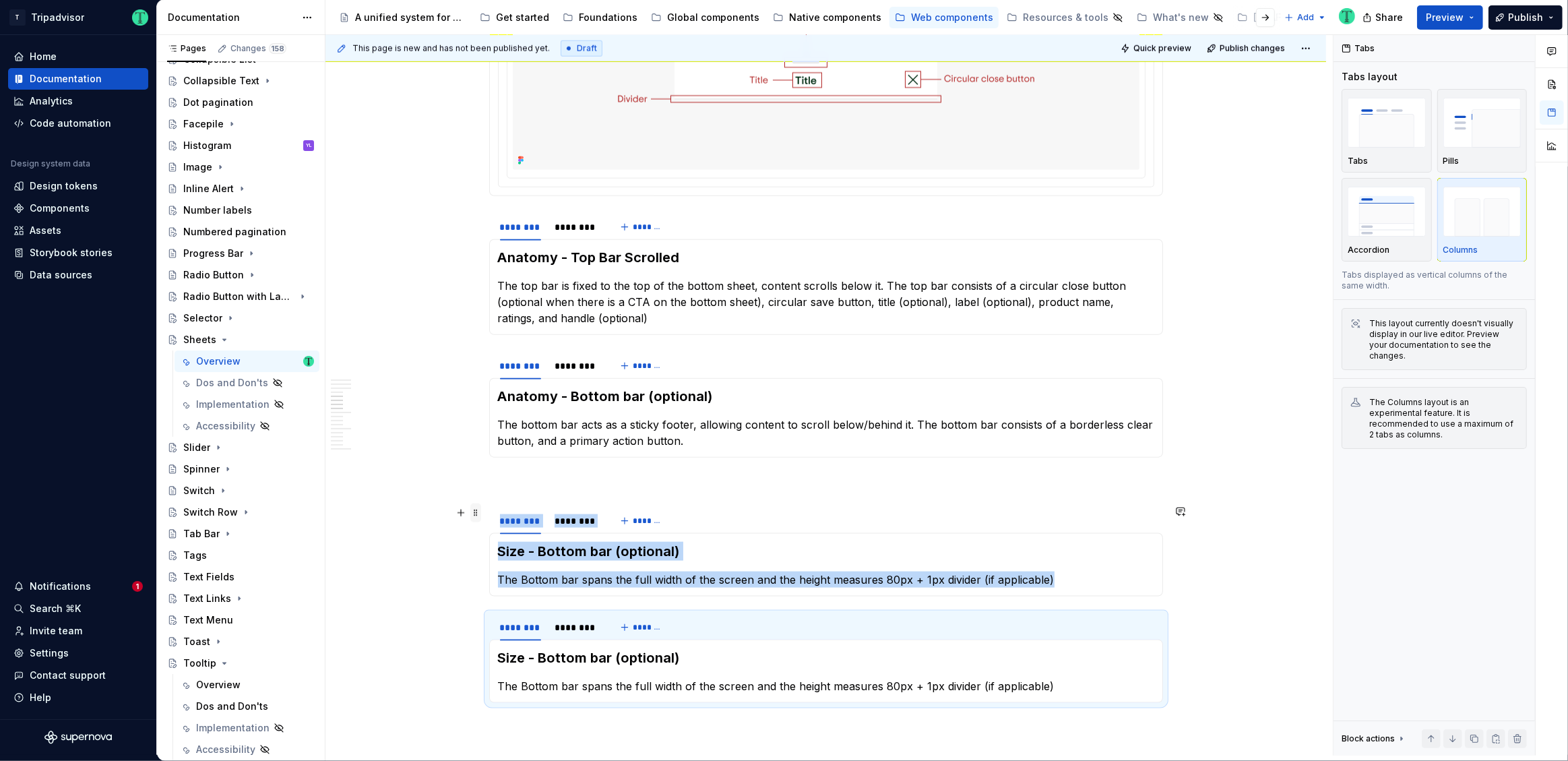
click at [477, 511] on span at bounding box center [475, 512] width 10 height 19
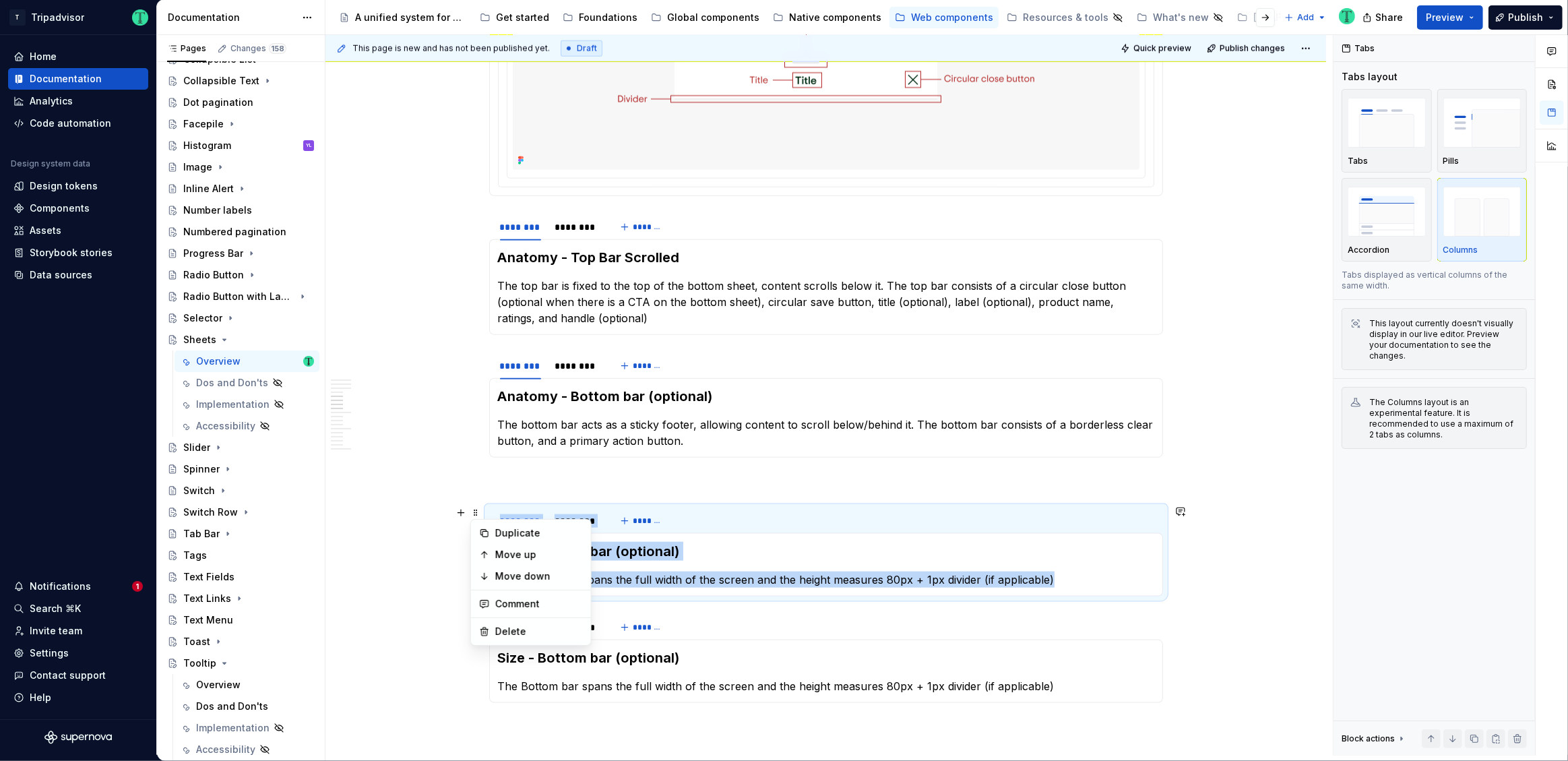
click at [481, 525] on div "Duplicate" at bounding box center [531, 533] width 115 height 22
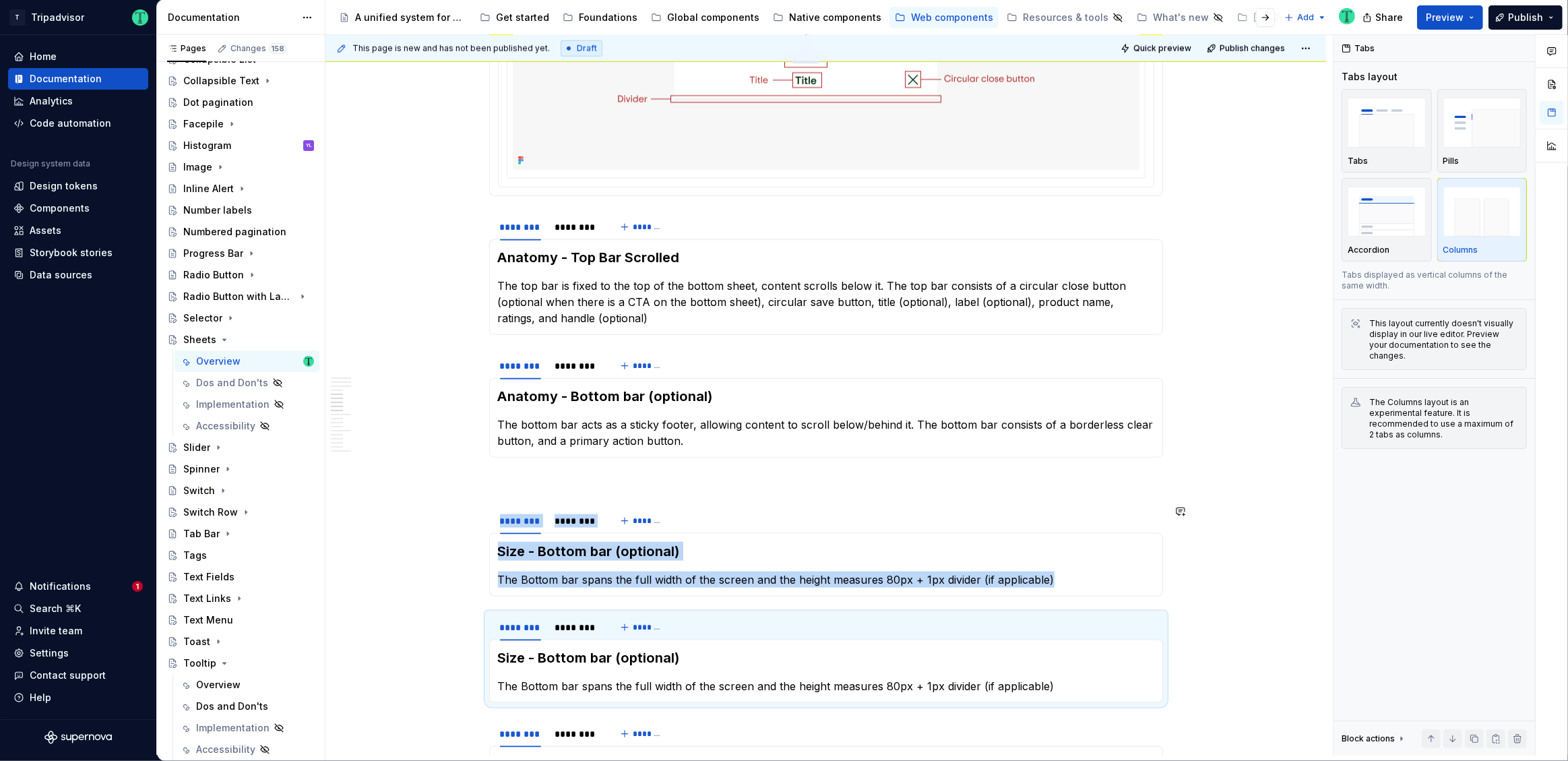
scroll to position [1777, 0]
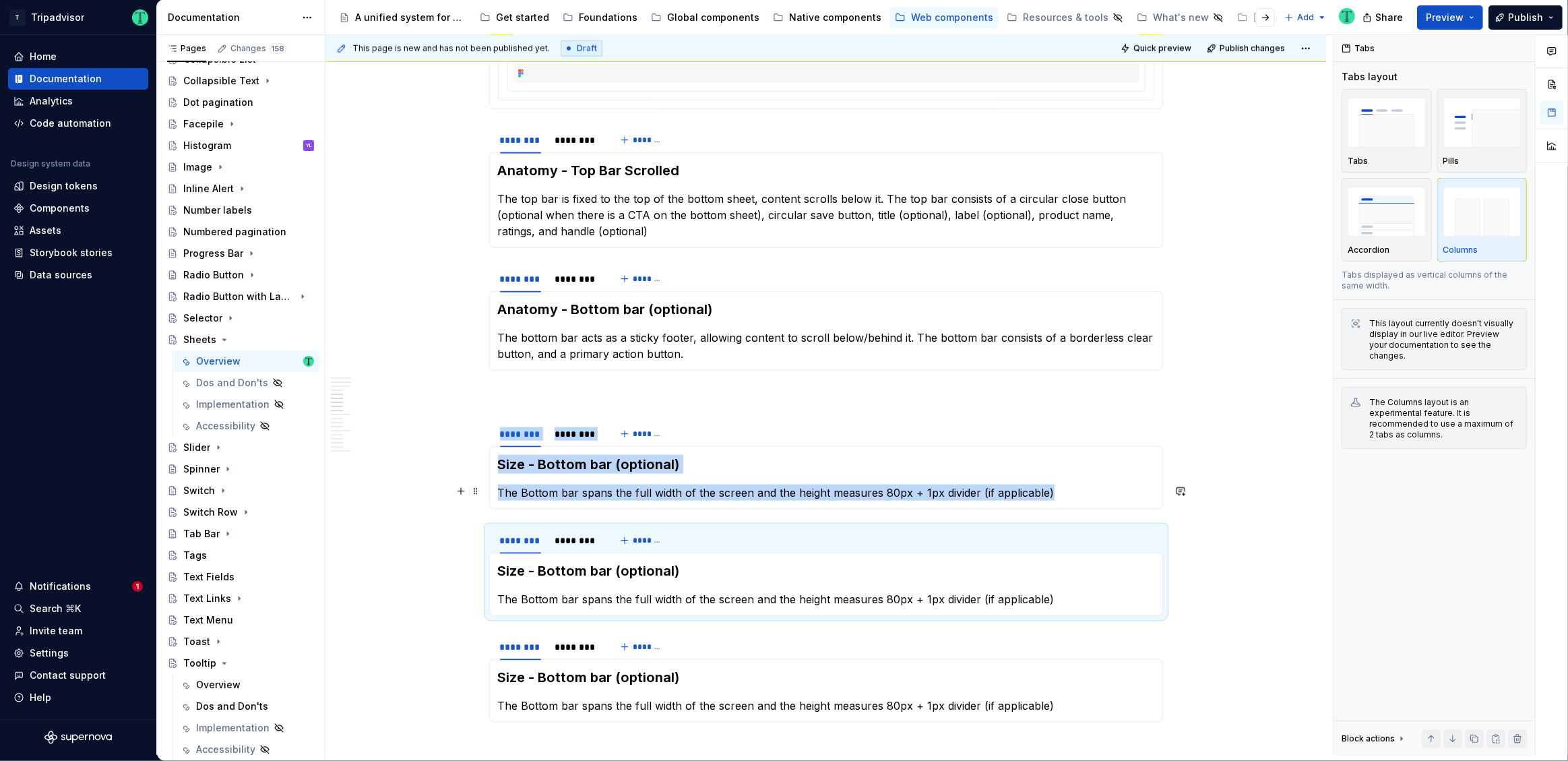
click at [567, 496] on p "The Bottom bar spans the full width of the screen and the height measures 80px …" at bounding box center [826, 493] width 657 height 16
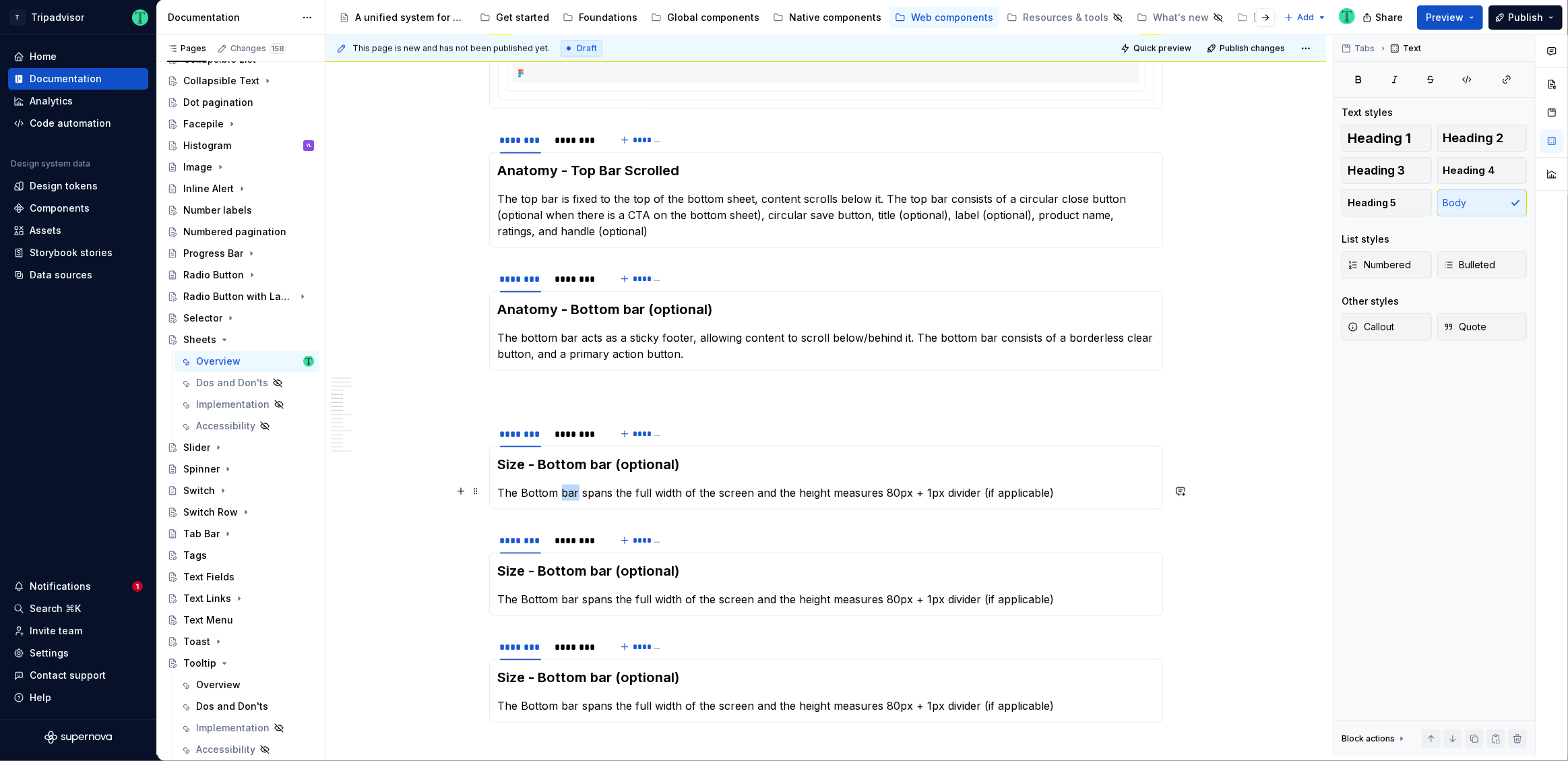
click at [567, 496] on p "The Bottom bar spans the full width of the screen and the height measures 80px …" at bounding box center [826, 493] width 657 height 16
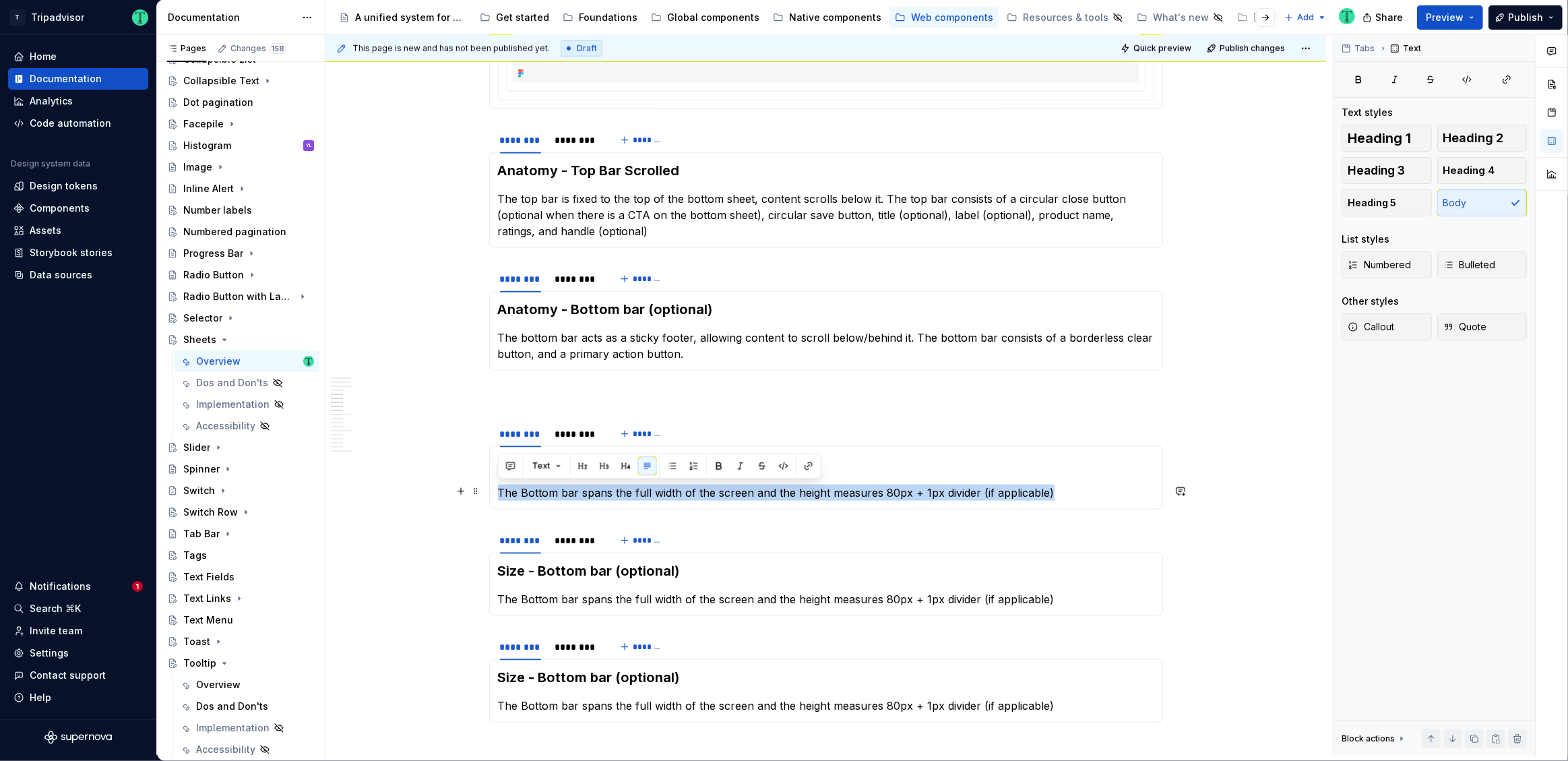
click at [567, 496] on p "The Bottom bar spans the full width of the screen and the height measures 80px …" at bounding box center [826, 493] width 657 height 16
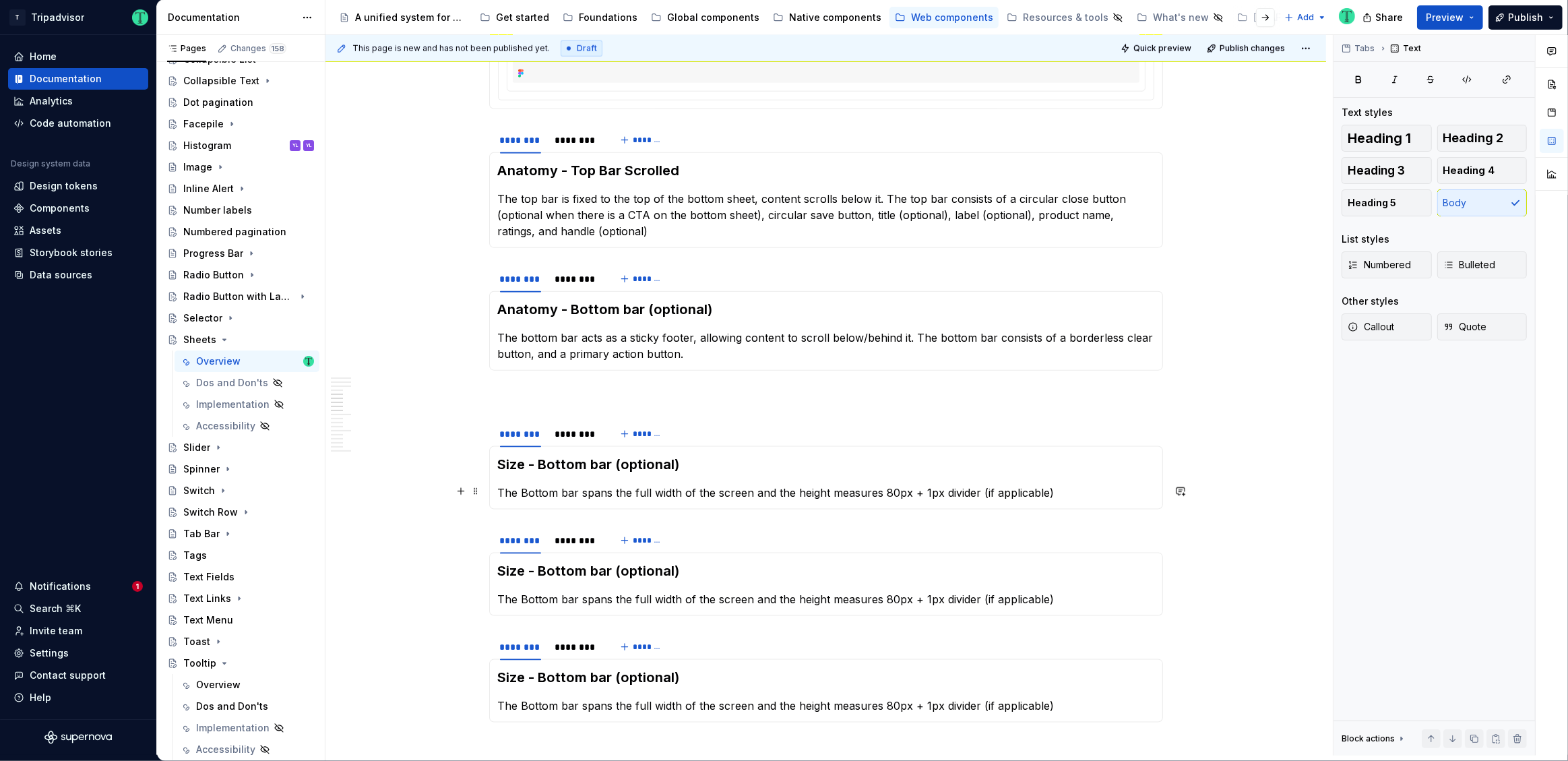
click at [539, 493] on p "The Bottom bar spans the full width of the screen and the height measures 80px …" at bounding box center [826, 493] width 657 height 16
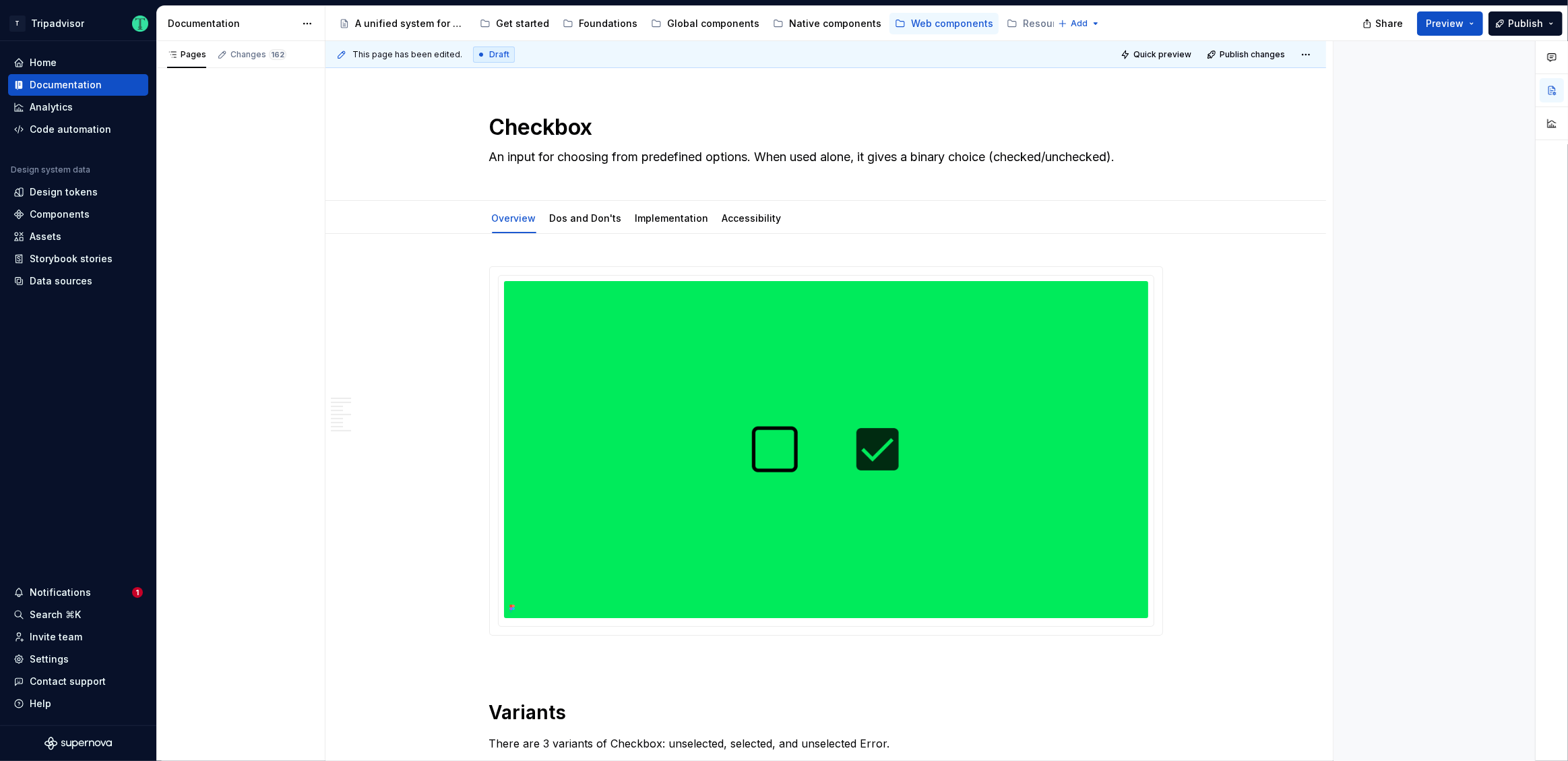
type textarea "*"
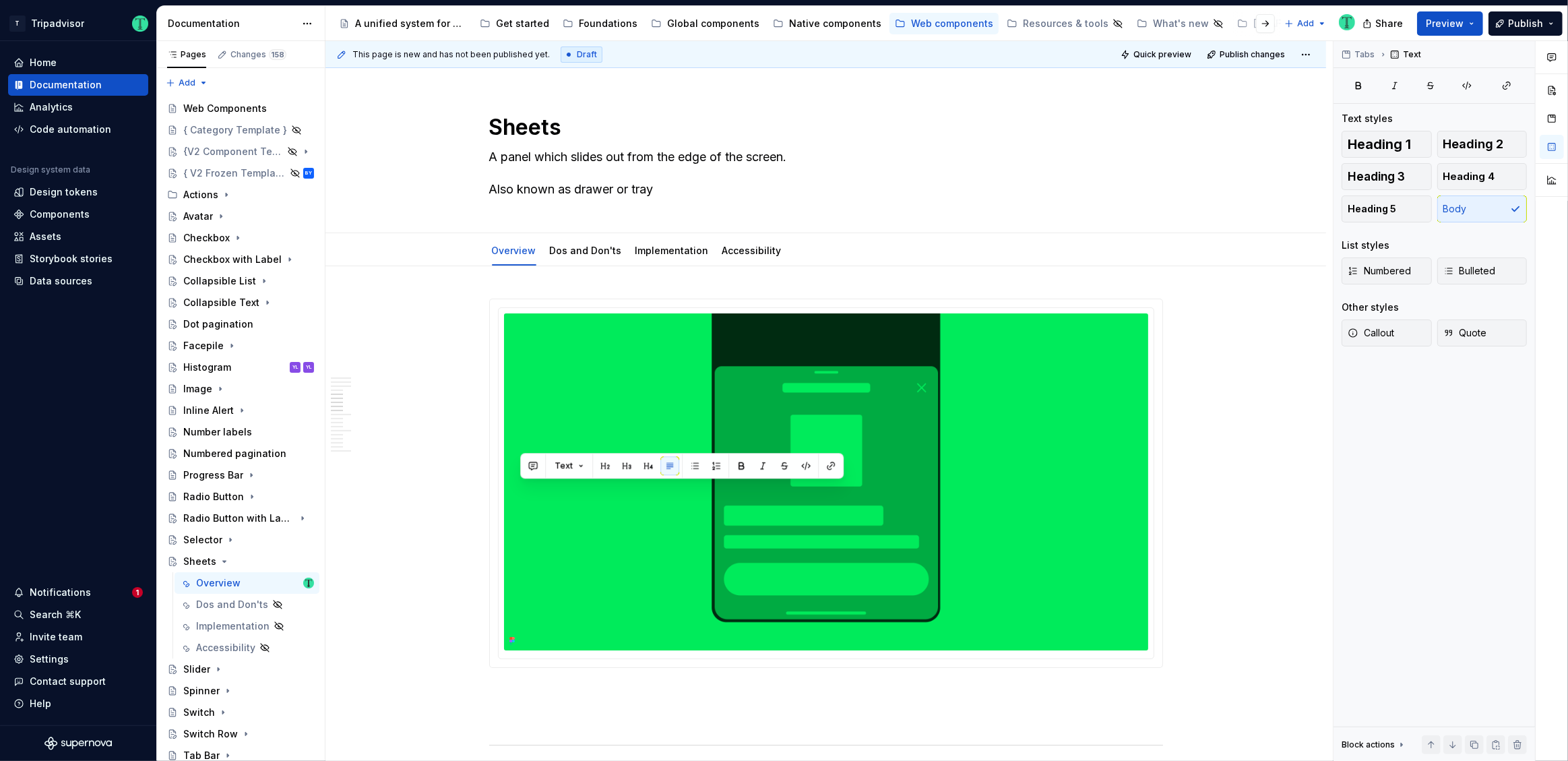
scroll to position [1777, 0]
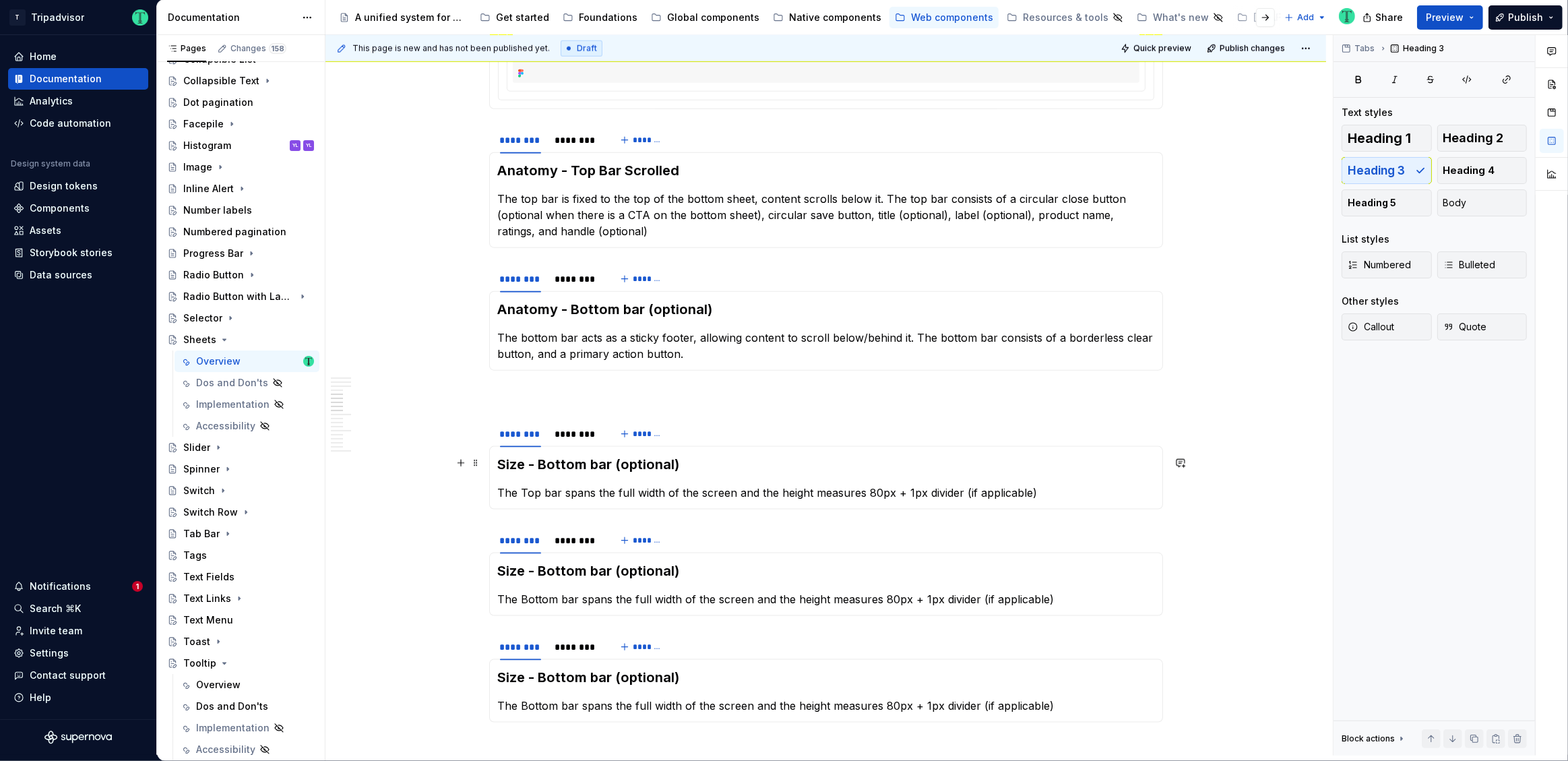
click at [552, 461] on h3 "Size - Bottom bar (optional)" at bounding box center [826, 464] width 657 height 19
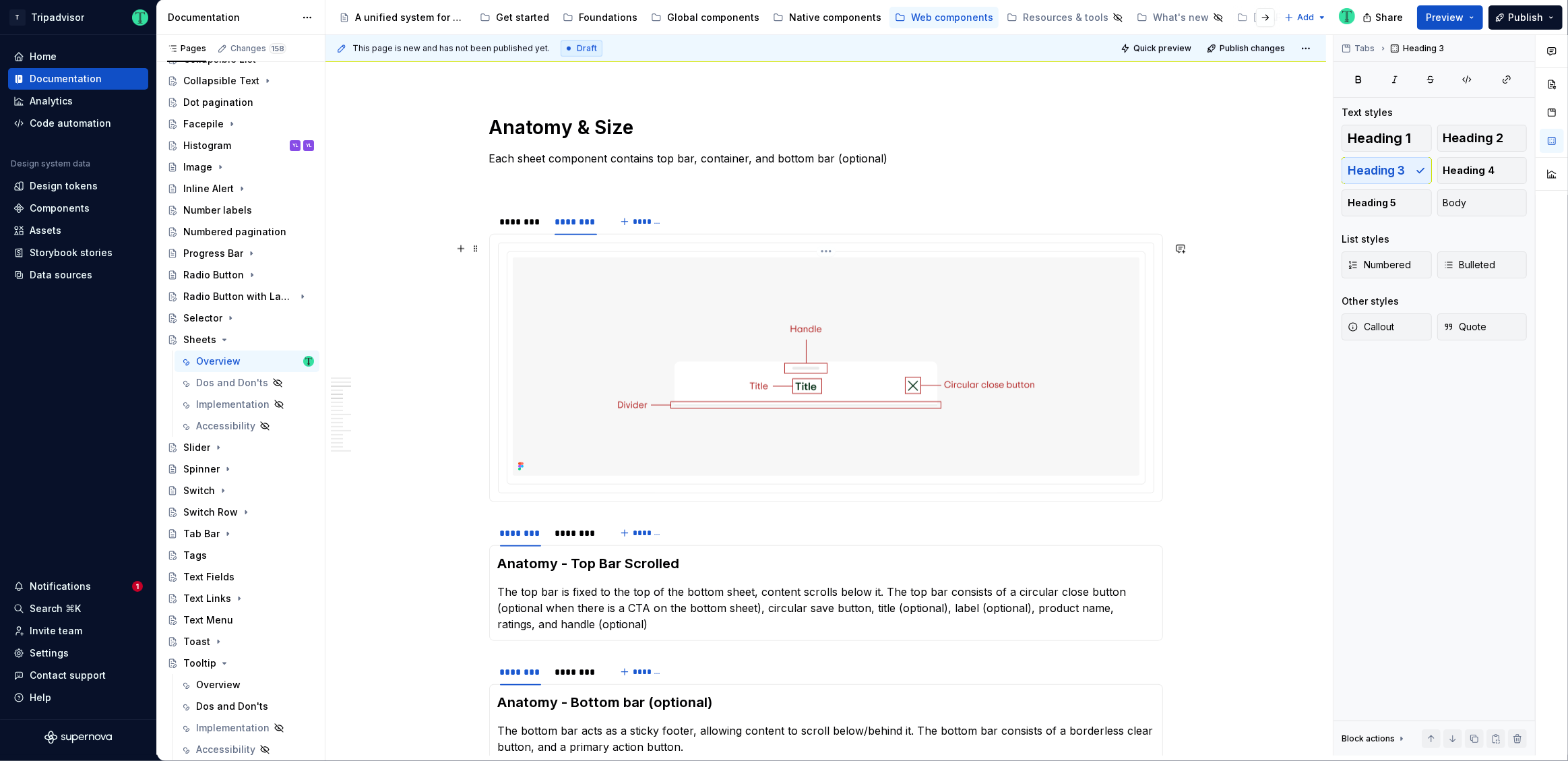
scroll to position [1383, 0]
click at [533, 224] on div "********" at bounding box center [520, 223] width 41 height 13
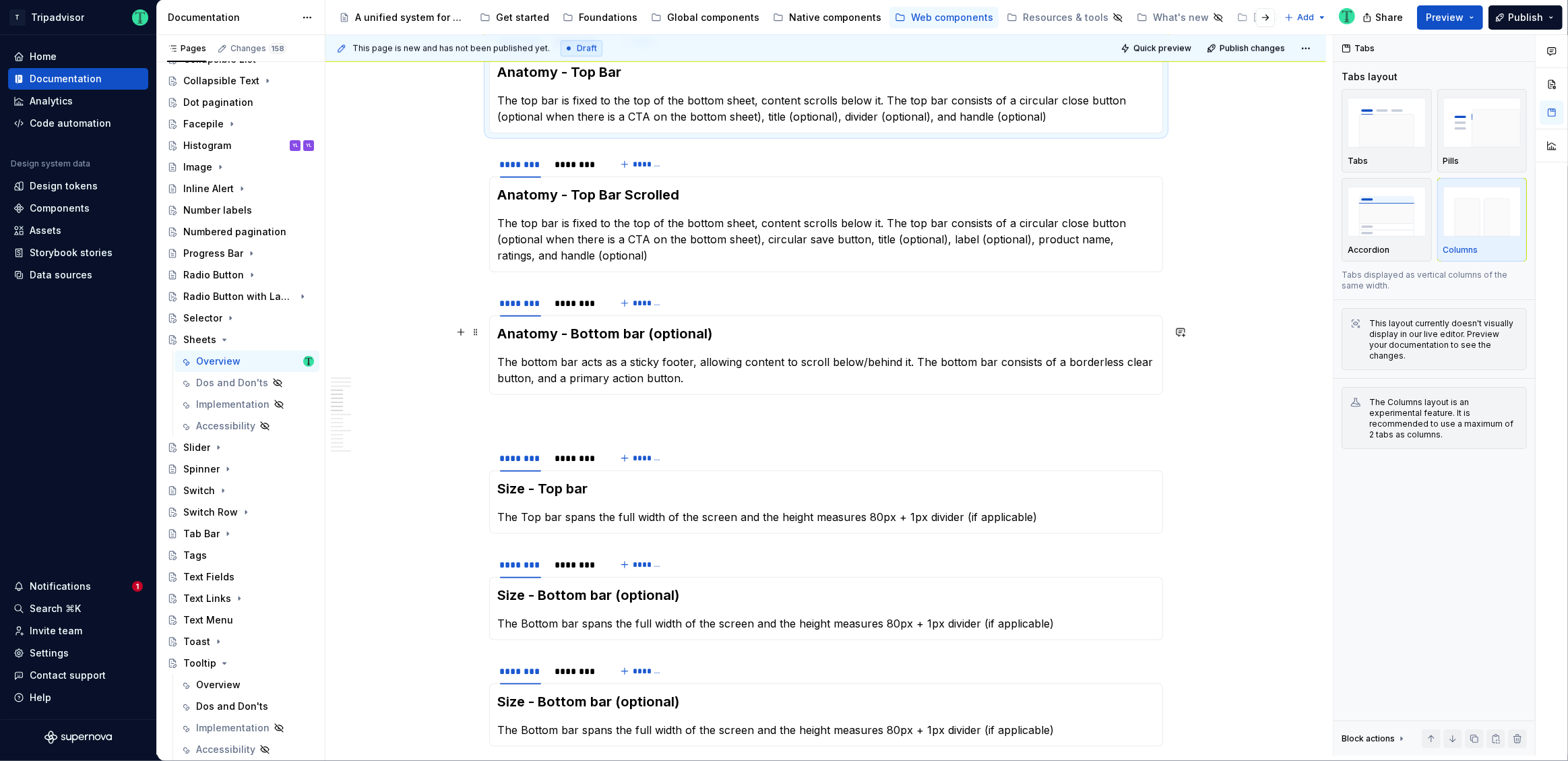
scroll to position [1572, 0]
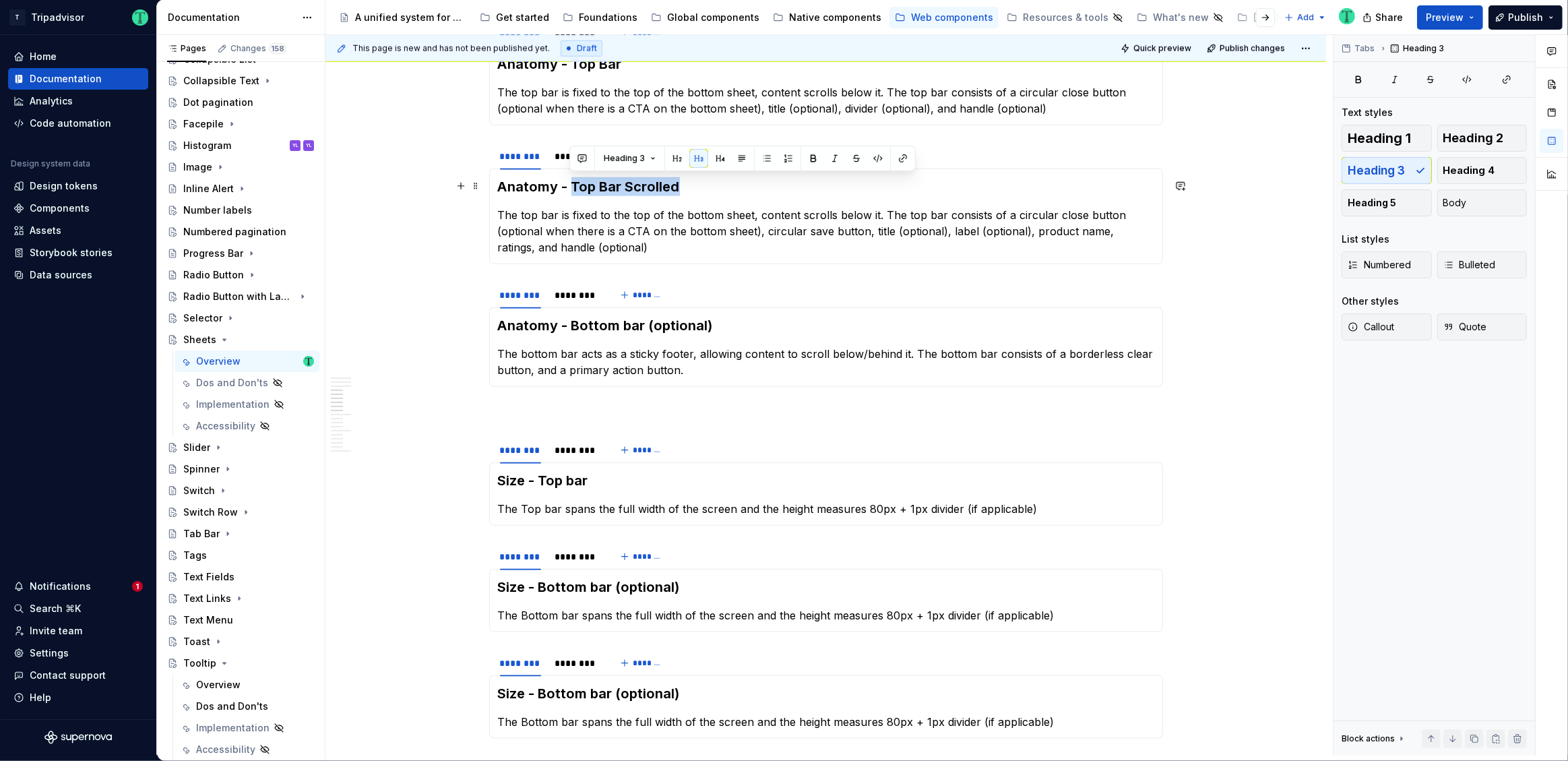
drag, startPoint x: 571, startPoint y: 186, endPoint x: 701, endPoint y: 187, distance: 130.0
click at [701, 187] on h3 "Anatomy - Top Bar Scrolled" at bounding box center [826, 186] width 657 height 19
copy h3 "Top Bar Scrolled"
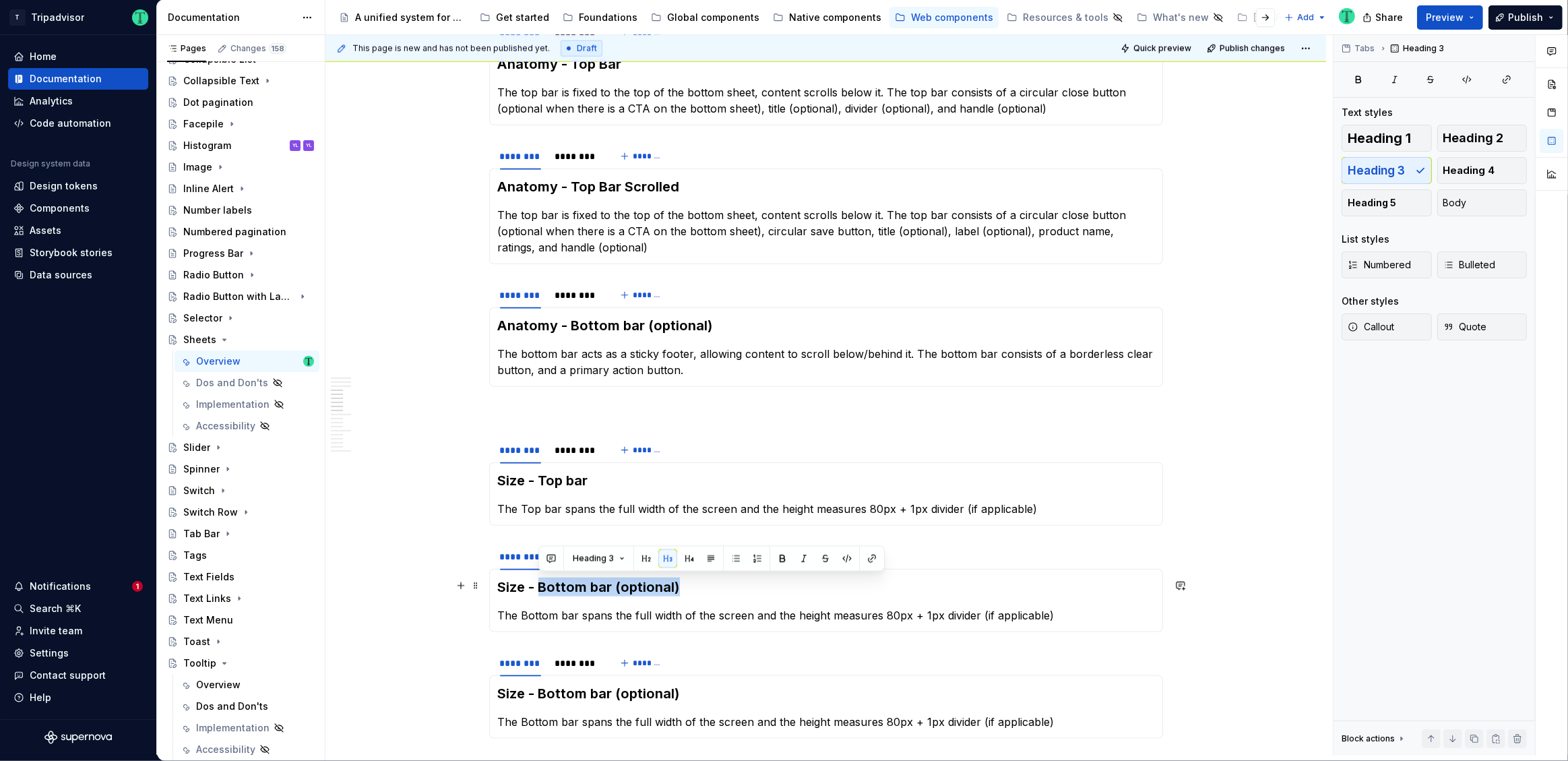
drag, startPoint x: 537, startPoint y: 583, endPoint x: 731, endPoint y: 583, distance: 194.0
click at [730, 584] on h3 "Size - Bottom bar (optional)" at bounding box center [826, 587] width 657 height 19
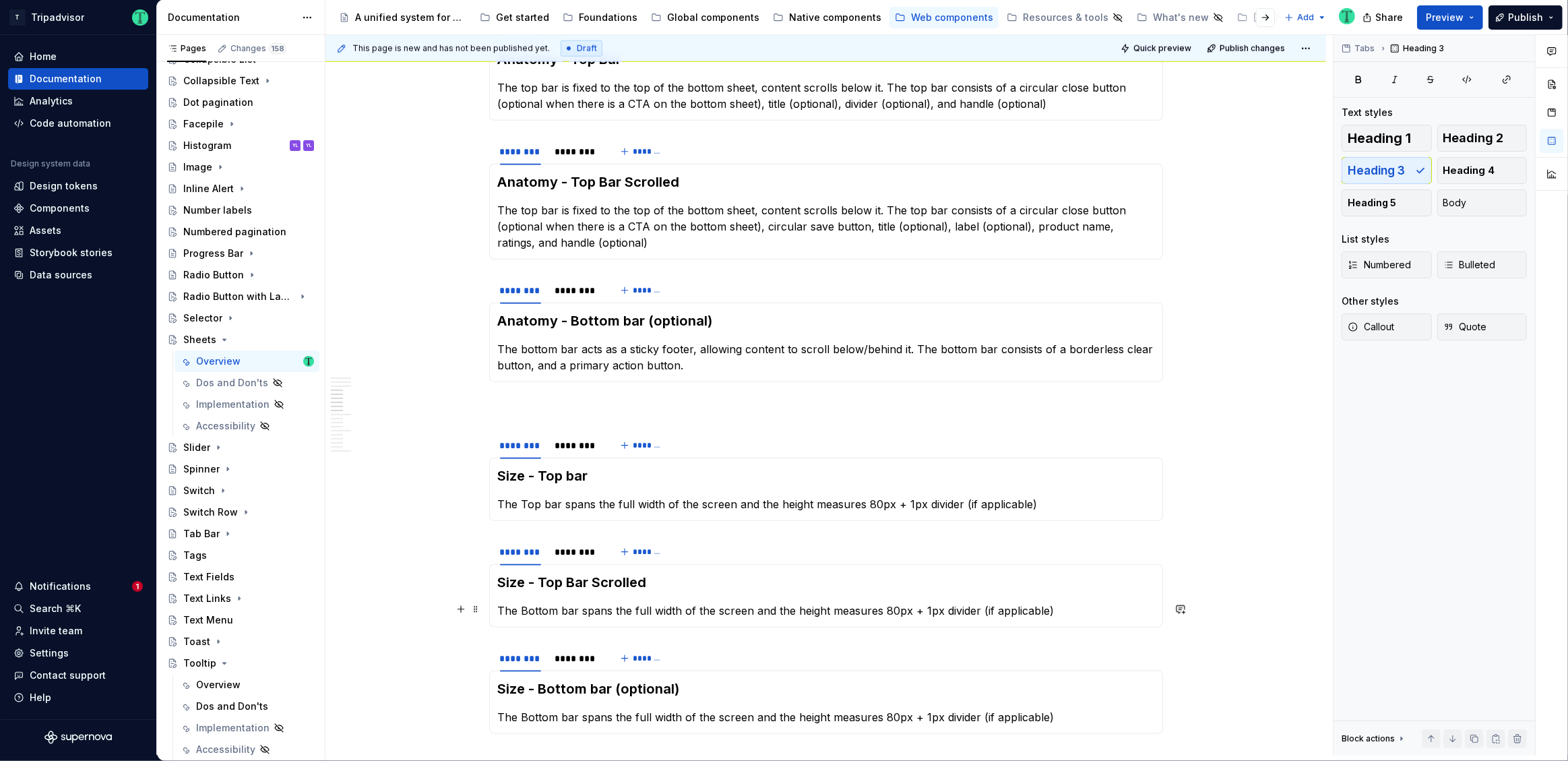
scroll to position [1578, 0]
click at [544, 608] on p "The Bottom bar spans the full width of the screen and the height measures 80px …" at bounding box center [826, 610] width 657 height 16
click at [1052, 503] on p "The Top bar spans the full width of the screen and the height measures 80px + 1…" at bounding box center [826, 504] width 657 height 16
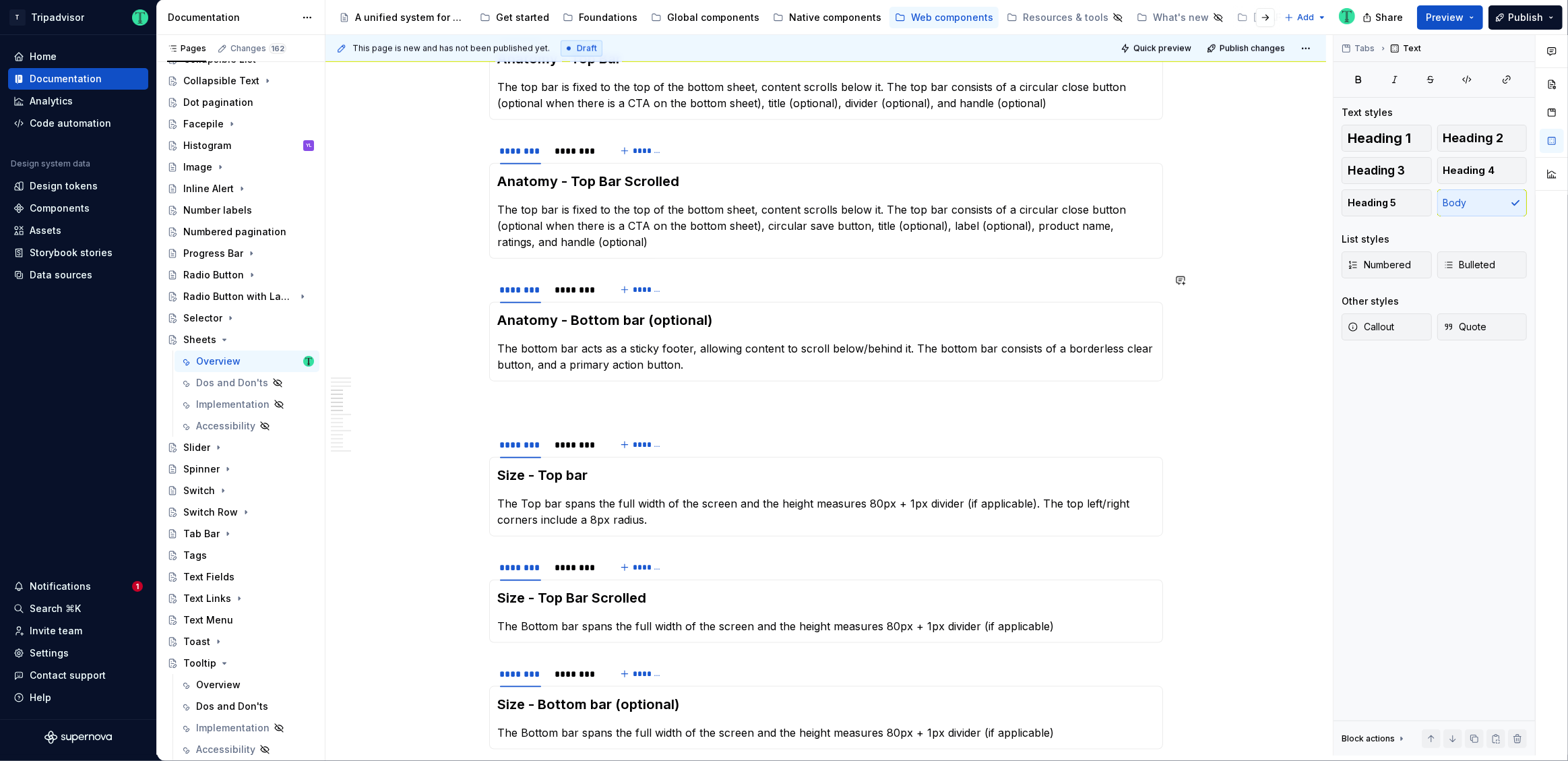
scroll to position [1702, 0]
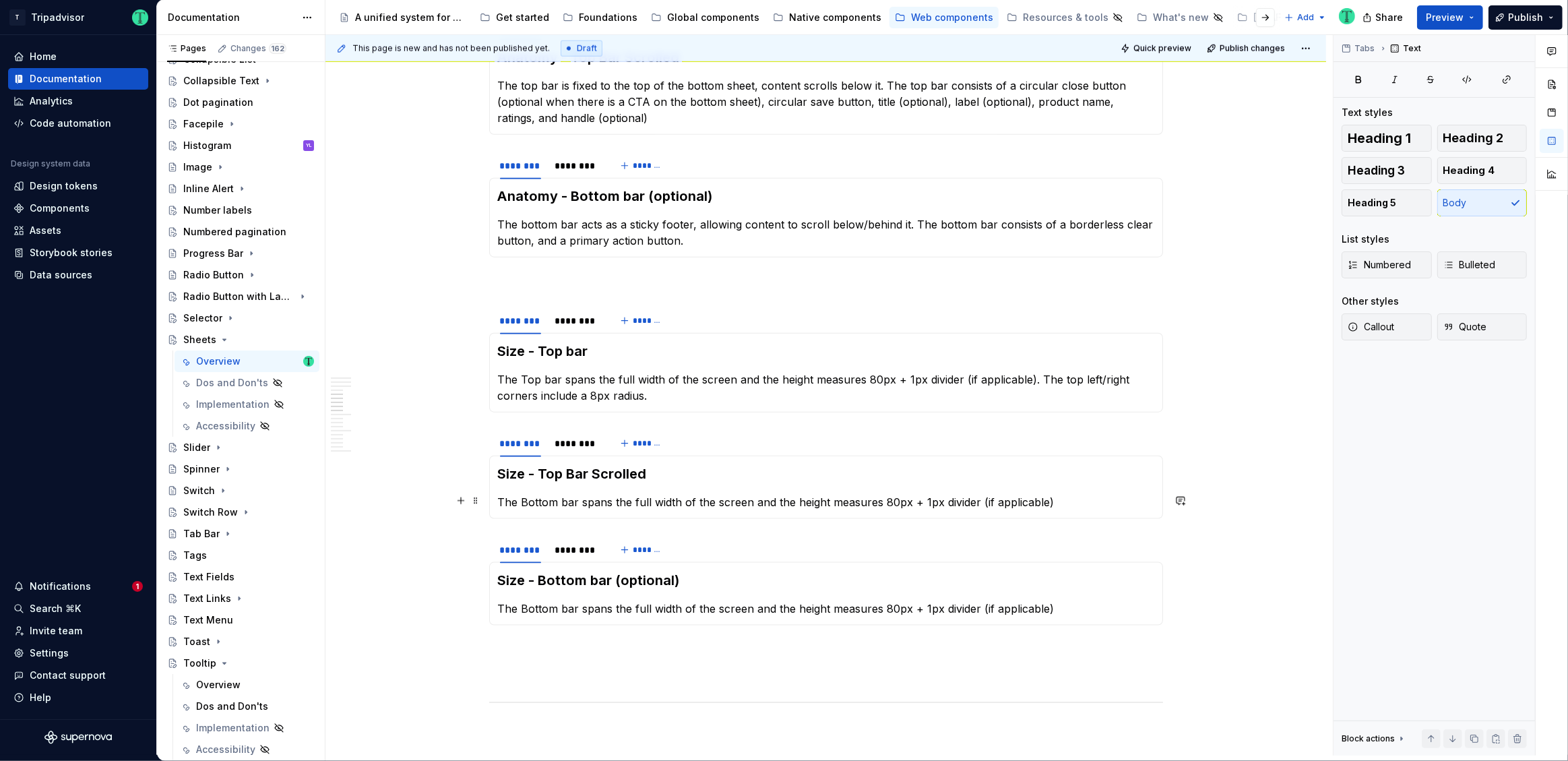
click at [889, 498] on p "The Bottom bar spans the full width of the screen and the height measures 80px …" at bounding box center [826, 502] width 657 height 16
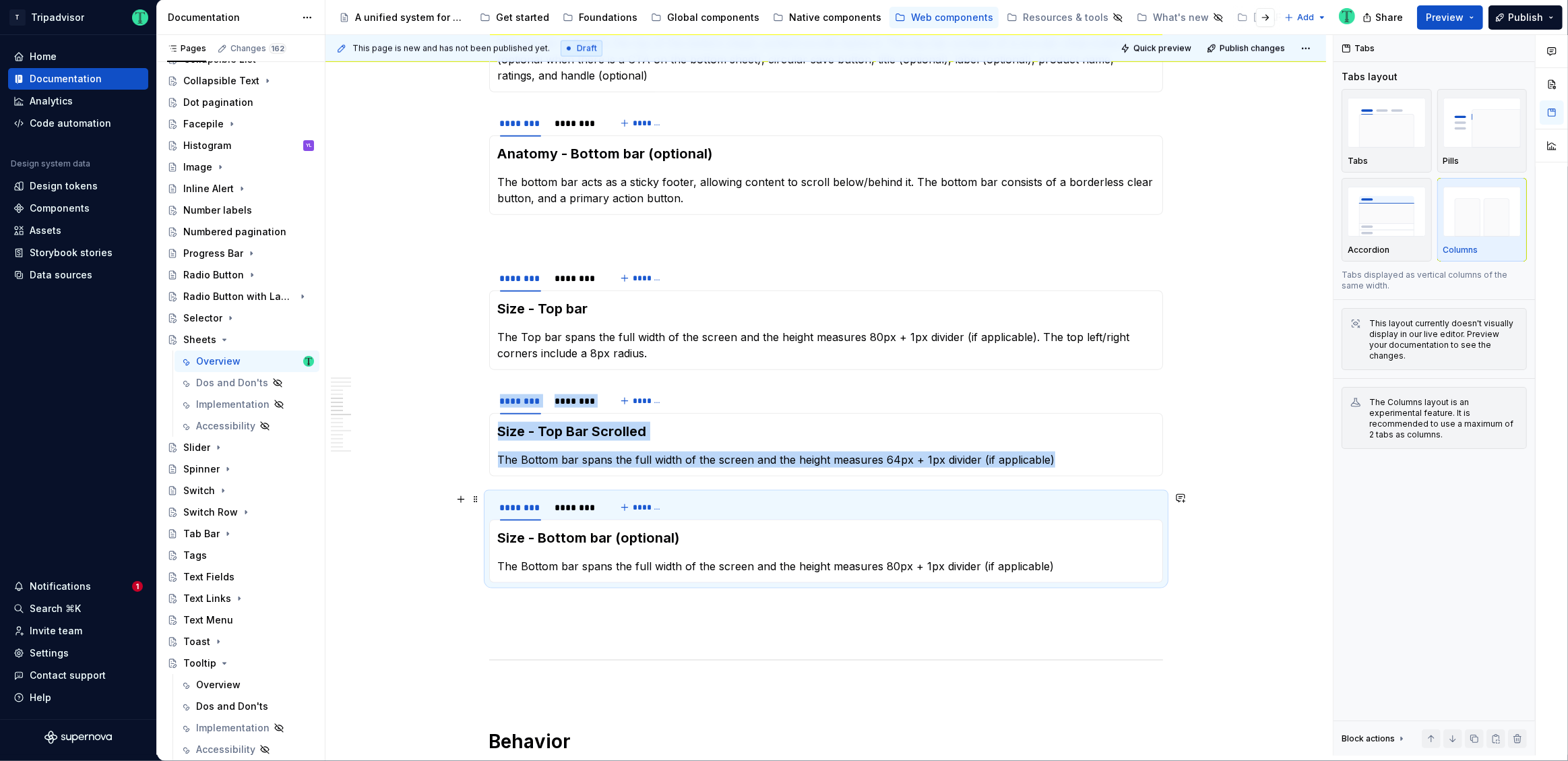
scroll to position [1747, 0]
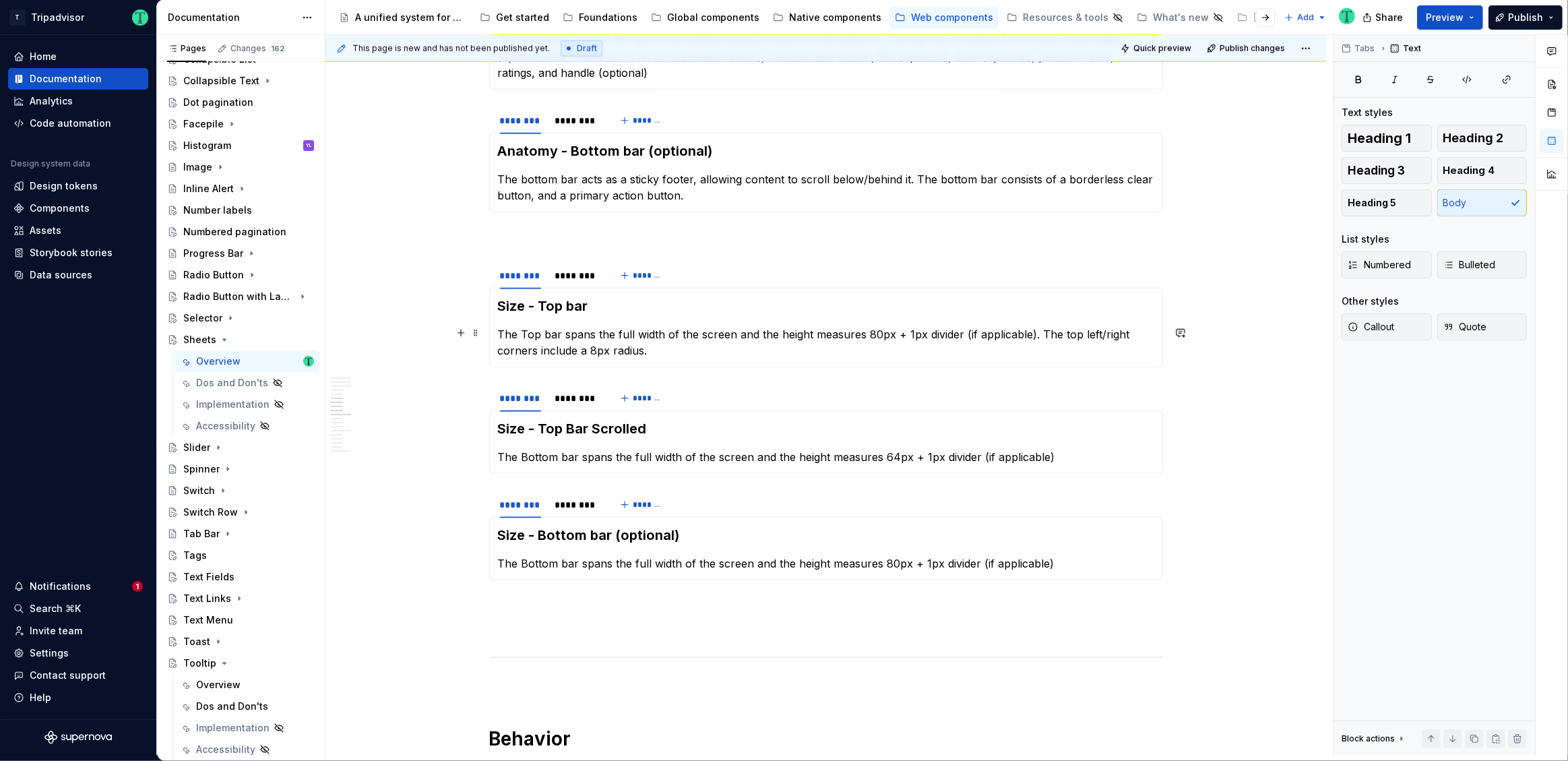
click at [867, 331] on p "The Top bar spans the full width of the screen and the height measures 80px + 1…" at bounding box center [826, 342] width 657 height 32
click at [733, 454] on p "The Bottom bar spans the full width of the screen and the height measures 64px …" at bounding box center [826, 457] width 657 height 16
drag, startPoint x: 883, startPoint y: 456, endPoint x: 892, endPoint y: 456, distance: 9.0
click at [892, 456] on p "The Bottom bar spans the full width of the screen and the height measures 64px …" at bounding box center [826, 457] width 657 height 16
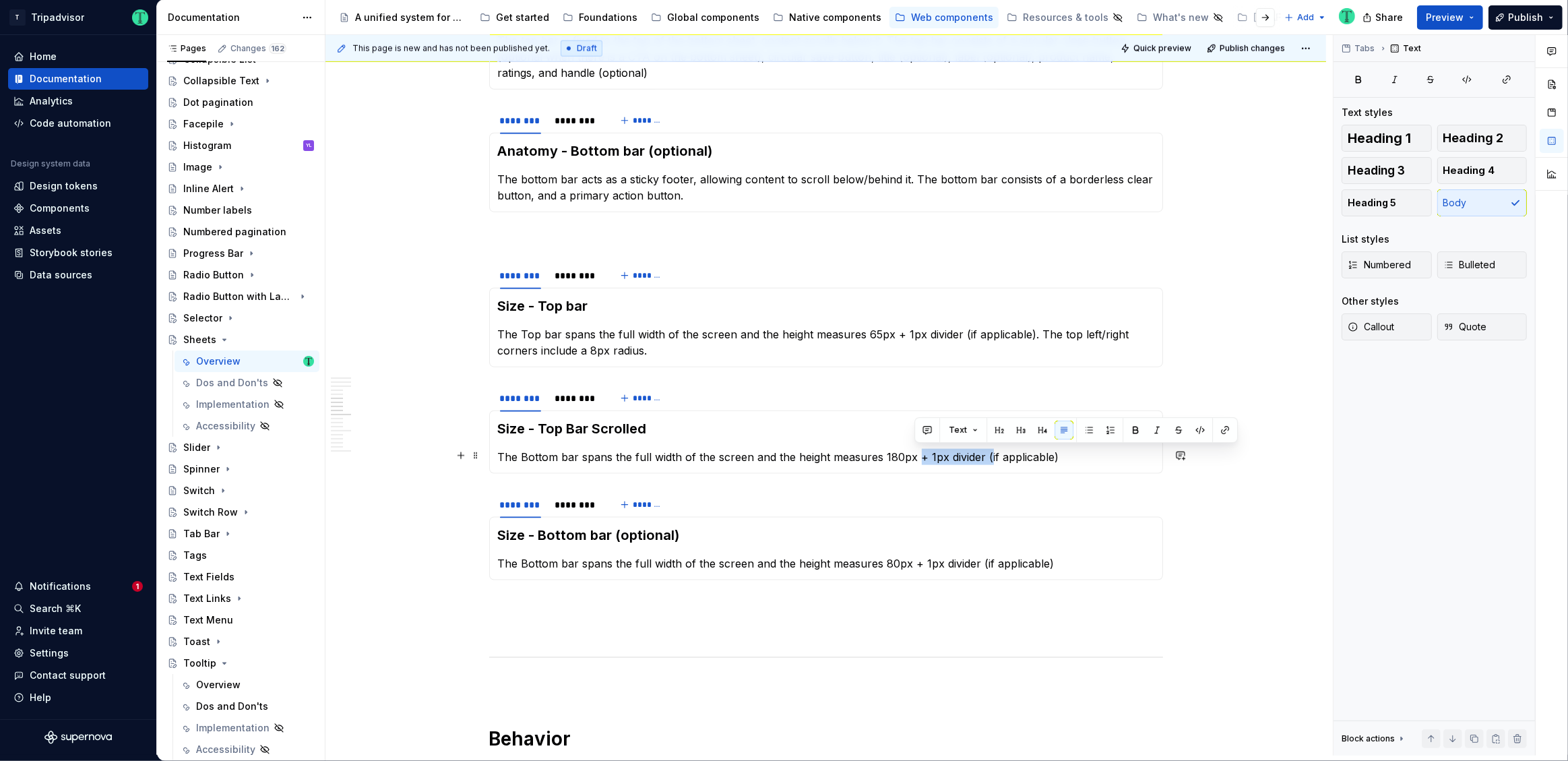
drag, startPoint x: 913, startPoint y: 457, endPoint x: 984, endPoint y: 461, distance: 71.1
click at [984, 461] on p "The Bottom bar spans the full width of the screen and the height measures 180px…" at bounding box center [826, 457] width 657 height 16
click at [1049, 564] on p "The Bottom bar spans the full width of the screen and the height measures 80px …" at bounding box center [826, 562] width 657 height 16
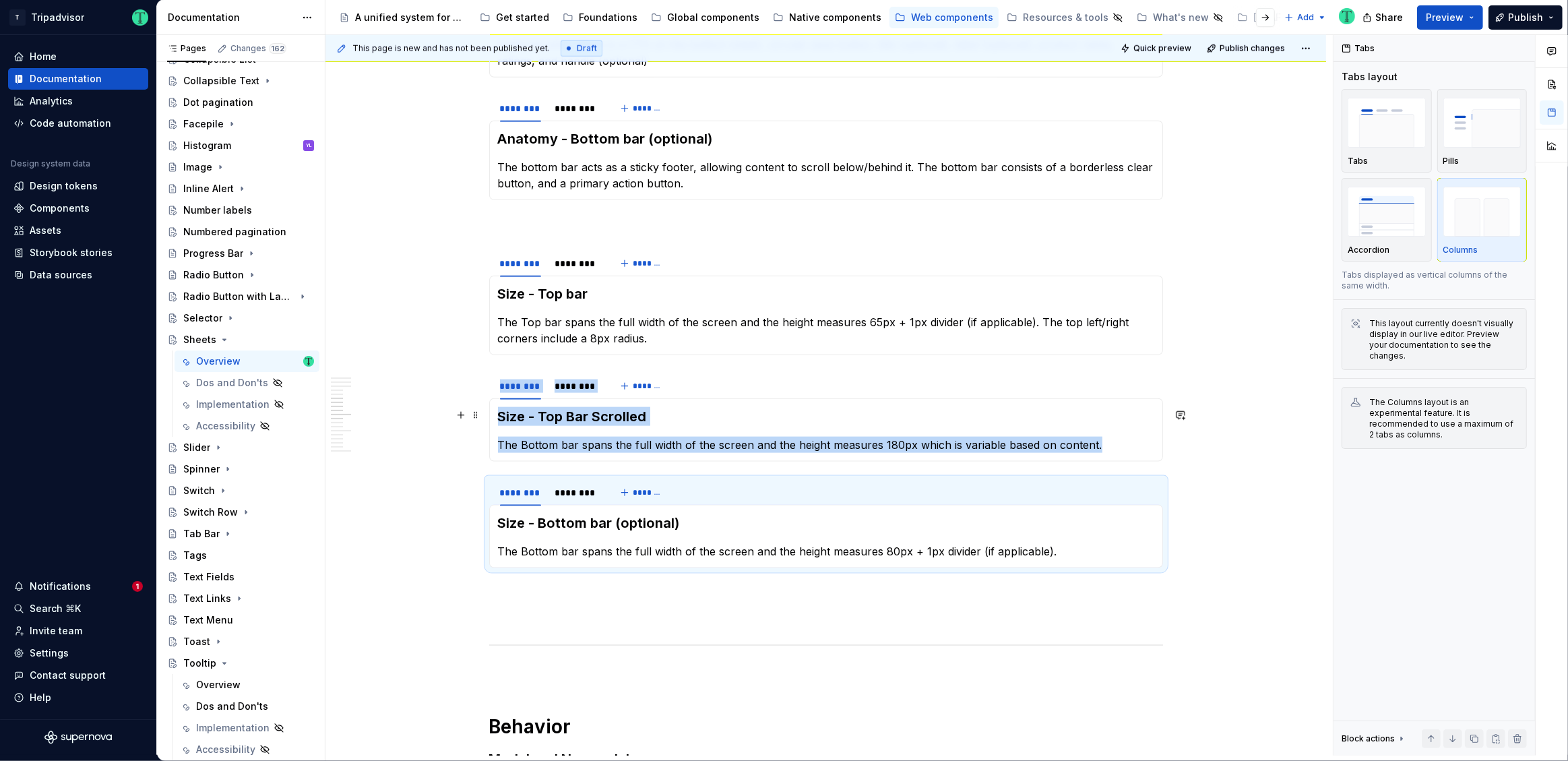
scroll to position [1758, 0]
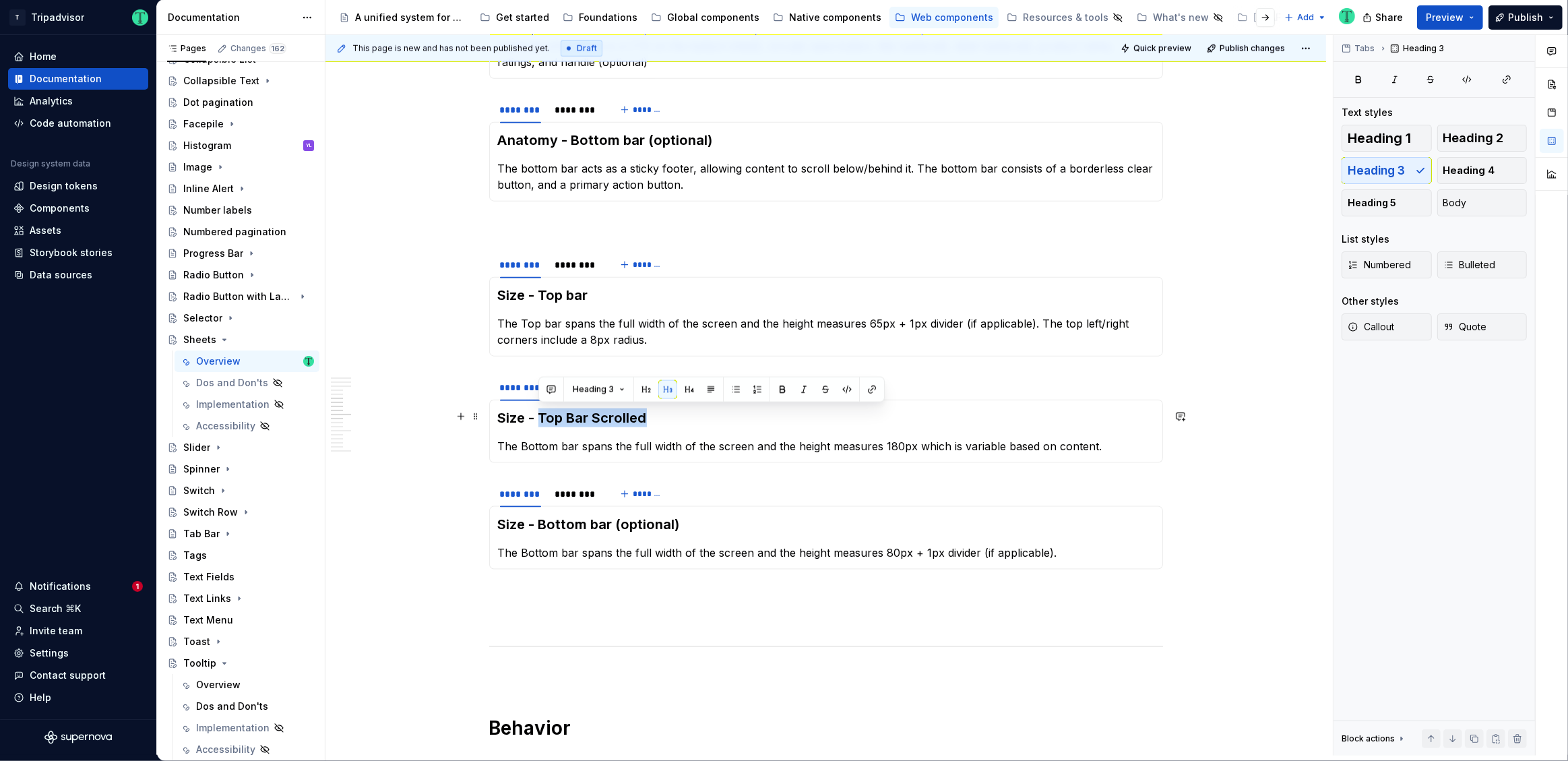
drag, startPoint x: 540, startPoint y: 417, endPoint x: 646, endPoint y: 420, distance: 106.0
click at [646, 420] on h3 "Size - Top Bar Scrolled" at bounding box center [826, 417] width 657 height 19
copy h3 "Top Bar Scrolled"
click at [534, 446] on p "The Bottom bar spans the full width of the screen and the height measures 180px…" at bounding box center [826, 446] width 657 height 16
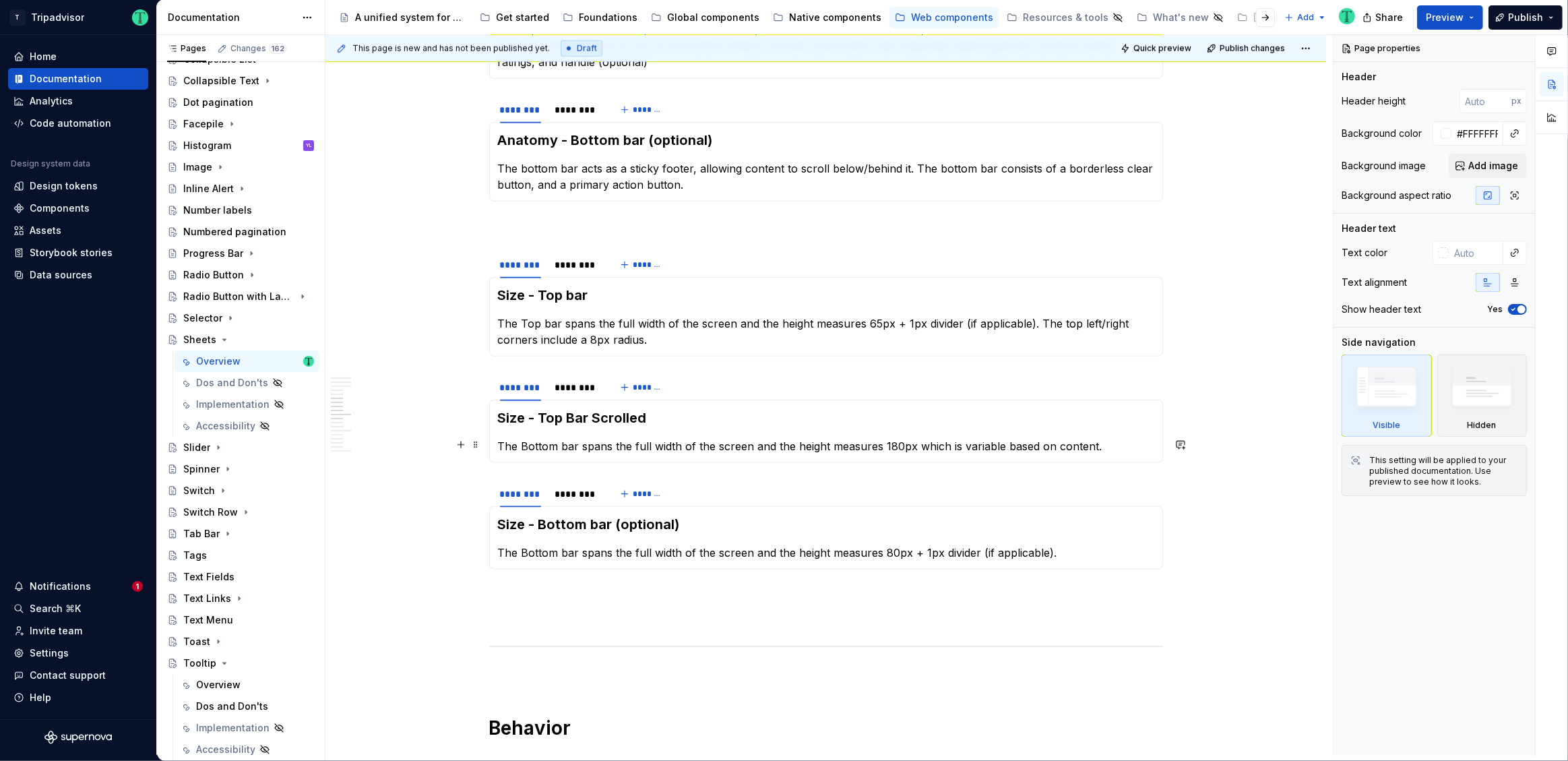
click at [546, 444] on p "The Bottom bar spans the full width of the screen and the height measures 180px…" at bounding box center [826, 446] width 657 height 16
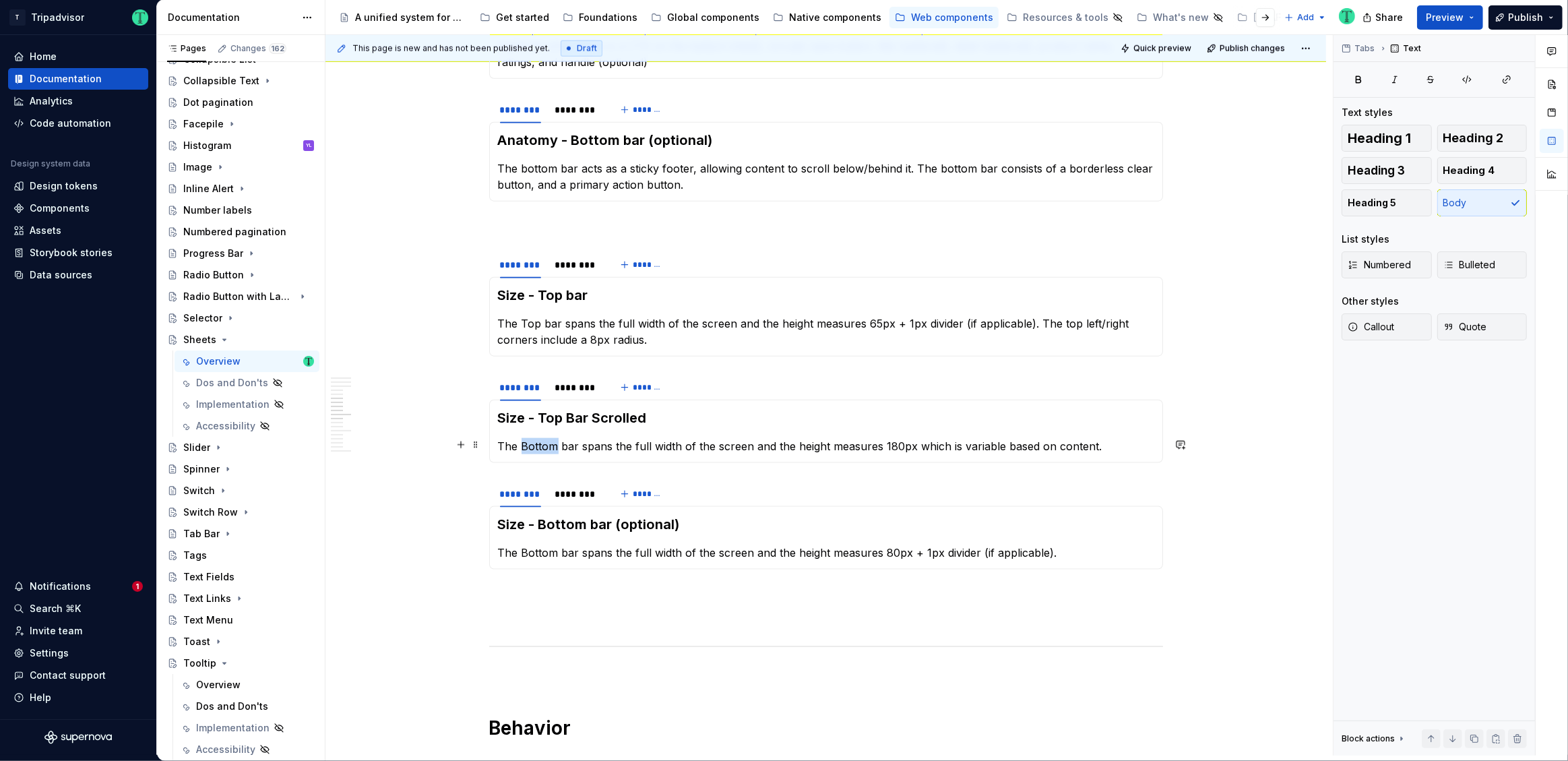
click at [546, 444] on p "The Bottom bar spans the full width of the screen and the height measures 180px…" at bounding box center [826, 446] width 657 height 16
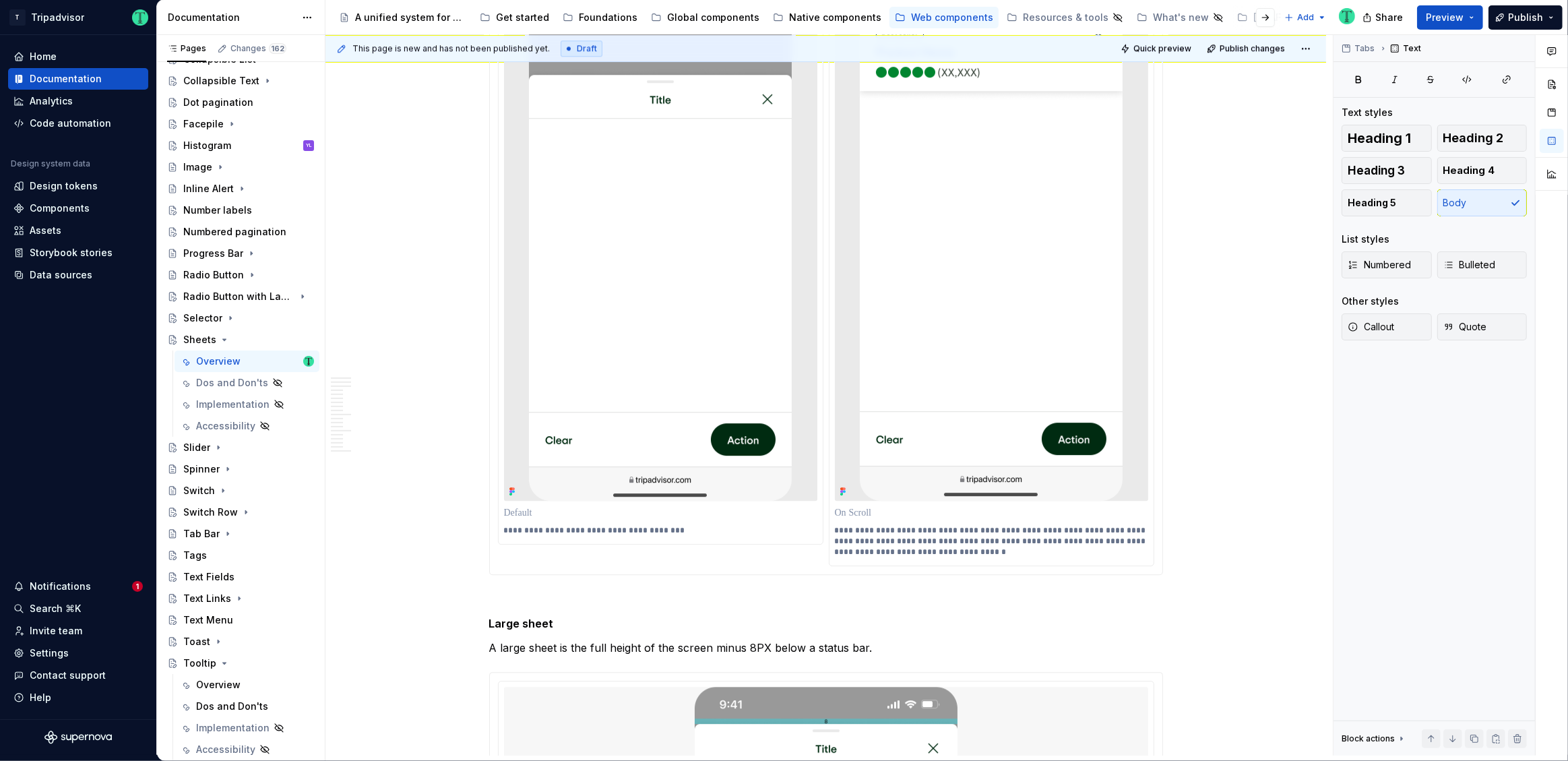
scroll to position [4351, 0]
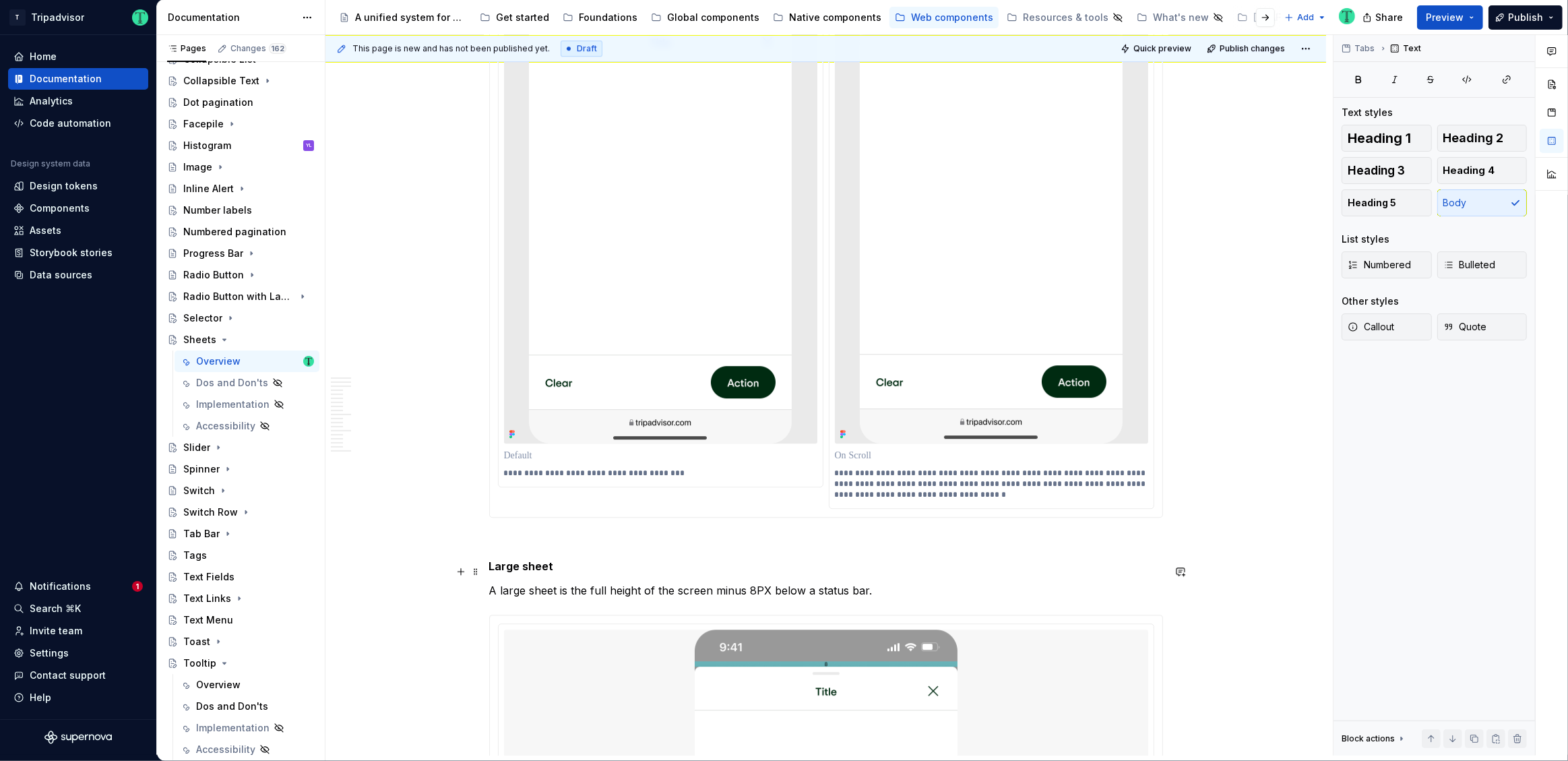
click at [765, 582] on p "A large sheet is the full height of the screen minus 8PX below a status bar." at bounding box center [826, 590] width 674 height 16
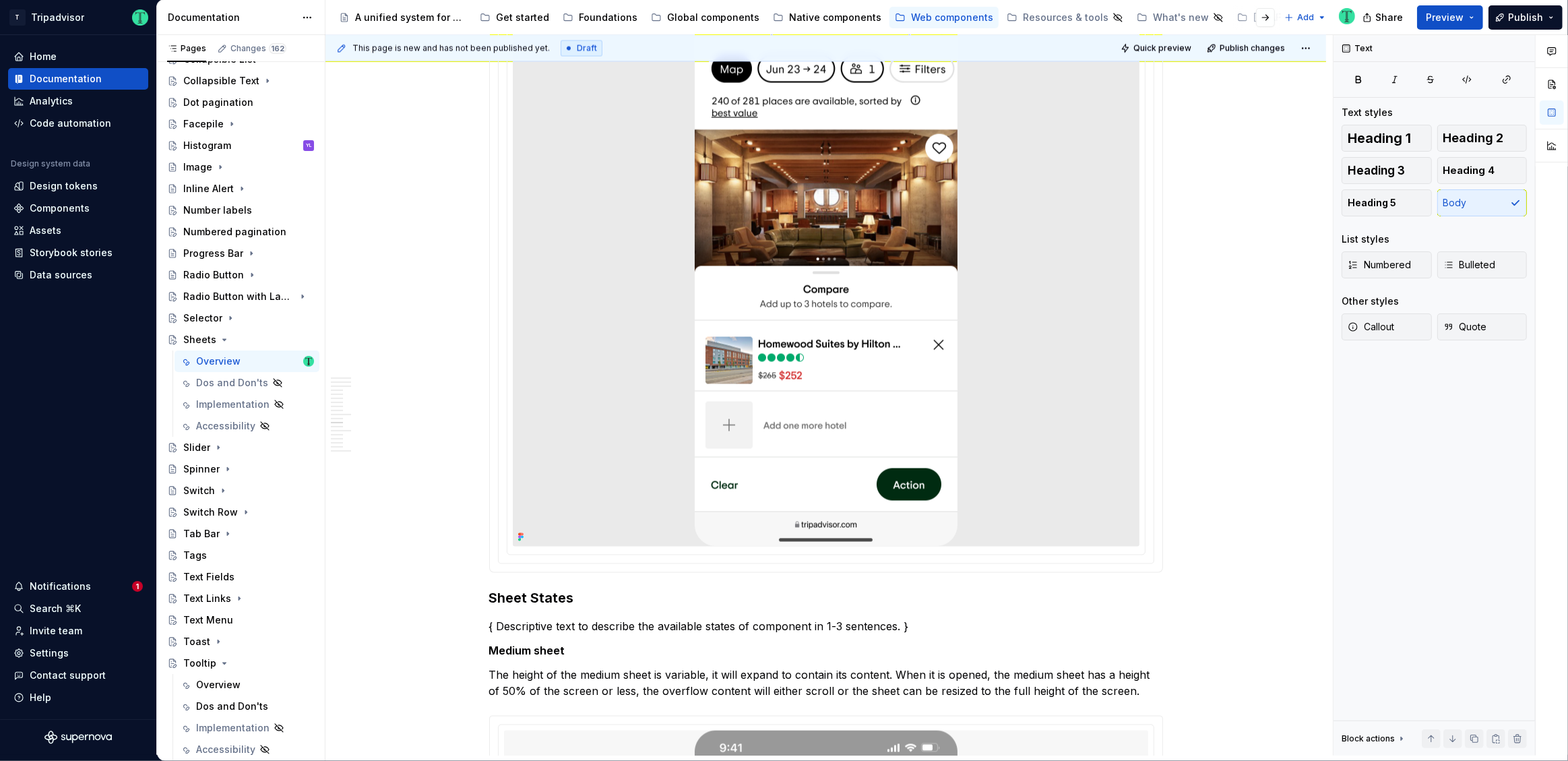
scroll to position [2763, 0]
click at [476, 611] on span at bounding box center [475, 610] width 10 height 19
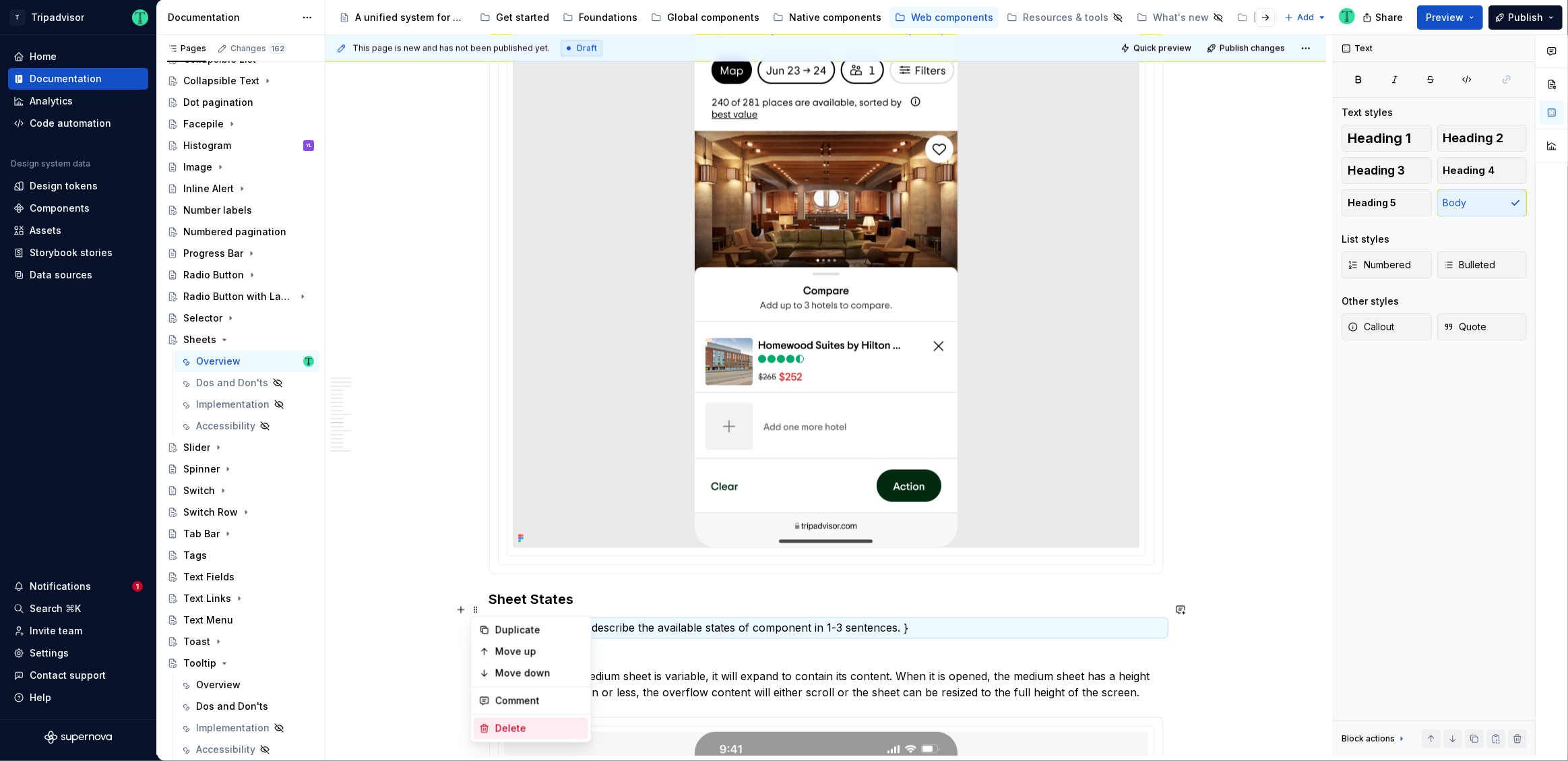
click at [503, 724] on div "Delete" at bounding box center [540, 728] width 88 height 13
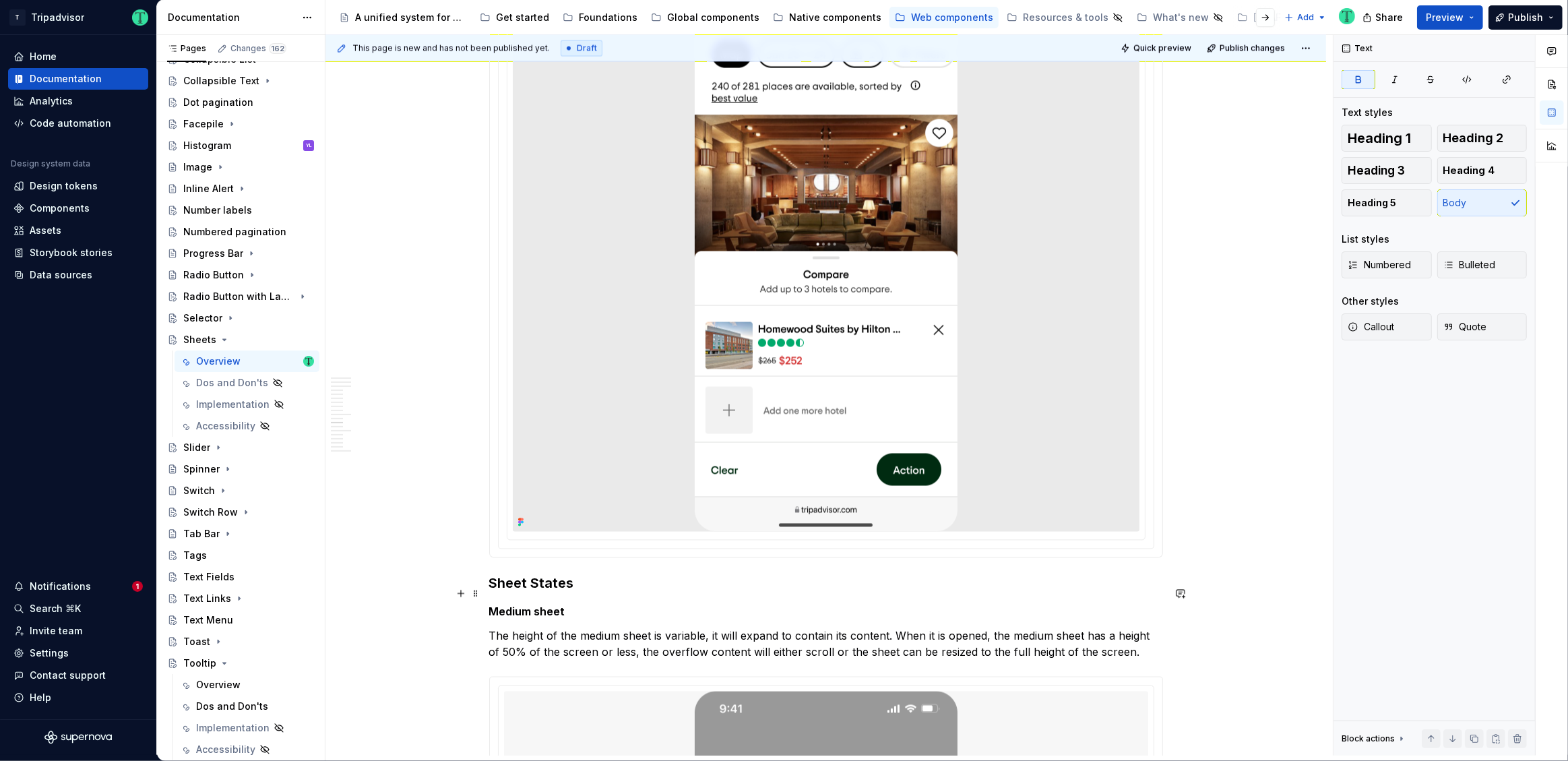
scroll to position [2781, 0]
click at [487, 563] on div "**********" at bounding box center [829, 395] width 1008 height 721
click at [493, 573] on h3 "Sheet States" at bounding box center [826, 582] width 674 height 19
click at [489, 573] on h3 "Sheet States" at bounding box center [826, 582] width 674 height 19
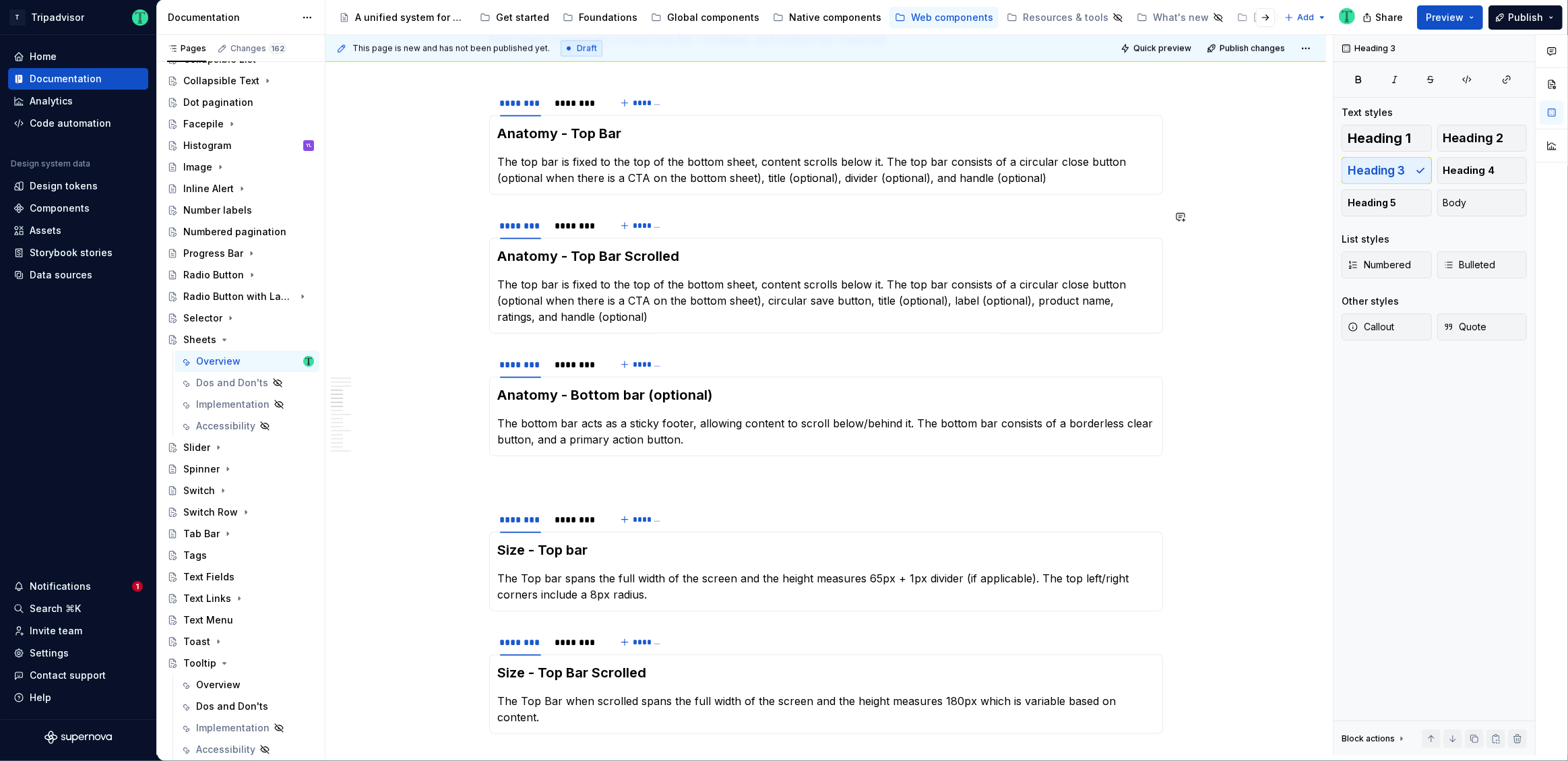
scroll to position [1503, 0]
click at [651, 283] on p "The top bar is fixed to the top of the bottom sheet, content scrolls below it. …" at bounding box center [826, 300] width 657 height 48
click at [874, 284] on p "The top bar is fixed to the top of the bottom sheet, content scrolls below it. …" at bounding box center [826, 300] width 657 height 48
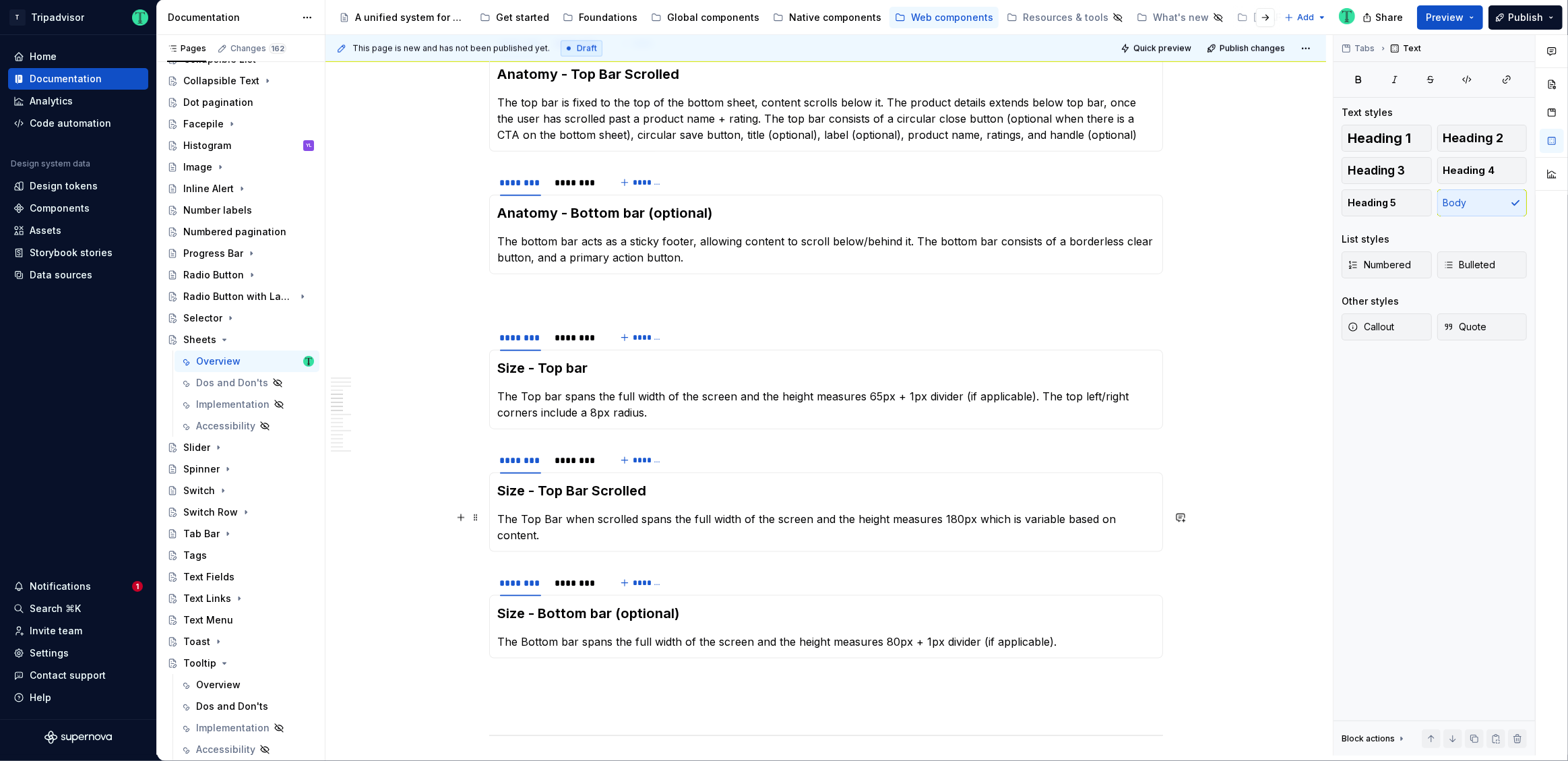
scroll to position [1701, 0]
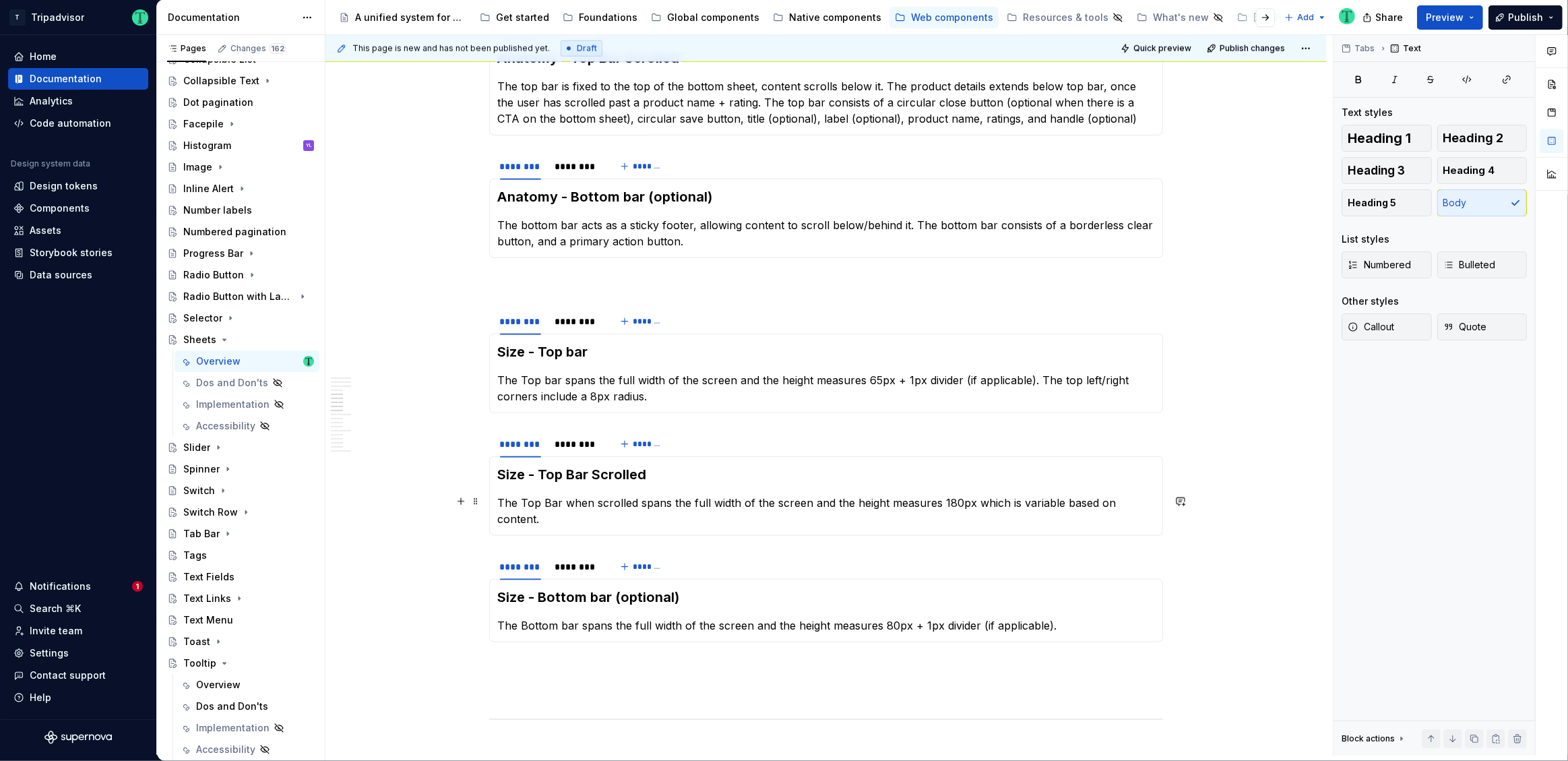
click at [676, 498] on p "The Top Bar when scrolled spans the full width of the screen and the height mea…" at bounding box center [826, 511] width 657 height 32
click at [1151, 501] on p "The Top Bar when scrolled spans the full width of the screen and the height mea…" at bounding box center [826, 511] width 657 height 32
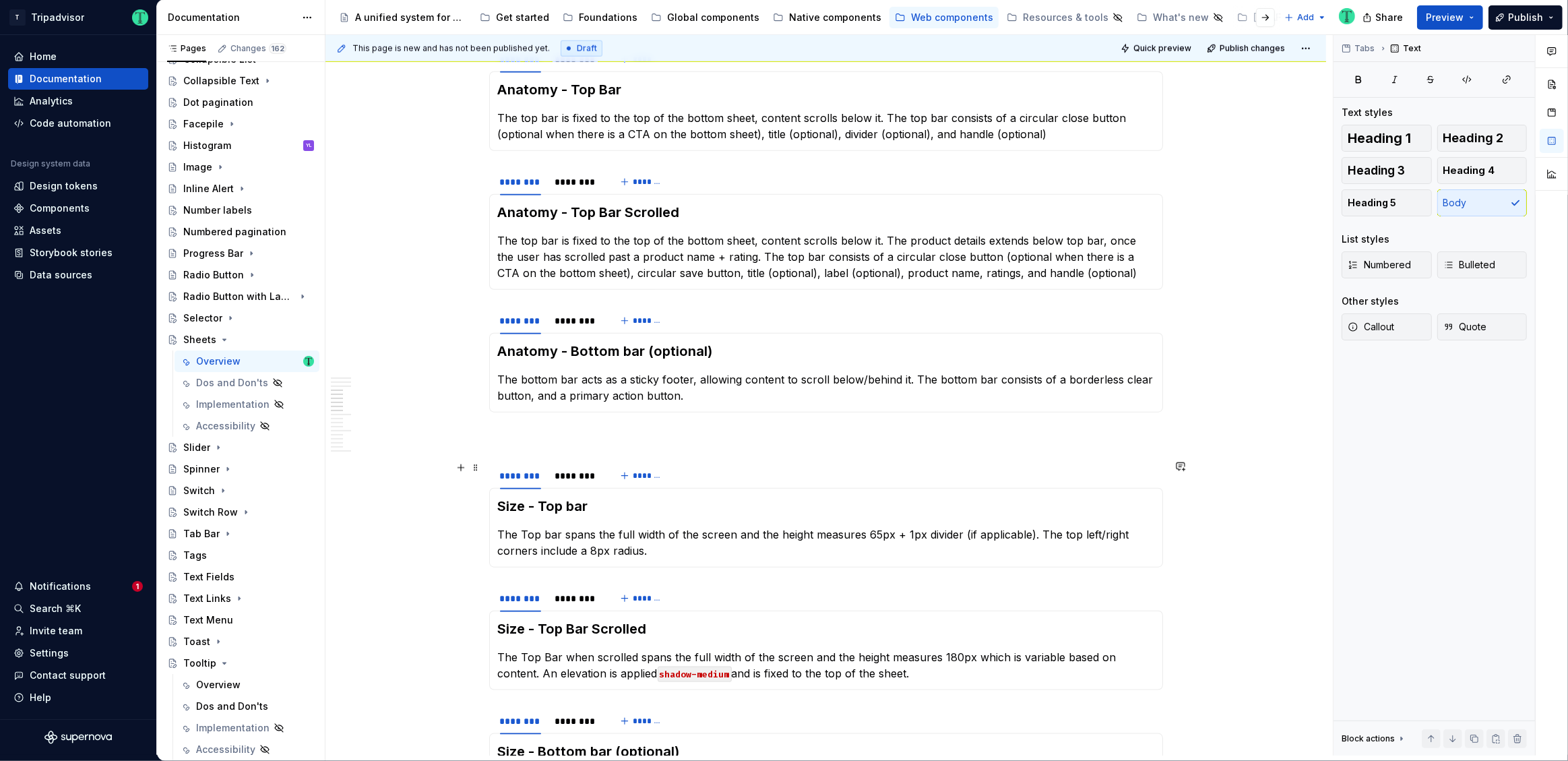
scroll to position [1545, 0]
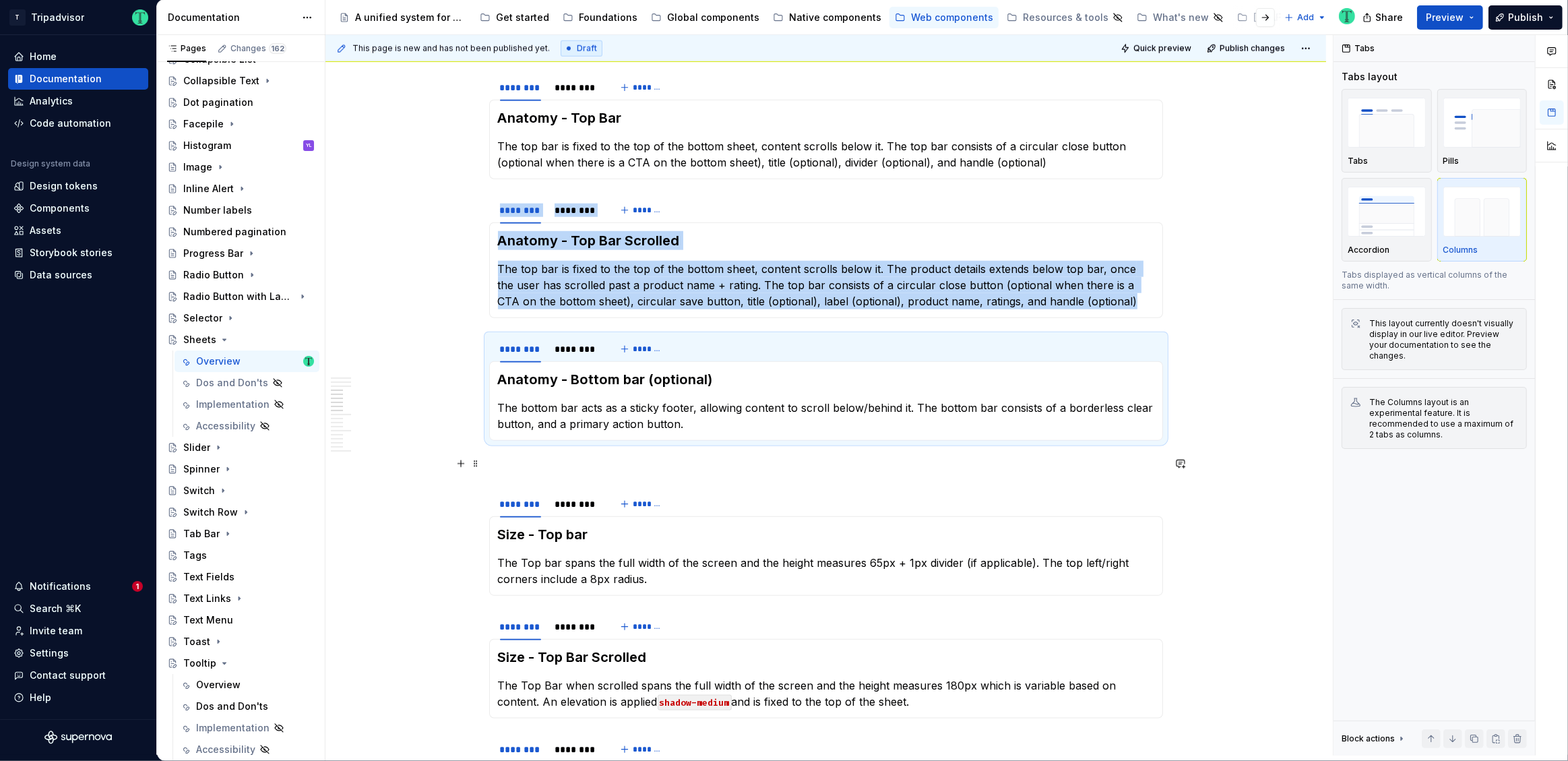
scroll to position [1503, 0]
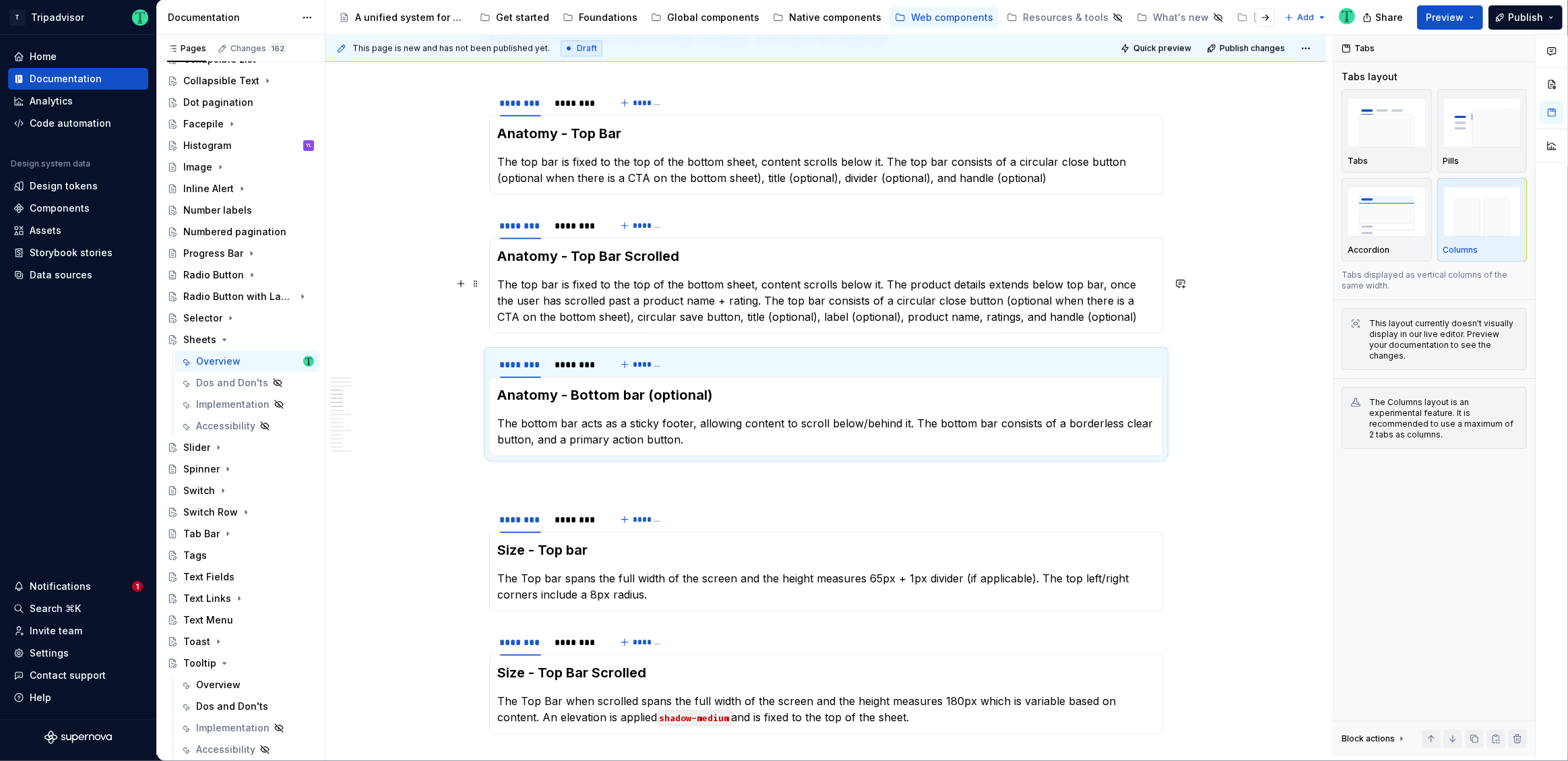
click at [777, 301] on p "The top bar is fixed to the top of the bottom sheet, content scrolls below it. …" at bounding box center [826, 300] width 657 height 48
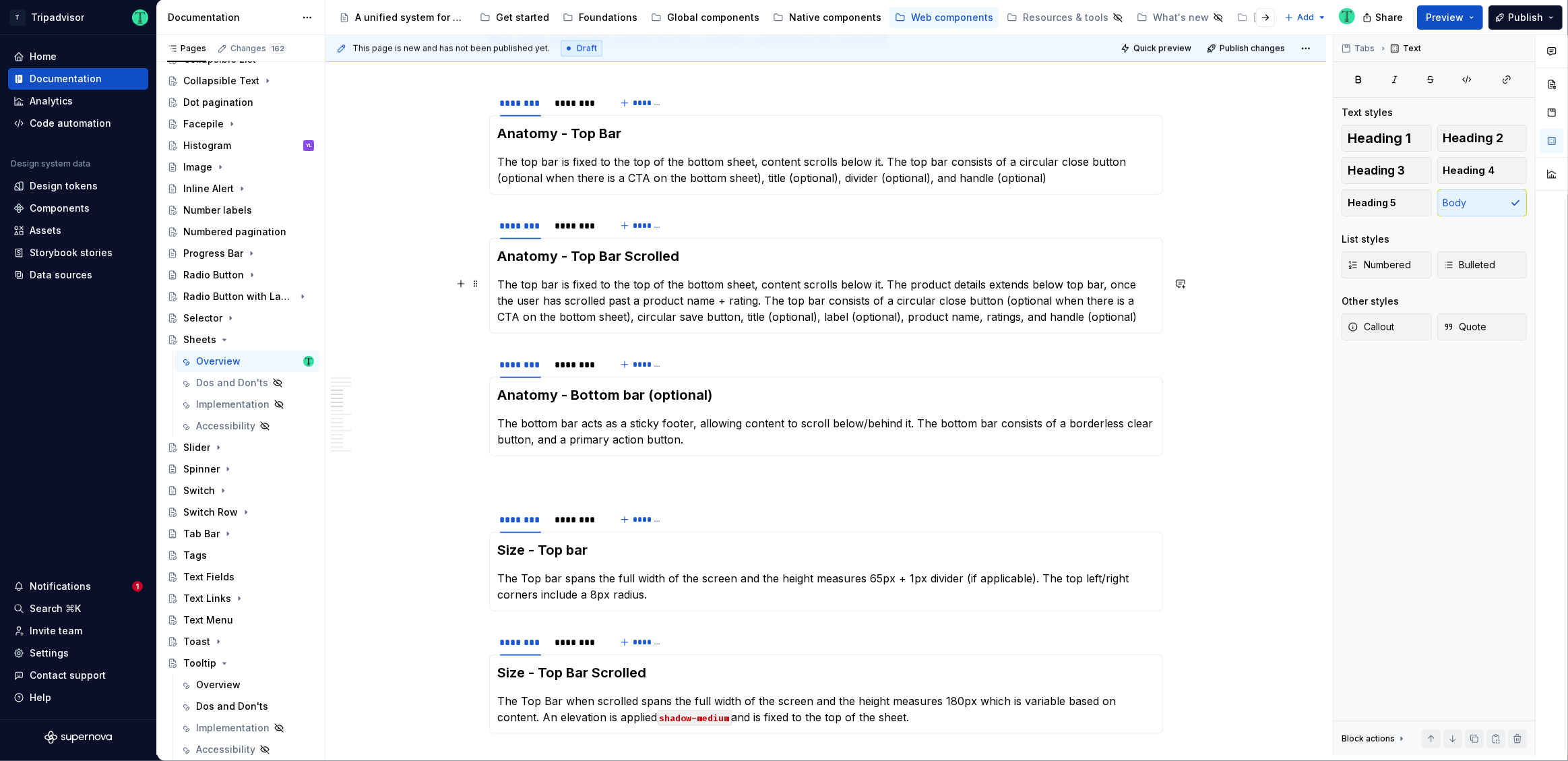
click at [795, 291] on p "The top bar is fixed to the top of the bottom sheet, content scrolls below it. …" at bounding box center [826, 300] width 657 height 48
click at [802, 294] on p "The top bar is fixed to the top of the bottom sheet, content scrolls below it. …" at bounding box center [826, 300] width 657 height 48
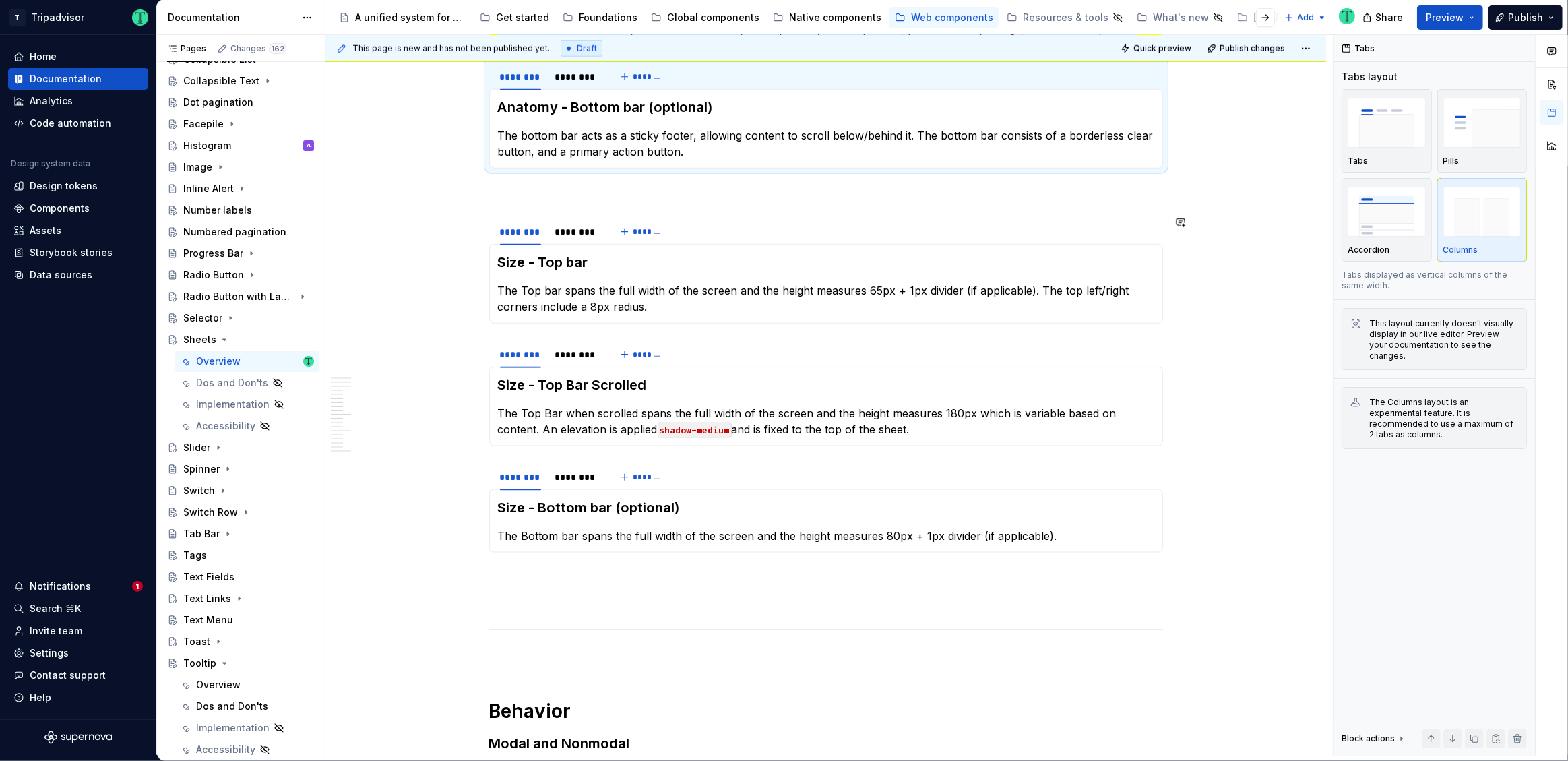
scroll to position [1779, 0]
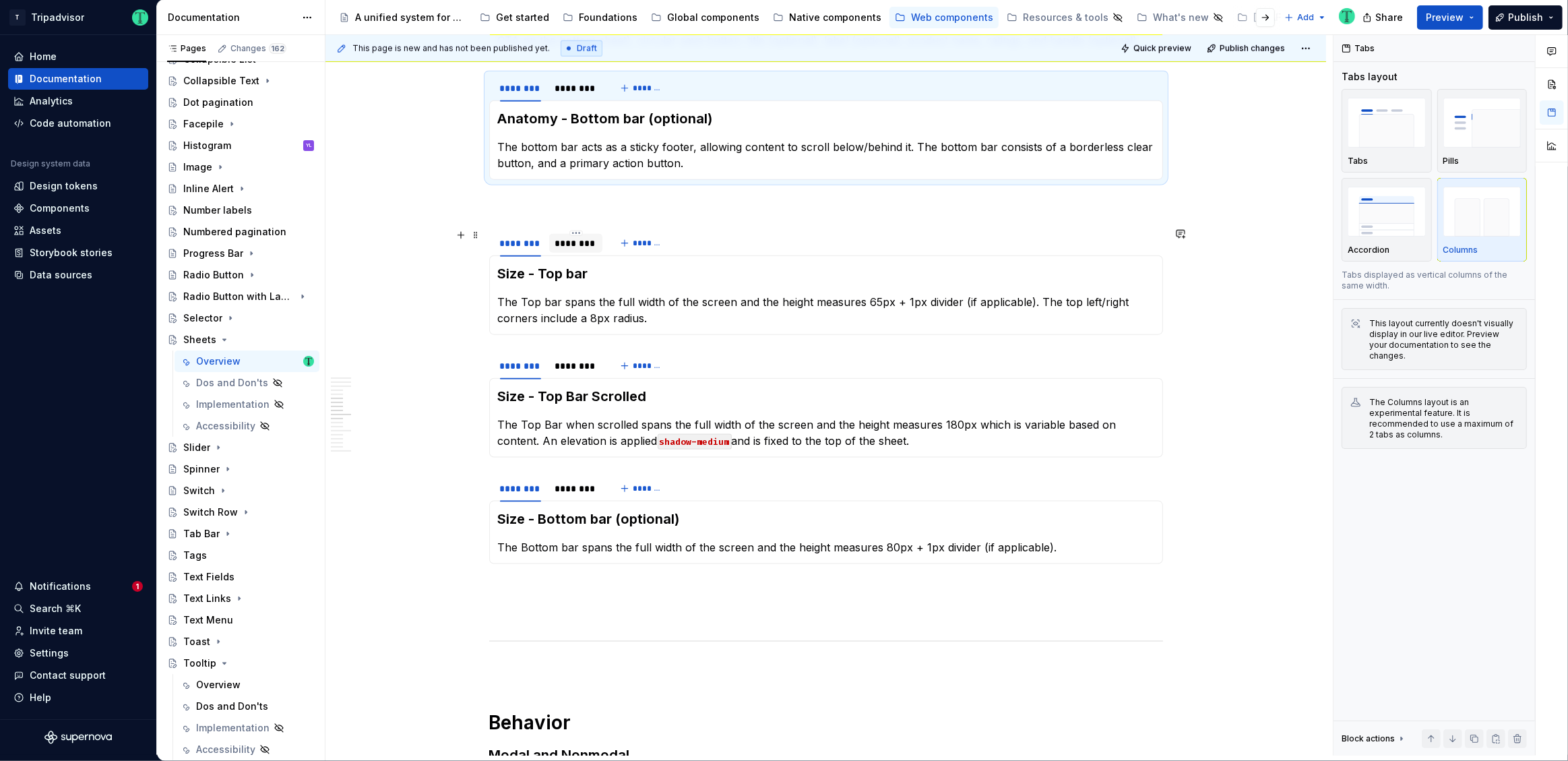
click at [586, 243] on div "********" at bounding box center [576, 243] width 43 height 13
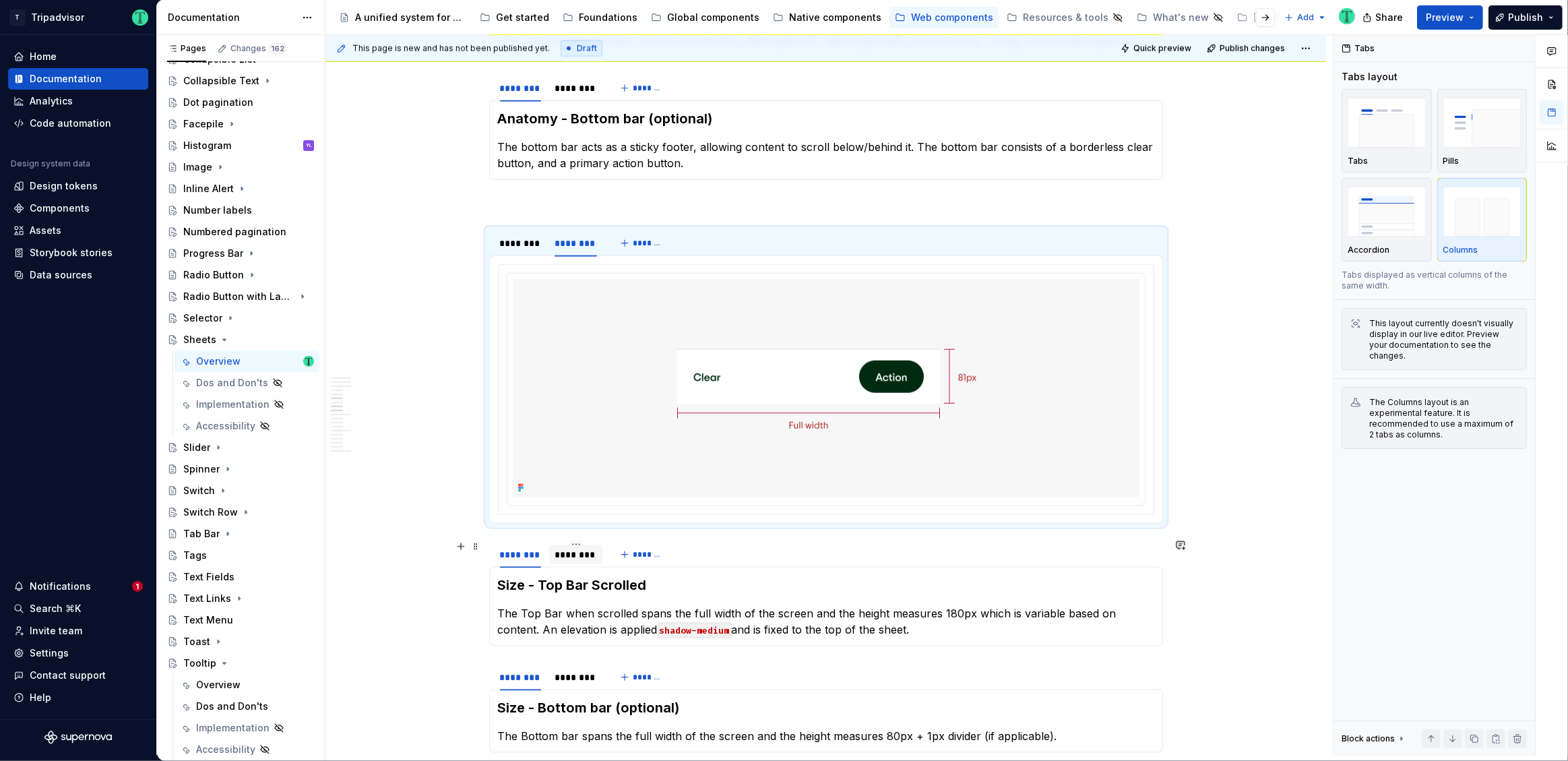
click at [582, 561] on div "********" at bounding box center [576, 554] width 54 height 19
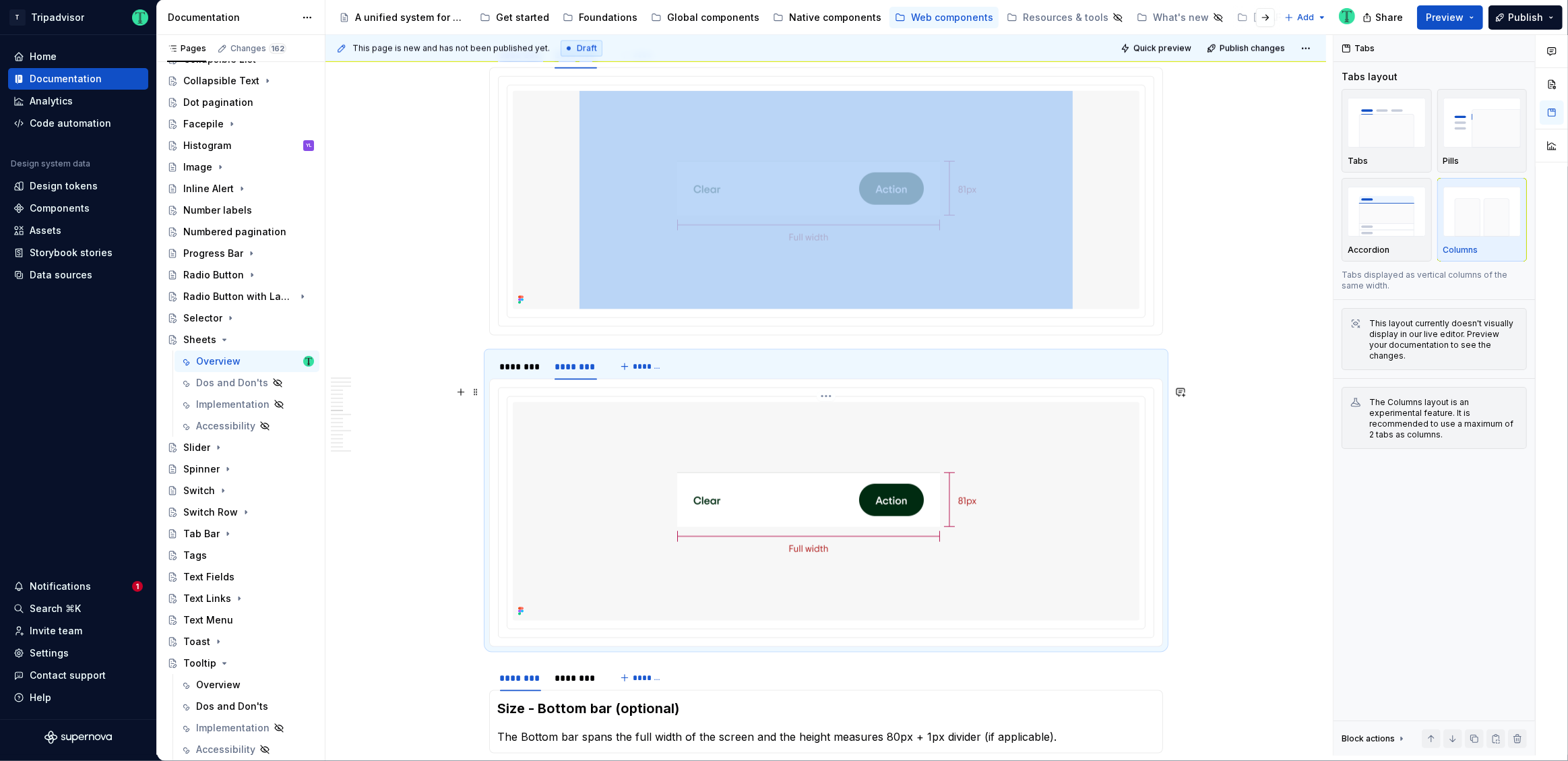
scroll to position [1971, 0]
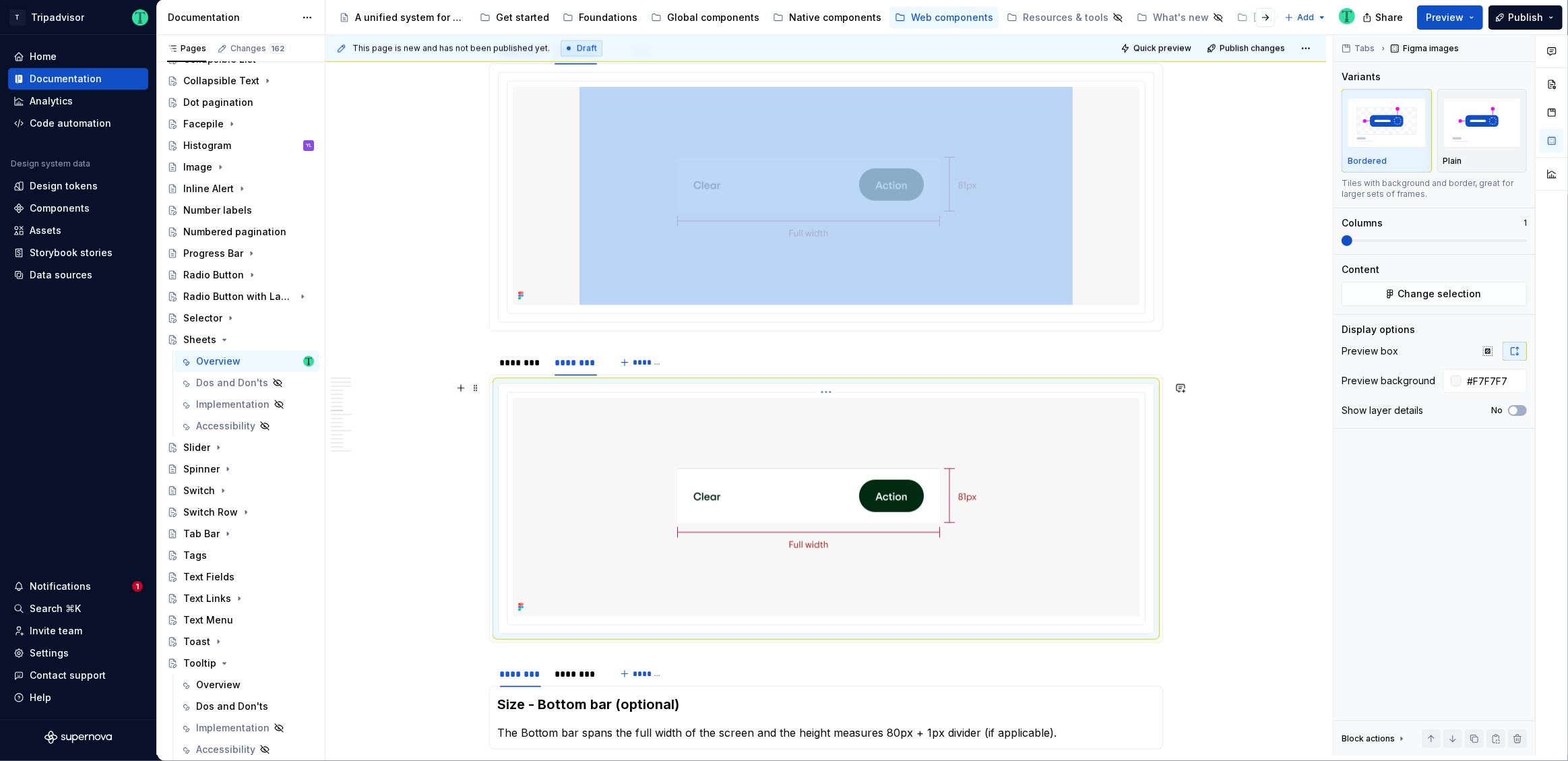
click at [847, 511] on img at bounding box center [826, 507] width 493 height 218
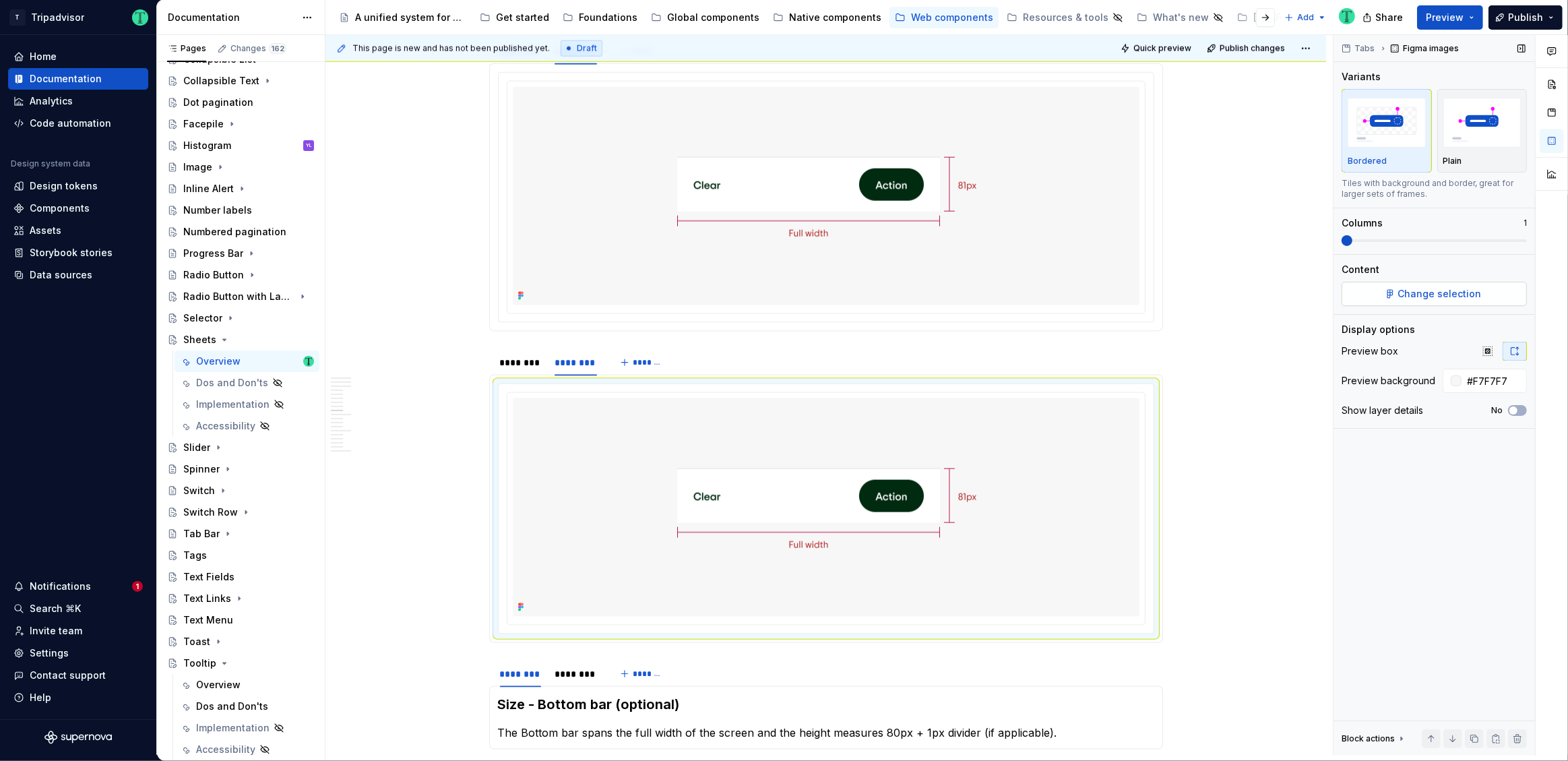
click at [1417, 292] on span "Change selection" at bounding box center [1440, 294] width 83 height 13
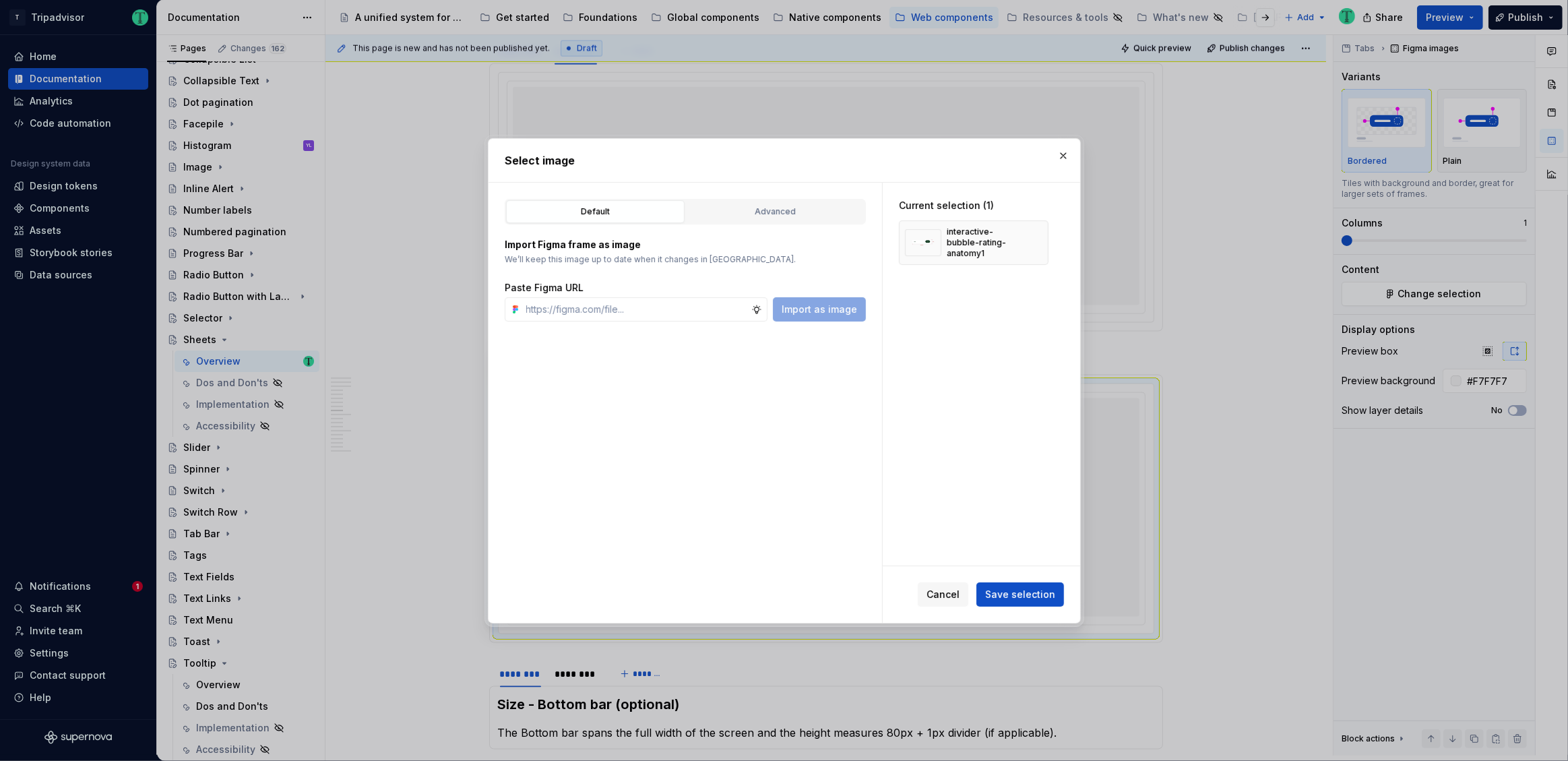
type textarea "*"
click at [1029, 249] on button "button" at bounding box center [1032, 242] width 19 height 19
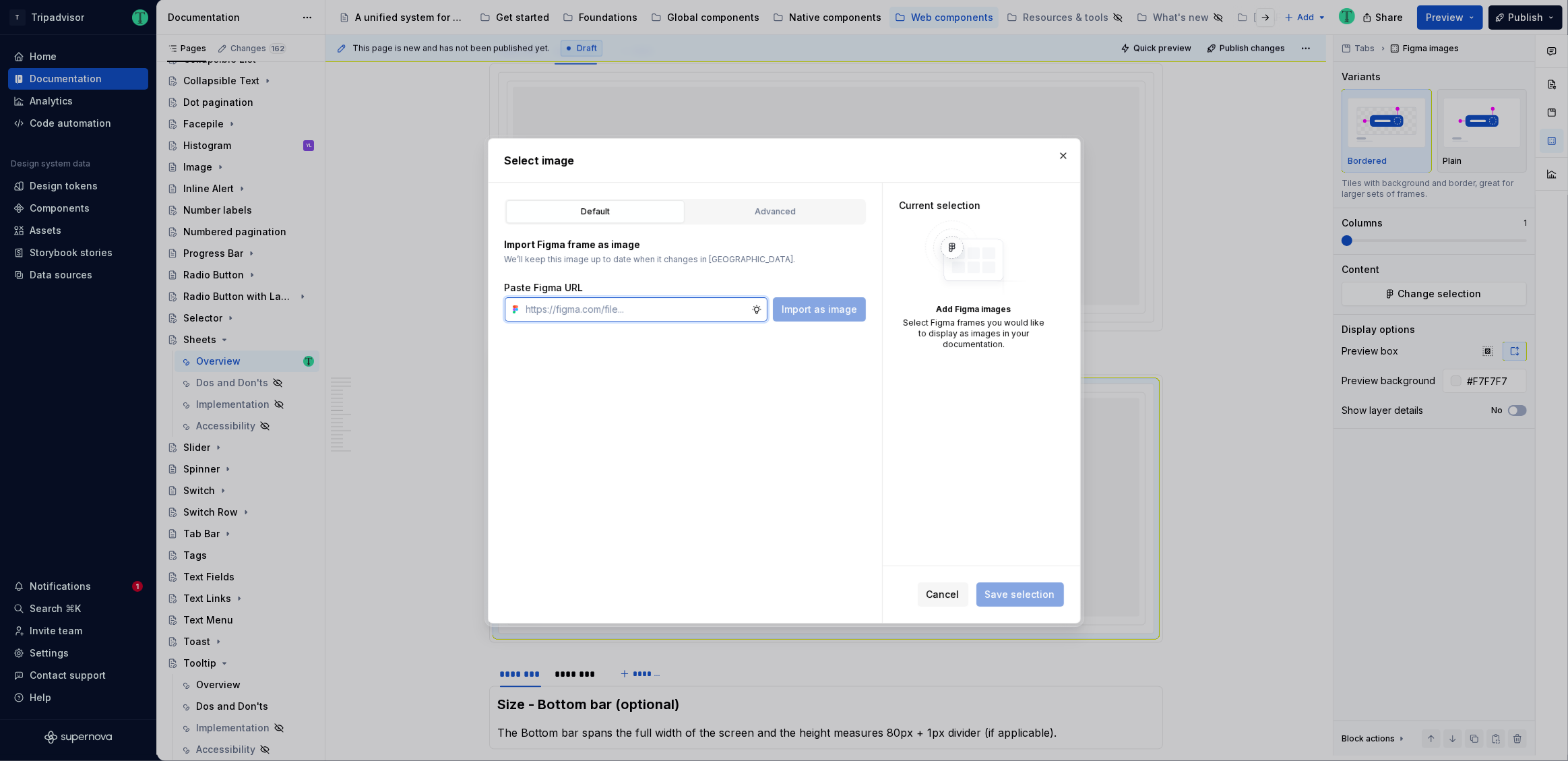
click at [713, 314] on input "text" at bounding box center [636, 309] width 230 height 25
paste input "https://www.figma.com/design/Rk3eGC5124Z7punn8EFUkb/Atlas-Web-Documentation?nod…"
type input "https://www.figma.com/design/Rk3eGC5124Z7punn8EFUkb/Atlas-Web-Documentation?nod…"
click at [844, 309] on span "Import as image" at bounding box center [819, 309] width 75 height 13
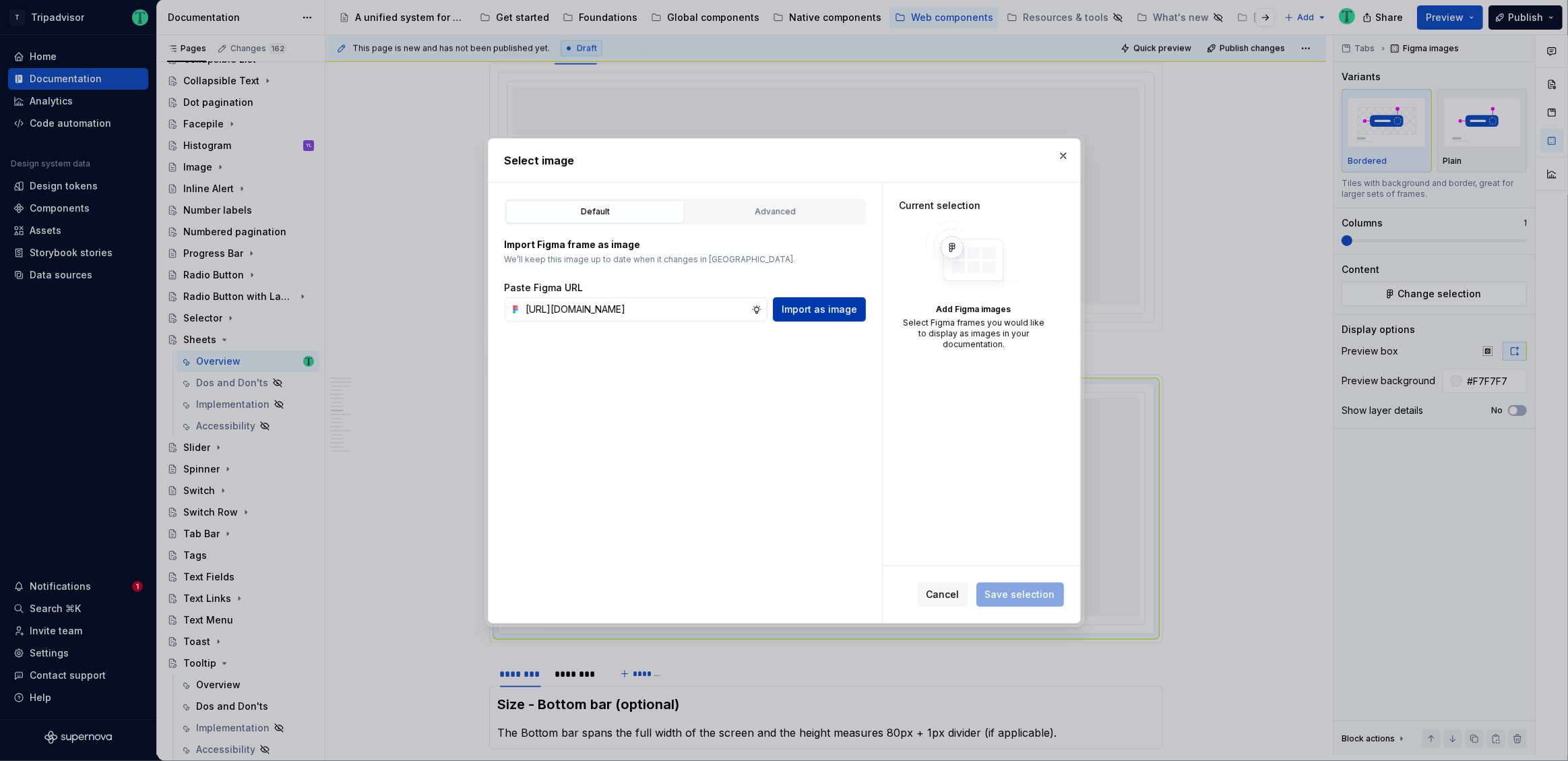
scroll to position [0, 0]
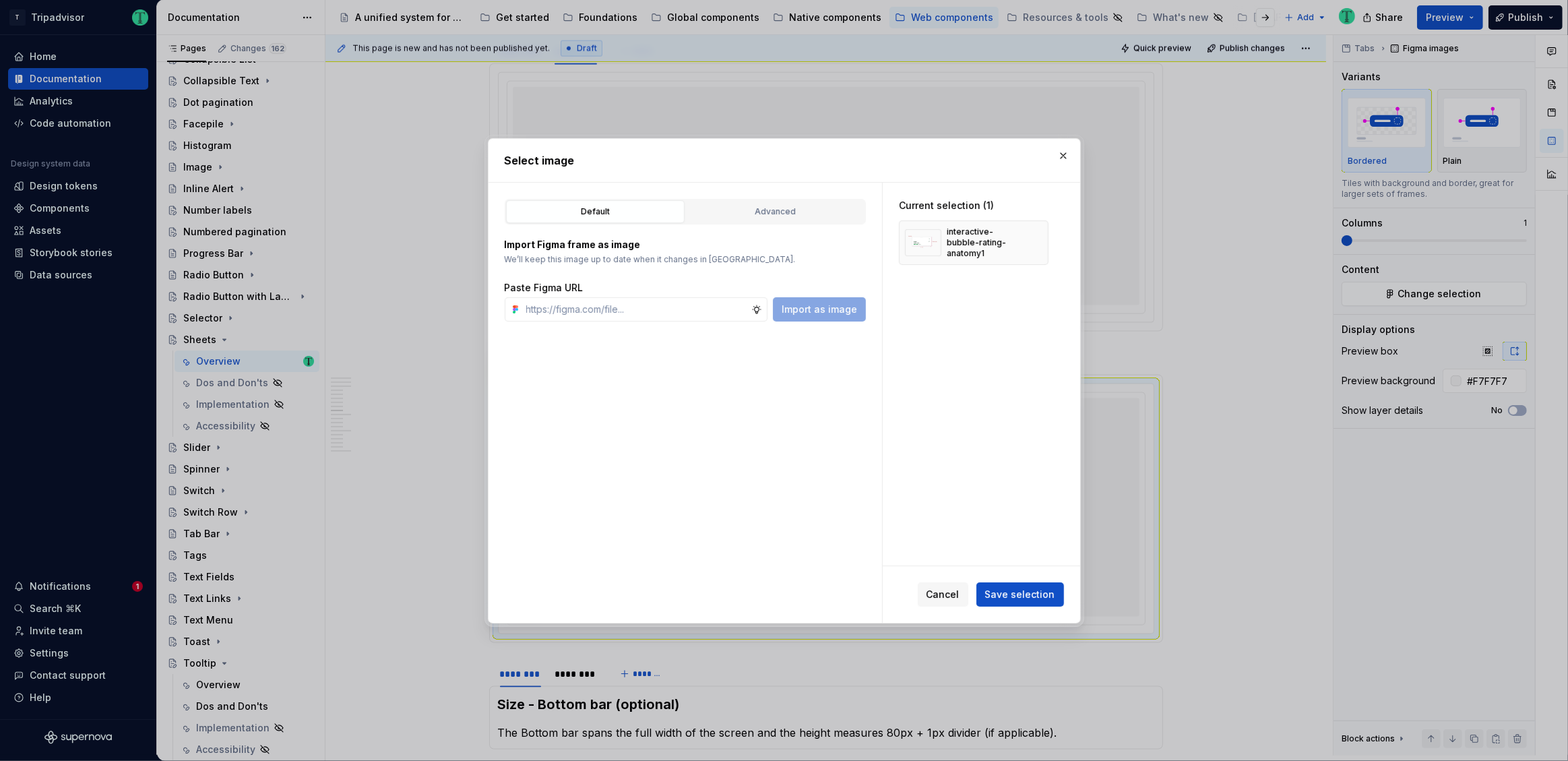
click at [1034, 595] on span "Save selection" at bounding box center [1020, 594] width 70 height 13
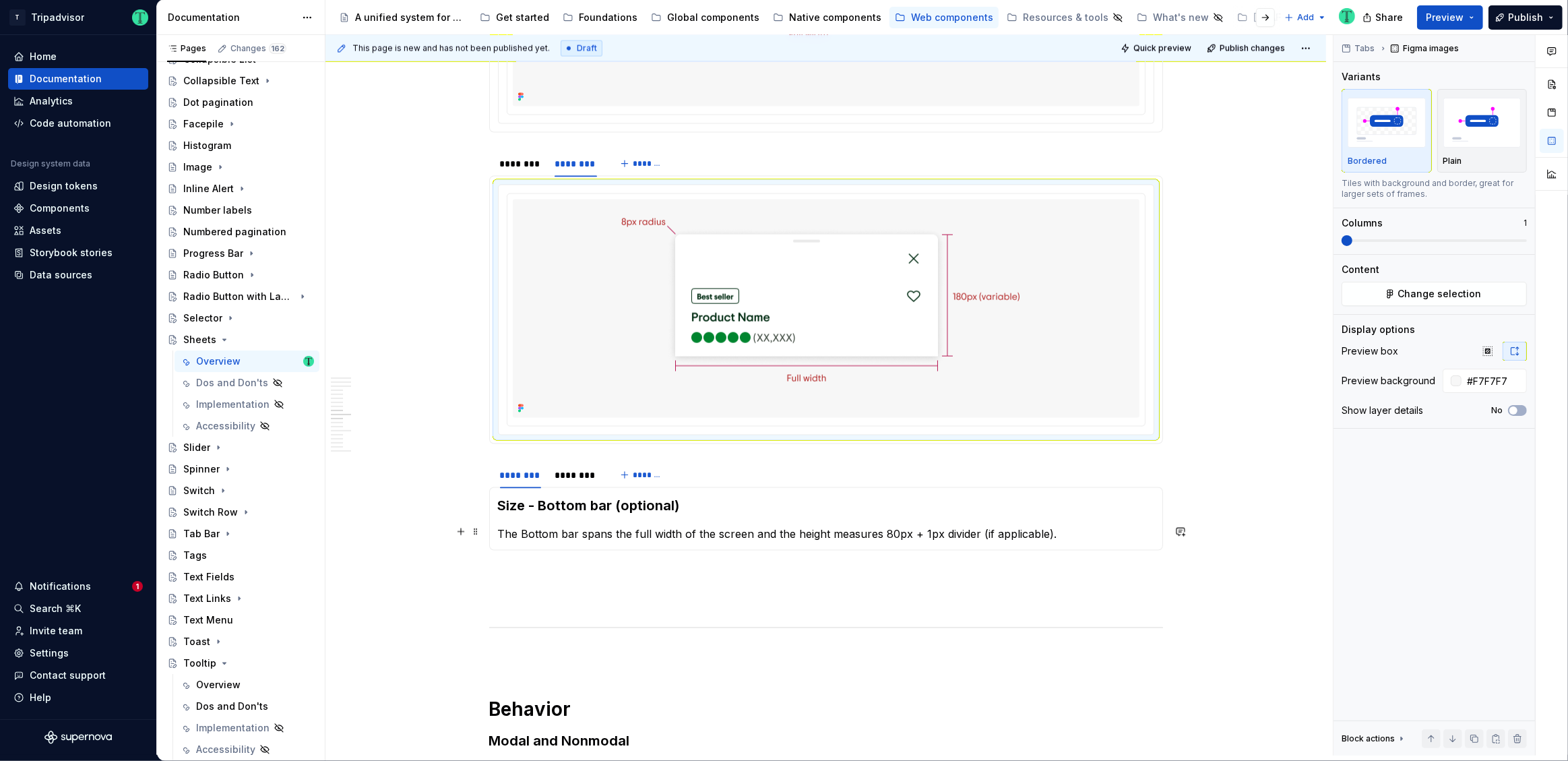
scroll to position [2170, 0]
click at [565, 482] on div "********" at bounding box center [576, 476] width 54 height 22
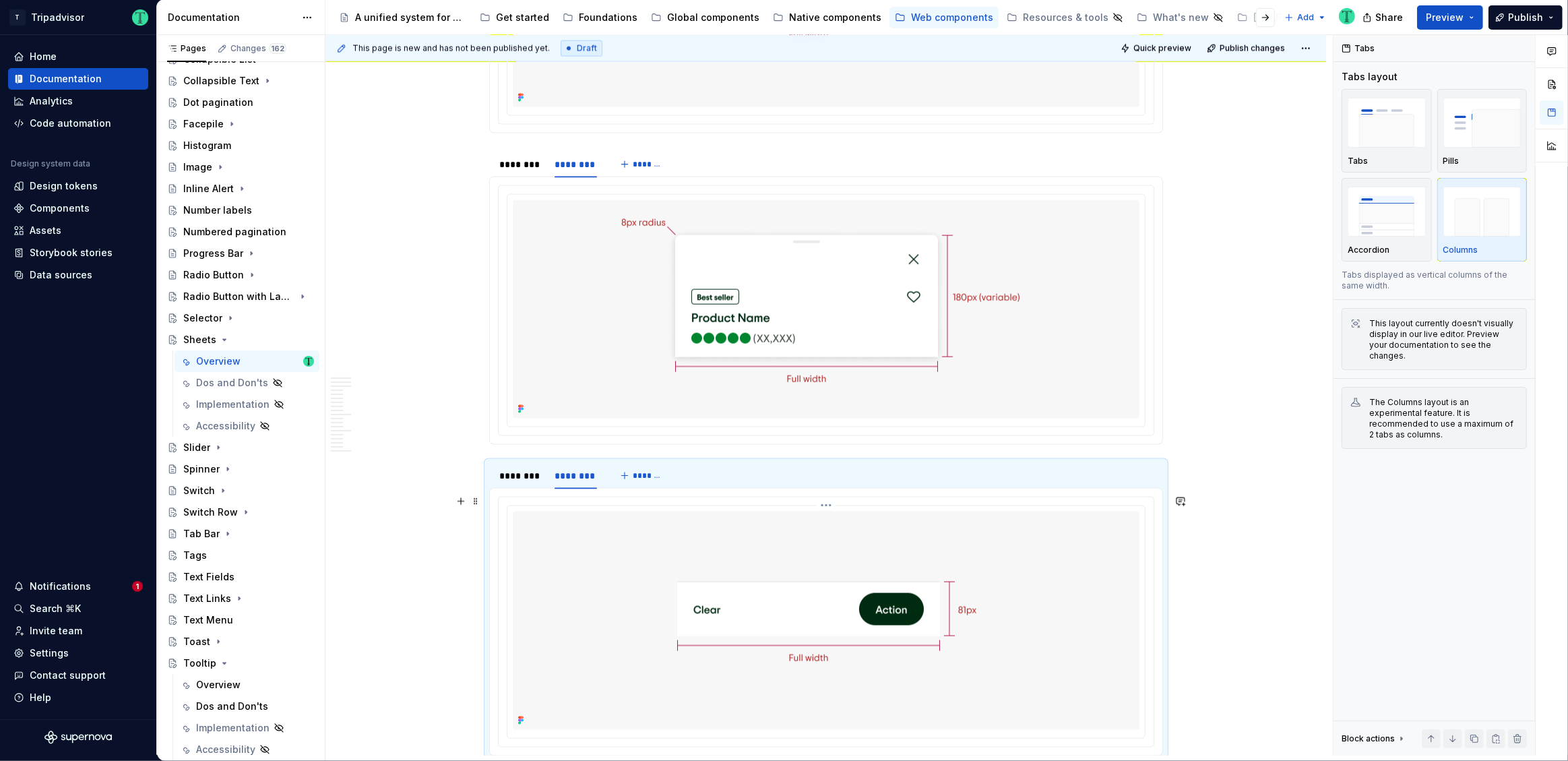
click at [843, 599] on img at bounding box center [826, 620] width 493 height 218
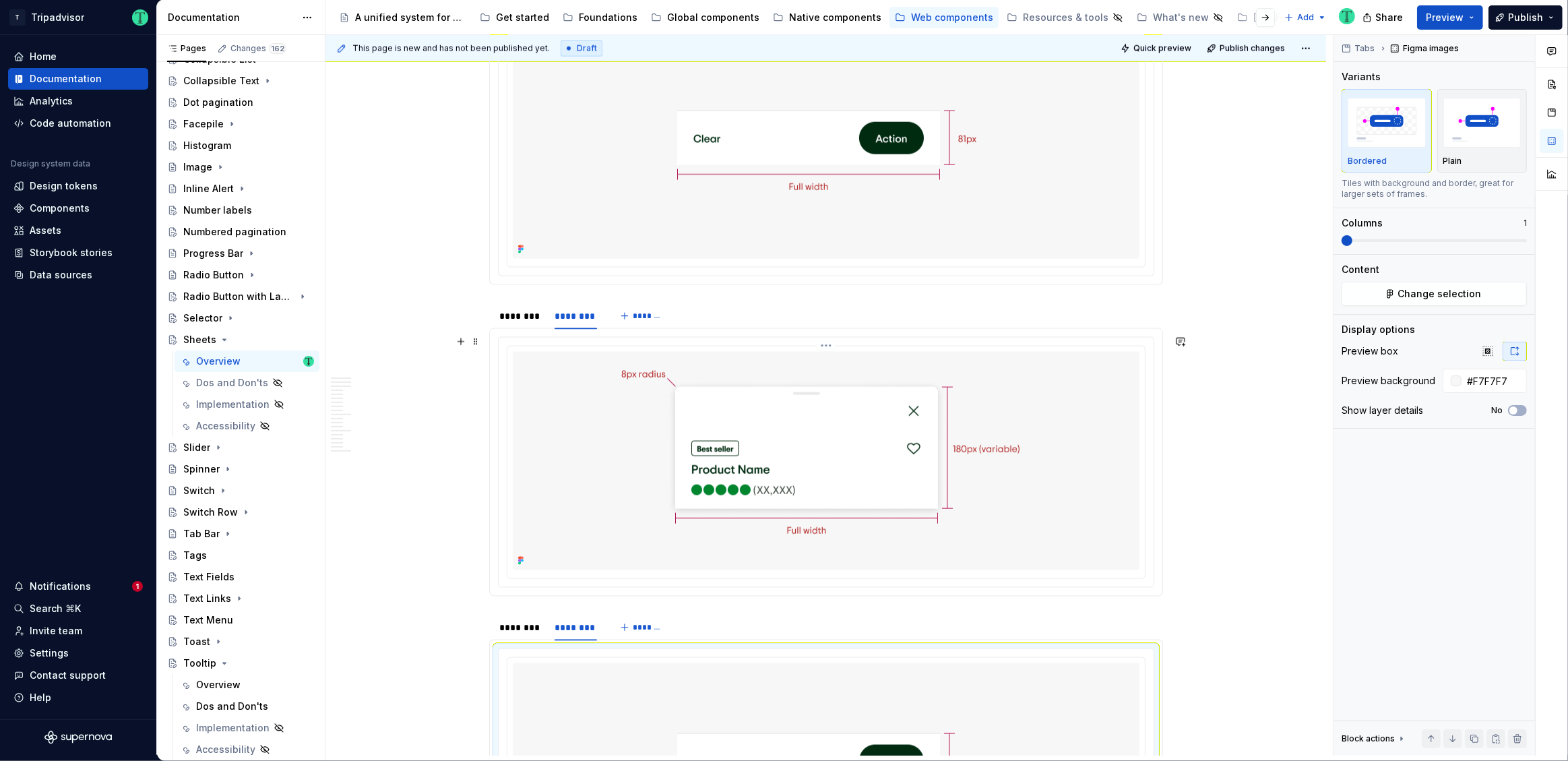
scroll to position [1921, 0]
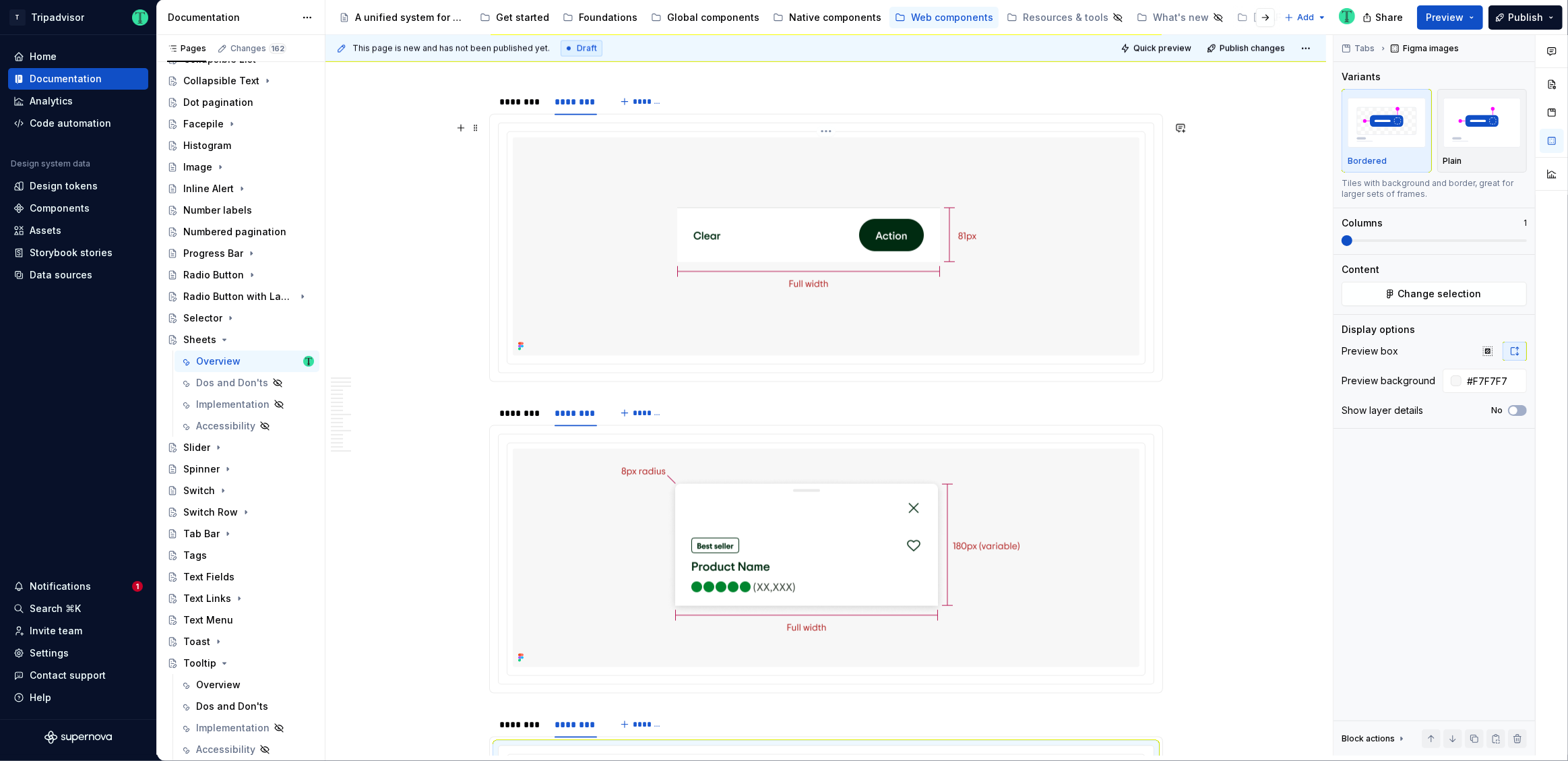
click at [867, 232] on img at bounding box center [826, 246] width 493 height 218
click at [1427, 296] on span "Change selection" at bounding box center [1440, 294] width 83 height 13
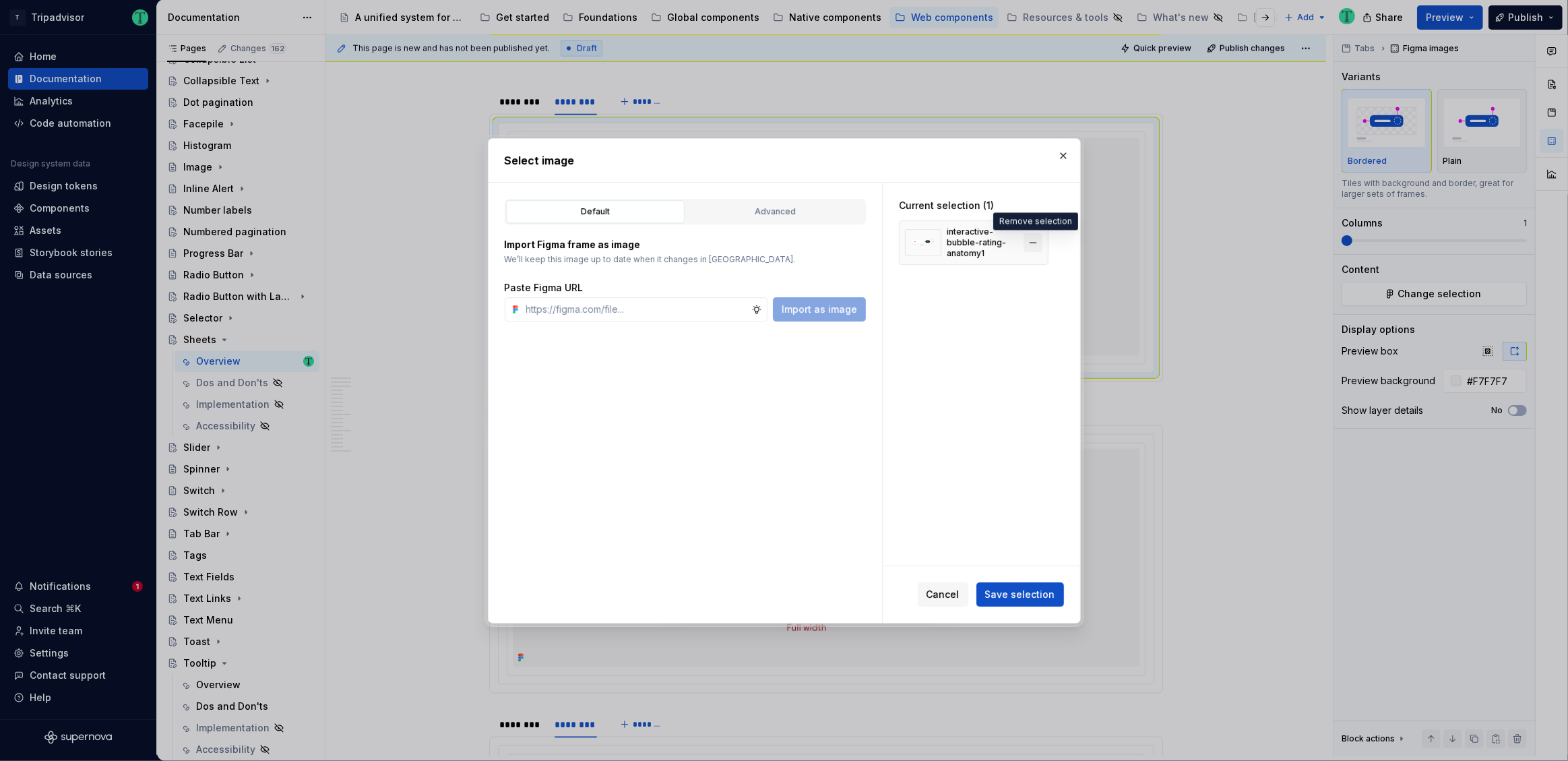
click at [1035, 236] on button "button" at bounding box center [1032, 242] width 19 height 19
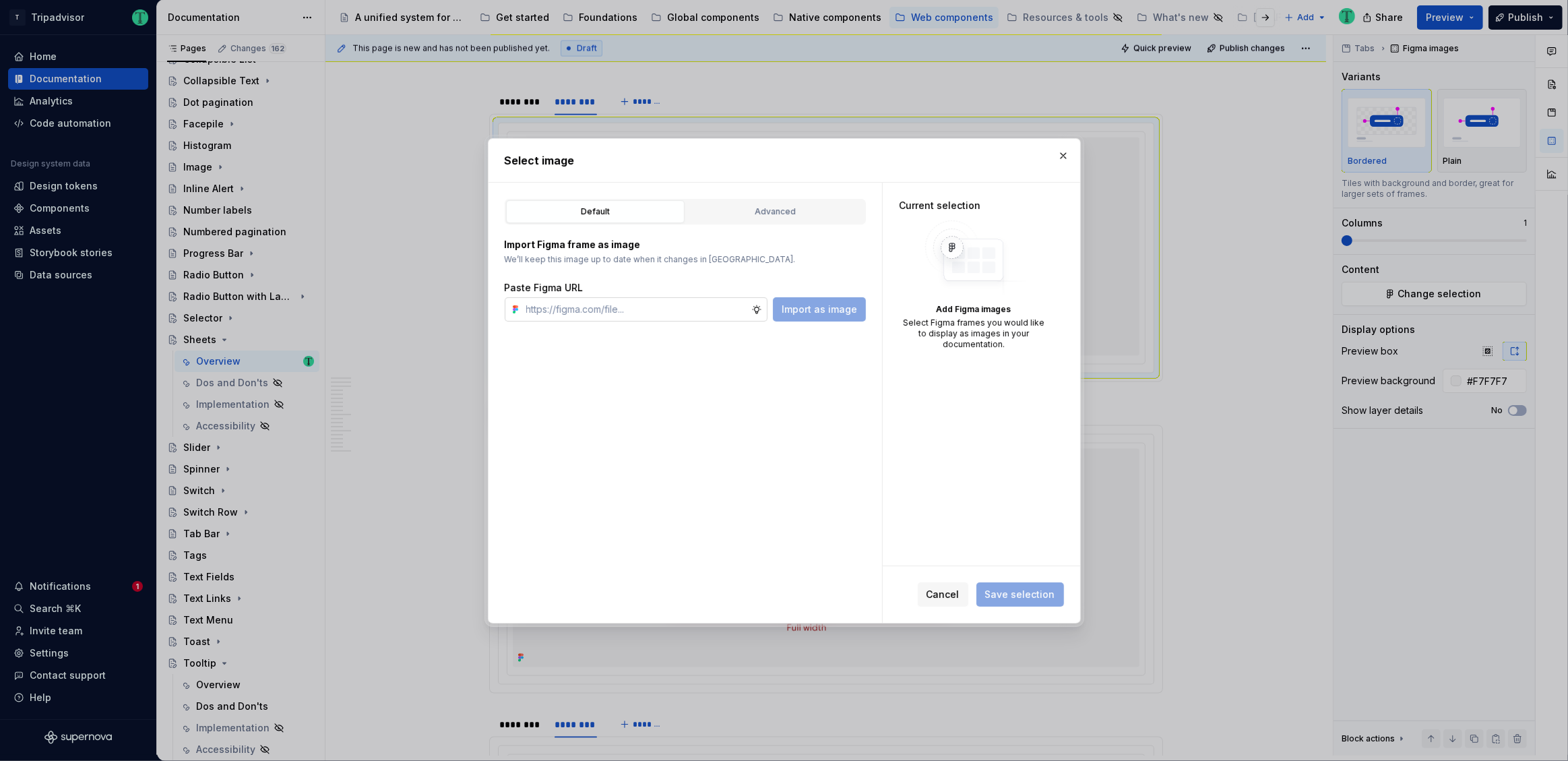
click at [712, 306] on input "text" at bounding box center [636, 309] width 230 height 25
paste input "https://www.figma.com/design/Rk3eGC5124Z7punn8EFUkb/Atlas-Web-Documentation?nod…"
type input "https://www.figma.com/design/Rk3eGC5124Z7punn8EFUkb/Atlas-Web-Documentation?nod…"
click at [812, 306] on span "Import as image" at bounding box center [819, 309] width 75 height 13
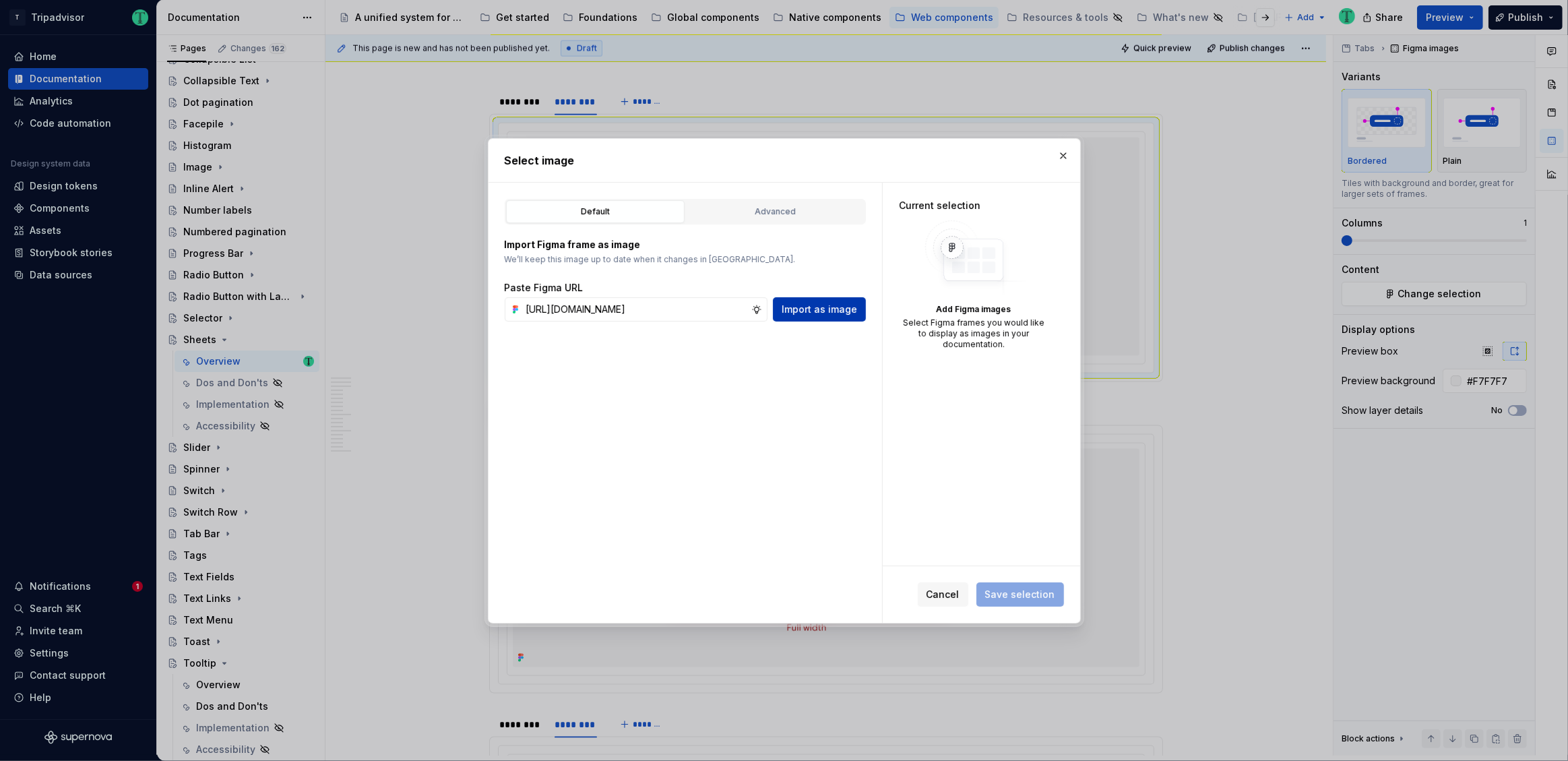
scroll to position [0, 0]
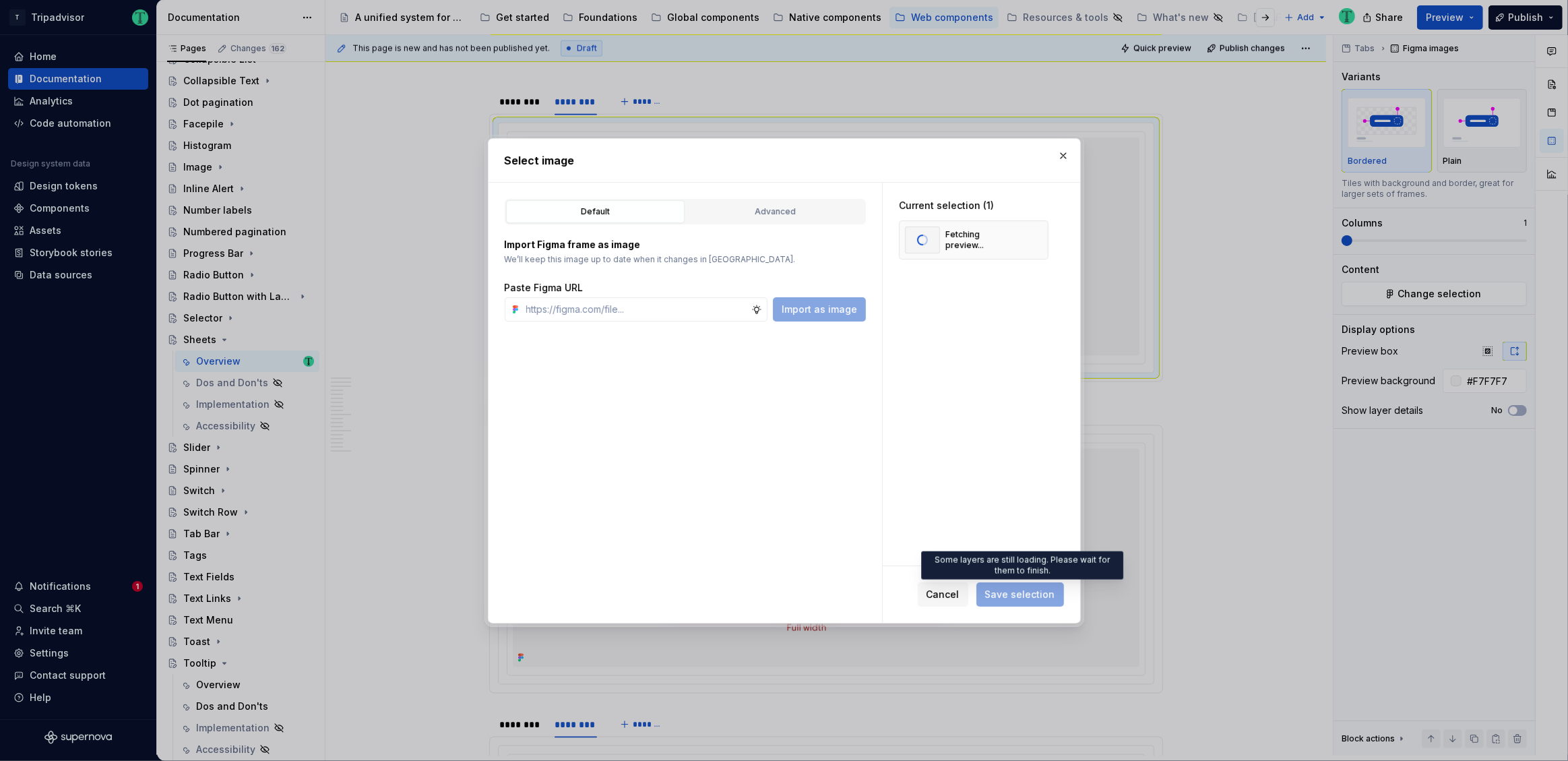
click at [1034, 596] on span "Save selection" at bounding box center [1020, 594] width 88 height 25
click at [1032, 598] on span "Save selection" at bounding box center [1020, 594] width 70 height 13
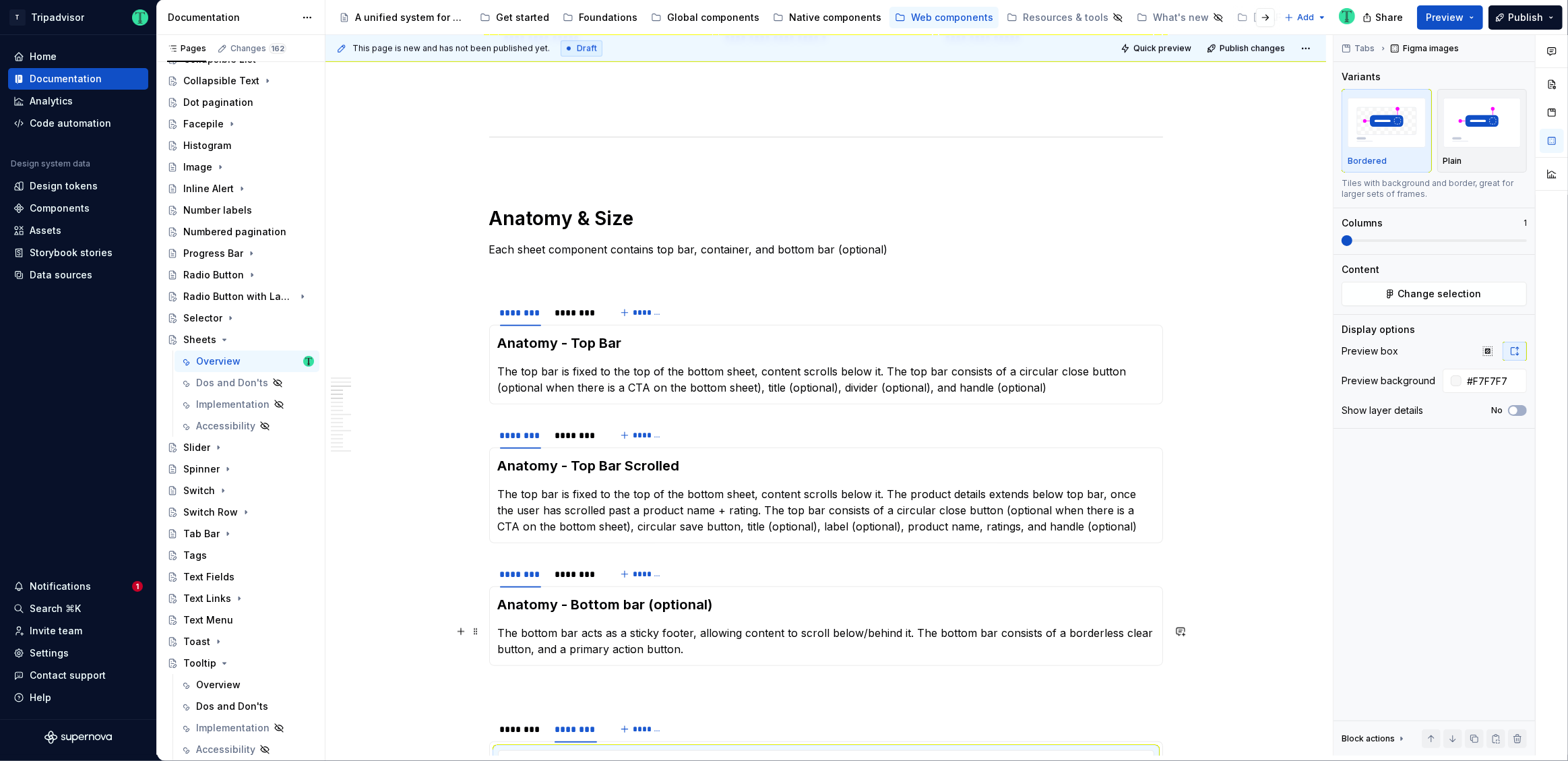
scroll to position [1294, 0]
click at [562, 310] on div "********" at bounding box center [576, 312] width 43 height 13
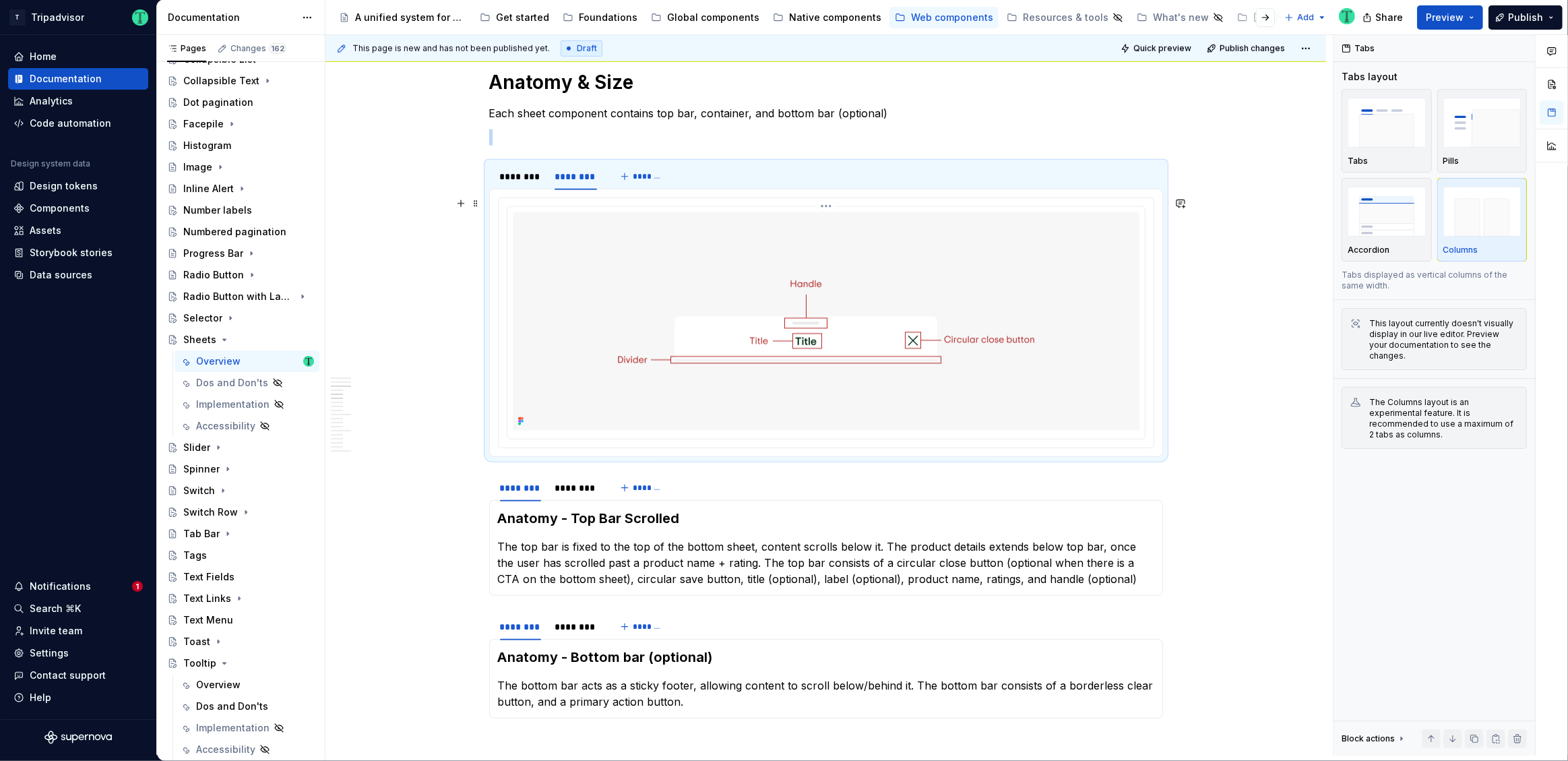
scroll to position [1438, 0]
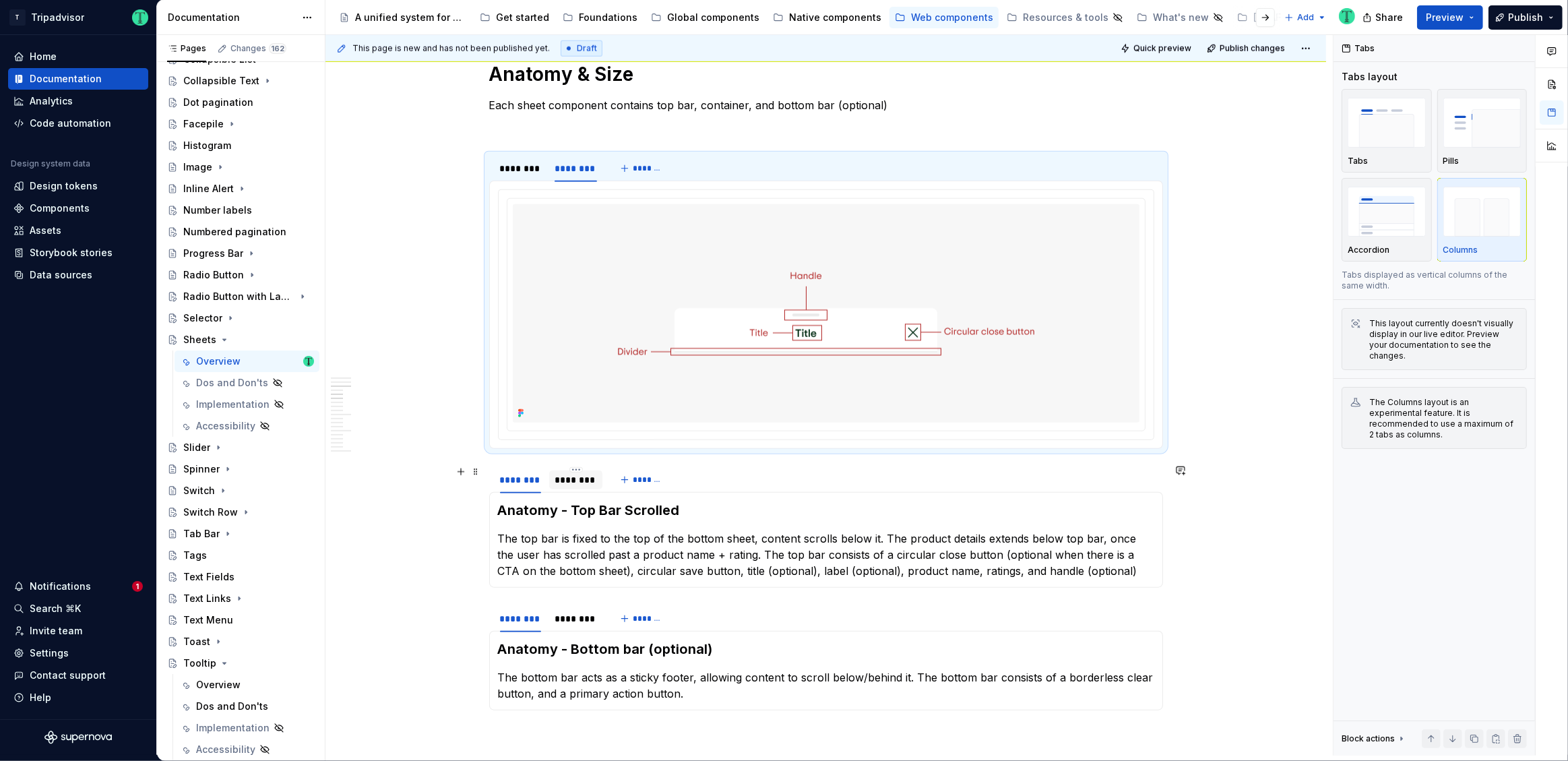
click at [592, 484] on div "********" at bounding box center [576, 480] width 43 height 13
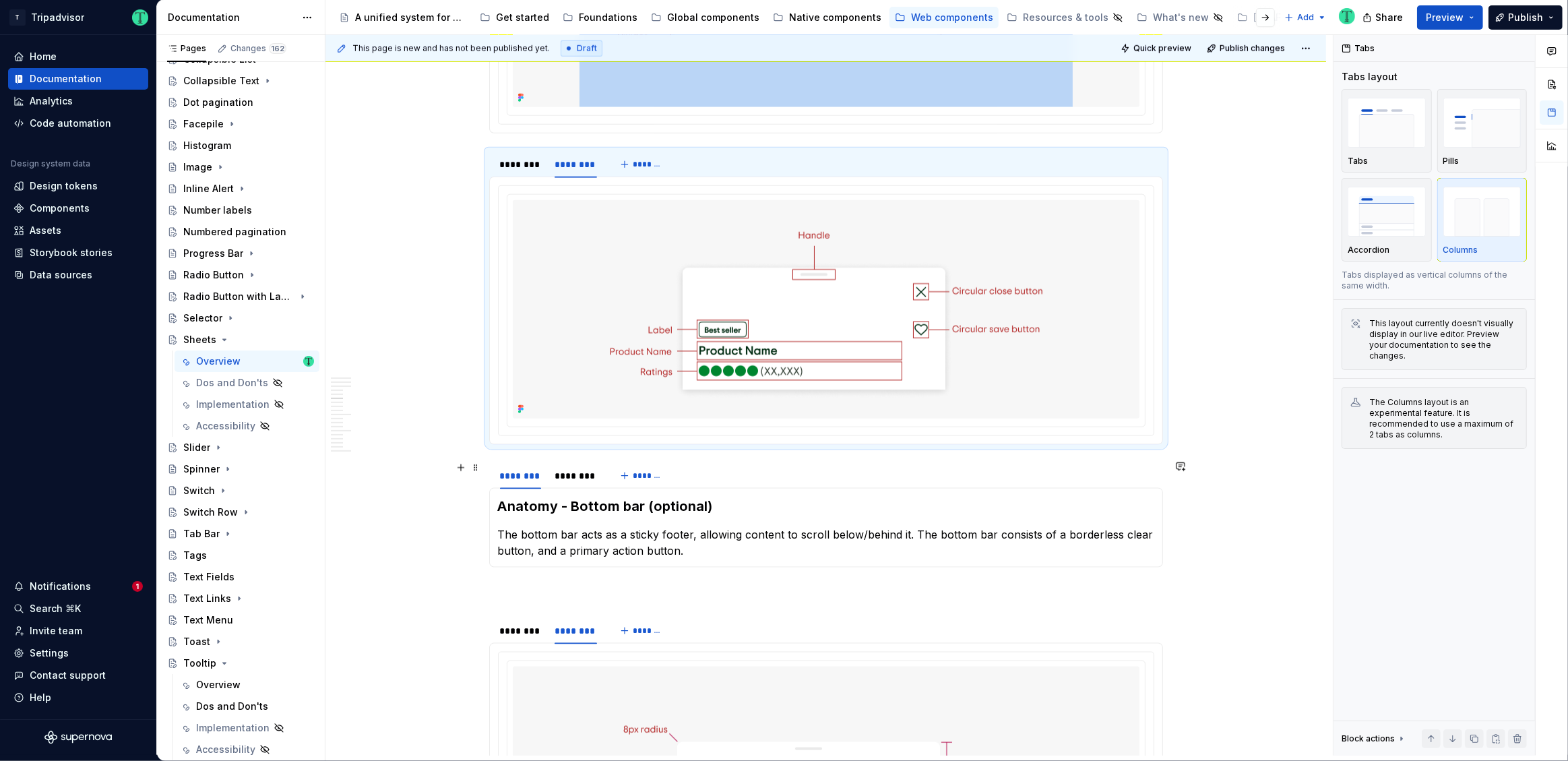
scroll to position [1749, 0]
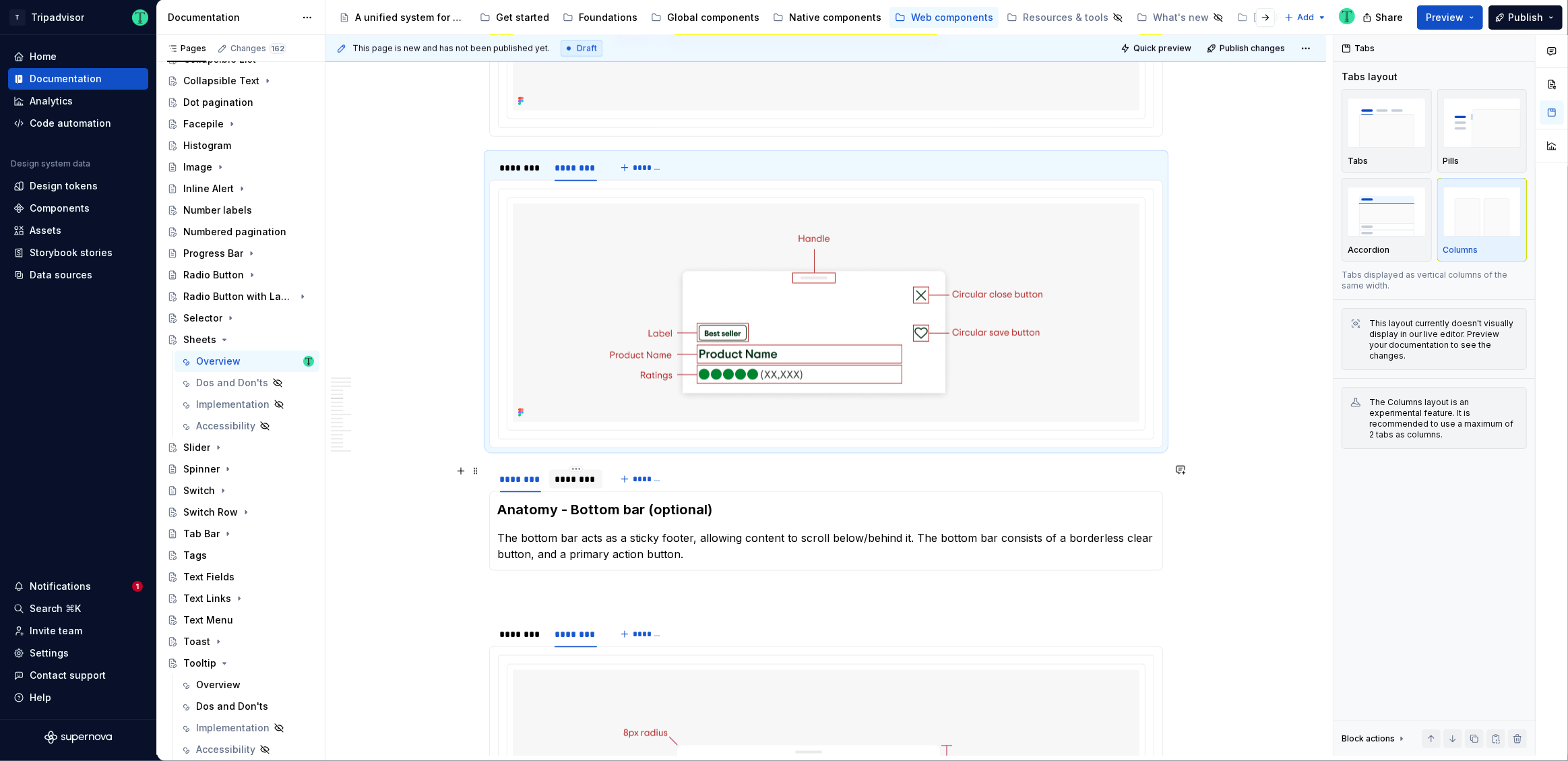
click at [595, 484] on div "********" at bounding box center [576, 479] width 54 height 19
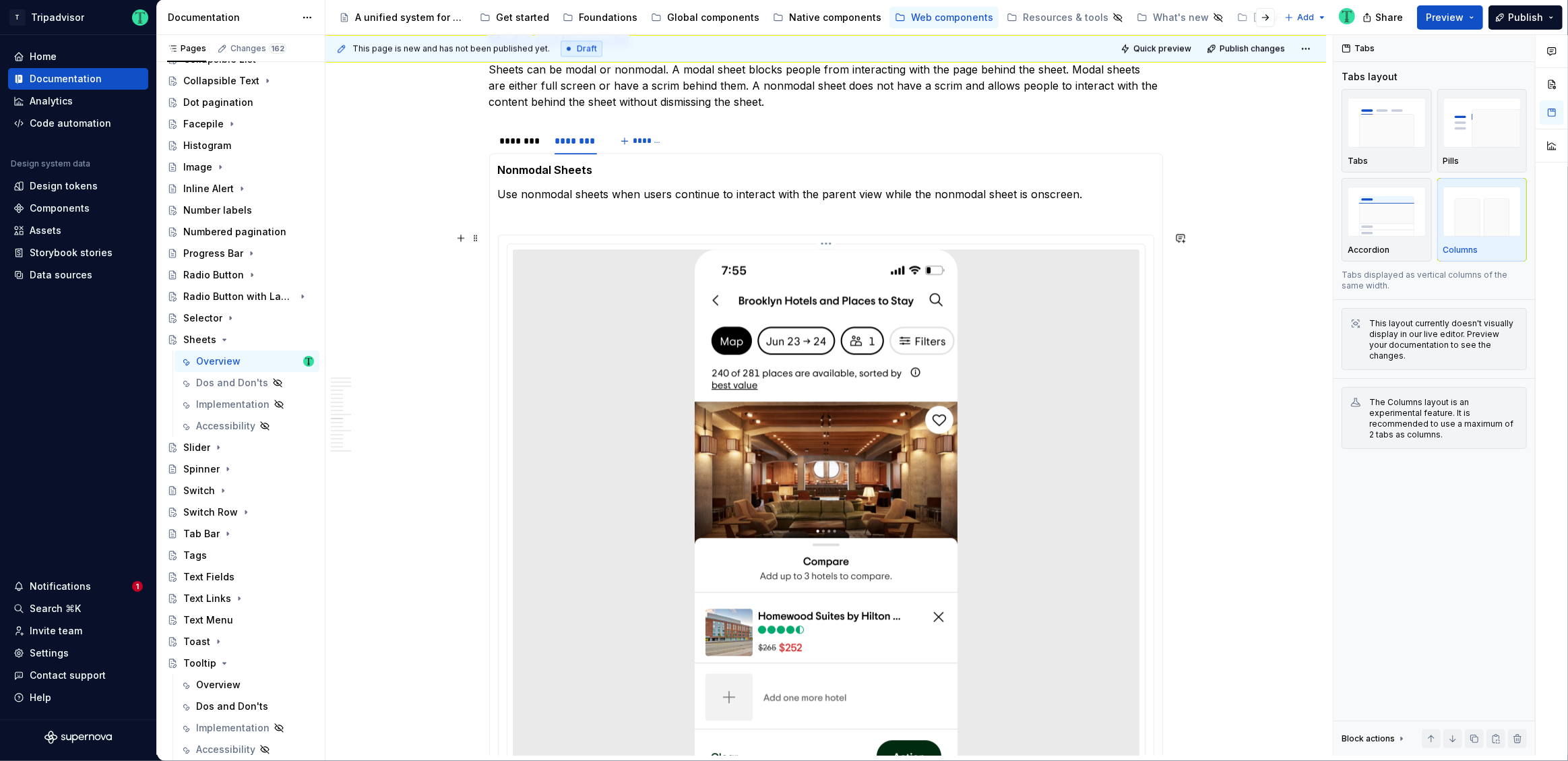
scroll to position [3646, 0]
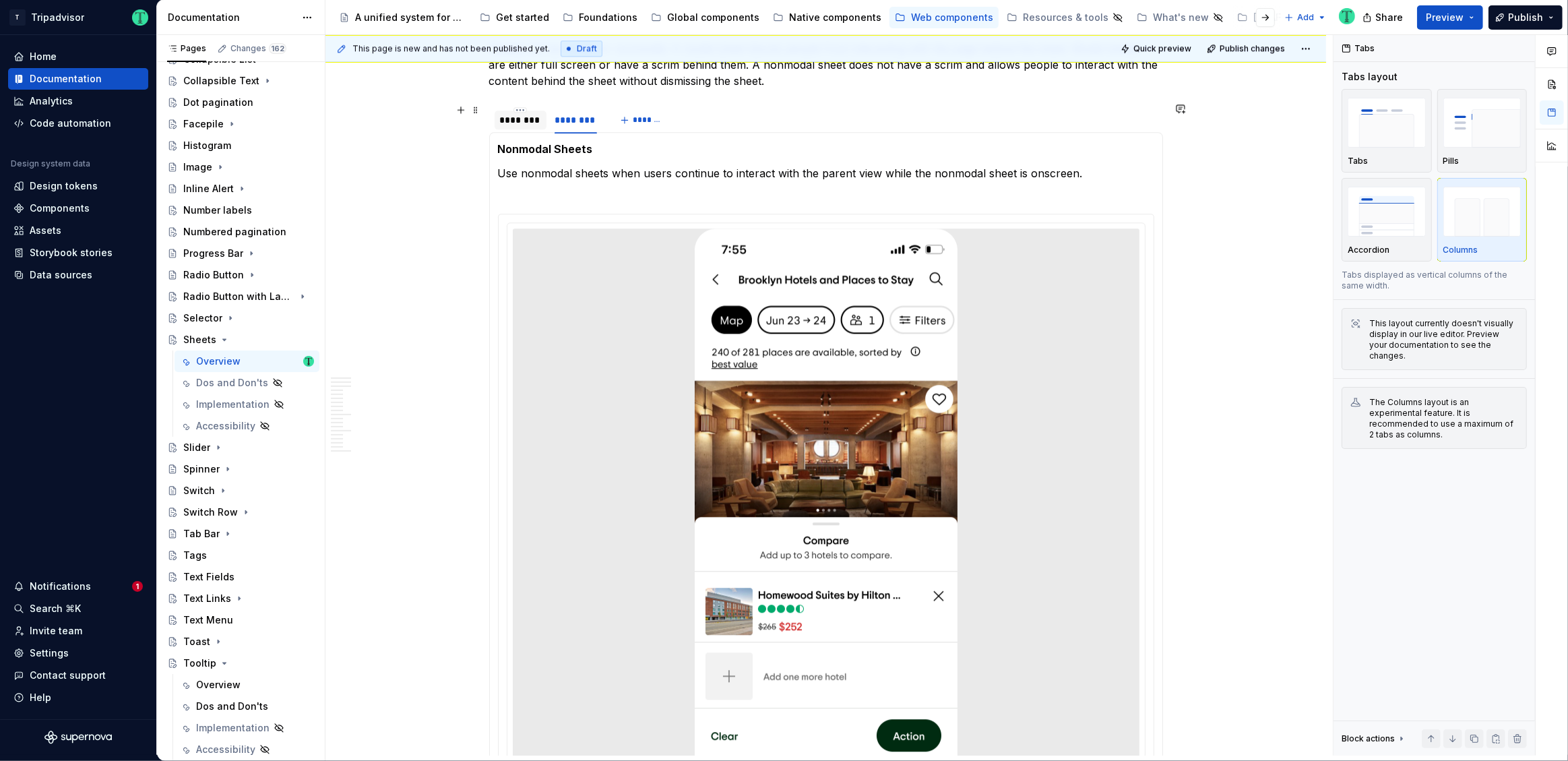
click at [534, 123] on div "********" at bounding box center [520, 120] width 41 height 13
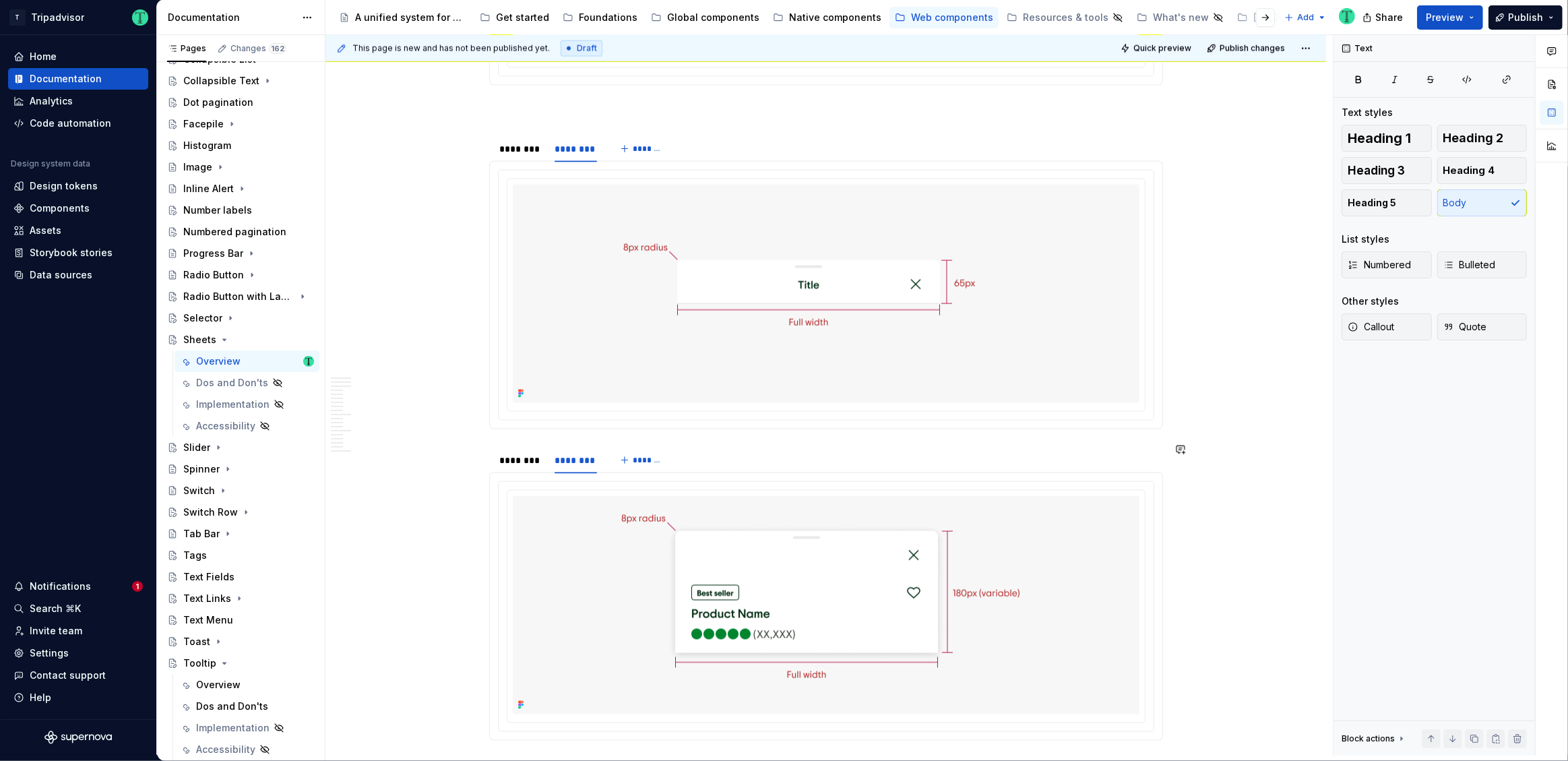
scroll to position [2430, 0]
click at [523, 139] on div "********" at bounding box center [520, 143] width 41 height 13
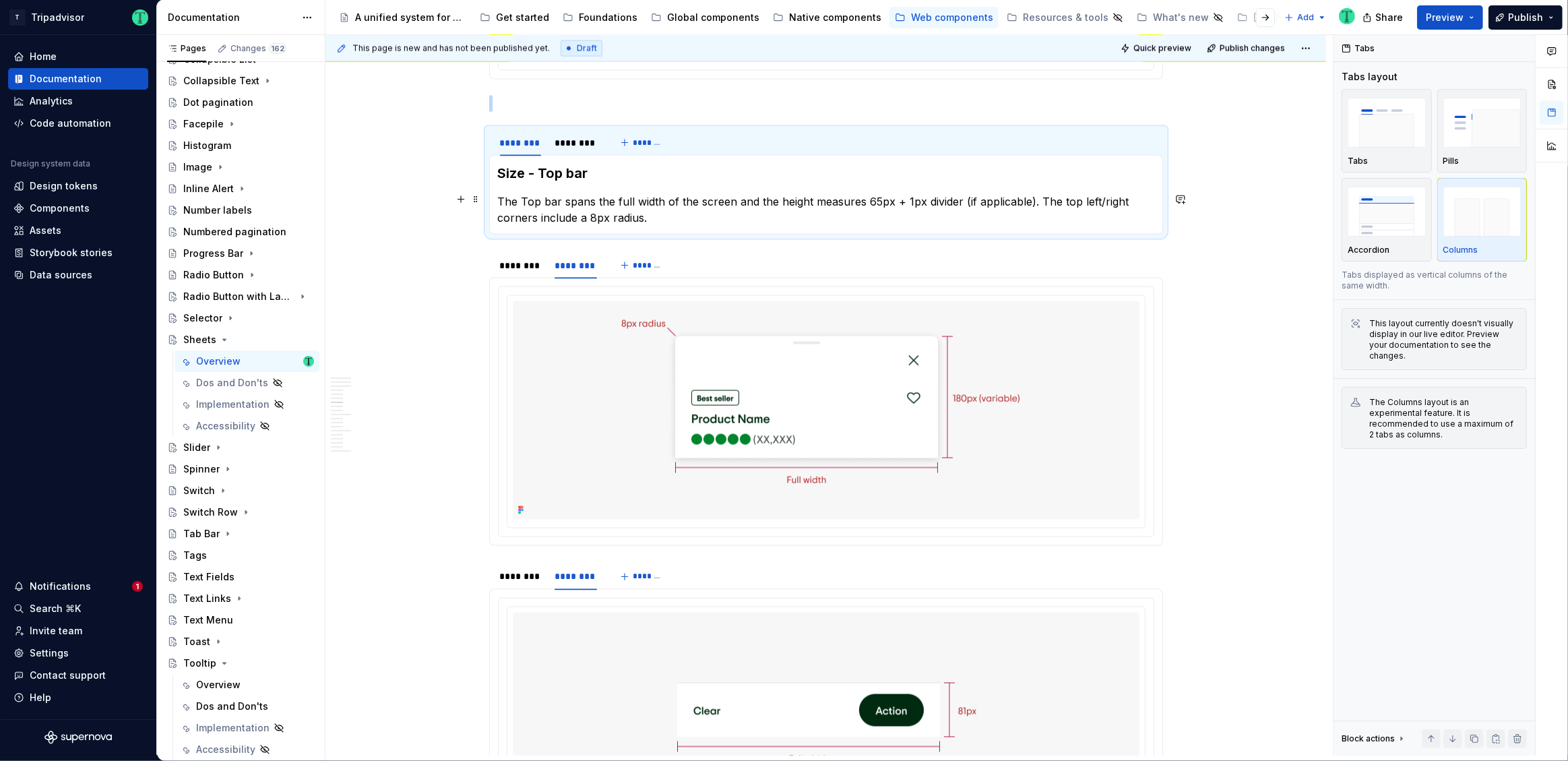
click at [713, 218] on p "The Top bar spans the full width of the screen and the height measures 65px + 1…" at bounding box center [826, 209] width 657 height 32
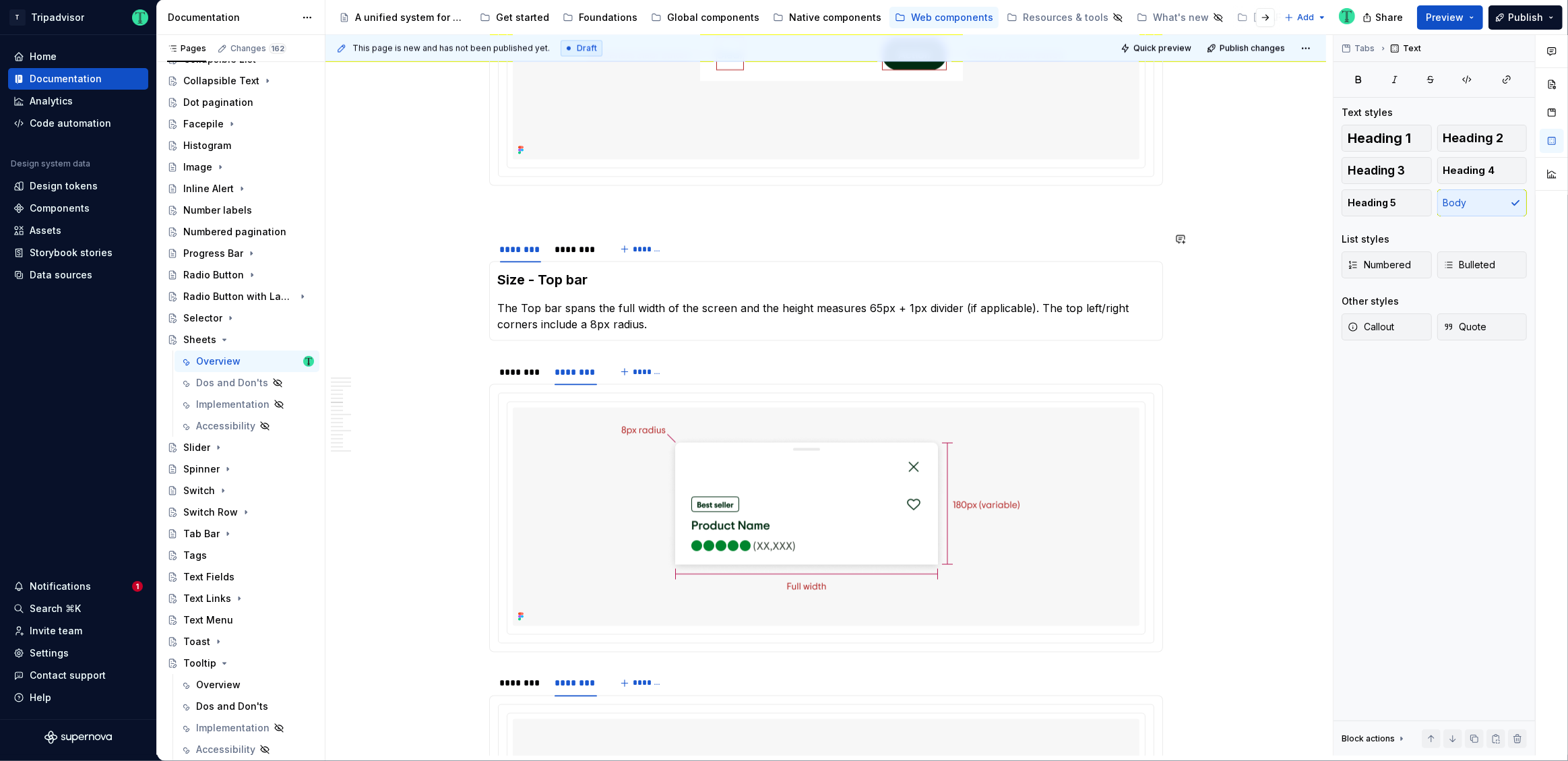
scroll to position [2319, 0]
click at [520, 375] on div "********" at bounding box center [520, 376] width 41 height 13
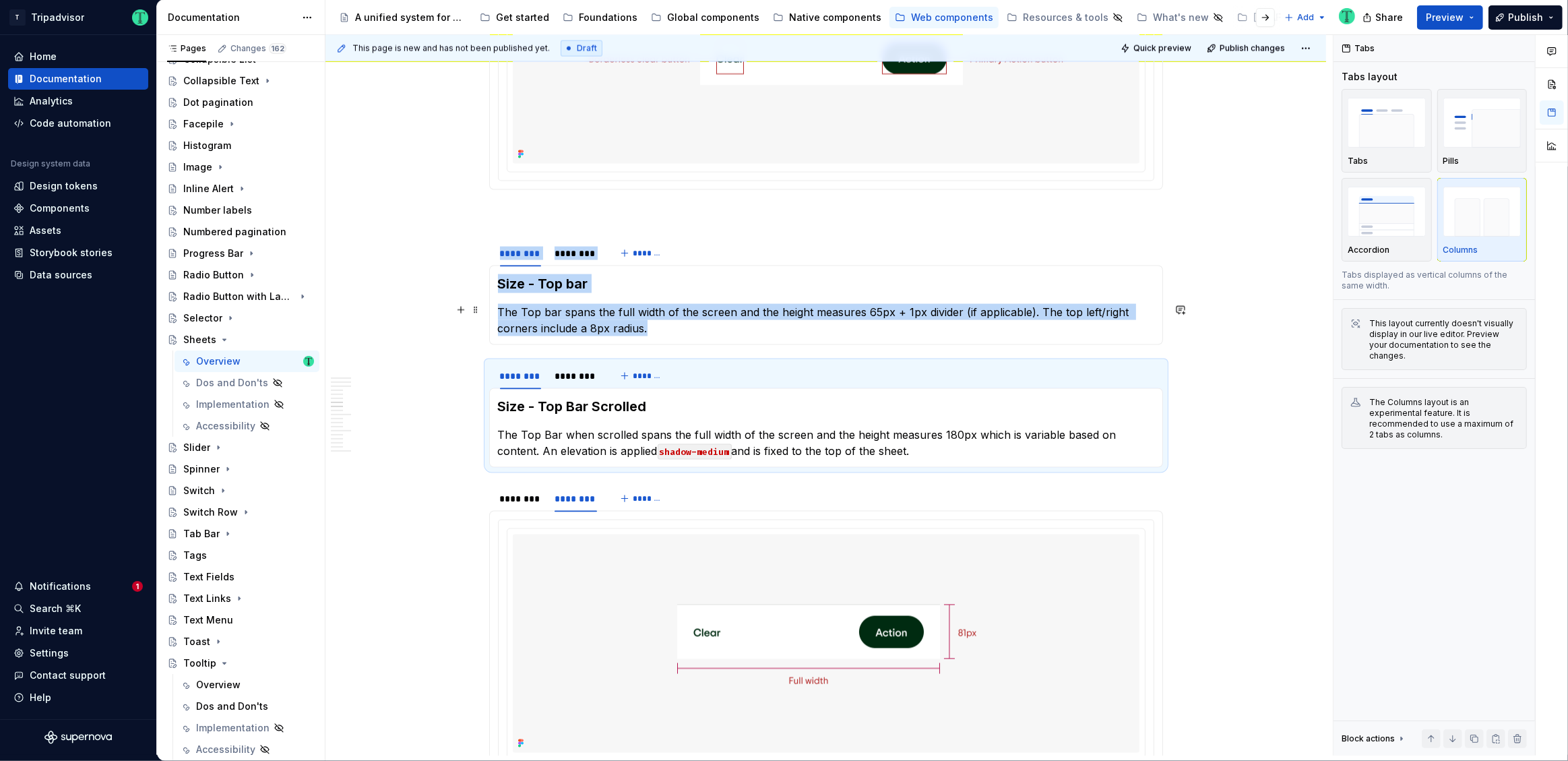
click at [774, 329] on p "The Top bar spans the full width of the screen and the height measures 65px + 1…" at bounding box center [826, 320] width 657 height 32
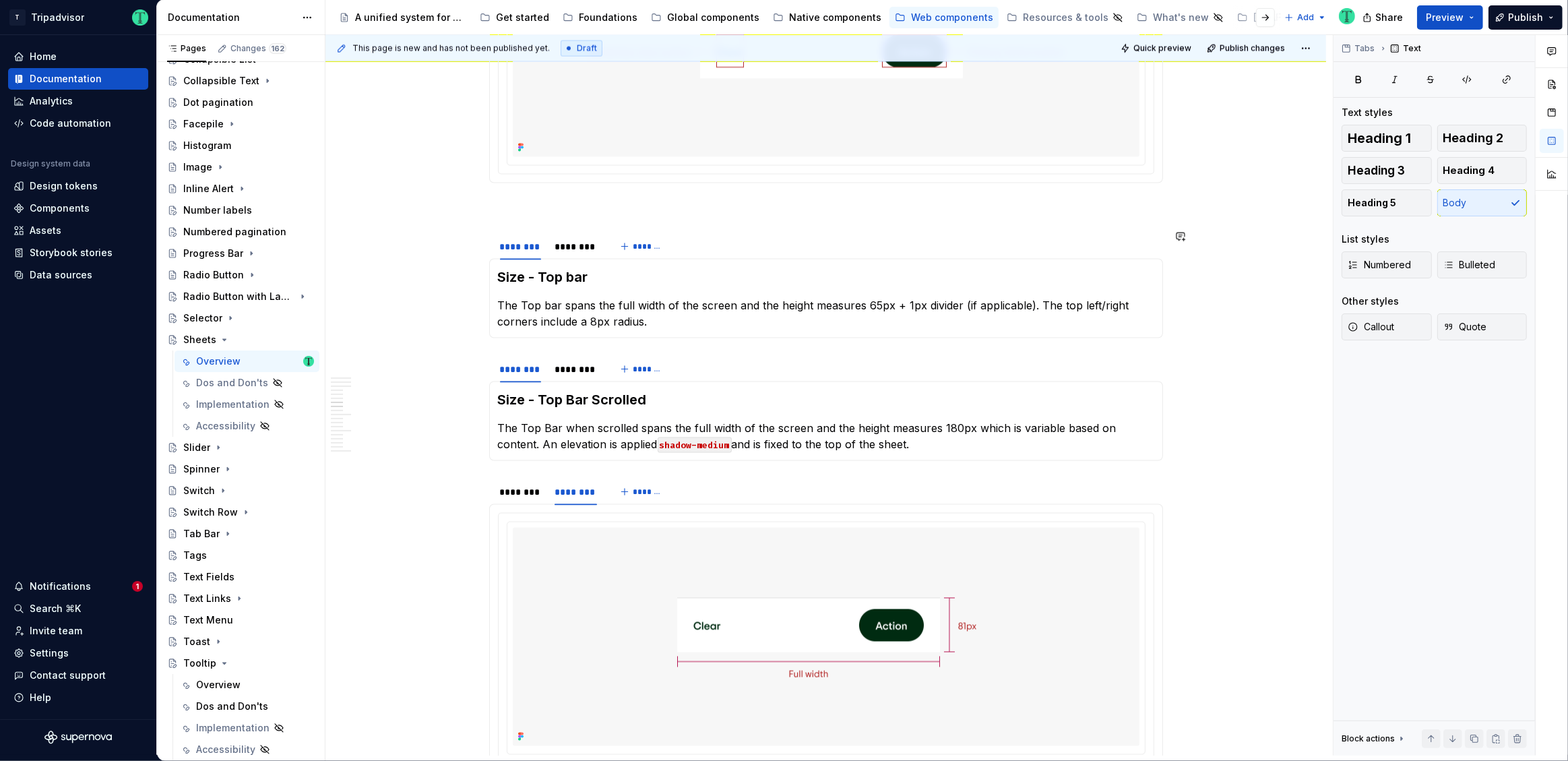
scroll to position [2327, 0]
click at [567, 364] on div "********" at bounding box center [576, 368] width 43 height 13
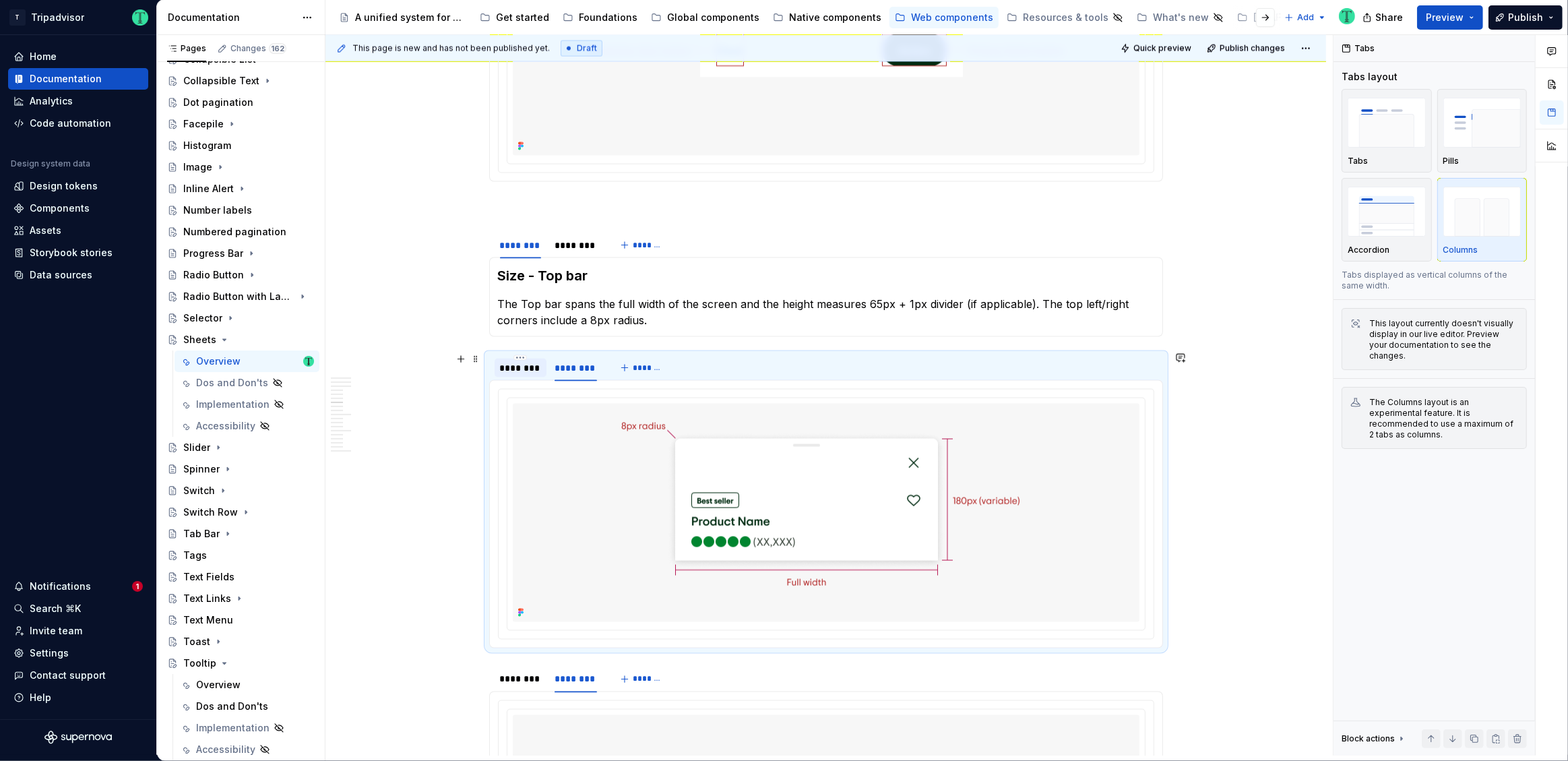
click at [540, 370] on div "********" at bounding box center [520, 368] width 41 height 13
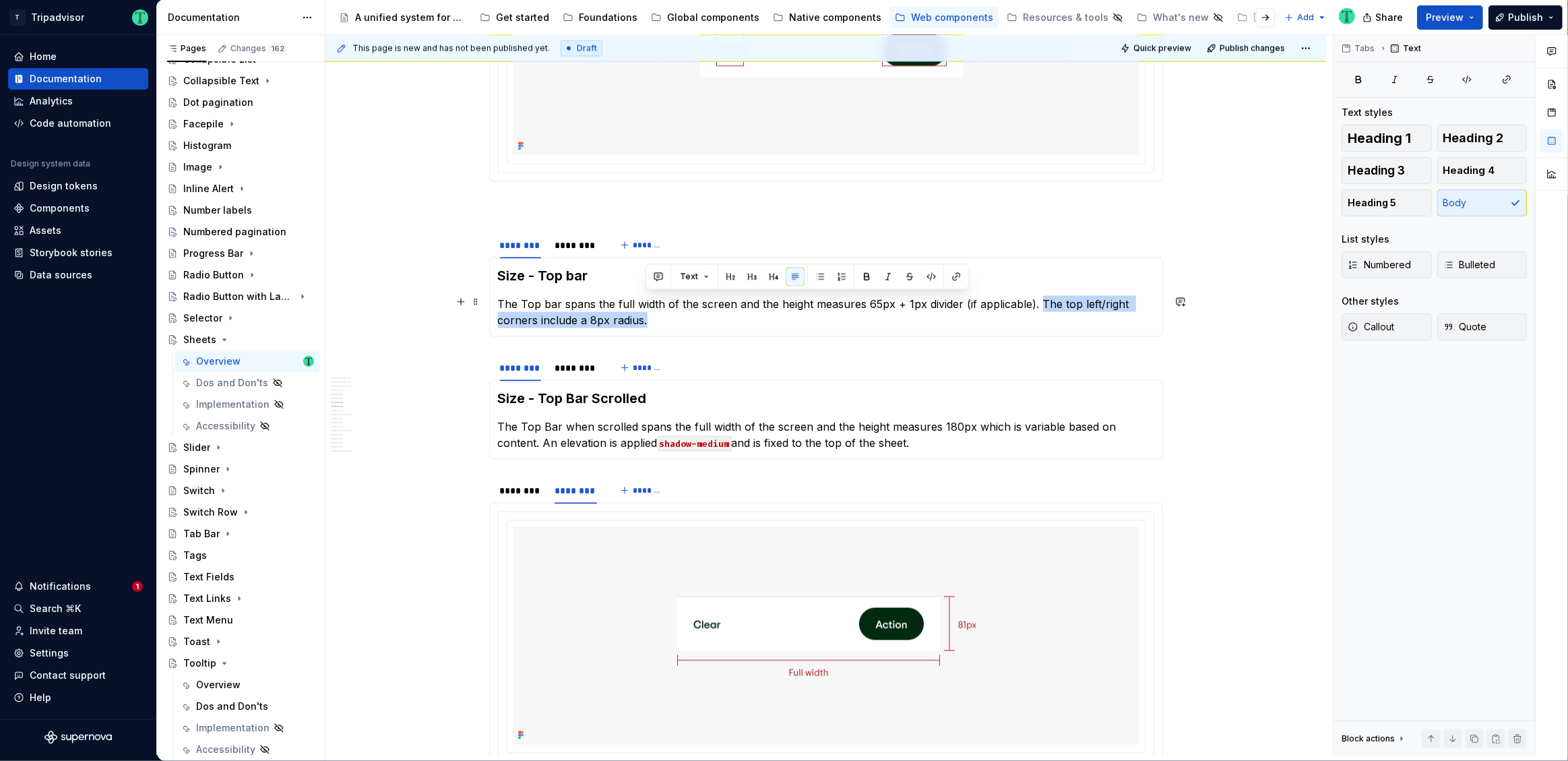
drag, startPoint x: 691, startPoint y: 320, endPoint x: 1039, endPoint y: 301, distance: 348.5
click at [1039, 301] on p "The Top bar spans the full width of the screen and the height measures 65px + 1…" at bounding box center [826, 312] width 657 height 32
copy p "The top left/right corners include a 8px radius."
click at [791, 438] on p "The Top Bar when scrolled spans the full width of the screen and the height mea…" at bounding box center [826, 434] width 657 height 32
click at [956, 436] on p "The Top Bar when scrolled spans the full width of the screen and the height mea…" at bounding box center [826, 434] width 657 height 32
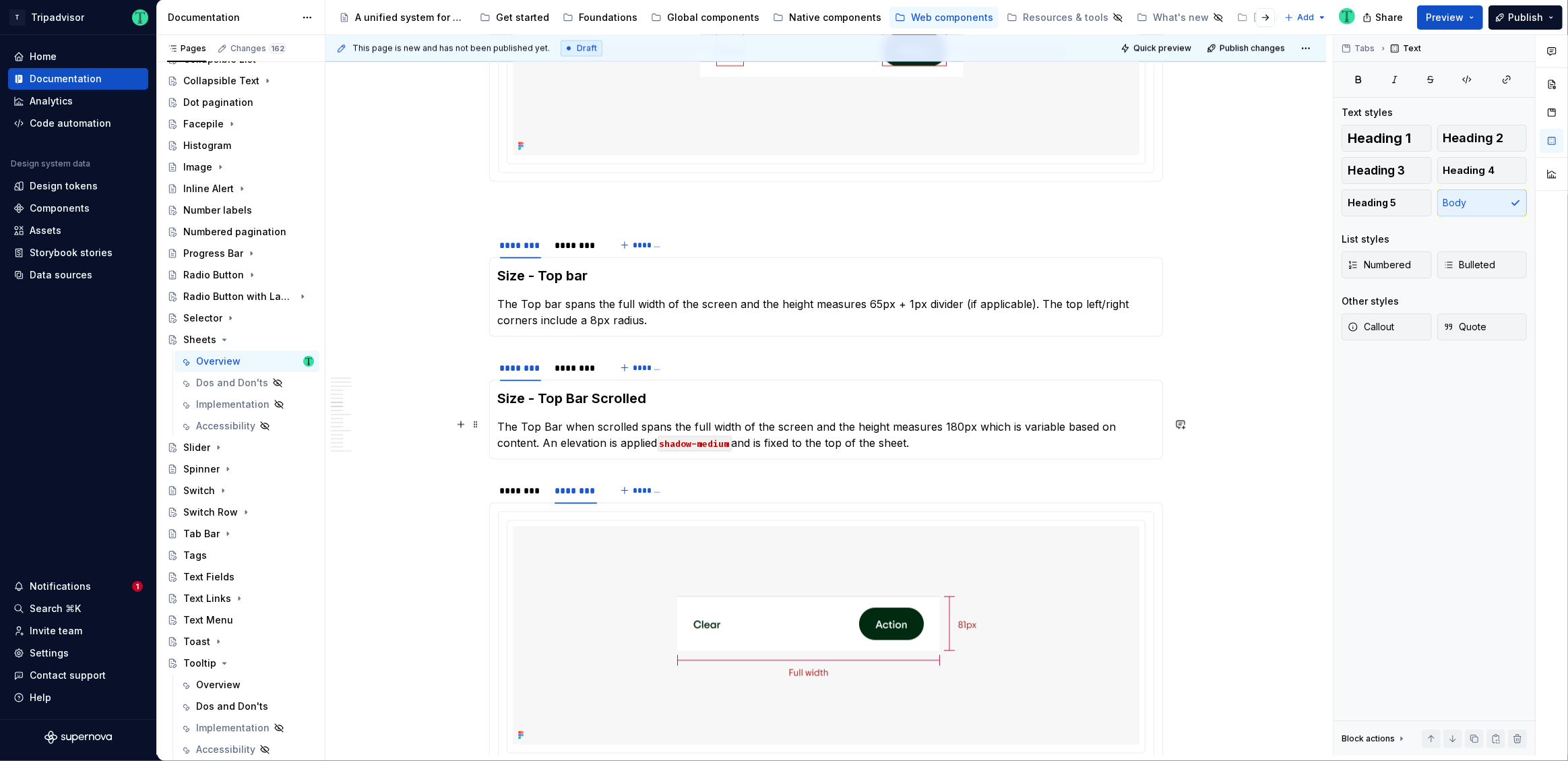
click at [1152, 420] on p "The Top Bar when scrolled spans the full width of the screen and the height mea…" at bounding box center [826, 434] width 657 height 32
click at [683, 318] on p "The Top bar spans the full width of the screen and the height measures 65px + 1…" at bounding box center [826, 312] width 657 height 32
click at [682, 312] on p "The Top bar spans the full width of the screen and the height measures 65px + 1…" at bounding box center [826, 312] width 657 height 32
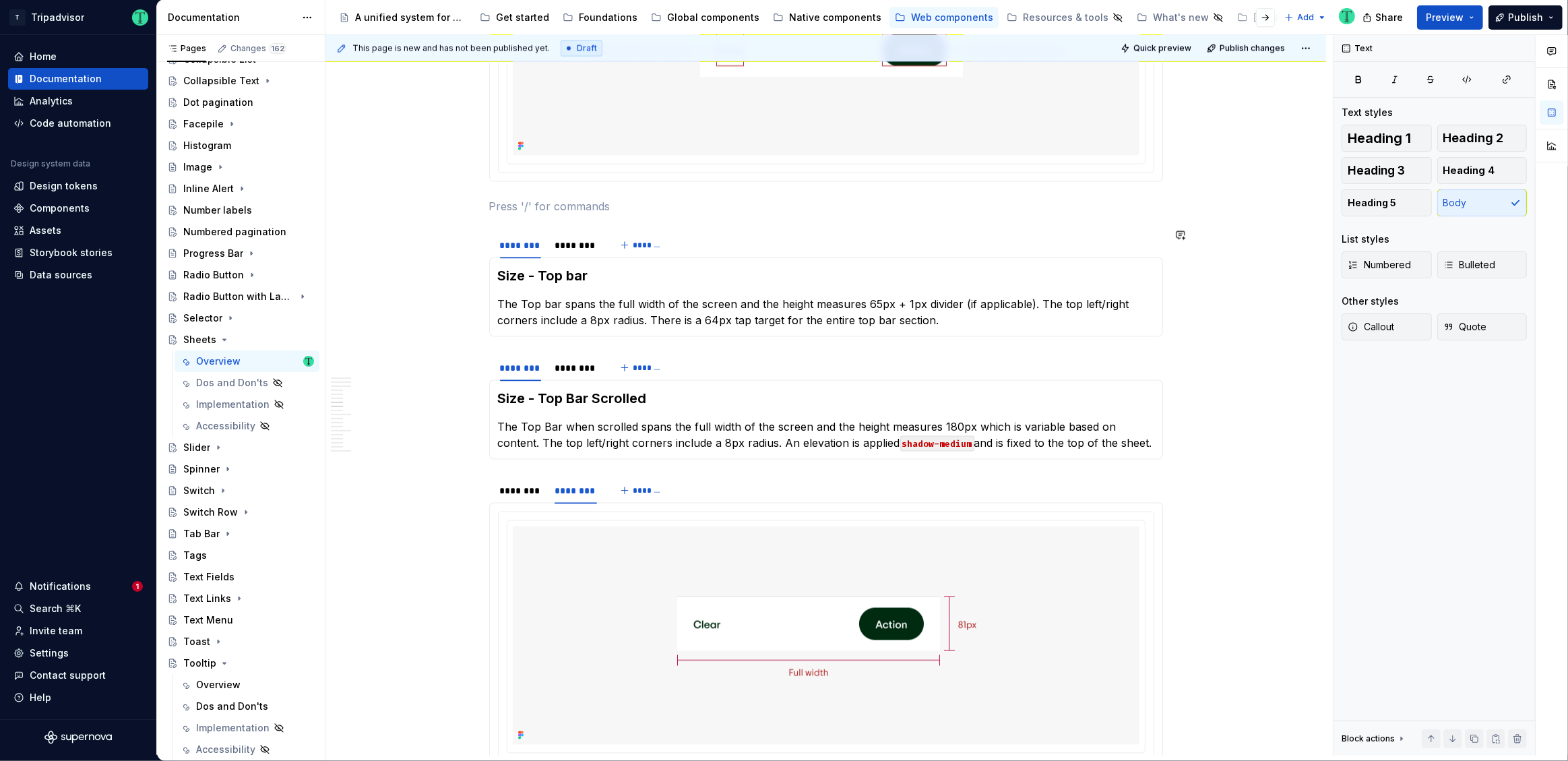
click at [704, 337] on section "******** ******** ******* Size - Top bar The Top bar spans the full width of th…" at bounding box center [826, 283] width 674 height 107
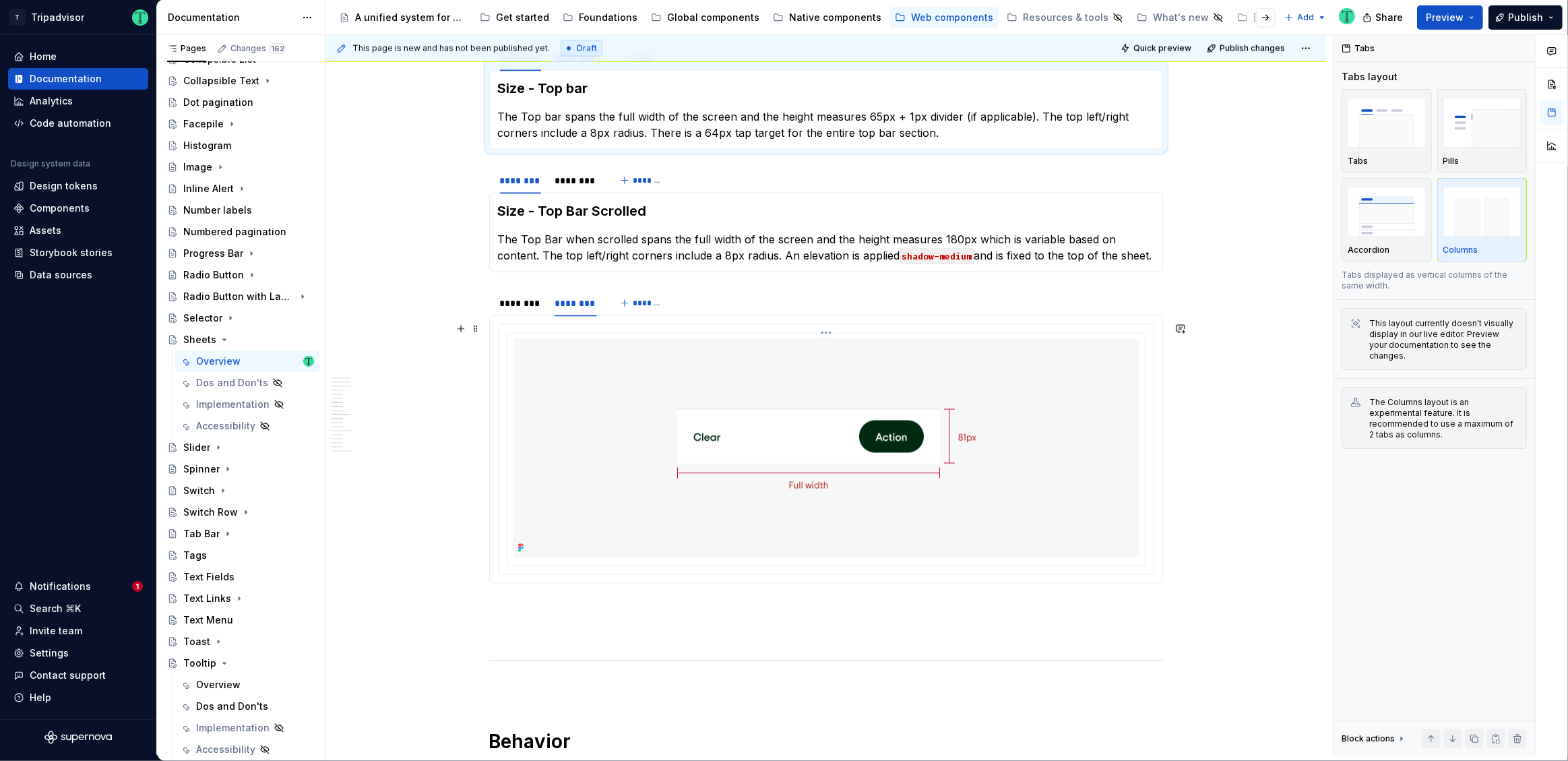
scroll to position [2522, 0]
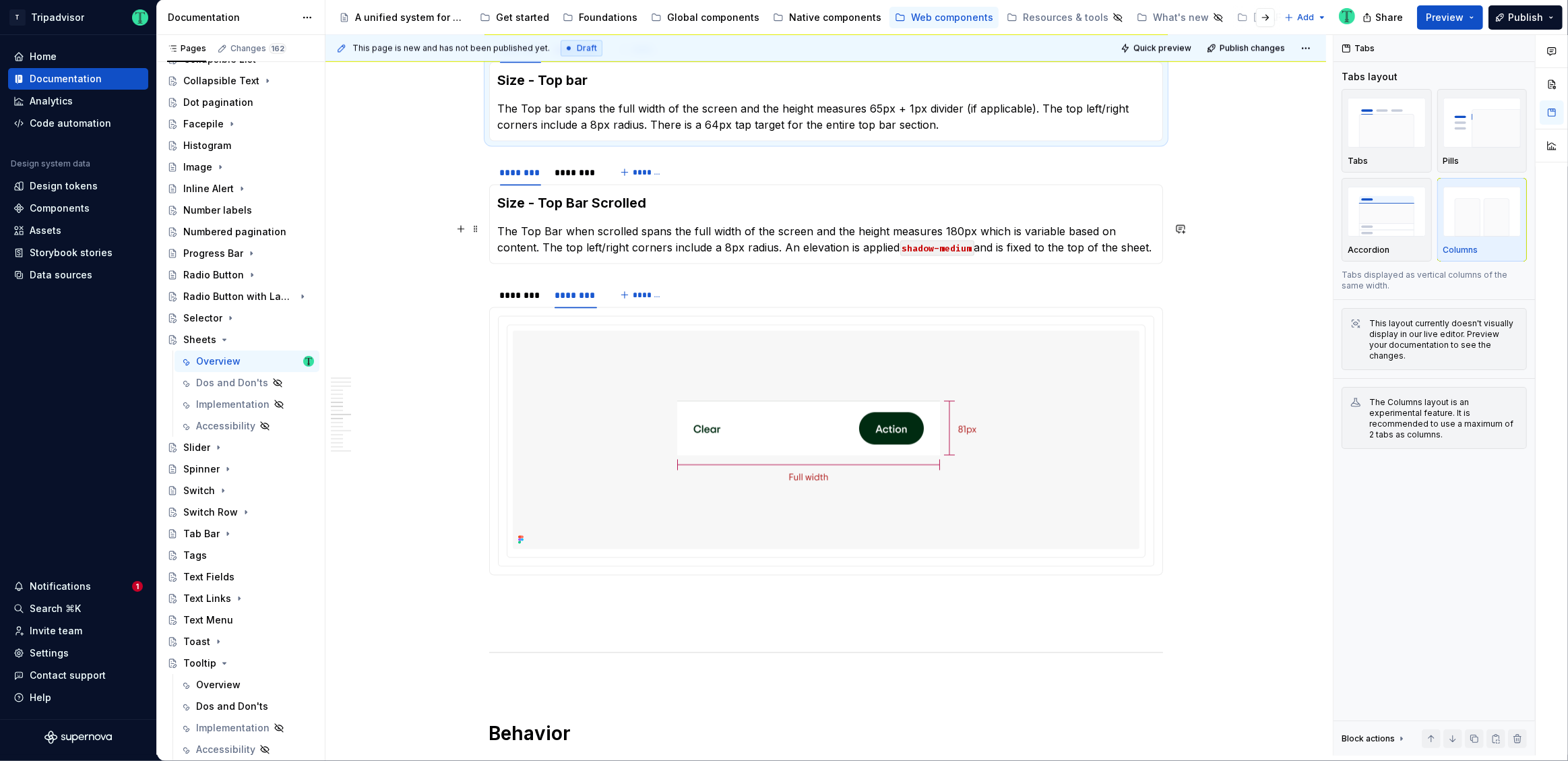
click at [900, 244] on code "shadow-medium" at bounding box center [937, 248] width 74 height 16
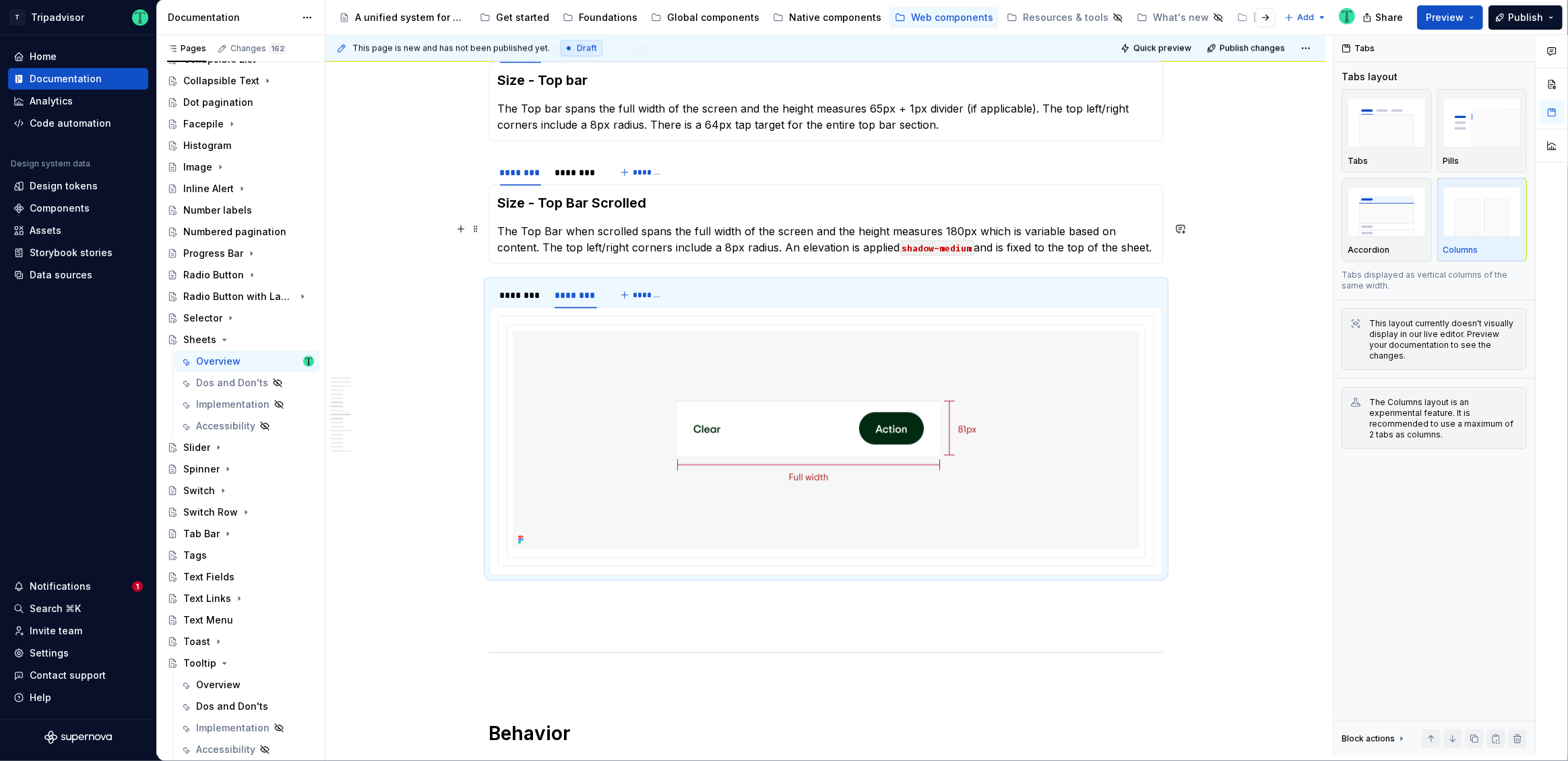
click at [759, 244] on p "The Top Bar when scrolled spans the full width of the screen and the height mea…" at bounding box center [826, 239] width 657 height 32
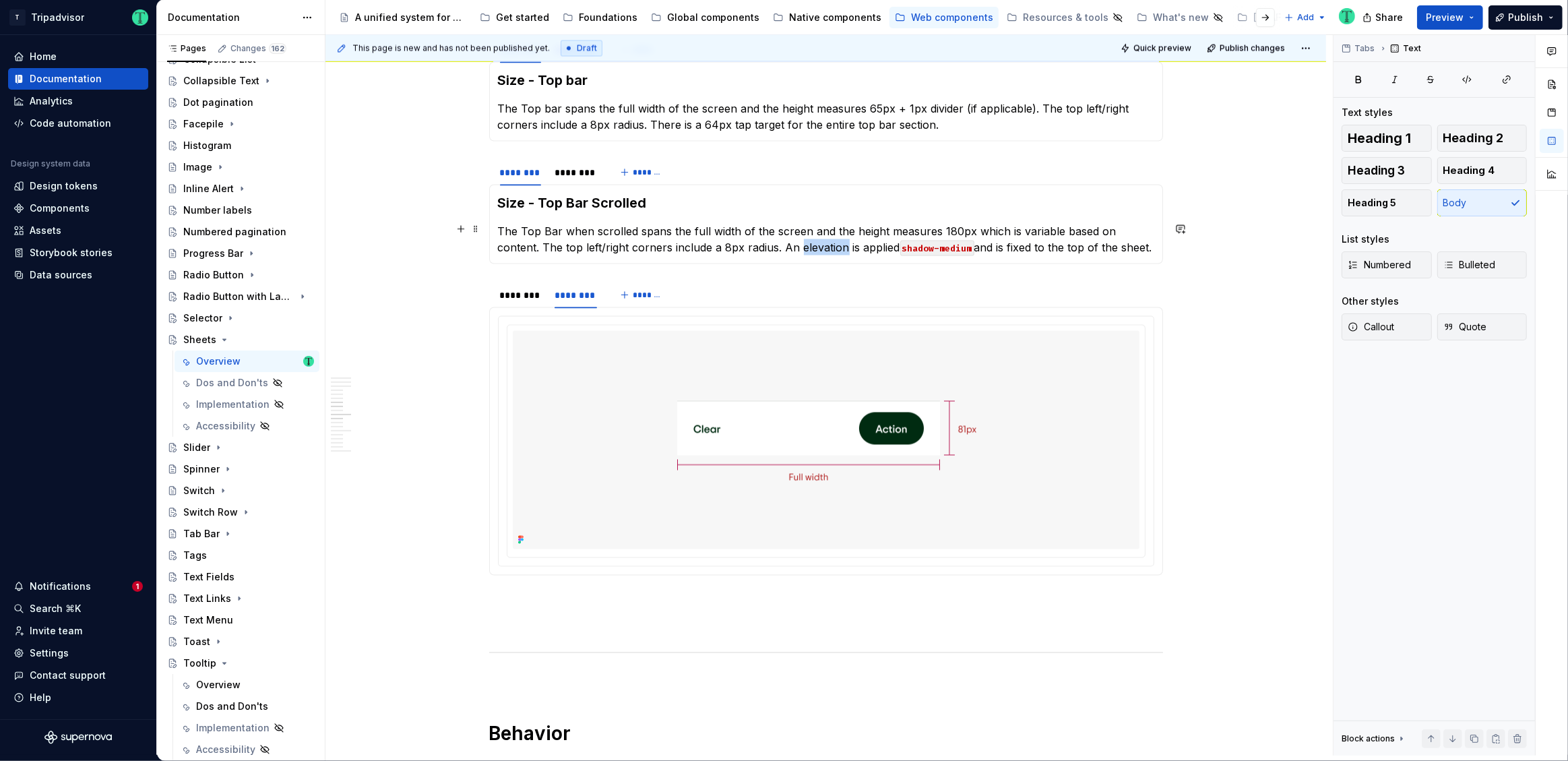
click at [759, 244] on p "The Top Bar when scrolled spans the full width of the screen and the height mea…" at bounding box center [826, 239] width 657 height 32
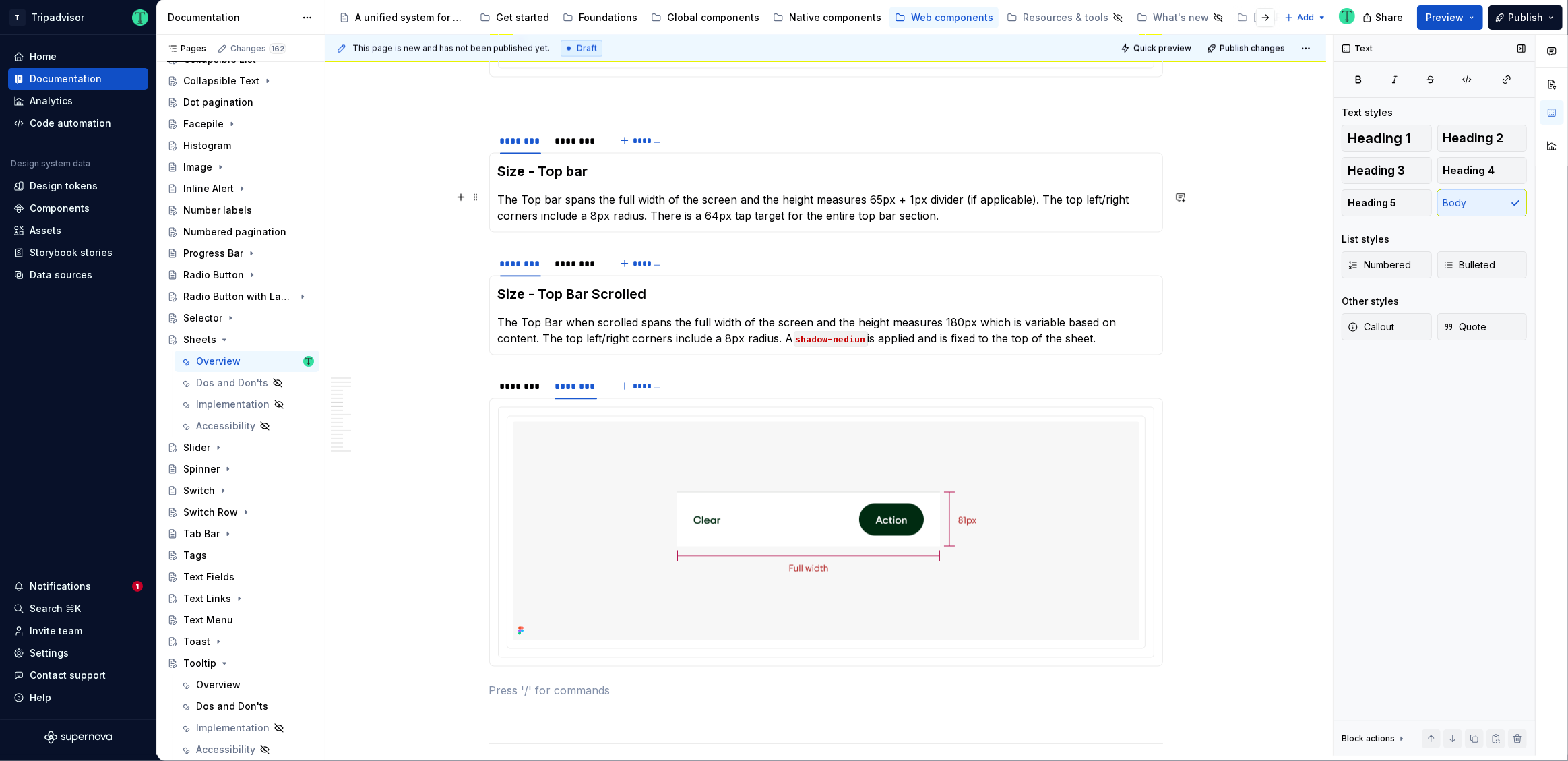
scroll to position [2432, 0]
click at [1452, 18] on span "Preview" at bounding box center [1444, 17] width 38 height 13
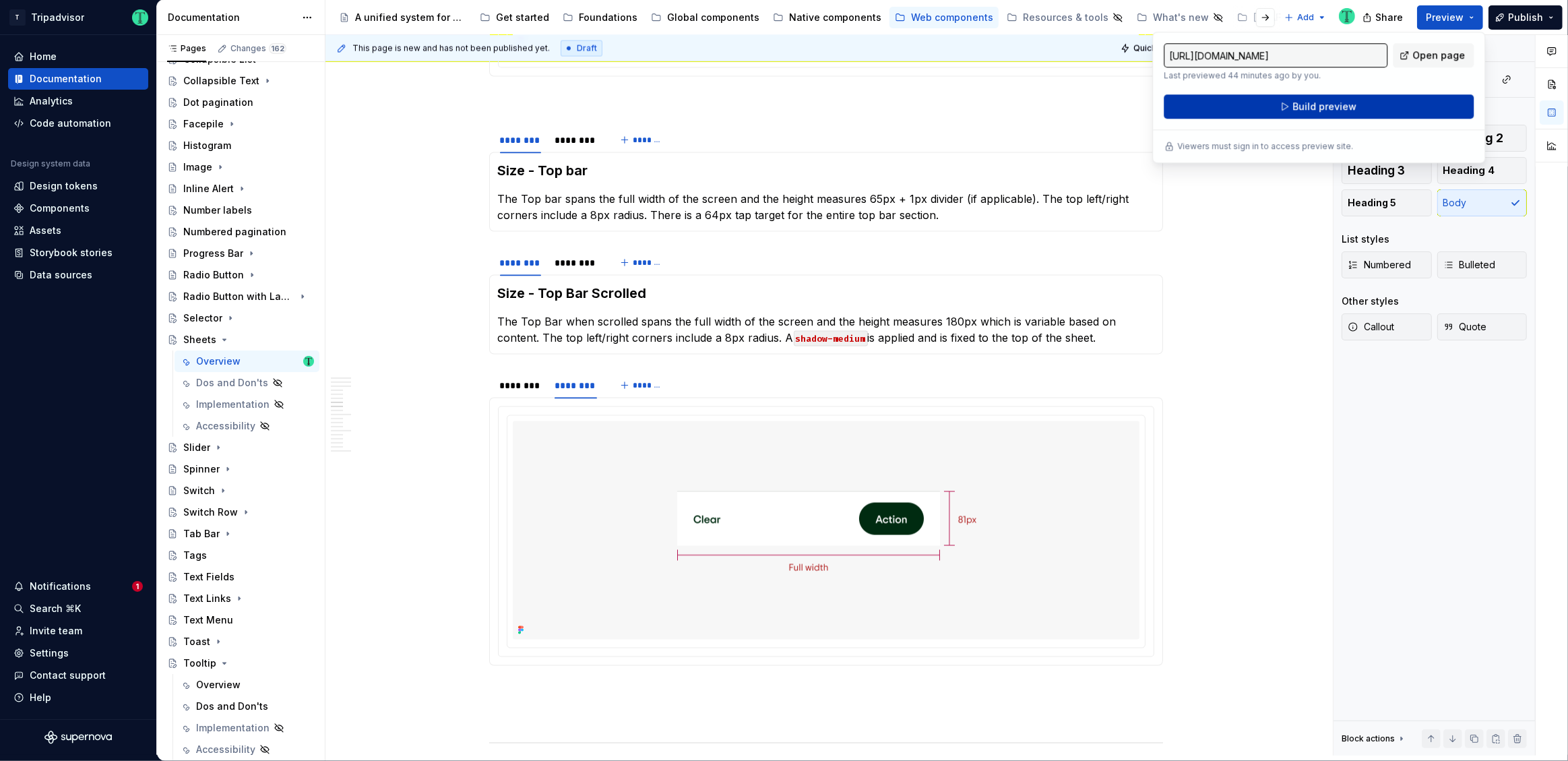
click at [1353, 105] on span "Build preview" at bounding box center [1324, 107] width 64 height 13
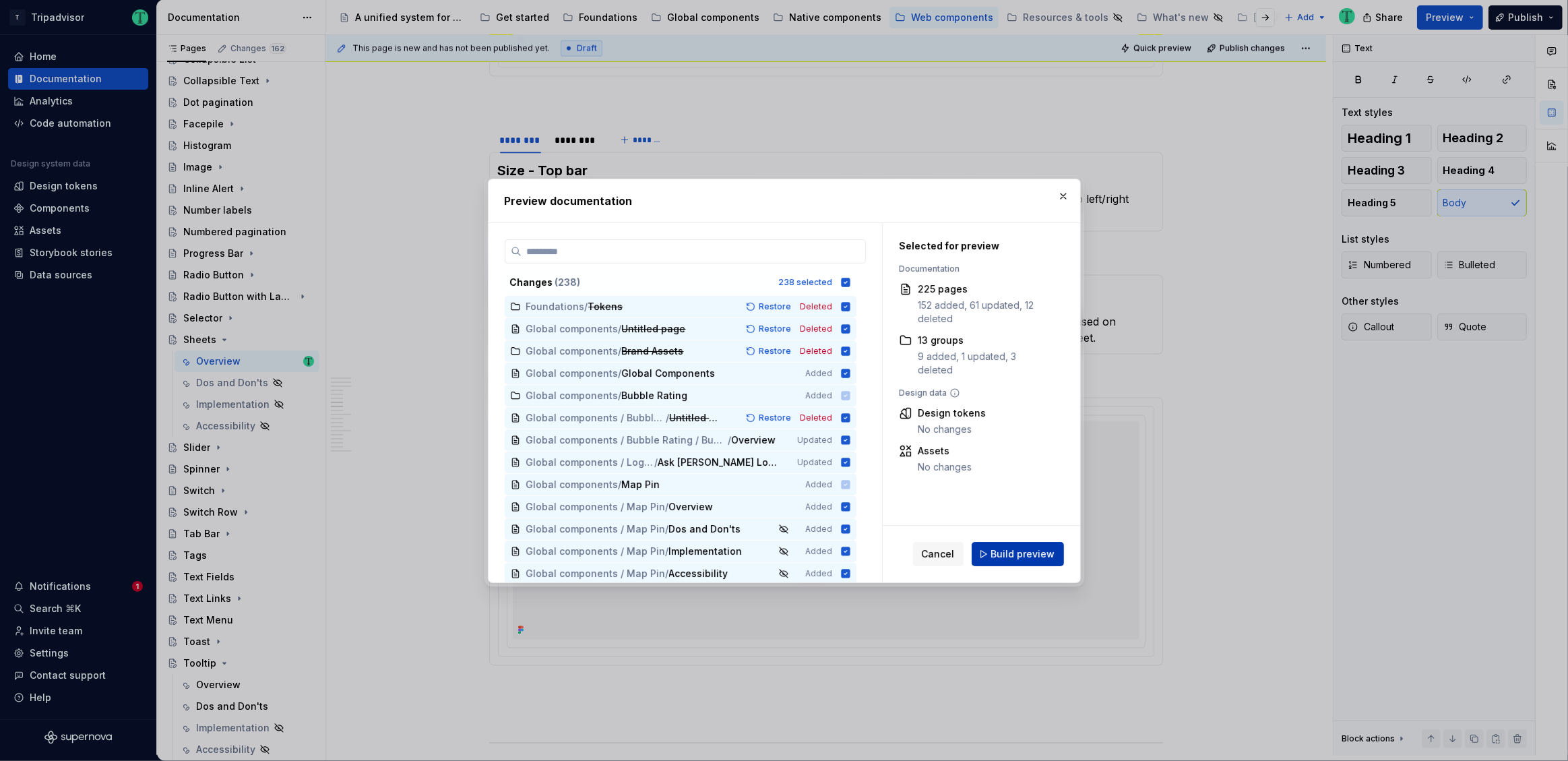
click at [1022, 560] on span "Build preview" at bounding box center [1023, 554] width 64 height 13
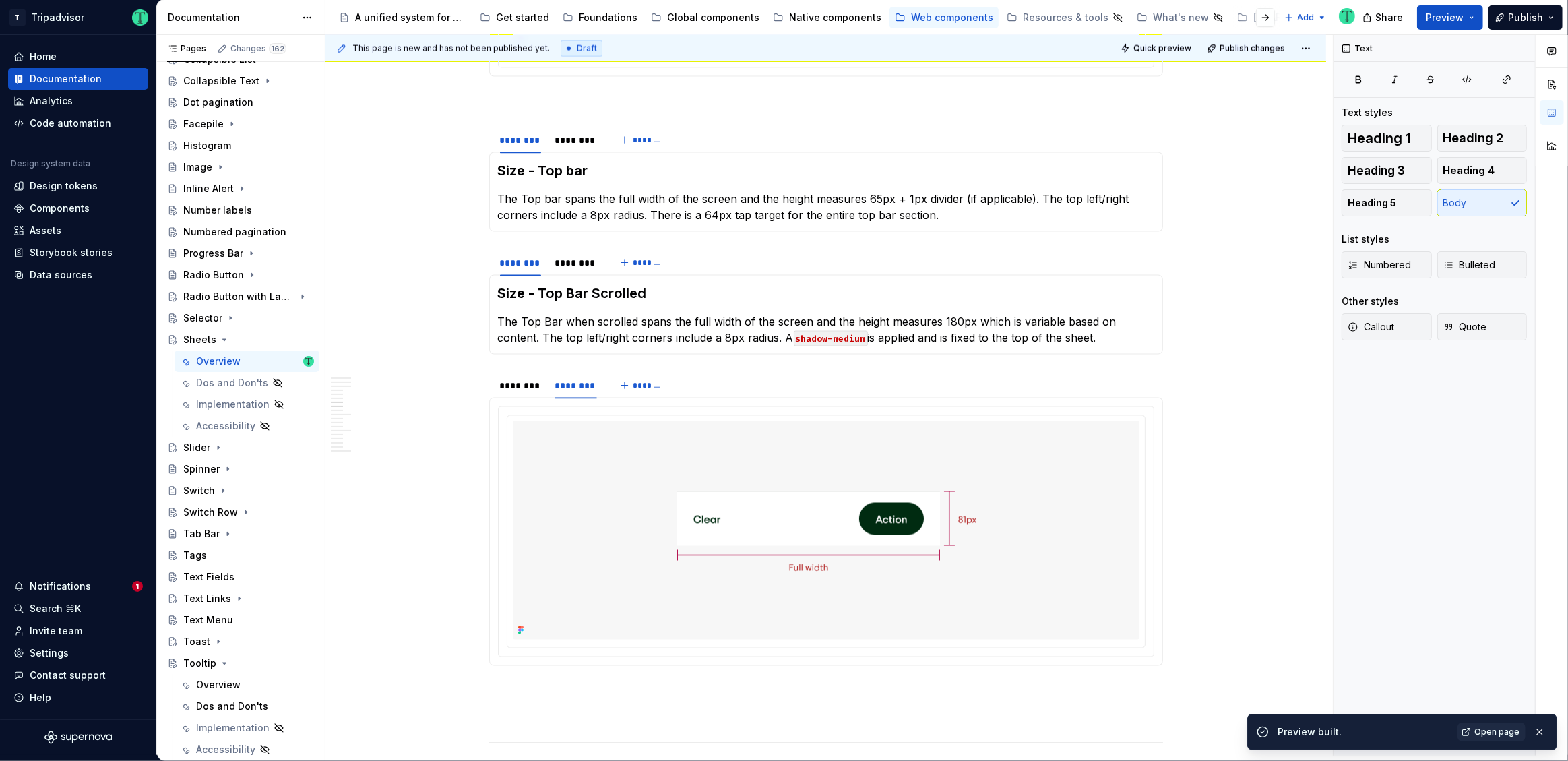
click at [1514, 728] on span "Open page" at bounding box center [1496, 732] width 45 height 10
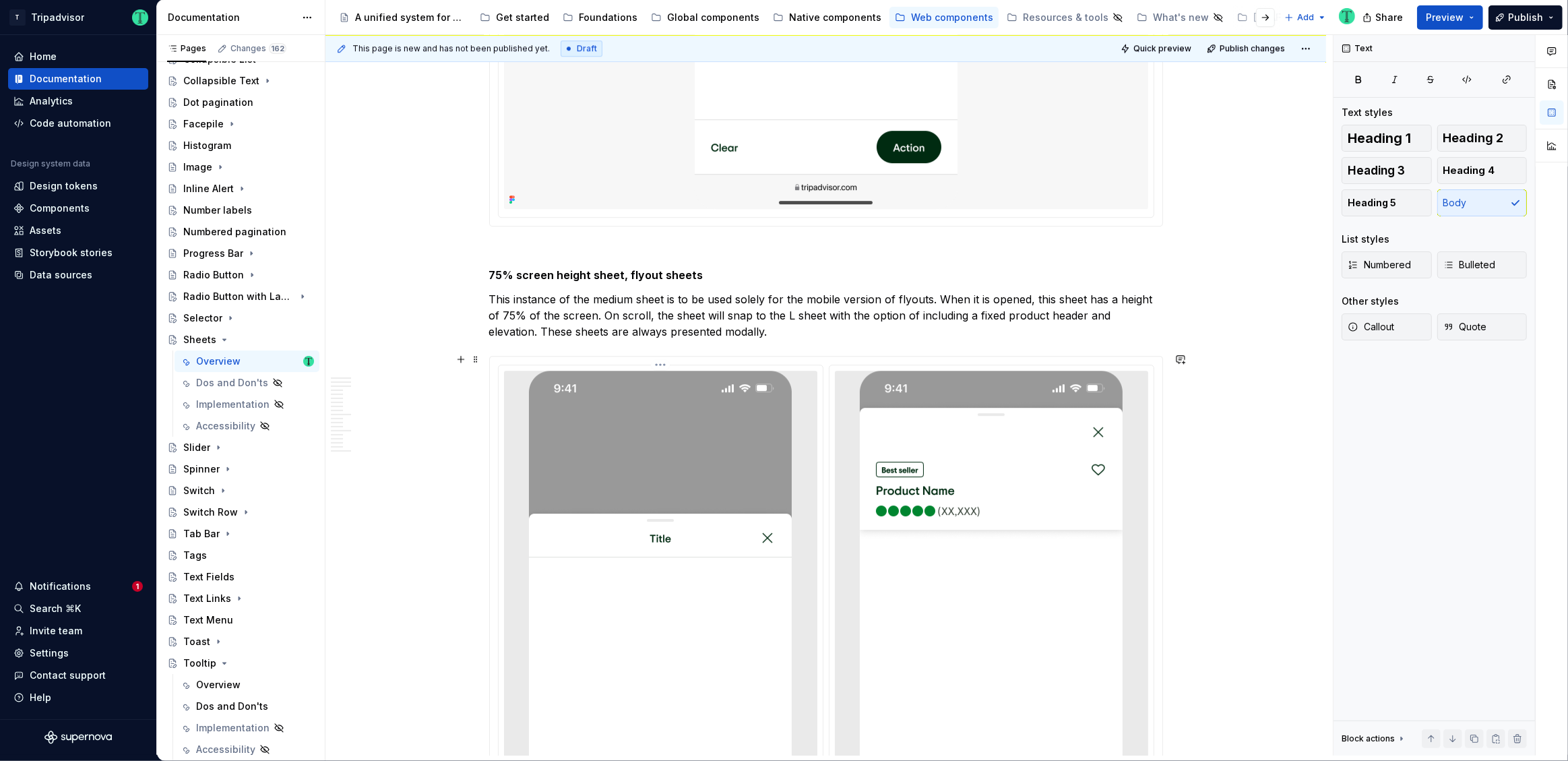
scroll to position [4687, 0]
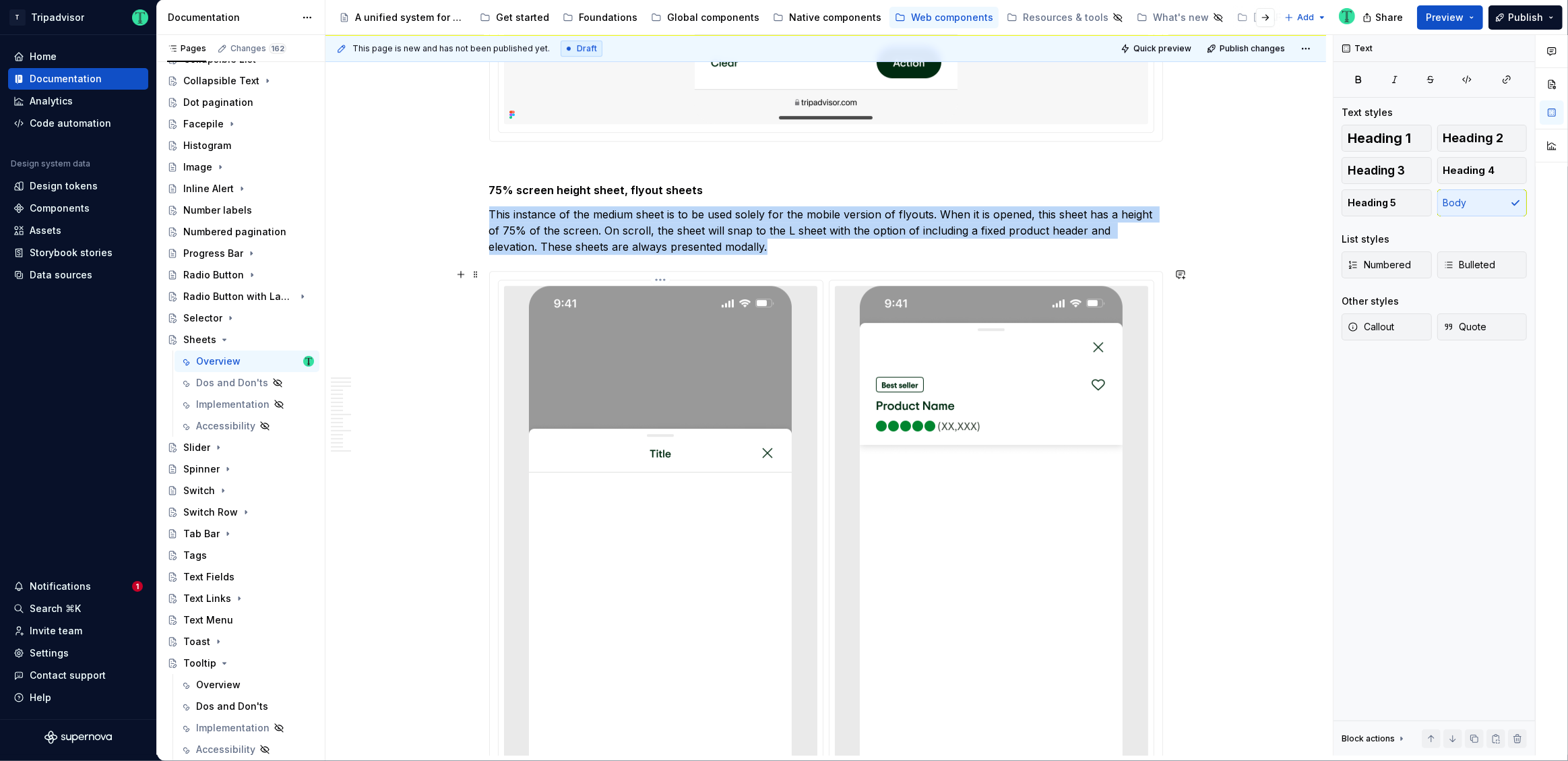
click at [791, 470] on div at bounding box center [660, 569] width 313 height 569
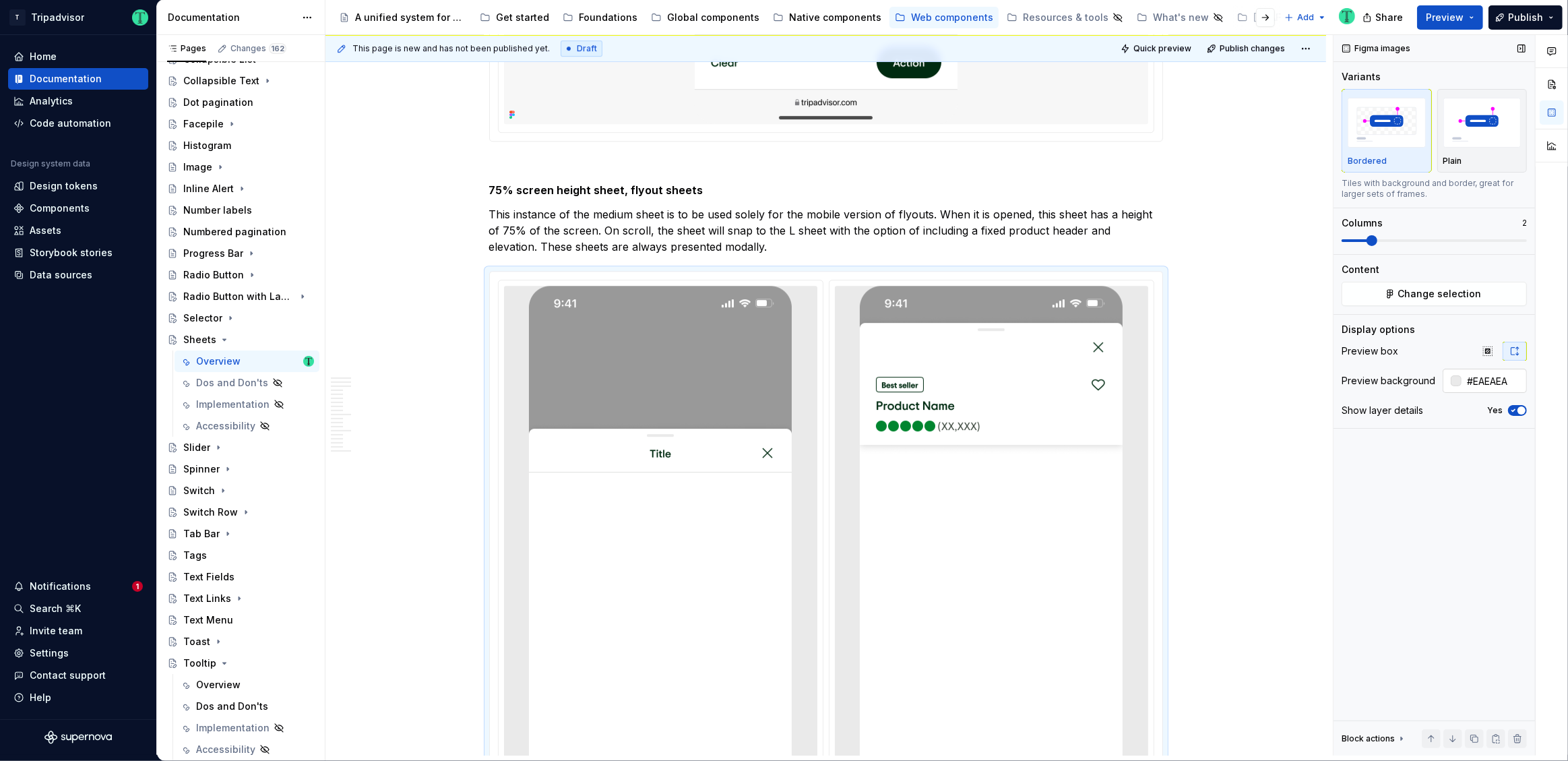
click at [1514, 379] on input "#EAEAEA" at bounding box center [1494, 381] width 66 height 25
type textarea "*"
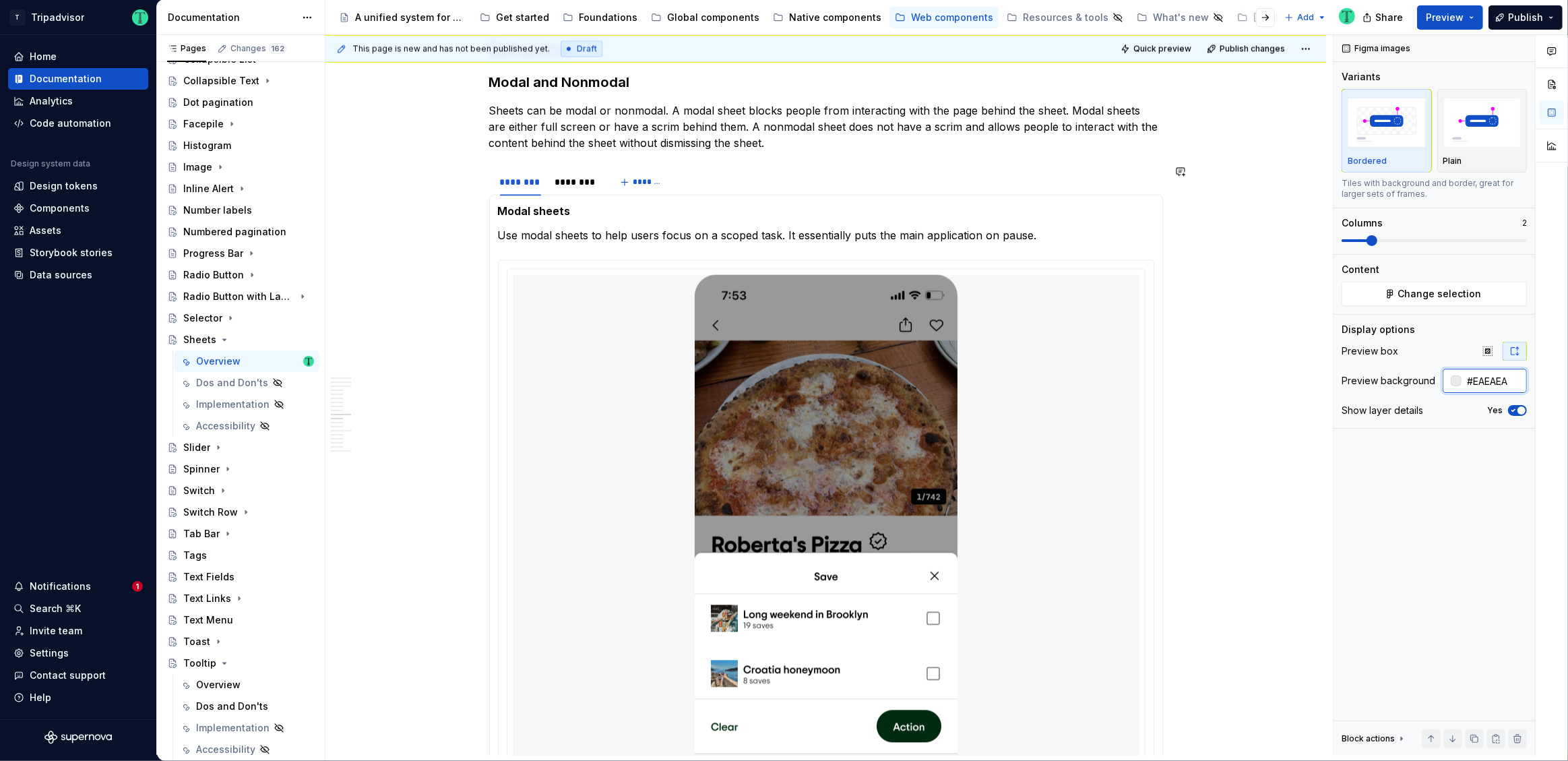
scroll to position [3158, 0]
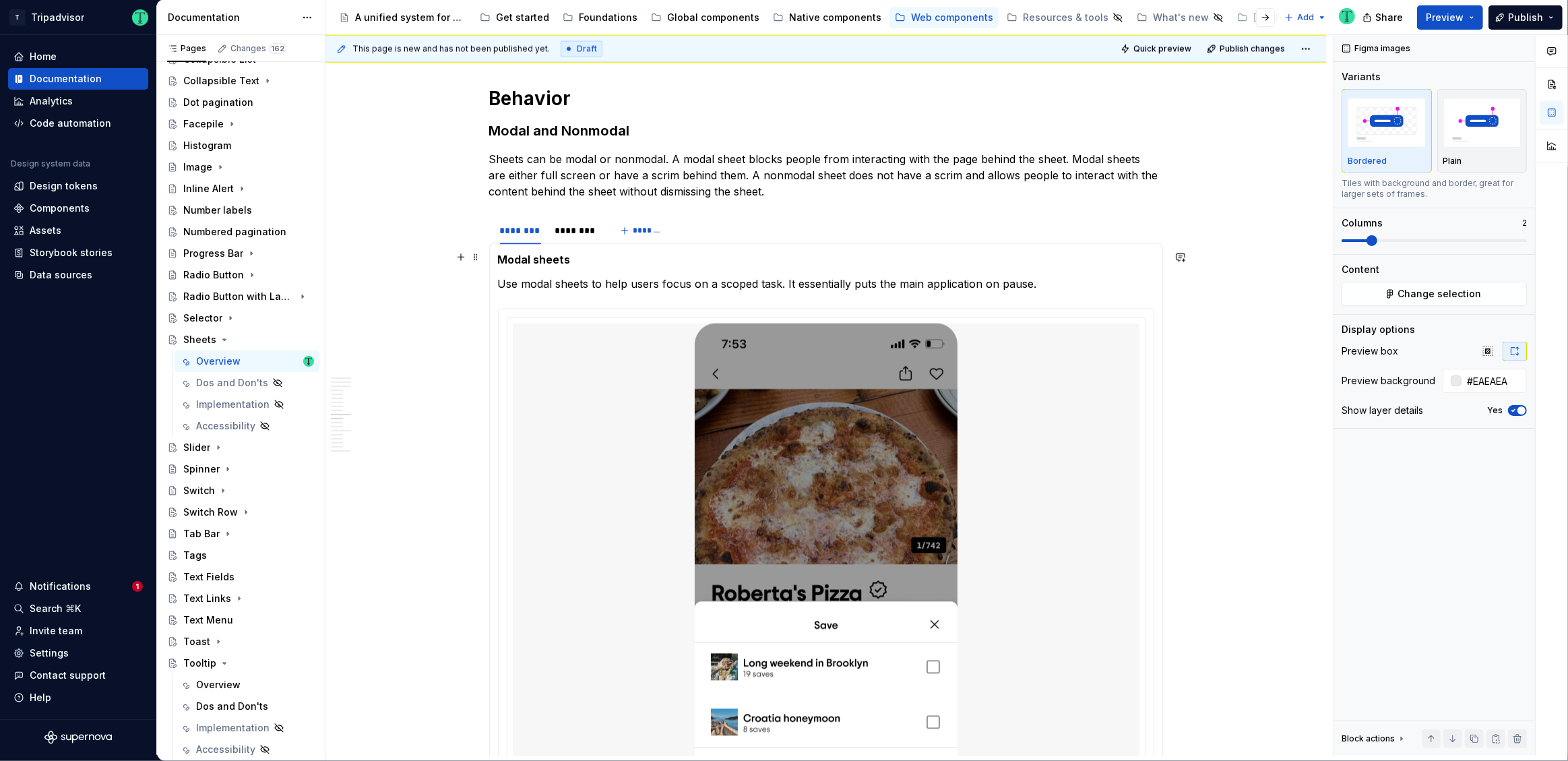
click at [660, 421] on div at bounding box center [826, 607] width 627 height 569
click at [1467, 387] on input "#F7F7F7" at bounding box center [1494, 381] width 66 height 25
paste input "EAEAEA"
type input "#EAEAEA"
click at [575, 227] on div "********" at bounding box center [576, 230] width 43 height 13
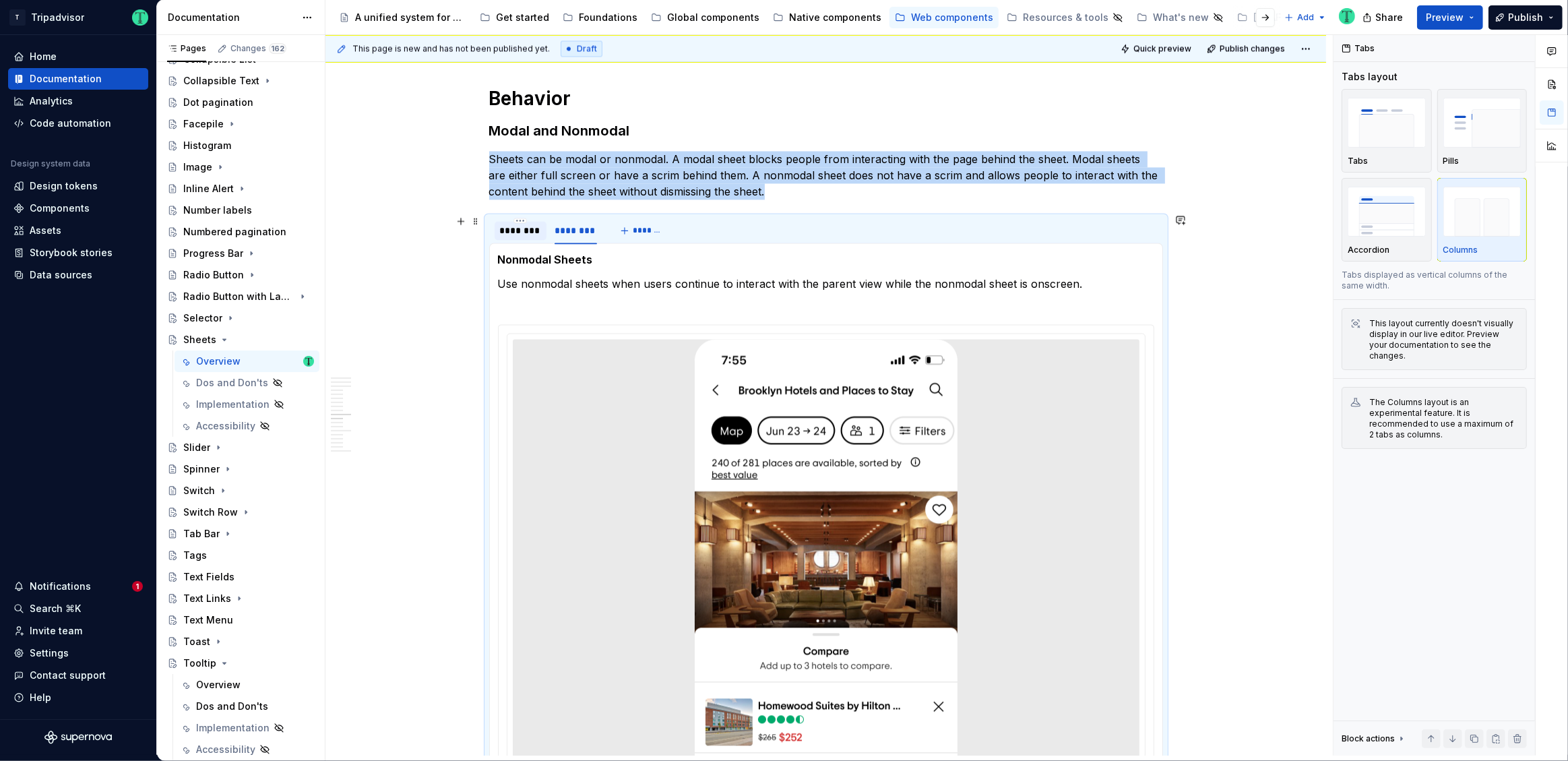
click at [513, 230] on div "********" at bounding box center [520, 230] width 41 height 13
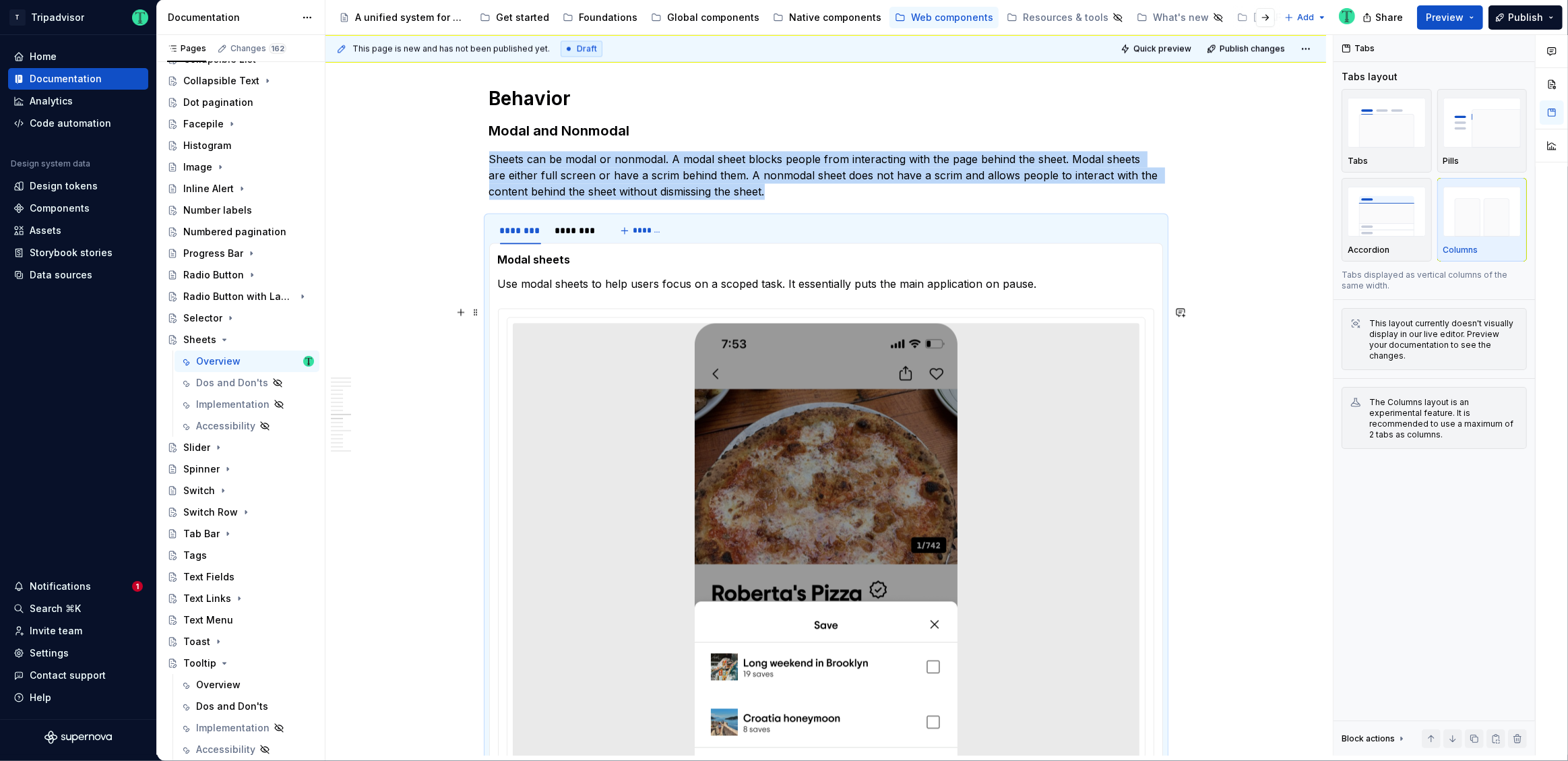
click at [1248, 392] on div "**********" at bounding box center [829, 395] width 1008 height 721
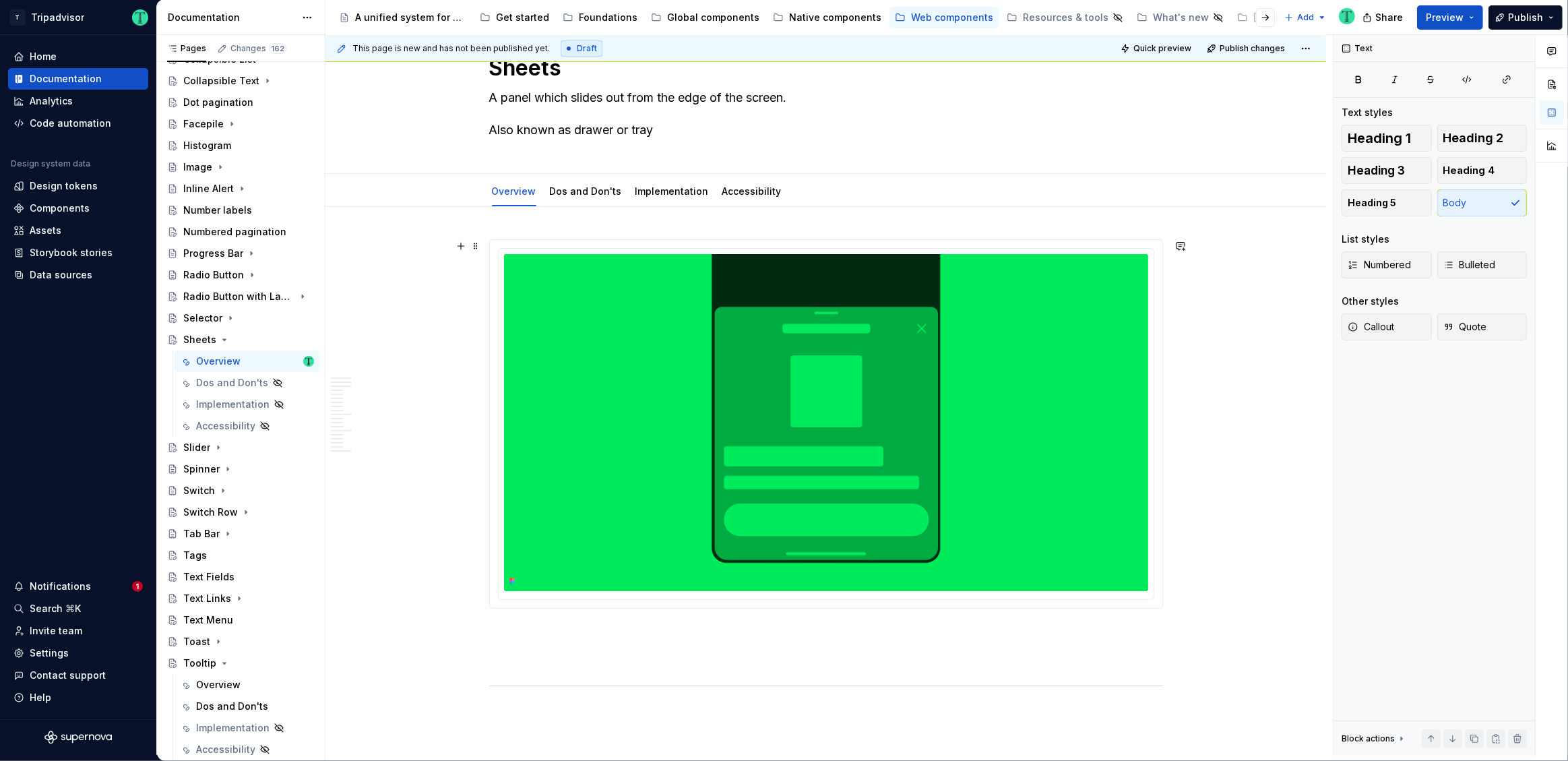
scroll to position [0, 0]
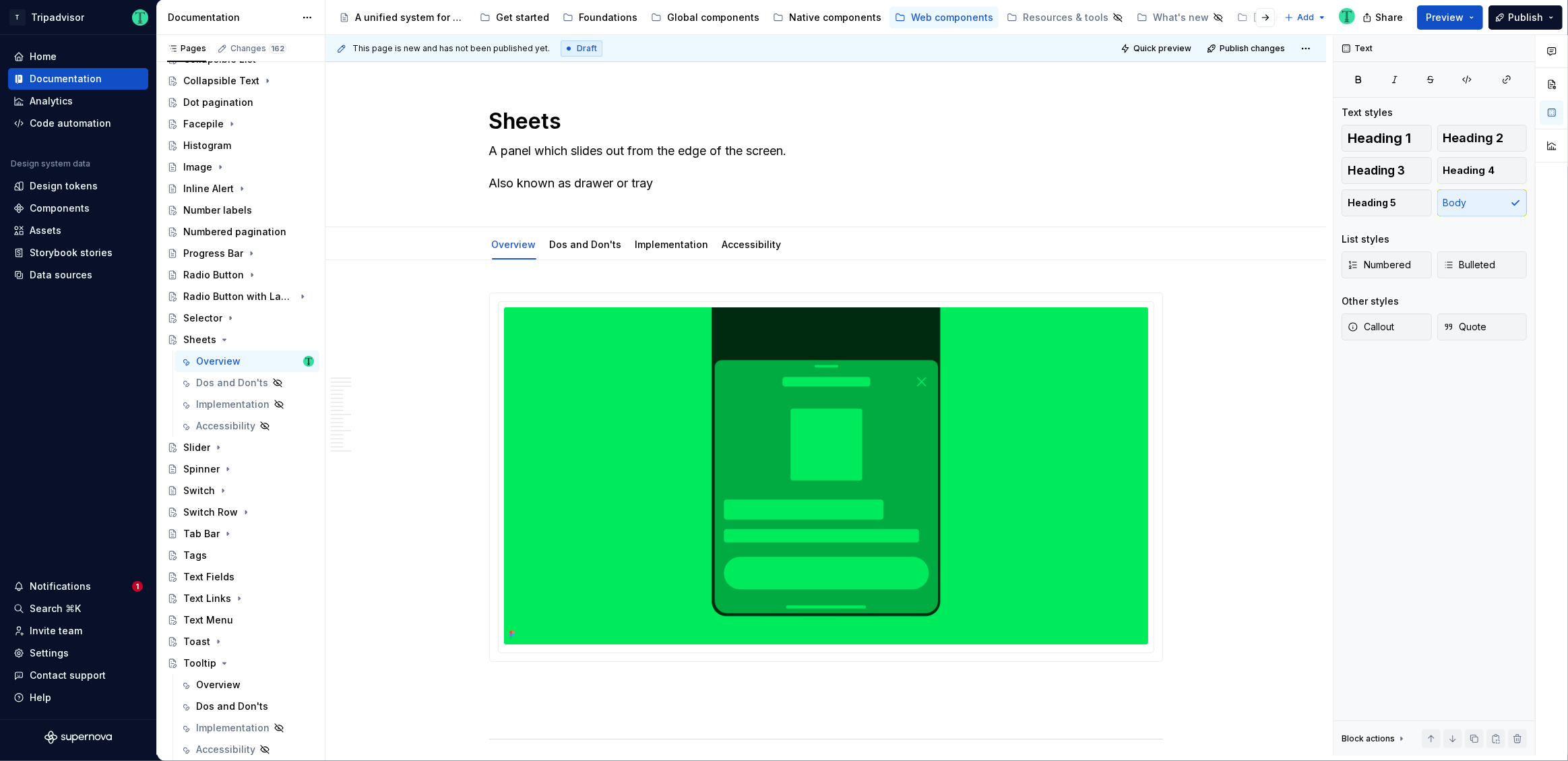
type textarea "*"
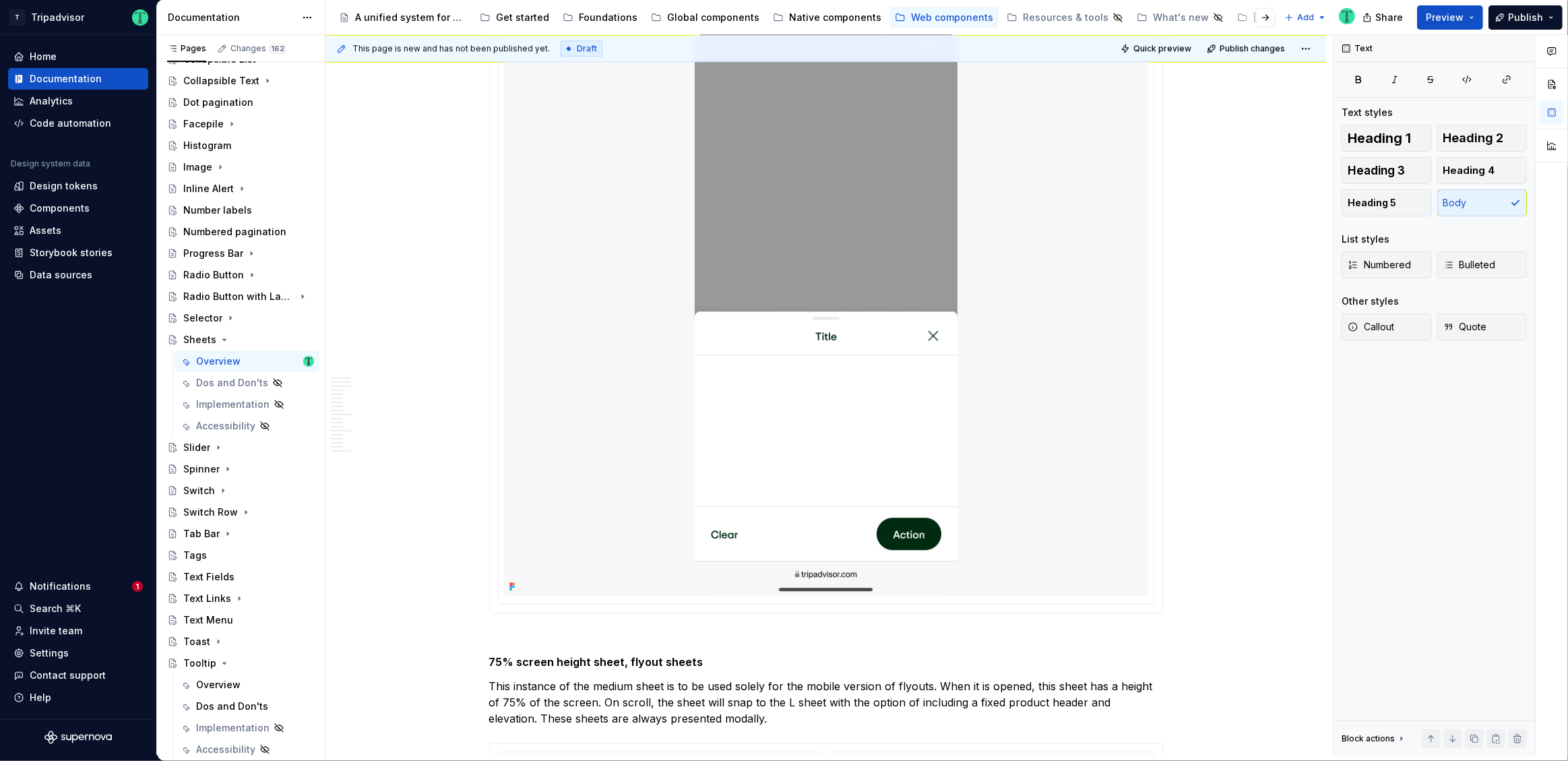
scroll to position [4210, 0]
click at [644, 372] on div at bounding box center [826, 315] width 644 height 569
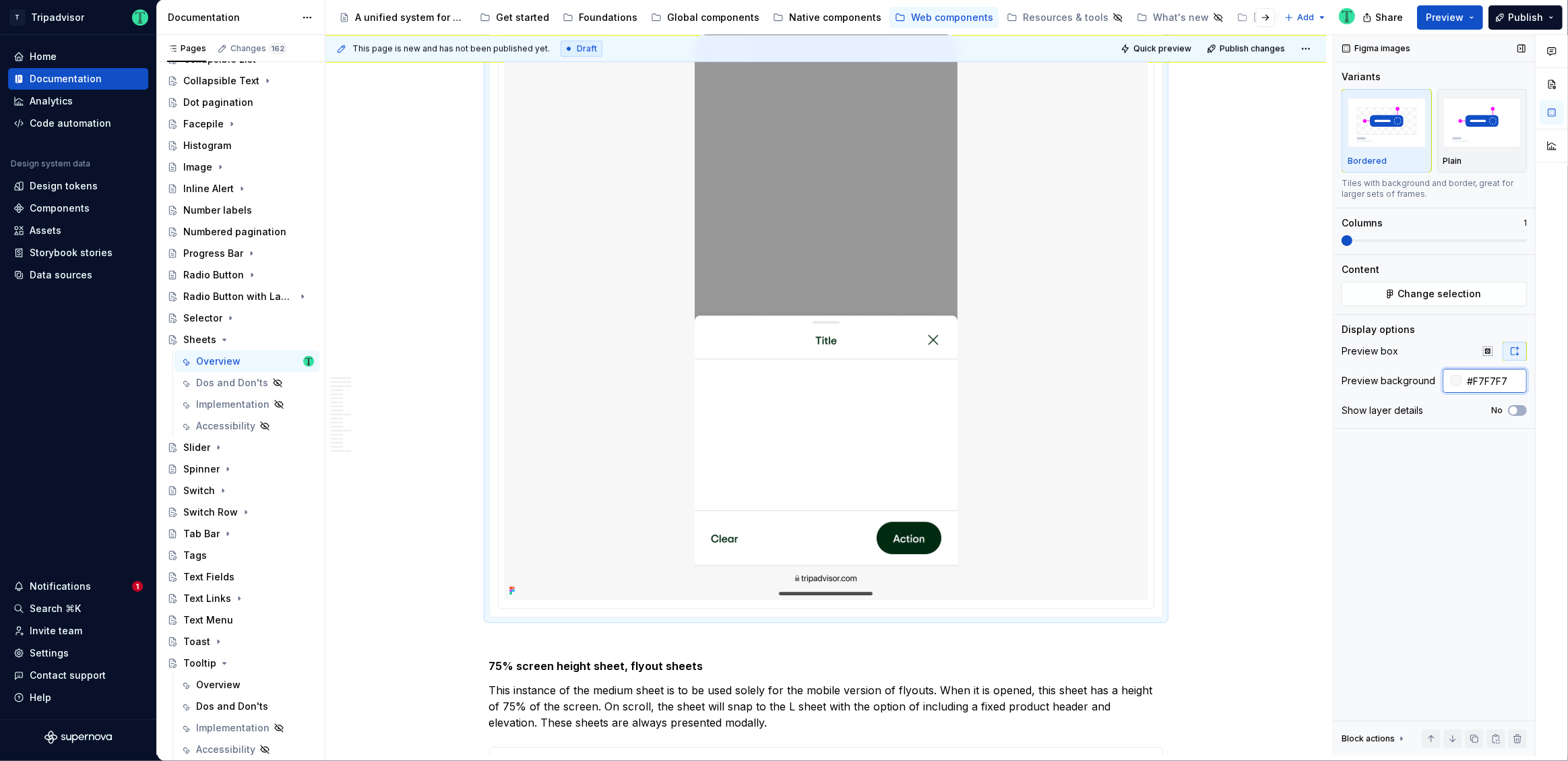
click at [1494, 383] on input "#F7F7F7" at bounding box center [1494, 381] width 66 height 25
paste input "EAEAEA"
type input "#EAEAEA"
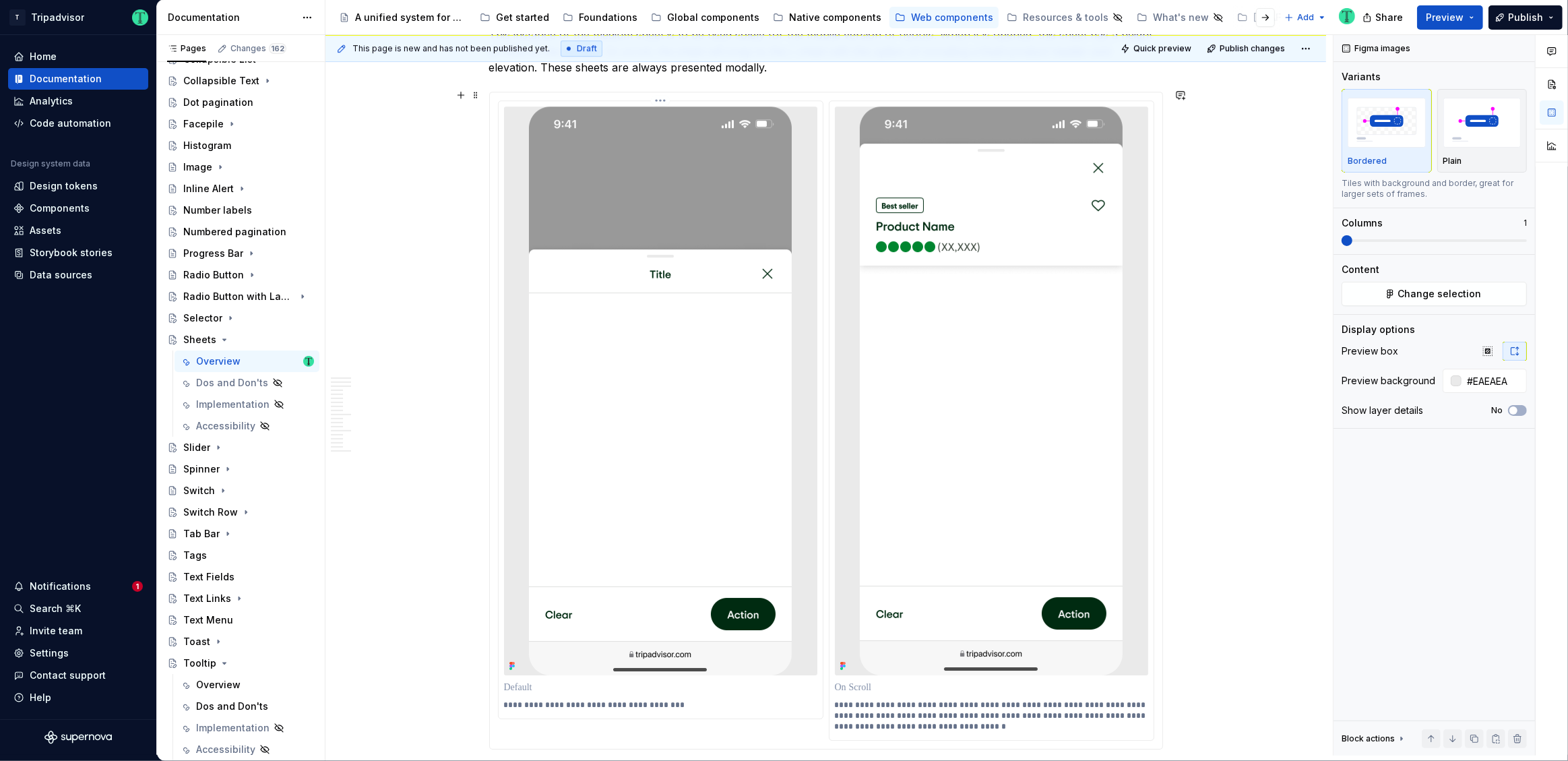
scroll to position [4857, 0]
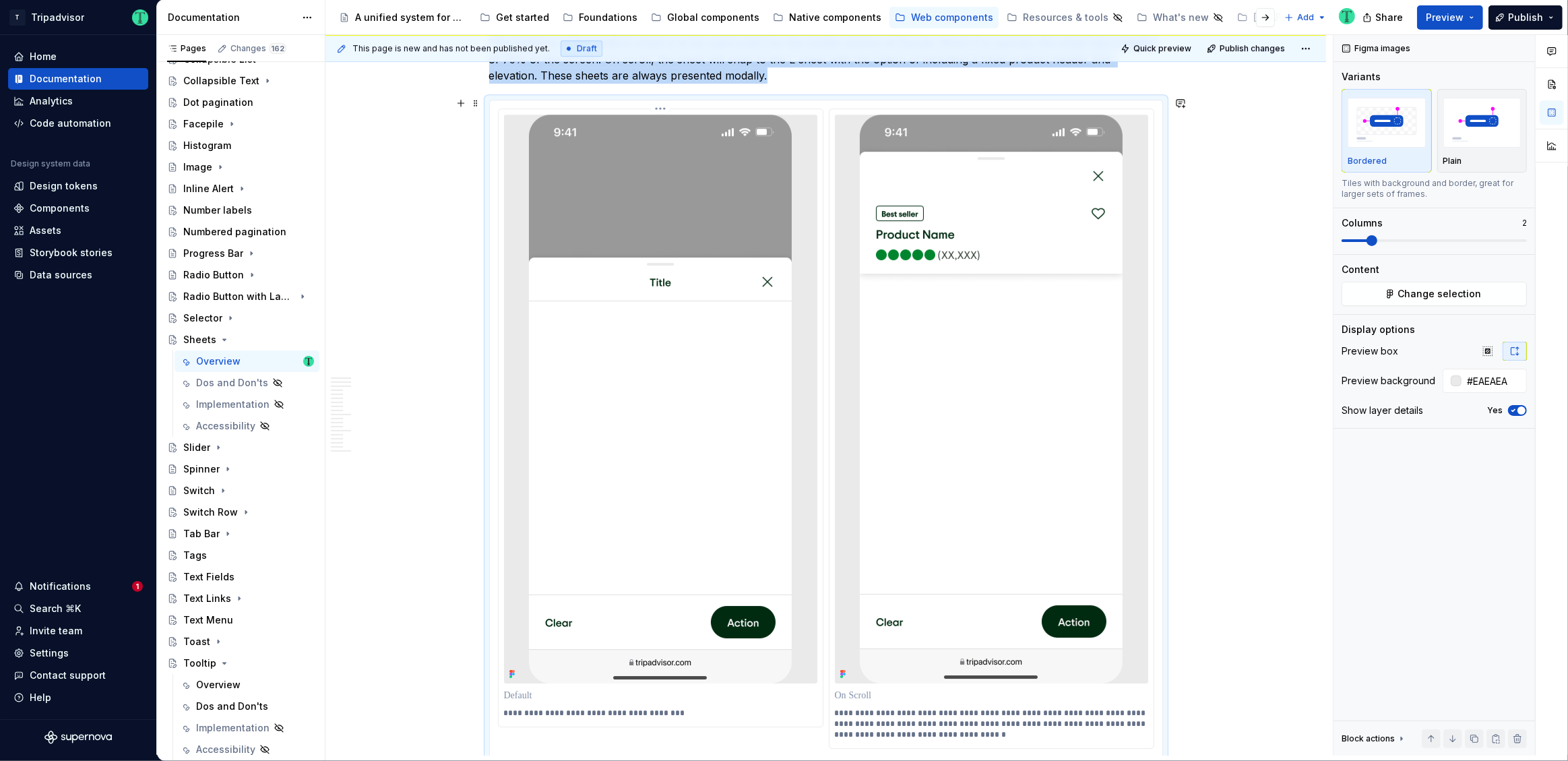
click at [763, 371] on img at bounding box center [660, 399] width 263 height 569
click at [924, 375] on img at bounding box center [991, 399] width 263 height 569
type textarea "*"
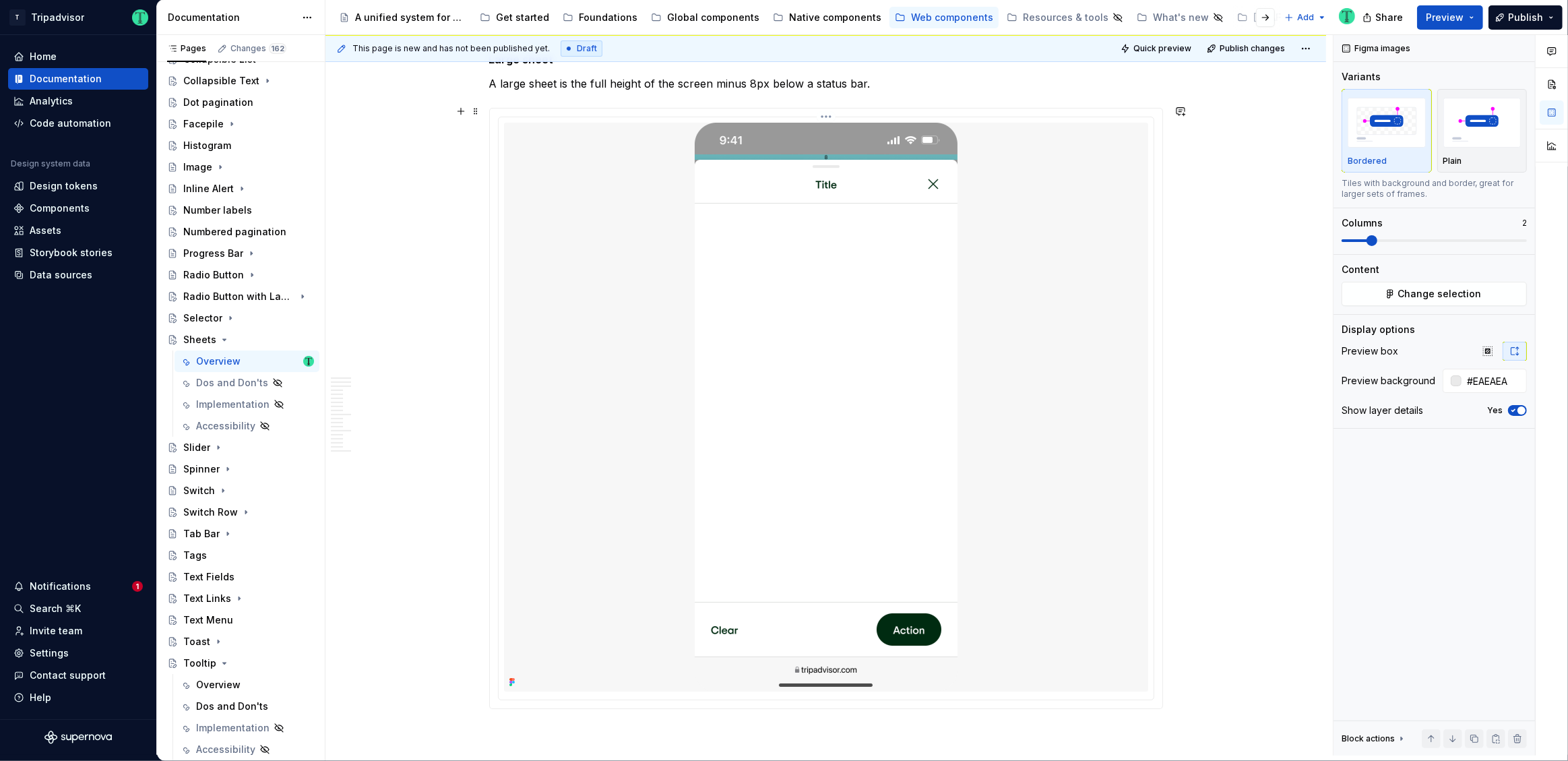
scroll to position [5593, 0]
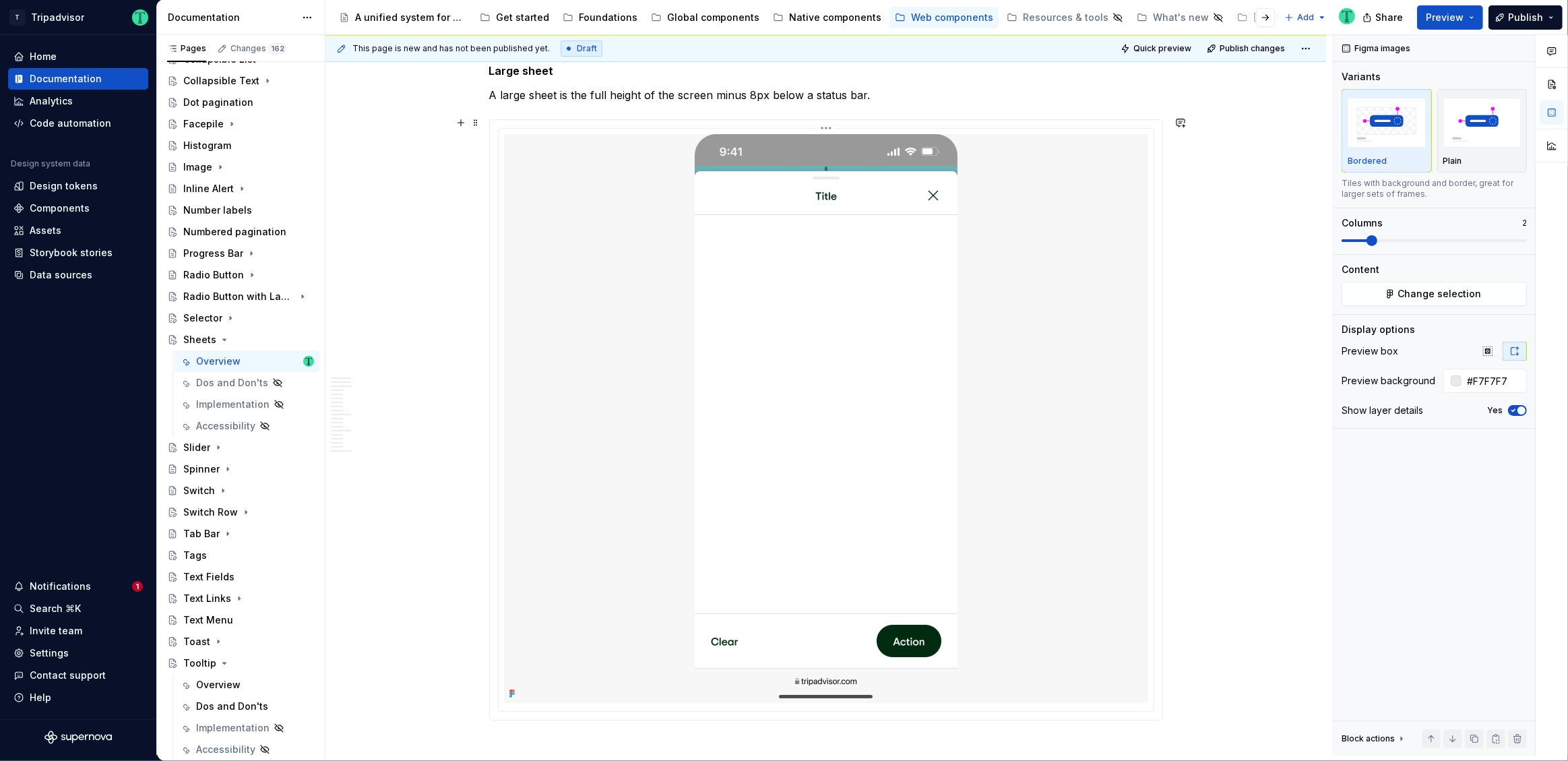
click at [770, 364] on img at bounding box center [826, 418] width 263 height 569
click at [1503, 382] on input "#F7F7F7" at bounding box center [1494, 381] width 66 height 25
paste input "EAEAEA"
type input "#EAEAEA"
click at [1306, 481] on div "**********" at bounding box center [829, 395] width 1008 height 721
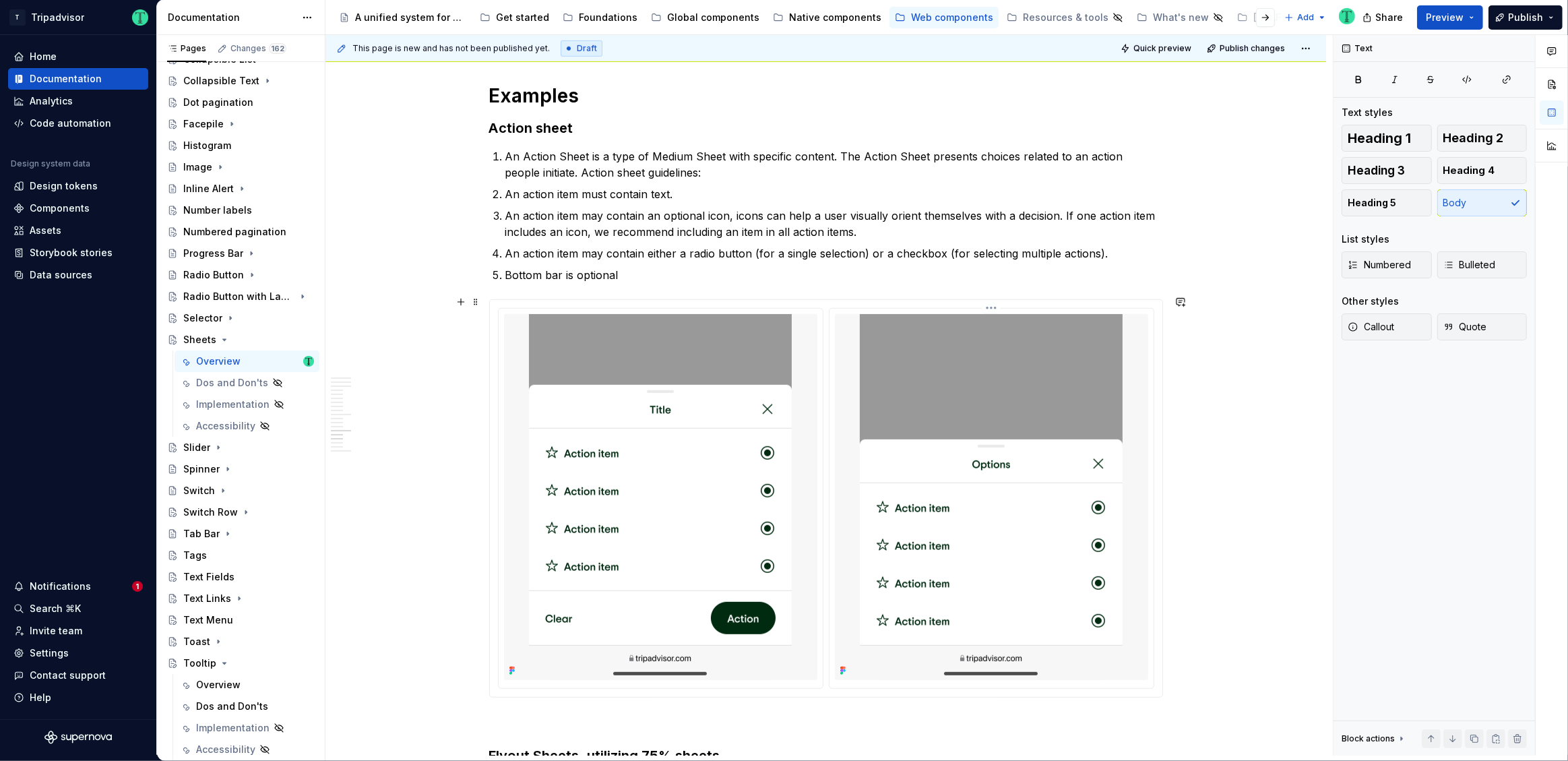
scroll to position [6527, 0]
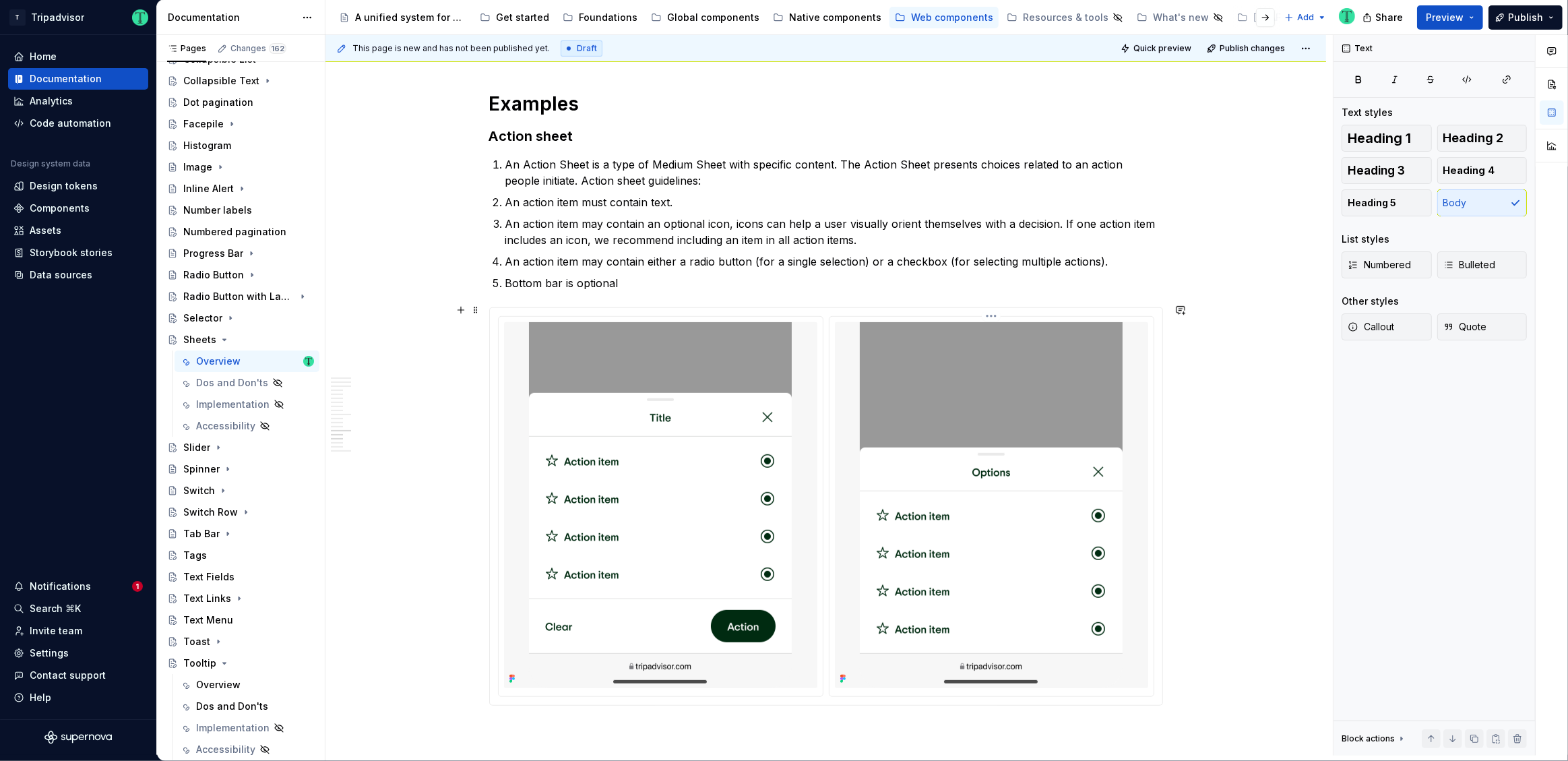
click at [1067, 464] on img at bounding box center [991, 505] width 263 height 366
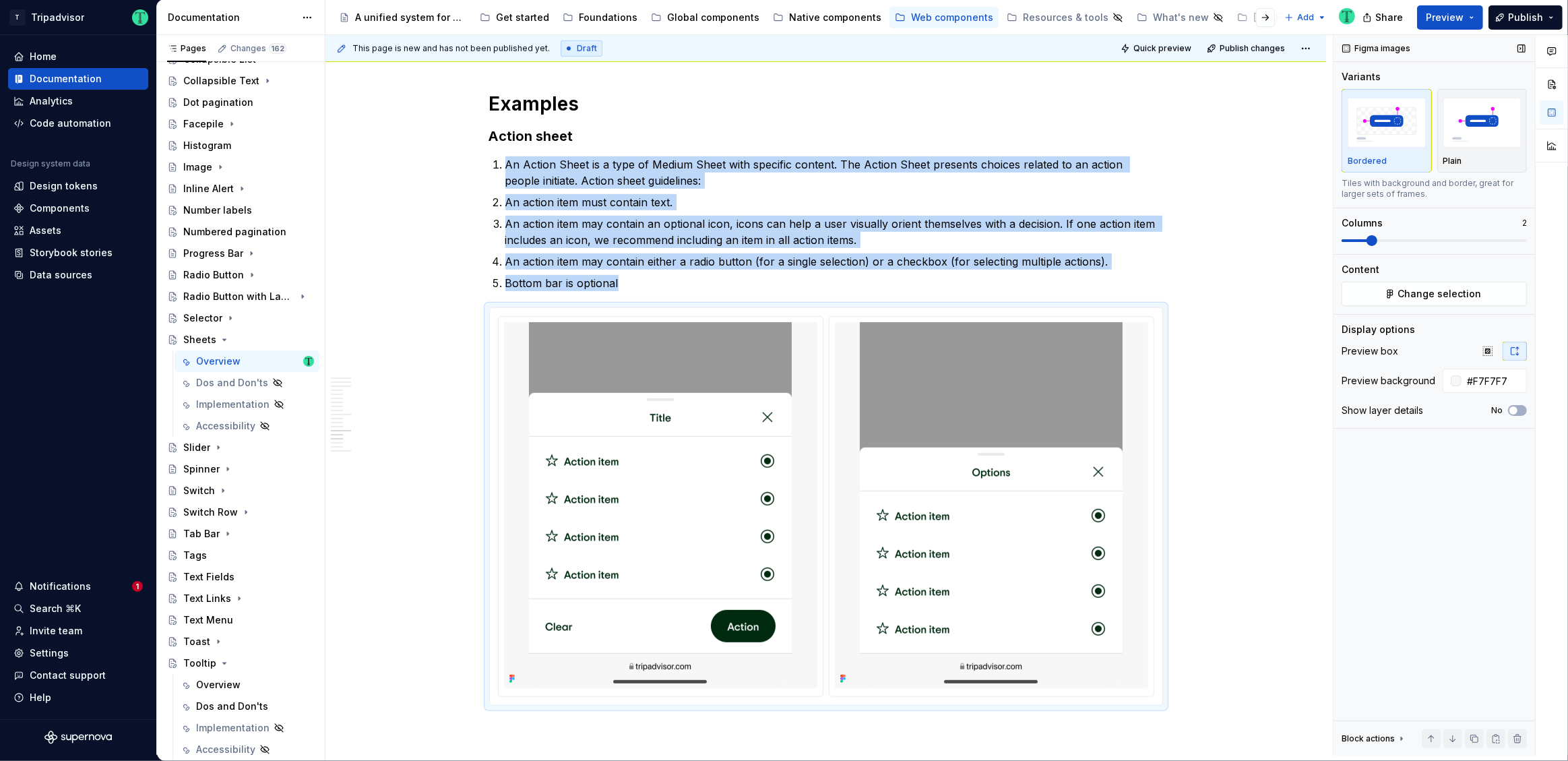
type textarea "*"
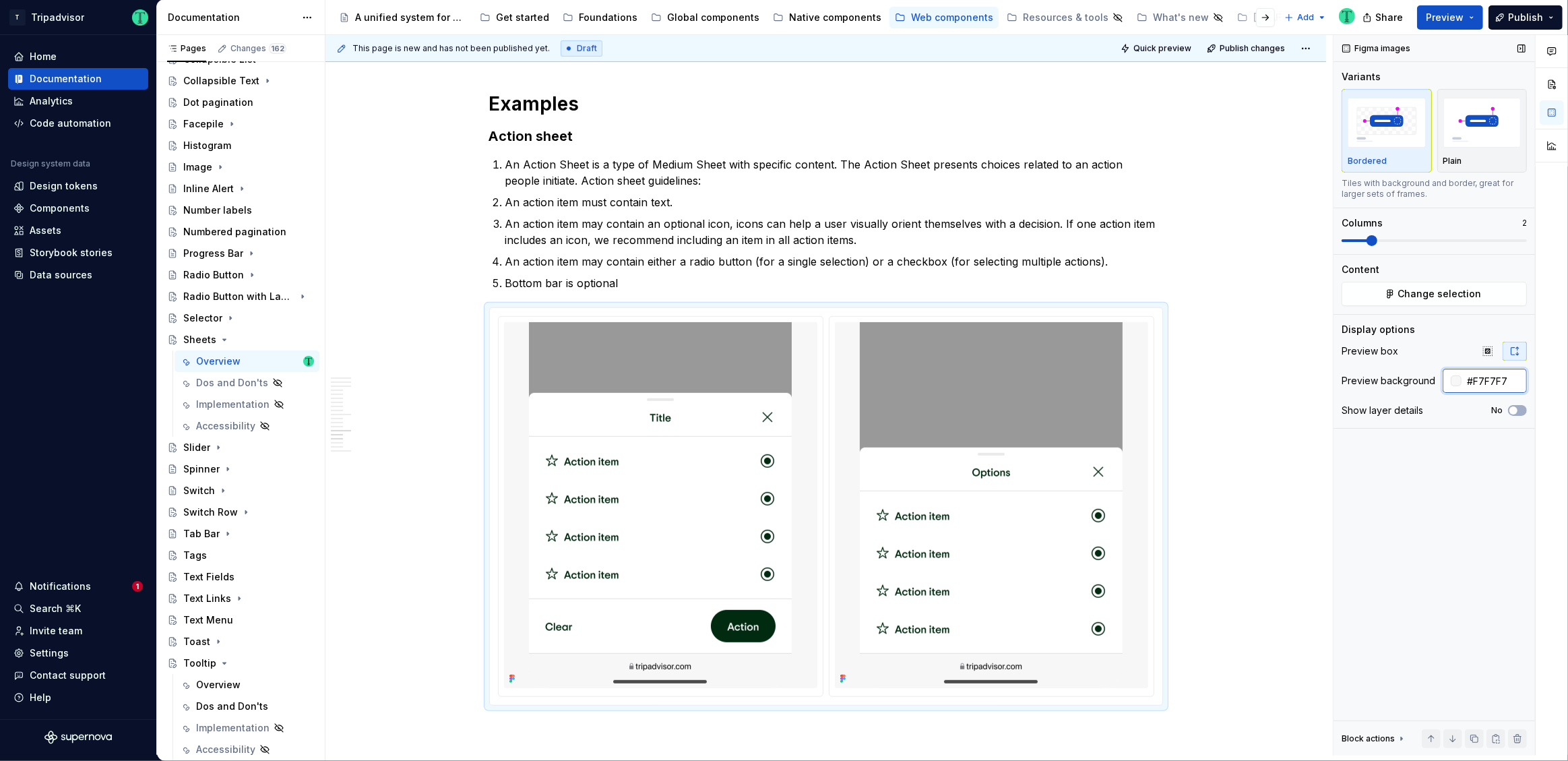
click at [1483, 373] on input "#F7F7F7" at bounding box center [1494, 381] width 66 height 25
paste input "EAEAEA"
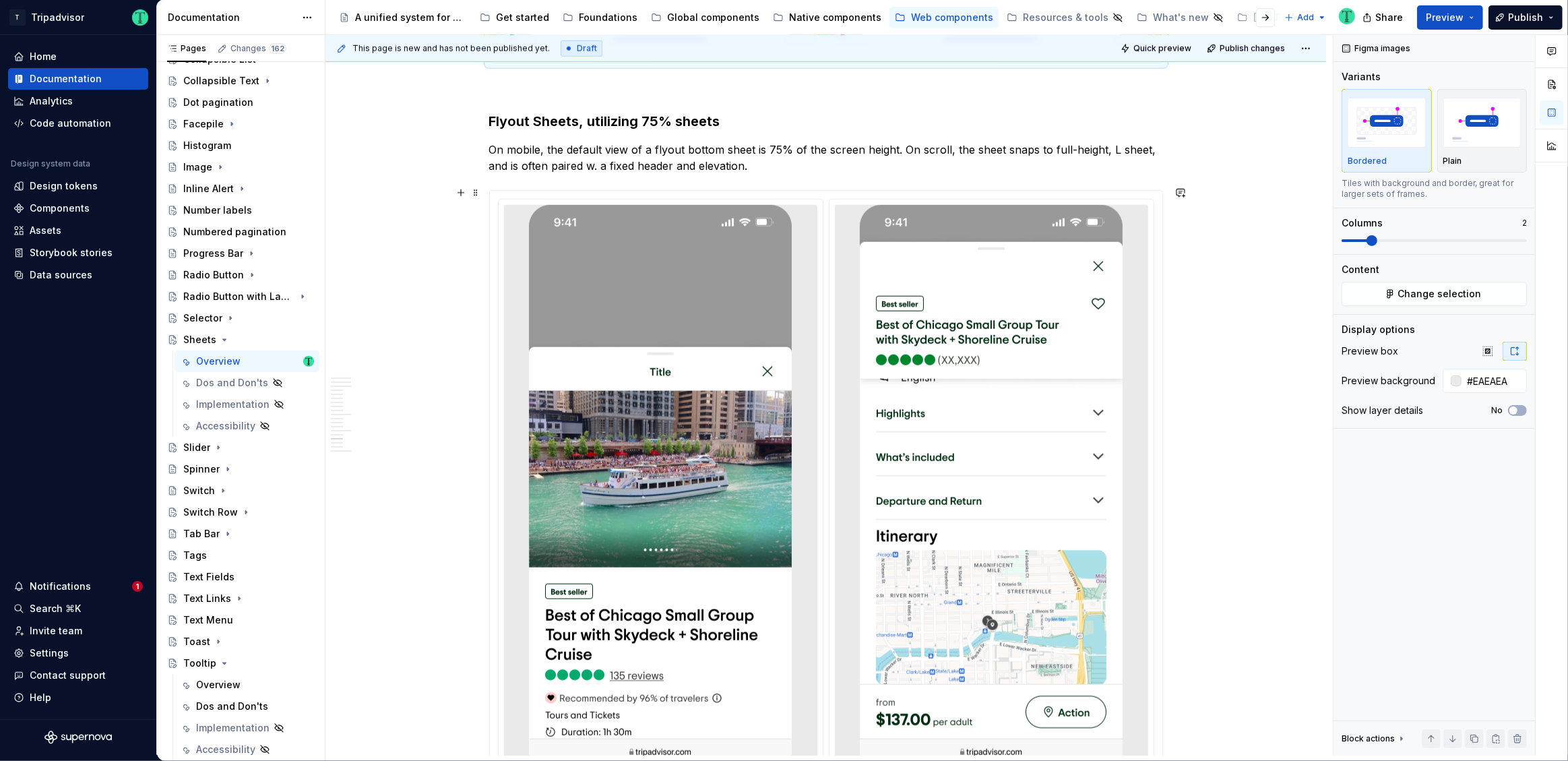
scroll to position [7161, 0]
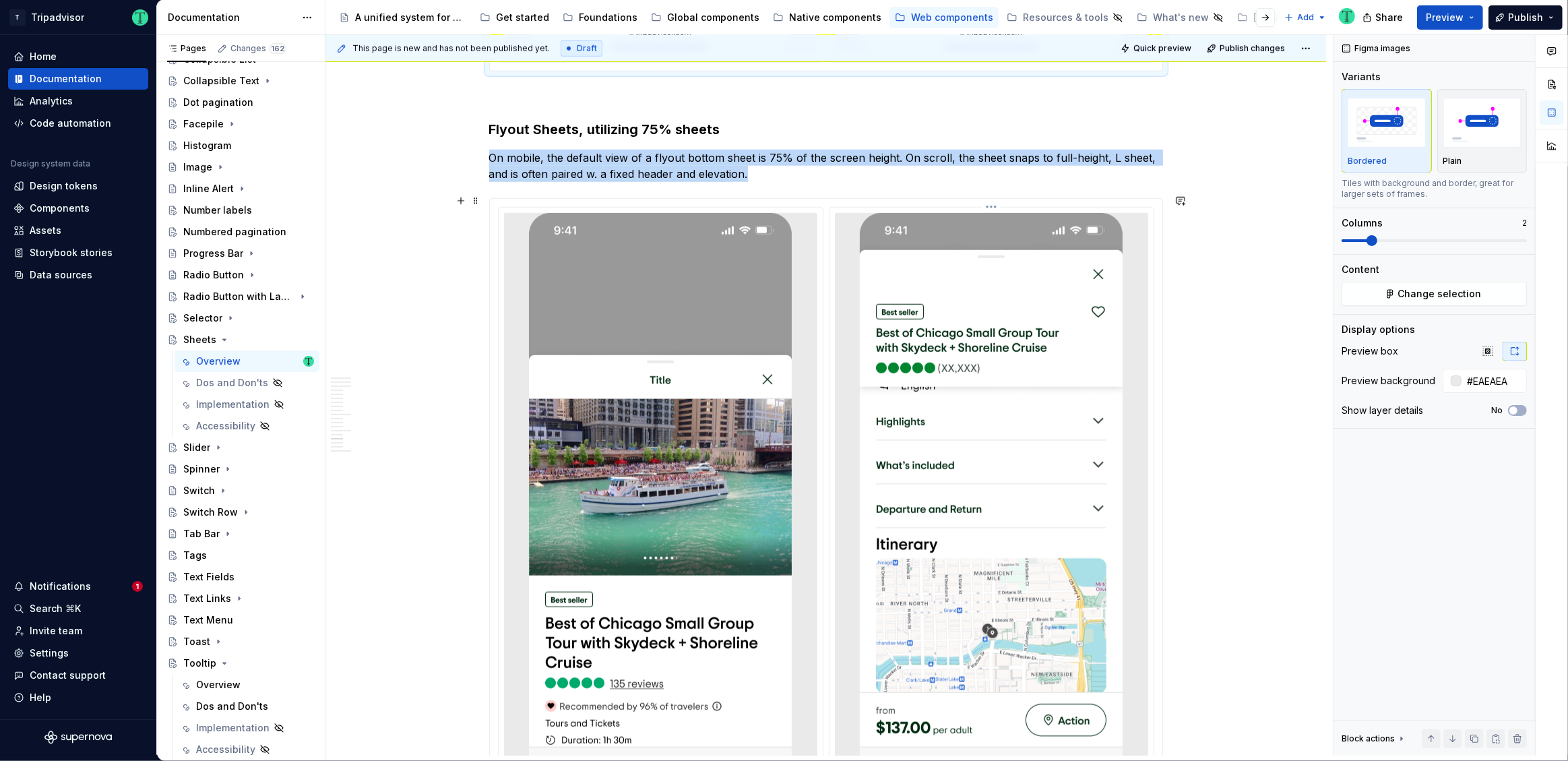
click at [1025, 475] on img at bounding box center [991, 497] width 263 height 569
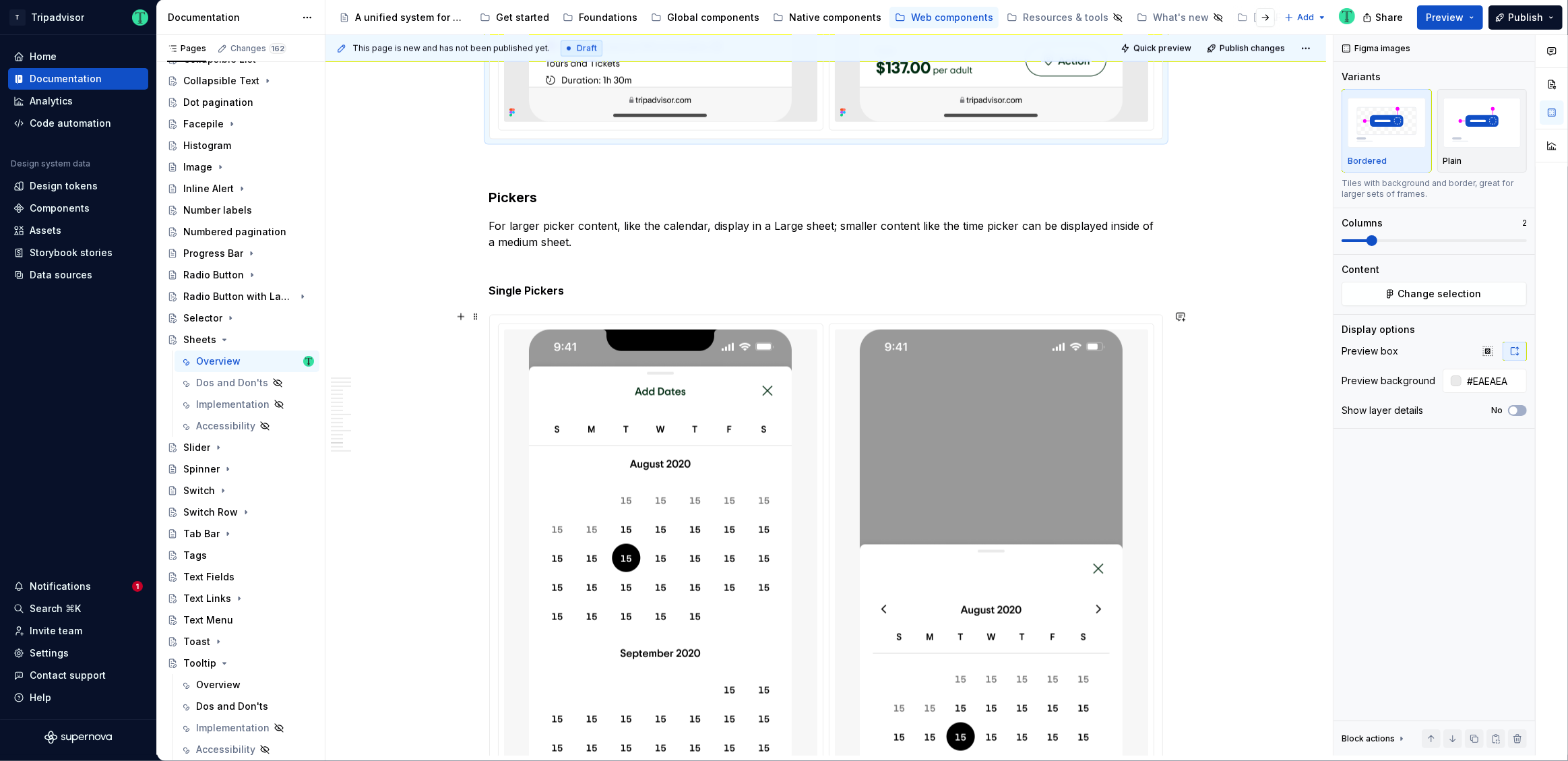
scroll to position [7874, 0]
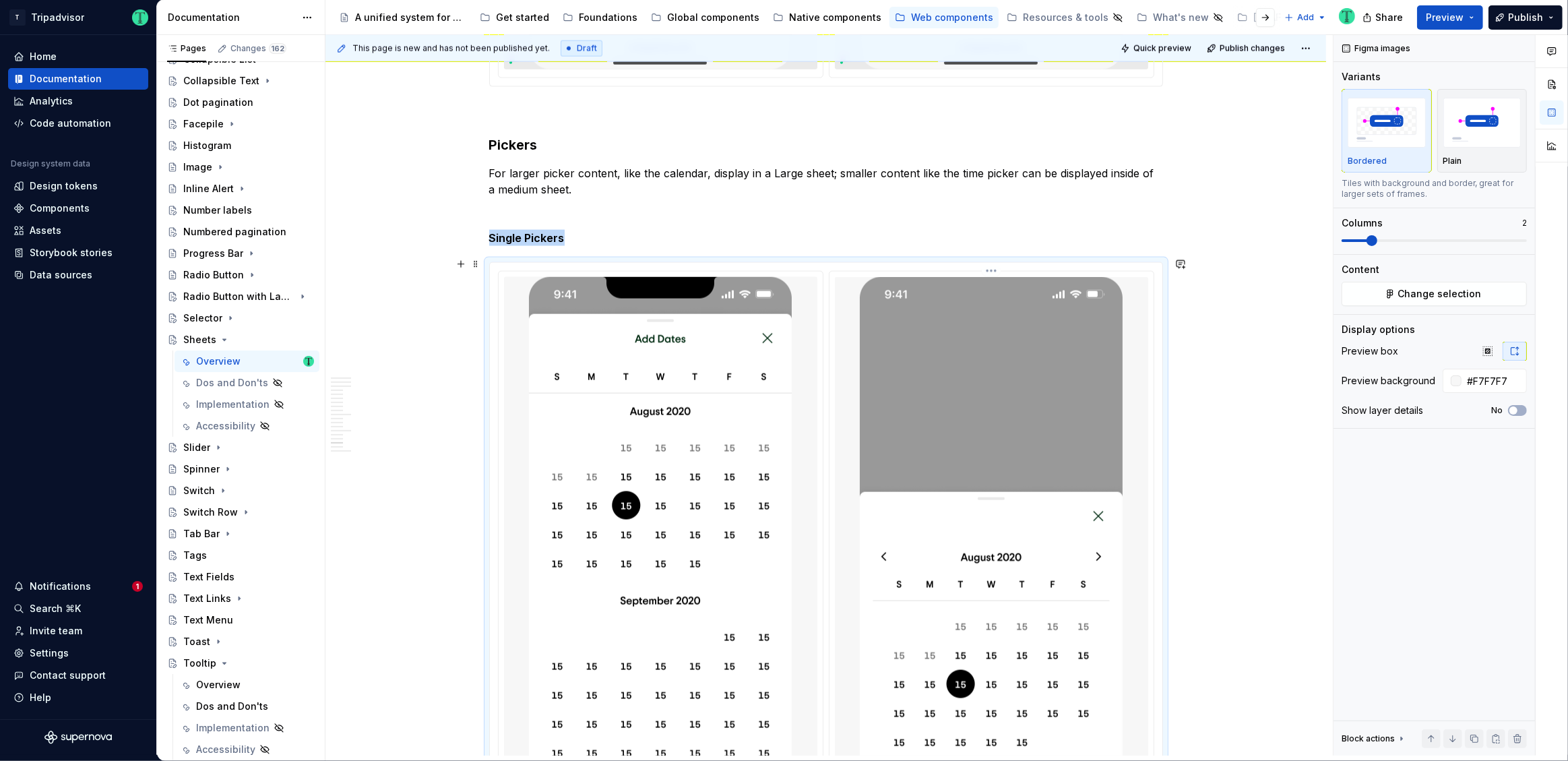
click at [1029, 466] on img at bounding box center [991, 561] width 263 height 569
click at [1486, 376] on input "#F7F7F7" at bounding box center [1494, 381] width 66 height 25
paste input "EAEAEA"
type input "#EAEAEA"
click at [1256, 526] on div "**********" at bounding box center [829, 395] width 1008 height 721
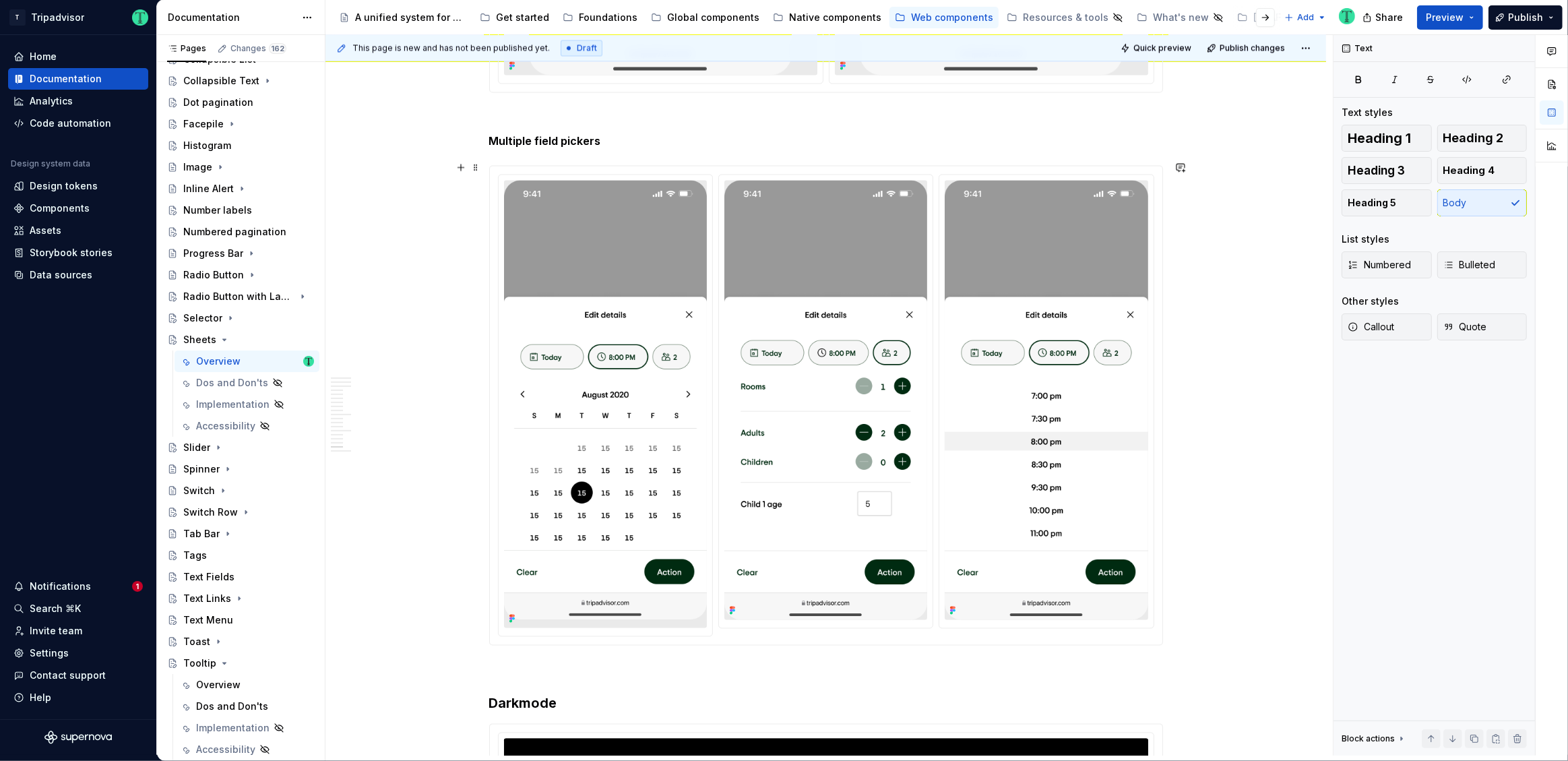
scroll to position [8641, 0]
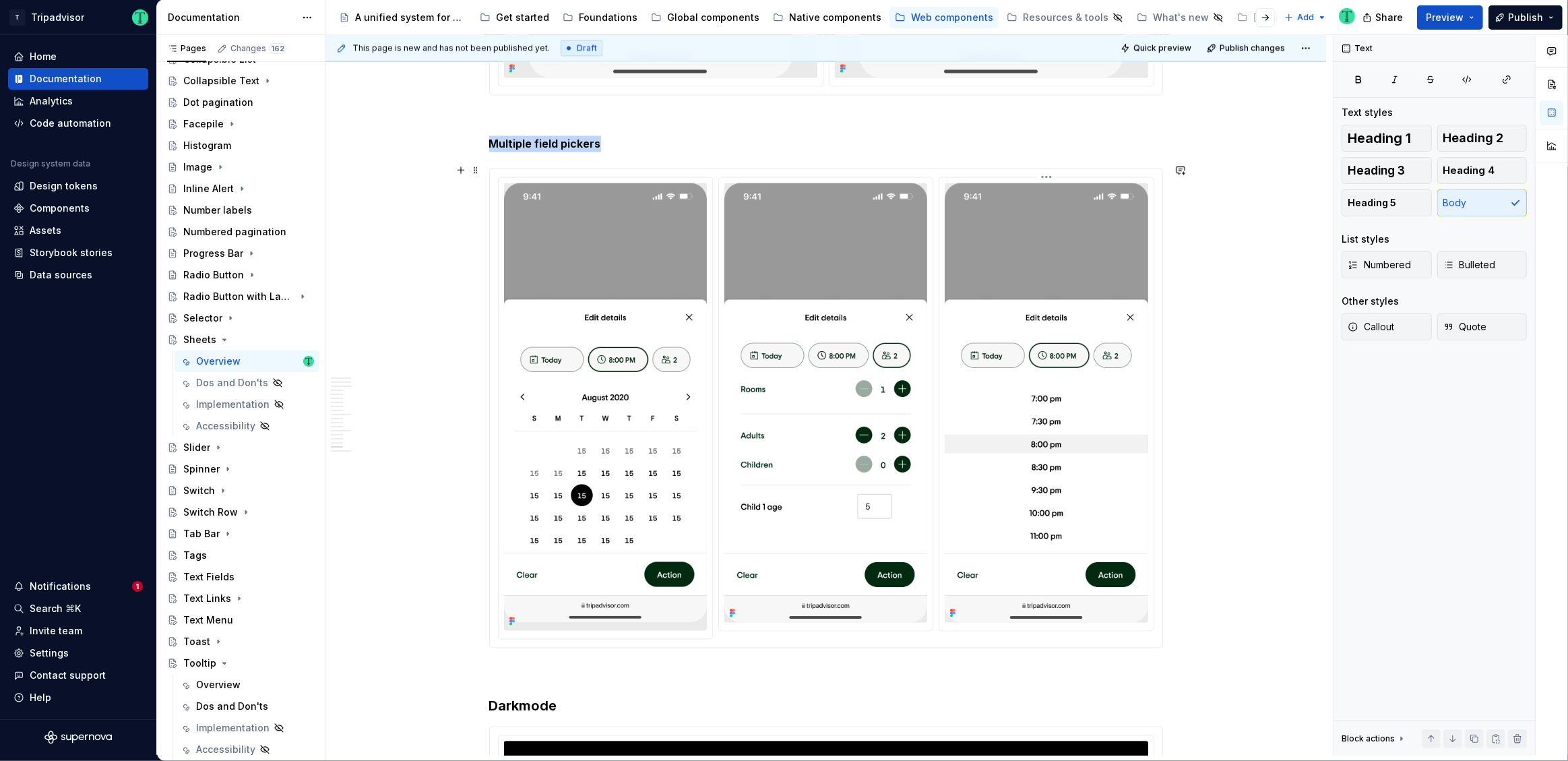
click at [1059, 421] on img at bounding box center [1046, 403] width 203 height 440
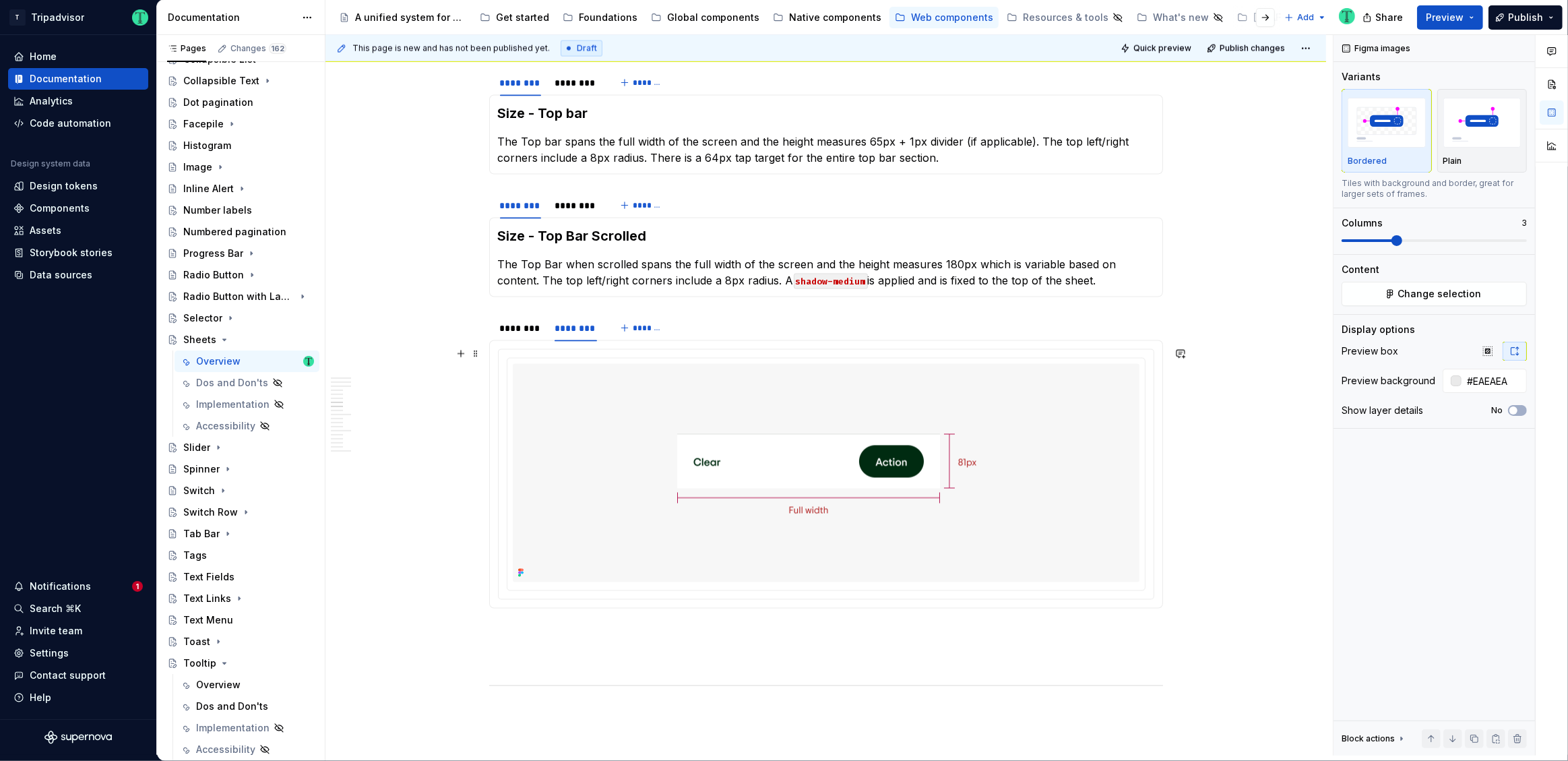
scroll to position [2518, 0]
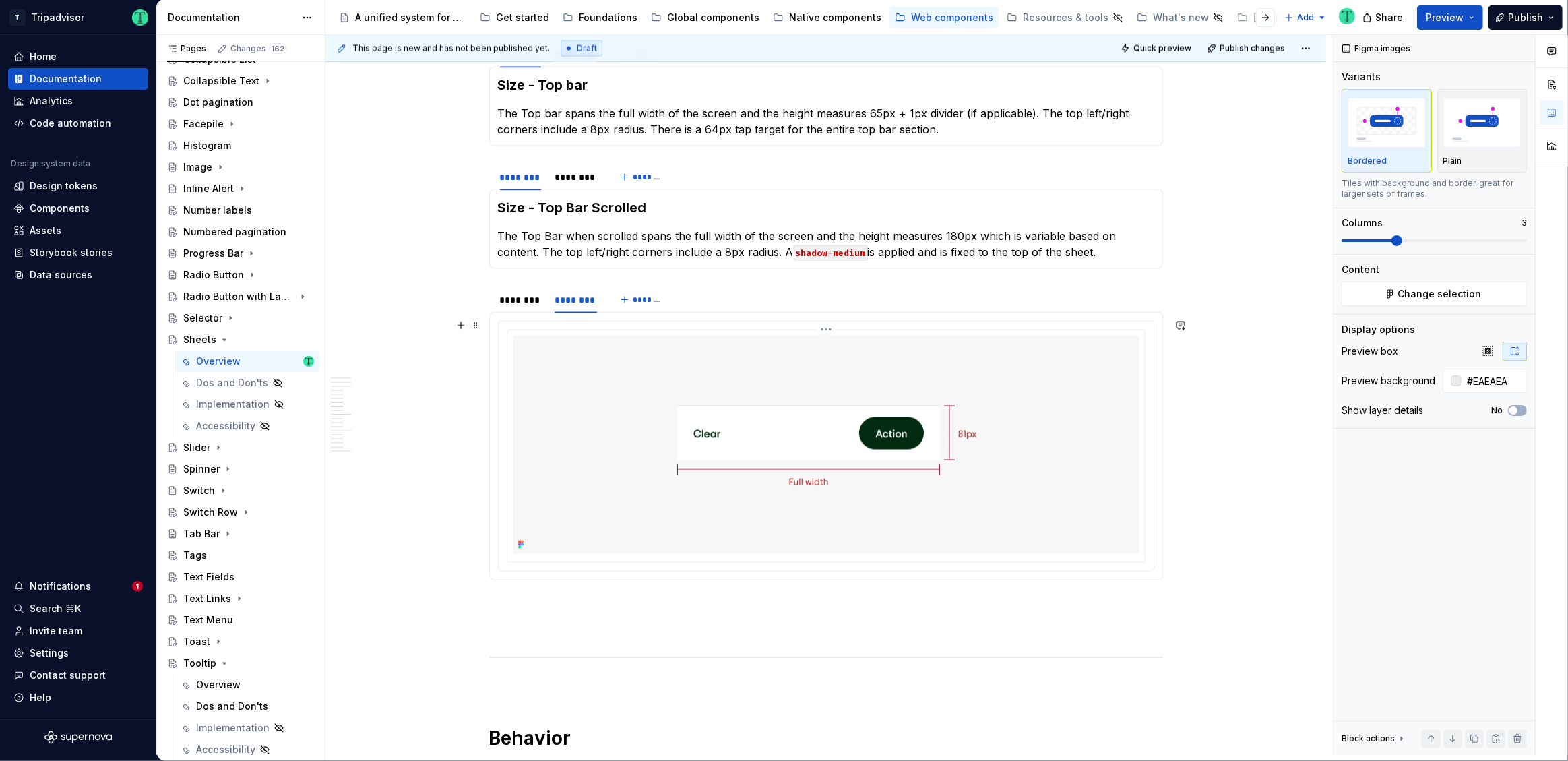
type input "#F7F7F7"
click at [1087, 461] on div at bounding box center [826, 444] width 627 height 218
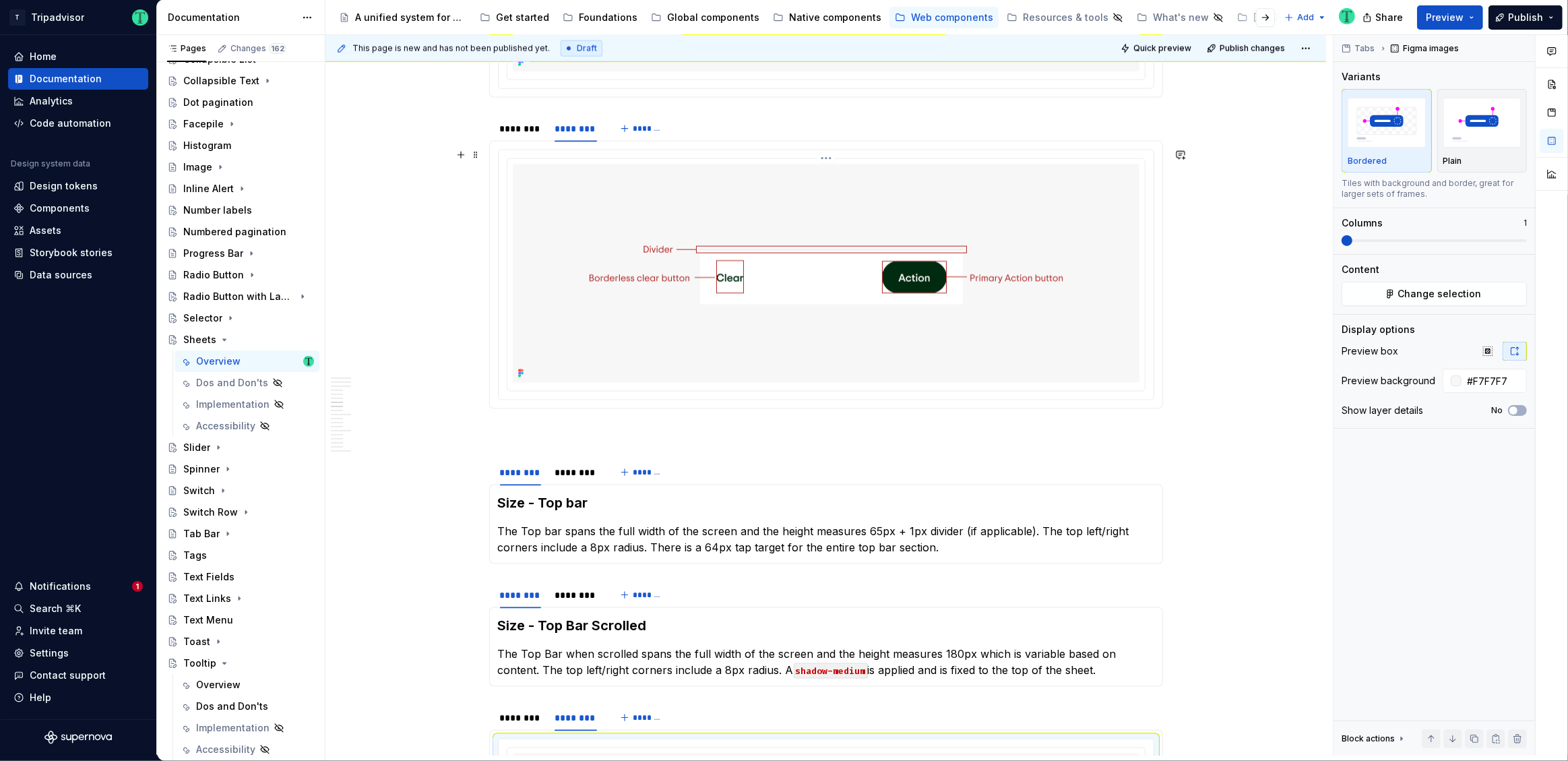
click at [1079, 323] on div at bounding box center [826, 274] width 627 height 218
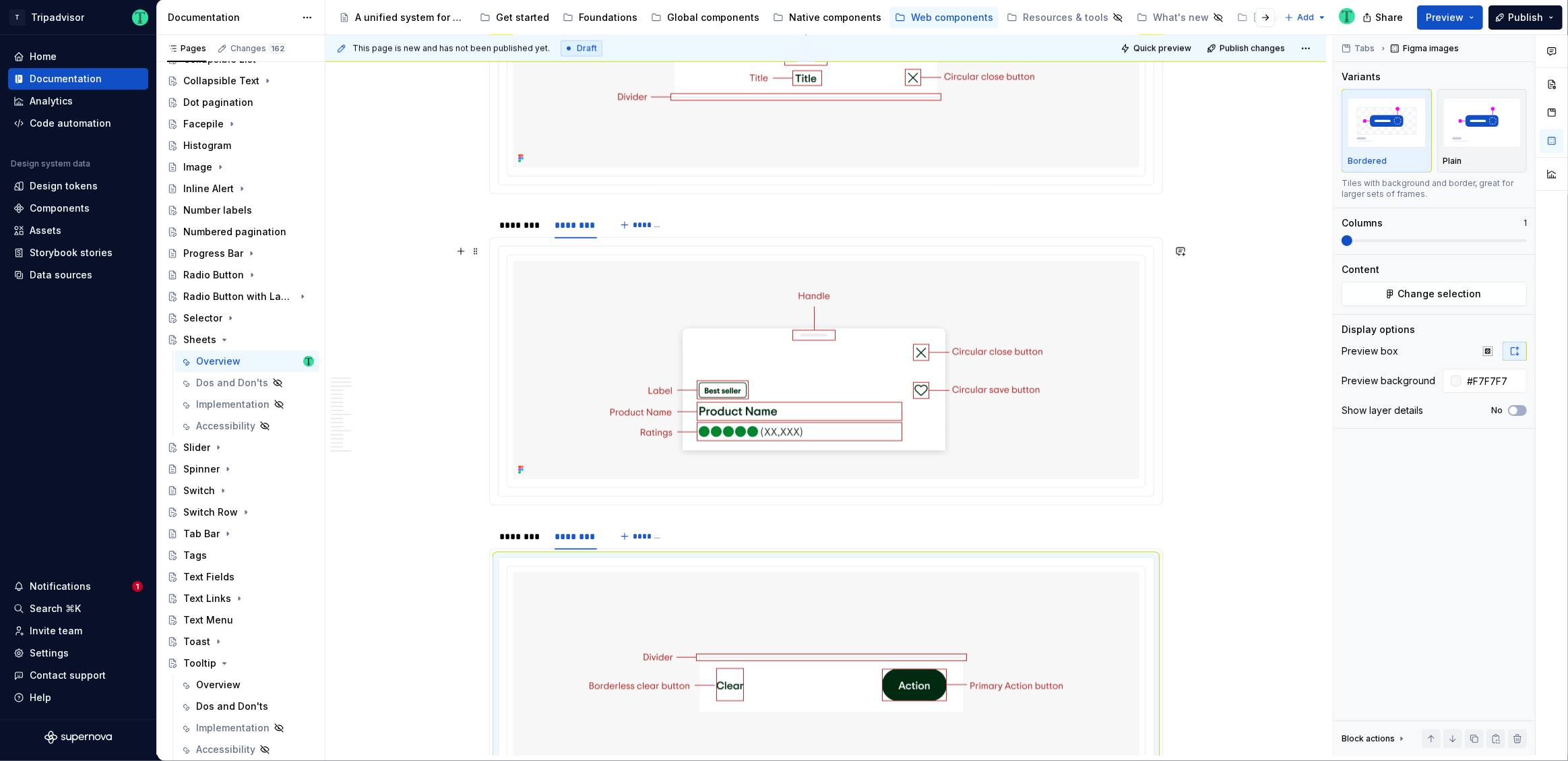
scroll to position [1628, 0]
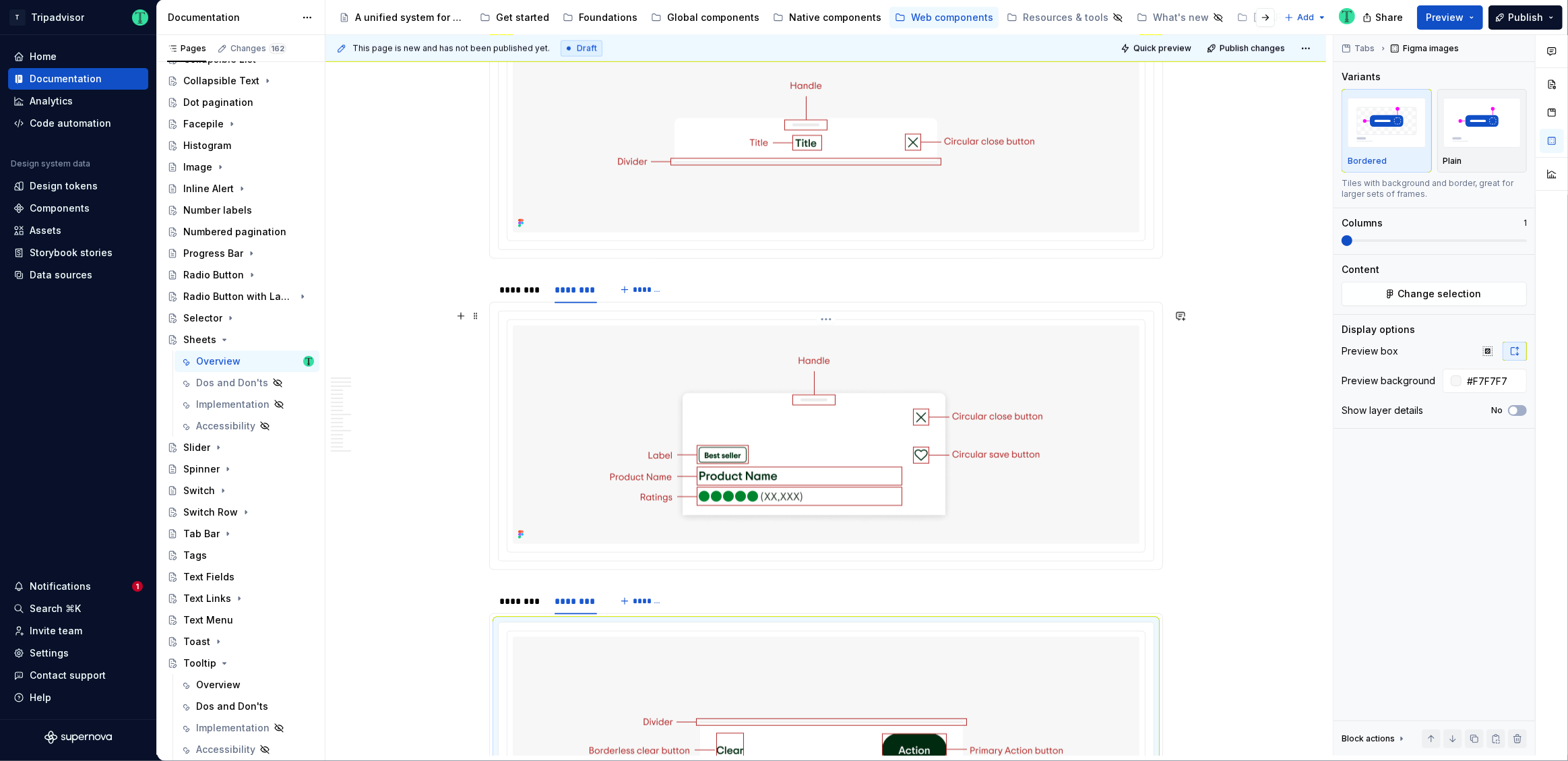
click at [1088, 397] on div at bounding box center [826, 435] width 627 height 218
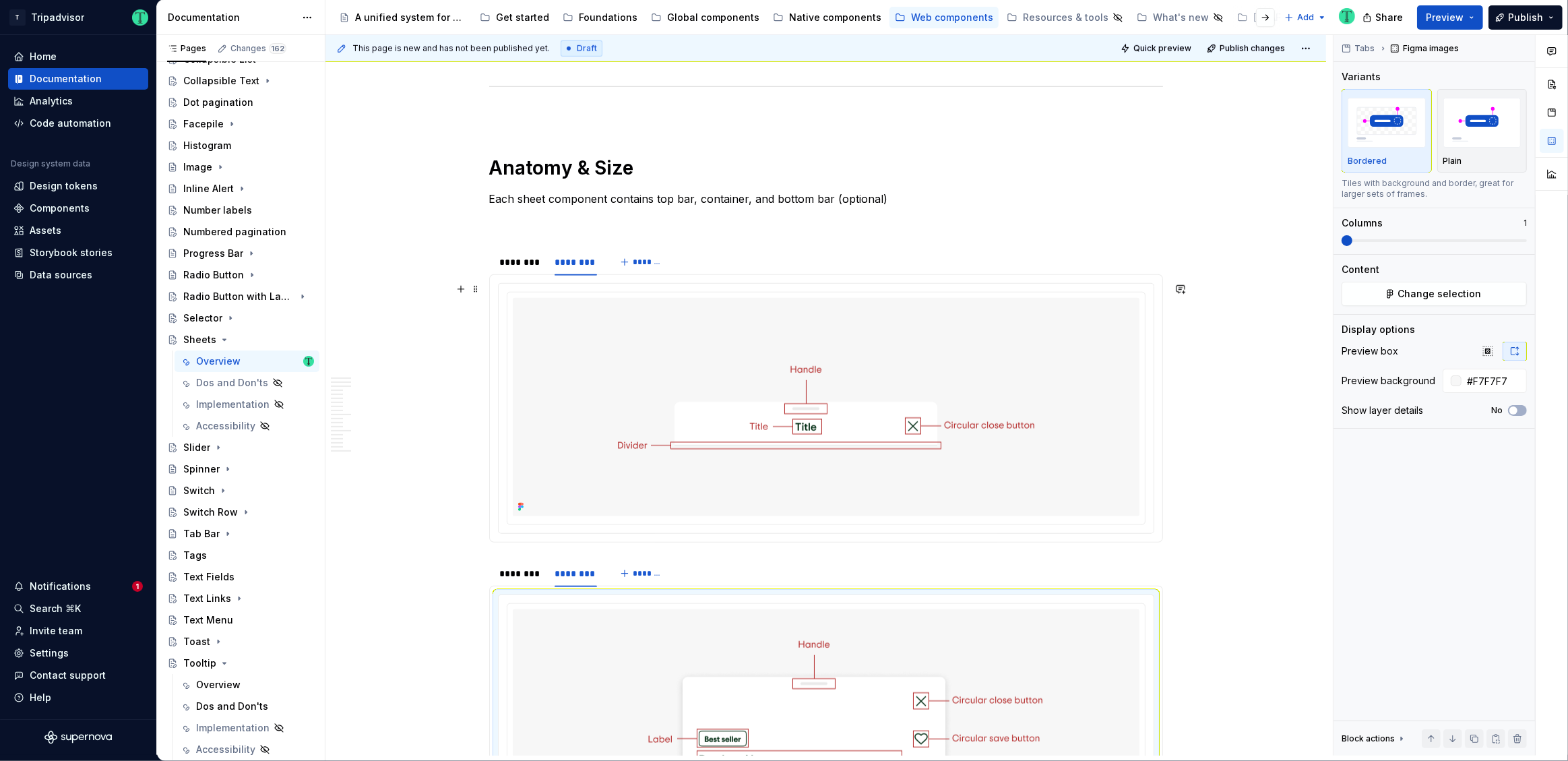
scroll to position [1304, 0]
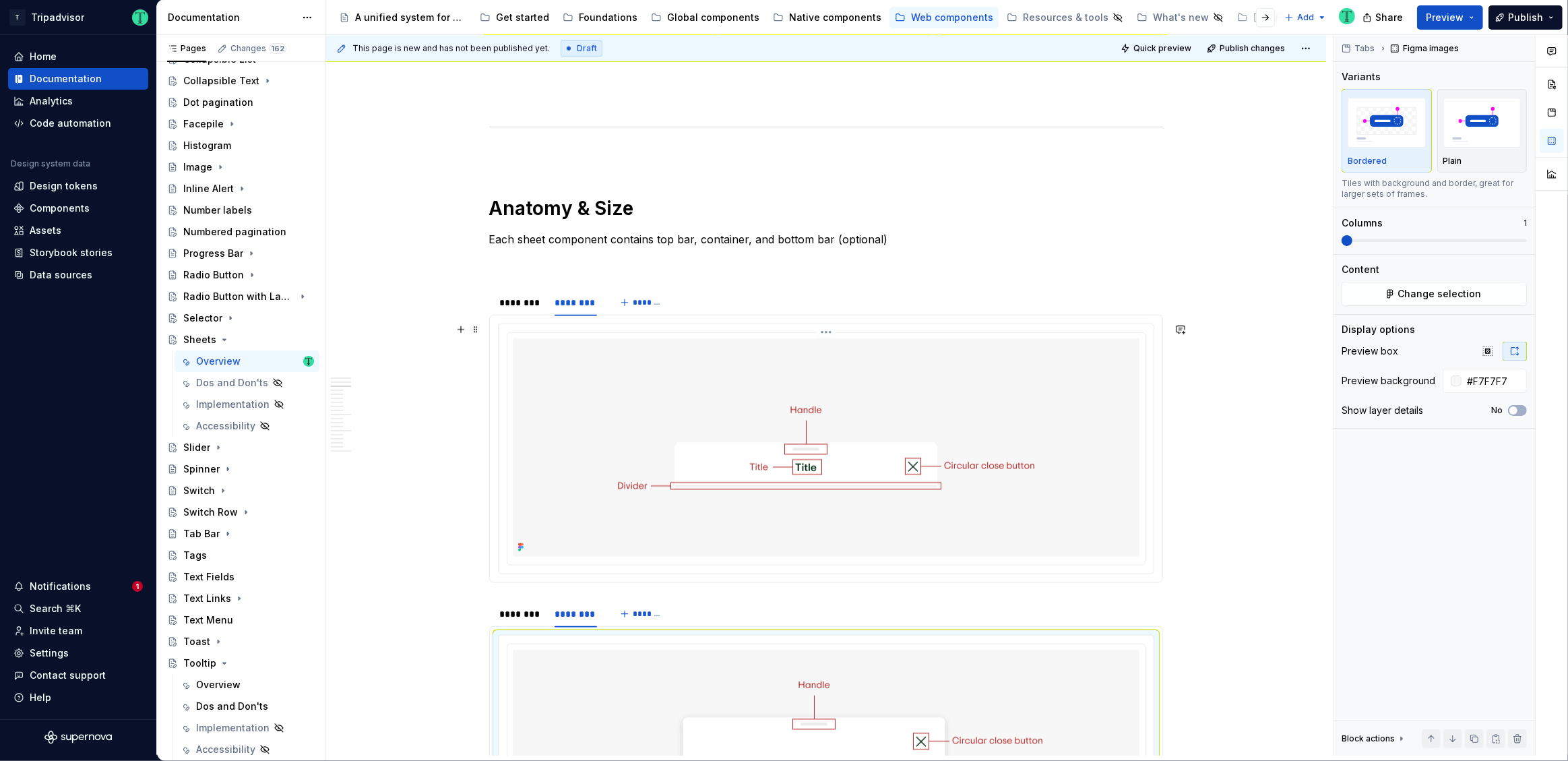
click at [1130, 409] on div at bounding box center [826, 447] width 627 height 218
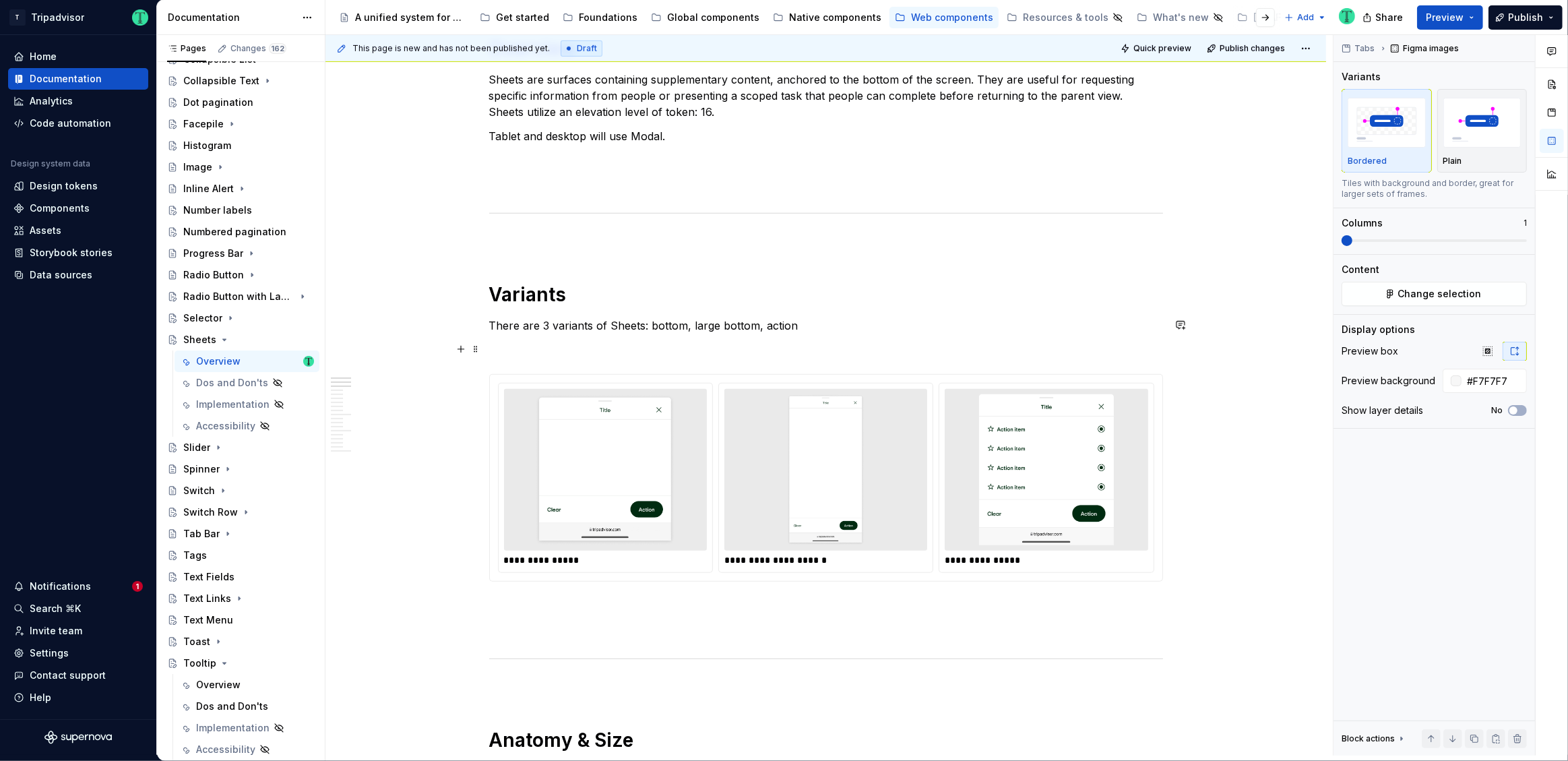
scroll to position [764, 0]
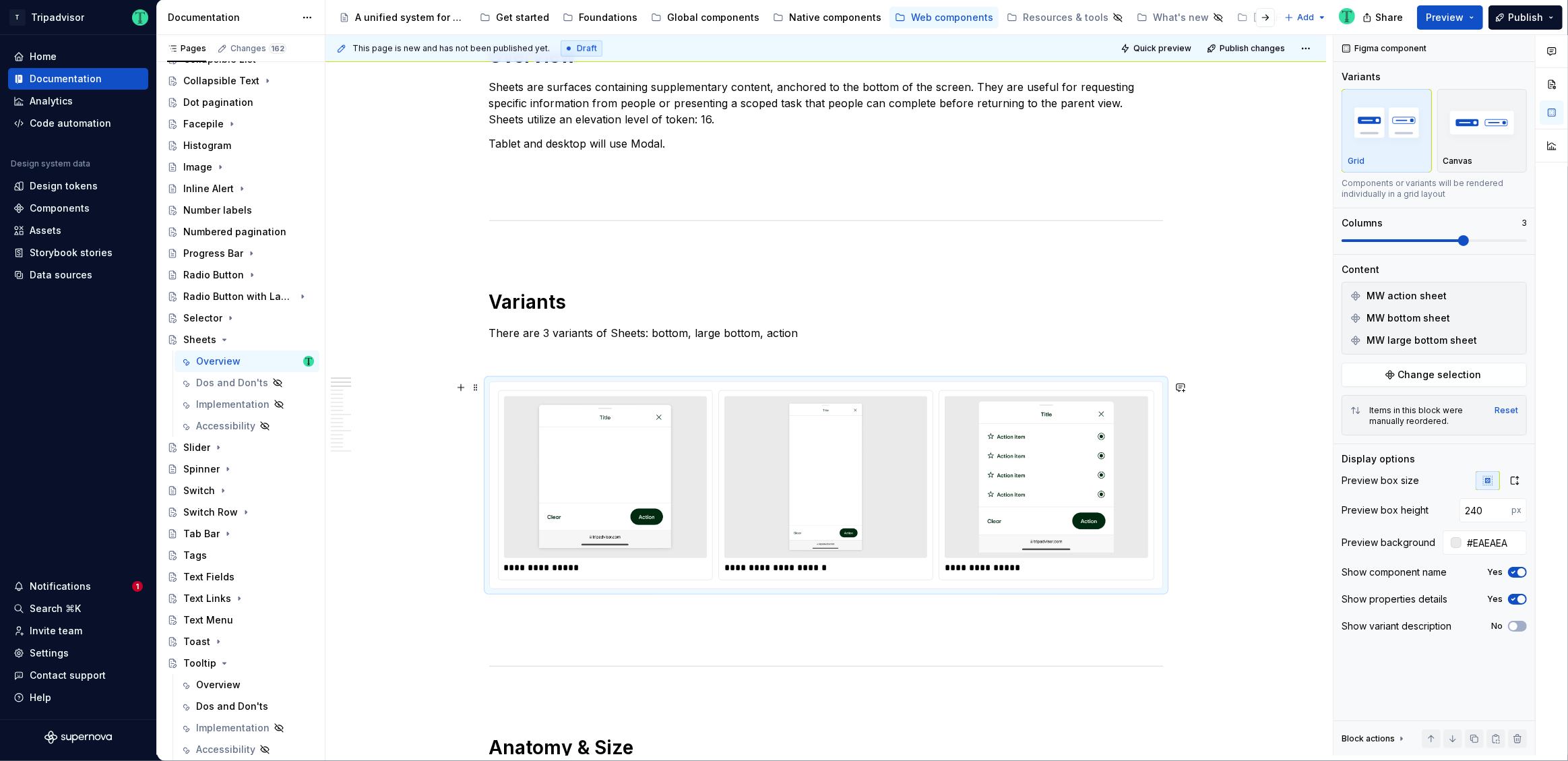
click at [1136, 448] on img at bounding box center [1046, 477] width 192 height 151
type textarea "*"
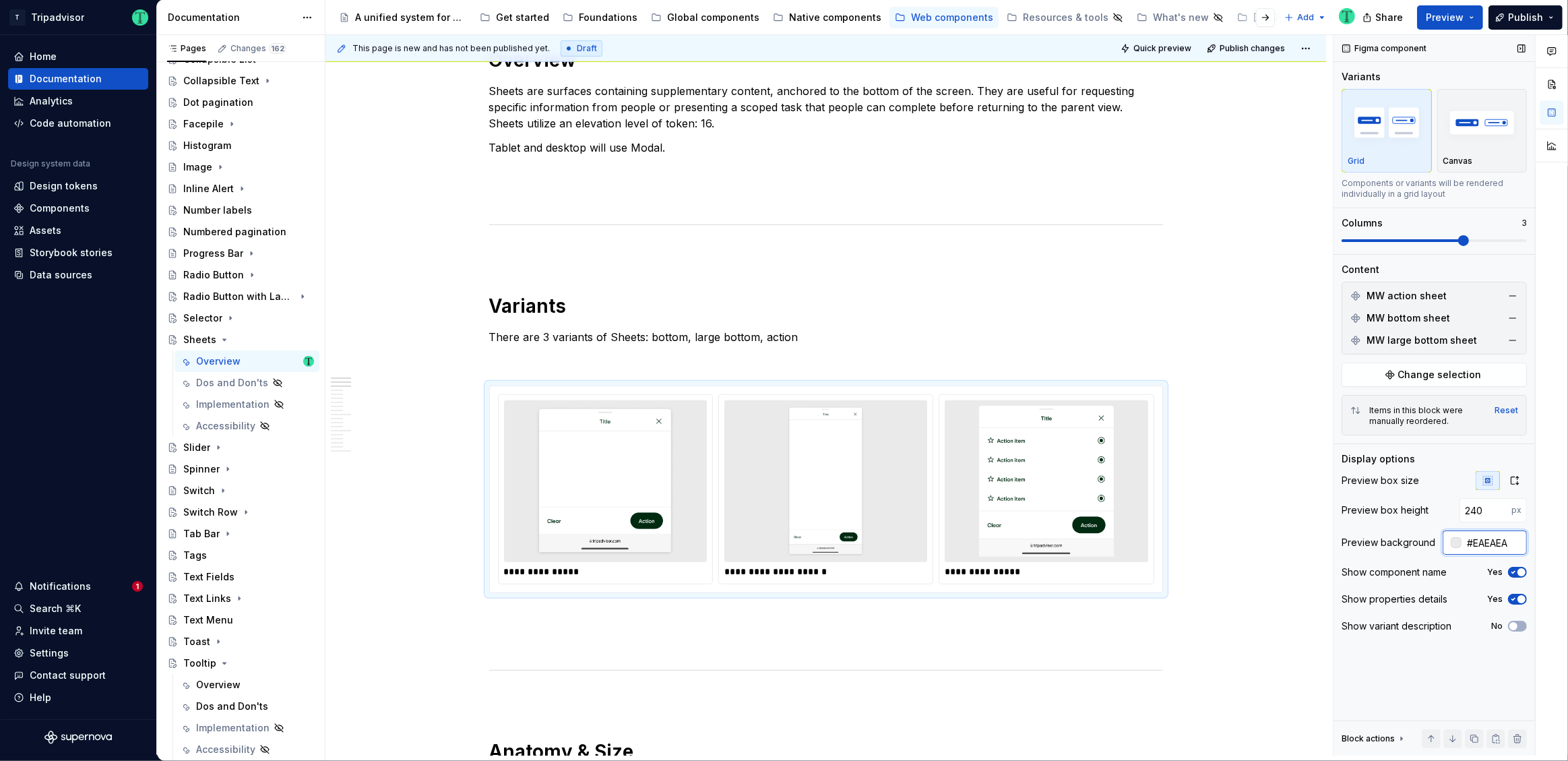
click at [1495, 540] on input "#EAEAEA" at bounding box center [1494, 543] width 66 height 25
click at [1495, 539] on input "#EAEAEA" at bounding box center [1494, 543] width 66 height 25
type input "#F7F7F7"
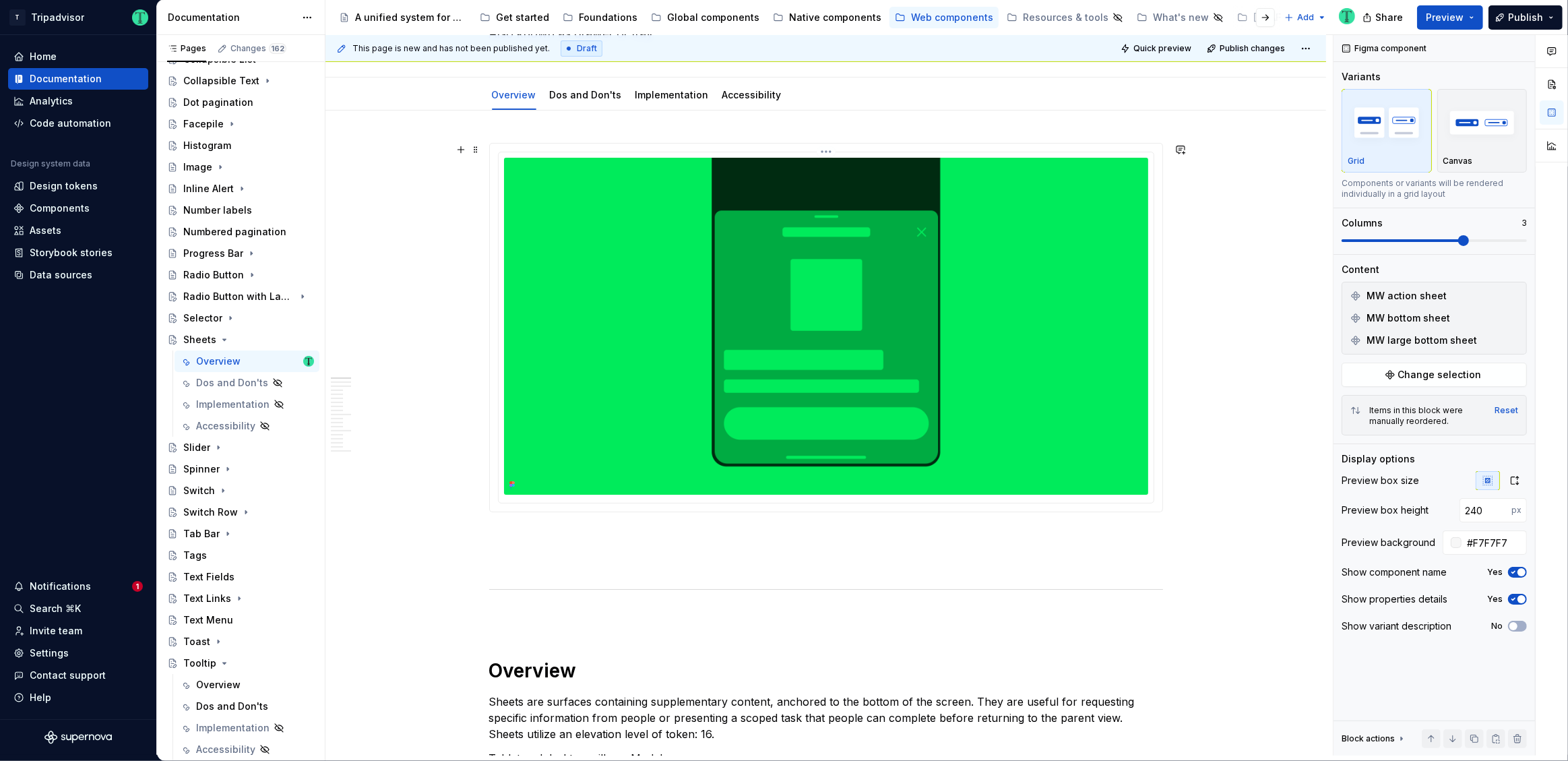
scroll to position [0, 0]
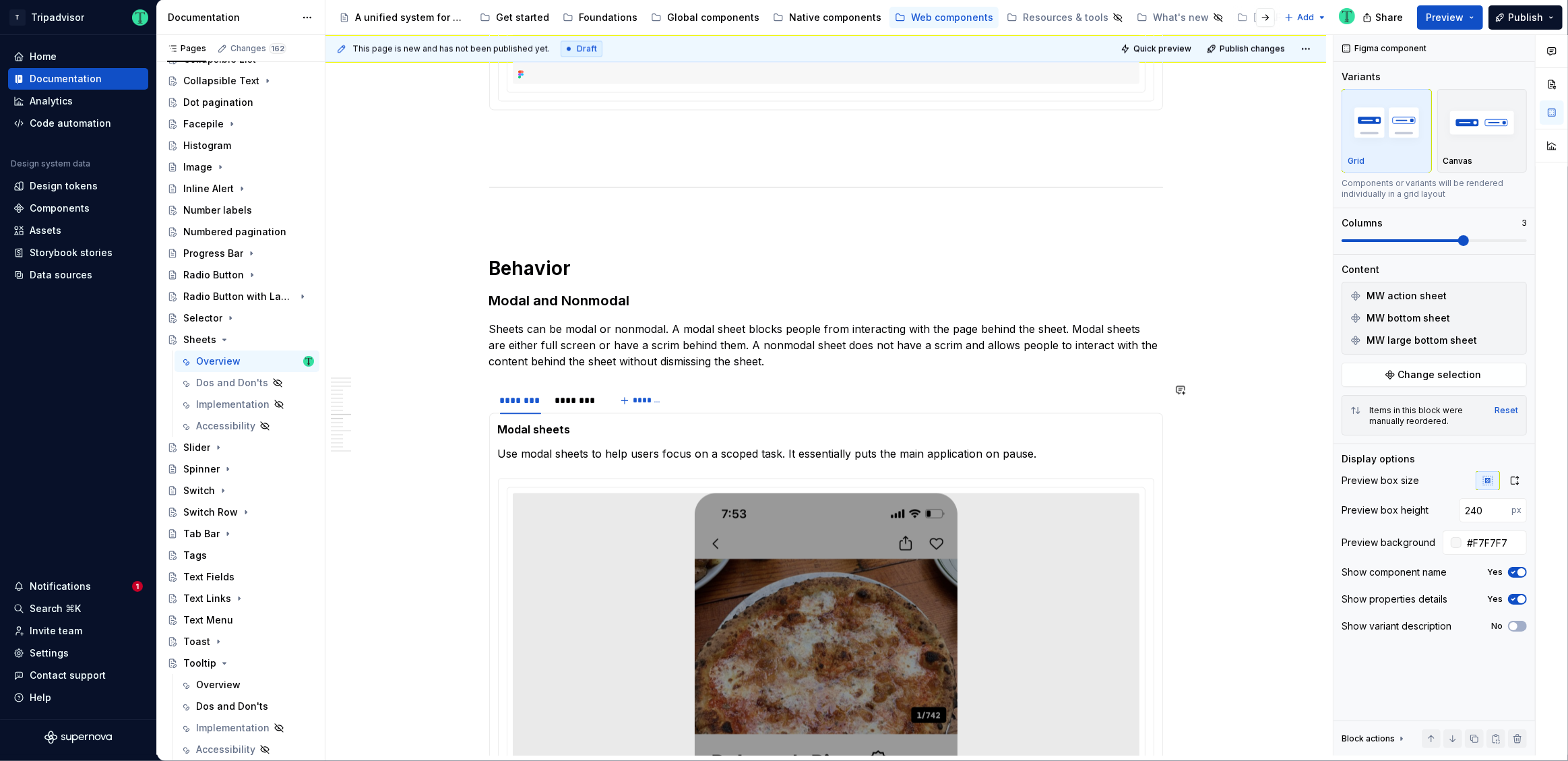
scroll to position [2960, 0]
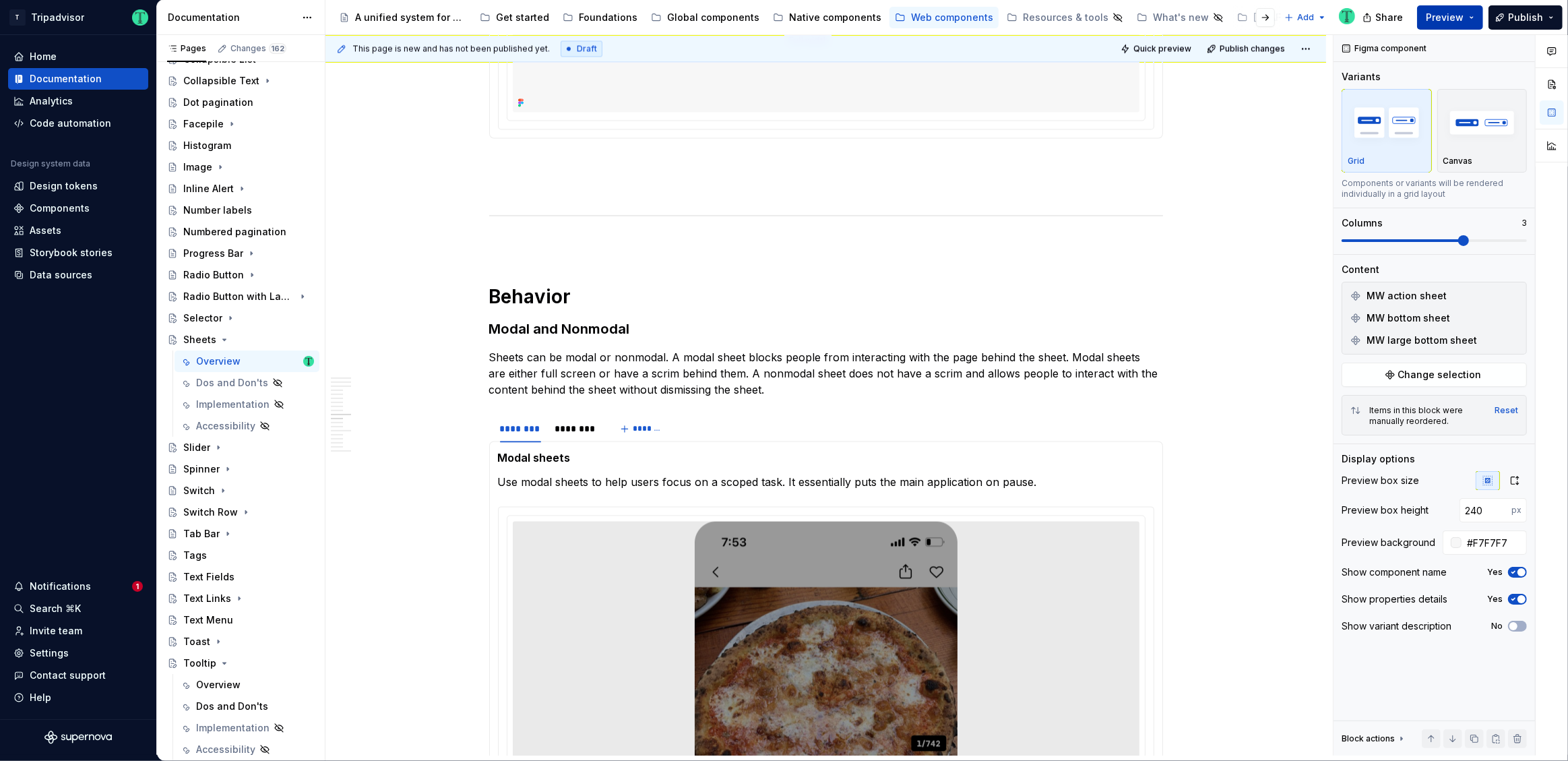
click at [1451, 19] on span "Preview" at bounding box center [1444, 17] width 38 height 13
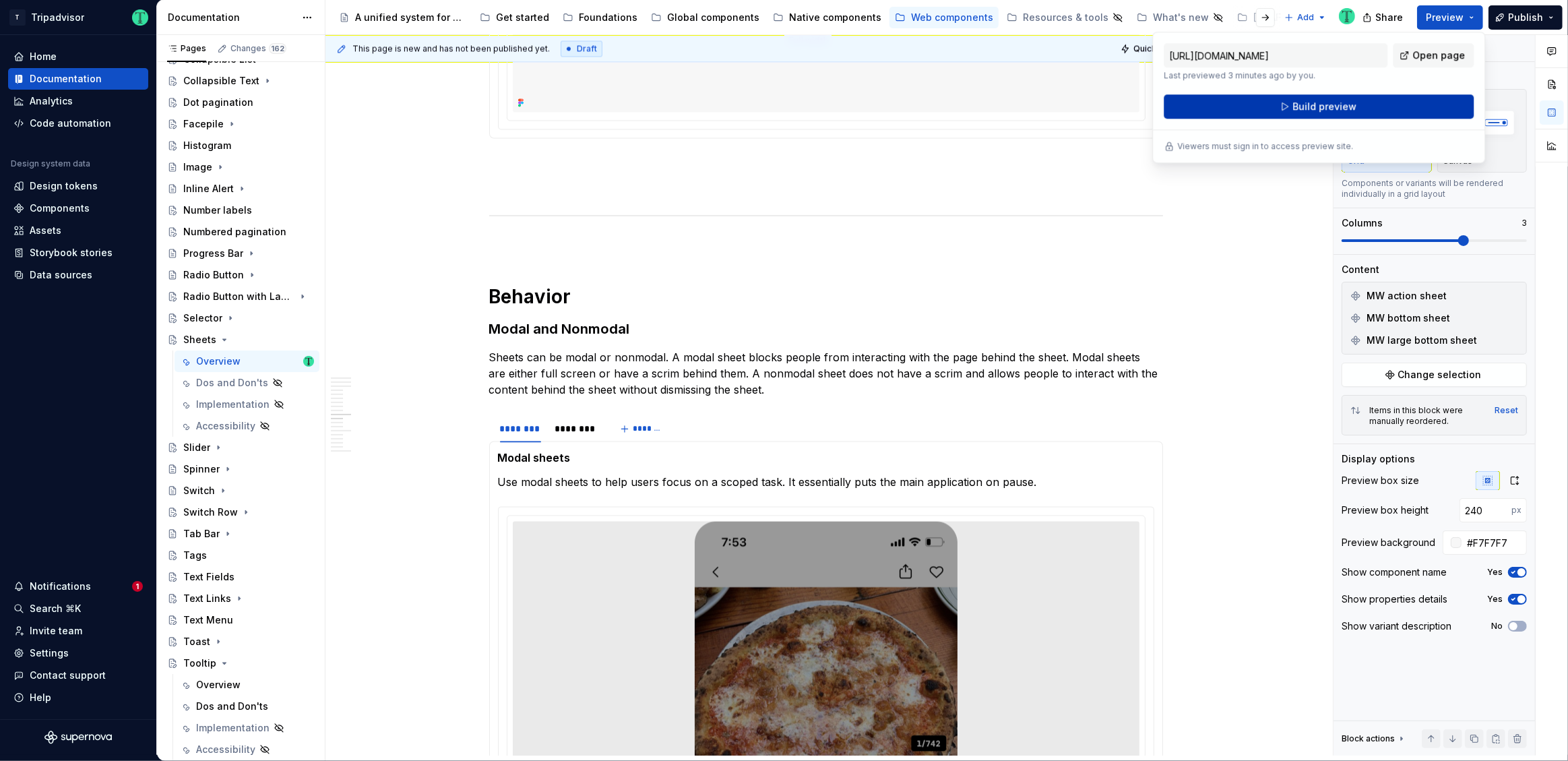
click at [1388, 108] on button "Build preview" at bounding box center [1319, 107] width 310 height 25
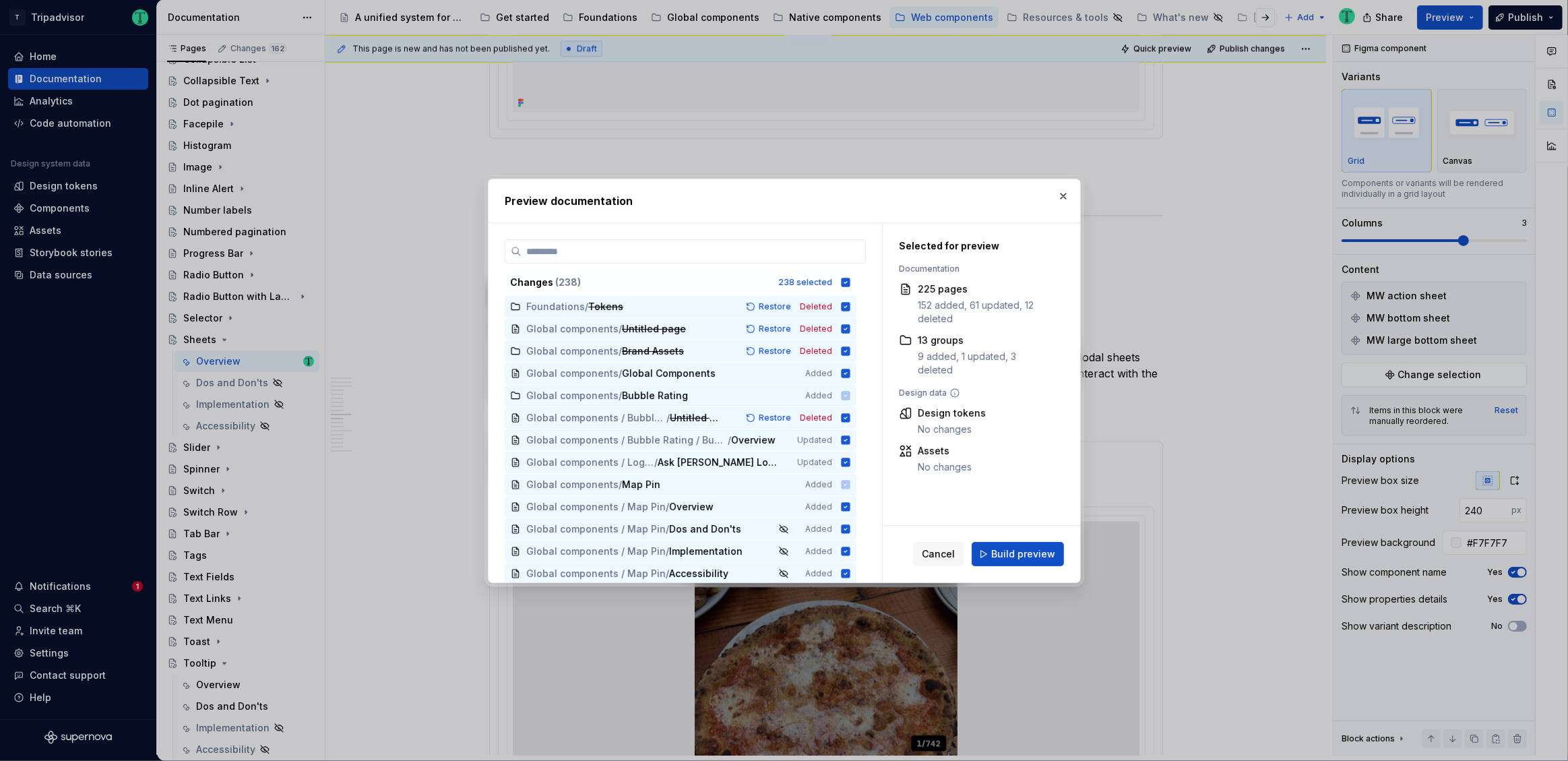
click at [1029, 552] on span "Build preview" at bounding box center [1023, 554] width 64 height 13
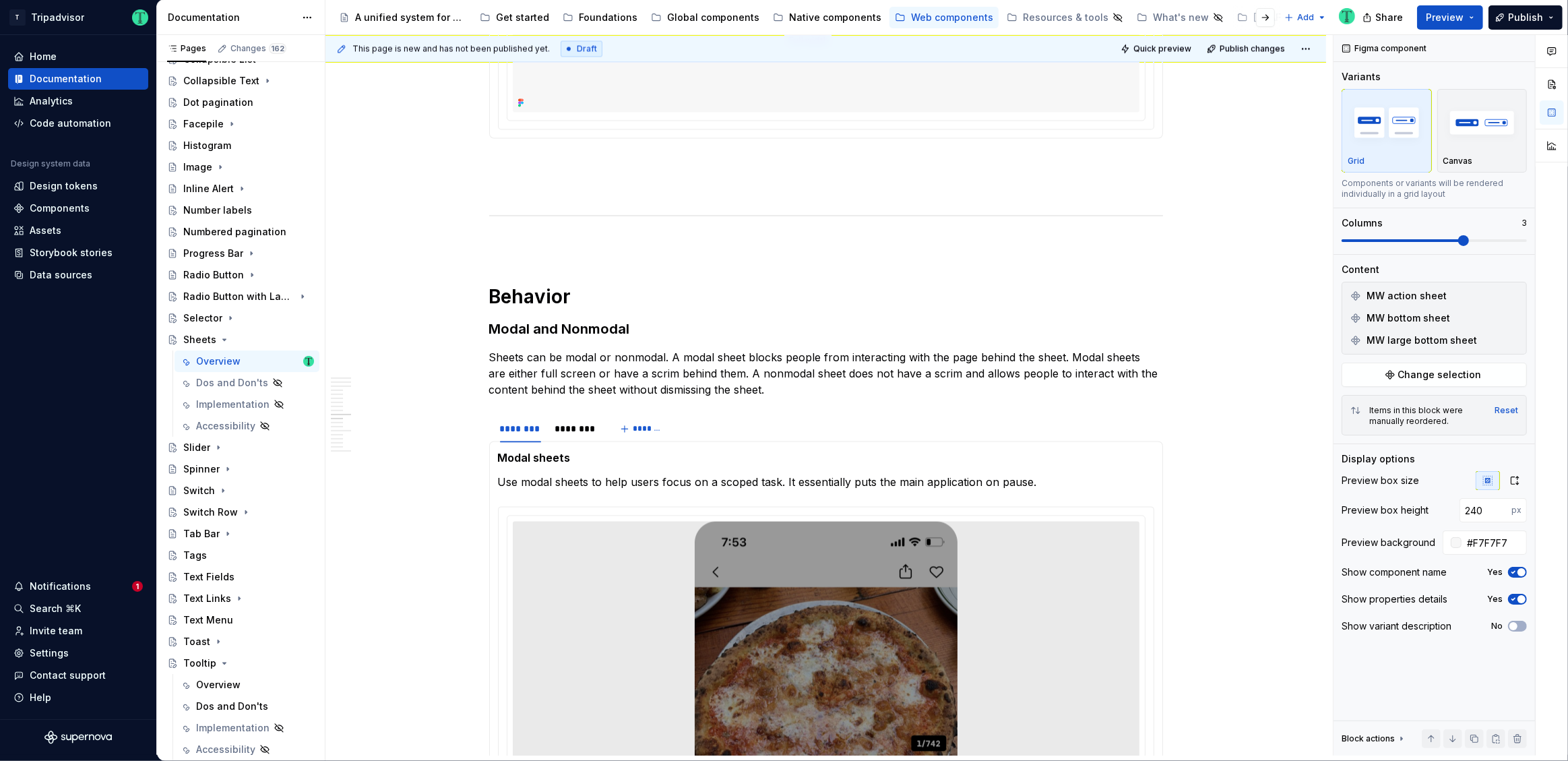
type textarea "*"
